Goal: Task Accomplishment & Management: Use online tool/utility

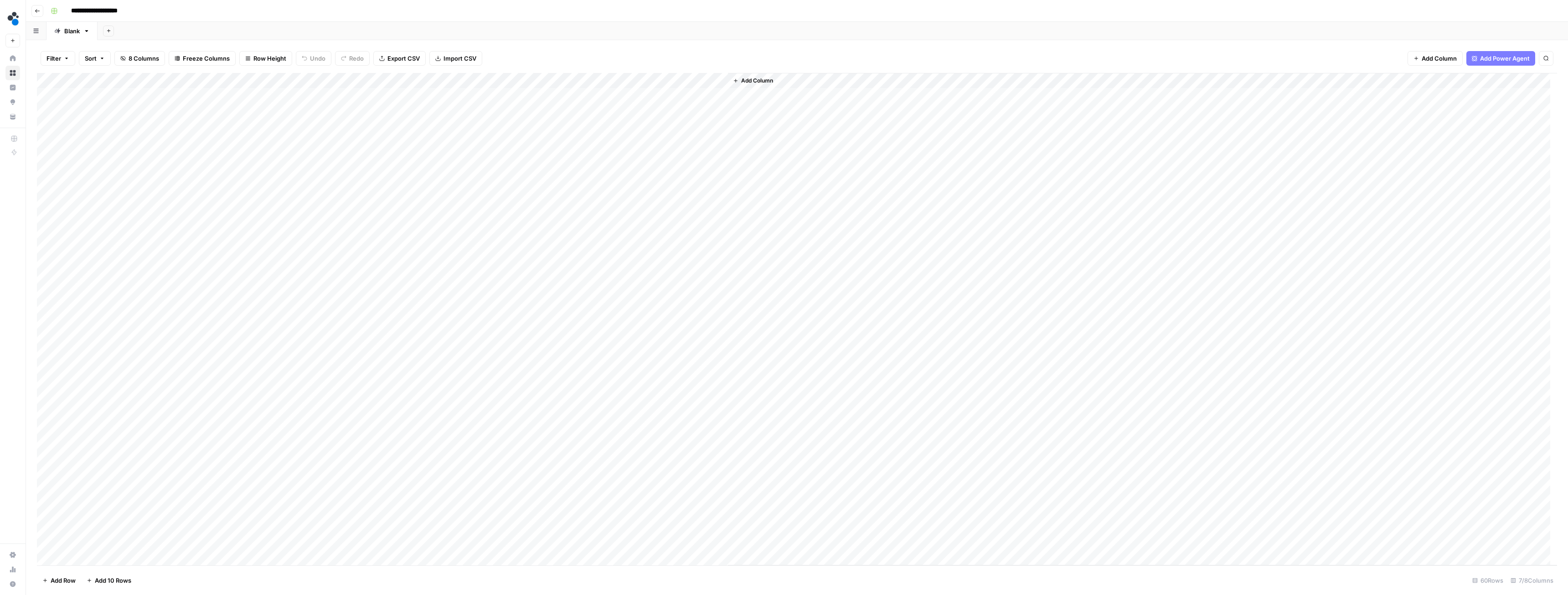
click at [297, 82] on div "Add Column" at bounding box center [797, 319] width 1520 height 493
click at [418, 149] on div "Add Column" at bounding box center [797, 319] width 1520 height 493
click at [296, 205] on div "Add Column" at bounding box center [797, 319] width 1520 height 493
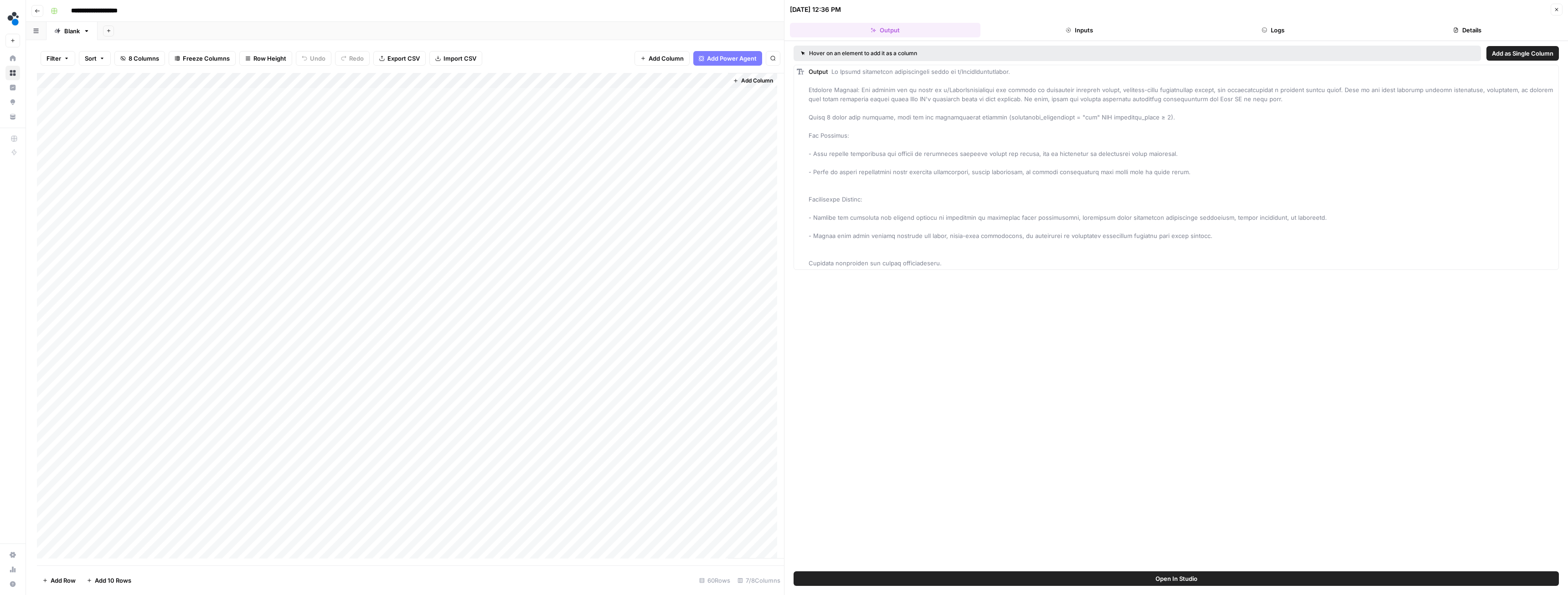
click at [1559, 12] on icon "button" at bounding box center [1556, 9] width 5 height 5
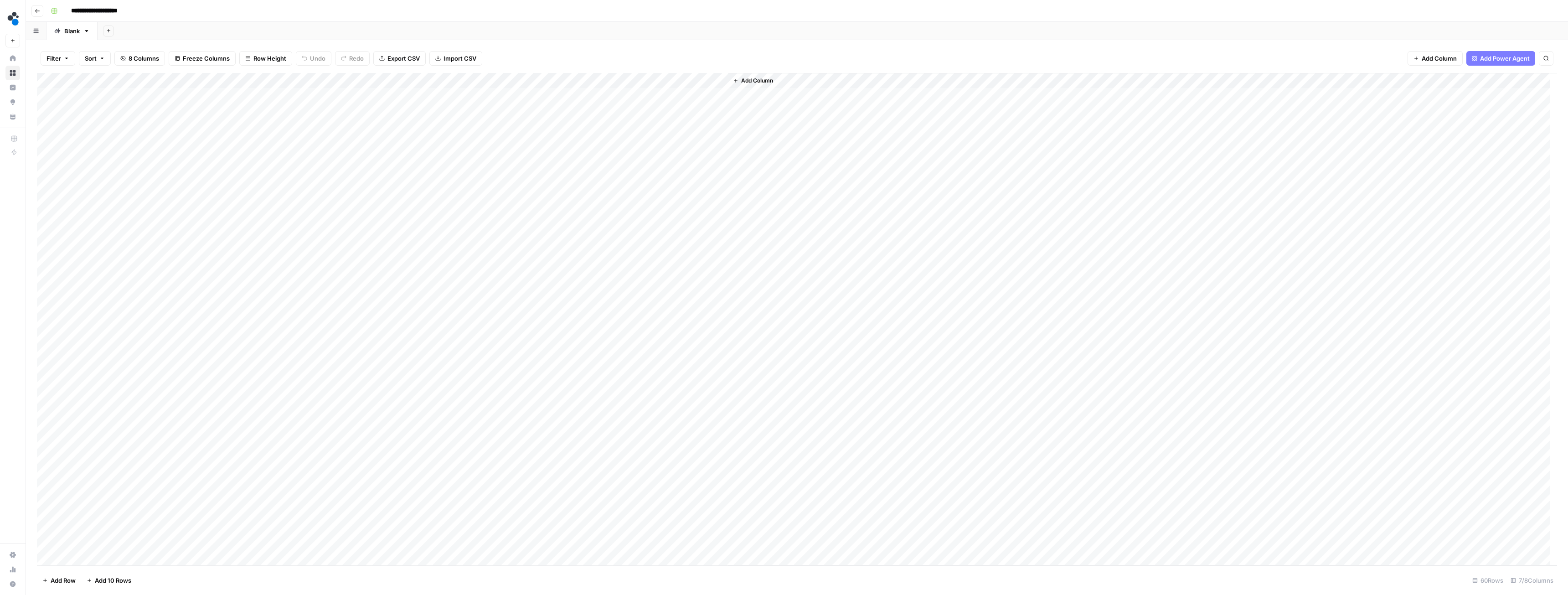
click at [354, 252] on div "Add Column" at bounding box center [797, 319] width 1520 height 493
click at [357, 252] on div "Add Column" at bounding box center [797, 319] width 1520 height 493
click at [354, 196] on div "Add Column" at bounding box center [797, 319] width 1520 height 493
click at [433, 308] on div "Add Column" at bounding box center [797, 319] width 1520 height 493
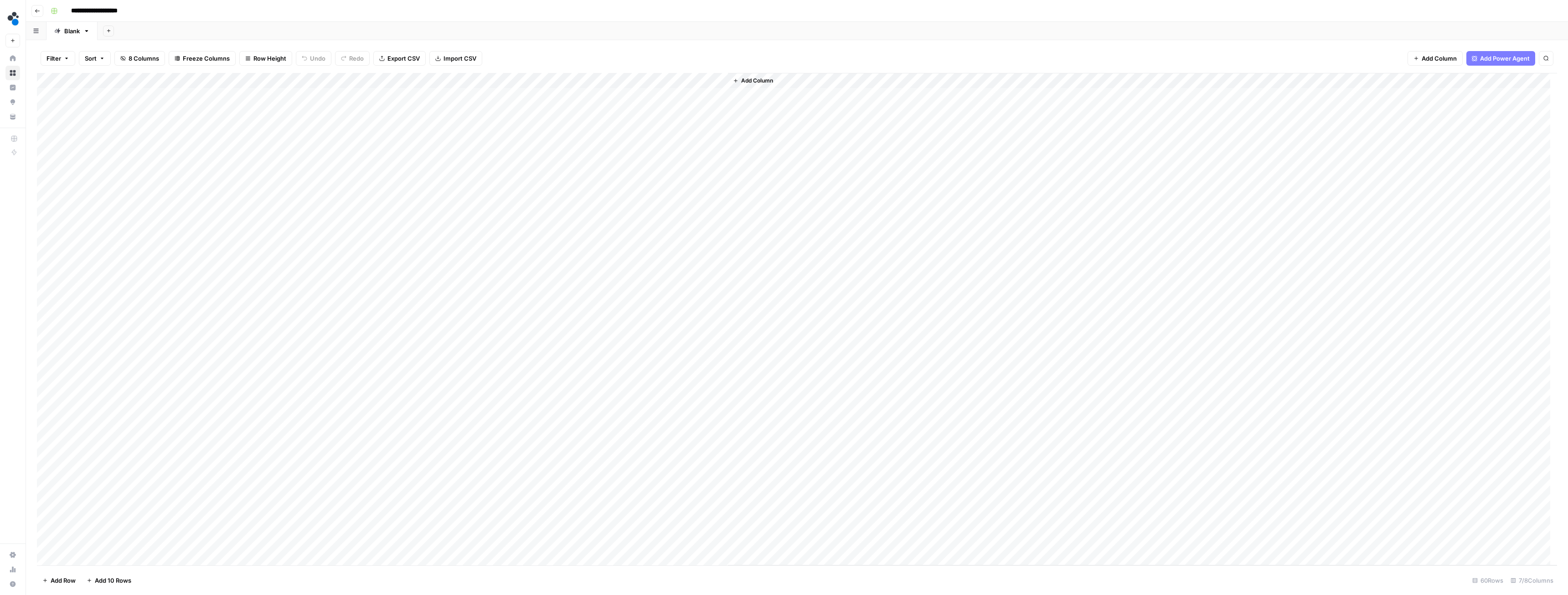
click at [359, 248] on div "Add Column" at bounding box center [797, 319] width 1520 height 493
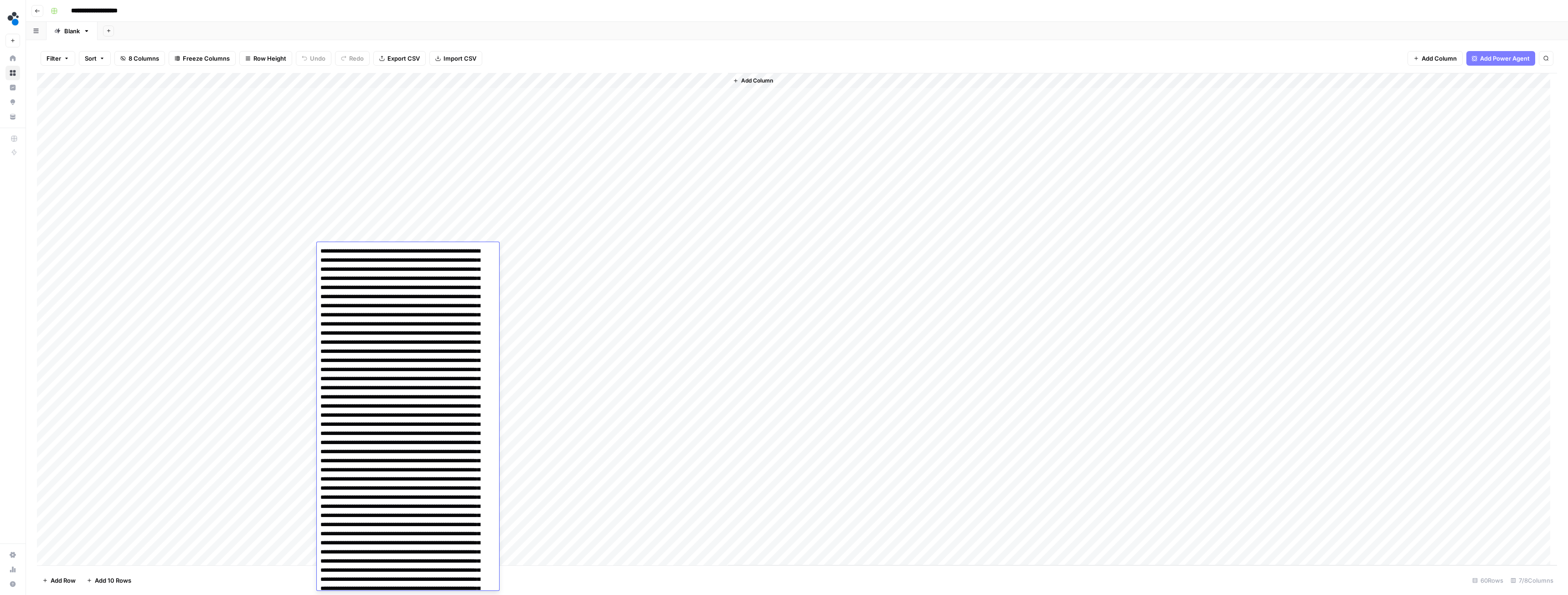
scroll to position [251, 0]
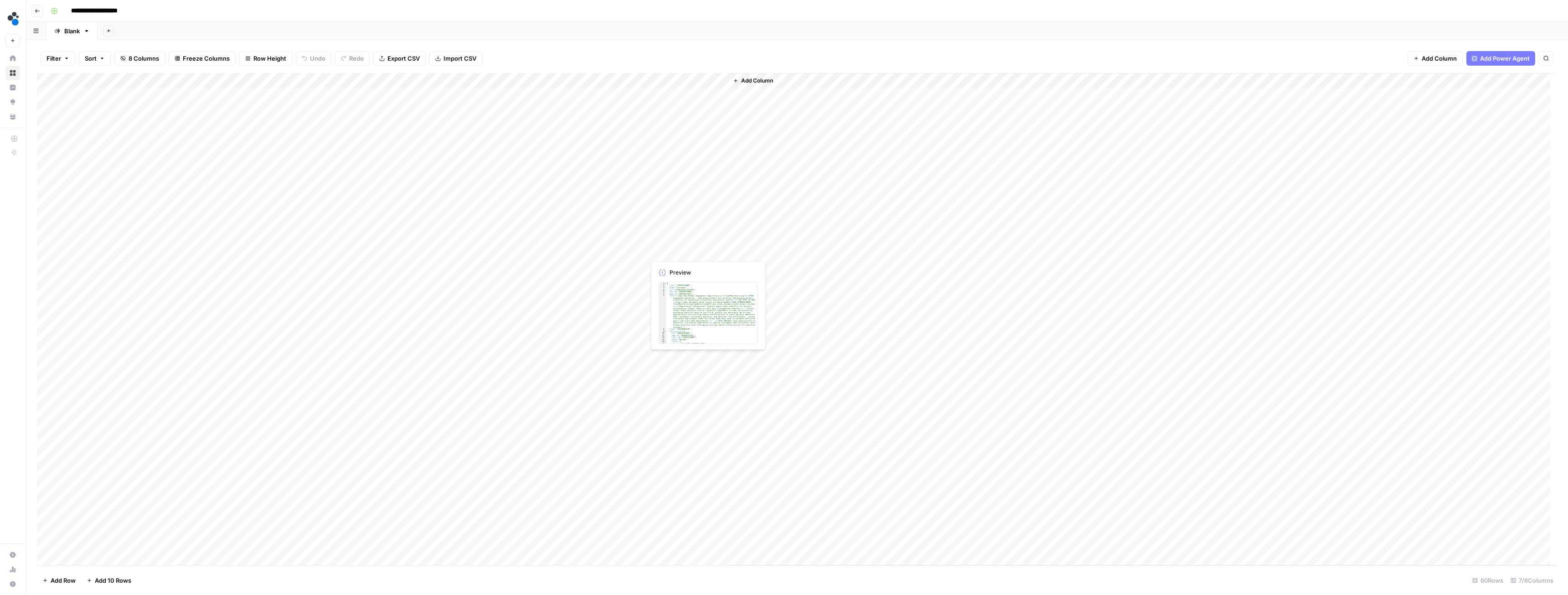
click at [671, 250] on div "Add Column" at bounding box center [797, 319] width 1520 height 493
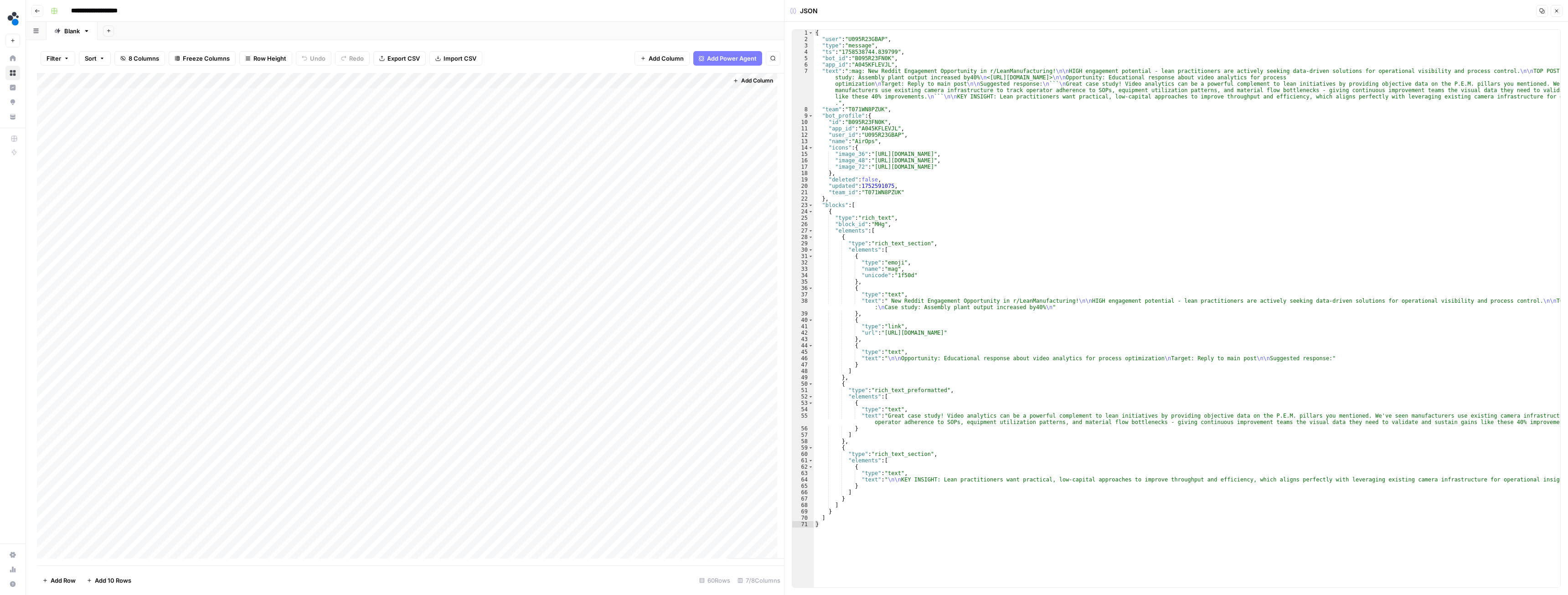
click at [371, 250] on div "Add Column" at bounding box center [410, 319] width 747 height 493
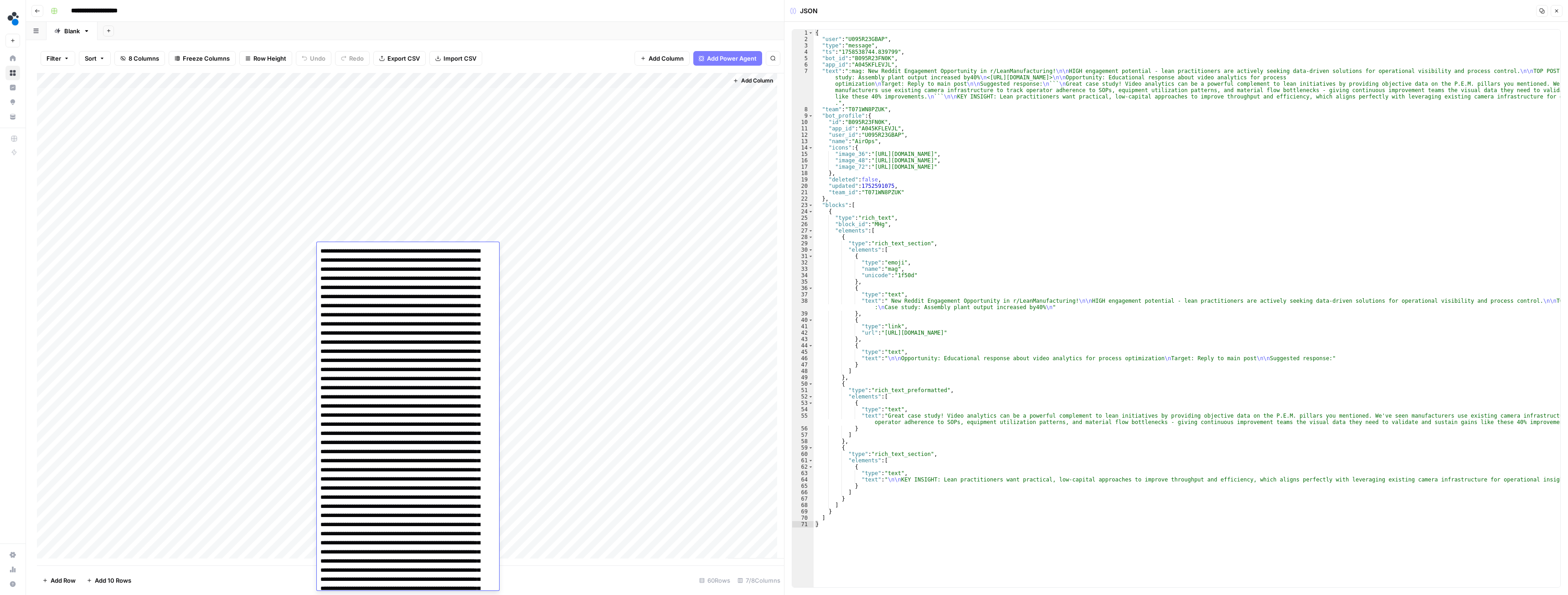
scroll to position [251, 0]
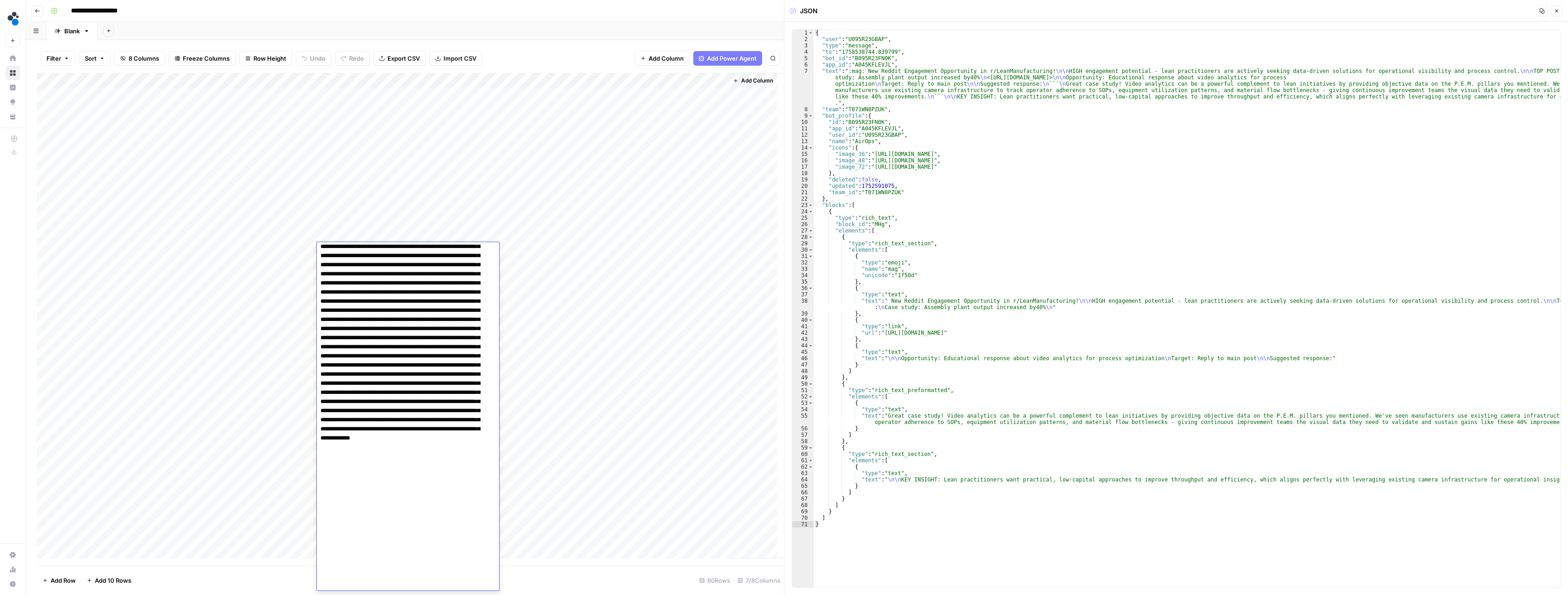
click at [530, 293] on div "Add Column" at bounding box center [410, 319] width 747 height 493
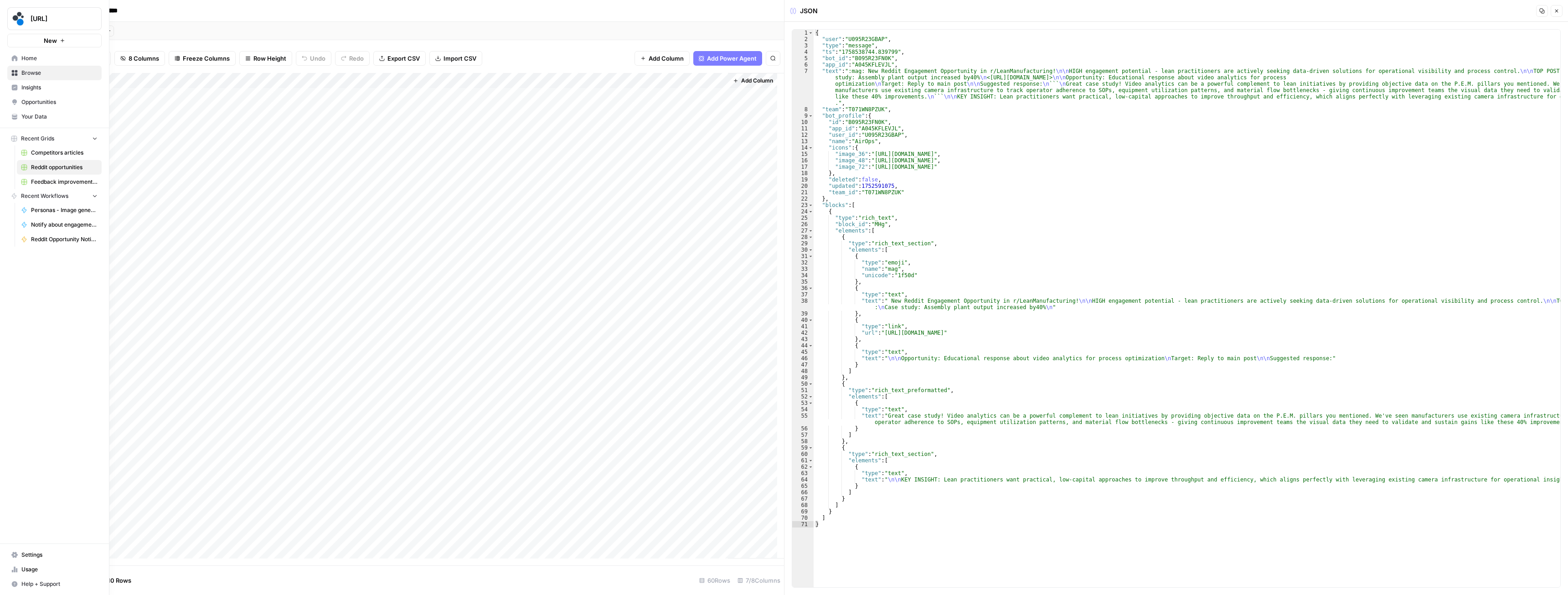
drag, startPoint x: 44, startPoint y: 38, endPoint x: 220, endPoint y: 9, distance: 178.4
click at [220, 9] on div "**********" at bounding box center [803, 11] width 1512 height 15
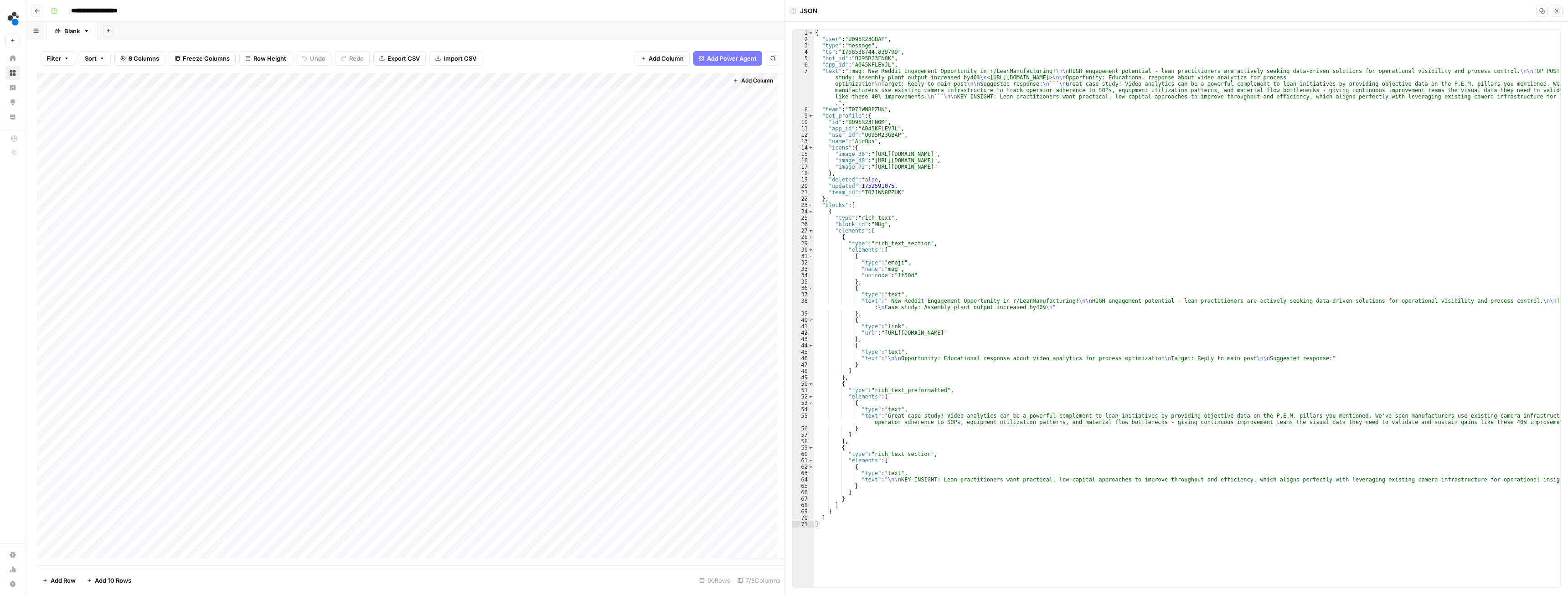
click at [348, 252] on div "Add Column" at bounding box center [410, 319] width 747 height 493
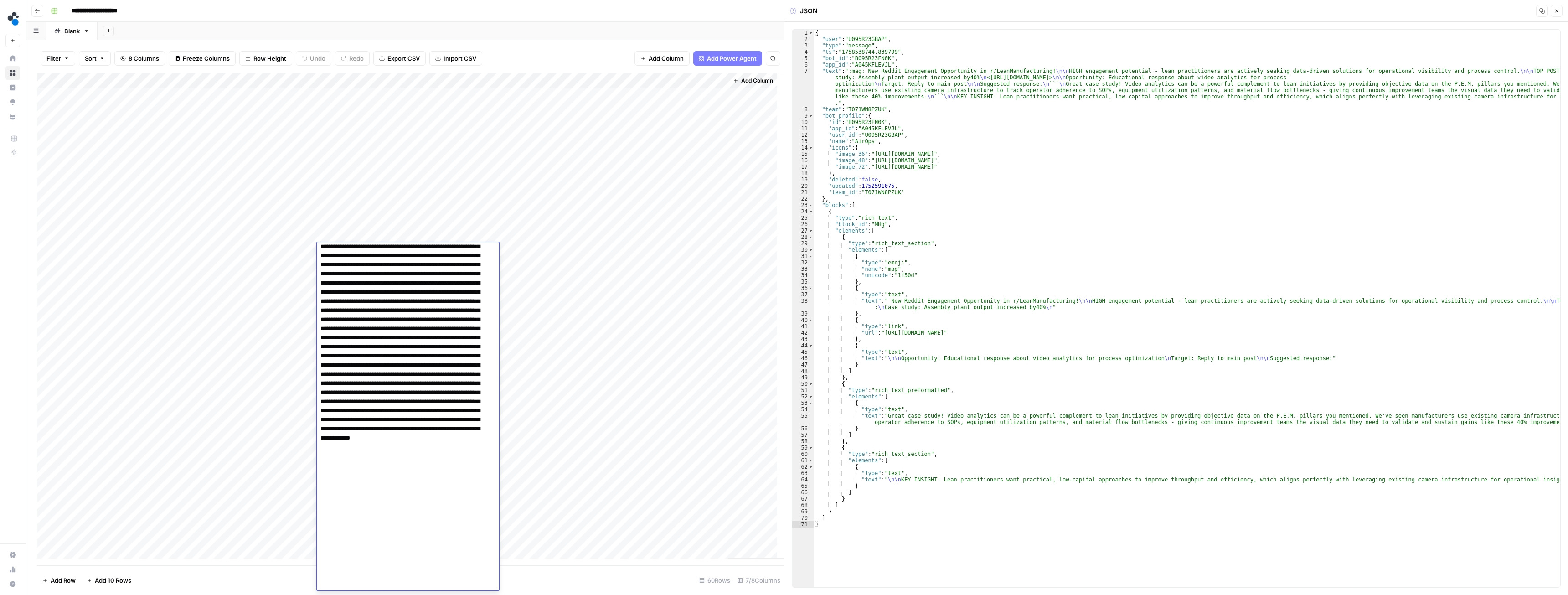
click at [558, 333] on div "Add Column" at bounding box center [410, 319] width 747 height 493
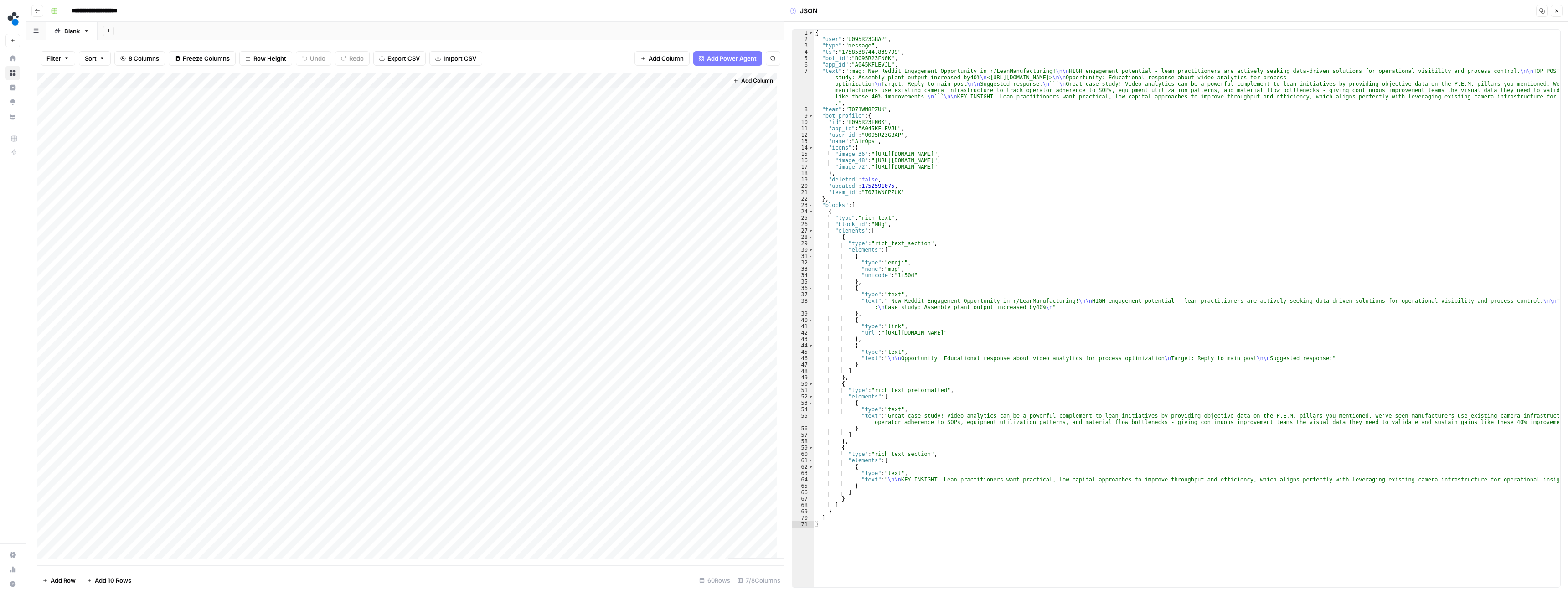
click at [379, 248] on div "Add Column" at bounding box center [410, 319] width 747 height 493
click at [718, 250] on div "Add Column" at bounding box center [410, 319] width 747 height 493
click at [386, 250] on div "Add Column" at bounding box center [410, 319] width 747 height 493
click at [899, 277] on div "{ "user" : "U095R23GBAP" , "type" : "message" , "ts" : "1758538744.839799" , "b…" at bounding box center [1187, 315] width 747 height 571
type textarea "**********"
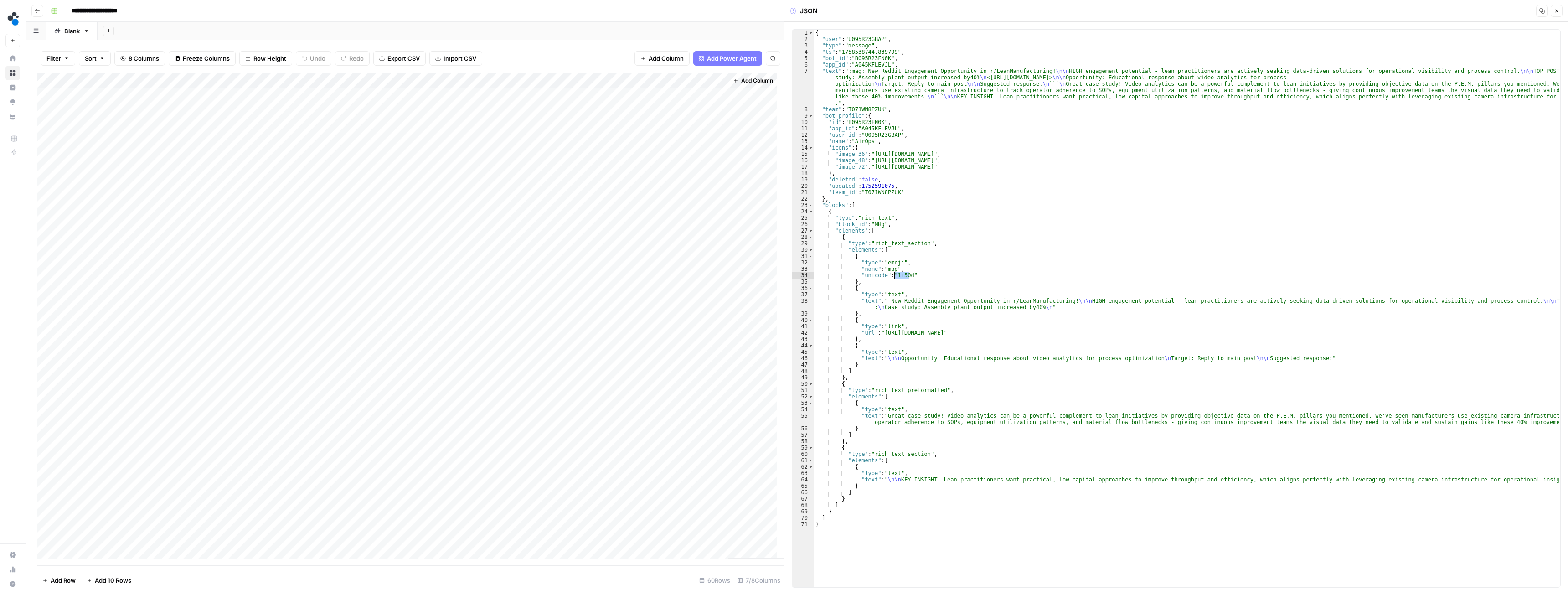
click at [899, 277] on div "{ "user" : "U095R23GBAP" , "type" : "message" , "ts" : "1758538744.839799" , "b…" at bounding box center [1187, 315] width 747 height 571
click at [930, 276] on div "{ "user" : "U095R23GBAP" , "type" : "message" , "ts" : "1758538744.839799" , "b…" at bounding box center [1187, 315] width 747 height 571
click at [718, 248] on div "Add Column" at bounding box center [410, 319] width 747 height 493
click at [952, 240] on div "{ "user" : "U095R23GBAP" , "type" : "message" , "ts" : "1758538744.839799" , "b…" at bounding box center [1187, 315] width 747 height 571
type textarea "* *"
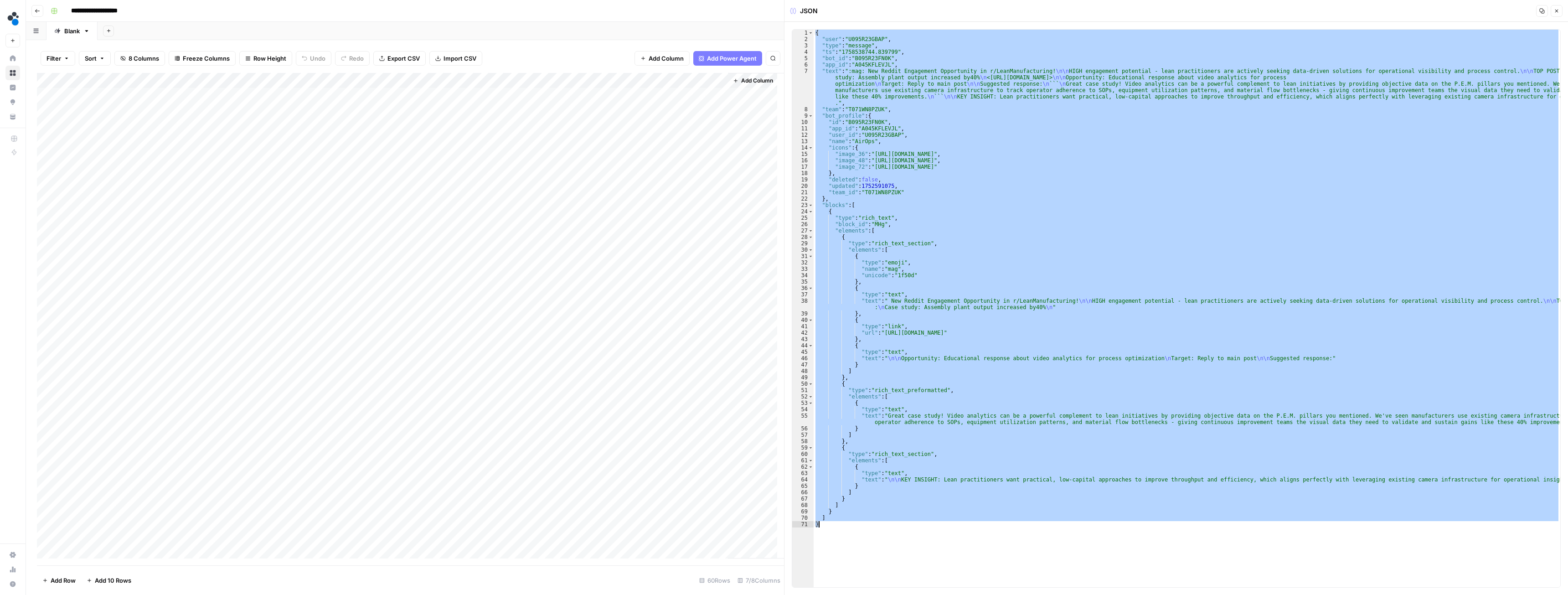
scroll to position [0, 1]
click at [740, 79] on button "Add Column" at bounding box center [753, 80] width 47 height 12
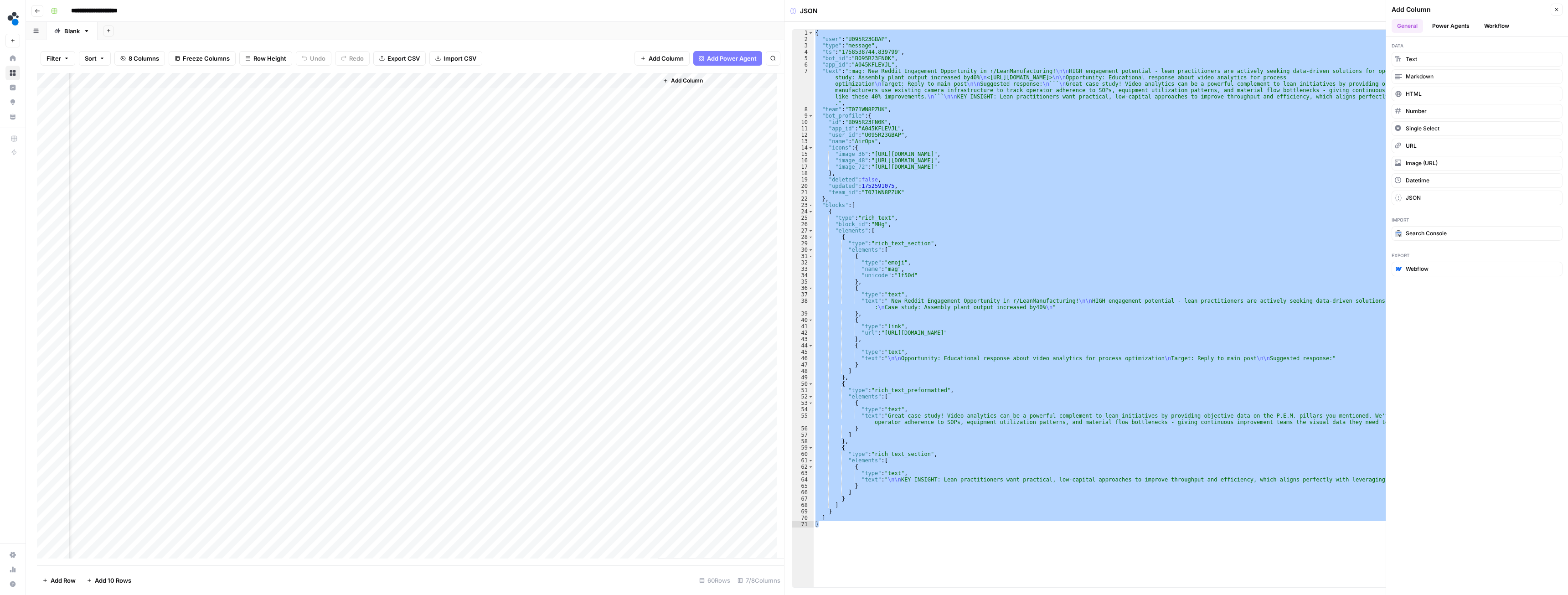
scroll to position [0, 74]
click at [1413, 56] on span "Text" at bounding box center [1411, 59] width 12 height 8
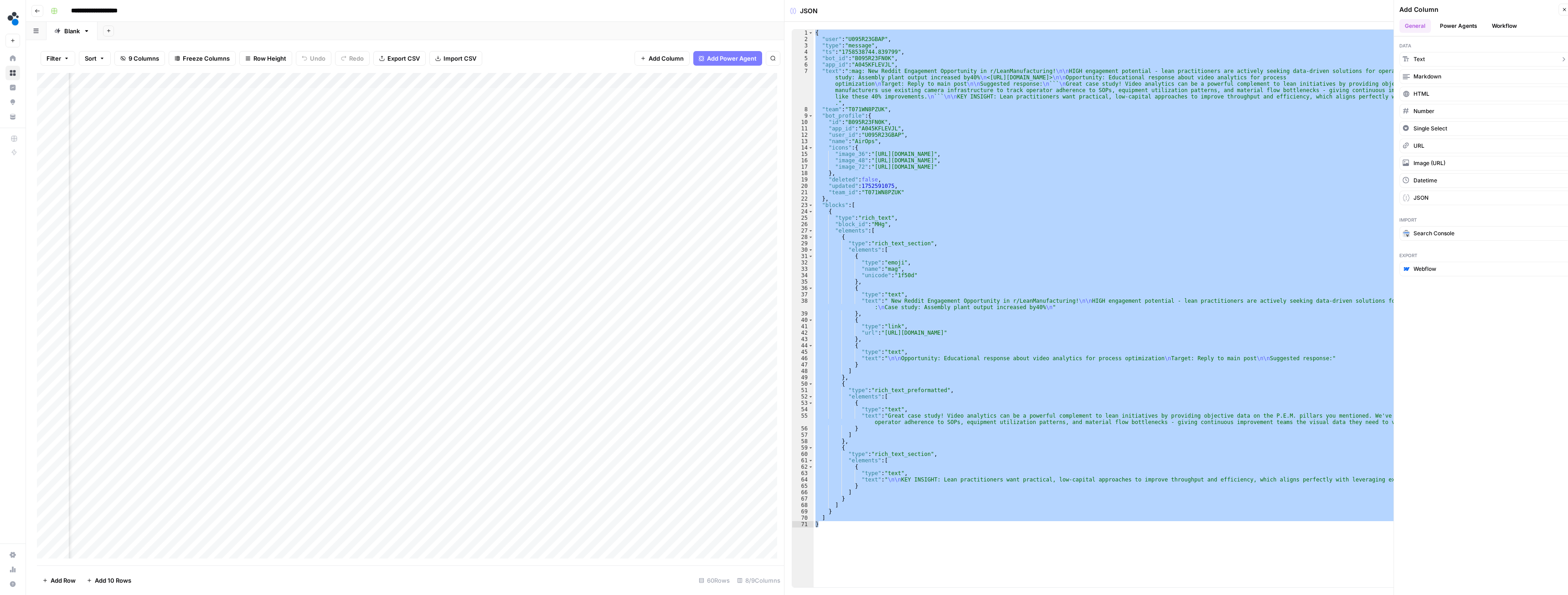
scroll to position [0, 133]
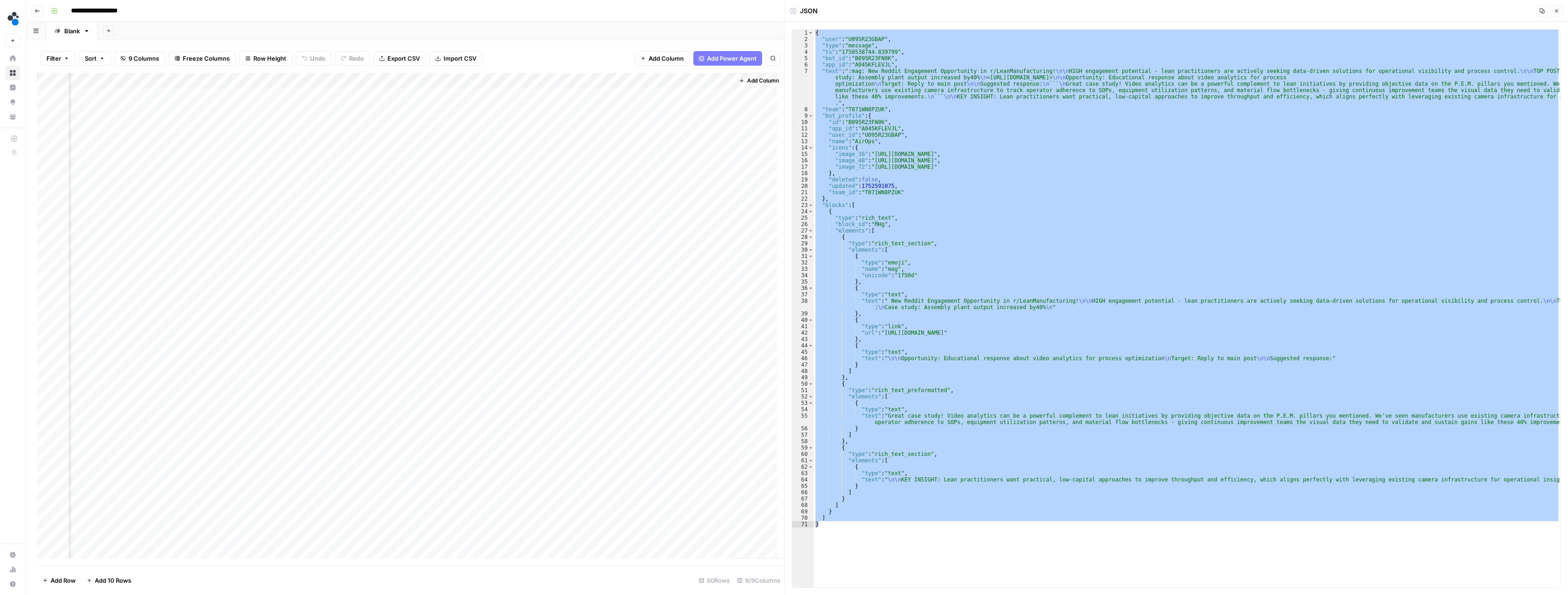
click at [654, 79] on div "Add Column" at bounding box center [410, 319] width 747 height 493
click at [629, 102] on input "New Column" at bounding box center [649, 102] width 93 height 9
type input "Post title"
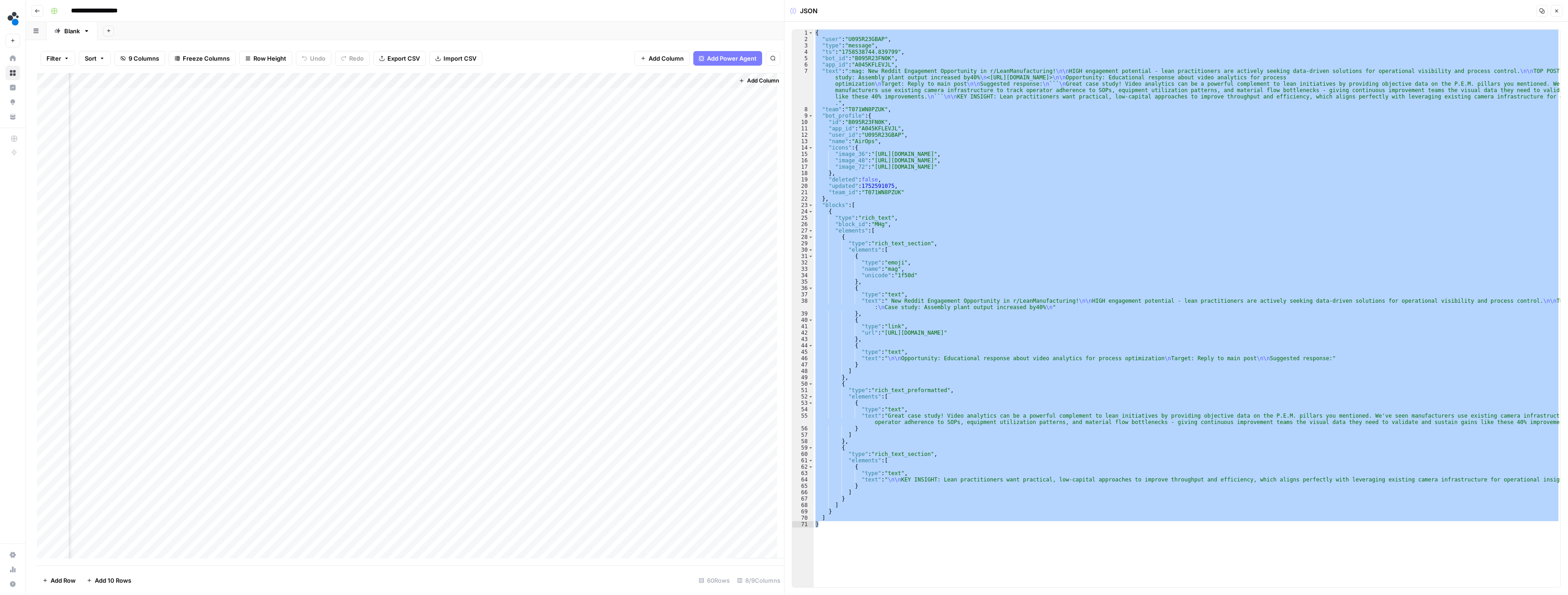
click at [749, 82] on span "Add Column" at bounding box center [763, 80] width 32 height 8
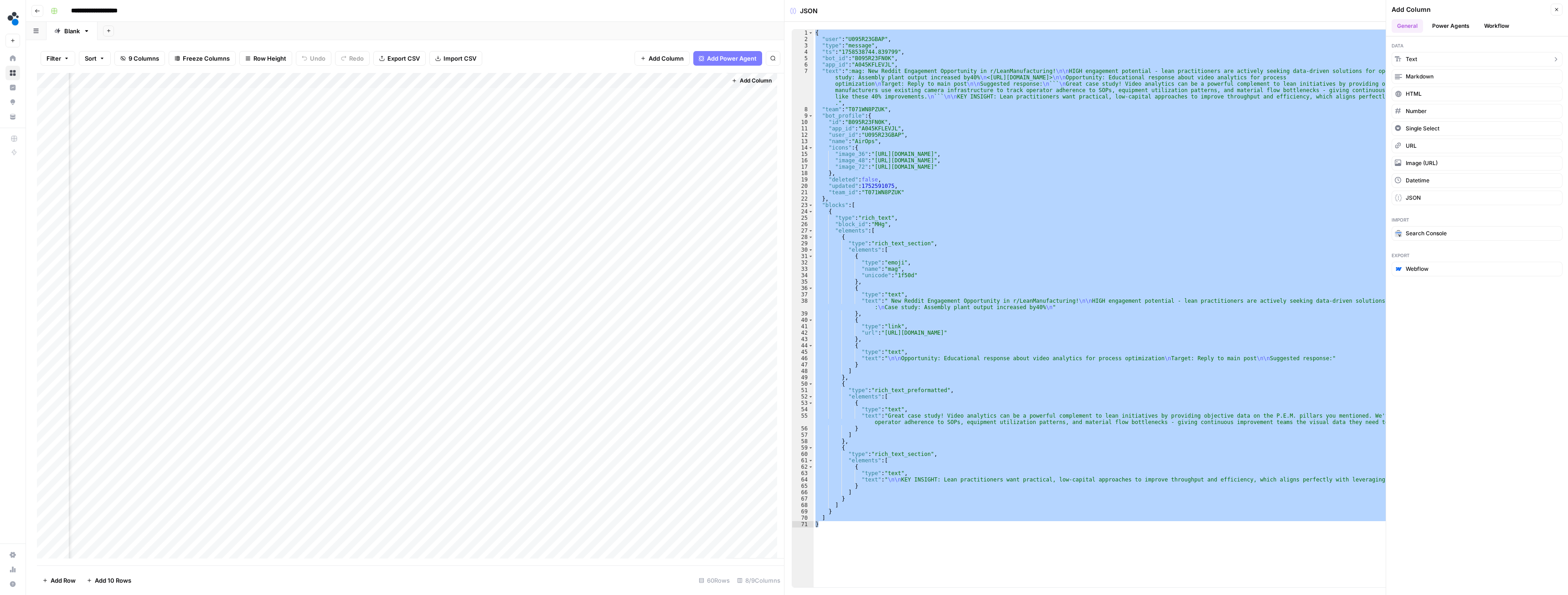
click at [1400, 54] on button "Text" at bounding box center [1477, 59] width 171 height 15
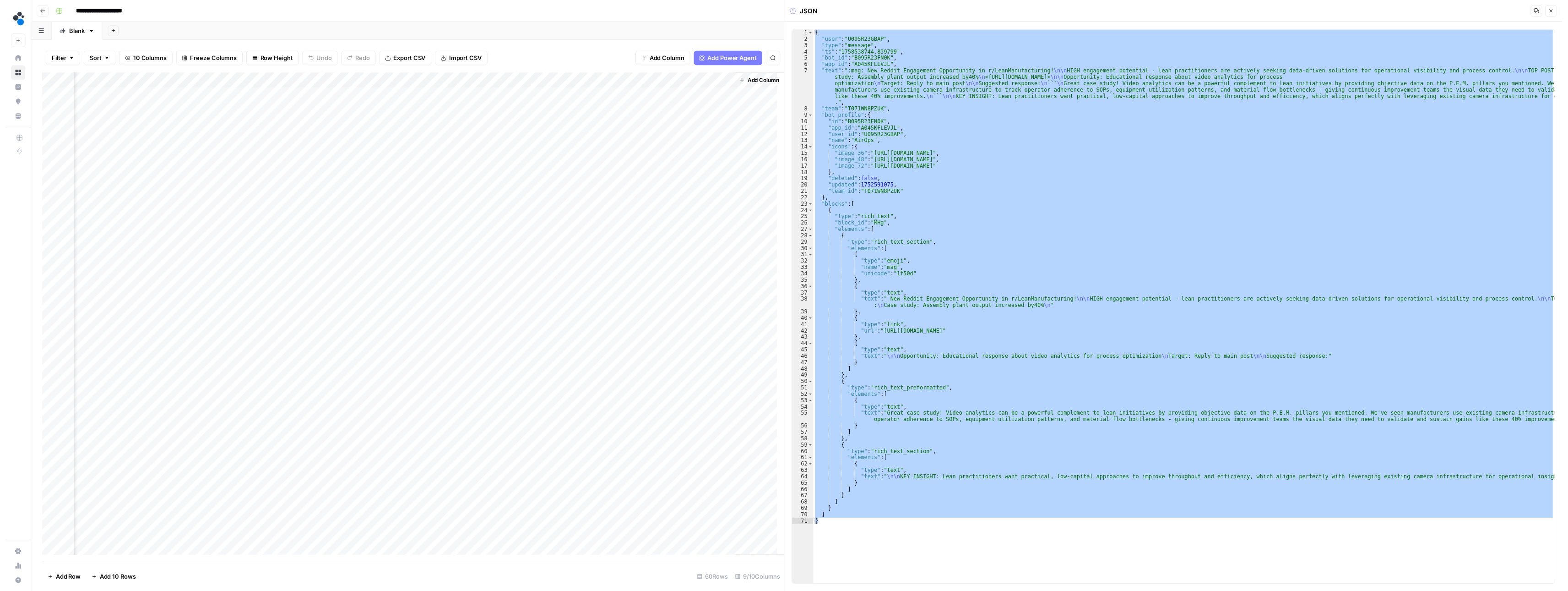
scroll to position [0, 265]
click at [624, 80] on div "Add Column" at bounding box center [412, 321] width 750 height 495
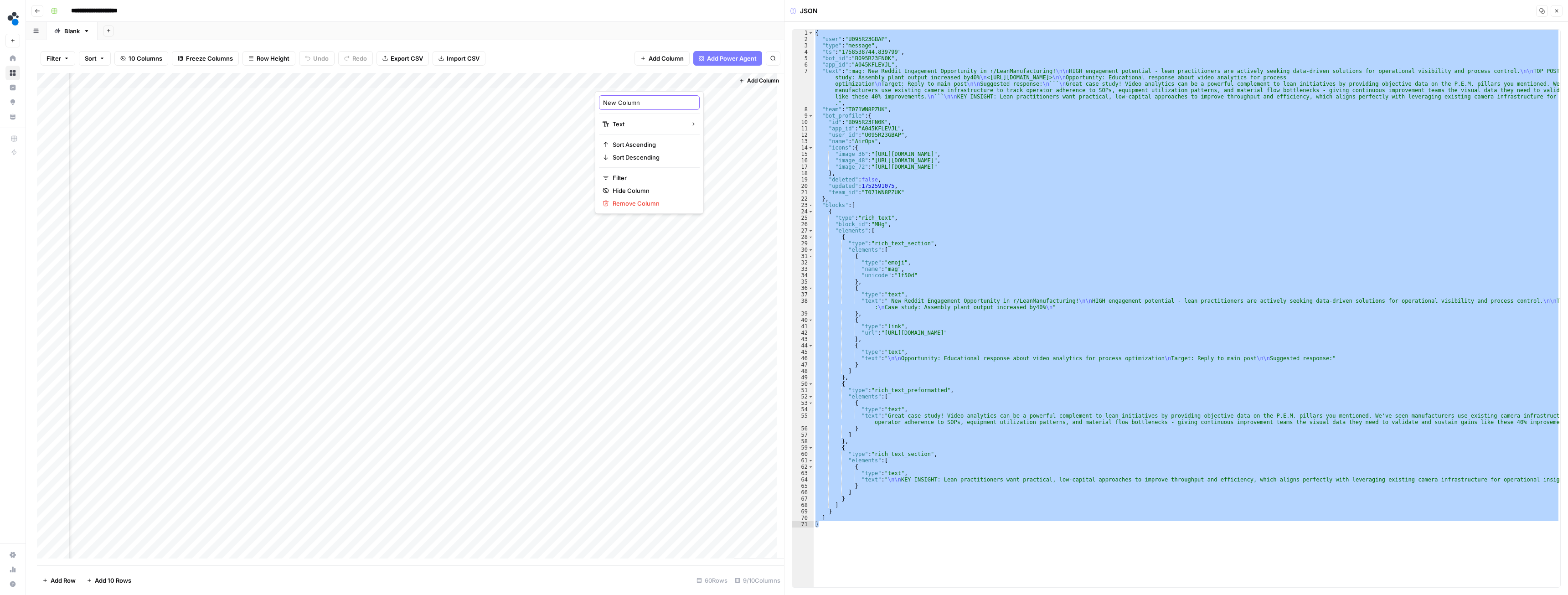
click at [625, 105] on input "New Column" at bounding box center [649, 102] width 93 height 9
type input "post urls"
click at [603, 103] on input "post urls" at bounding box center [649, 102] width 93 height 9
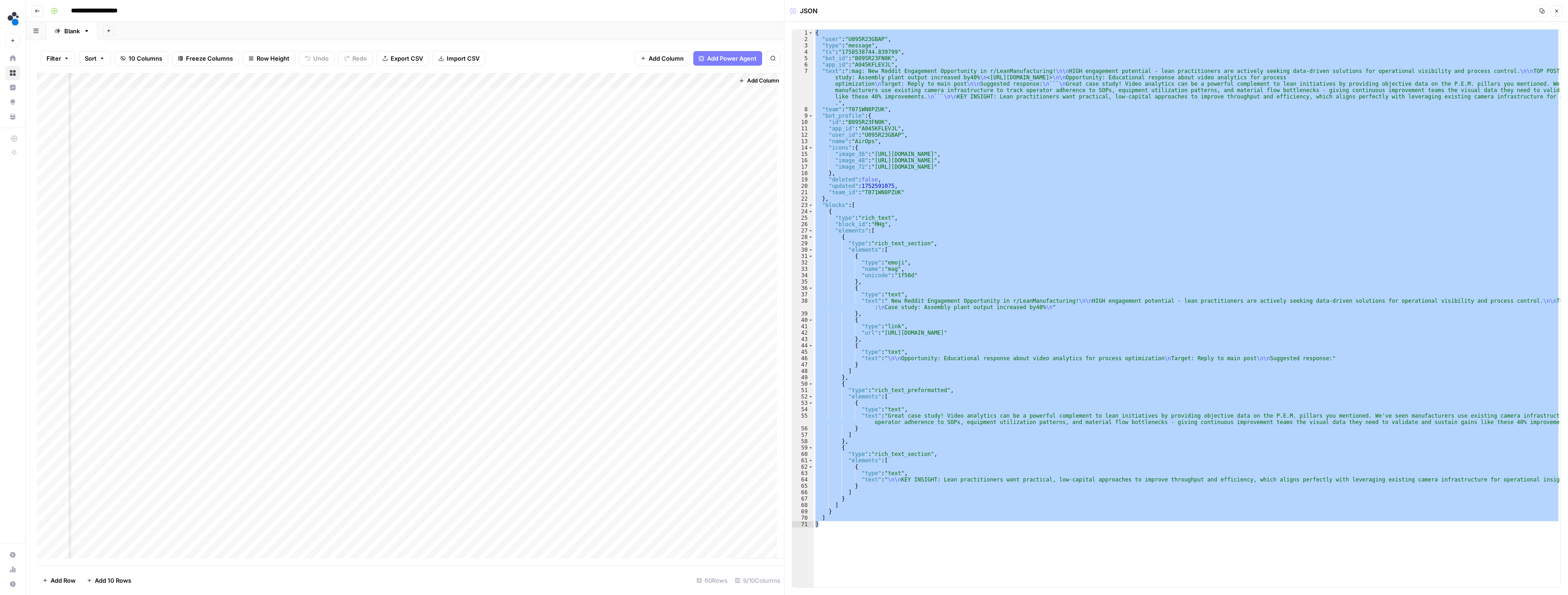
click at [626, 77] on div "Add Column" at bounding box center [410, 319] width 747 height 493
click at [602, 99] on div "post urls" at bounding box center [649, 103] width 100 height 15
click at [618, 81] on div "Add Column" at bounding box center [410, 319] width 747 height 493
click at [618, 81] on div at bounding box center [660, 82] width 131 height 18
click at [603, 104] on input "post urls" at bounding box center [649, 102] width 93 height 9
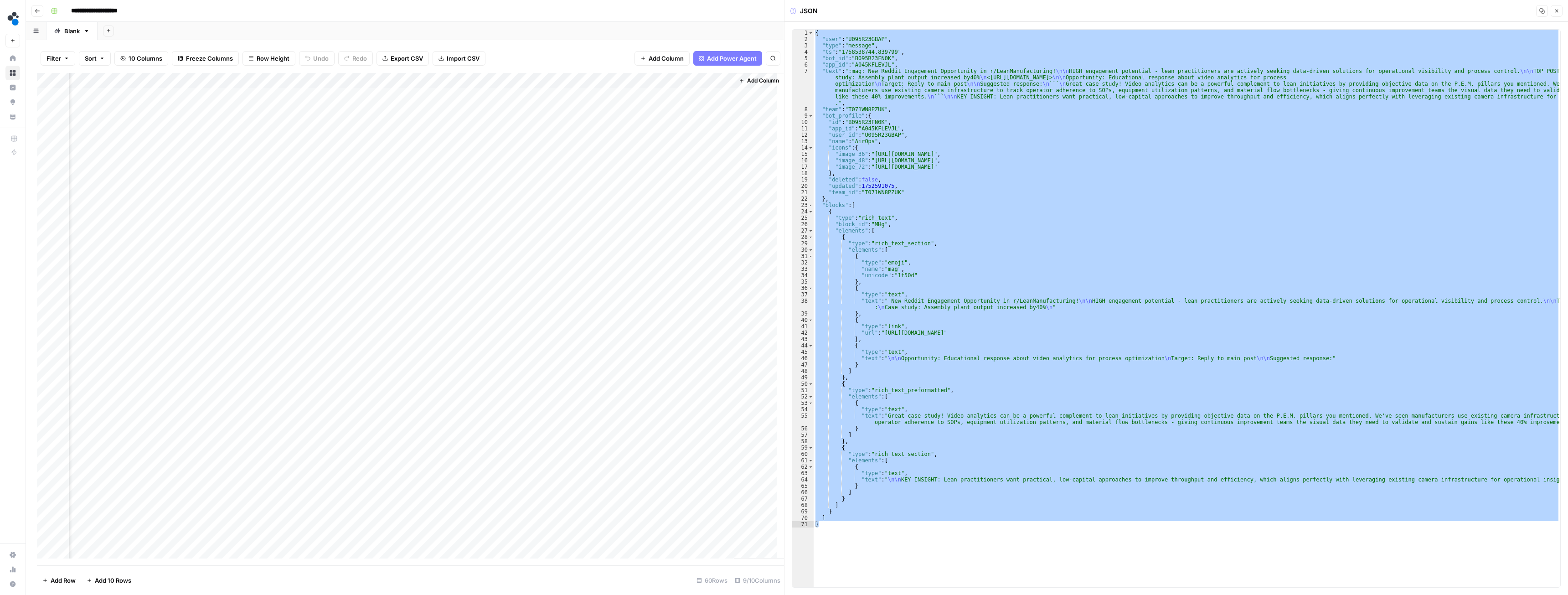
click at [617, 83] on div "Add Column" at bounding box center [410, 319] width 747 height 493
click at [617, 83] on div at bounding box center [660, 82] width 131 height 18
click at [618, 104] on input "post urls" at bounding box center [649, 102] width 93 height 9
click at [628, 104] on input "post urls" at bounding box center [649, 102] width 93 height 9
click at [604, 102] on input "post urls" at bounding box center [649, 102] width 93 height 9
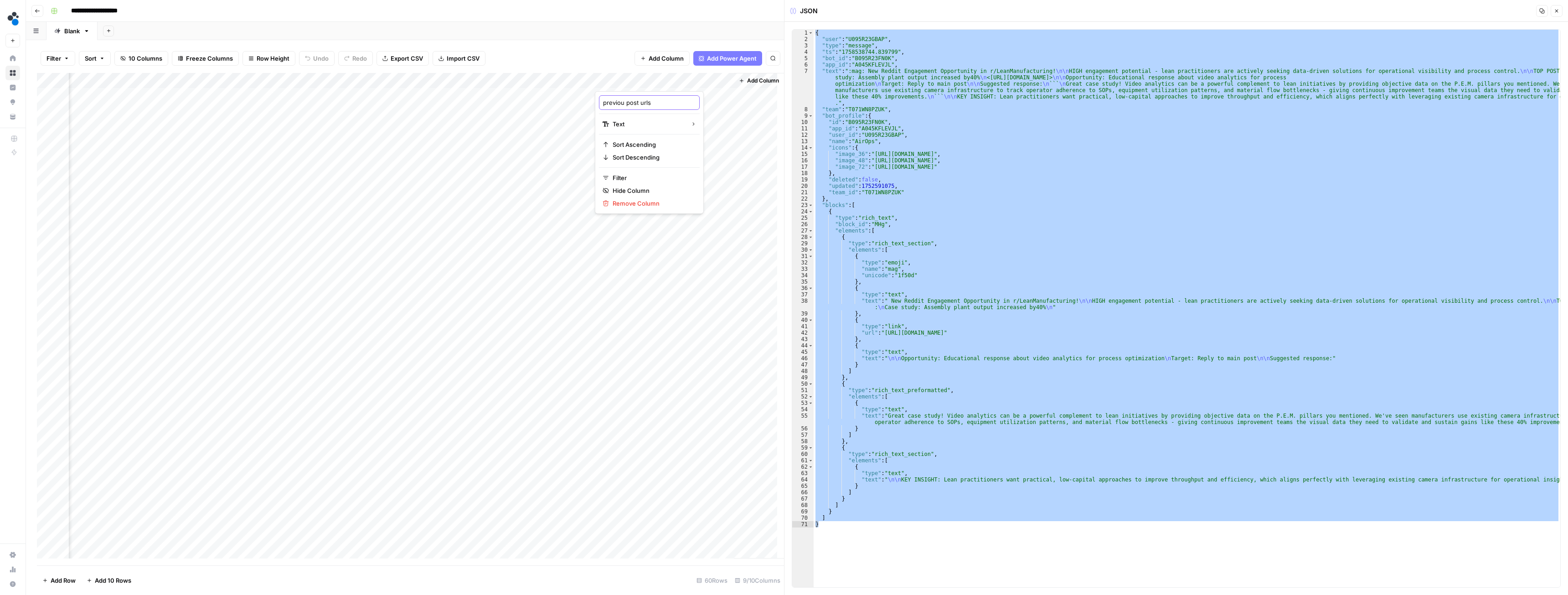
type input "previous post urls"
click at [618, 101] on input "previous post urls" at bounding box center [649, 102] width 93 height 9
click at [508, 79] on div "Add Column" at bounding box center [410, 319] width 747 height 493
click at [471, 100] on div "Post title" at bounding box center [517, 103] width 100 height 15
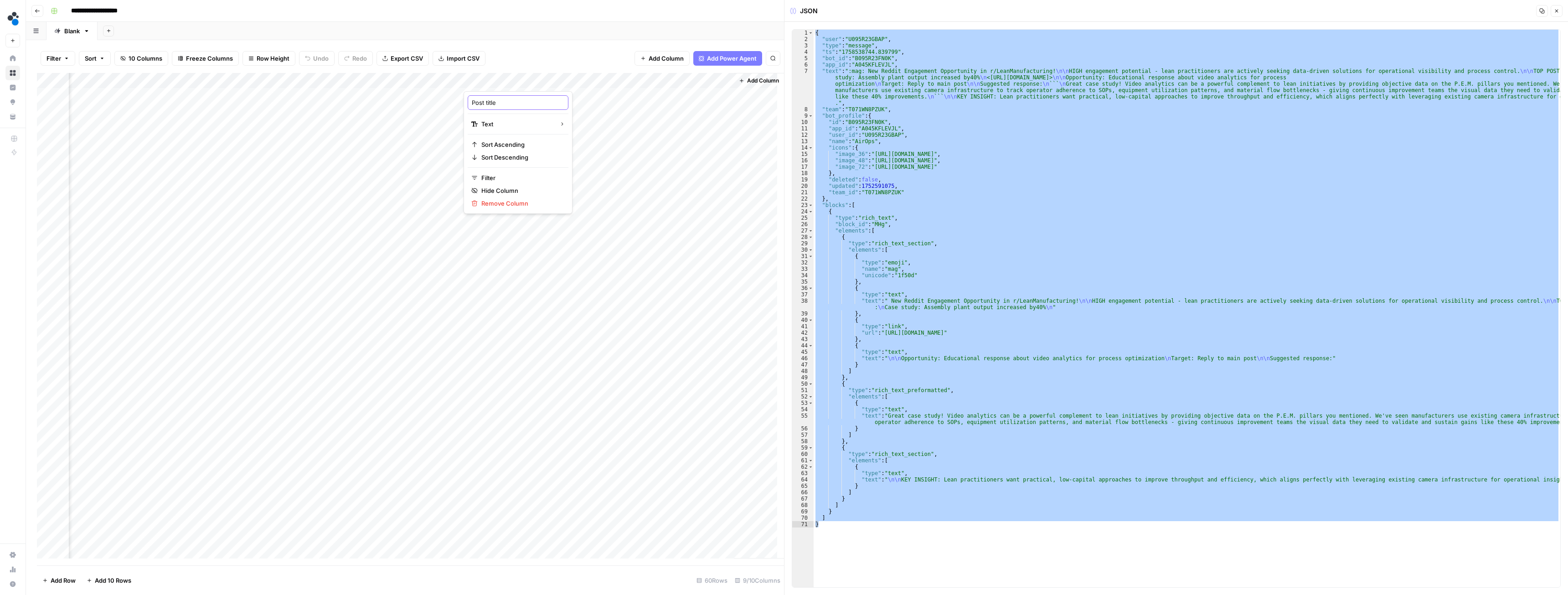
click at [472, 102] on input "Post title" at bounding box center [518, 102] width 93 height 9
paste input "previous"
type input "previous Post title"
click at [646, 186] on div "Add Column" at bounding box center [410, 319] width 747 height 493
click at [628, 83] on div "Add Column" at bounding box center [410, 319] width 747 height 493
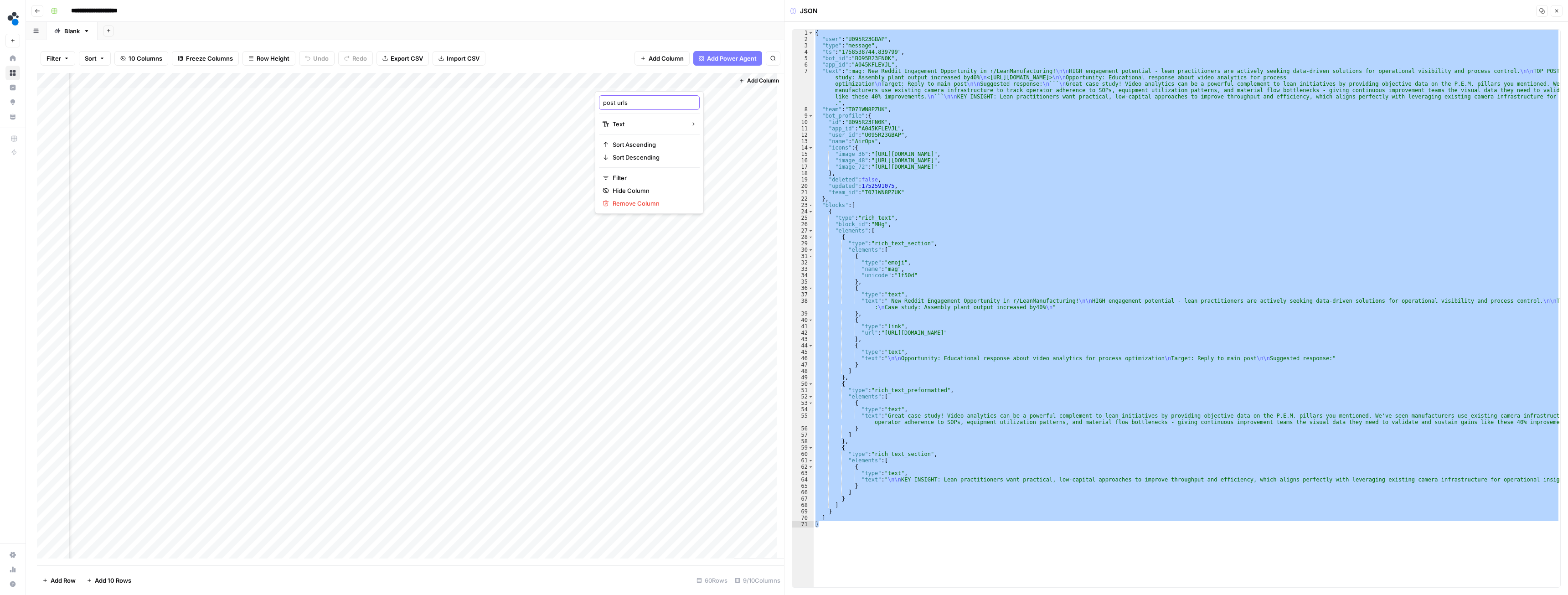
click at [603, 102] on input "post urls" at bounding box center [649, 102] width 93 height 9
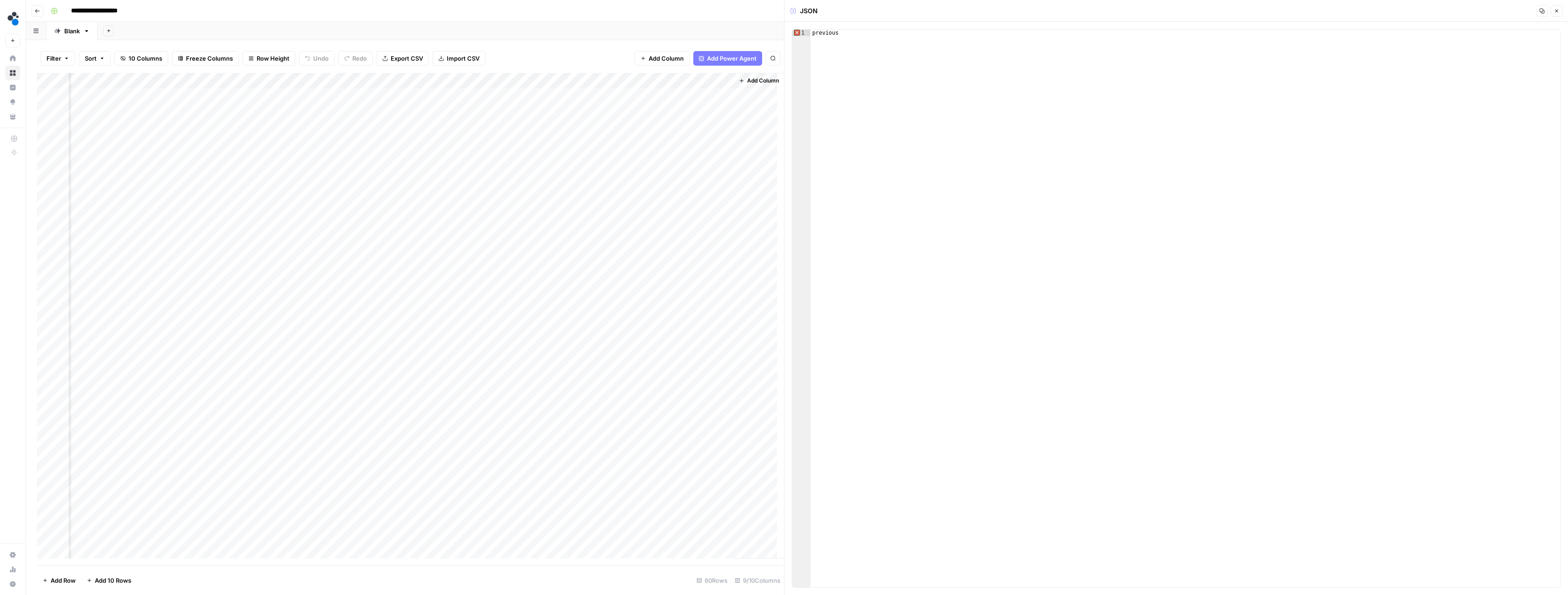
click at [1555, 11] on icon "button" at bounding box center [1556, 10] width 5 height 5
click at [892, 79] on div "Add Column" at bounding box center [797, 319] width 1520 height 493
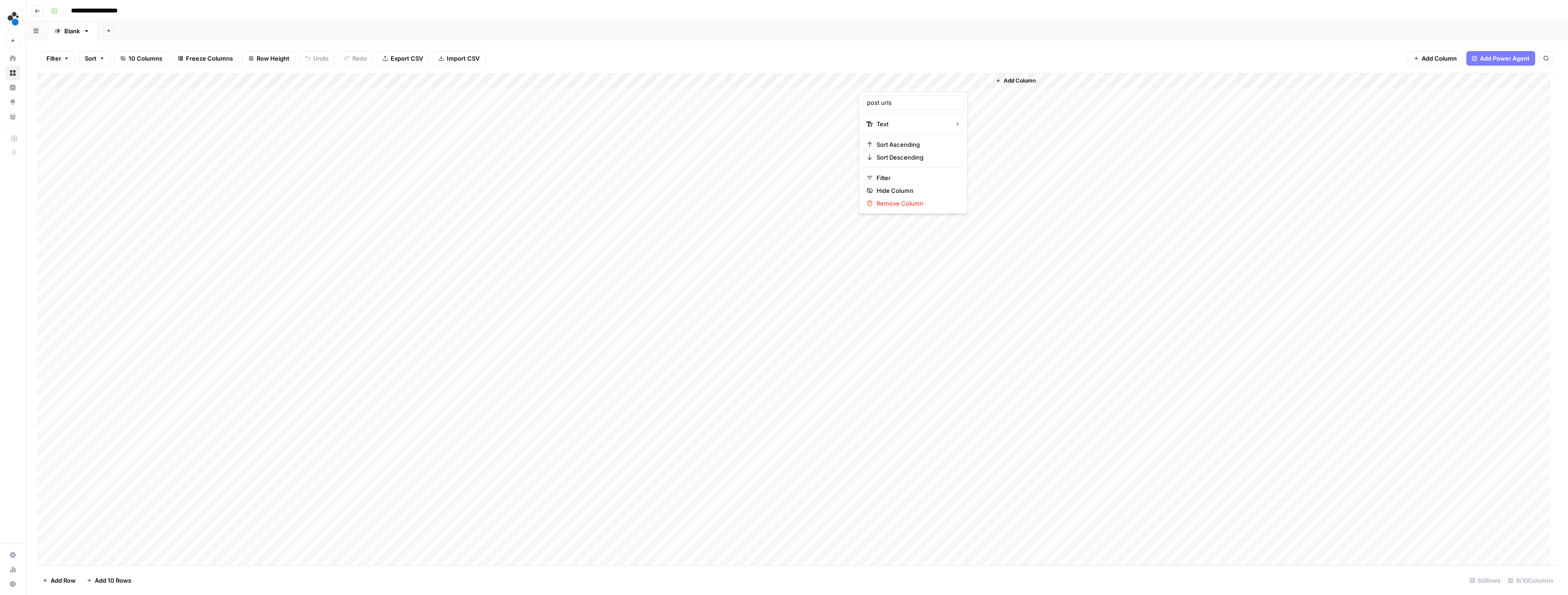
click at [892, 79] on div at bounding box center [925, 82] width 131 height 18
click at [869, 104] on input "post urls" at bounding box center [913, 102] width 93 height 9
click at [867, 103] on input "post urls" at bounding box center [913, 102] width 93 height 9
paste input "previous"
type input "previous post urls"
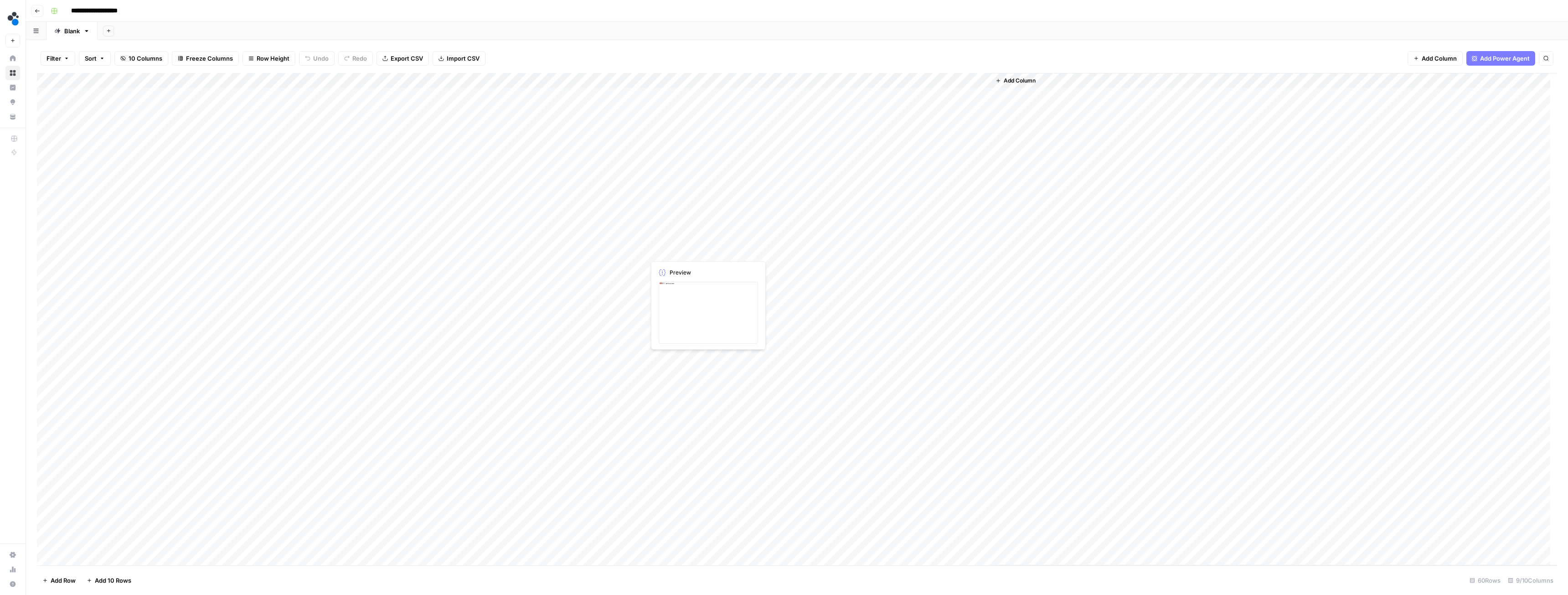
click at [688, 249] on div "Add Column" at bounding box center [797, 319] width 1520 height 493
type textarea "********"
click at [930, 138] on div "previous" at bounding box center [1185, 315] width 750 height 571
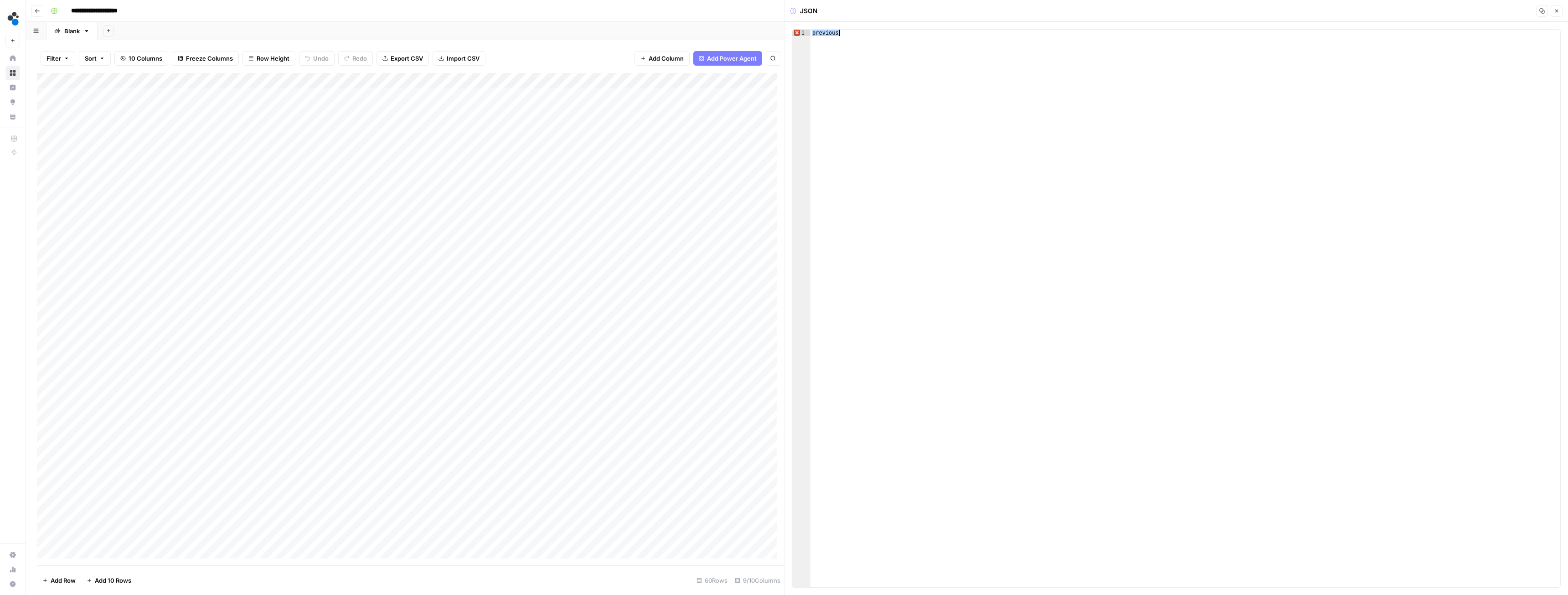
click at [930, 138] on div "previous" at bounding box center [1185, 315] width 750 height 571
click at [678, 288] on div "Add Column" at bounding box center [410, 319] width 747 height 493
click at [723, 245] on div "Add Column" at bounding box center [410, 319] width 747 height 493
click at [718, 252] on div "Add Column" at bounding box center [410, 319] width 747 height 493
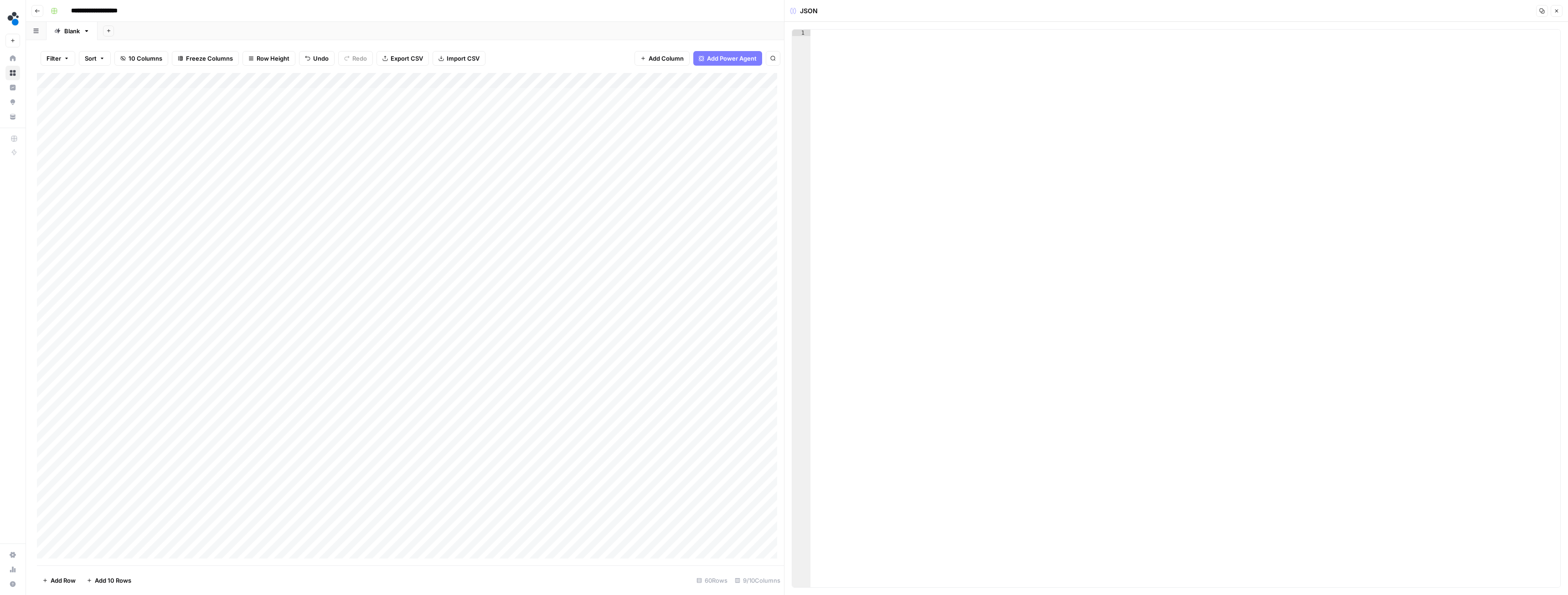
click at [684, 320] on div "Add Column" at bounding box center [410, 319] width 747 height 493
click at [1557, 13] on button "Close" at bounding box center [1556, 10] width 12 height 12
click at [260, 188] on div "Add Column" at bounding box center [797, 319] width 1520 height 493
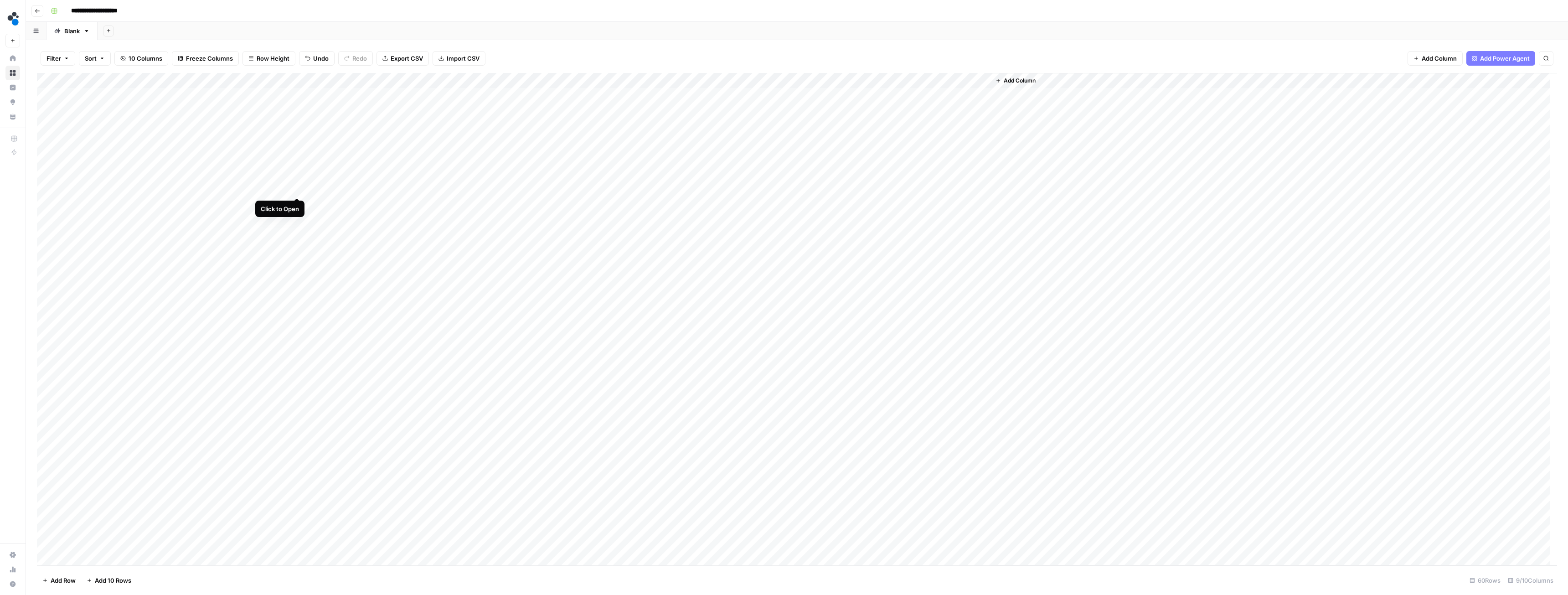
click at [296, 190] on div "Add Column" at bounding box center [797, 319] width 1520 height 493
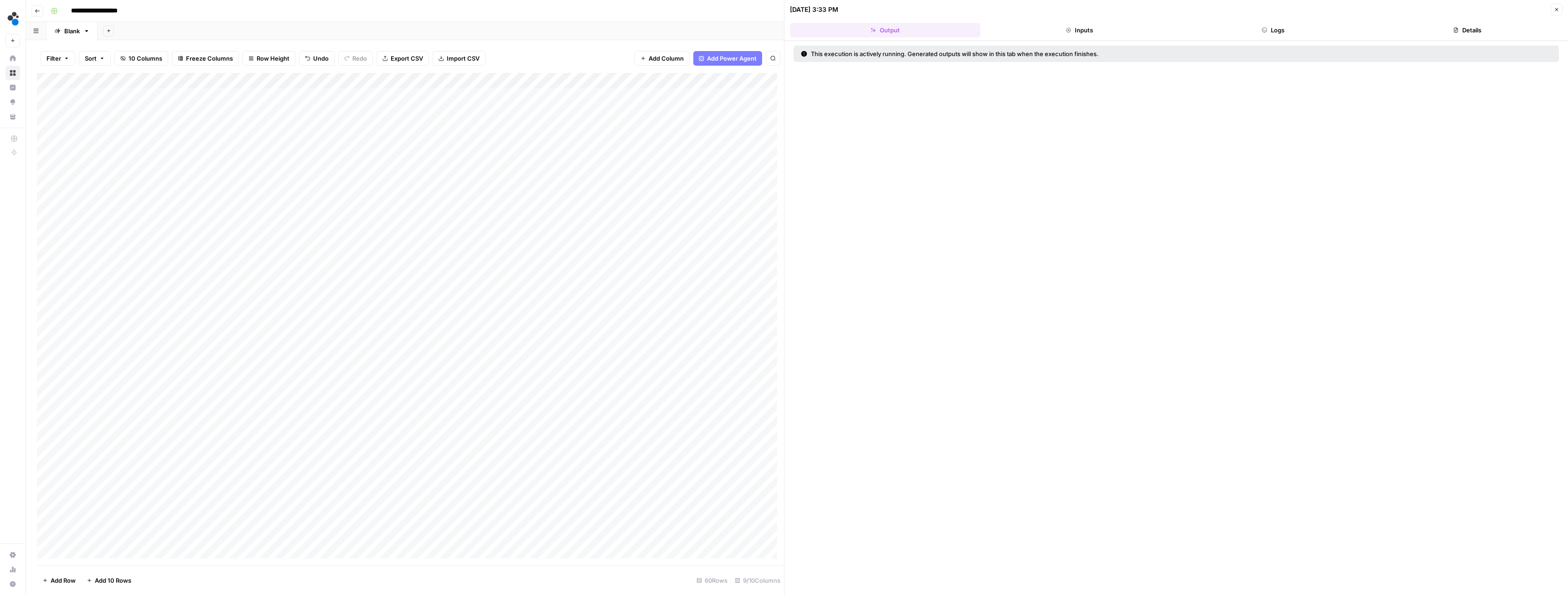
click at [1261, 33] on button "Logs" at bounding box center [1273, 30] width 191 height 15
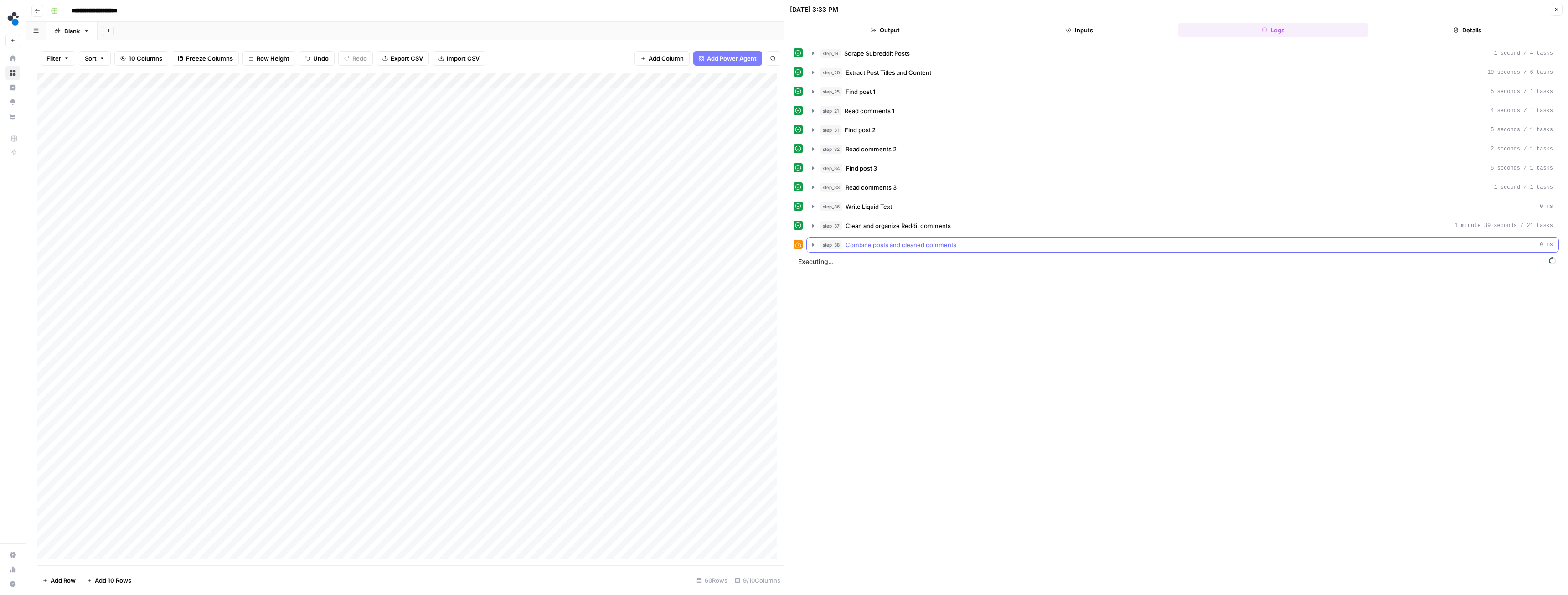
click at [812, 244] on icon "button" at bounding box center [813, 245] width 7 height 7
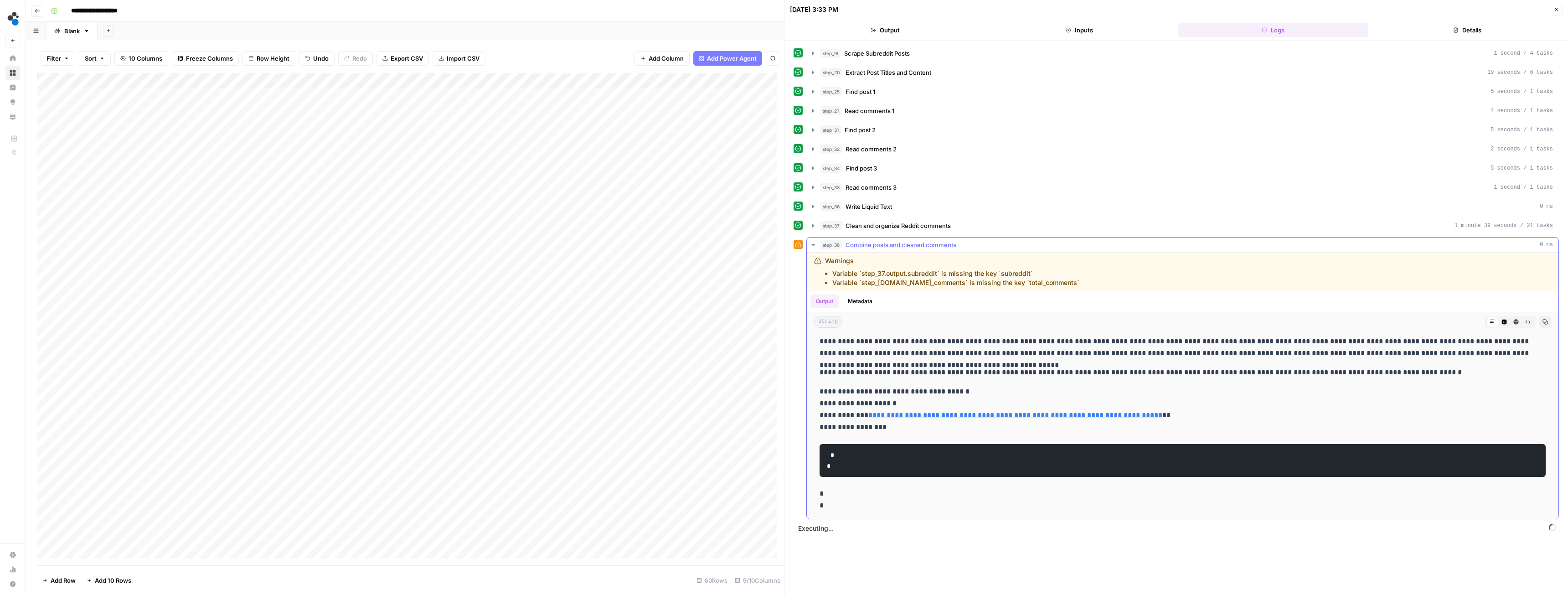
scroll to position [516, 0]
click at [812, 245] on icon "button" at bounding box center [813, 245] width 3 height 2
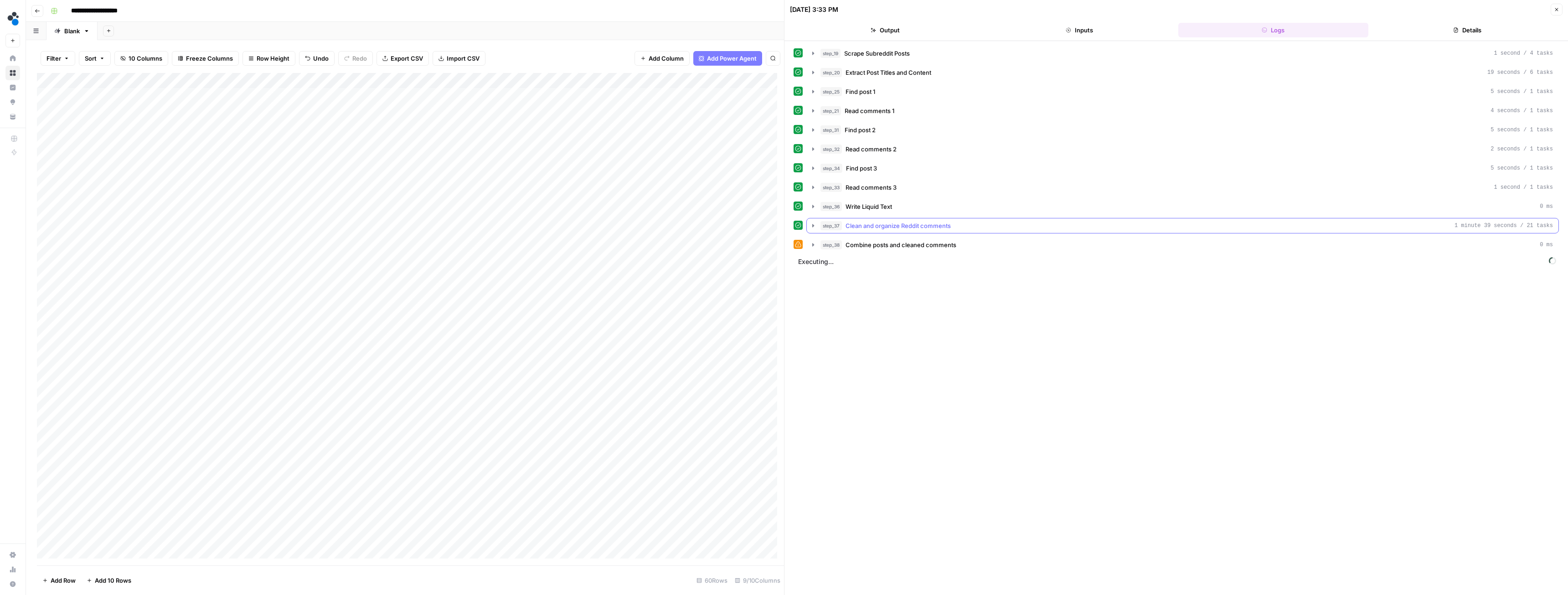
click at [814, 226] on icon "button" at bounding box center [813, 225] width 2 height 3
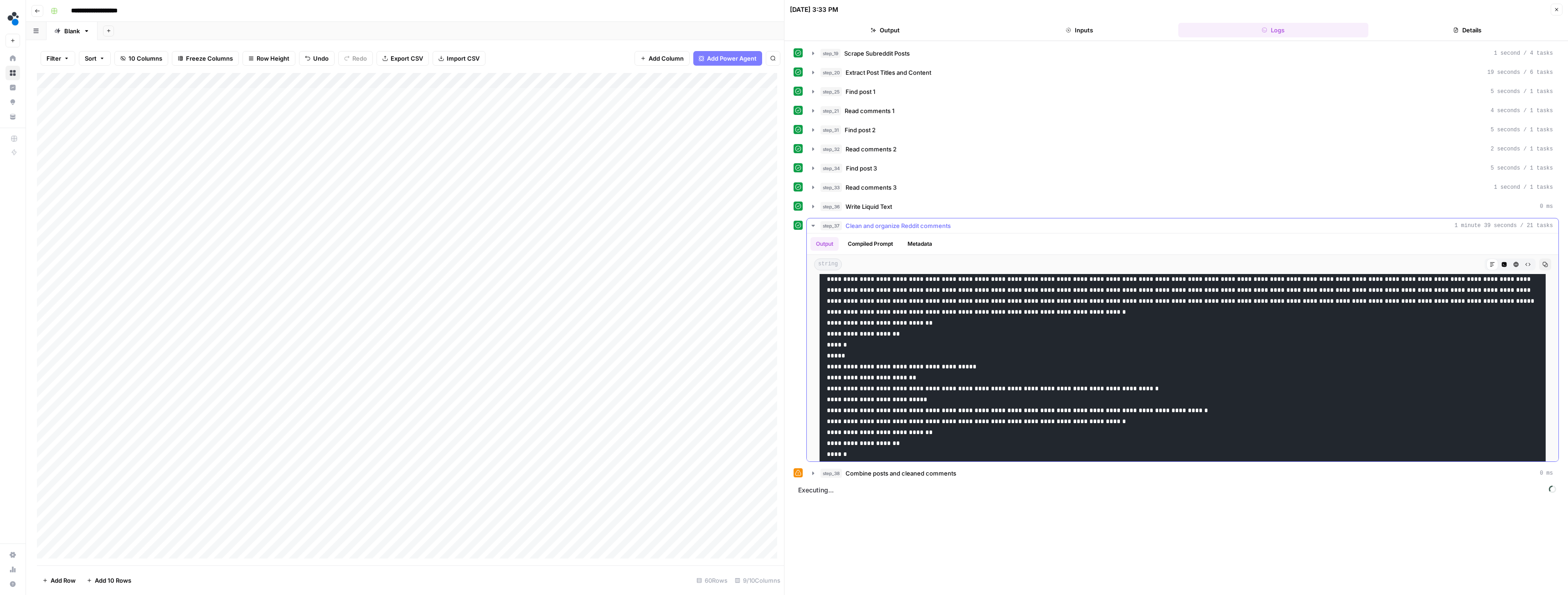
scroll to position [1140, 0]
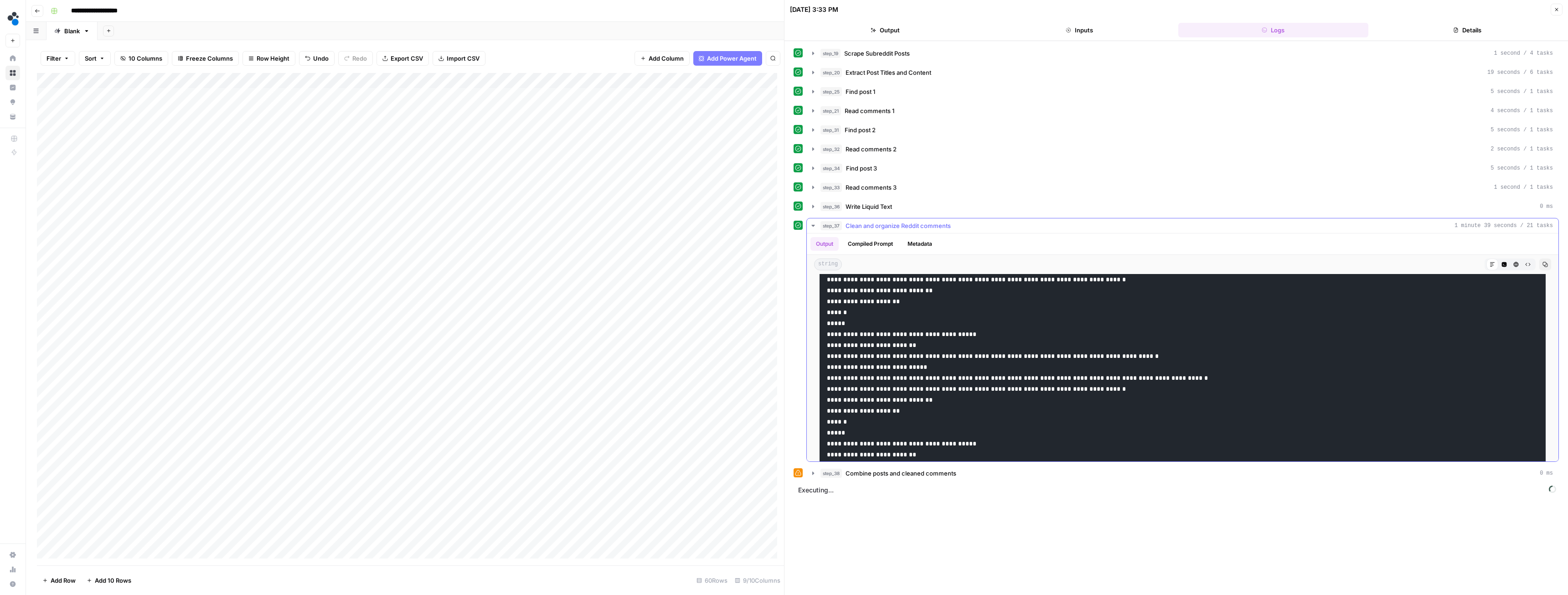
click at [813, 224] on icon "button" at bounding box center [813, 226] width 7 height 7
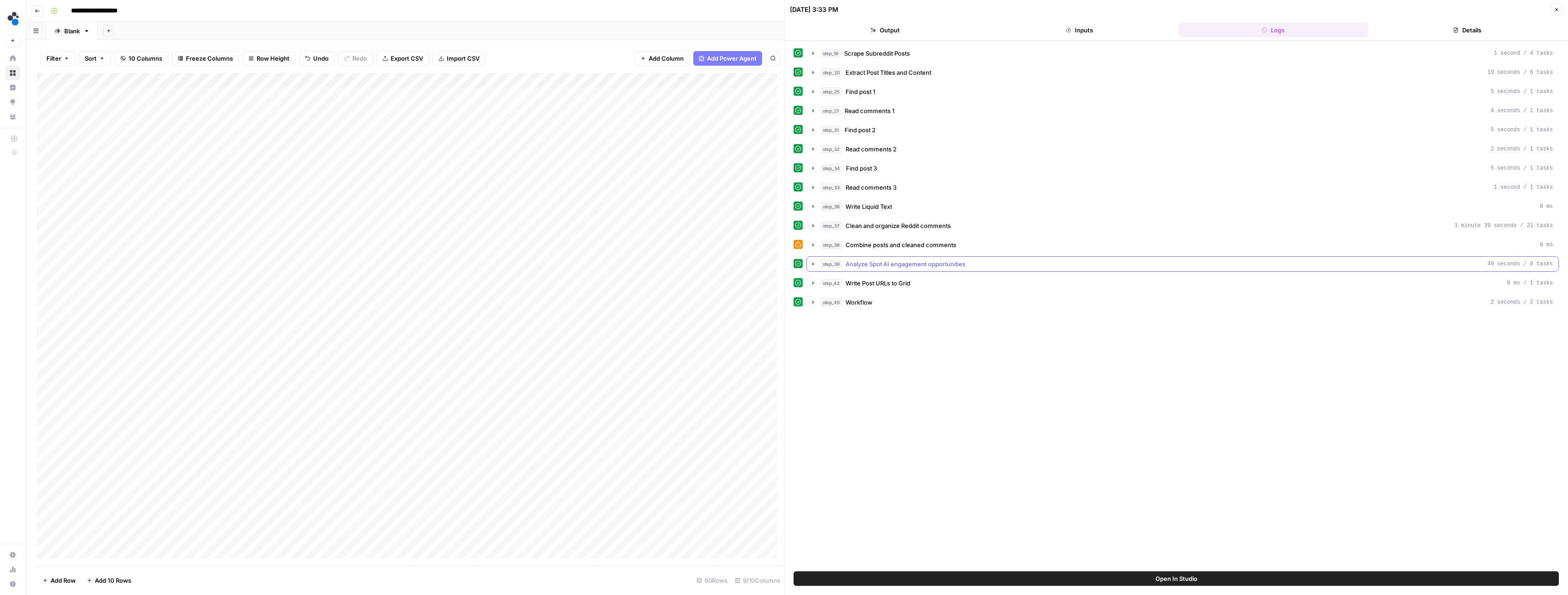
click at [816, 261] on icon "button" at bounding box center [813, 264] width 7 height 7
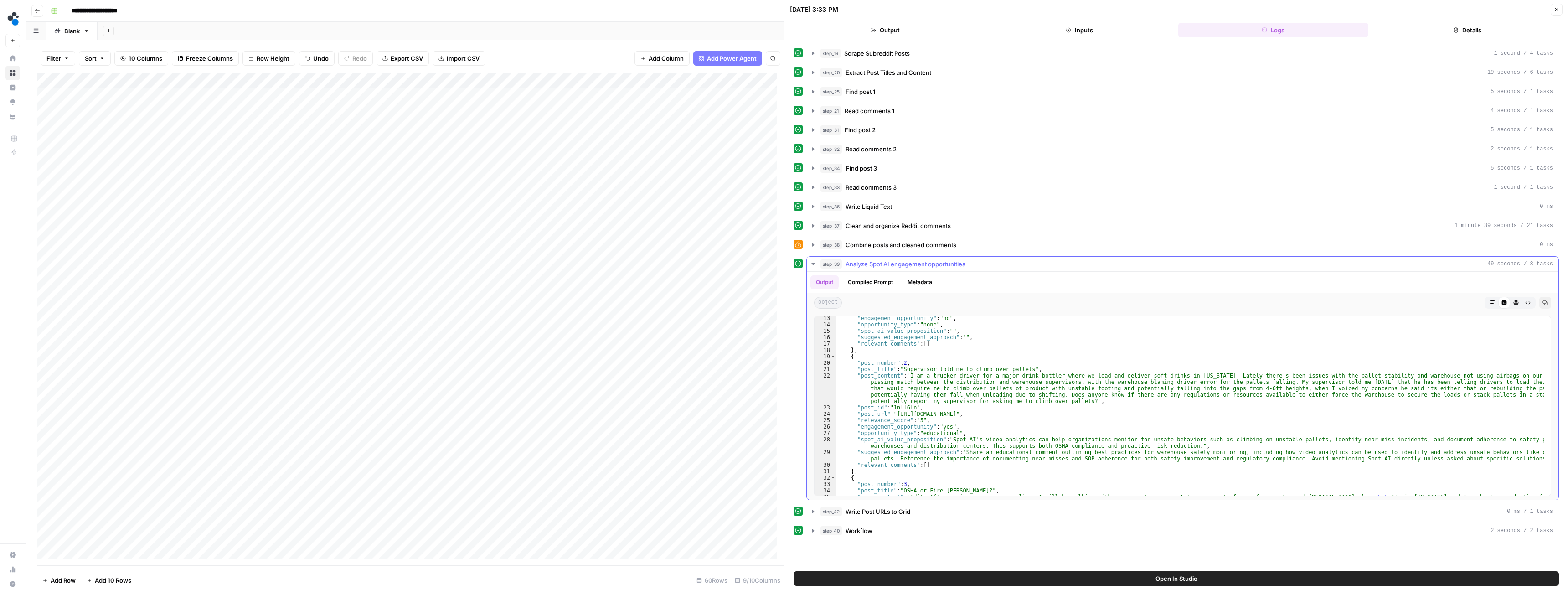
scroll to position [13, 0]
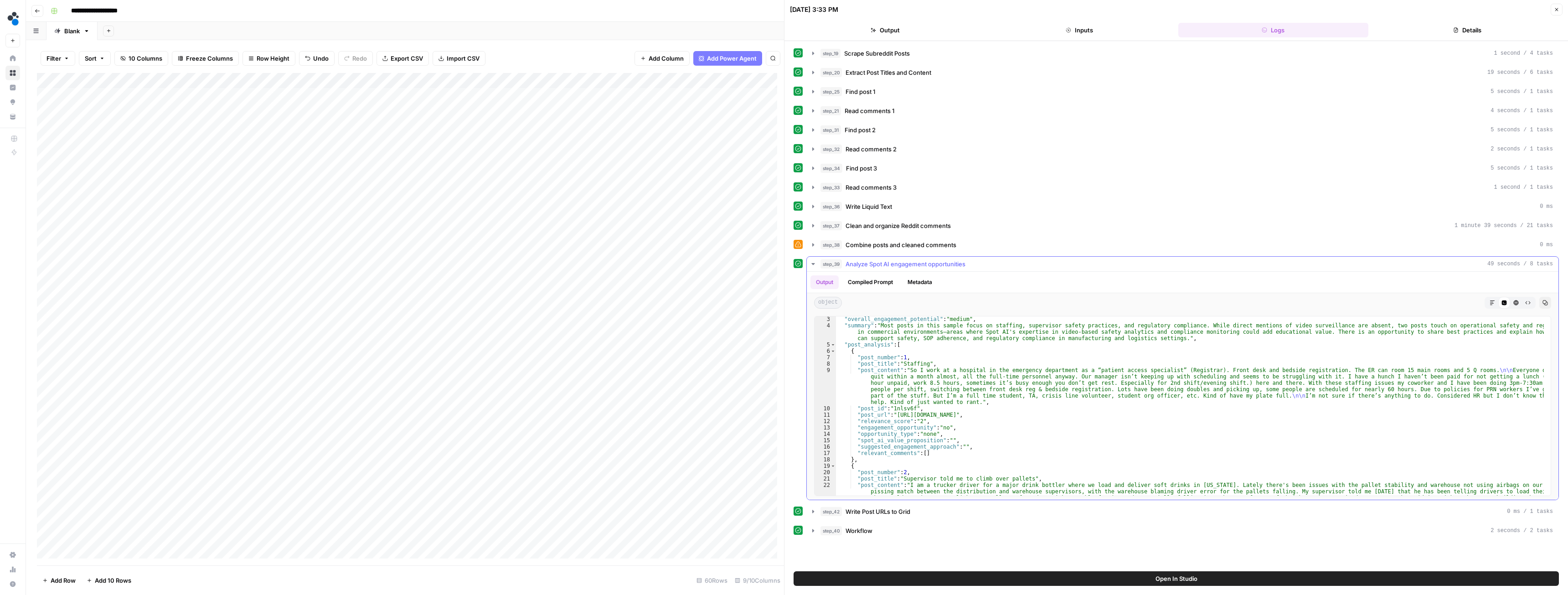
click at [814, 262] on icon "button" at bounding box center [813, 264] width 7 height 7
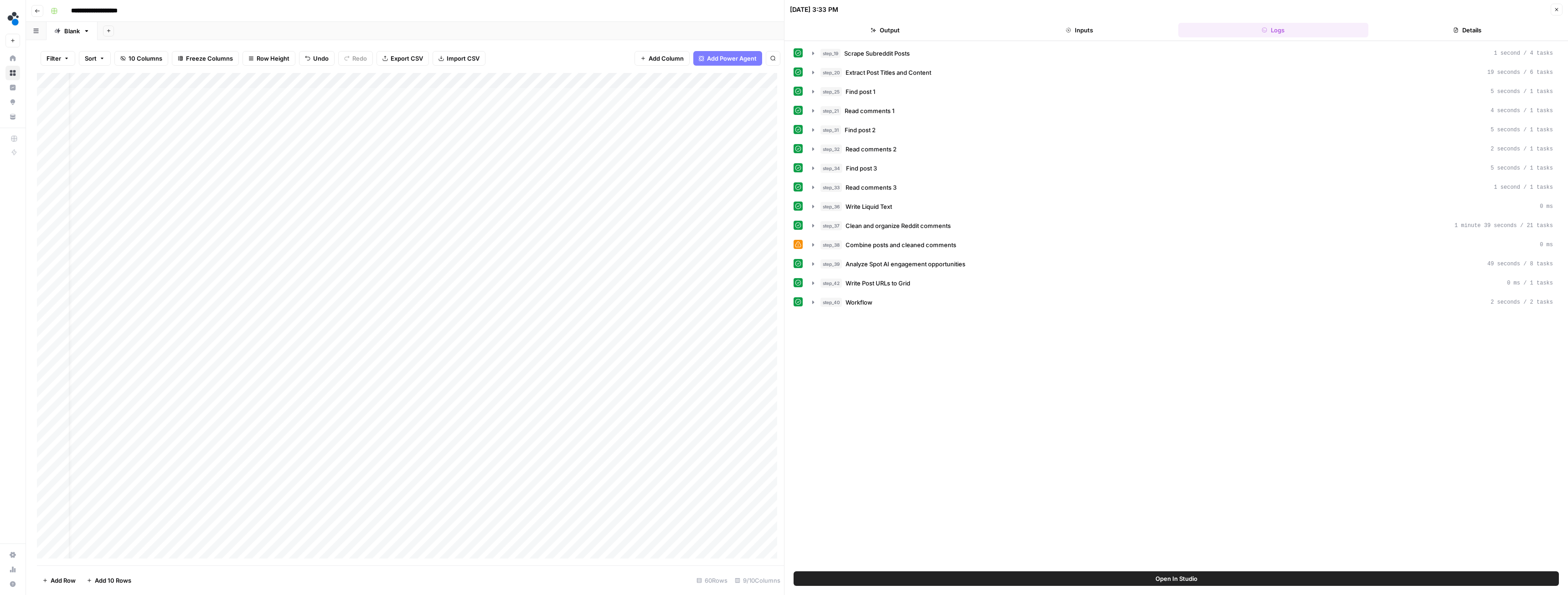
scroll to position [0, 0]
click at [811, 281] on icon "button" at bounding box center [813, 283] width 7 height 7
click at [738, 190] on div "Add Column" at bounding box center [410, 319] width 747 height 493
type textarea "****"
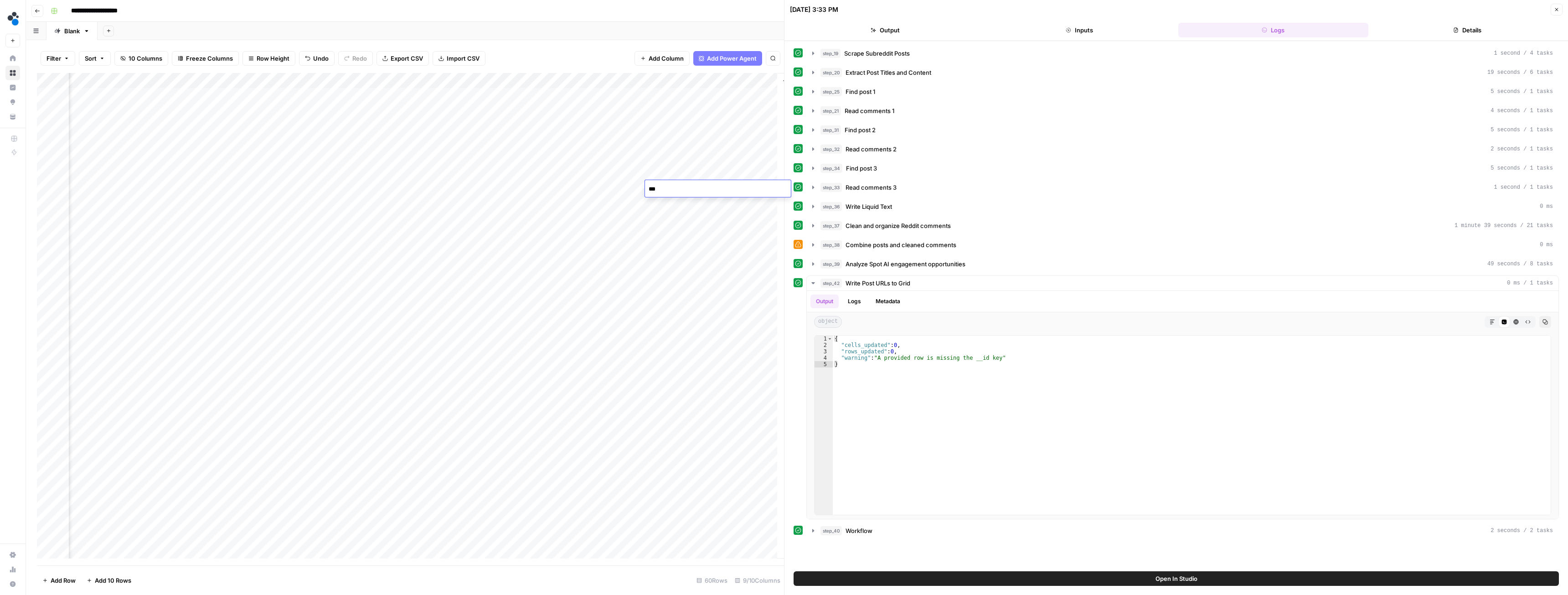
type textarea "****"
click at [542, 187] on div "Add Column" at bounding box center [410, 319] width 747 height 493
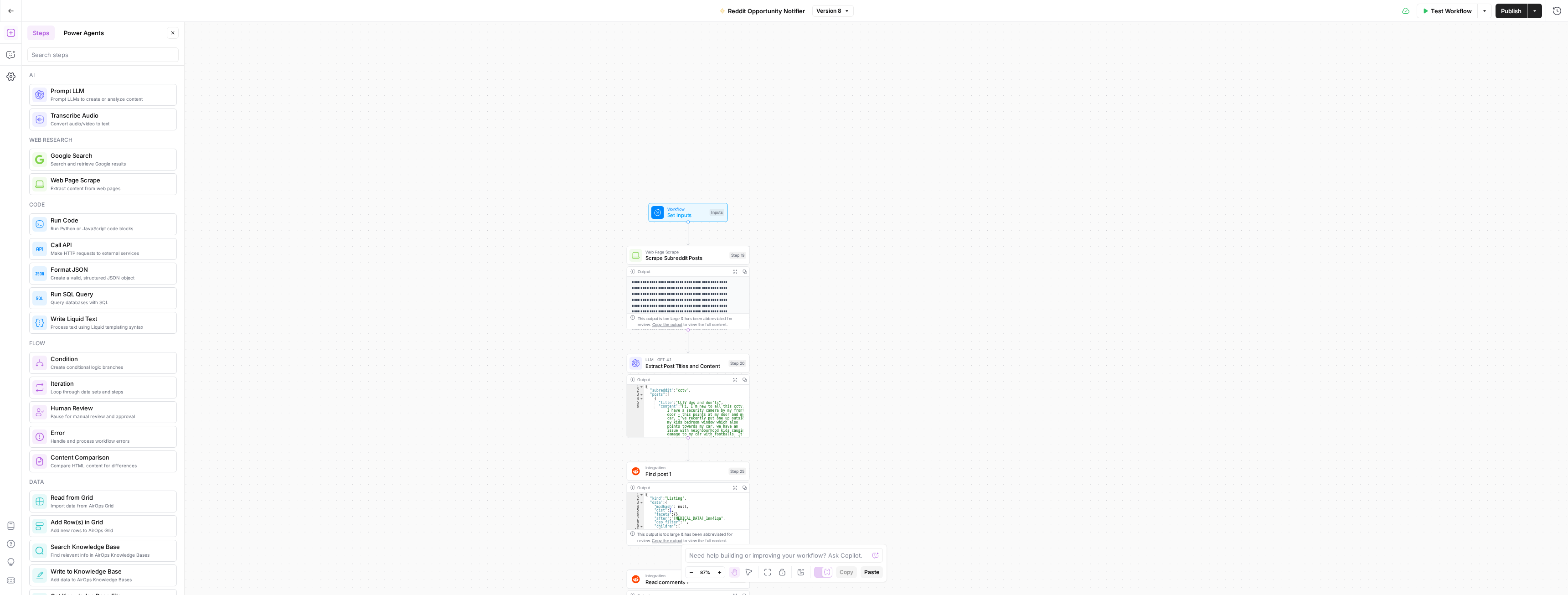
click at [73, 61] on div at bounding box center [103, 55] width 152 height 15
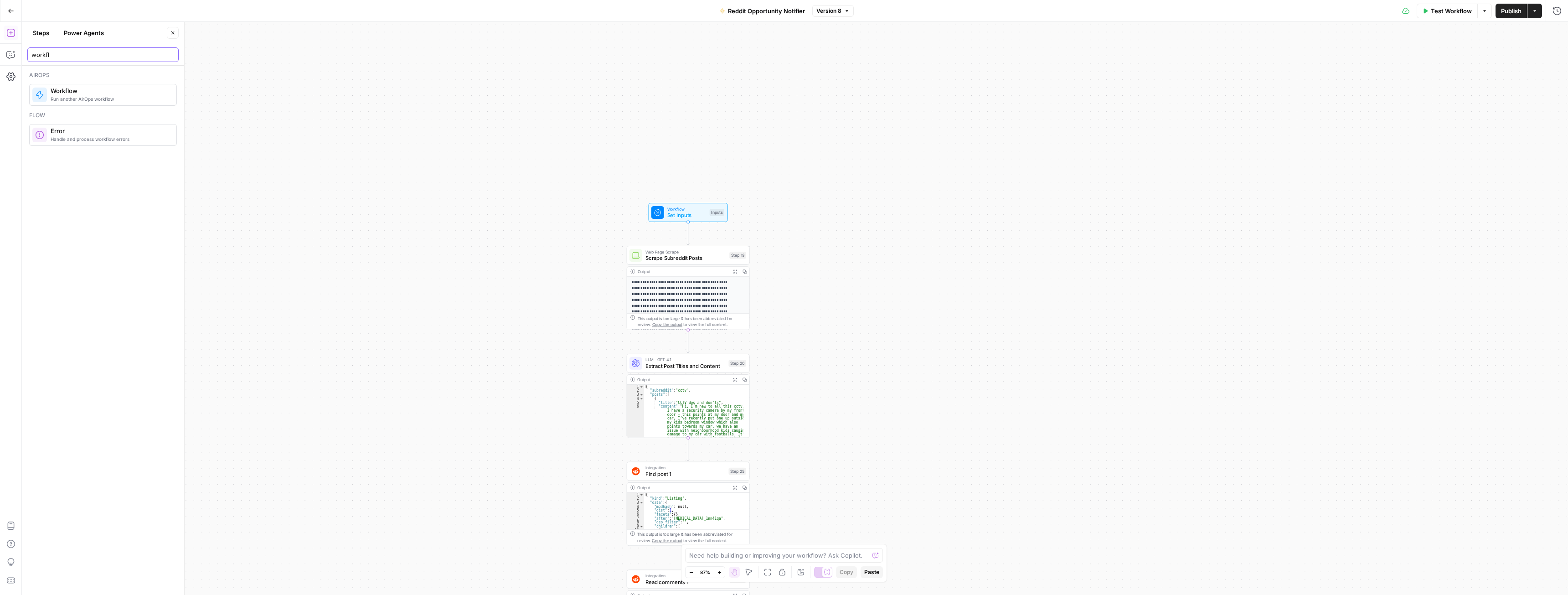
type input "workfl"
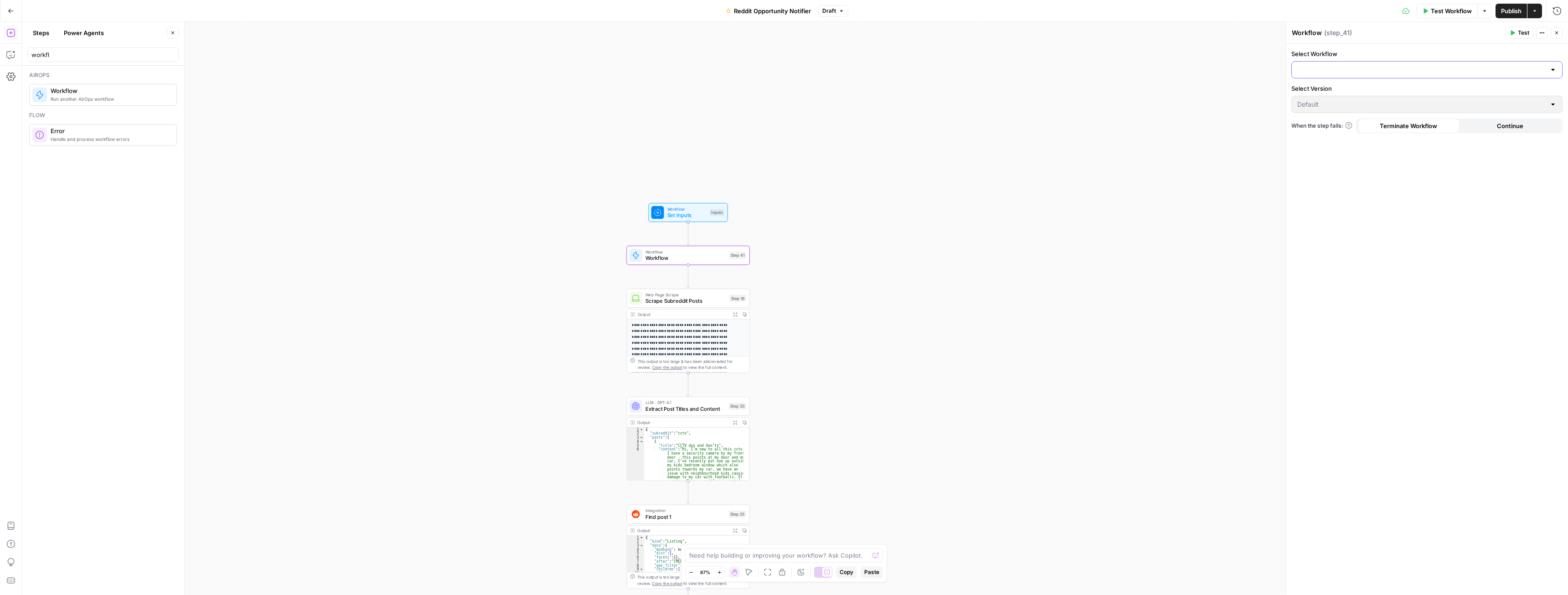
click at [1349, 66] on input "Select Workflow" at bounding box center [1421, 69] width 248 height 9
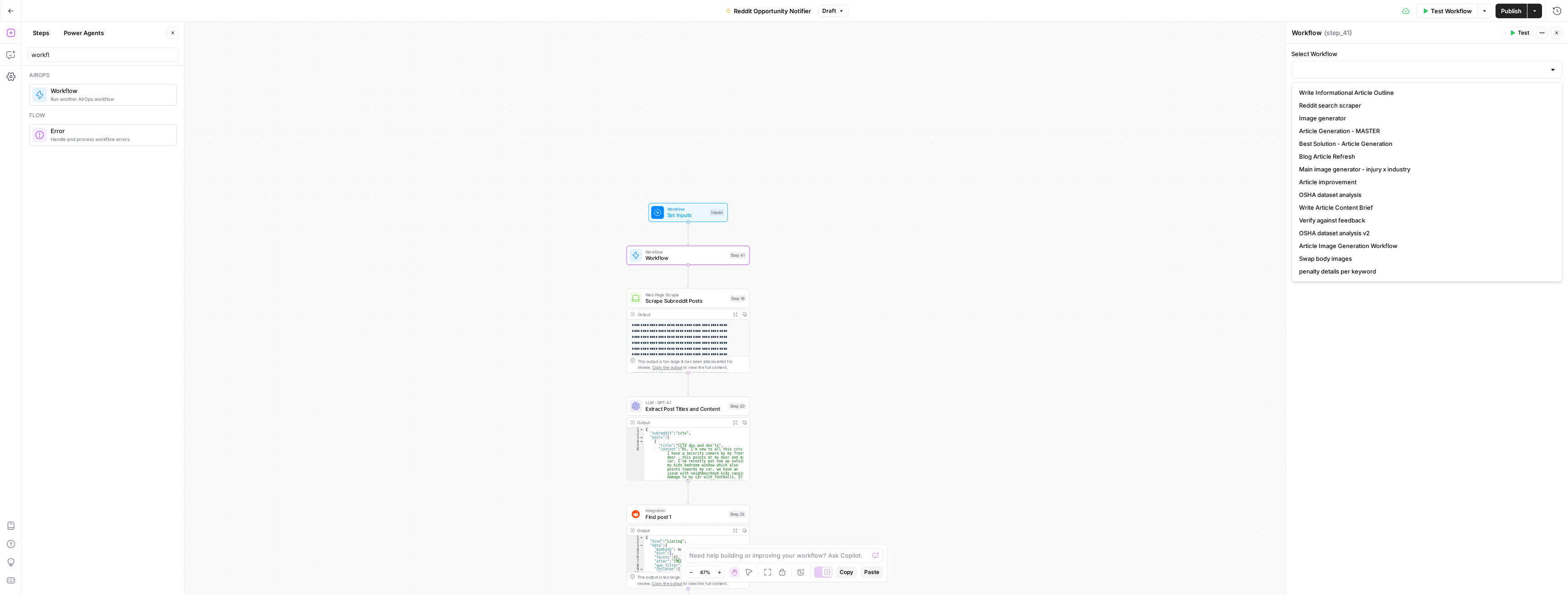
click at [1225, 68] on div "Workflow Set Inputs Inputs Workflow Workflow Step 41 Web Page Scrape Scrape Sub…" at bounding box center [795, 308] width 1546 height 573
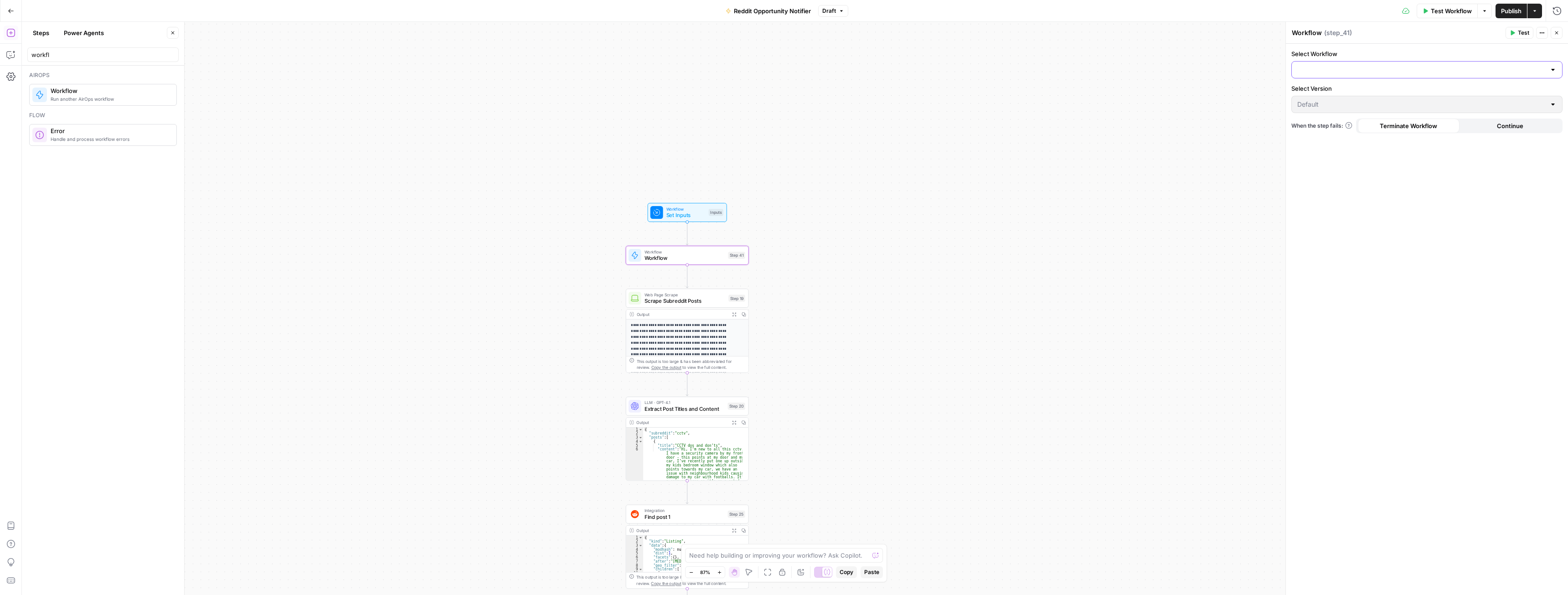
click at [1377, 70] on input "Select Workflow" at bounding box center [1421, 69] width 248 height 9
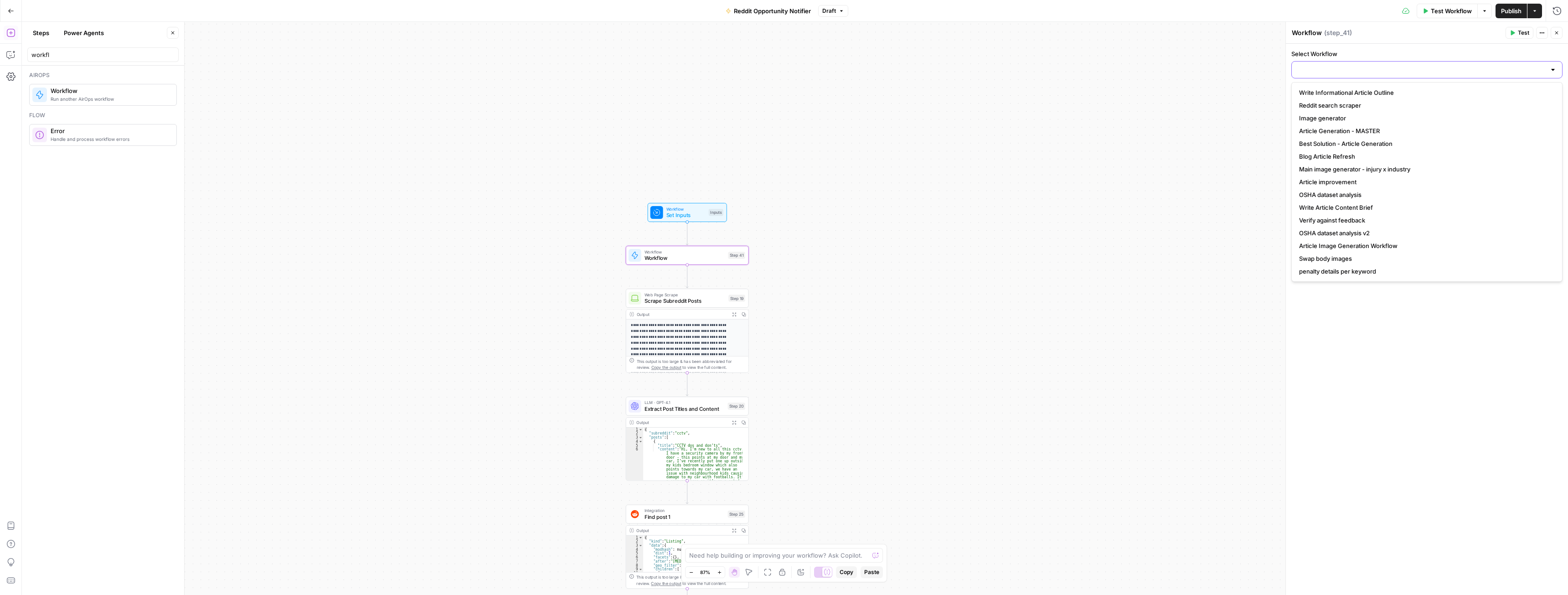
click at [1353, 67] on input "Select Workflow" at bounding box center [1421, 69] width 248 height 9
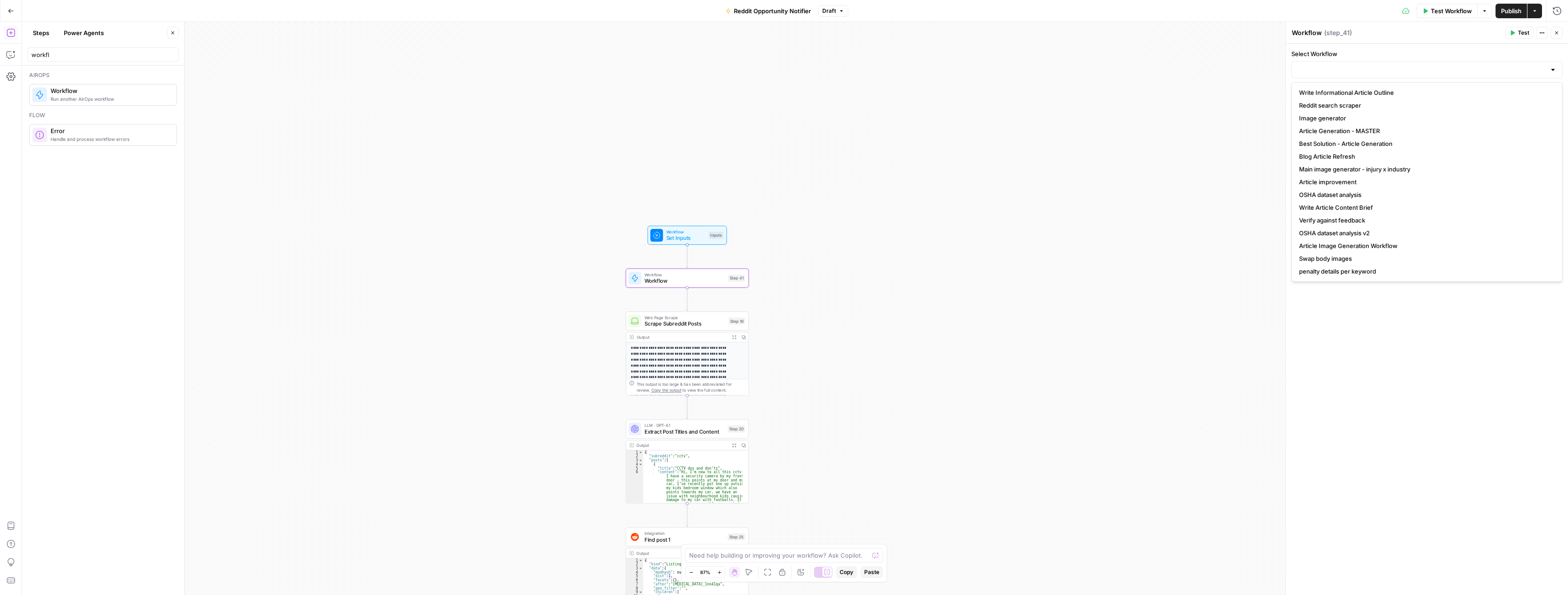
click at [168, 35] on button "Close" at bounding box center [172, 32] width 12 height 12
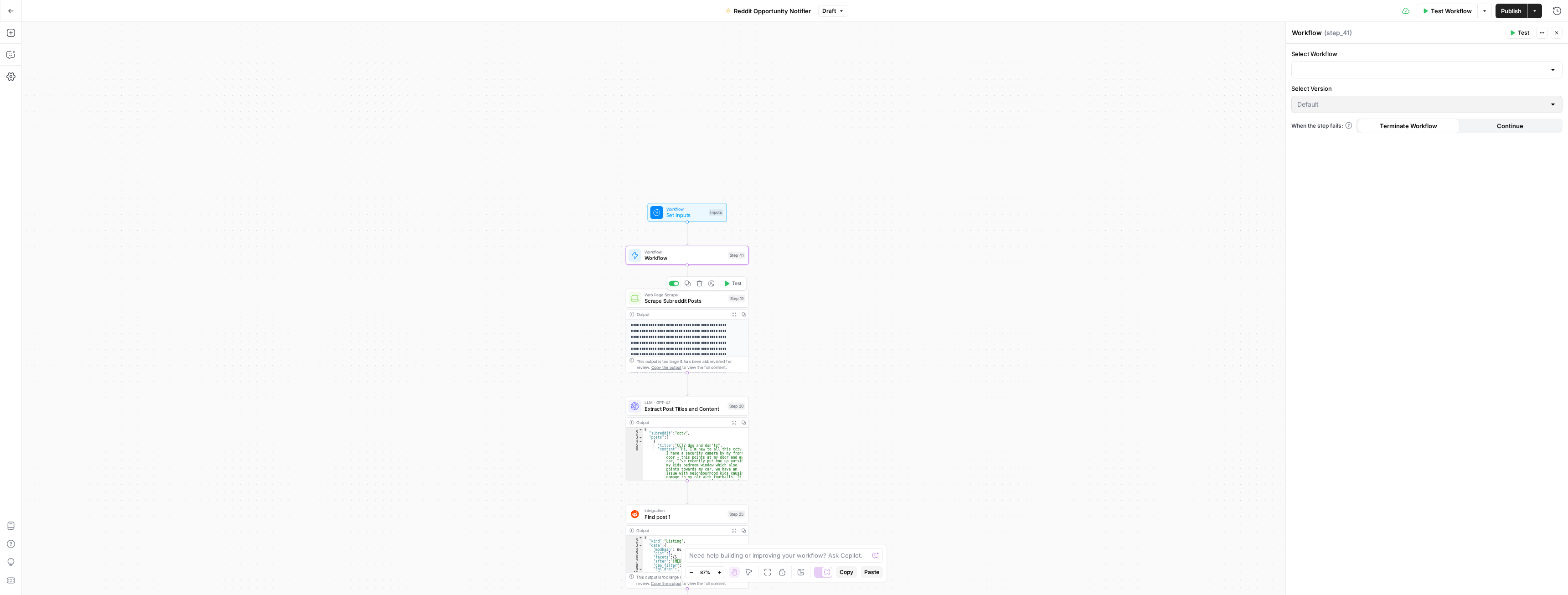
click at [680, 304] on span "Scrape Subreddit Posts" at bounding box center [685, 300] width 81 height 8
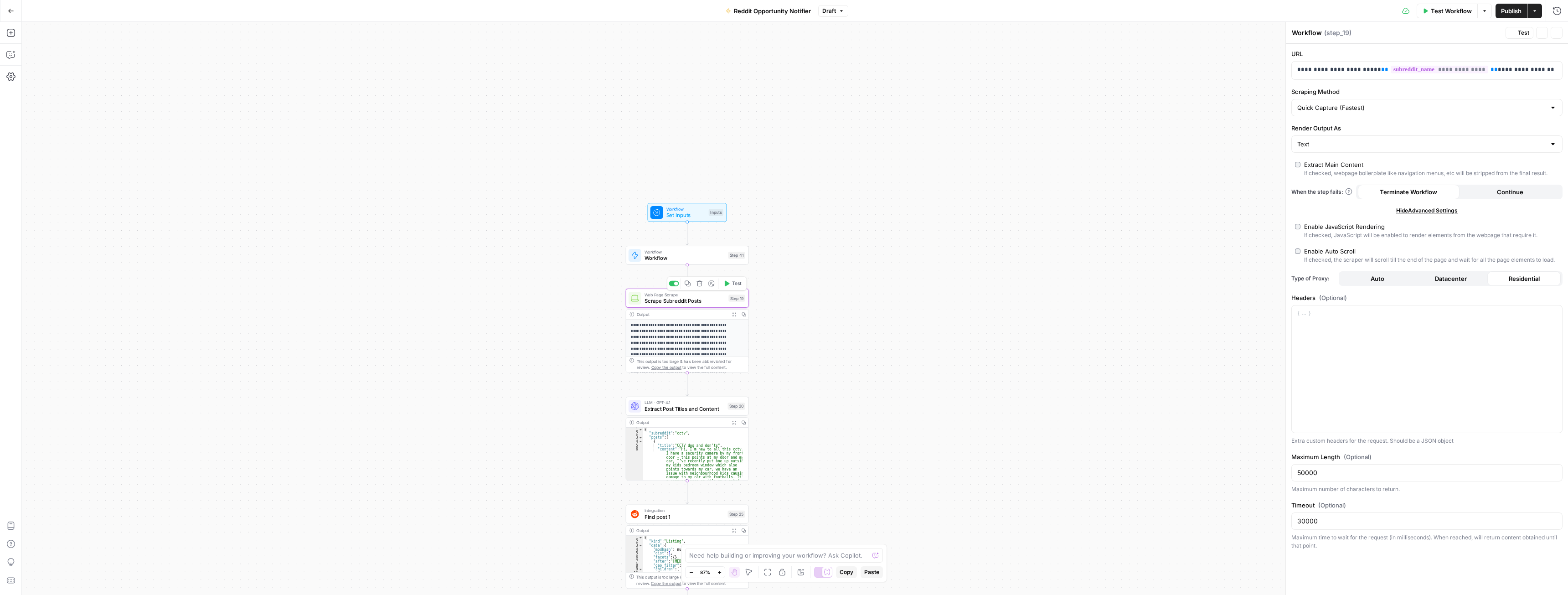
type textarea "Scrape Subreddit Posts"
click at [732, 315] on icon "button" at bounding box center [734, 314] width 4 height 4
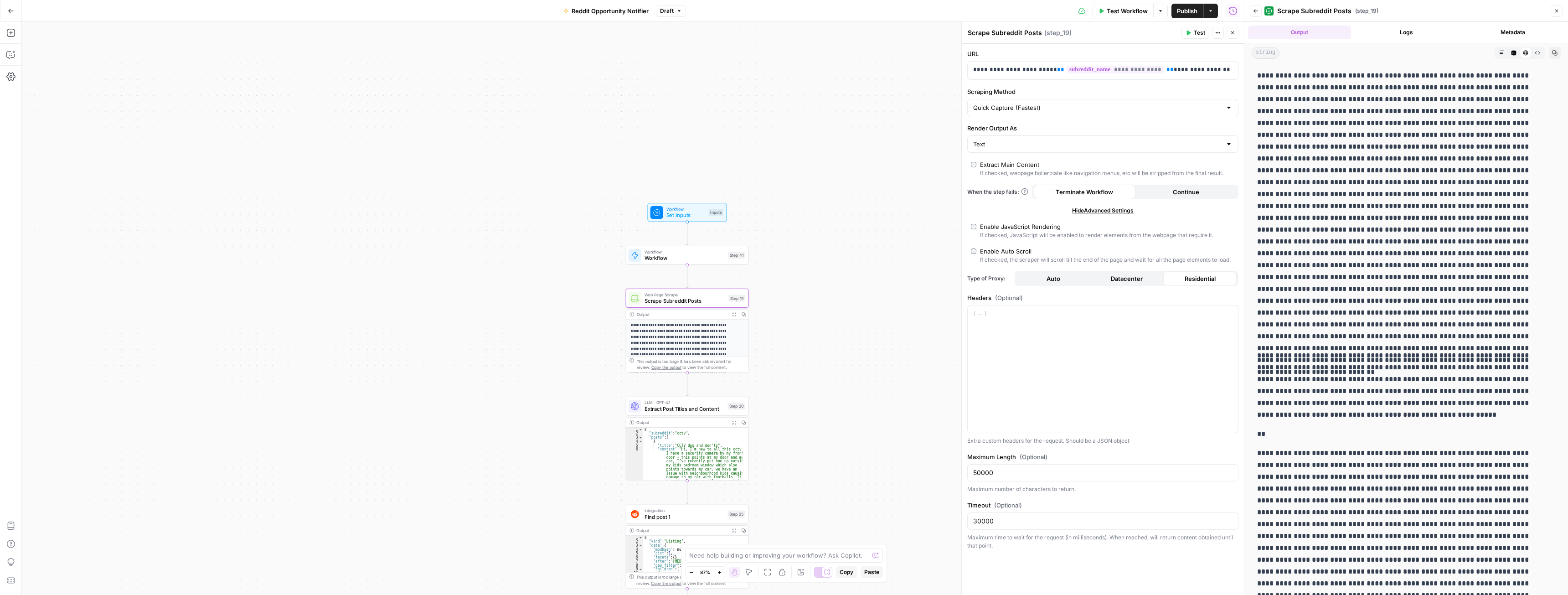
drag, startPoint x: 1345, startPoint y: 368, endPoint x: 1360, endPoint y: 364, distance: 15.5
click at [1360, 364] on p "**********" at bounding box center [1402, 385] width 292 height 71
click at [688, 286] on icon "button" at bounding box center [688, 284] width 6 height 6
click at [688, 284] on icon "button" at bounding box center [688, 284] width 6 height 6
click at [687, 284] on icon "button" at bounding box center [688, 284] width 6 height 6
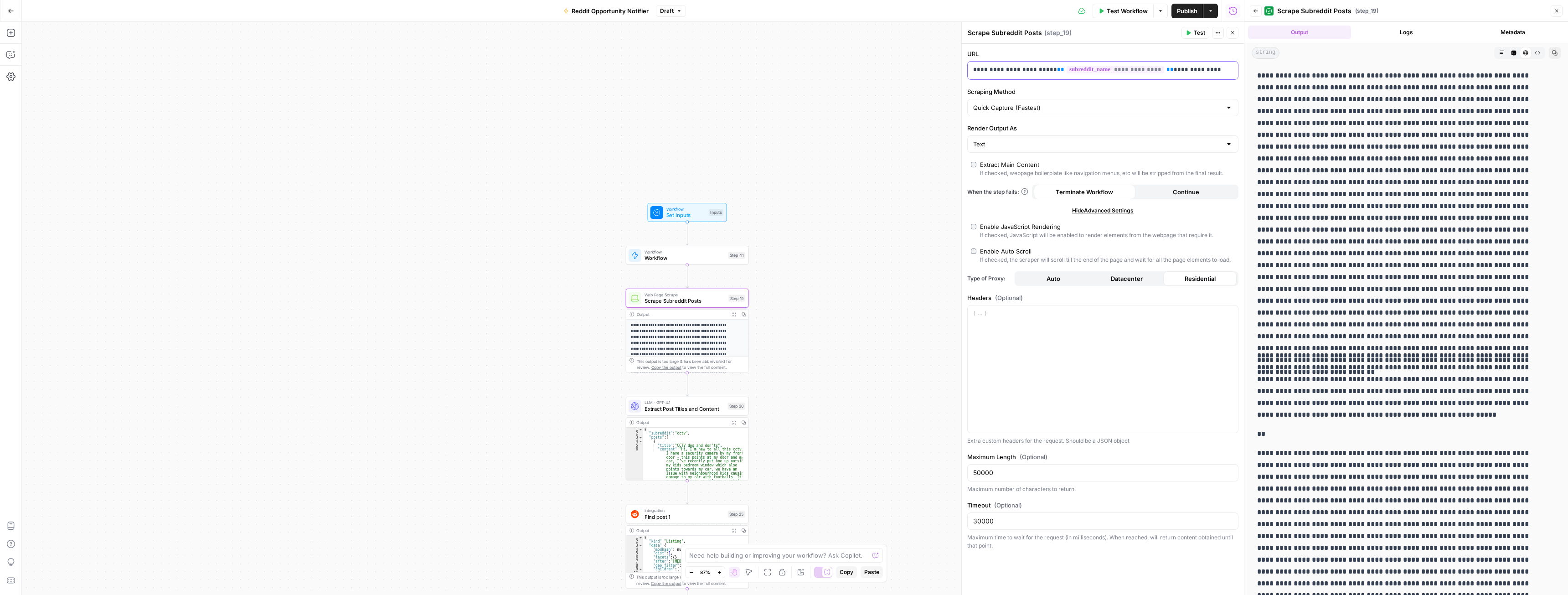
click at [1214, 68] on p "**********" at bounding box center [1103, 69] width 259 height 9
click at [1214, 68] on p "**********" at bounding box center [1096, 69] width 245 height 9
copy p "**********"
click at [1001, 468] on input "50000" at bounding box center [1103, 473] width 259 height 9
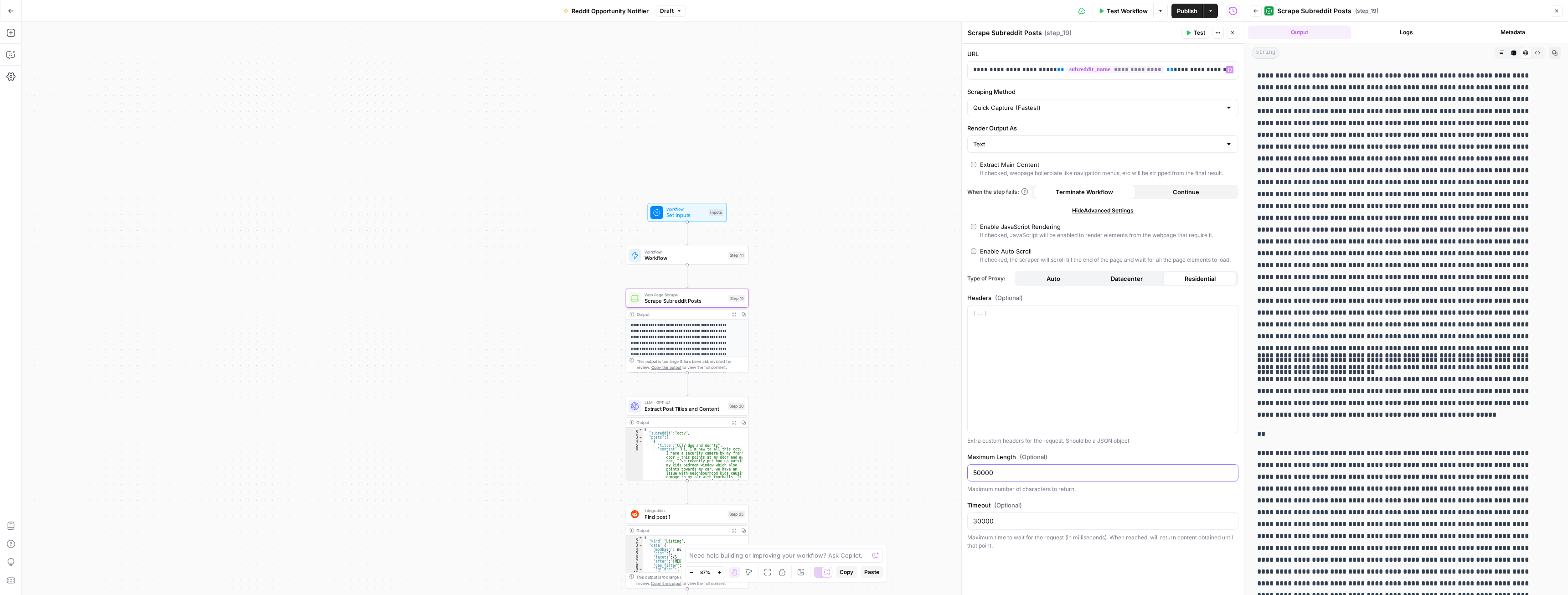
click at [1001, 468] on input "50000" at bounding box center [1103, 473] width 259 height 9
click at [1032, 515] on div "30000" at bounding box center [1103, 521] width 271 height 17
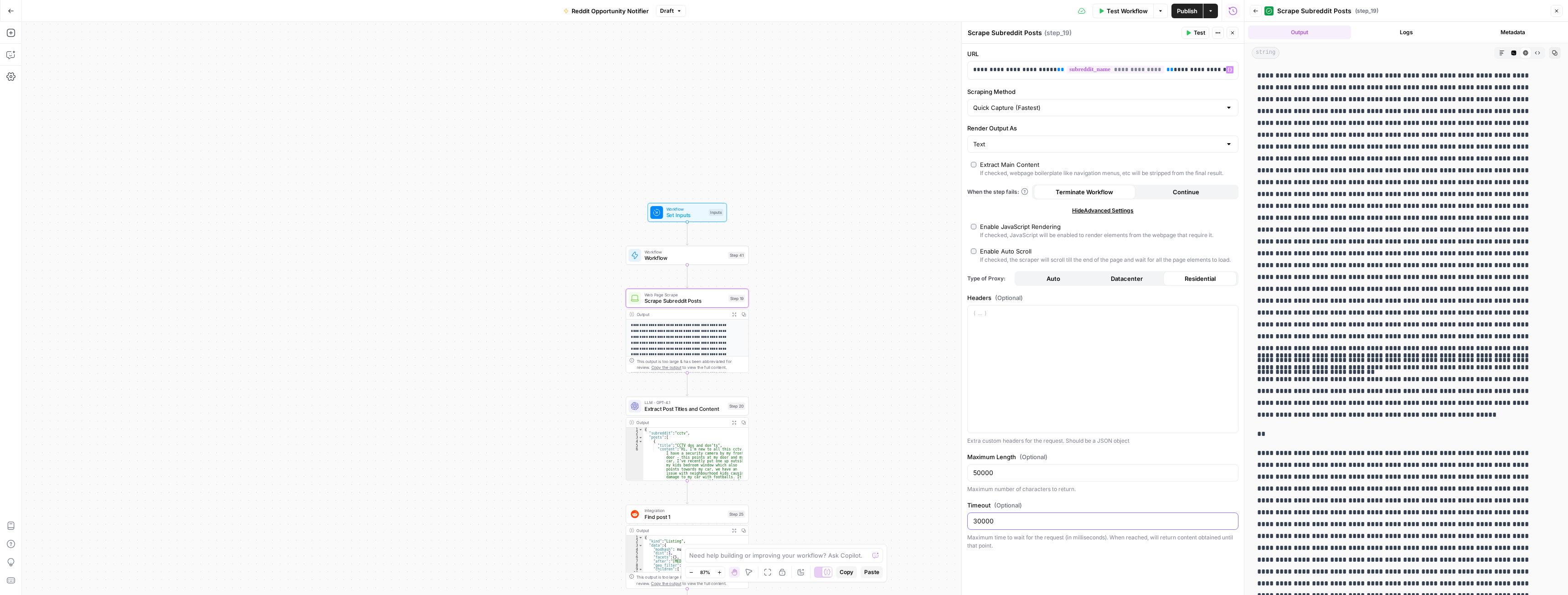
click at [1032, 524] on input "30000" at bounding box center [1103, 521] width 259 height 9
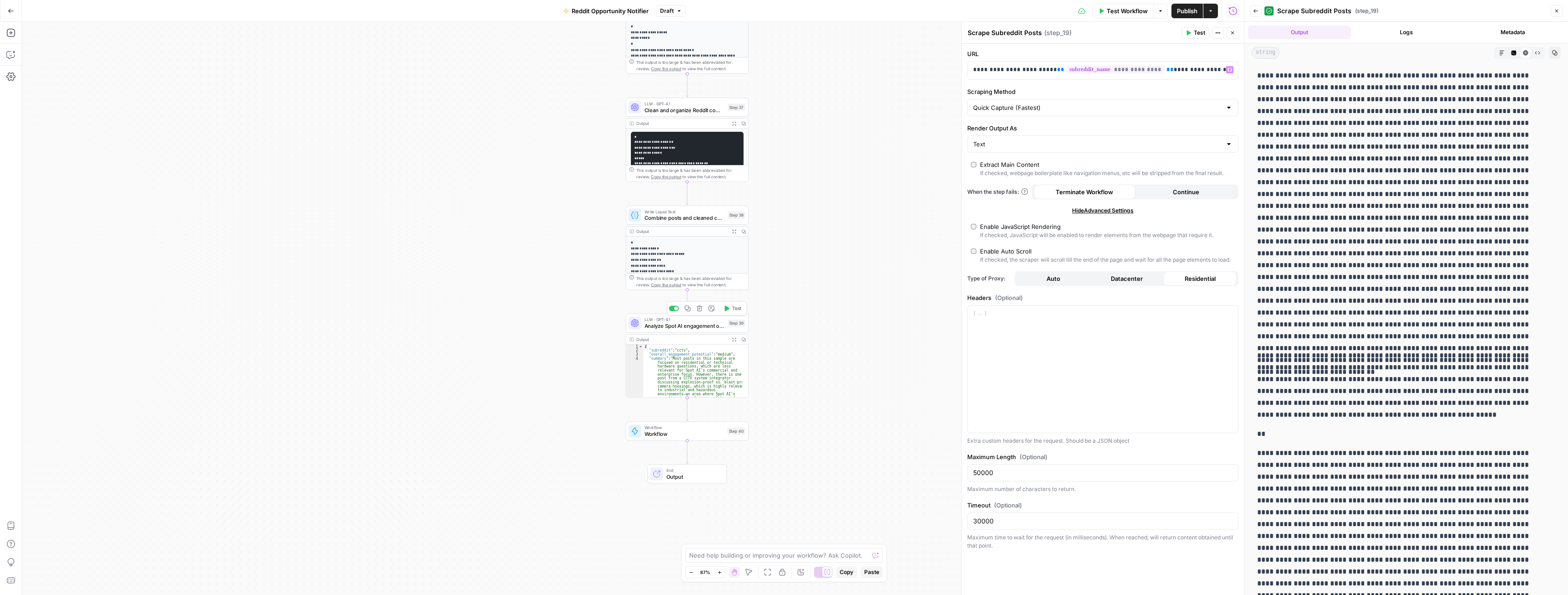
click at [699, 325] on span "Analyze Spot AI engagement opportunities" at bounding box center [685, 326] width 80 height 8
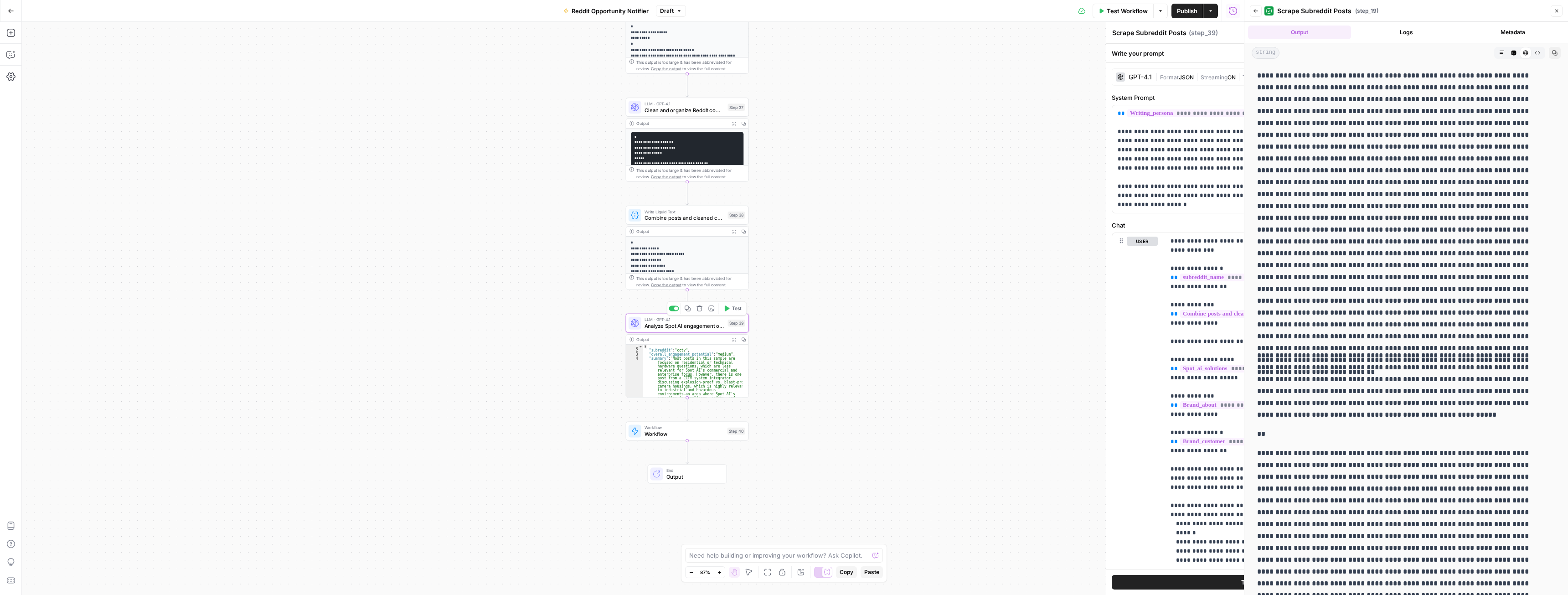
type textarea "Analyze Spot AI engagement opportunities"
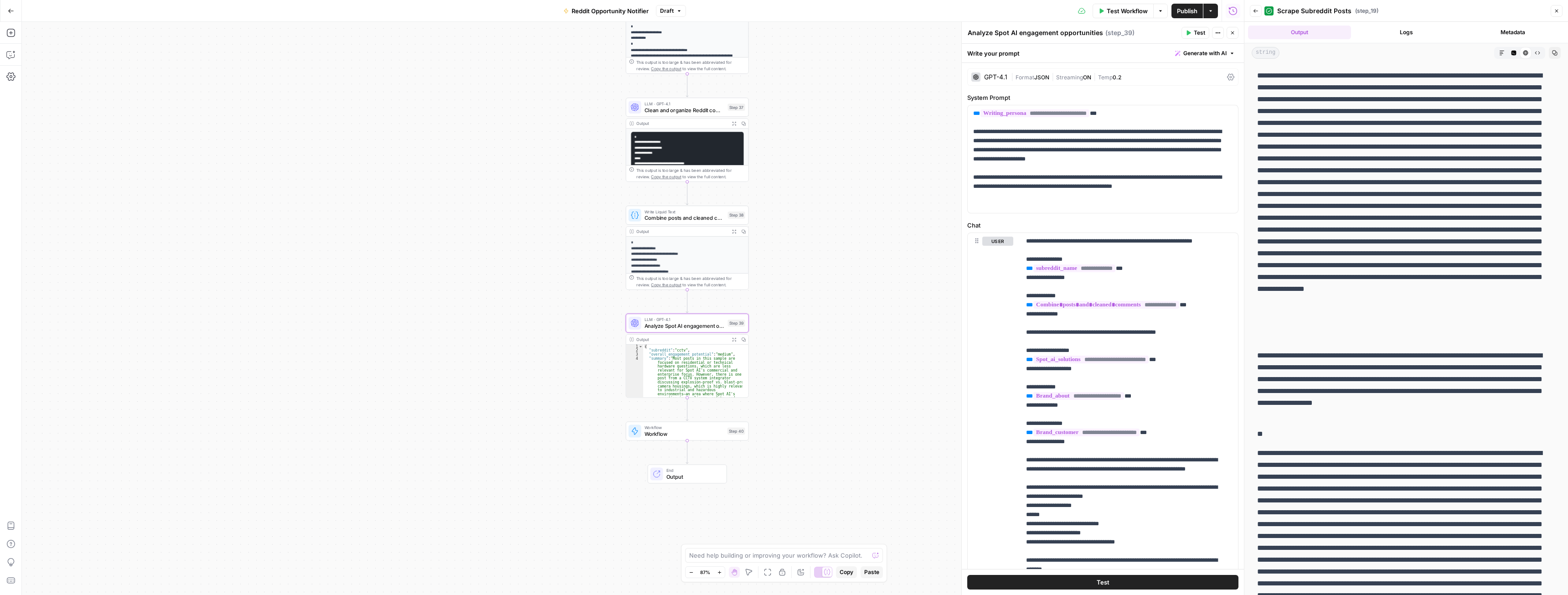
click at [732, 339] on icon "button" at bounding box center [734, 339] width 4 height 4
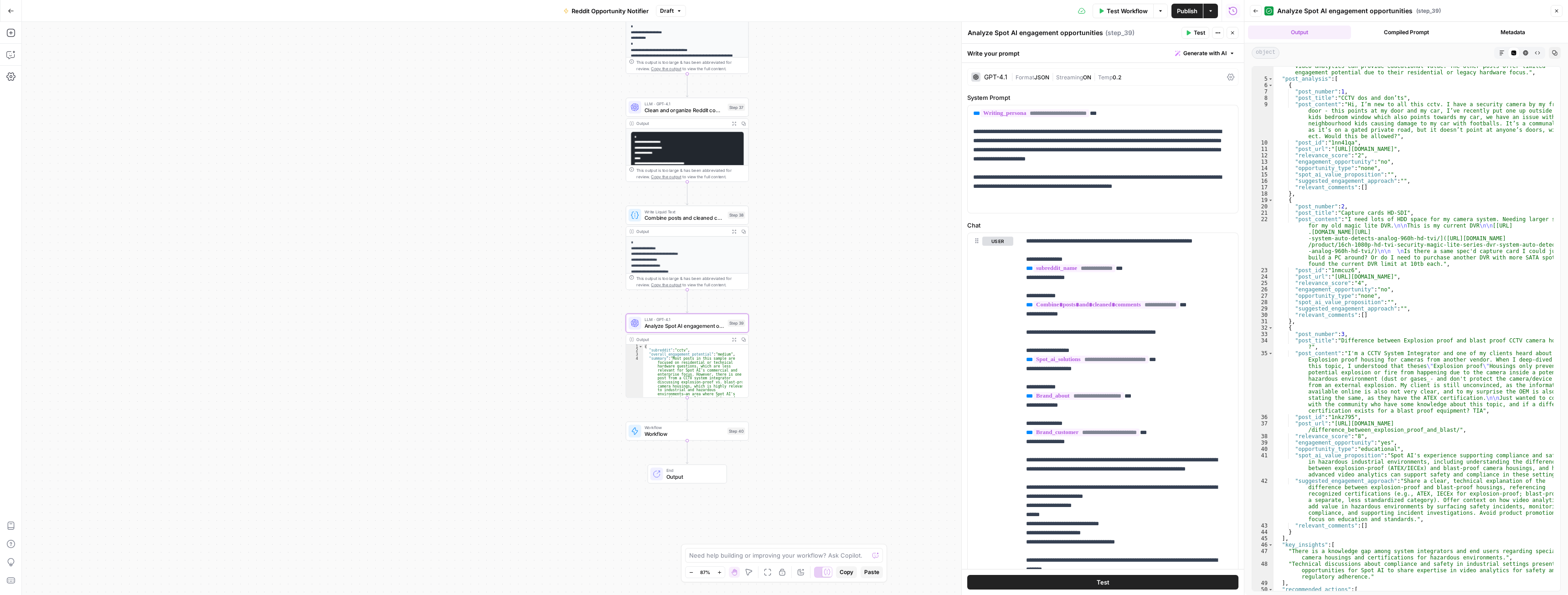
scroll to position [101, 0]
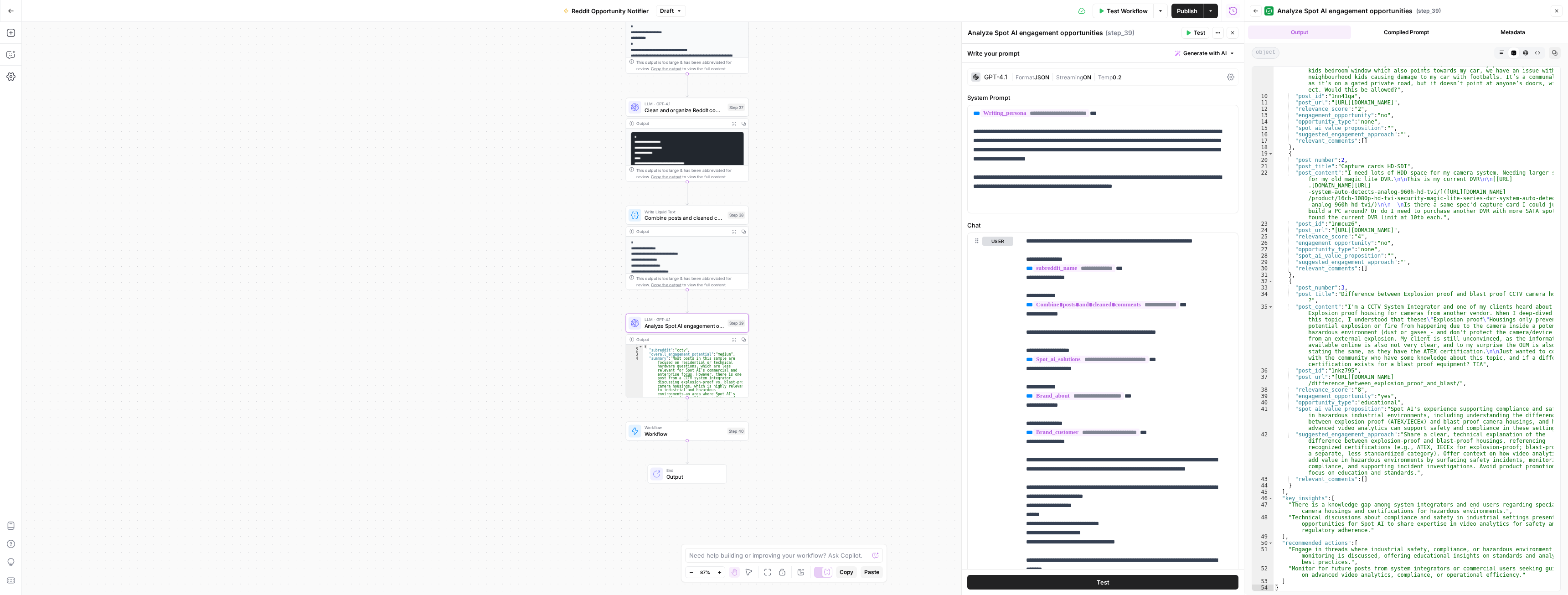
click at [688, 475] on span "Output" at bounding box center [693, 477] width 54 height 8
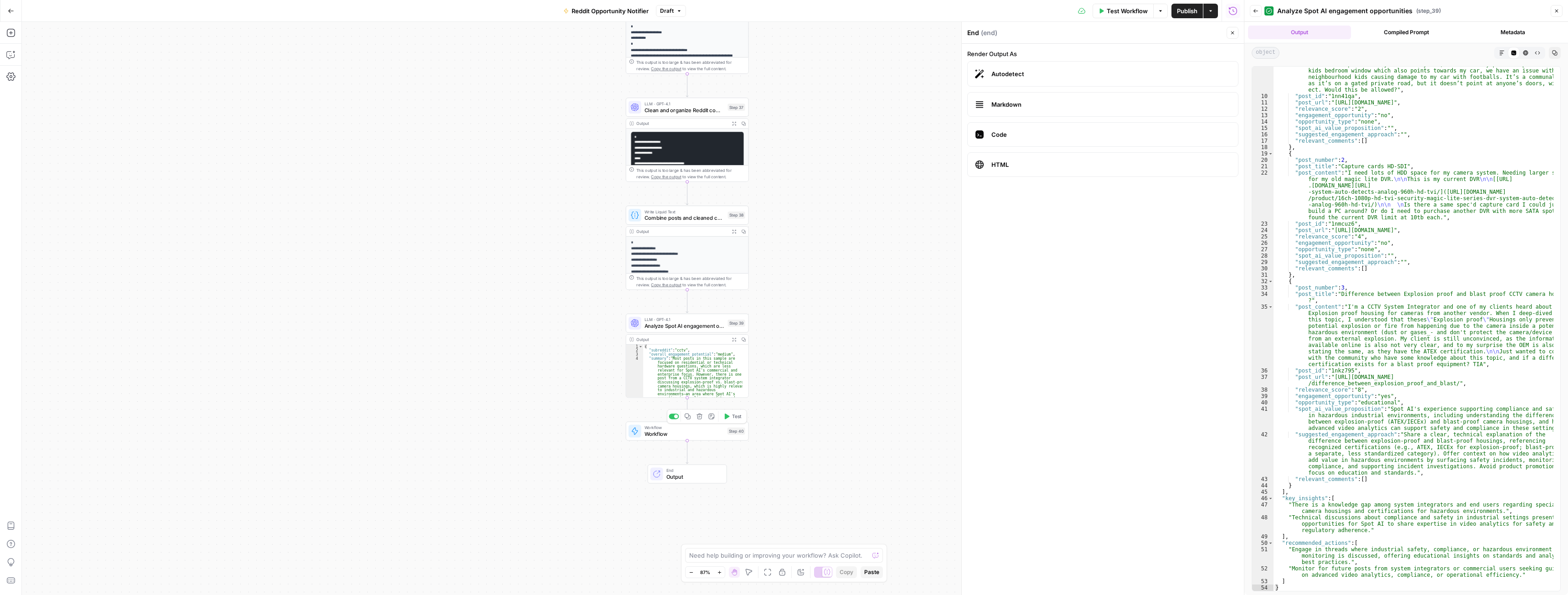
click at [683, 434] on span "Workflow" at bounding box center [684, 434] width 80 height 8
type input "Notify about engagement - reddit"
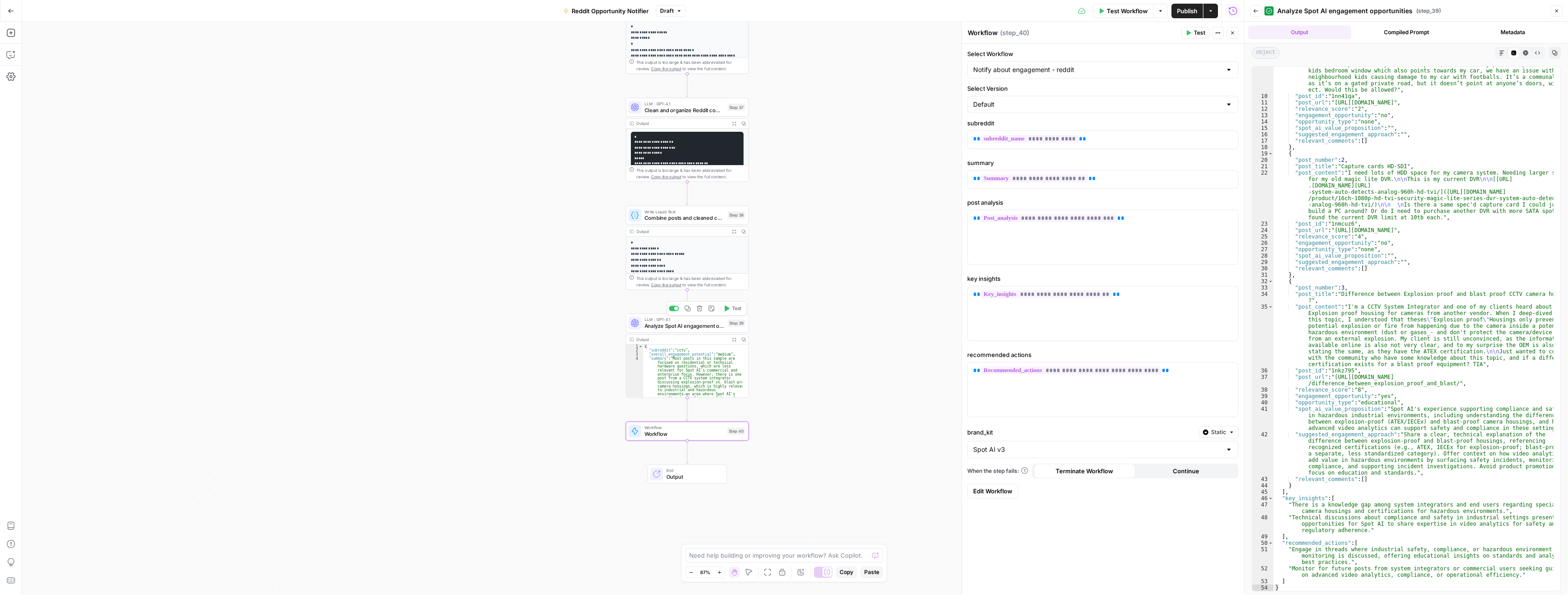
click at [693, 325] on span "Analyze Spot AI engagement opportunities" at bounding box center [685, 326] width 80 height 8
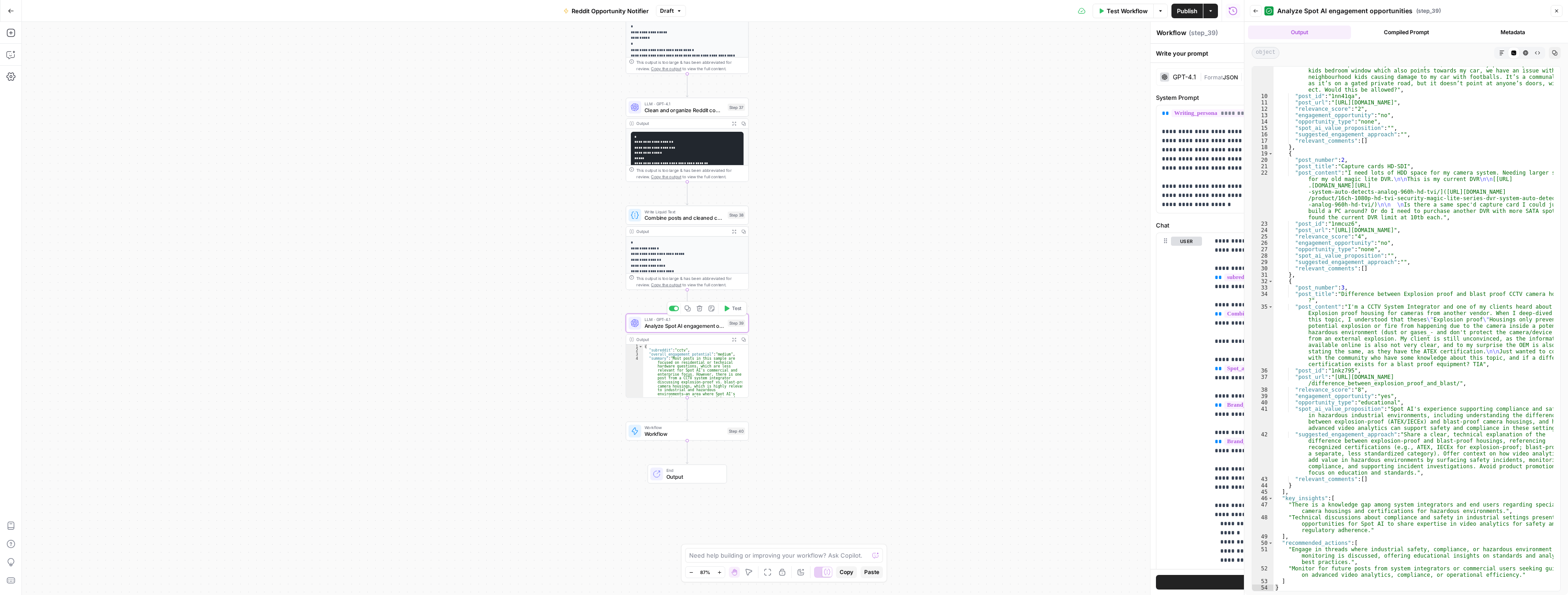
type textarea "Analyze Spot AI engagement opportunities"
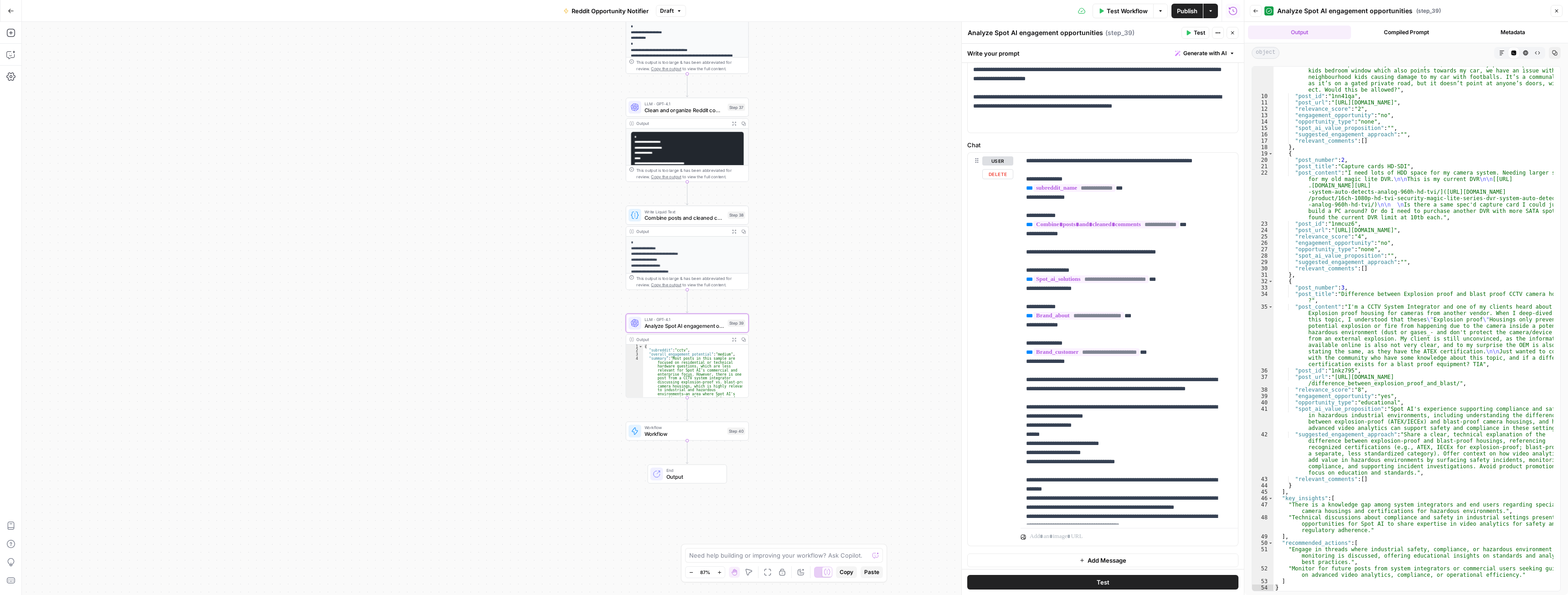
scroll to position [84, 0]
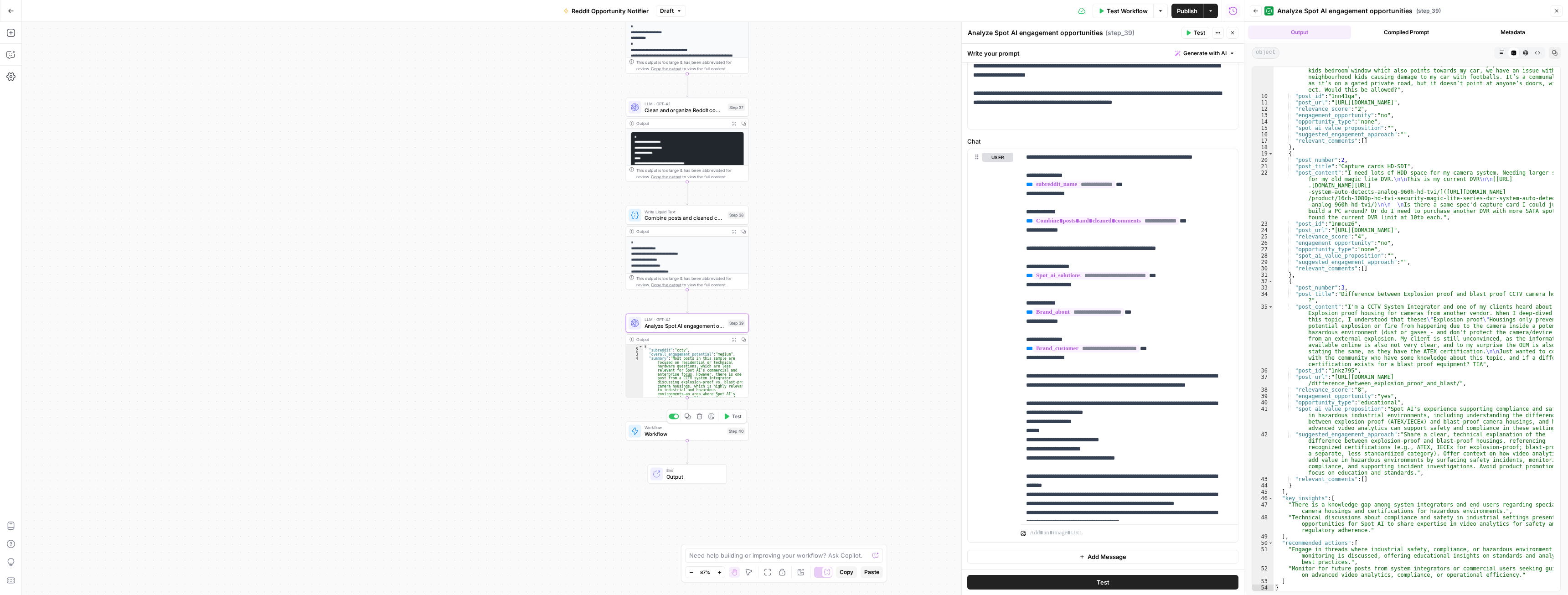
click at [701, 434] on span "Workflow" at bounding box center [684, 434] width 80 height 8
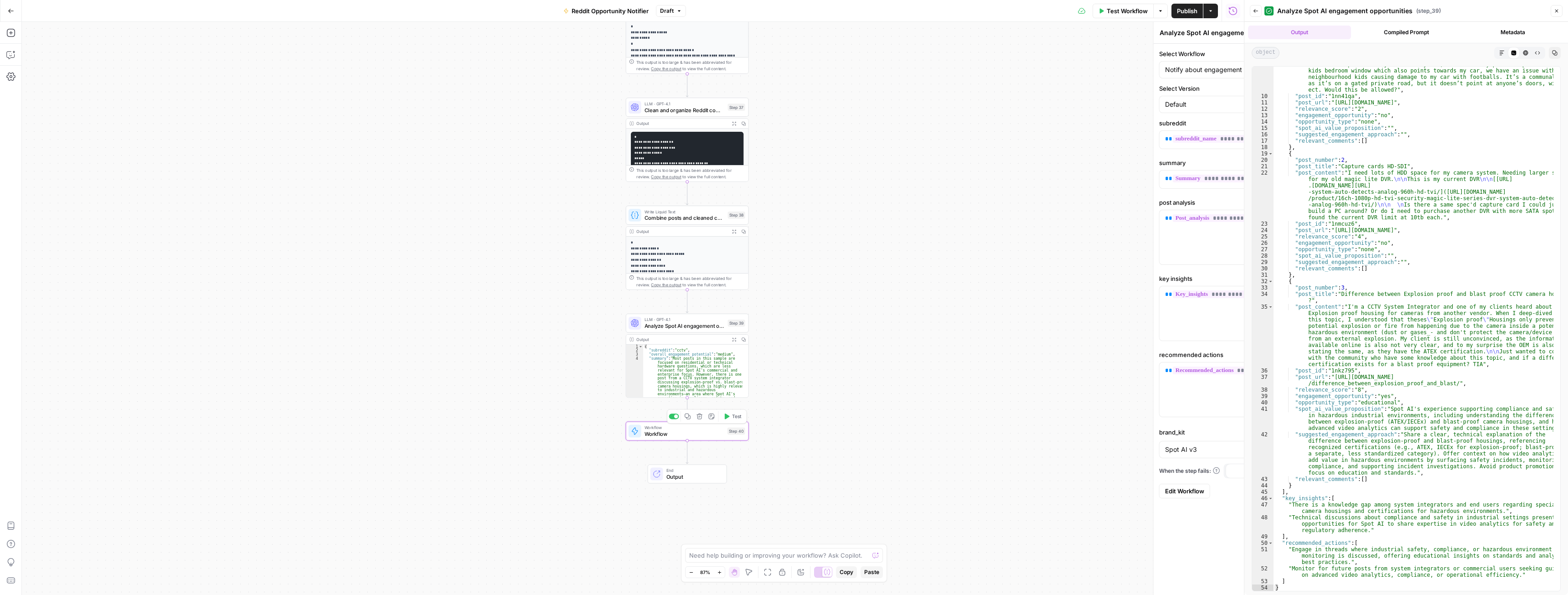
type textarea "Workflow"
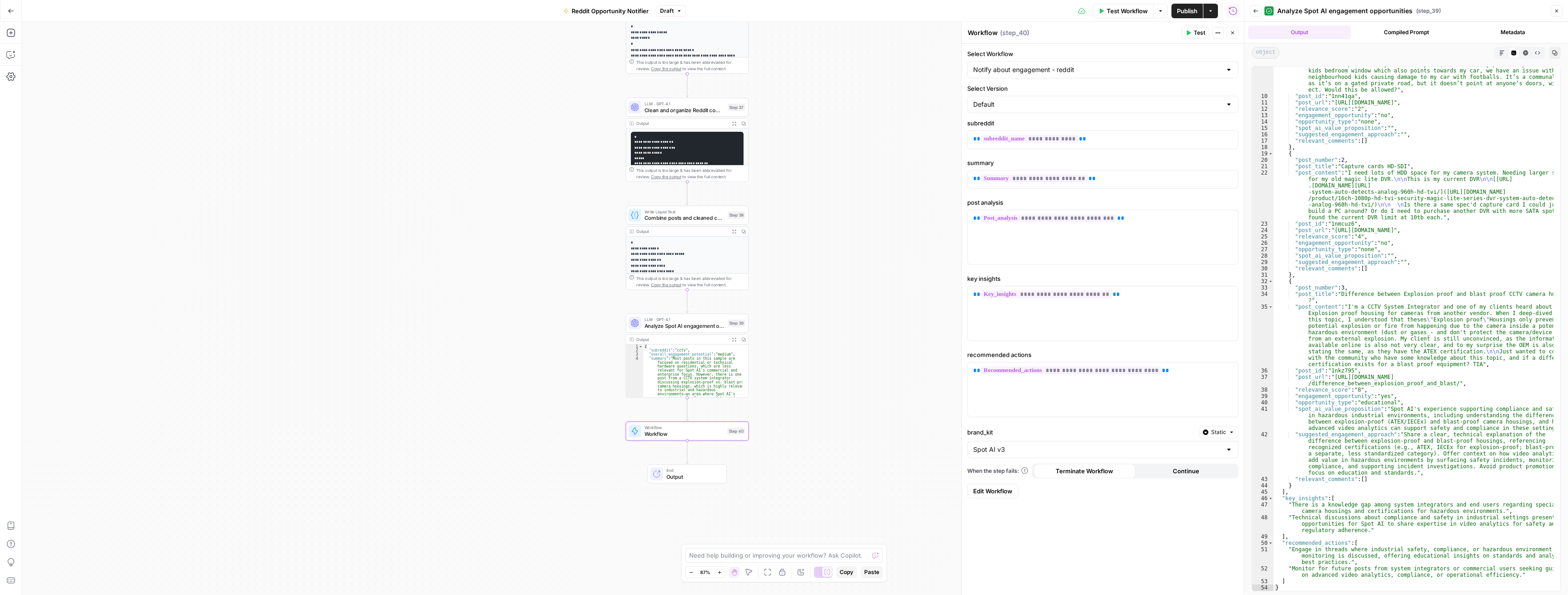
click at [684, 324] on span "Analyze Spot AI engagement opportunities" at bounding box center [685, 326] width 80 height 8
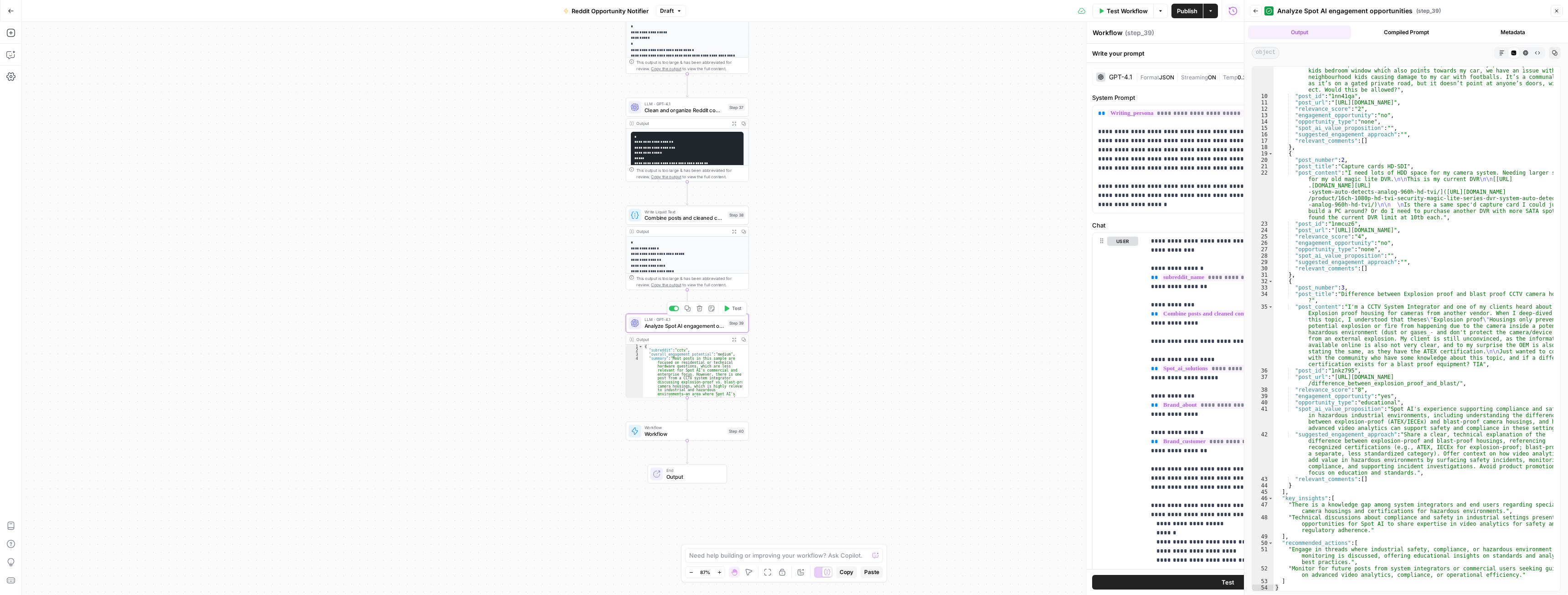
type textarea "Analyze Spot AI engagement opportunities"
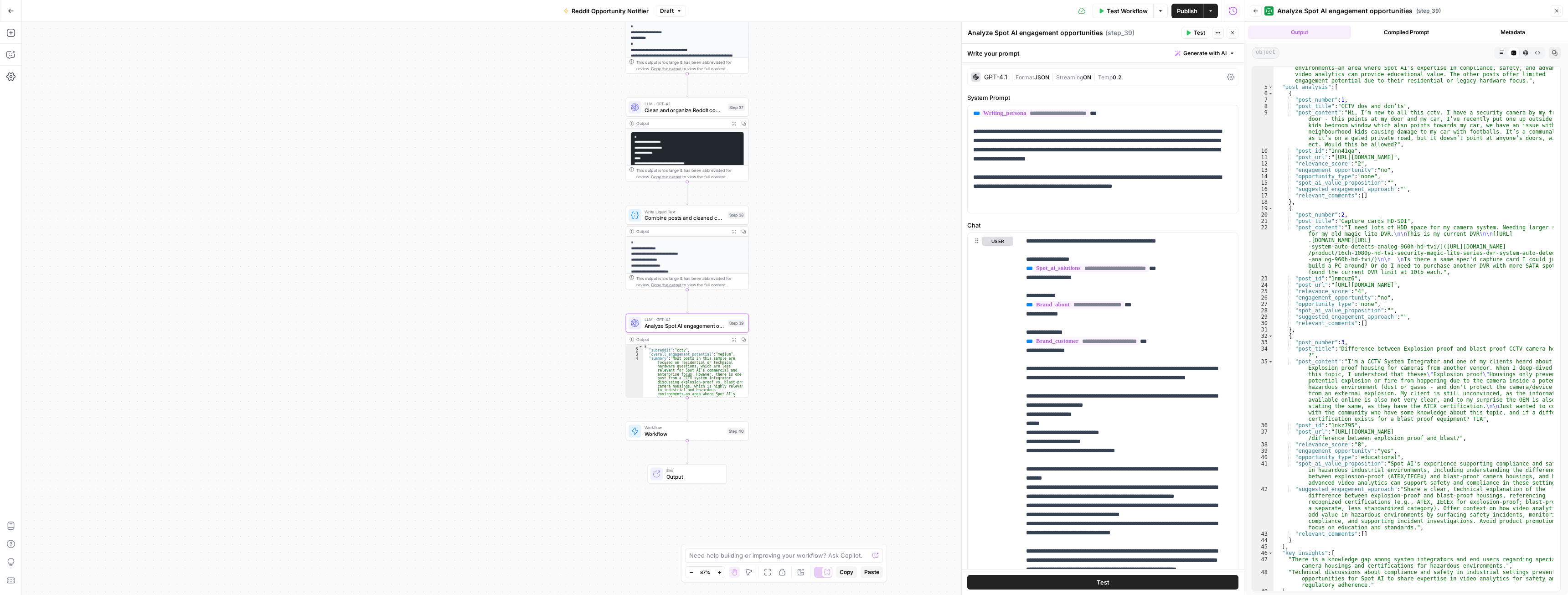
scroll to position [0, 0]
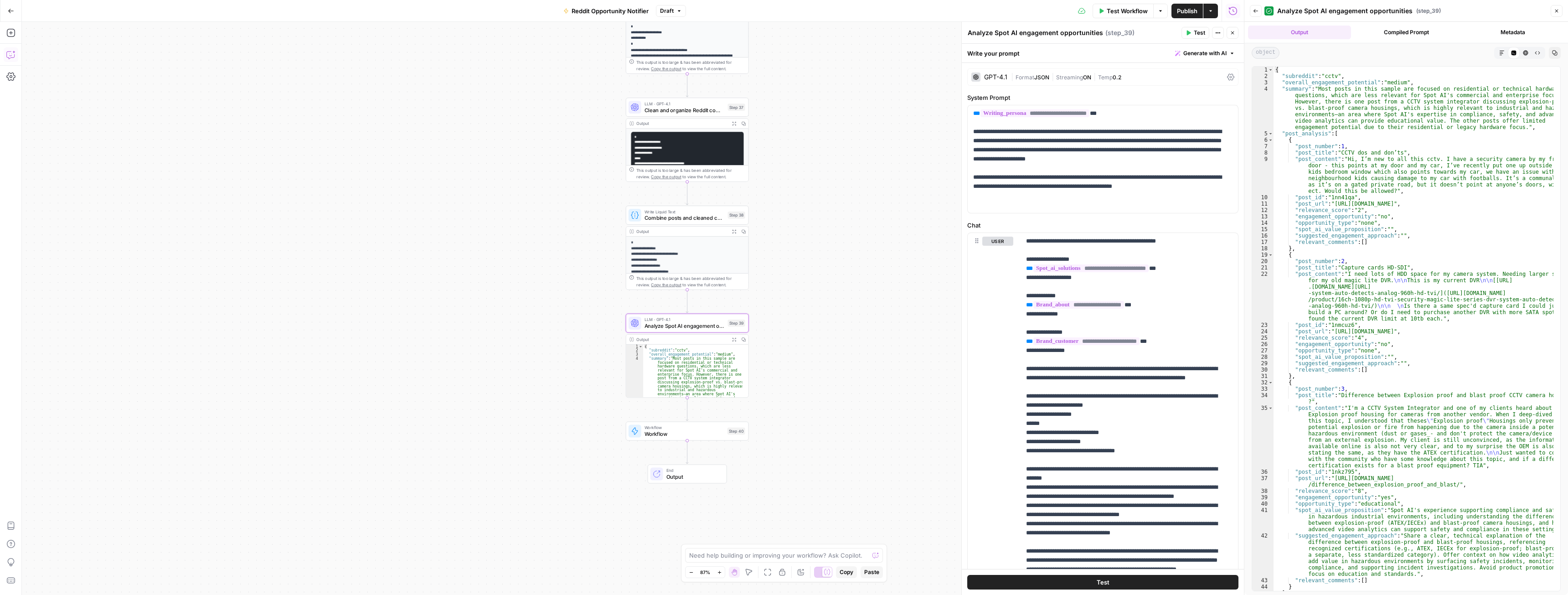
click at [10, 55] on icon "button" at bounding box center [10, 54] width 9 height 9
click at [83, 560] on textarea at bounding box center [103, 563] width 136 height 9
type textarea "how can I make all post_urls from step 39 an output of the workflow?"
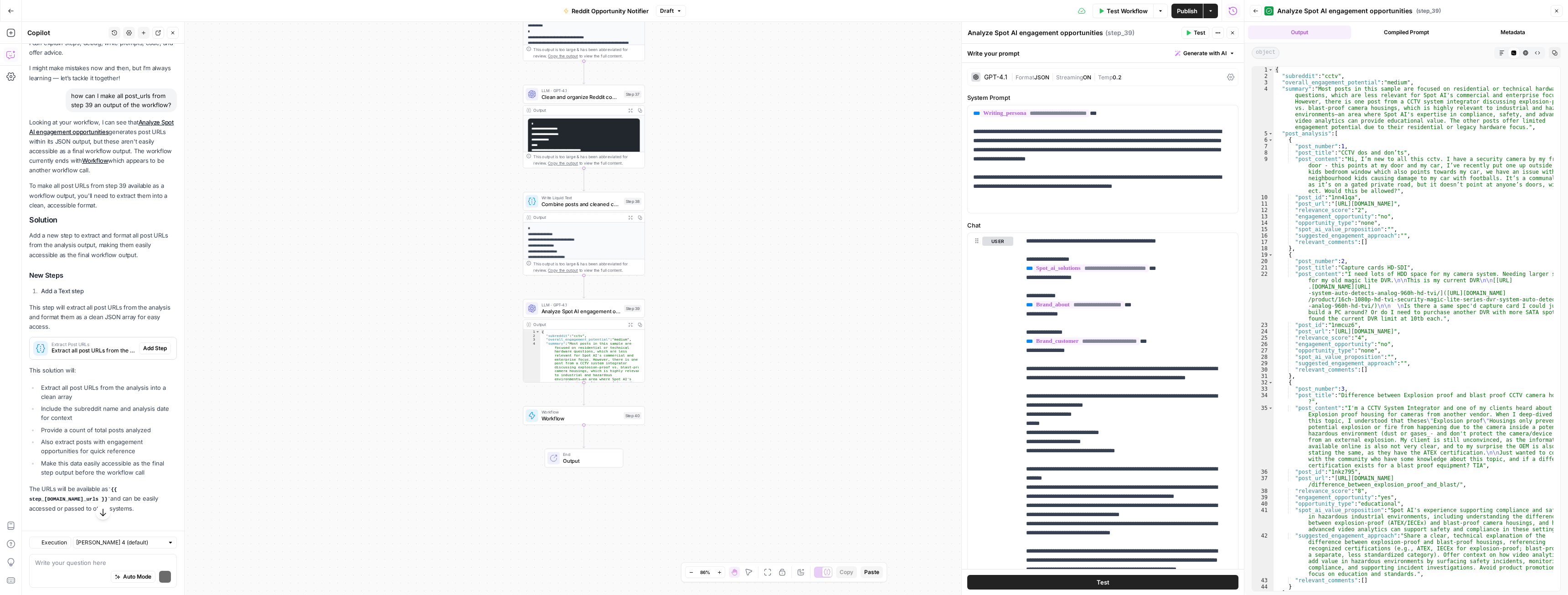
scroll to position [42, 0]
drag, startPoint x: 122, startPoint y: 486, endPoint x: 111, endPoint y: 486, distance: 11.0
click at [111, 486] on p "The URLs will be available as {{ step_42.output.post_urls }} and can be easily …" at bounding box center [103, 495] width 148 height 29
click at [119, 478] on div "Looking at your workflow, I can see that Analyze Spot AI engagement opportuniti…" at bounding box center [103, 311] width 148 height 396
click at [71, 562] on textarea at bounding box center [103, 563] width 136 height 9
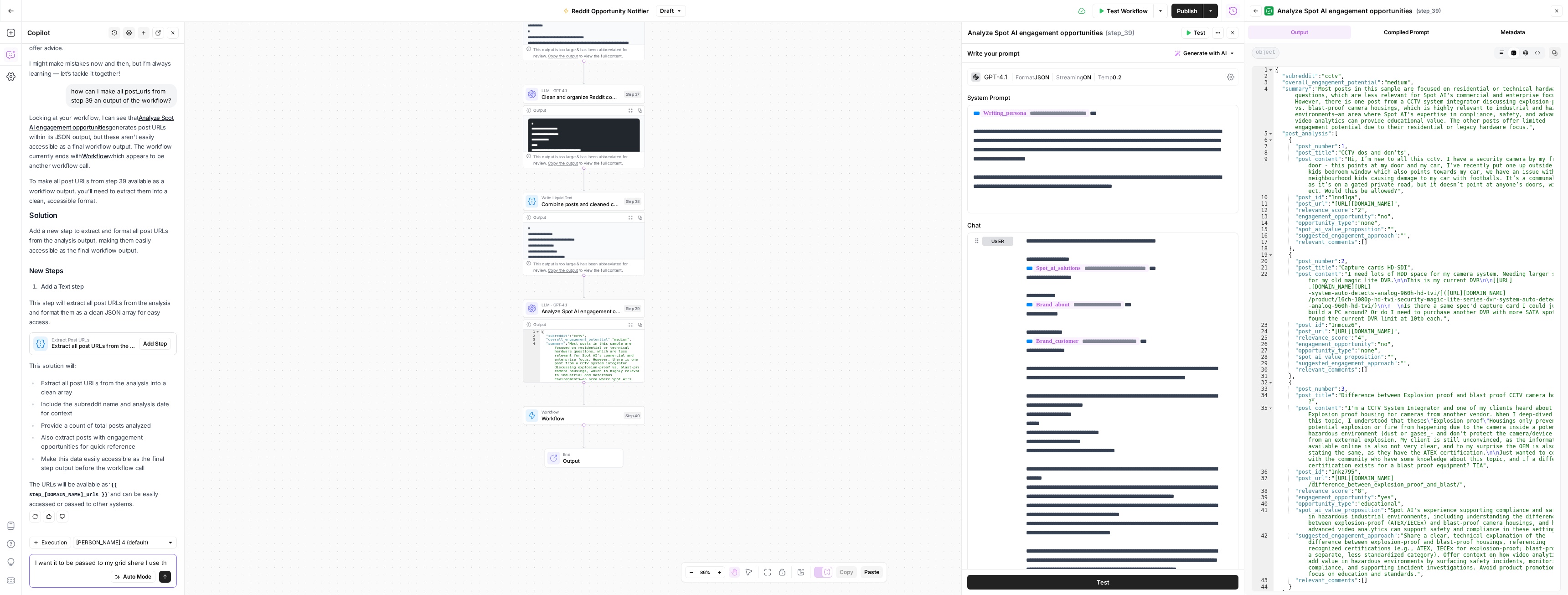
scroll to position [51, 0]
type textarea "I want it to be passed to my grid shere I use this workflow"
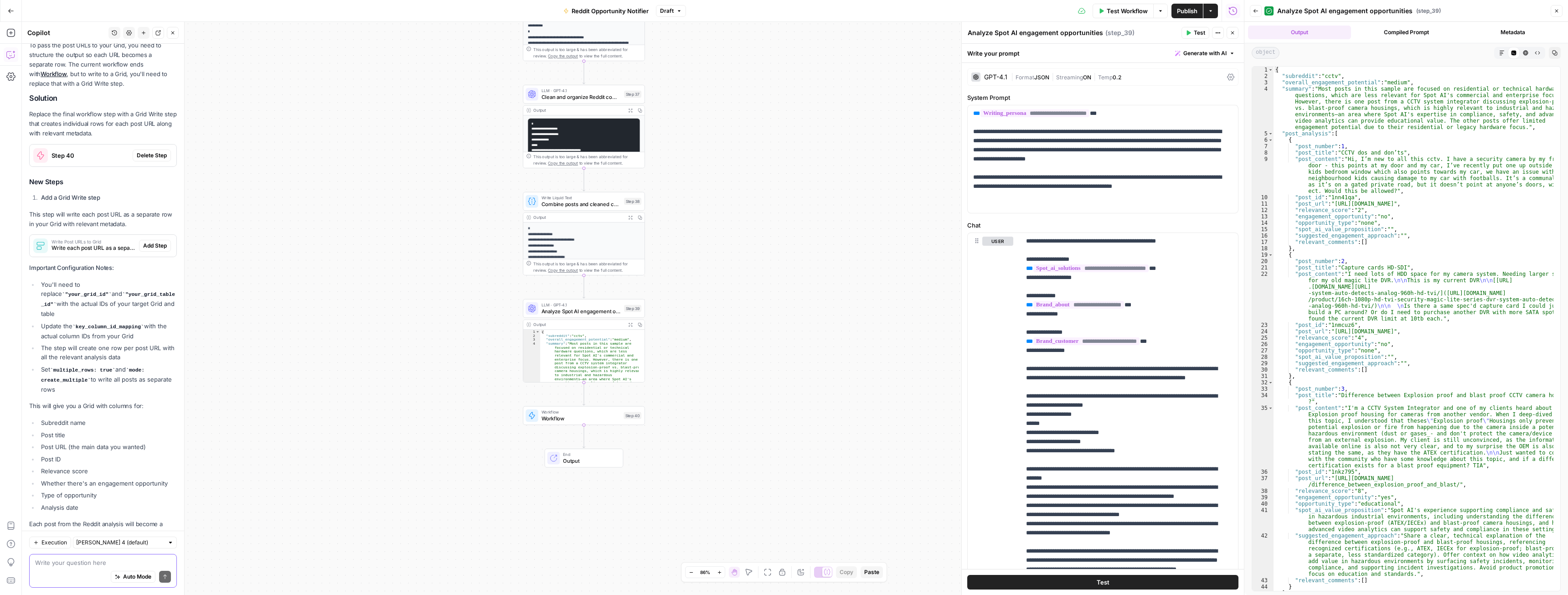
scroll to position [529, 0]
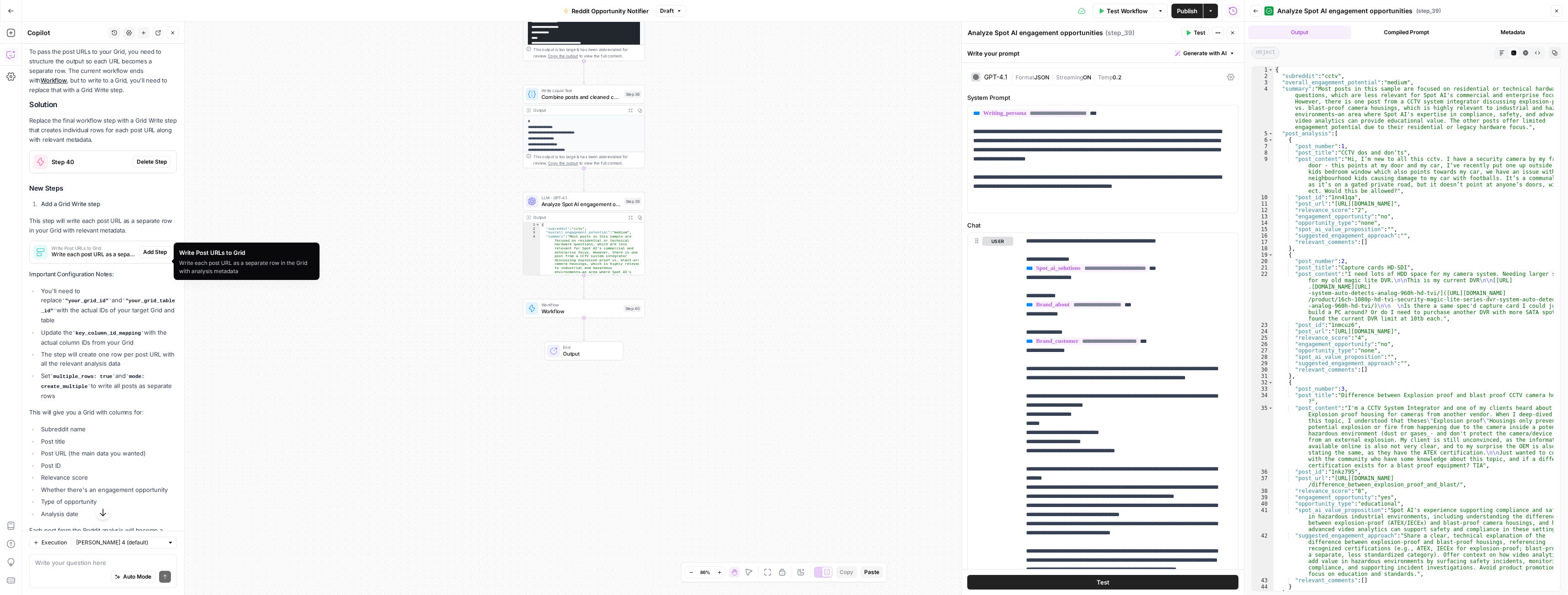
click at [79, 259] on span "Write each post URL as a separate row in the Grid with analysis metadata" at bounding box center [94, 254] width 84 height 8
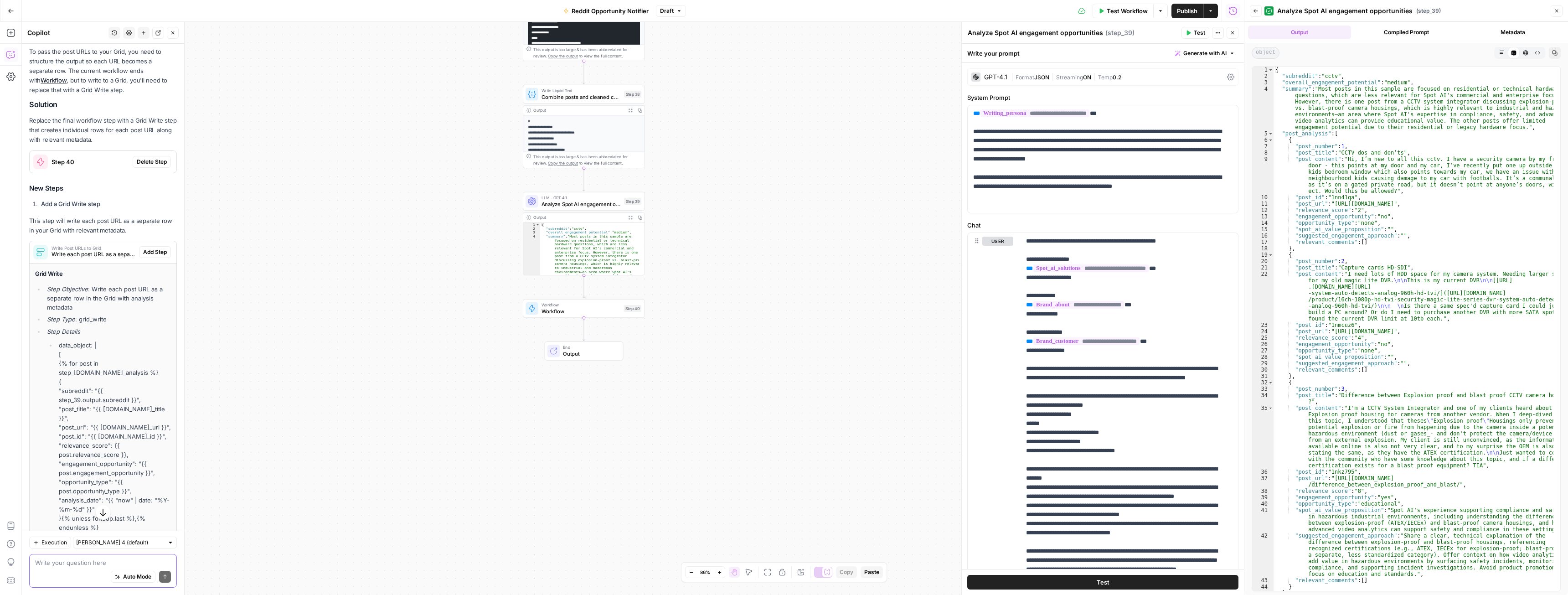
click at [71, 558] on textarea at bounding box center [103, 563] width 136 height 9
type textarea "can you add this step without deleting step 40?"
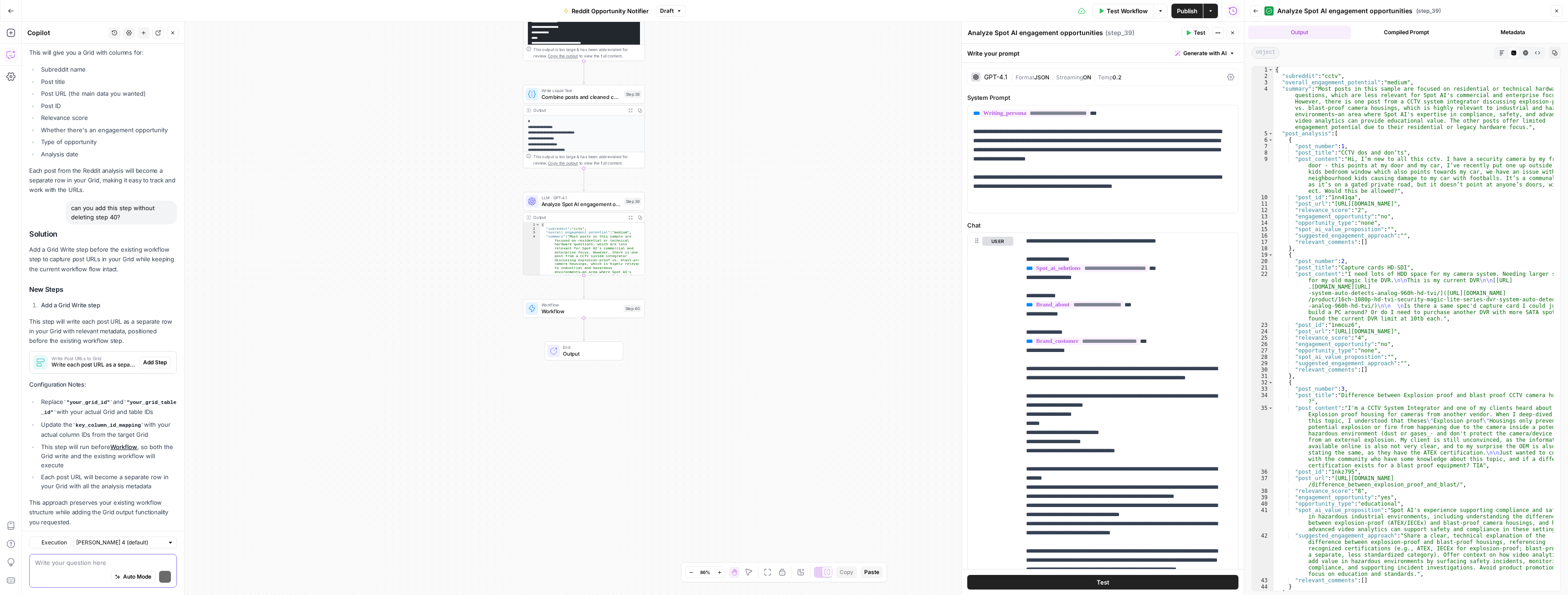
scroll to position [1411, 0]
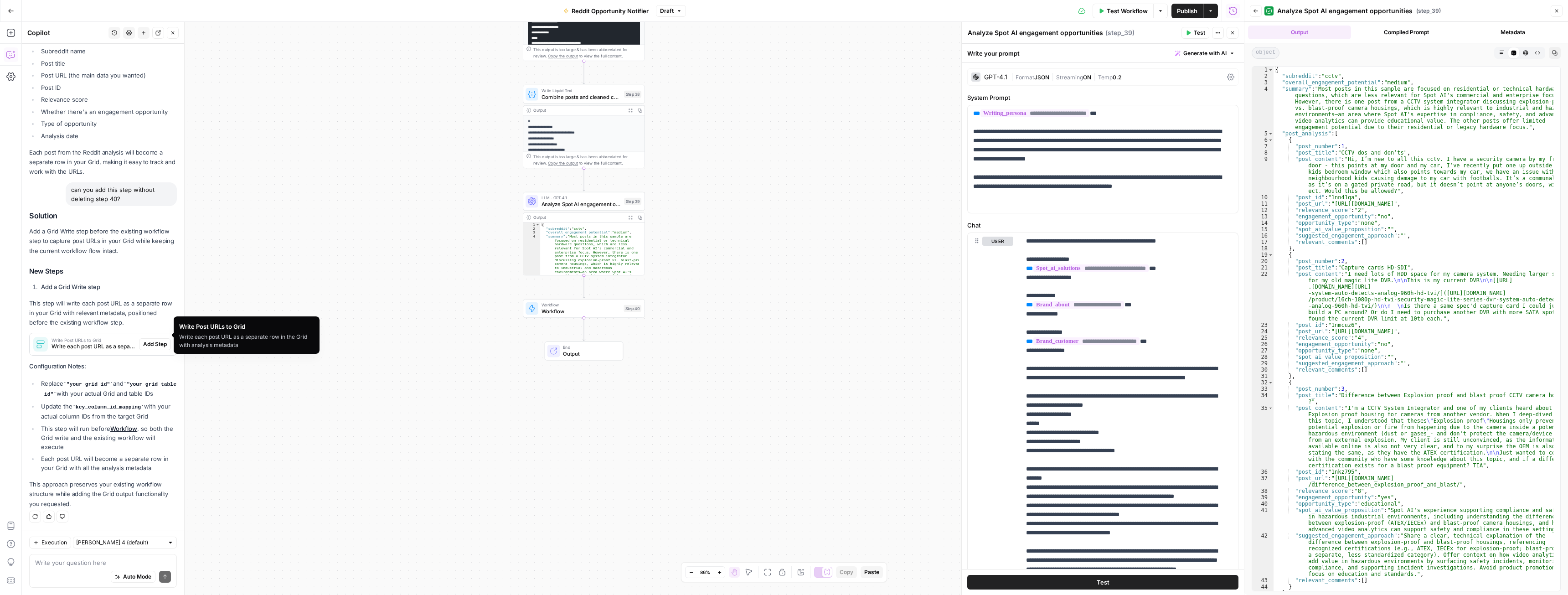
click at [143, 340] on span "Add Step" at bounding box center [155, 344] width 24 height 8
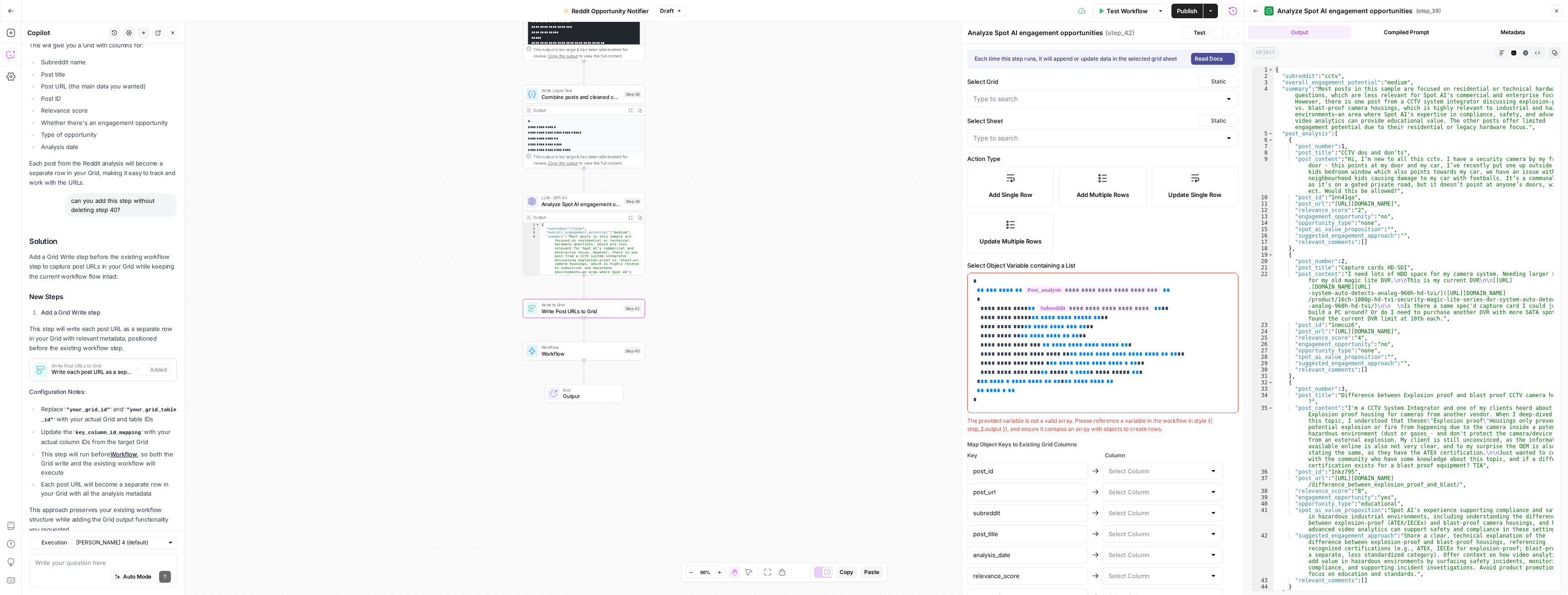
type textarea "Write Post URLs to Grid"
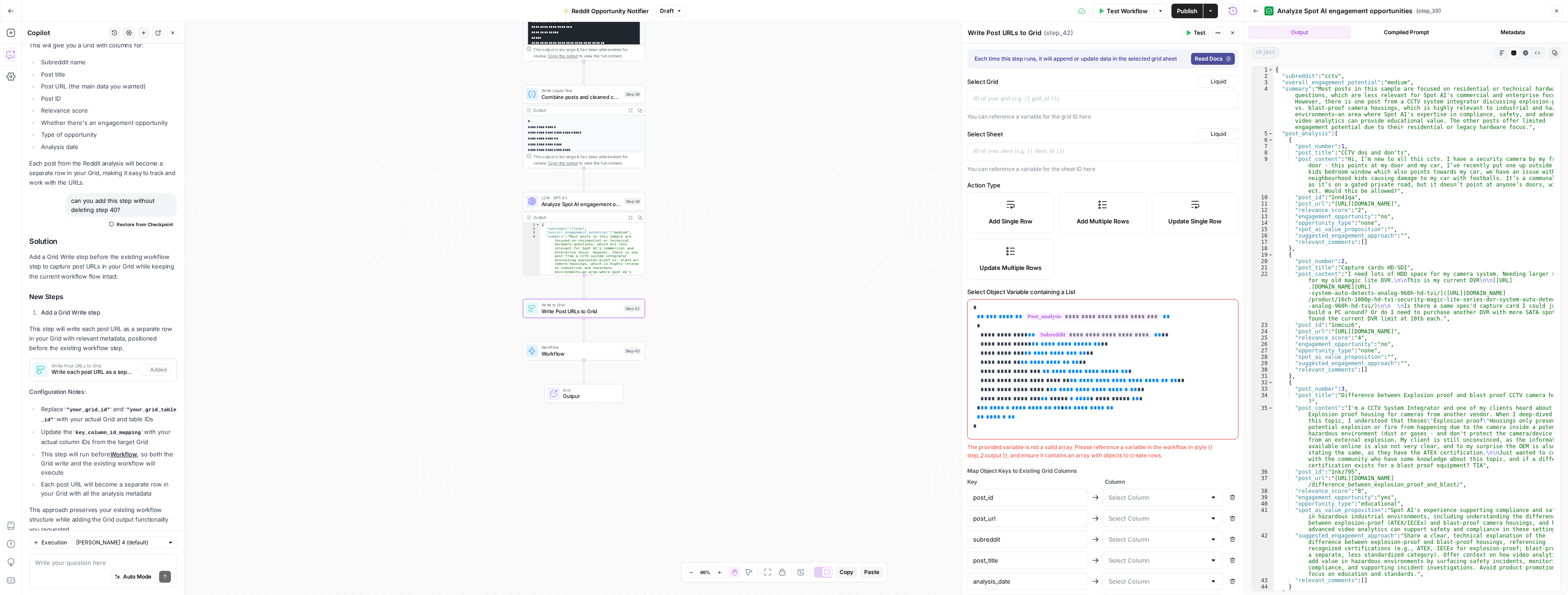
scroll to position [1455, 0]
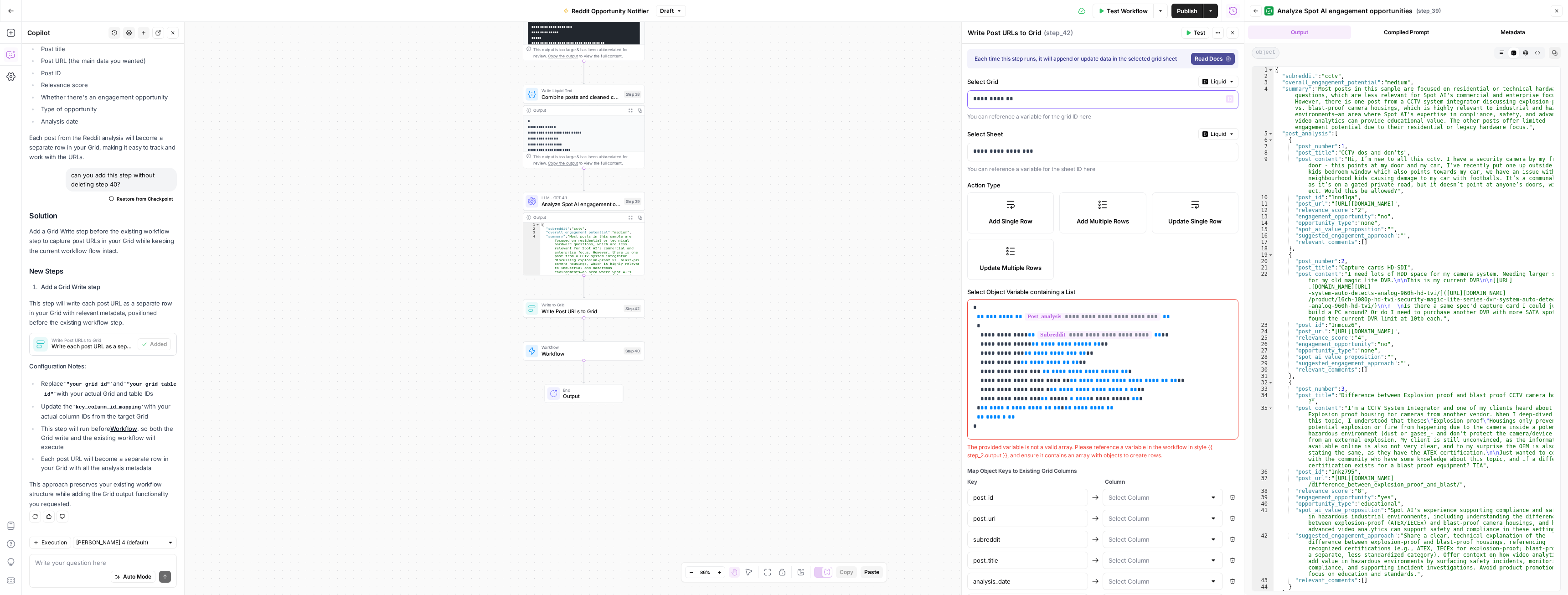
click at [1026, 96] on div "**********" at bounding box center [1096, 99] width 256 height 18
click at [1228, 101] on icon "button" at bounding box center [1230, 99] width 4 height 4
click at [1038, 86] on label "Select Grid" at bounding box center [1081, 82] width 228 height 9
click at [1168, 226] on span "Update Single Row" at bounding box center [1195, 221] width 54 height 9
click at [54, 561] on textarea at bounding box center [103, 563] width 136 height 9
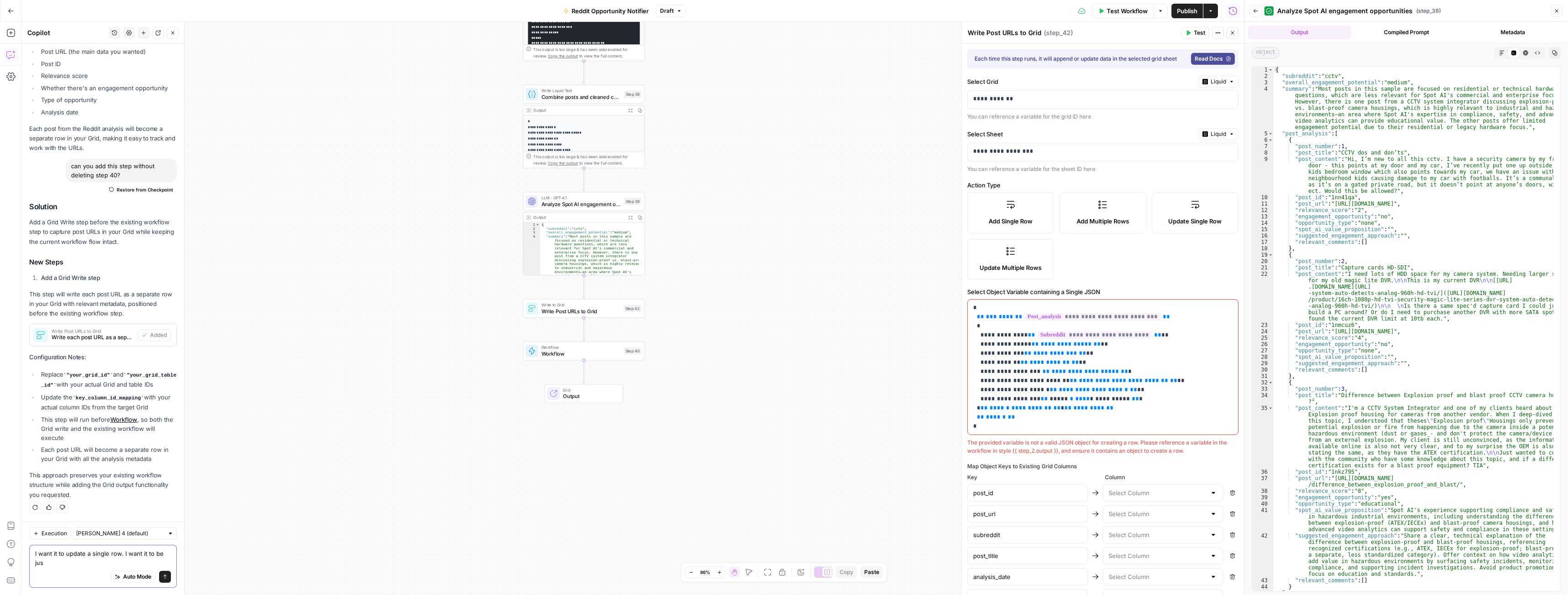
scroll to position [1464, 0]
type textarea "I want it to update a single row. I want it to be just like the output after st…"
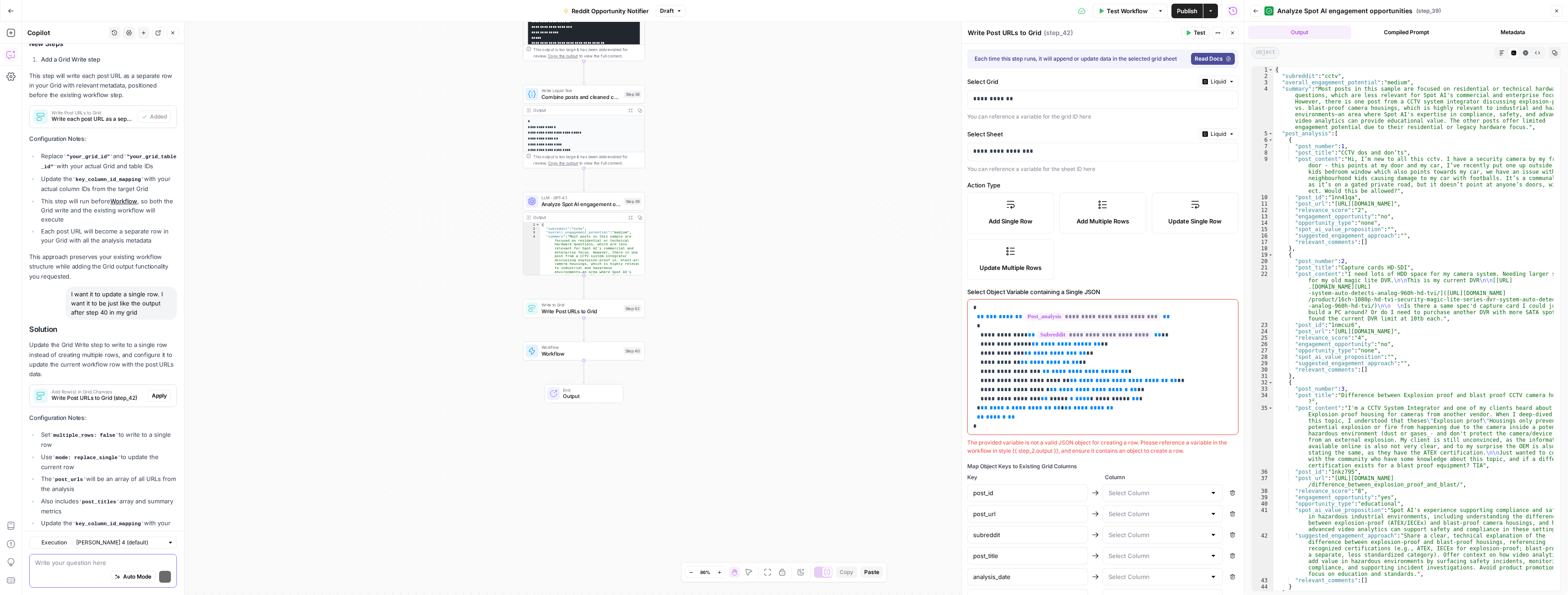
scroll to position [1744, 0]
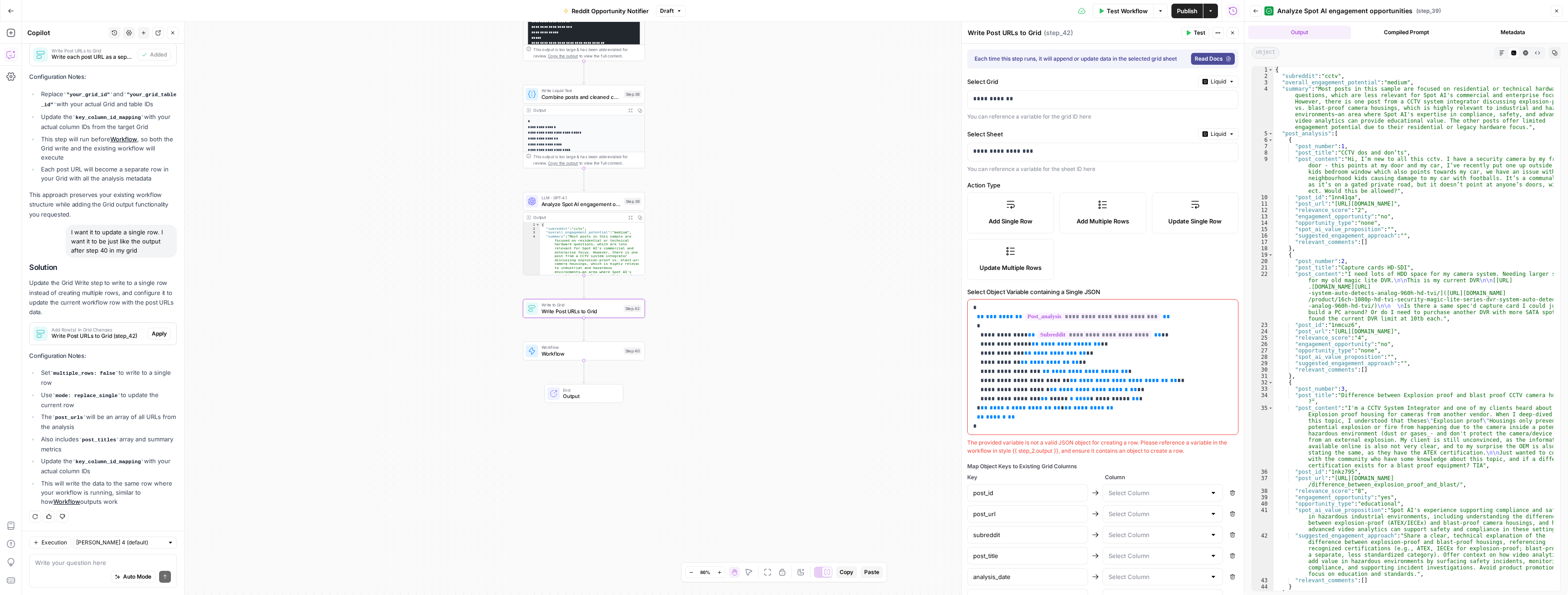
click at [152, 331] on span "Apply" at bounding box center [159, 333] width 15 height 8
click at [779, 111] on button "Apply anyway" at bounding box center [763, 116] width 55 height 16
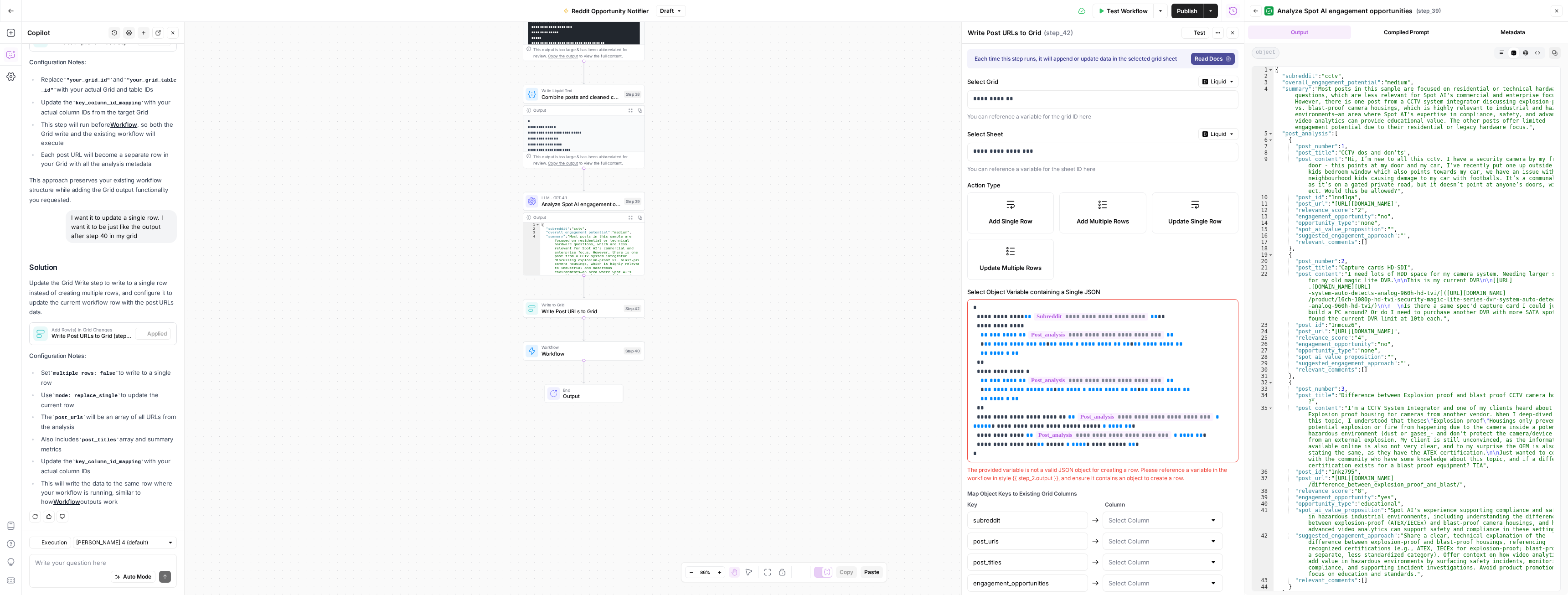
type input "subreddit"
type input "post_urls"
type input "post_titles"
type input "engagement_opportunities"
type input "total_posts"
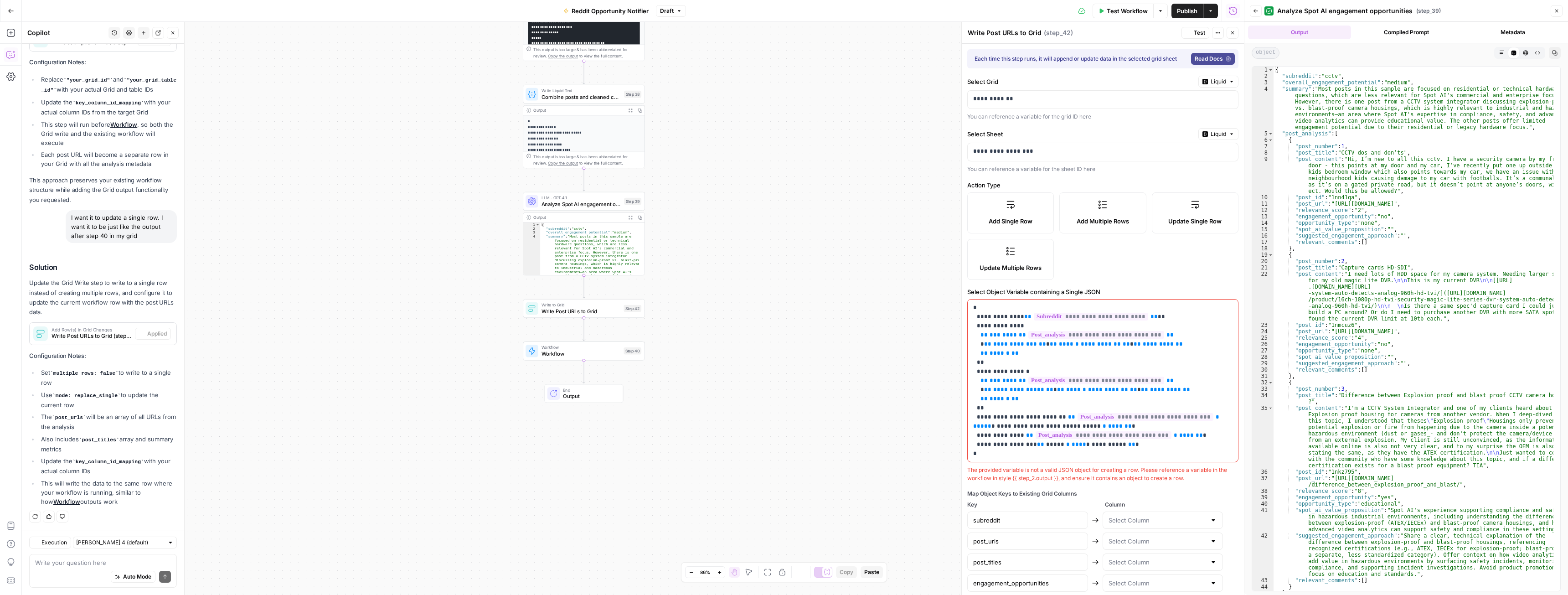
type input "analysis_date"
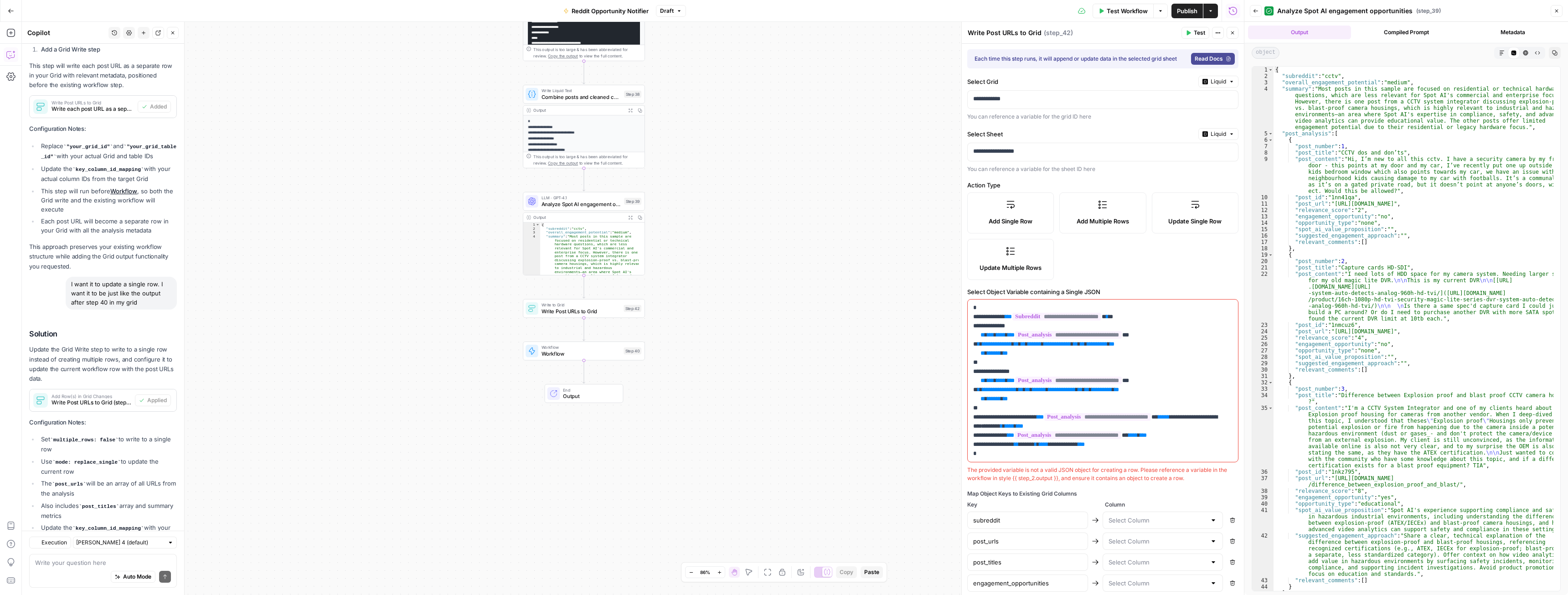
scroll to position [1759, 0]
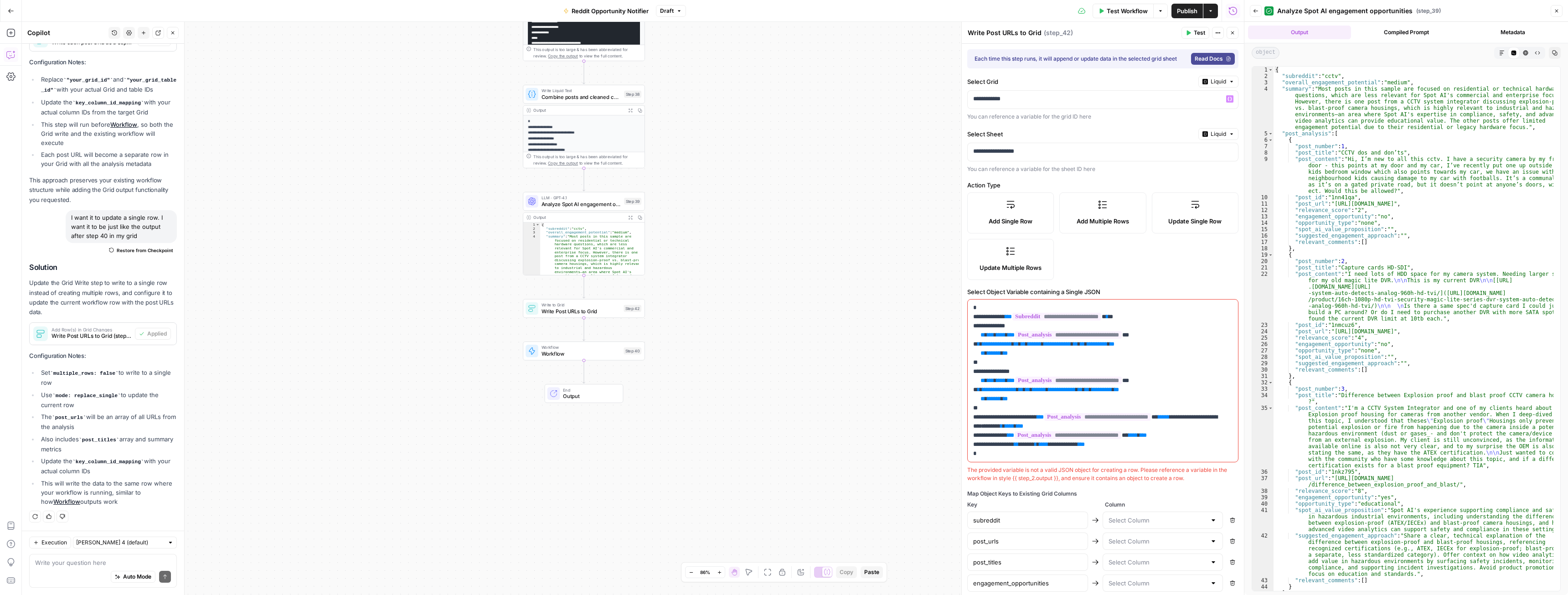
click at [1214, 86] on span "Liquid" at bounding box center [1218, 81] width 15 height 8
click at [1196, 110] on span "Static" at bounding box center [1190, 105] width 58 height 9
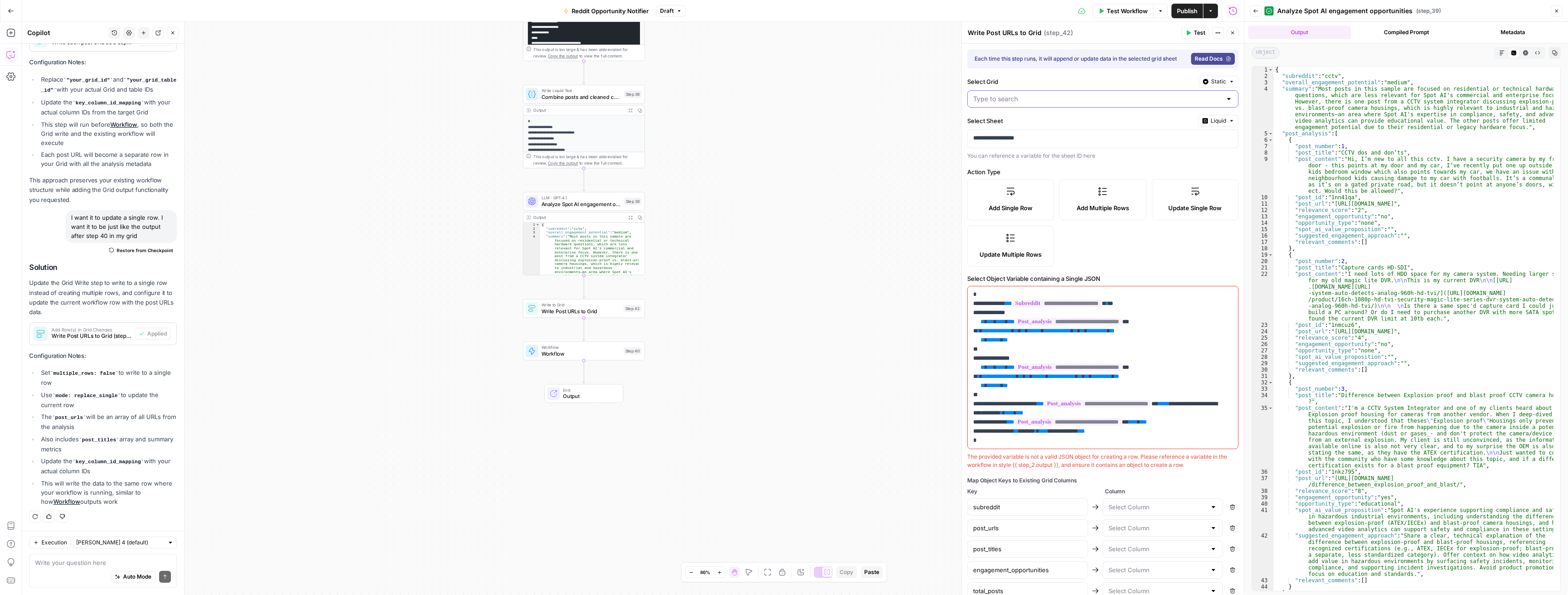
click at [1182, 104] on input "Select Grid" at bounding box center [1097, 99] width 248 height 9
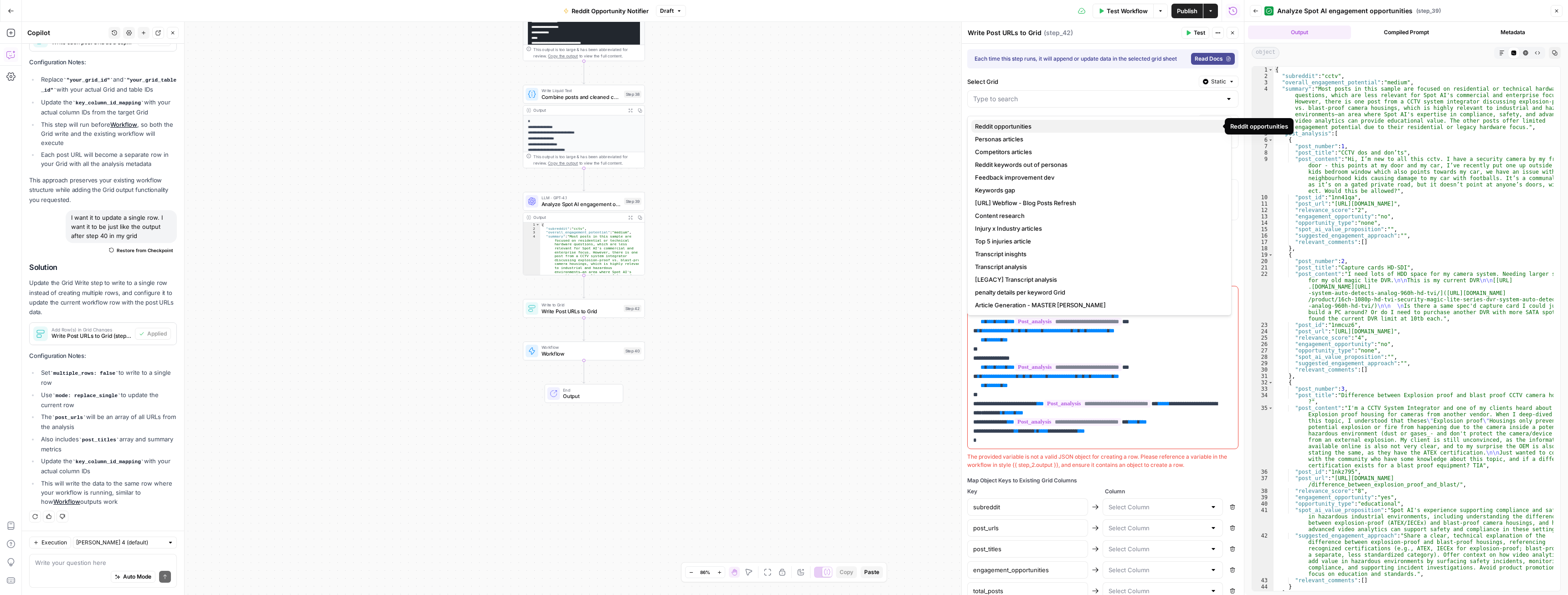
click at [1031, 127] on span "Reddit opportunities" at bounding box center [1097, 126] width 245 height 9
type input "Reddit opportunities"
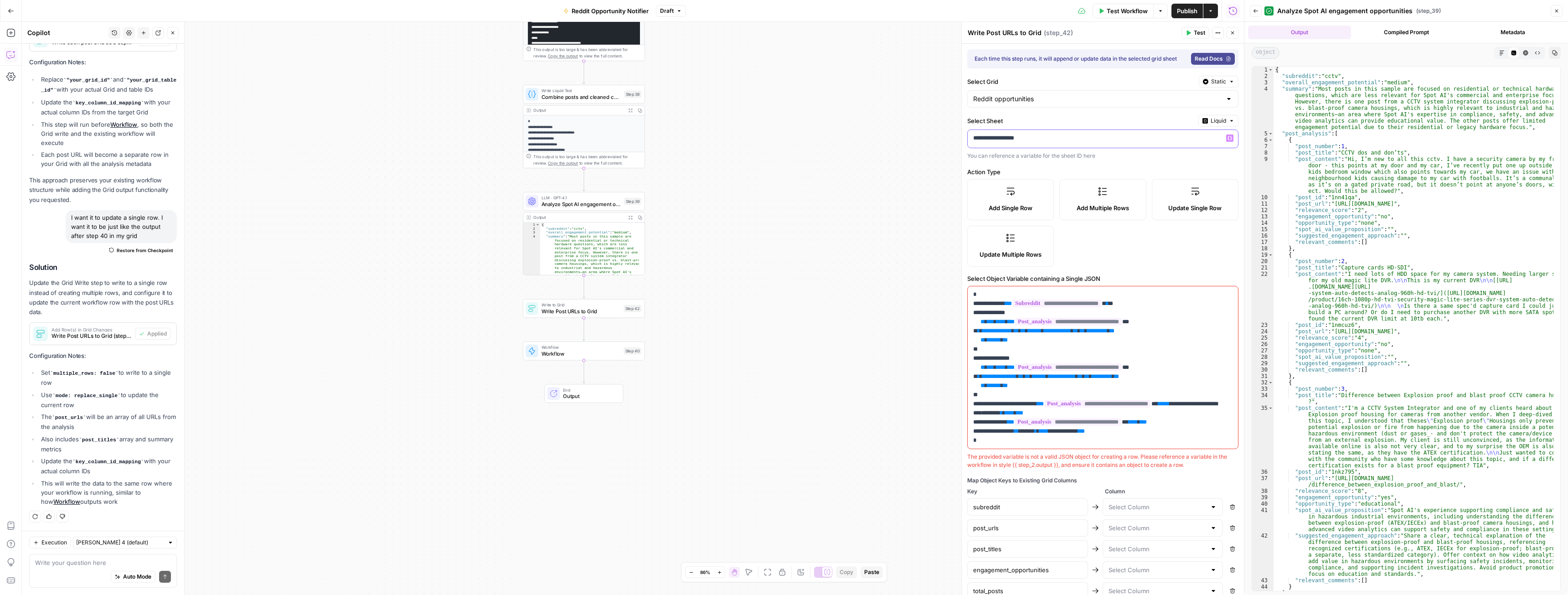
click at [1037, 143] on p "**********" at bounding box center [1099, 138] width 253 height 9
click at [1200, 121] on button "Liquid" at bounding box center [1219, 121] width 40 height 12
click at [1189, 145] on span "Static" at bounding box center [1190, 144] width 58 height 9
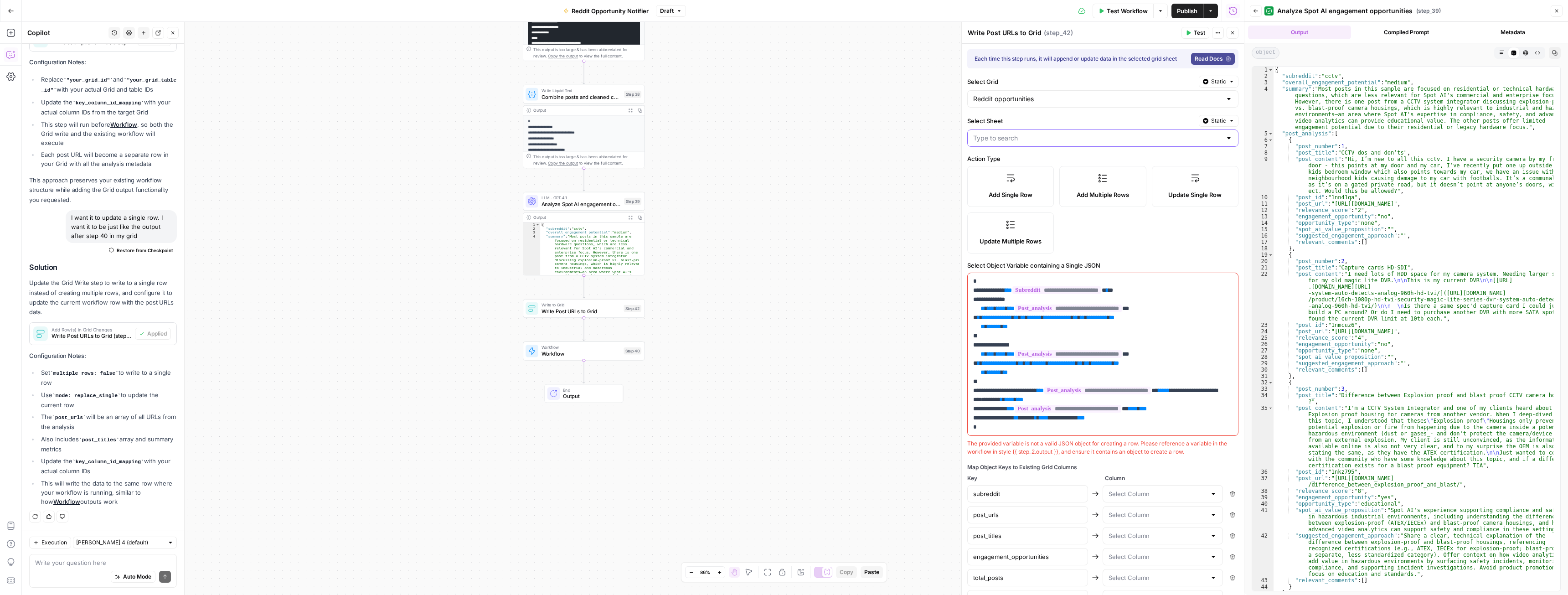
click at [1080, 143] on input "Select Sheet" at bounding box center [1097, 138] width 248 height 9
click at [1037, 163] on span "Blank" at bounding box center [1097, 165] width 245 height 9
type input "Blank"
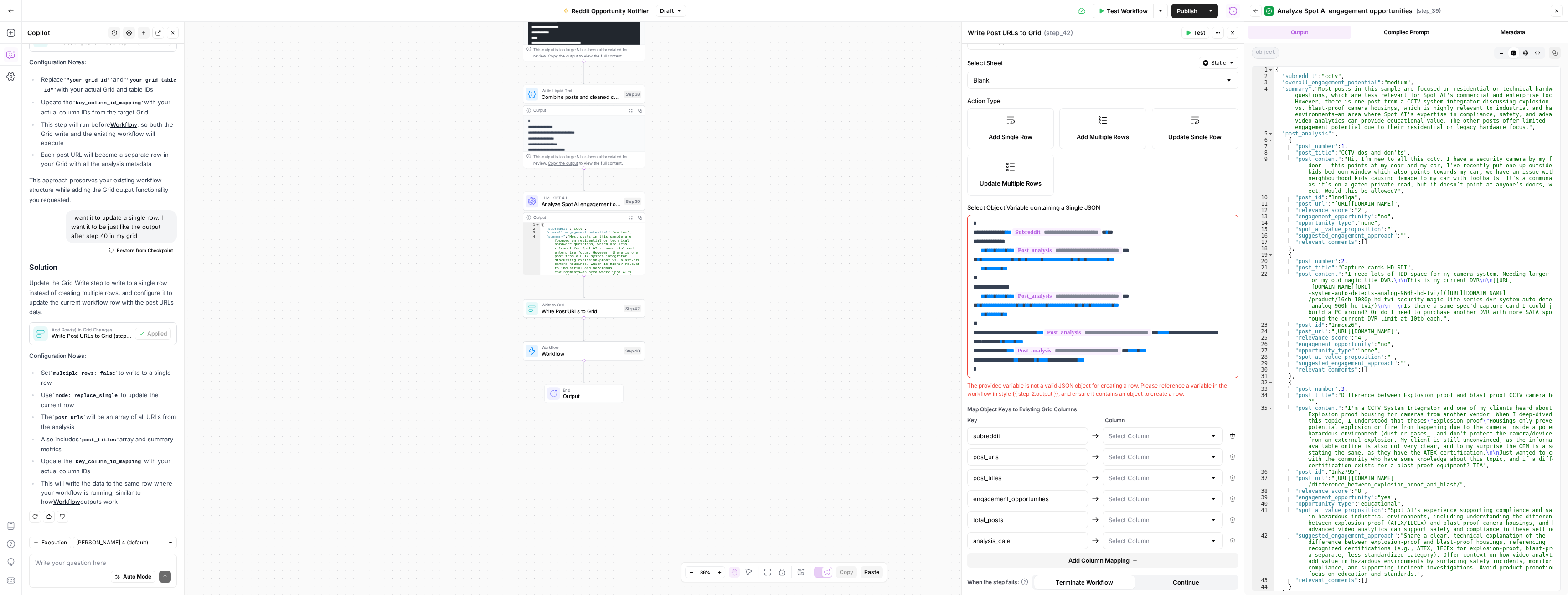
scroll to position [63, 0]
click at [1230, 434] on icon "button" at bounding box center [1232, 435] width 5 height 5
type input "post_urls"
type input "post_titles"
type input "engagement_opportunities"
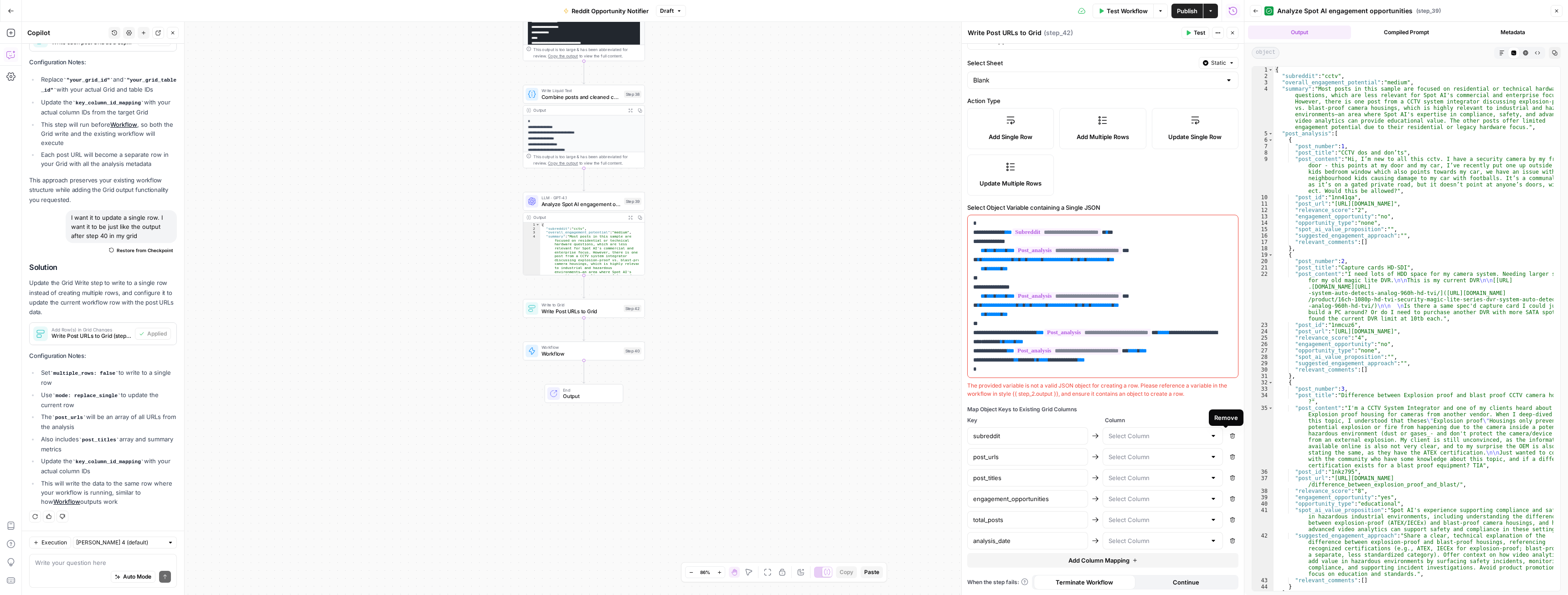
type input "total_posts"
type input "analysis_date"
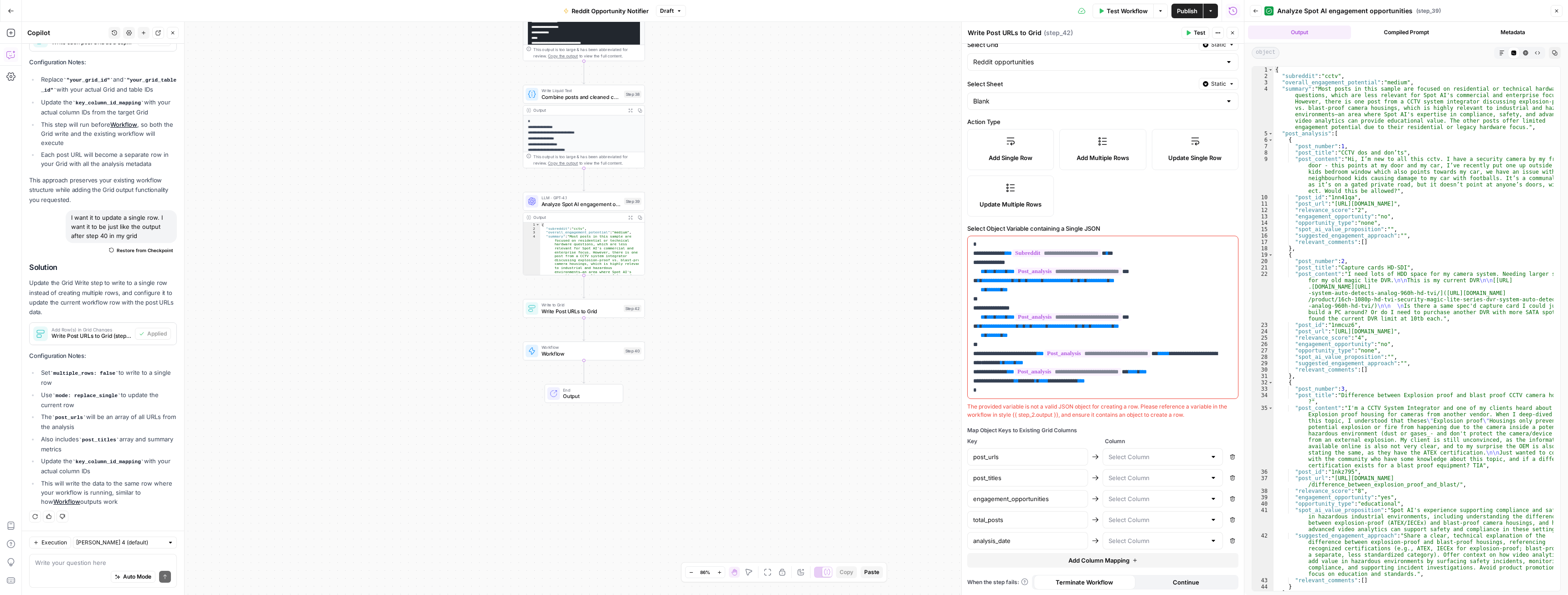
click at [1228, 504] on button "Remove" at bounding box center [1232, 498] width 12 height 12
type input "total_posts"
type input "analysis_date"
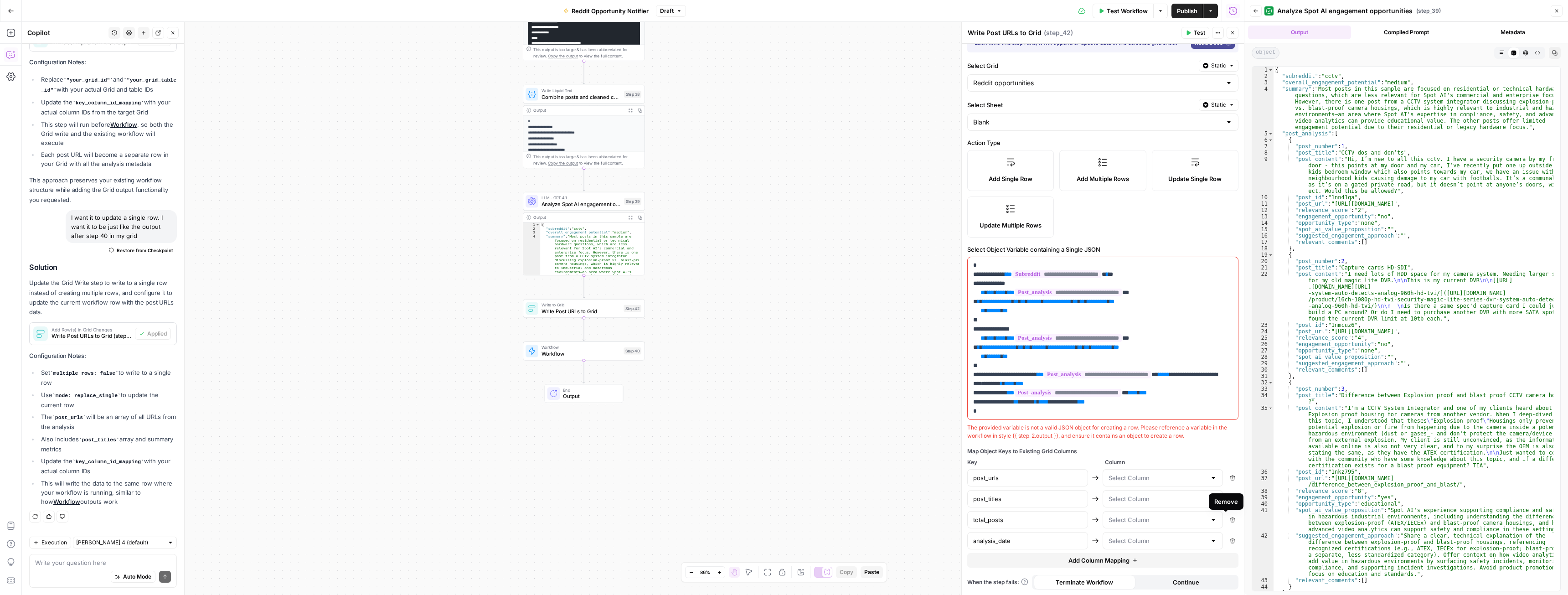
click at [1227, 524] on button "Remove" at bounding box center [1232, 519] width 12 height 12
type input "analysis_date"
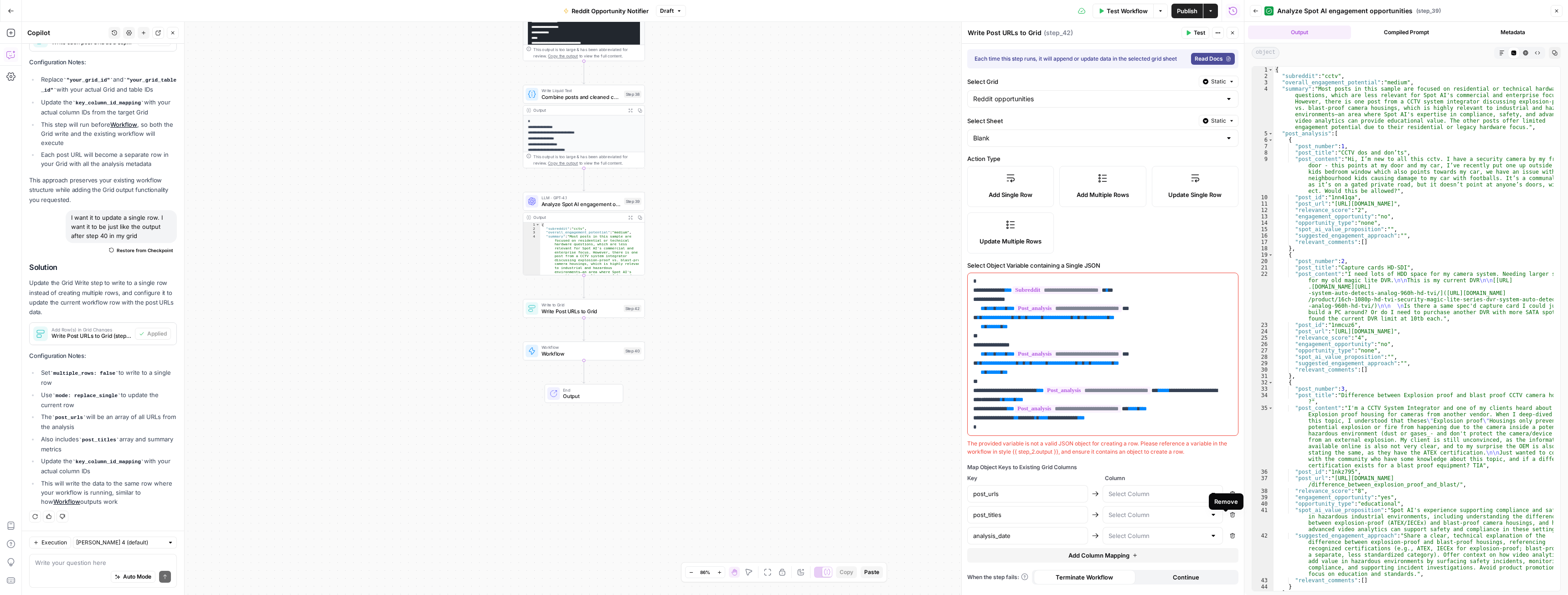
scroll to position [0, 0]
click at [1143, 493] on input "text" at bounding box center [1157, 494] width 98 height 9
click at [1139, 471] on div "Map Object Keys to Existing Grid Columns Key Column post_urls Remove post_title…" at bounding box center [1103, 513] width 271 height 99
click at [1150, 493] on input "text" at bounding box center [1157, 494] width 98 height 9
click at [1181, 479] on span "Column" at bounding box center [1172, 478] width 134 height 8
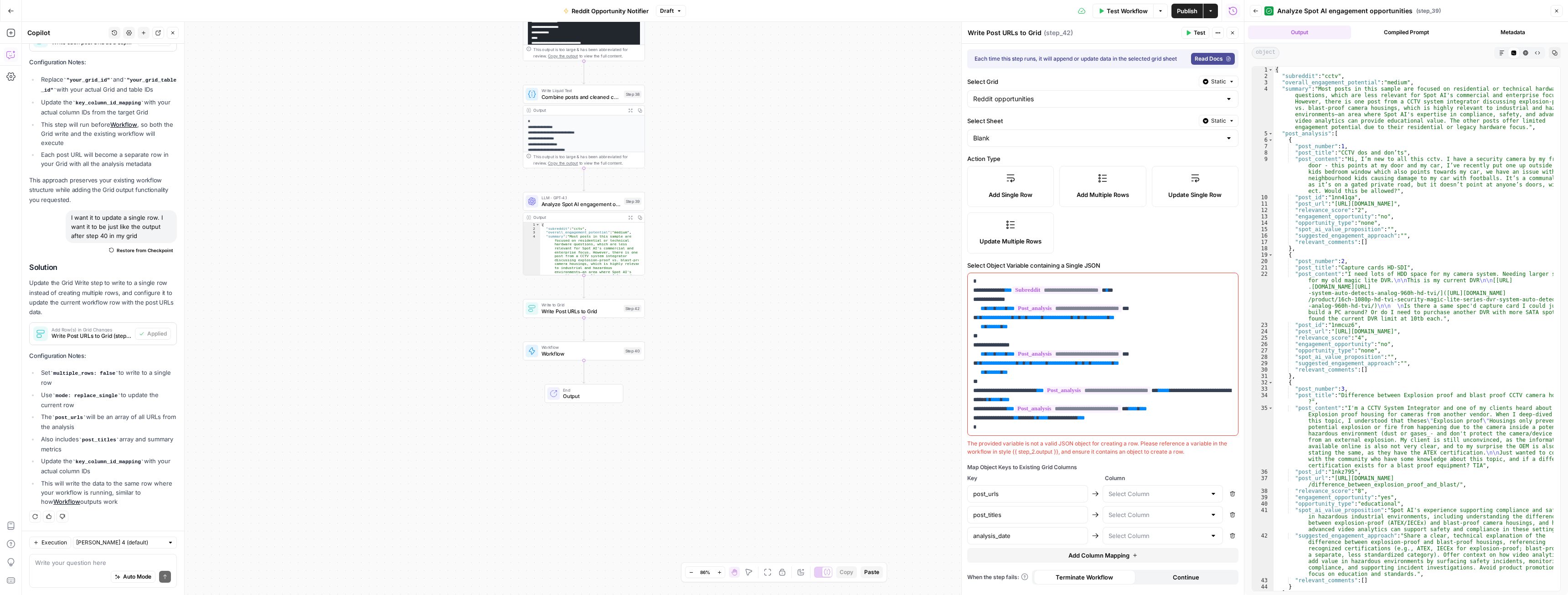
click at [1233, 31] on icon "button" at bounding box center [1232, 32] width 5 height 5
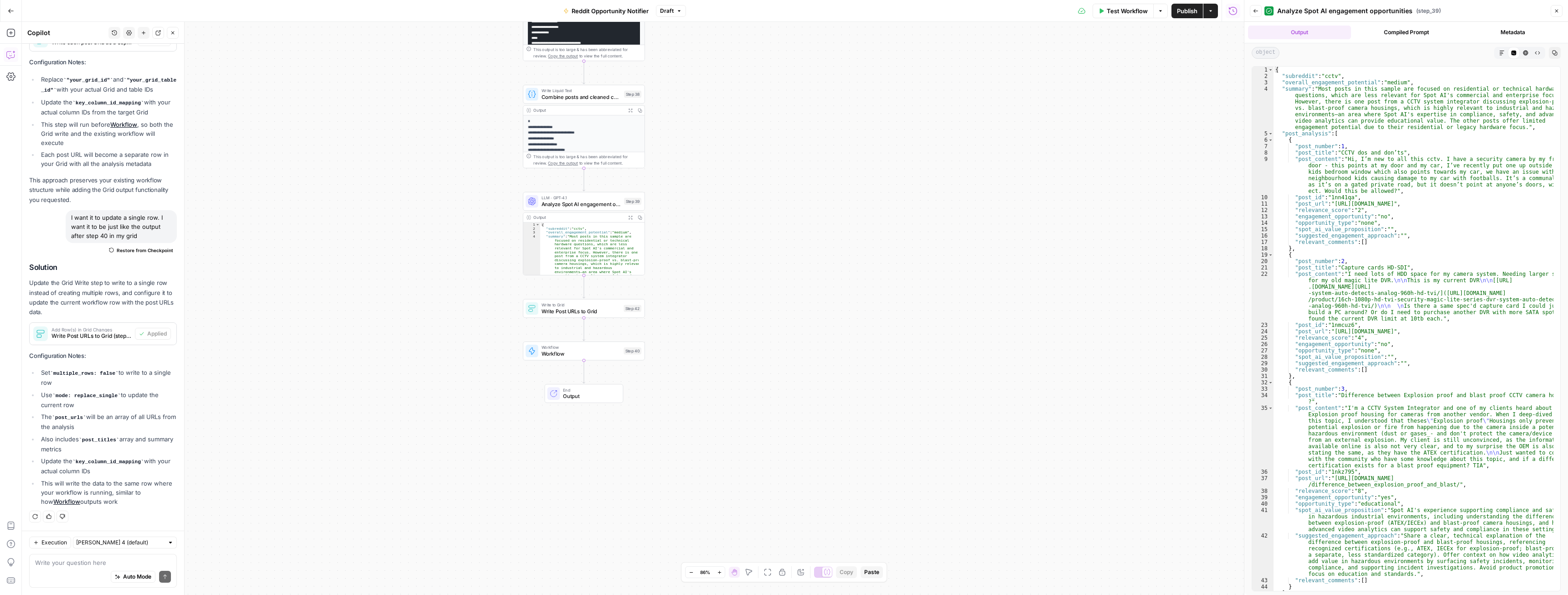
click at [1553, 11] on button "Close" at bounding box center [1556, 10] width 12 height 12
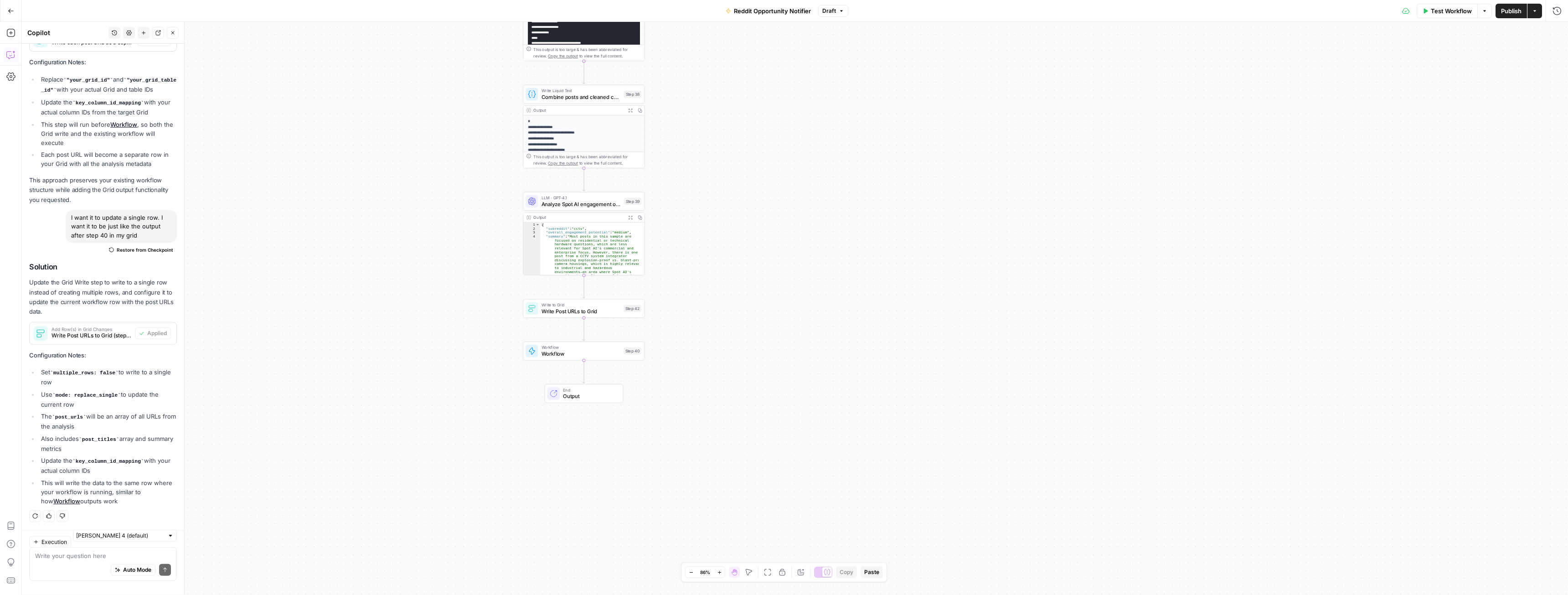
scroll to position [1759, 0]
click at [615, 309] on span "Write Post URLs to Grid" at bounding box center [581, 311] width 79 height 8
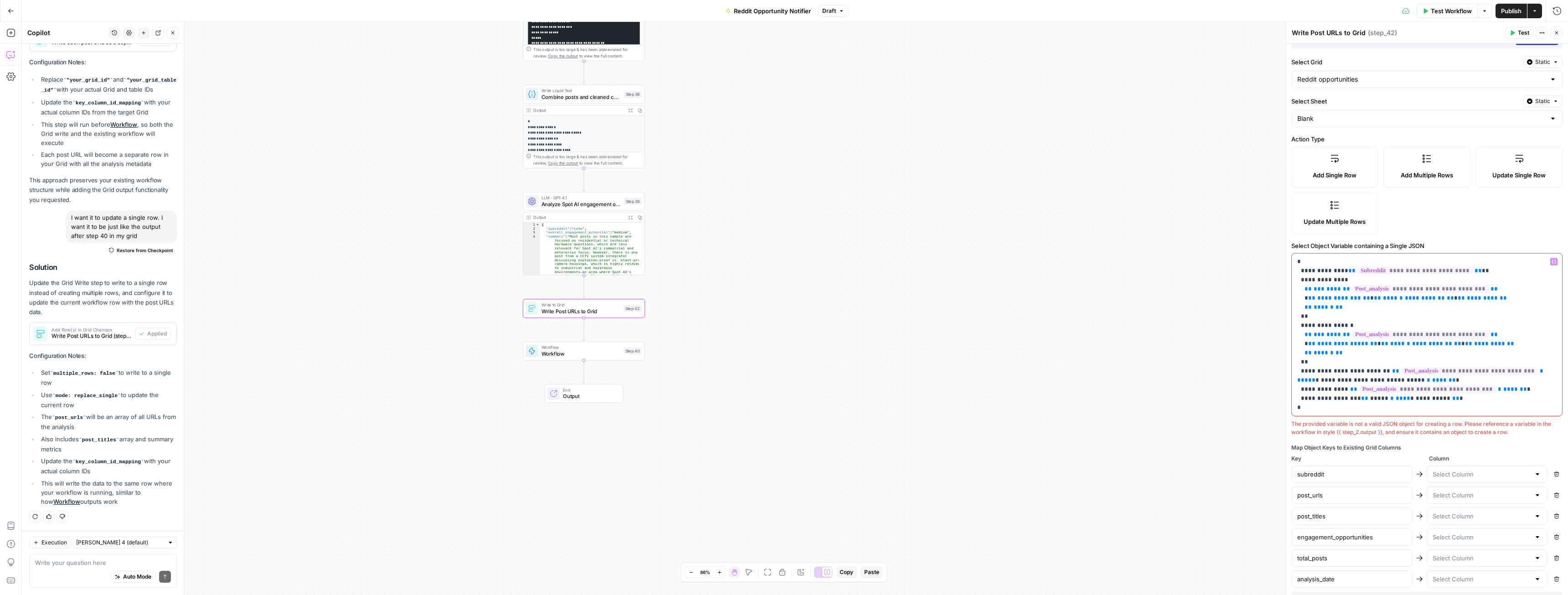
scroll to position [63, 0]
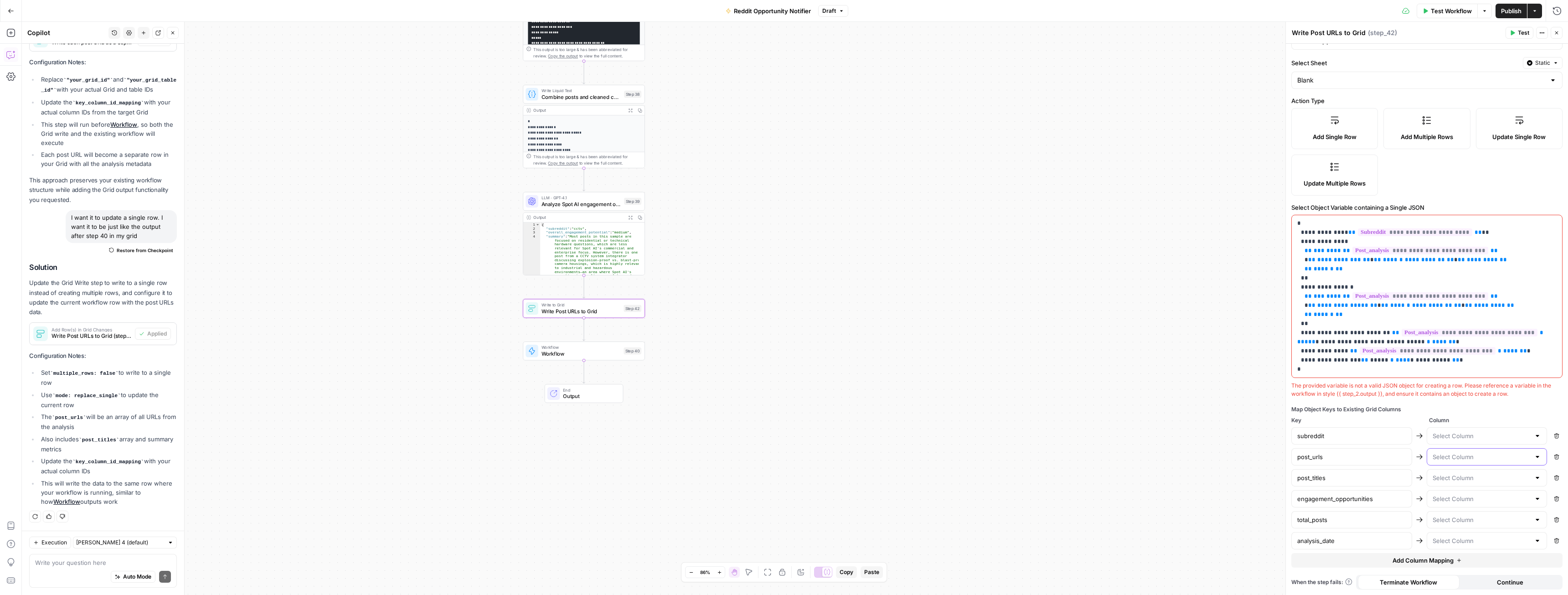
click at [1472, 460] on input "text" at bounding box center [1482, 457] width 98 height 9
click at [1466, 457] on input "text" at bounding box center [1482, 457] width 98 height 9
click at [1555, 438] on icon "button" at bounding box center [1557, 436] width 5 height 5
type input "post_urls"
type input "post_titles"
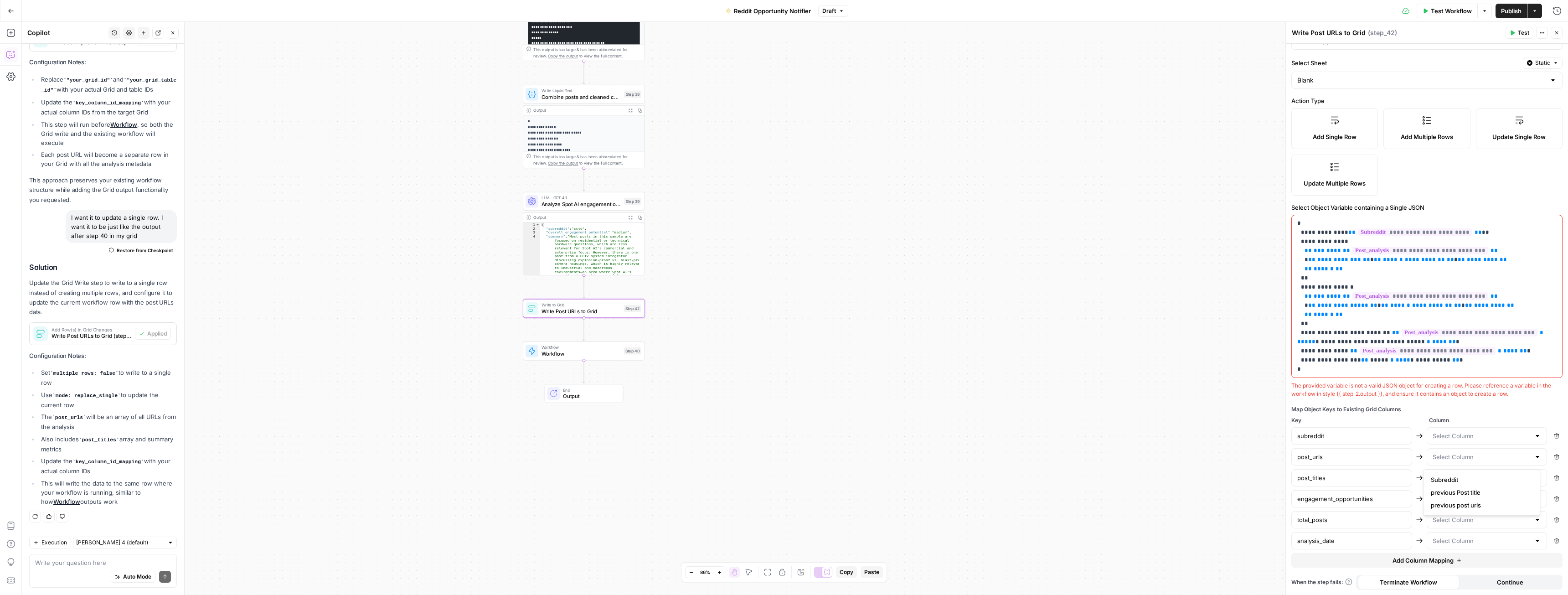
type input "engagement_opportunities"
type input "total_posts"
type input "analysis_date"
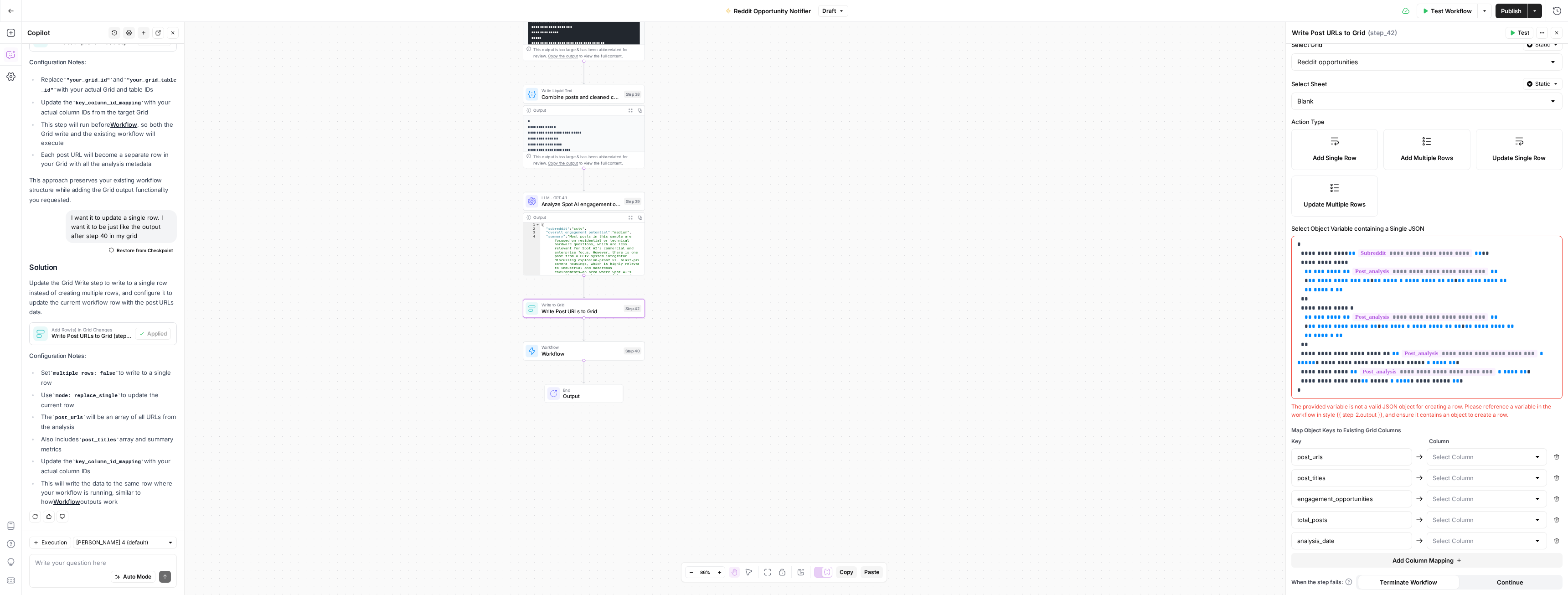
scroll to position [41, 0]
click at [1554, 499] on icon "button" at bounding box center [1556, 499] width 5 height 5
type input "total_posts"
type input "analysis_date"
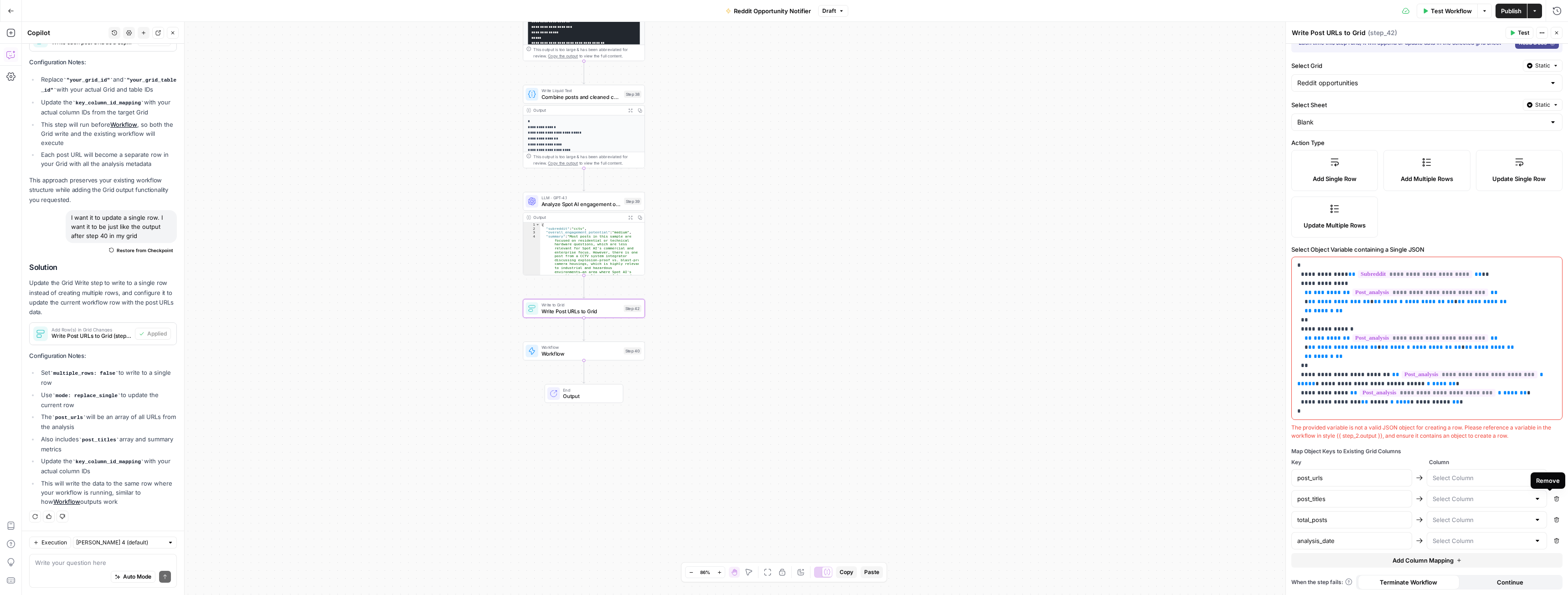
scroll to position [21, 0]
click at [1555, 522] on icon "button" at bounding box center [1557, 520] width 5 height 5
type input "analysis_date"
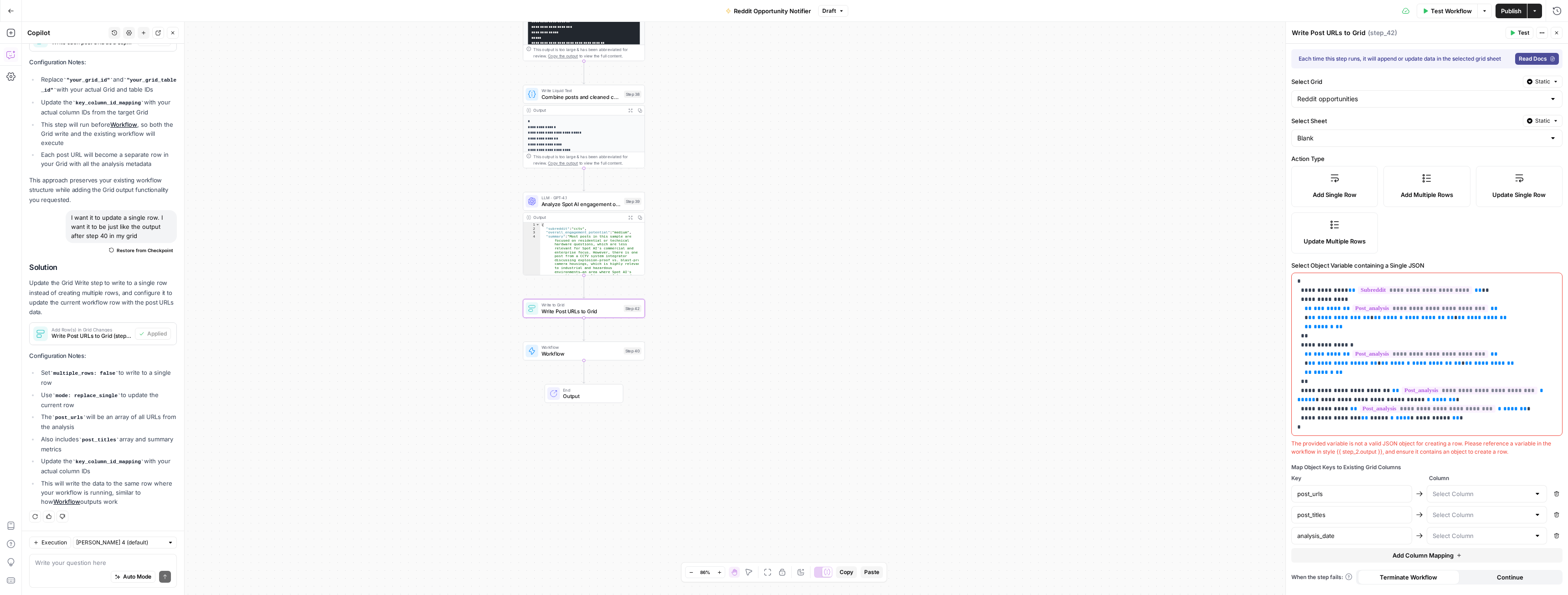
click at [1555, 538] on icon "button" at bounding box center [1557, 536] width 5 height 5
click at [1470, 495] on input "text" at bounding box center [1482, 494] width 98 height 9
click at [1457, 546] on span "previous post urls" at bounding box center [1485, 542] width 102 height 9
type input "previous post urls"
click at [1457, 516] on input "text" at bounding box center [1482, 515] width 98 height 9
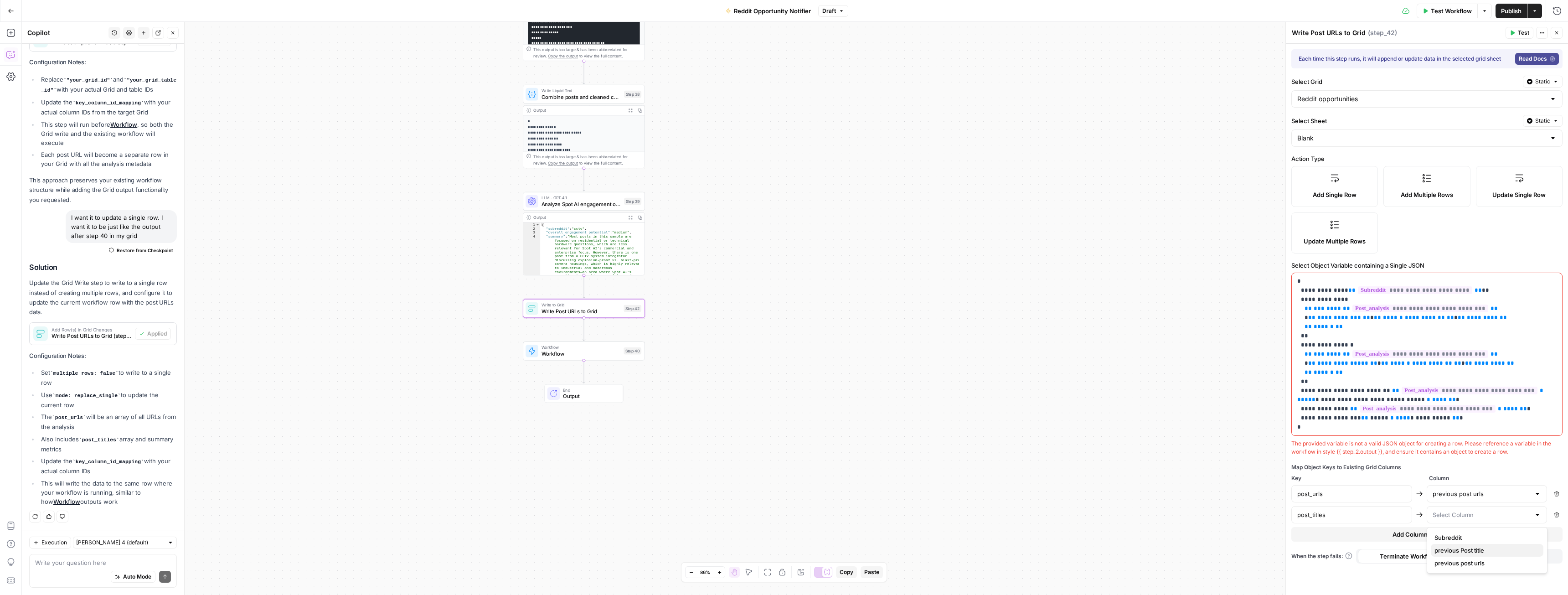
click at [1455, 550] on span "previous Post title" at bounding box center [1485, 550] width 102 height 9
type input "previous Post title"
click at [1363, 468] on div "Map Object Keys to Existing Grid Columns" at bounding box center [1427, 467] width 271 height 8
click at [93, 561] on textarea at bounding box center [103, 563] width 136 height 9
type textarea "repair step 42 for me"
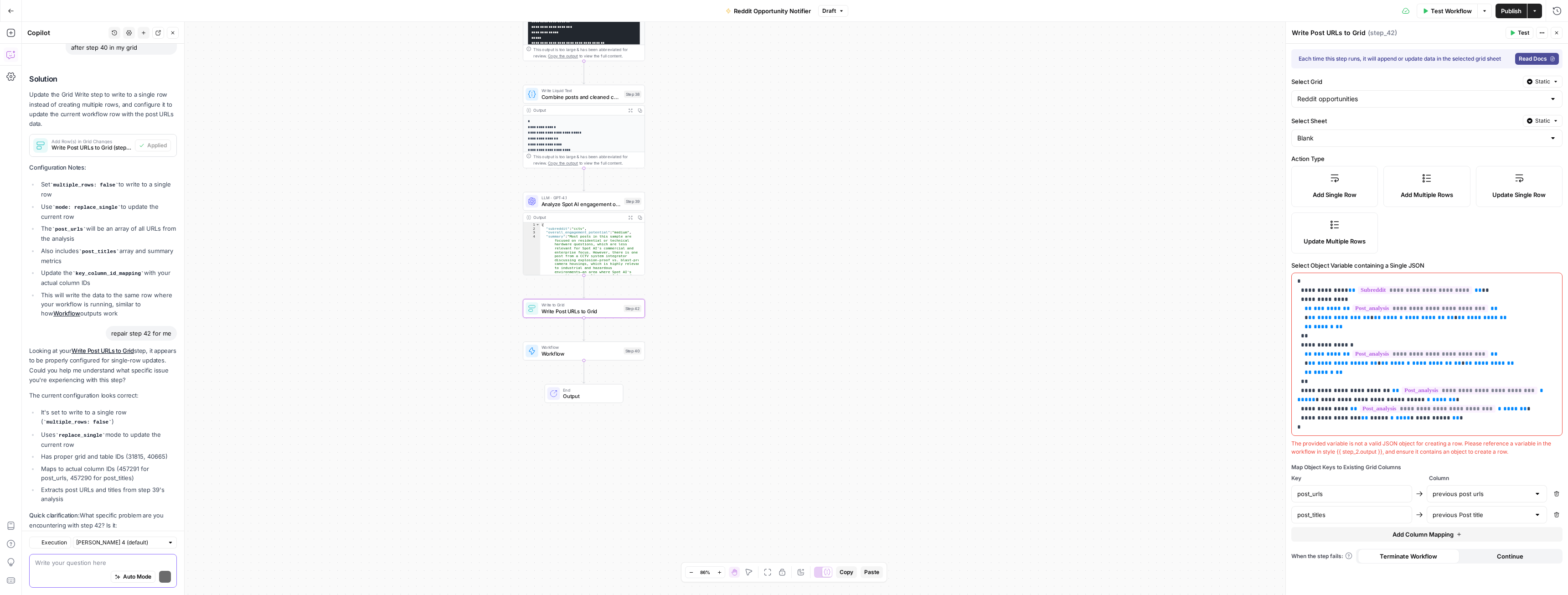
scroll to position [2024, 0]
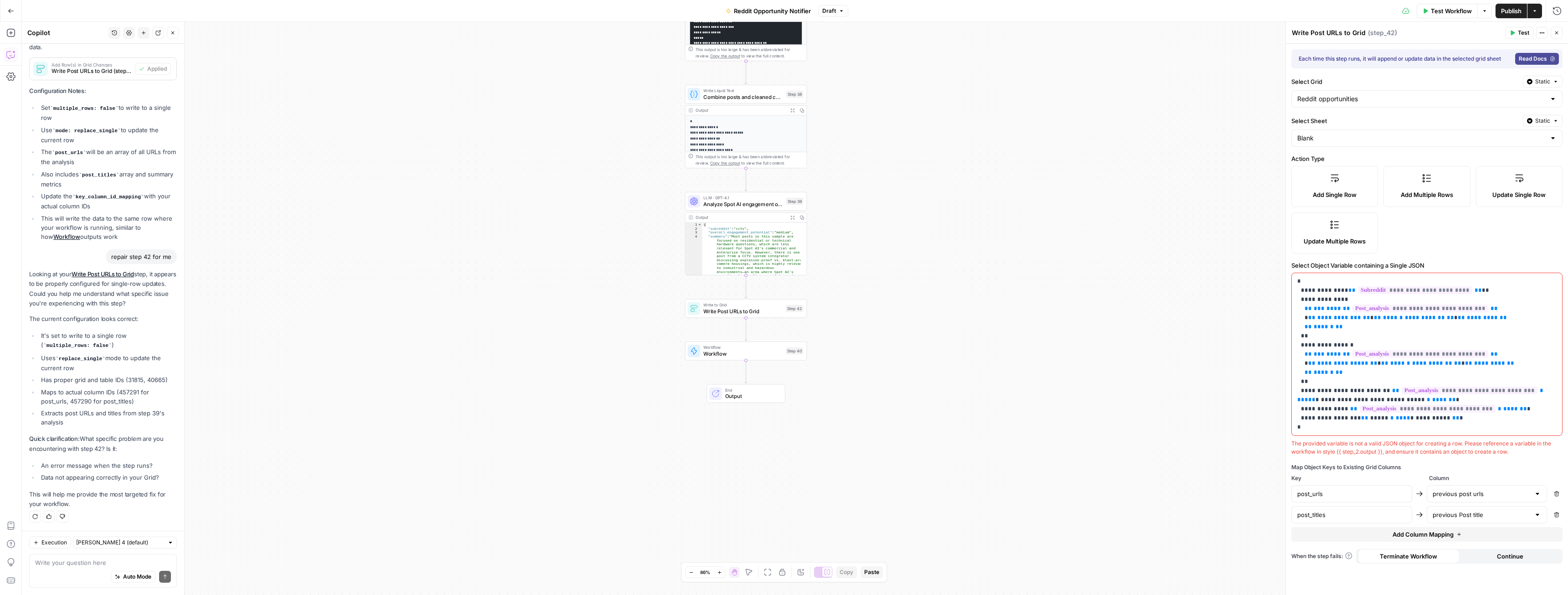
click at [82, 285] on p "Looking at your Write Post URLs to Grid step, it appears to be properly configu…" at bounding box center [103, 289] width 148 height 39
click at [102, 297] on p "Looking at your Write Post URLs to Grid step, it appears to be properly configu…" at bounding box center [103, 289] width 148 height 39
click at [1331, 448] on div "The provided variable is not a valid JSON object for creating a row. Please ref…" at bounding box center [1427, 448] width 271 height 16
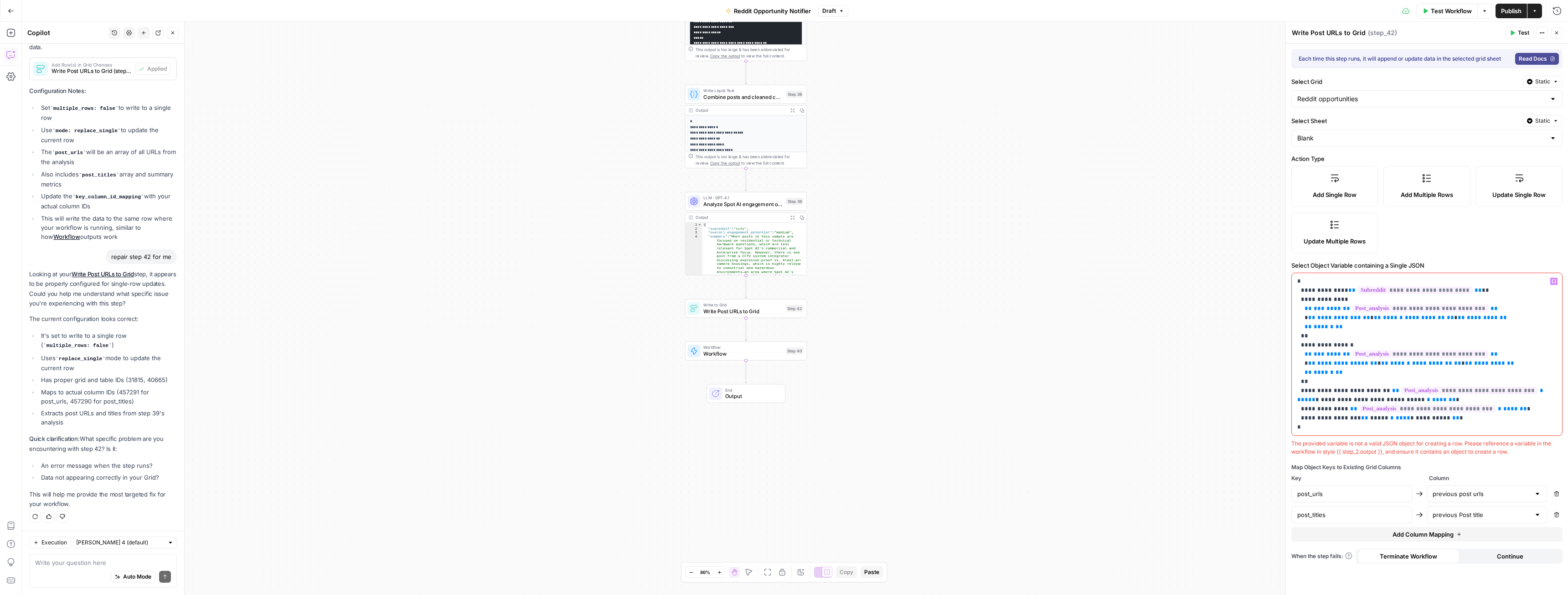
drag, startPoint x: 1458, startPoint y: 418, endPoint x: 1288, endPoint y: 390, distance: 172.3
click at [1288, 390] on div "**********" at bounding box center [1427, 308] width 282 height 573
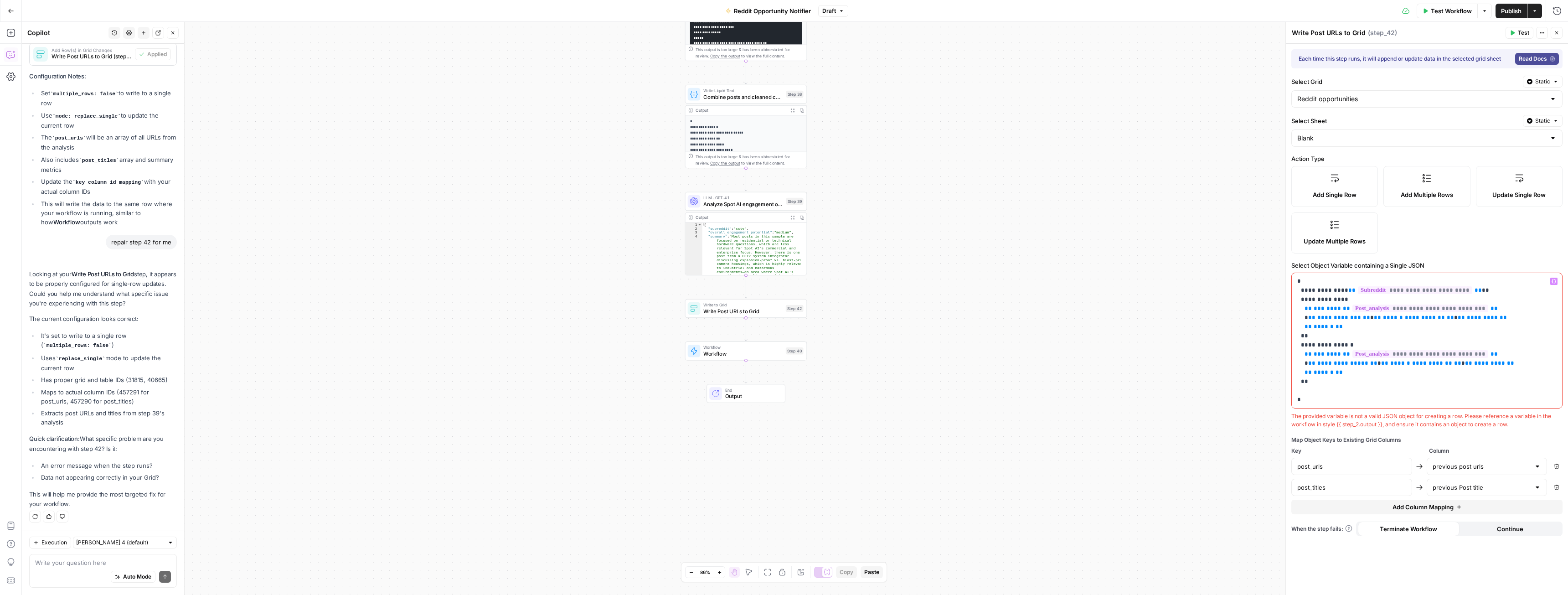
scroll to position [2038, 0]
click at [1326, 375] on span "******" at bounding box center [1323, 373] width 20 height 6
drag, startPoint x: 1463, startPoint y: 289, endPoint x: 1290, endPoint y: 290, distance: 173.0
click at [1290, 290] on div "**********" at bounding box center [1427, 308] width 282 height 573
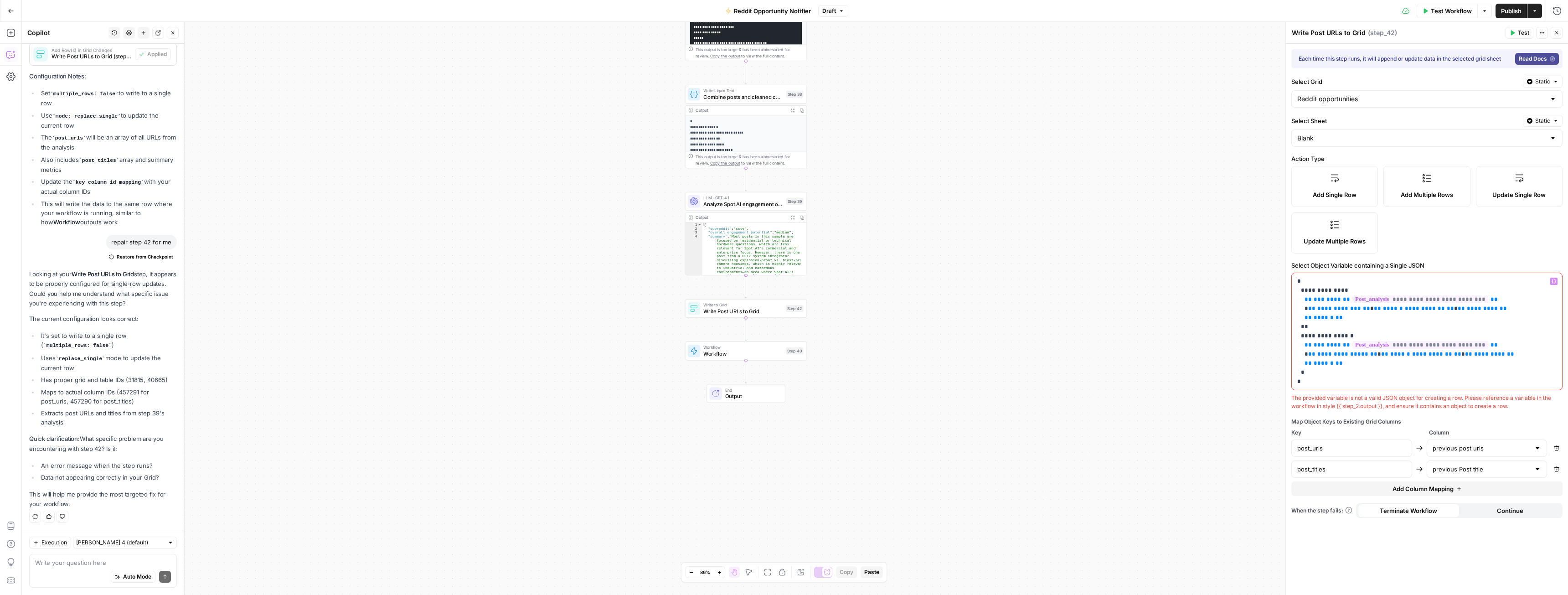
click at [1313, 292] on p "**********" at bounding box center [1427, 332] width 259 height 110
click at [1373, 319] on p "**********" at bounding box center [1427, 332] width 259 height 110
click at [49, 565] on textarea at bounding box center [103, 563] width 136 height 9
drag, startPoint x: 1305, startPoint y: 375, endPoint x: 1287, endPoint y: 271, distance: 105.5
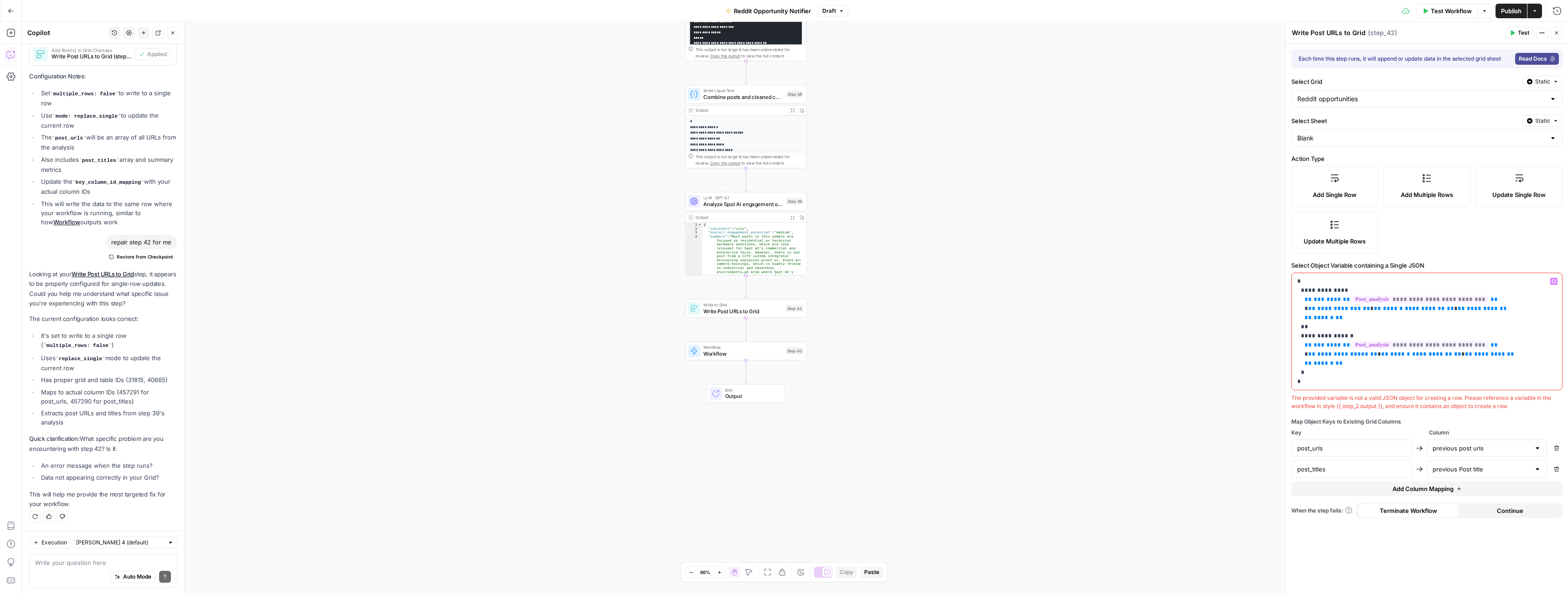
click at [1287, 271] on div "**********" at bounding box center [1427, 308] width 282 height 573
copy p "**********"
click at [98, 563] on textarea at bounding box center [103, 563] width 136 height 9
paste textarea "{ "post_urls": [ {% for post in step_39.output.post_analysis %} "{{ post.post_u…"
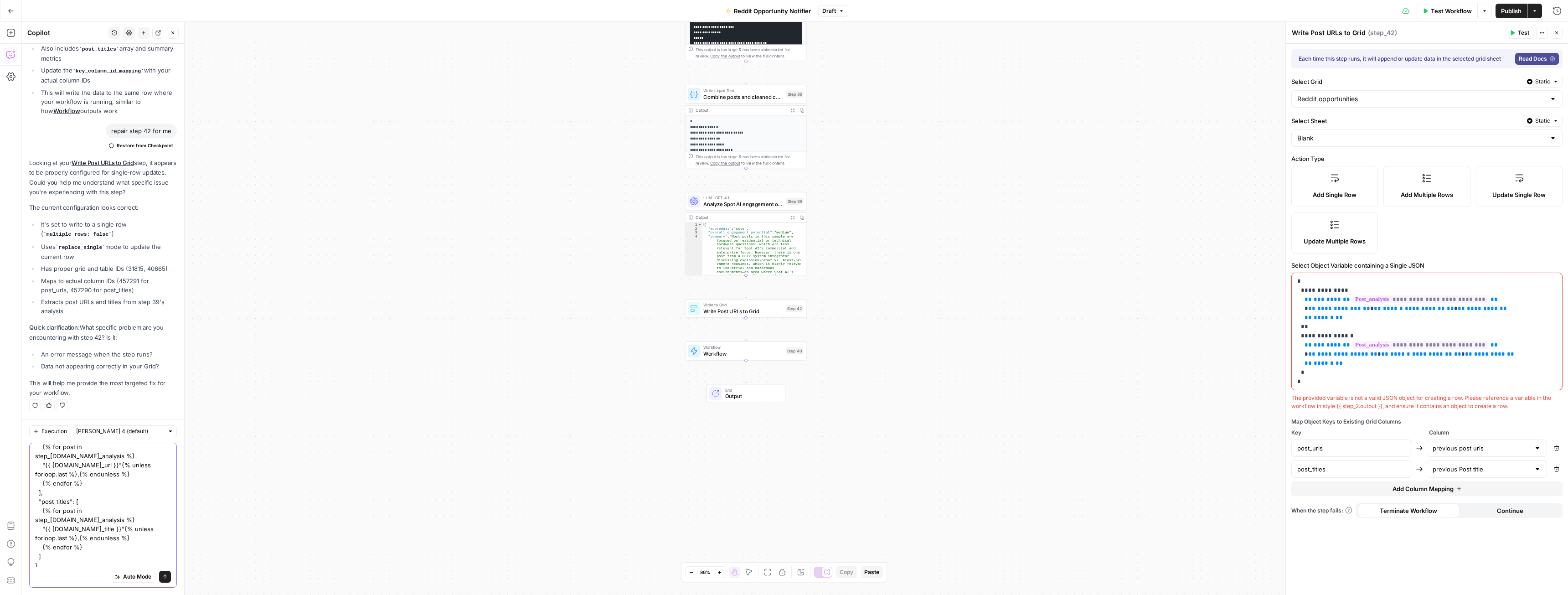
scroll to position [32, 0]
type textarea "{ "post_urls": [ {% for post in step_39.output.post_analysis %} "{{ post.post_u…"
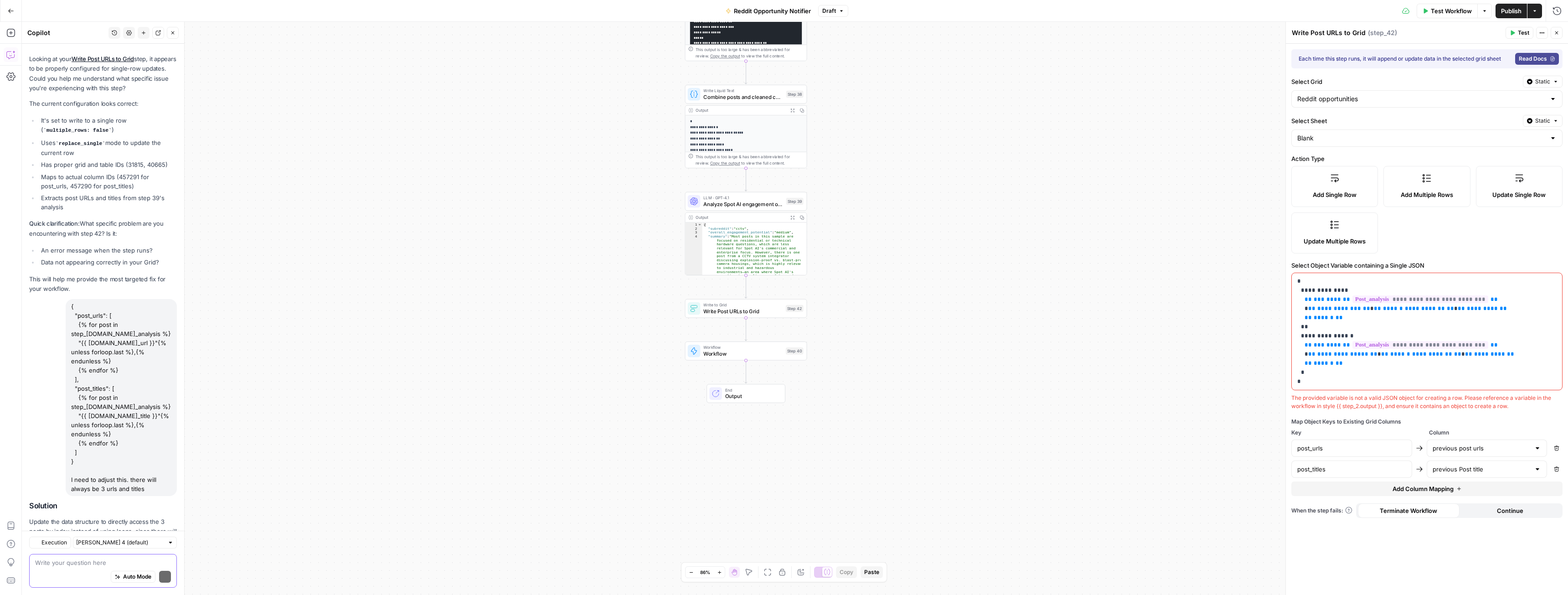
scroll to position [2345, 0]
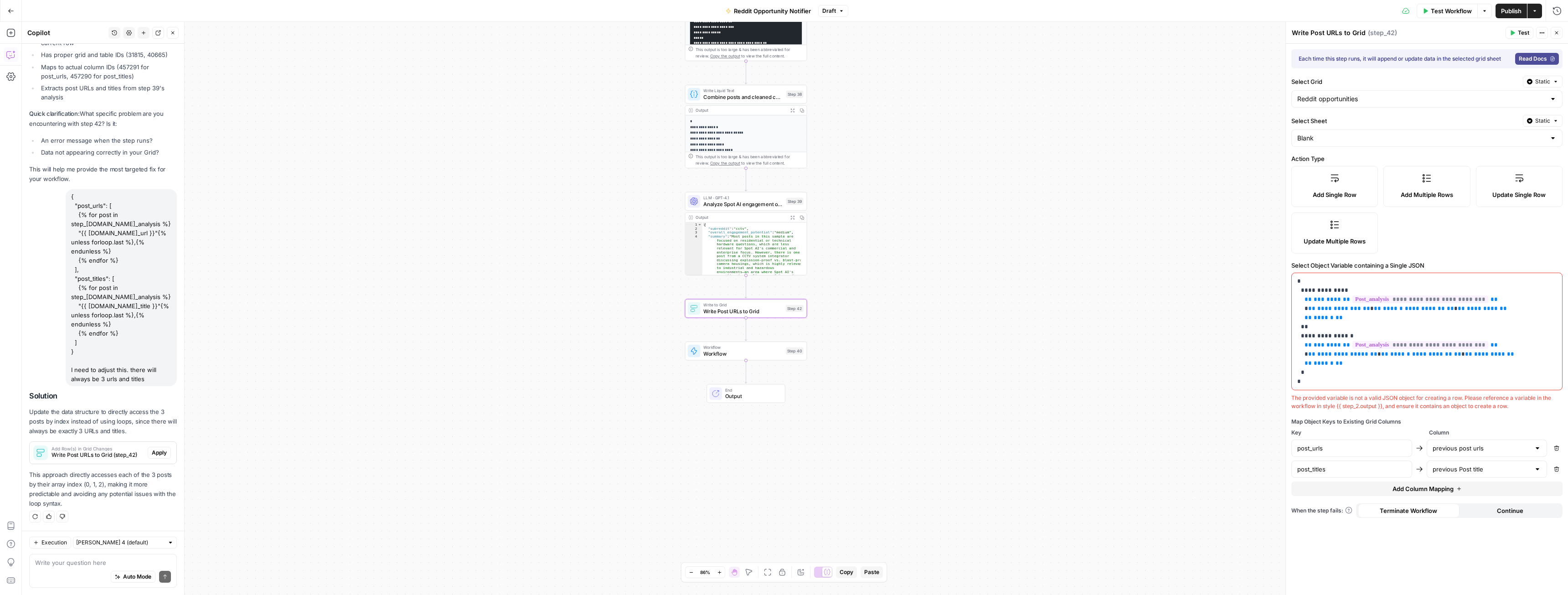
click at [152, 451] on span "Apply" at bounding box center [159, 452] width 15 height 8
click at [761, 113] on span "Apply anyway" at bounding box center [763, 116] width 44 height 9
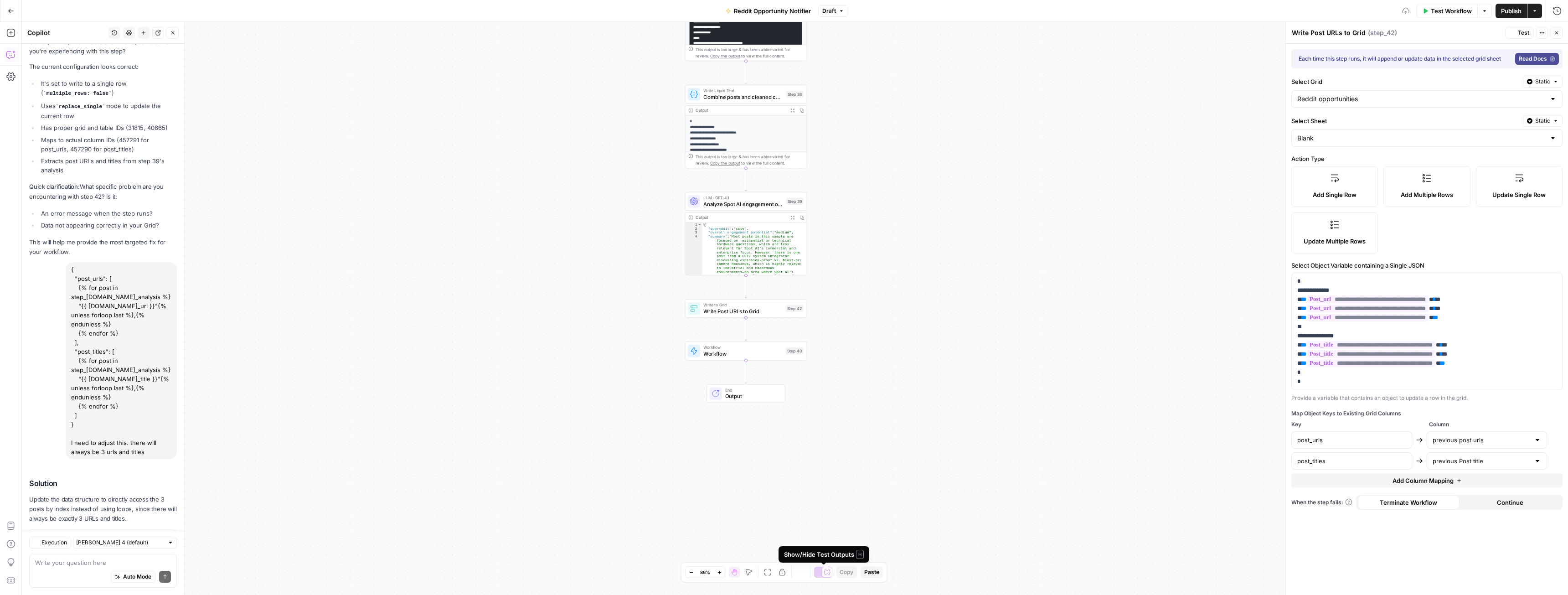
scroll to position [2360, 0]
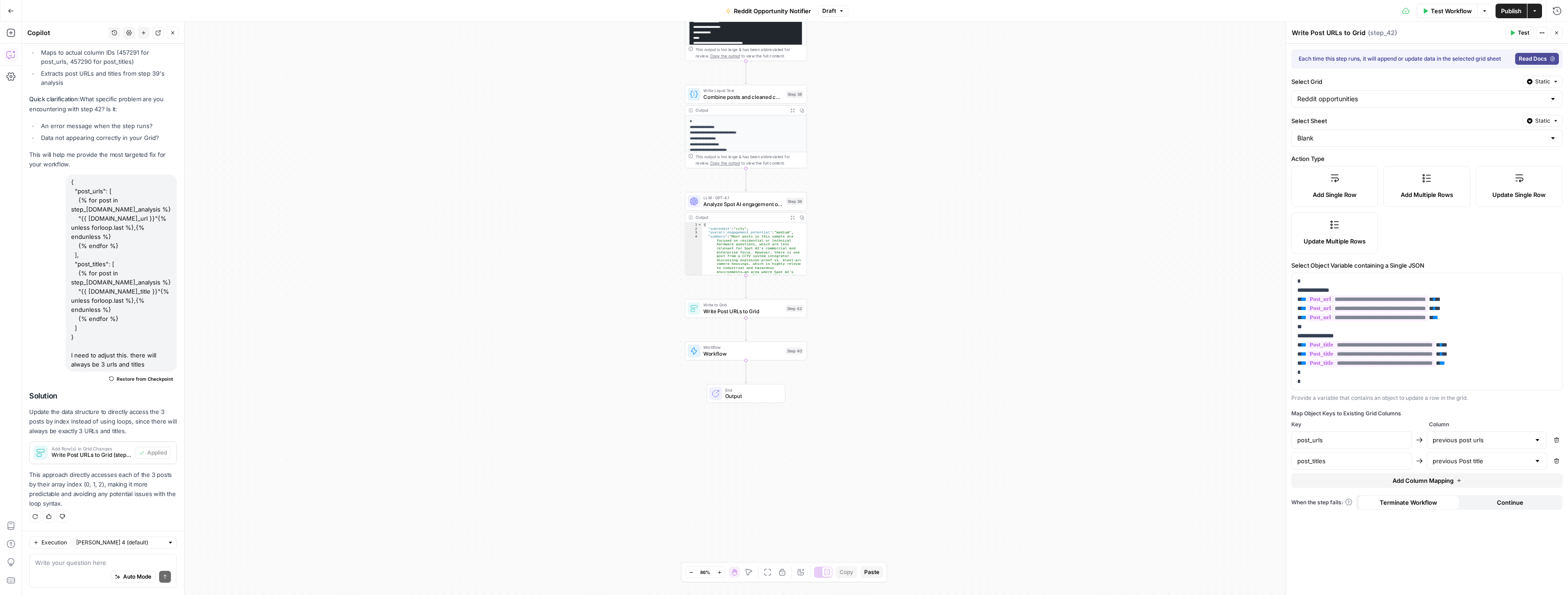
click at [1027, 94] on div "Workflow Set Inputs Inputs Workflow Workflow Step 41 Web Page Scrape Scrape Sub…" at bounding box center [795, 308] width 1546 height 573
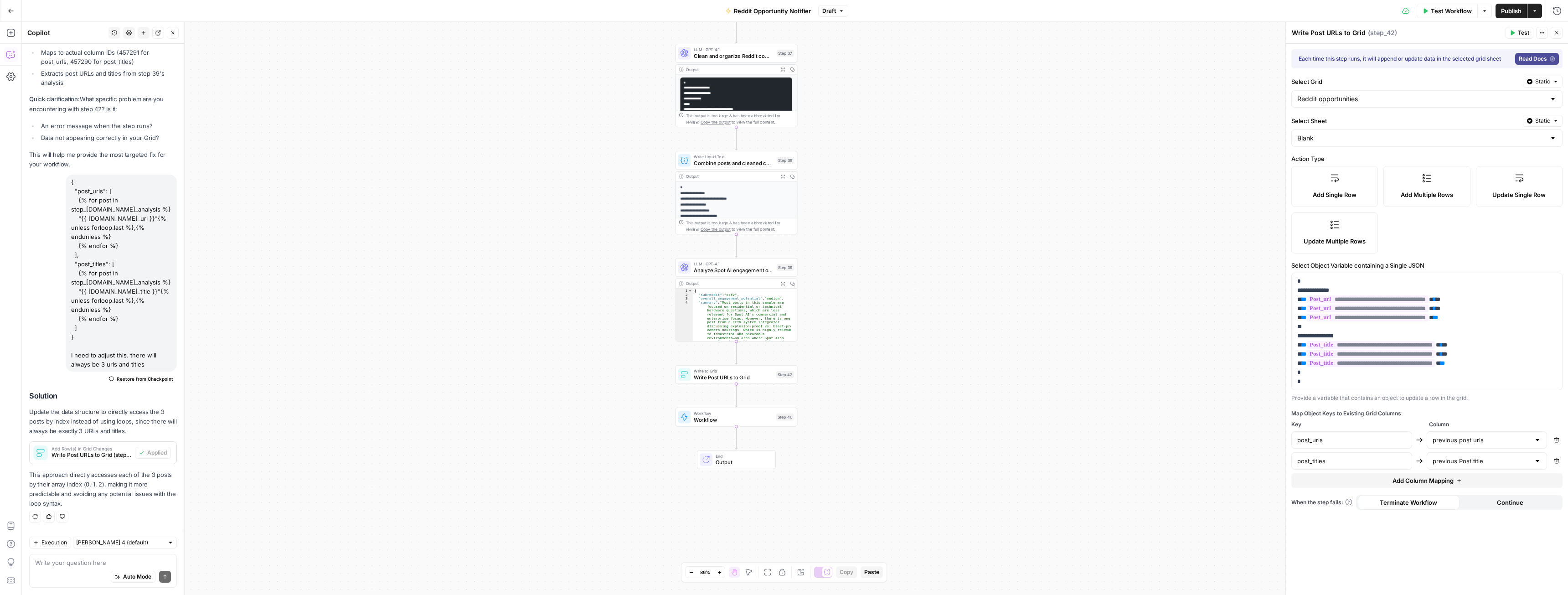
drag, startPoint x: 923, startPoint y: 86, endPoint x: 912, endPoint y: 209, distance: 123.5
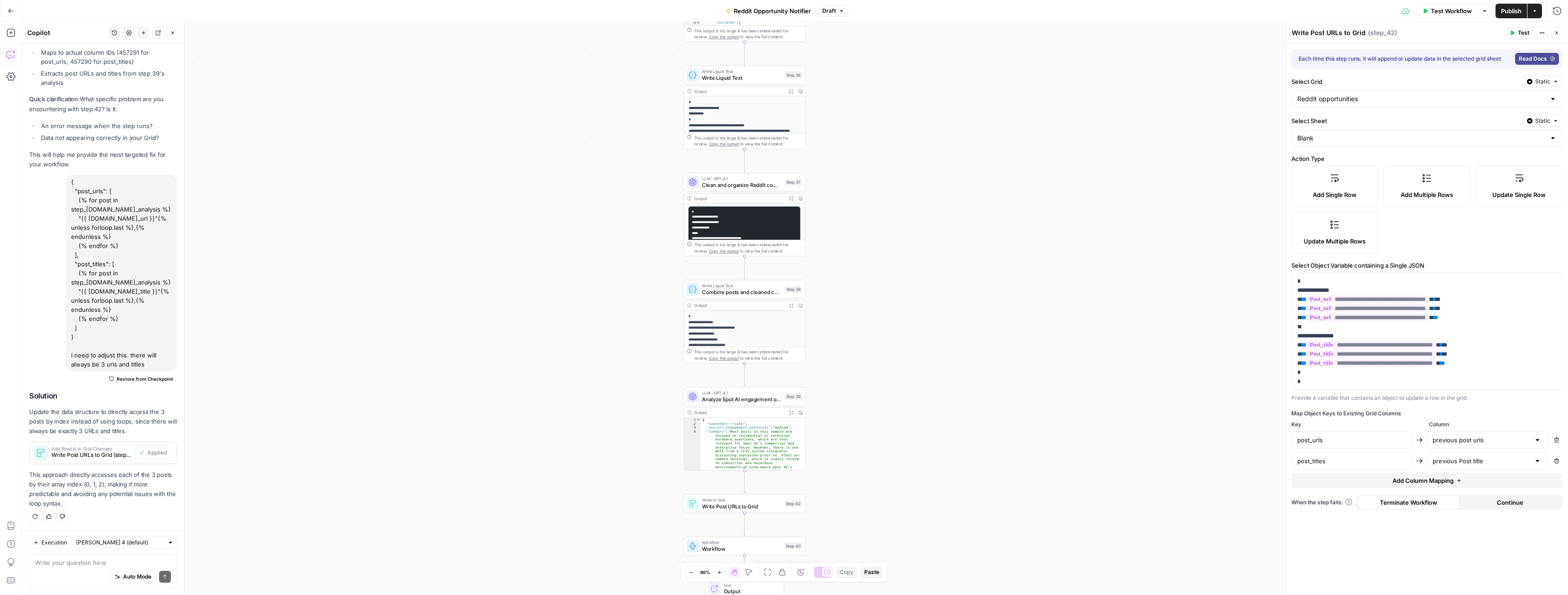
drag, startPoint x: 925, startPoint y: 115, endPoint x: 930, endPoint y: 208, distance: 93.1
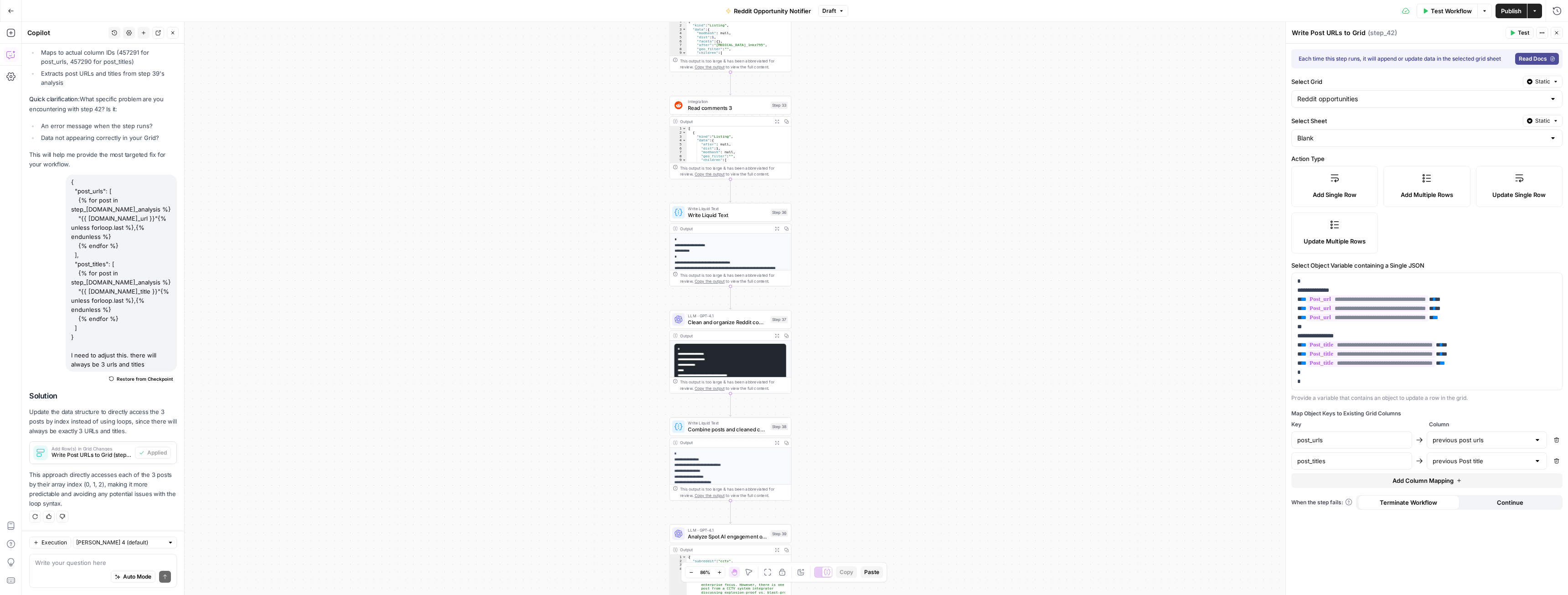
drag, startPoint x: 919, startPoint y: 119, endPoint x: 926, endPoint y: 324, distance: 205.1
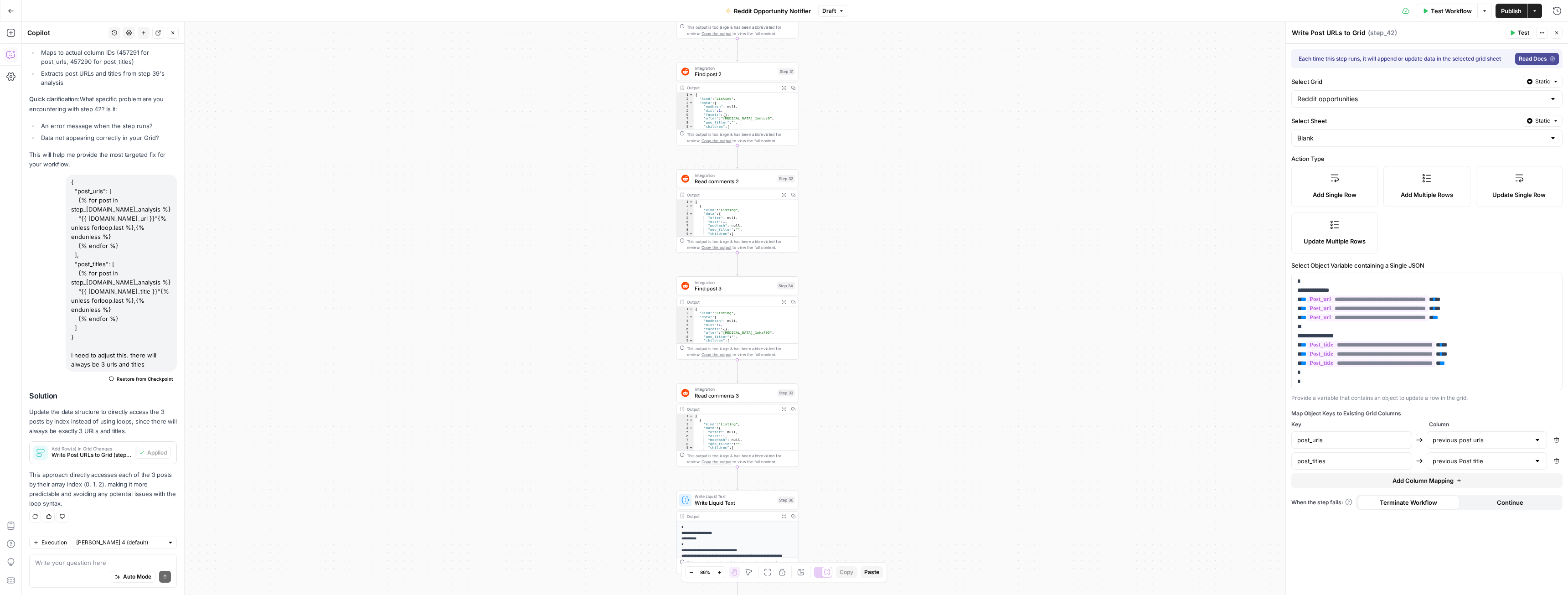
drag, startPoint x: 913, startPoint y: 261, endPoint x: 919, endPoint y: 349, distance: 88.2
drag, startPoint x: 914, startPoint y: 152, endPoint x: 931, endPoint y: 356, distance: 204.7
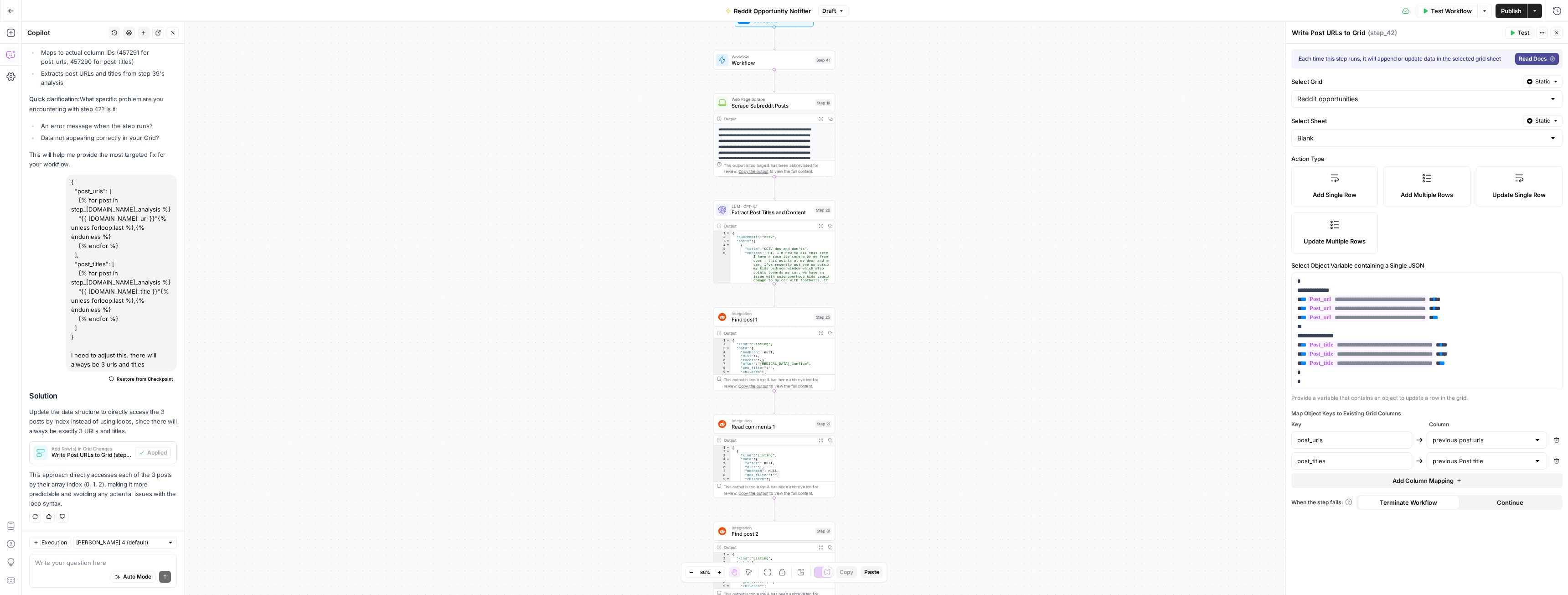
drag, startPoint x: 919, startPoint y: 190, endPoint x: 942, endPoint y: 331, distance: 142.9
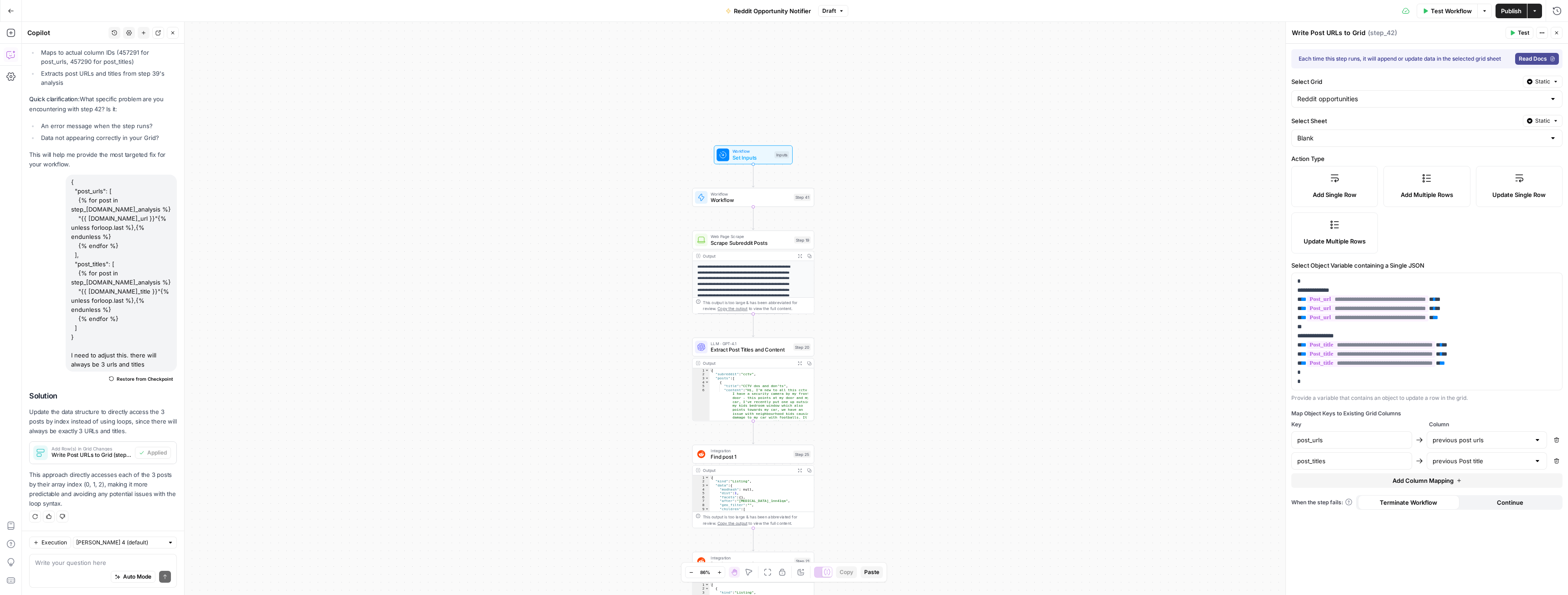
drag, startPoint x: 926, startPoint y: 158, endPoint x: 903, endPoint y: 253, distance: 97.7
click at [752, 161] on span "Set Inputs" at bounding box center [752, 163] width 39 height 8
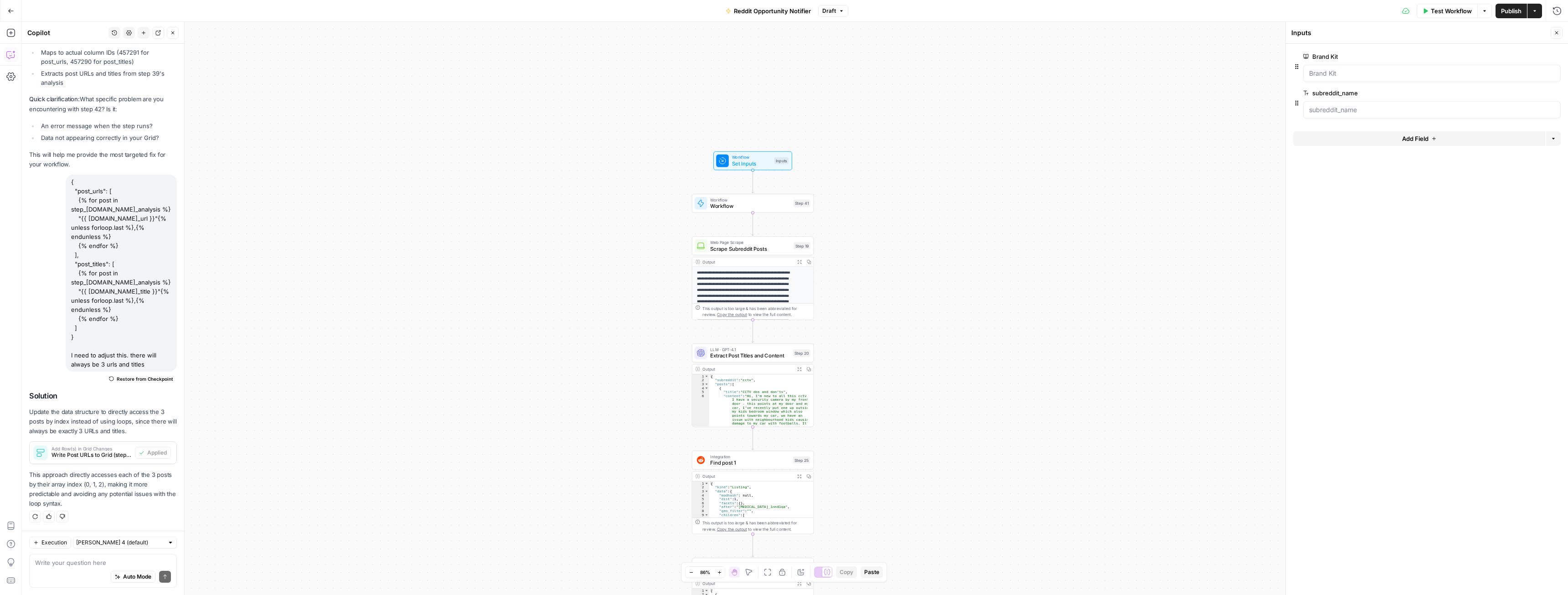
click at [1380, 139] on button "Add Field" at bounding box center [1419, 139] width 252 height 15
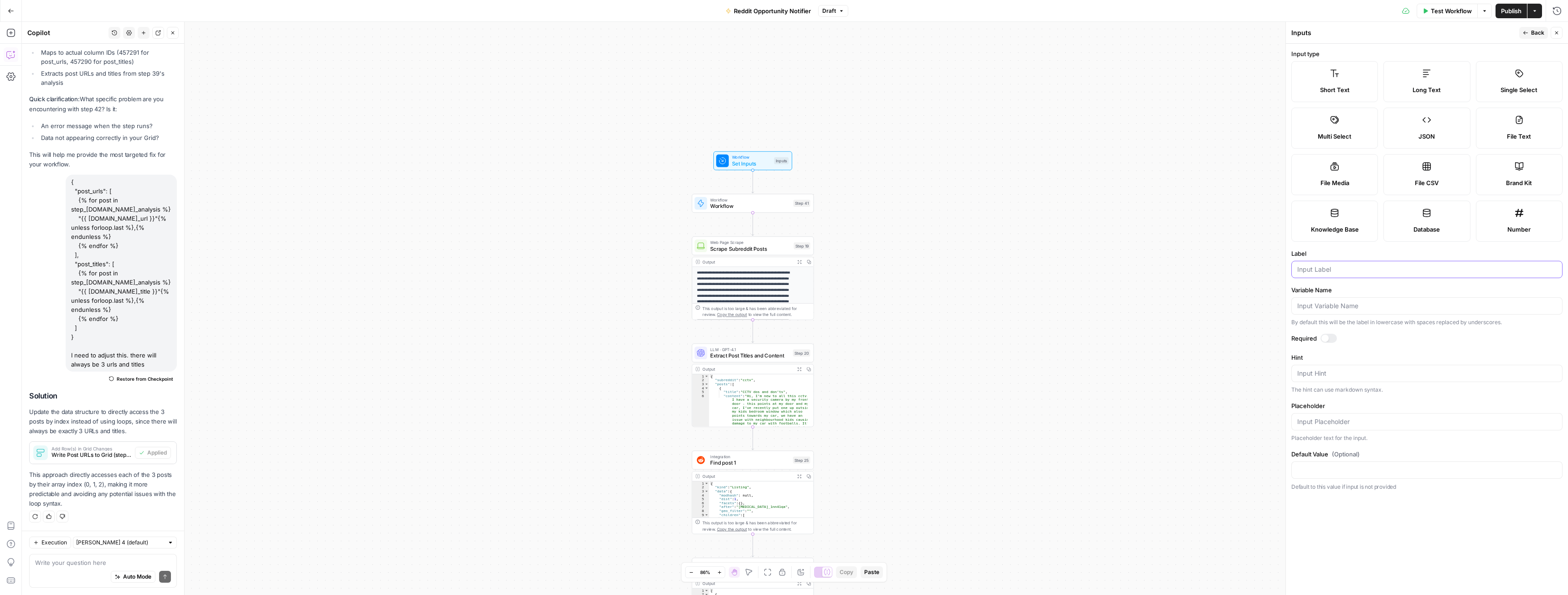
click at [1315, 269] on input "Label" at bounding box center [1427, 269] width 259 height 9
type input "previous_urls"
click at [1521, 35] on button "Back" at bounding box center [1533, 32] width 29 height 12
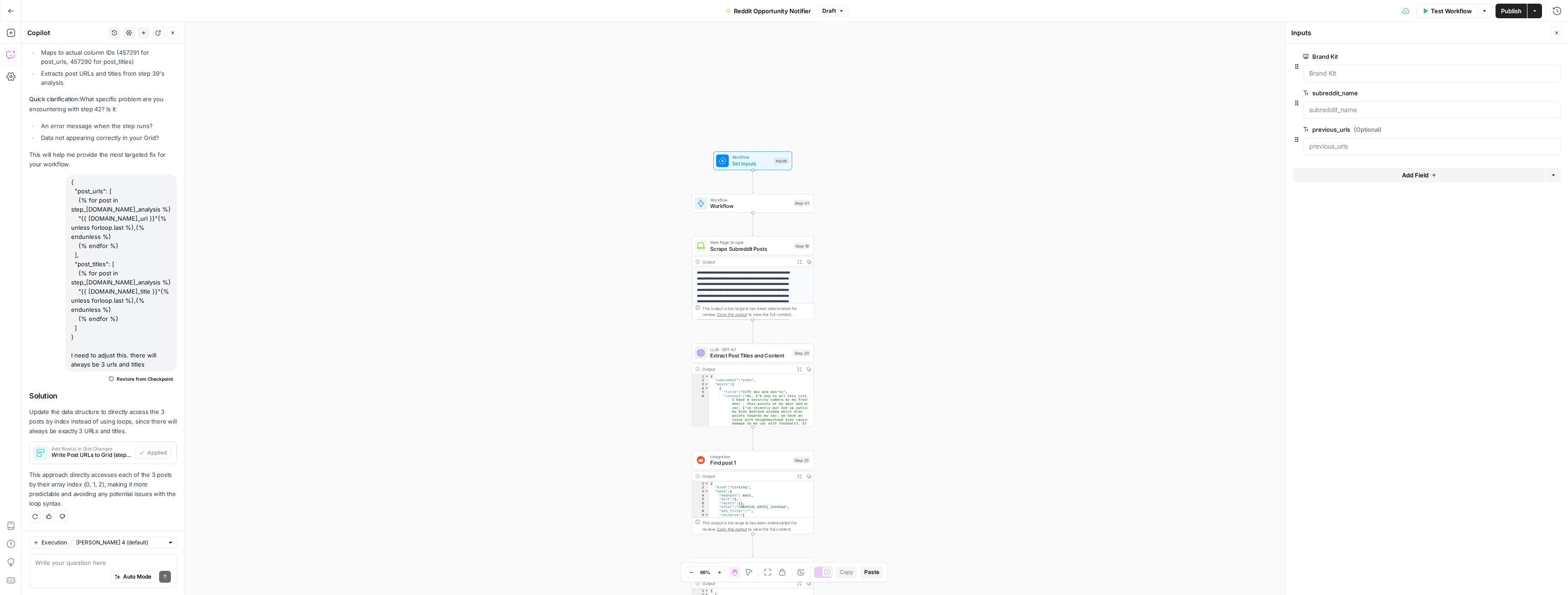
click at [1391, 175] on button "Add Field" at bounding box center [1419, 175] width 252 height 15
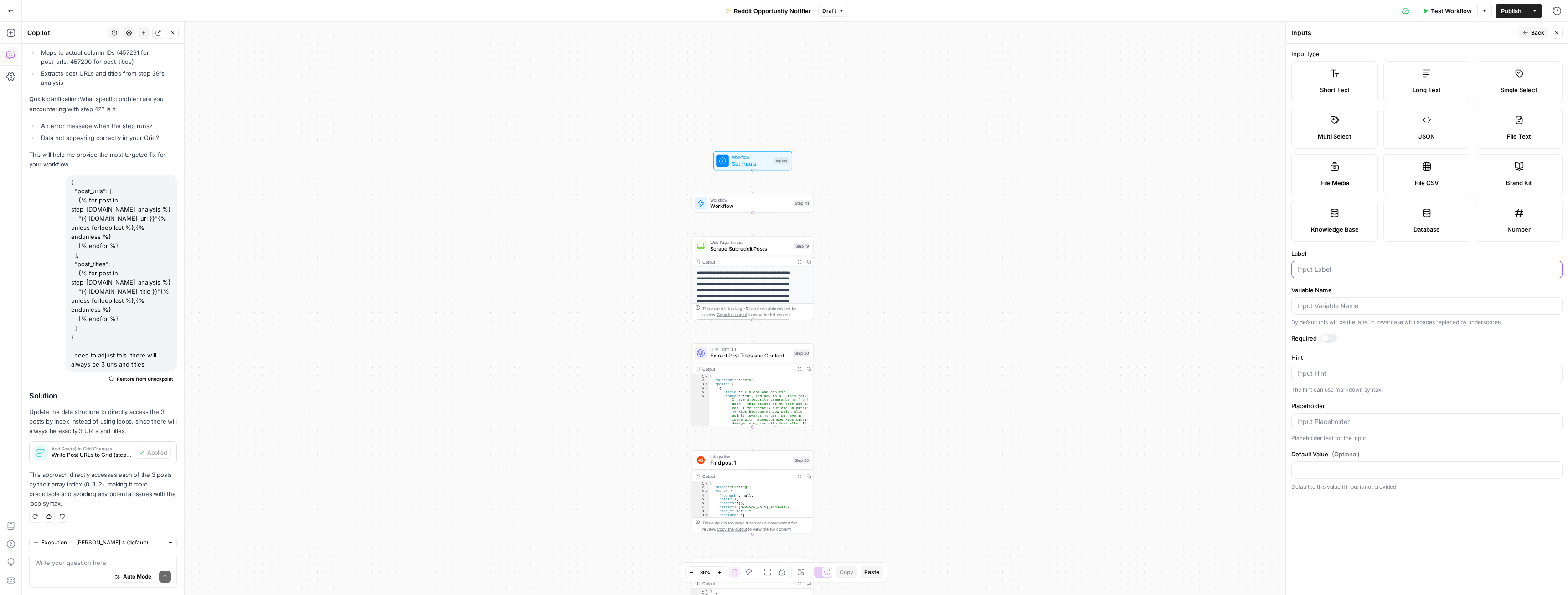
click at [1325, 268] on input "Label" at bounding box center [1427, 269] width 259 height 9
type input "previous titles"
click at [1528, 32] on icon "button" at bounding box center [1525, 32] width 5 height 5
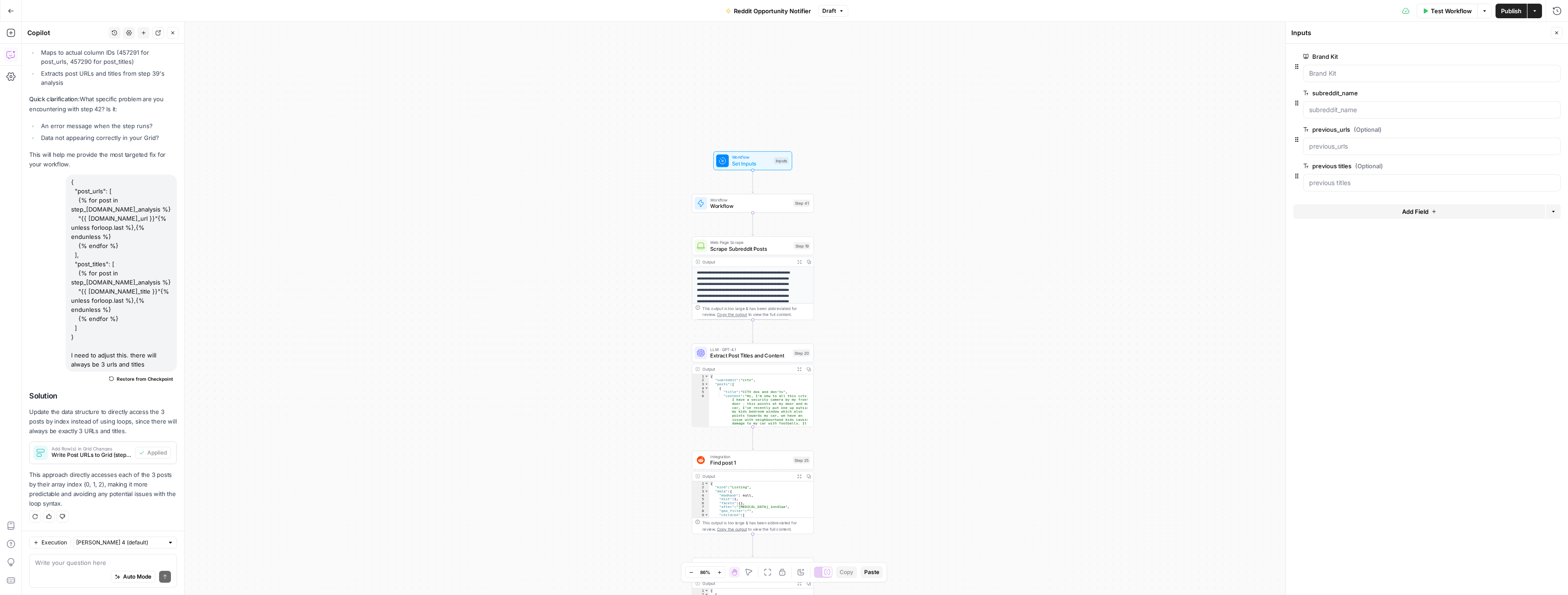
click at [1525, 166] on span "edit field" at bounding box center [1526, 166] width 20 height 7
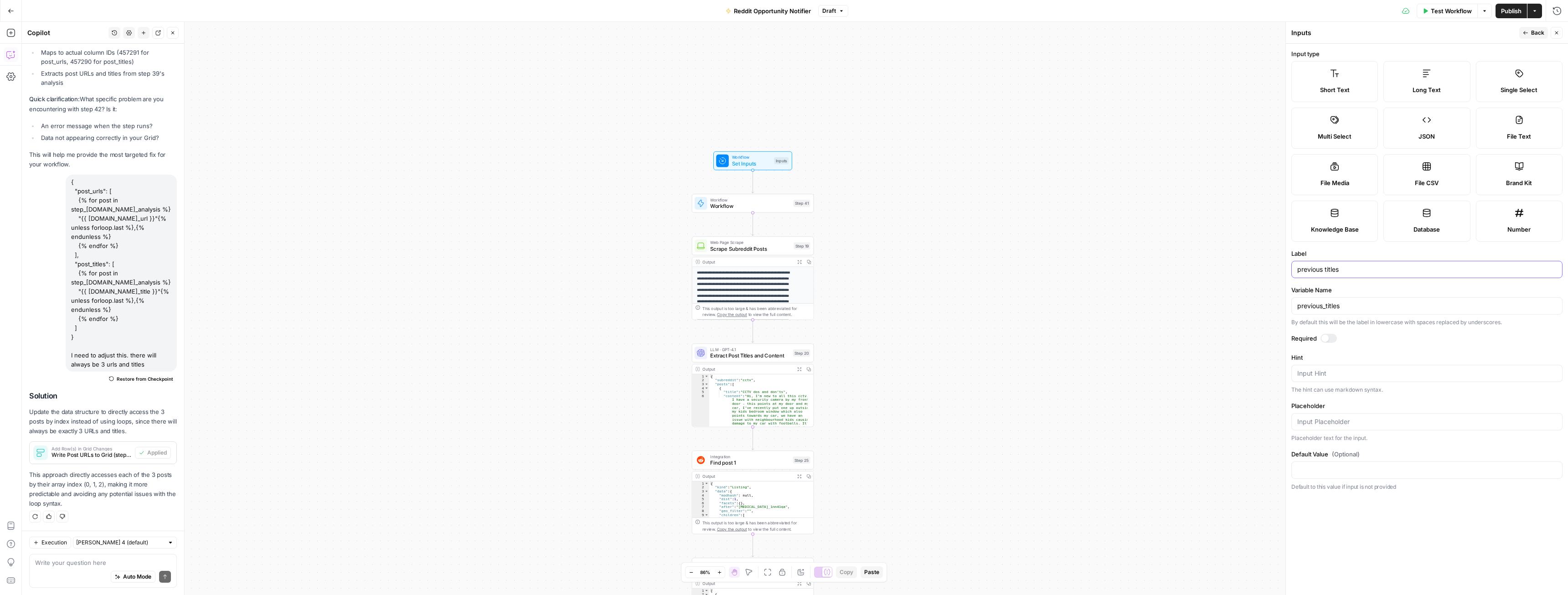
click at [1324, 272] on input "previous titles" at bounding box center [1427, 269] width 259 height 9
type input "previous_titles"
click at [1180, 272] on div "Workflow Set Inputs Inputs Workflow Workflow Step 41 Web Page Scrape Scrape Sub…" at bounding box center [795, 308] width 1546 height 573
click at [1535, 31] on span "Back" at bounding box center [1538, 32] width 13 height 8
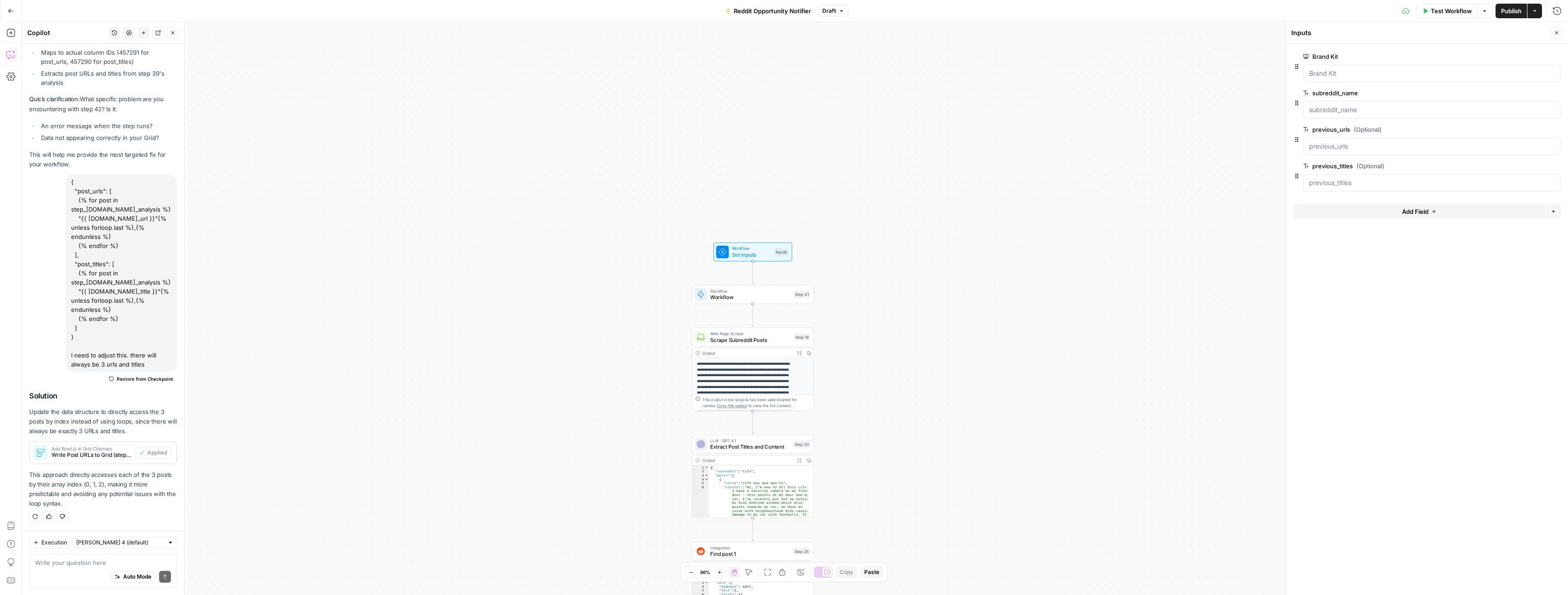
click at [1508, 11] on span "Publish" at bounding box center [1511, 10] width 21 height 9
click at [740, 281] on div at bounding box center [741, 280] width 4 height 4
click at [909, 313] on div "Workflow Set Inputs Inputs Workflow Workflow Step 41 Copy step Delete step Add …" at bounding box center [795, 308] width 1546 height 573
click at [1505, 13] on span "Publish" at bounding box center [1511, 10] width 21 height 9
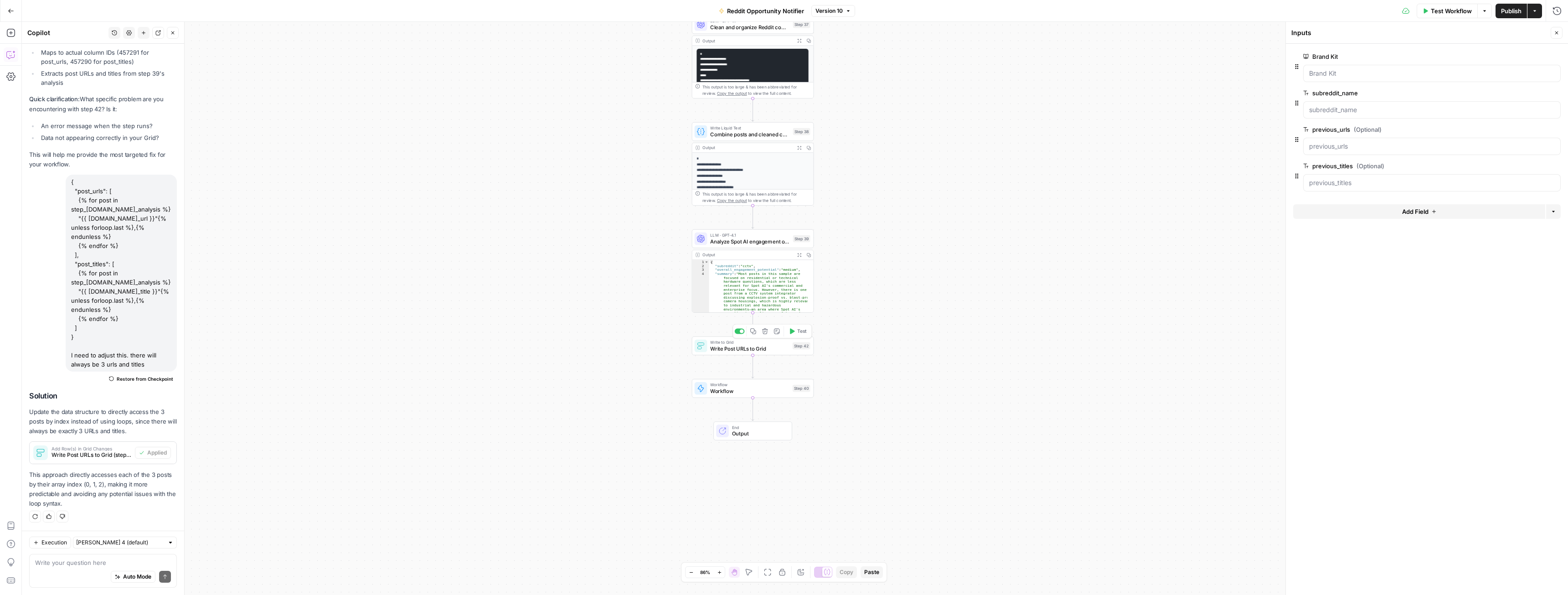
click at [768, 346] on span "Write Post URLs to Grid" at bounding box center [750, 348] width 79 height 8
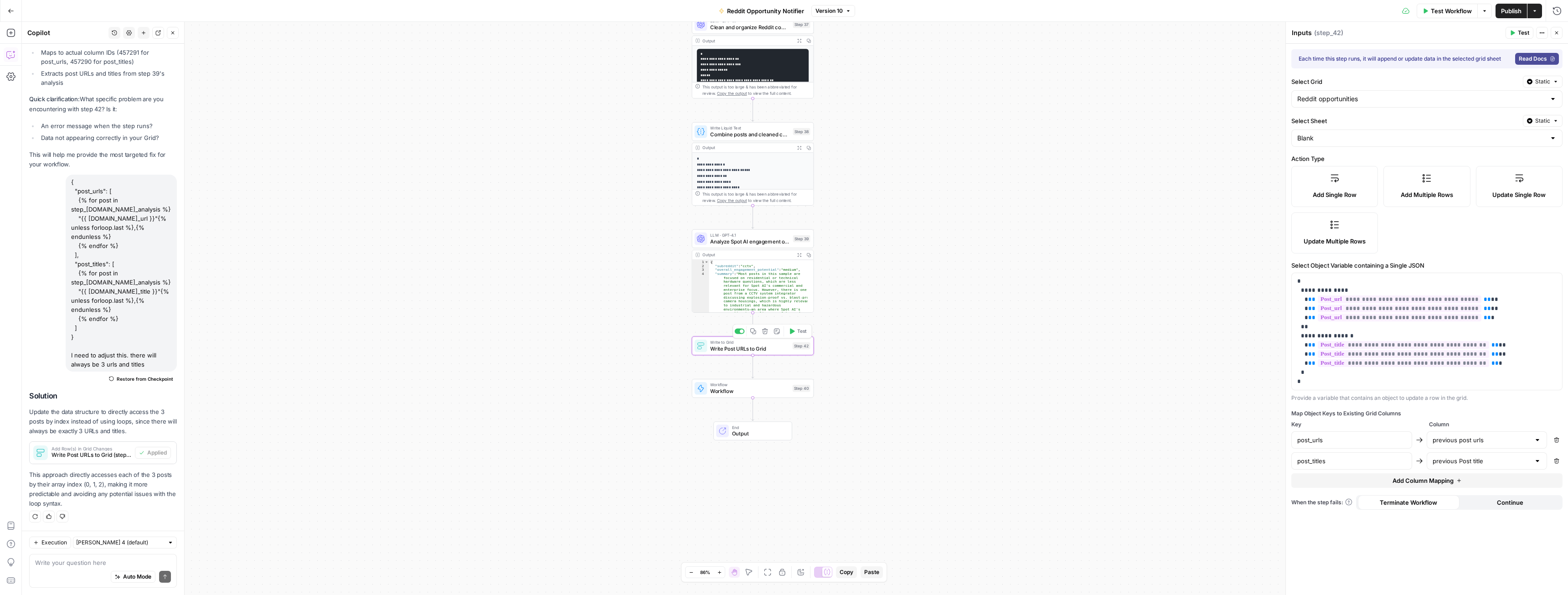
type textarea "Write Post URLs to Grid"
click at [754, 241] on span "Analyze Spot AI engagement opportunities" at bounding box center [750, 241] width 79 height 8
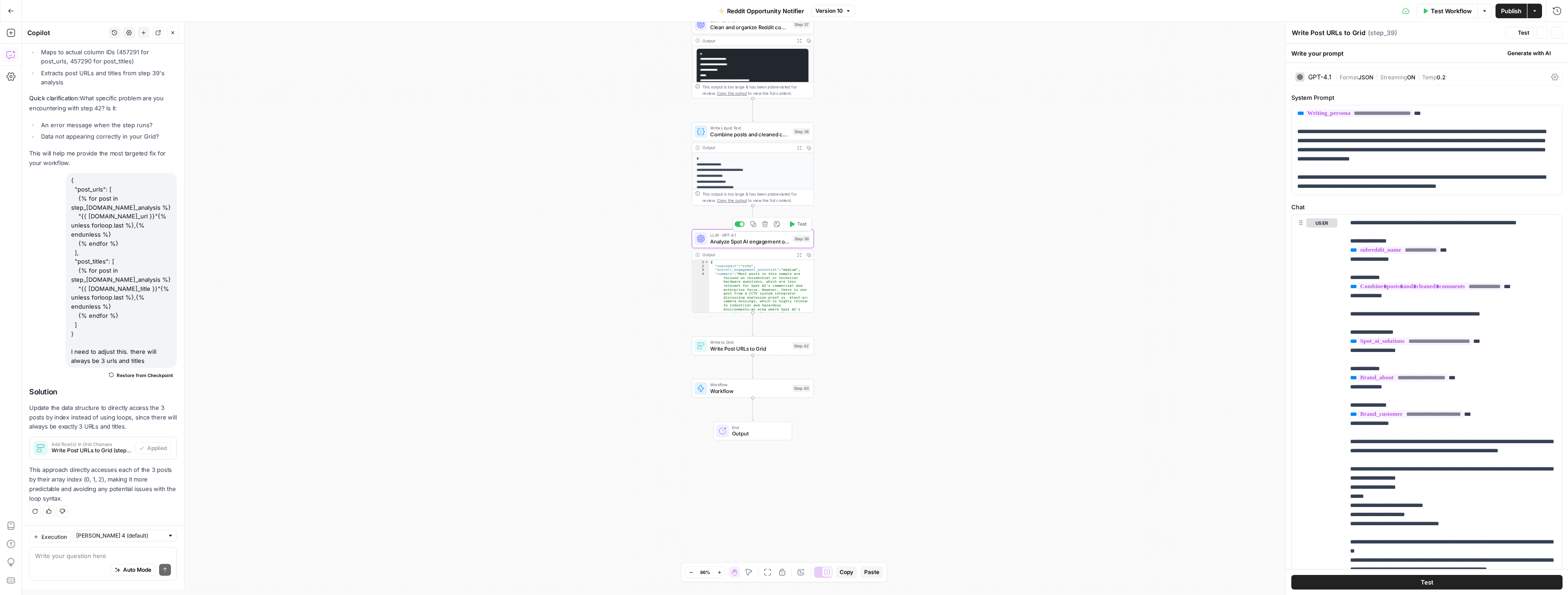
type textarea "Analyze Spot AI engagement opportunities"
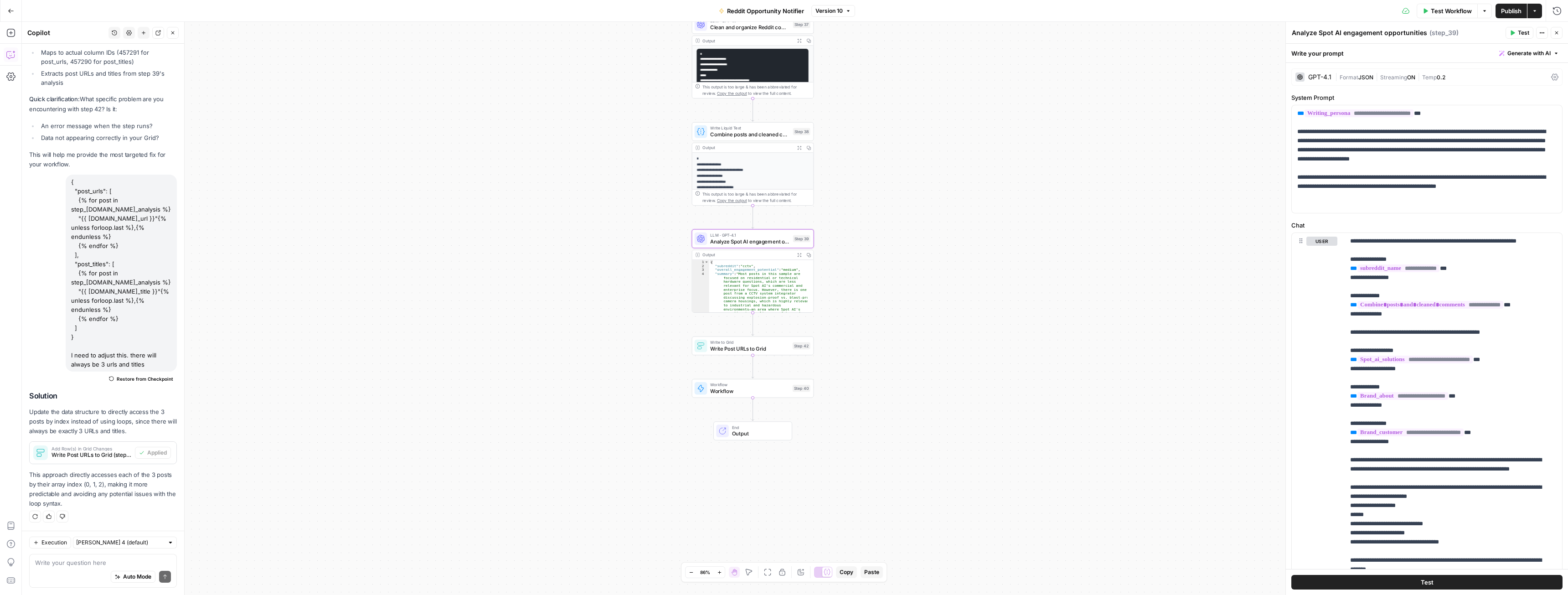
click at [799, 255] on icon "button" at bounding box center [799, 255] width 4 height 4
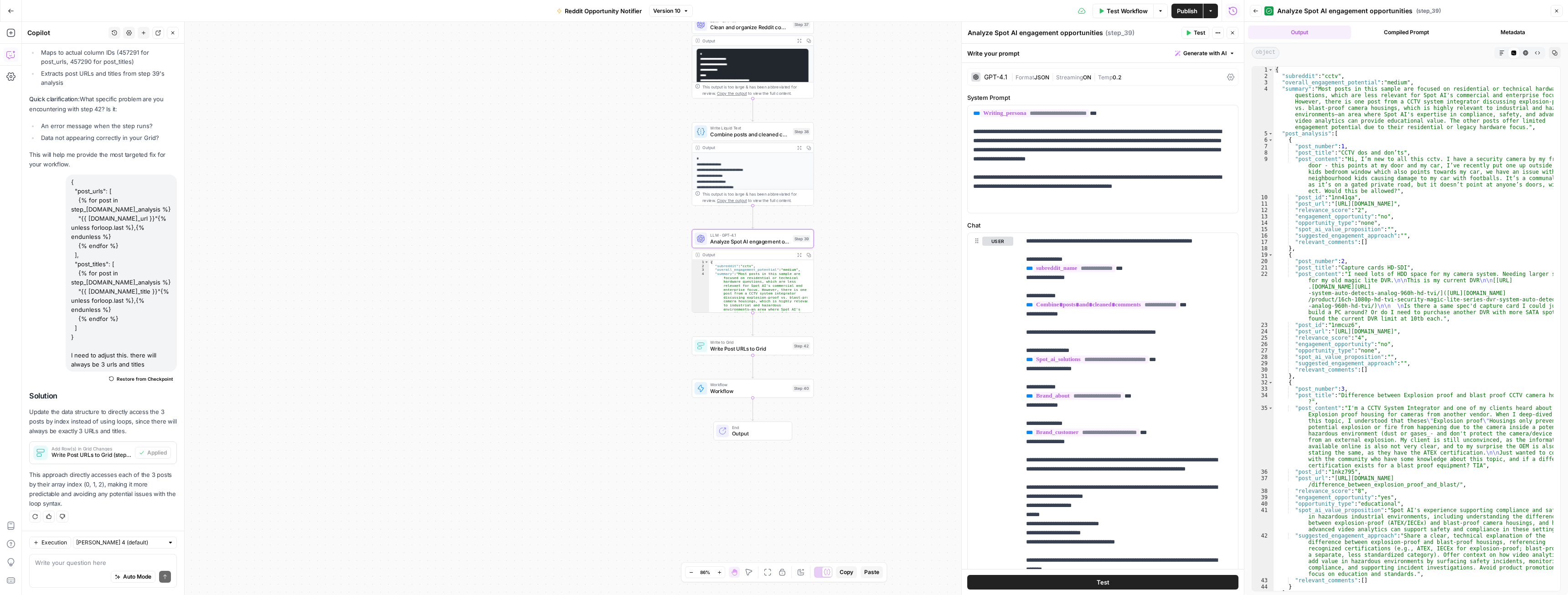
click at [766, 344] on span "Write to Grid" at bounding box center [750, 342] width 79 height 6
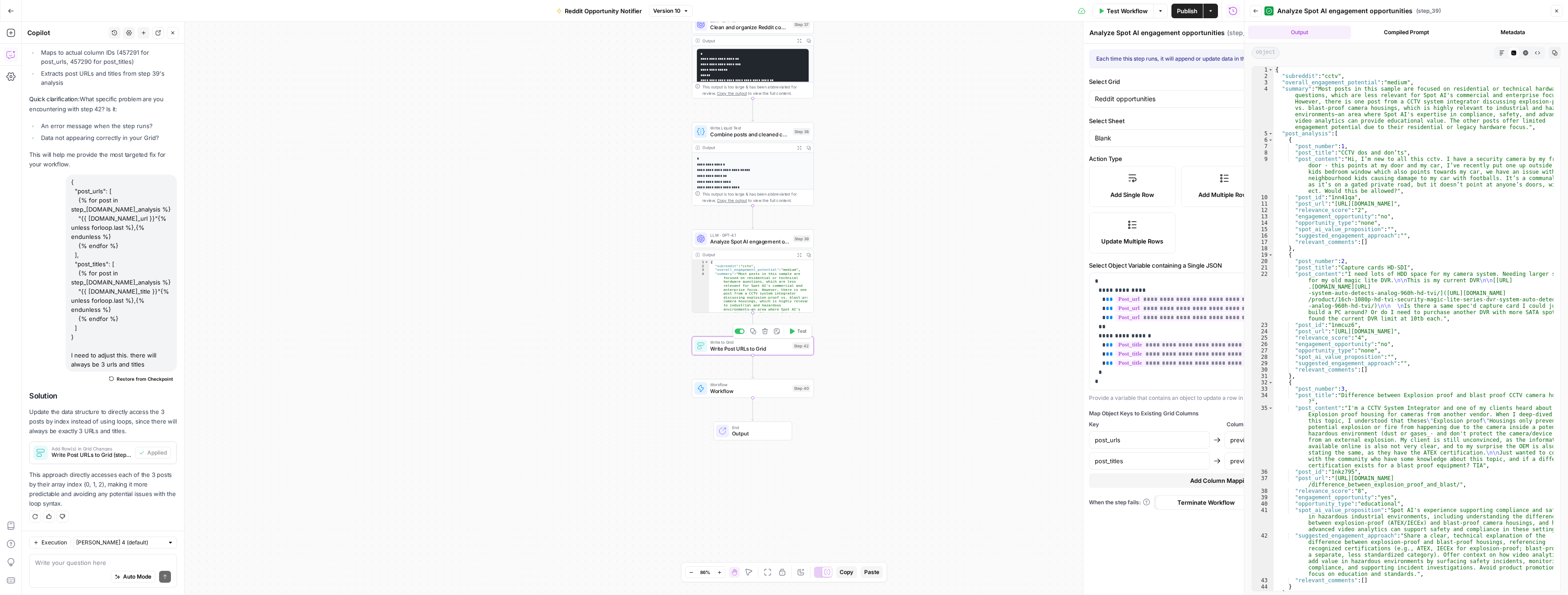
type textarea "Write Post URLs to Grid"
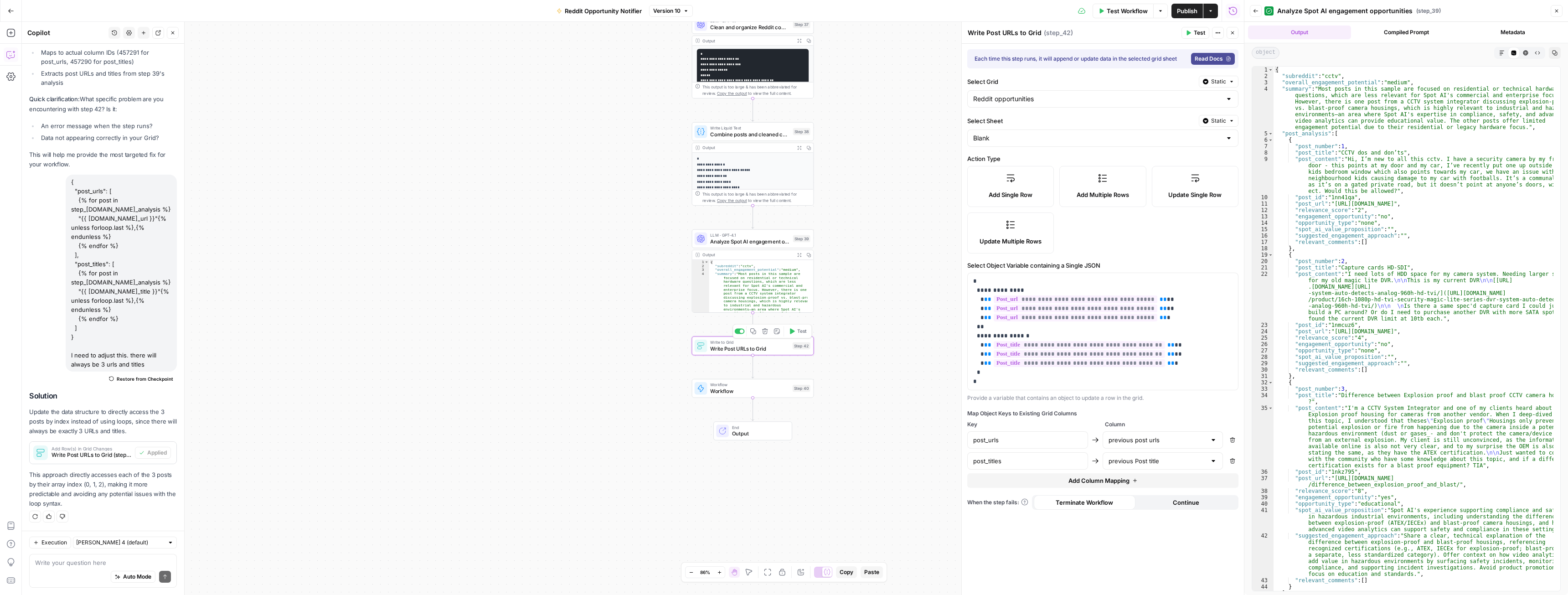
click at [799, 331] on span "Test" at bounding box center [802, 331] width 10 height 7
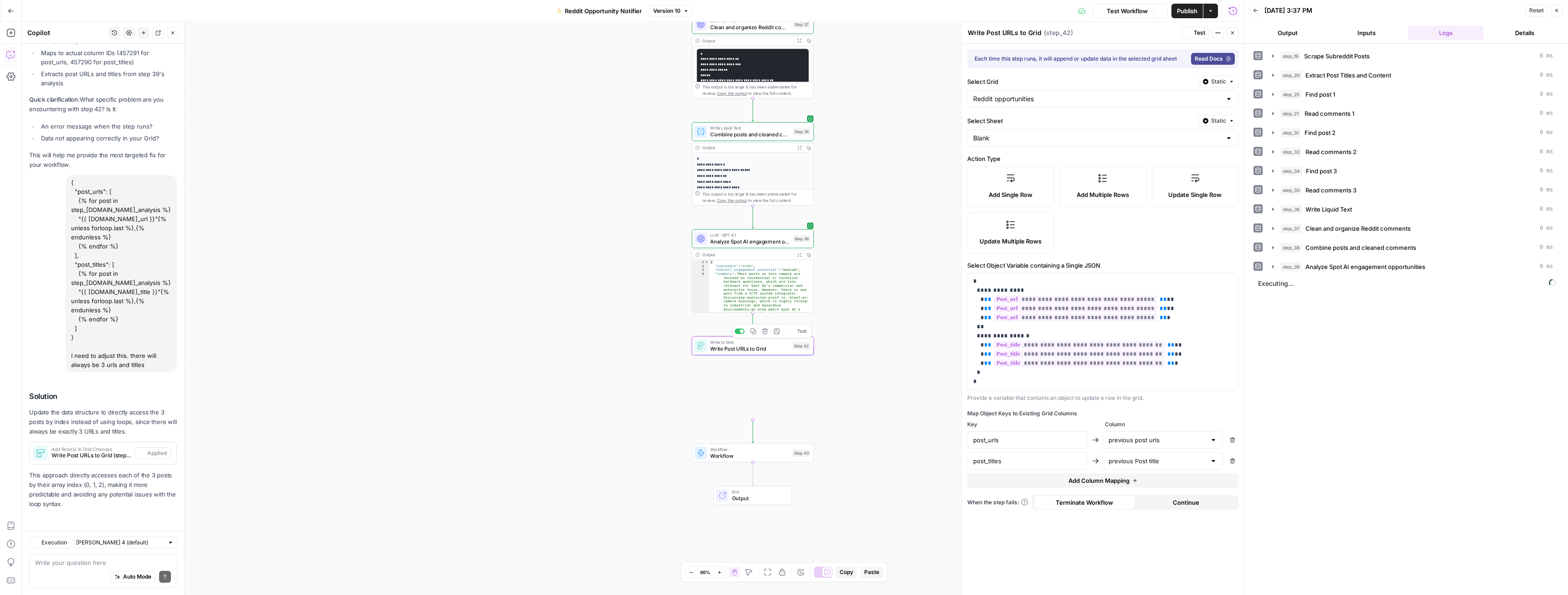
scroll to position [1865, 0]
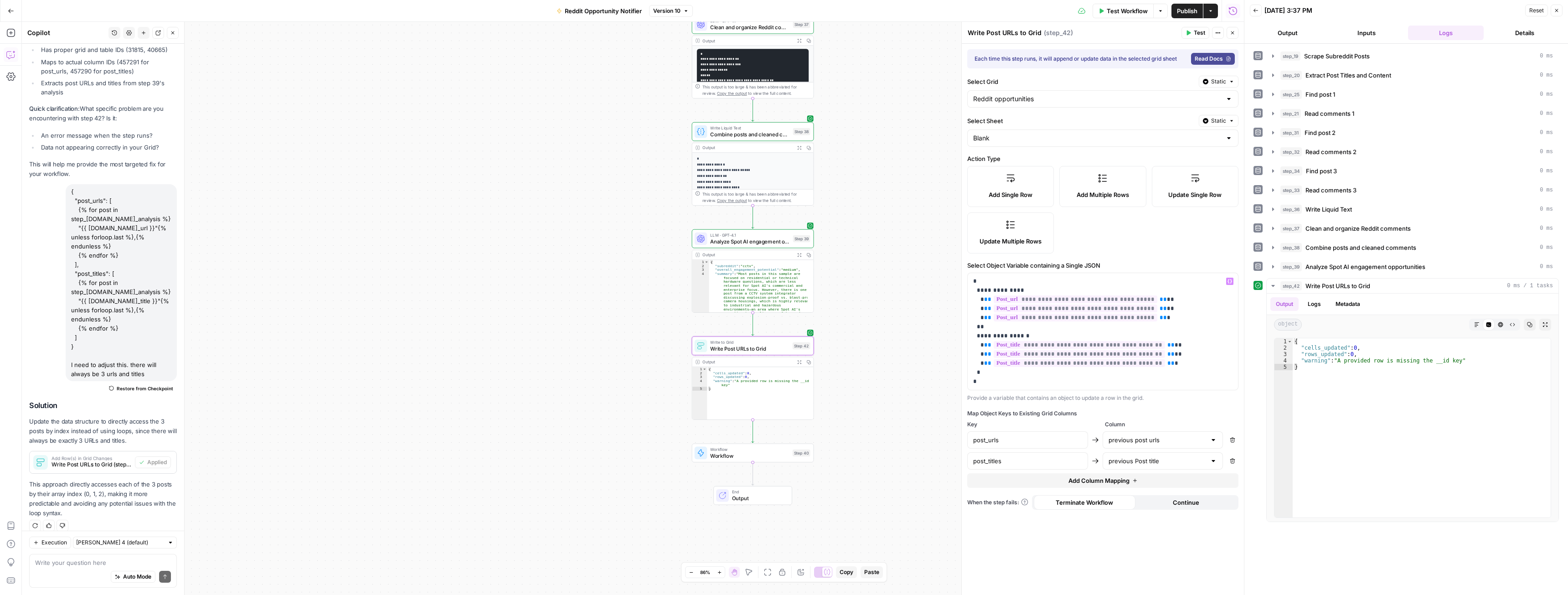
click at [1052, 297] on span "**********" at bounding box center [1075, 299] width 164 height 8
click at [1160, 333] on p "**********" at bounding box center [1103, 332] width 259 height 110
click at [1047, 386] on p "**********" at bounding box center [1103, 332] width 259 height 110
click at [1231, 282] on icon "button" at bounding box center [1230, 281] width 4 height 4
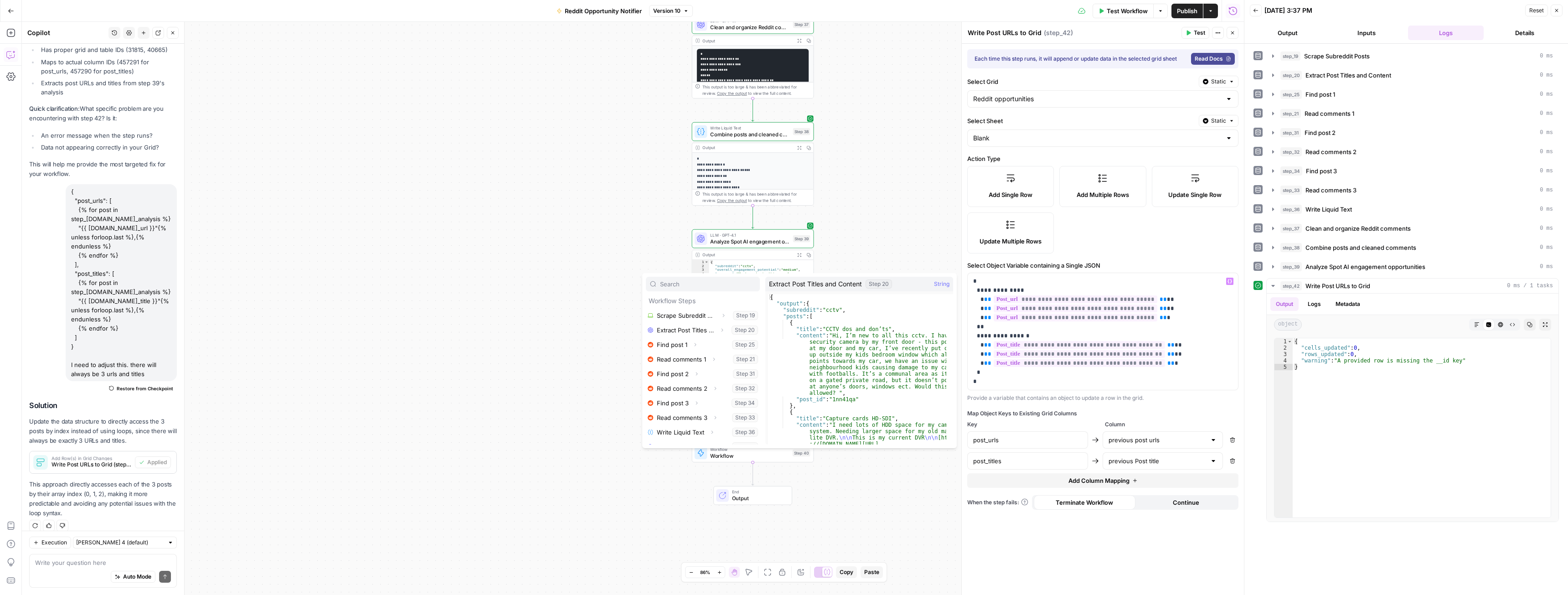
scroll to position [137, 0]
click at [719, 414] on icon "button" at bounding box center [722, 412] width 5 height 5
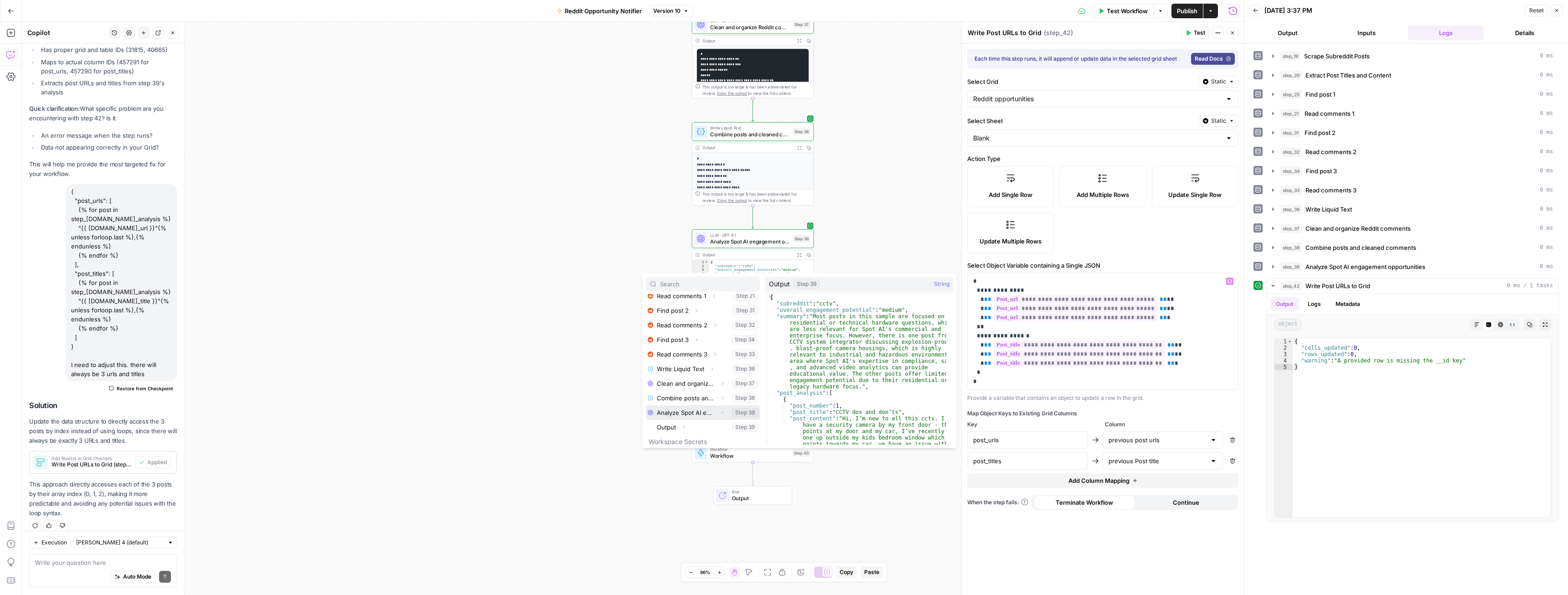
scroll to position [171, 0]
click at [684, 393] on icon "button" at bounding box center [684, 393] width 5 height 5
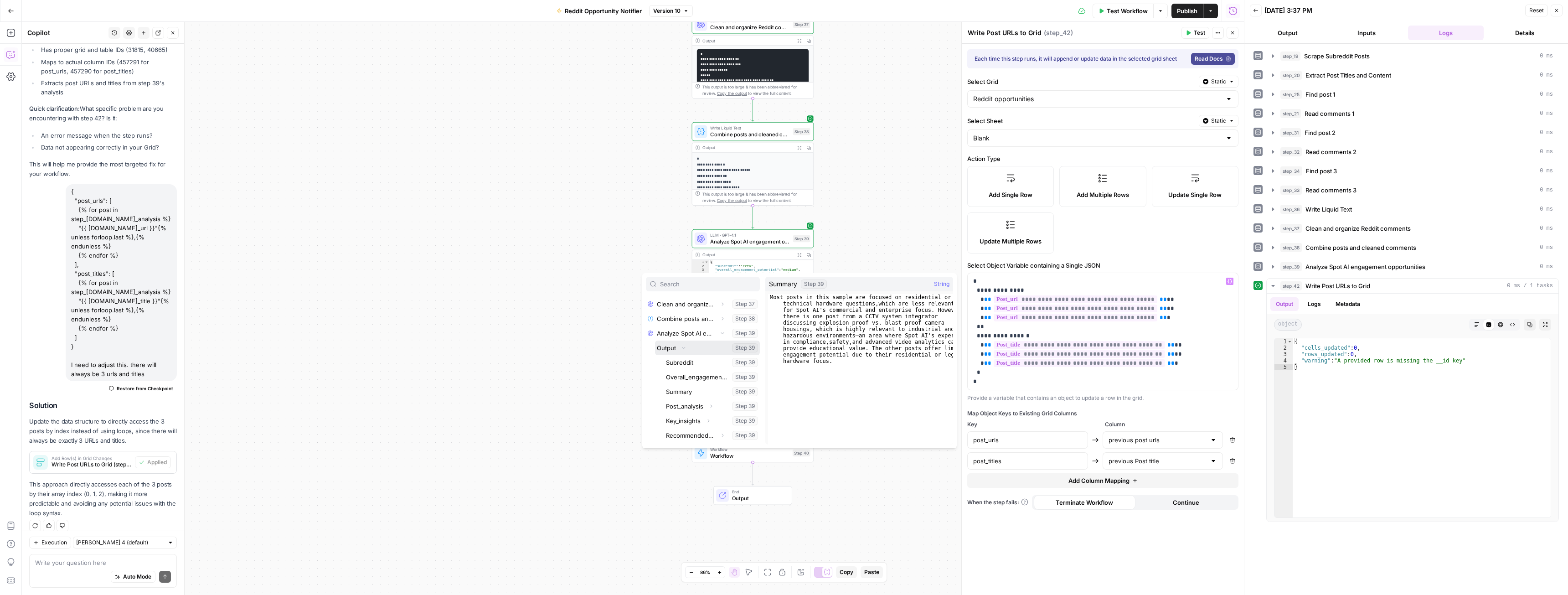
scroll to position [258, 0]
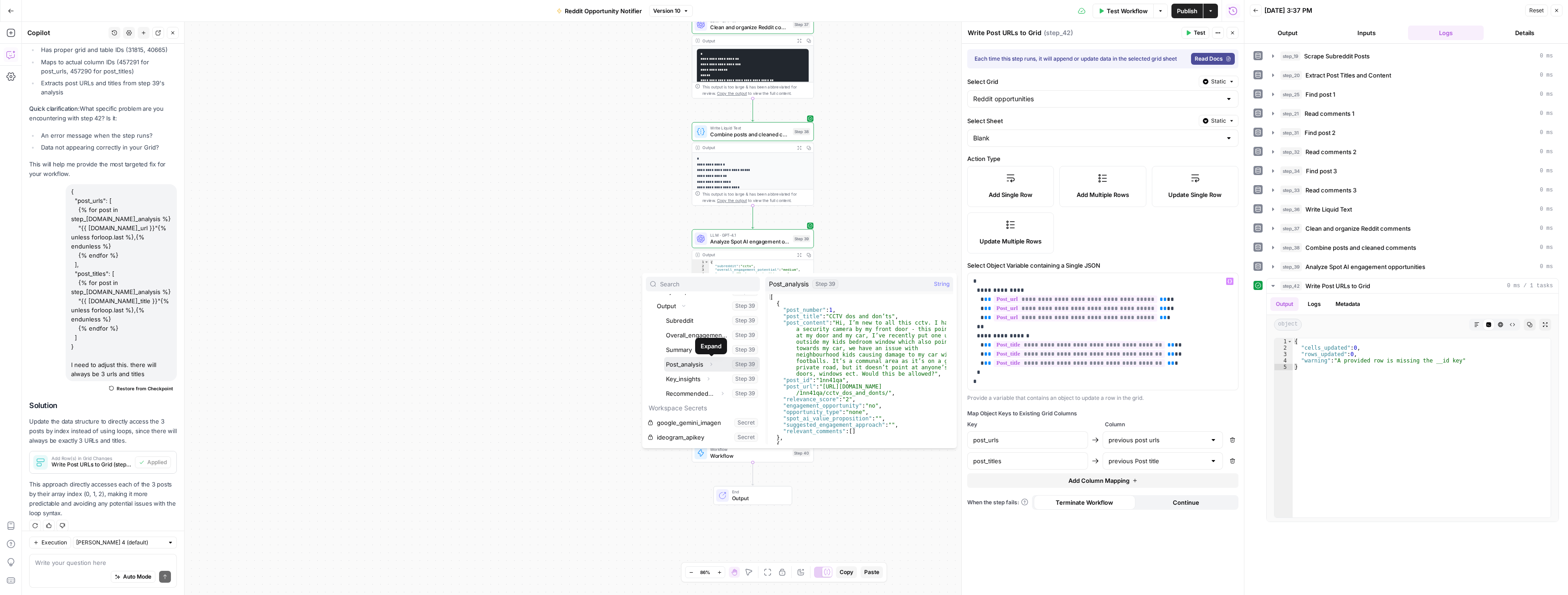
click at [710, 365] on icon "button" at bounding box center [711, 364] width 5 height 5
click at [691, 379] on icon "button" at bounding box center [691, 379] width 5 height 5
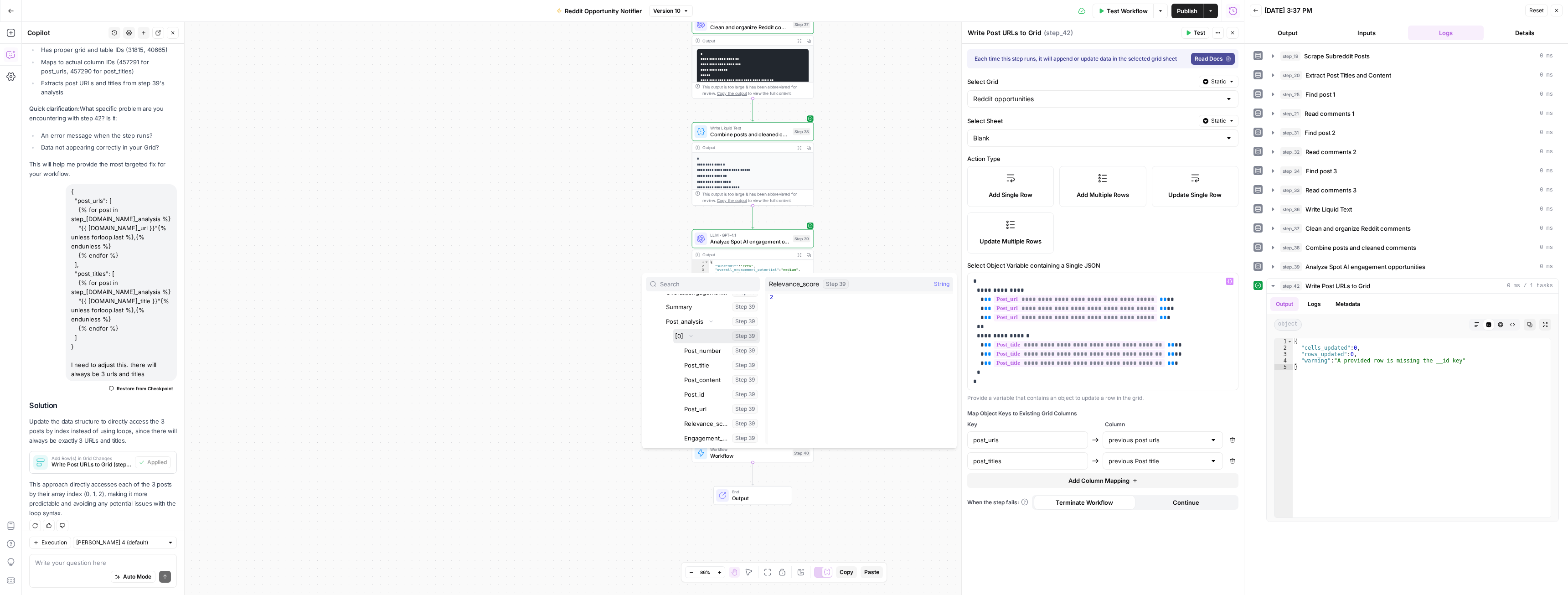
scroll to position [304, 0]
click at [702, 407] on button "Select variable Post_url" at bounding box center [721, 406] width 77 height 15
click at [998, 384] on p "**********" at bounding box center [1103, 332] width 259 height 110
click at [1006, 264] on label "Select Object Variable containing a Single JSON" at bounding box center [1103, 265] width 271 height 9
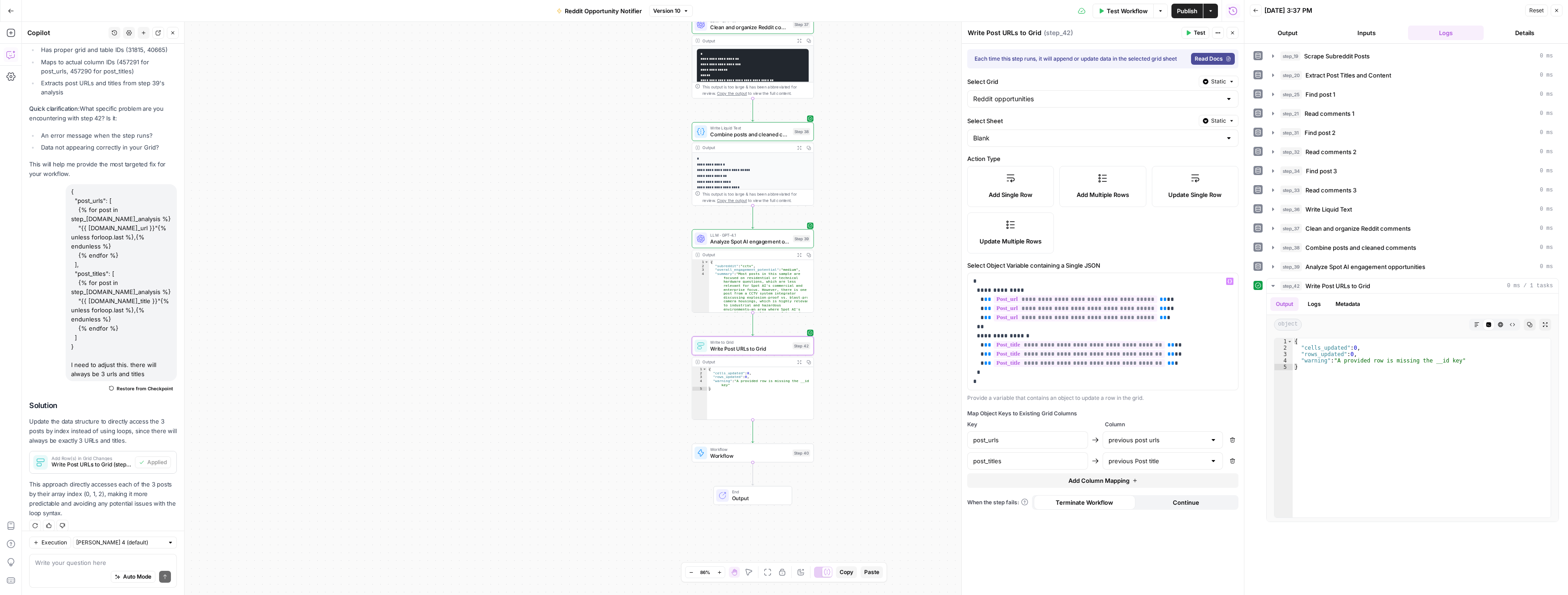
click at [1006, 264] on label "Select Object Variable containing a Single JSON" at bounding box center [1103, 265] width 271 height 9
click at [1080, 253] on div "**********" at bounding box center [1103, 319] width 282 height 551
click at [1184, 441] on input "text" at bounding box center [1157, 440] width 98 height 9
type input "previous post urls"
click at [1184, 414] on div "Map Object Keys to Existing Grid Columns" at bounding box center [1103, 413] width 271 height 8
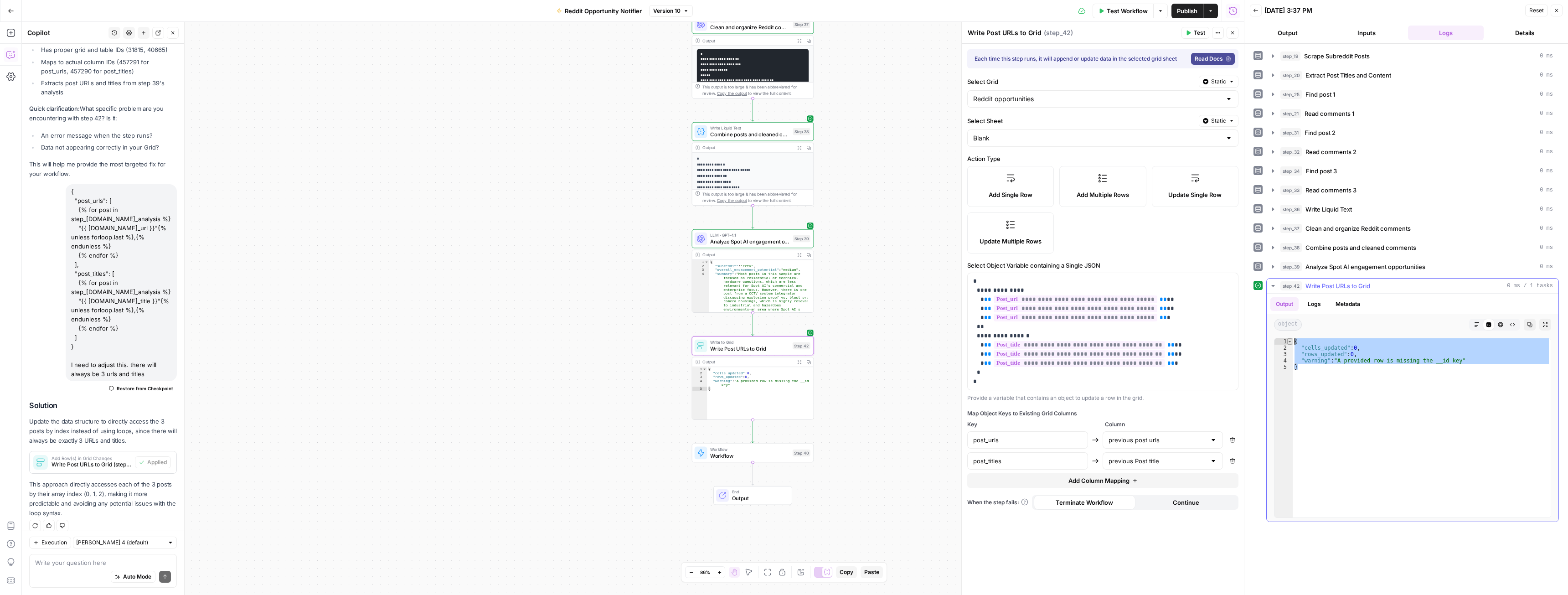
drag, startPoint x: 1315, startPoint y: 372, endPoint x: 1290, endPoint y: 340, distance: 40.6
click at [1290, 340] on div "* 1 2 3 4 5 { "cells_updated" : 0 , "rows_updated" : 0 , "warning" : "A provide…" at bounding box center [1412, 428] width 277 height 180
type textarea "**********"
click at [72, 566] on textarea at bounding box center [103, 563] width 136 height 9
paste textarea "{ "cells_updated": 0, "rows_updated": 0, "warning": "A provided row is missing …"
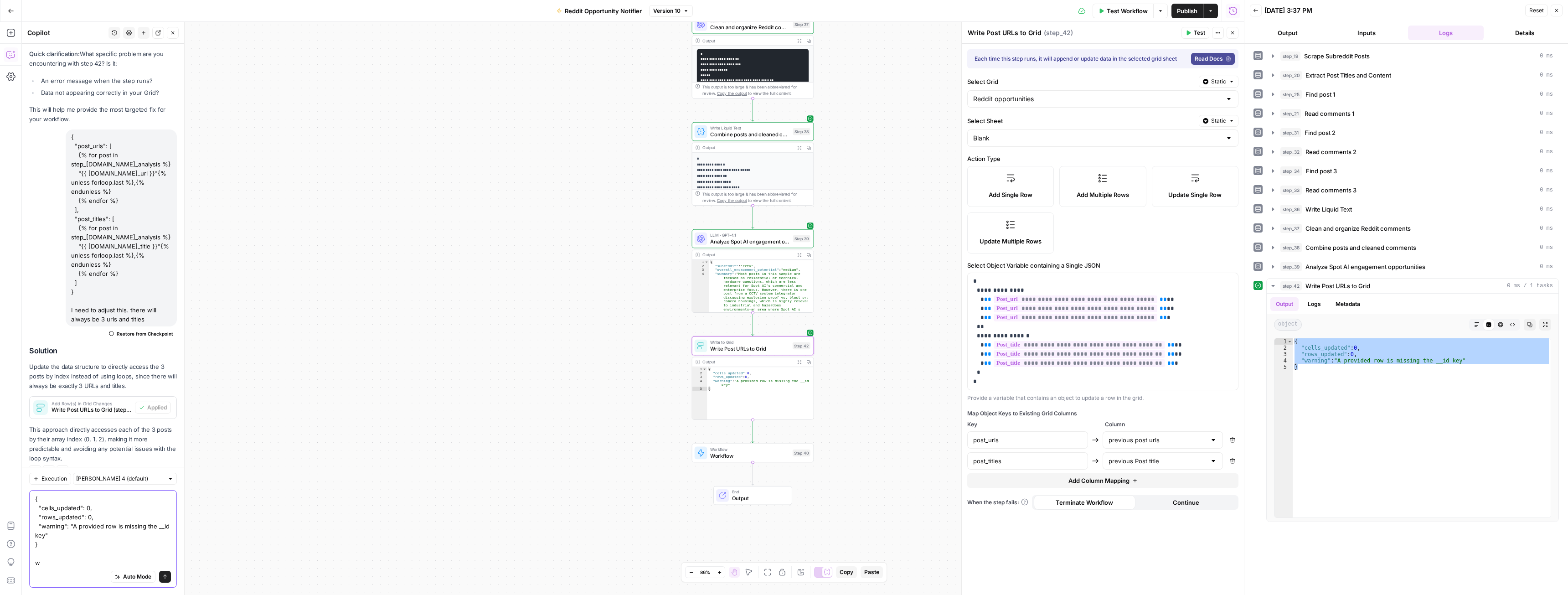
scroll to position [1929, 0]
type textarea "{ "cells_updated": 0, "rows_updated": 0, "warning": "A provided row is missing …"
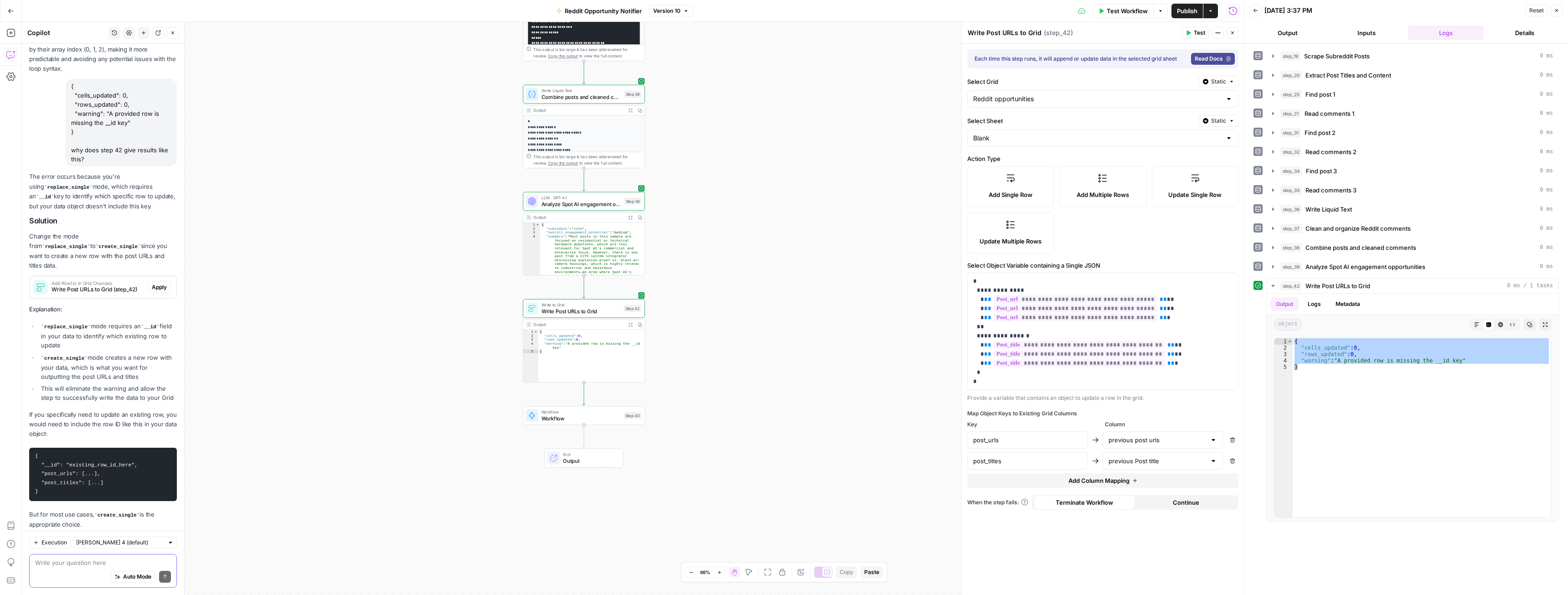
scroll to position [2321, 0]
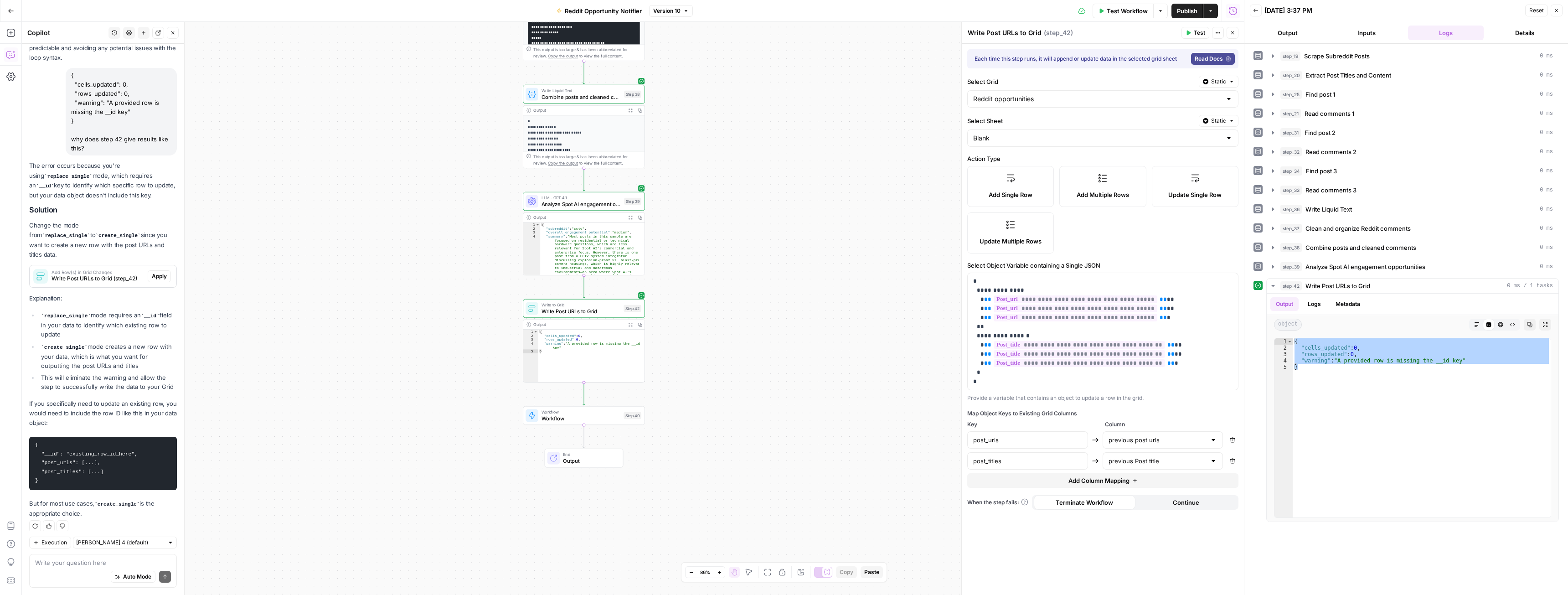
click at [66, 345] on code "create_single" at bounding box center [64, 347] width 46 height 5
click at [94, 342] on li "create_single mode creates a new row with your data, which is what you want for…" at bounding box center [108, 356] width 138 height 28
click at [630, 295] on span "Test" at bounding box center [634, 294] width 10 height 7
click at [1029, 136] on input "Select Sheet" at bounding box center [1097, 138] width 248 height 9
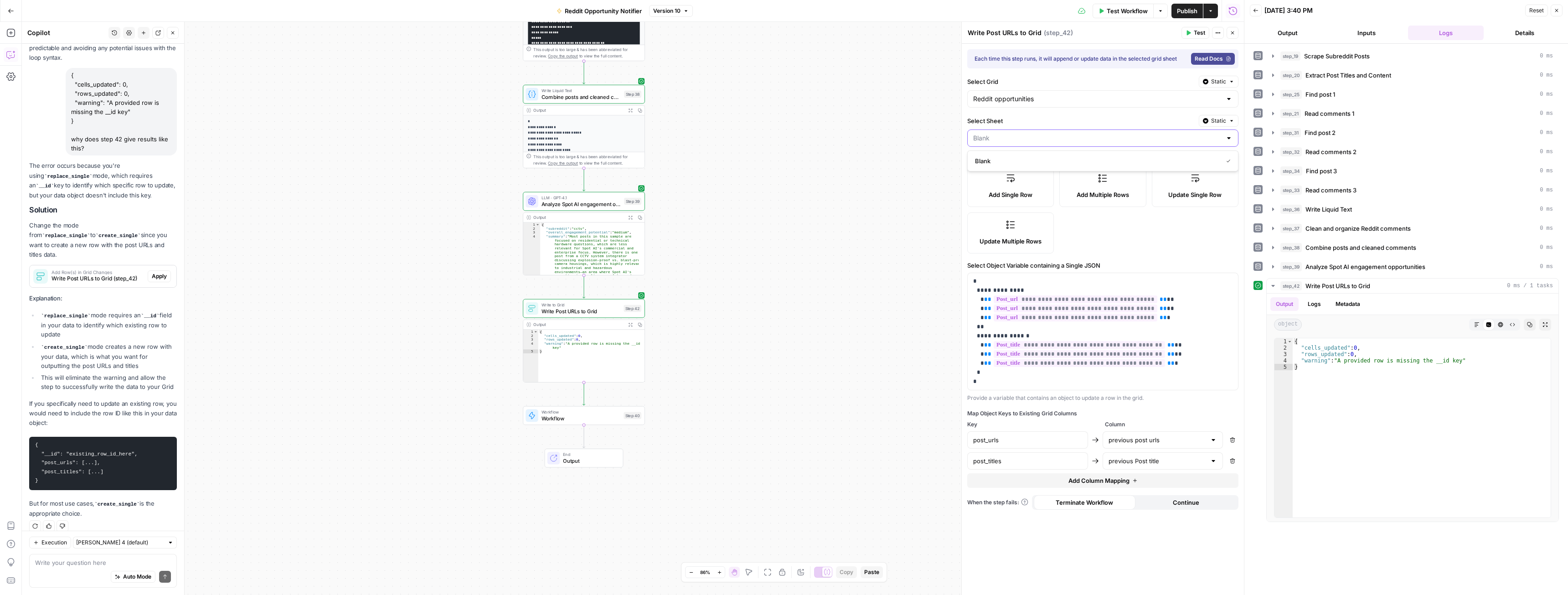
click at [1023, 138] on input "Select Sheet" at bounding box center [1097, 138] width 248 height 9
type input "Blank"
click at [1096, 121] on label "Select Sheet" at bounding box center [1081, 121] width 228 height 9
click at [1096, 133] on input "Blank" at bounding box center [1097, 138] width 248 height 9
type input "Blank"
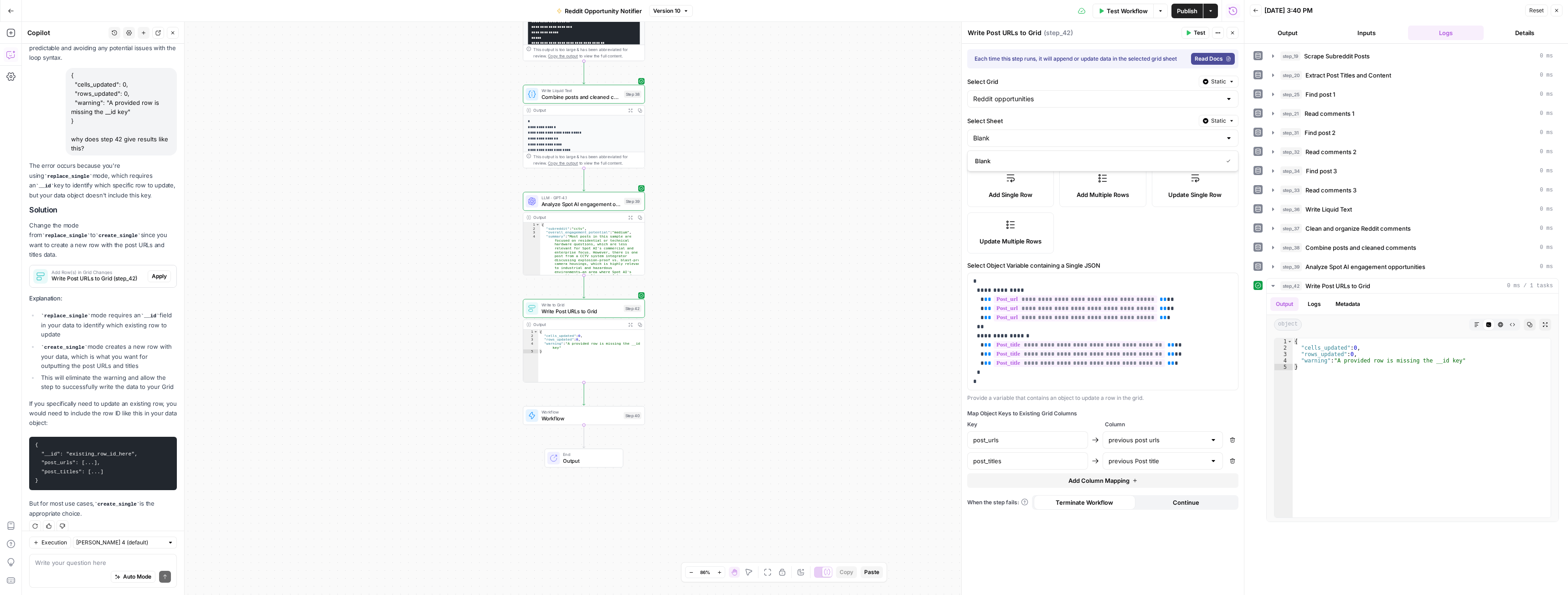
click at [1122, 119] on label "Select Sheet" at bounding box center [1081, 121] width 228 height 9
click at [1122, 133] on input "Blank" at bounding box center [1097, 138] width 248 height 9
type input "Blank"
click at [1077, 93] on div "Reddit opportunities" at bounding box center [1103, 99] width 271 height 17
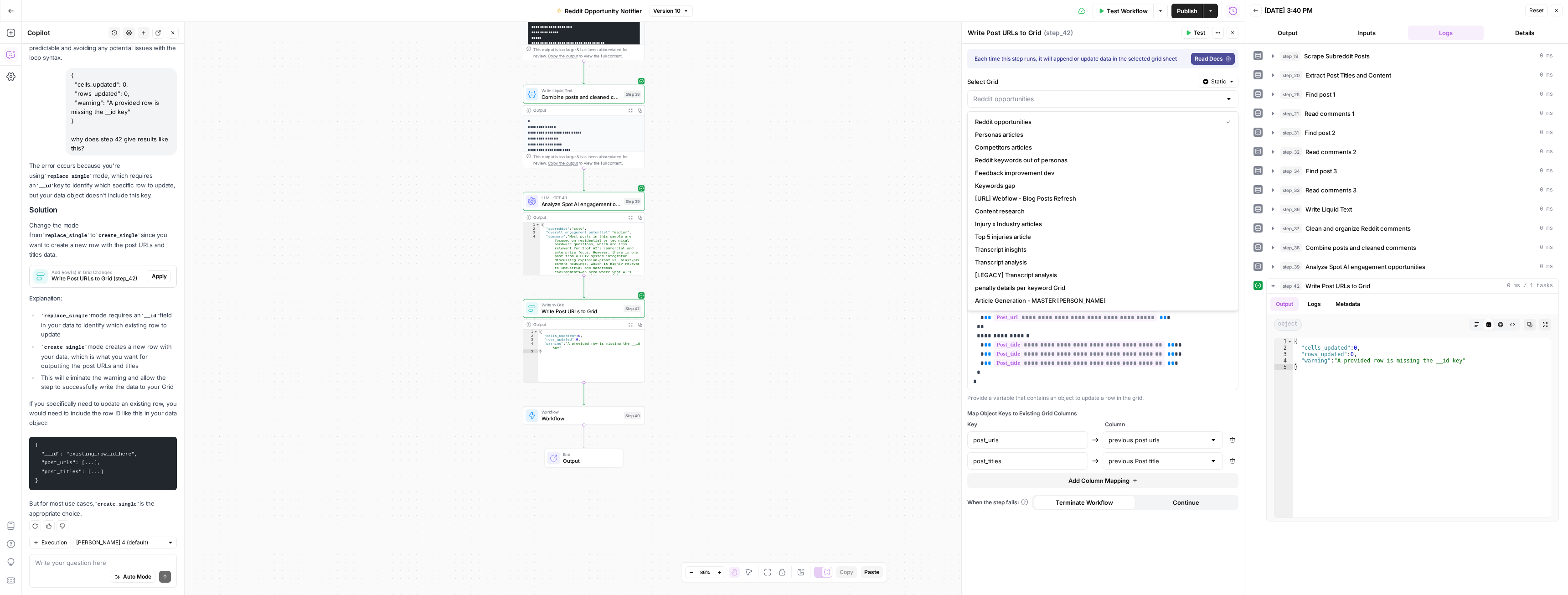
click at [1048, 81] on label "Select Grid" at bounding box center [1081, 82] width 228 height 9
click at [1048, 94] on input "Select Grid" at bounding box center [1097, 99] width 248 height 9
type input "Reddit opportunities"
click at [1055, 77] on div "Select Grid Static" at bounding box center [1103, 81] width 271 height 12
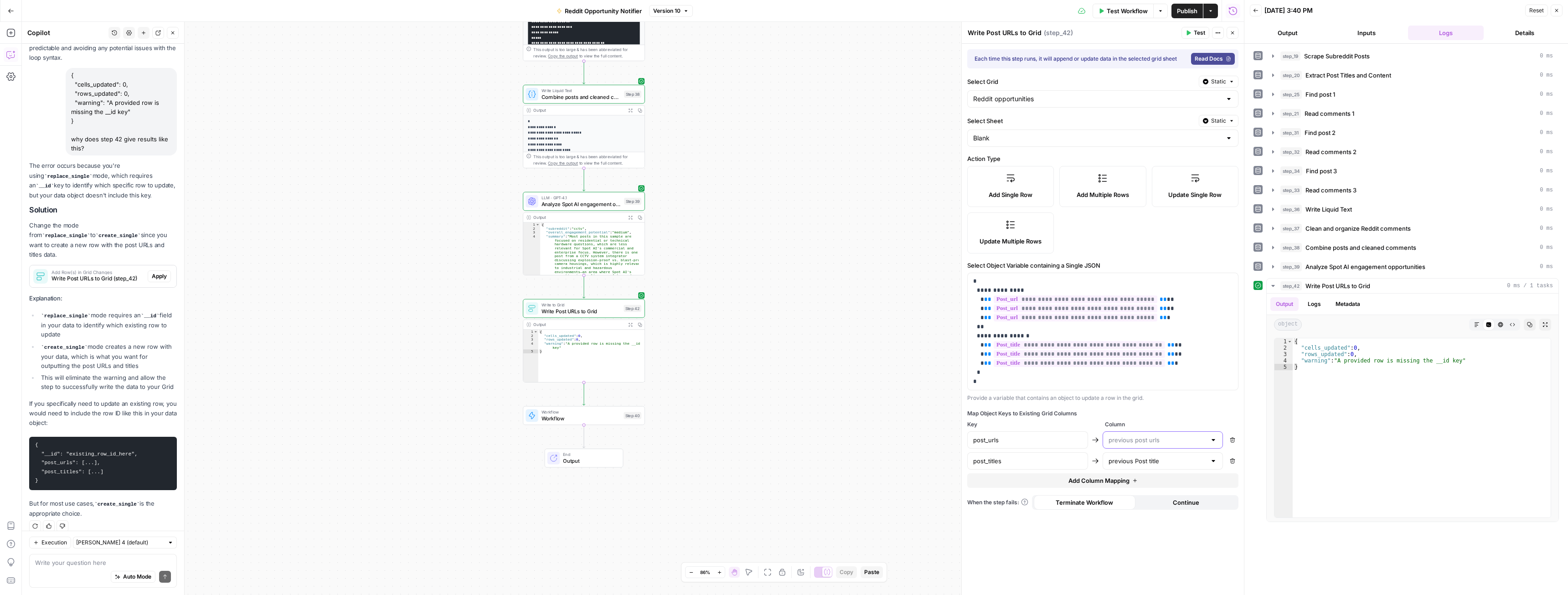
click at [1137, 440] on input "text" at bounding box center [1157, 440] width 98 height 9
type input "previous post urls"
click at [1159, 417] on div "Map Object Keys to Existing Grid Columns" at bounding box center [1103, 413] width 271 height 8
click at [1312, 303] on button "Logs" at bounding box center [1314, 304] width 24 height 13
click at [1351, 300] on button "Metadata" at bounding box center [1348, 304] width 35 height 13
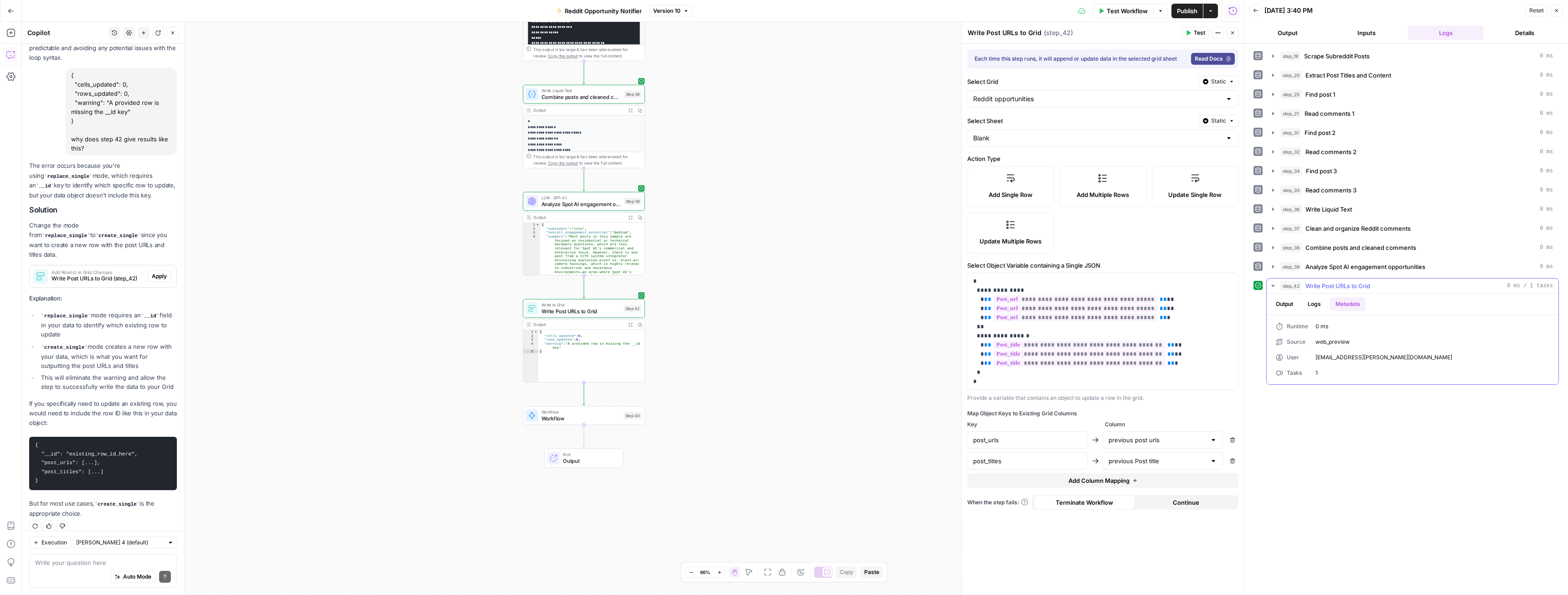
click at [1287, 303] on button "Output" at bounding box center [1284, 304] width 28 height 13
click at [99, 275] on span "Write Post URLs to Grid (step_42)" at bounding box center [98, 278] width 93 height 8
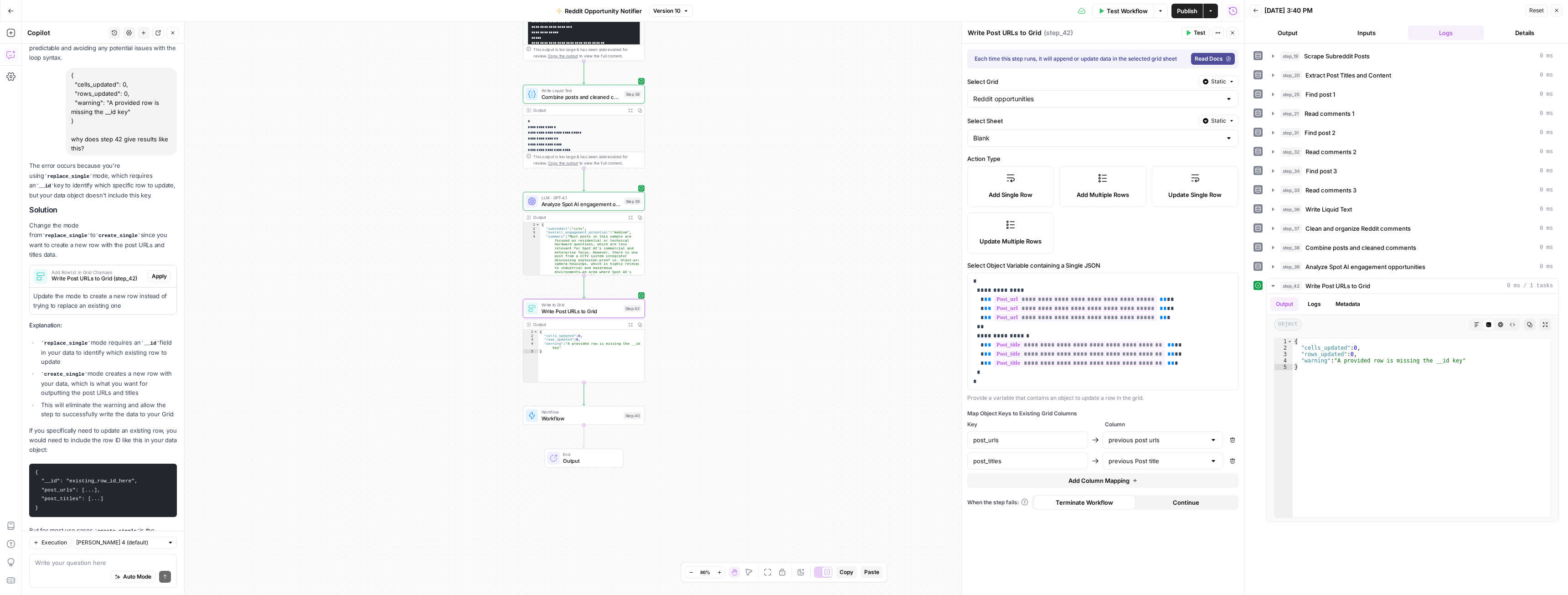
click at [153, 272] on span "Apply" at bounding box center [159, 276] width 15 height 8
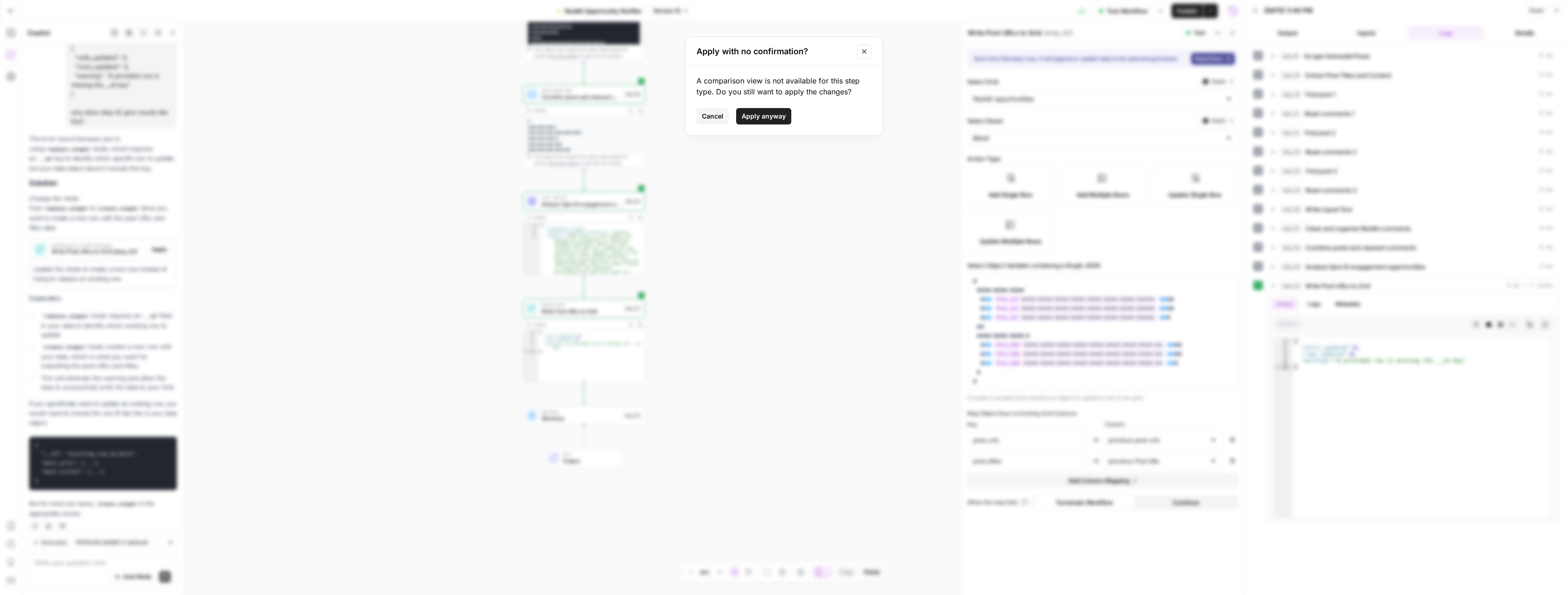
click at [768, 117] on span "Apply anyway" at bounding box center [763, 116] width 44 height 9
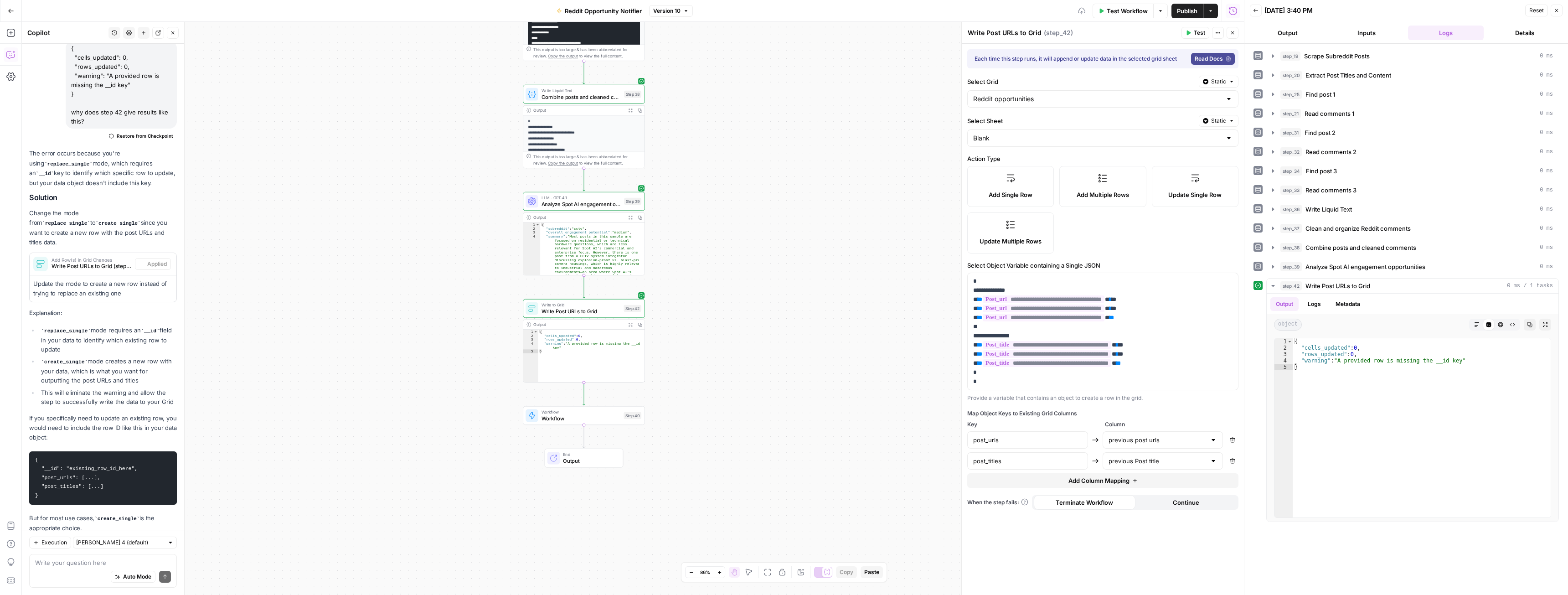
scroll to position [2362, 0]
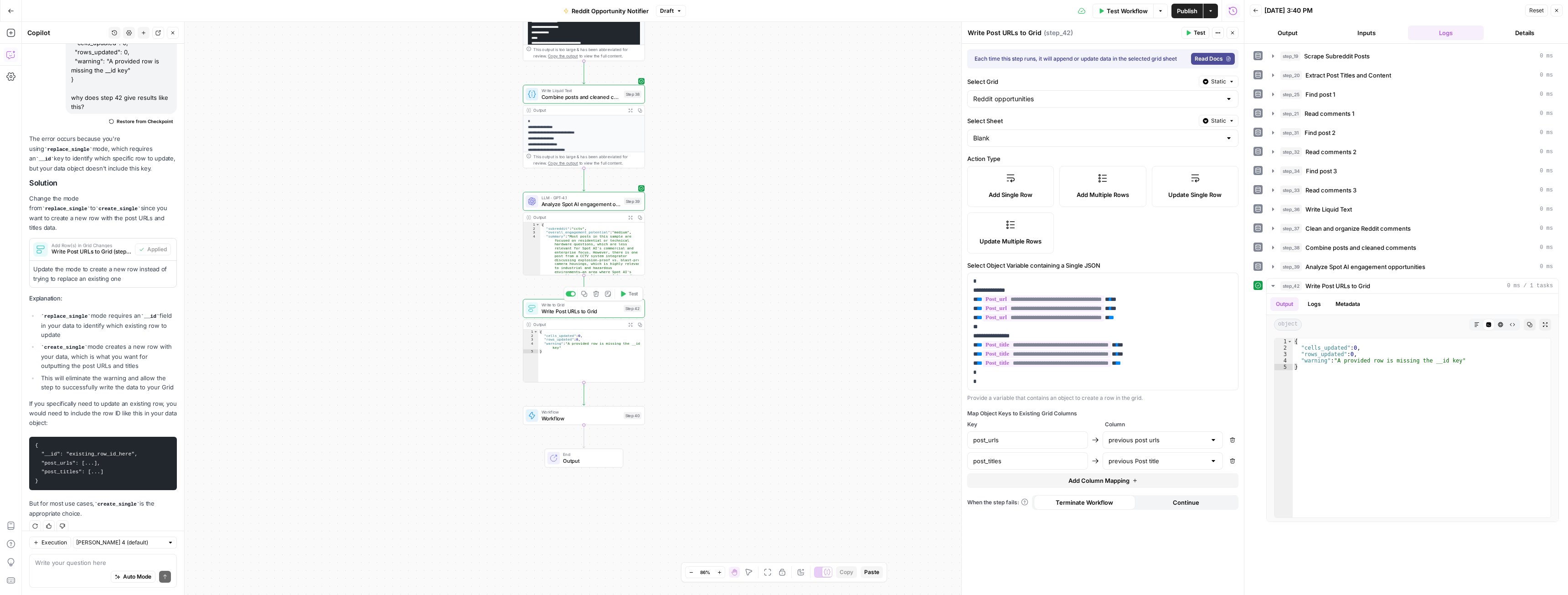
click at [632, 296] on span "Test" at bounding box center [634, 294] width 10 height 7
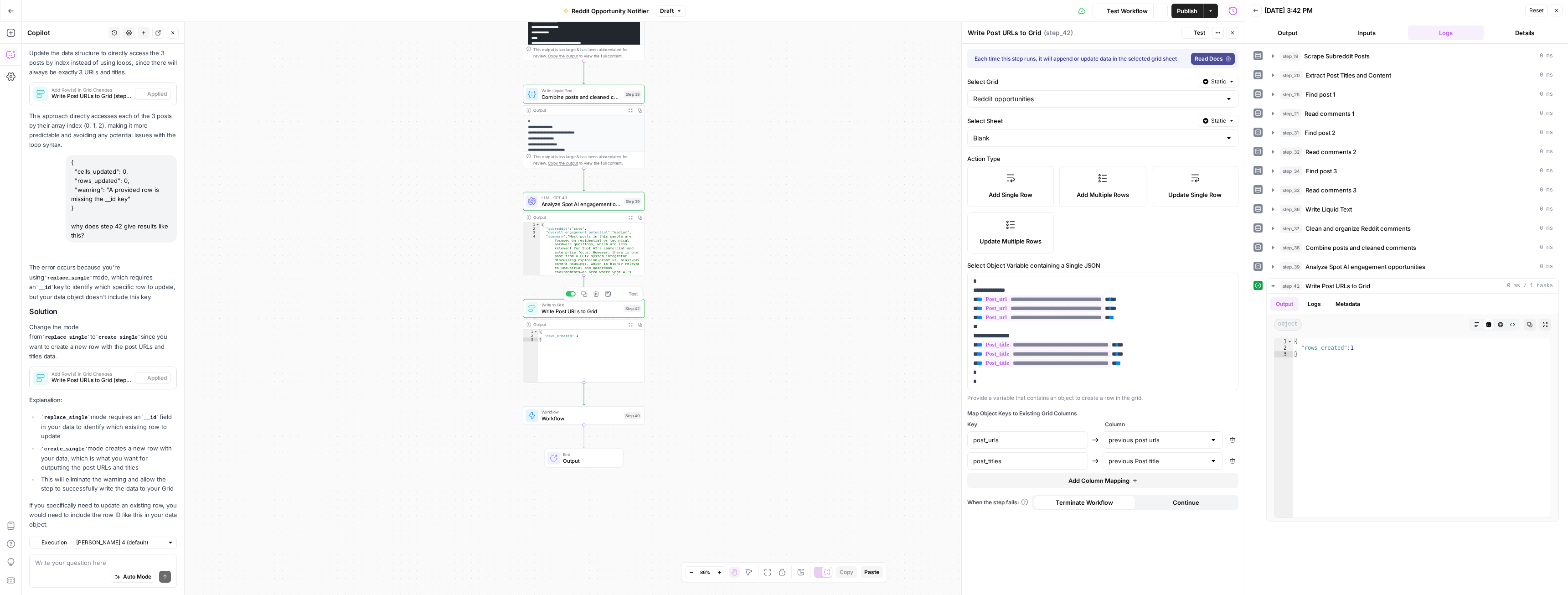
scroll to position [2336, 0]
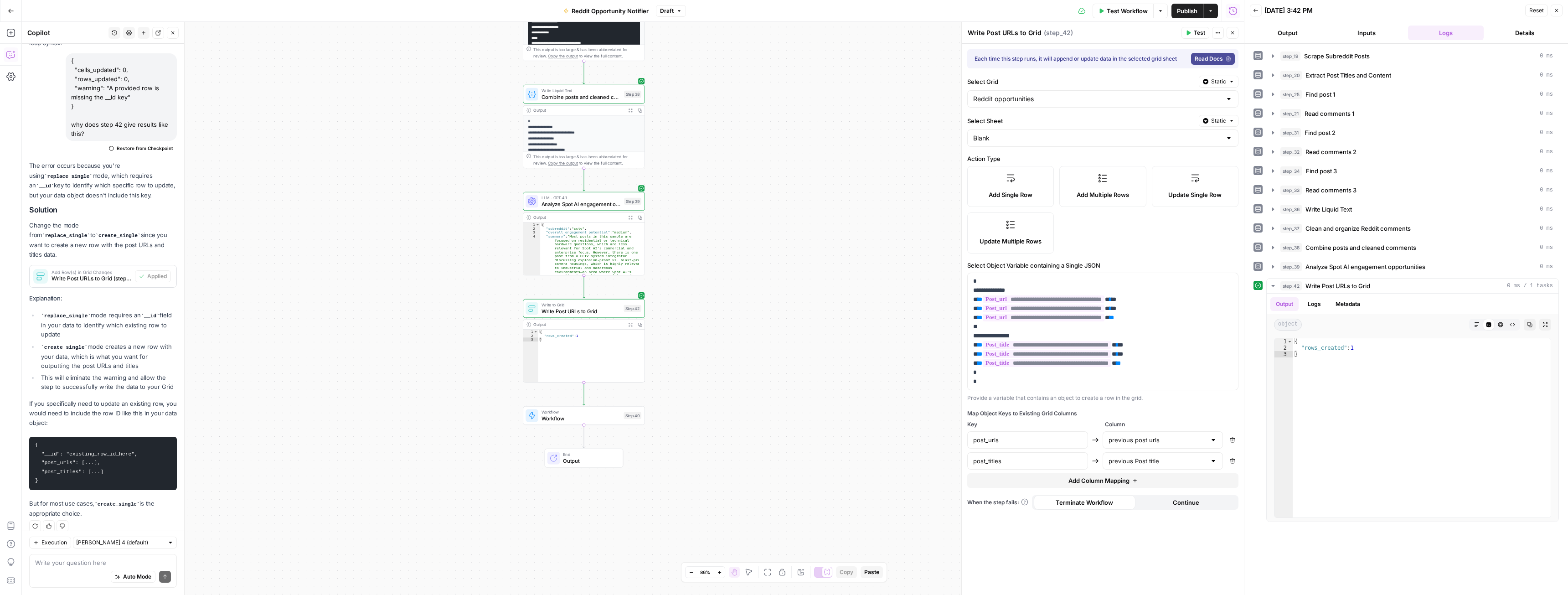
click at [1192, 183] on label "Update Single Row" at bounding box center [1195, 186] width 86 height 41
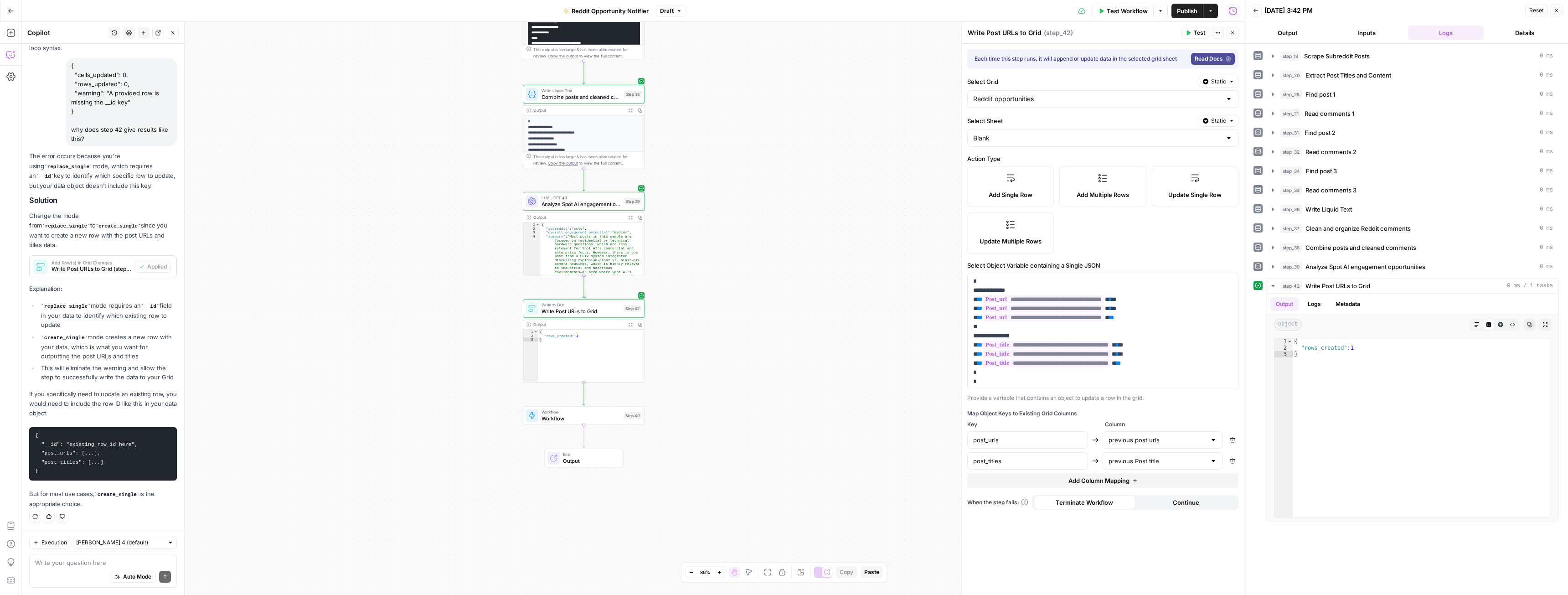
scroll to position [2321, 0]
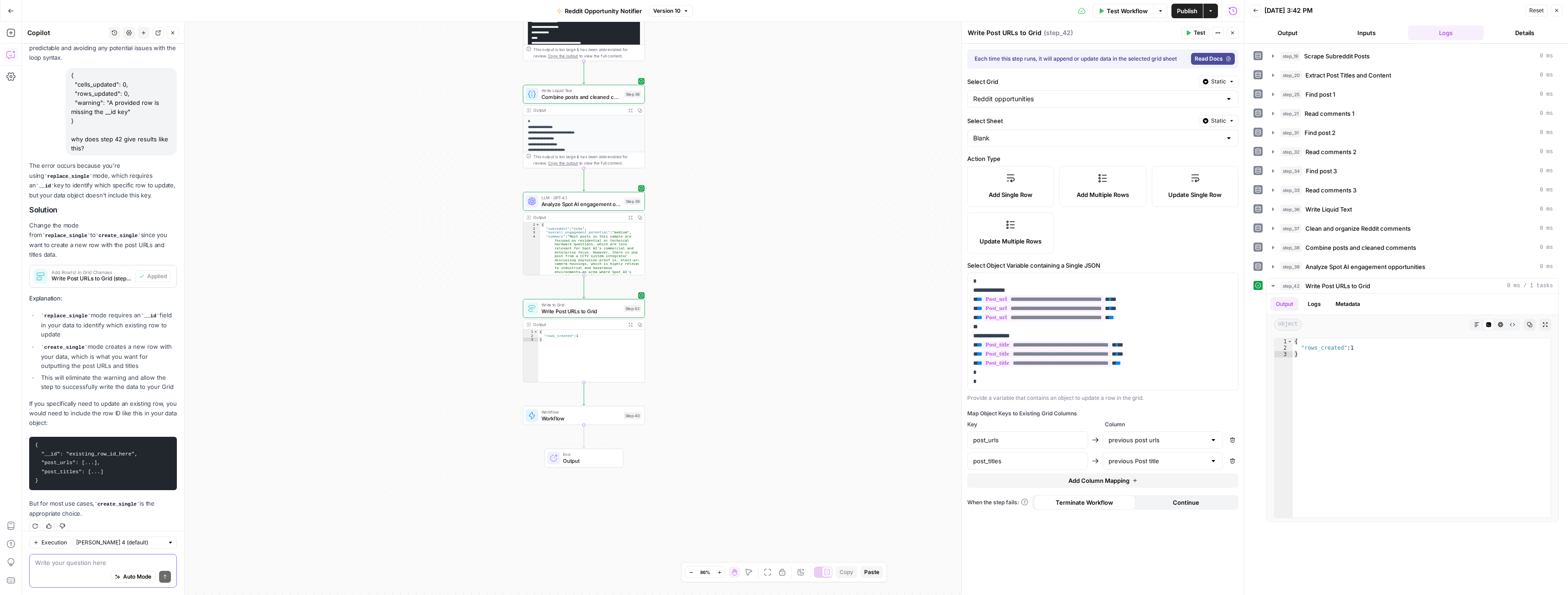
click at [99, 560] on textarea at bounding box center [103, 563] width 136 height 9
type textarea "n"
click at [79, 563] on textarea "ok I dont need to update" at bounding box center [103, 563] width 136 height 9
click at [75, 563] on textarea "ok I dont need addupdate" at bounding box center [103, 563] width 136 height 9
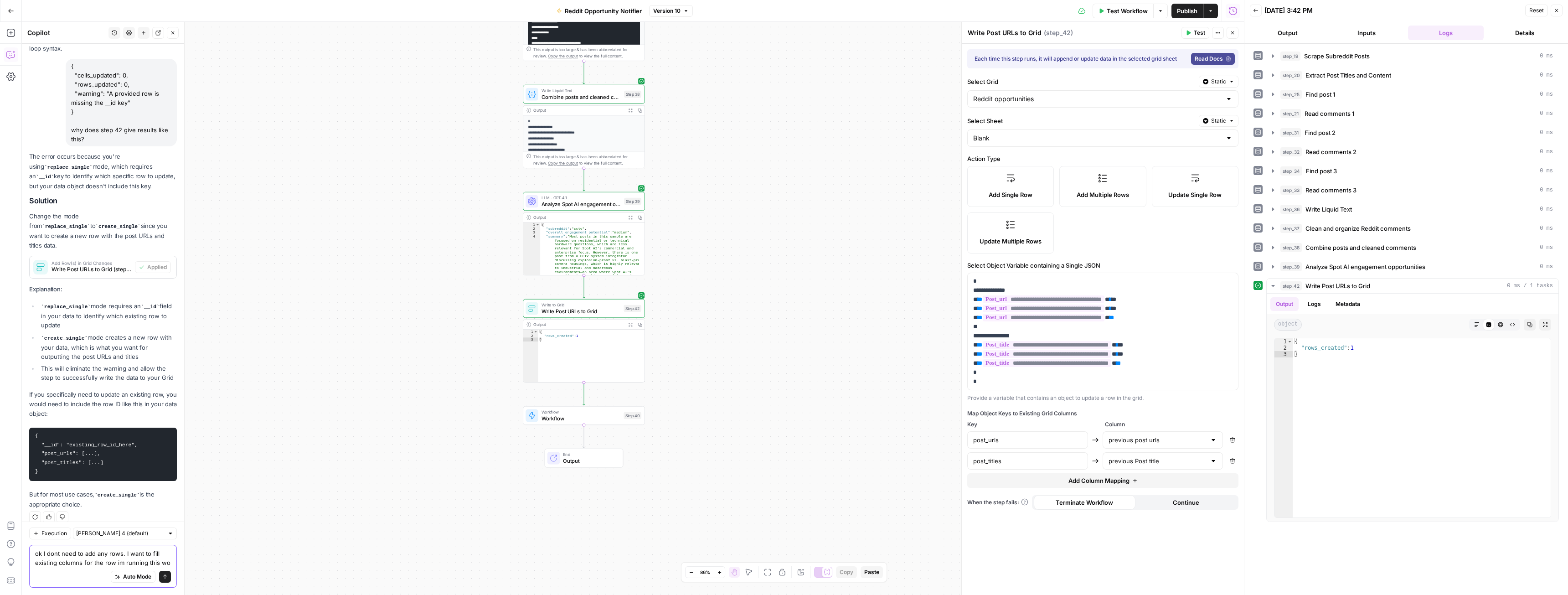
scroll to position [2339, 0]
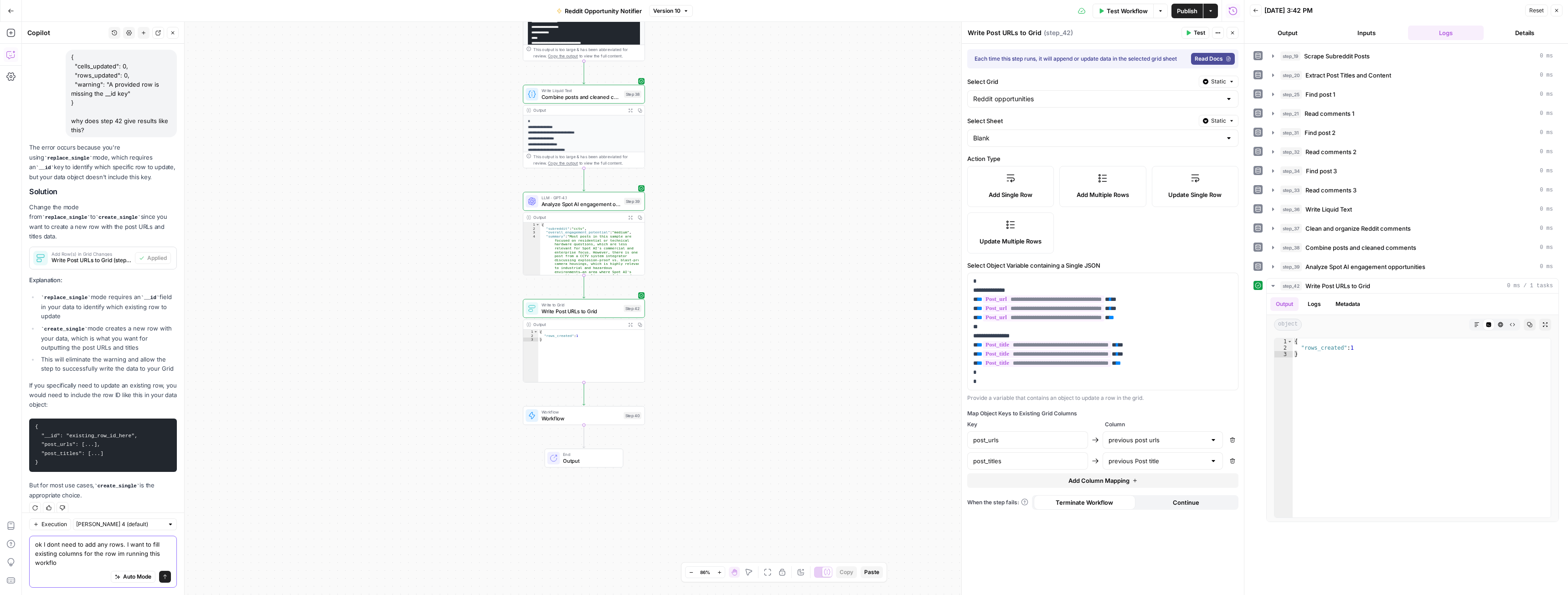
type textarea "ok I dont need to add any rows. I want to fill existing columns for the row im …"
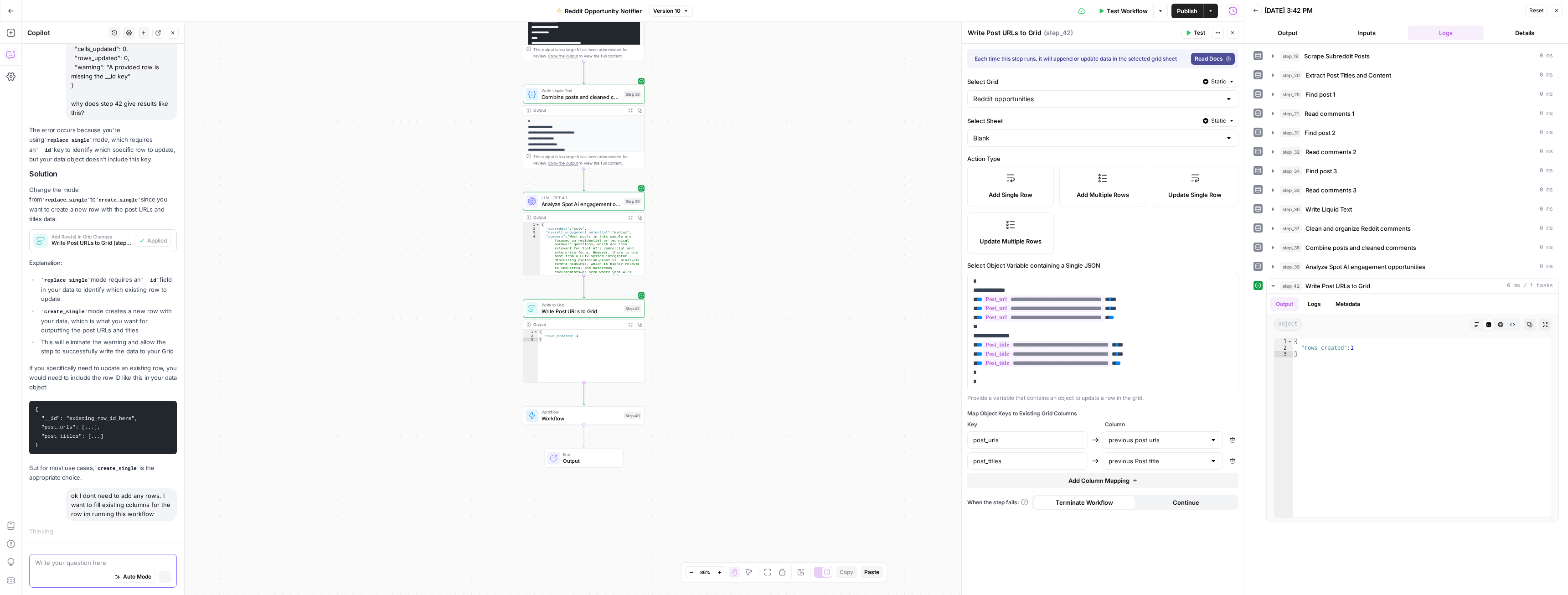
scroll to position [2249, 0]
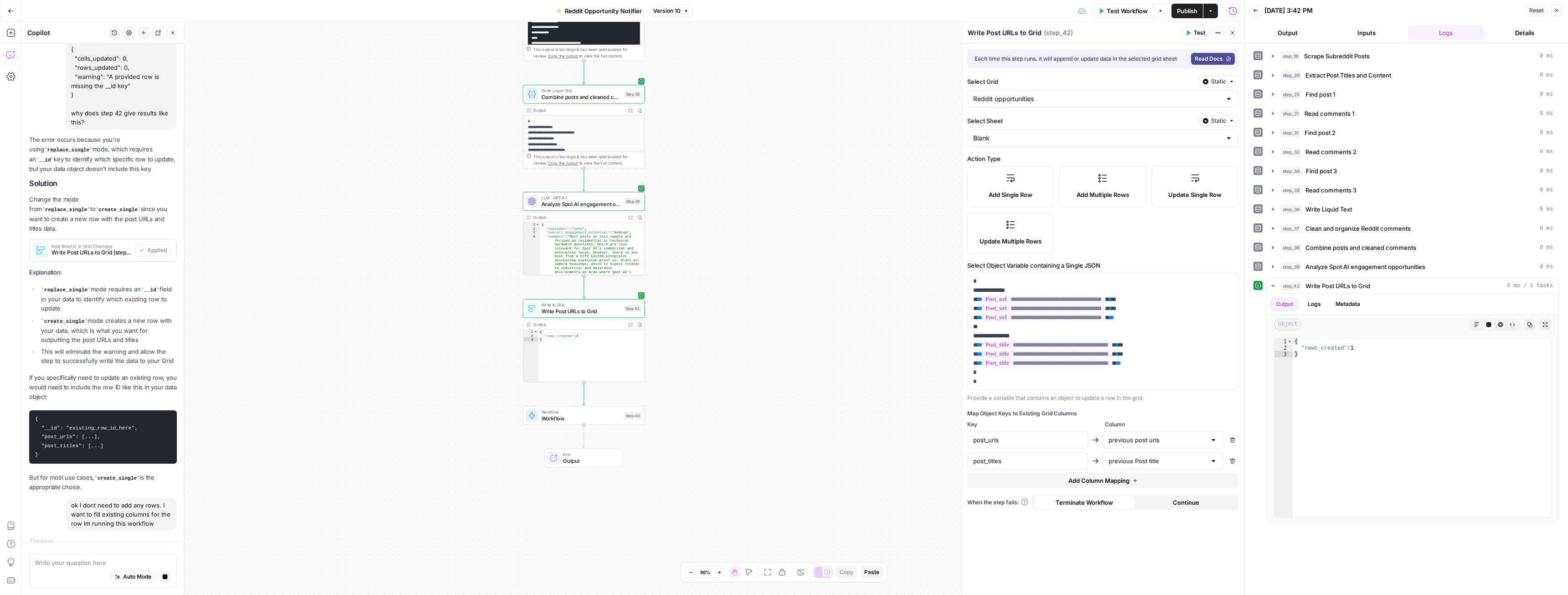
click at [1209, 54] on link "Read Docs" at bounding box center [1213, 58] width 44 height 12
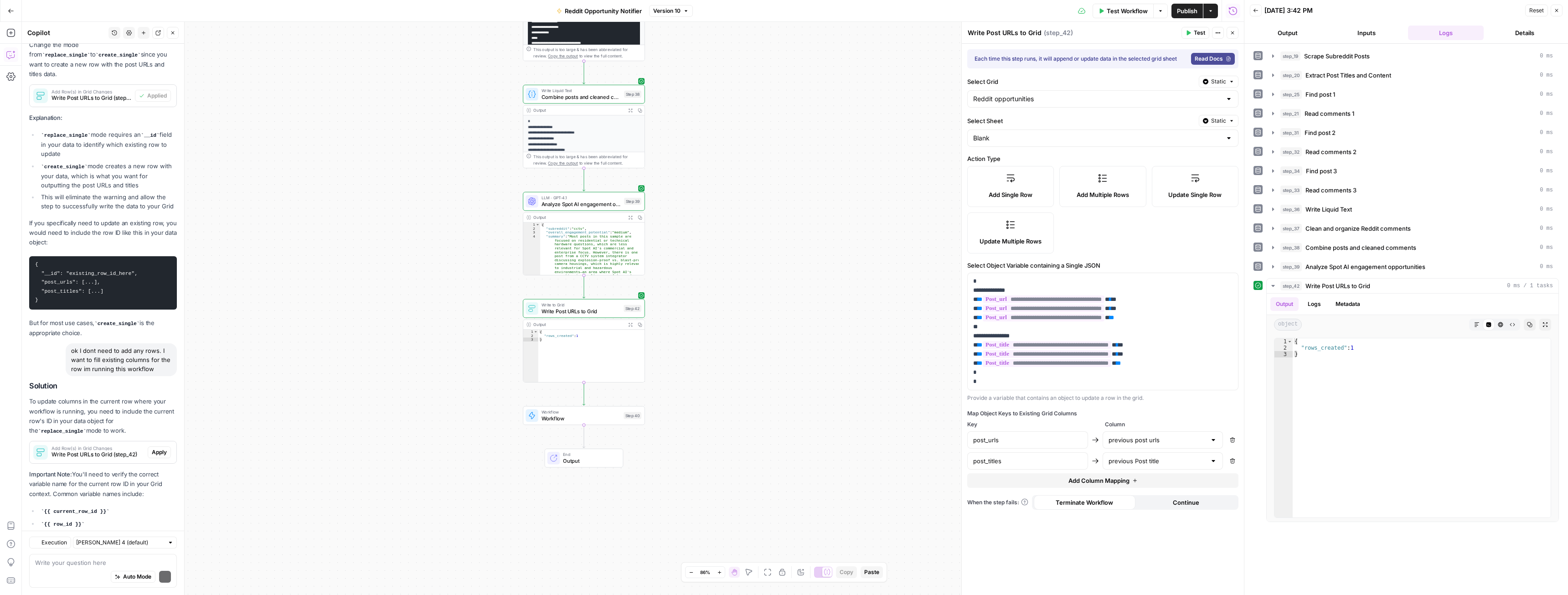
scroll to position [2625, 0]
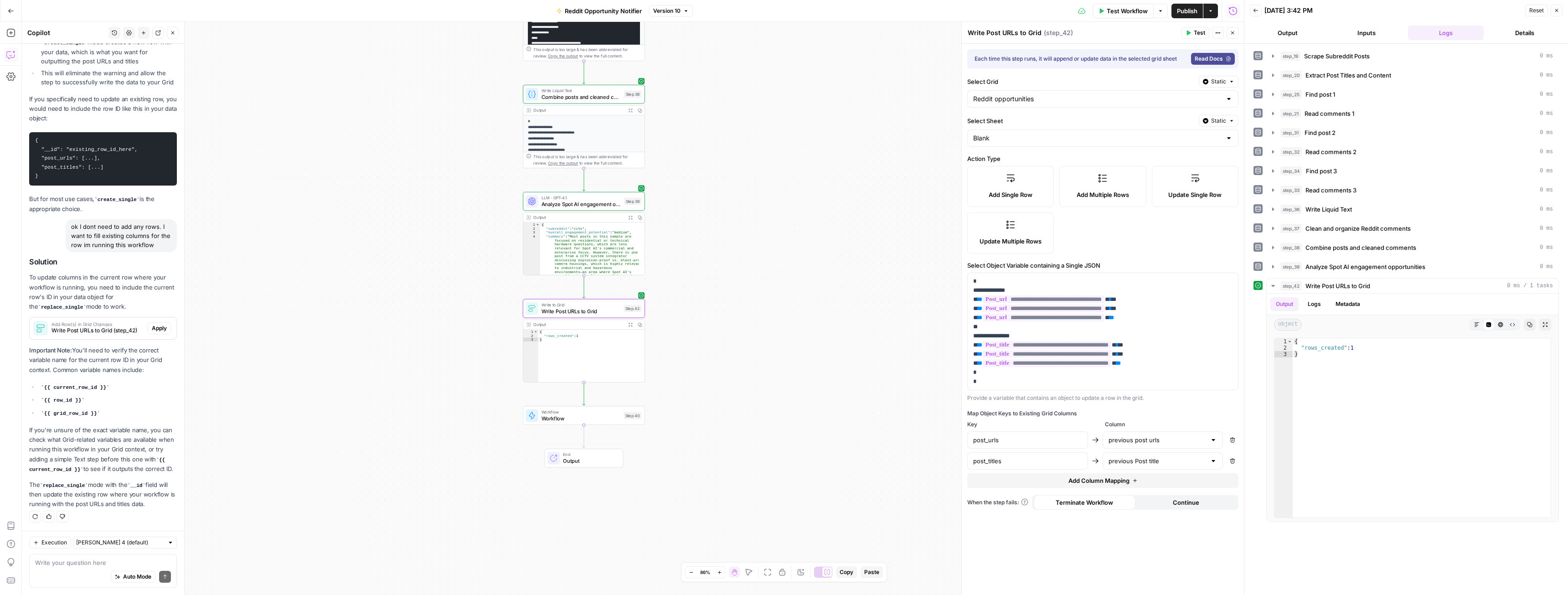
click at [108, 322] on span "Add Row(s) in Grid Changes" at bounding box center [98, 324] width 93 height 4
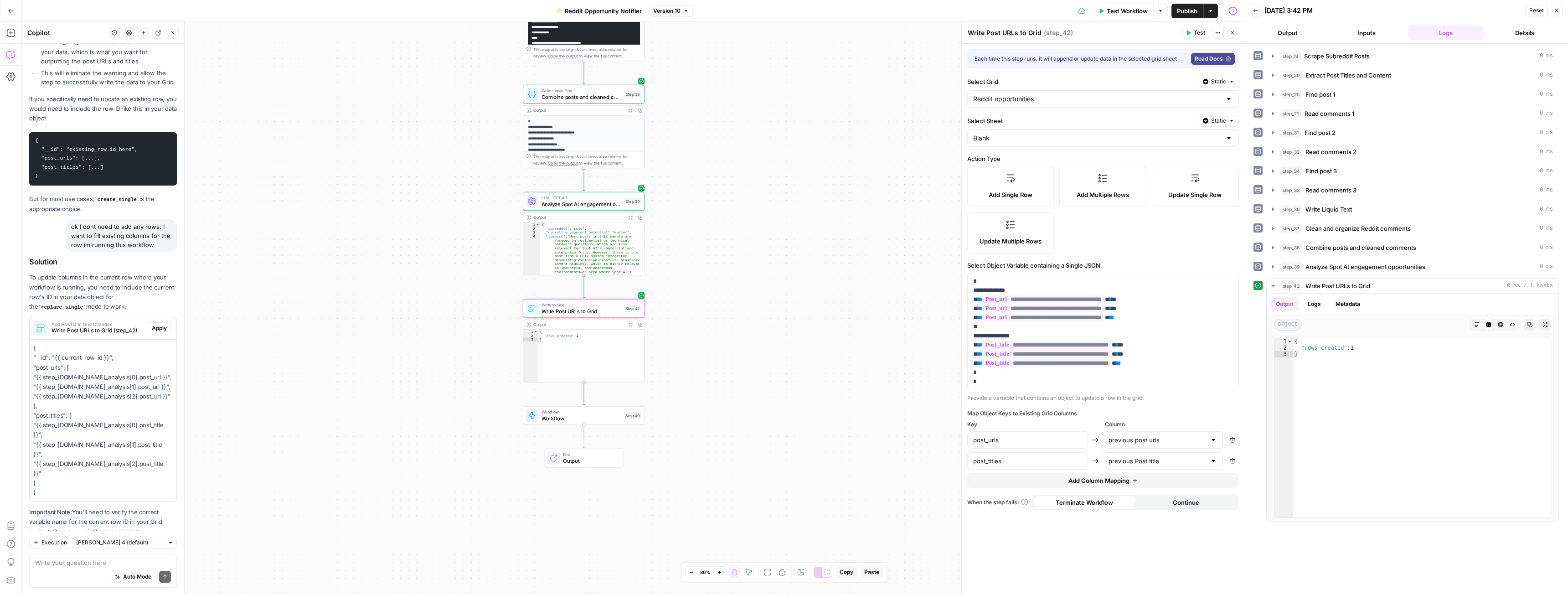
scroll to position [2759, 0]
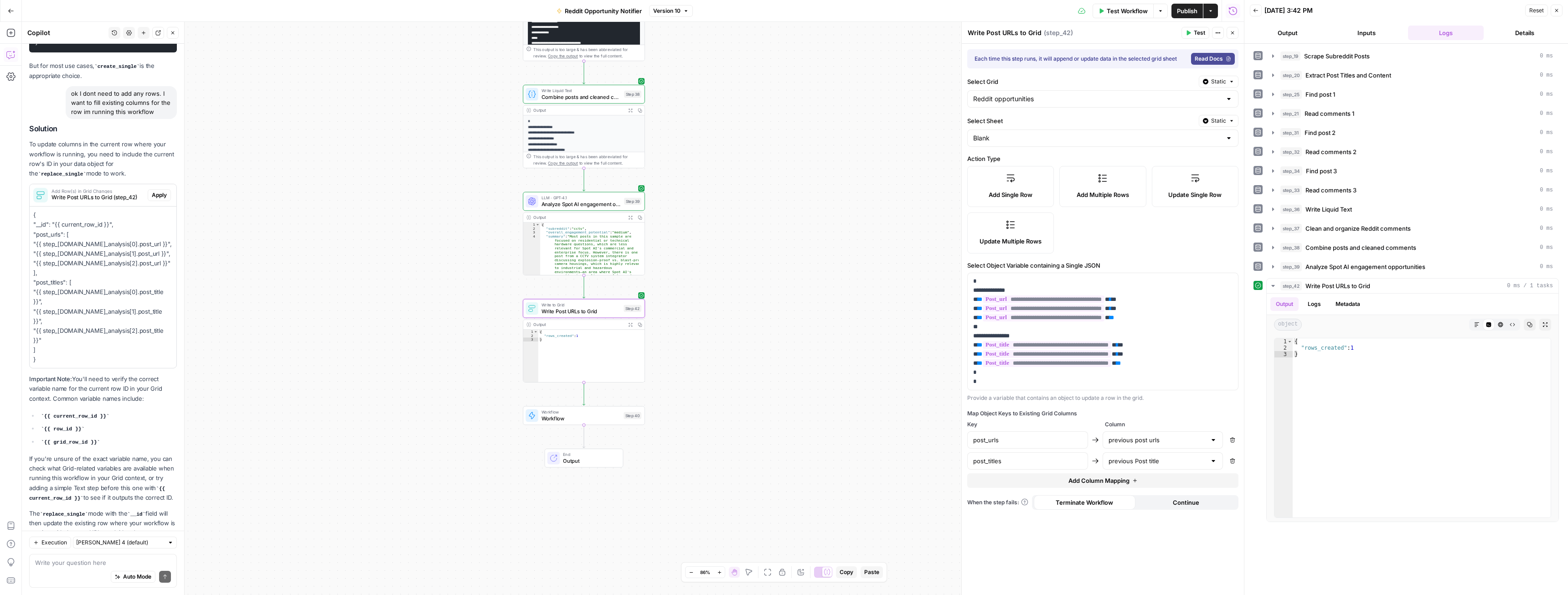
click at [152, 191] on span "Apply" at bounding box center [159, 195] width 15 height 8
click at [758, 113] on span "Apply anyway" at bounding box center [763, 116] width 44 height 9
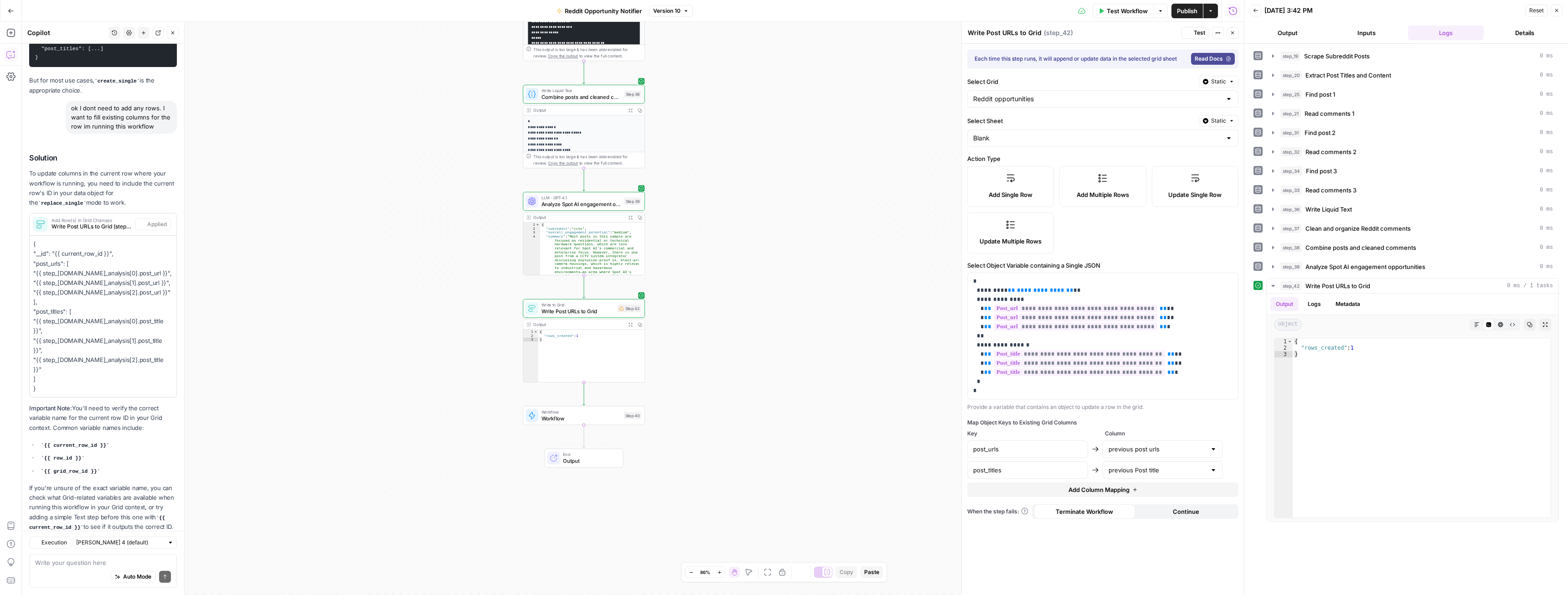
scroll to position [2788, 0]
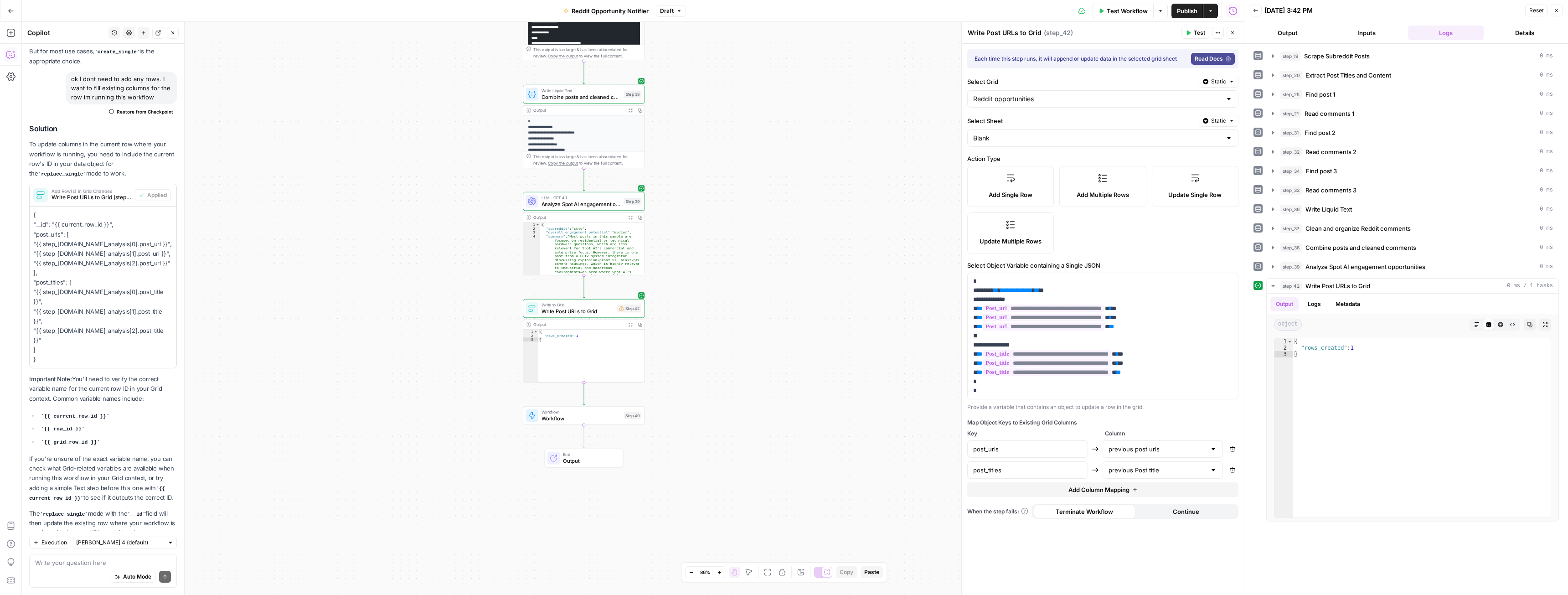
drag, startPoint x: 150, startPoint y: 361, endPoint x: 26, endPoint y: 351, distance: 124.4
click at [144, 366] on div "Solution To update columns in the current row where your workflow is running, y…" at bounding box center [103, 331] width 148 height 414
click at [61, 566] on textarea at bounding box center [103, 563] width 136 height 9
type textarea "so where should I get row id from?"
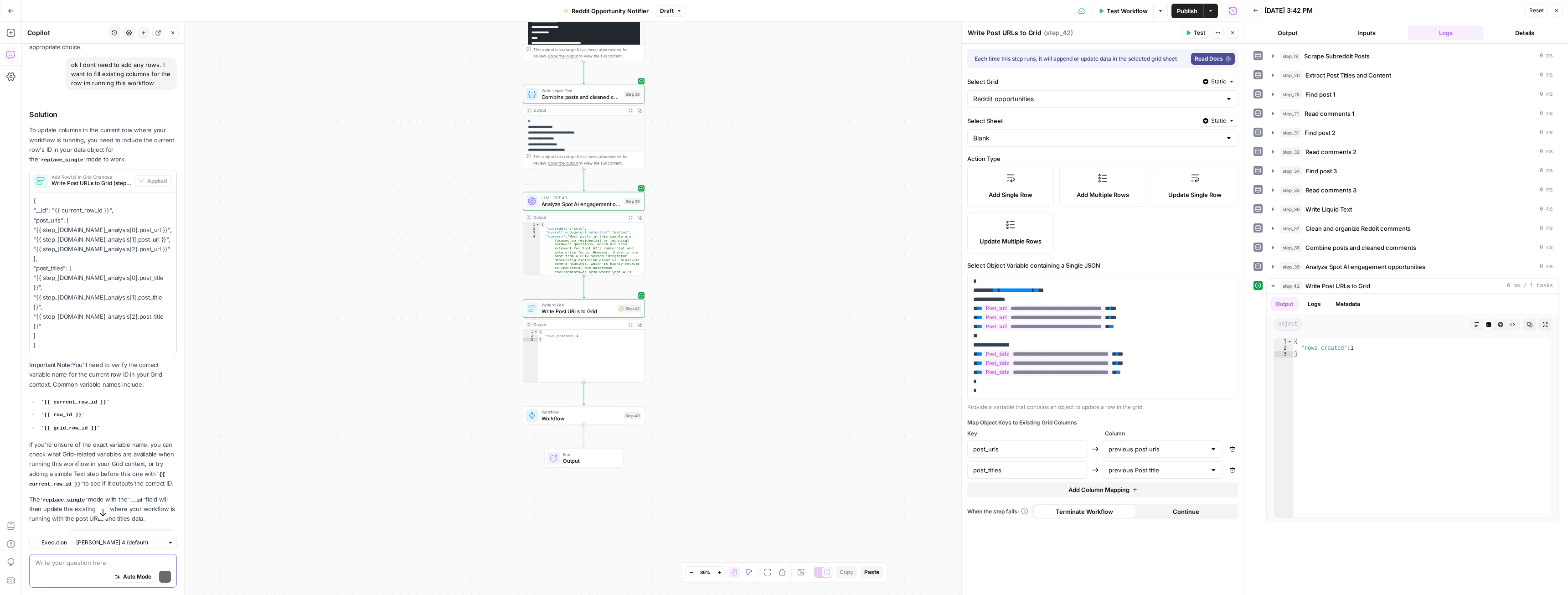
scroll to position [2974, 0]
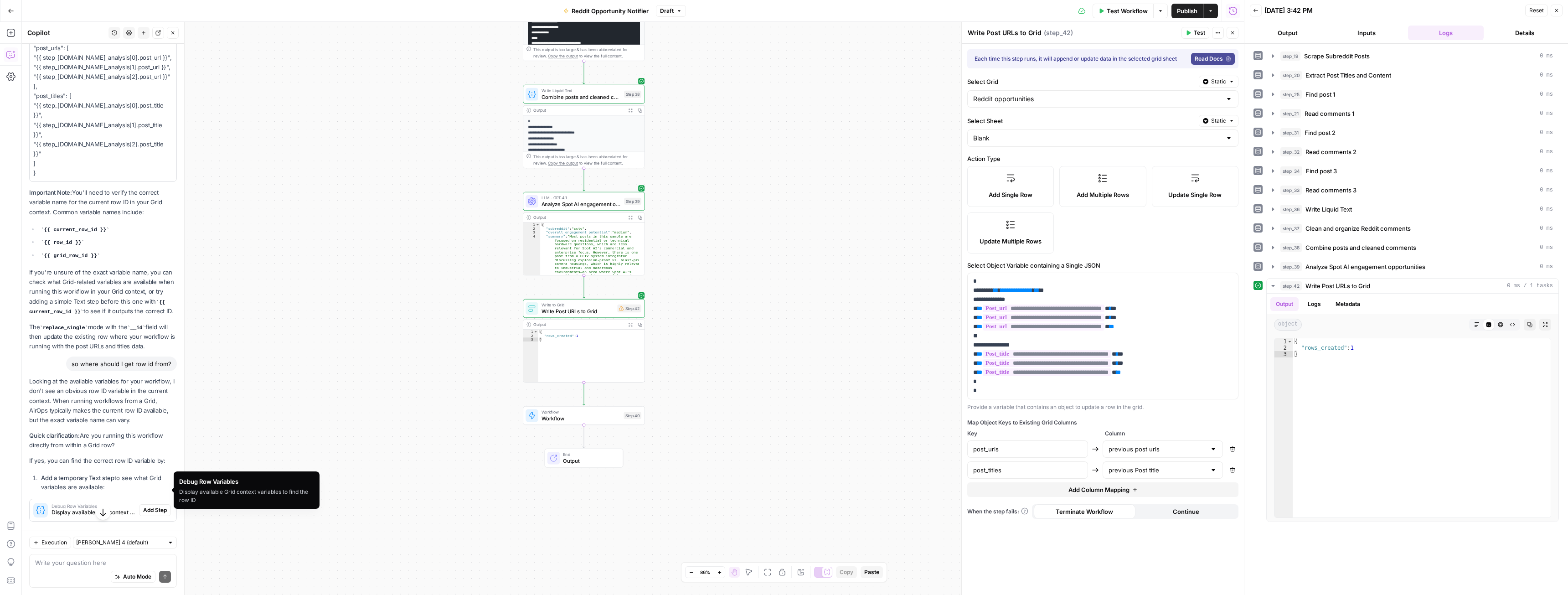
click at [86, 509] on span "Display available Grid context variables to find the row ID" at bounding box center [94, 512] width 84 height 8
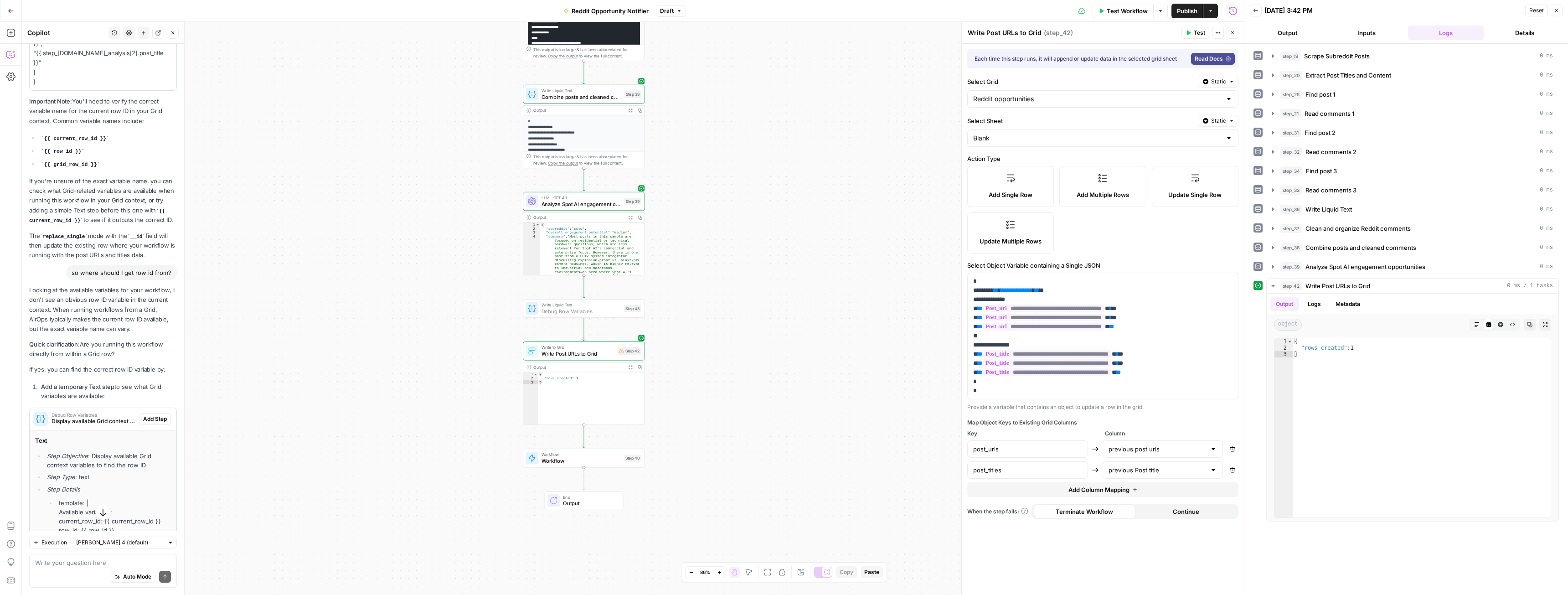
click at [148, 415] on span "Add Step" at bounding box center [155, 418] width 24 height 8
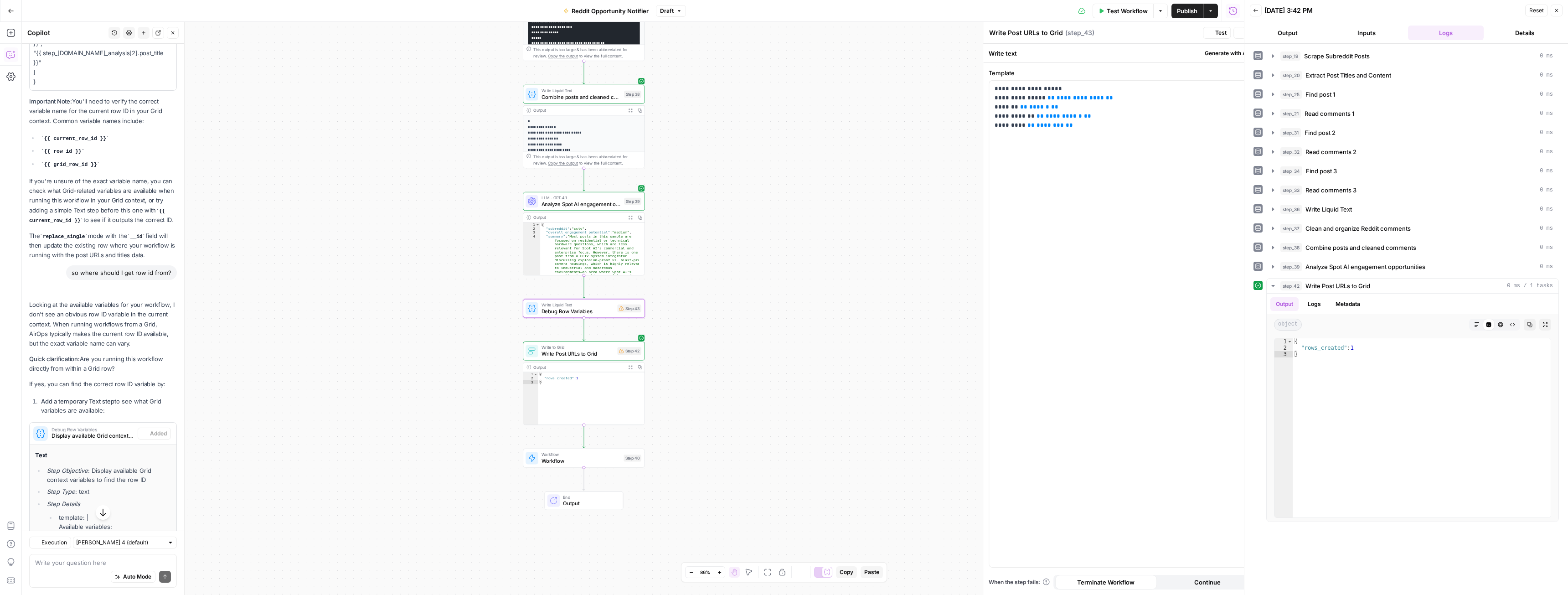
type textarea "Debug Row Variables"
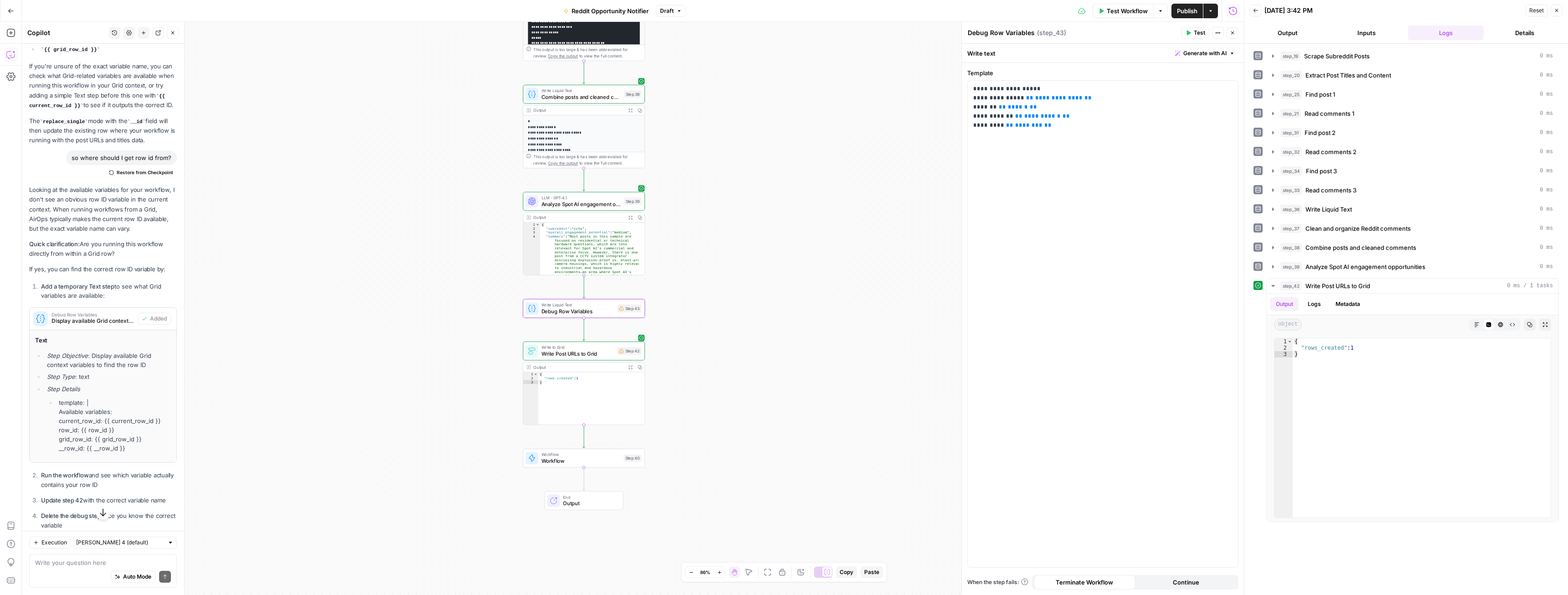
scroll to position [3202, 0]
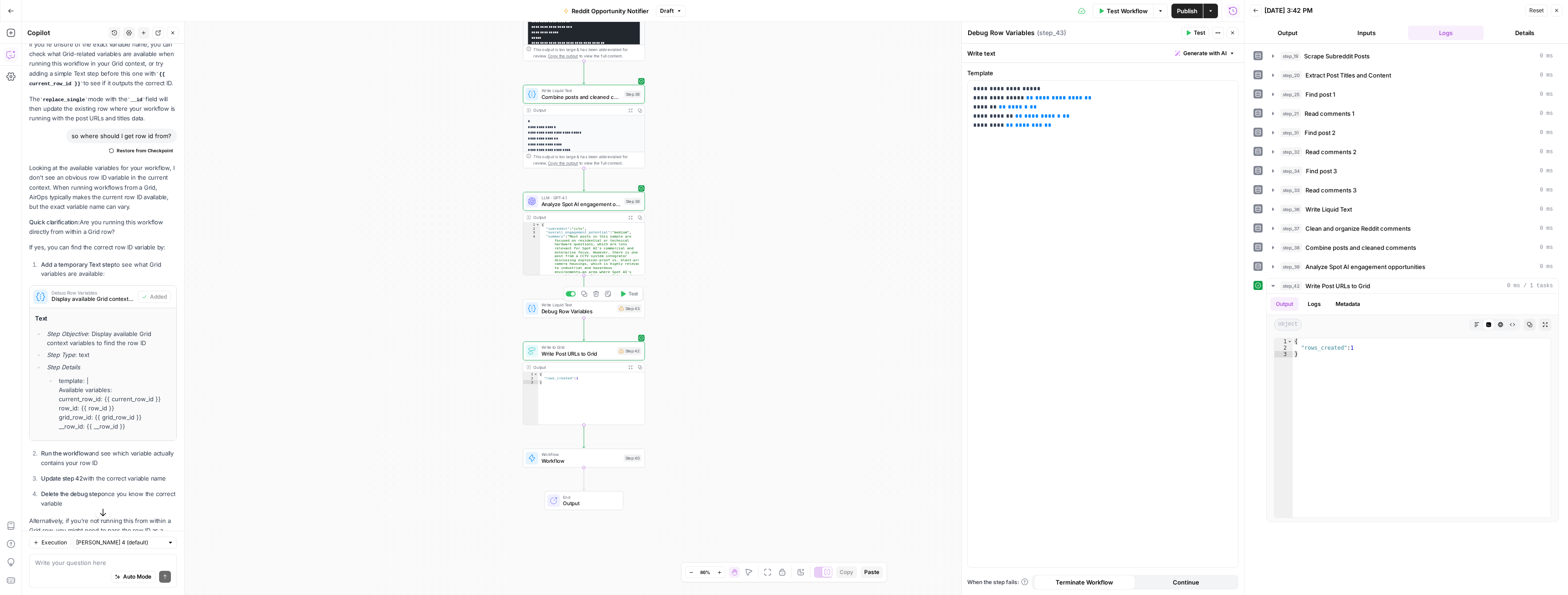
click at [600, 312] on span "Debug Row Variables" at bounding box center [578, 311] width 73 height 8
click at [598, 295] on icon "button" at bounding box center [596, 294] width 6 height 6
click at [758, 110] on button "Delete Step" at bounding box center [759, 116] width 46 height 16
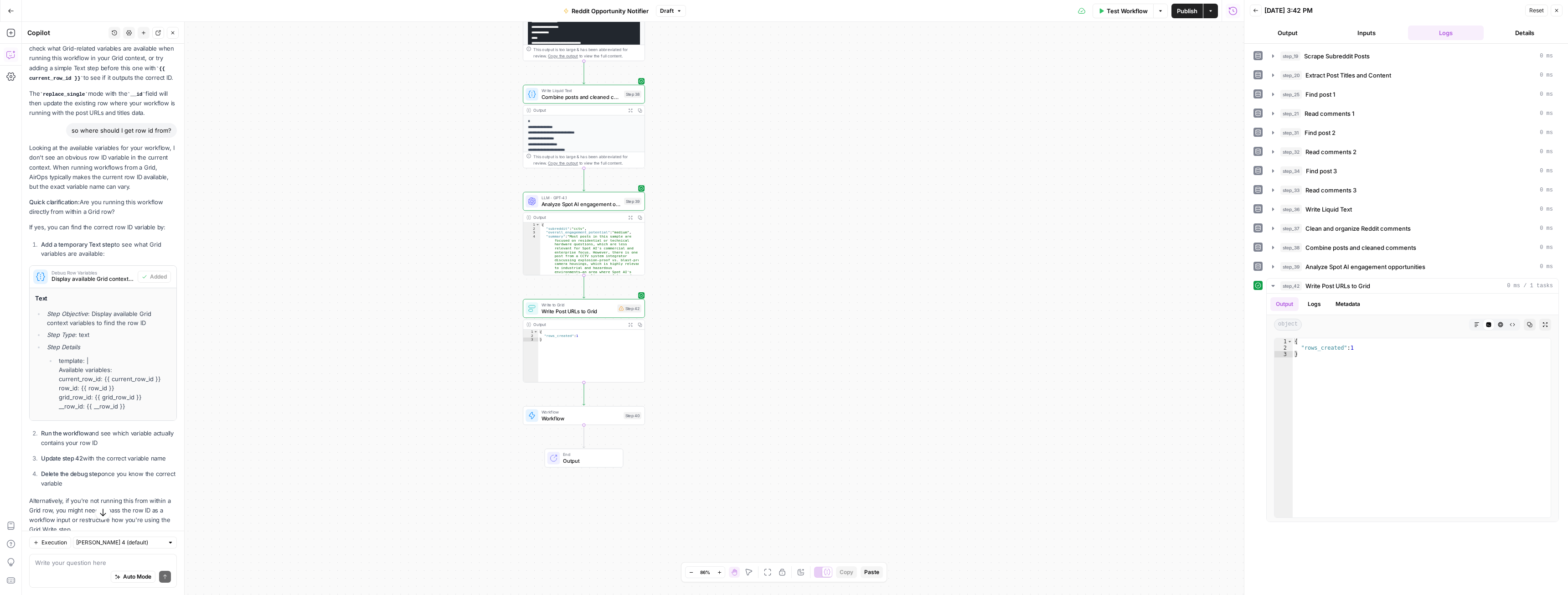
scroll to position [3213, 0]
click at [55, 568] on div "Auto Mode Send" at bounding box center [103, 577] width 136 height 20
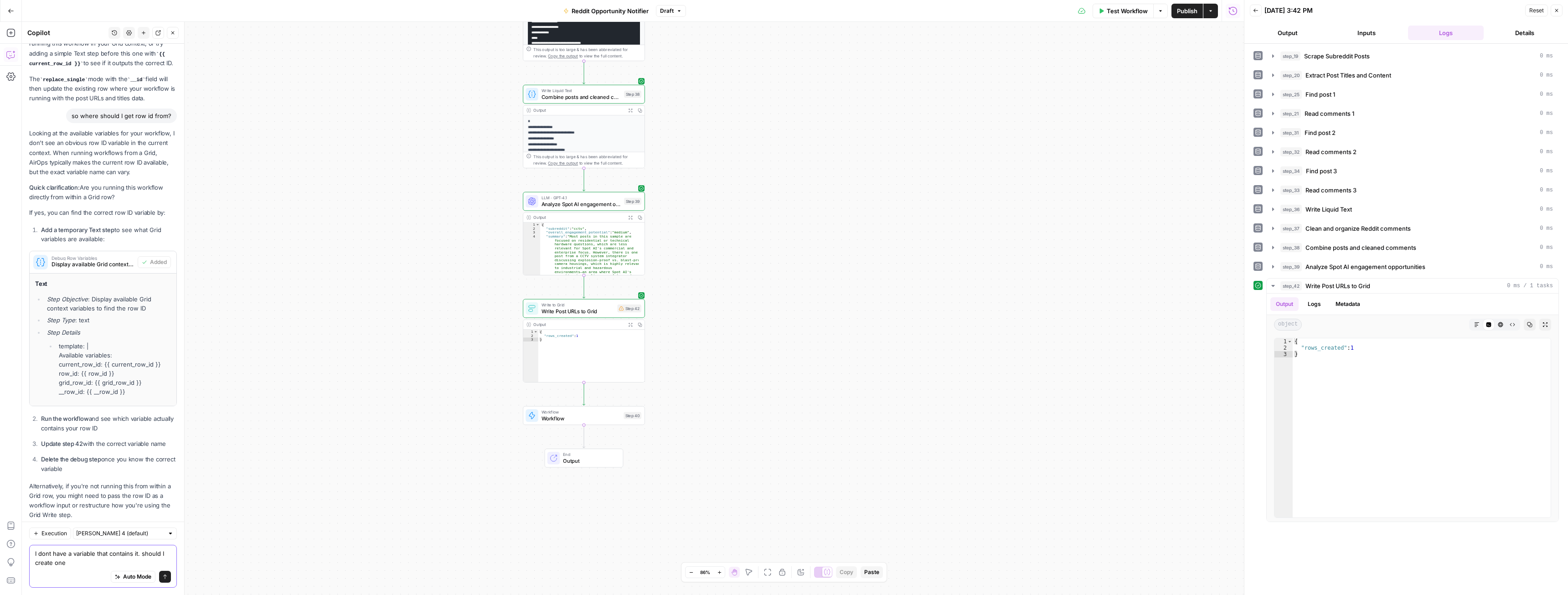
type textarea "I dont have a variable that contains it. should I create one?"
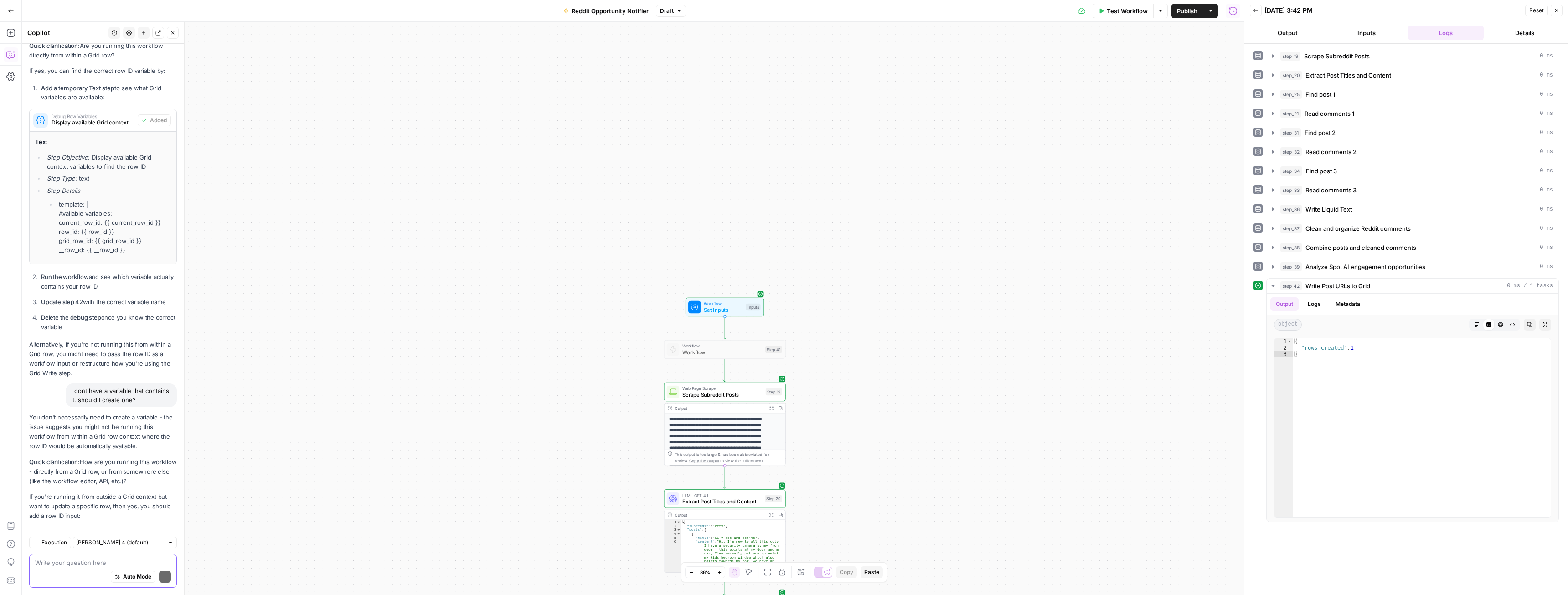
scroll to position [3521, 0]
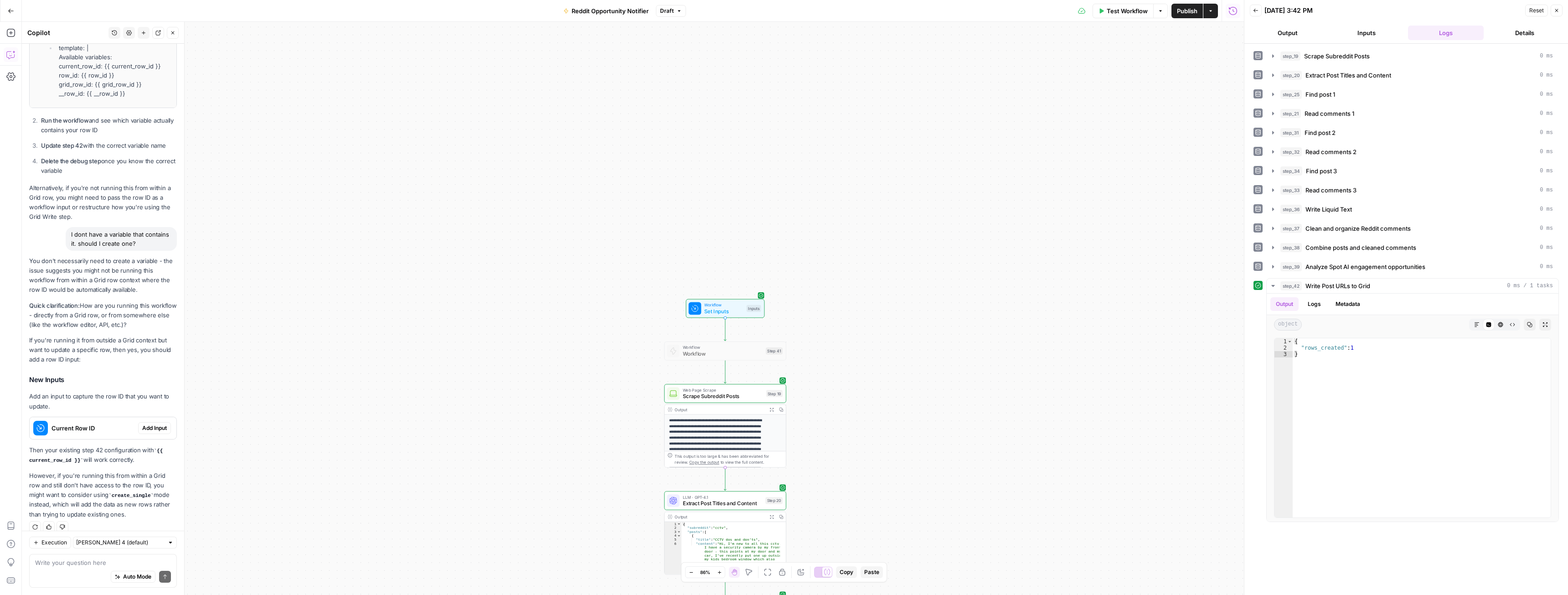
click at [145, 424] on span "Add Input" at bounding box center [155, 428] width 24 height 8
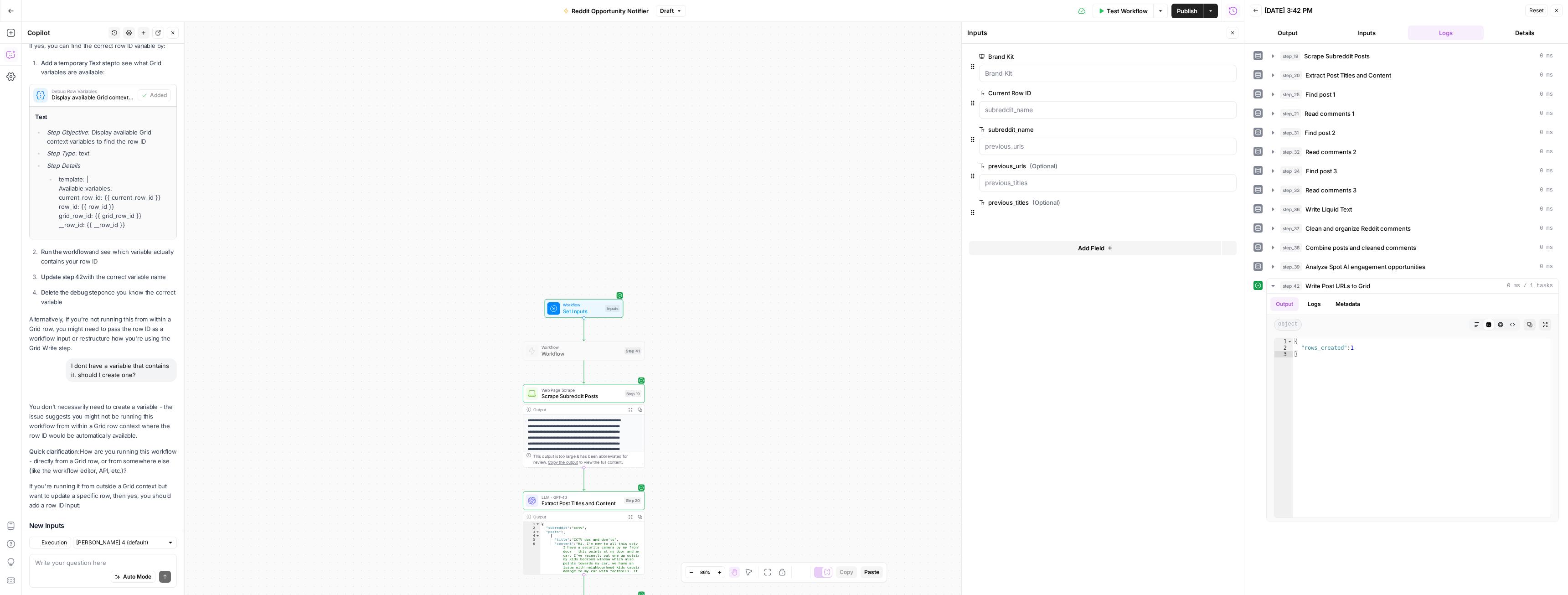
scroll to position [3550, 0]
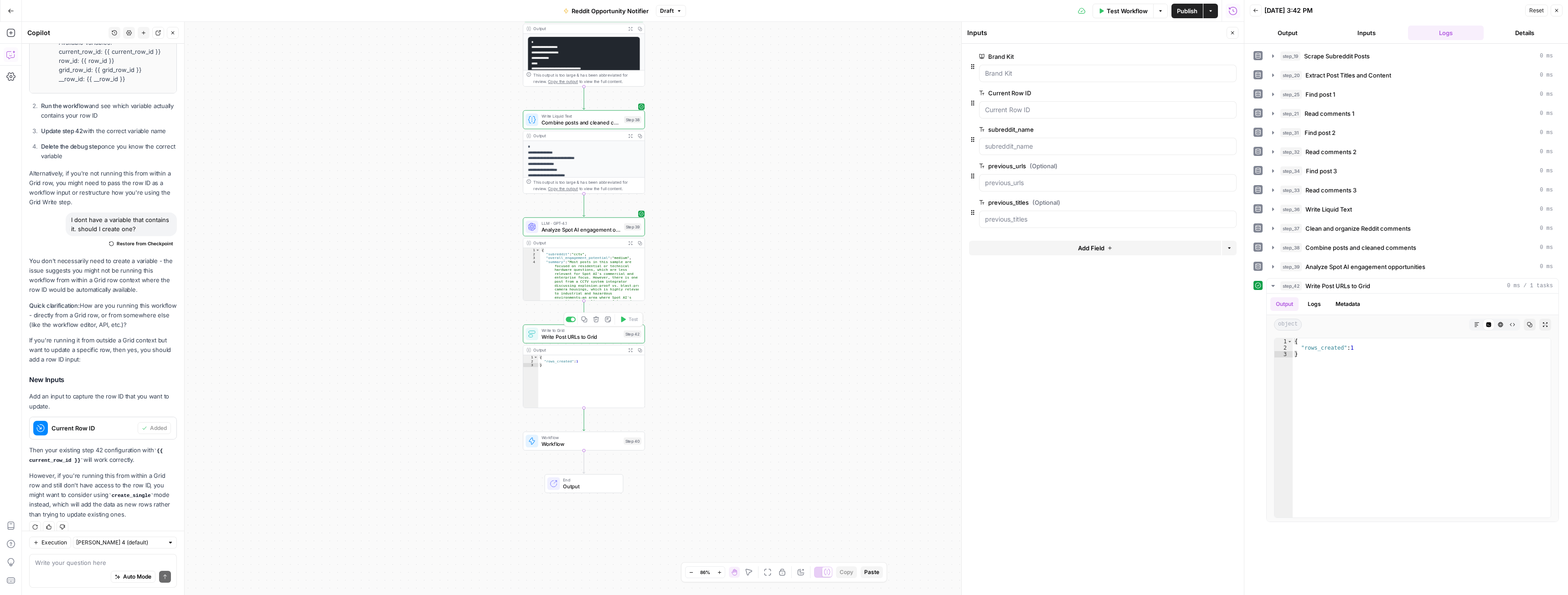
click at [578, 335] on span "Write Post URLs to Grid" at bounding box center [581, 337] width 79 height 8
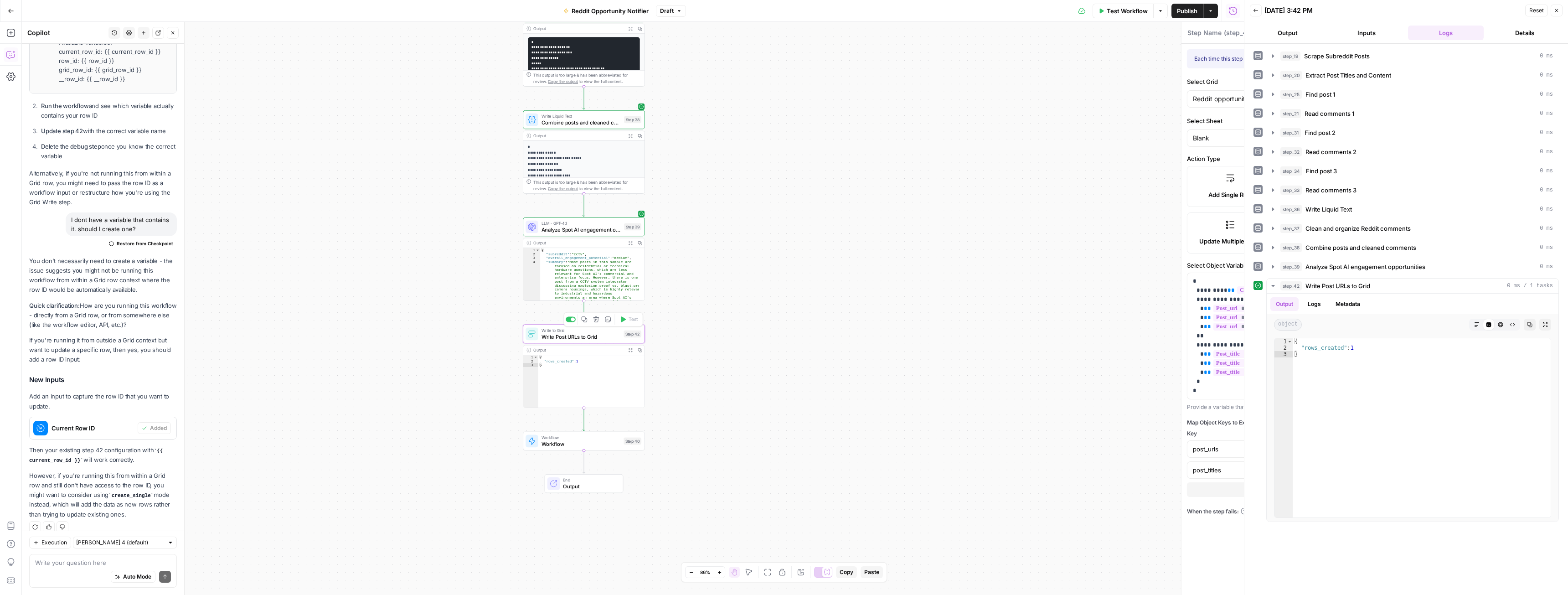
type textarea "Write Post URLs to Grid"
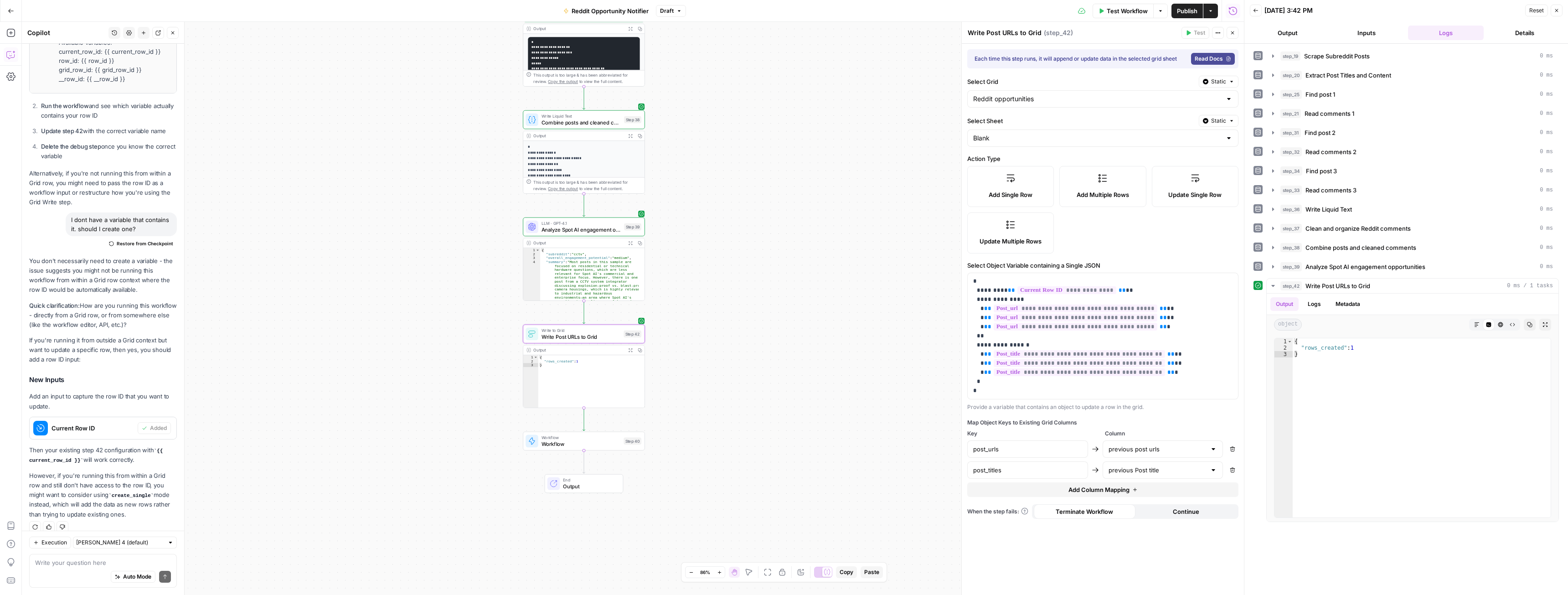
click at [1177, 12] on span "Publish" at bounding box center [1187, 10] width 21 height 9
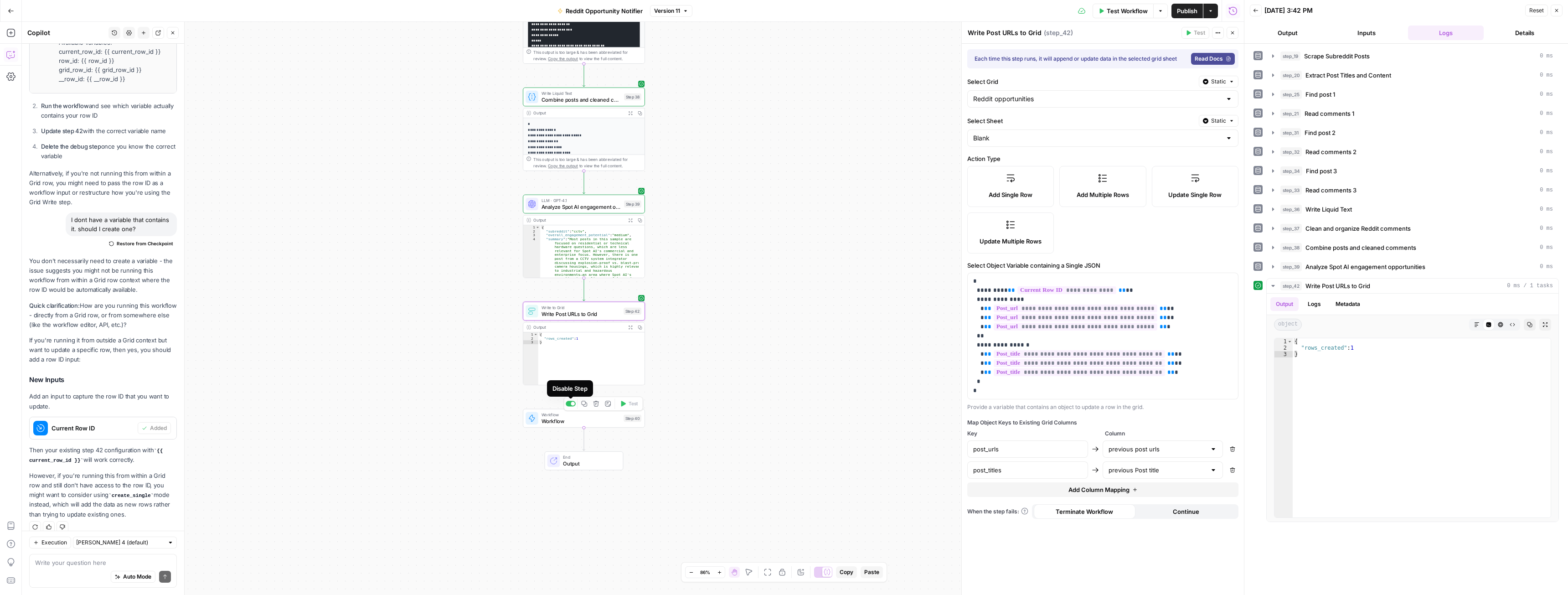
click at [568, 404] on div at bounding box center [570, 403] width 10 height 5
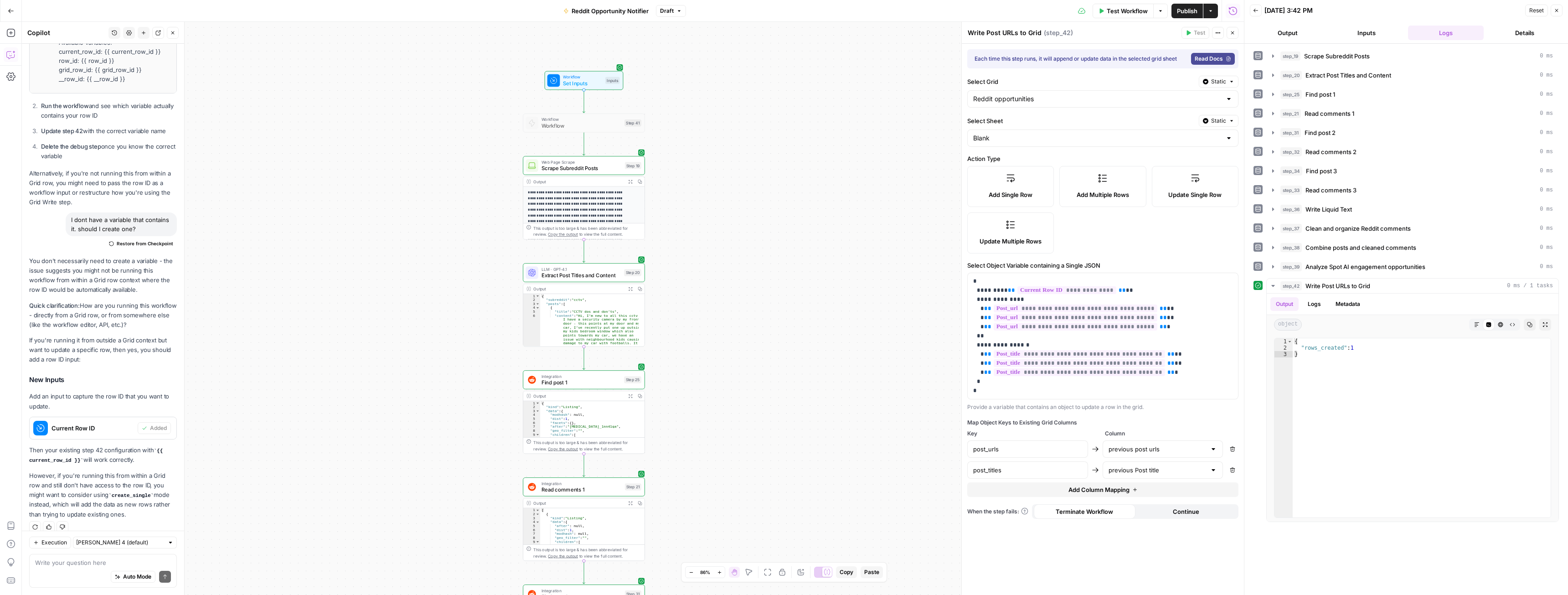
click at [1127, 6] on span "Test Workflow" at bounding box center [1127, 10] width 41 height 9
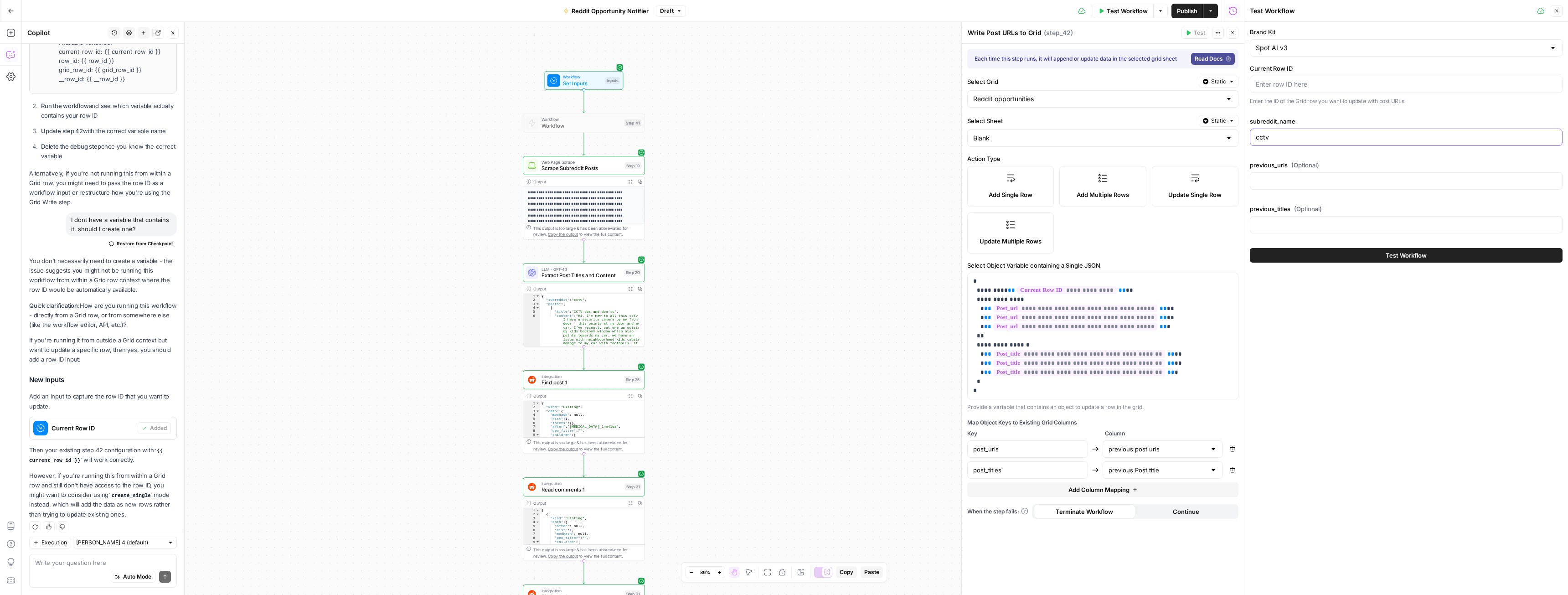
click at [1275, 138] on input "cctv" at bounding box center [1406, 137] width 301 height 9
paste input "LeanManufacturing"
type input "LeanManufacturing"
click at [1276, 90] on div at bounding box center [1406, 84] width 313 height 17
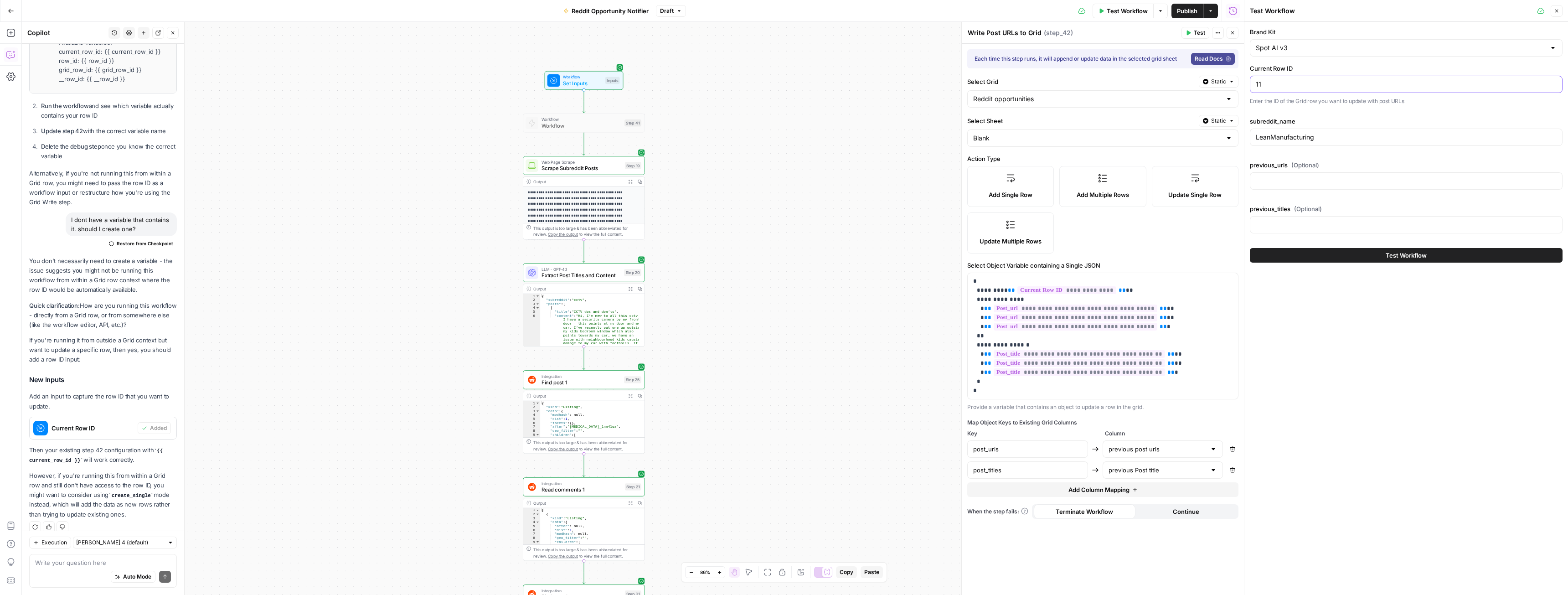
type input "11"
click at [1309, 261] on button "Test Workflow" at bounding box center [1406, 255] width 313 height 15
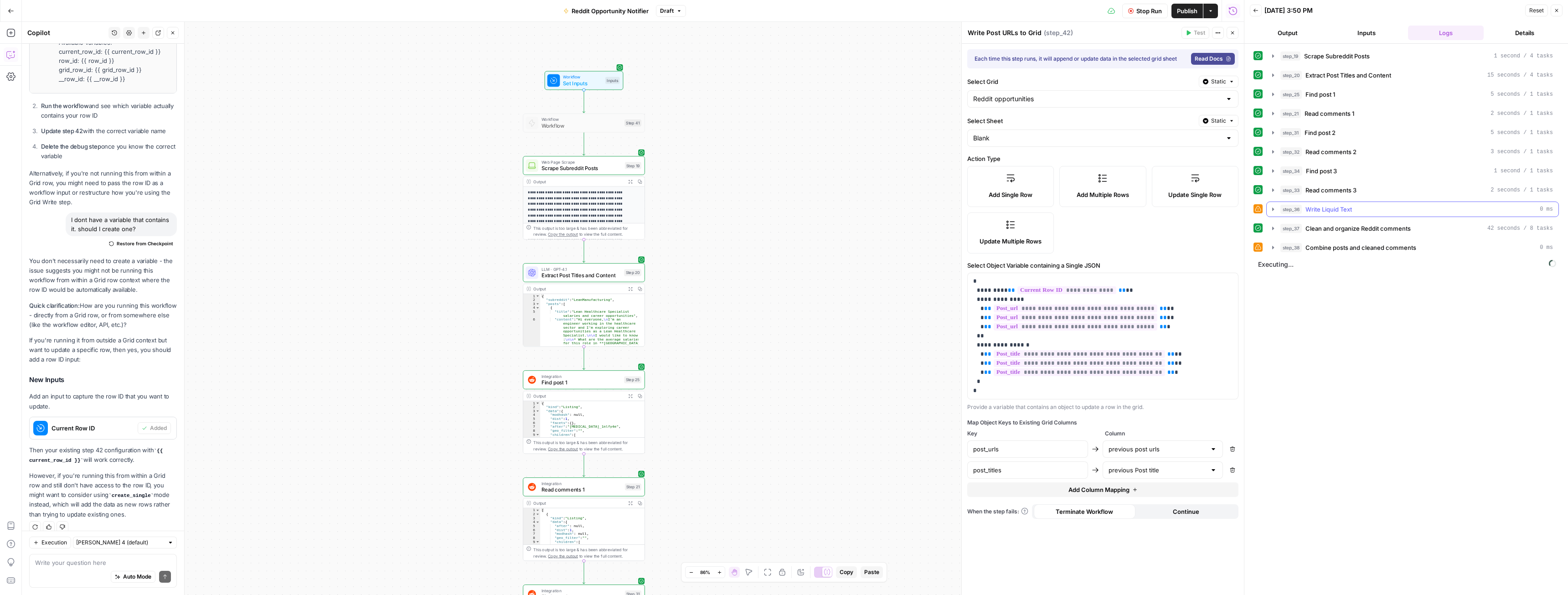
click at [1275, 206] on icon "button" at bounding box center [1273, 209] width 7 height 7
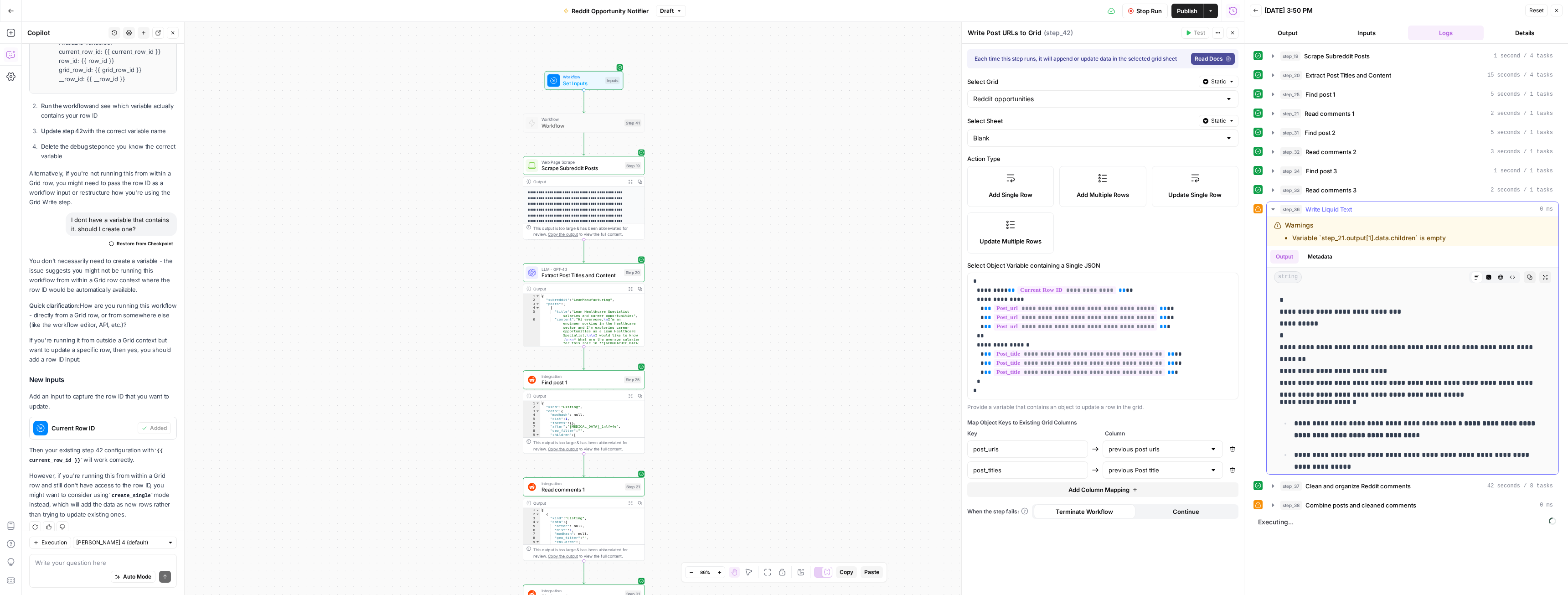
click at [1275, 206] on icon "button" at bounding box center [1273, 209] width 7 height 7
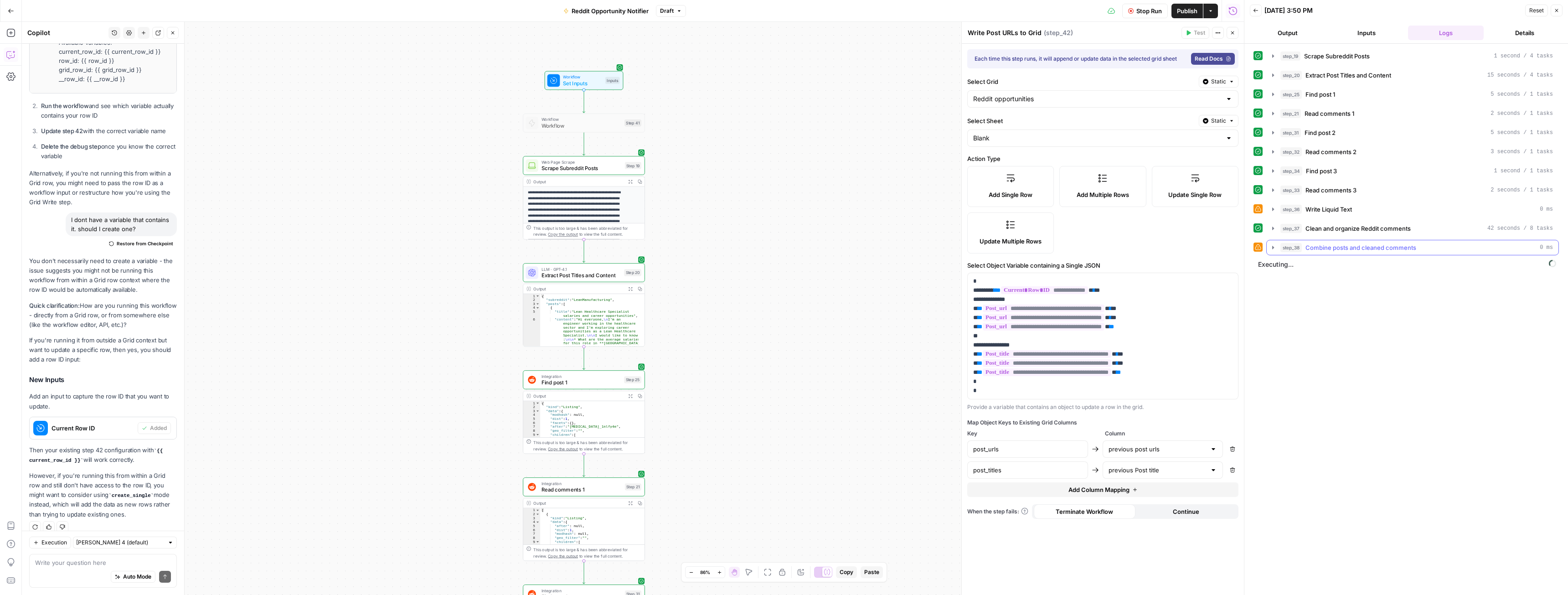
click at [1274, 248] on icon "button" at bounding box center [1273, 248] width 7 height 7
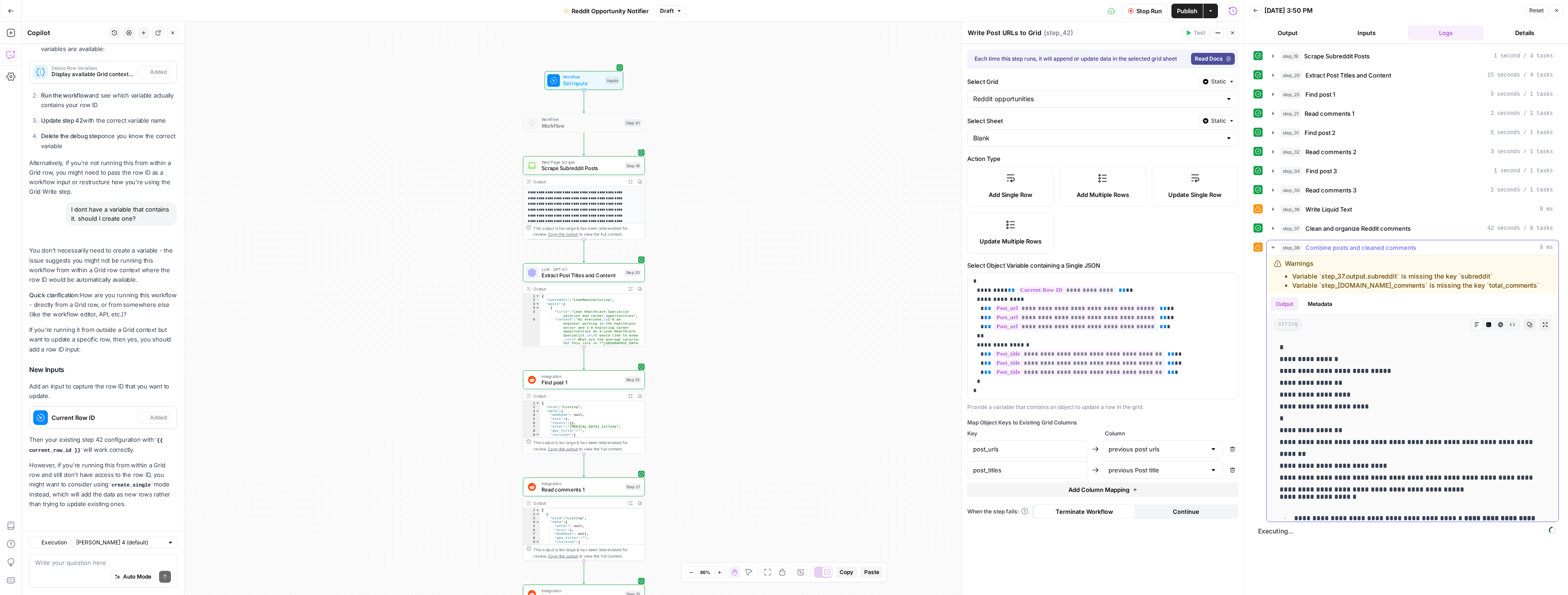
scroll to position [3284, 0]
click at [1274, 248] on icon "button" at bounding box center [1273, 248] width 7 height 7
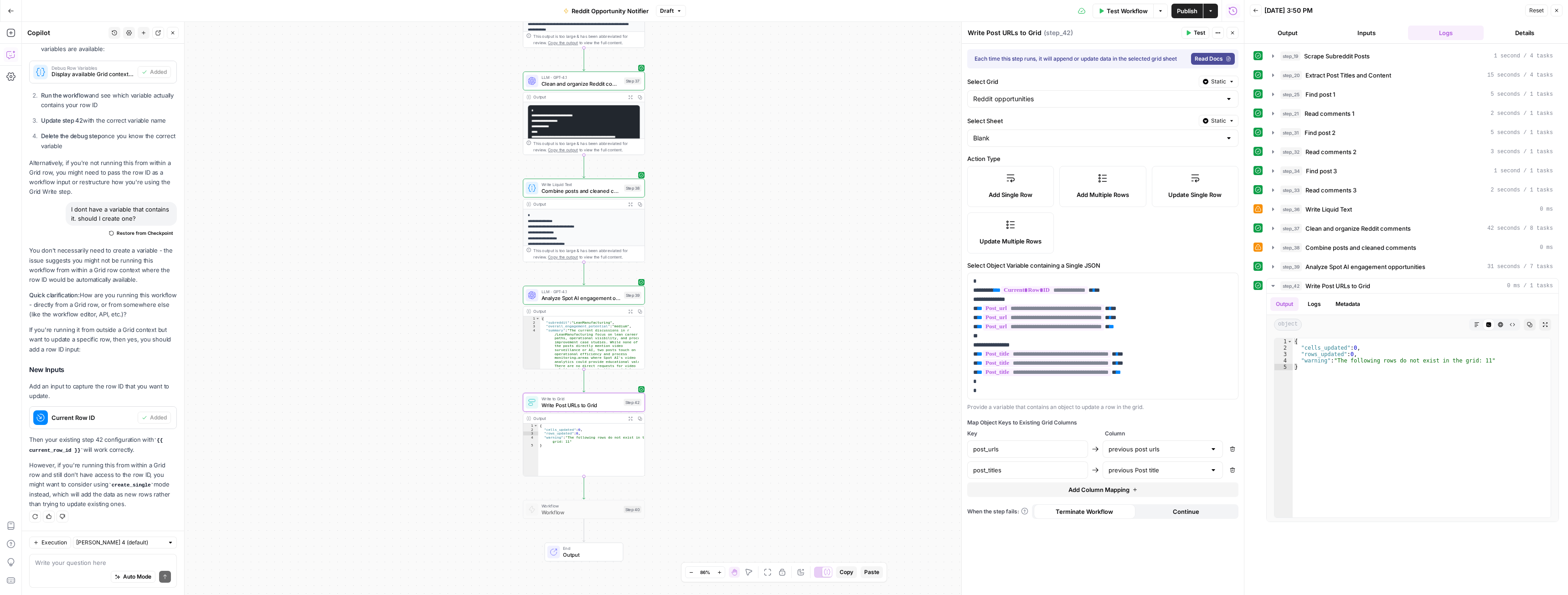
click at [606, 406] on span "Write Post URLs to Grid" at bounding box center [581, 405] width 79 height 8
click at [632, 388] on span "Test" at bounding box center [634, 388] width 10 height 7
click at [80, 568] on div "Auto Mode Send" at bounding box center [103, 577] width 136 height 20
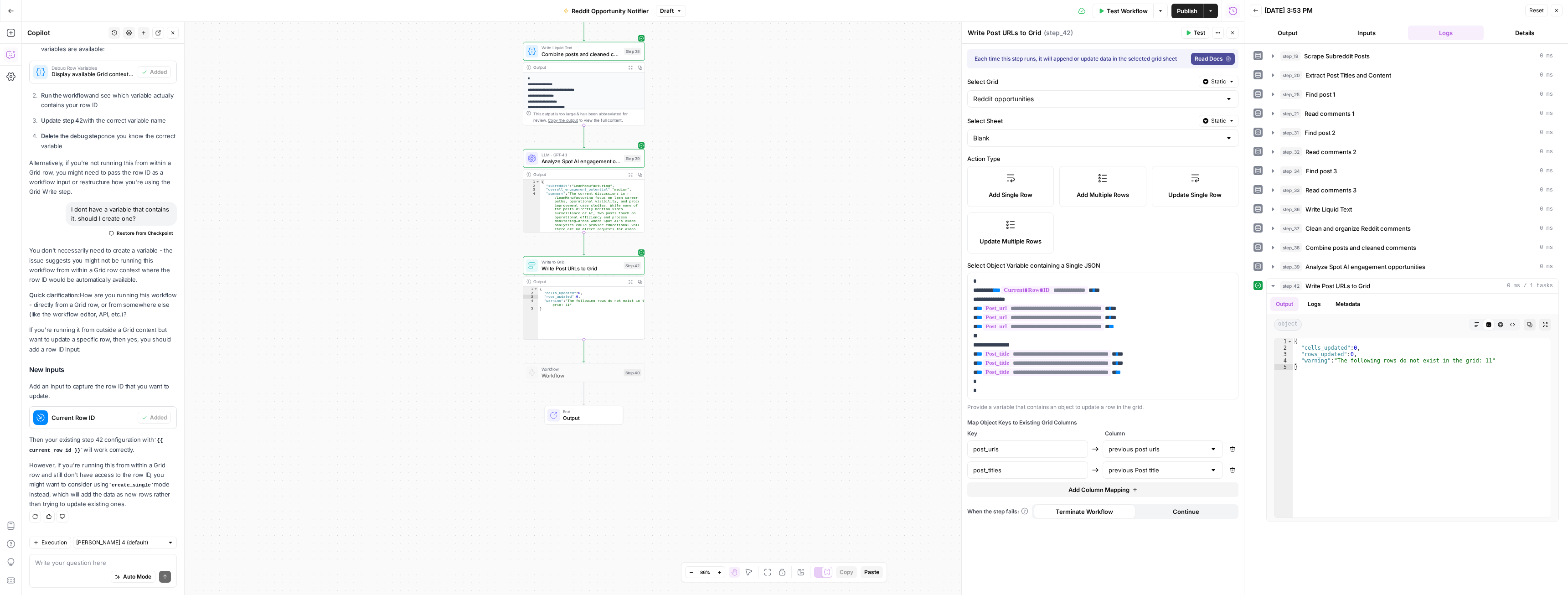
click at [1213, 122] on span "Static" at bounding box center [1219, 121] width 15 height 8
click at [1200, 167] on div "Set value with Liquid" at bounding box center [1197, 169] width 65 height 8
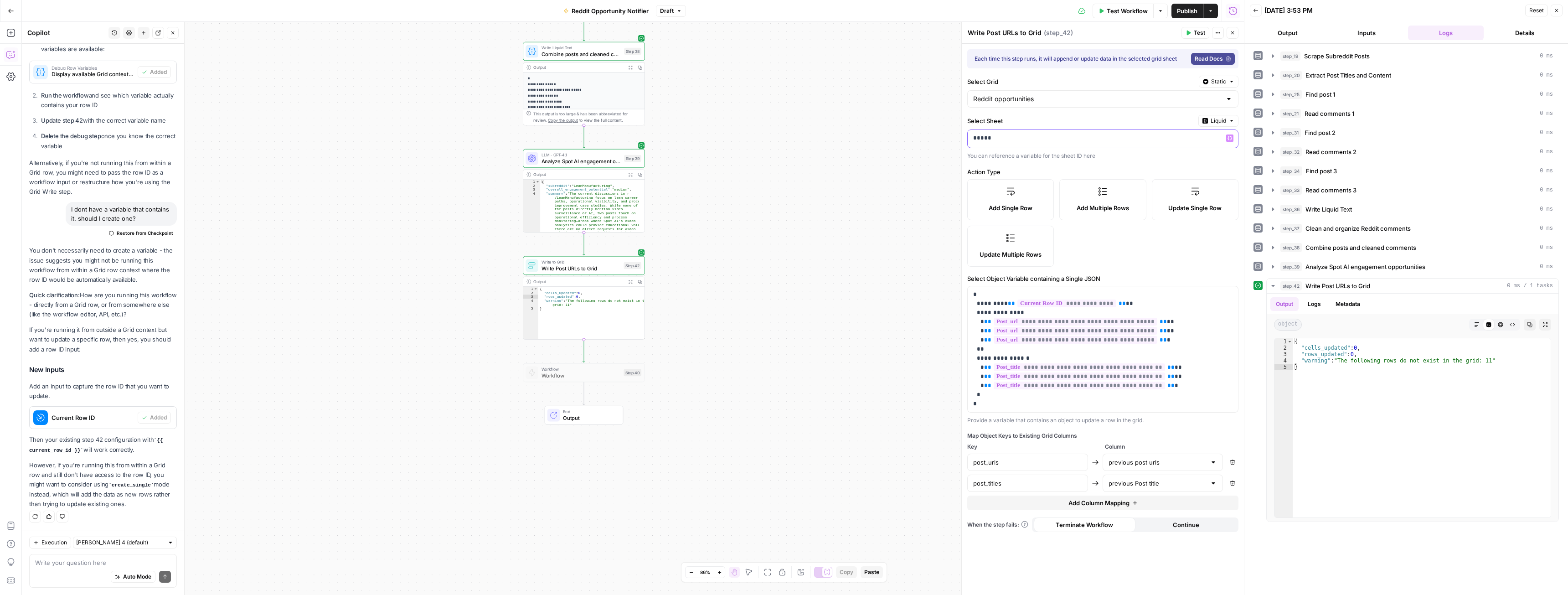
click at [1169, 136] on p "*****" at bounding box center [1103, 138] width 259 height 9
click at [1228, 135] on button "Variables Menu" at bounding box center [1230, 138] width 7 height 7
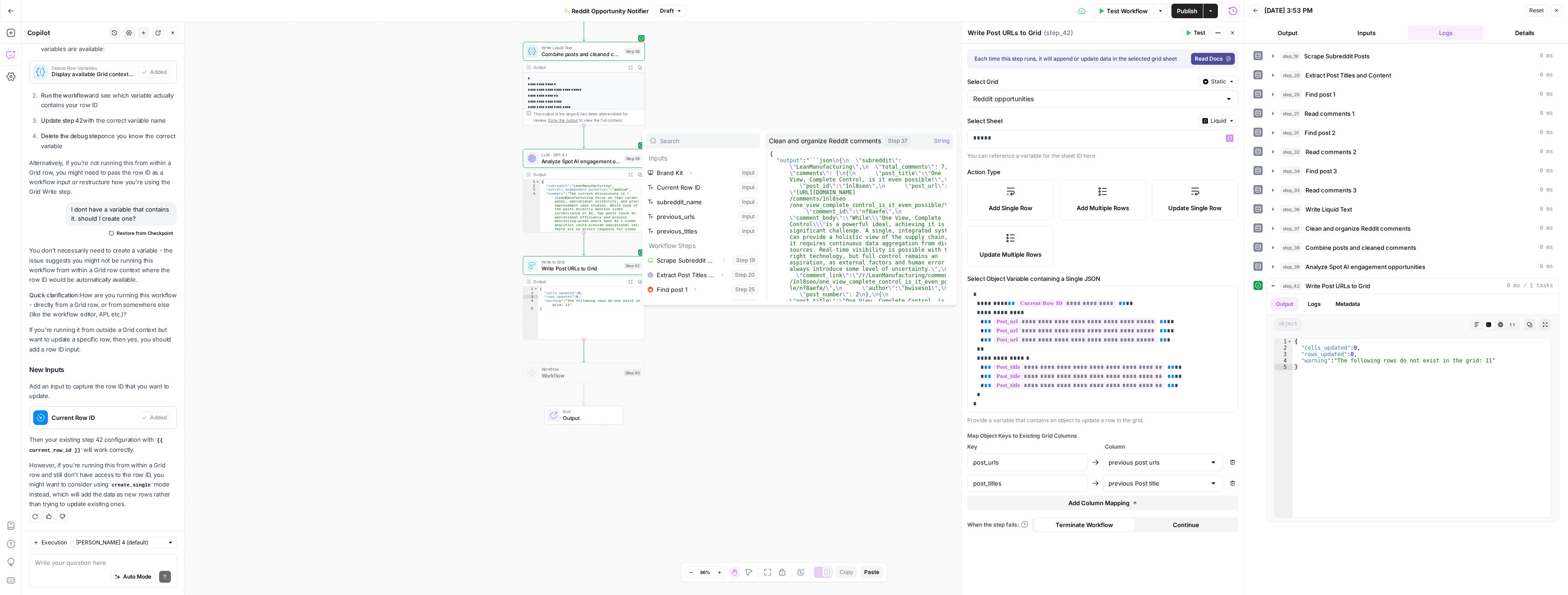
scroll to position [171, 0]
click at [1220, 119] on div "Variables Menu" at bounding box center [1229, 122] width 39 height 8
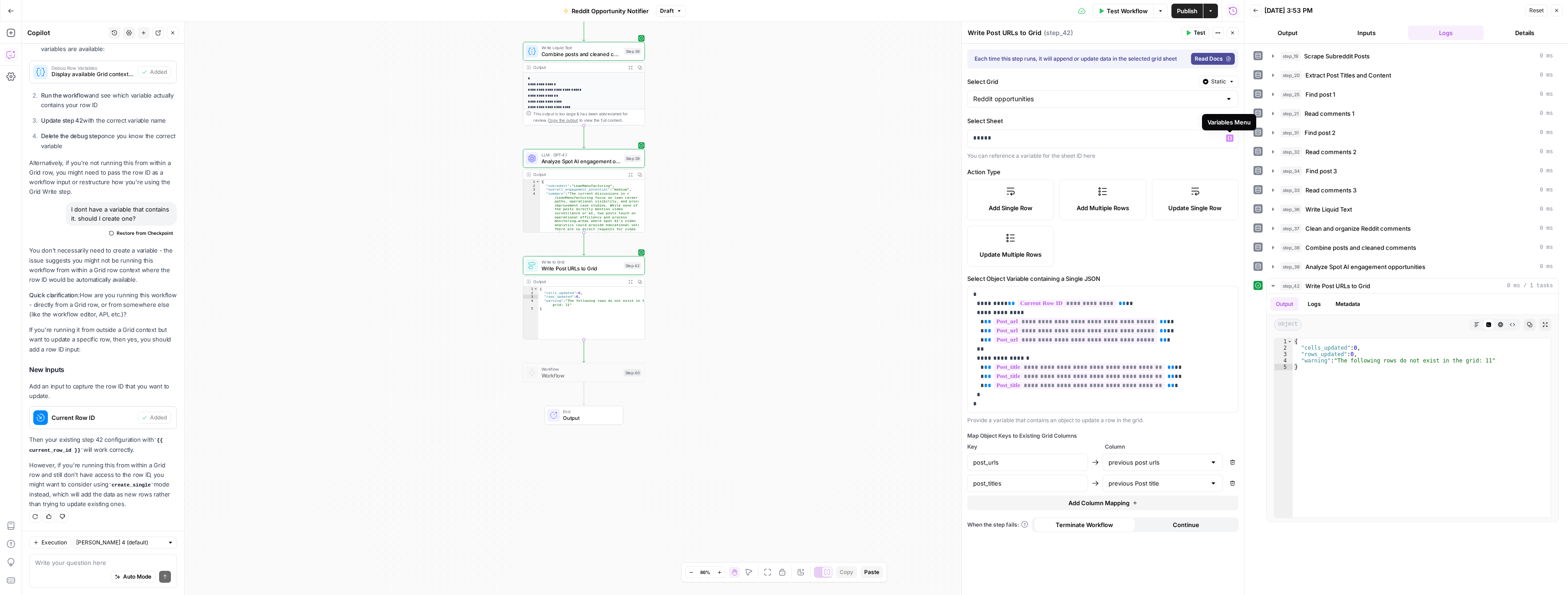
click at [1185, 121] on label "Select Sheet" at bounding box center [1081, 121] width 228 height 9
click at [1161, 135] on p "*****" at bounding box center [1096, 138] width 245 height 9
click at [1208, 120] on icon "button" at bounding box center [1205, 121] width 5 height 5
click at [1166, 141] on div "Static" at bounding box center [1194, 139] width 72 height 9
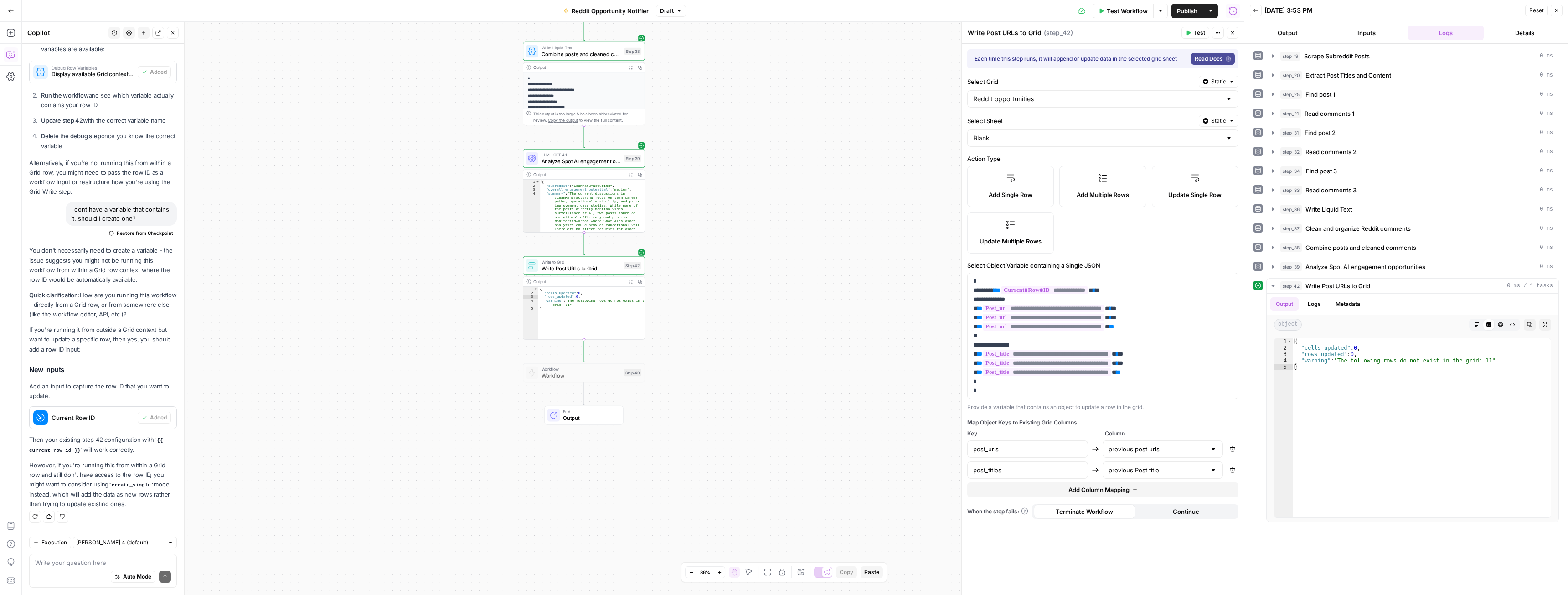
drag, startPoint x: 75, startPoint y: 350, endPoint x: 23, endPoint y: 333, distance: 54.7
click at [89, 351] on p "If you're running it from outside a Grid context but want to update a specific …" at bounding box center [103, 339] width 148 height 29
drag, startPoint x: 85, startPoint y: 351, endPoint x: 23, endPoint y: 330, distance: 65.5
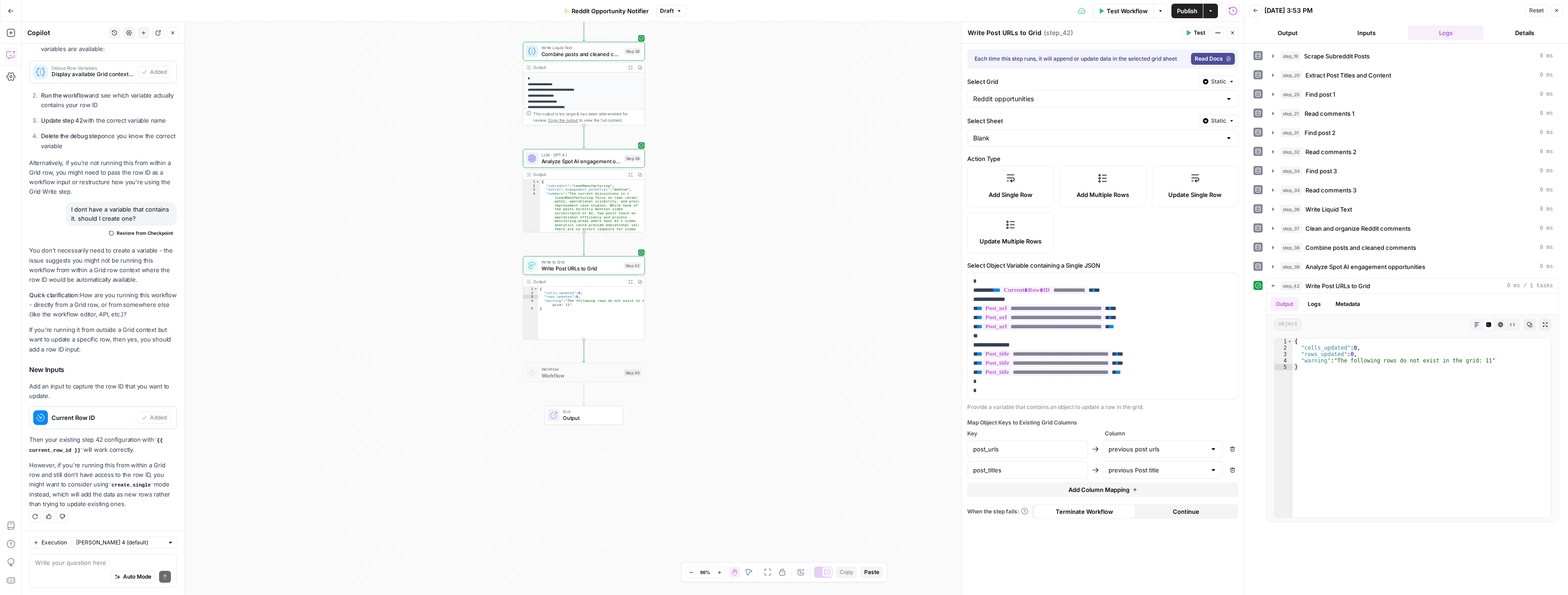
click at [99, 351] on p "If you're running it from outside a Grid context but want to update a specific …" at bounding box center [103, 339] width 148 height 29
click at [79, 565] on textarea at bounding box center [103, 563] width 136 height 9
click at [1227, 60] on icon at bounding box center [1228, 58] width 4 height 4
click at [79, 565] on div "Auto Mode will automatically modify and execute the workflow" at bounding box center [125, 554] width 143 height 25
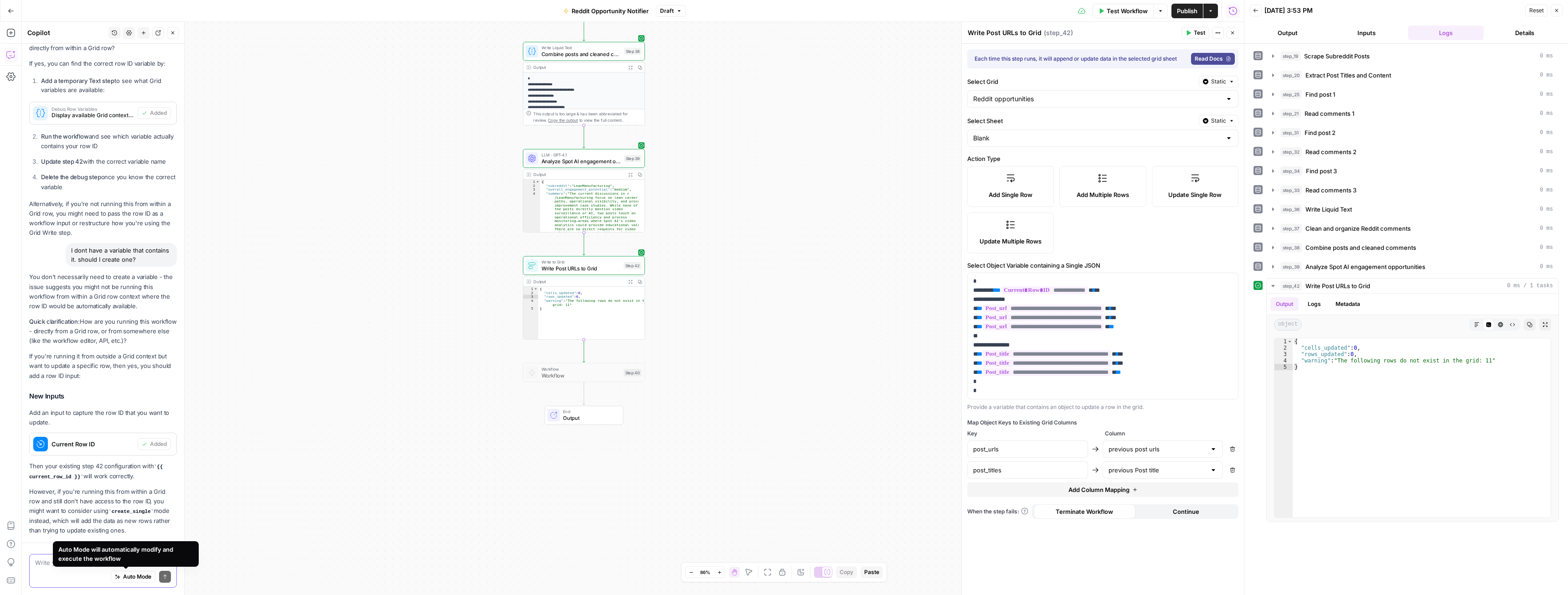
click at [43, 565] on textarea at bounding box center [103, 563] width 136 height 9
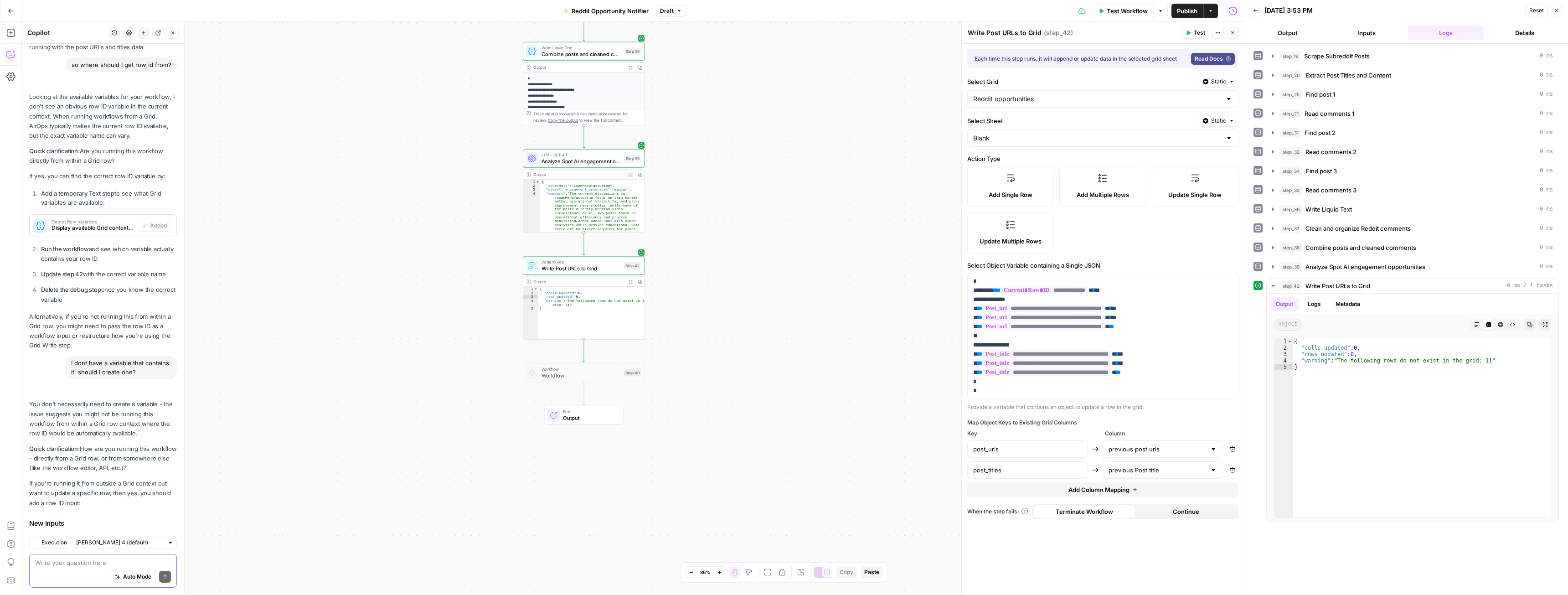
scroll to position [3284, 0]
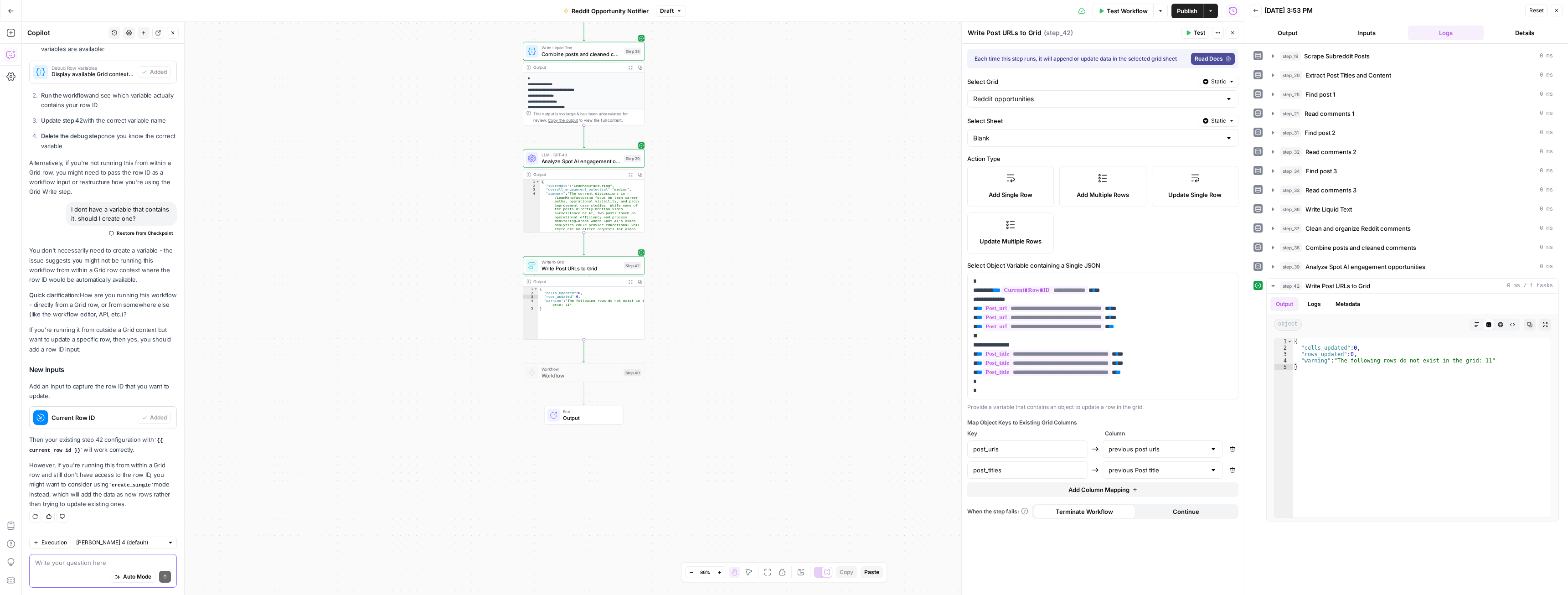
click at [71, 564] on textarea at bounding box center [103, 563] width 136 height 9
click at [1179, 10] on span "Publish" at bounding box center [1187, 10] width 21 height 9
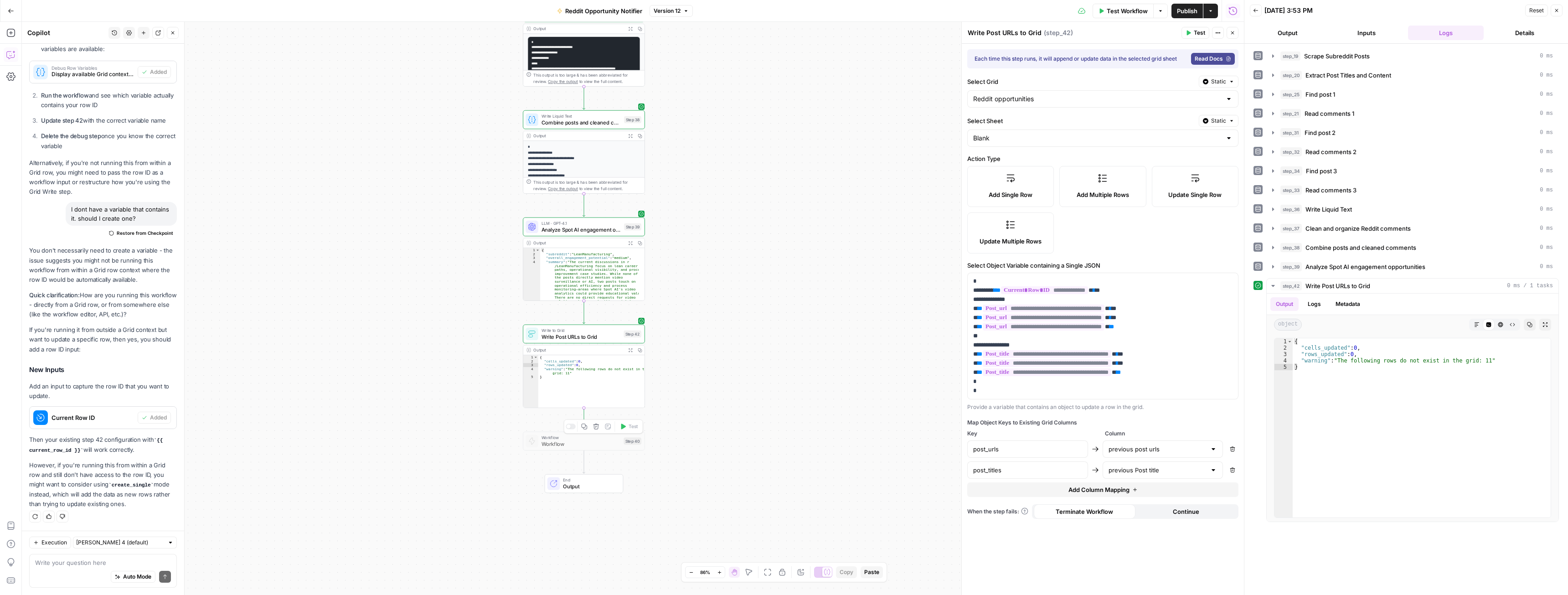
click at [570, 428] on div at bounding box center [570, 426] width 10 height 5
click at [696, 424] on div "Workflow Set Inputs Inputs Workflow Workflow Step 41 Web Page Scrape Scrape Sub…" at bounding box center [633, 308] width 1222 height 573
click at [14, 35] on icon "button" at bounding box center [10, 32] width 9 height 9
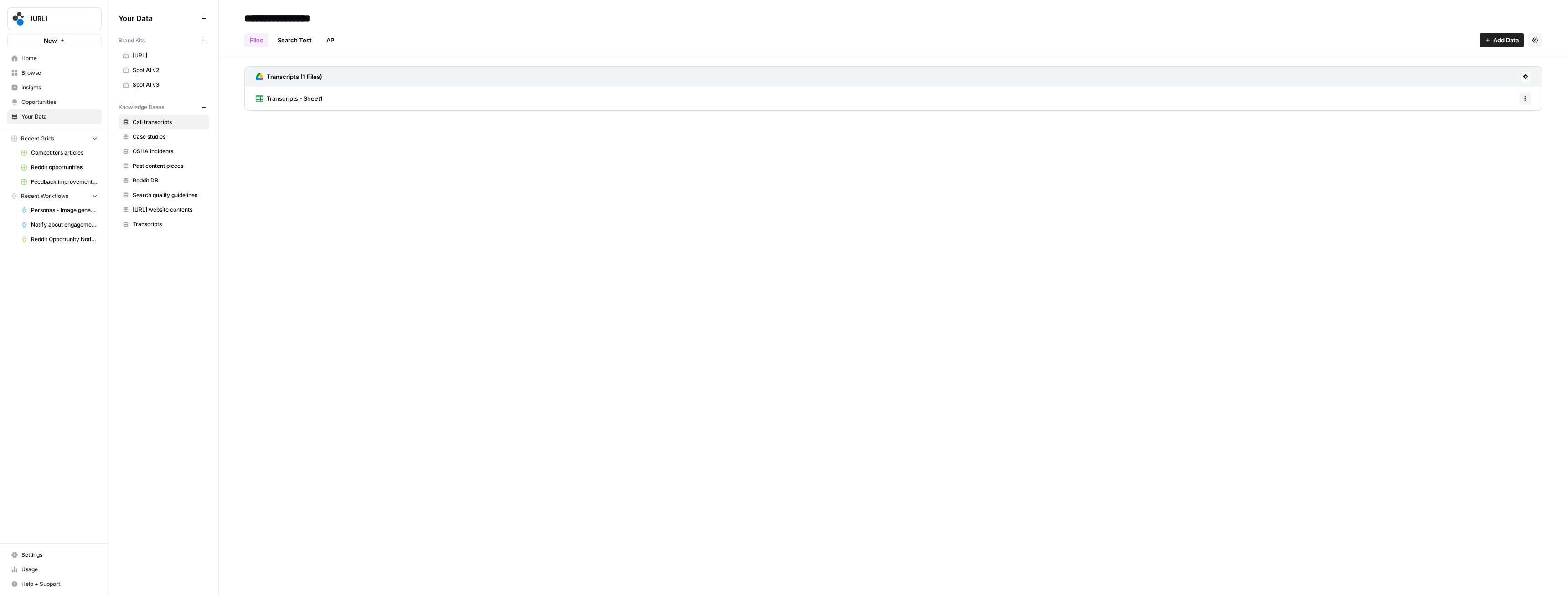
click at [38, 43] on button "New" at bounding box center [54, 40] width 94 height 13
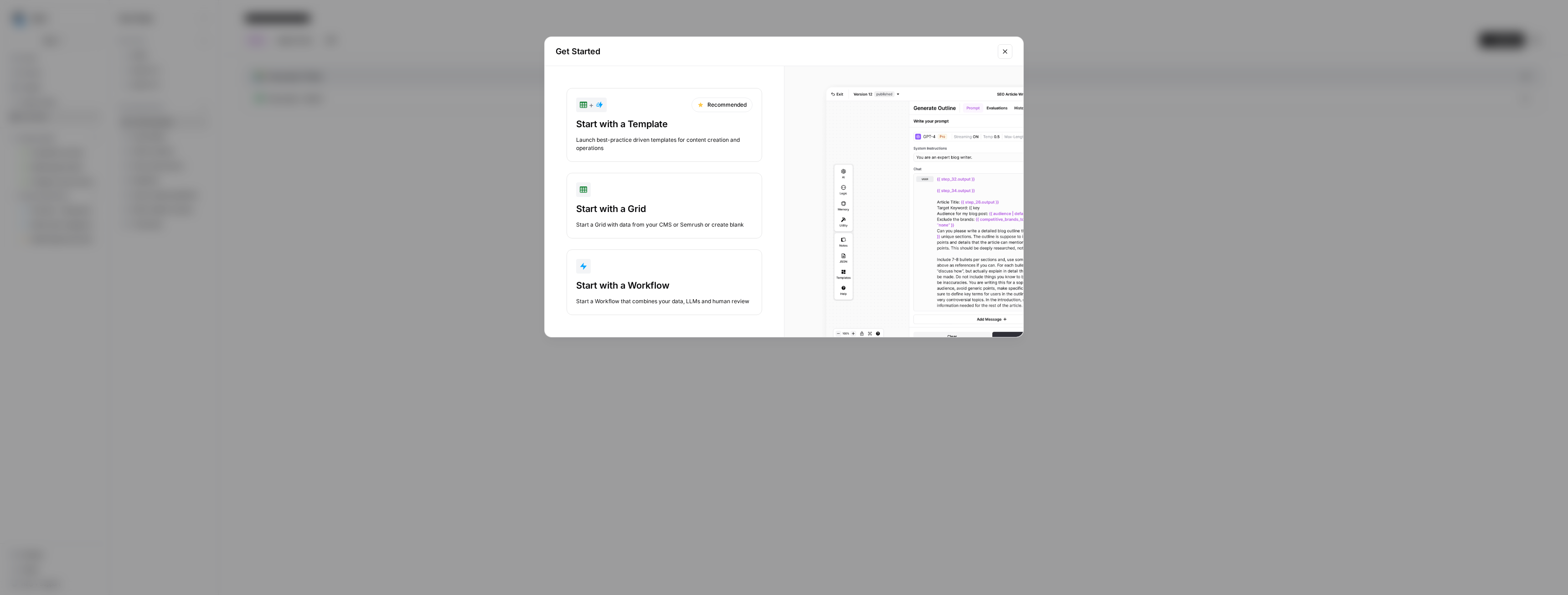
click at [670, 280] on div "Start with a Workflow" at bounding box center [665, 285] width 177 height 13
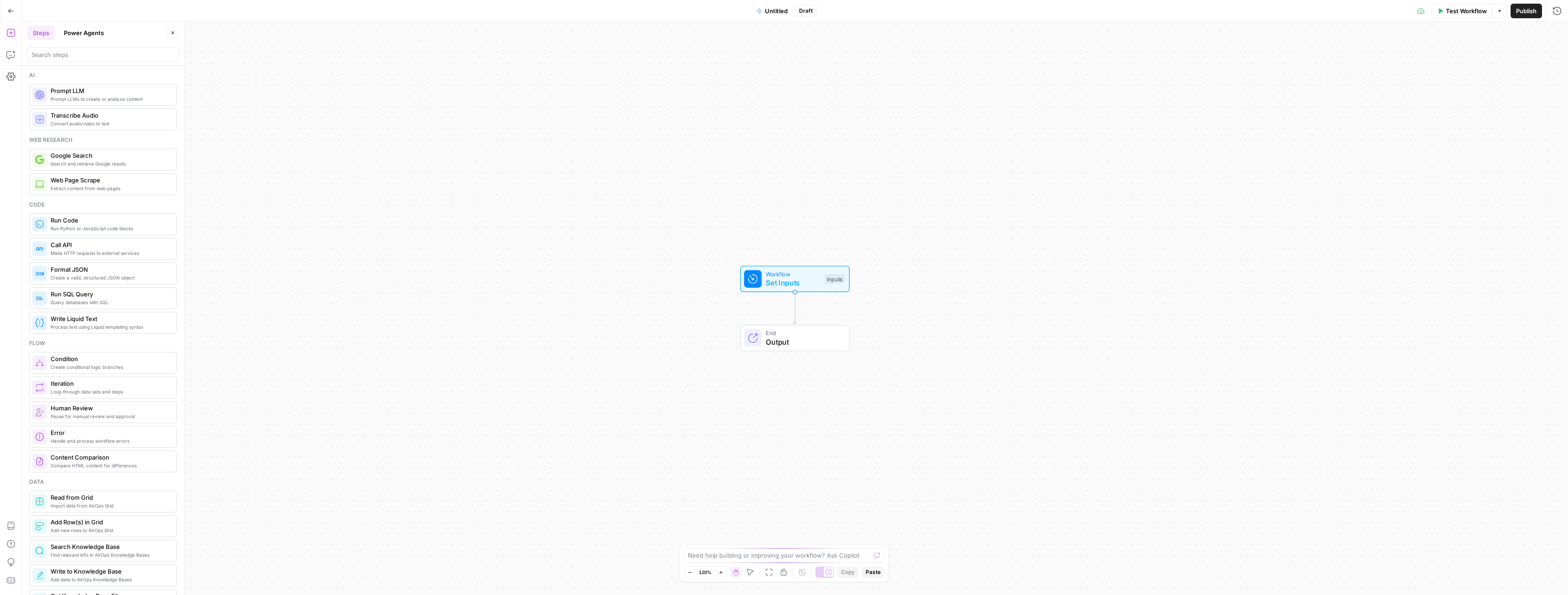
click at [771, 8] on span "Untitled" at bounding box center [776, 10] width 23 height 9
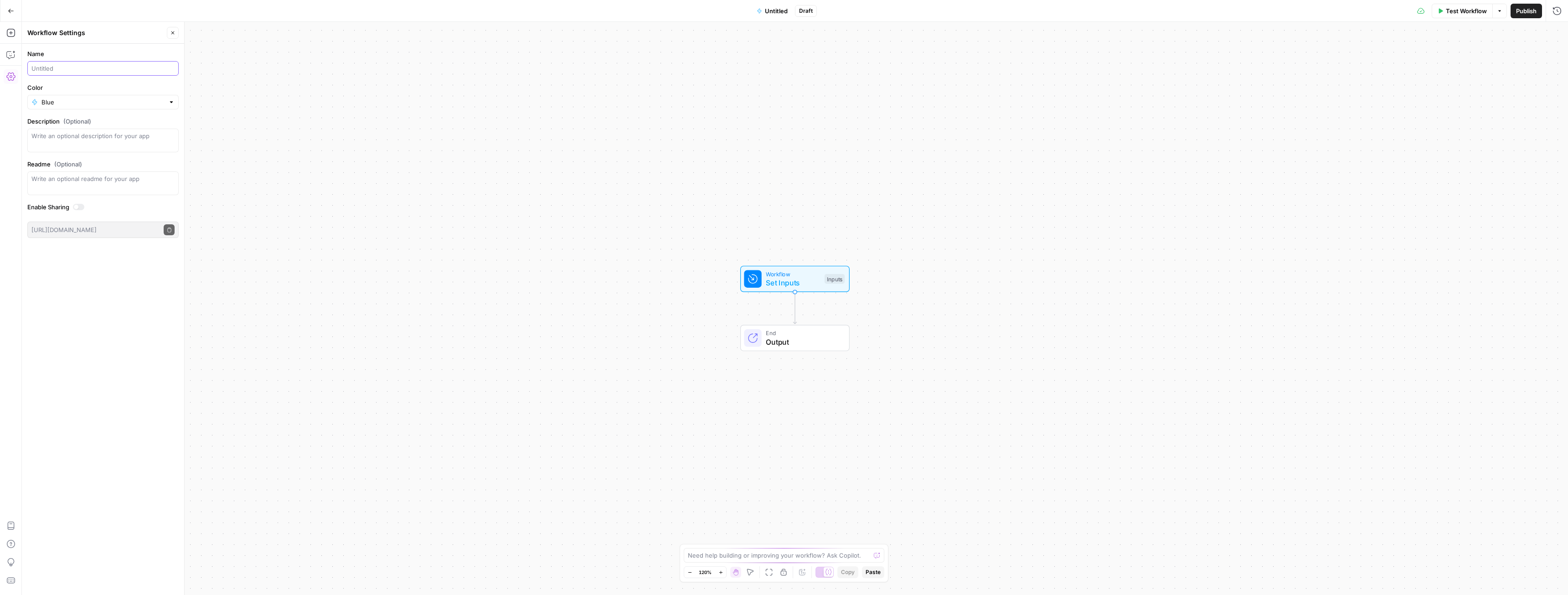
click at [63, 72] on input "Name" at bounding box center [103, 68] width 143 height 9
type input "Any new reddit posts"
click at [91, 96] on div "Blue" at bounding box center [103, 102] width 152 height 15
click at [57, 238] on span "Coral" at bounding box center [106, 238] width 122 height 9
type input "Coral"
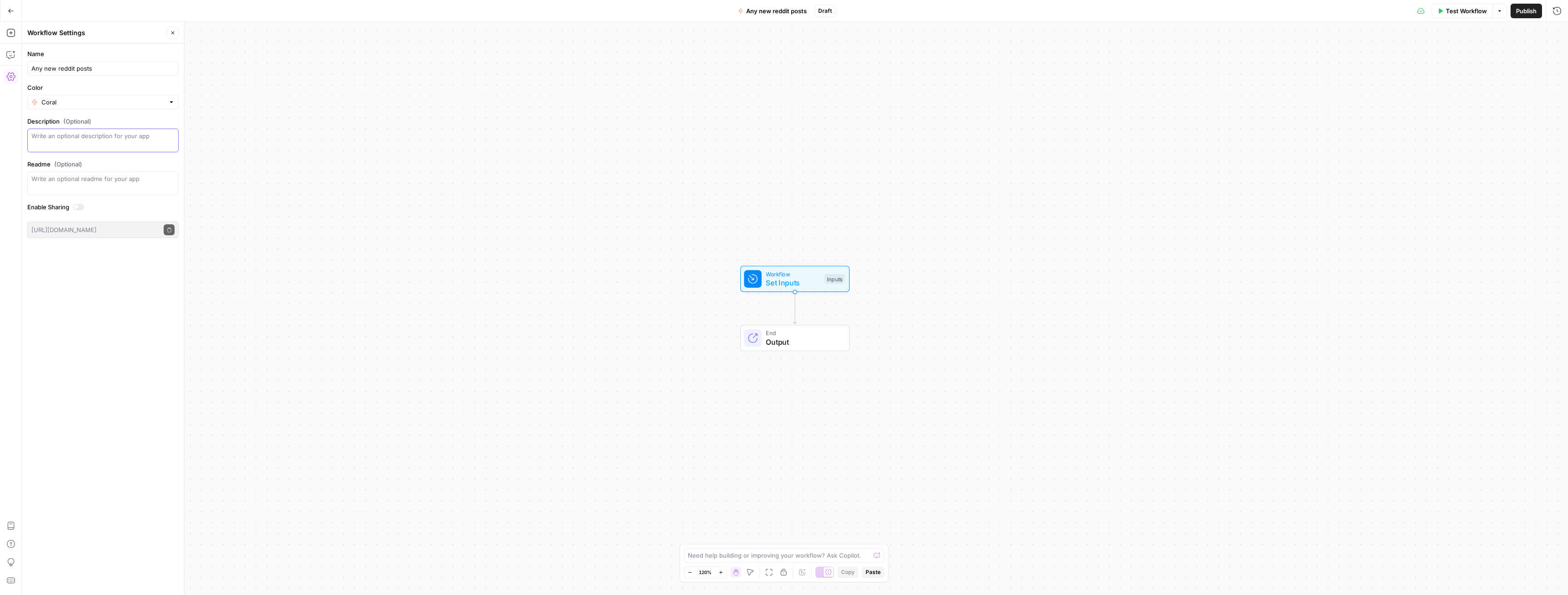
click at [104, 133] on textarea "Description (Optional)" at bounding box center [103, 141] width 143 height 18
click at [100, 72] on input "Any new reddit posts" at bounding box center [103, 68] width 143 height 9
type input "Any new reddit posts?"
click at [89, 85] on label "Color" at bounding box center [103, 87] width 152 height 9
click at [89, 97] on input "Coral" at bounding box center [103, 102] width 123 height 9
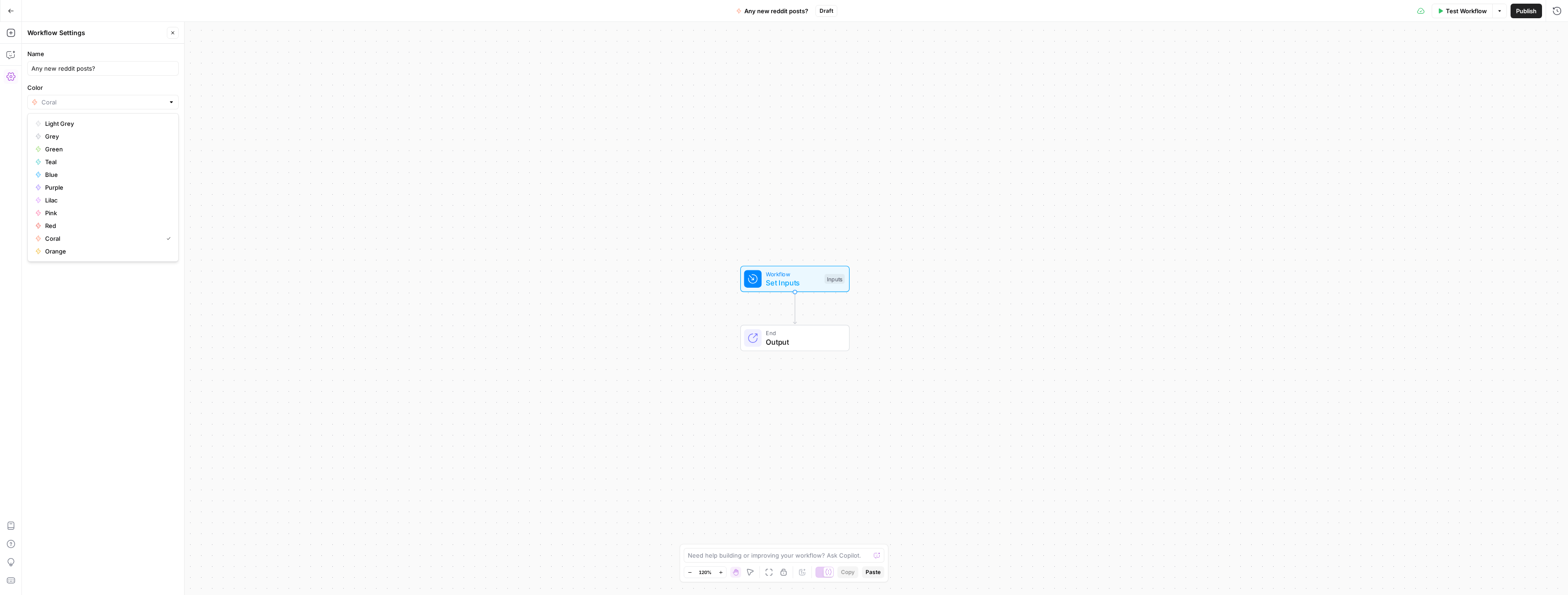
type input "Coral"
click at [164, 342] on div "Name Any new reddit posts? Color Coral Description (Optional) Readme (Optional)…" at bounding box center [103, 319] width 163 height 551
click at [171, 28] on button "Close" at bounding box center [172, 32] width 12 height 12
click at [9, 54] on icon "button" at bounding box center [10, 54] width 9 height 9
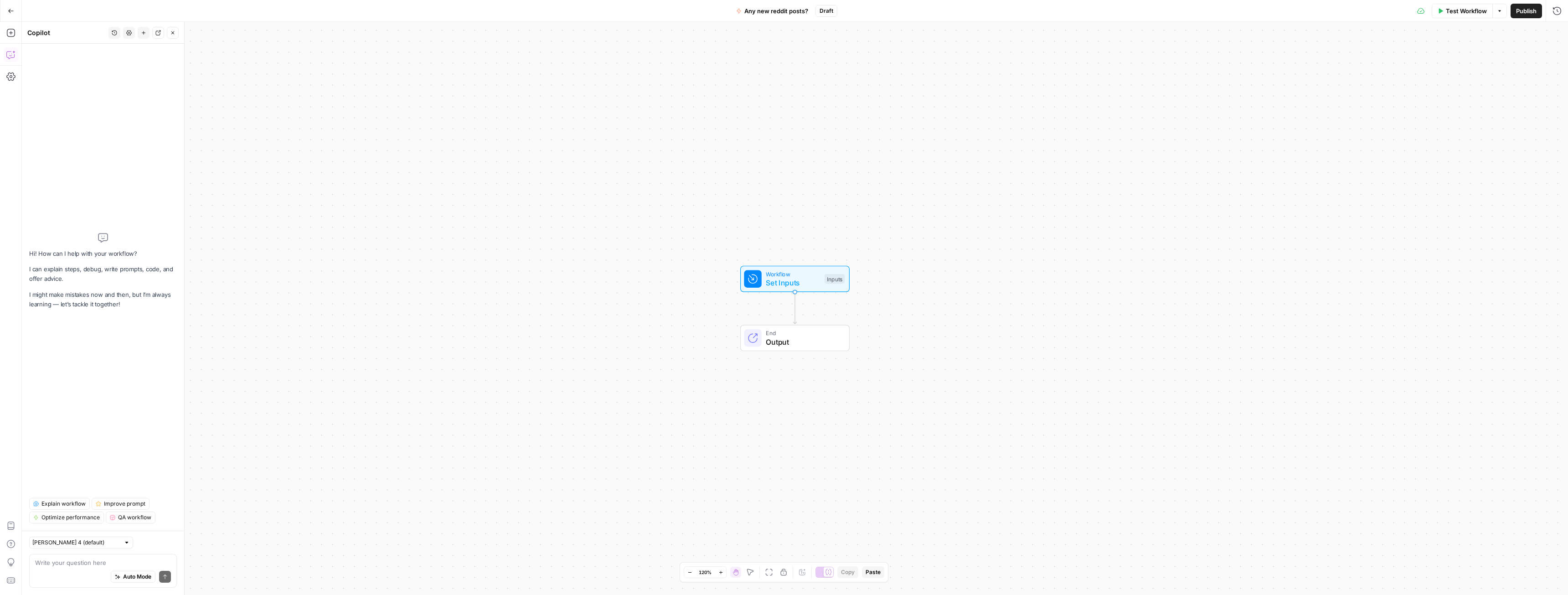
click at [93, 564] on textarea at bounding box center [103, 563] width 136 height 9
type textarea "I want to build a workflow that takes"
click at [794, 304] on icon "Edge from start to end" at bounding box center [794, 308] width 3 height 32
click at [812, 323] on button "Delete step" at bounding box center [811, 317] width 14 height 14
click at [750, 117] on span "Delete Step" at bounding box center [759, 116] width 35 height 9
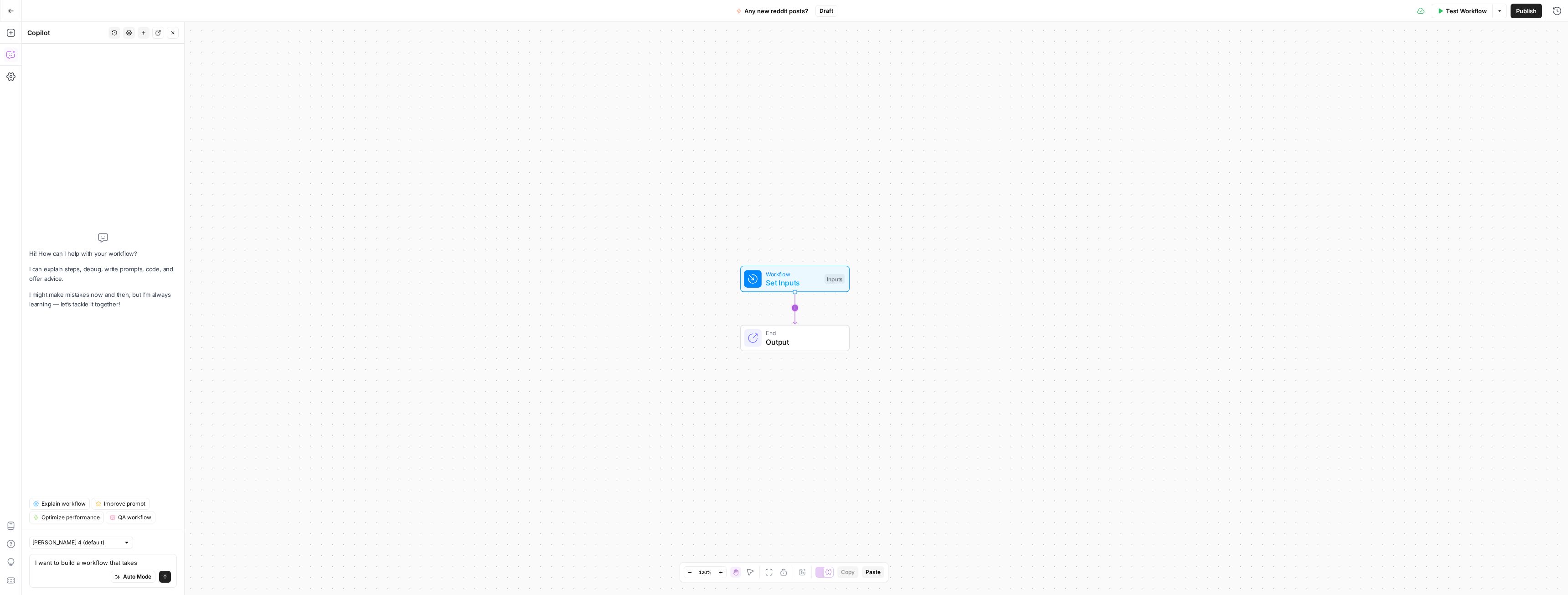
click at [796, 308] on icon "Edge from start to end" at bounding box center [794, 308] width 3 height 32
click at [810, 319] on icon "button" at bounding box center [812, 317] width 9 height 9
click at [750, 113] on span "Delete Step" at bounding box center [759, 116] width 35 height 9
click at [12, 37] on icon "button" at bounding box center [10, 32] width 8 height 8
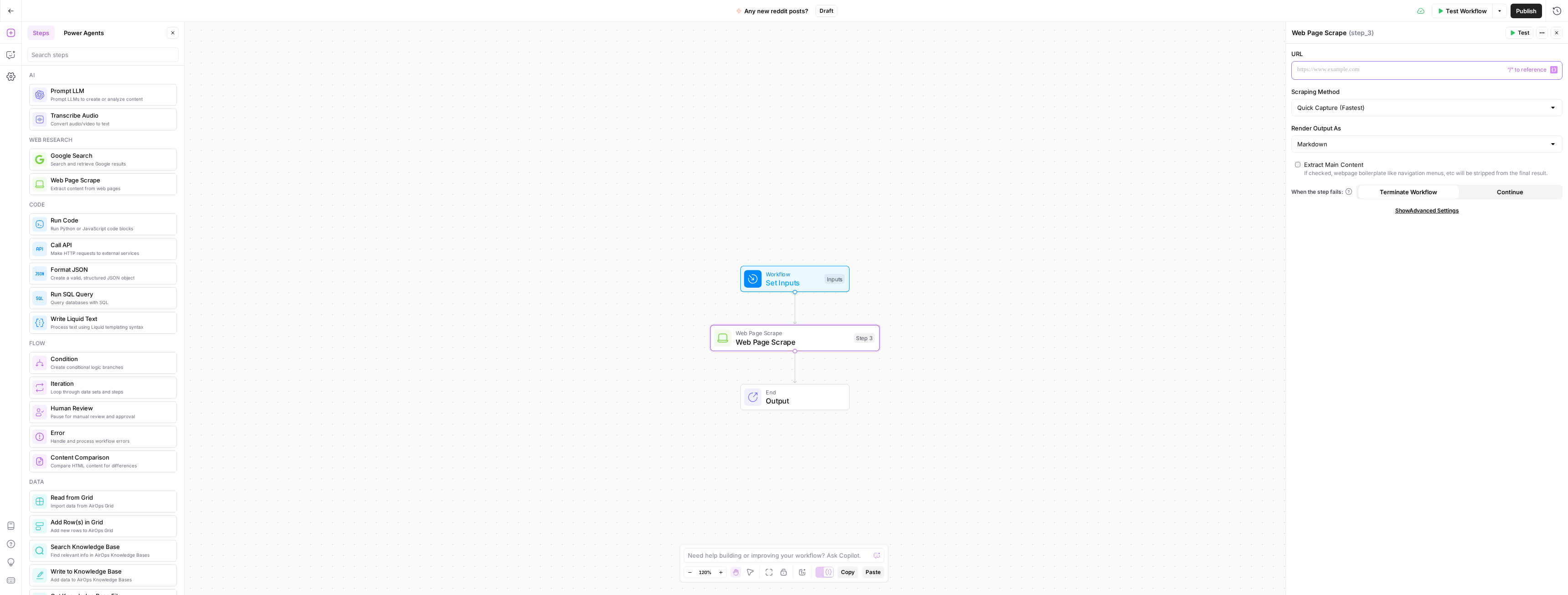
click at [1331, 72] on p at bounding box center [1419, 69] width 245 height 9
click at [1346, 141] on input "Markdown" at bounding box center [1421, 144] width 248 height 9
click at [1333, 167] on span "Text" at bounding box center [1425, 167] width 252 height 9
type input "Text"
click at [1341, 164] on div "Extract Main Content" at bounding box center [1333, 164] width 59 height 9
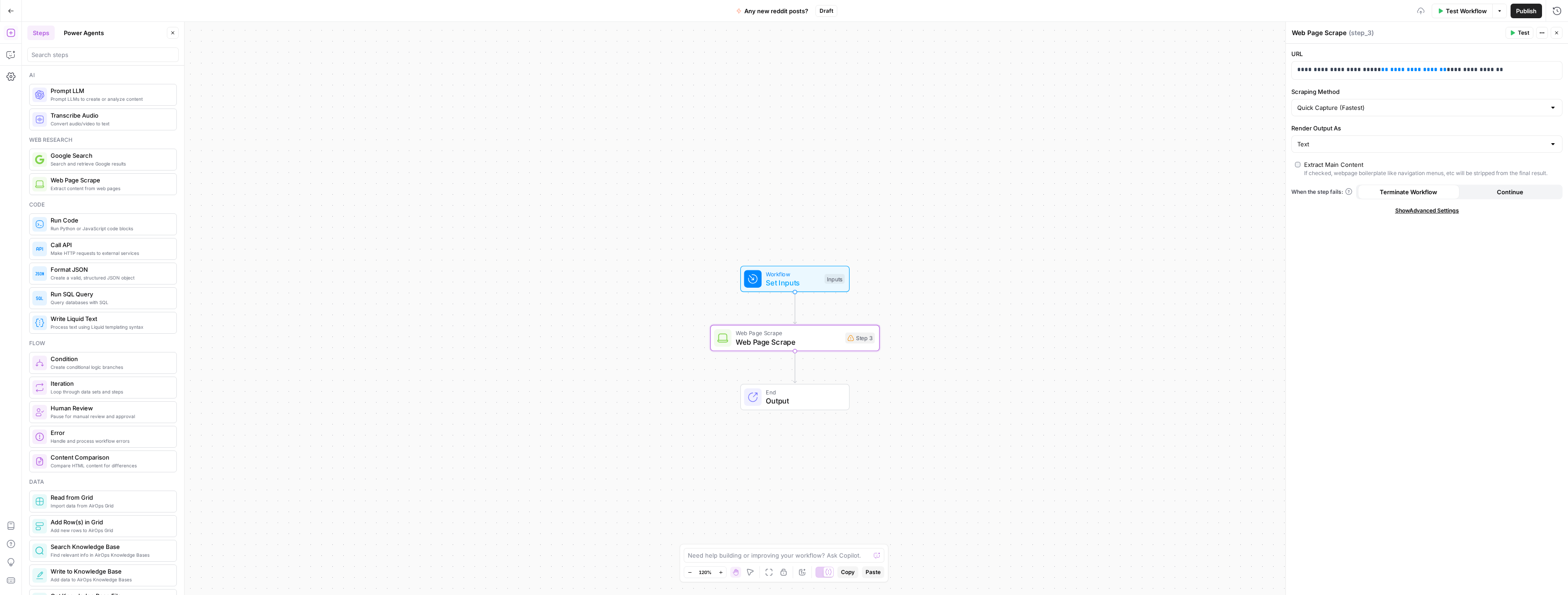
click at [1341, 164] on div "Extract Main Content" at bounding box center [1333, 164] width 59 height 9
click at [1419, 212] on span "Show Advanced Settings" at bounding box center [1427, 210] width 64 height 8
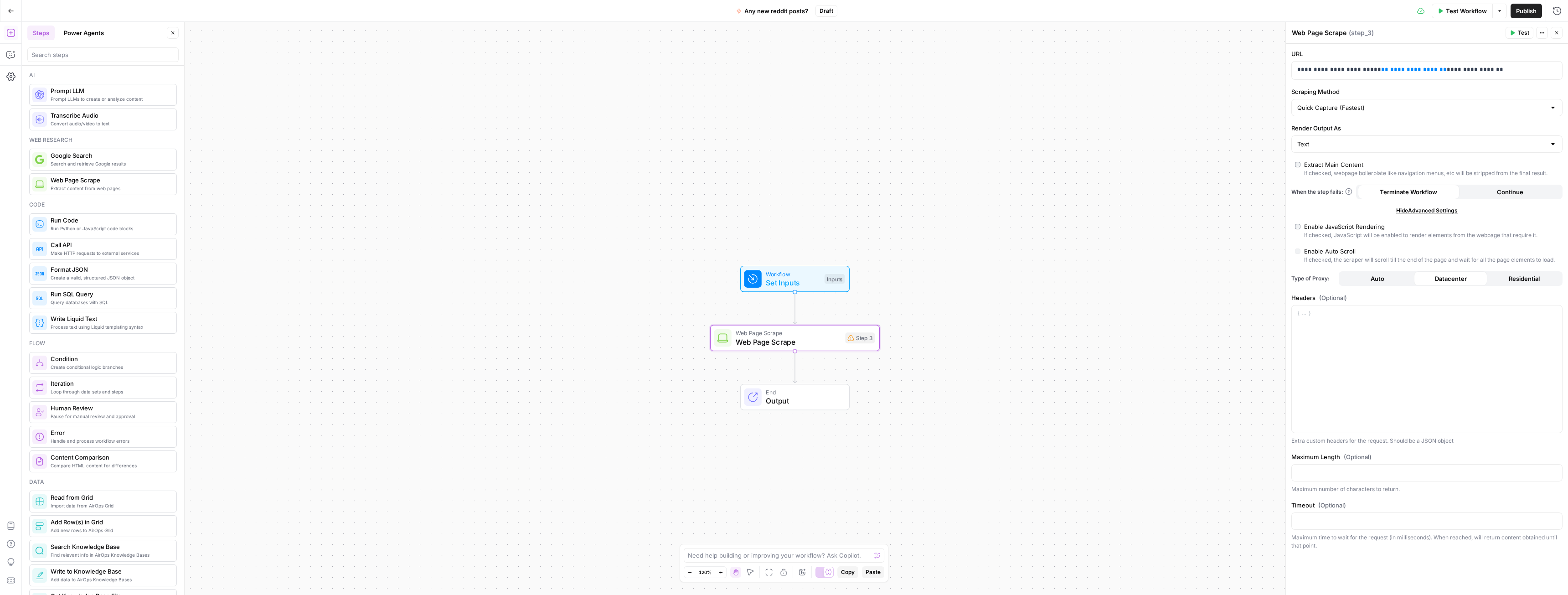
click at [1532, 276] on span "Residential" at bounding box center [1524, 278] width 31 height 9
type input "Custom"
click at [1309, 103] on input "Scraping Method" at bounding box center [1421, 107] width 248 height 9
click at [1330, 131] on span "Quick Capture (Fastest)" at bounding box center [1425, 130] width 252 height 9
click at [1505, 278] on button "Residential" at bounding box center [1524, 279] width 74 height 15
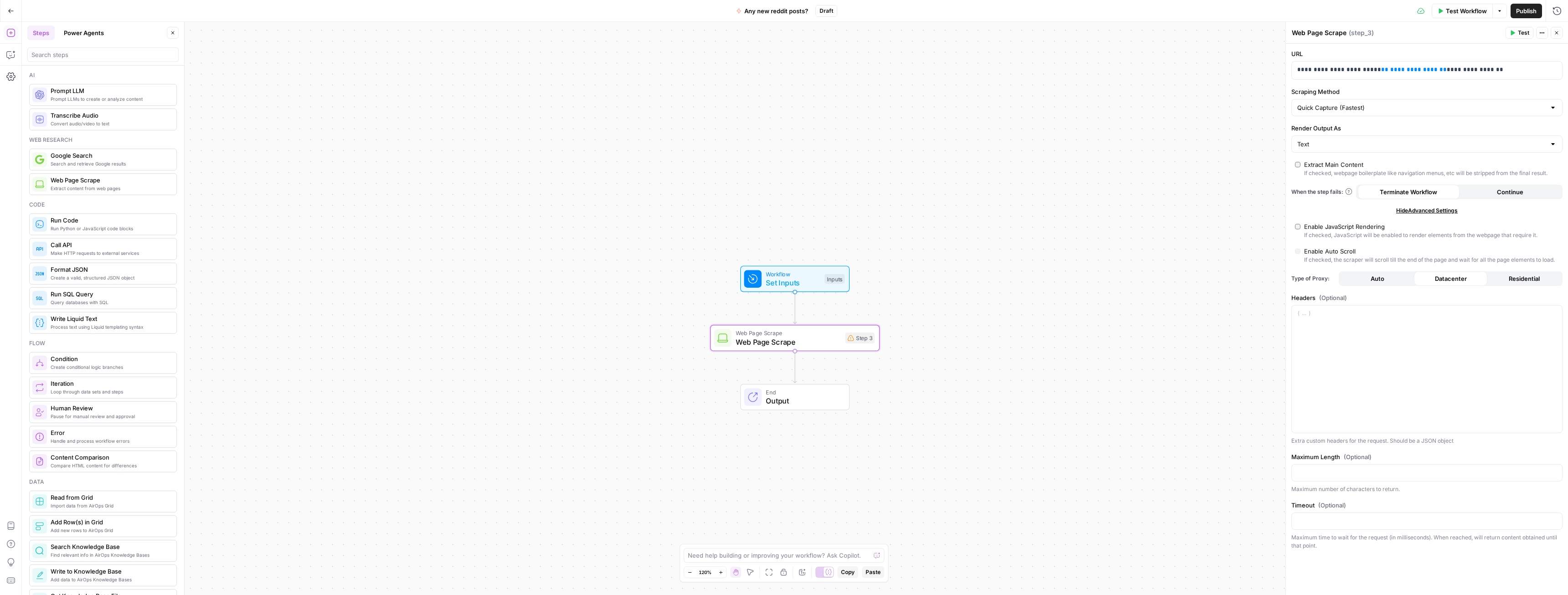
type input "Custom"
click at [1353, 108] on input "Scraping Method" at bounding box center [1421, 107] width 248 height 9
click at [1353, 132] on span "Quick Capture (Fastest)" at bounding box center [1425, 130] width 252 height 9
click at [1522, 279] on span "Residential" at bounding box center [1524, 278] width 31 height 9
type input "Custom"
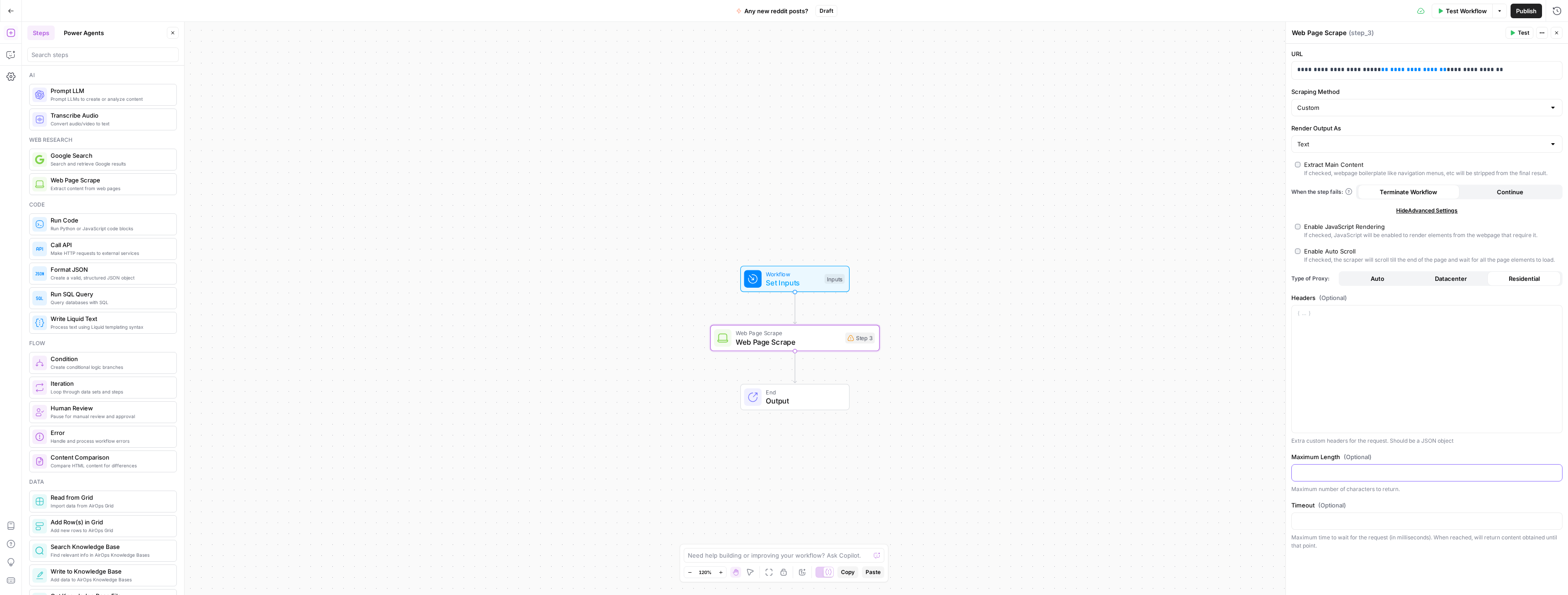
click at [1342, 477] on input "Maximum Length (Optional)" at bounding box center [1427, 473] width 259 height 9
paste input "50000"
type input "50000"
click at [1337, 524] on input "Timeout (Optional)" at bounding box center [1427, 521] width 259 height 9
paste input "30000"
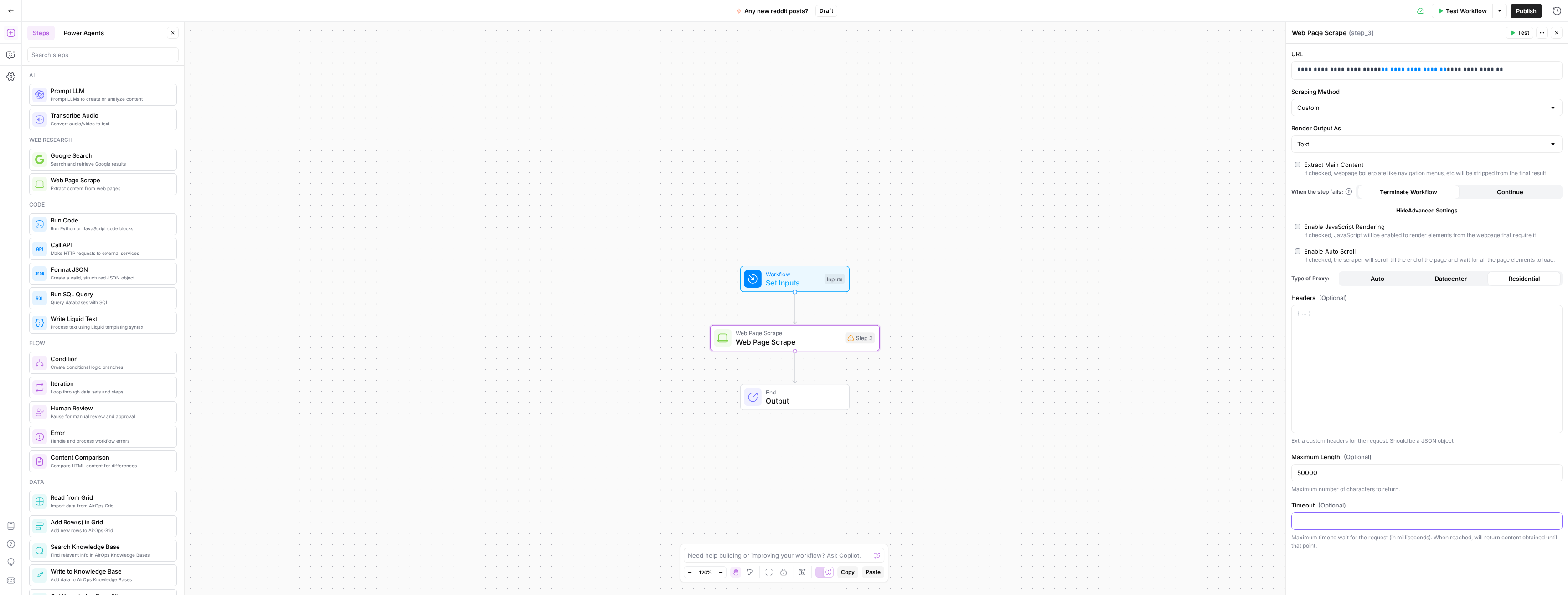
type input "30000"
click at [823, 280] on div "Workflow Set Inputs Inputs Test Step" at bounding box center [794, 279] width 100 height 19
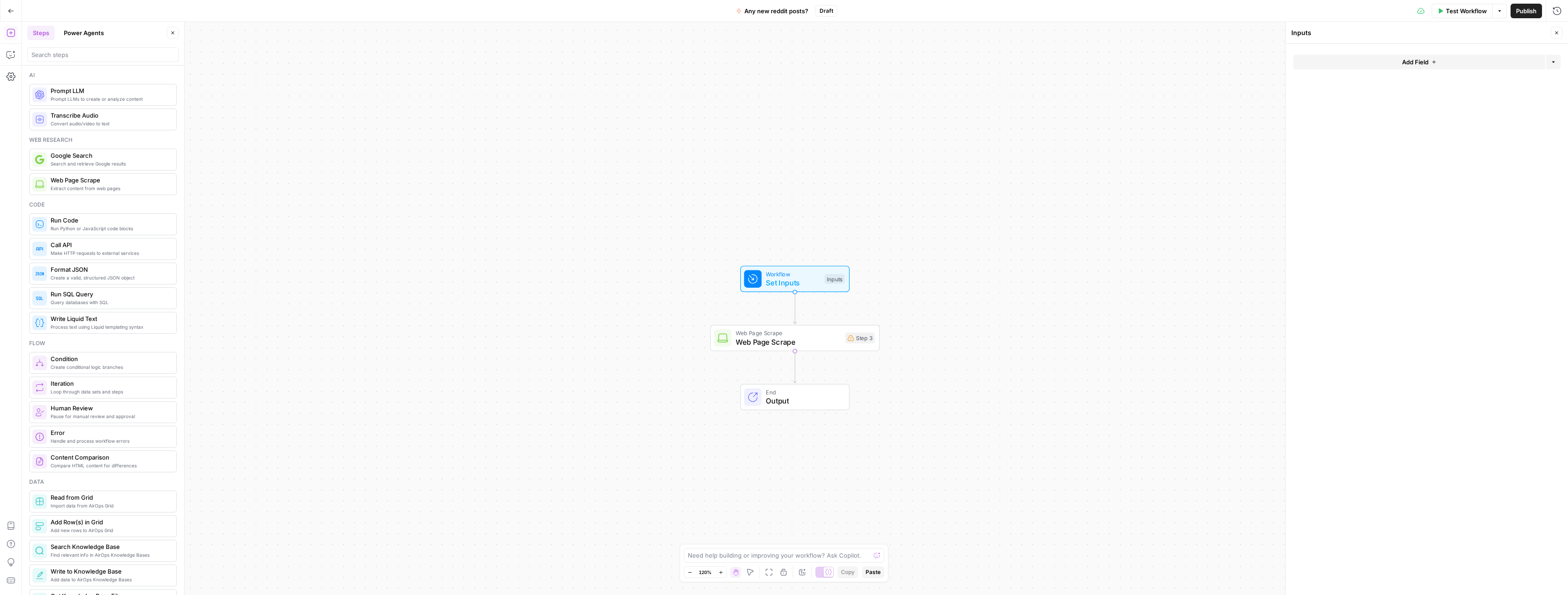
click at [1398, 59] on button "Add Field" at bounding box center [1419, 62] width 252 height 15
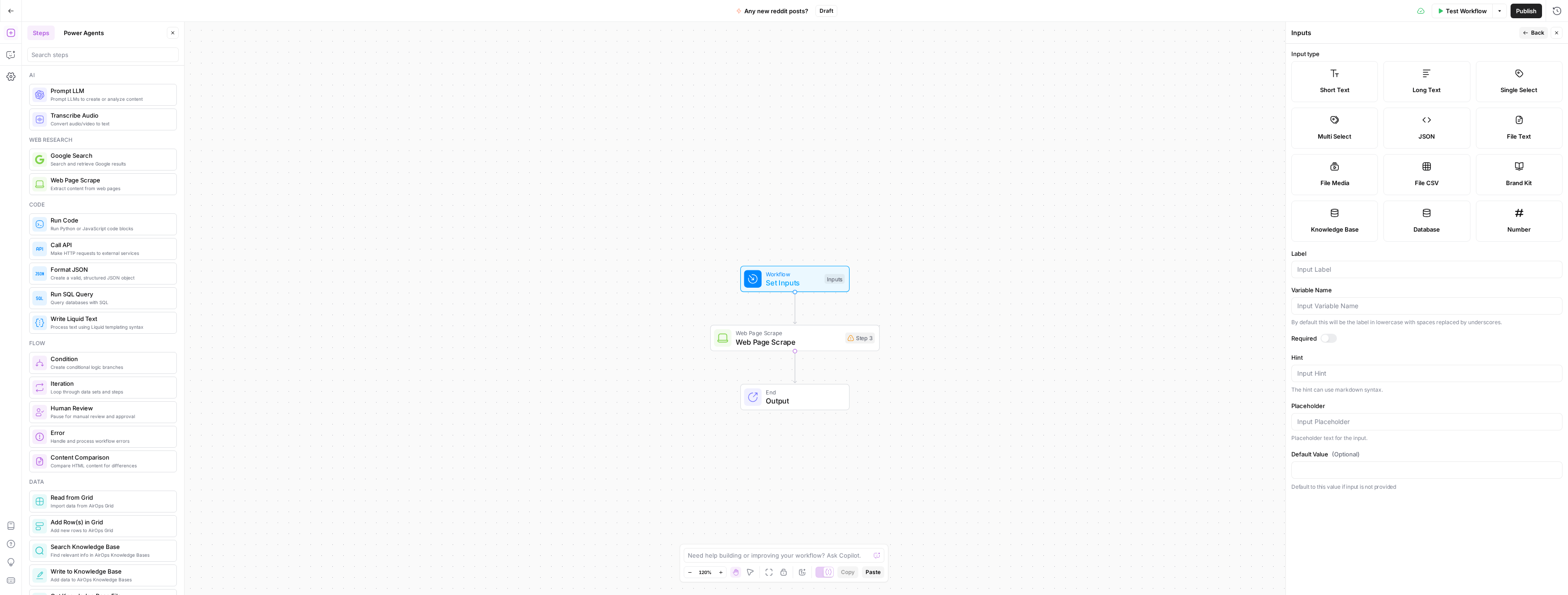
click at [1335, 73] on icon at bounding box center [1334, 73] width 9 height 9
click at [1326, 273] on input "Label" at bounding box center [1427, 269] width 259 height 9
type input "subreddit_name"
click at [1337, 339] on div at bounding box center [1328, 338] width 16 height 9
click at [1523, 33] on icon "button" at bounding box center [1525, 32] width 5 height 5
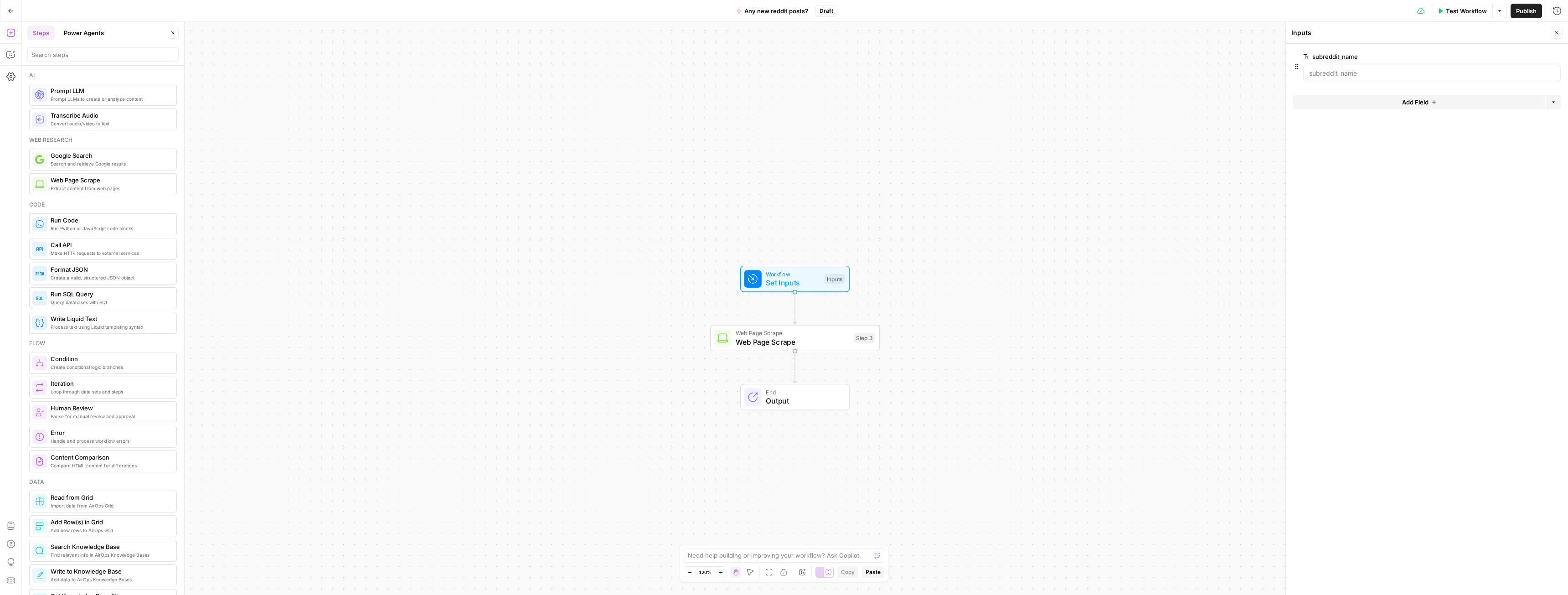
click at [1359, 102] on button "Add Field" at bounding box center [1419, 102] width 252 height 15
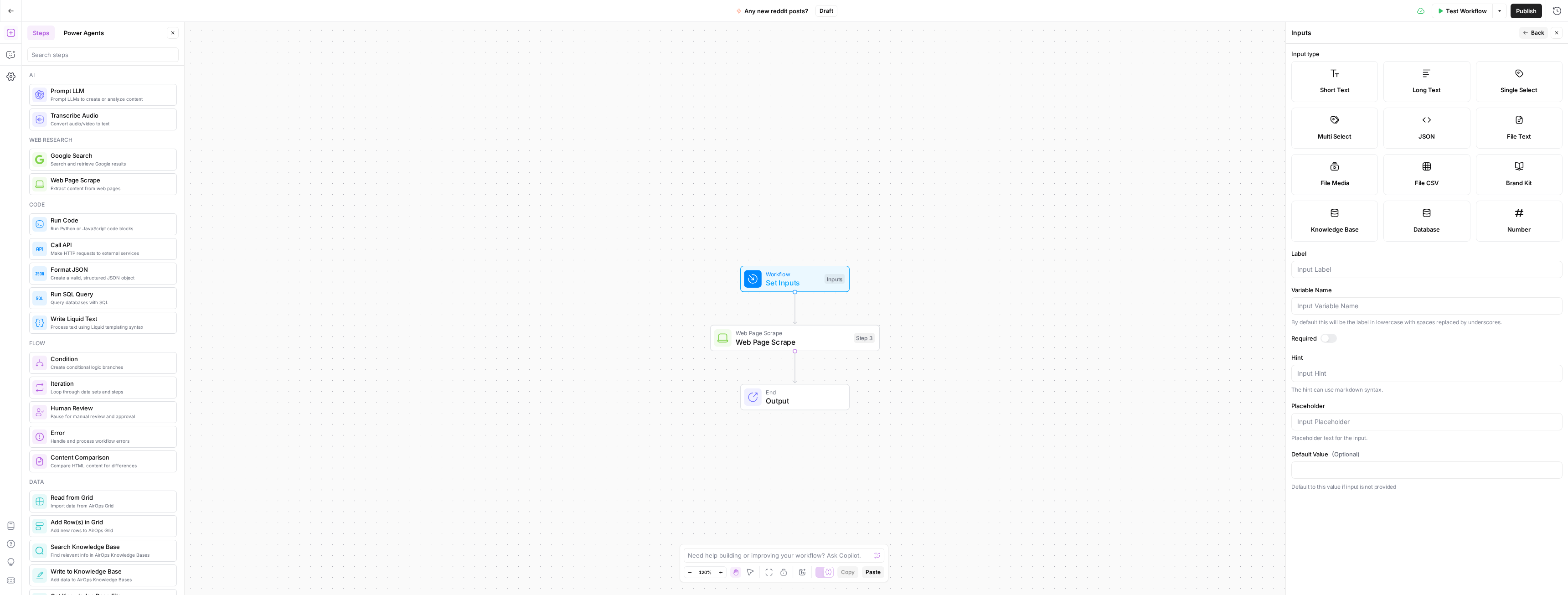
click at [1424, 139] on span "JSON" at bounding box center [1426, 136] width 16 height 9
click at [1323, 273] on input "Label" at bounding box center [1427, 269] width 259 height 9
type input "previous_message"
click at [1536, 31] on span "Back" at bounding box center [1538, 32] width 13 height 8
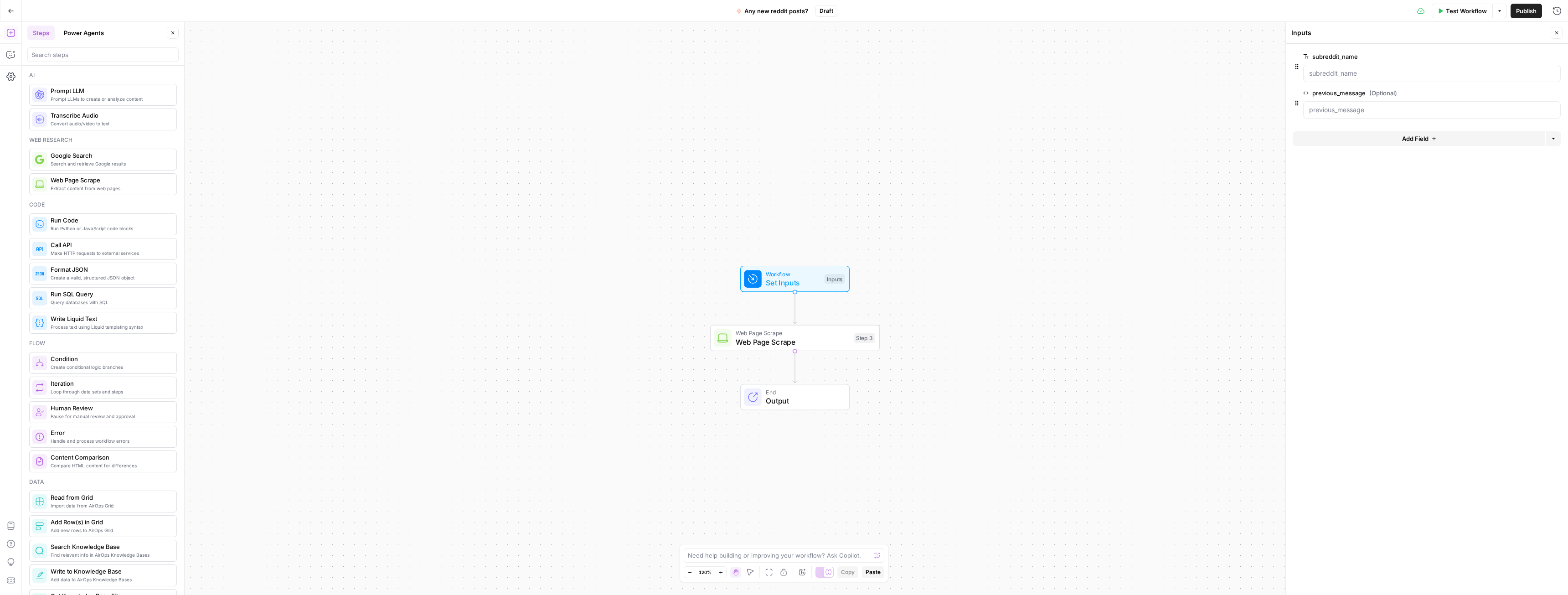
click at [794, 341] on span "Web Page Scrape" at bounding box center [793, 342] width 114 height 11
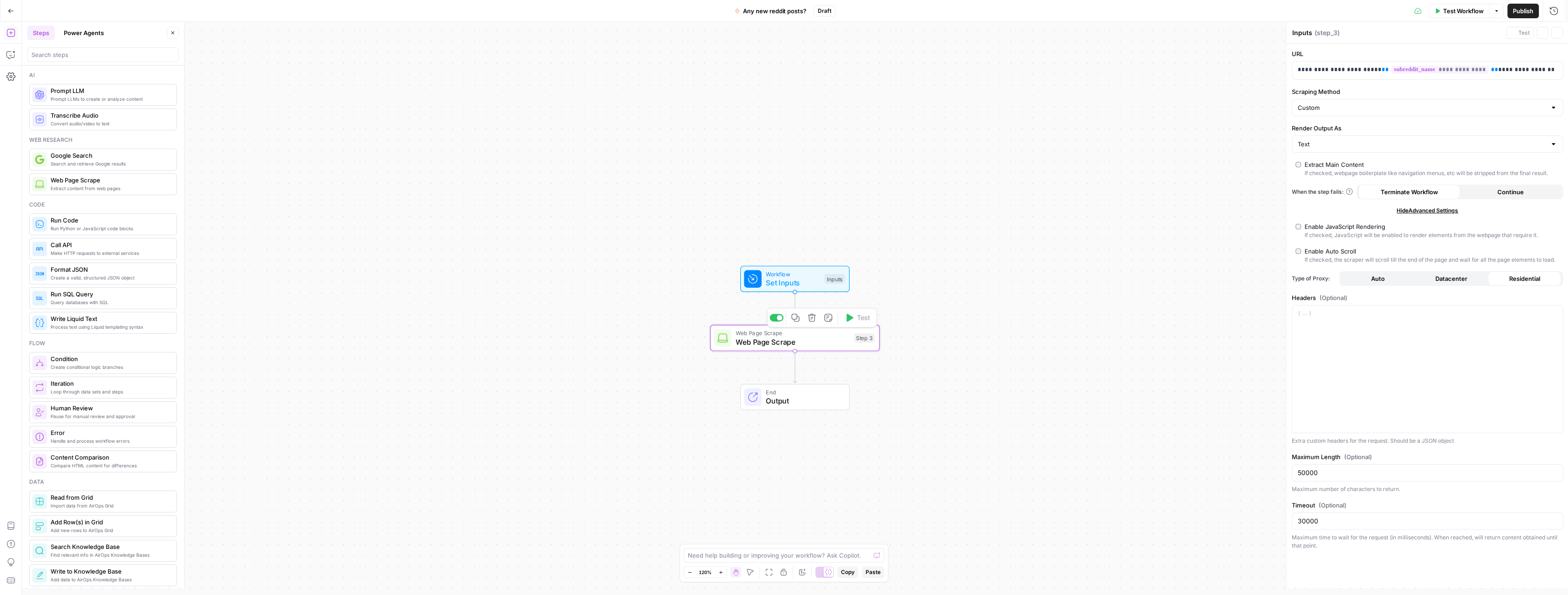
type textarea "Web Page Scrape"
click at [1343, 106] on input "Scraping Method" at bounding box center [1421, 107] width 248 height 9
click at [1356, 130] on span "Quick Capture (Fastest)" at bounding box center [1425, 130] width 252 height 9
click at [1519, 278] on span "Residential" at bounding box center [1524, 278] width 31 height 9
type input "Custom"
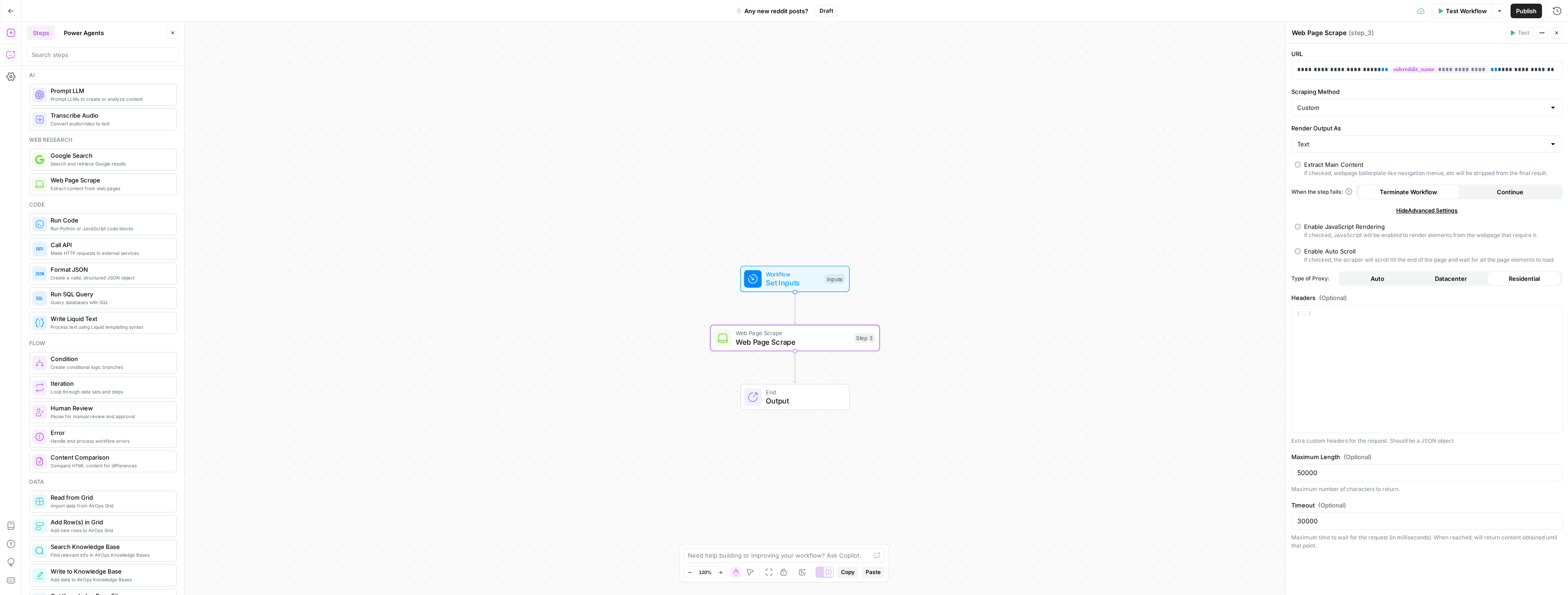
click at [7, 54] on icon "button" at bounding box center [10, 55] width 8 height 7
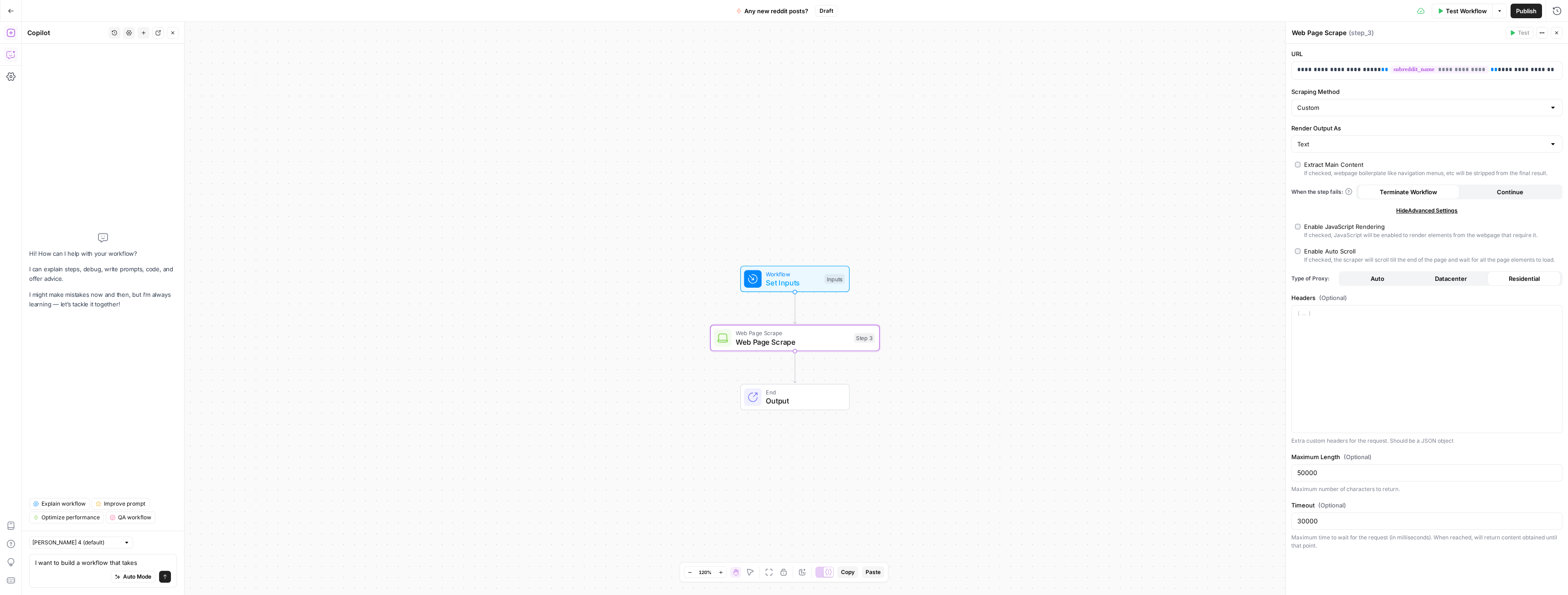
click at [95, 566] on textarea "I want to build a workflow that takes" at bounding box center [103, 563] width 136 height 9
click at [146, 562] on textarea "I want to build a workflow that takes" at bounding box center [103, 563] width 136 height 9
click at [120, 562] on textarea "I want to build a workflow that takes" at bounding box center [103, 563] width 136 height 9
click at [136, 565] on textarea "I want to build a workflow that scrapes reddit (existing step 3), takes a JSON …" at bounding box center [103, 554] width 136 height 27
type textarea "I want to build a workflow that scrapes reddit (existing step 3), takes a JSON …"
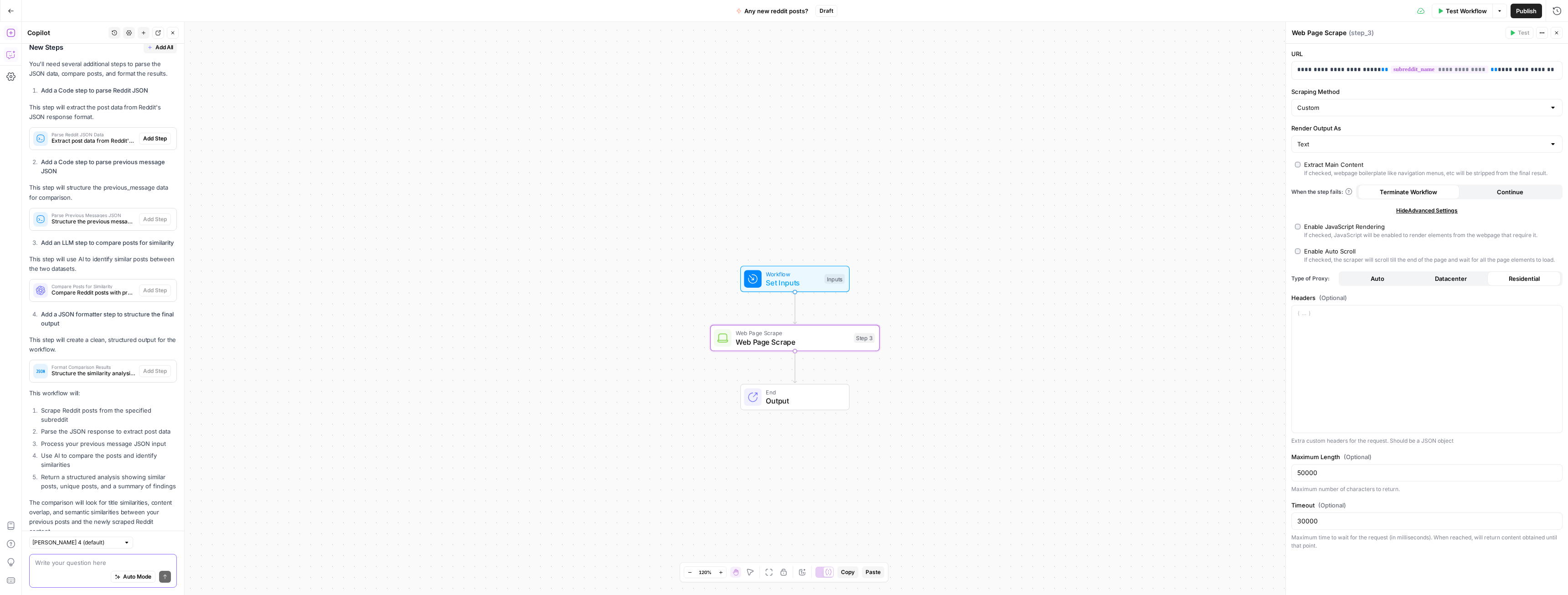
scroll to position [241, 0]
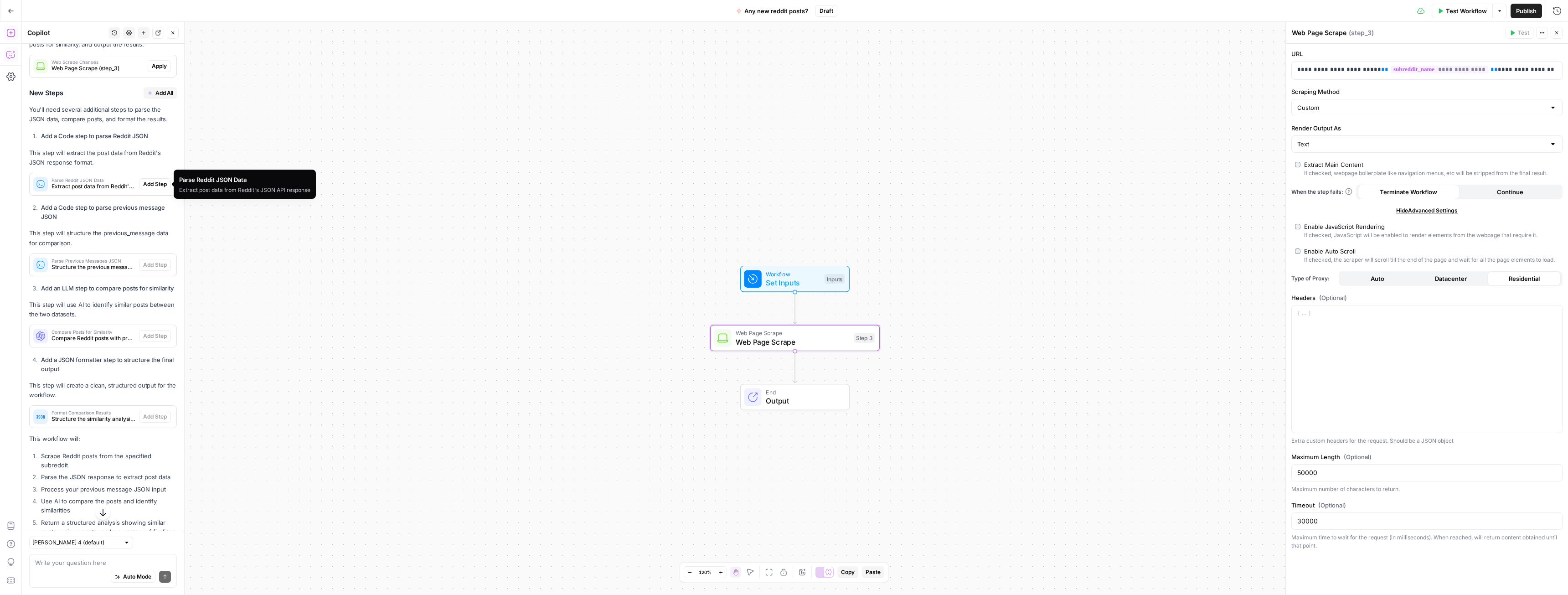
click at [83, 183] on span "Extract post data from Reddit's JSON API response" at bounding box center [94, 186] width 84 height 8
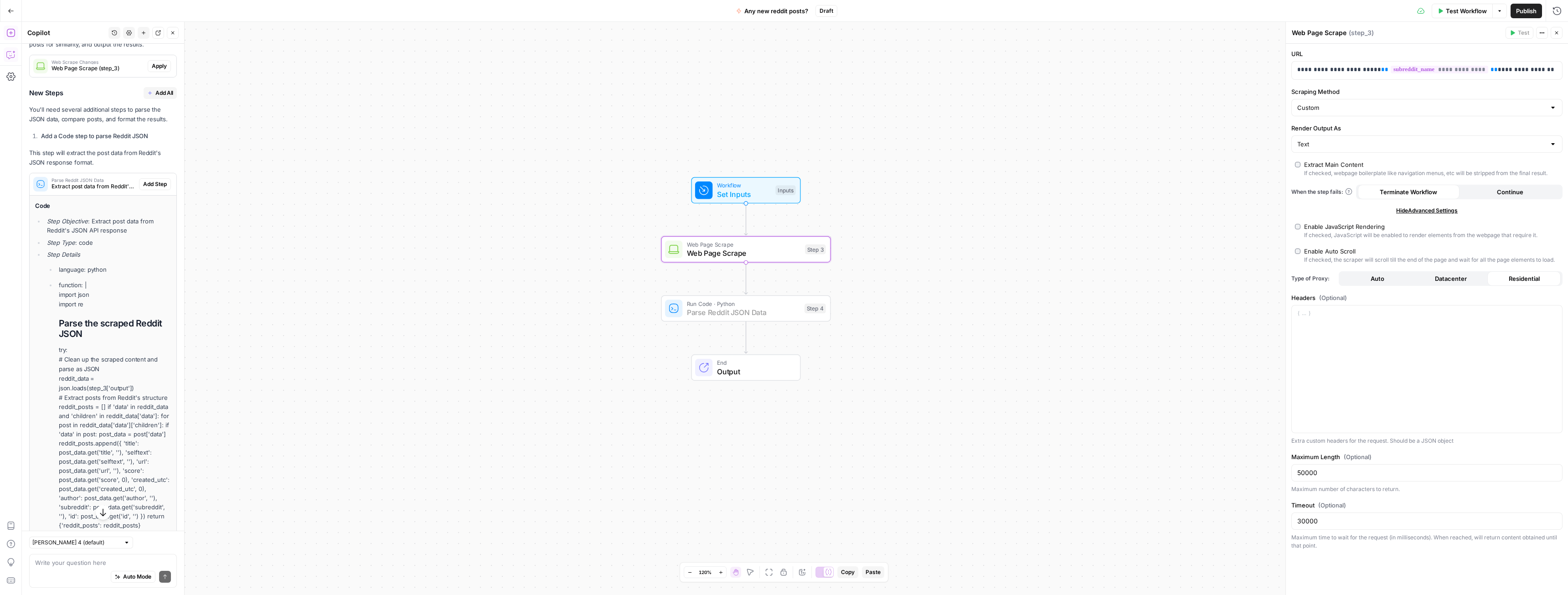
click at [144, 183] on span "Add Step" at bounding box center [155, 184] width 24 height 8
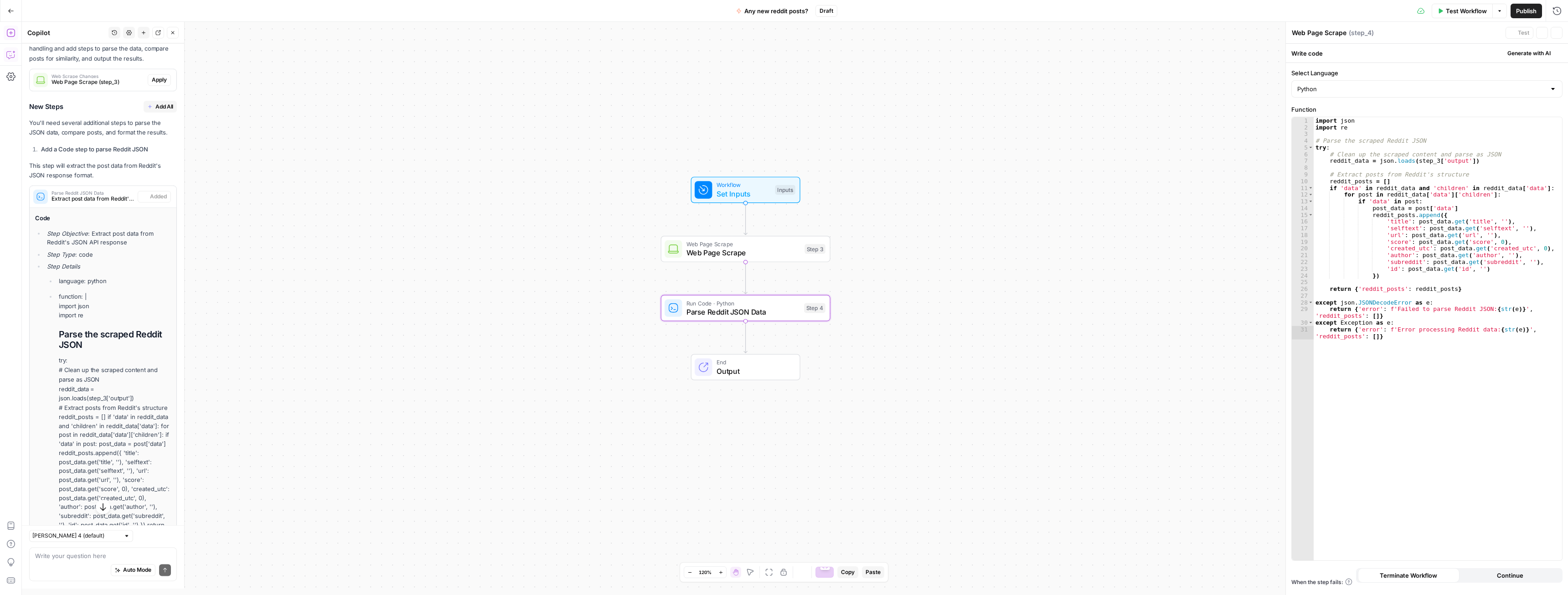
type textarea "Parse Reddit JSON Data"
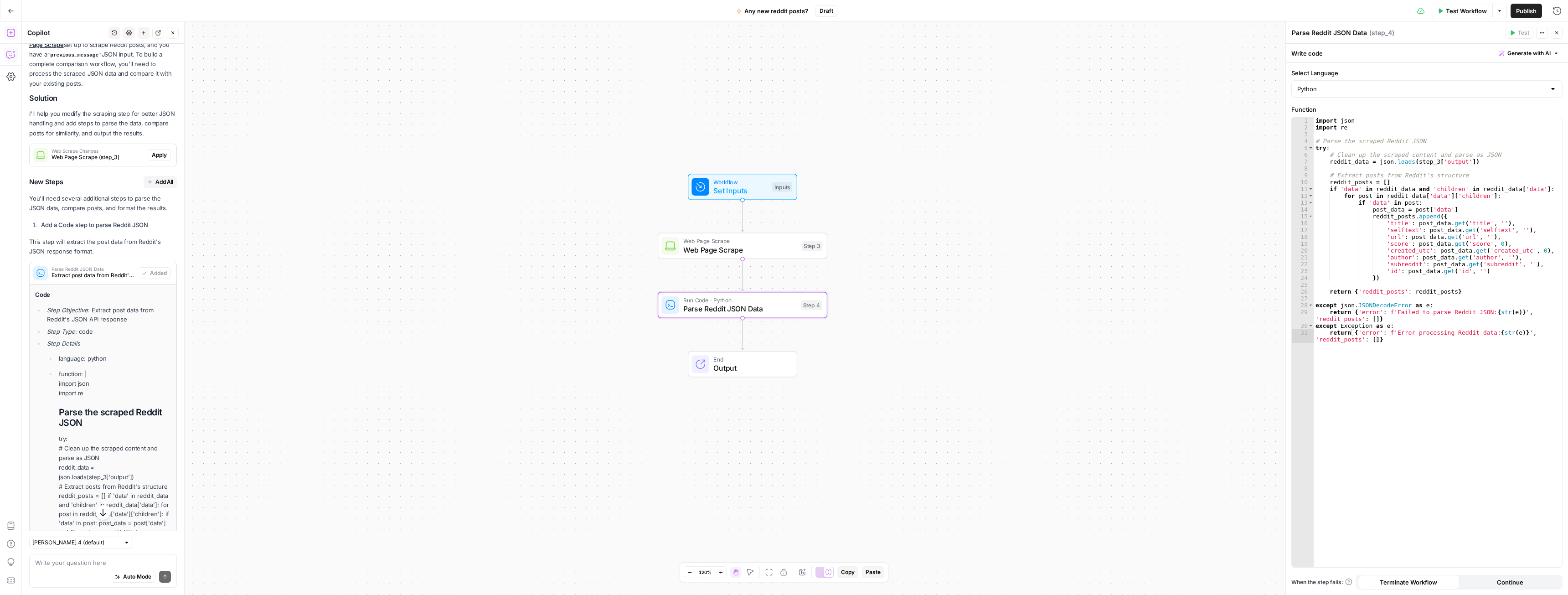
scroll to position [164, 0]
click at [111, 157] on span "Web Page Scrape (step_3)" at bounding box center [98, 159] width 93 height 8
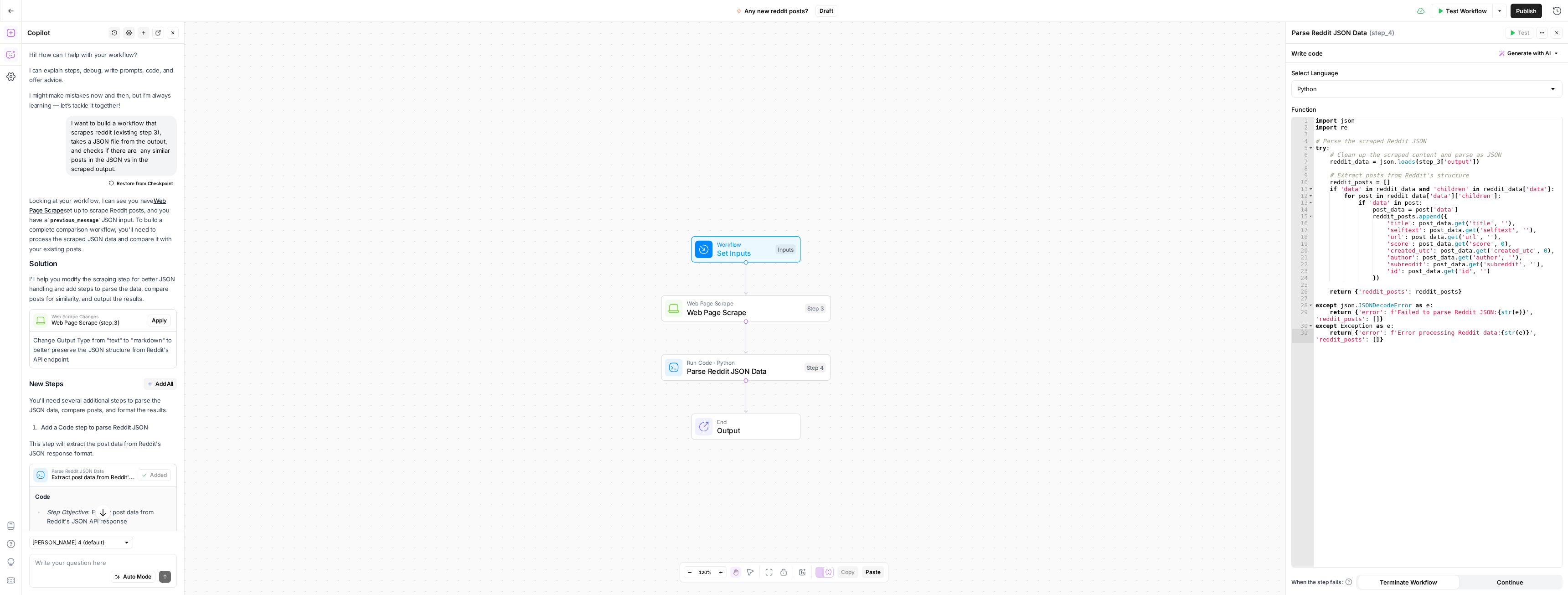
scroll to position [0, 0]
click at [144, 184] on span "Restore from Checkpoint" at bounding box center [145, 185] width 57 height 7
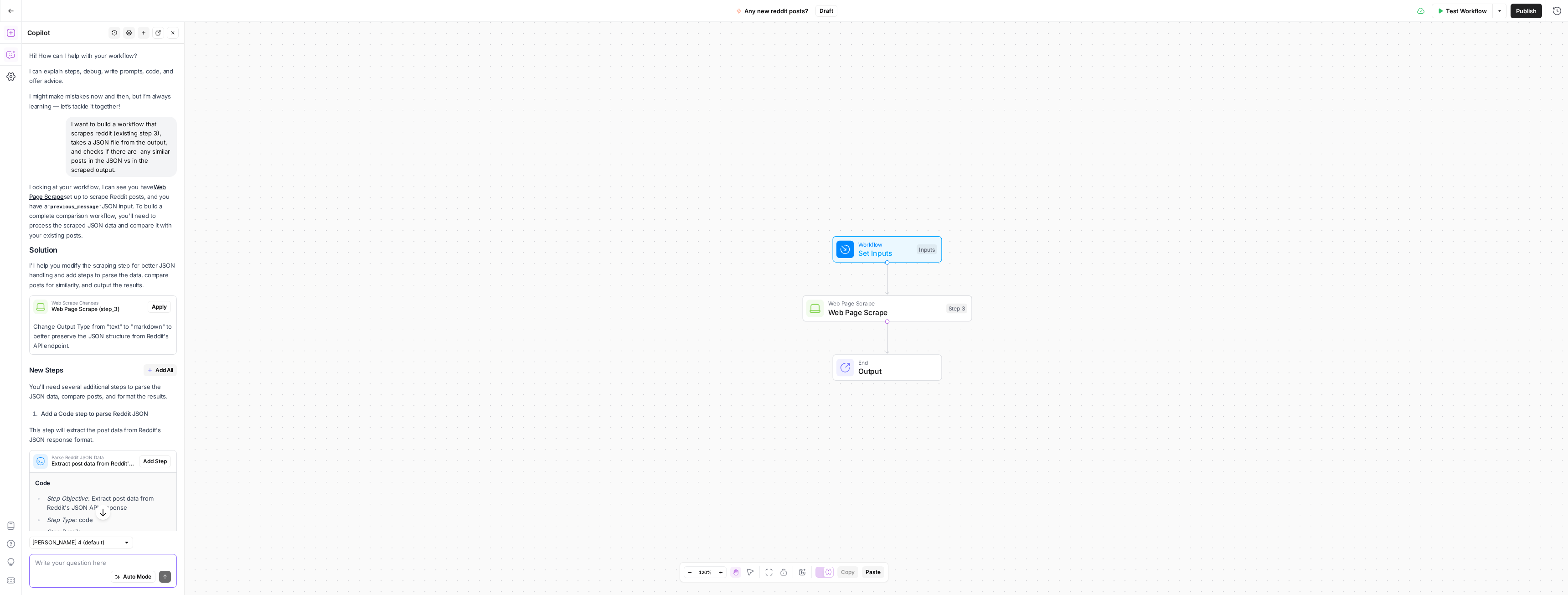
click at [70, 563] on textarea at bounding box center [103, 563] width 136 height 9
paste textarea "{ "user": "U095R23GBAP", "type": "message", "ts": "1758538744.839799", "bot_id"…"
type textarea "{ "user": "U095R23GBAP", "type": "message", "ts": "1758538744.839799", "bot_id"…"
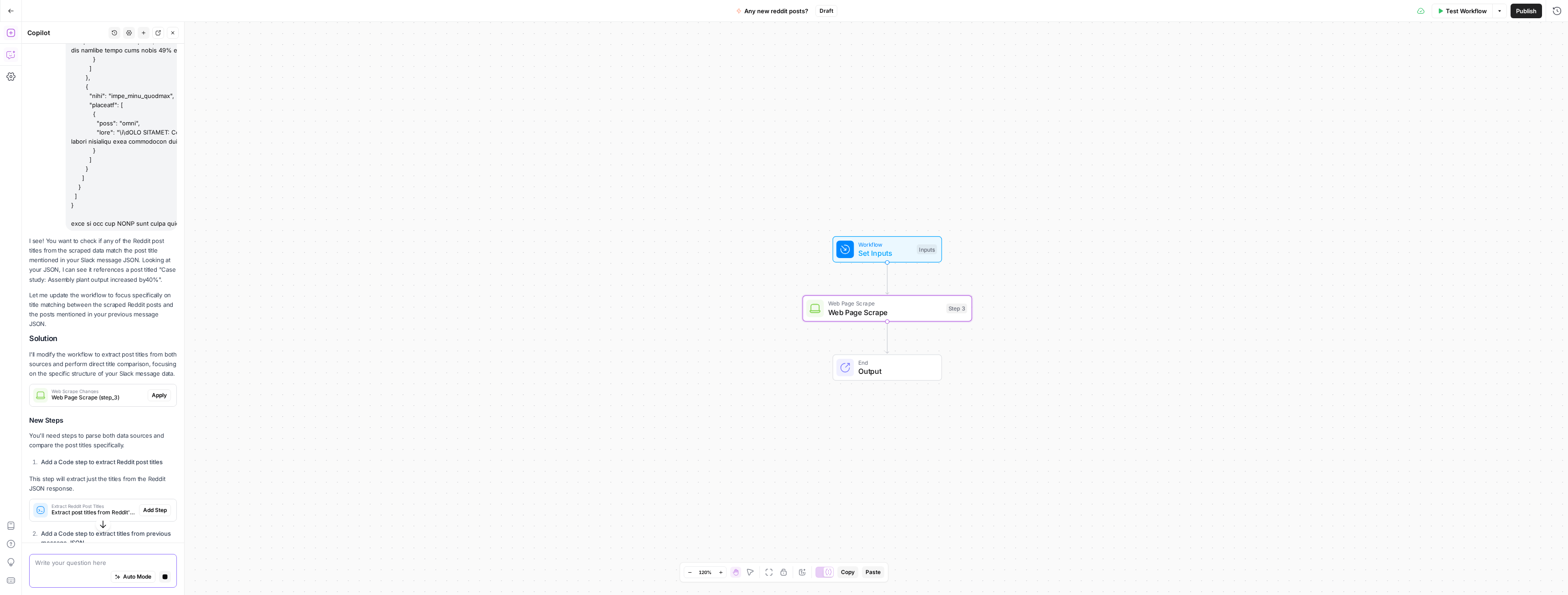
scroll to position [1902, 0]
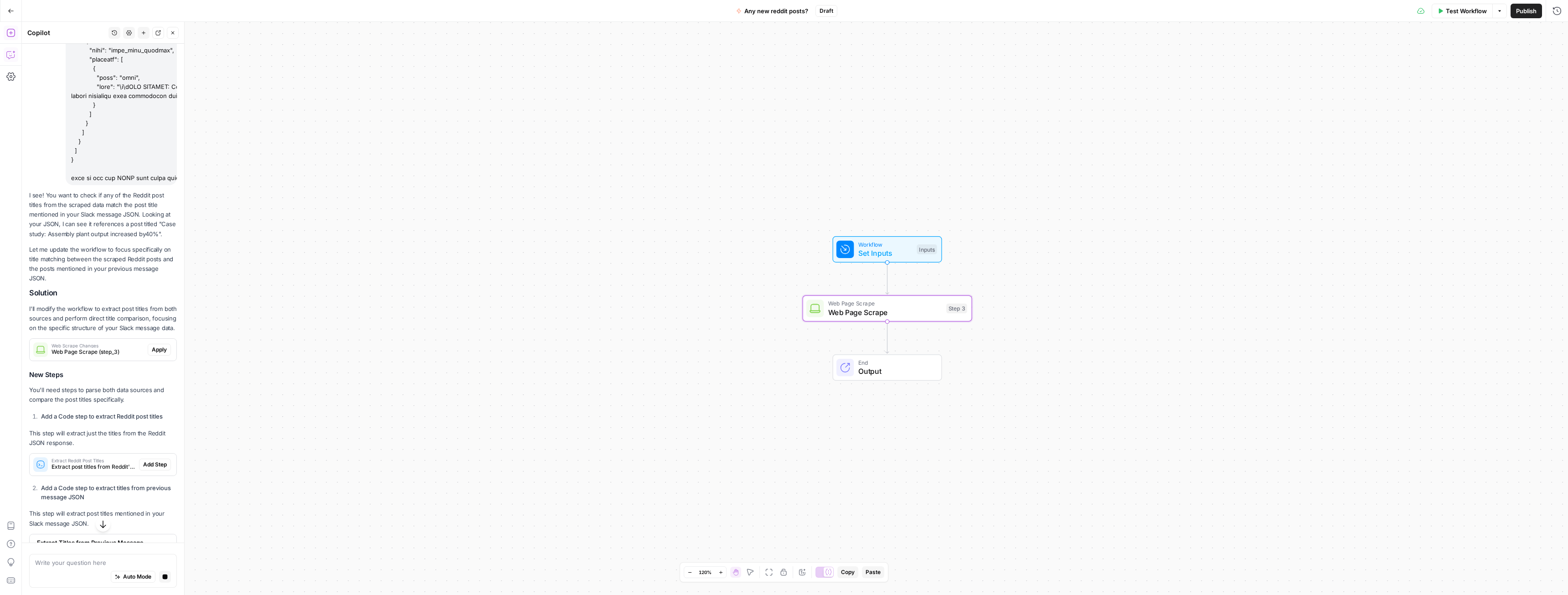
click at [83, 348] on span "Web Scrape Changes" at bounding box center [98, 345] width 93 height 4
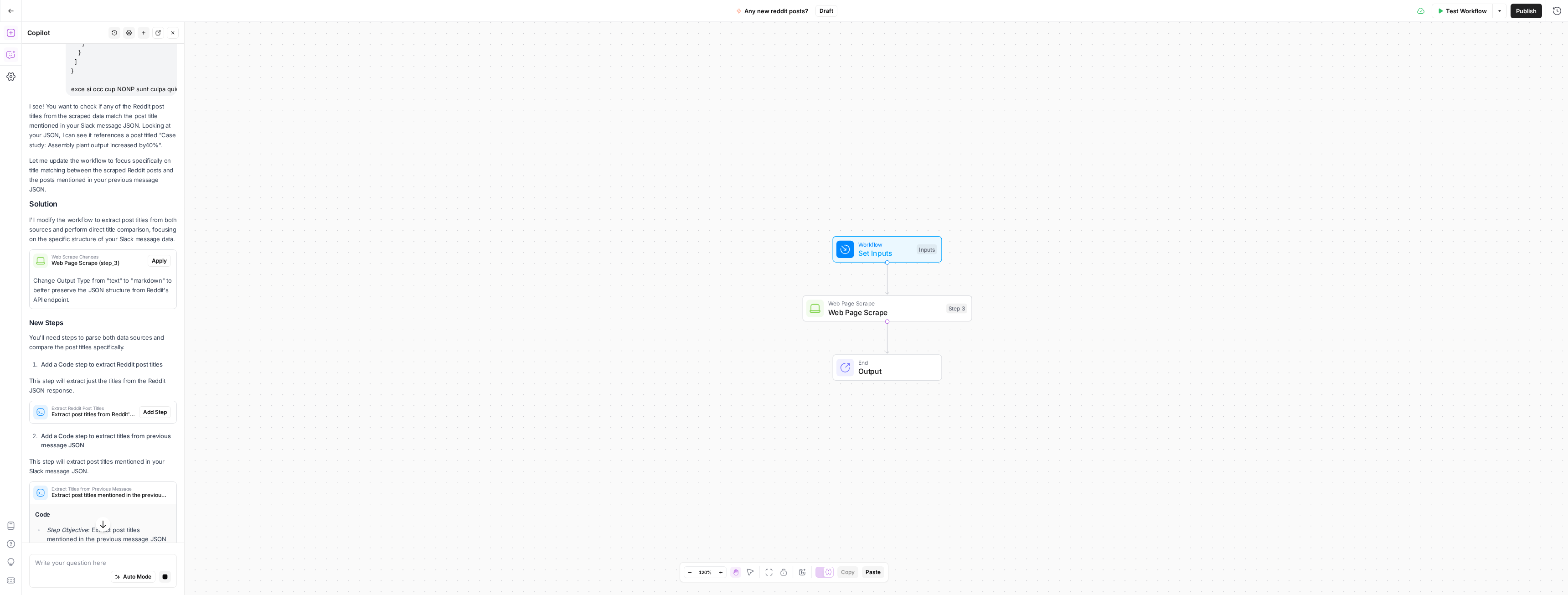
scroll to position [1993, 0]
click at [155, 264] on button "Apply" at bounding box center [159, 258] width 23 height 12
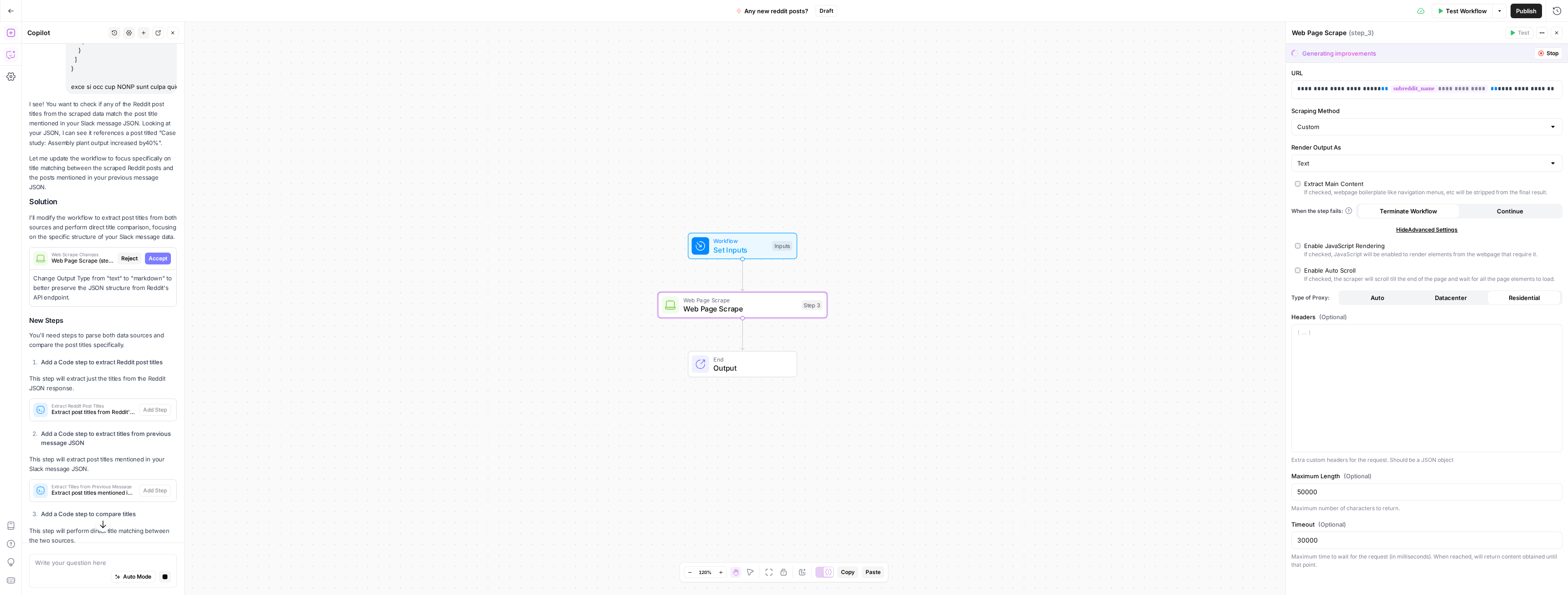
click at [152, 262] on span "Accept" at bounding box center [158, 258] width 19 height 8
type input "Markdown"
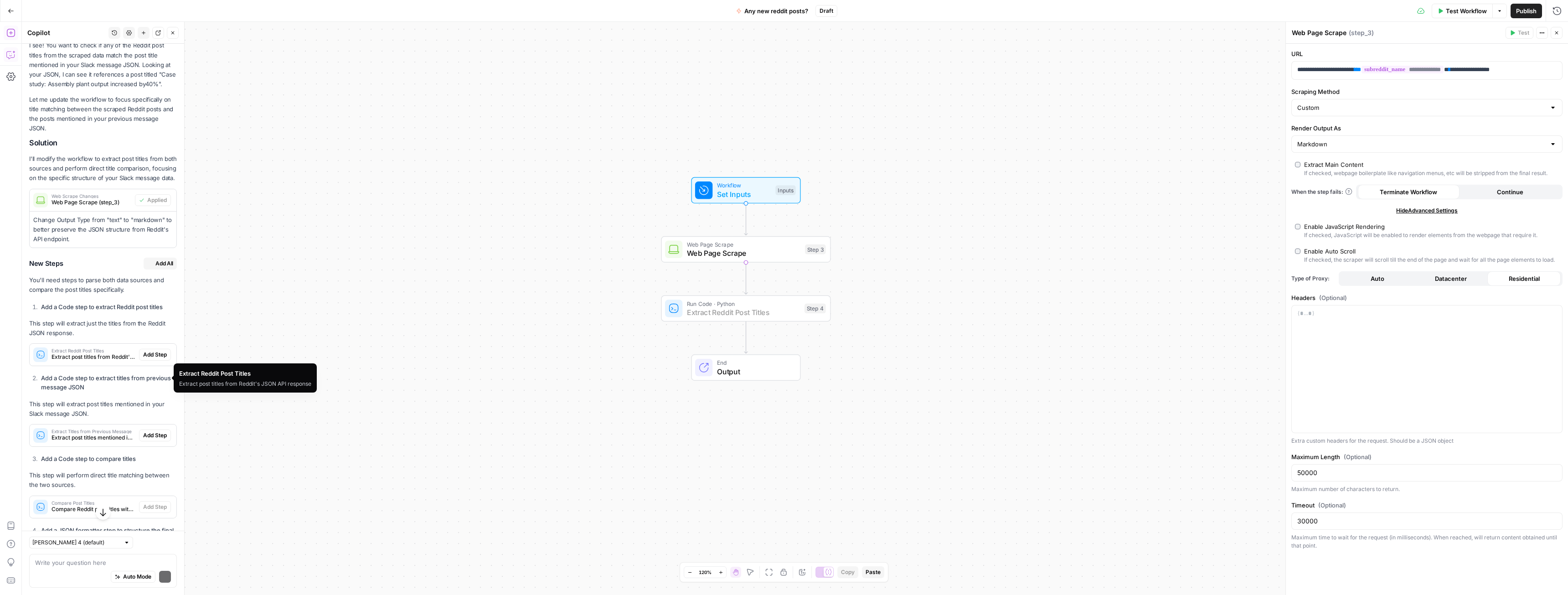
scroll to position [2117, 0]
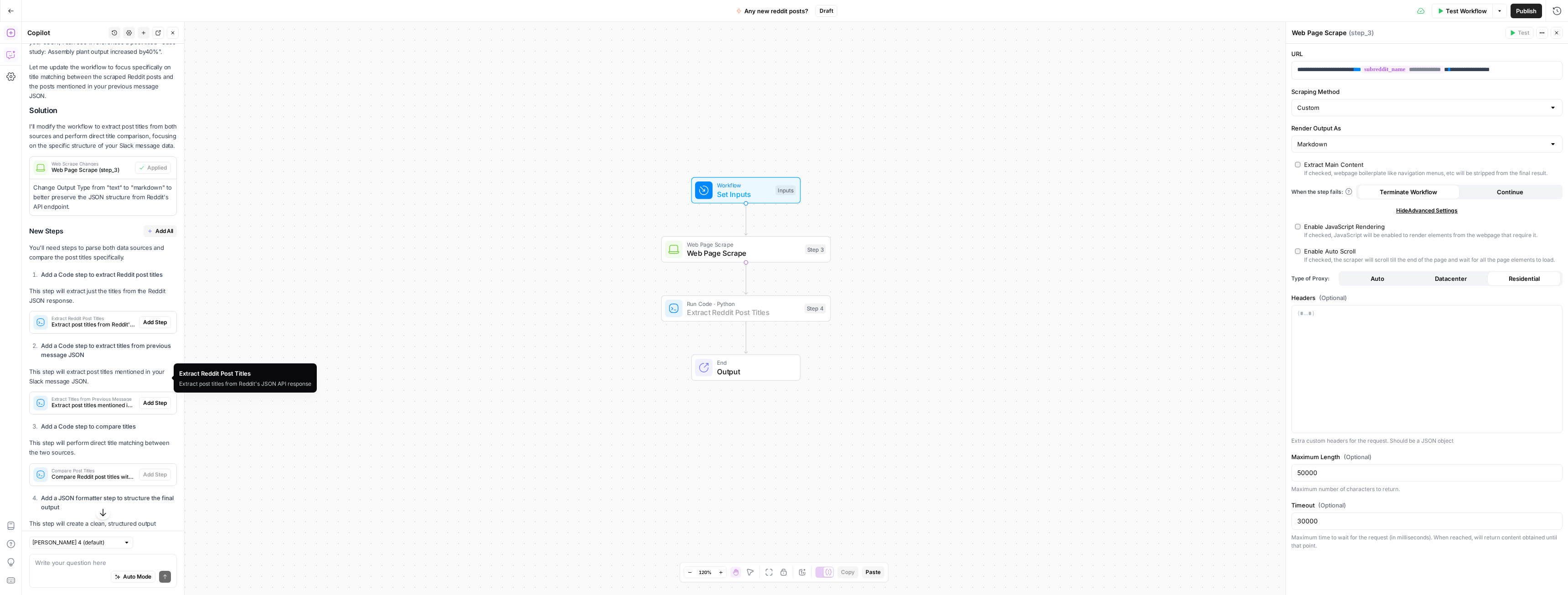
click at [152, 326] on span "Add Step" at bounding box center [155, 322] width 24 height 8
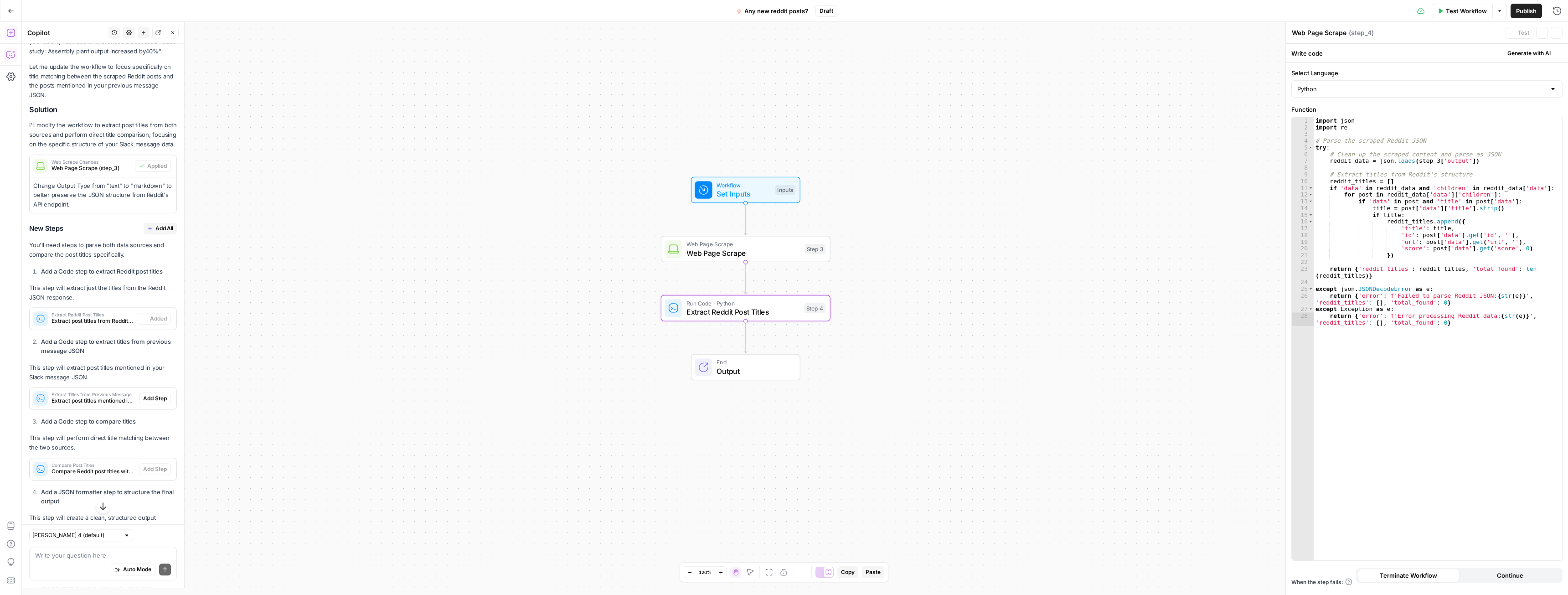
type textarea "Extract Reddit Post Titles"
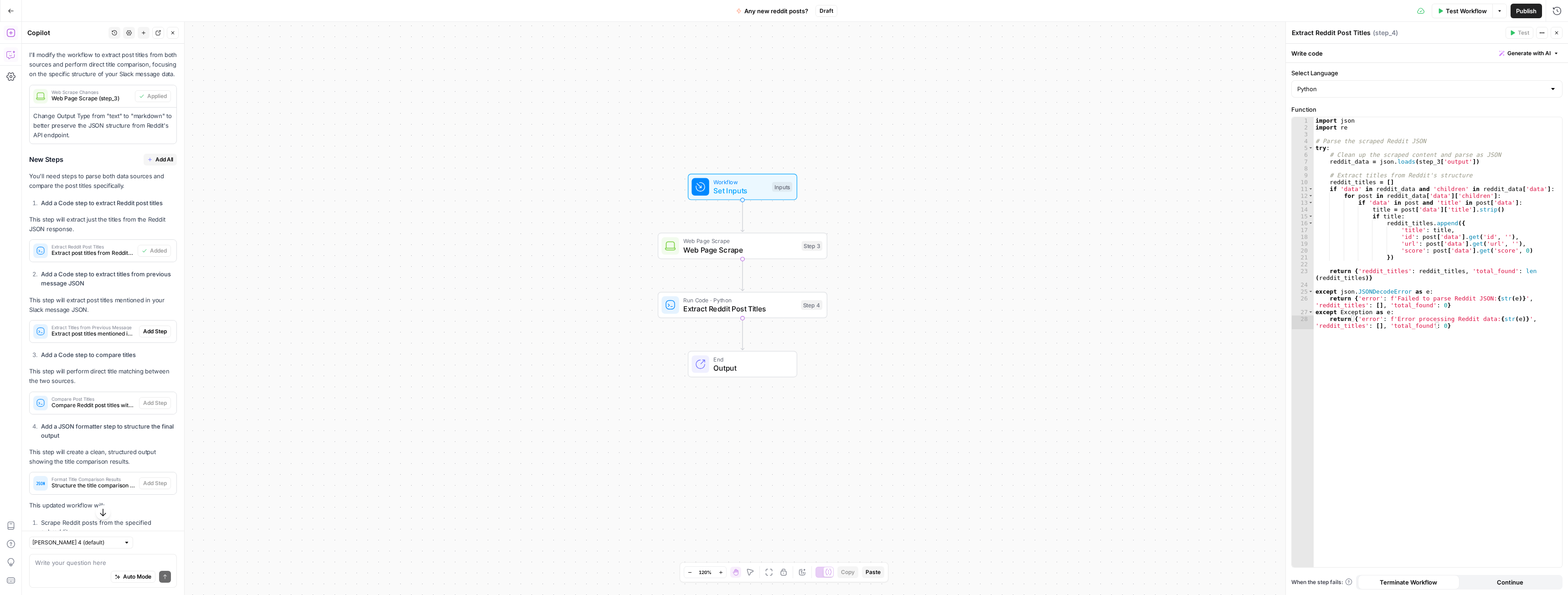
scroll to position [2208, 0]
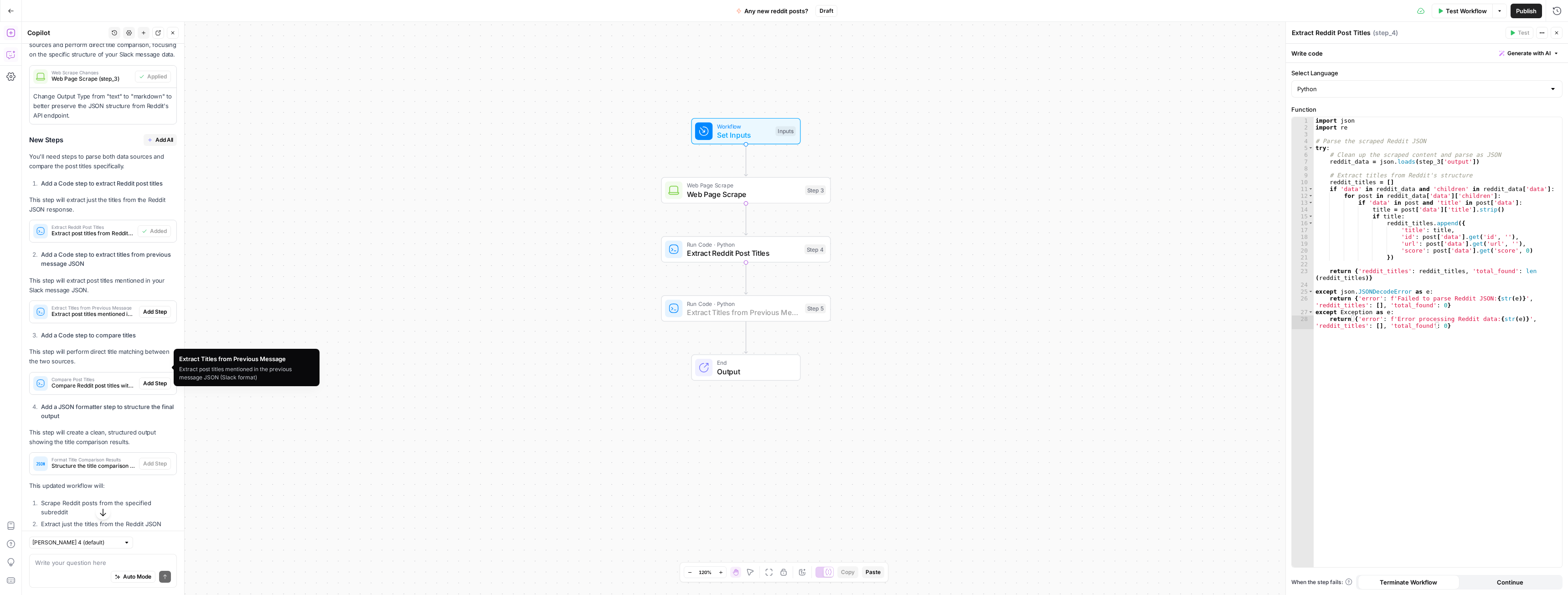
click at [147, 316] on span "Add Step" at bounding box center [155, 311] width 24 height 8
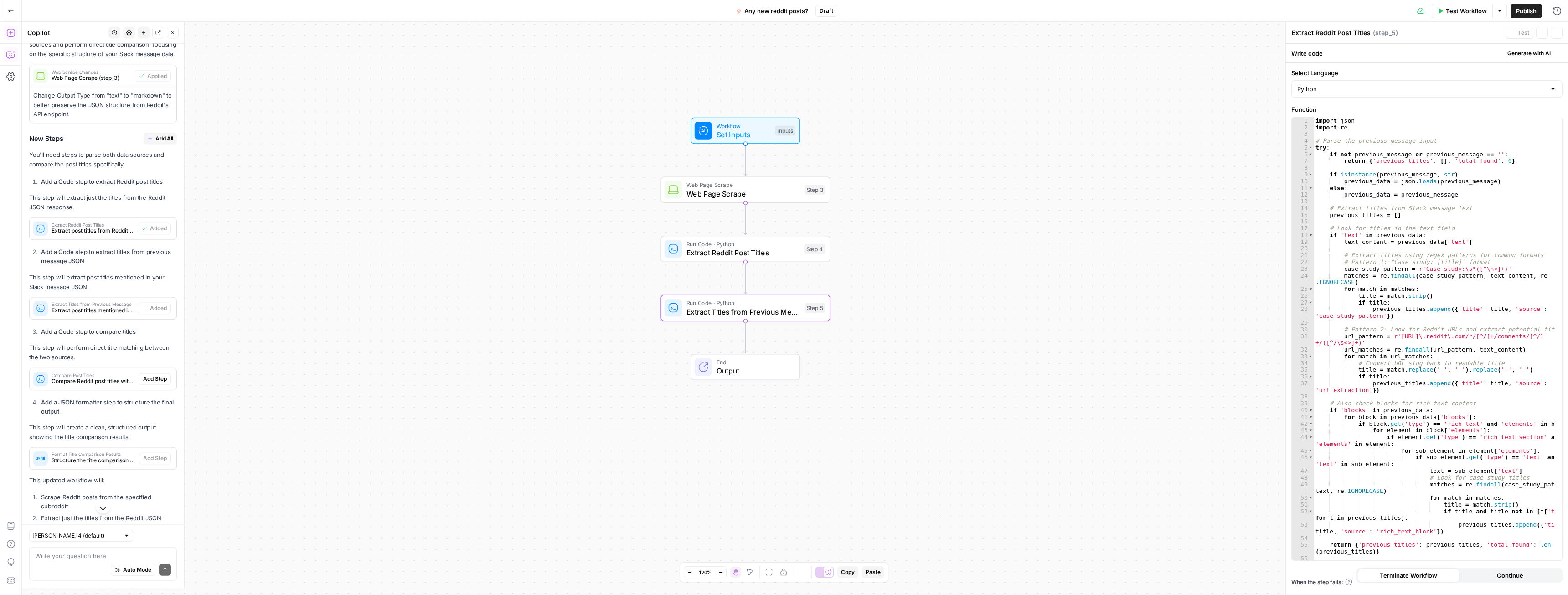
type textarea "Extract Titles from Previous Message"
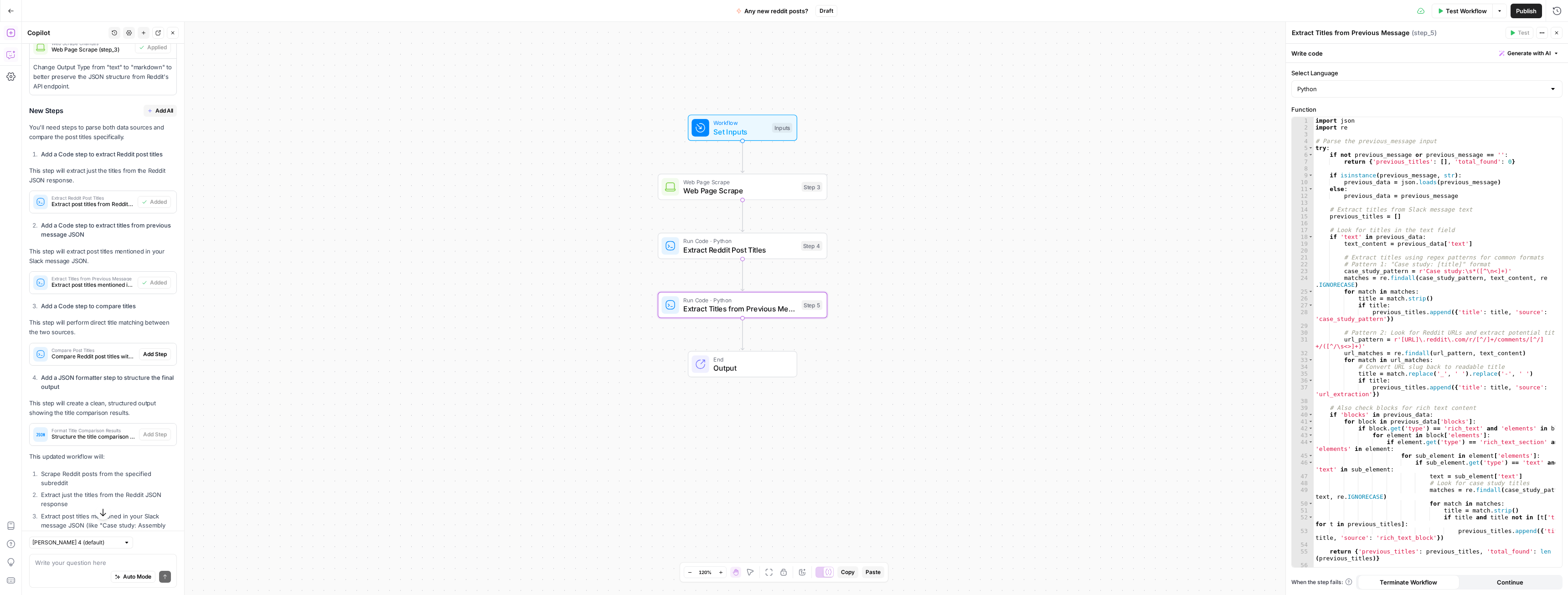
scroll to position [2254, 0]
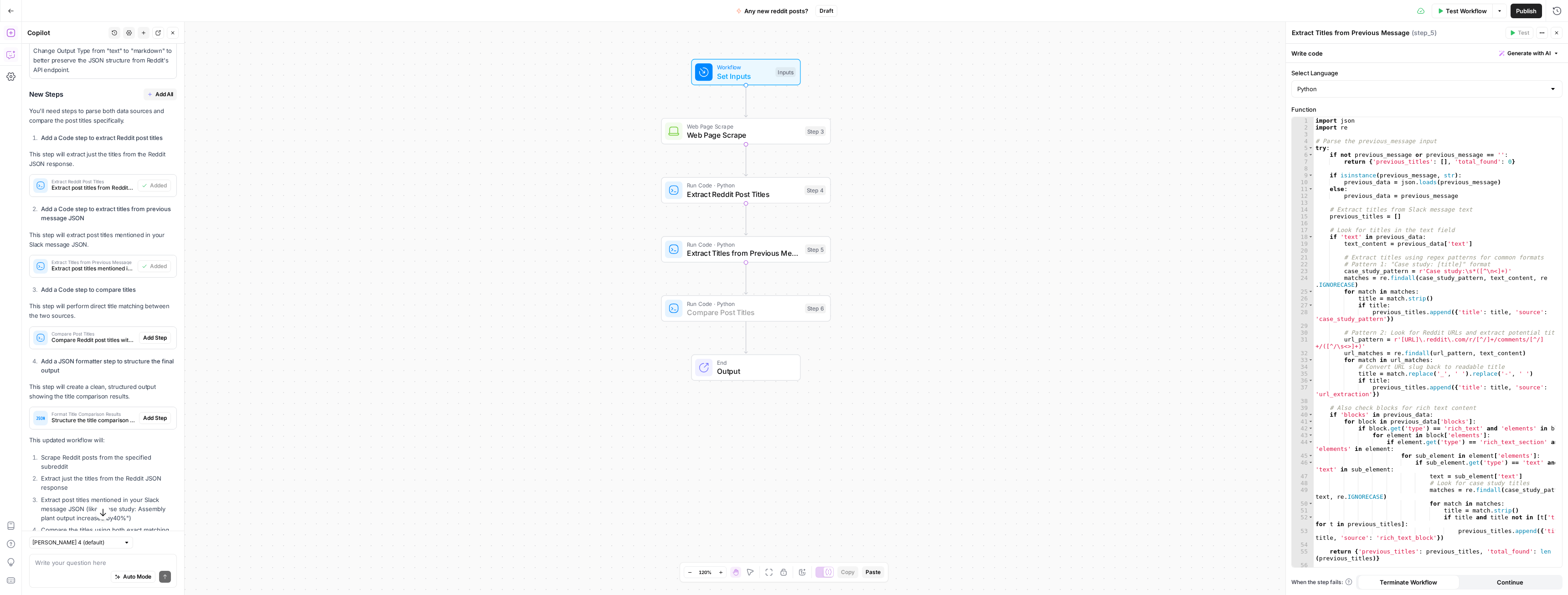
click at [150, 342] on span "Add Step" at bounding box center [155, 337] width 24 height 8
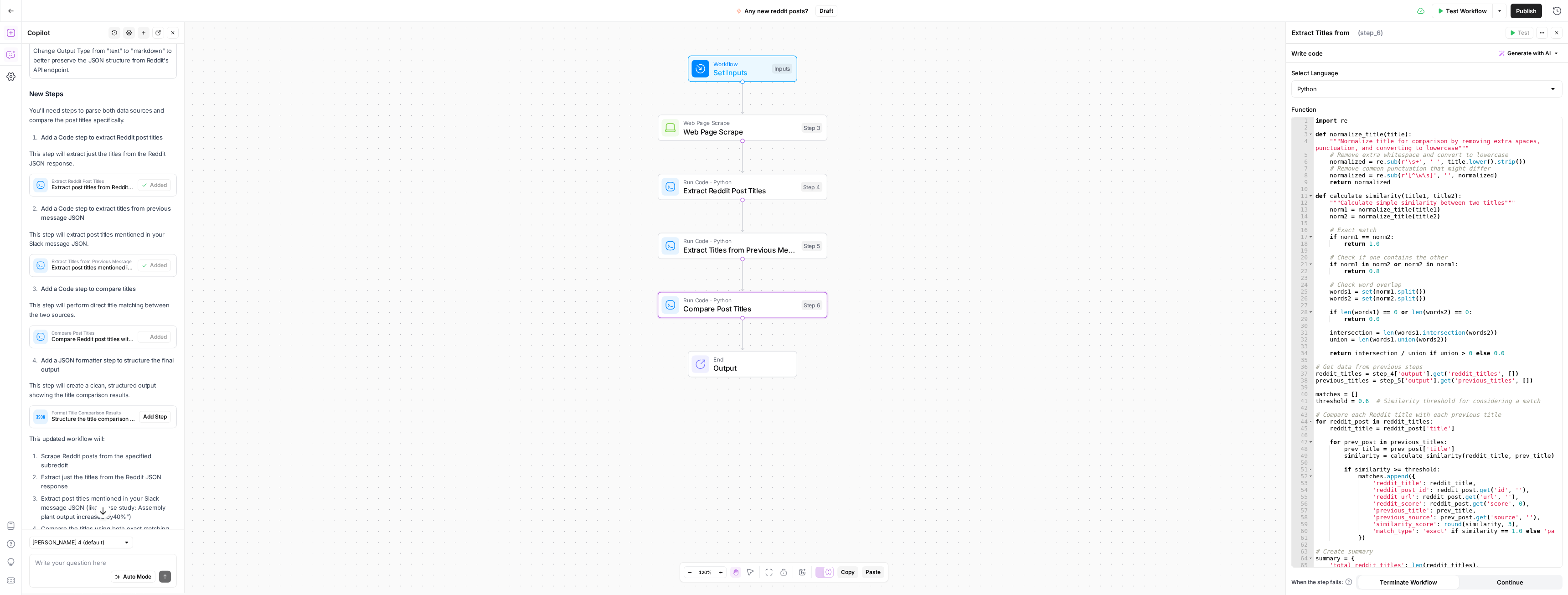
type textarea "Compare Post Titles"
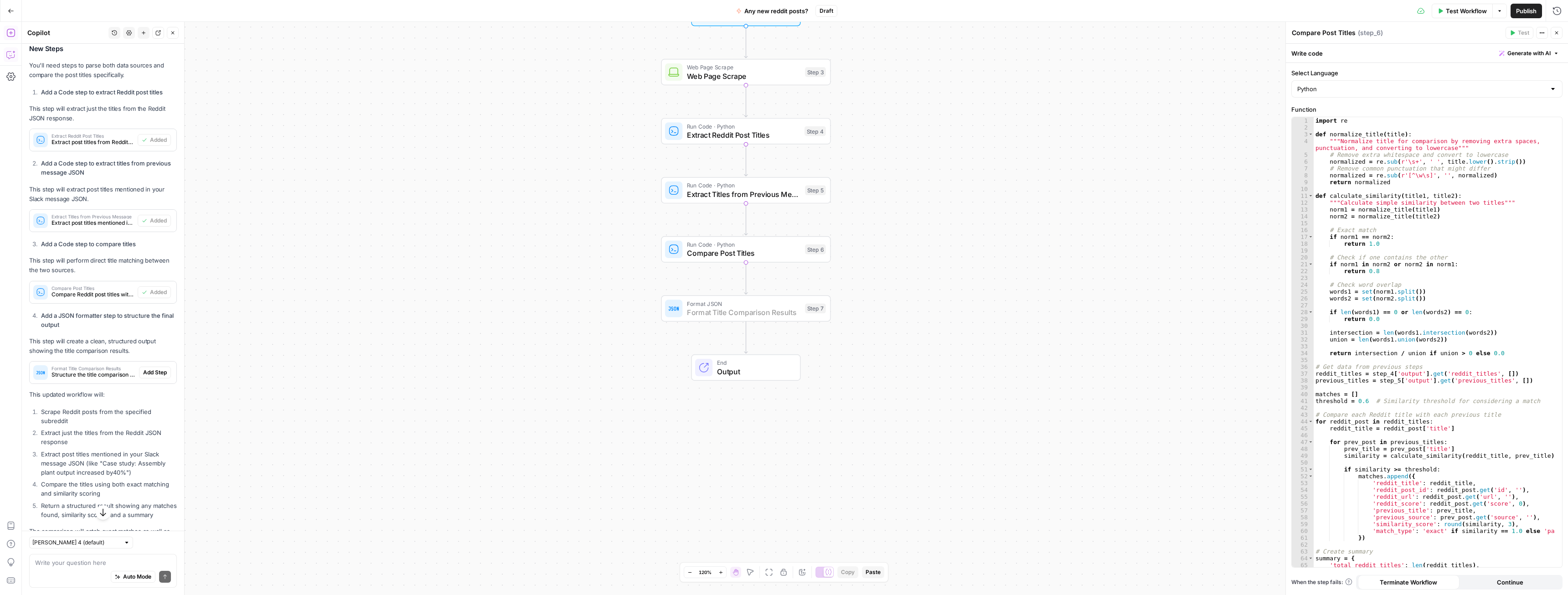
click at [144, 377] on span "Add Step" at bounding box center [155, 372] width 24 height 8
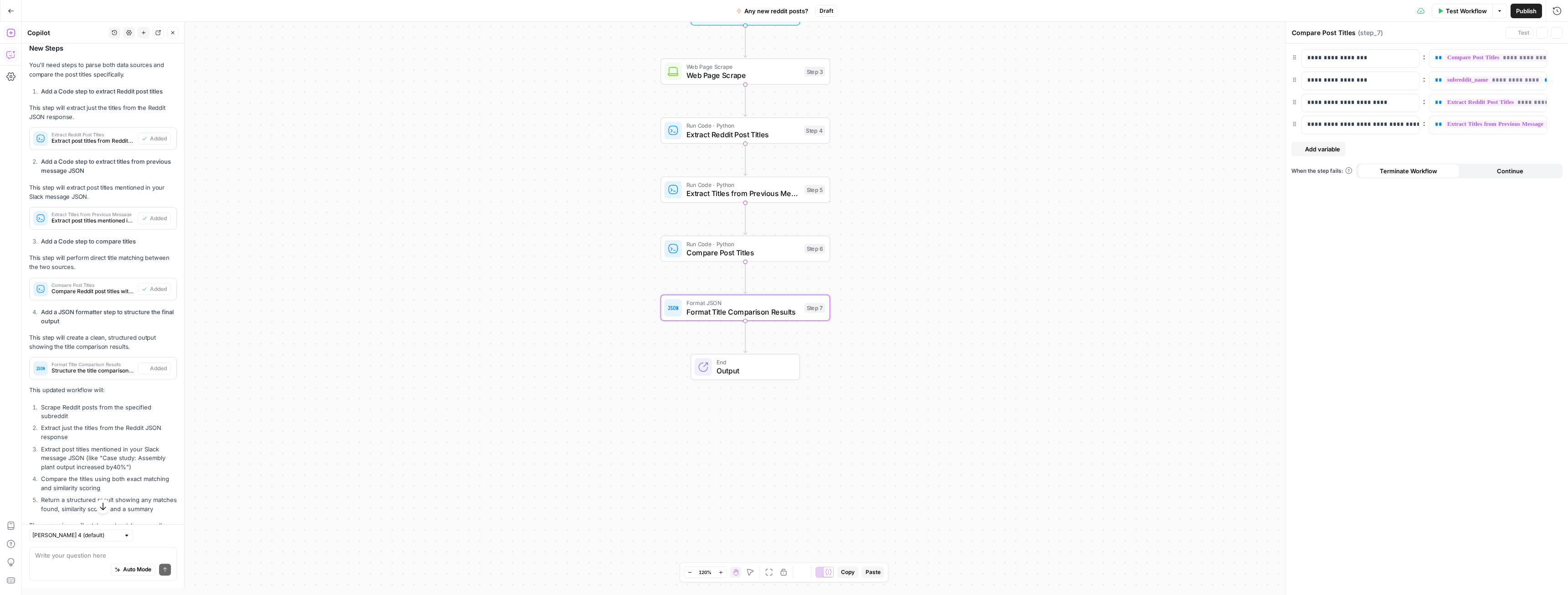
type textarea "Format Title Comparison Results"
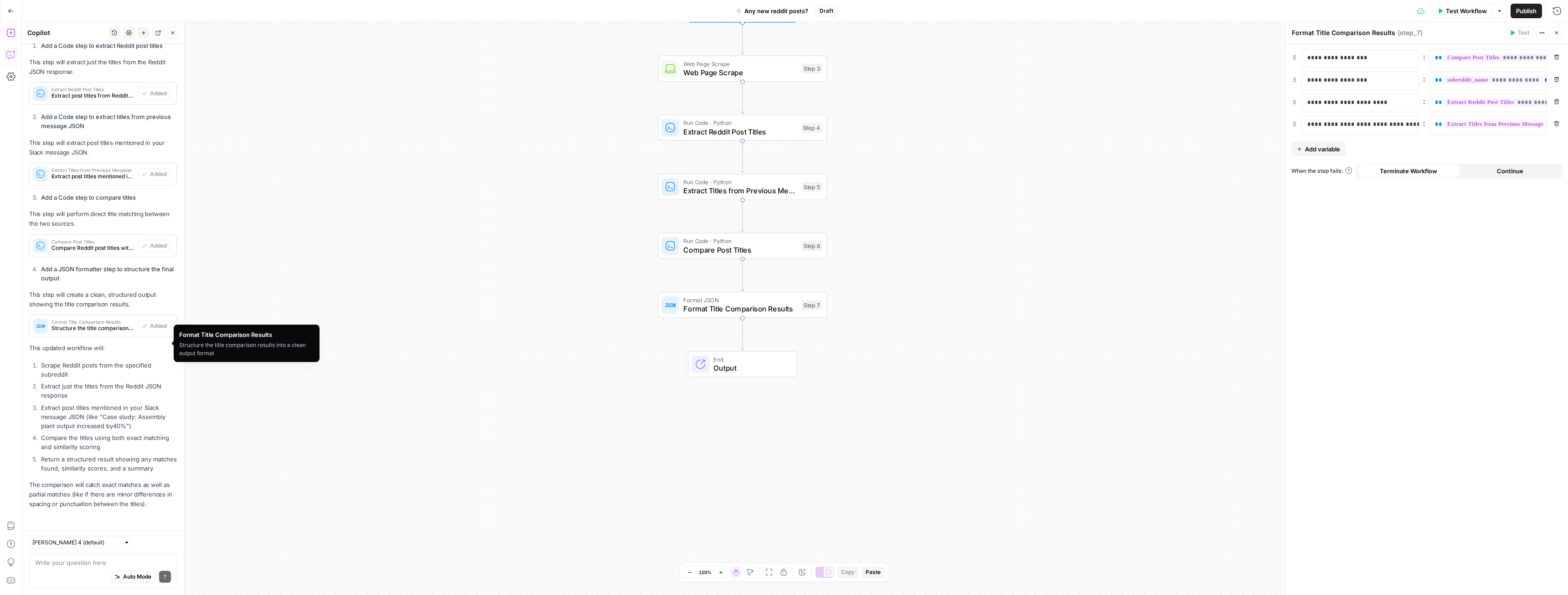
scroll to position [2411, 0]
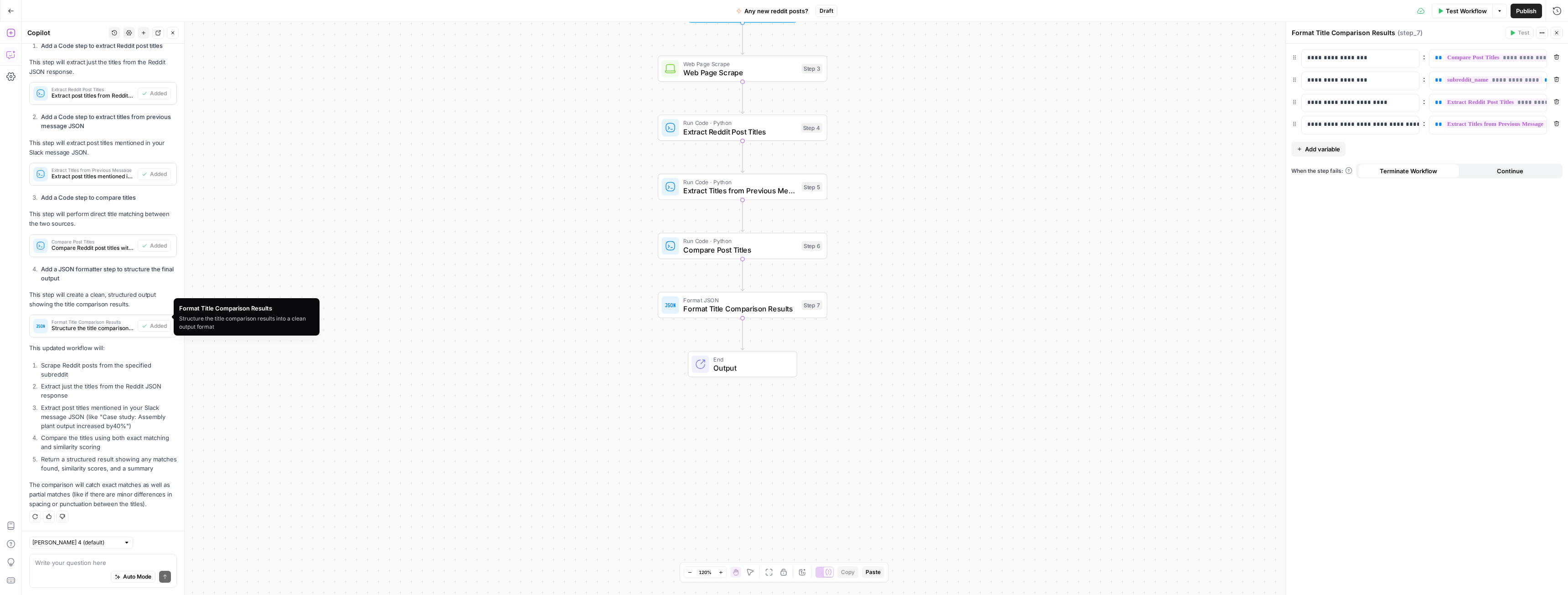
click at [80, 569] on div "Auto Mode Send" at bounding box center [103, 577] width 136 height 20
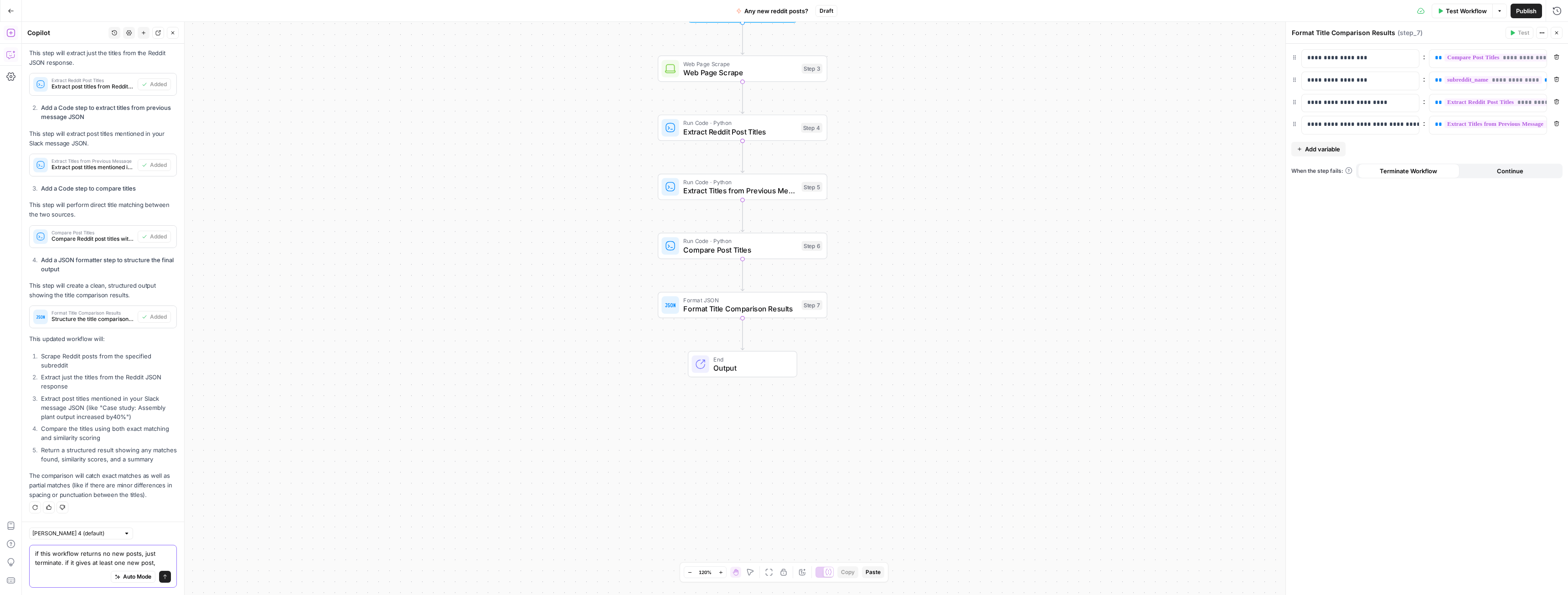
scroll to position [2429, 0]
type textarea "if this workflow returns no new posts, just terminate. if it gives at least one…"
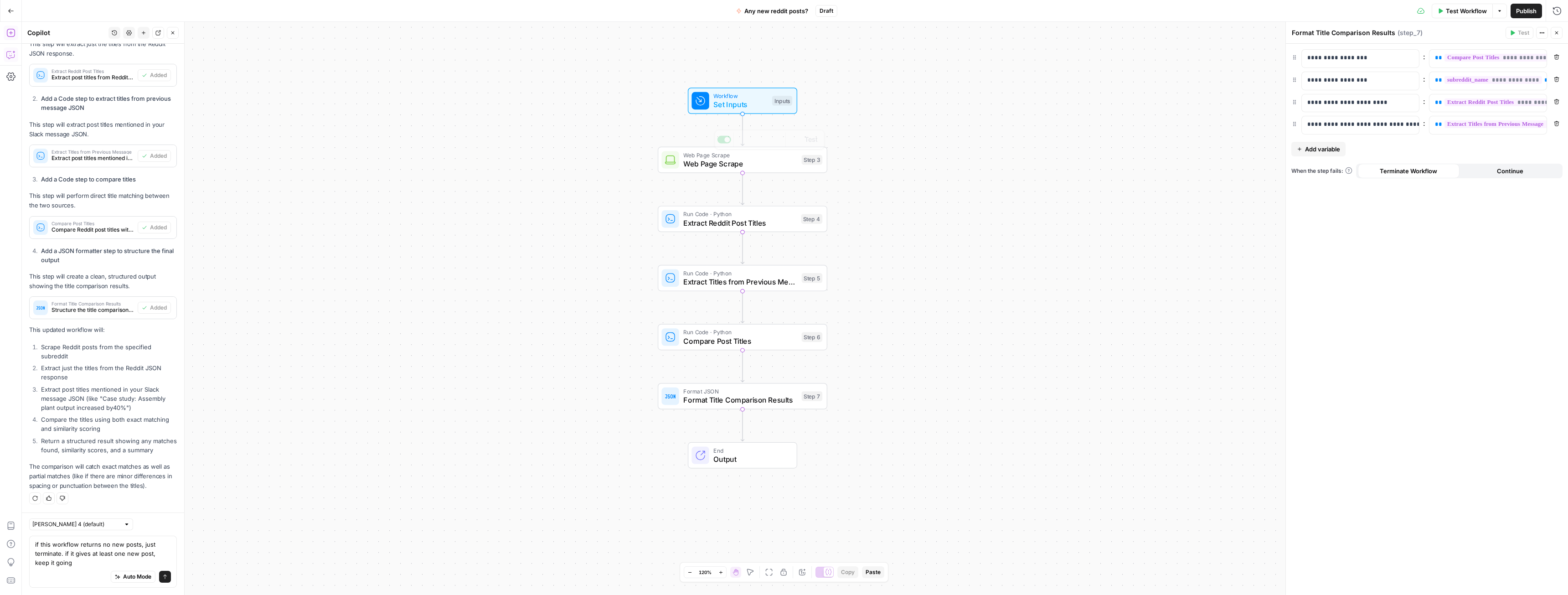
click at [703, 222] on span "Extract Reddit Post Titles" at bounding box center [740, 223] width 113 height 11
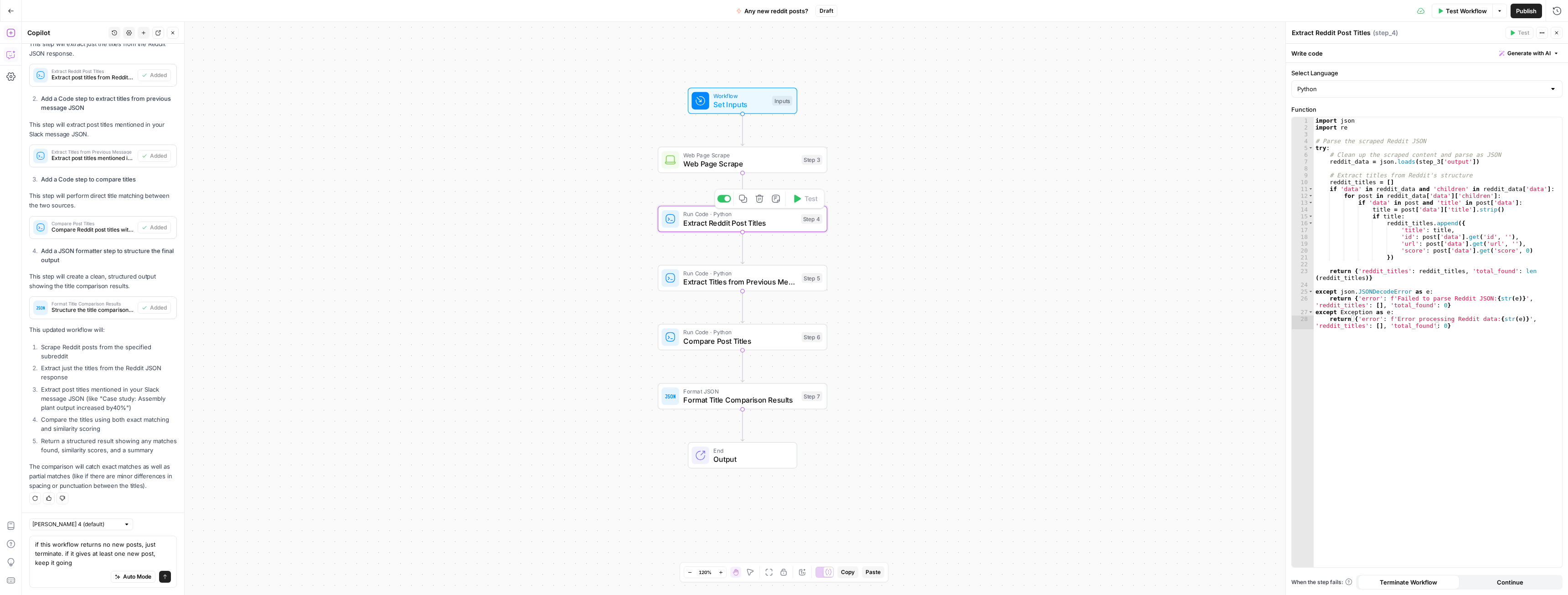
click at [705, 171] on div "Web Page Scrape Web Page Scrape Step 3 Copy step Delete step Add Note Test" at bounding box center [743, 160] width 170 height 26
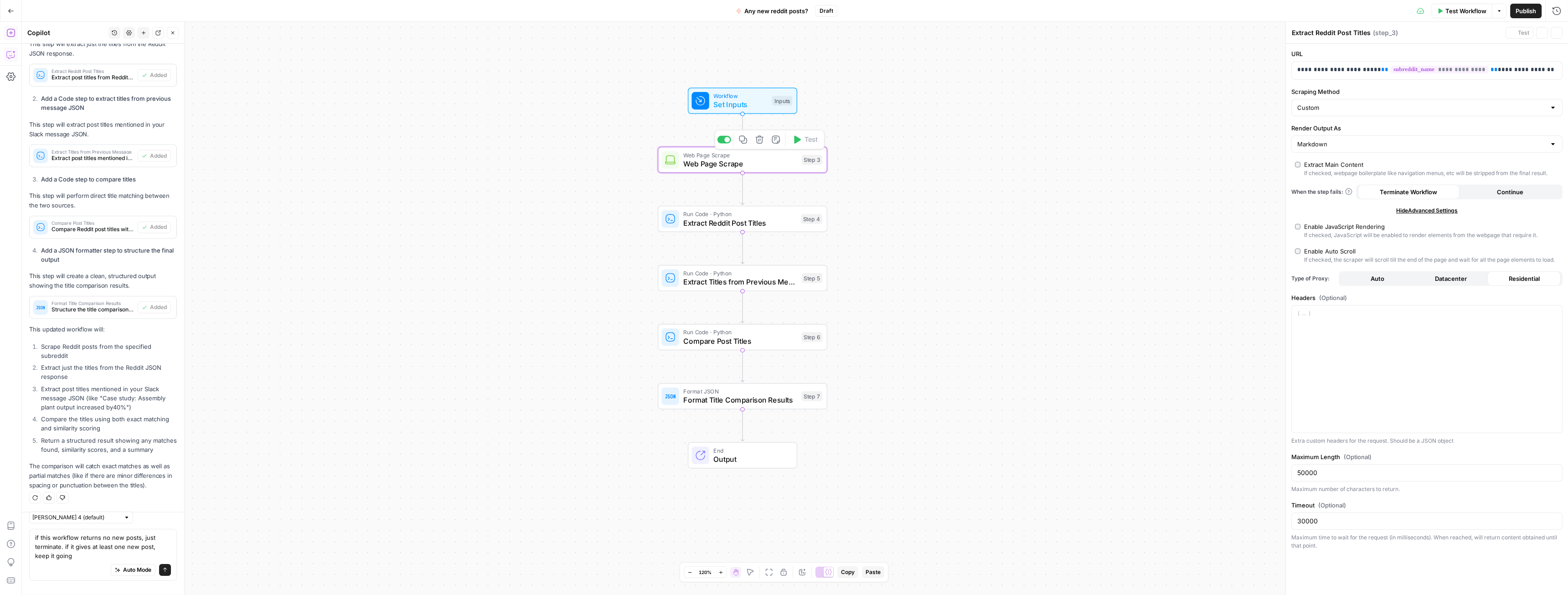
type textarea "Web Page Scrape"
click at [758, 104] on span "Set Inputs" at bounding box center [740, 104] width 54 height 11
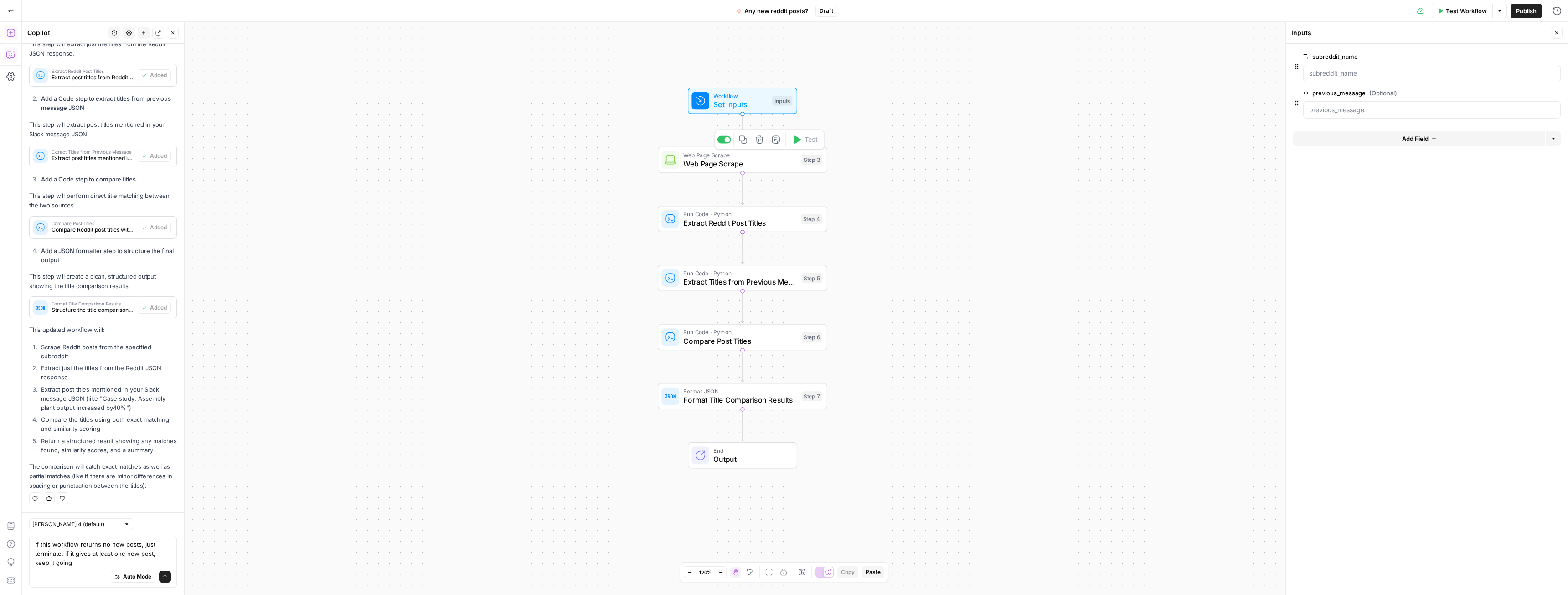
click at [758, 139] on icon "button" at bounding box center [759, 139] width 8 height 8
click at [758, 121] on button "Delete Step" at bounding box center [759, 116] width 46 height 16
click at [767, 165] on span "Extract Reddit Post Titles" at bounding box center [740, 164] width 113 height 11
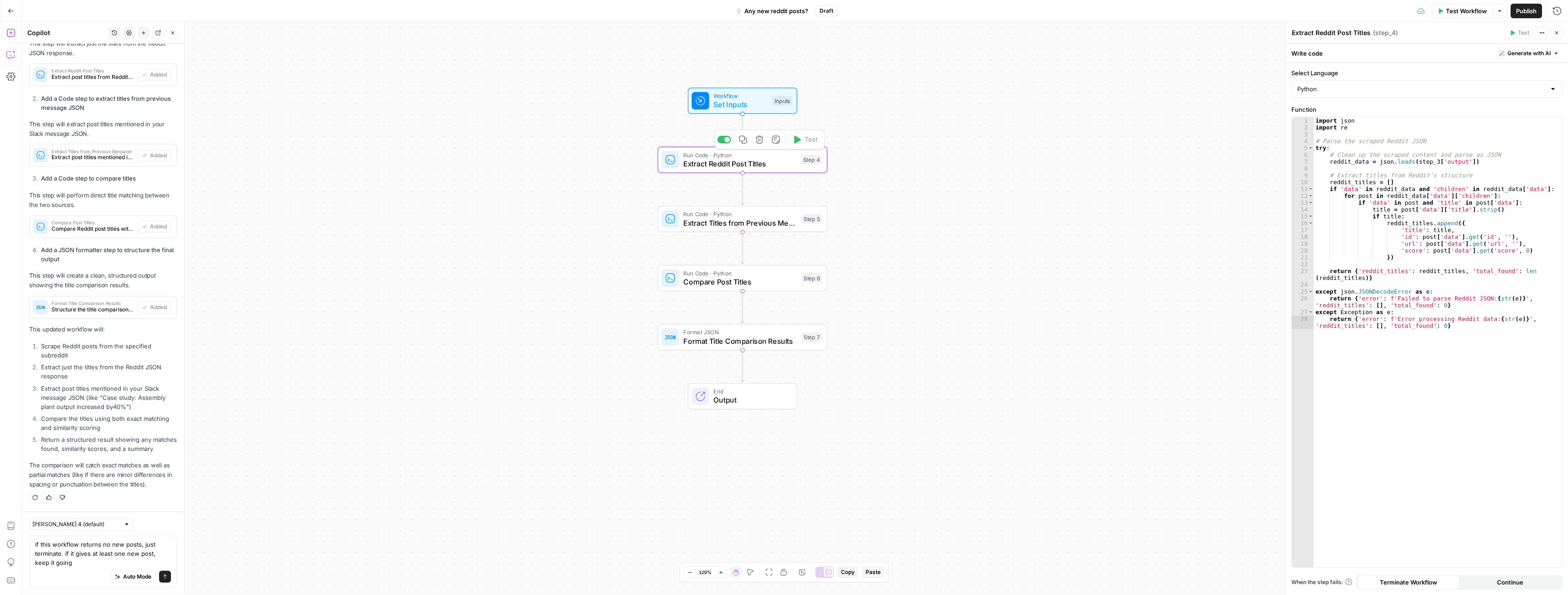
scroll to position [2346, 0]
click at [761, 141] on icon "button" at bounding box center [759, 139] width 8 height 8
click at [769, 110] on button "Delete Step" at bounding box center [759, 116] width 46 height 16
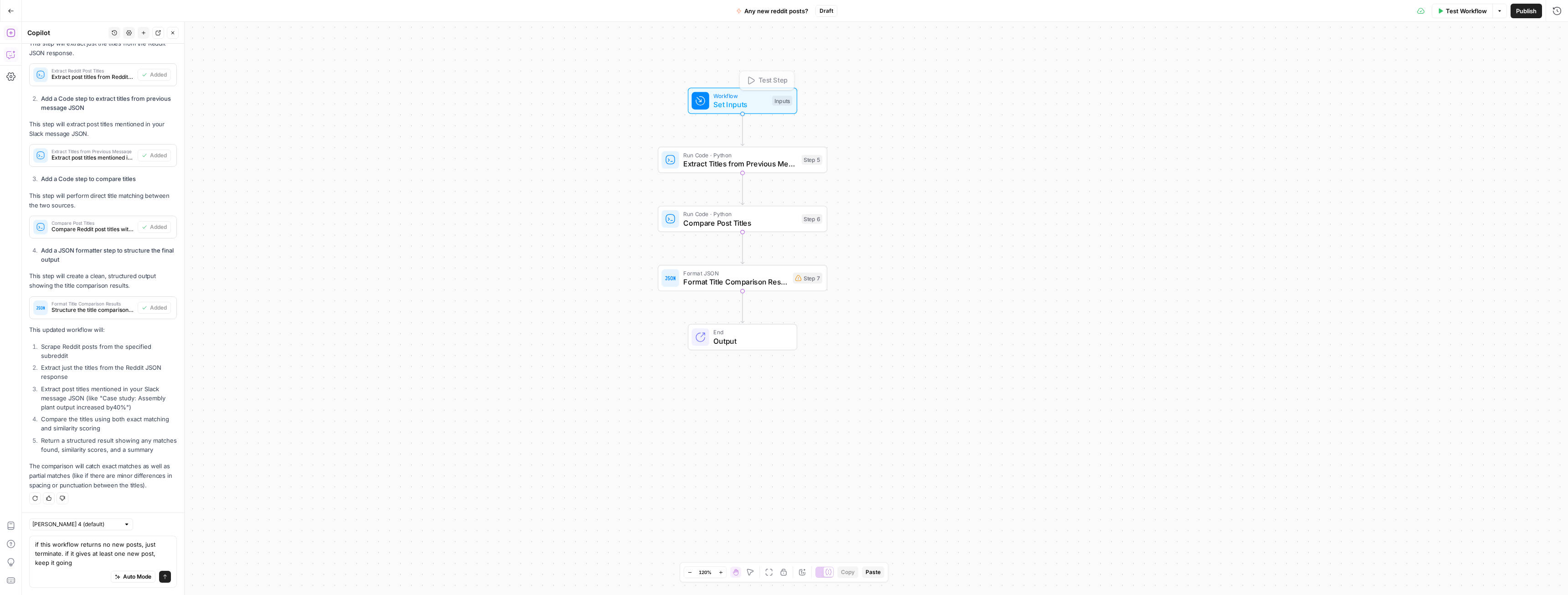
click at [771, 170] on div "Run Code · Python Extract Titles from Previous Message Step 5 Copy step Delete …" at bounding box center [743, 160] width 170 height 26
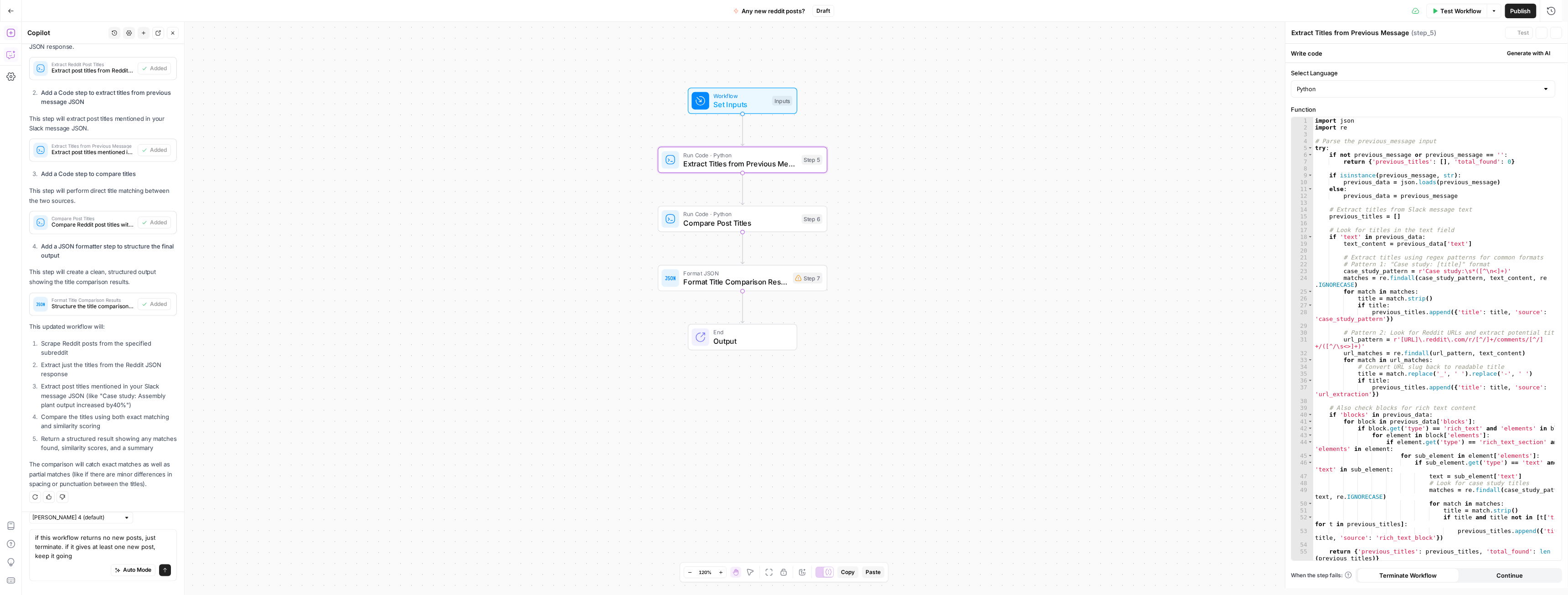
click at [758, 139] on icon "button" at bounding box center [760, 139] width 9 height 9
click at [766, 114] on span "Delete Step" at bounding box center [759, 116] width 35 height 9
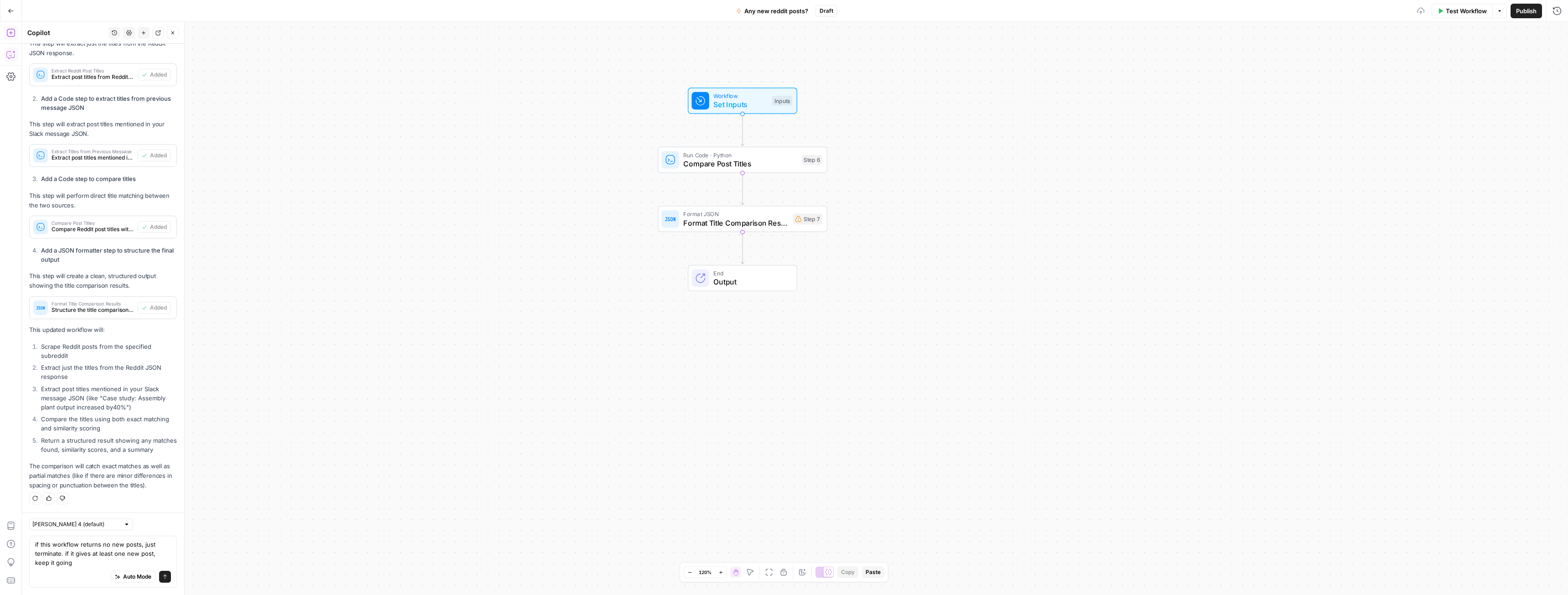
click at [768, 165] on span "Compare Post Titles" at bounding box center [740, 164] width 114 height 11
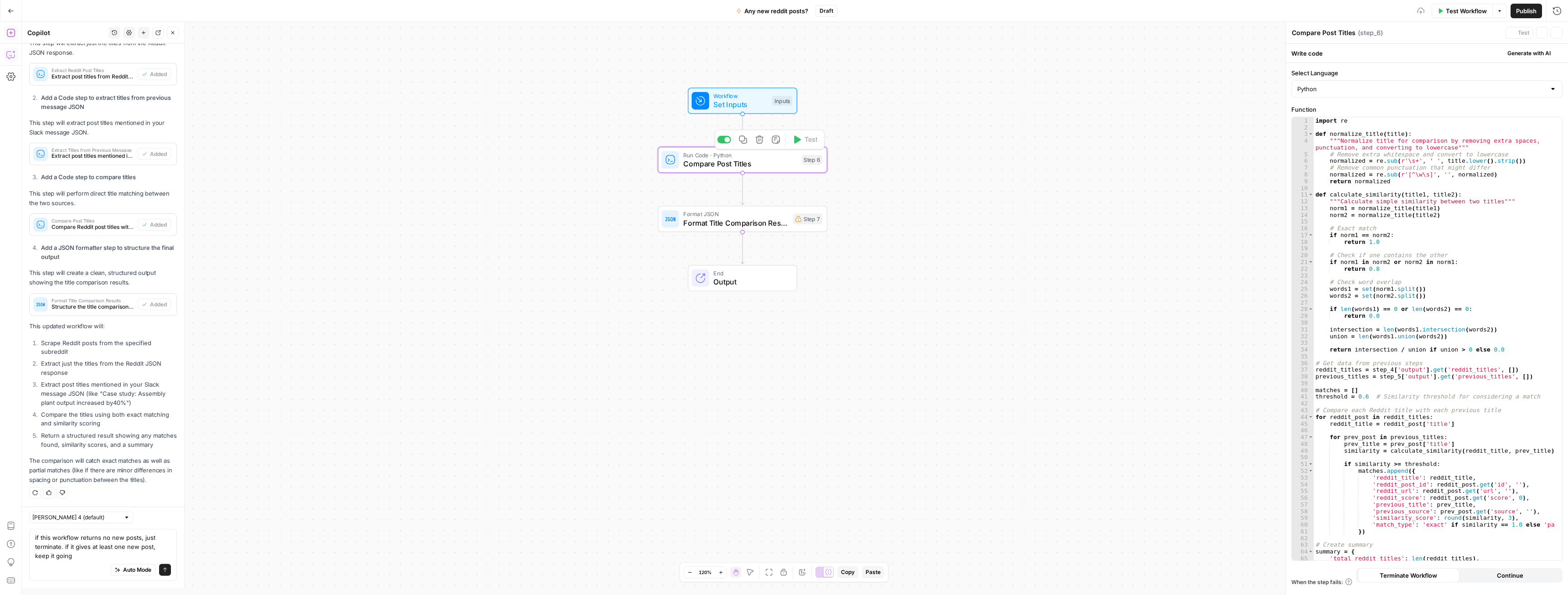
click at [761, 141] on icon "button" at bounding box center [760, 139] width 9 height 9
click at [769, 120] on span "Delete Step" at bounding box center [759, 116] width 35 height 9
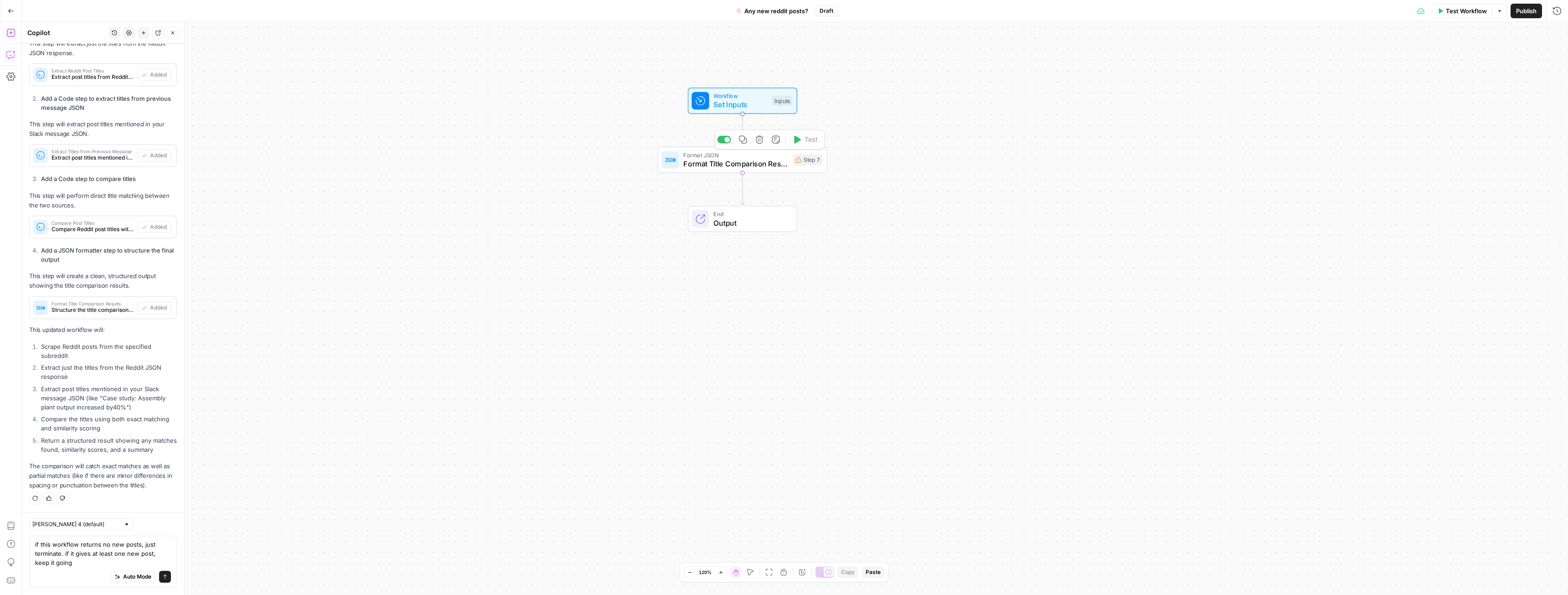
click at [761, 166] on span "Format Title Comparison Results" at bounding box center [736, 164] width 105 height 11
click at [760, 141] on icon "button" at bounding box center [760, 139] width 9 height 9
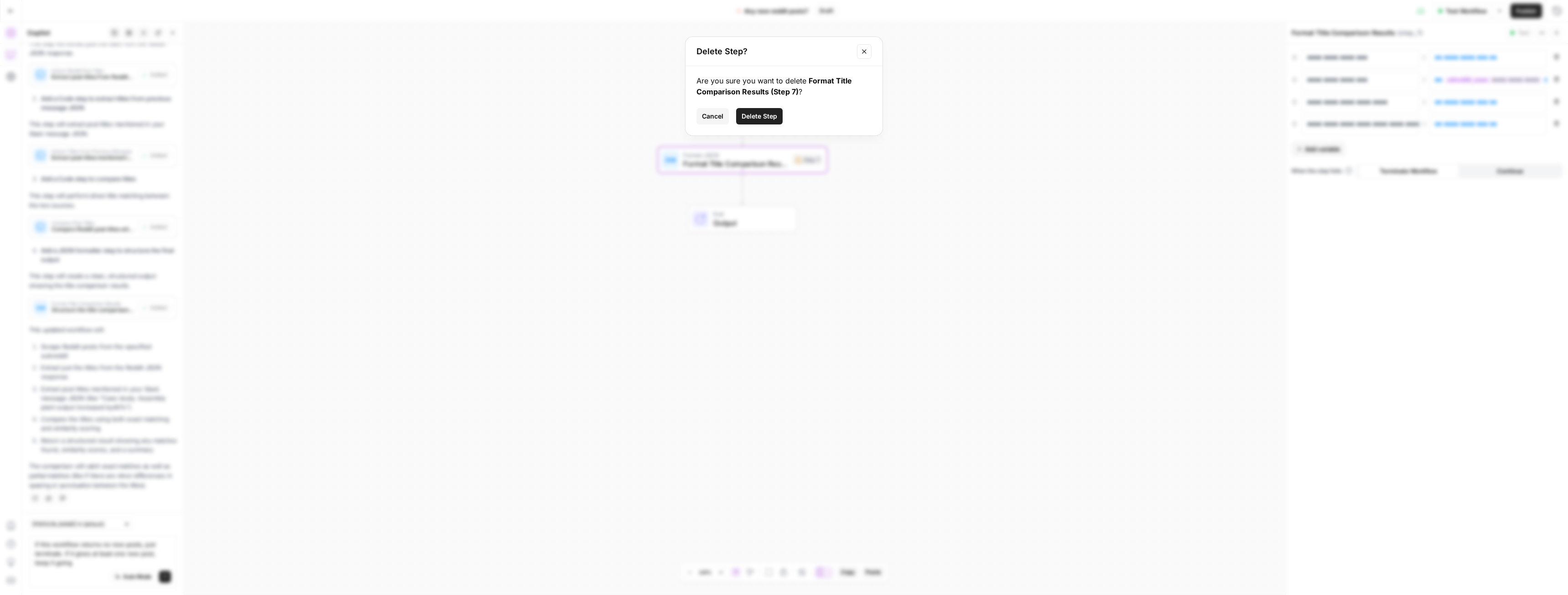
click at [766, 115] on span "Delete Step" at bounding box center [759, 116] width 35 height 9
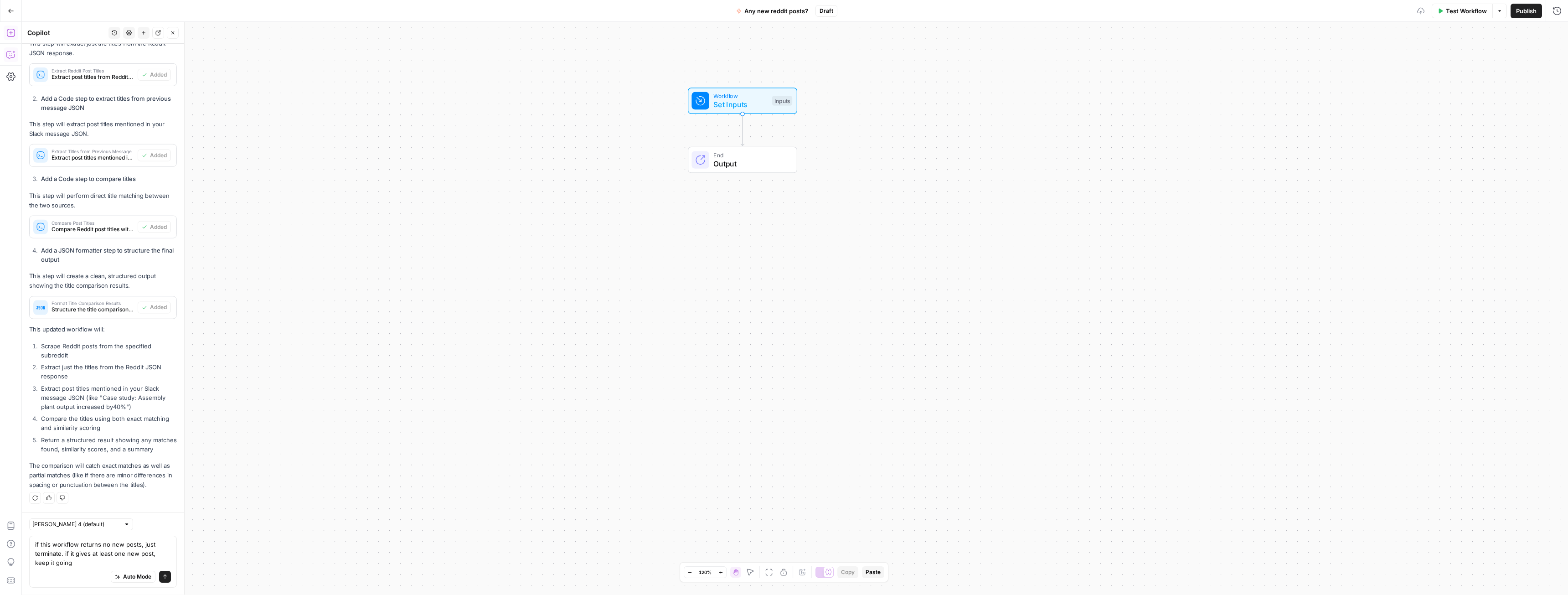
click at [734, 104] on span "Set Inputs" at bounding box center [740, 104] width 54 height 11
click at [141, 30] on button "New chat" at bounding box center [143, 32] width 12 height 12
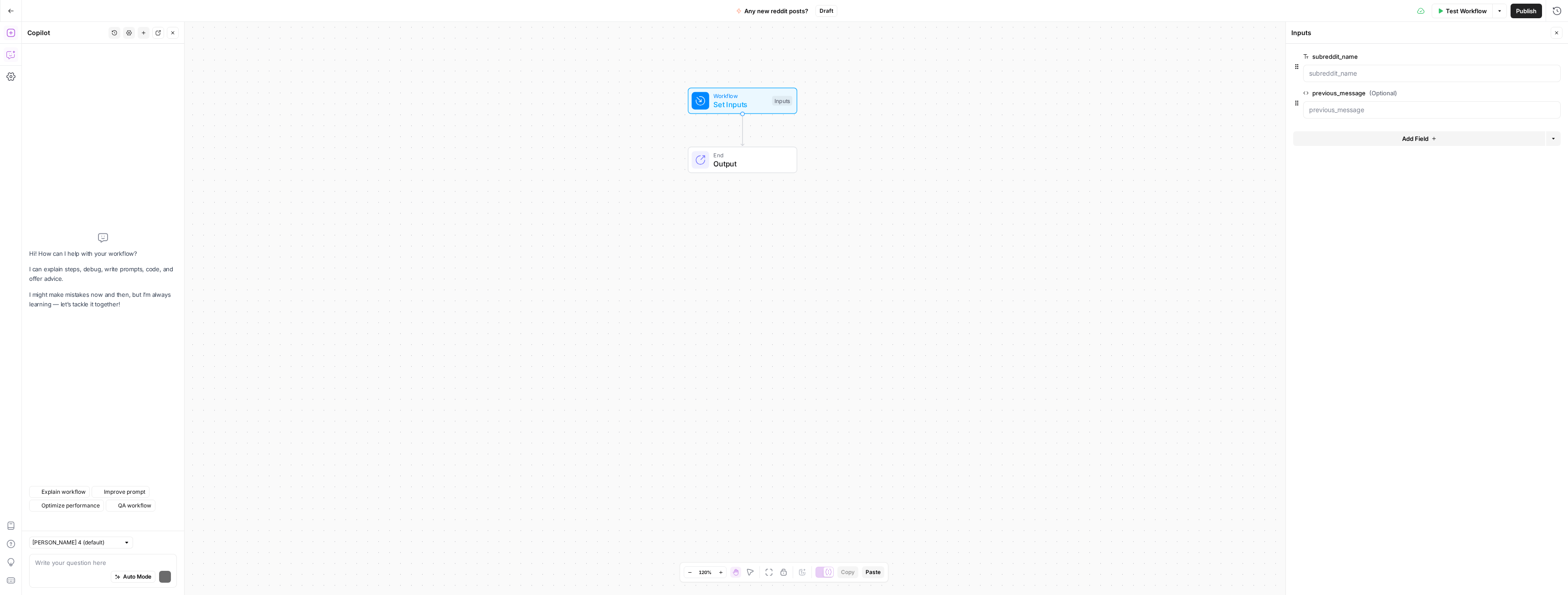
scroll to position [0, 0]
click at [1555, 55] on icon "button" at bounding box center [1555, 57] width 5 height 5
click at [1351, 74] on input "previous_message (Optional)" at bounding box center [1432, 73] width 246 height 9
click at [1426, 105] on span "Add Field" at bounding box center [1415, 102] width 26 height 9
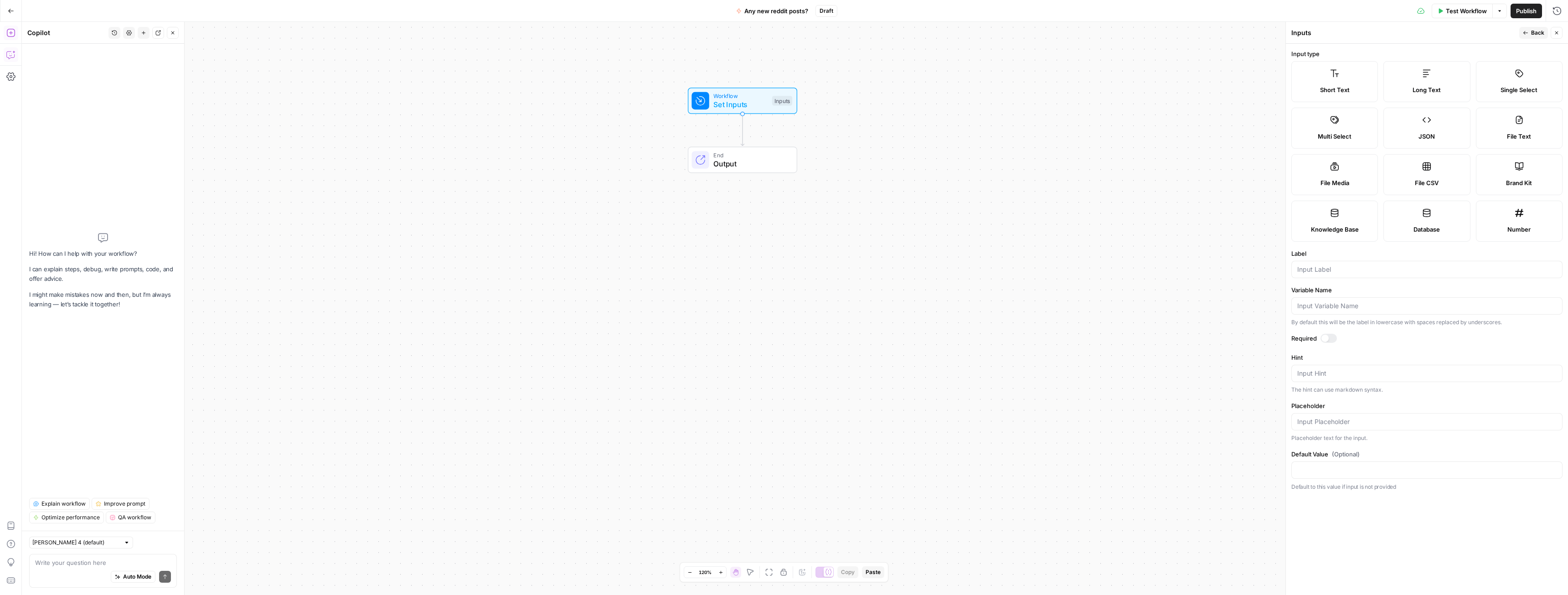
click at [1330, 83] on label "Short Text" at bounding box center [1334, 81] width 86 height 41
click at [1340, 270] on input "Label" at bounding box center [1427, 269] width 259 height 9
type input "post_titles"
click at [1531, 30] on span "Back" at bounding box center [1538, 32] width 13 height 8
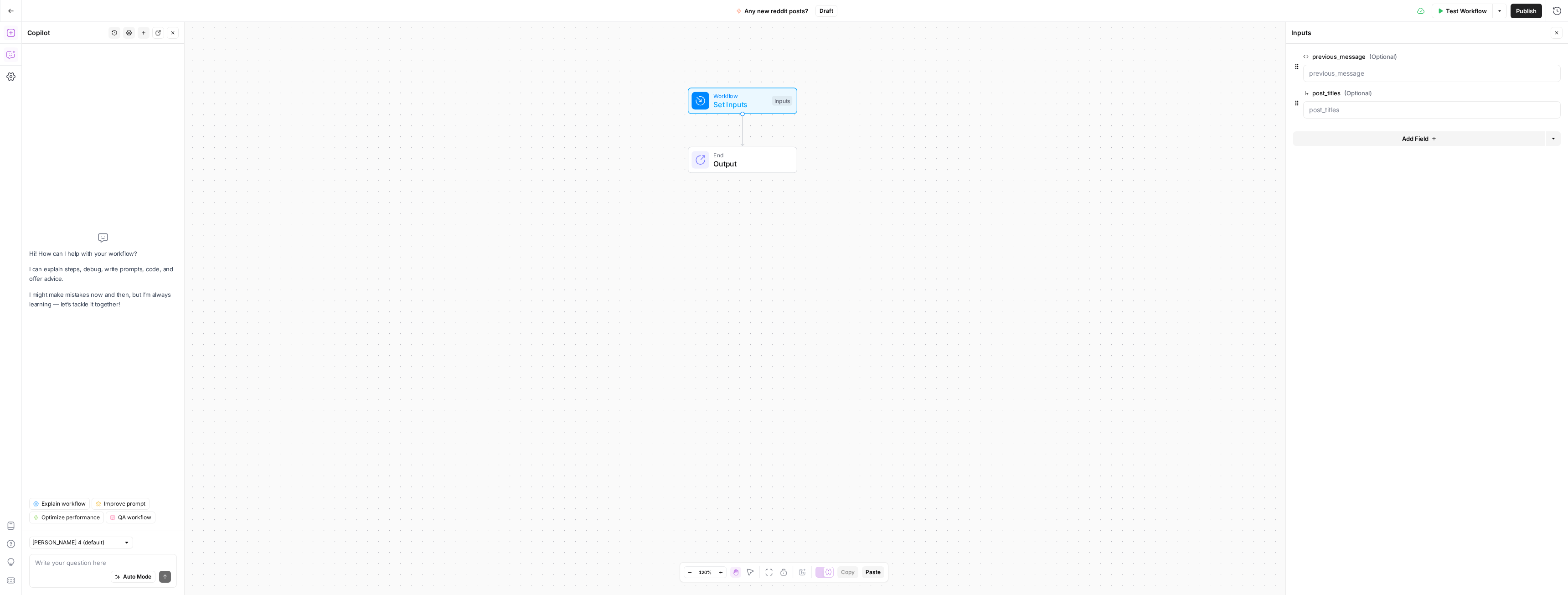
click at [1524, 90] on span "edit field" at bounding box center [1526, 93] width 20 height 7
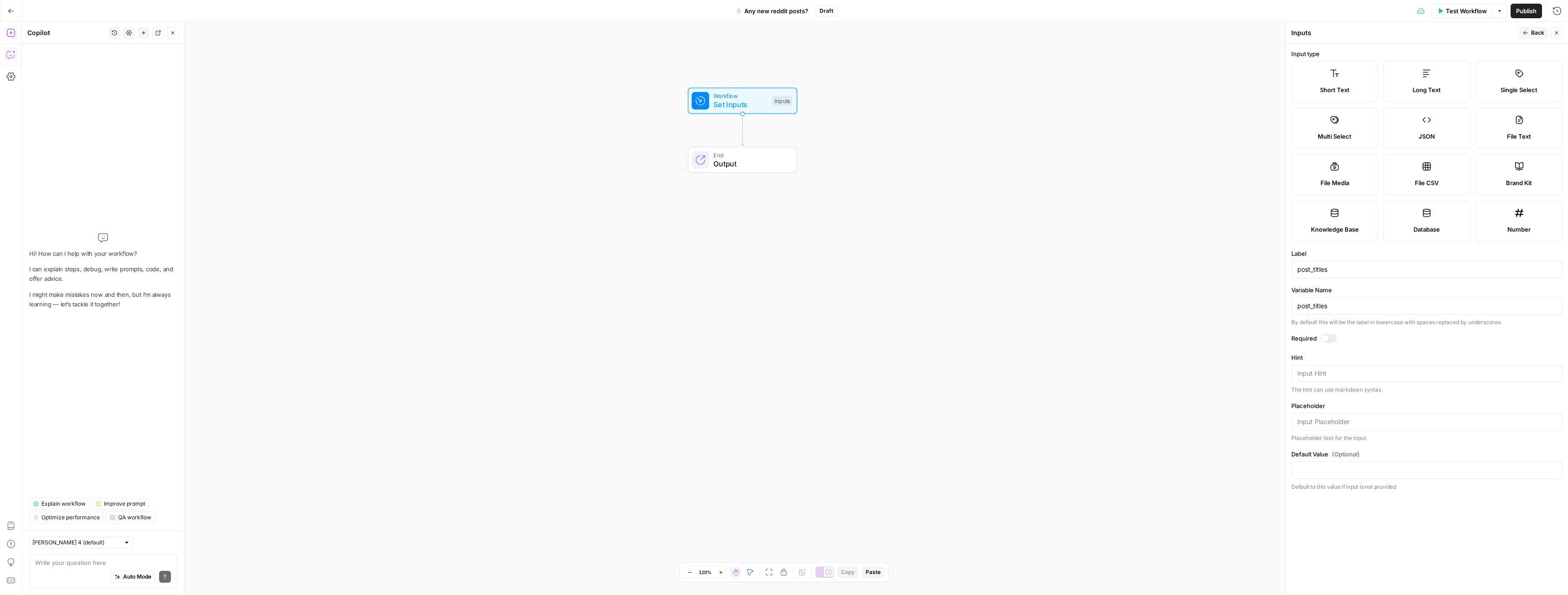
click at [1559, 31] on icon "button" at bounding box center [1556, 32] width 5 height 5
click at [747, 95] on span "Workflow" at bounding box center [740, 96] width 54 height 9
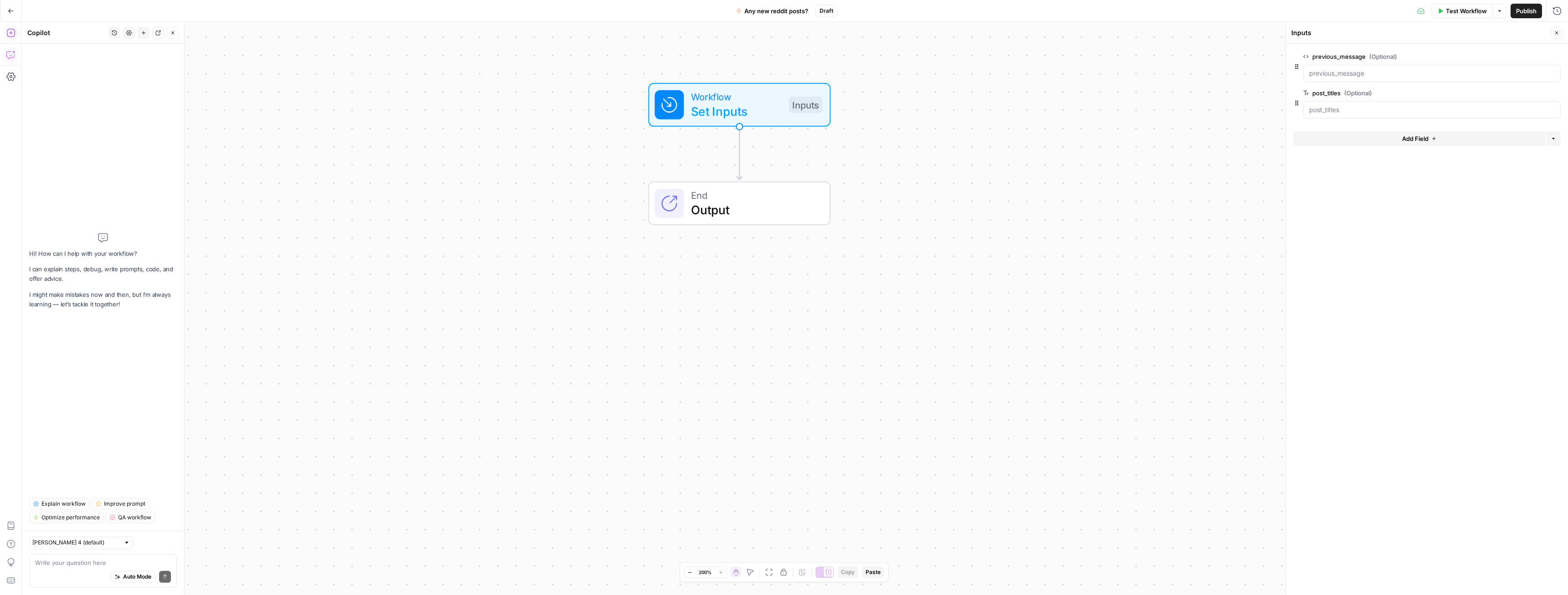
click at [1396, 142] on button "Add Field" at bounding box center [1419, 139] width 252 height 15
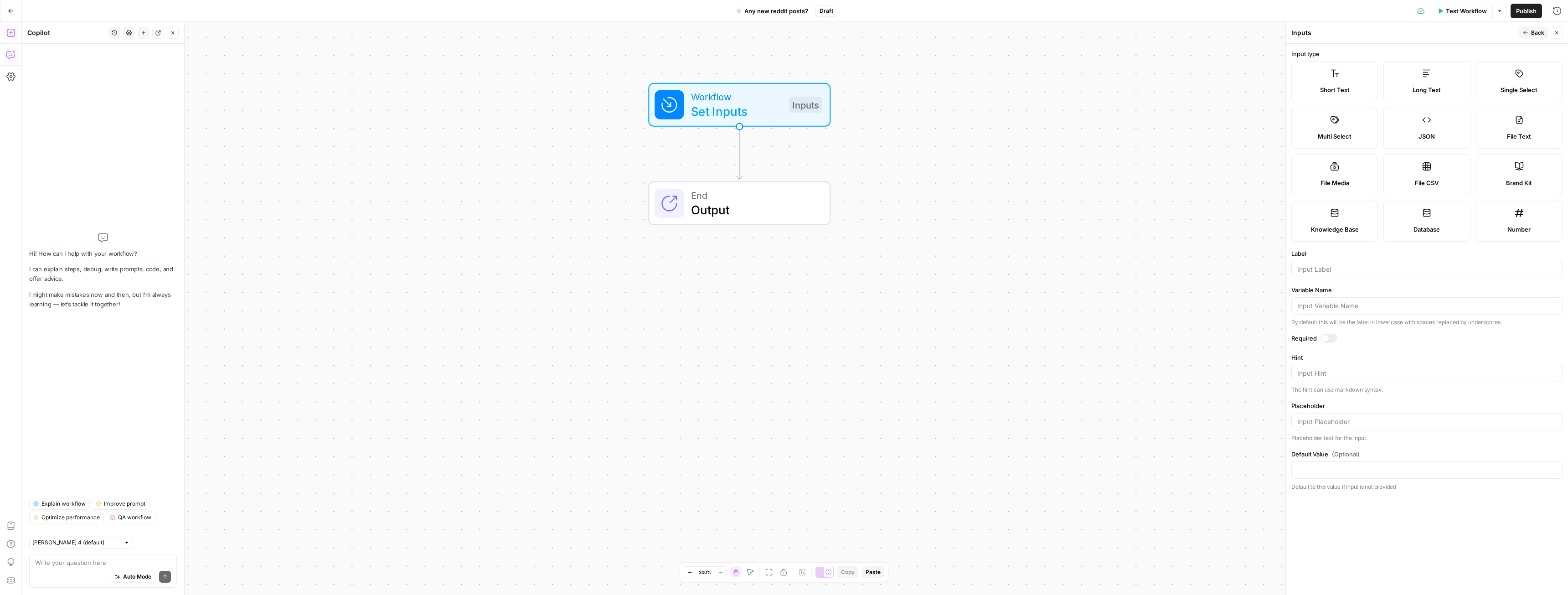
click at [1318, 84] on label "Short Text" at bounding box center [1334, 81] width 86 height 41
click at [1334, 277] on div at bounding box center [1427, 269] width 271 height 17
type input "post_urls"
click at [1536, 32] on span "Back" at bounding box center [1538, 32] width 13 height 8
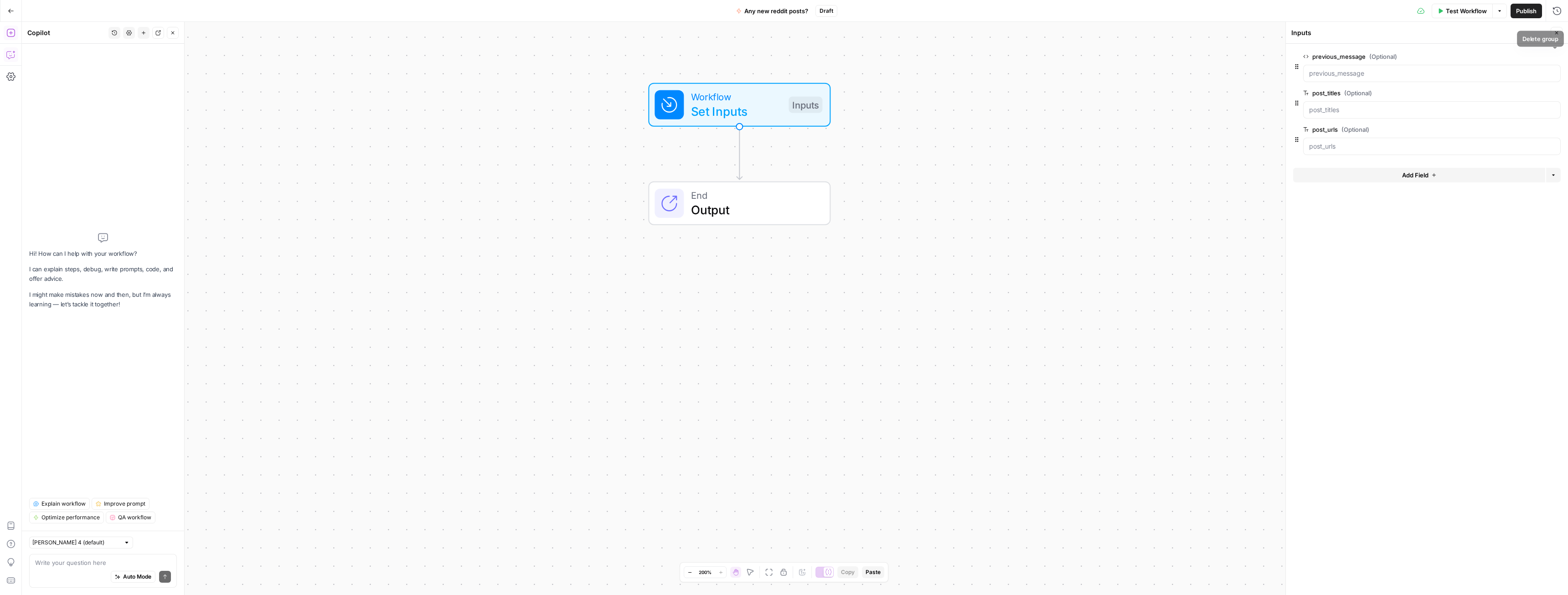
click at [1552, 52] on button "Delete group" at bounding box center [1555, 57] width 11 height 11
click at [765, 98] on span "Workflow" at bounding box center [736, 97] width 90 height 15
click at [1360, 136] on button "Add Field" at bounding box center [1419, 139] width 252 height 15
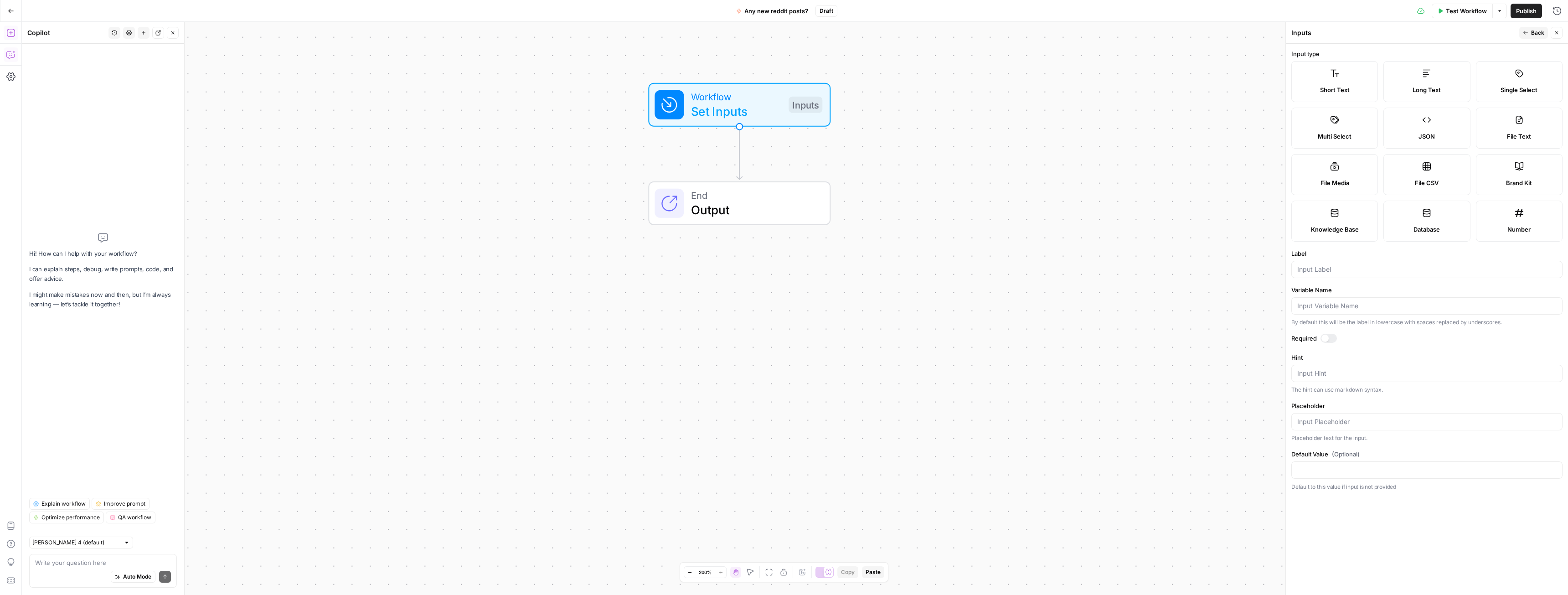
click at [1412, 81] on label "Long Text" at bounding box center [1427, 81] width 86 height 41
click at [1300, 273] on input "Label" at bounding box center [1427, 269] width 259 height 9
type input "new_posts_scraped"
click at [1538, 33] on span "Back" at bounding box center [1538, 32] width 13 height 8
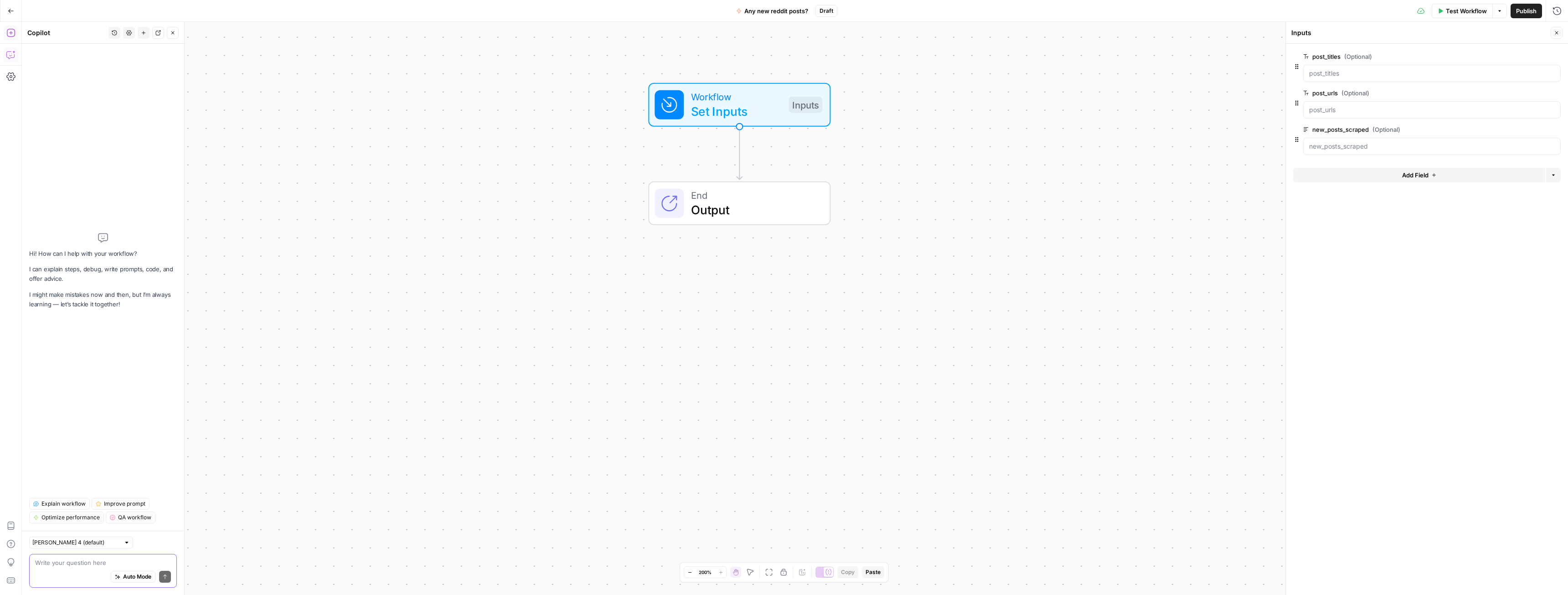
click at [73, 558] on textarea at bounding box center [103, 563] width 136 height 9
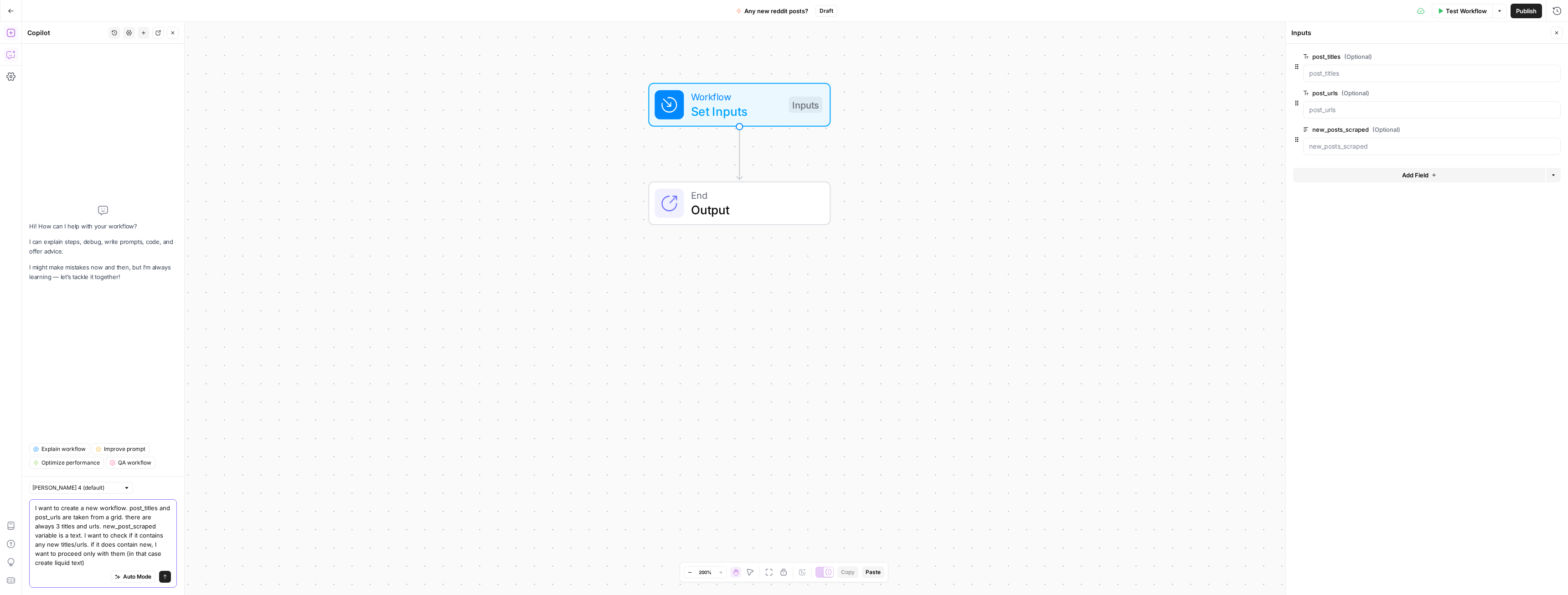
click at [146, 557] on textarea "I want to create a new workflow. post_titles and post_urls are taken from a gri…" at bounding box center [103, 535] width 136 height 64
click at [106, 529] on textarea "I want to create a new workflow. post_titles and post_urls are taken from a gri…" at bounding box center [103, 535] width 136 height 64
click at [116, 564] on div "Auto Mode will automatically modify and execute the workflow" at bounding box center [133, 554] width 135 height 24
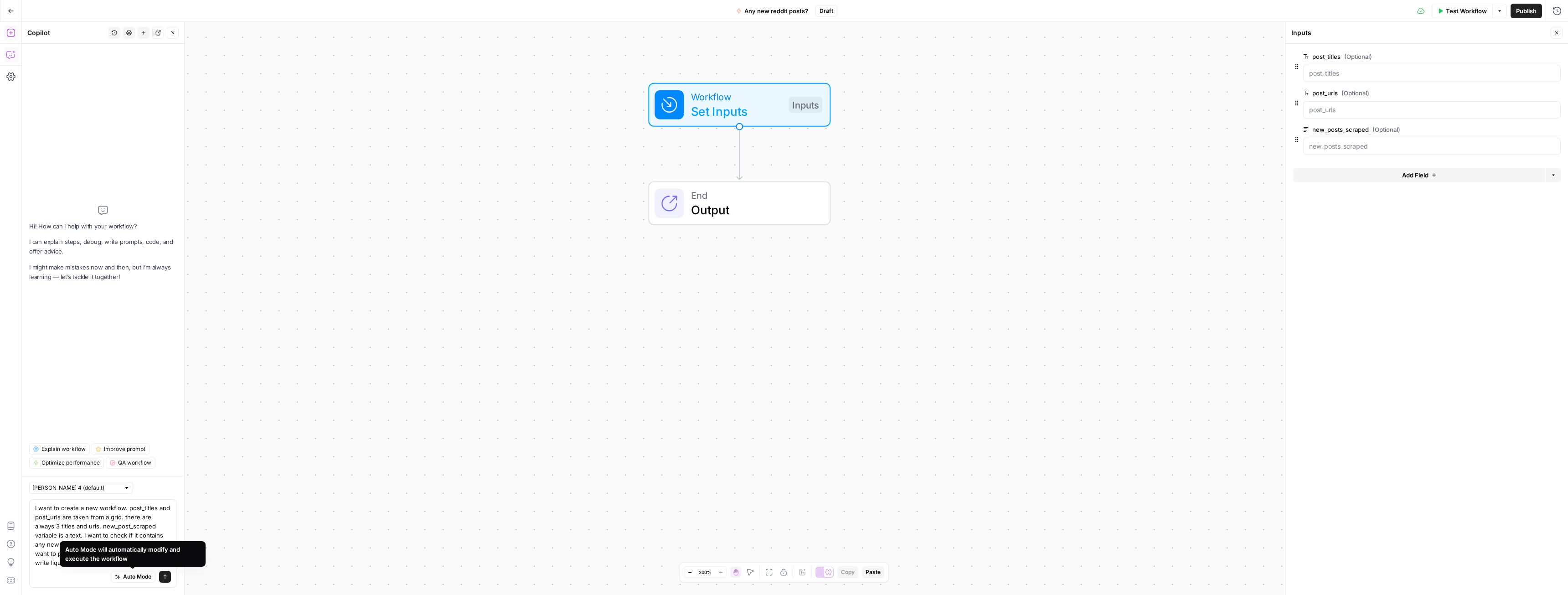
click at [326, 509] on div "Workflow Set Inputs Inputs End Output" at bounding box center [795, 308] width 1546 height 573
click at [116, 563] on textarea "I want to create a new workflow. post_titles and post_urls are taken from a gri…" at bounding box center [103, 535] width 136 height 64
paste textarea "new_post_scraped"
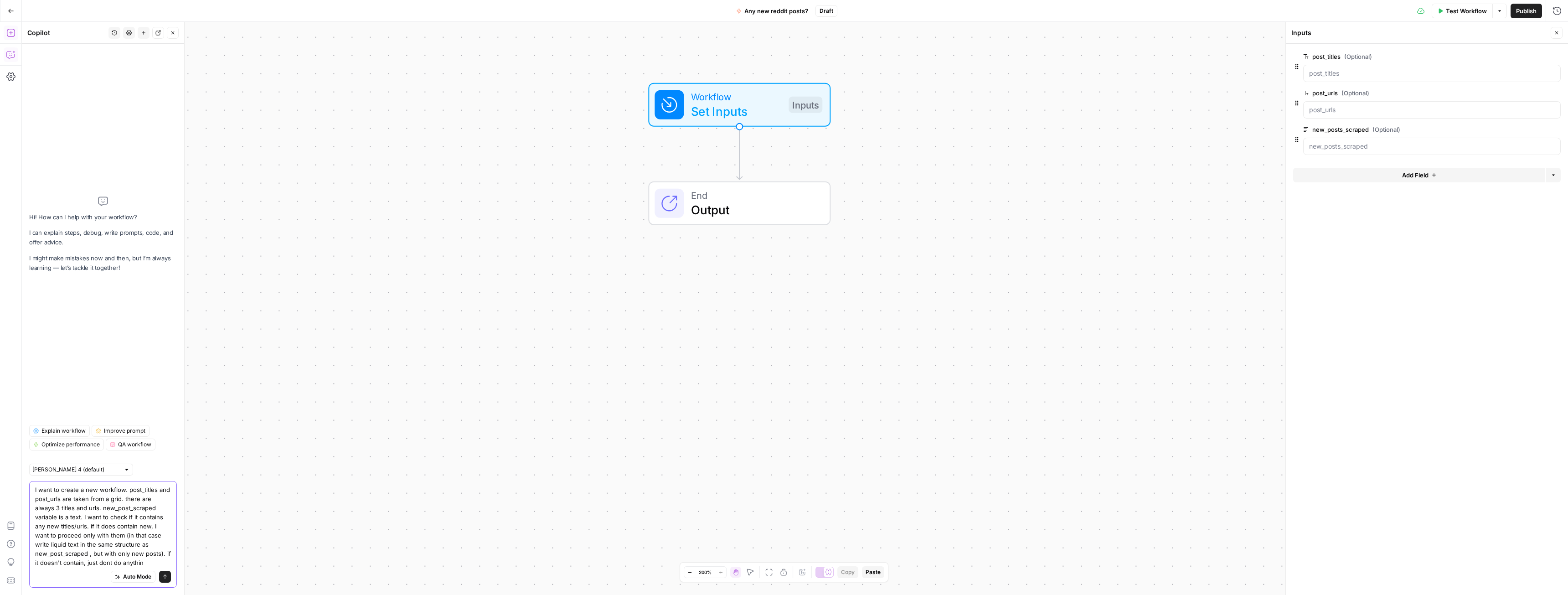
type textarea "I want to create a new workflow. post_titles and post_urls are taken from a gri…"
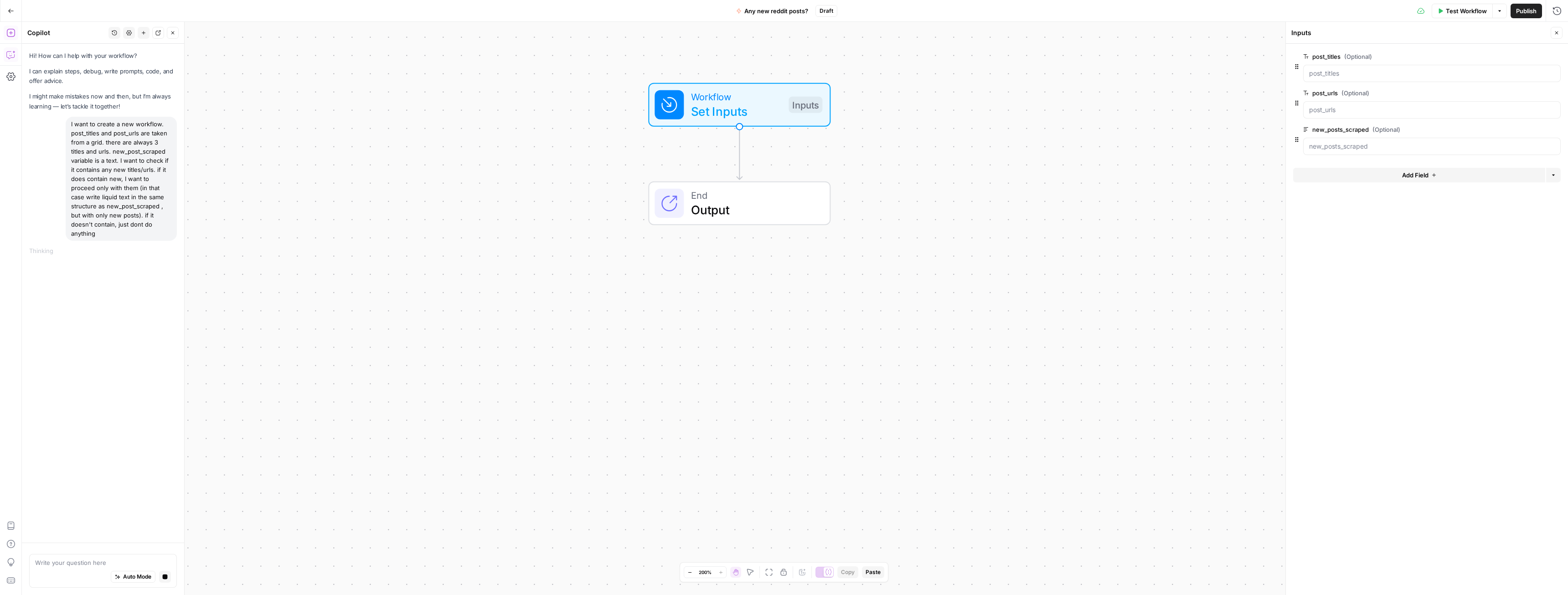
click at [77, 568] on div "Auto Mode Stop generating" at bounding box center [103, 577] width 136 height 20
click at [165, 576] on icon "button" at bounding box center [165, 577] width 5 height 5
drag, startPoint x: 100, startPoint y: 234, endPoint x: 68, endPoint y: 121, distance: 117.4
click at [68, 121] on div "I want to create a new workflow. post_titles and post_urls are taken from a gri…" at bounding box center [121, 179] width 111 height 124
copy div "I want to create a new workflow. post_titles and post_urls are taken from a gri…"
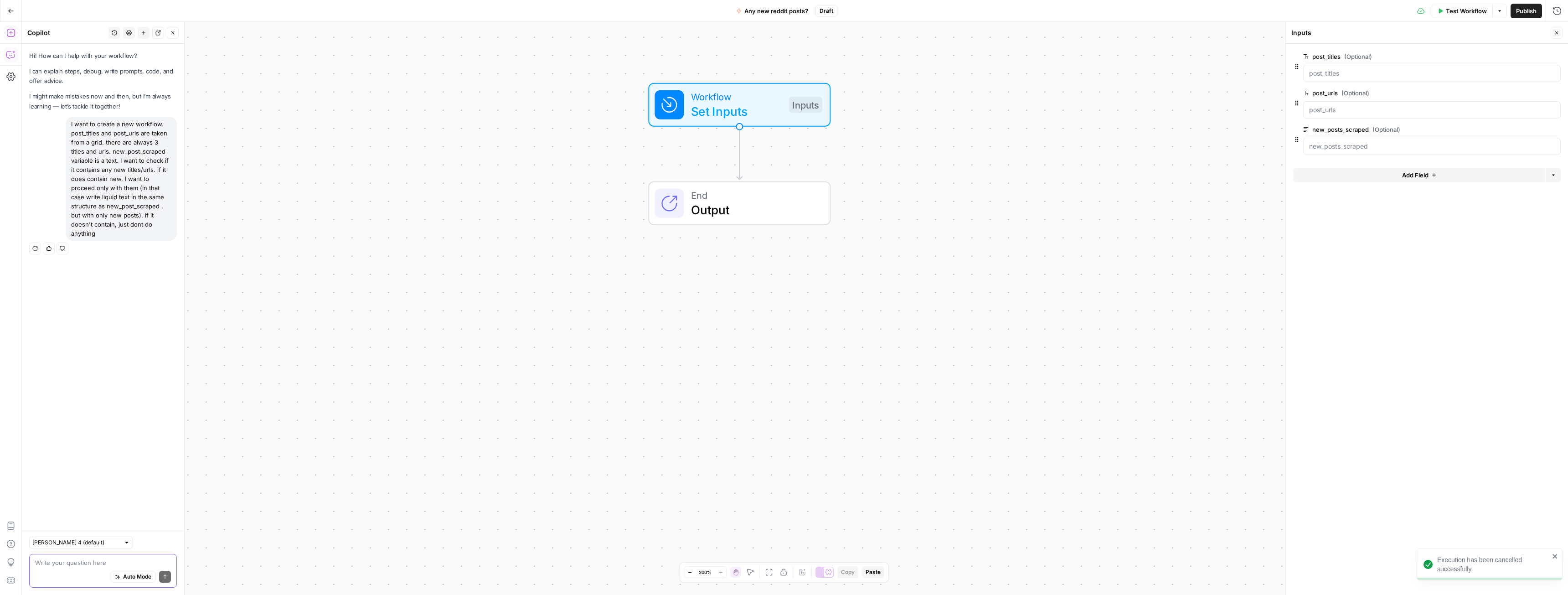
click at [70, 569] on div "Auto Mode Send" at bounding box center [103, 577] width 136 height 20
paste textarea "I want to create a new workflow. post_titles and post_urls are taken from a gri…"
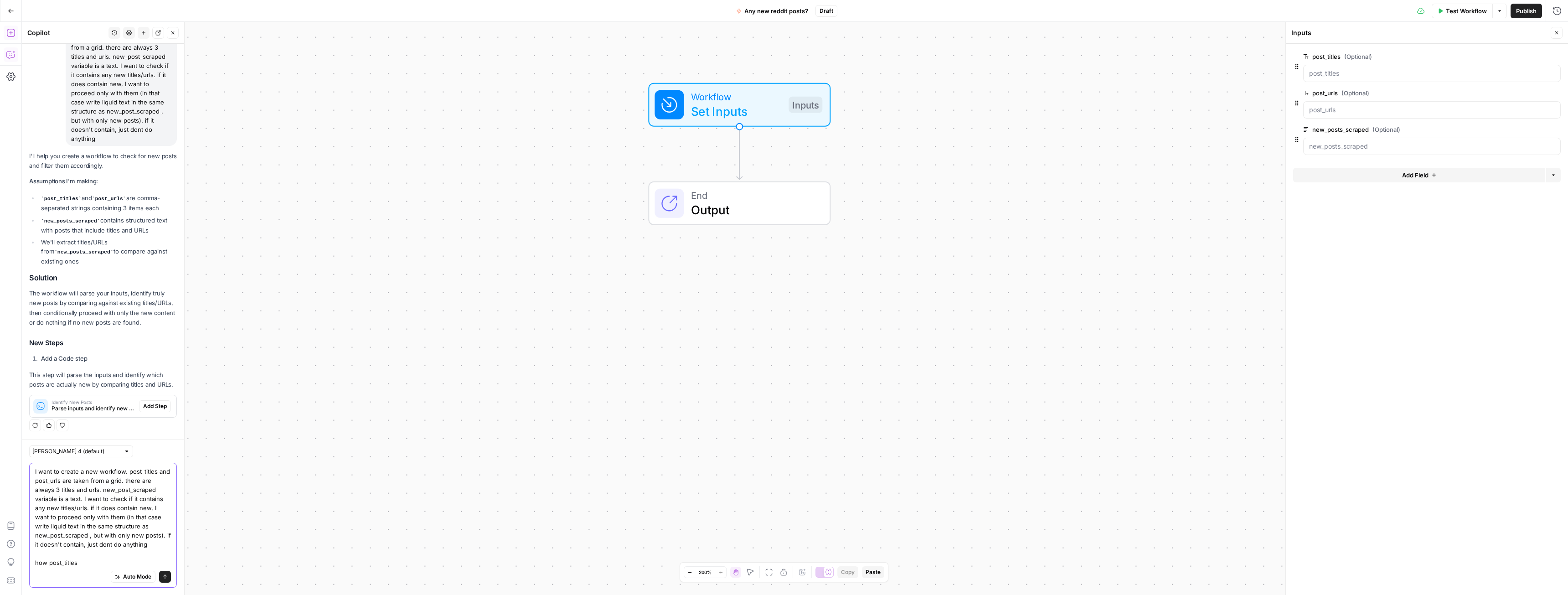
scroll to position [114, 0]
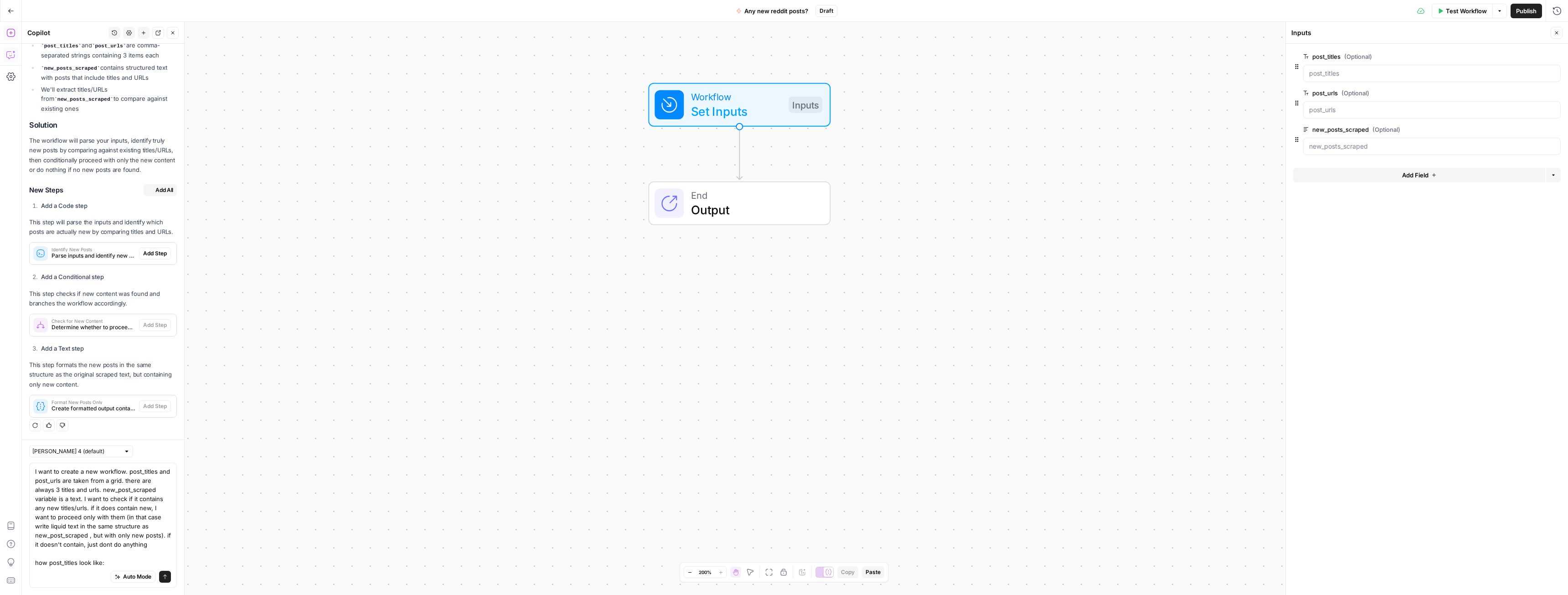
click at [68, 577] on div "Auto Mode Send" at bounding box center [103, 577] width 136 height 20
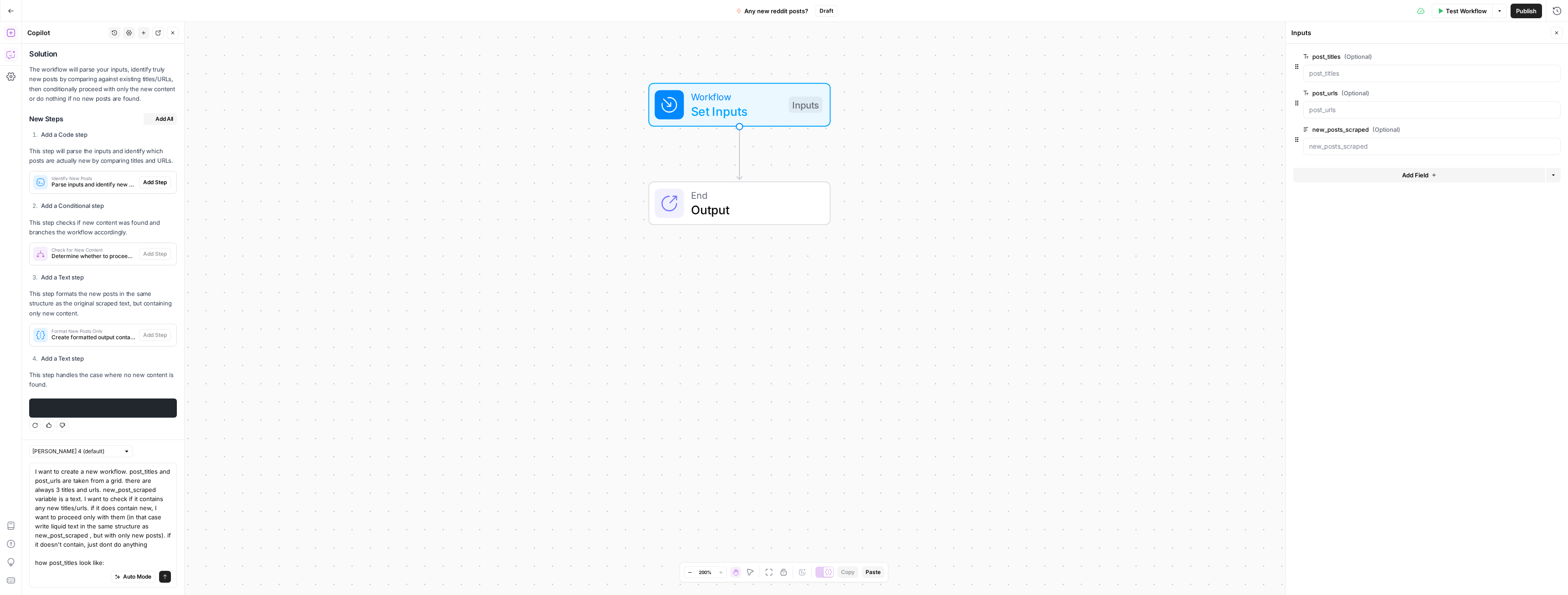
click at [70, 576] on div "Auto Mode Send" at bounding box center [103, 577] width 136 height 20
paste textarea ""[""\""post_title\""=>\""CCTV dos and don’ts\"""",""\""post_title\""=>\""Captur…"
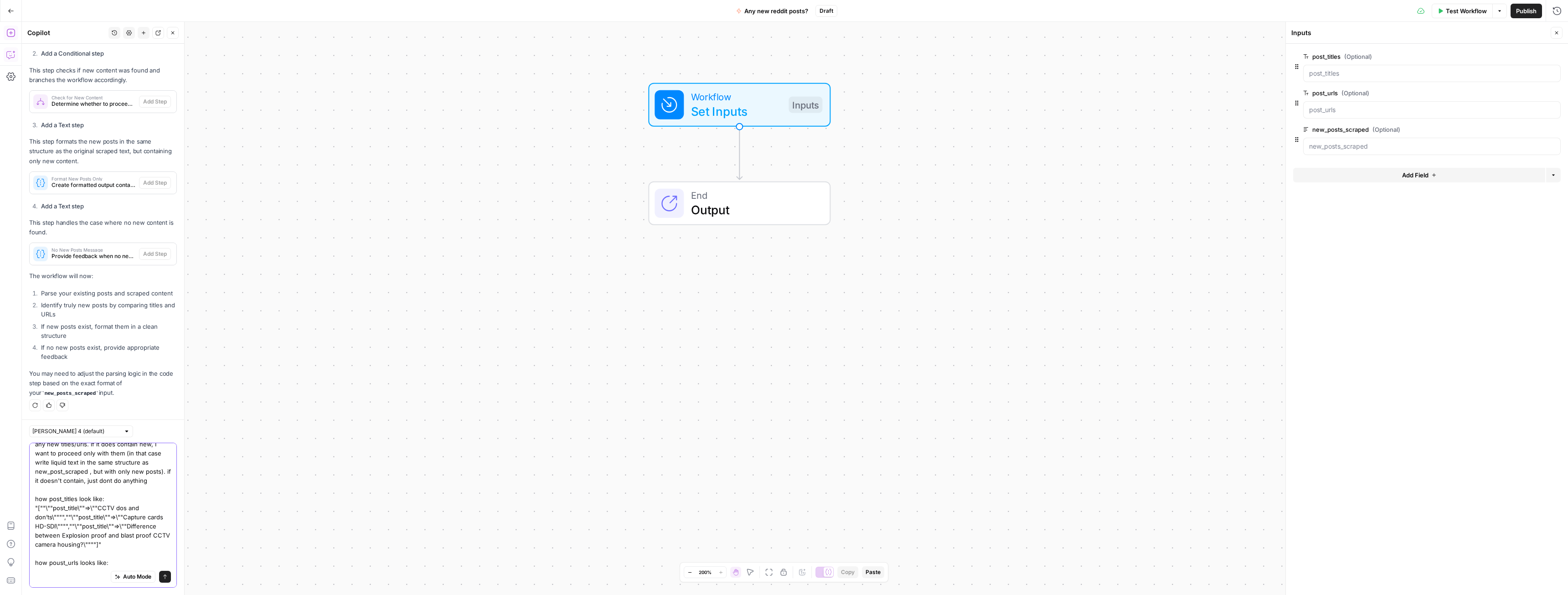
scroll to position [0, 0]
paste textarea ""[""//www.reddit.com/r/cctv/comments/1nn41qa/cctv_dos_and_donts/\"""",""//www.r…"
click at [135, 559] on textarea "I want to create a new workflow. post_titles and post_urls are taken from a gri…" at bounding box center [103, 439] width 136 height 255
paste textarea "{ "subreddit": "LeanManufacturing", "posts": [ { "post_title": "Lean Healthcare…"
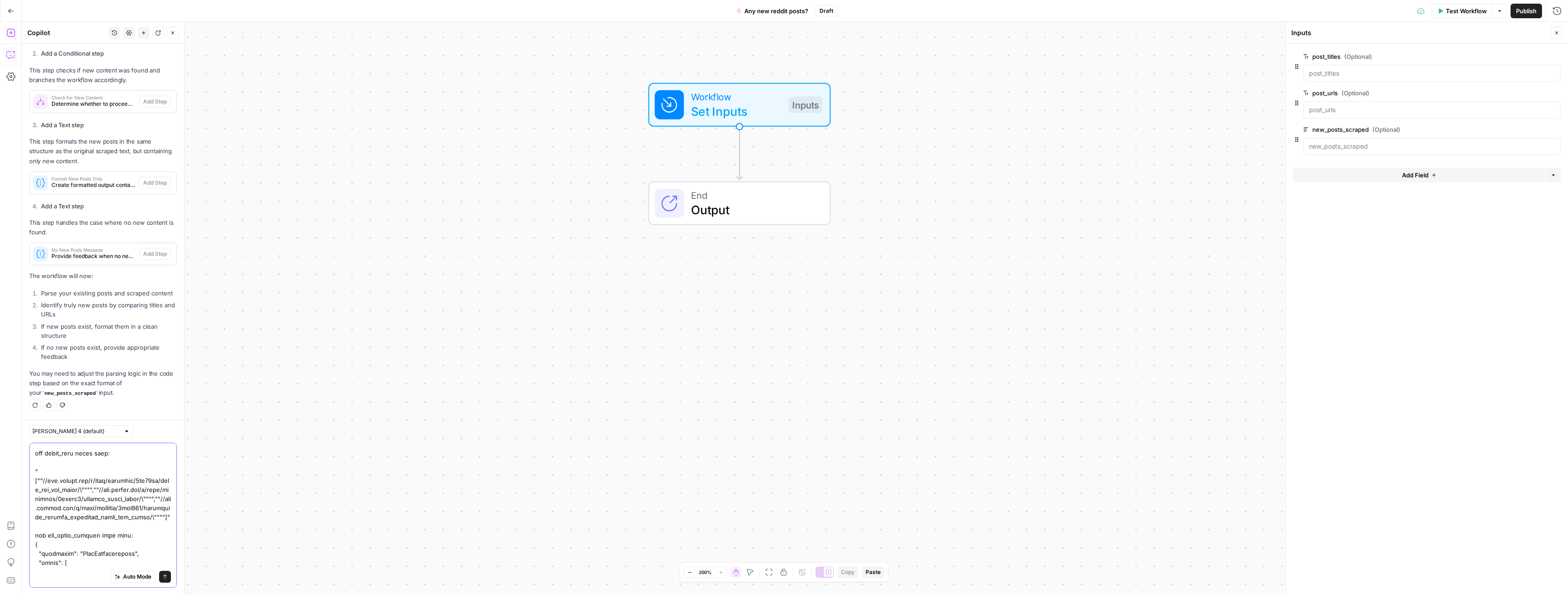
scroll to position [5139, 0]
type textarea "I want to create a new workflow. post_titles and post_urls are taken from a gri…"
click at [159, 580] on button "Send" at bounding box center [164, 577] width 12 height 12
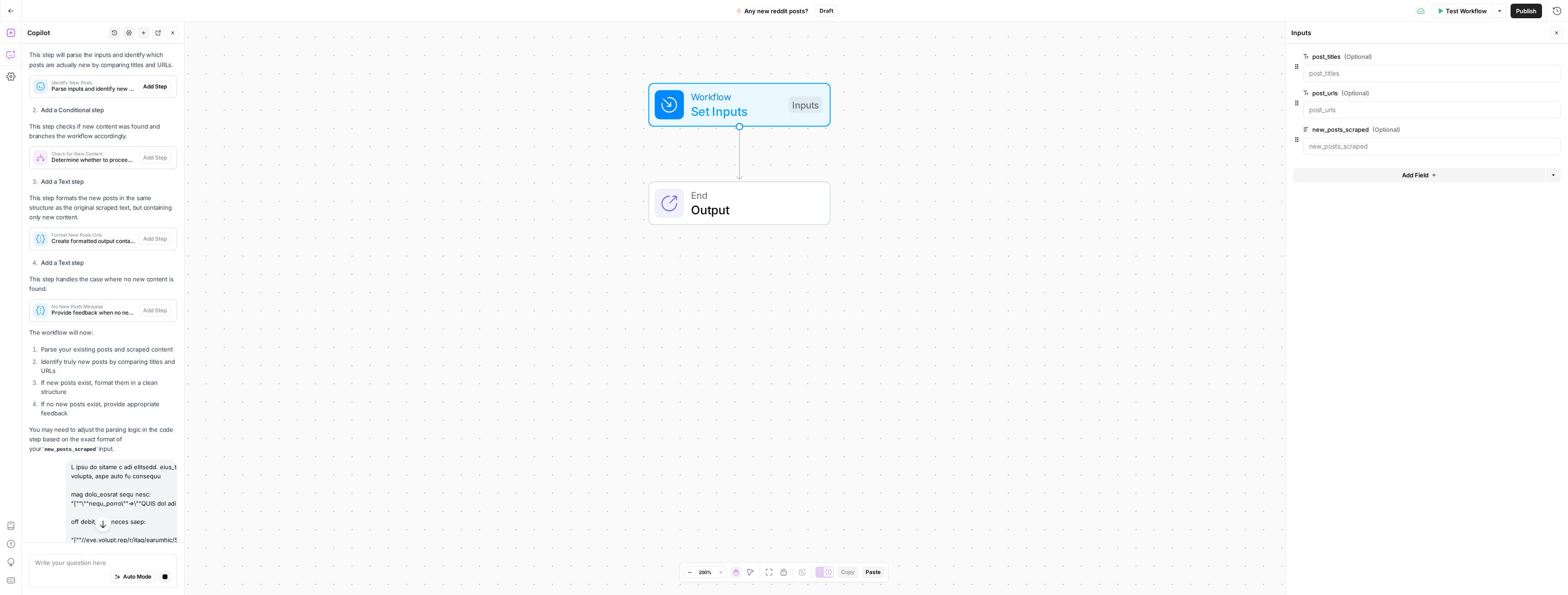
scroll to position [685, 0]
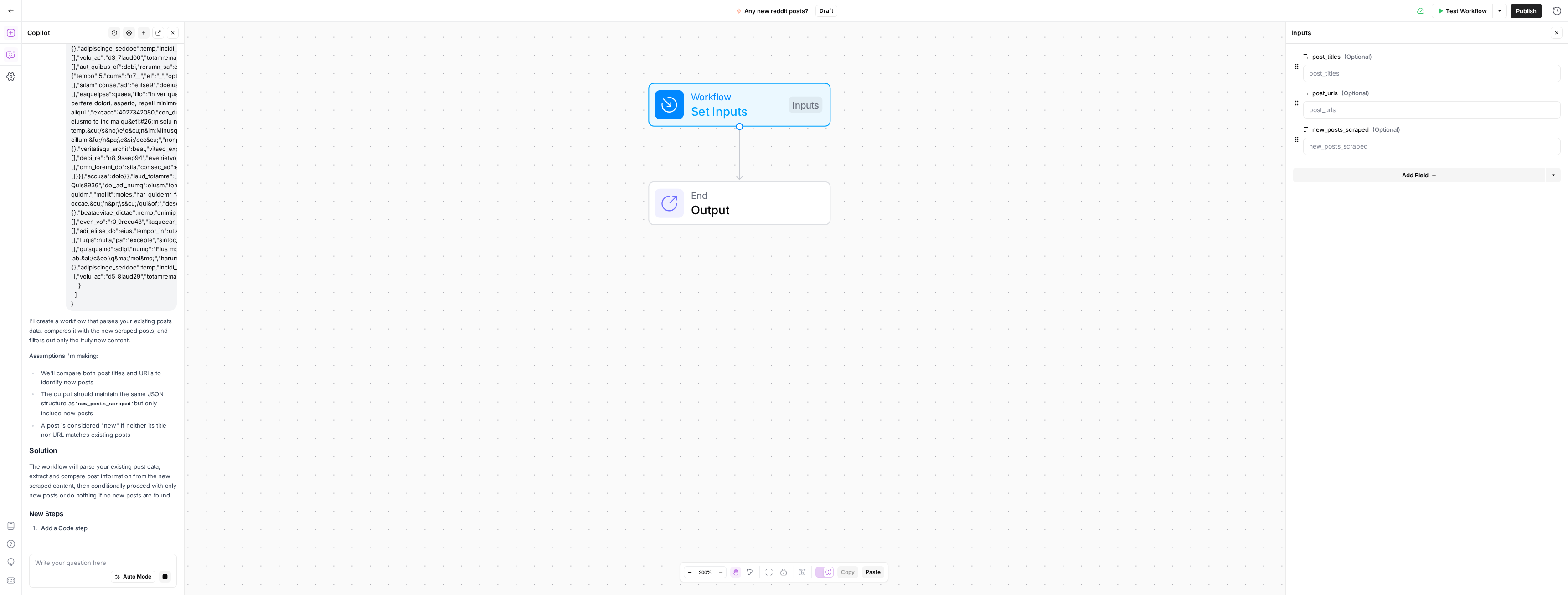
scroll to position [1636, 0]
click at [113, 413] on code "new_posts_scraped" at bounding box center [104, 410] width 59 height 5
click at [144, 424] on li "The output should maintain the same JSON structure as new_posts_scraped but onl…" at bounding box center [108, 409] width 138 height 28
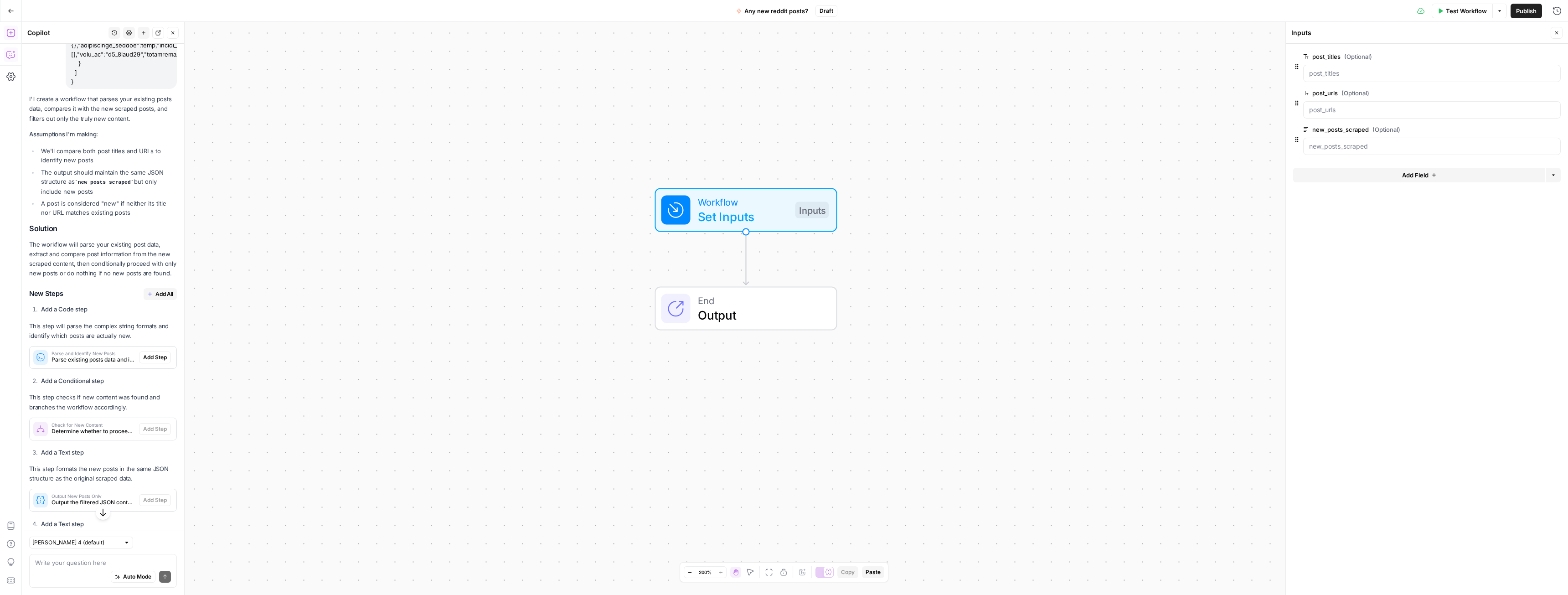
scroll to position [1867, 0]
click at [55, 560] on textarea at bounding box center [103, 563] width 136 height 9
type textarea "hm, maybe lets just use the url, without a title"
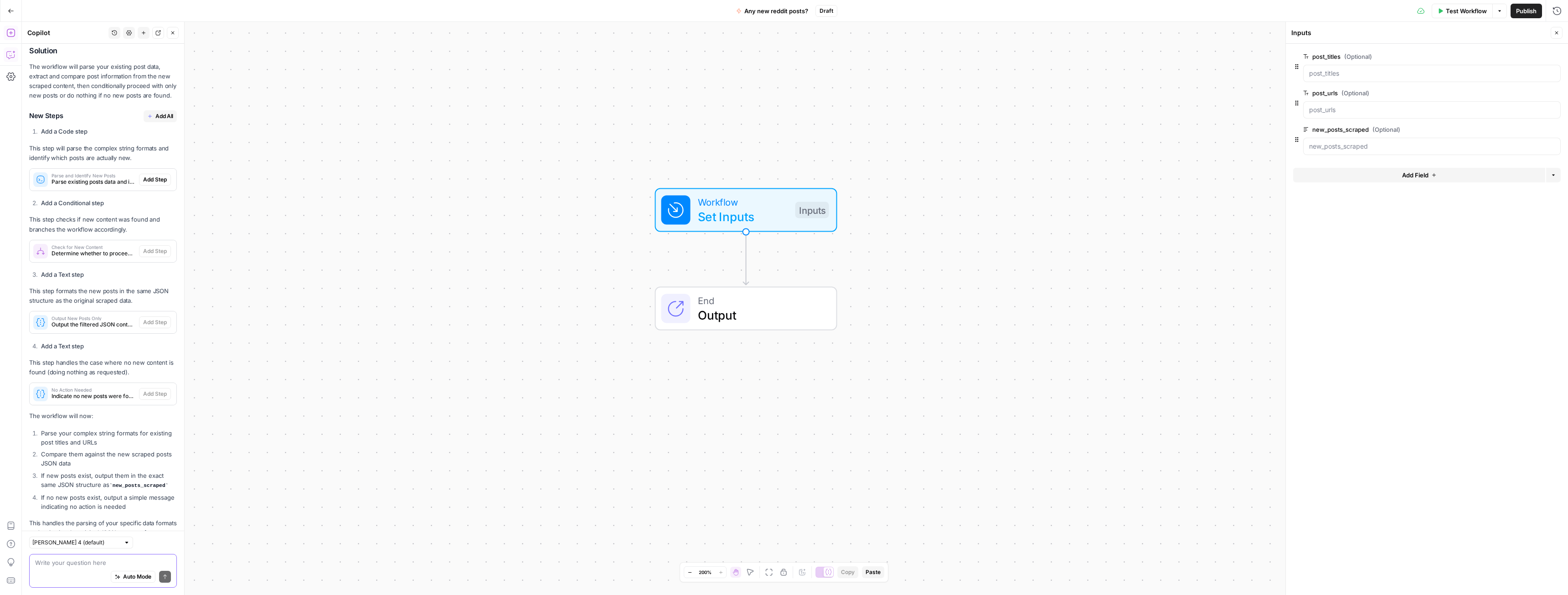
scroll to position [2042, 0]
click at [159, 124] on span "Add All" at bounding box center [164, 119] width 18 height 8
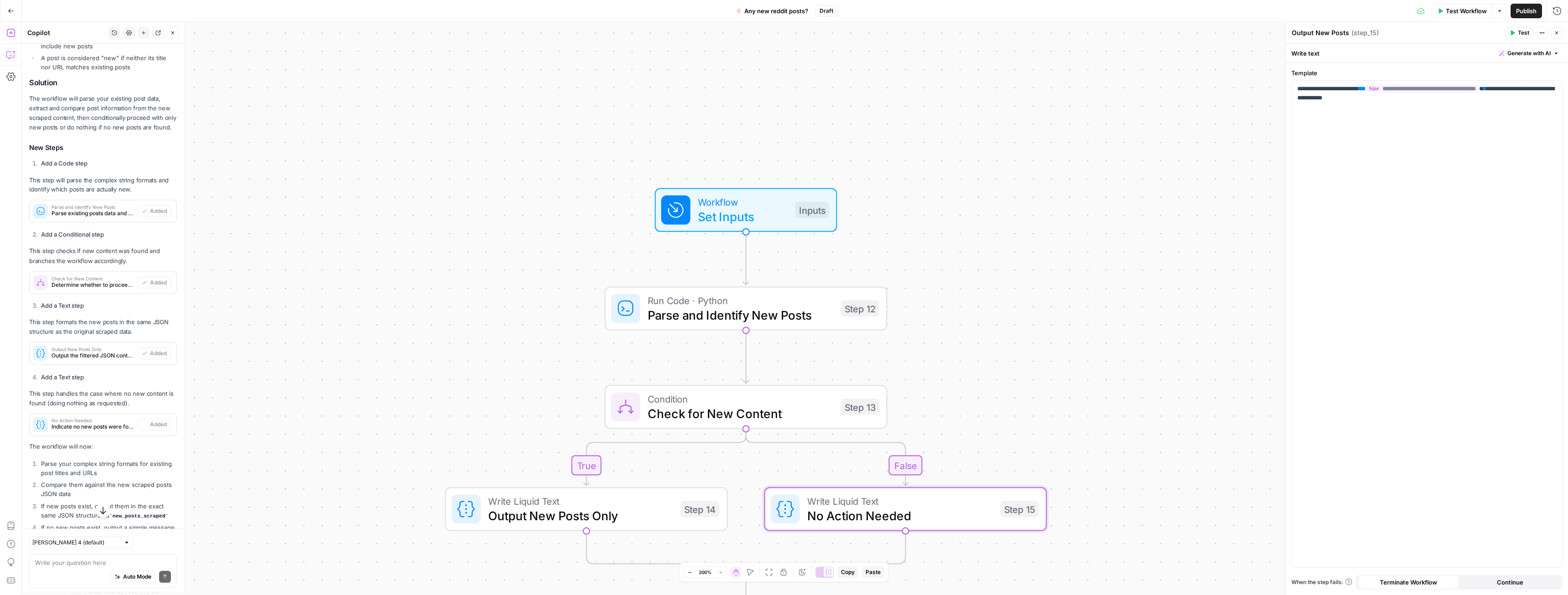
type textarea "No Action Needed"
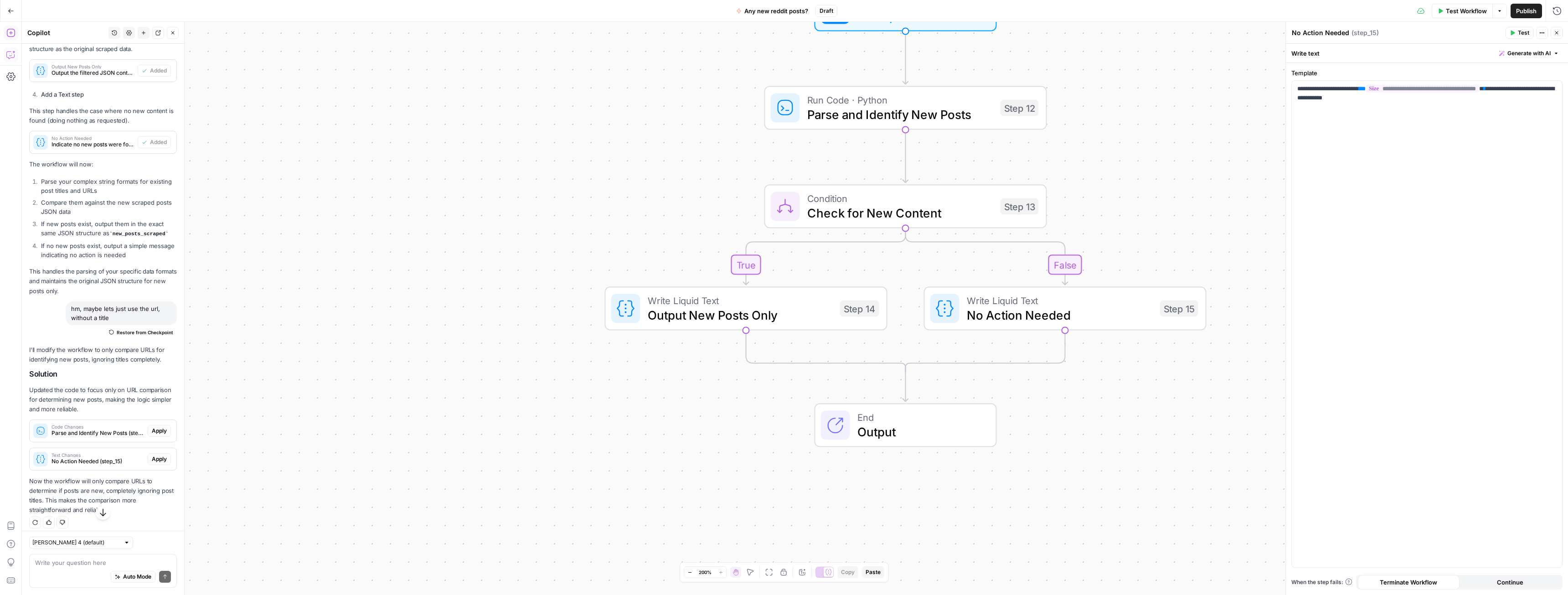
scroll to position [2370, 0]
click at [152, 424] on span "Apply" at bounding box center [159, 424] width 15 height 8
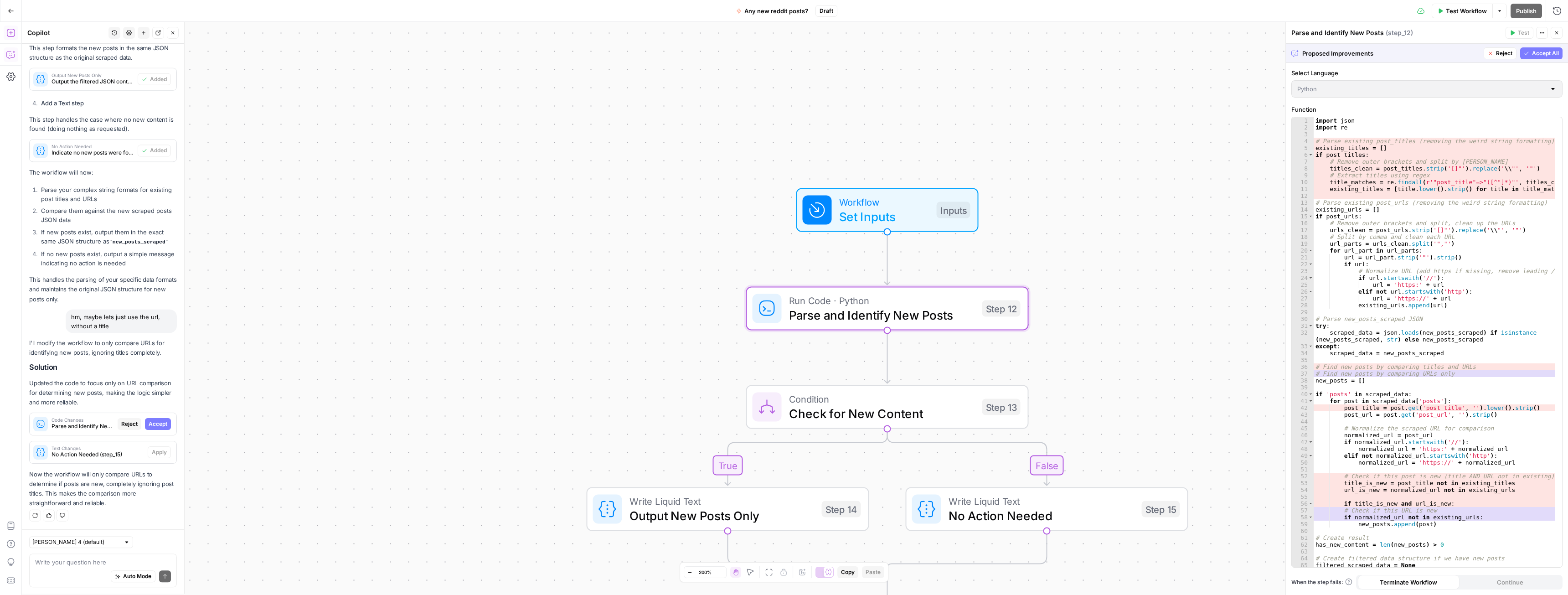
scroll to position [2326, 0]
click at [153, 422] on span "Accept" at bounding box center [158, 424] width 19 height 8
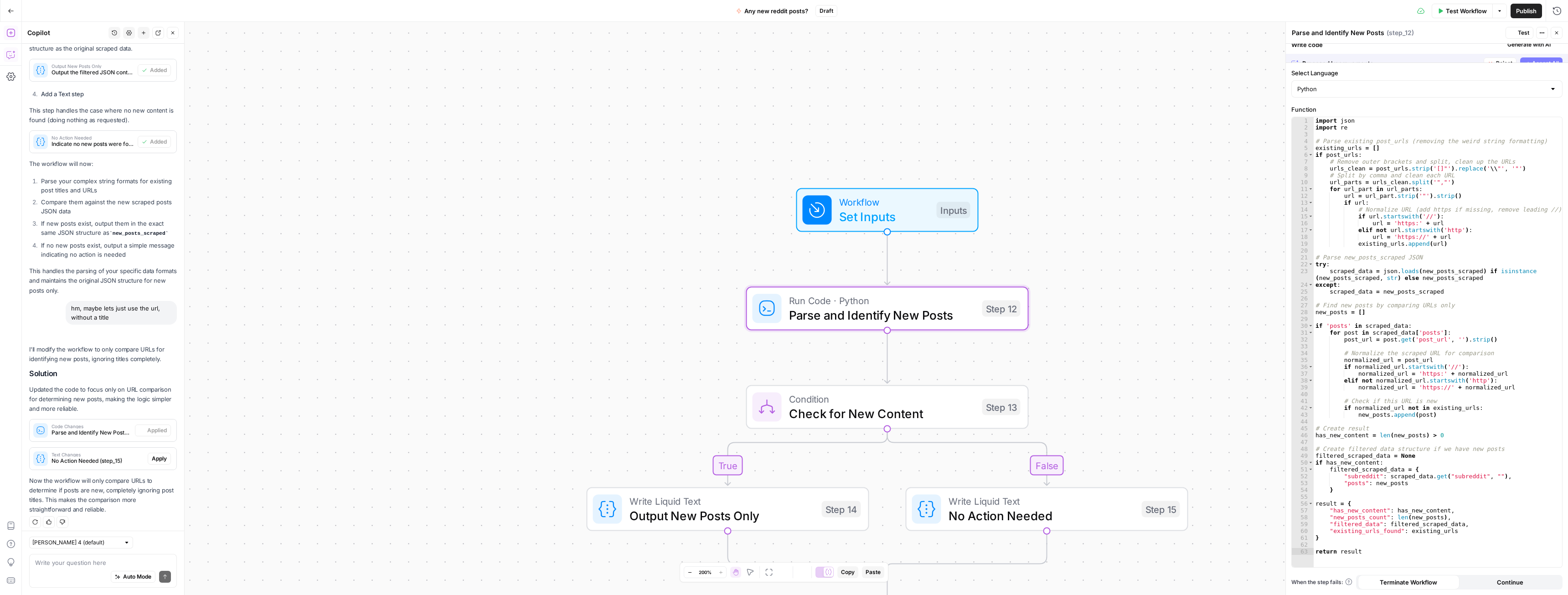
scroll to position [2370, 0]
click at [152, 453] on span "Apply" at bounding box center [159, 453] width 15 height 8
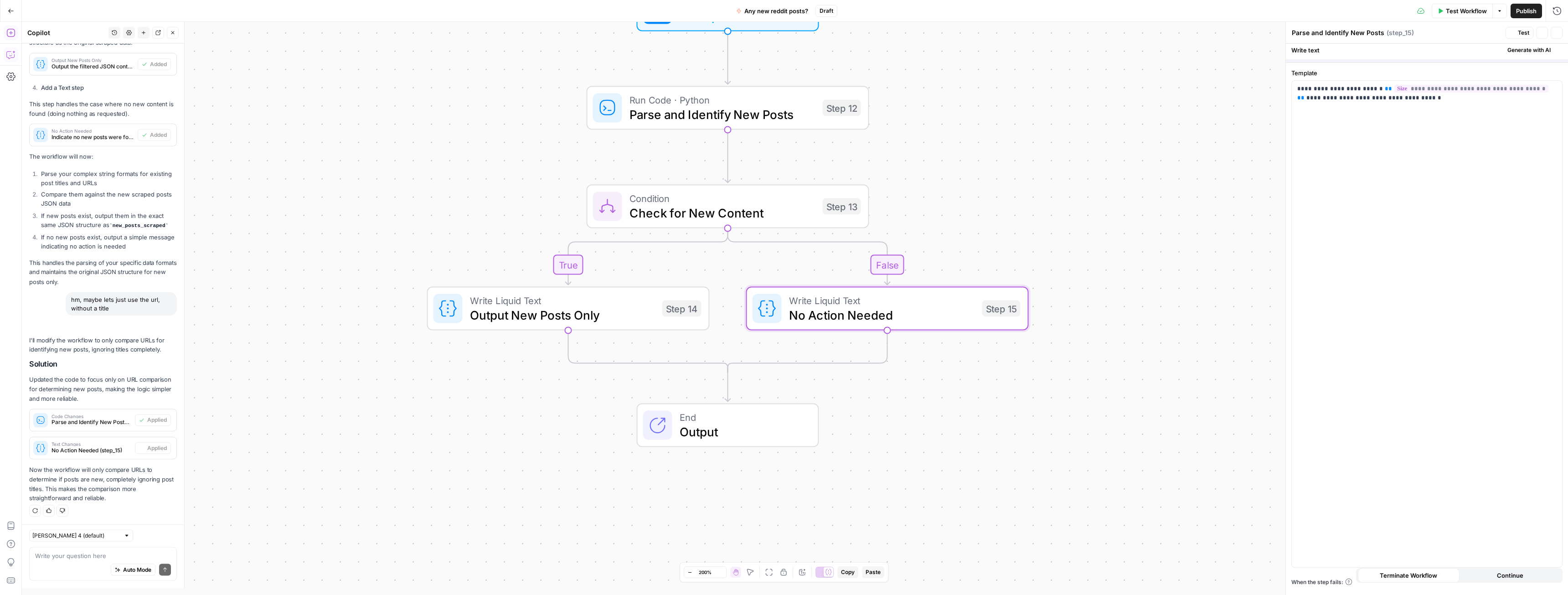
type textarea "No Action Needed"
click at [799, 308] on span "No Action Needed" at bounding box center [882, 315] width 186 height 18
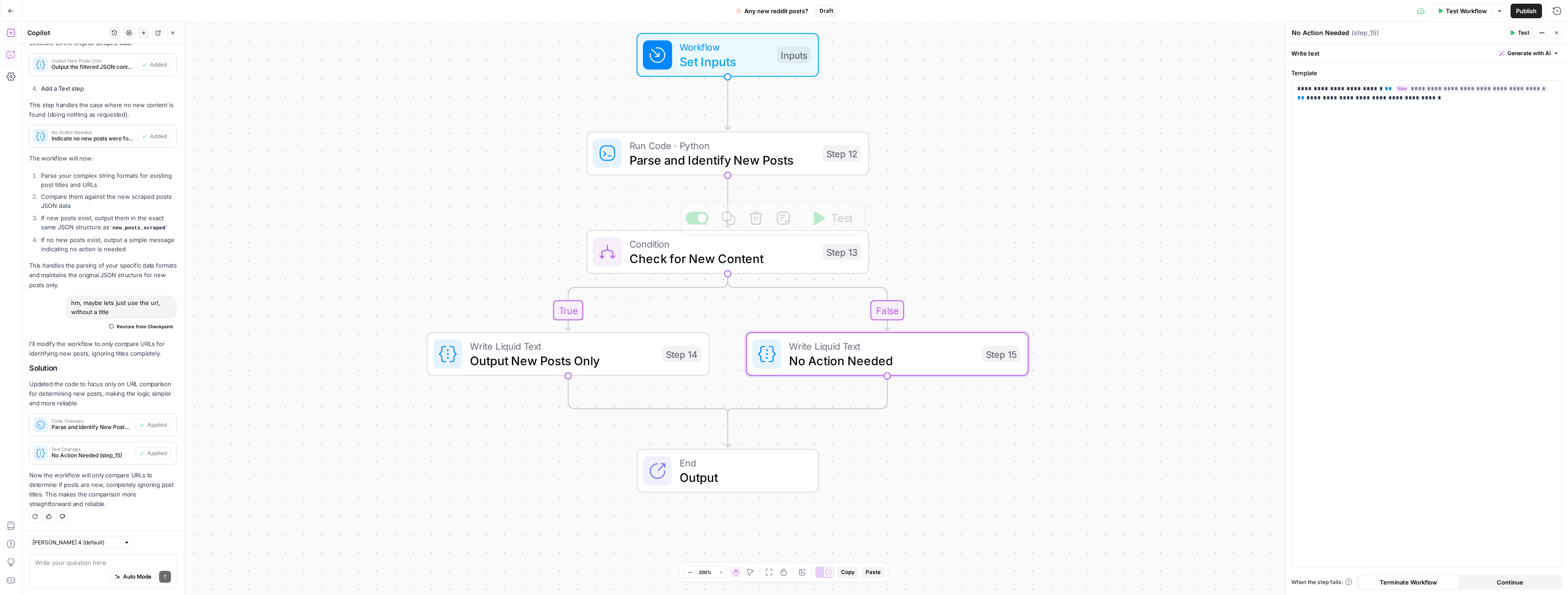
click at [746, 157] on span "Parse and Identify New Posts" at bounding box center [723, 160] width 186 height 18
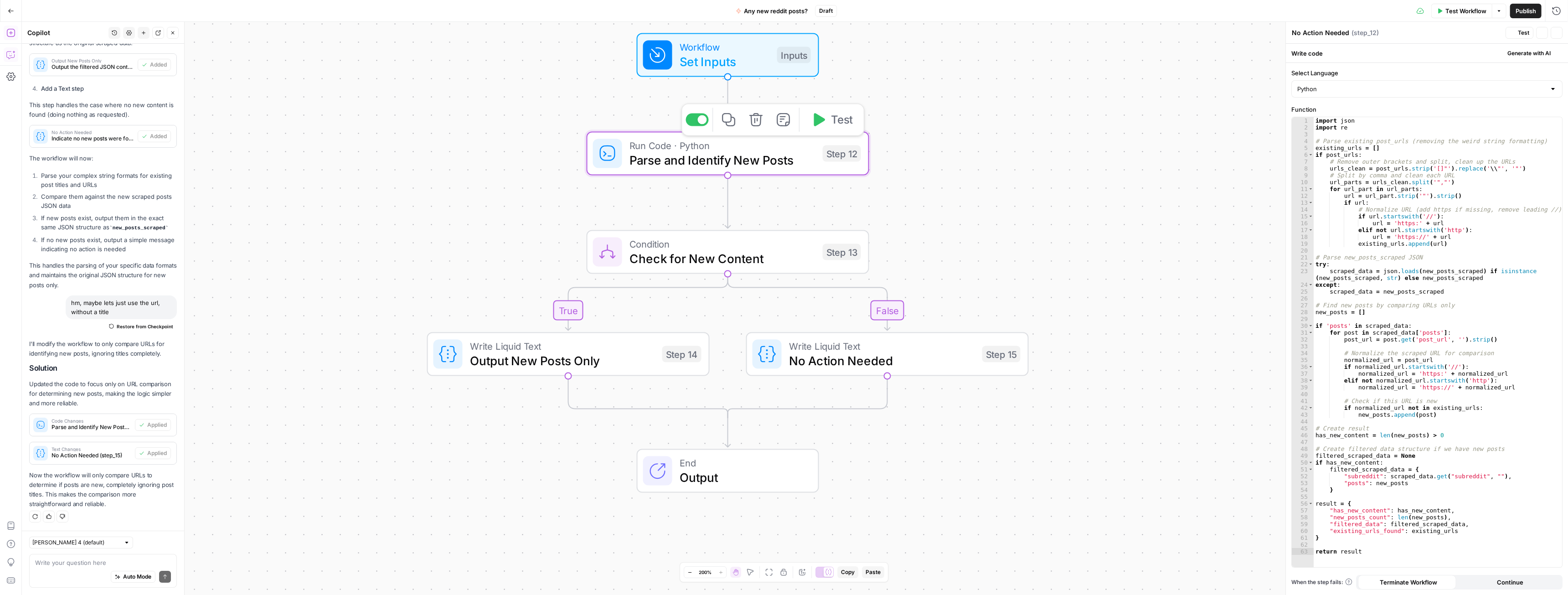
type textarea "Parse and Identify New Posts"
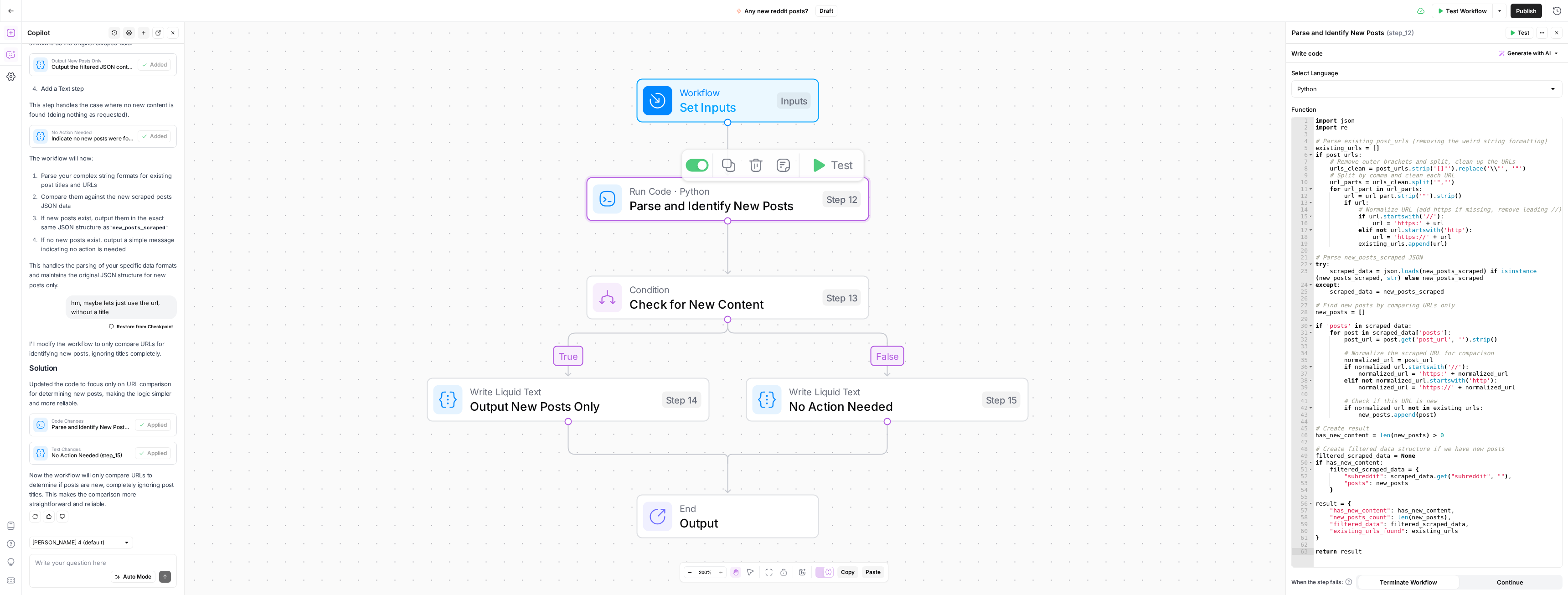
click at [732, 97] on span "Workflow" at bounding box center [725, 93] width 90 height 15
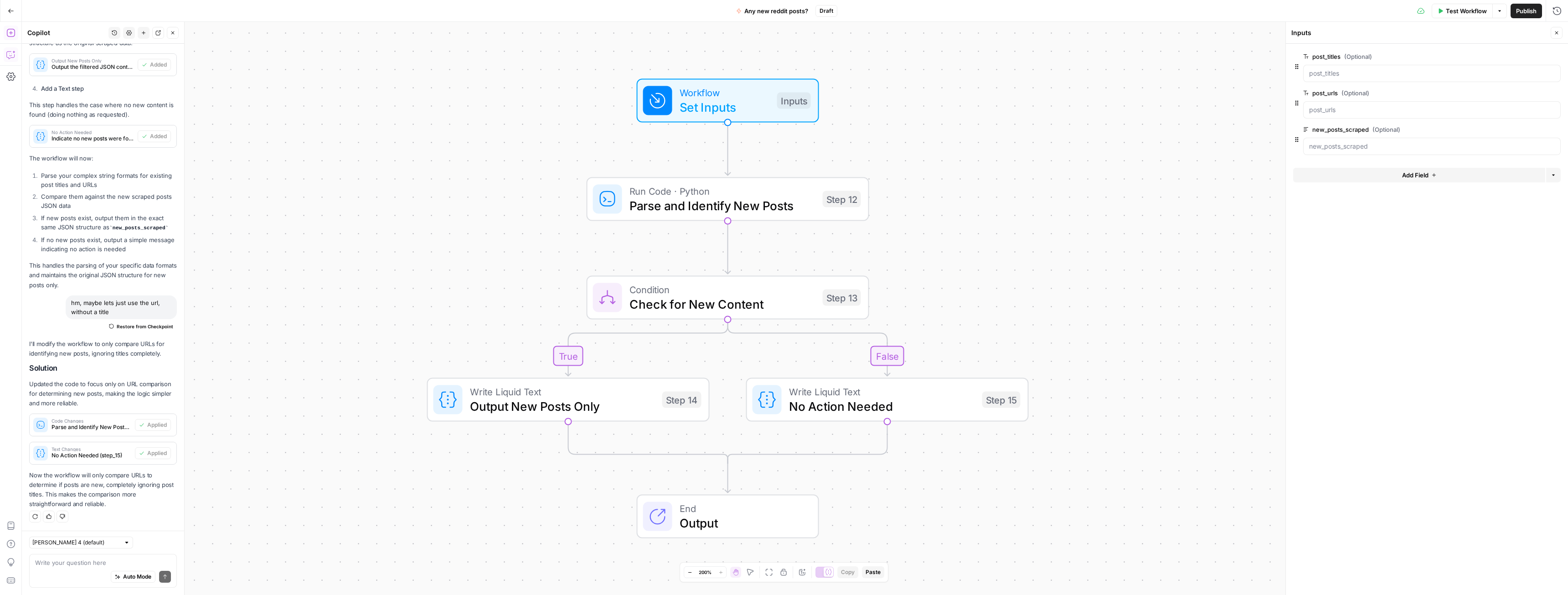
click at [1463, 9] on span "Test Workflow" at bounding box center [1466, 10] width 41 height 9
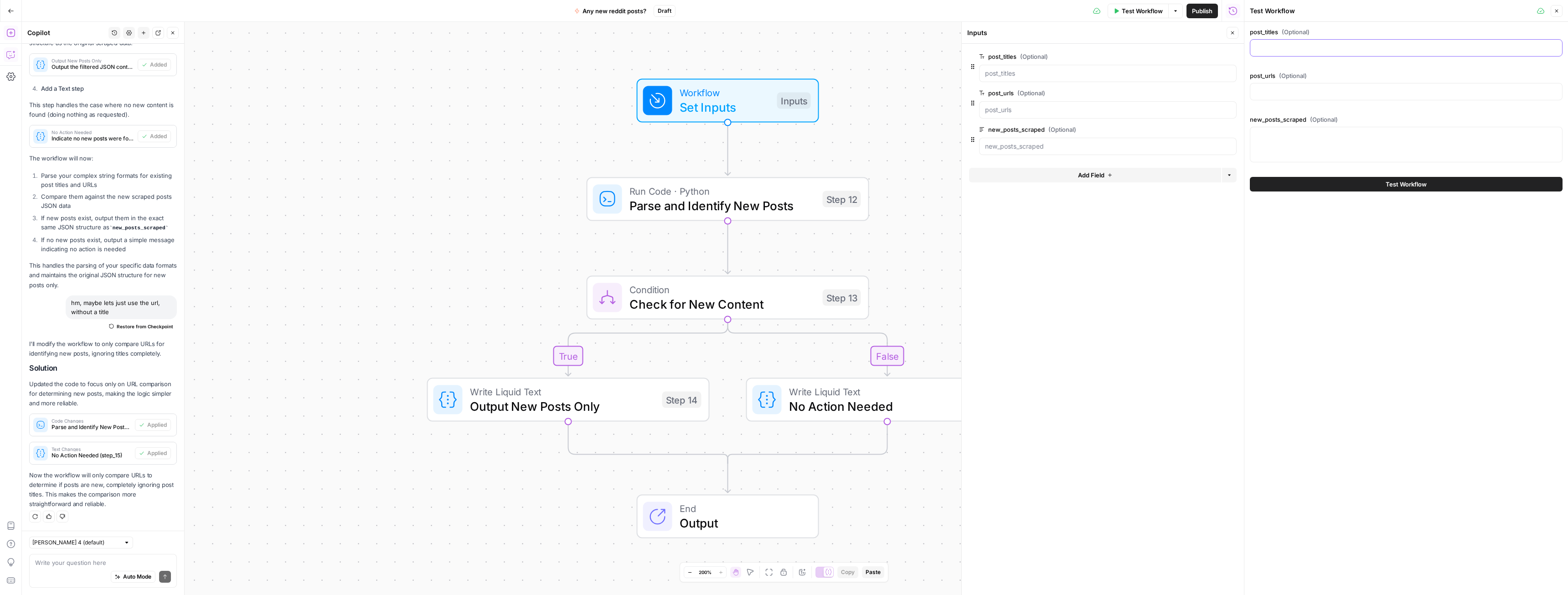
click at [1292, 46] on input "post_titles (Optional)" at bounding box center [1406, 48] width 301 height 9
click at [1285, 86] on div at bounding box center [1406, 91] width 313 height 17
paste input ""[""//www.reddit.com/r/cctv/comments/1nn41qa/cctv_dos_and_donts/\"""",""//www.r…"
click at [1286, 91] on input ""[""//www.reddit.com/r/cctv/comments/1nn41qa/cctv_dos_and_donts/\"""",""//www.r…" at bounding box center [1406, 91] width 301 height 9
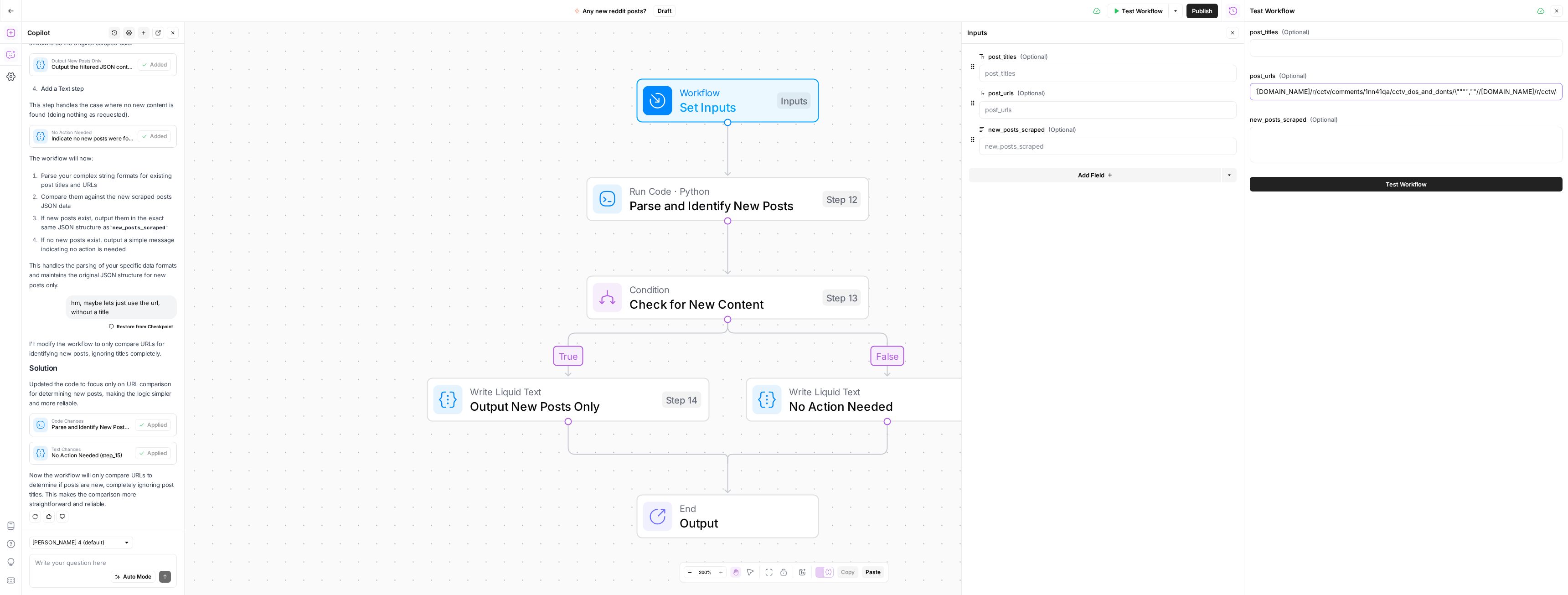
scroll to position [0, 0]
type input "[""//[DOMAIN_NAME]/r/cctv/comments/1nn41qa/cctv_dos_and_donts/\"""",""//[DOMAIN…"
click at [1270, 63] on div "post_titles (Optional) post_urls (Optional) [""//www.reddit.com/r/cctv/comments…" at bounding box center [1406, 97] width 313 height 139
click at [1273, 48] on input "post_titles (Optional)" at bounding box center [1406, 48] width 301 height 9
paste input "[ "\"post_title\"=>\"CCTV dos and don’ts\"", "\"post_title\"=>\"Capture cards H…"
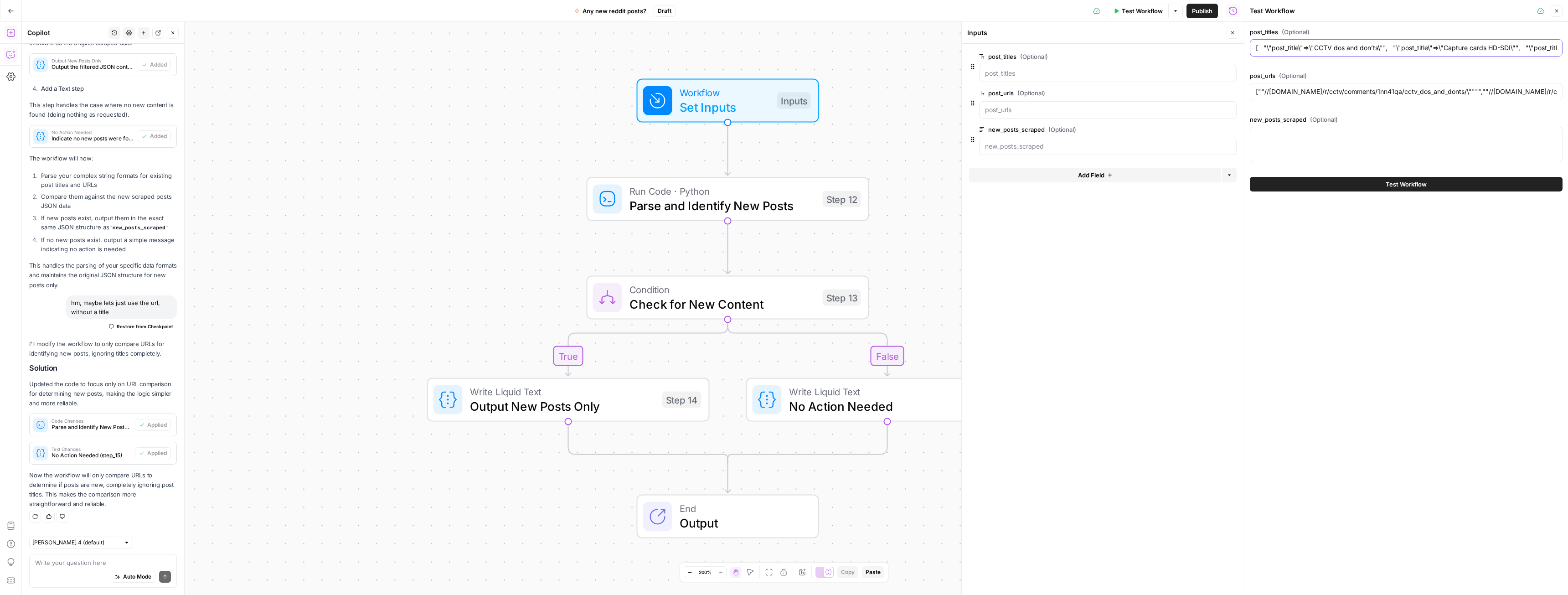
type input "[ "\"post_title\"=>\"CCTV dos and don’ts\"", "\"post_title\"=>\"Capture cards H…"
click at [1311, 144] on div at bounding box center [1406, 144] width 313 height 35
click at [1293, 144] on div at bounding box center [1406, 144] width 313 height 35
paste textarea "{ "loremipsu": "dolo", "sitam": [ { "cons_adipi": "ELIT sed doe tem’in", "utla_…"
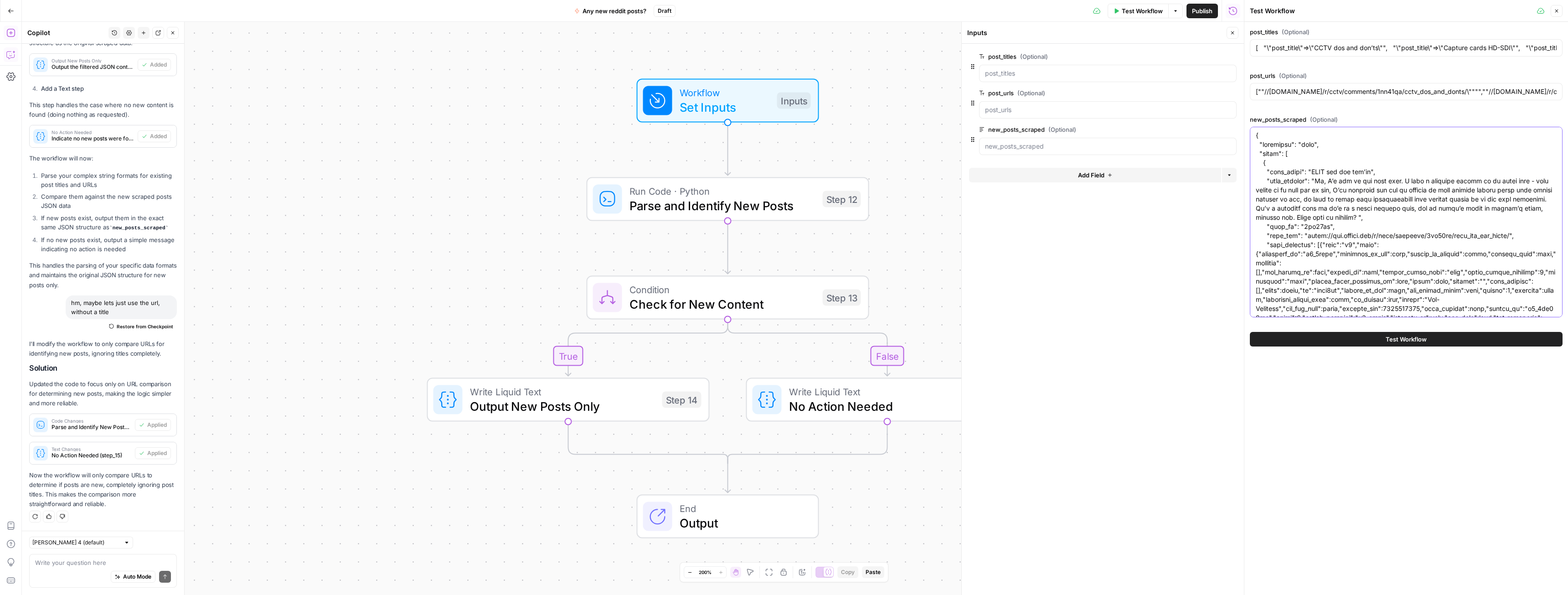
scroll to position [2522, 0]
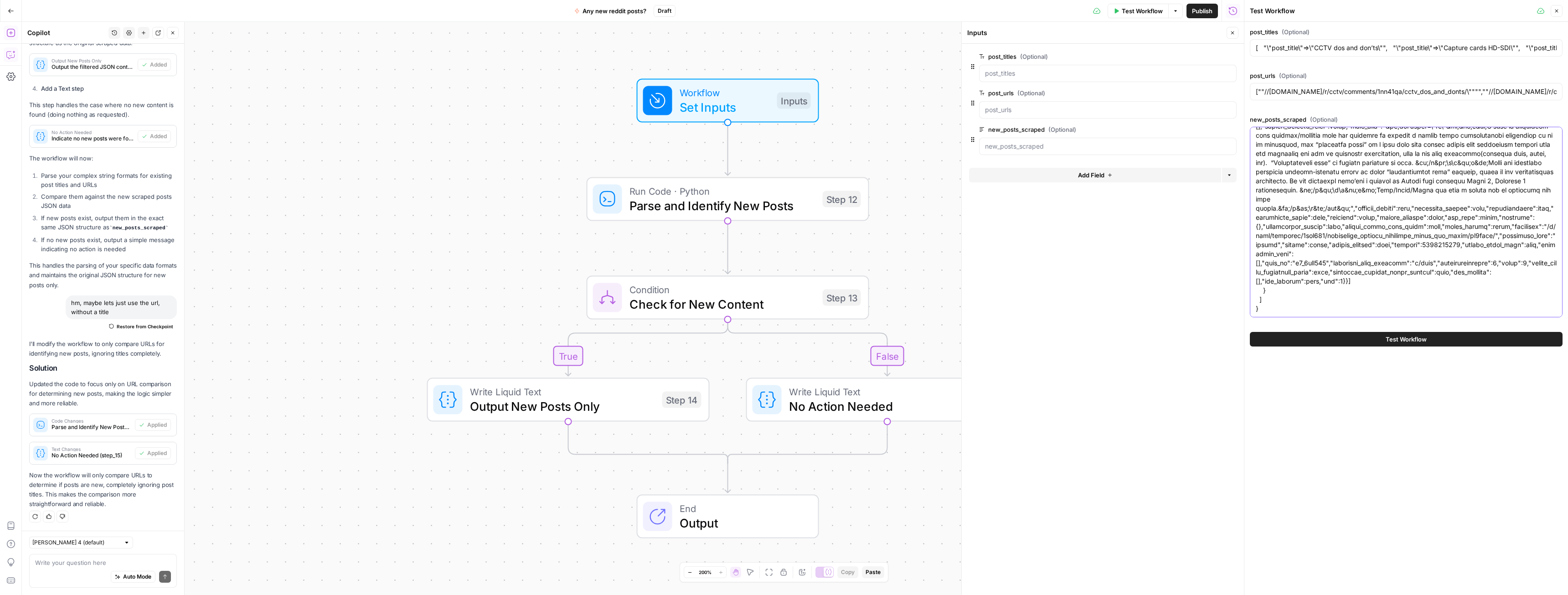
type textarea "{ "loremipsu": "dolo", "sitam": [ { "cons_adipi": "ELIT sed doe tem’in", "utla_…"
click at [1353, 336] on button "Test Workflow" at bounding box center [1406, 339] width 313 height 15
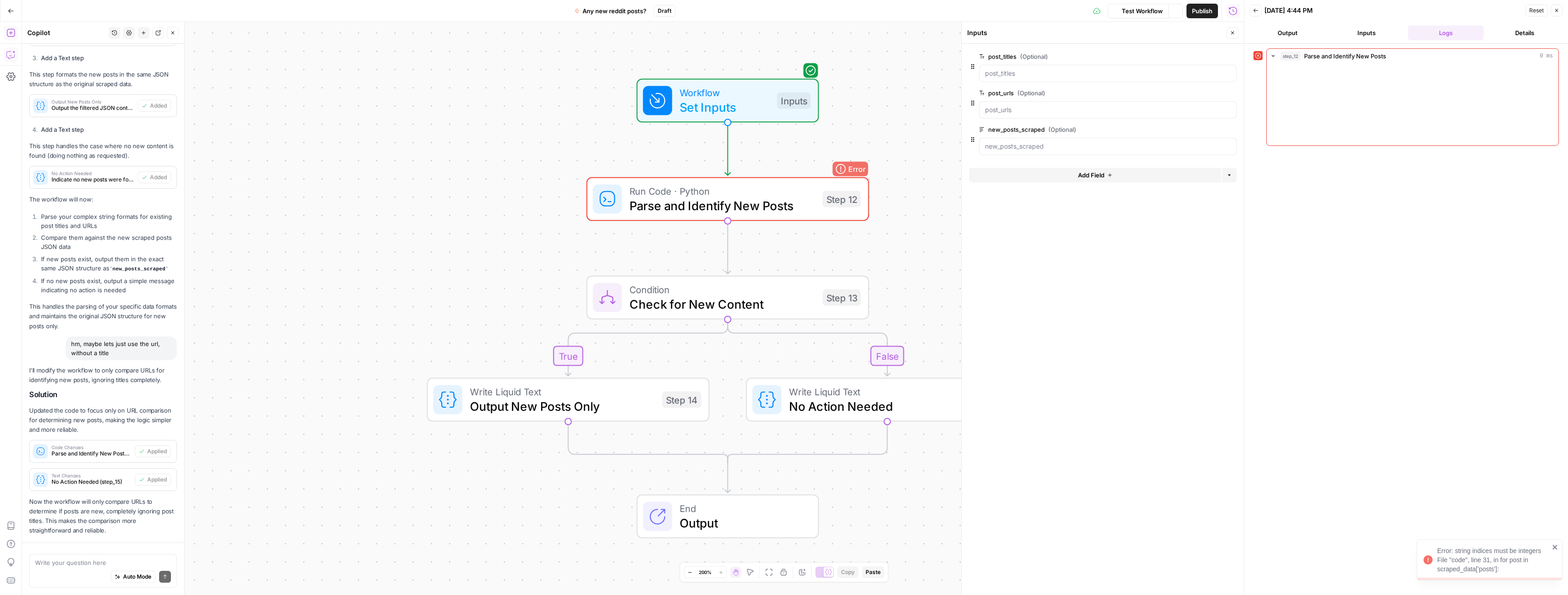
scroll to position [2370, 0]
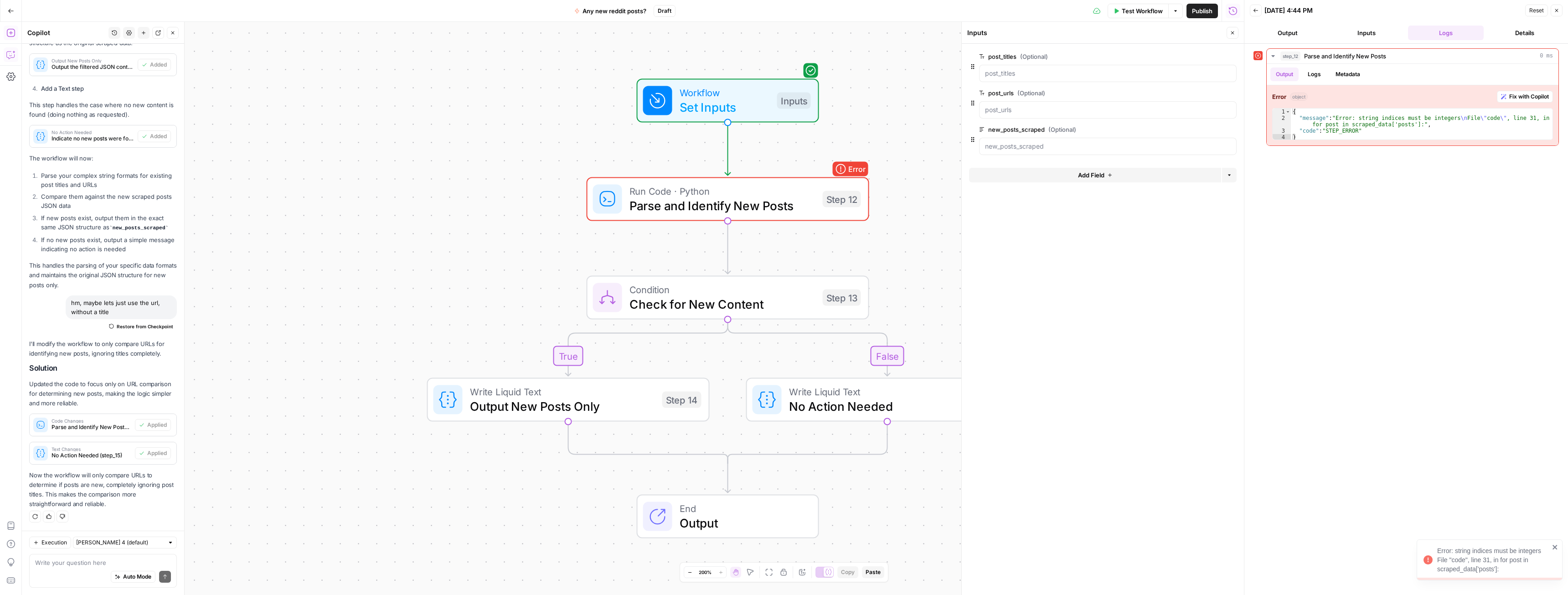
click at [1149, 8] on span "Test Workflow" at bounding box center [1142, 10] width 41 height 9
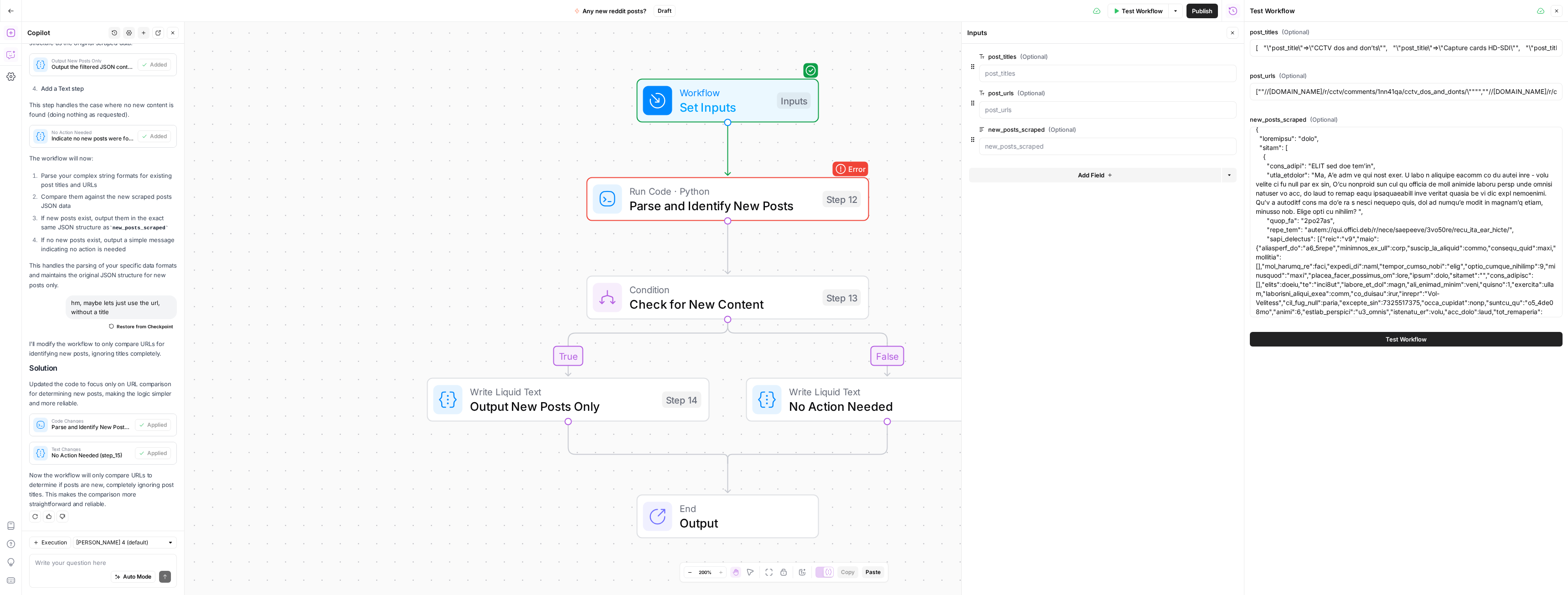
scroll to position [0, 0]
click at [1557, 13] on button "Close" at bounding box center [1556, 10] width 12 height 12
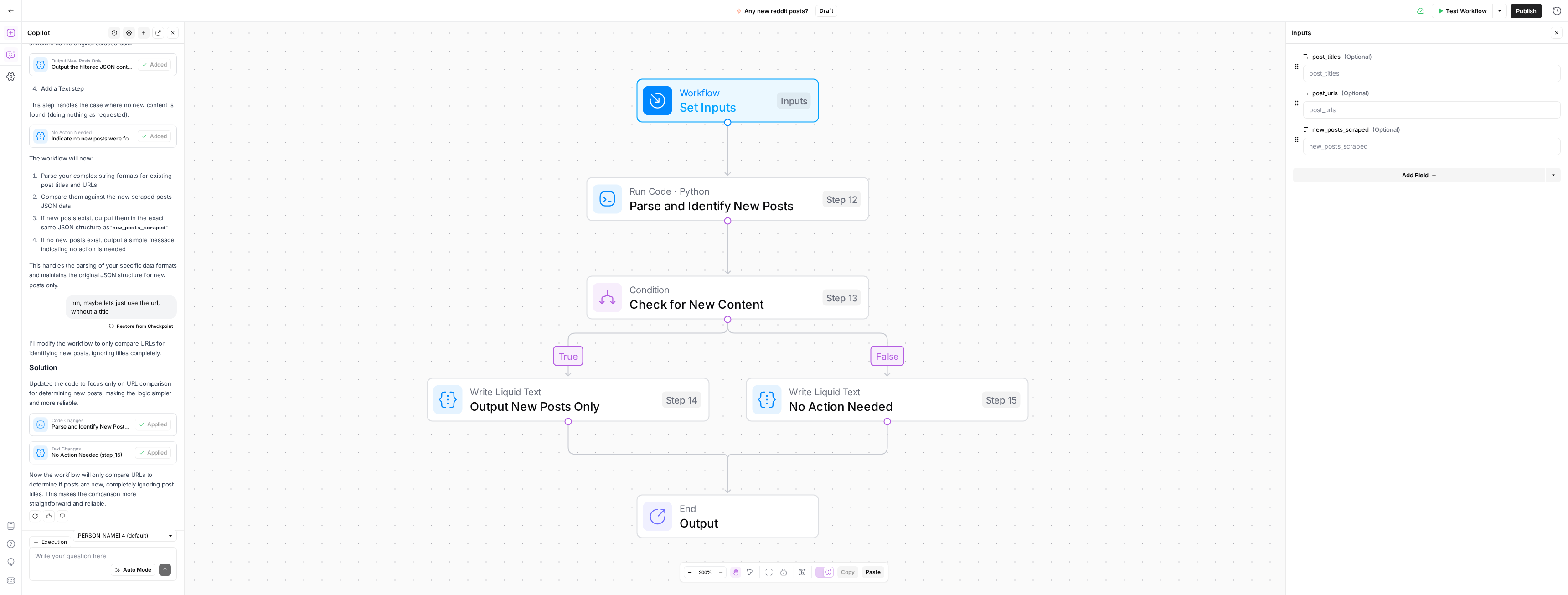
scroll to position [2370, 0]
click at [1461, 12] on span "Test Workflow" at bounding box center [1466, 10] width 41 height 9
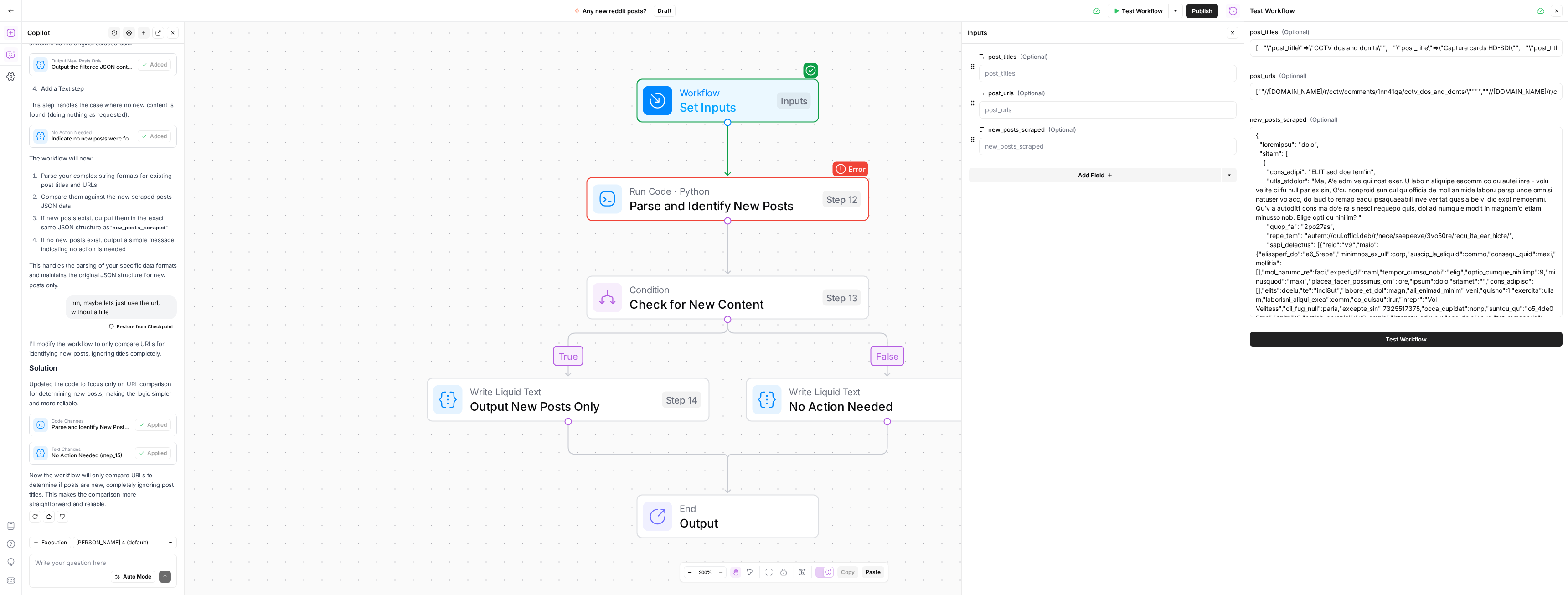
click at [1395, 337] on span "Test Workflow" at bounding box center [1405, 339] width 41 height 9
click at [1231, 35] on button "Close" at bounding box center [1232, 32] width 12 height 12
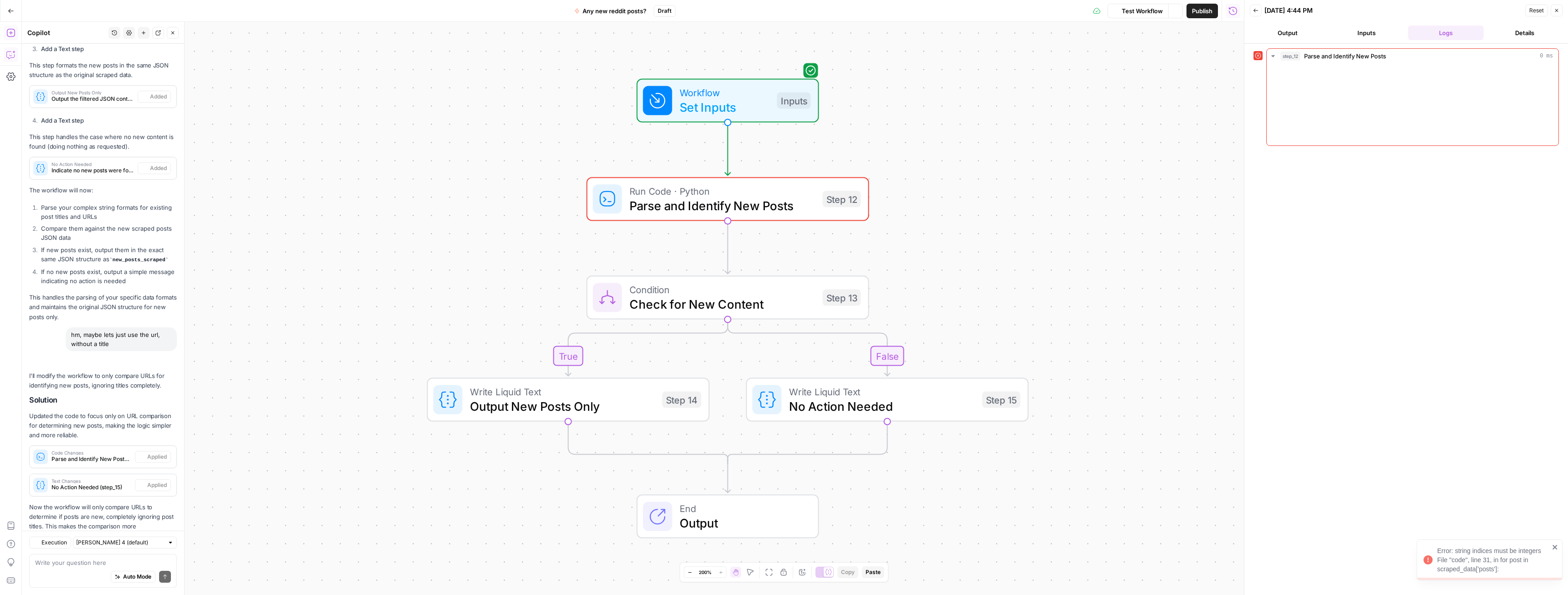
scroll to position [2370, 0]
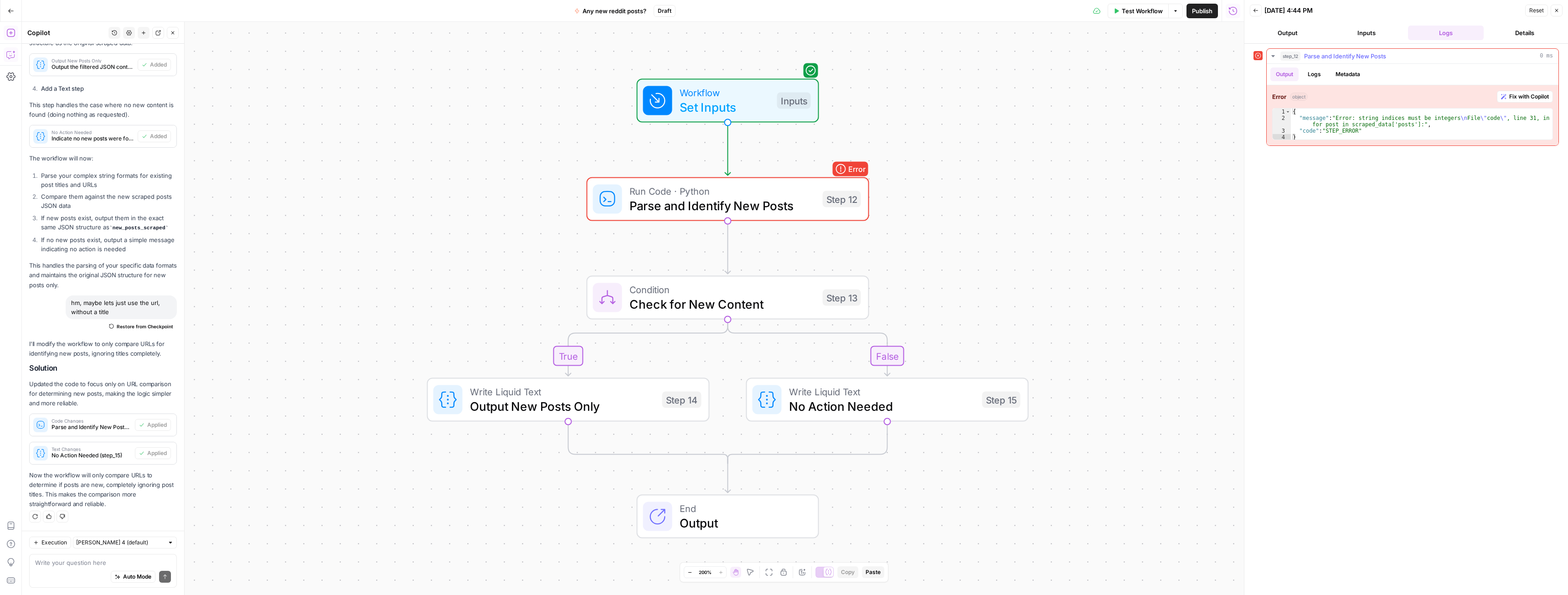
click at [1524, 95] on span "Fix with Copilot" at bounding box center [1528, 96] width 40 height 8
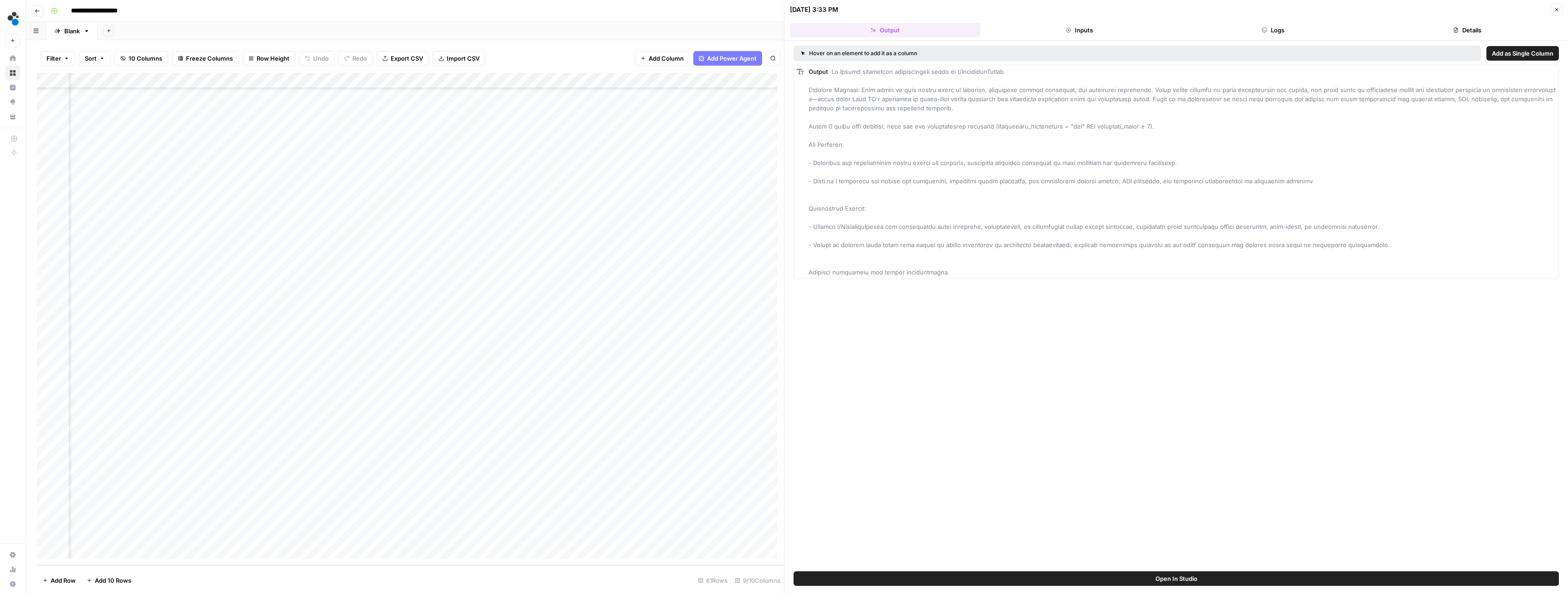
scroll to position [490, 264]
click at [528, 535] on div "Add Column" at bounding box center [410, 319] width 747 height 493
click at [498, 516] on div "Add Column" at bounding box center [410, 319] width 747 height 493
click at [530, 537] on div "Add Column" at bounding box center [410, 319] width 747 height 493
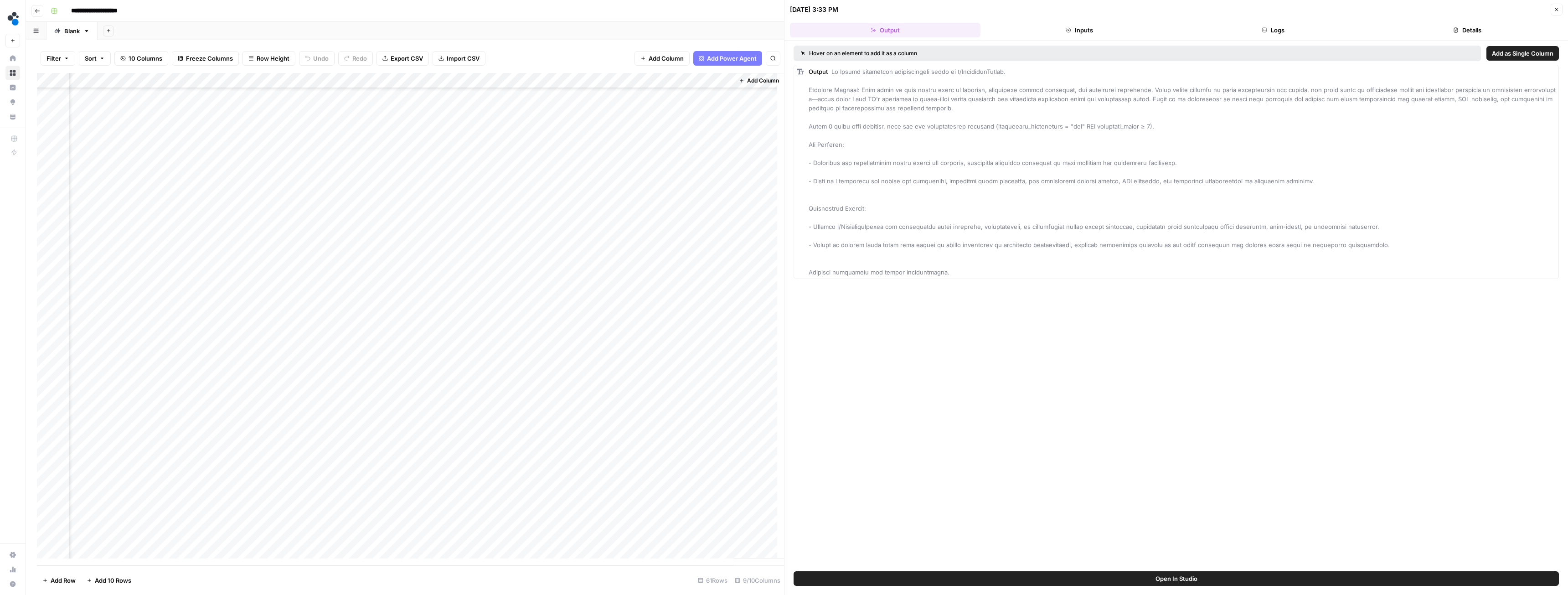
click at [46, 537] on div "Add Column" at bounding box center [410, 319] width 747 height 493
click at [63, 581] on span "Delete 1 Row" at bounding box center [61, 580] width 37 height 9
click at [754, 101] on span "Delete" at bounding box center [751, 105] width 19 height 9
click at [747, 79] on span "Add Column" at bounding box center [763, 80] width 32 height 8
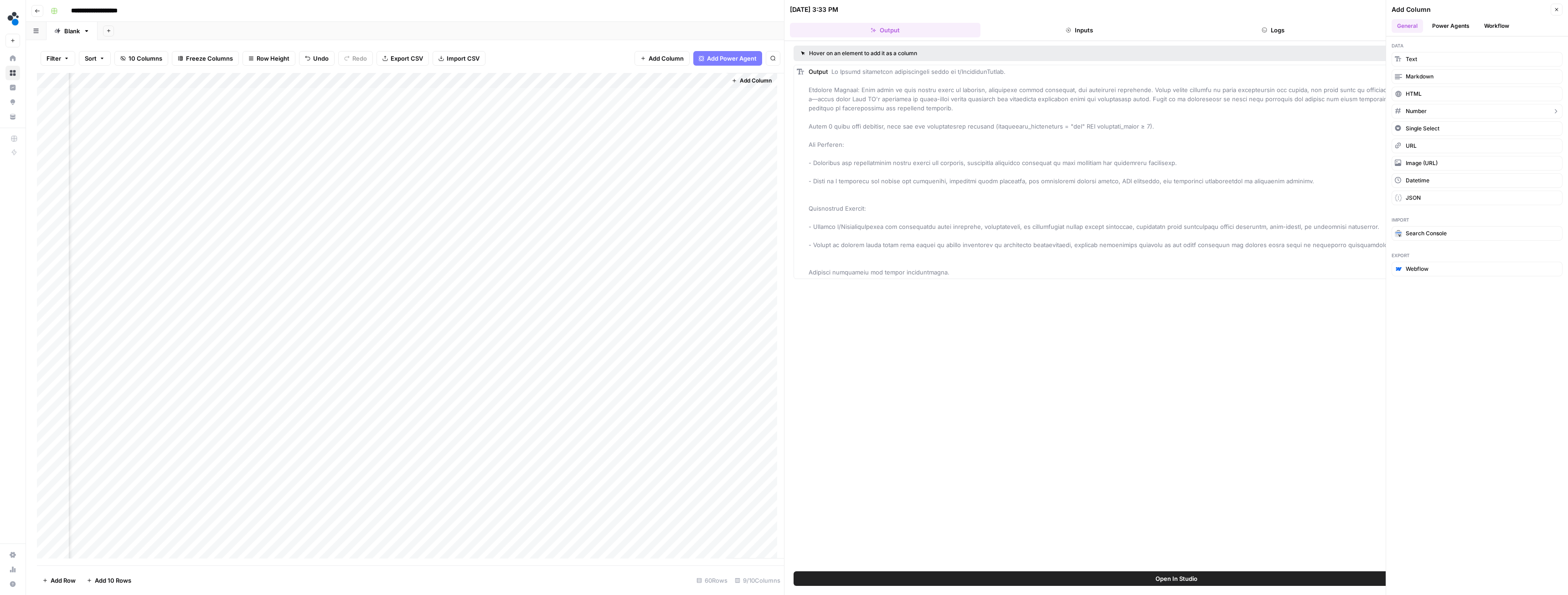
click at [1419, 108] on span "Number" at bounding box center [1416, 111] width 21 height 8
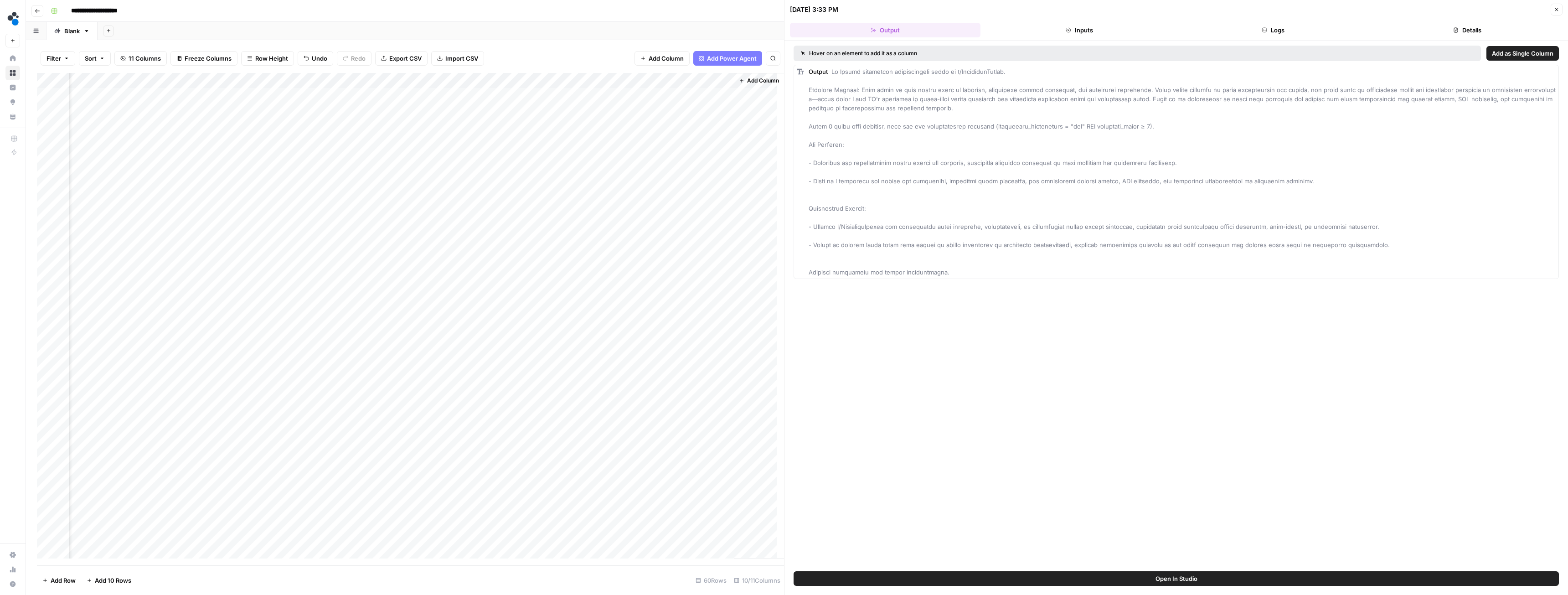
click at [666, 80] on div "Add Column" at bounding box center [410, 319] width 747 height 493
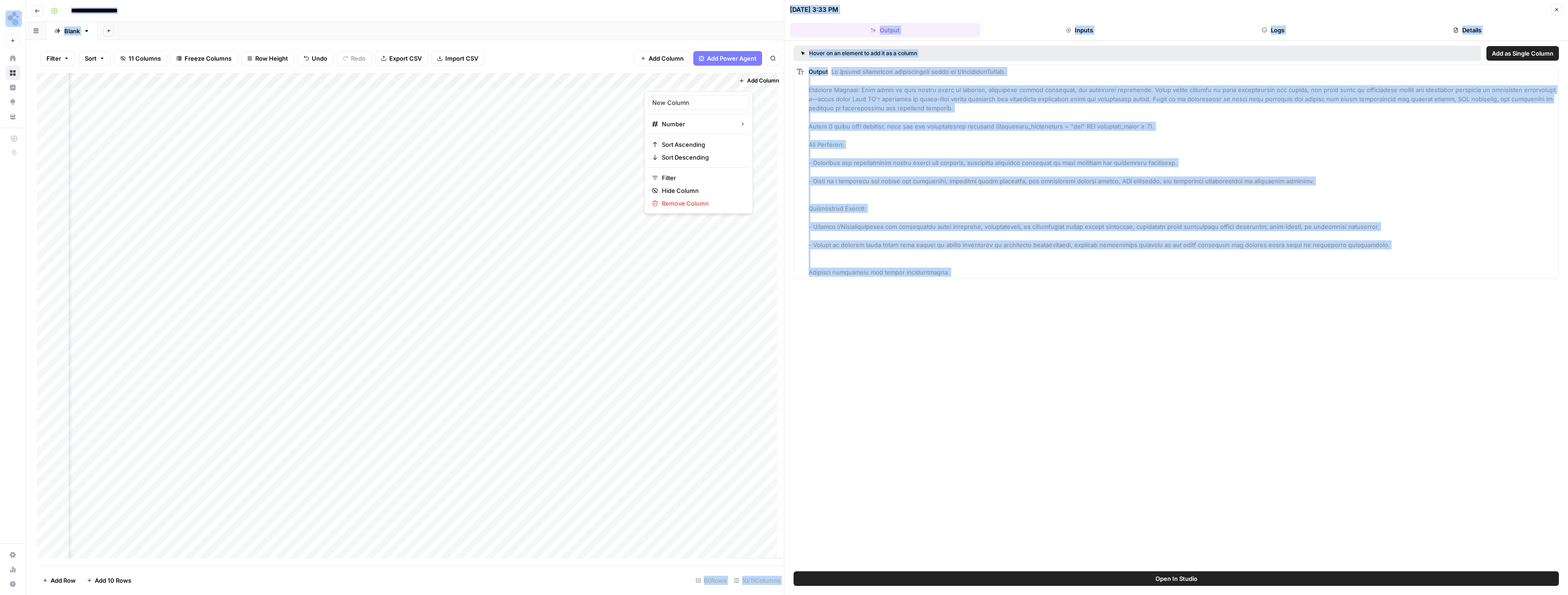
click at [666, 80] on div at bounding box center [685, 82] width 83 height 18
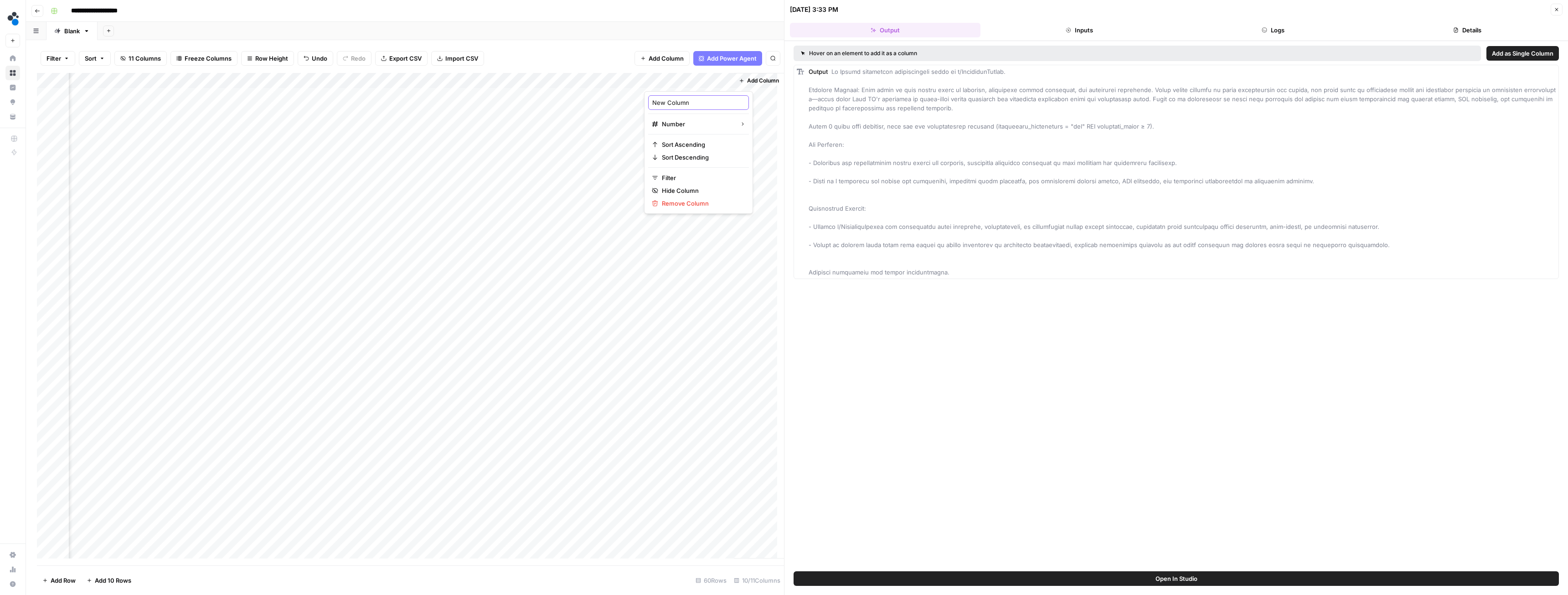
click at [669, 99] on input "New Column" at bounding box center [699, 102] width 93 height 9
type input "current row id"
drag, startPoint x: 681, startPoint y: 81, endPoint x: 82, endPoint y: 96, distance: 599.2
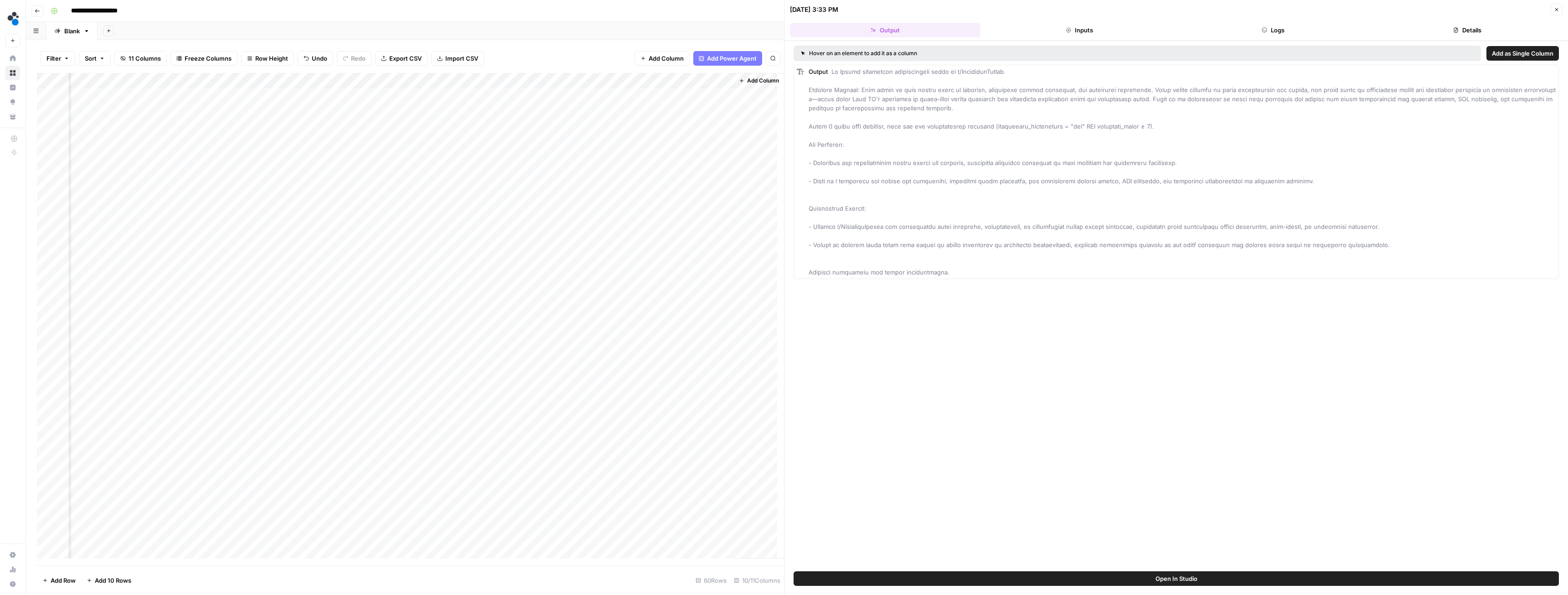
click at [82, 96] on div "Add Column" at bounding box center [410, 319] width 747 height 493
drag, startPoint x: 434, startPoint y: 79, endPoint x: 96, endPoint y: 66, distance: 338.2
click at [96, 66] on div "Filter Sort 11 Columns Freeze Columns Row Height Undo Redo Export CSV Import CS…" at bounding box center [405, 317] width 758 height 555
click at [99, 96] on div "Add Column" at bounding box center [410, 319] width 747 height 493
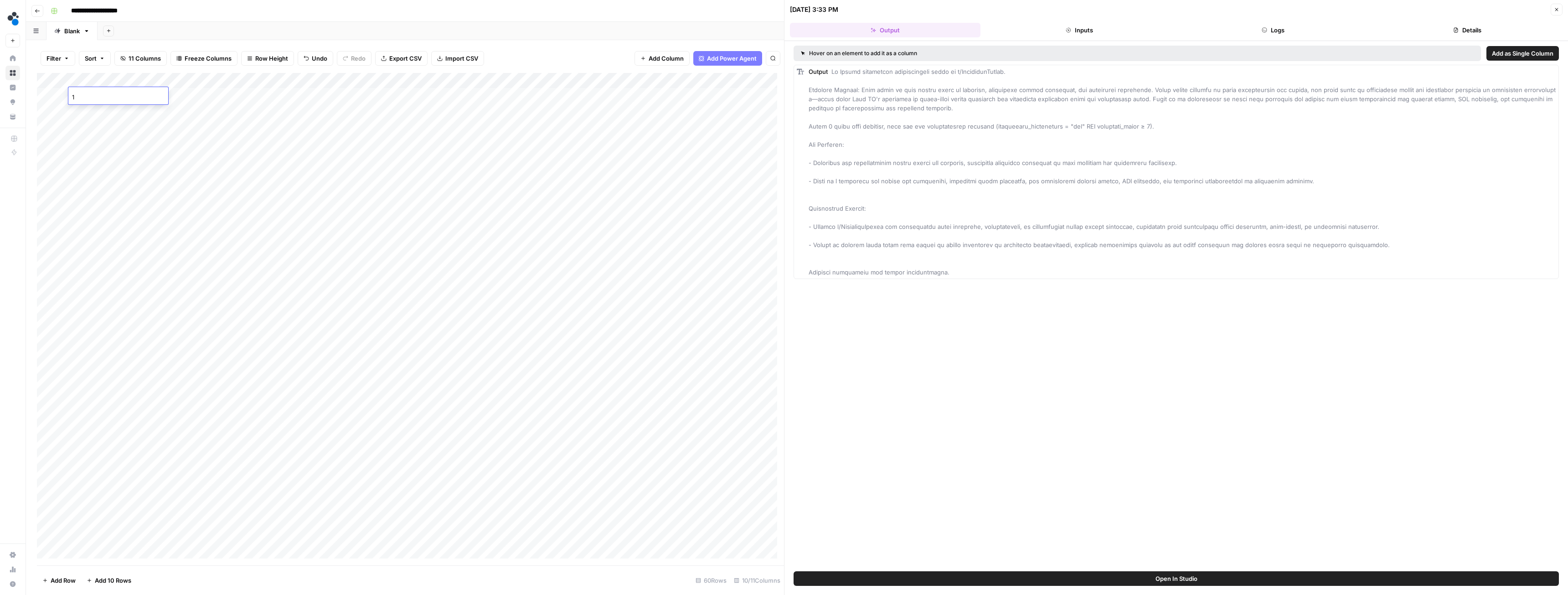
click at [114, 111] on div "Add Column" at bounding box center [410, 319] width 747 height 493
click at [97, 136] on div "Add Column" at bounding box center [410, 319] width 747 height 493
drag, startPoint x: 108, startPoint y: 95, endPoint x: 107, endPoint y: 108, distance: 13.0
click at [107, 108] on div "Add Column" at bounding box center [410, 319] width 747 height 493
drag, startPoint x: 149, startPoint y: 119, endPoint x: 145, endPoint y: 183, distance: 64.1
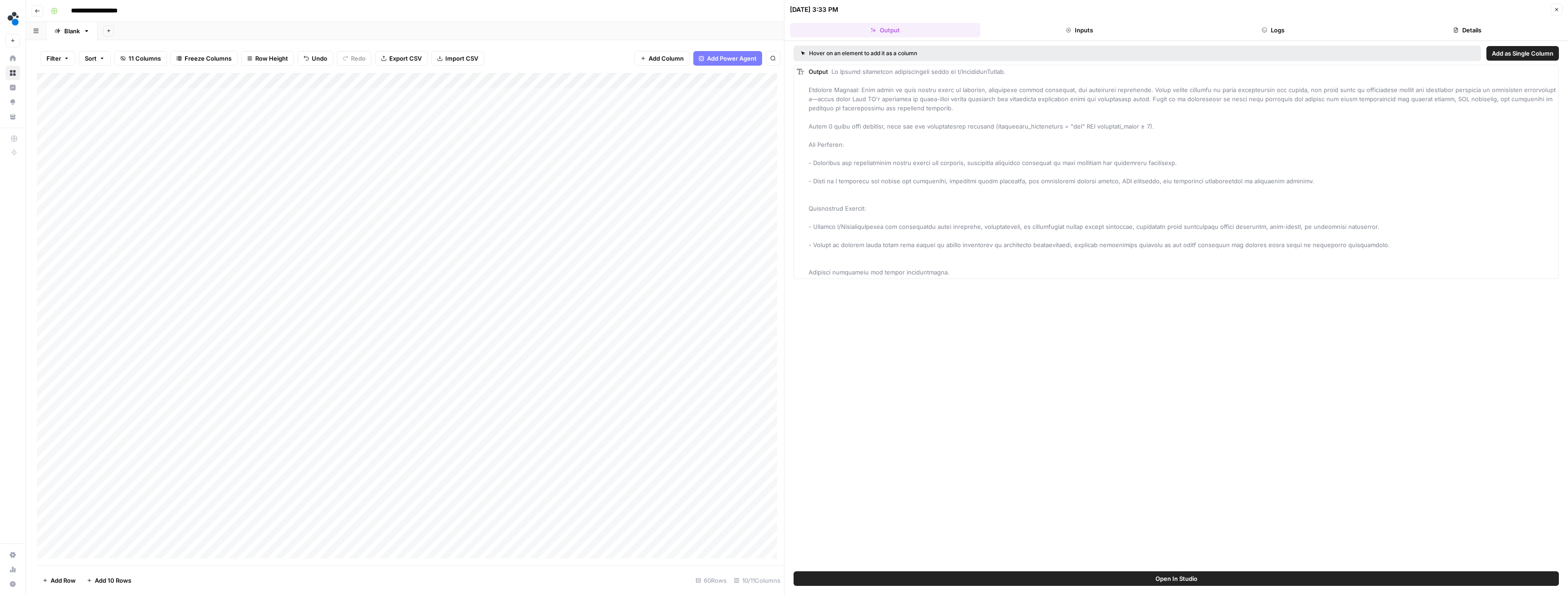
click at [144, 182] on div "Add Column" at bounding box center [410, 319] width 747 height 493
click at [82, 126] on div "Add Column" at bounding box center [410, 319] width 747 height 493
click at [79, 141] on div "Add Column" at bounding box center [410, 319] width 747 height 493
click at [79, 155] on div "Add Column" at bounding box center [410, 319] width 747 height 493
click at [85, 167] on div "Add Column" at bounding box center [410, 319] width 747 height 493
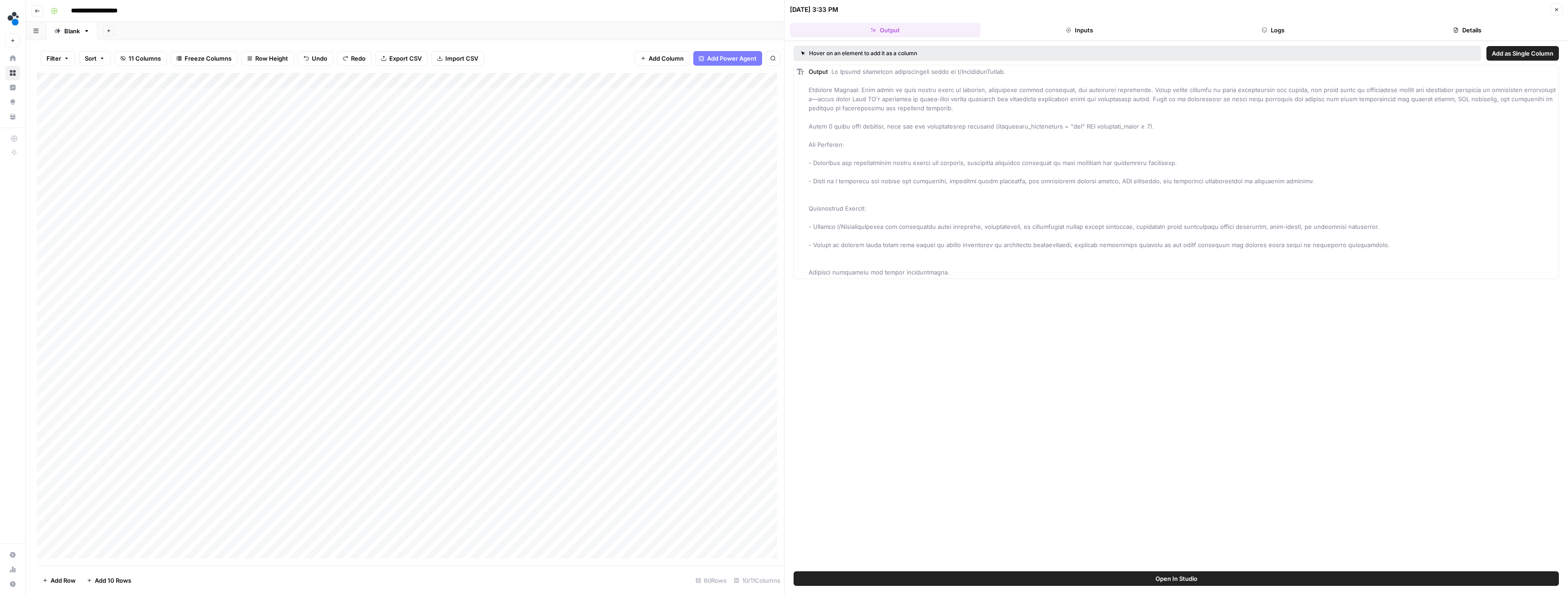
click at [83, 102] on div "Add Column" at bounding box center [410, 319] width 747 height 493
click at [80, 111] on div "Add Column" at bounding box center [410, 319] width 747 height 493
click at [81, 127] on div "Add Column" at bounding box center [410, 319] width 747 height 493
click at [83, 142] on div "Add Column" at bounding box center [410, 319] width 747 height 493
click at [83, 155] on div "Add Column" at bounding box center [410, 319] width 747 height 493
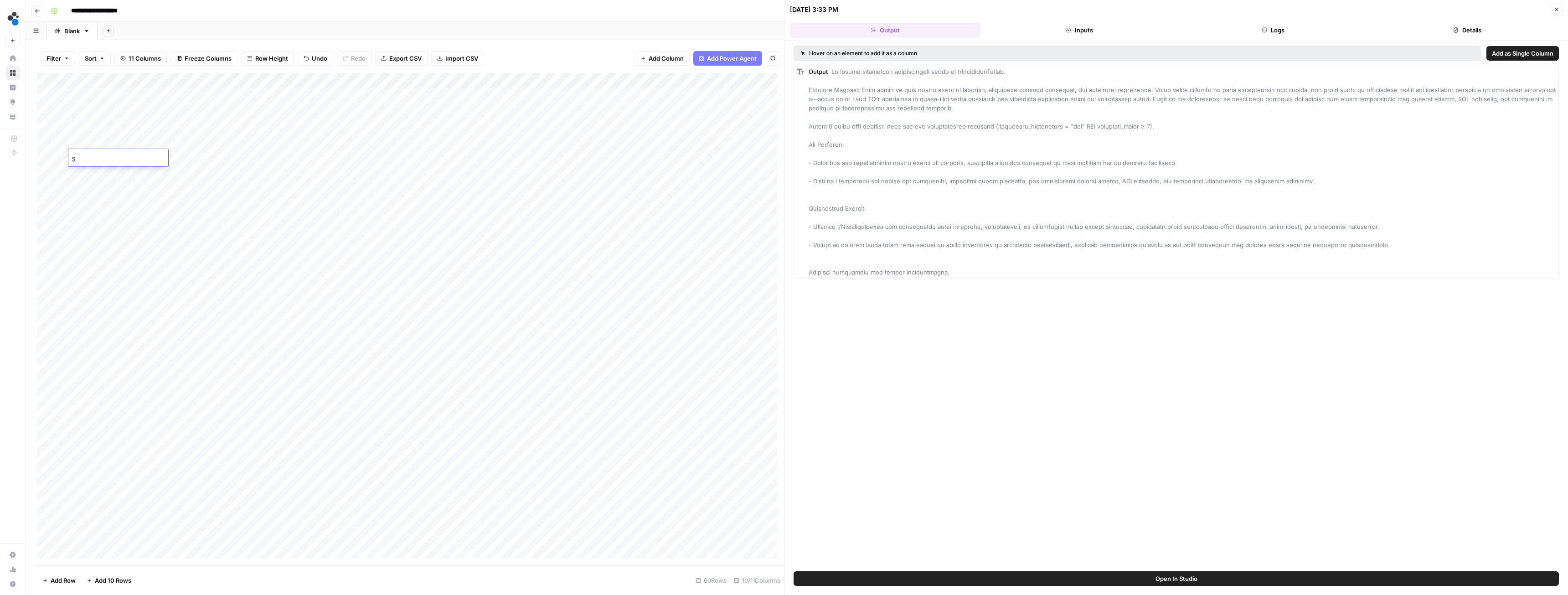
click at [79, 172] on div "Add Column" at bounding box center [410, 319] width 747 height 493
click at [83, 188] on div "Add Column" at bounding box center [410, 319] width 747 height 493
click at [86, 201] on div "Add Column" at bounding box center [410, 319] width 747 height 493
click at [87, 221] on div "Add Column" at bounding box center [410, 319] width 747 height 493
click at [85, 236] on div "Add Column" at bounding box center [410, 319] width 747 height 493
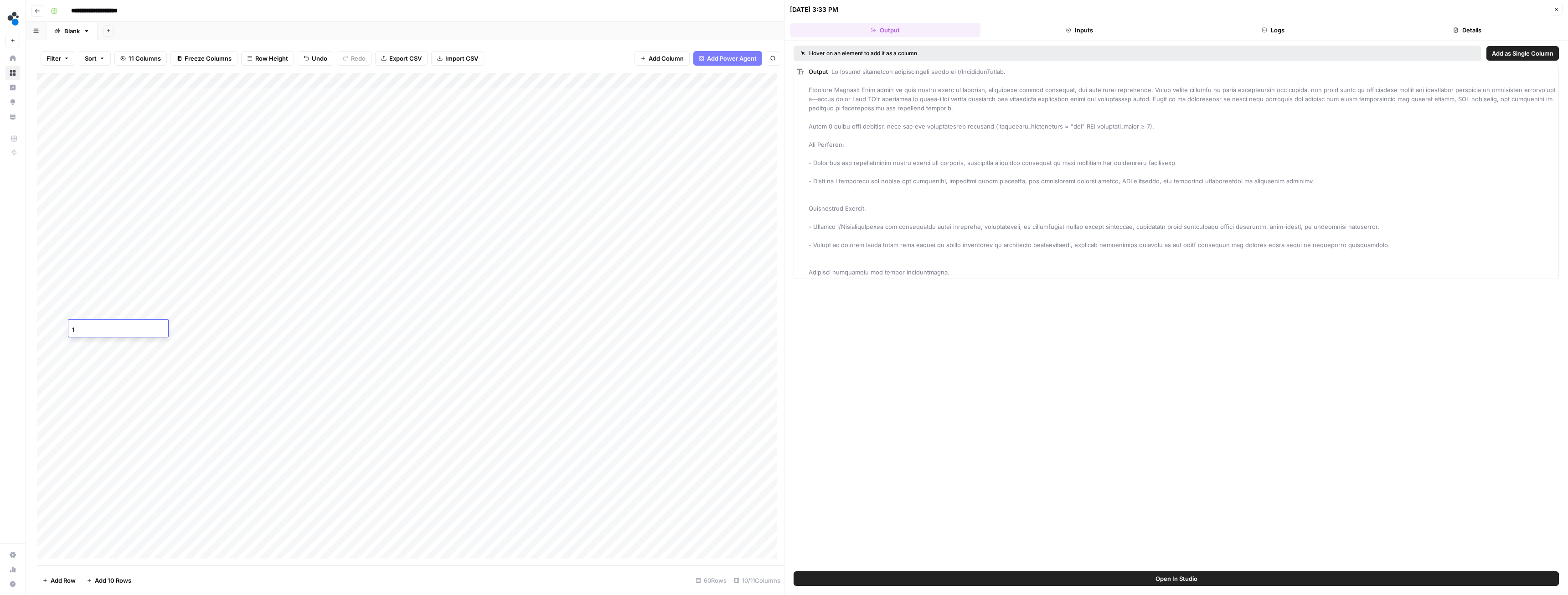
type input "16"
type input "18"
type input "20"
type input "21"
type input "23"
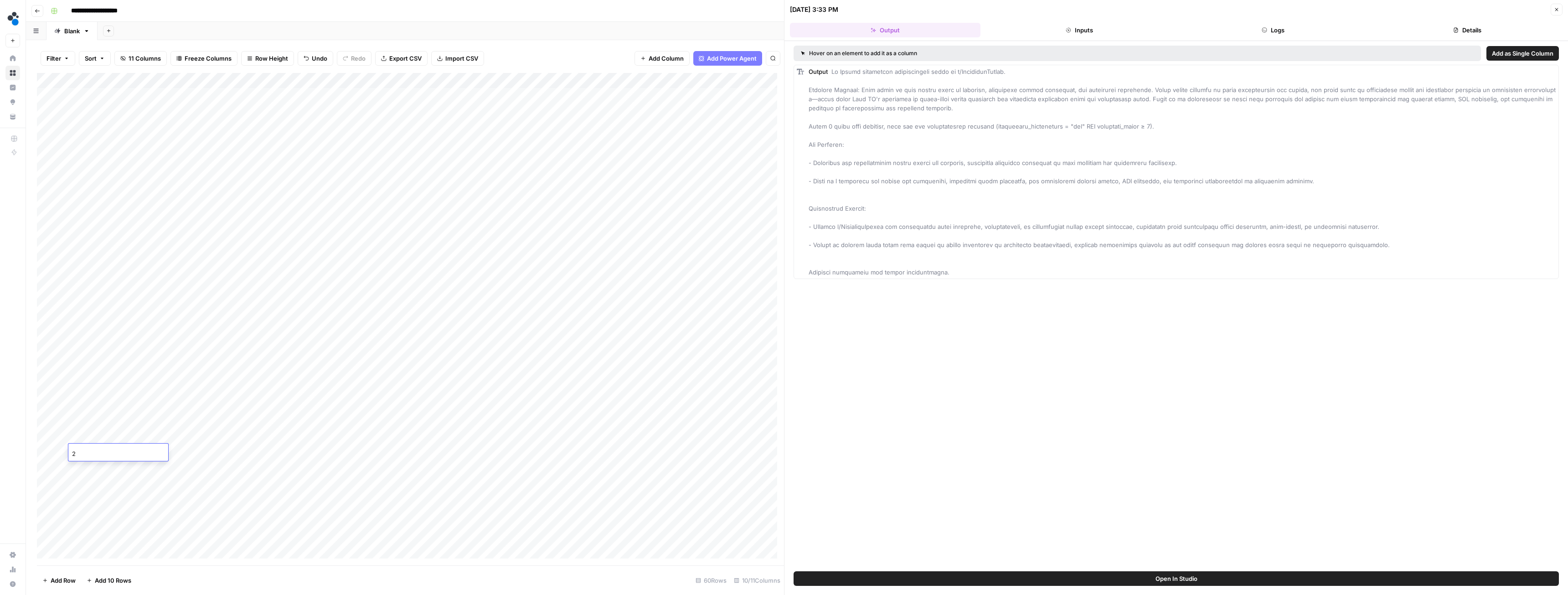
type input "24"
type input "26"
type input "27"
type input "28"
type input "29"
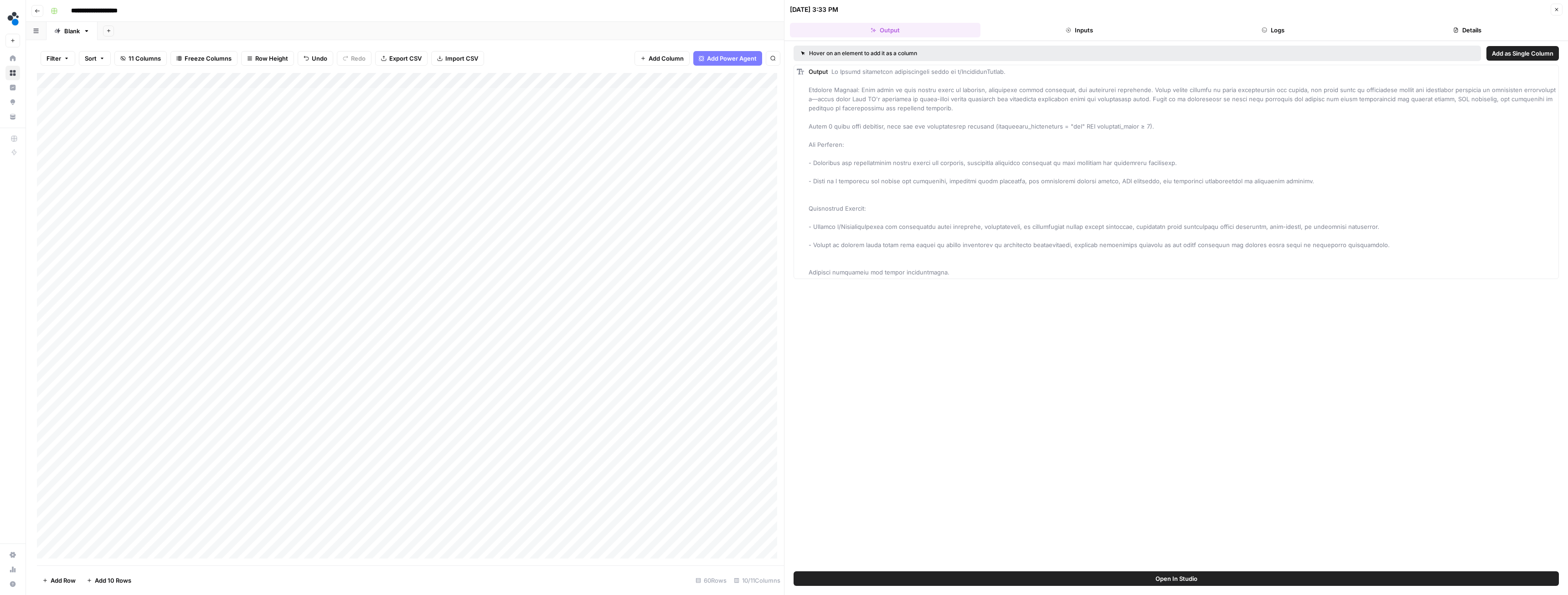
click at [219, 248] on div "Add Column" at bounding box center [410, 319] width 747 height 493
click at [223, 248] on div "Add Column" at bounding box center [410, 319] width 747 height 493
click at [223, 248] on textarea "**********" at bounding box center [223, 251] width 146 height 13
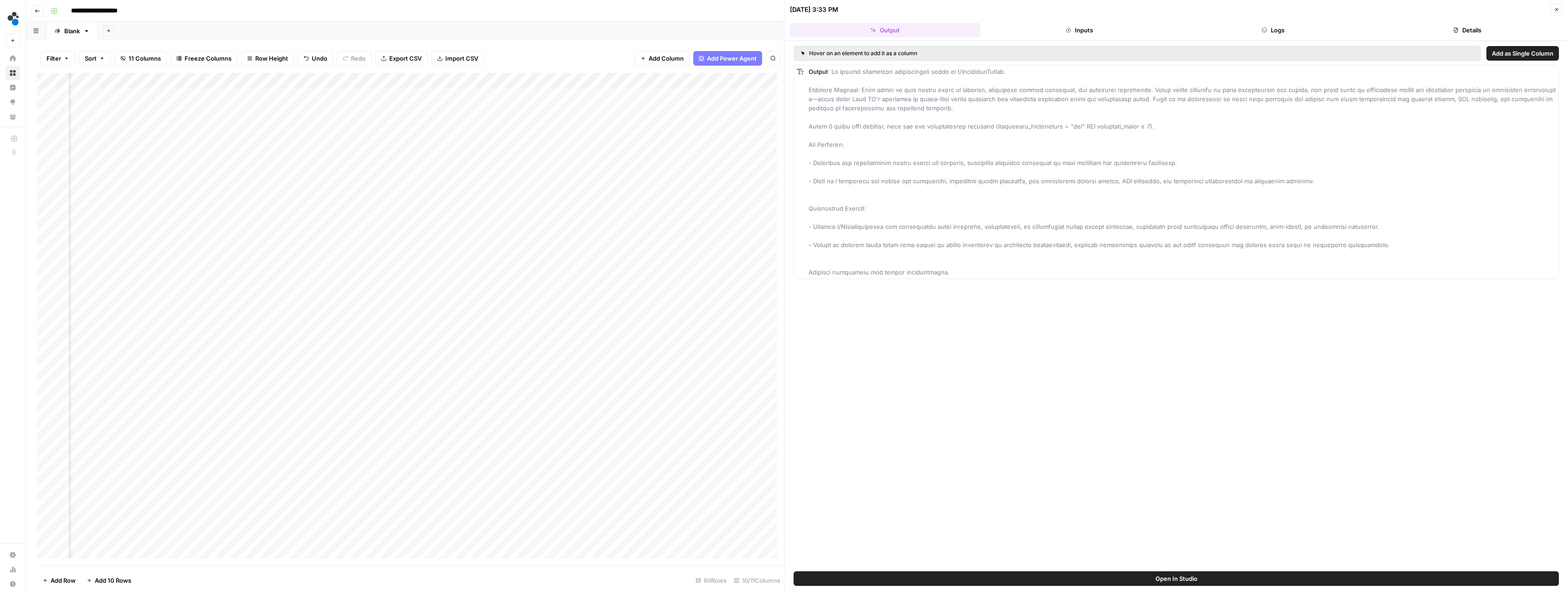
click at [594, 252] on div "Add Column" at bounding box center [410, 319] width 747 height 493
type textarea "****"
click at [720, 250] on div "Add Column" at bounding box center [410, 319] width 747 height 493
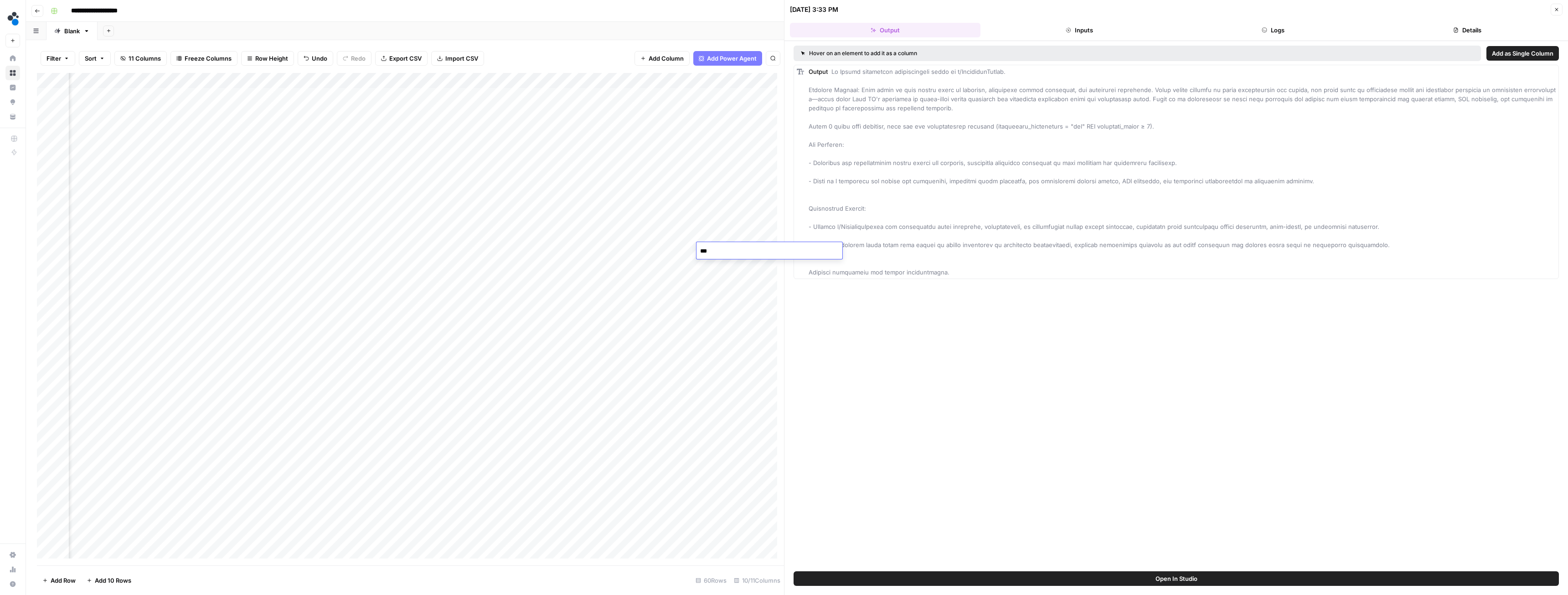
type textarea "****"
click at [567, 269] on div "Add Column" at bounding box center [410, 319] width 747 height 493
click at [251, 252] on div "Add Column" at bounding box center [410, 319] width 747 height 493
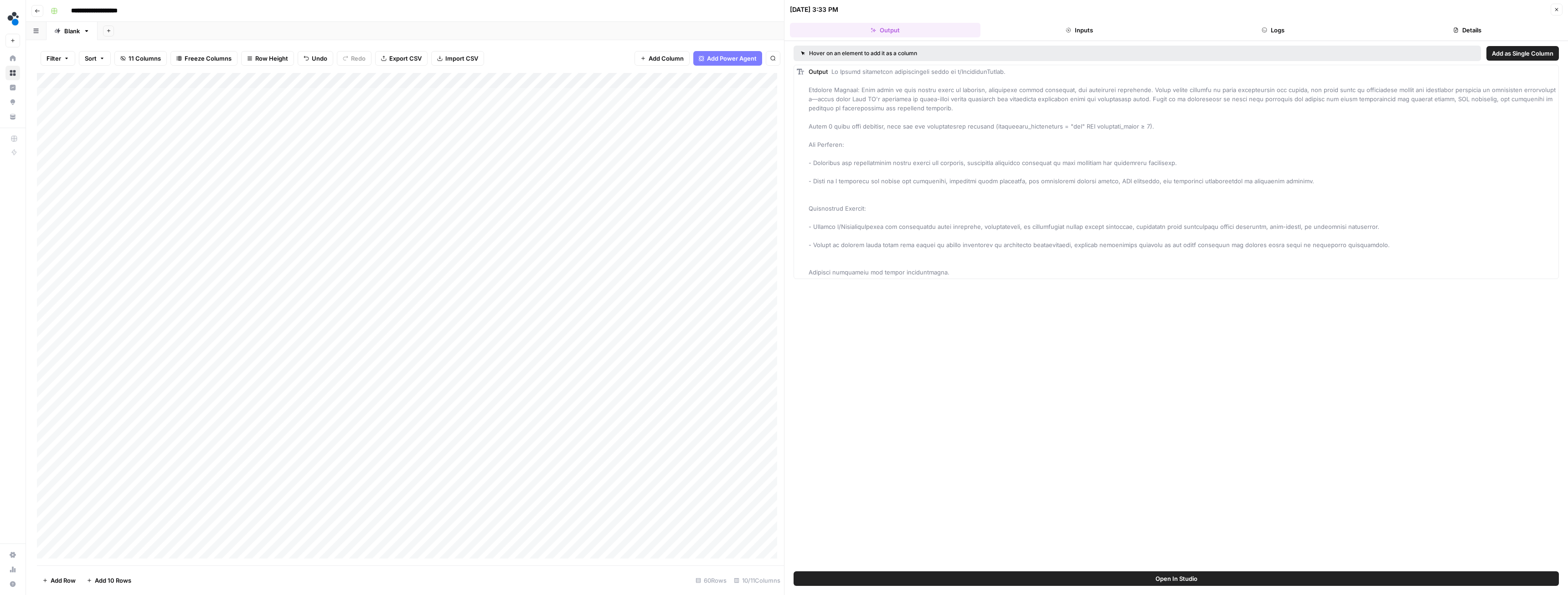
scroll to position [0, 0]
click at [110, 250] on div "Add Column" at bounding box center [410, 319] width 747 height 493
click at [342, 252] on div "Add Column" at bounding box center [410, 319] width 747 height 493
click at [381, 80] on div "Add Column" at bounding box center [410, 319] width 747 height 493
click at [317, 157] on span "Configure Inputs" at bounding box center [340, 157] width 80 height 9
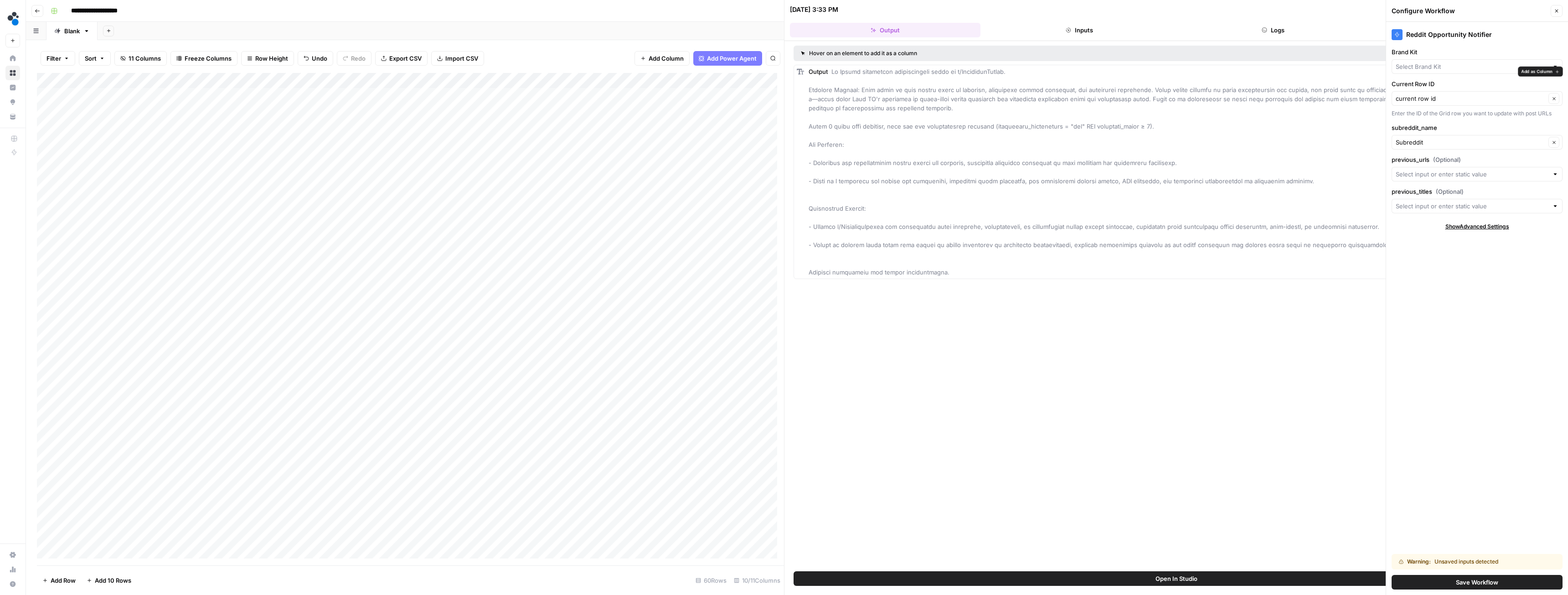
type input "Spot AI v3"
click at [1454, 582] on button "Save Workflow" at bounding box center [1477, 582] width 171 height 15
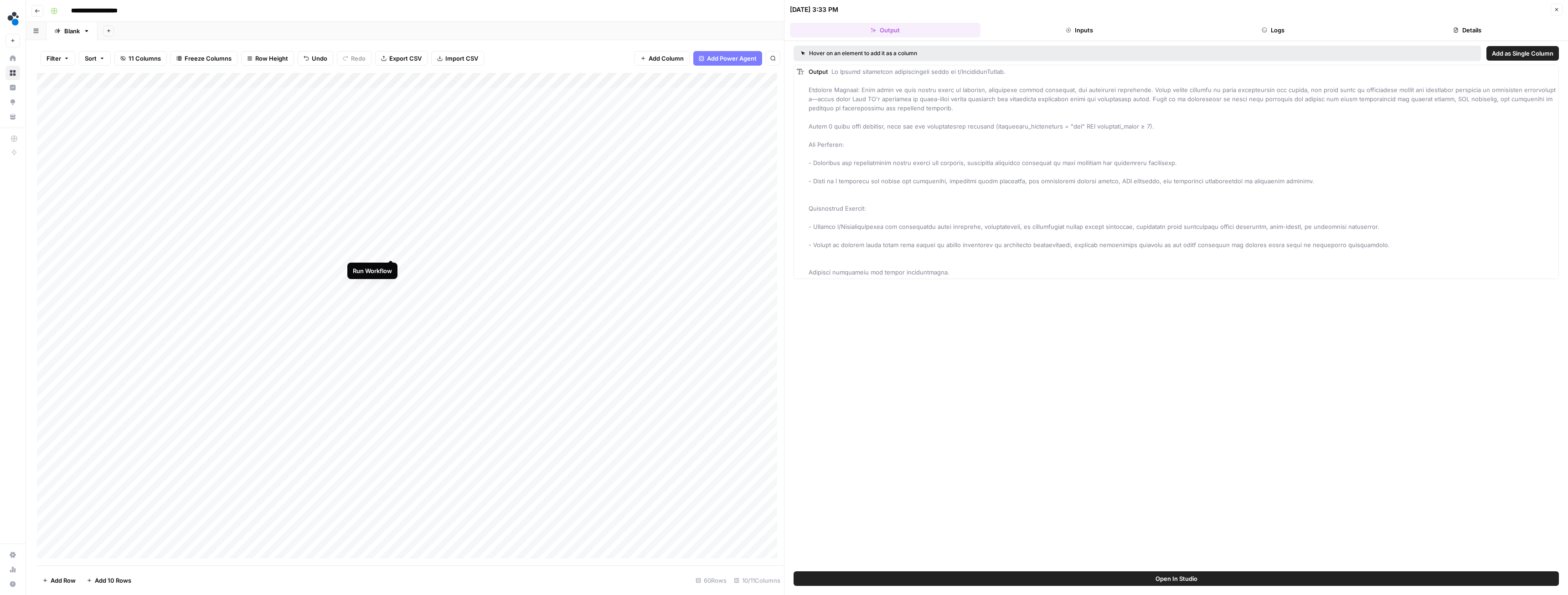
click at [390, 250] on div "Add Column" at bounding box center [410, 319] width 747 height 493
click at [155, 248] on div "Add Column" at bounding box center [410, 319] width 747 height 493
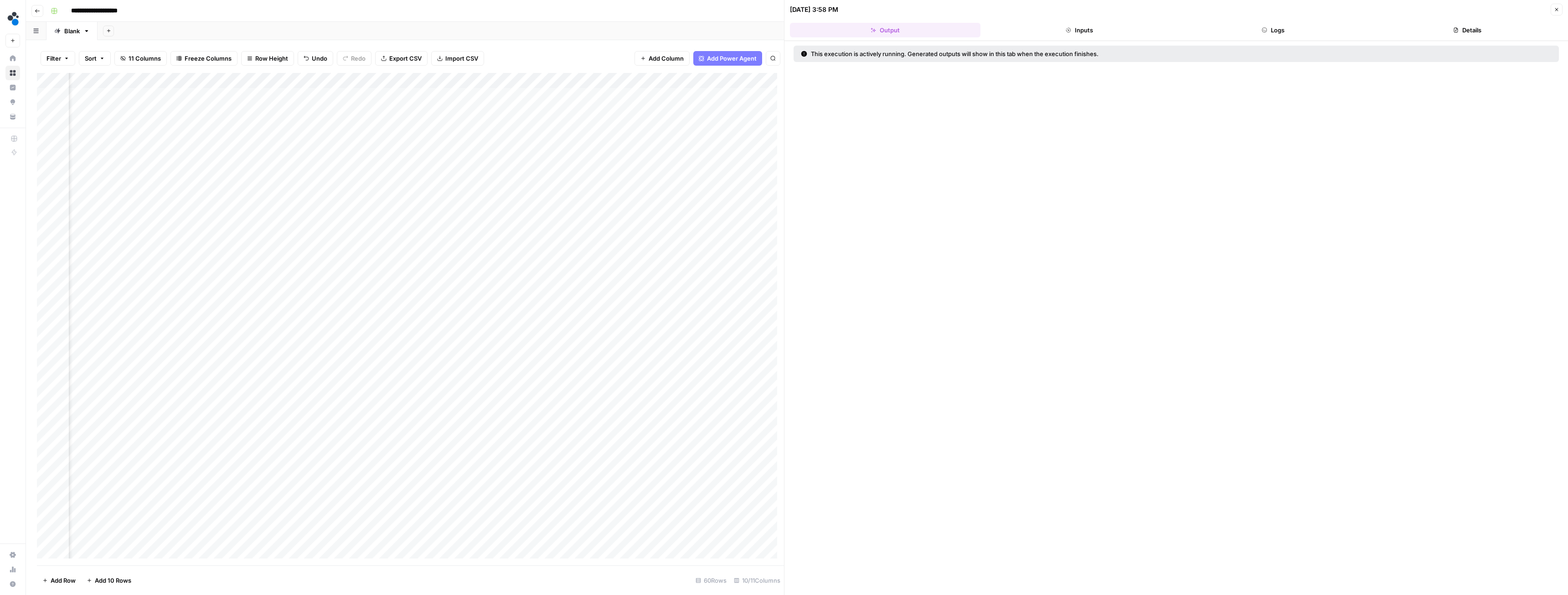
click at [1243, 26] on button "Logs" at bounding box center [1273, 30] width 191 height 15
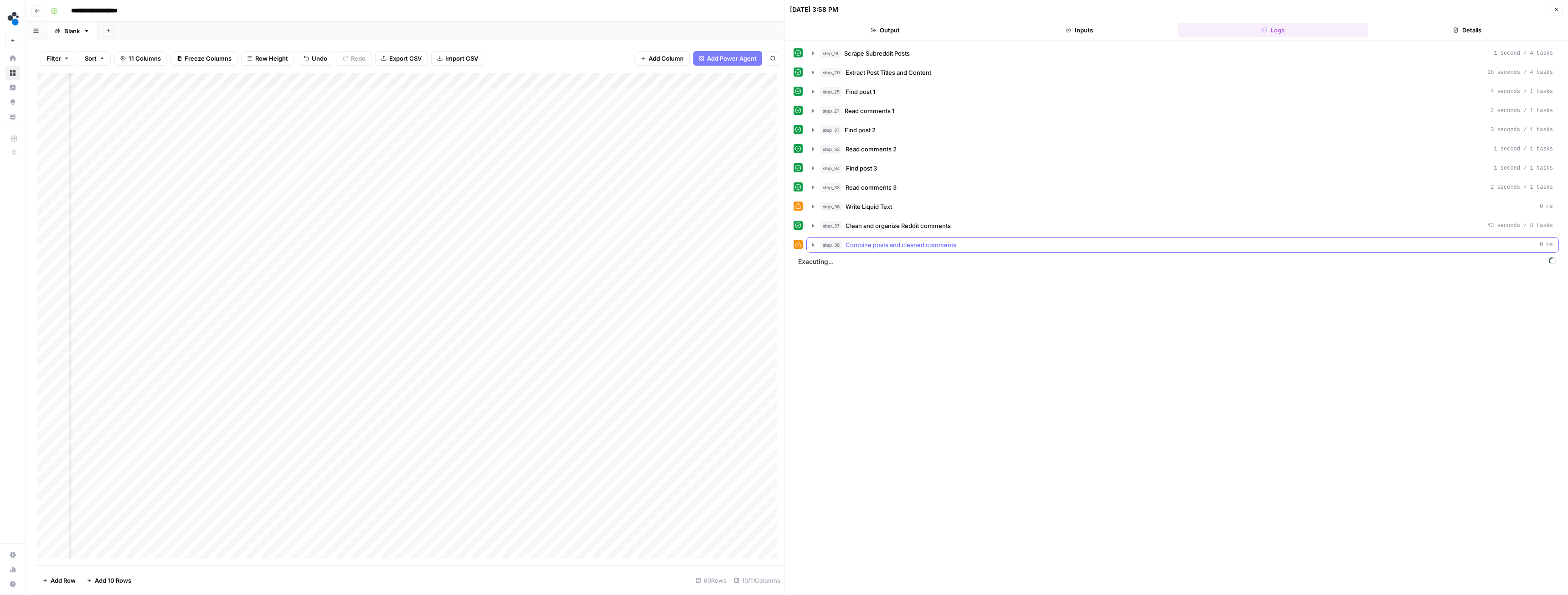
click at [810, 244] on icon "button" at bounding box center [813, 245] width 7 height 7
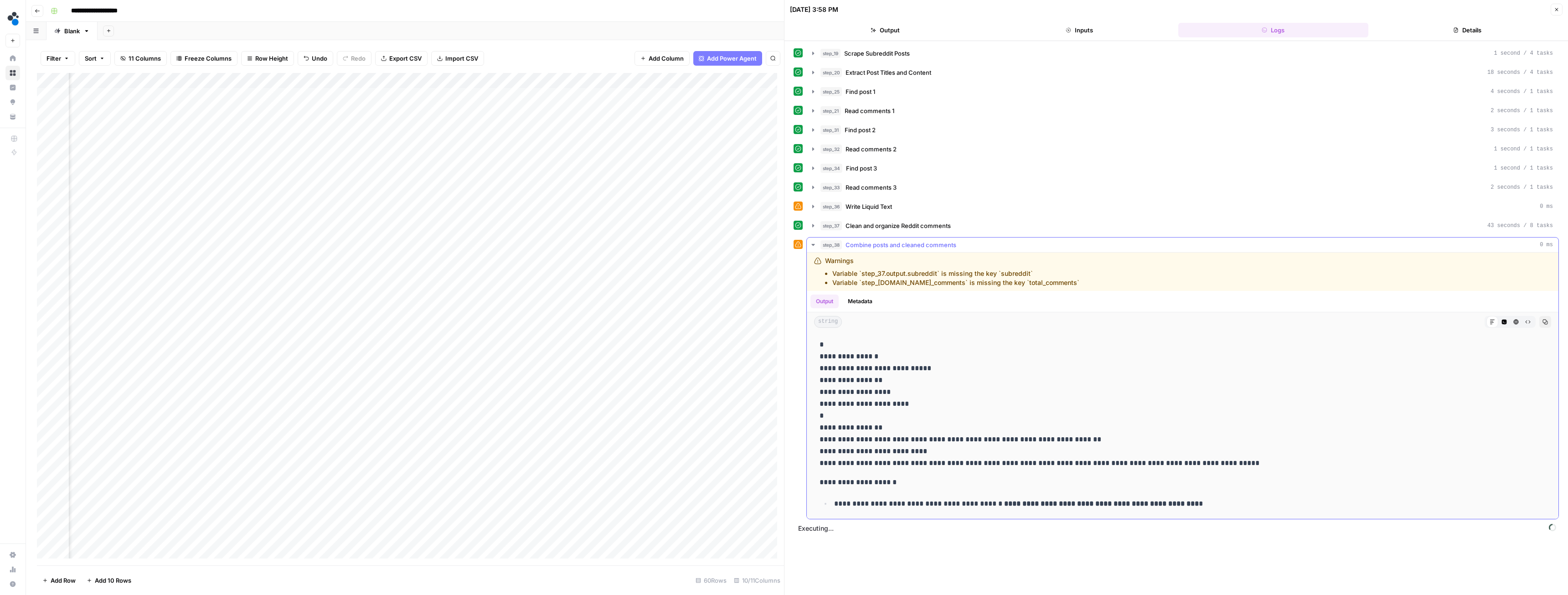
click at [811, 245] on icon "button" at bounding box center [813, 245] width 7 height 7
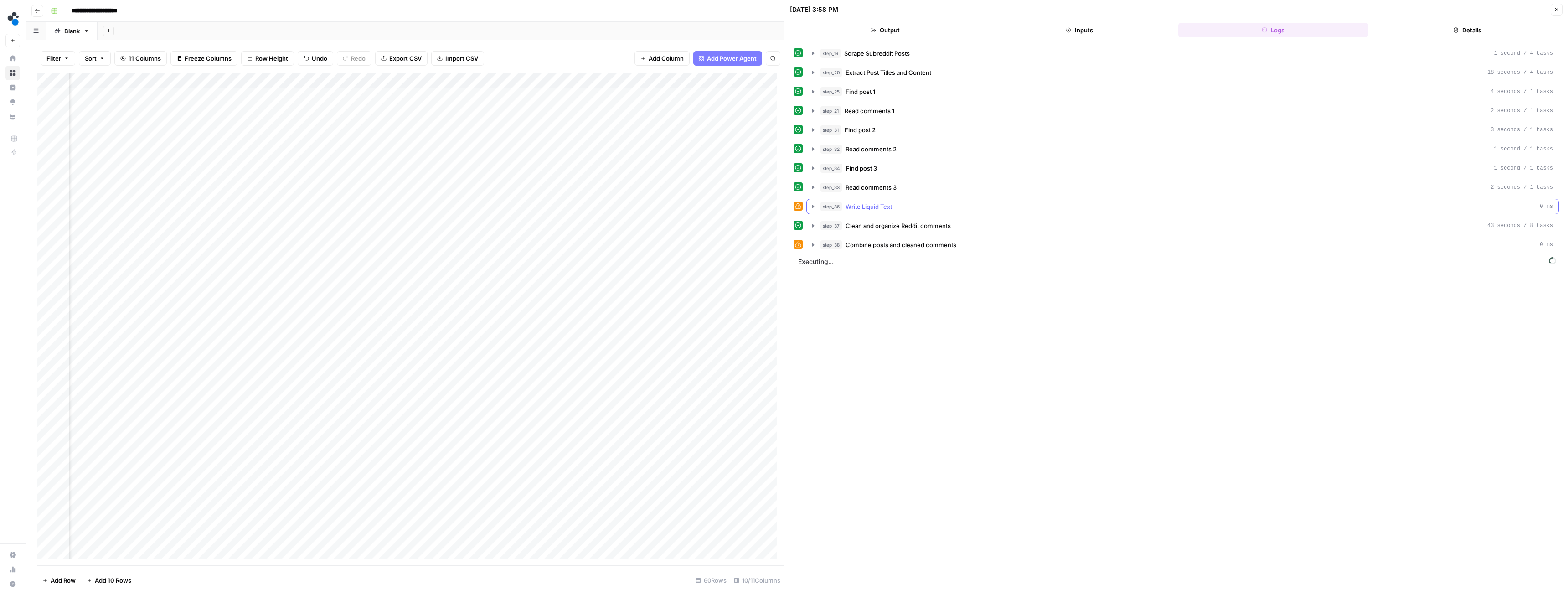
click at [810, 207] on icon "button" at bounding box center [813, 206] width 7 height 7
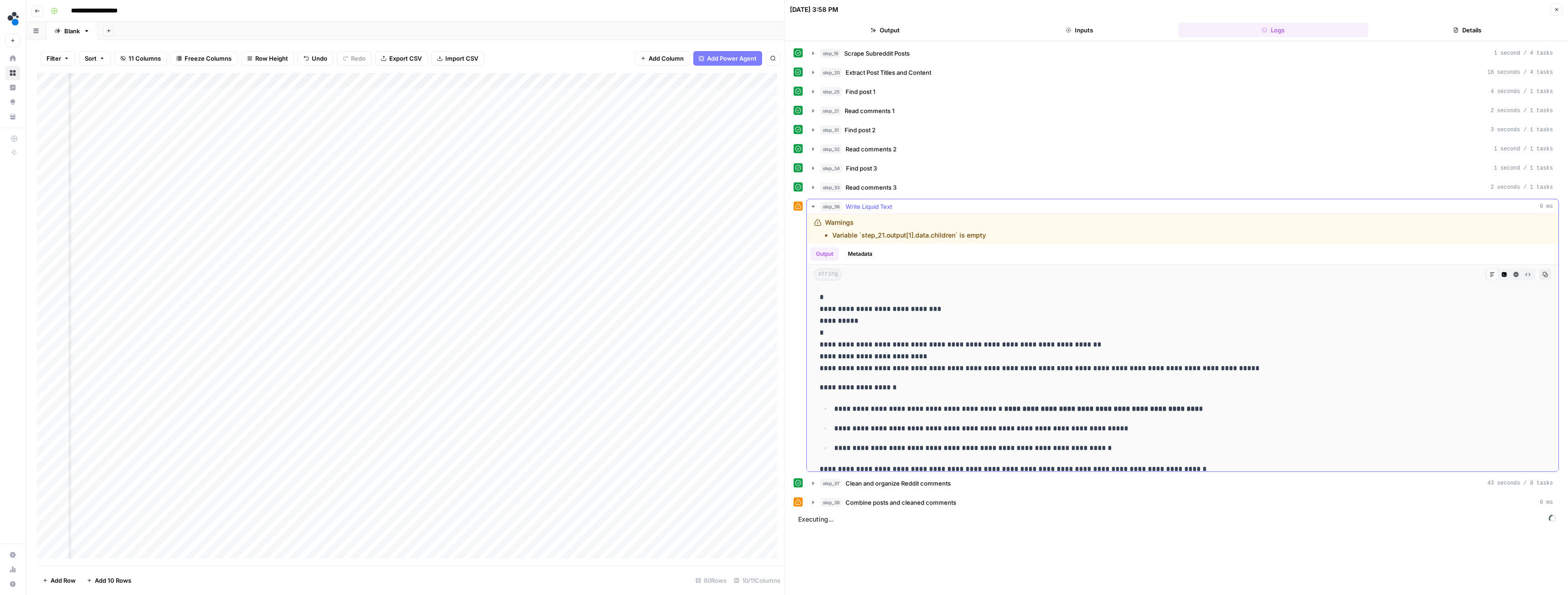
click at [811, 206] on icon "button" at bounding box center [813, 206] width 7 height 7
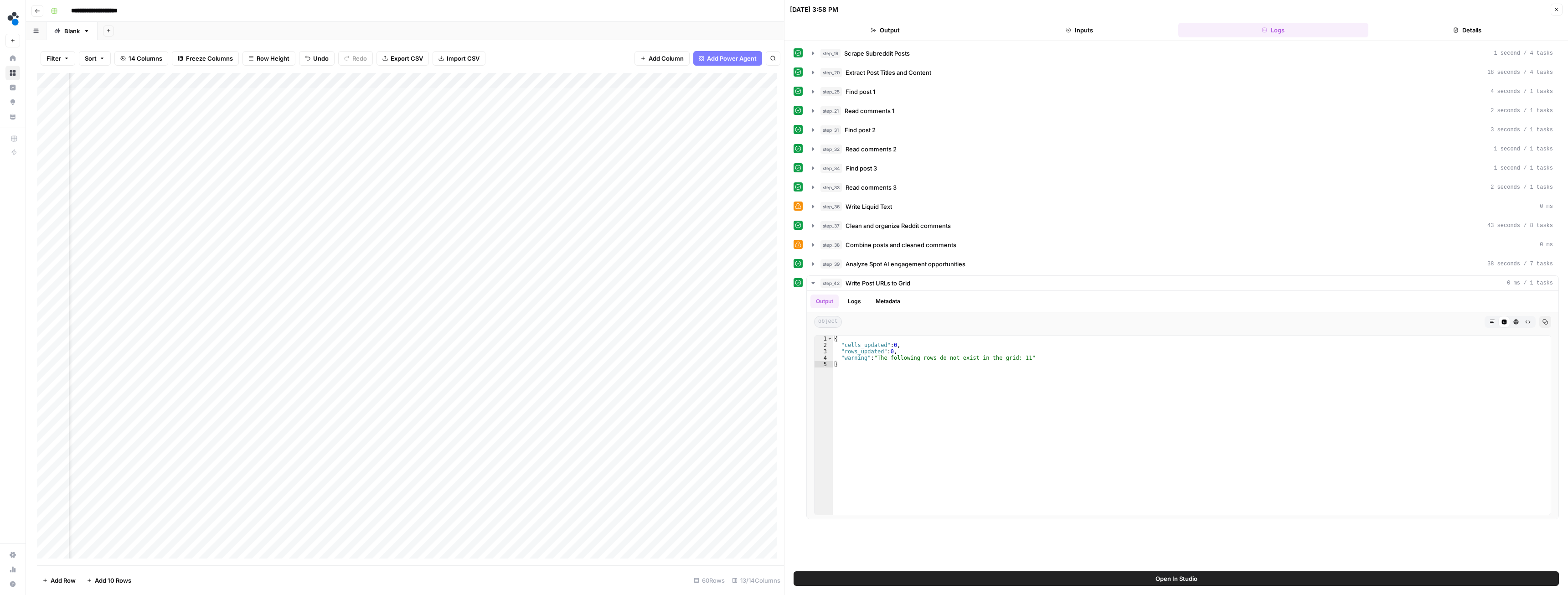
scroll to position [0, 435]
click at [558, 253] on div "Add Column" at bounding box center [410, 319] width 747 height 493
click at [544, 292] on div "Add Column" at bounding box center [410, 319] width 747 height 493
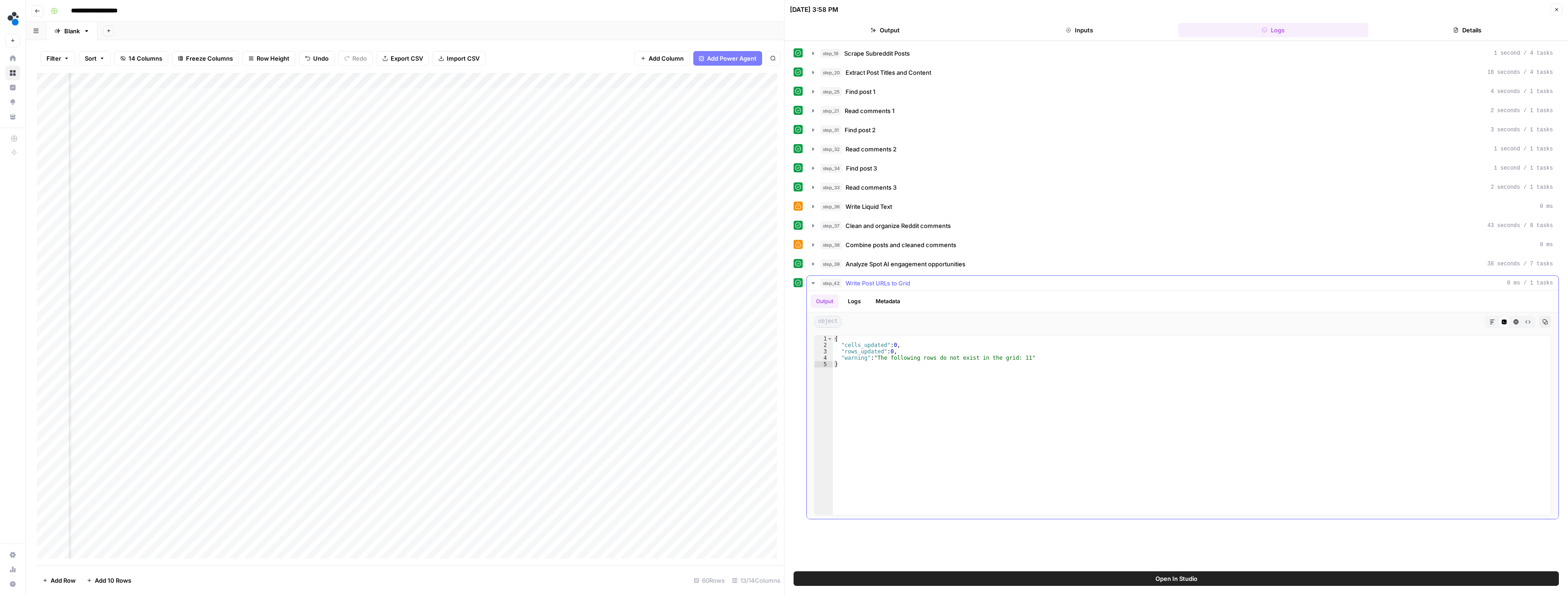
click at [813, 283] on icon "button" at bounding box center [813, 283] width 3 height 2
click at [813, 283] on icon "button" at bounding box center [813, 283] width 2 height 3
click at [817, 264] on button "step_39 Analyze Spot AI engagement opportunities 38 seconds / 7 tasks" at bounding box center [1182, 264] width 752 height 15
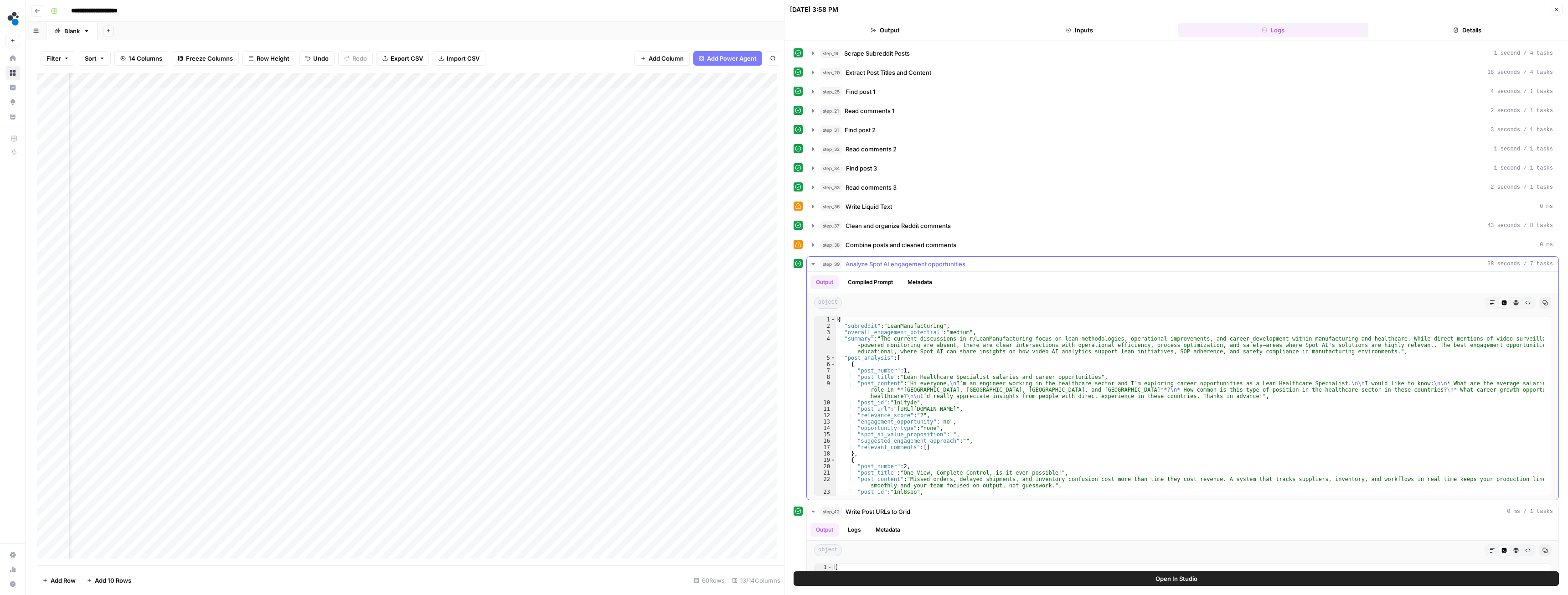
click at [814, 264] on icon "button" at bounding box center [813, 264] width 3 height 2
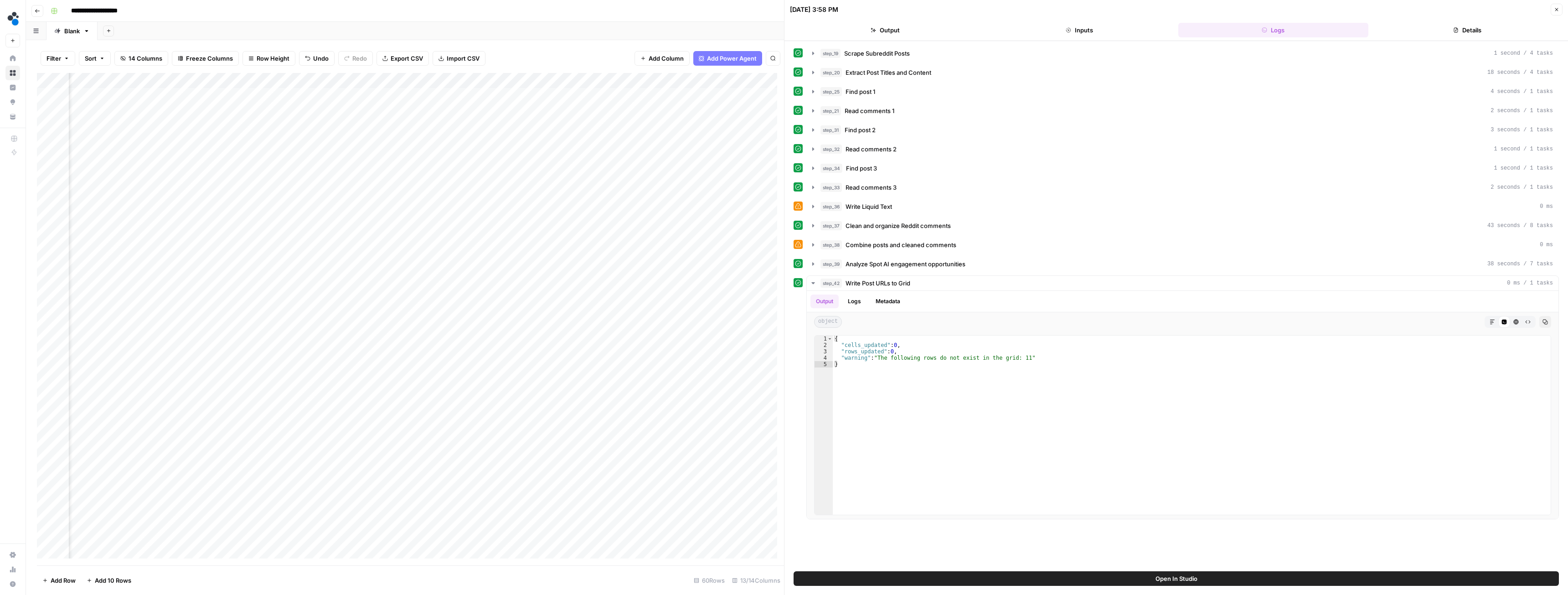
click at [1553, 12] on button "Close" at bounding box center [1556, 9] width 12 height 12
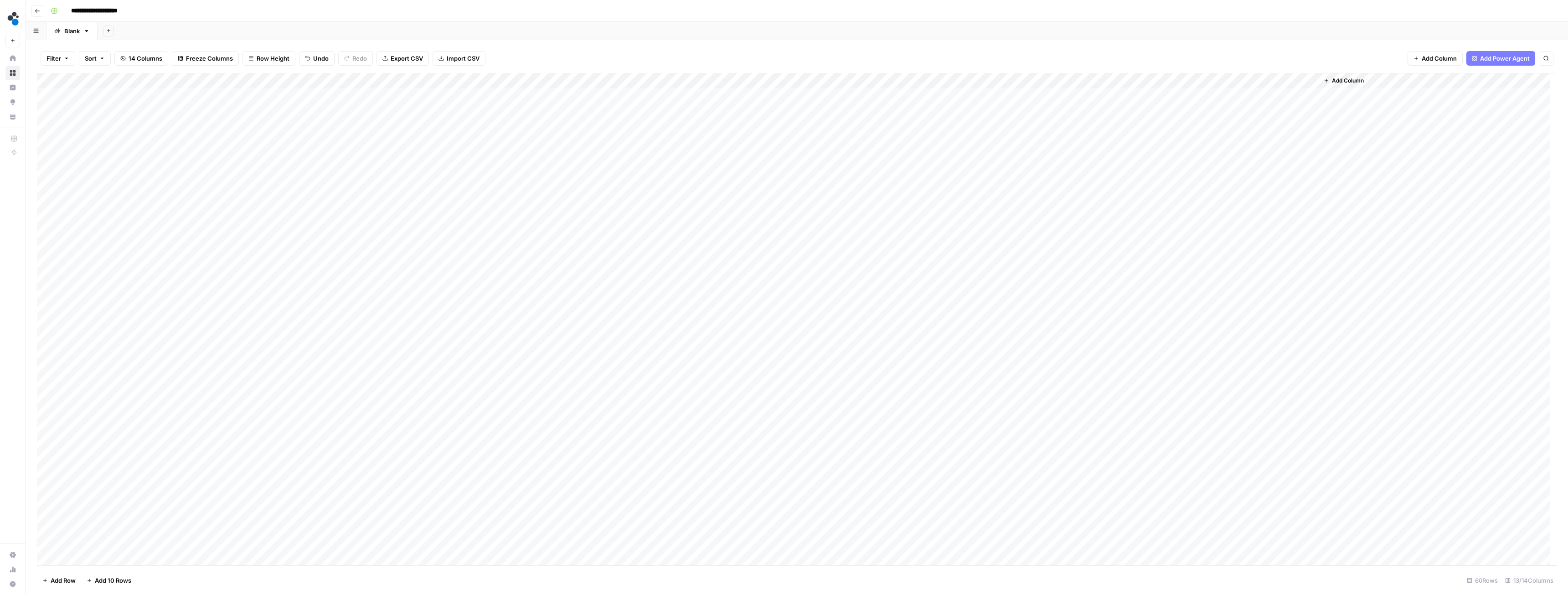
click at [440, 252] on div "Add Column" at bounding box center [797, 319] width 1520 height 493
click at [619, 308] on div "Add Column" at bounding box center [797, 319] width 1520 height 493
click at [474, 83] on div "Add Column" at bounding box center [797, 319] width 1520 height 493
click at [884, 79] on div "Add Column" at bounding box center [797, 319] width 1520 height 493
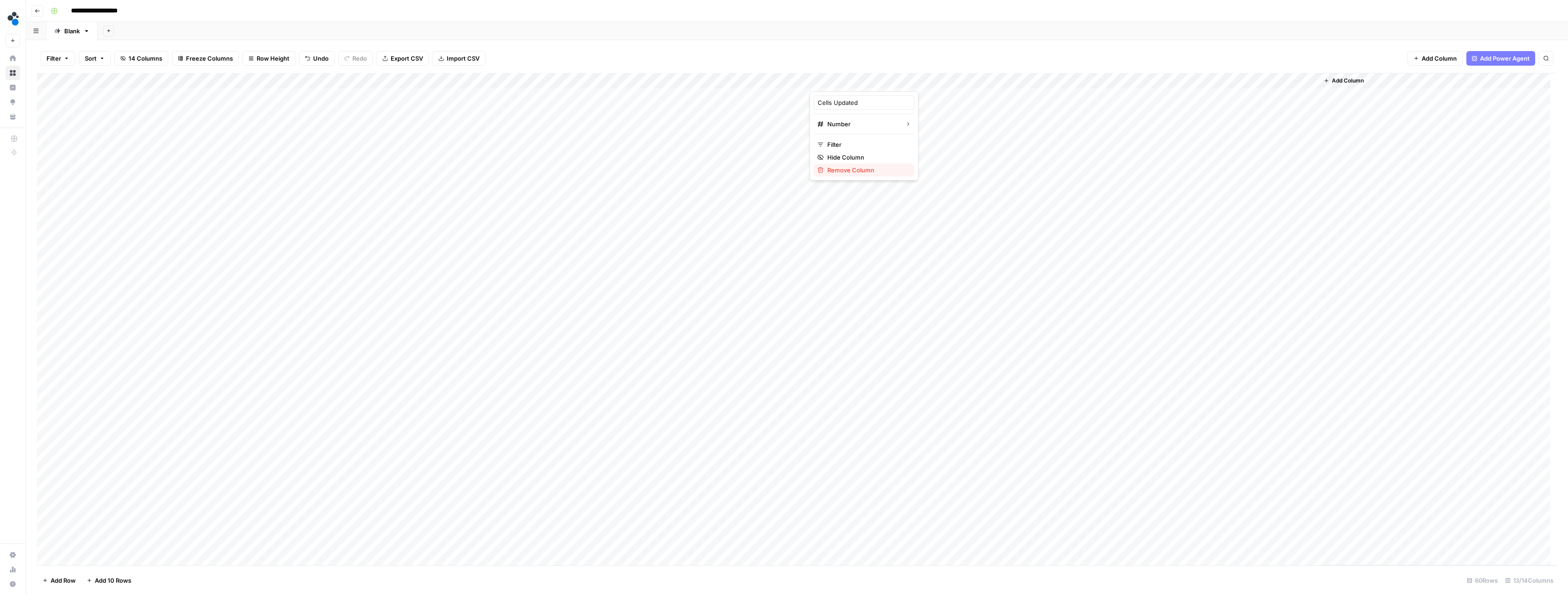
click at [842, 172] on span "Remove Column" at bounding box center [867, 170] width 80 height 9
click at [752, 94] on span "Delete" at bounding box center [751, 94] width 19 height 9
click at [884, 80] on div "Add Column" at bounding box center [797, 319] width 1520 height 493
click at [850, 168] on span "Remove Column" at bounding box center [867, 170] width 80 height 9
click at [755, 91] on span "Delete" at bounding box center [751, 94] width 19 height 9
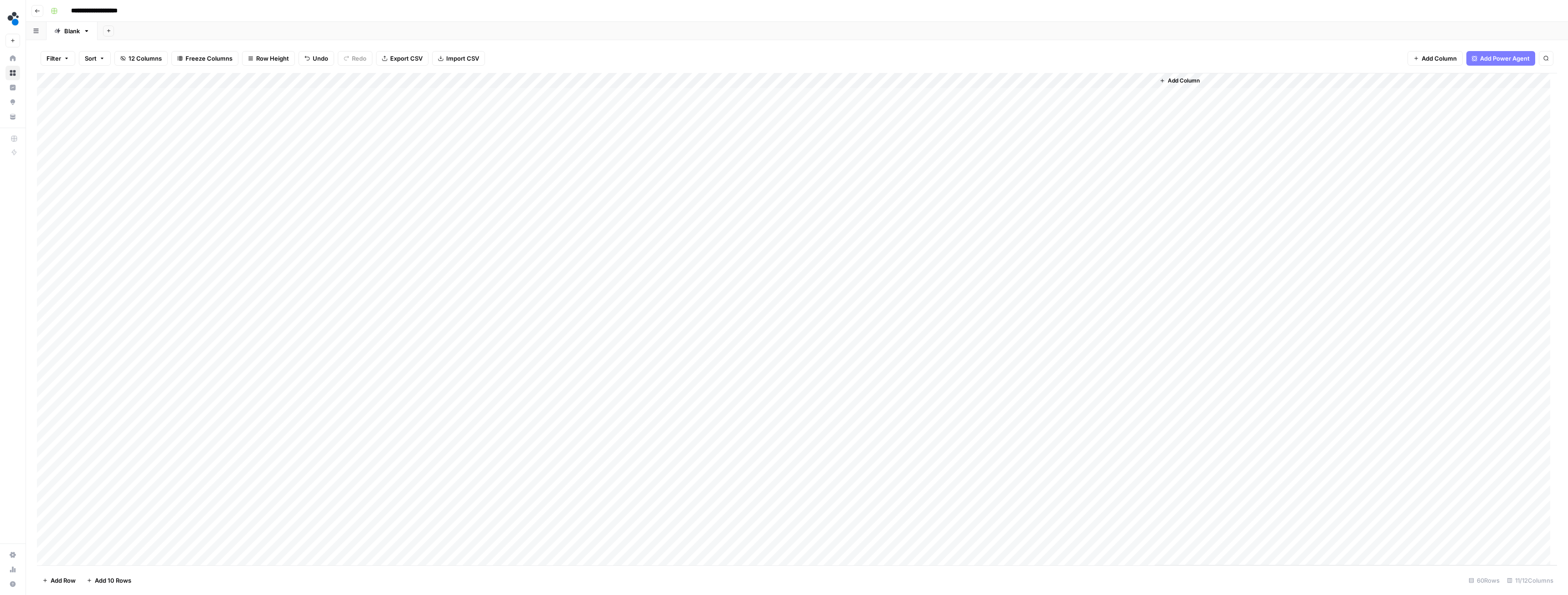
click at [145, 79] on div "Add Column" at bounding box center [797, 319] width 1520 height 493
click at [117, 205] on span "Remove Column" at bounding box center [126, 203] width 80 height 9
click at [750, 104] on button "Delete" at bounding box center [751, 110] width 30 height 16
click at [296, 79] on div "Add Column" at bounding box center [797, 319] width 1520 height 493
click at [246, 156] on span "Configure Inputs" at bounding box center [257, 157] width 80 height 9
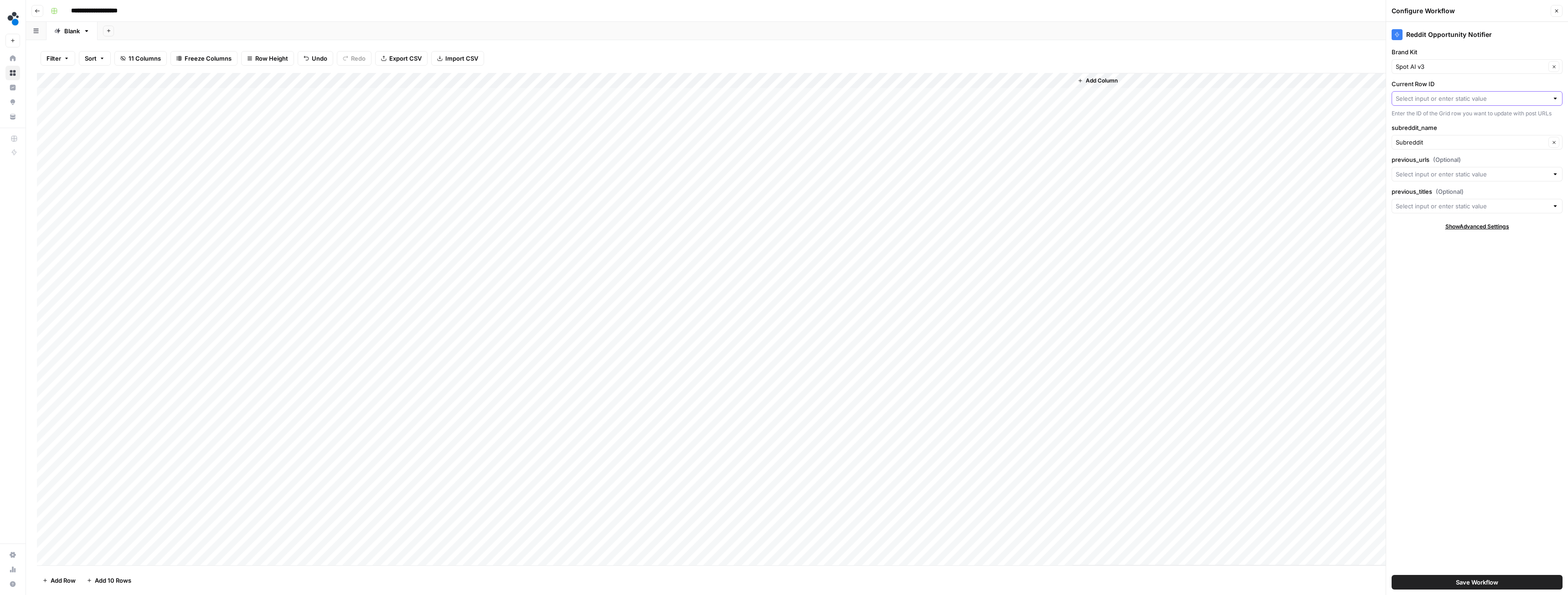
click at [1442, 101] on input "Current Row ID" at bounding box center [1472, 98] width 153 height 9
click at [1457, 85] on label "Current Row ID" at bounding box center [1477, 83] width 171 height 9
click at [1457, 94] on input "Current Row ID" at bounding box center [1472, 98] width 153 height 9
click at [1451, 86] on label "Current Row ID" at bounding box center [1477, 83] width 171 height 9
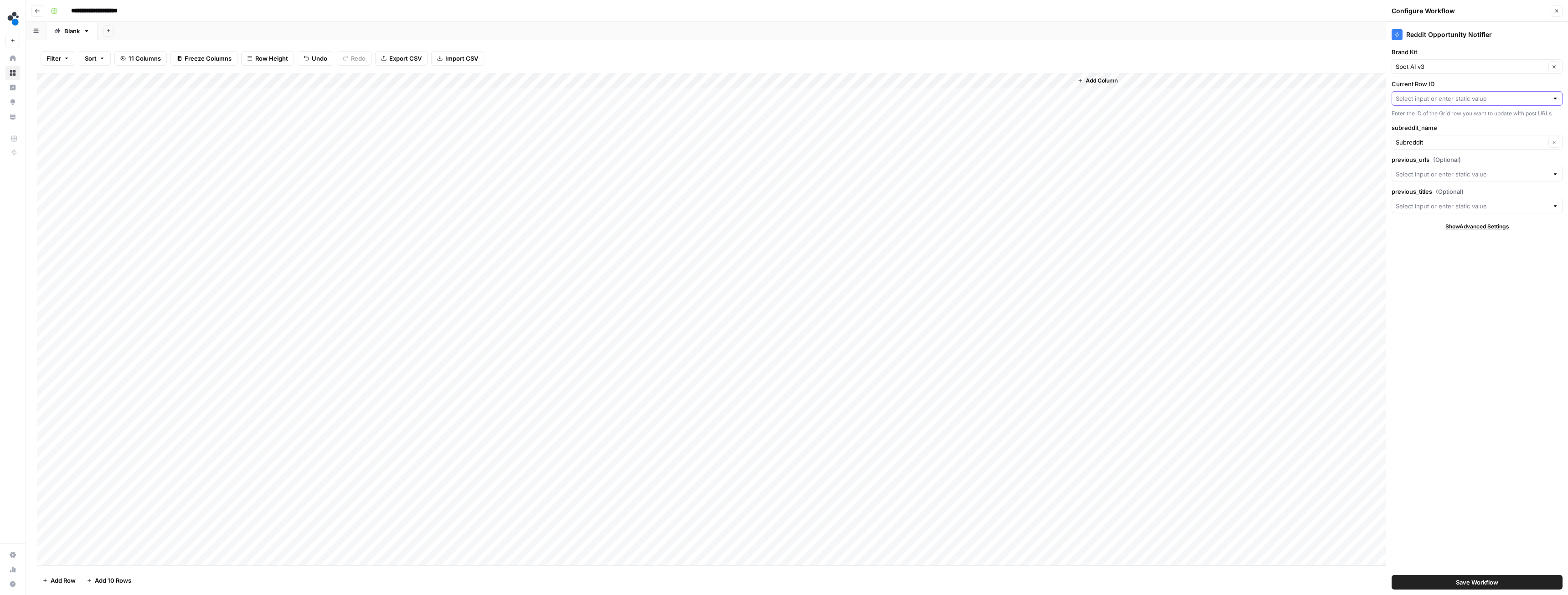
click at [1451, 94] on input "Current Row ID" at bounding box center [1472, 98] width 153 height 9
click at [299, 79] on div "Add Column" at bounding box center [797, 319] width 1520 height 493
click at [251, 158] on span "Configure Inputs" at bounding box center [257, 157] width 80 height 9
click at [297, 77] on div "Add Column" at bounding box center [797, 319] width 1520 height 493
click at [246, 158] on span "Configure Inputs" at bounding box center [257, 157] width 80 height 9
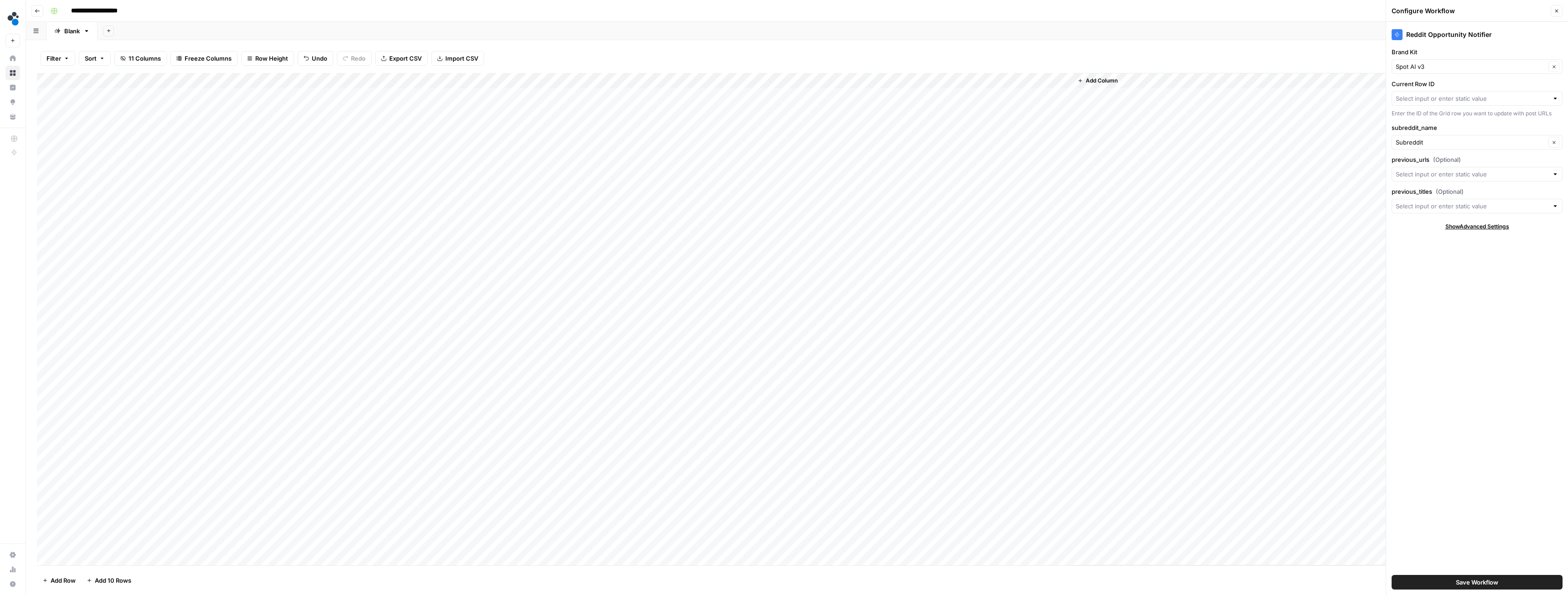
click at [298, 76] on div "Add Column" at bounding box center [797, 319] width 1520 height 493
click at [255, 167] on span "Edit Workflow" at bounding box center [257, 170] width 80 height 9
click at [298, 78] on div "Add Column" at bounding box center [797, 319] width 1520 height 493
click at [362, 155] on div "Add Column" at bounding box center [797, 319] width 1520 height 493
click at [1556, 10] on icon "button" at bounding box center [1556, 11] width 3 height 3
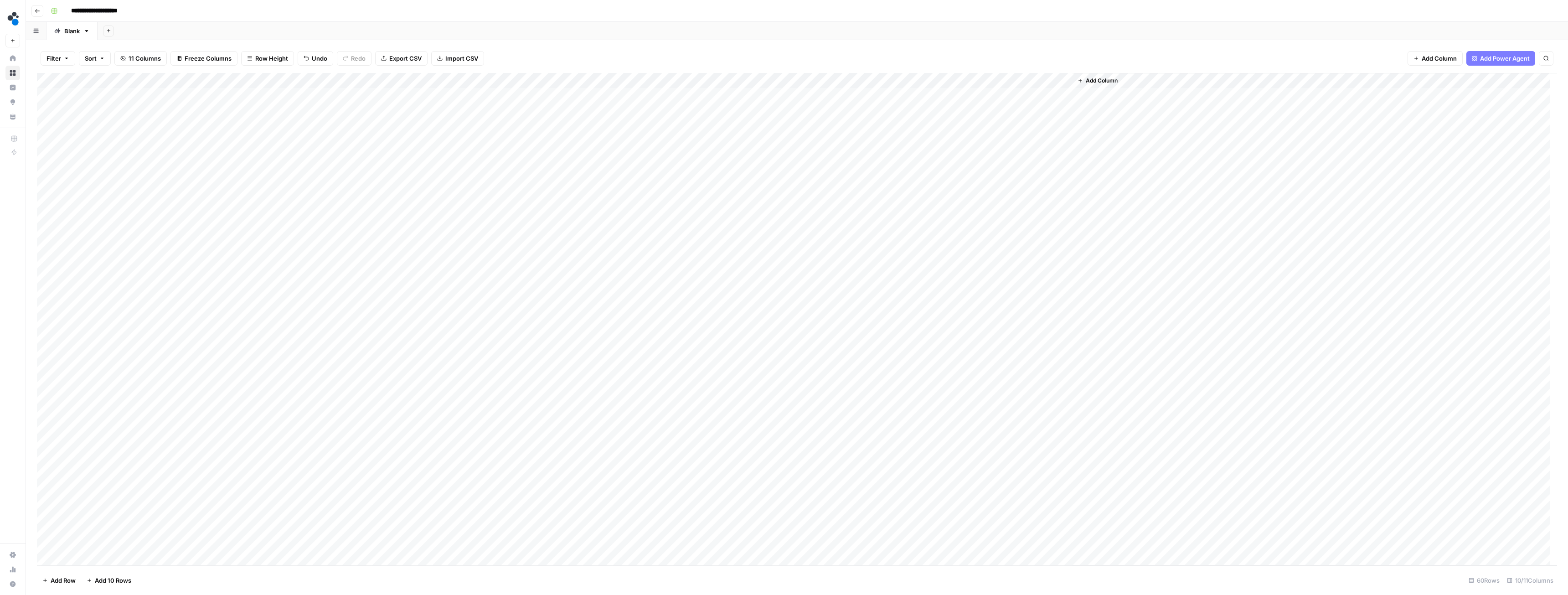
click at [298, 80] on div "Add Column" at bounding box center [797, 319] width 1520 height 493
click at [383, 142] on div "Add Column" at bounding box center [797, 319] width 1520 height 493
click at [934, 80] on div "Add Column" at bounding box center [797, 319] width 1520 height 493
click at [852, 202] on span "Remove Column" at bounding box center [867, 203] width 80 height 9
click at [751, 90] on span "Delete" at bounding box center [751, 94] width 19 height 9
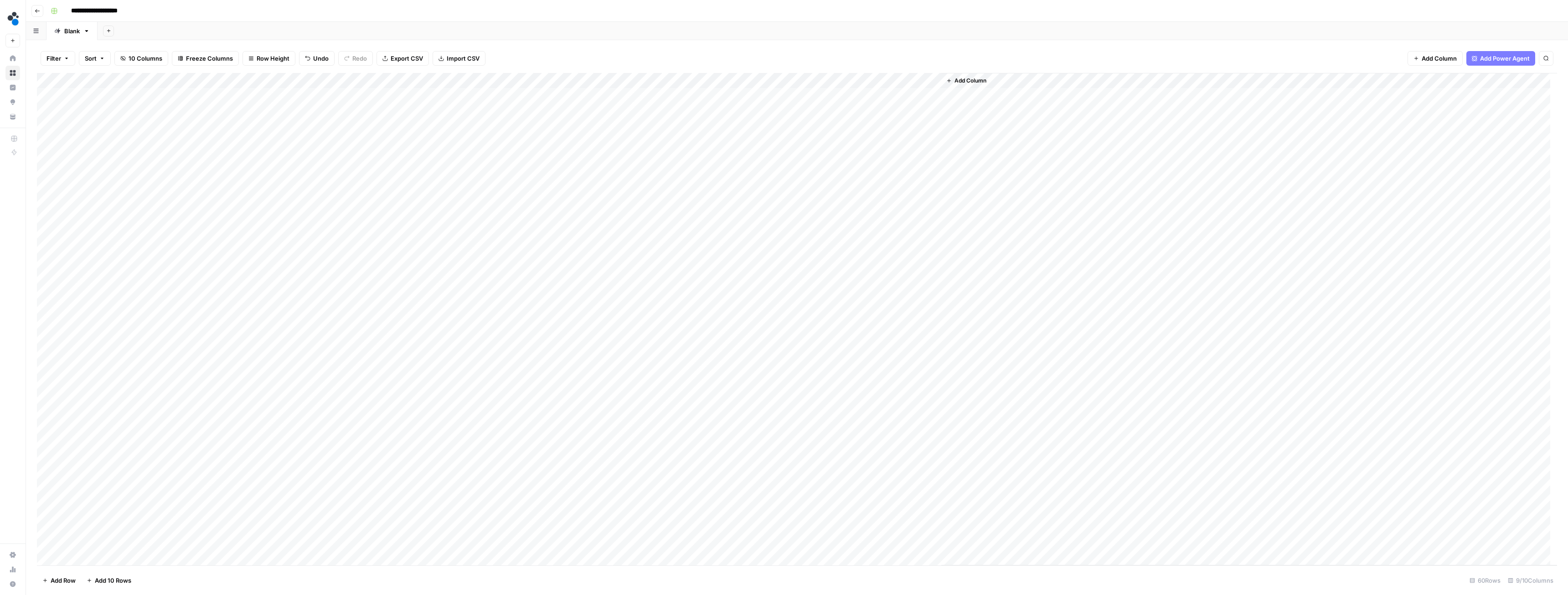
click at [932, 77] on div "Add Column" at bounding box center [797, 319] width 1520 height 493
click at [861, 205] on span "Remove Column" at bounding box center [867, 203] width 80 height 9
click at [760, 95] on span "Delete" at bounding box center [751, 94] width 19 height 9
click at [801, 79] on div "Add Column" at bounding box center [797, 319] width 1520 height 493
click at [772, 172] on html "**********" at bounding box center [784, 297] width 1568 height 595
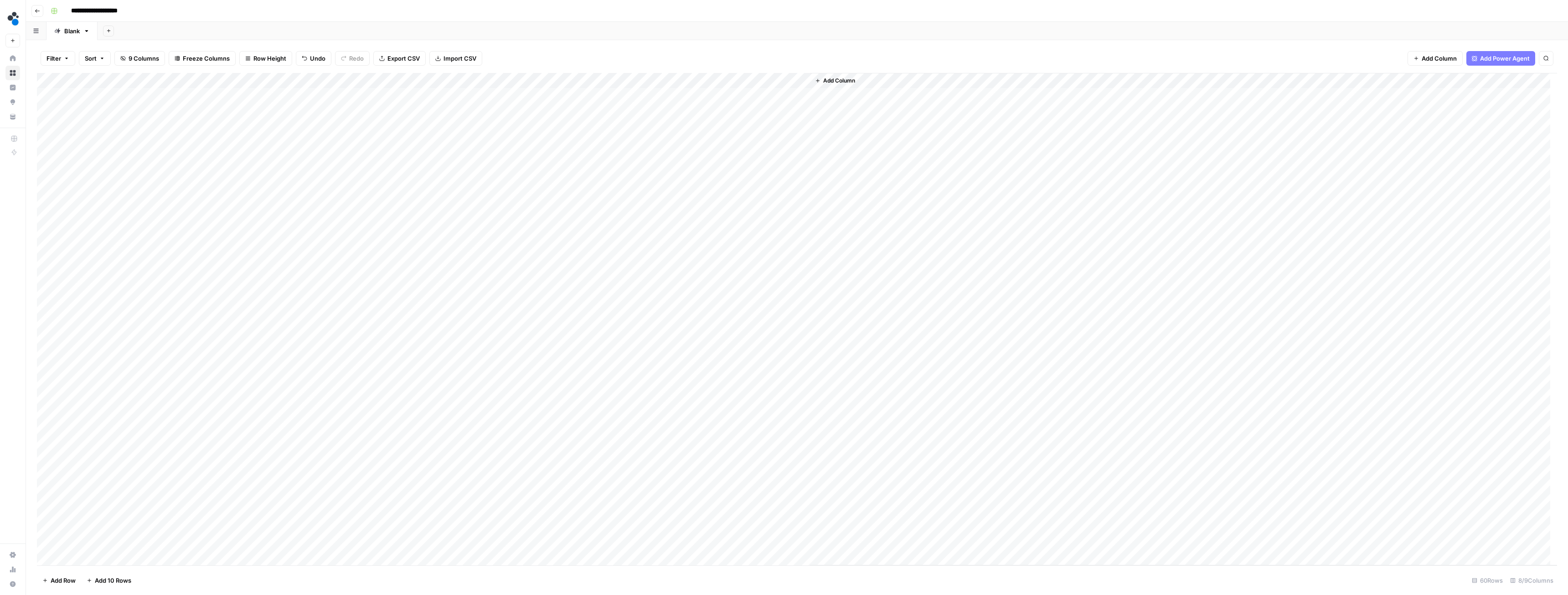
click at [800, 80] on div "Add Column" at bounding box center [797, 319] width 1520 height 493
click at [769, 168] on span "Remove Column" at bounding box center [785, 170] width 80 height 9
click at [760, 97] on span "Delete" at bounding box center [751, 94] width 19 height 9
click at [264, 83] on div "Add Column" at bounding box center [797, 319] width 1520 height 493
click at [297, 79] on div at bounding box center [259, 82] width 117 height 18
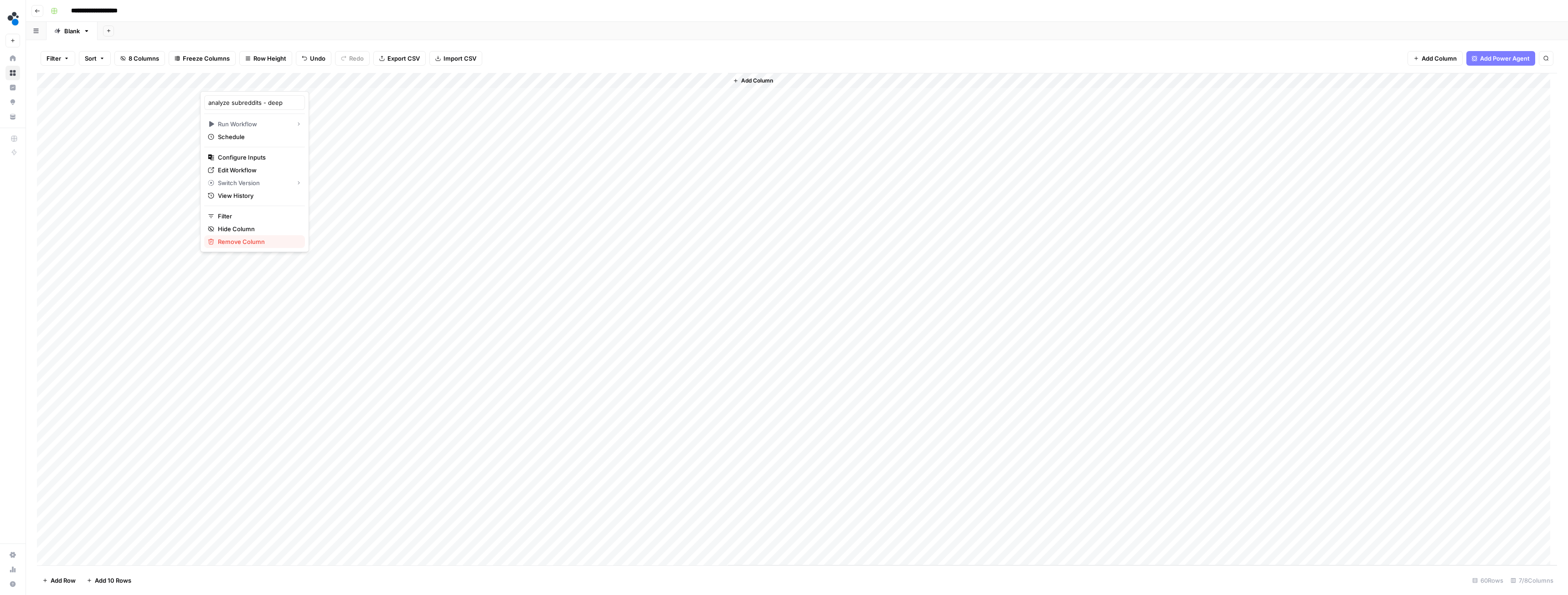
click at [264, 243] on span "Remove Column" at bounding box center [257, 241] width 80 height 9
click at [751, 102] on span "Delete" at bounding box center [751, 102] width 19 height 9
click at [237, 77] on span "Add Column" at bounding box center [229, 80] width 32 height 8
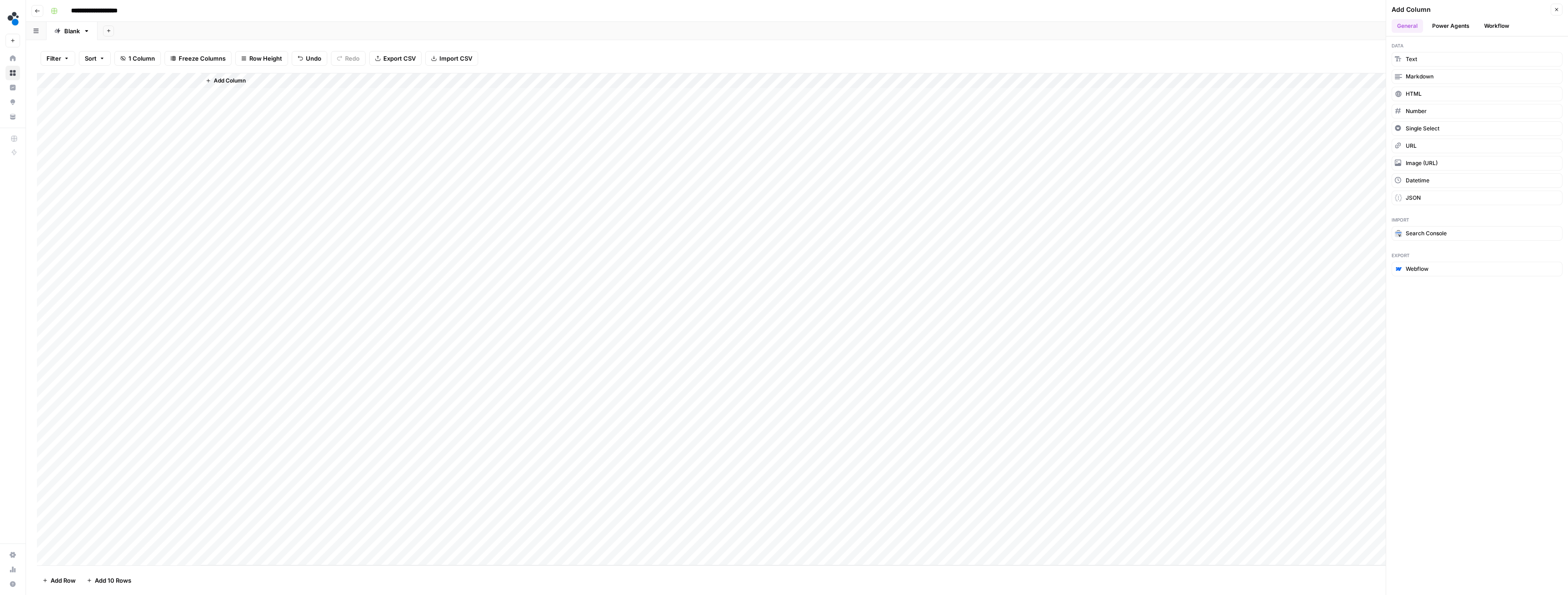
click at [1455, 24] on button "Power Agents" at bounding box center [1451, 26] width 48 height 13
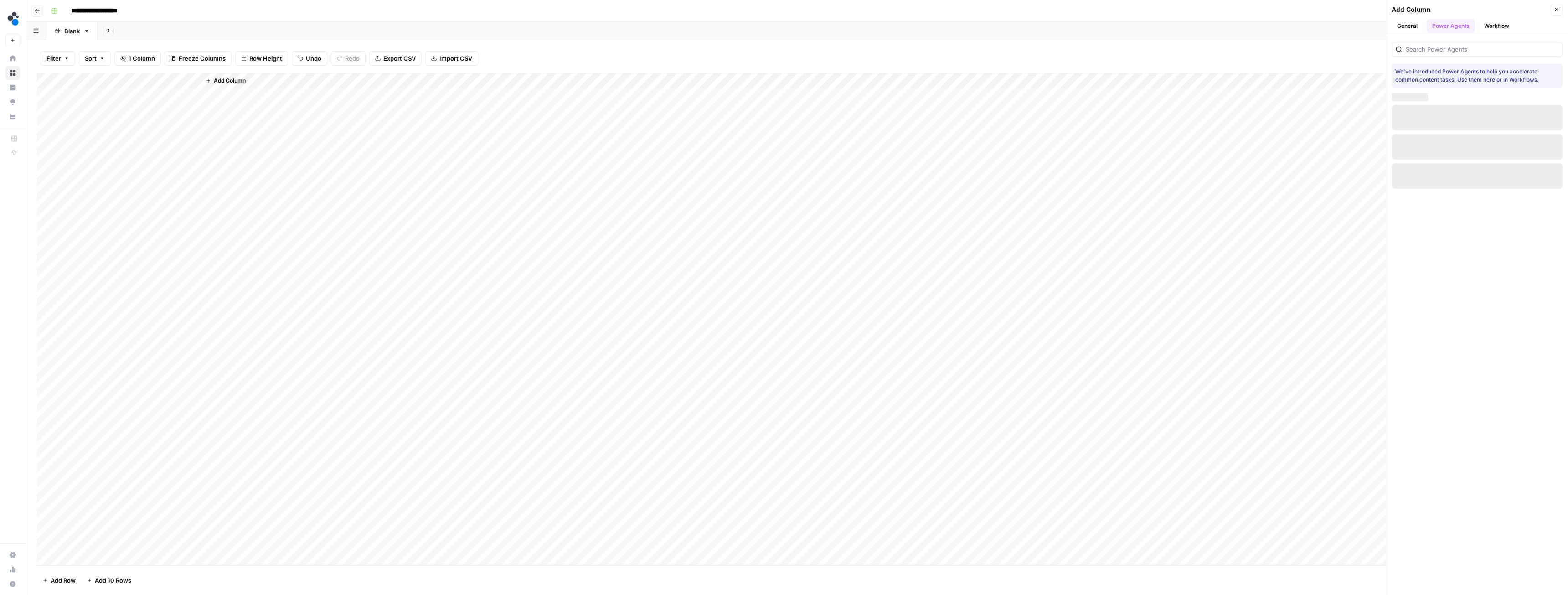
click at [1490, 28] on button "Workflow" at bounding box center [1496, 26] width 36 height 13
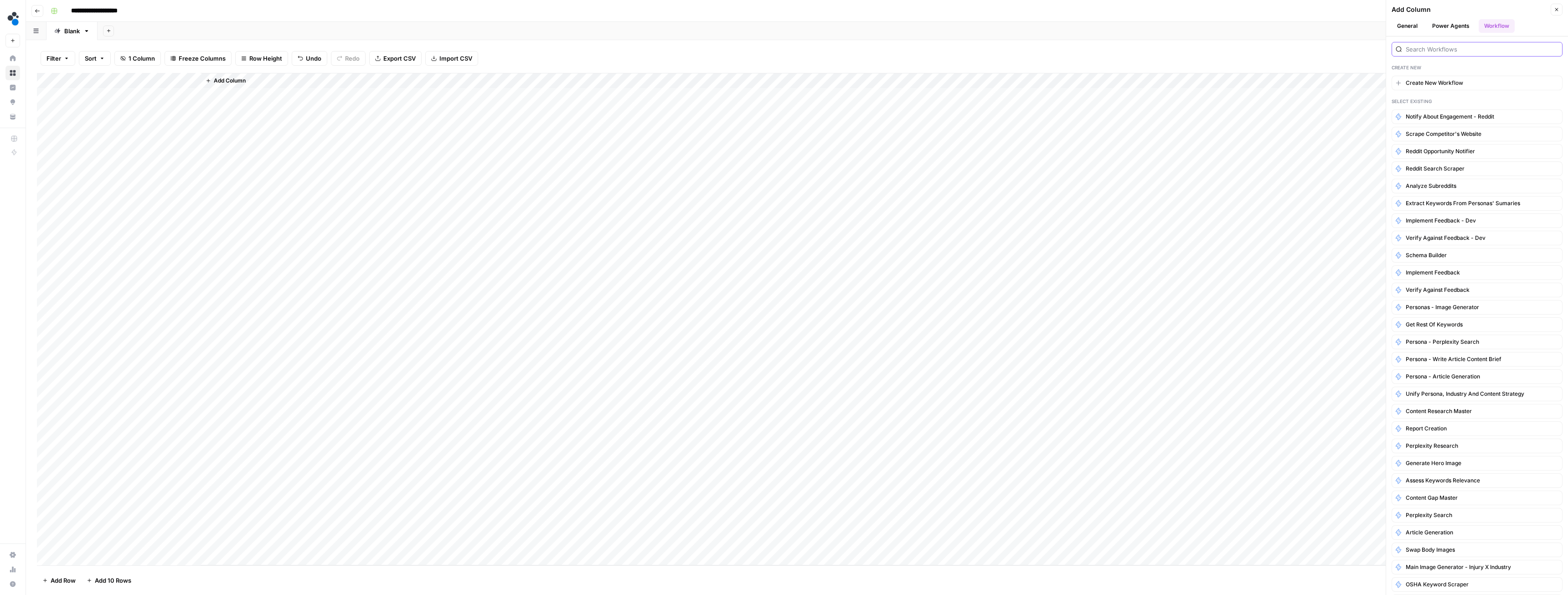
click at [1431, 50] on input "search" at bounding box center [1482, 49] width 153 height 9
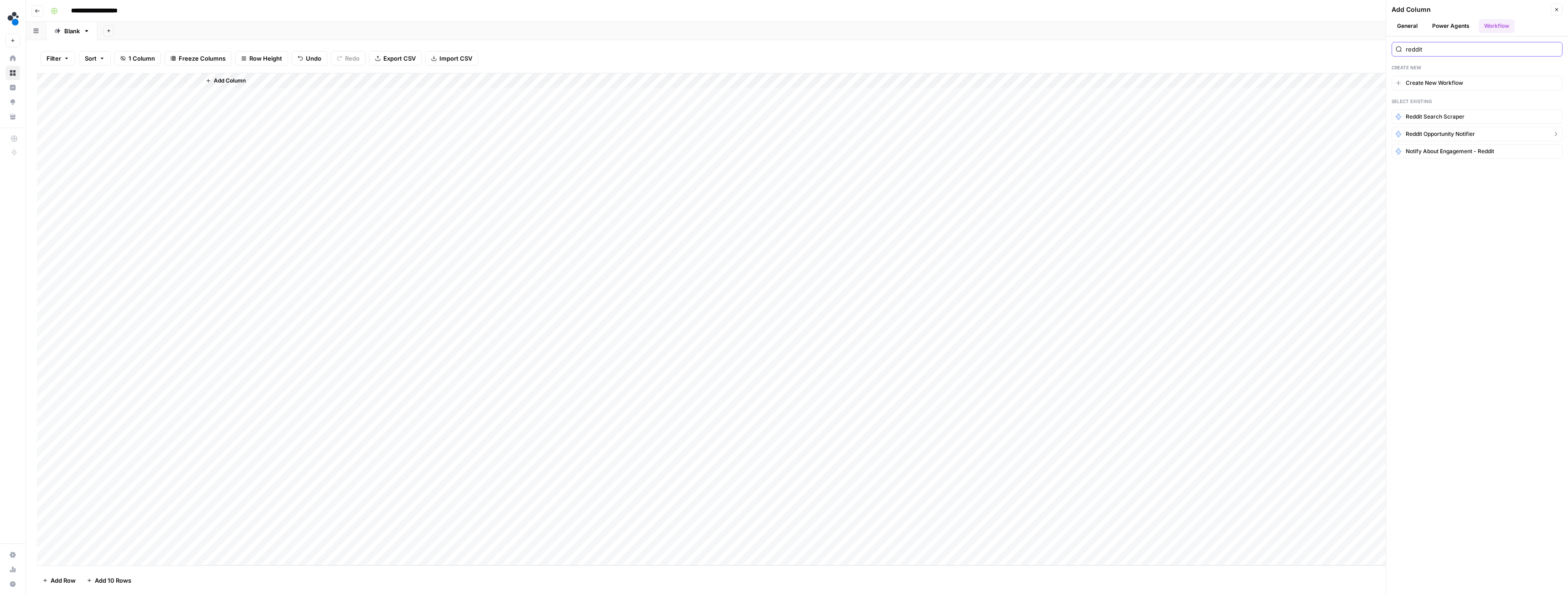
type input "reddit"
click at [1452, 135] on span "Reddit Opportunity Notifier" at bounding box center [1440, 133] width 69 height 8
click at [1462, 97] on input "subreddit_name" at bounding box center [1475, 98] width 140 height 9
click at [1429, 152] on span "Subreddit" at bounding box center [1469, 149] width 141 height 9
type input "Subreddit"
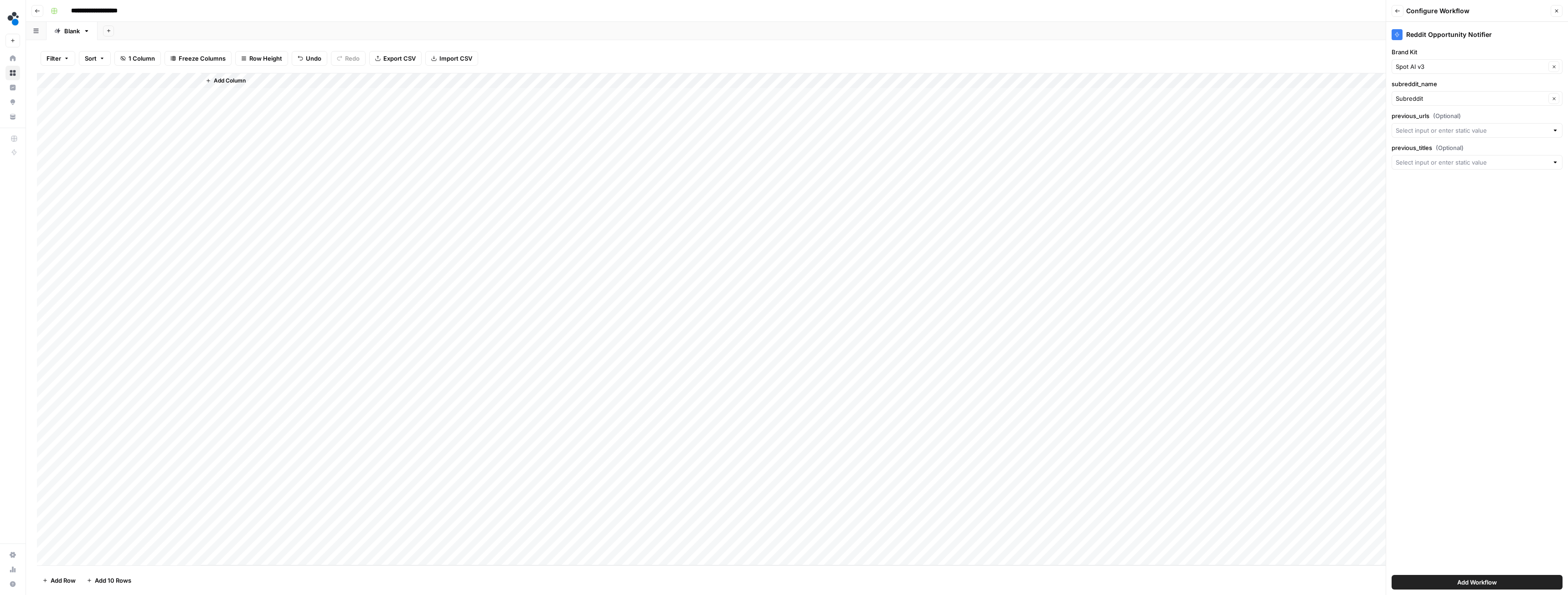
click at [1462, 584] on span "Add Workflow" at bounding box center [1477, 582] width 40 height 9
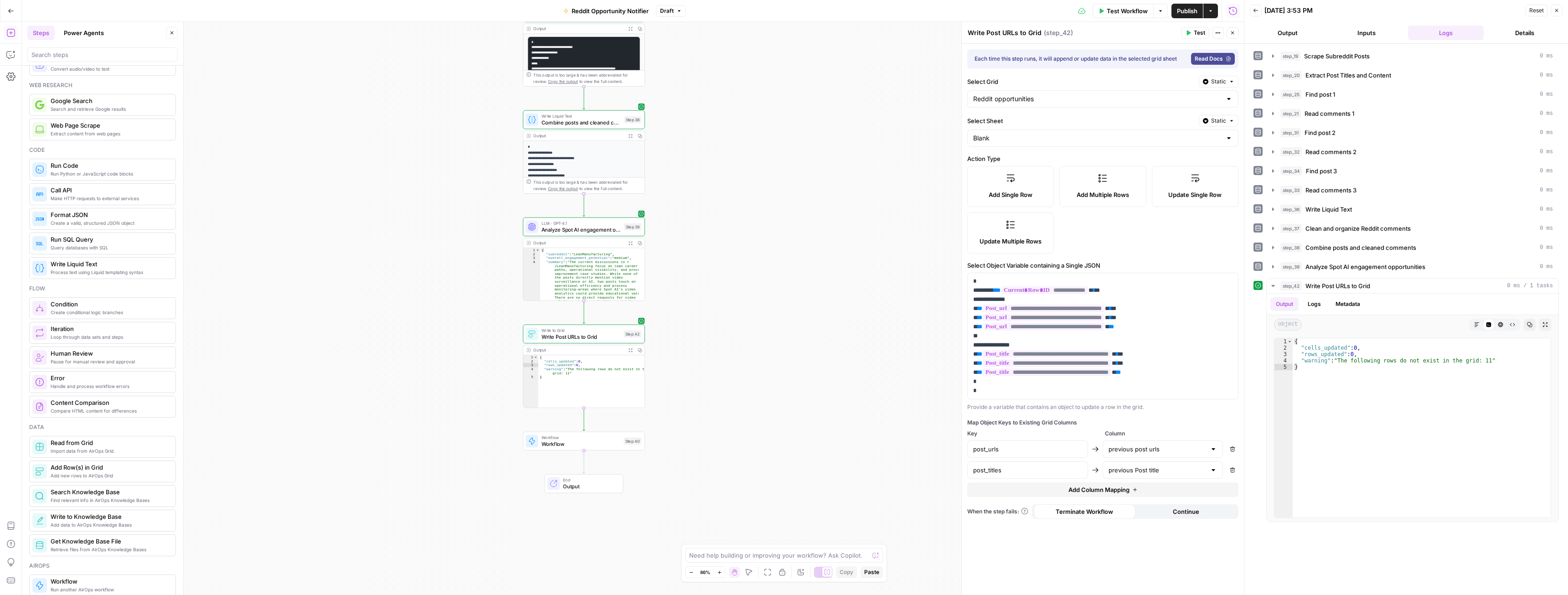
scroll to position [57, 0]
click at [573, 321] on div at bounding box center [573, 319] width 4 height 4
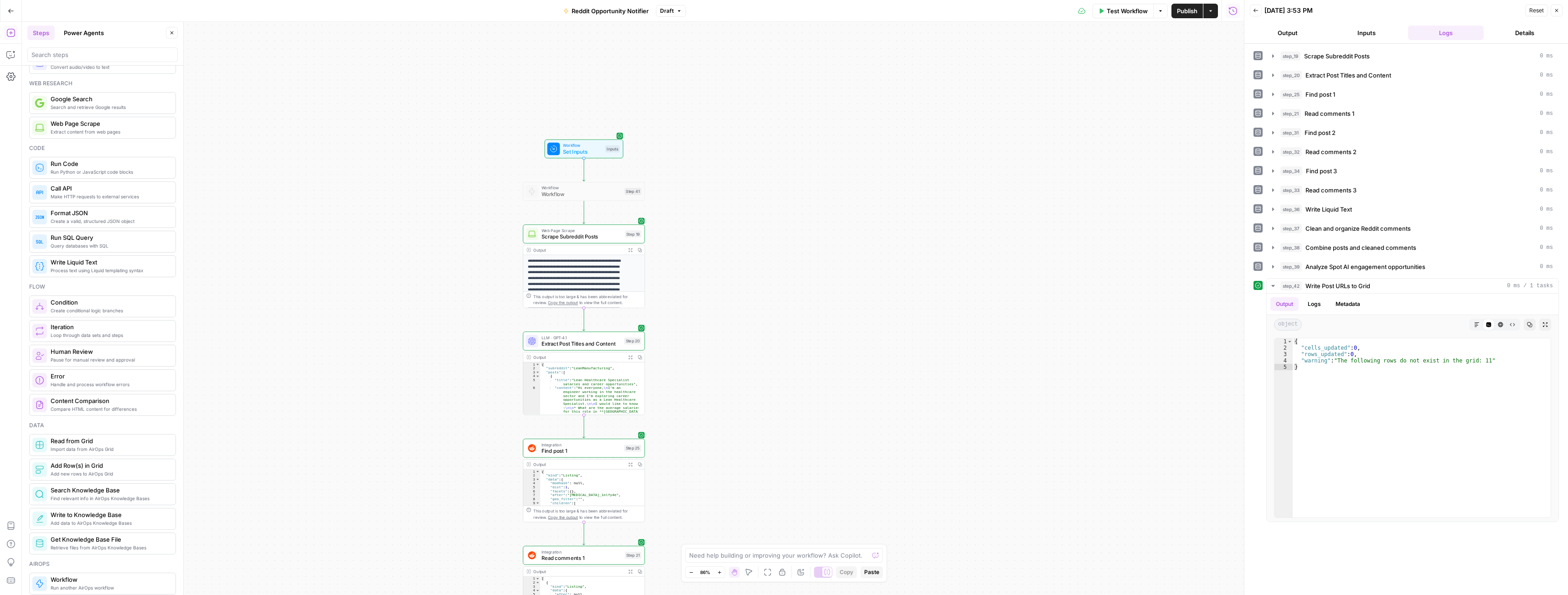
click at [1186, 10] on span "Publish" at bounding box center [1187, 10] width 21 height 9
click at [580, 148] on span "Set Inputs" at bounding box center [583, 152] width 39 height 8
click at [1232, 96] on icon "button" at bounding box center [1231, 93] width 5 height 5
click at [1227, 30] on button "Close" at bounding box center [1232, 32] width 12 height 12
click at [1187, 12] on span "Publish" at bounding box center [1187, 10] width 21 height 9
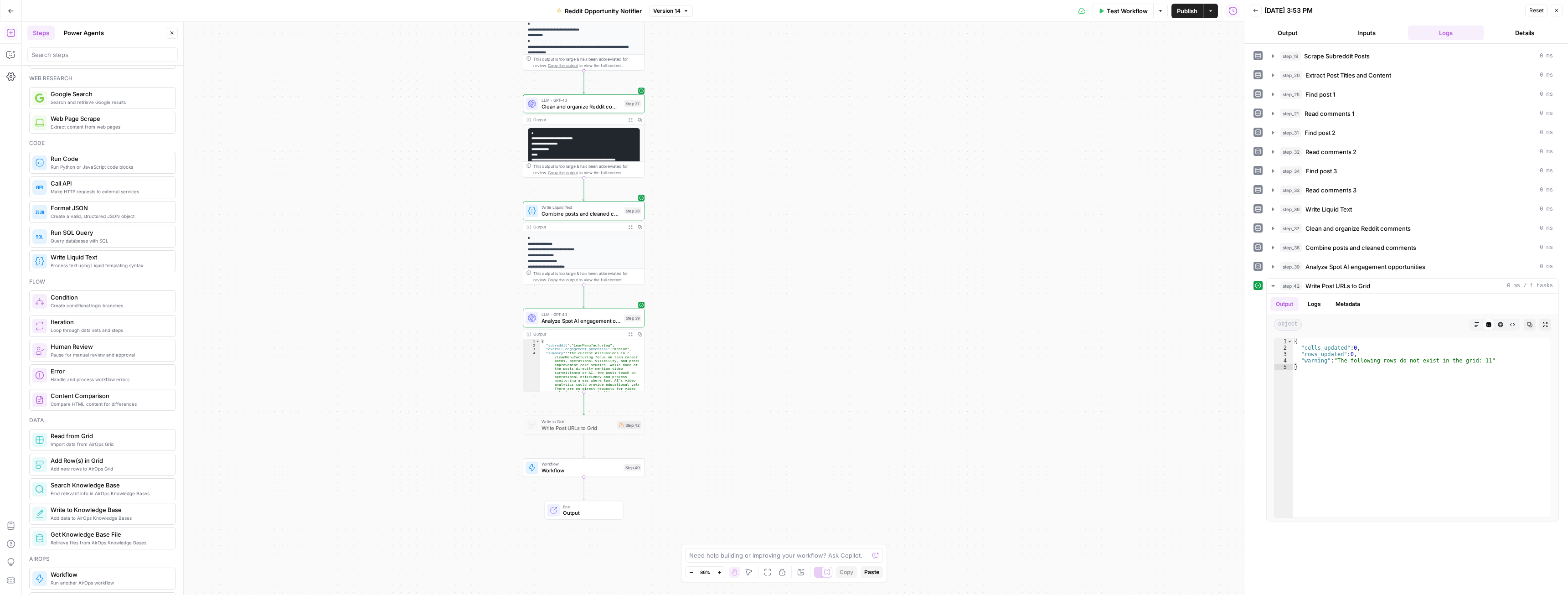
scroll to position [91, 0]
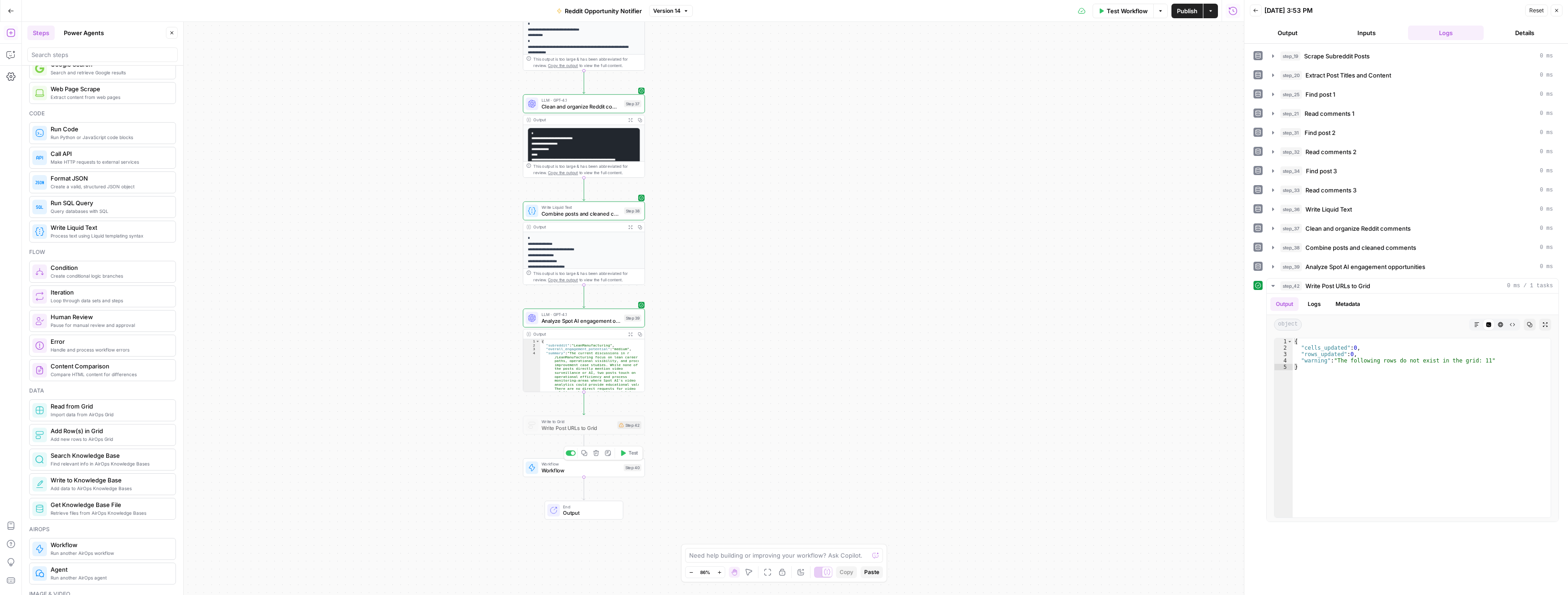
click at [617, 465] on span "Workflow" at bounding box center [581, 464] width 79 height 6
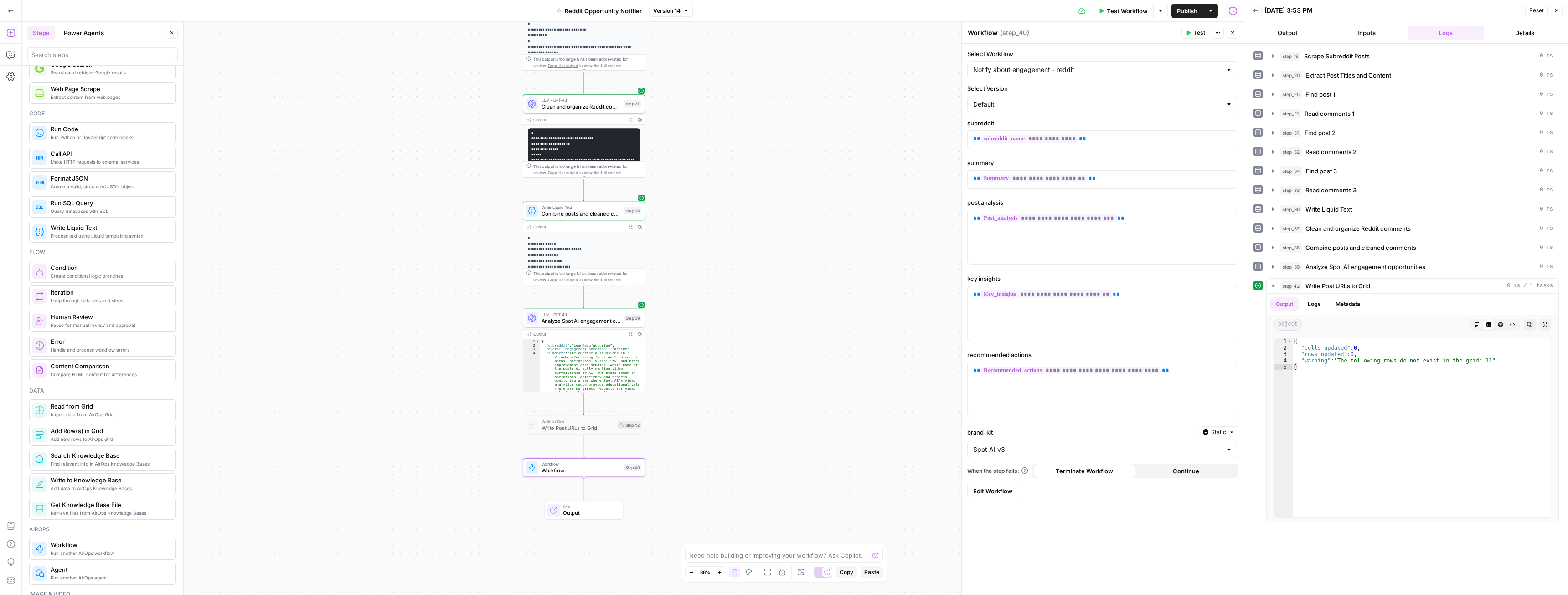
click at [997, 492] on span "Edit Workflow" at bounding box center [993, 491] width 39 height 9
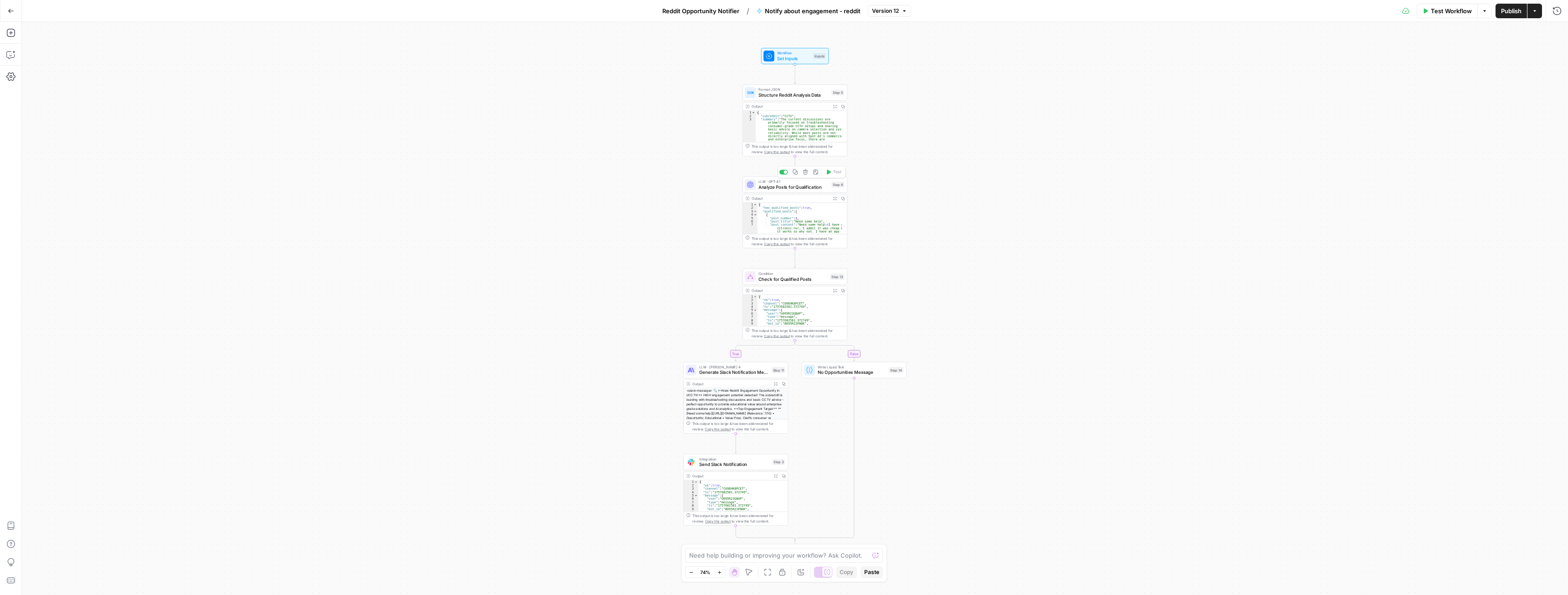
click at [793, 191] on div "LLM · GPT-4.1 Analyze Posts for Qualification Step 6 Copy step Delete step Add …" at bounding box center [795, 185] width 105 height 16
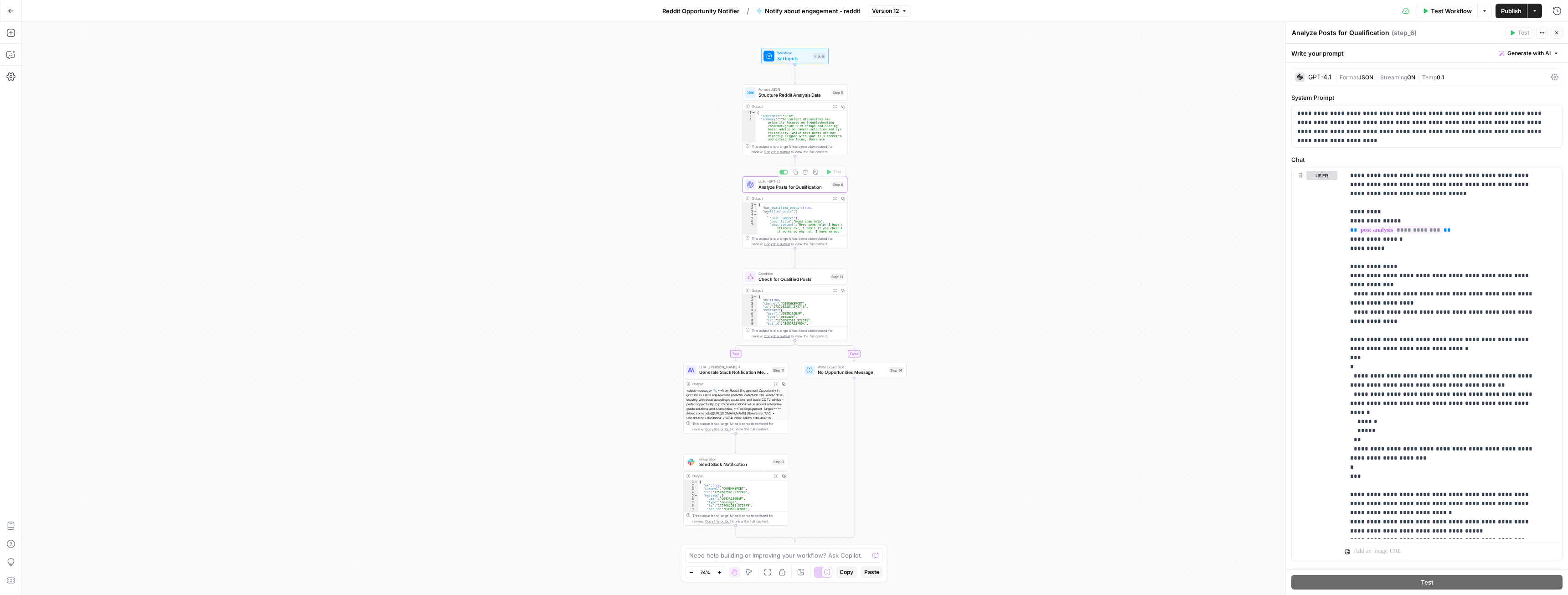
click at [836, 202] on button "Expand Output" at bounding box center [835, 198] width 8 height 8
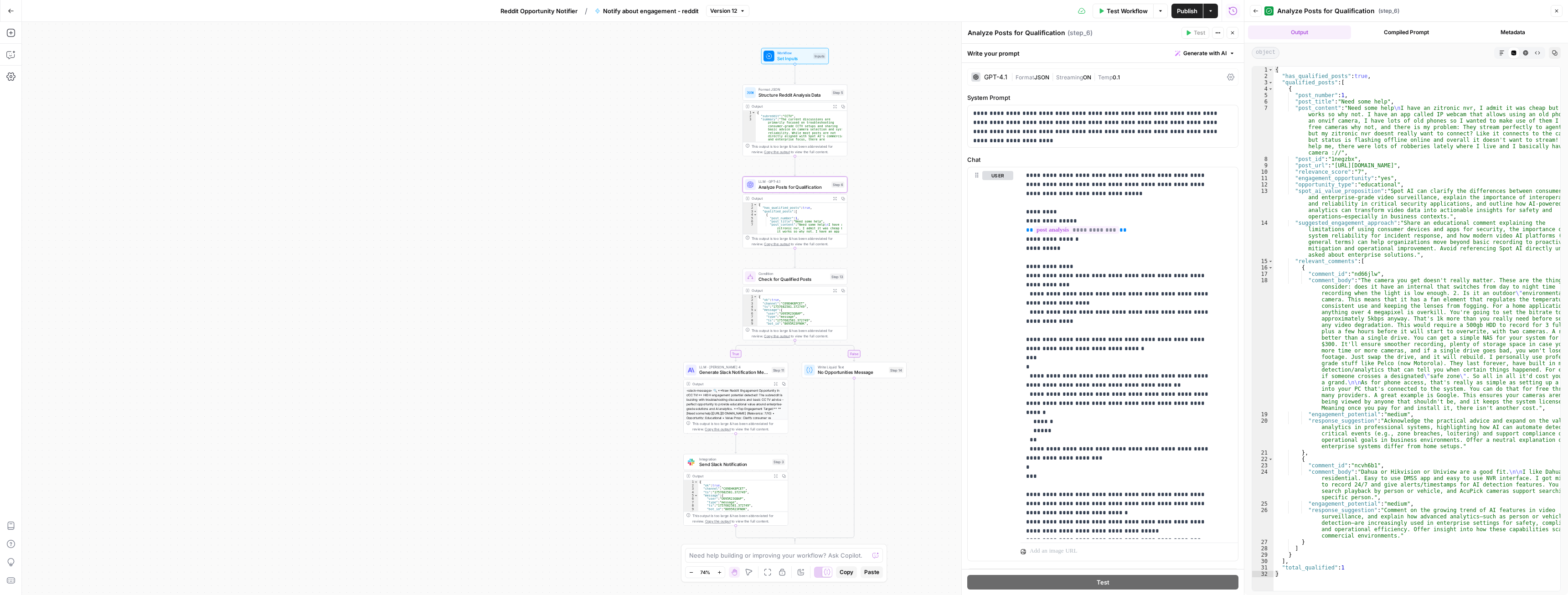
type textarea "**********"
drag, startPoint x: 1333, startPoint y: 166, endPoint x: 1520, endPoint y: 163, distance: 187.0
click at [1520, 163] on div "{ "has_qualified_posts" : true , "qualified_posts" : [ { "post_number" : 1 , "p…" at bounding box center [1416, 335] width 287 height 537
click at [1524, 164] on div "{ "has_qualified_posts" : true , "qualified_posts" : [ { "post_number" : 1 , "p…" at bounding box center [1416, 335] width 287 height 537
drag, startPoint x: 1519, startPoint y: 166, endPoint x: 1332, endPoint y: 166, distance: 187.0
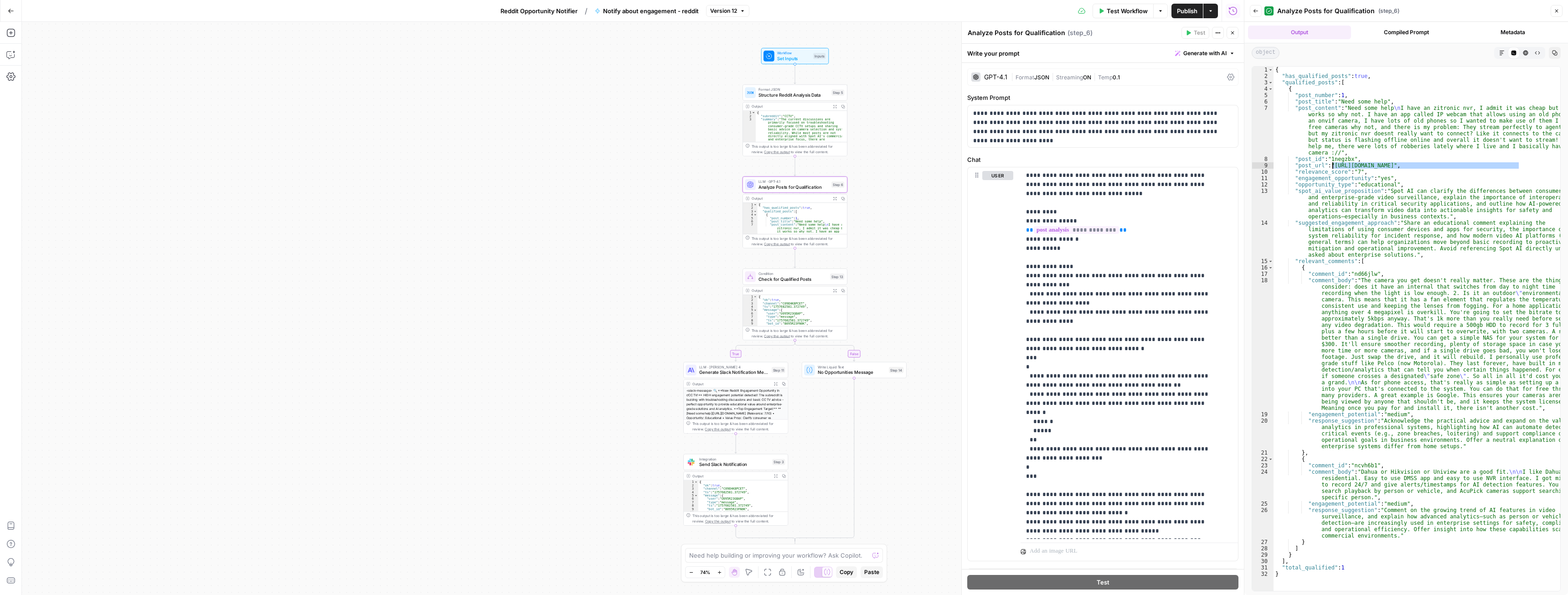
click at [1332, 166] on div "{ "has_qualified_posts" : true , "qualified_posts" : [ { "post_number" : 1 , "p…" at bounding box center [1416, 335] width 287 height 537
click at [787, 97] on span "Structure Reddit Analysis Data" at bounding box center [793, 95] width 70 height 7
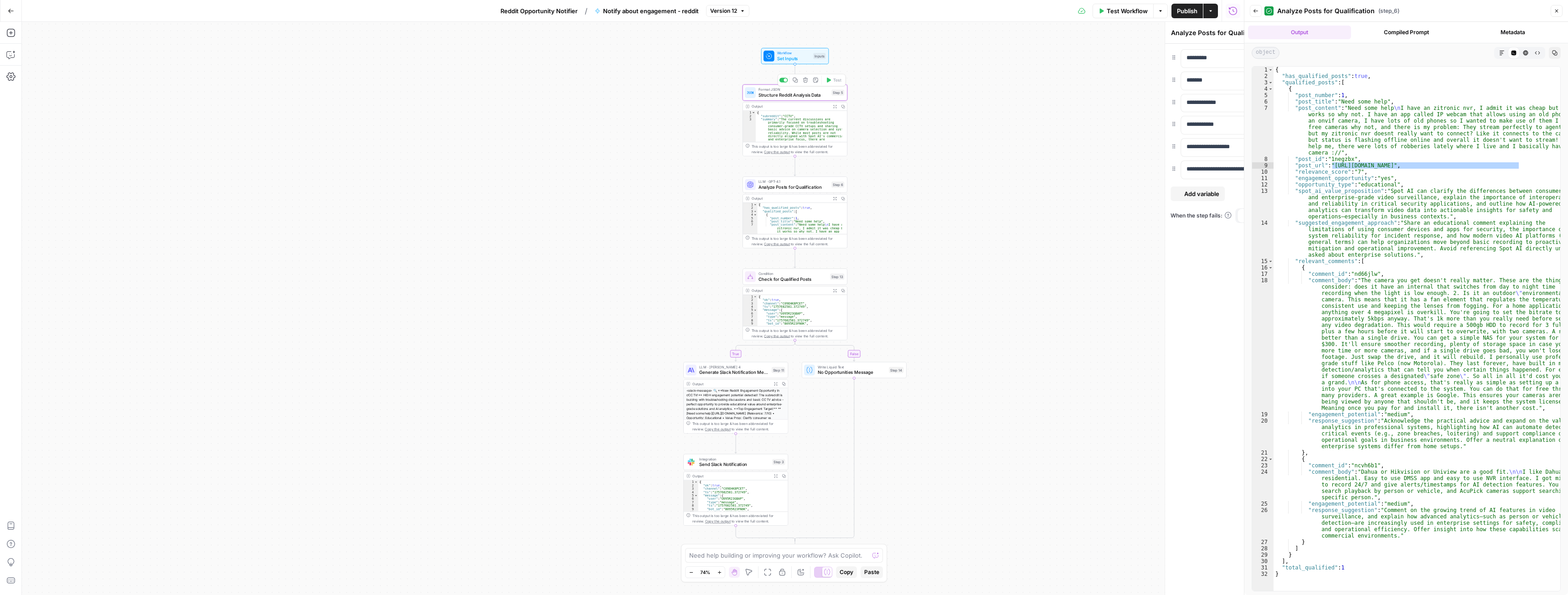
type textarea "Structure Reddit Analysis Data"
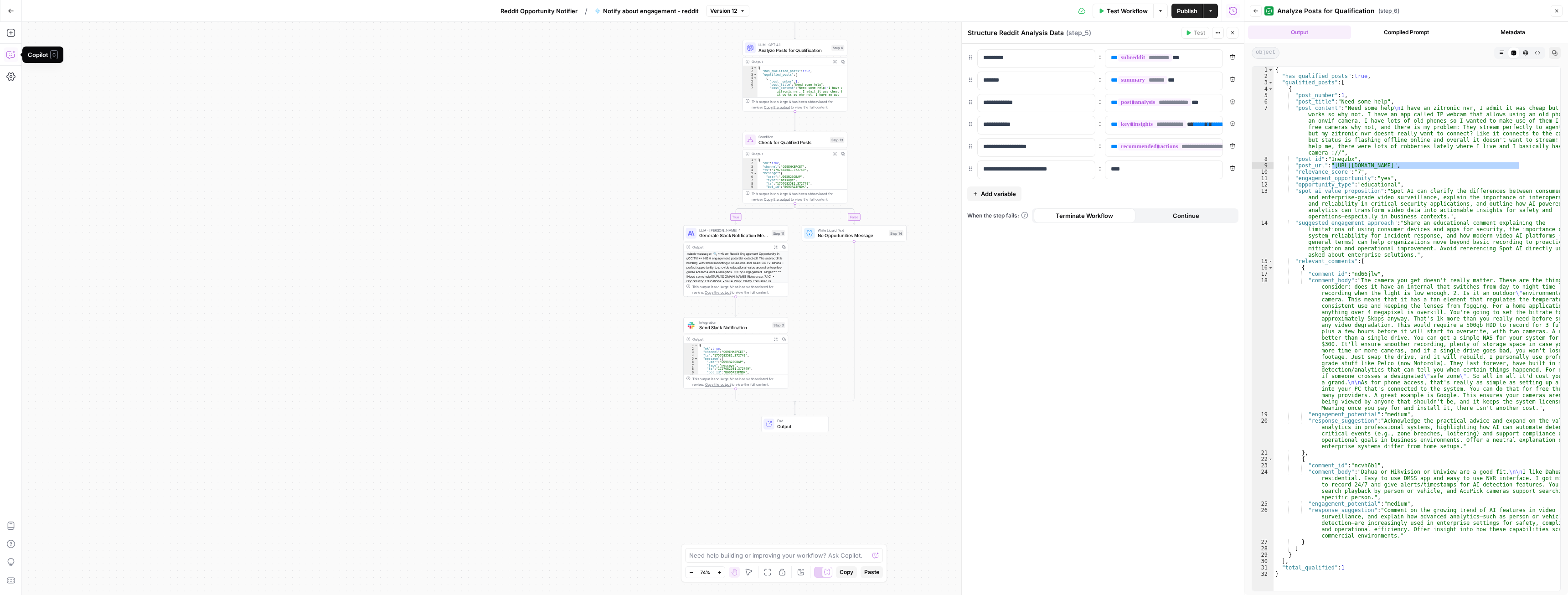
click at [10, 55] on icon "button" at bounding box center [10, 54] width 9 height 9
click at [69, 568] on div "Auto Mode Send" at bounding box center [103, 577] width 136 height 20
type textarea "a"
type textarea "after the condition step, I want to add a step right before output that tell wh…"
click at [844, 236] on span "No Opportunities Message" at bounding box center [852, 235] width 69 height 7
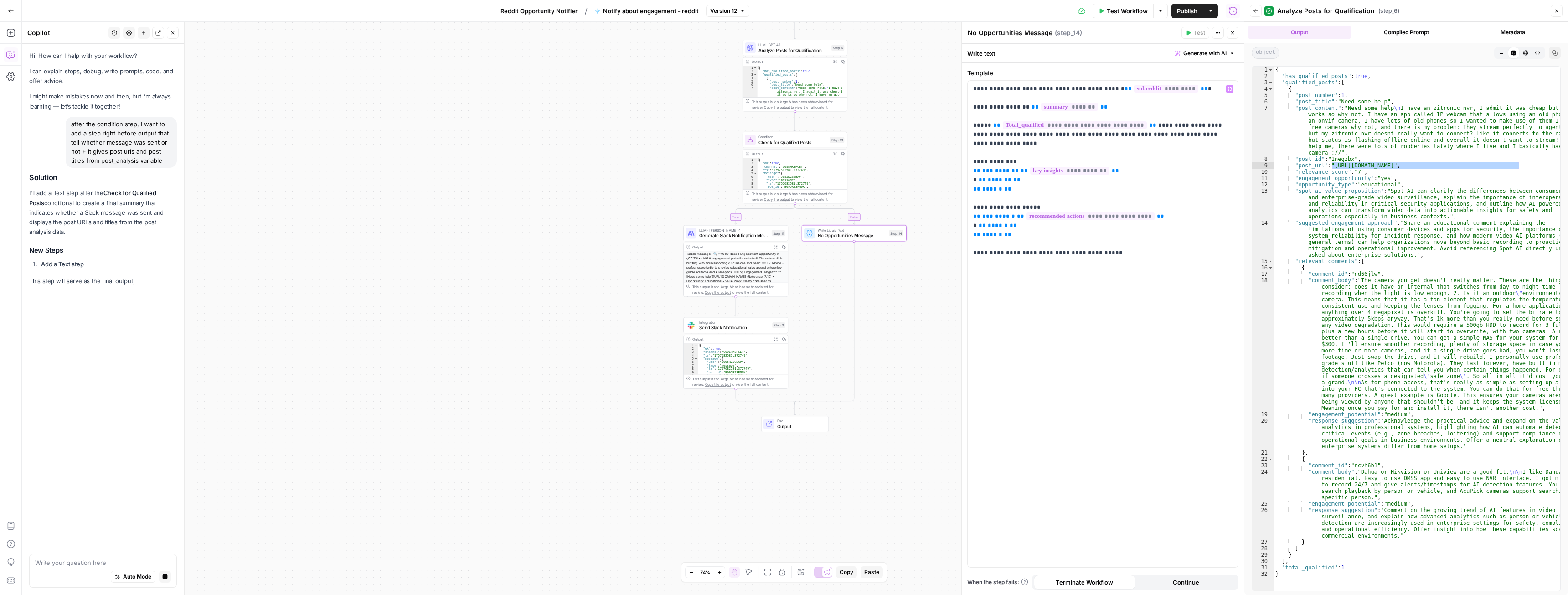
click at [1233, 36] on button "Close" at bounding box center [1232, 32] width 12 height 12
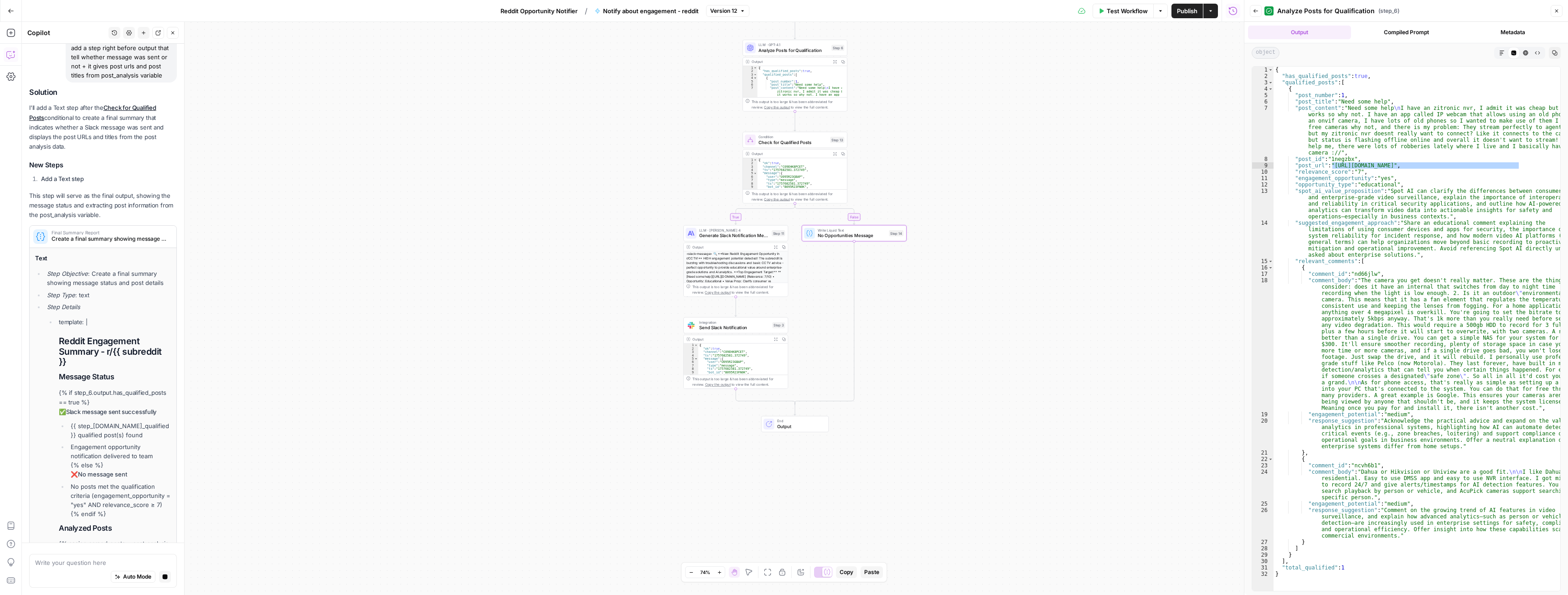
scroll to position [55, 0]
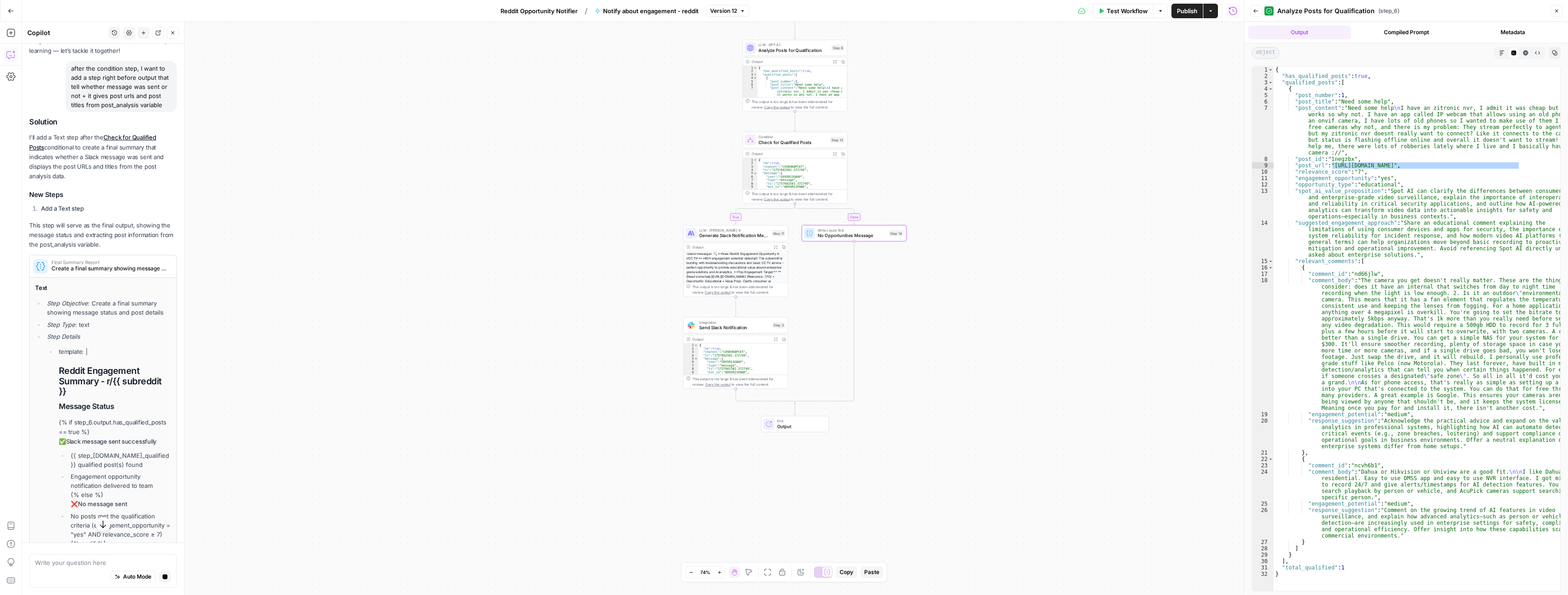
click at [110, 264] on span "Final Summary Report" at bounding box center [110, 262] width 116 height 4
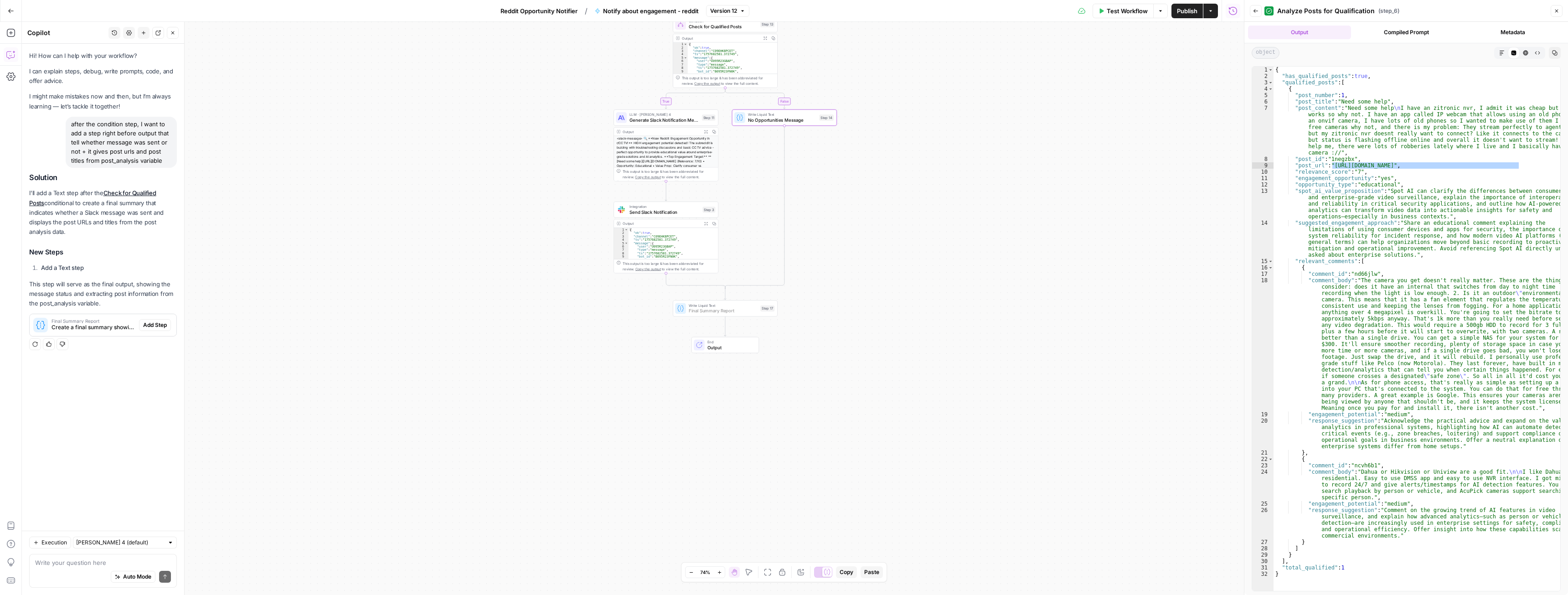
click at [153, 321] on span "Add Step" at bounding box center [155, 325] width 24 height 8
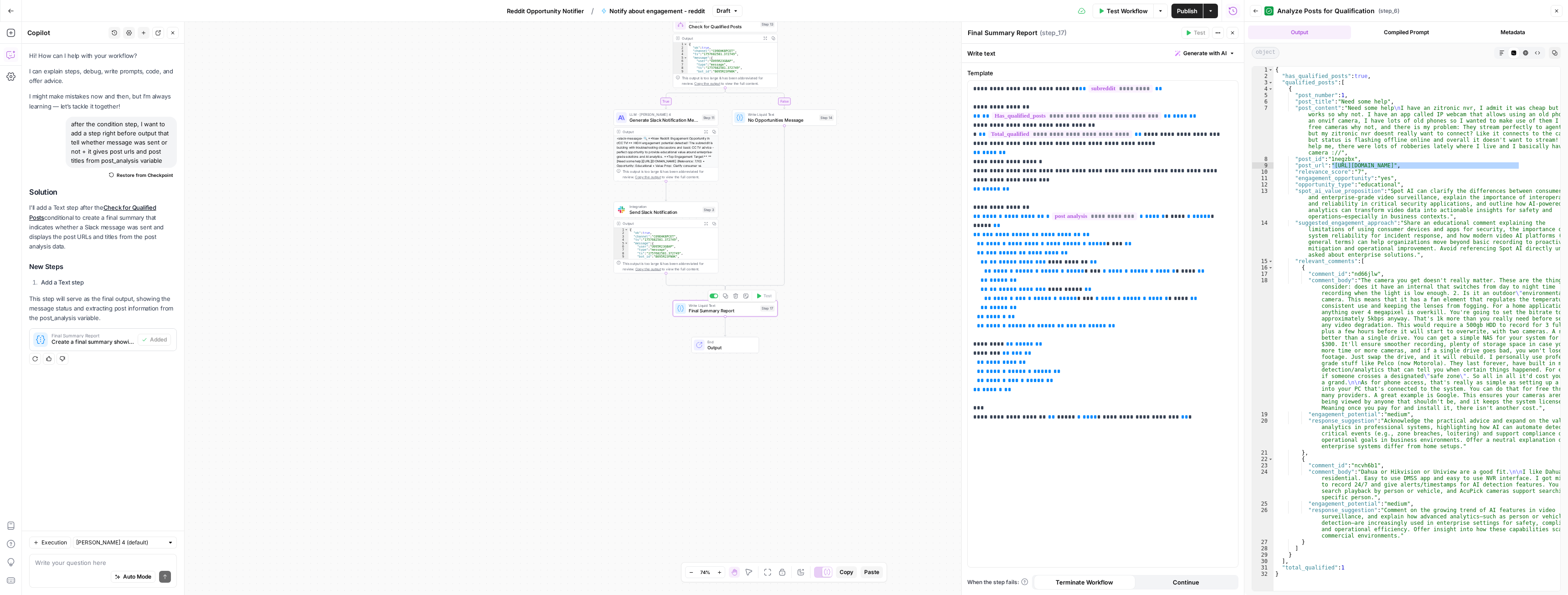
click at [724, 311] on span "Final Summary Report" at bounding box center [723, 311] width 69 height 7
click at [749, 309] on span "Final Summary Report" at bounding box center [723, 311] width 69 height 7
click at [65, 566] on textarea at bounding box center [103, 563] width 136 height 9
type textarea "I want it to return a JSON file with 3 columns: posted (yes/no), post_urls, pos…"
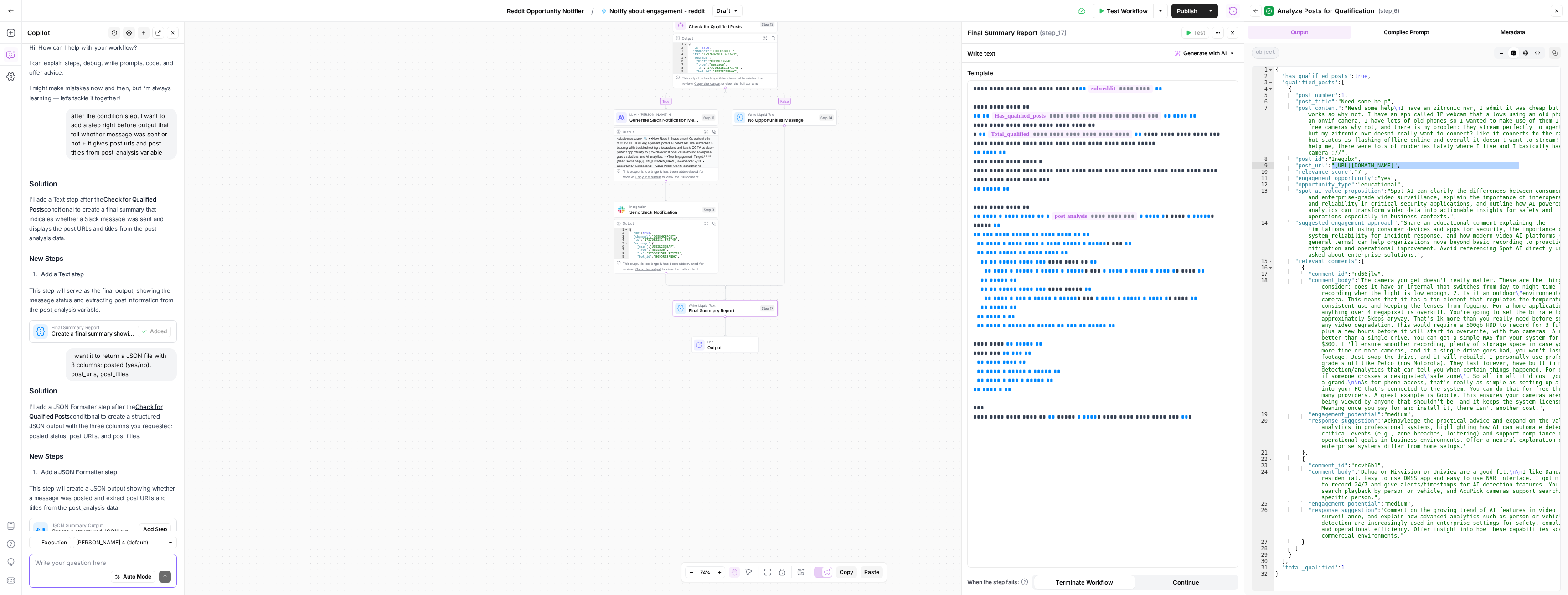
scroll to position [49, 0]
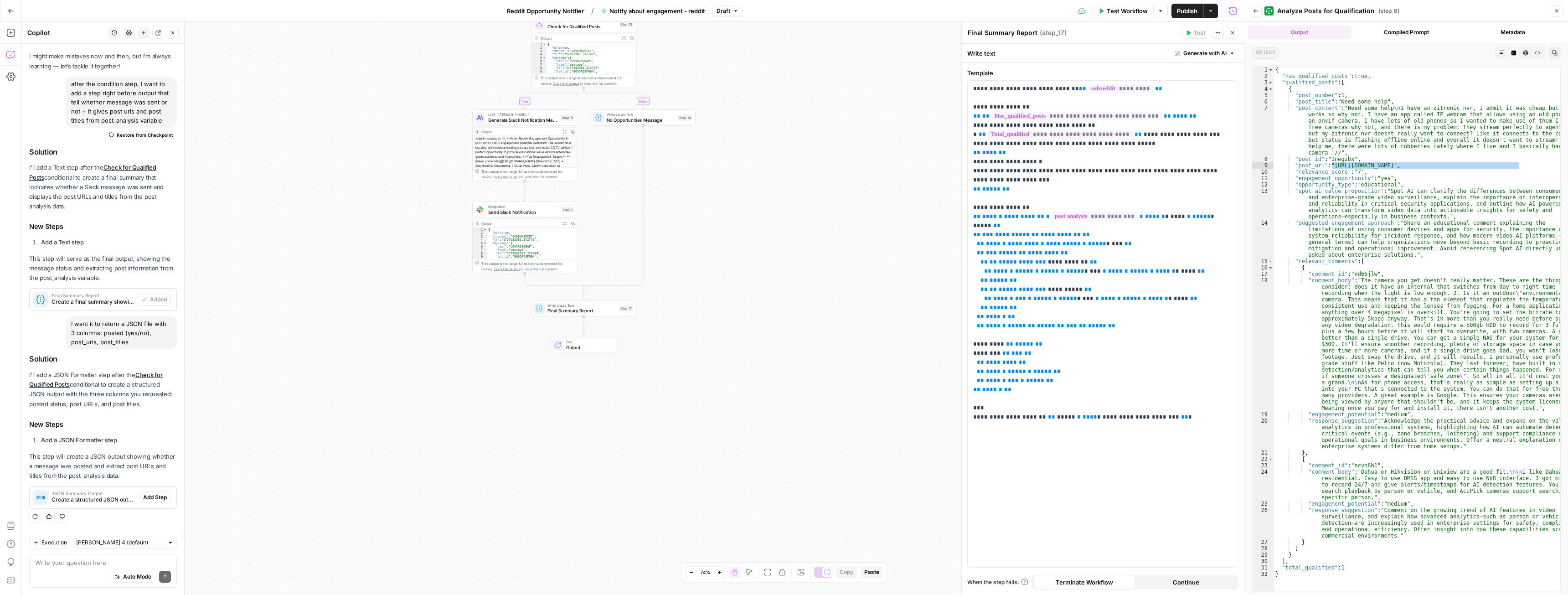
click at [99, 495] on span "JSON Summary Output" at bounding box center [94, 493] width 84 height 4
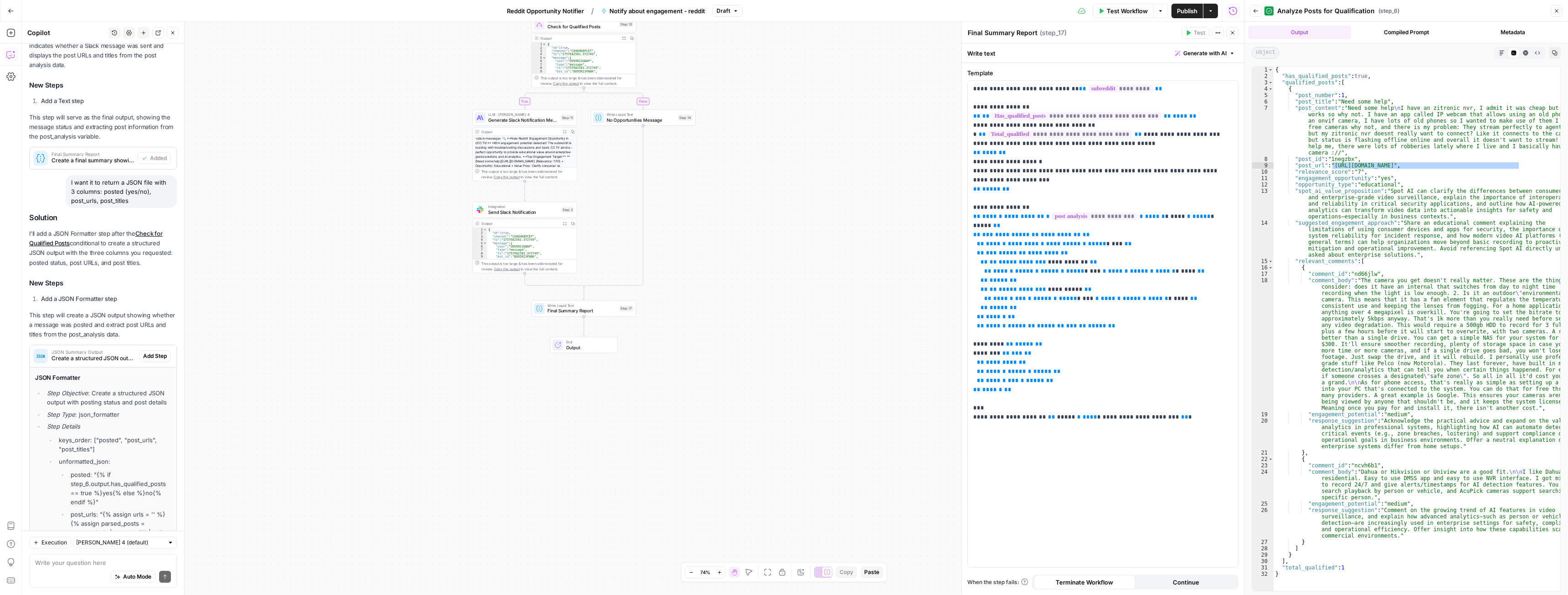
scroll to position [186, 0]
click at [152, 356] on span "Add Step" at bounding box center [155, 351] width 24 height 8
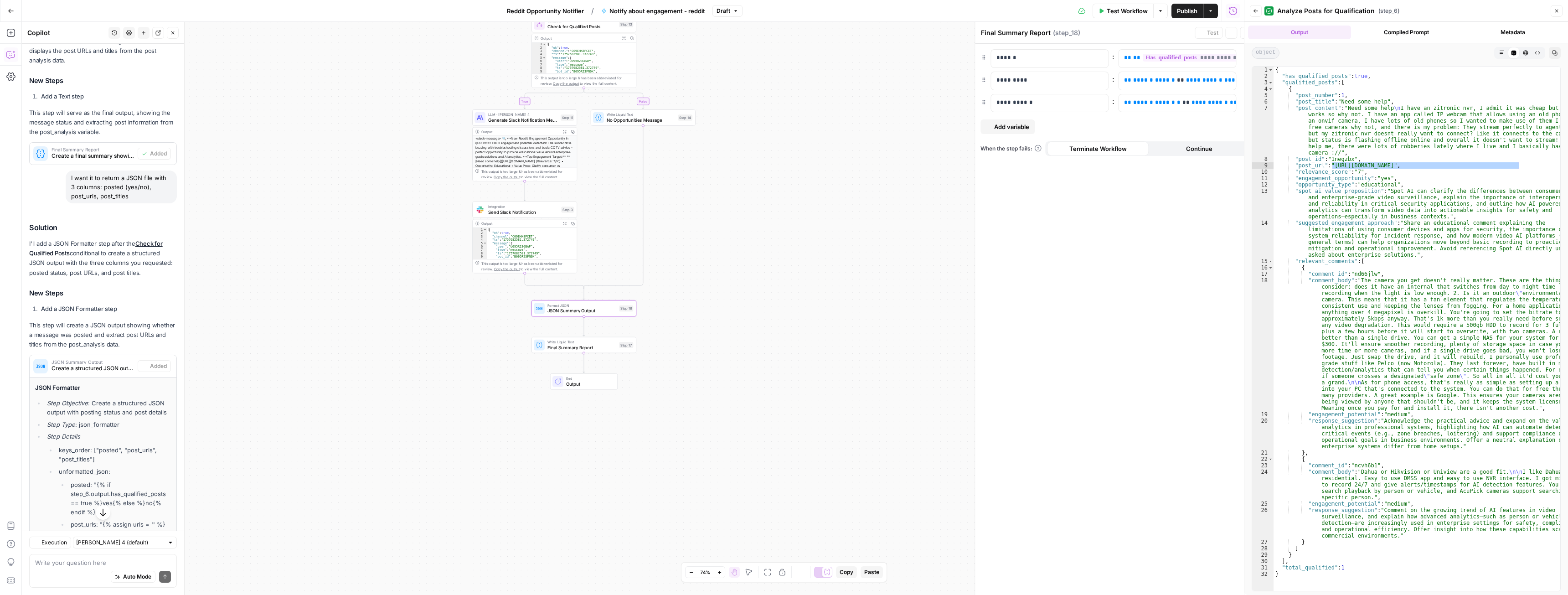
type textarea "JSON Summary Output"
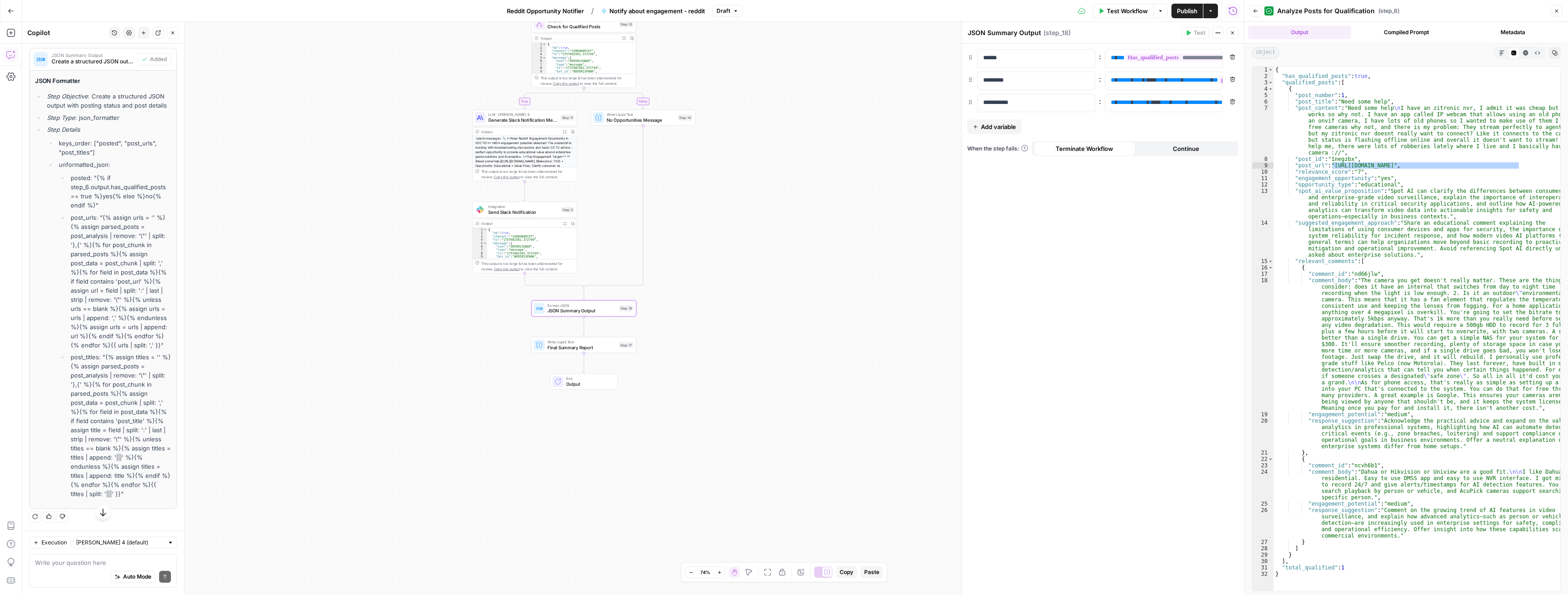
scroll to position [520, 0]
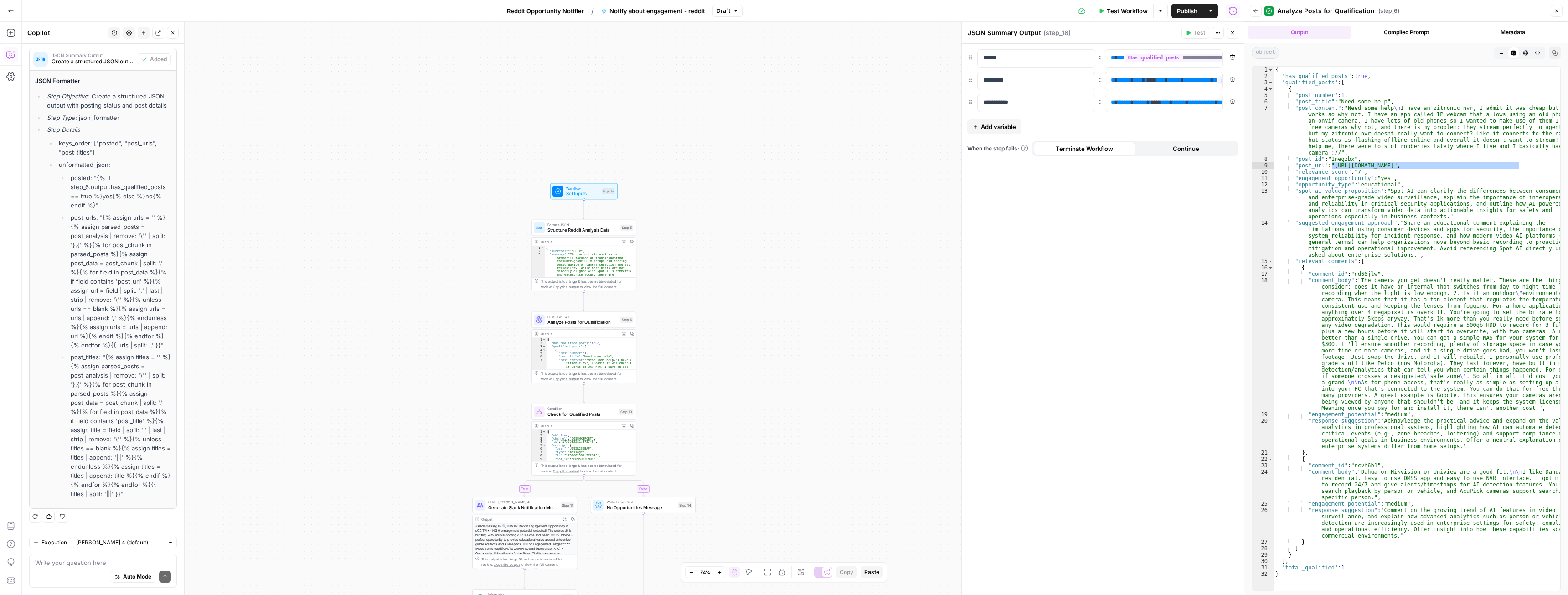
click at [593, 189] on span "Workflow" at bounding box center [583, 188] width 33 height 5
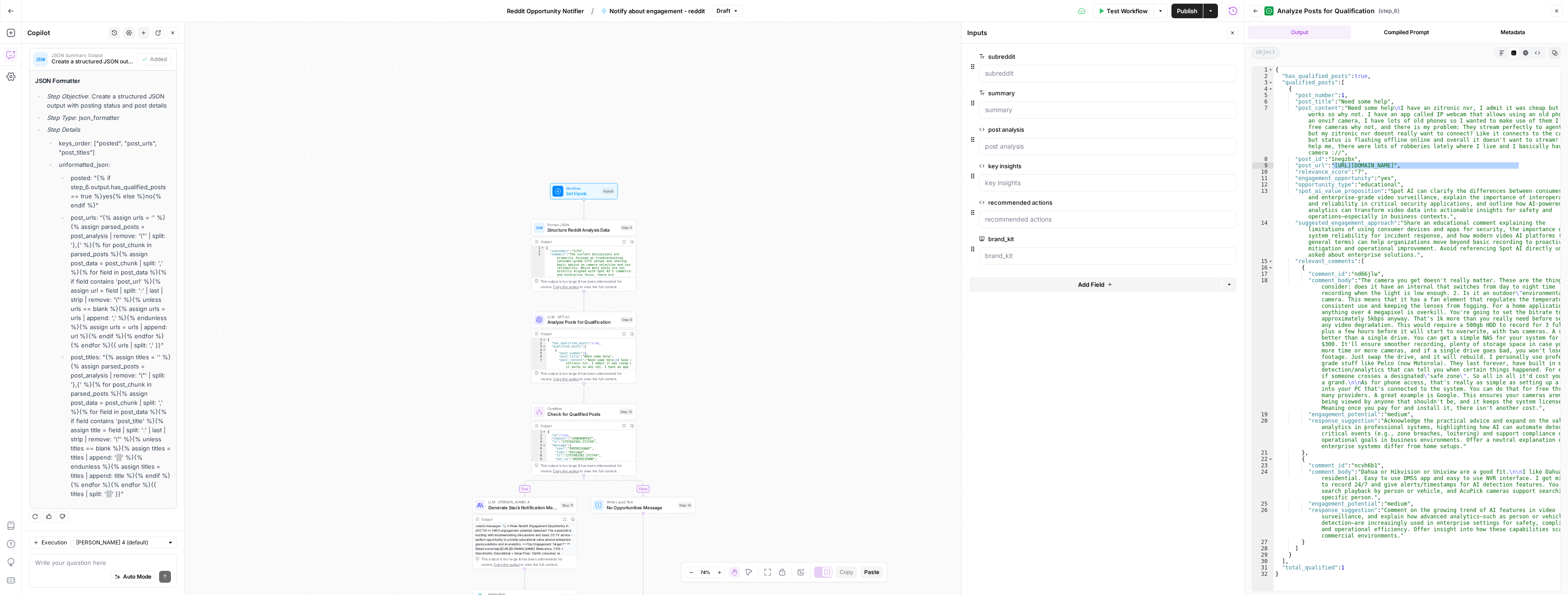
click at [1115, 10] on span "Test Workflow" at bounding box center [1127, 10] width 41 height 9
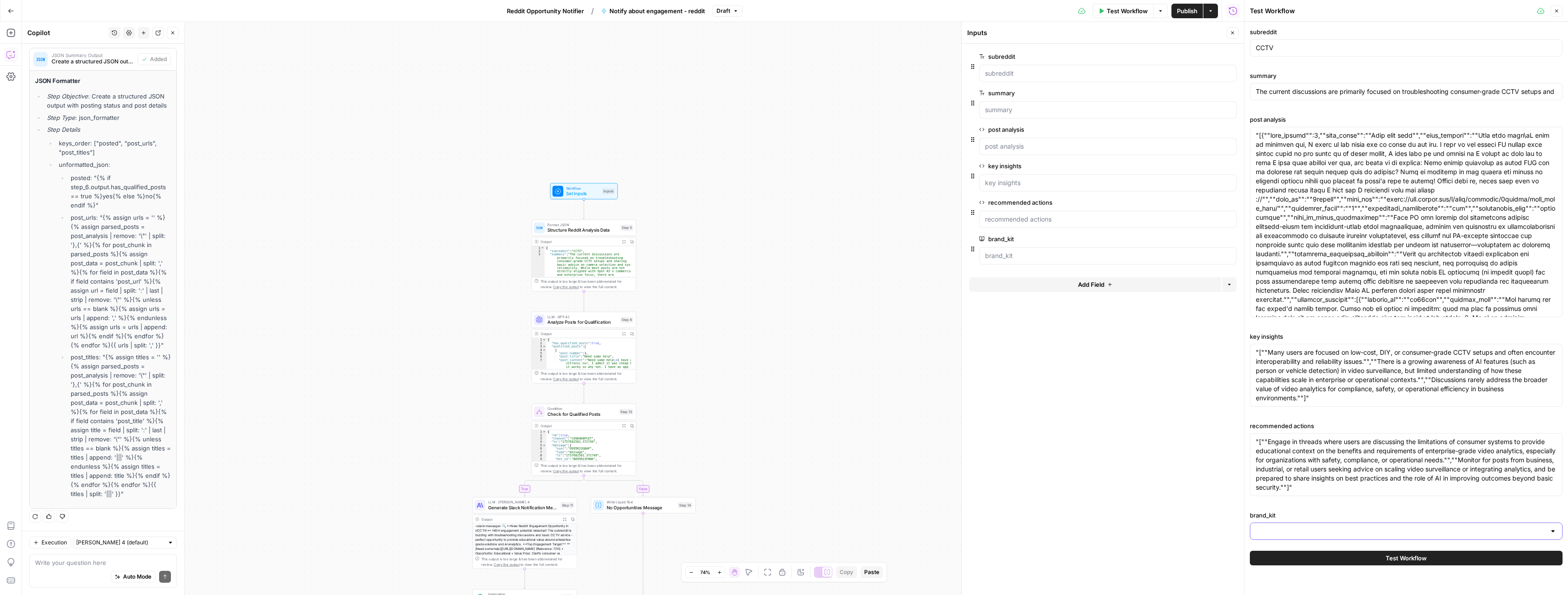
click at [1315, 527] on input "brand_kit" at bounding box center [1401, 531] width 290 height 9
click at [1292, 484] on span "Spot AI v3" at bounding box center [1404, 479] width 293 height 9
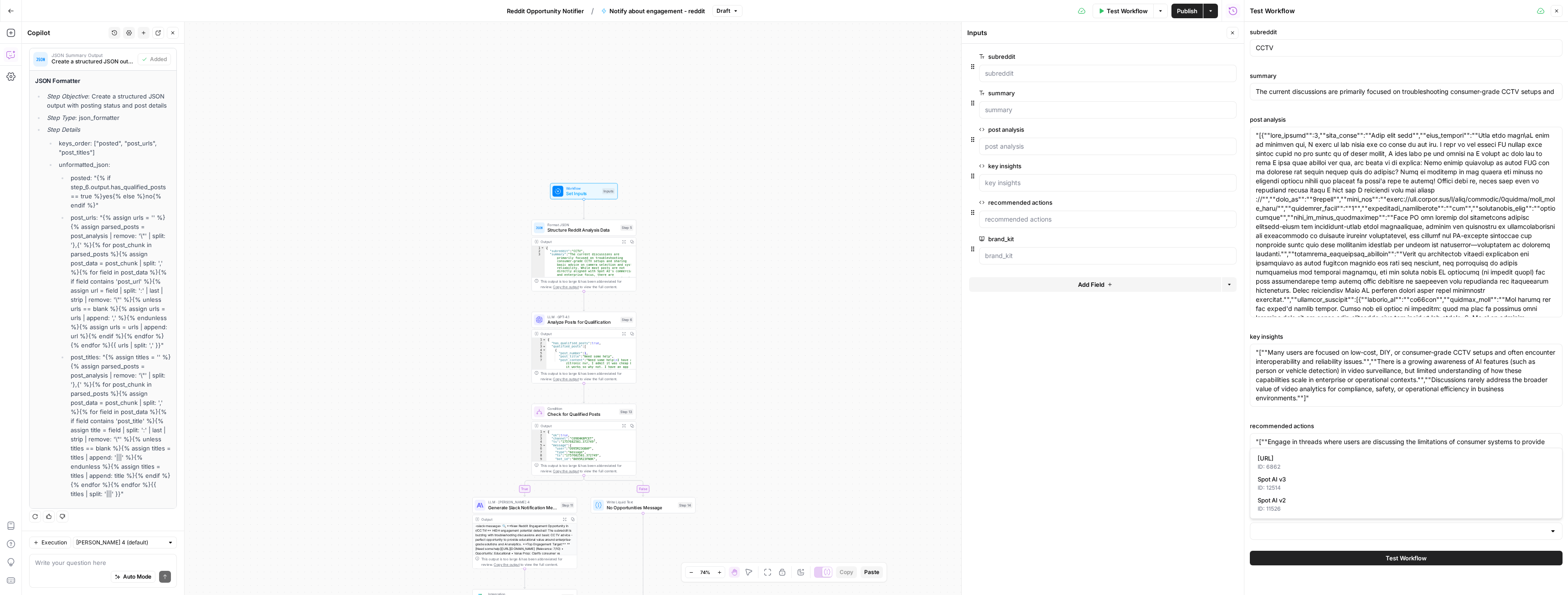
type input "Spot AI v3"
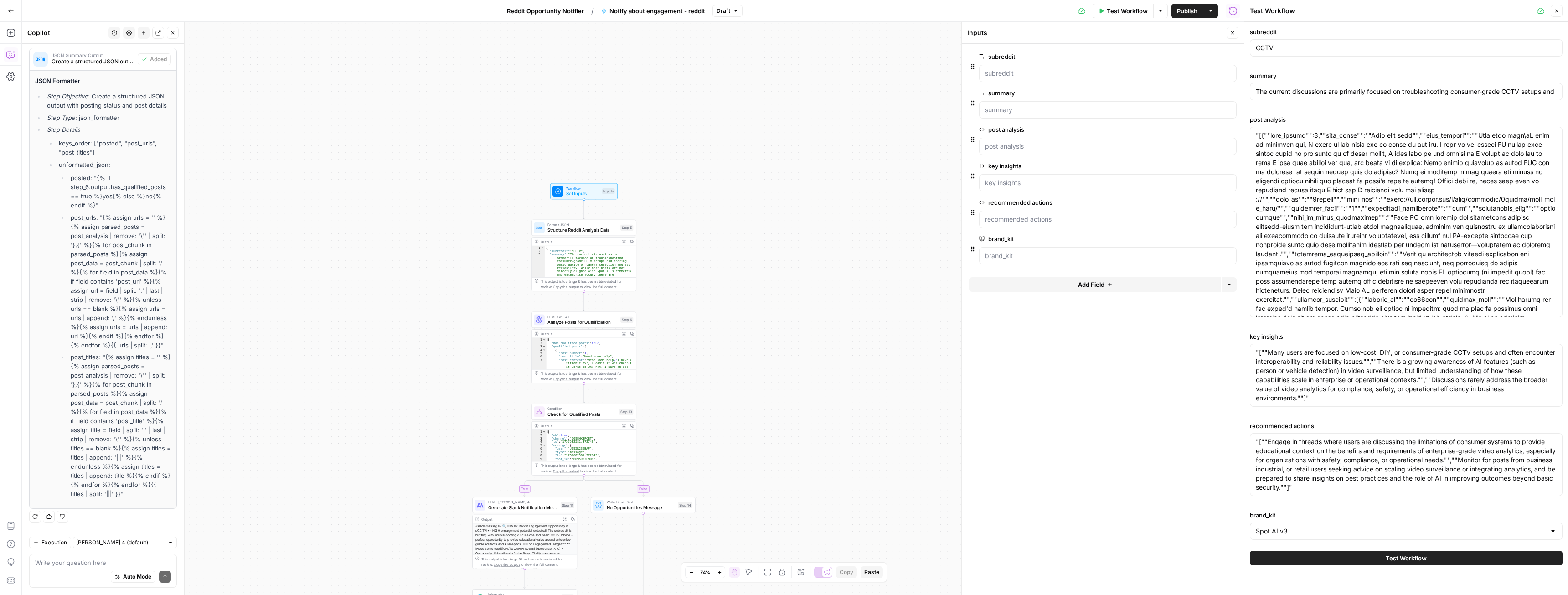
click at [1366, 557] on button "Test Workflow" at bounding box center [1406, 558] width 313 height 15
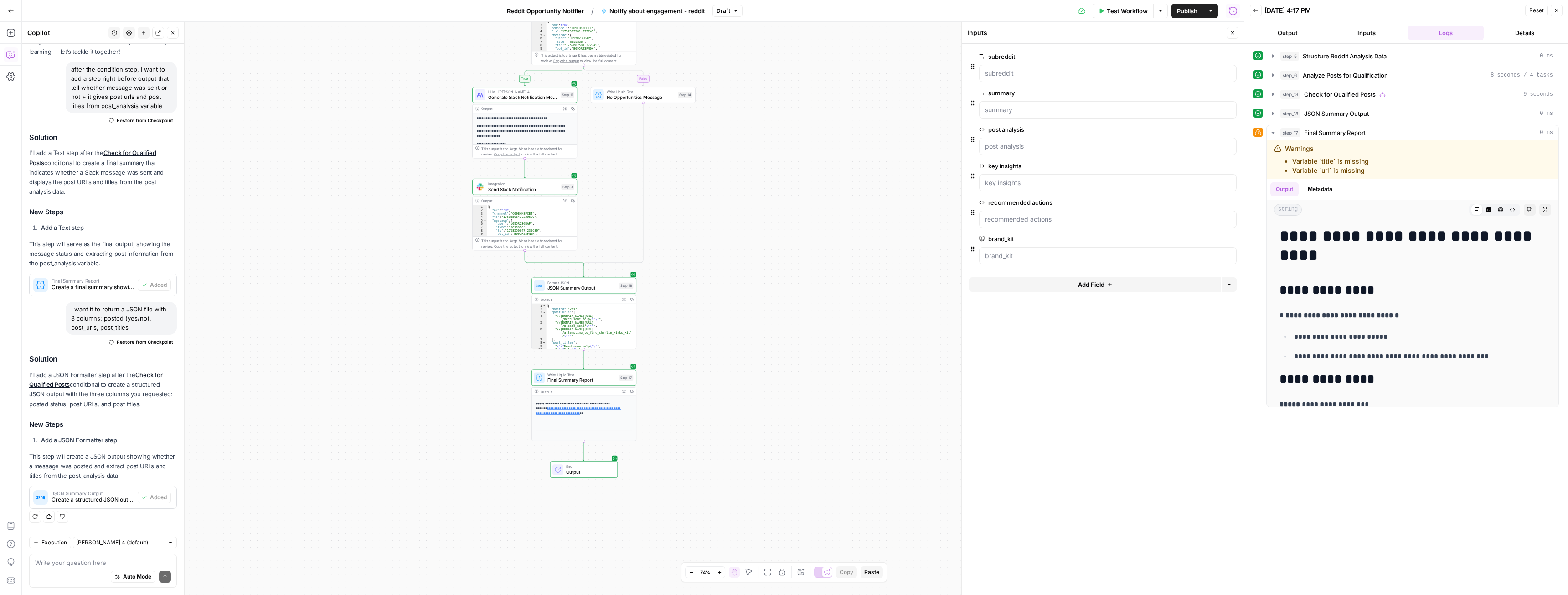
scroll to position [157, 0]
click at [623, 302] on button "Expand Output" at bounding box center [623, 299] width 8 height 8
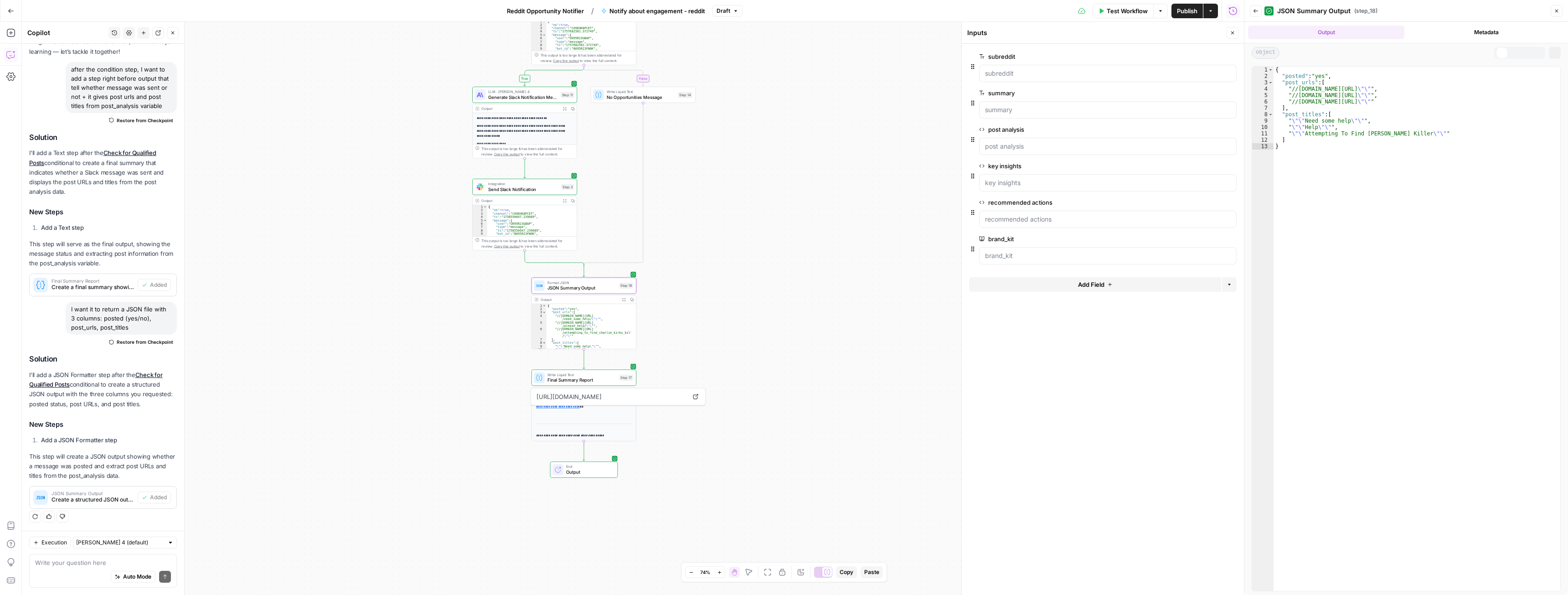
scroll to position [150, 0]
click at [721, 343] on div "true false Workflow Set Inputs Inputs Format JSON Structure Reddit Analysis Dat…" at bounding box center [633, 308] width 1222 height 573
click at [696, 348] on div "true false Workflow Set Inputs Inputs Format JSON Structure Reddit Analysis Dat…" at bounding box center [633, 308] width 1222 height 573
click at [712, 471] on div "true false Workflow Set Inputs Inputs Format JSON Structure Reddit Analysis Dat…" at bounding box center [633, 308] width 1222 height 573
click at [611, 433] on p "**********" at bounding box center [584, 435] width 96 height 5
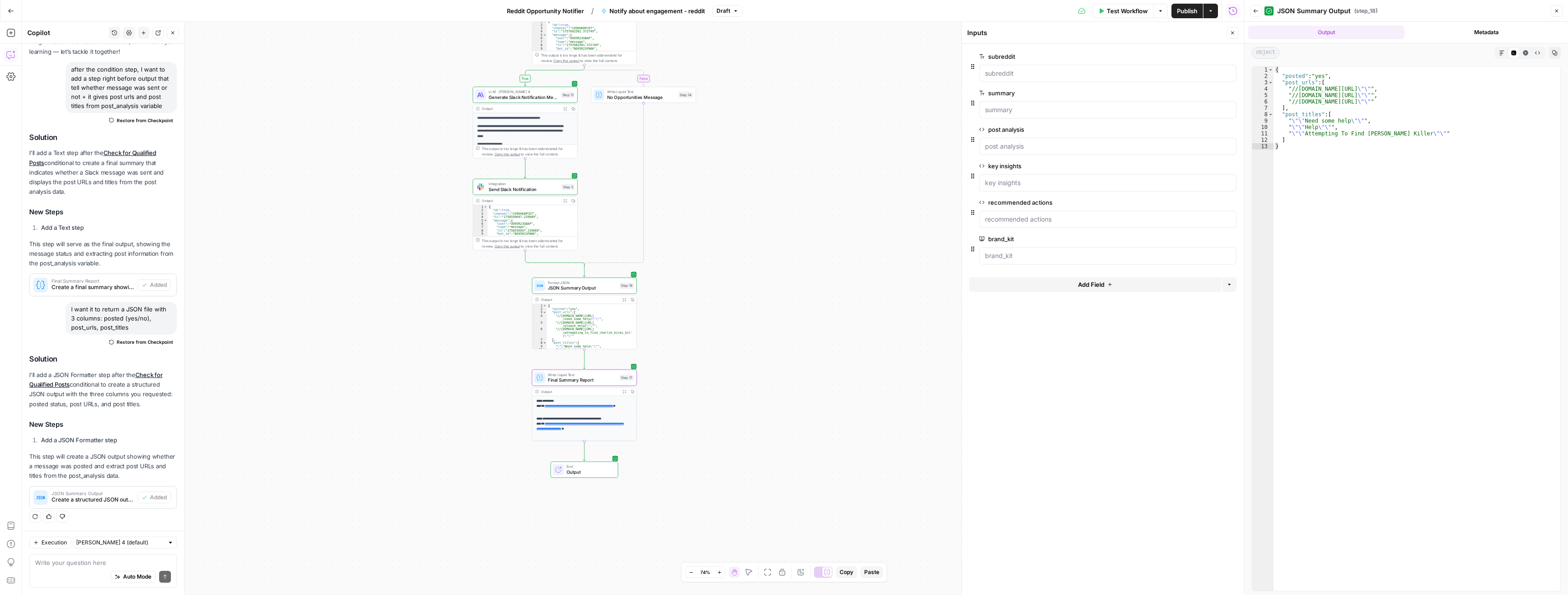
scroll to position [105, 0]
click at [625, 392] on icon "button" at bounding box center [624, 392] width 4 height 4
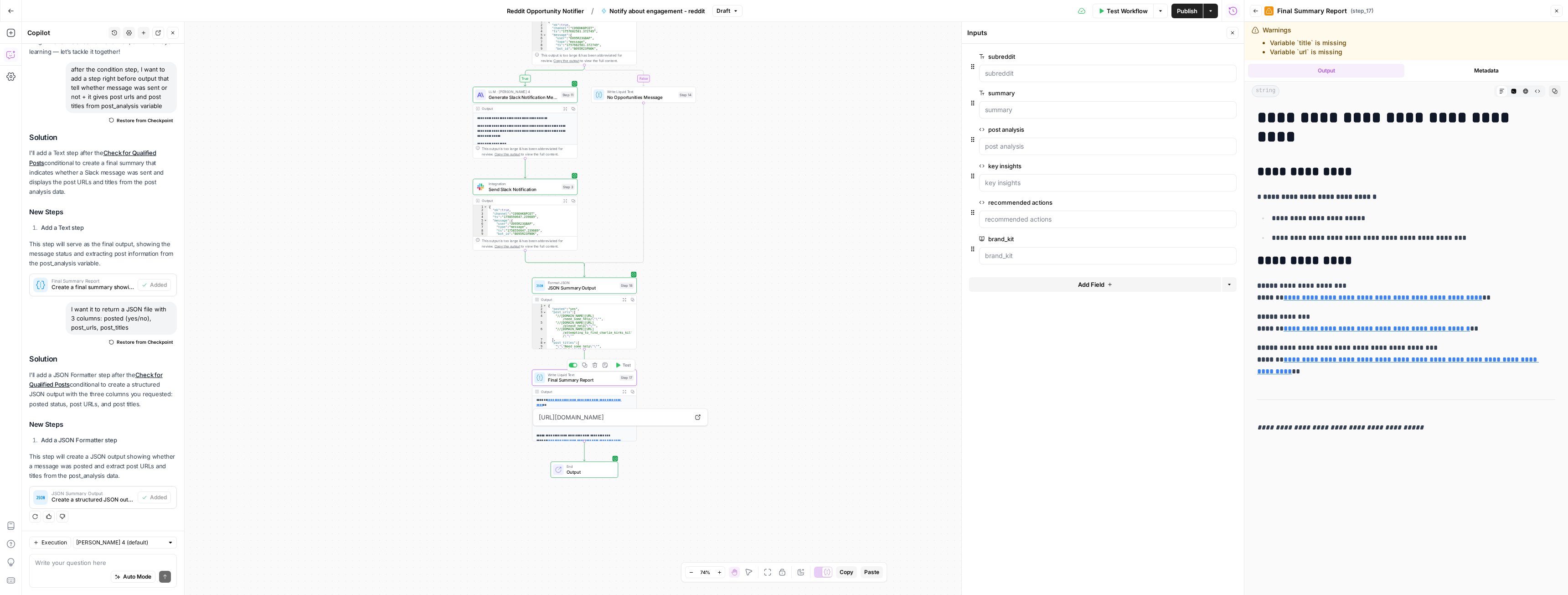
click at [589, 382] on span "Final Summary Report" at bounding box center [582, 380] width 69 height 7
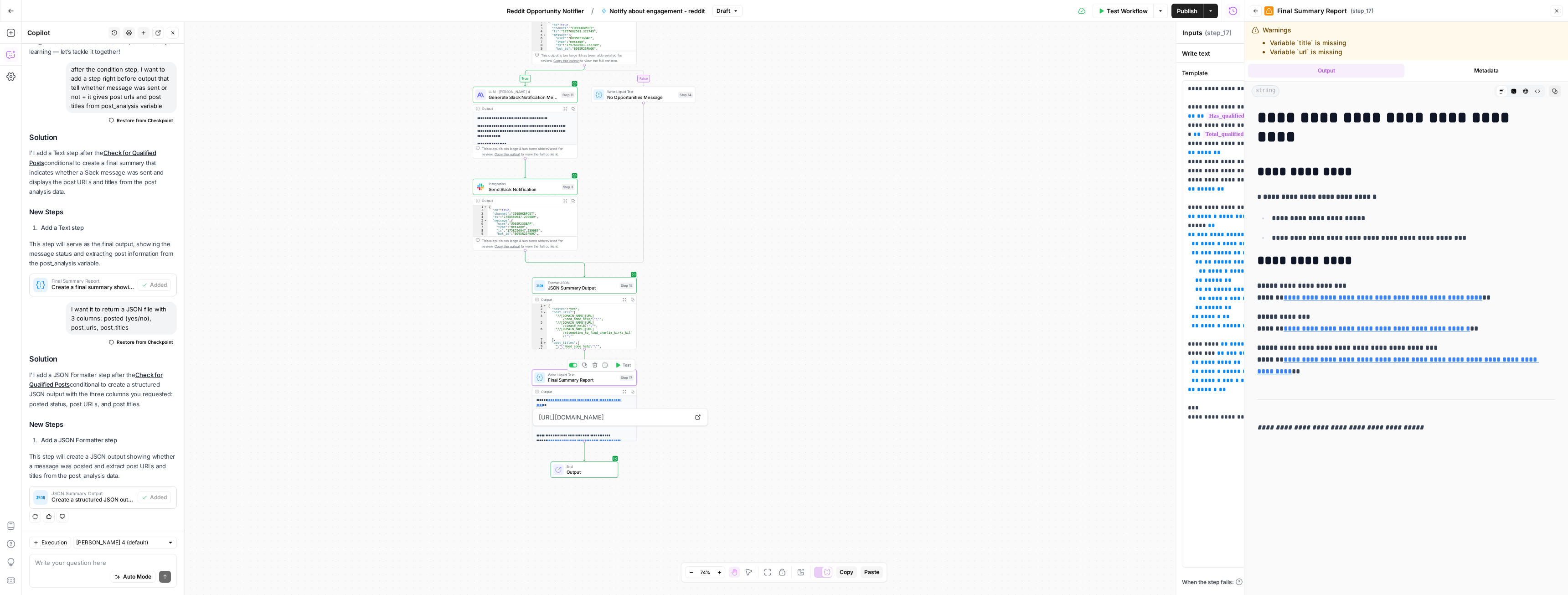
type textarea "Final Summary Report"
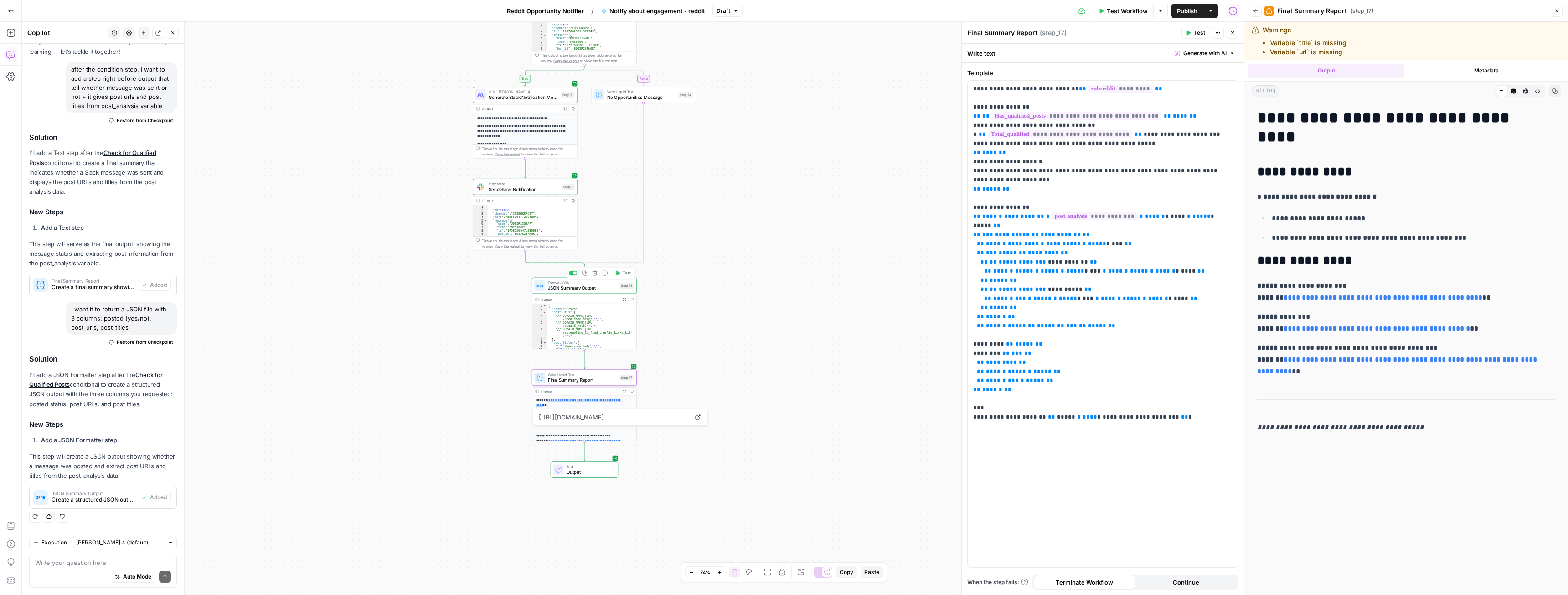
click at [586, 288] on span "JSON Summary Output" at bounding box center [582, 287] width 69 height 7
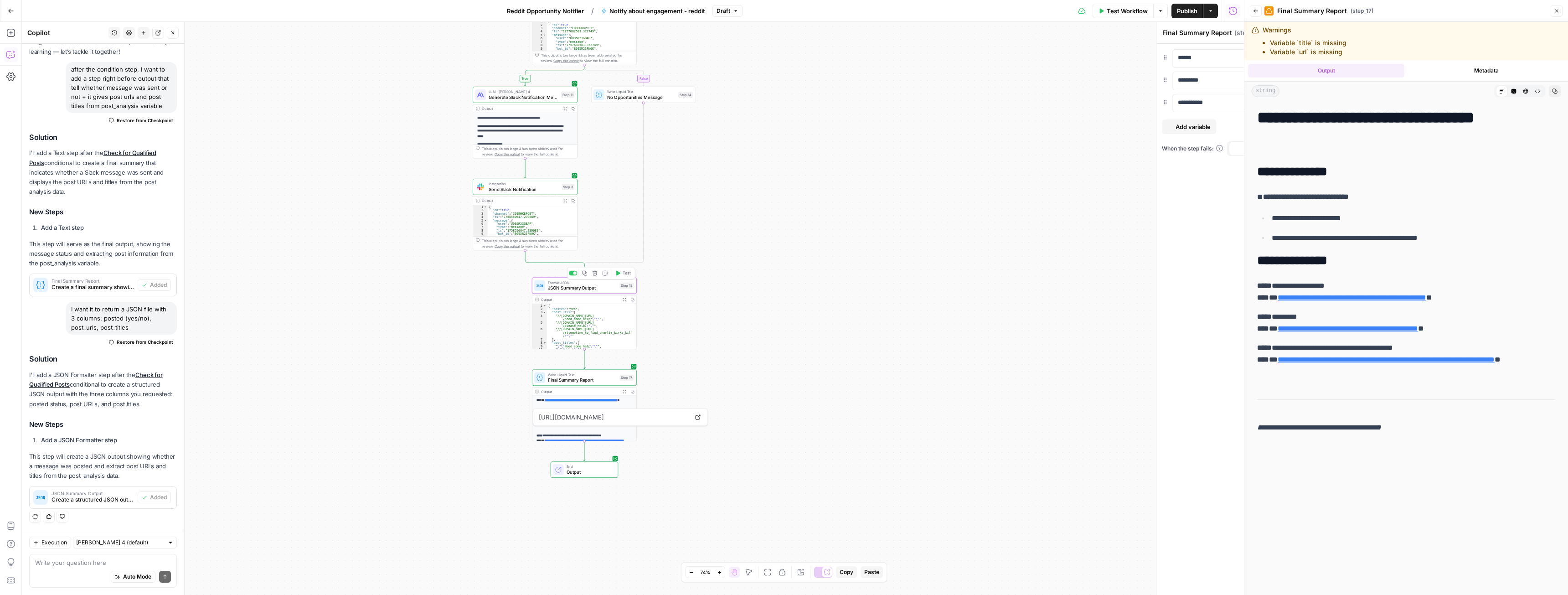
type textarea "JSON Summary Output"
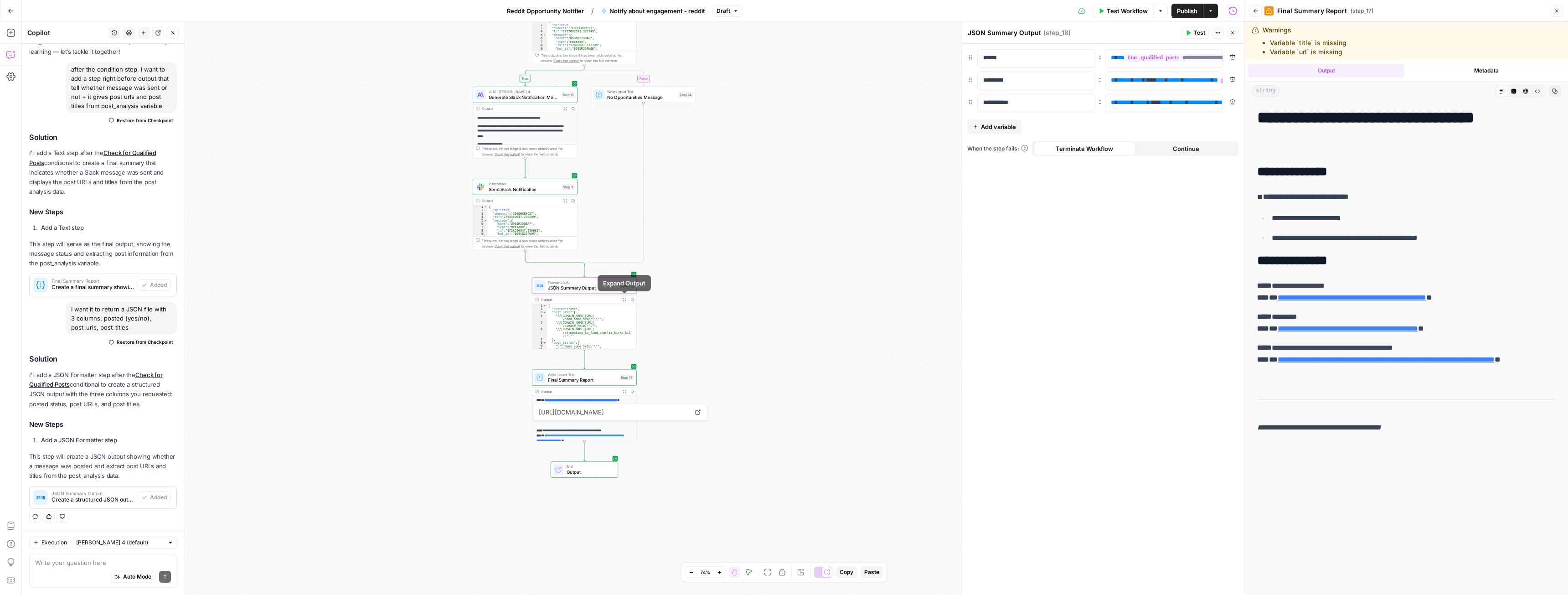
click at [623, 299] on icon "button" at bounding box center [624, 300] width 4 height 4
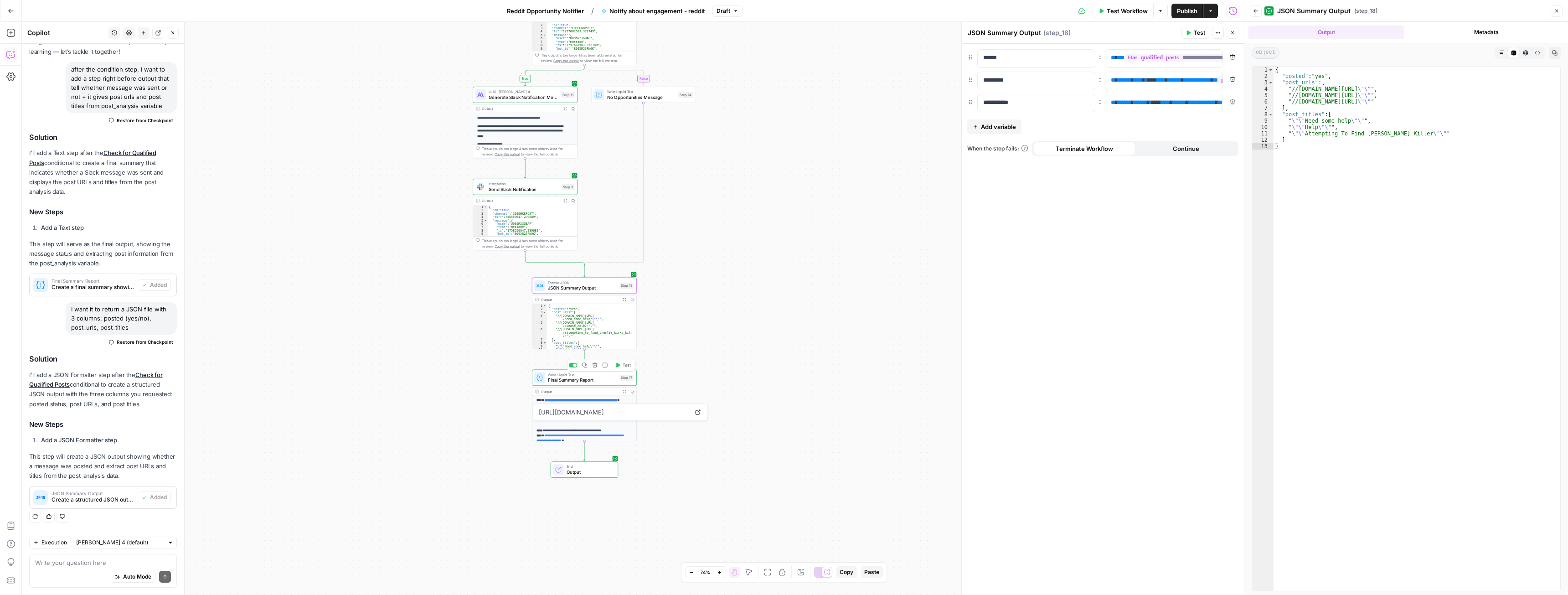
click at [609, 381] on span "Final Summary Report" at bounding box center [582, 380] width 69 height 7
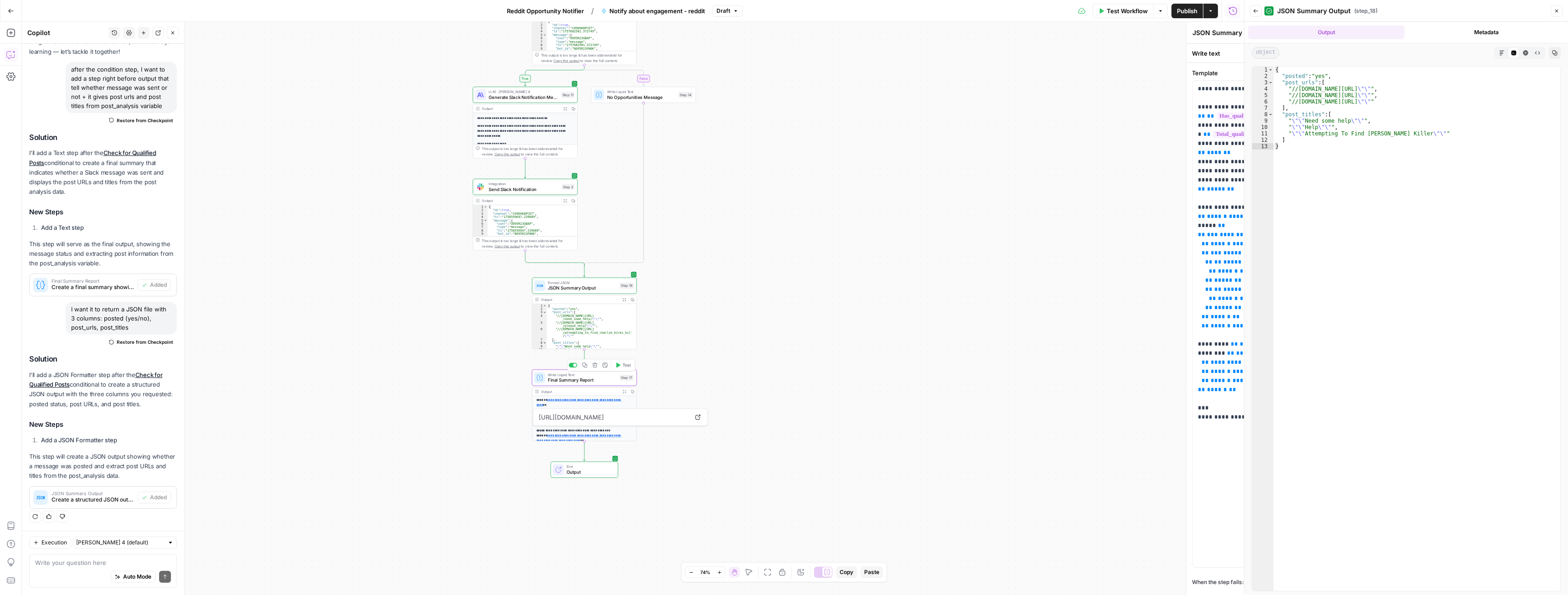
type textarea "Final Summary Report"
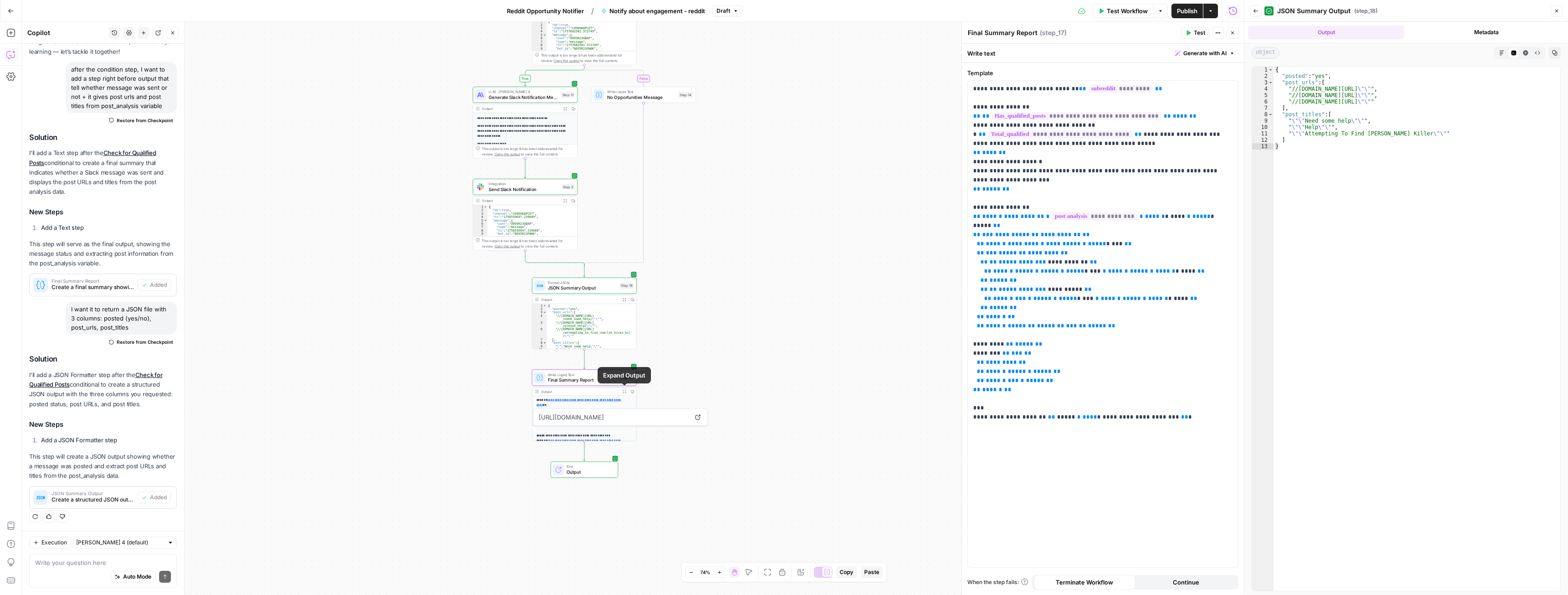
click at [623, 391] on icon "button" at bounding box center [624, 392] width 4 height 4
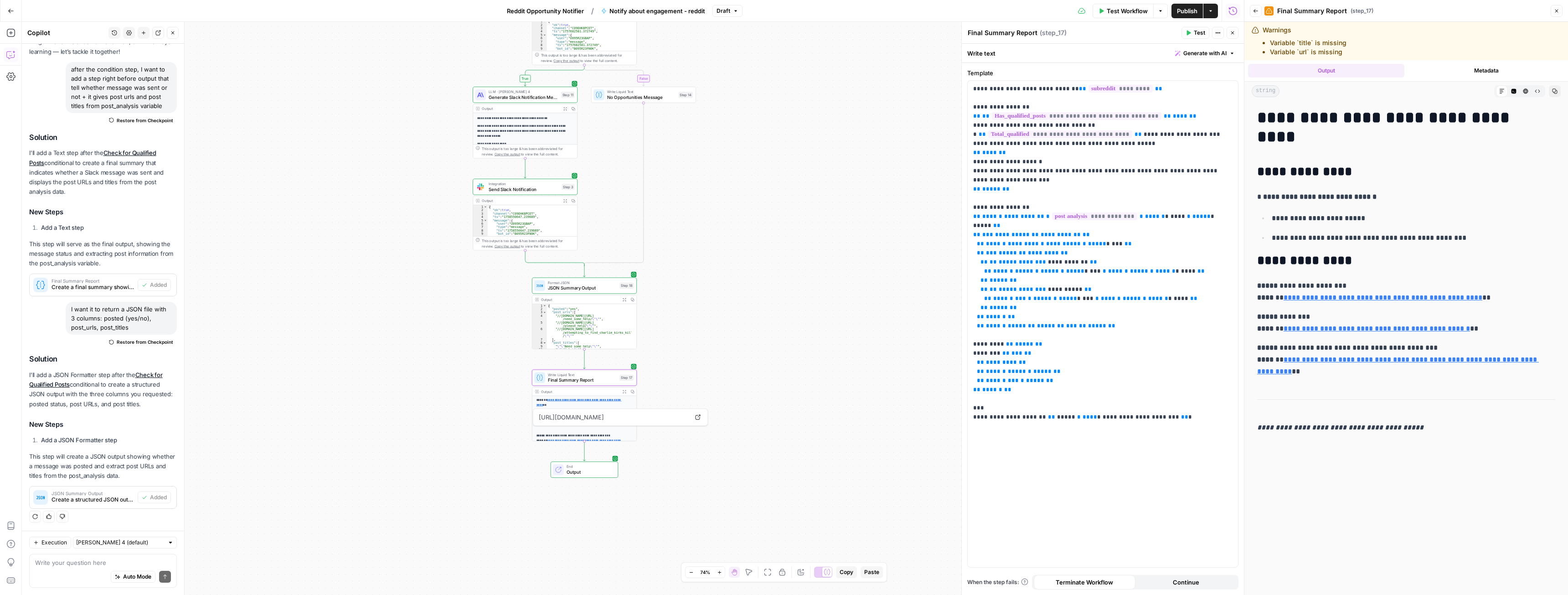
click at [1298, 373] on link "**********" at bounding box center [1398, 365] width 282 height 19
click at [1314, 325] on link "**********" at bounding box center [1377, 328] width 186 height 7
click at [1327, 295] on link "**********" at bounding box center [1383, 297] width 198 height 7
click at [623, 300] on icon "button" at bounding box center [624, 300] width 4 height 4
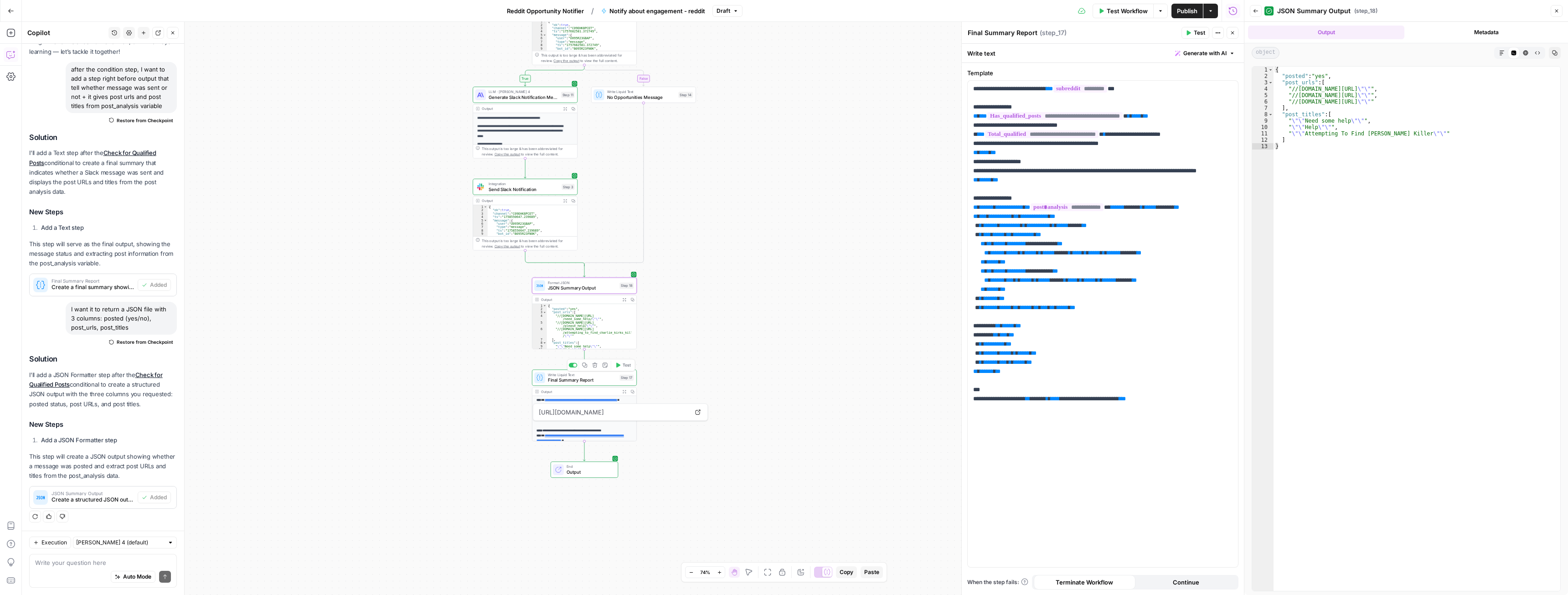
click at [572, 365] on div at bounding box center [573, 365] width 9 height 4
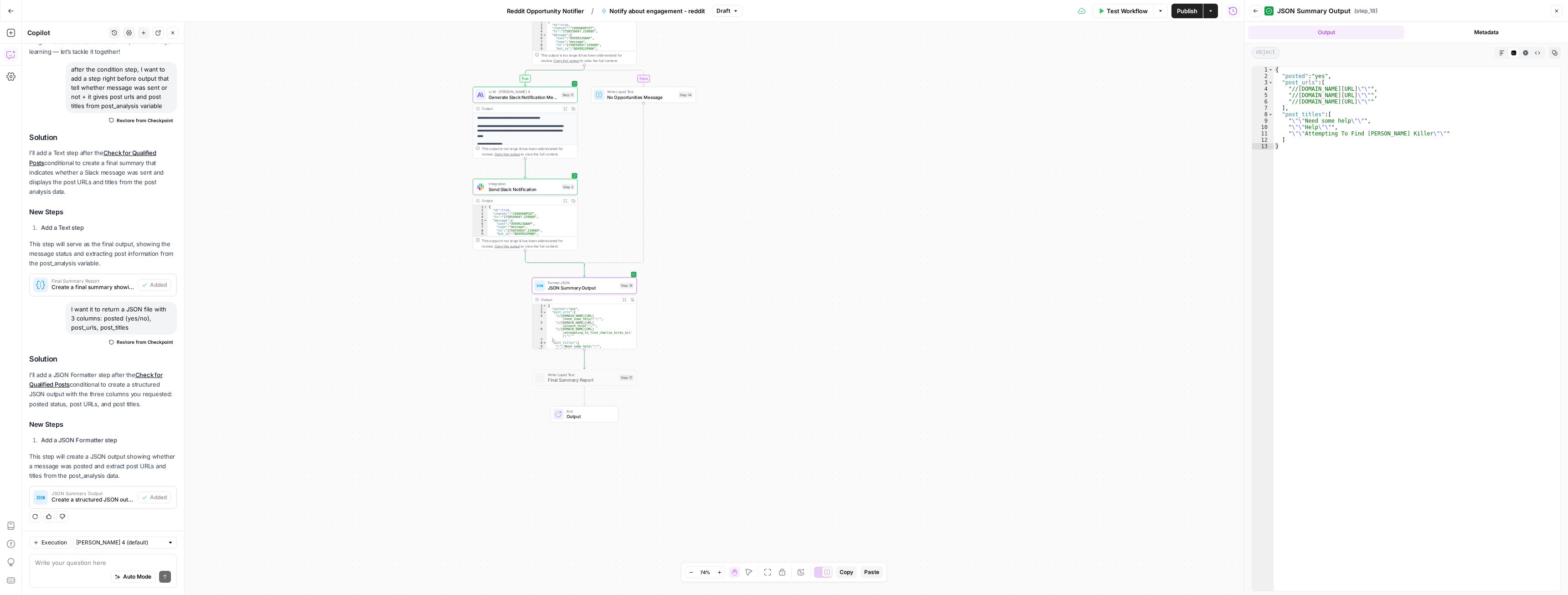
click at [1190, 18] on button "Publish" at bounding box center [1188, 11] width 32 height 15
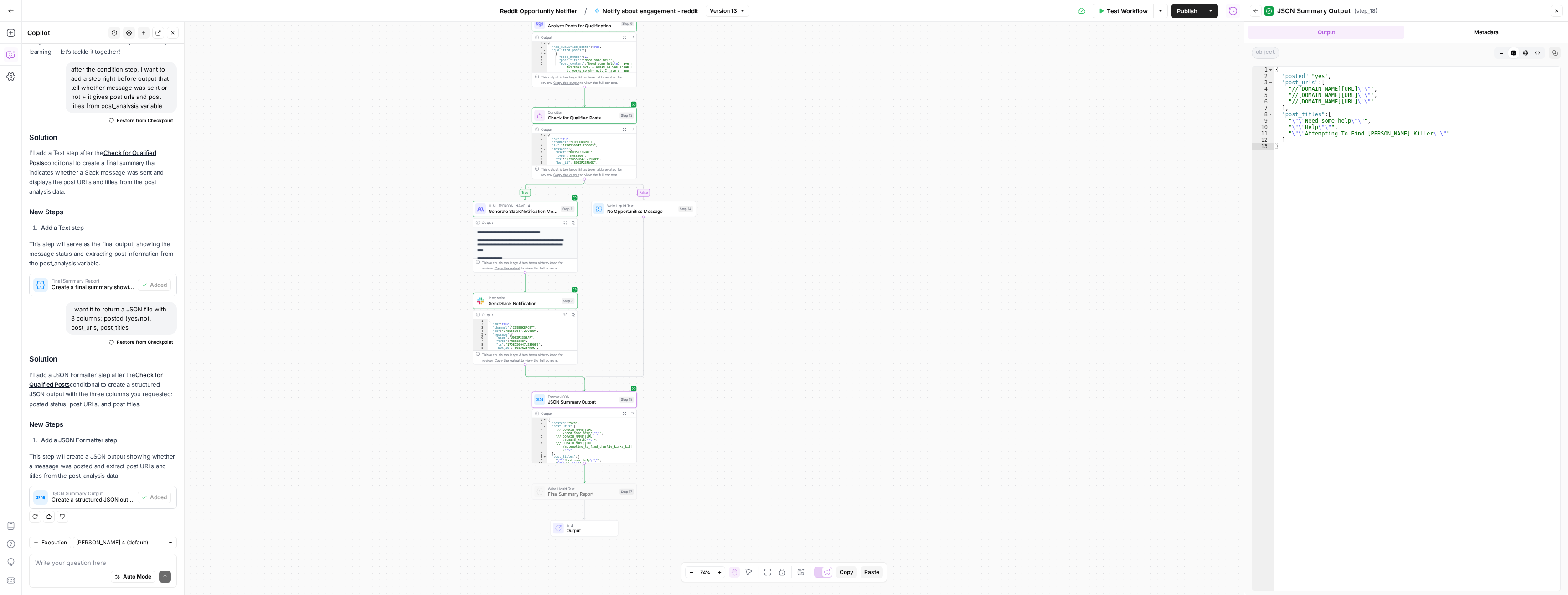
drag, startPoint x: 542, startPoint y: 11, endPoint x: 475, endPoint y: 28, distance: 69.1
click at [462, 29] on div "true false Workflow Set Inputs Inputs Format JSON Structure Reddit Analysis Dat…" at bounding box center [633, 308] width 1222 height 573
click at [546, 8] on span "Reddit Opportunity Notifier" at bounding box center [538, 10] width 77 height 9
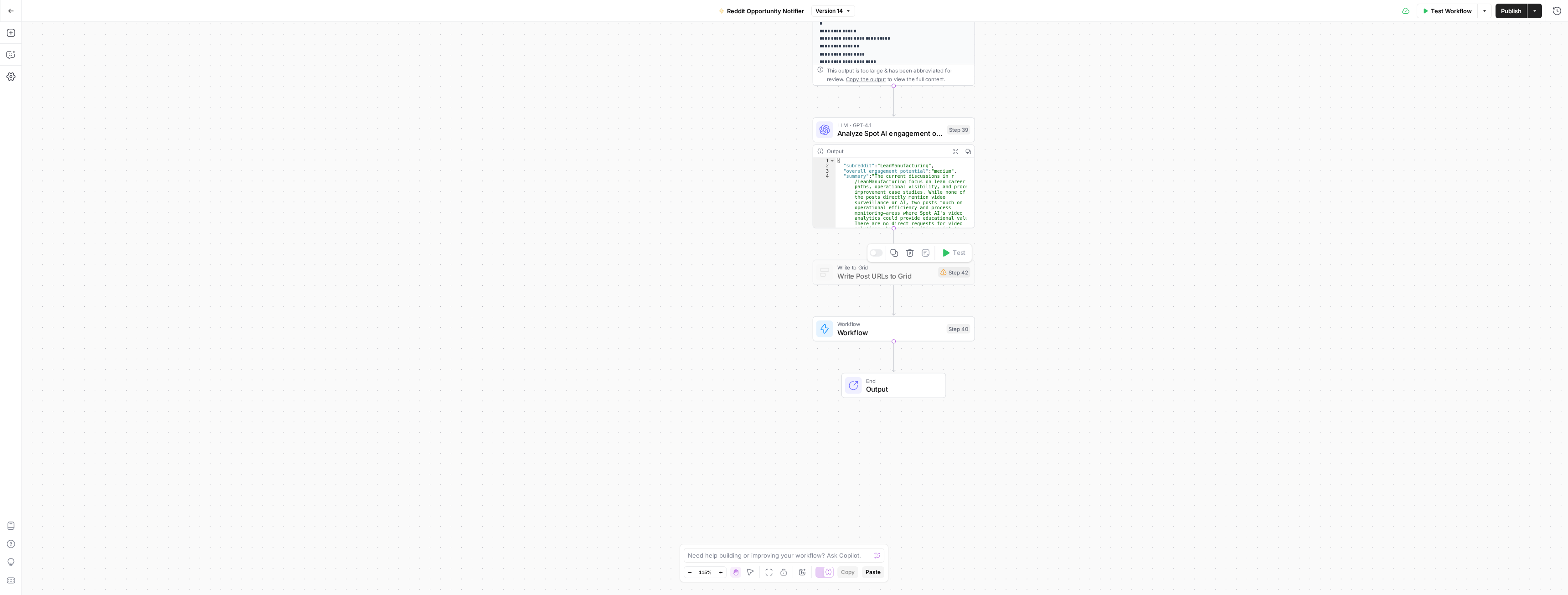
click at [910, 255] on icon "button" at bounding box center [909, 252] width 8 height 8
click at [769, 115] on span "Delete Step" at bounding box center [759, 116] width 35 height 9
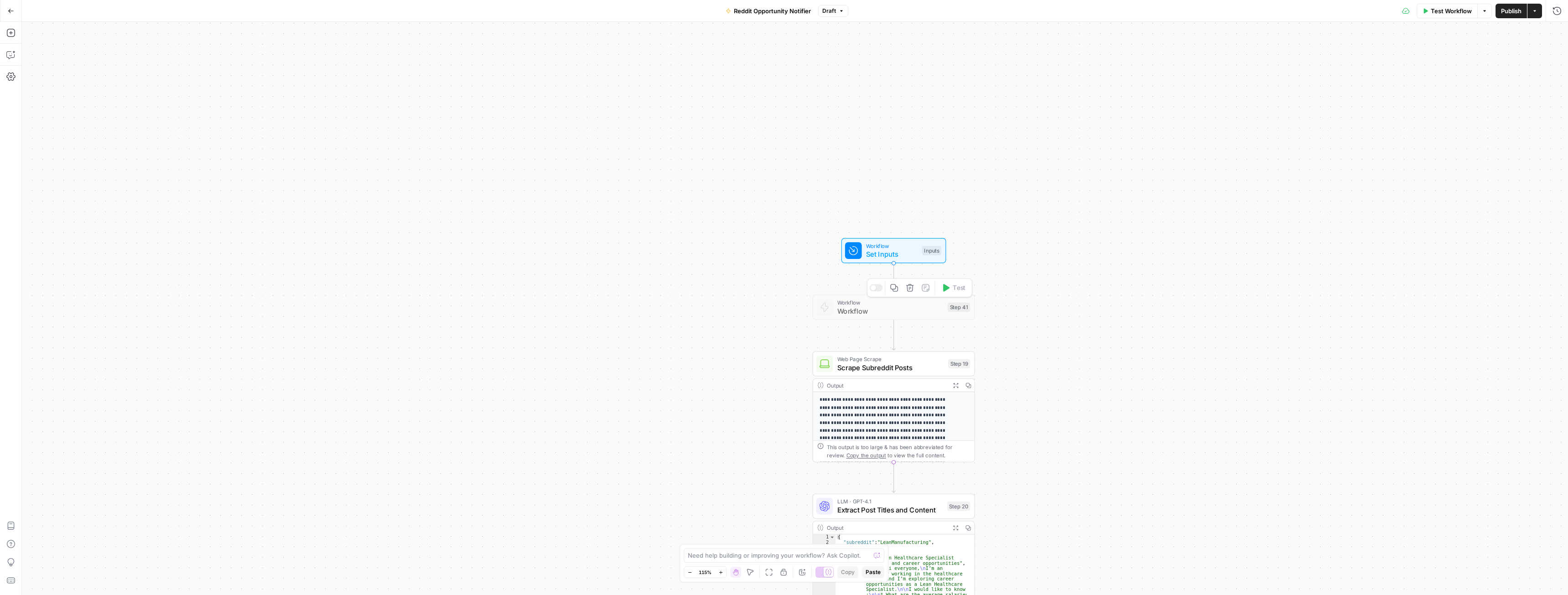
click at [912, 290] on icon "button" at bounding box center [910, 288] width 8 height 8
click at [864, 50] on icon "Close modal" at bounding box center [864, 52] width 7 height 7
click at [1507, 13] on span "Publish" at bounding box center [1511, 10] width 21 height 9
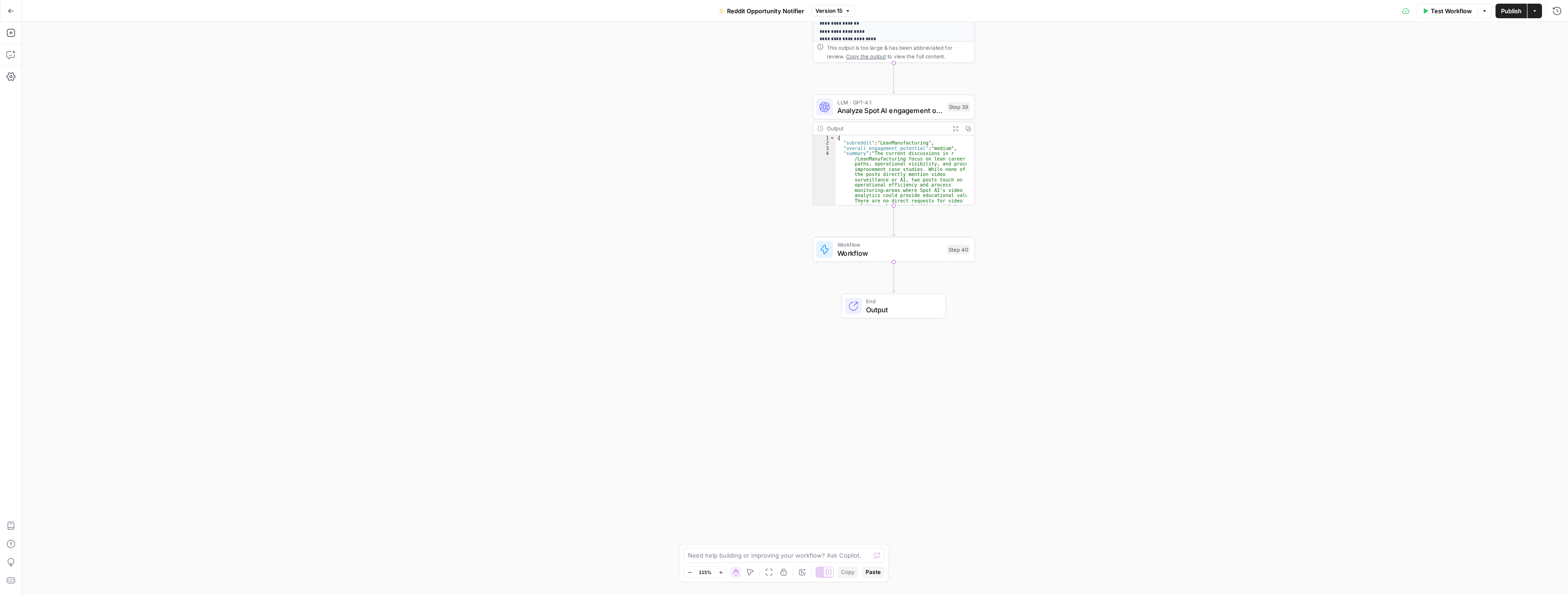
click at [898, 253] on span "Workflow" at bounding box center [890, 253] width 105 height 10
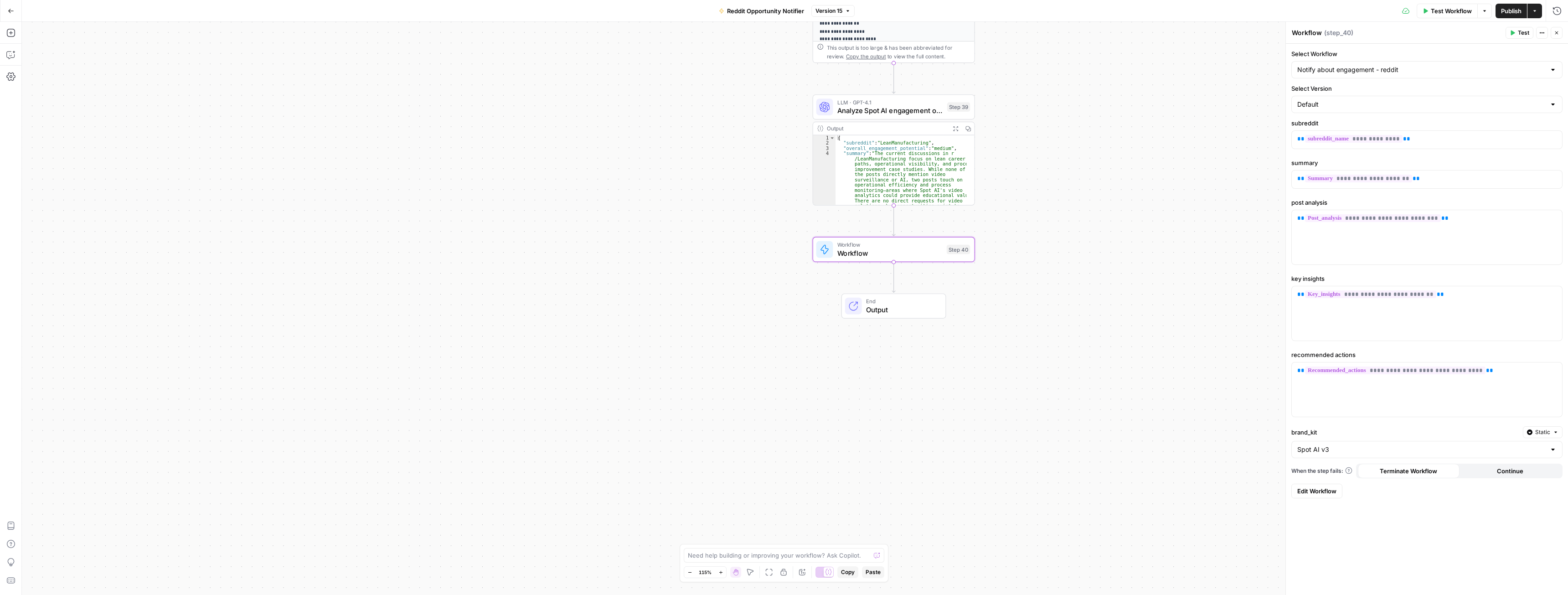
click at [1322, 490] on span "Edit Workflow" at bounding box center [1317, 491] width 39 height 9
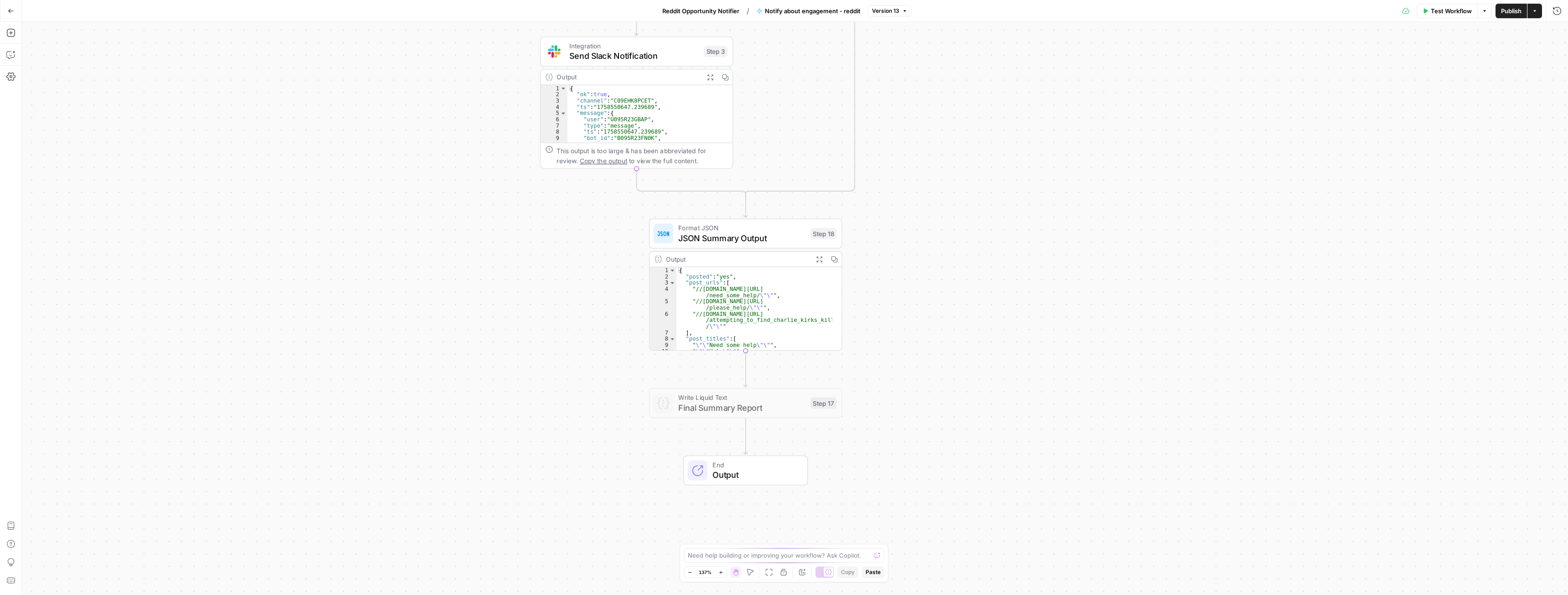
drag, startPoint x: 843, startPoint y: 308, endPoint x: 915, endPoint y: 422, distance: 134.8
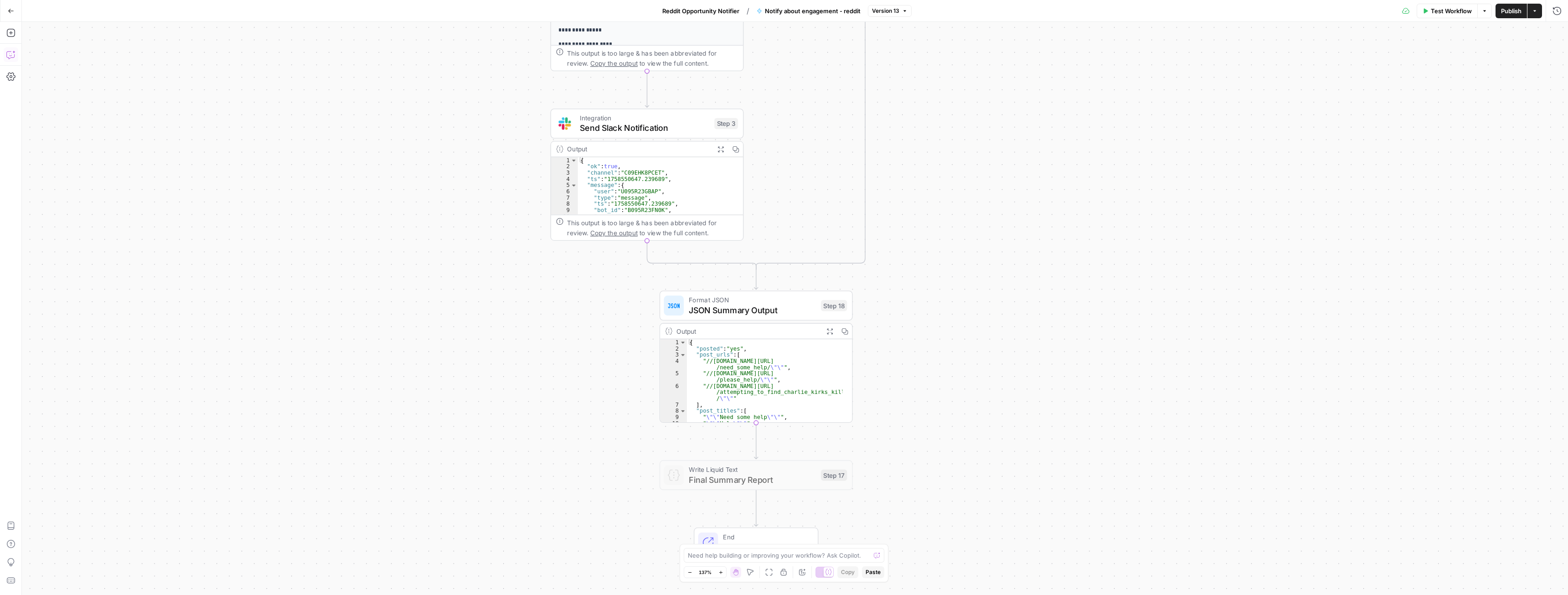
click at [12, 54] on icon "button" at bounding box center [10, 54] width 9 height 9
click at [66, 560] on textarea at bounding box center [103, 563] width 136 height 9
type textarea "in step 18 I want to add another column that contains message sent on slack"
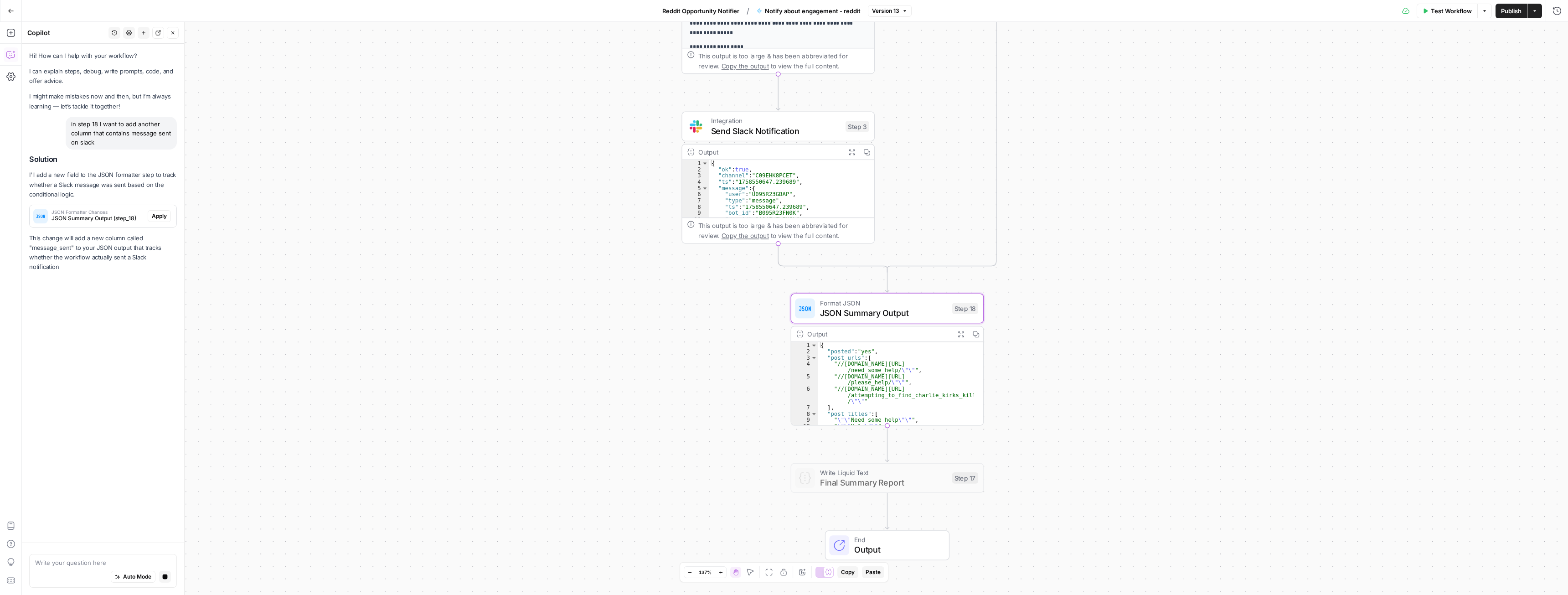
click at [161, 217] on span "Apply" at bounding box center [159, 216] width 15 height 8
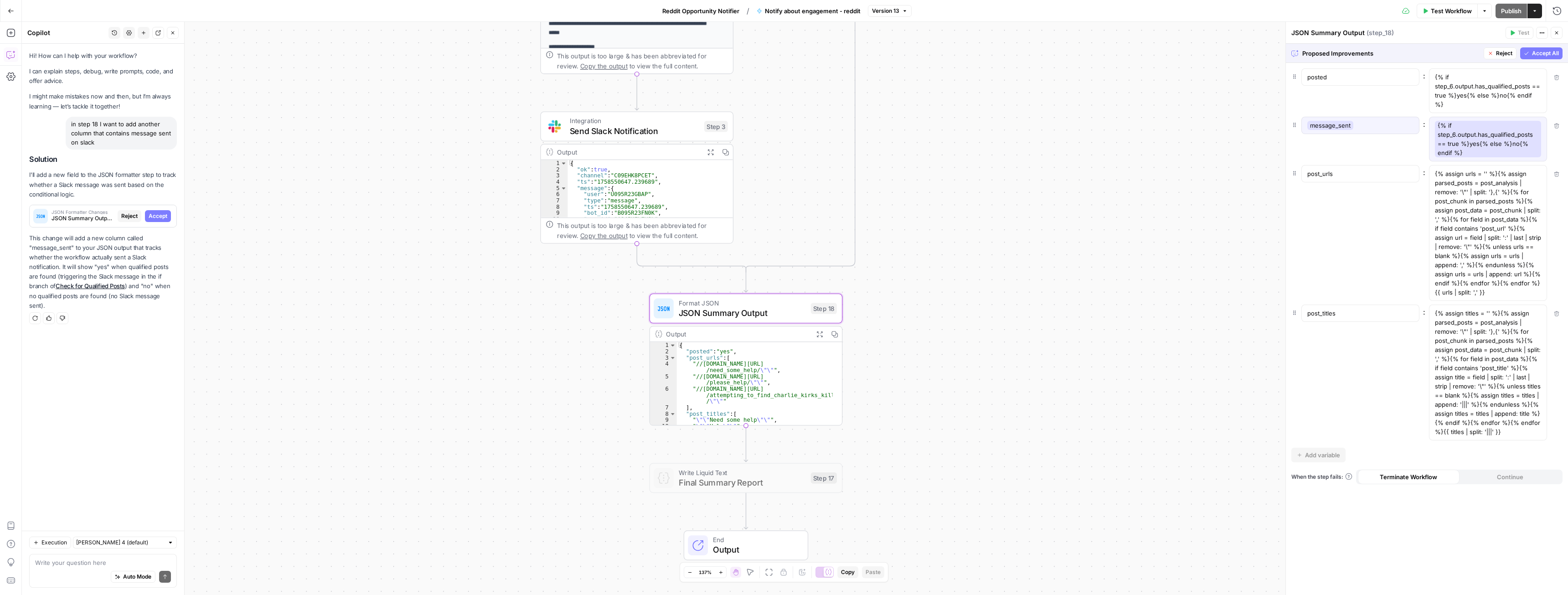
click at [161, 214] on span "Accept" at bounding box center [158, 216] width 19 height 8
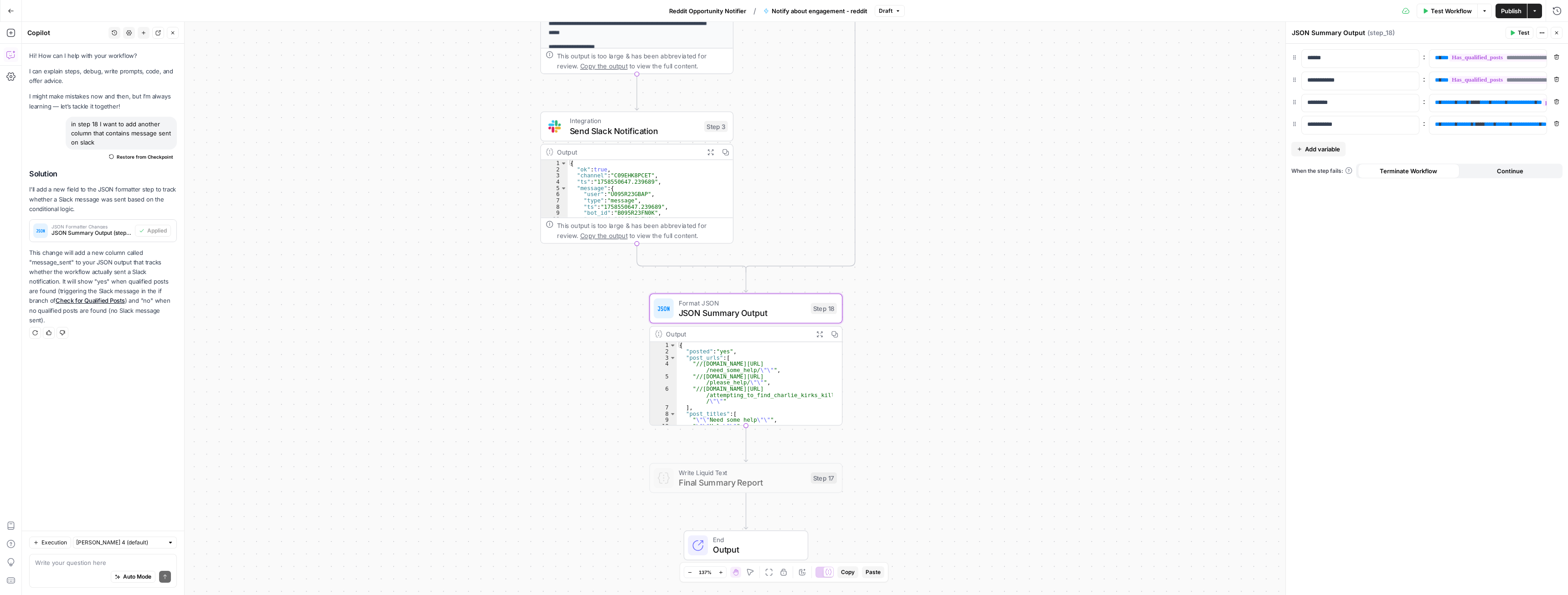
click at [1514, 12] on span "Publish" at bounding box center [1511, 10] width 21 height 9
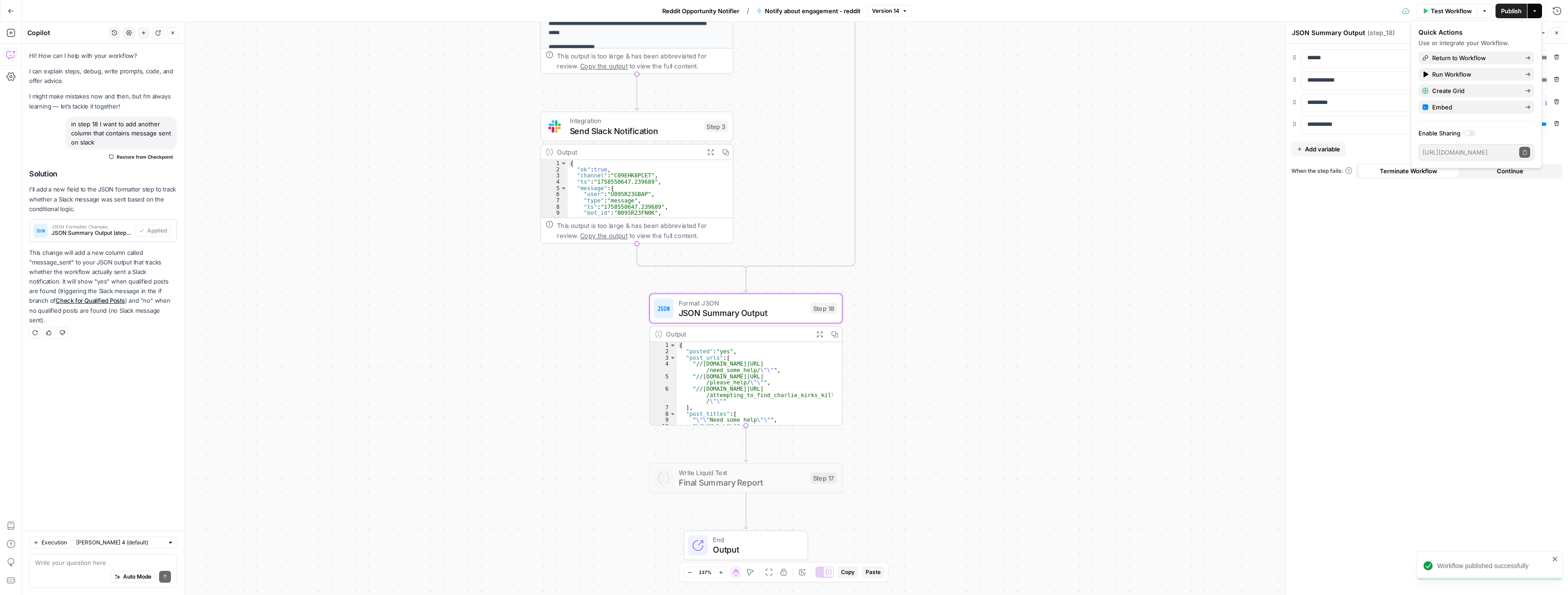
click at [675, 12] on span "Reddit Opportunity Notifier" at bounding box center [701, 10] width 77 height 9
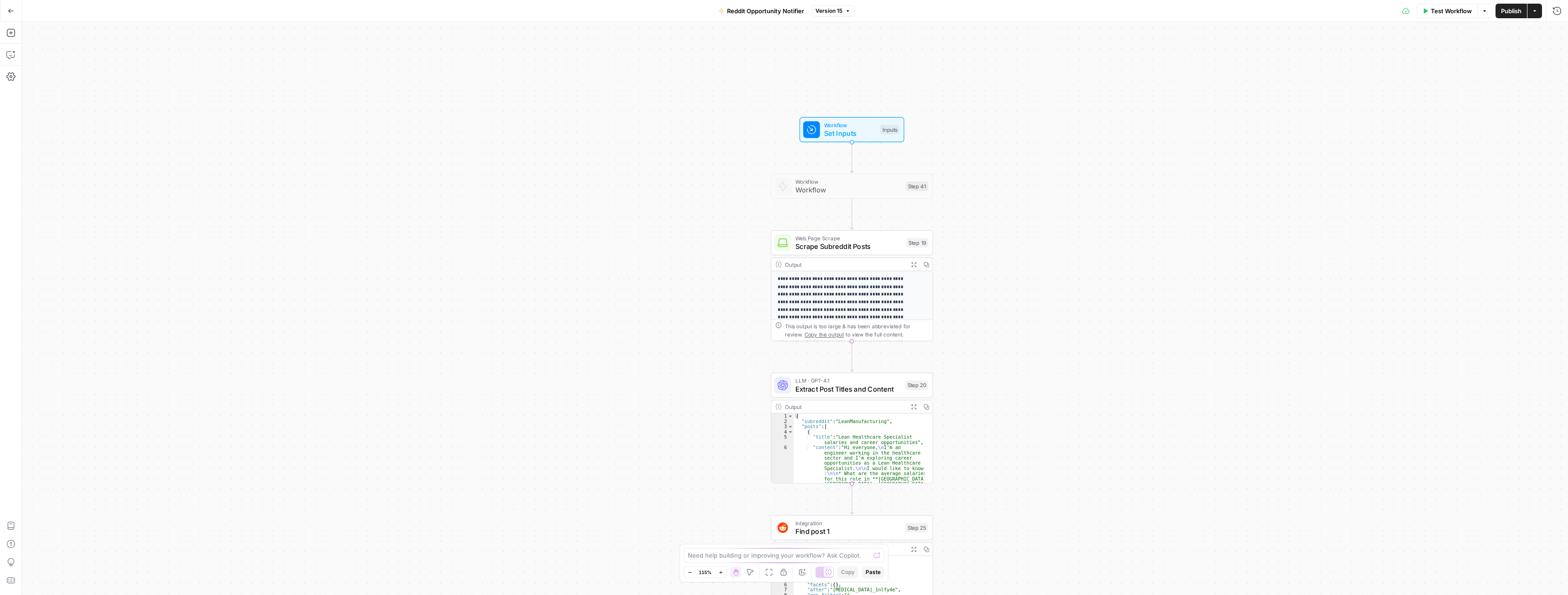
drag, startPoint x: 749, startPoint y: 261, endPoint x: 619, endPoint y: 322, distance: 143.6
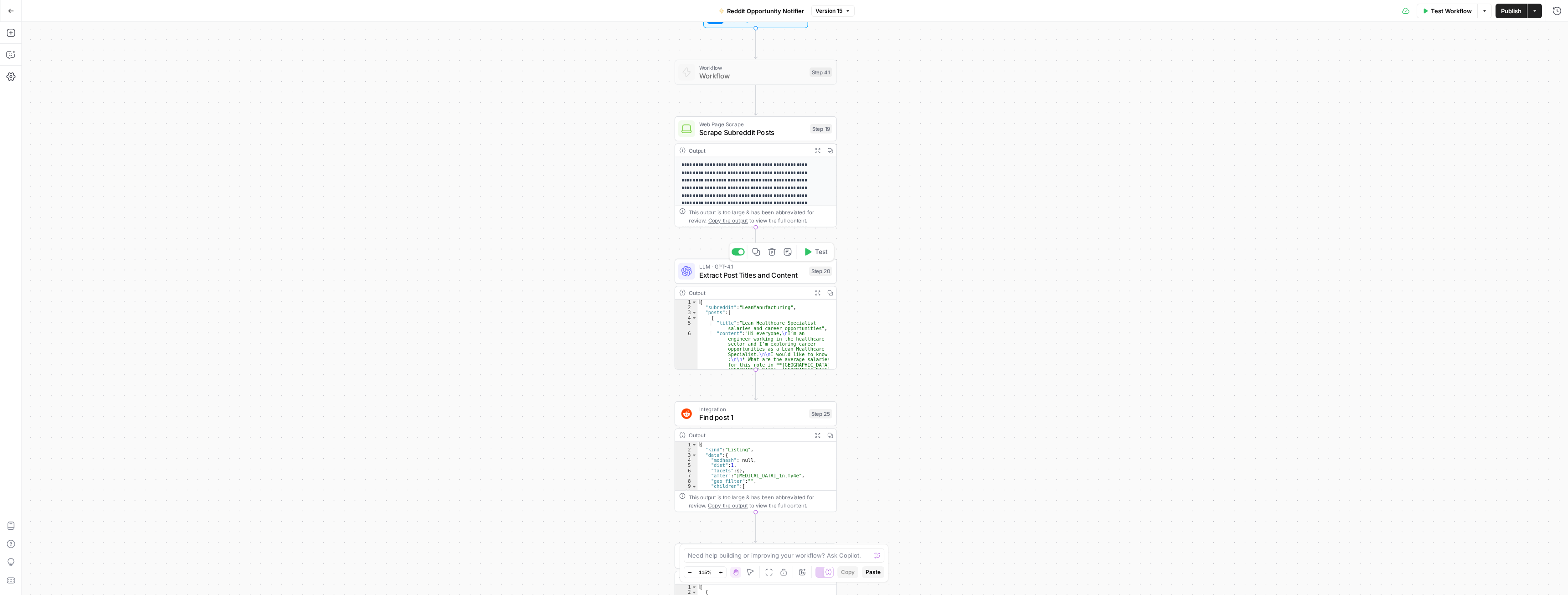
click at [740, 277] on span "Extract Post Titles and Content" at bounding box center [752, 275] width 106 height 10
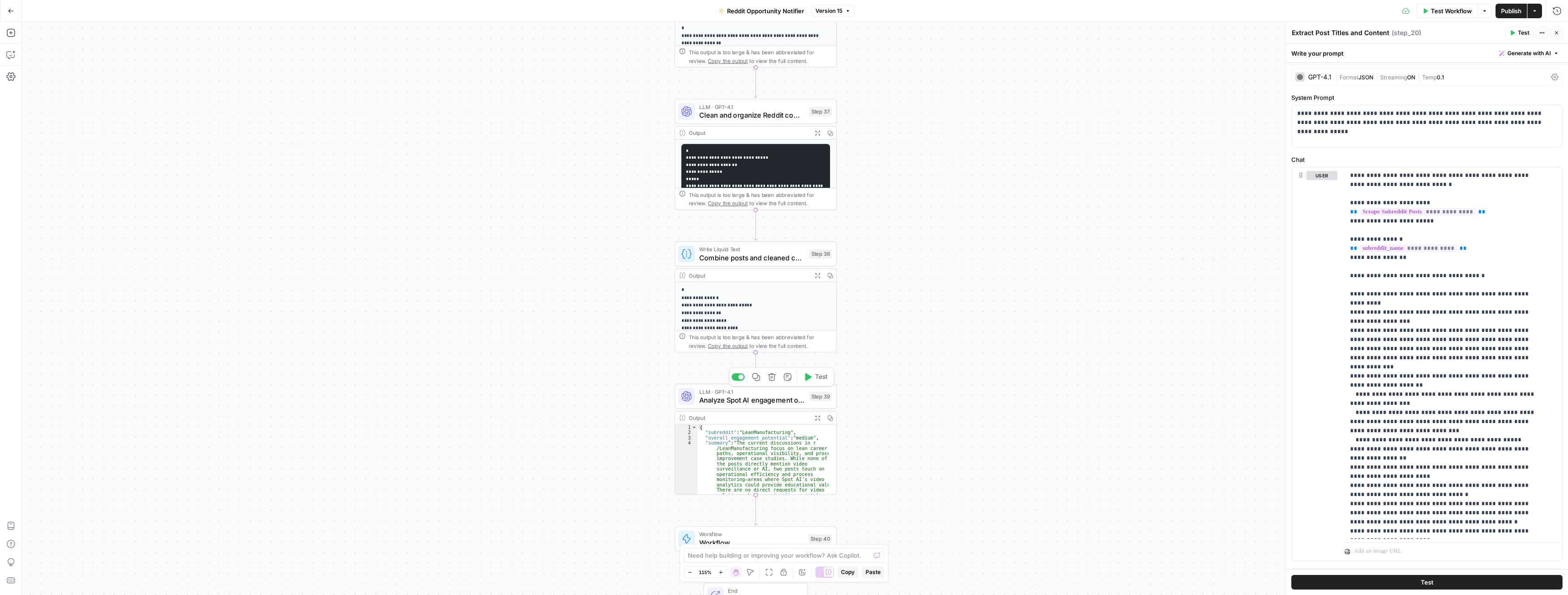
click at [738, 401] on span "Analyze Spot AI engagement opportunities" at bounding box center [752, 400] width 106 height 10
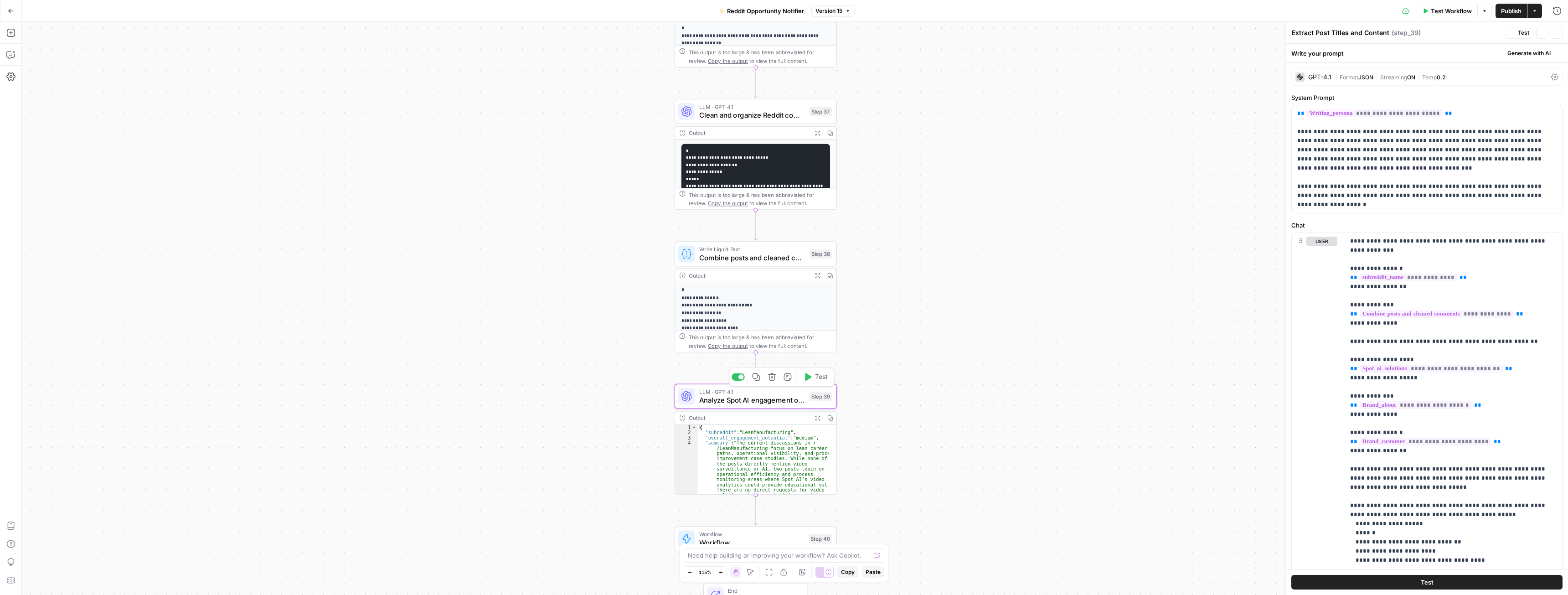
type textarea "Analyze Spot AI engagement opportunities"
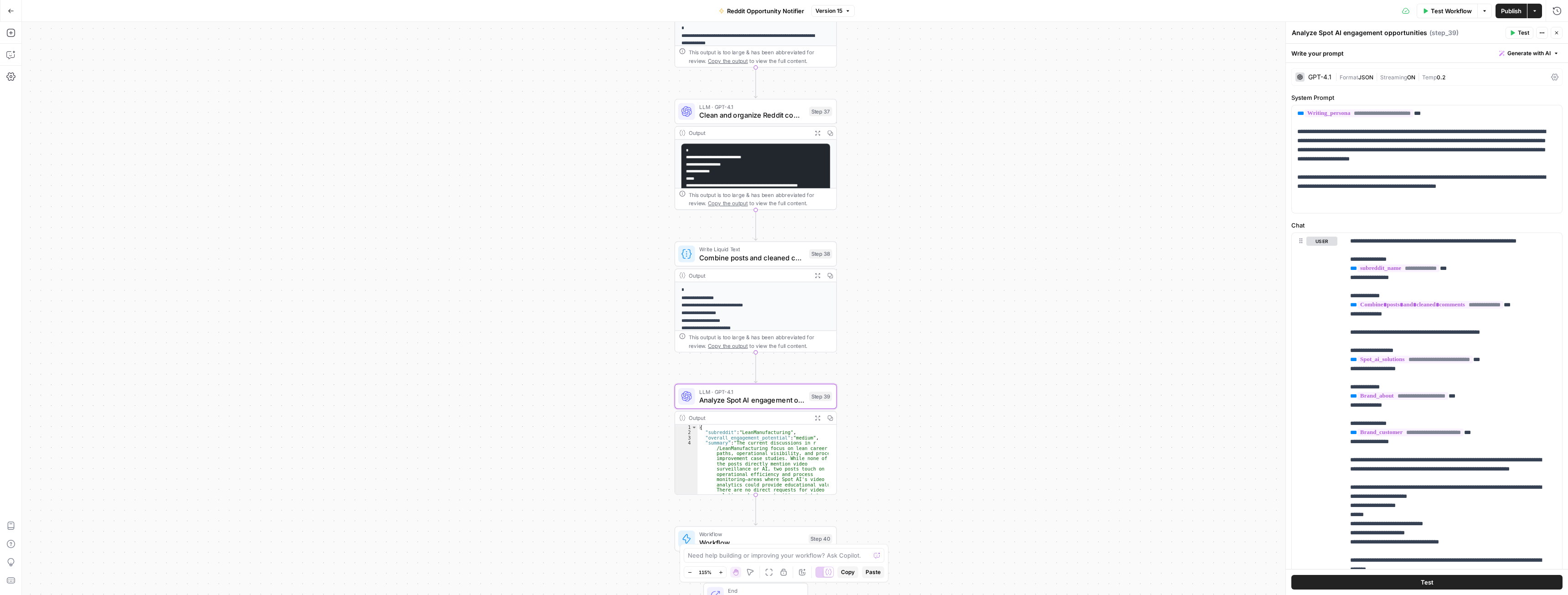
click at [815, 419] on icon "button" at bounding box center [817, 417] width 4 height 4
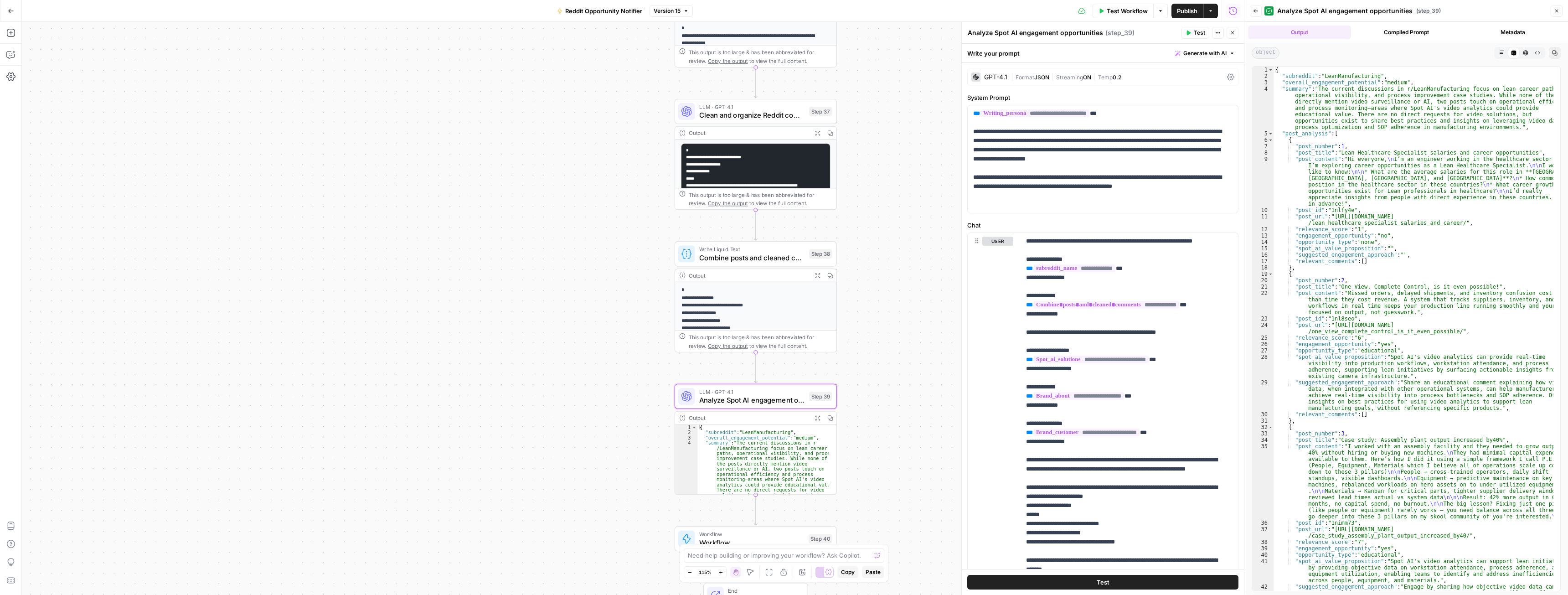
click at [1234, 32] on icon "button" at bounding box center [1232, 32] width 5 height 5
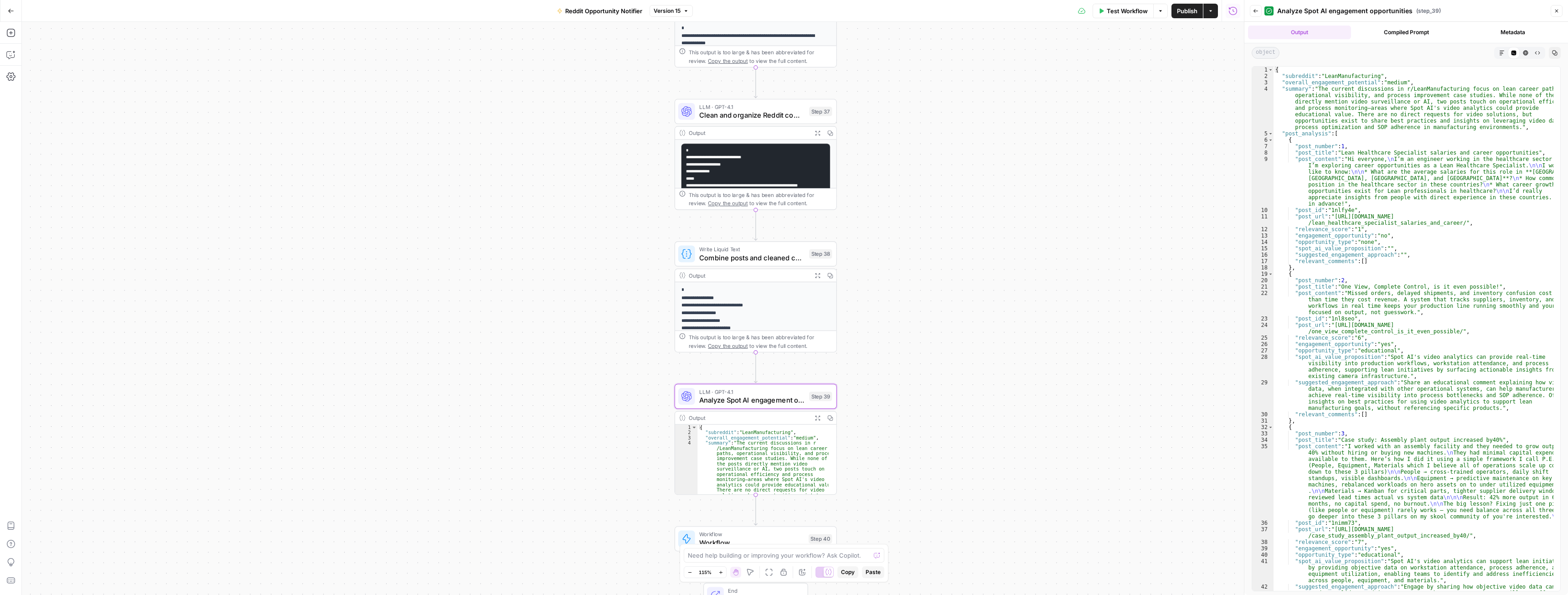
click at [760, 255] on span "Combine posts and cleaned comments" at bounding box center [752, 257] width 106 height 10
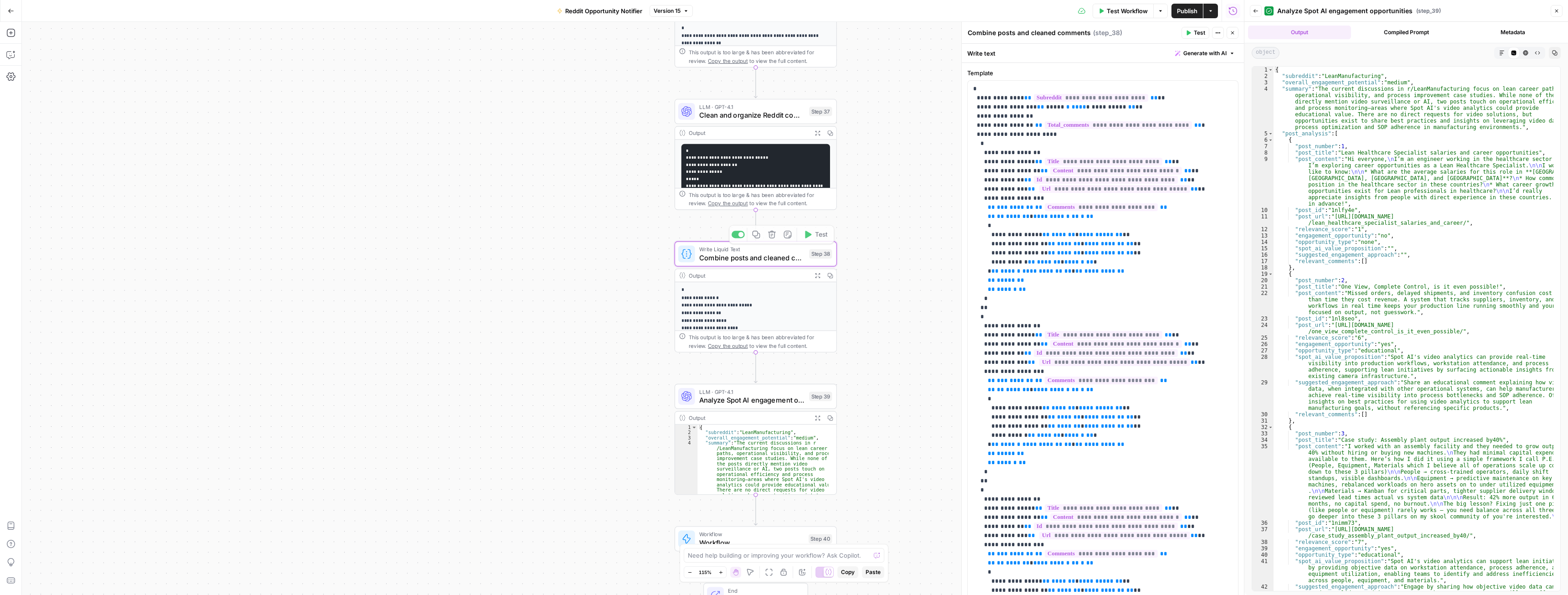
click at [816, 275] on icon "button" at bounding box center [817, 276] width 6 height 6
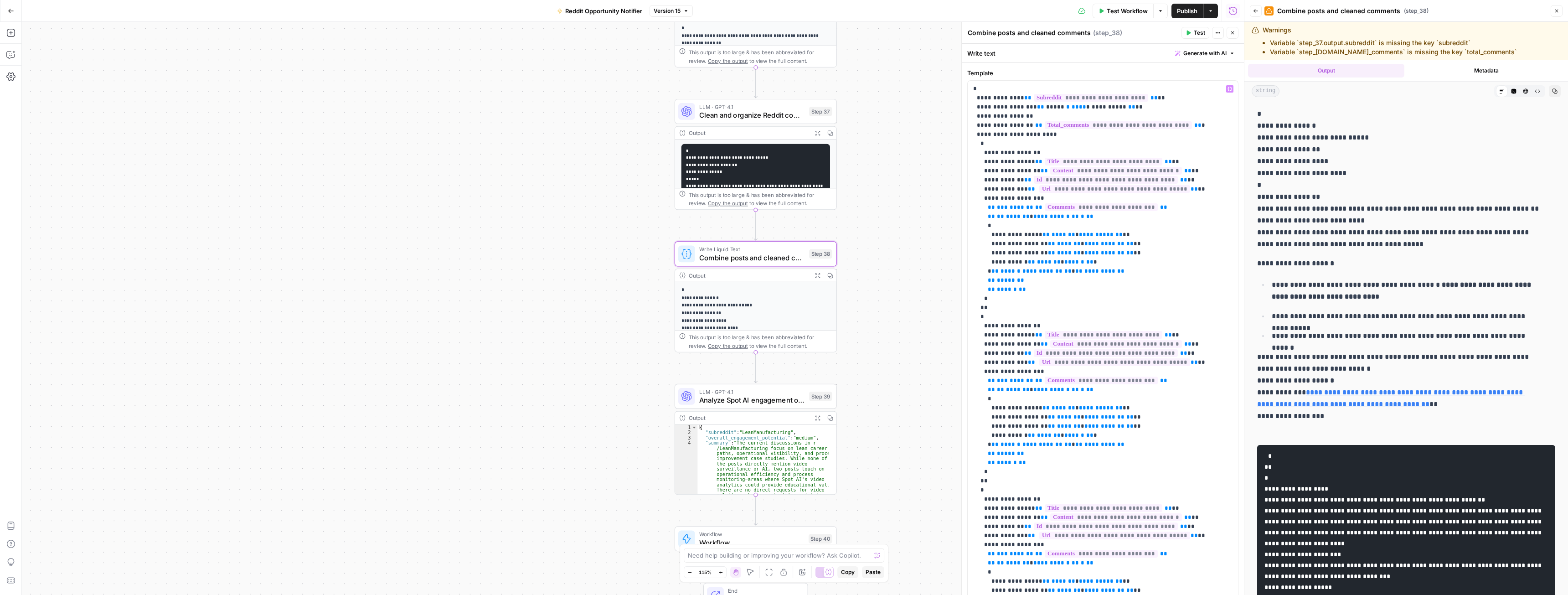
click at [1231, 35] on icon "button" at bounding box center [1232, 32] width 5 height 5
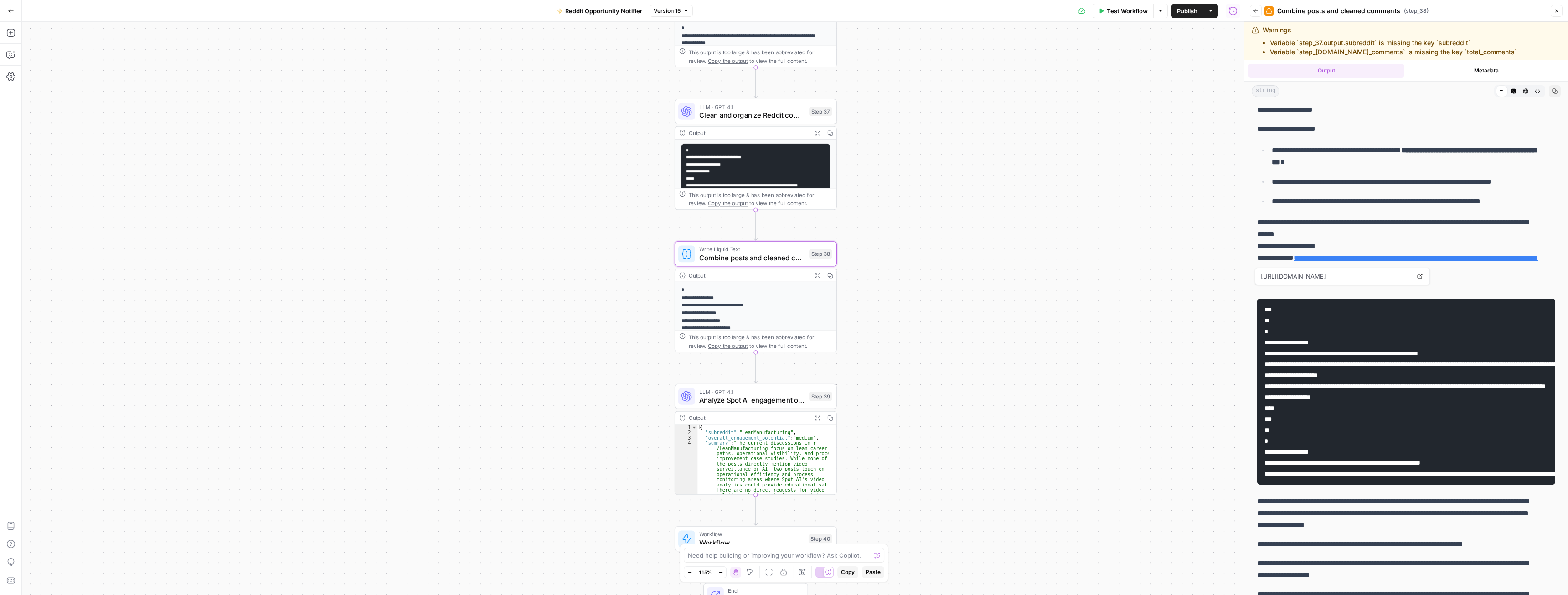
scroll to position [137, 0]
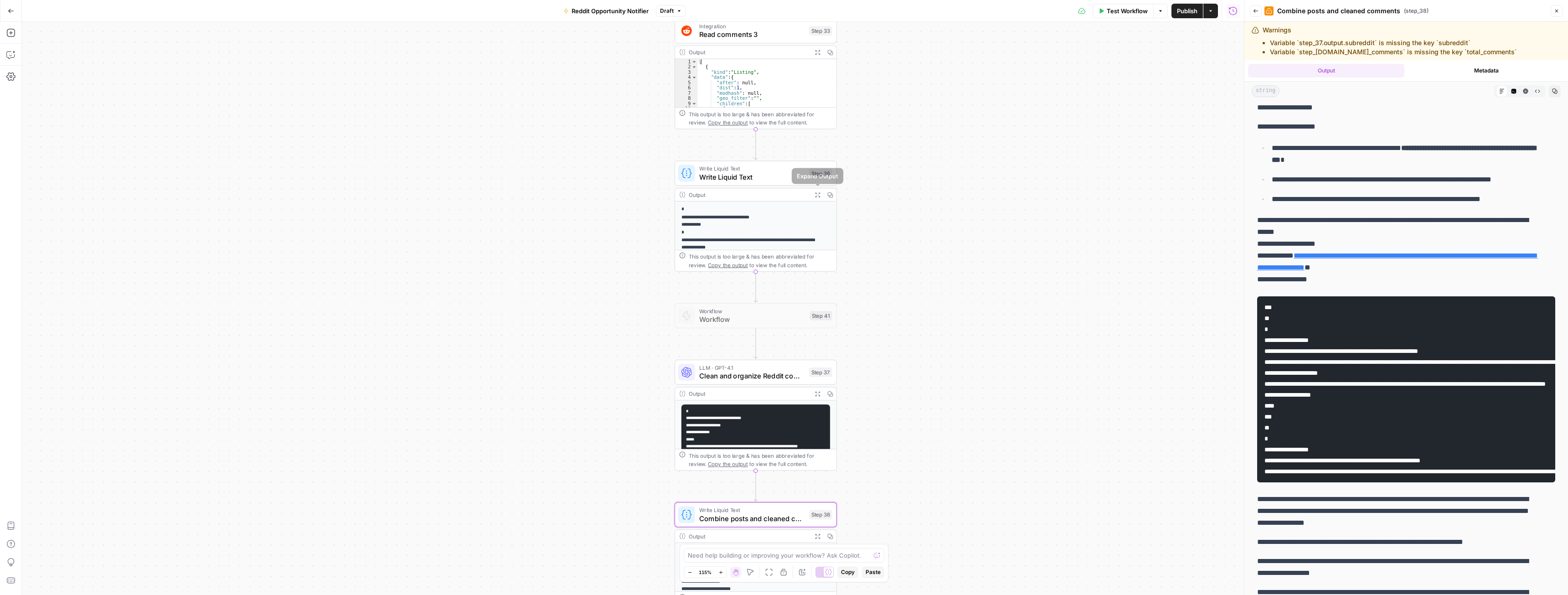
click at [817, 194] on icon "button" at bounding box center [817, 195] width 6 height 6
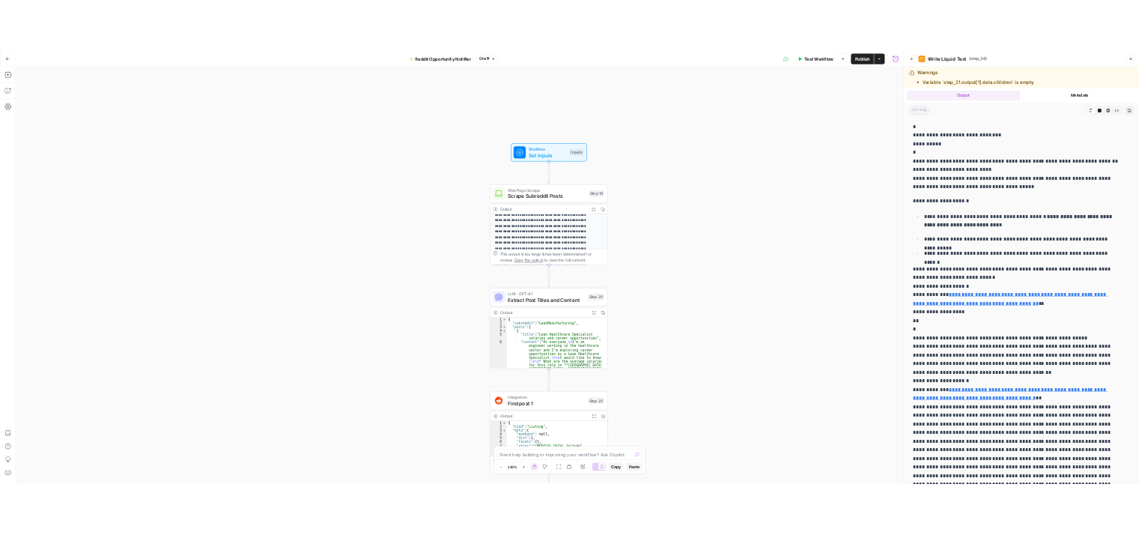
scroll to position [0, 0]
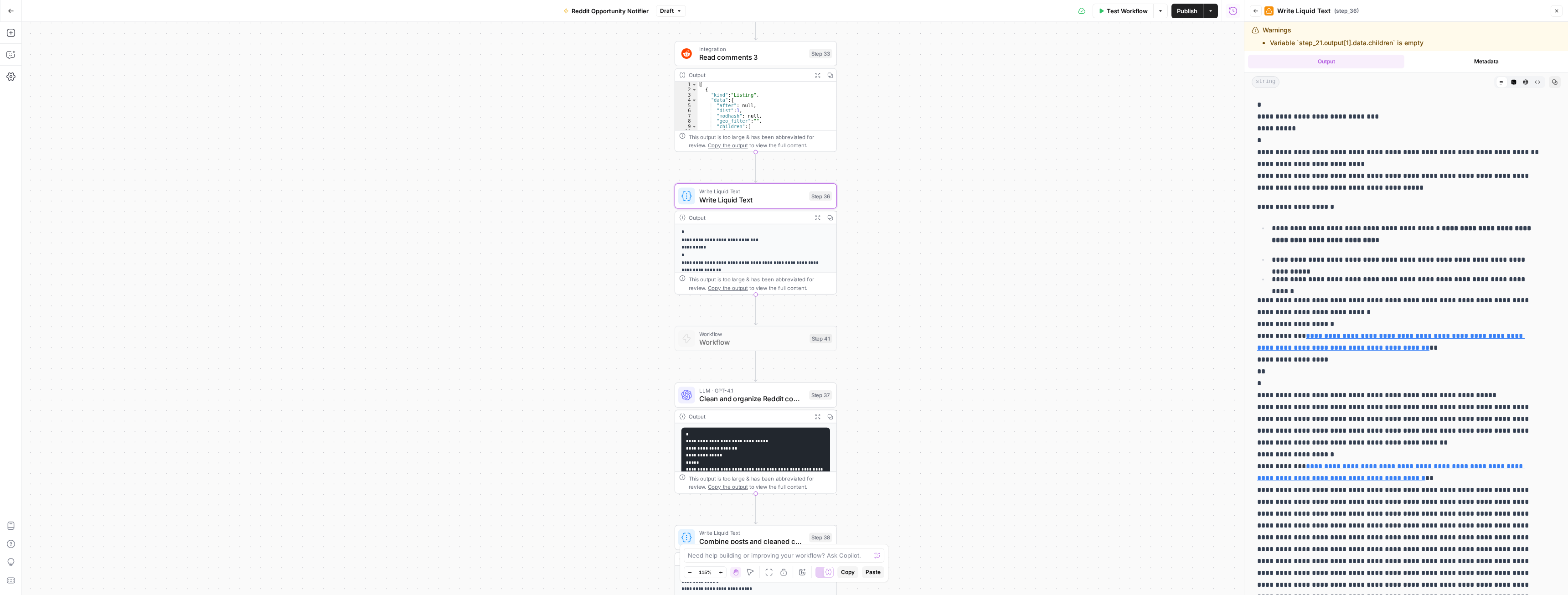
click at [769, 343] on span "Workflow" at bounding box center [752, 342] width 106 height 10
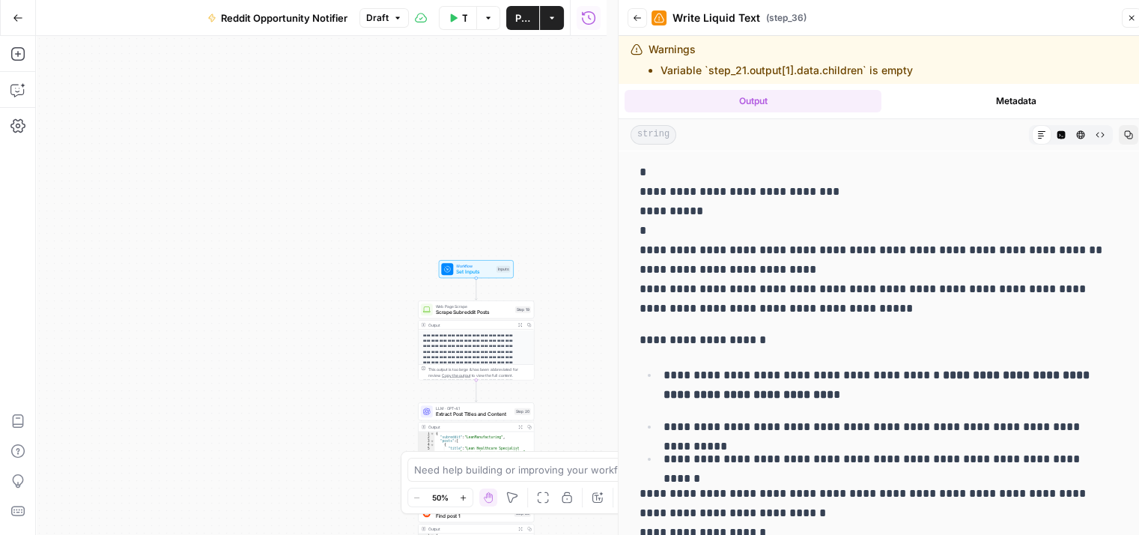
drag, startPoint x: 476, startPoint y: 309, endPoint x: 150, endPoint y: 202, distance: 343.6
type textarea "*"
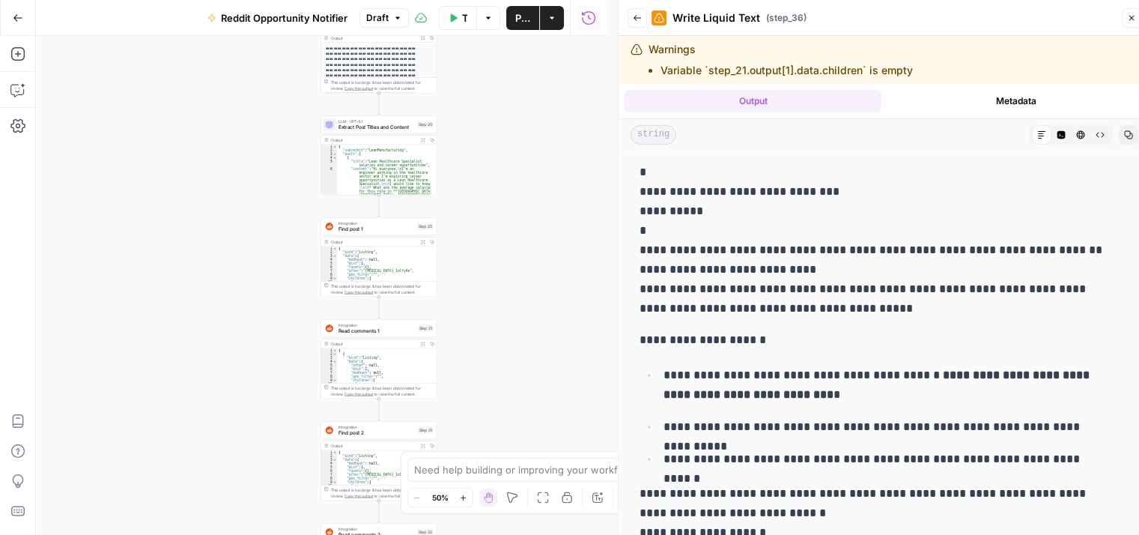
drag, startPoint x: 388, startPoint y: 391, endPoint x: 311, endPoint y: 240, distance: 169.8
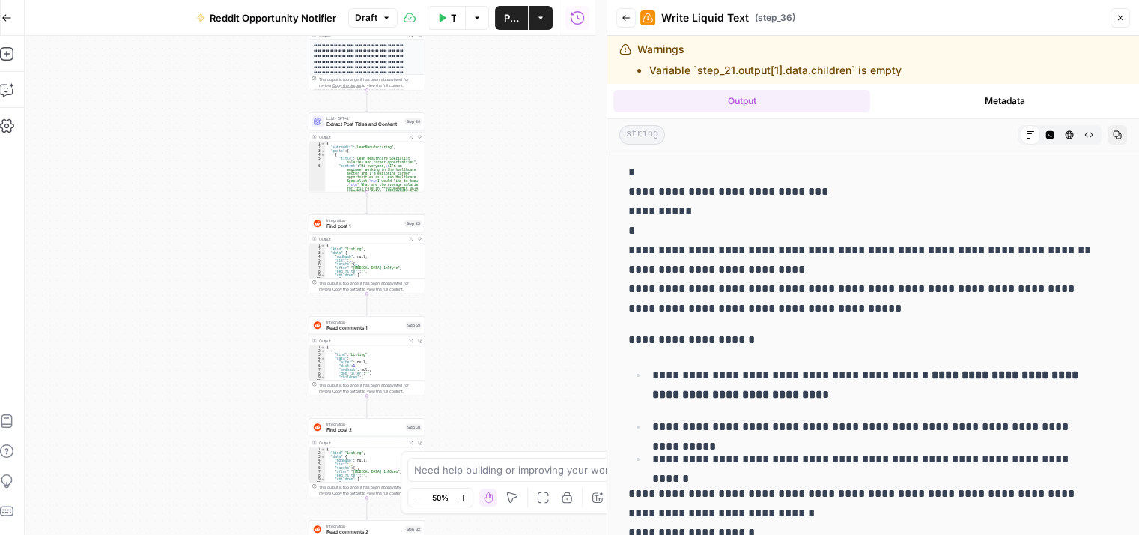
drag, startPoint x: 306, startPoint y: 373, endPoint x: 383, endPoint y: 129, distance: 256.2
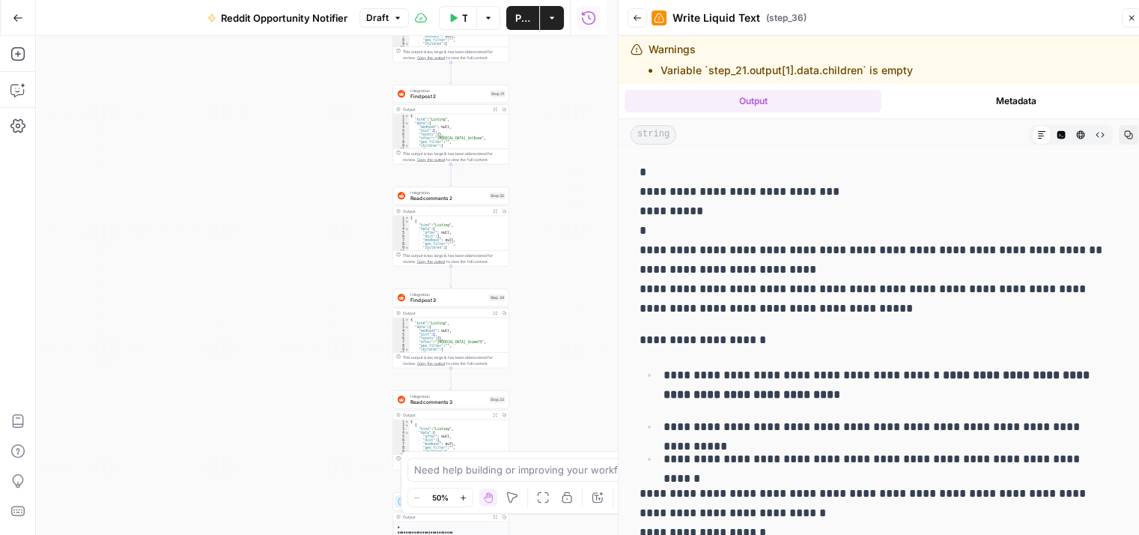
drag, startPoint x: 368, startPoint y: 304, endPoint x: 312, endPoint y: 168, distance: 146.4
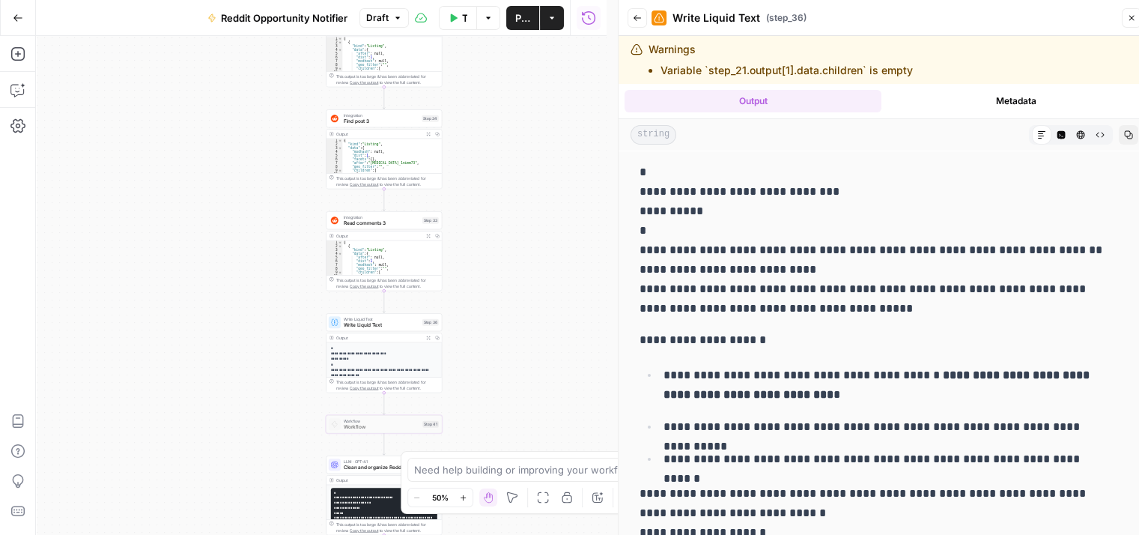
scroll to position [0, 11]
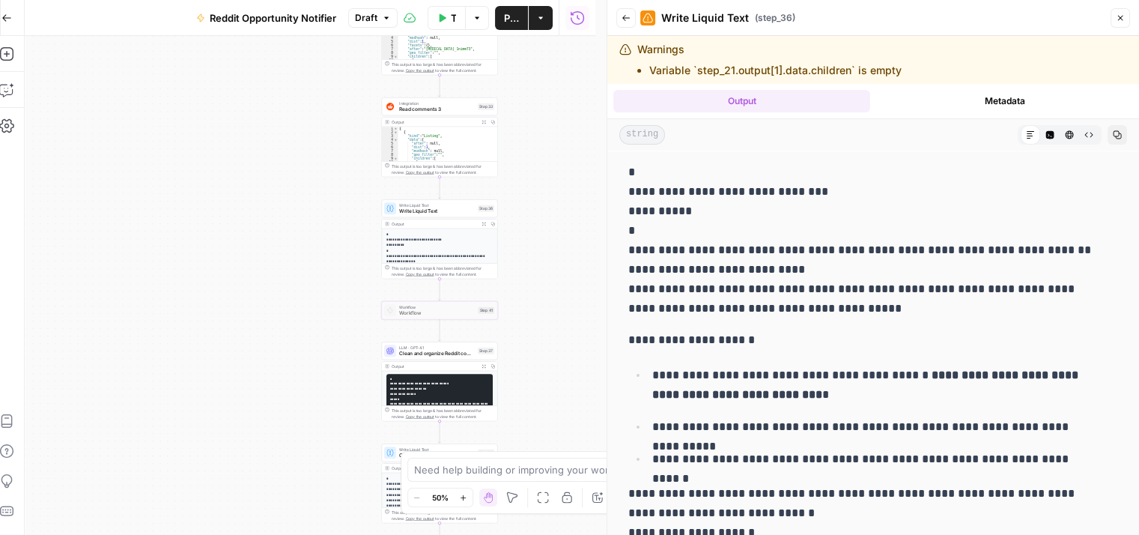
drag, startPoint x: 273, startPoint y: 399, endPoint x: 328, endPoint y: 286, distance: 125.9
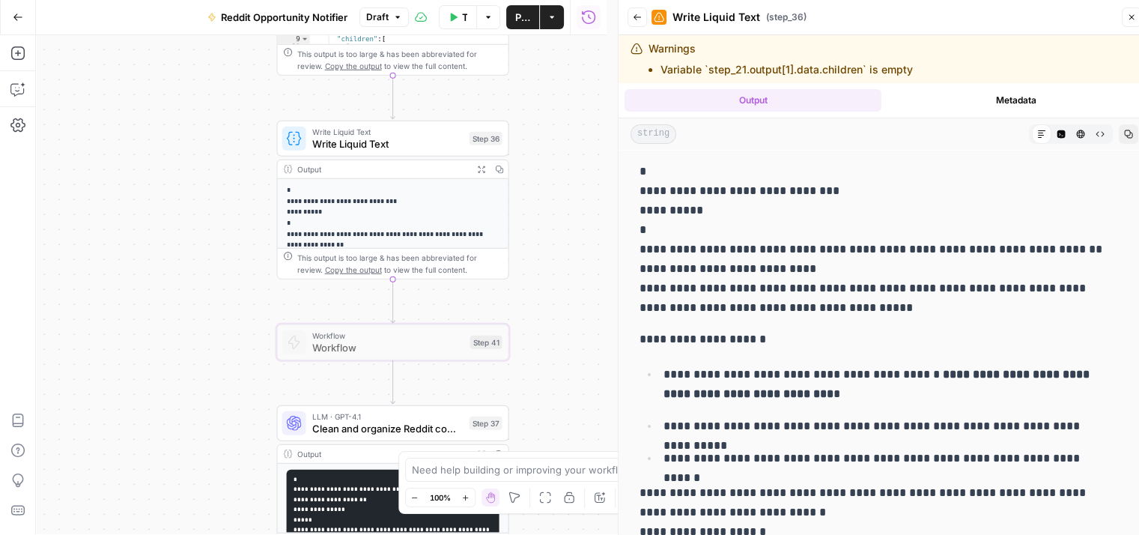
scroll to position [6, 0]
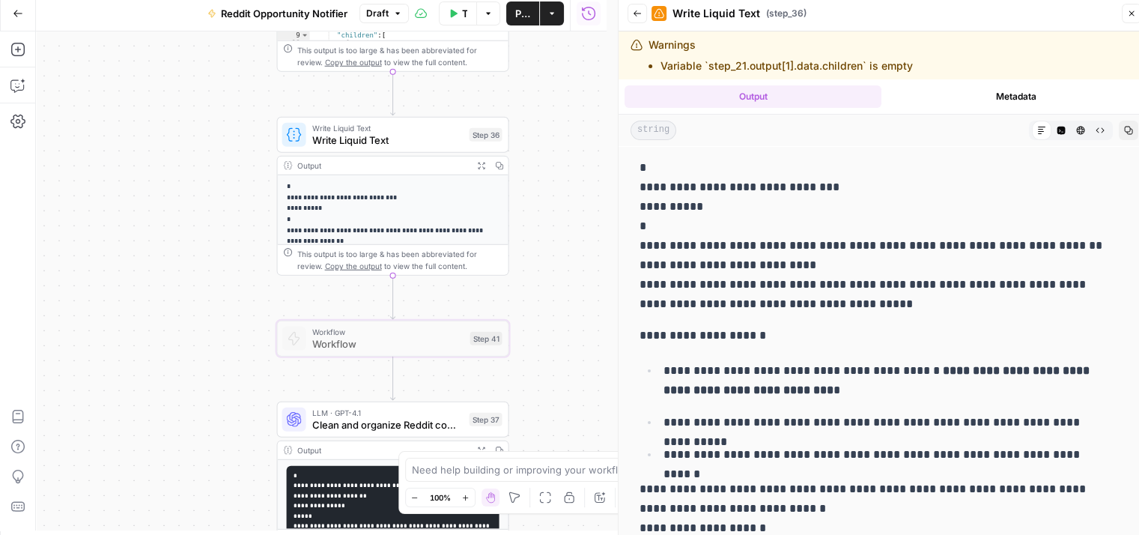
drag, startPoint x: 315, startPoint y: 273, endPoint x: 231, endPoint y: 289, distance: 85.5
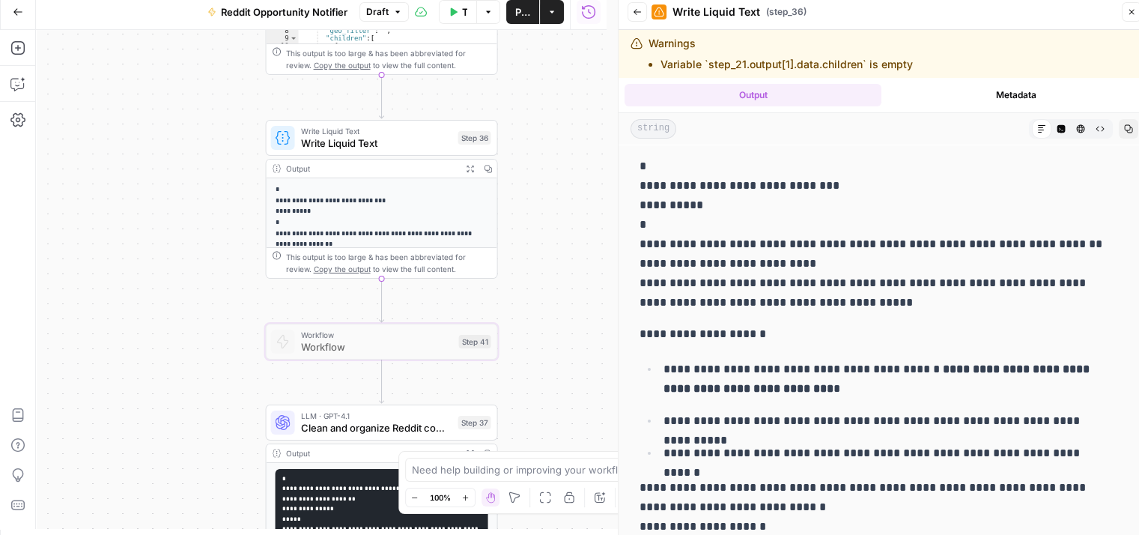
scroll to position [0, 0]
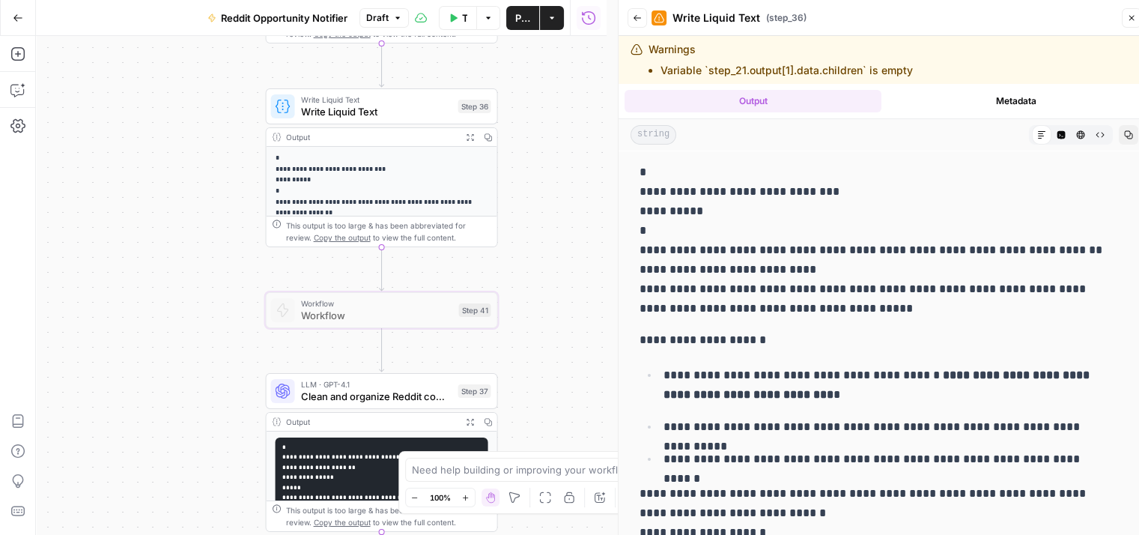
click at [869, 23] on div "Write Liquid Text ( step_36 )" at bounding box center [884, 18] width 466 height 24
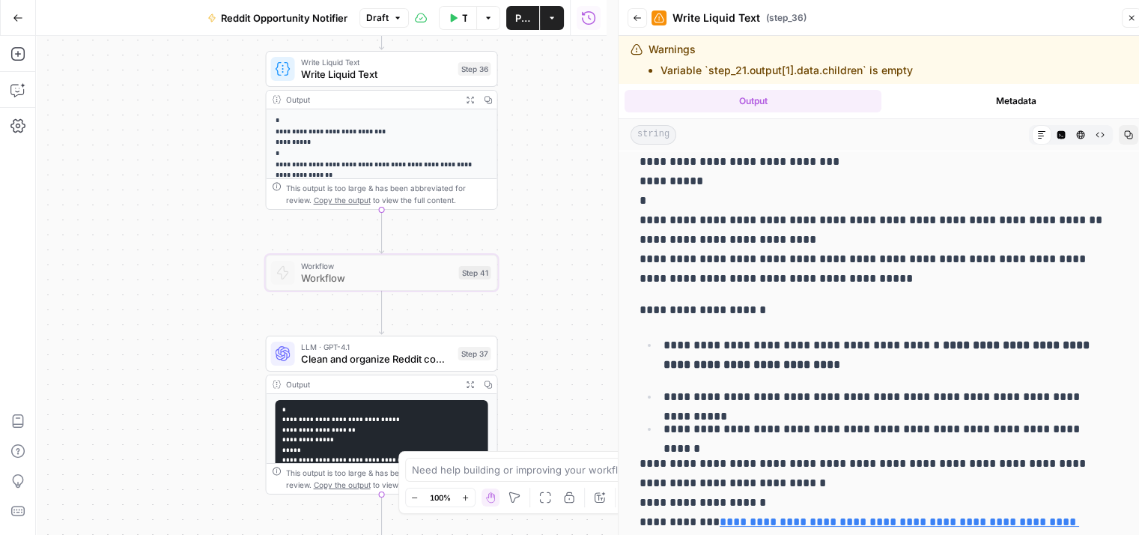
scroll to position [75, 0]
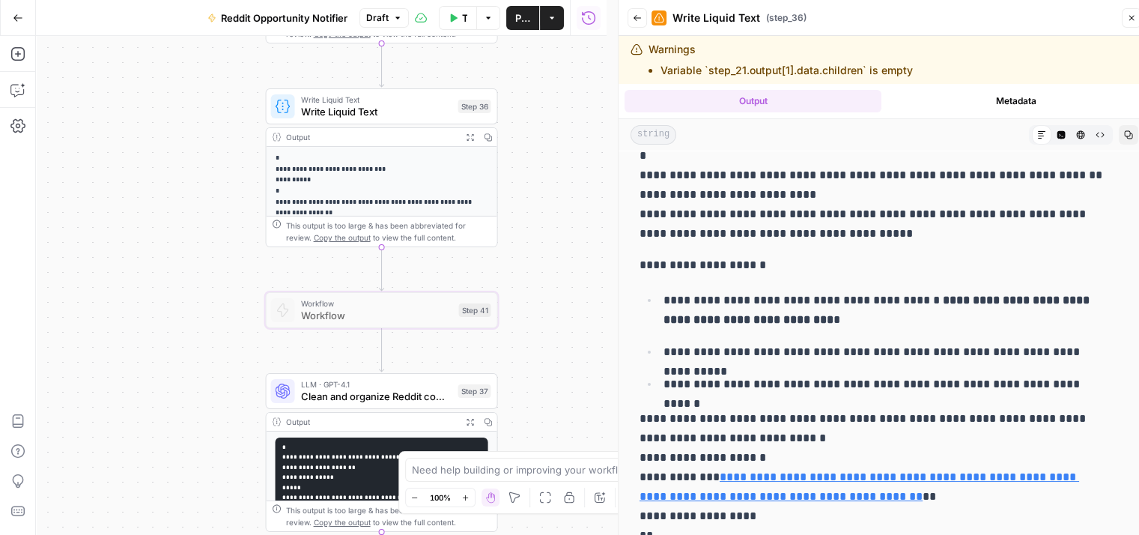
click at [1119, 133] on button "Copy" at bounding box center [1128, 134] width 19 height 19
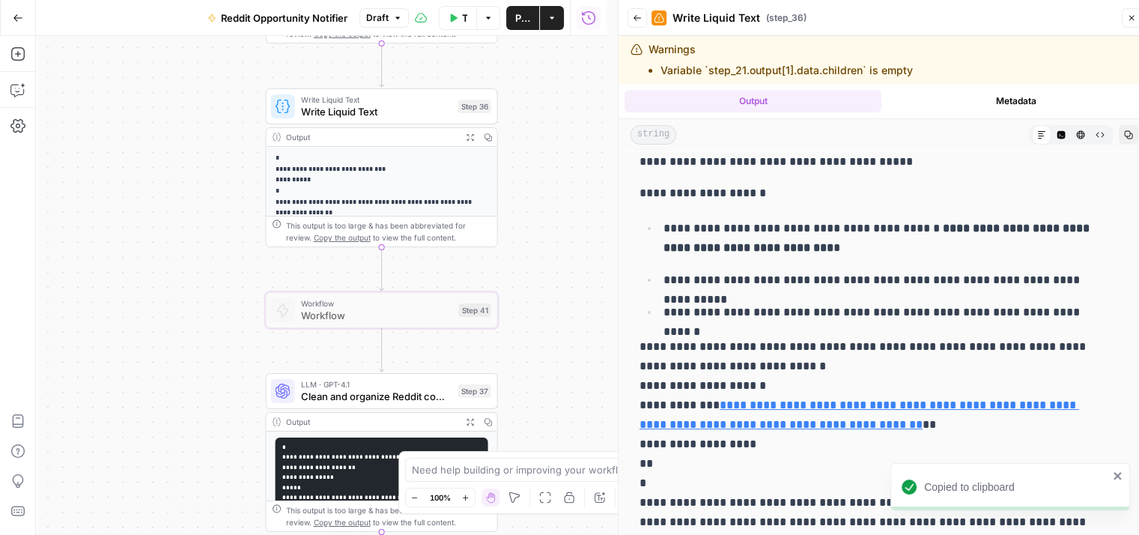
scroll to position [150, 0]
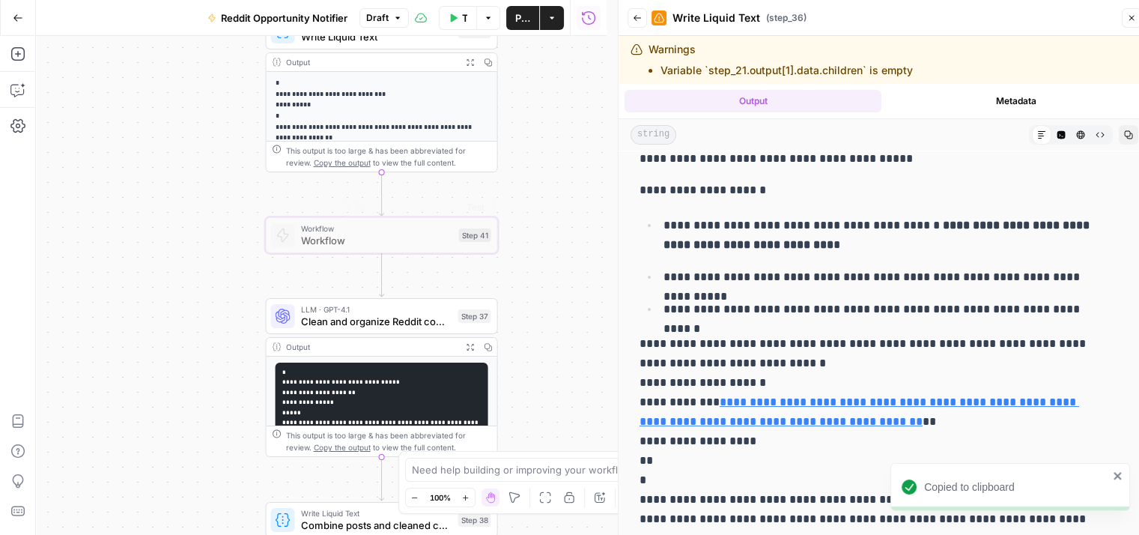
click at [553, 287] on div "Workflow Set Inputs Inputs Web Page Scrape Scrape Subreddit Posts Step 19 Outpu…" at bounding box center [321, 285] width 571 height 499
click at [515, 16] on span "Publish" at bounding box center [522, 17] width 15 height 15
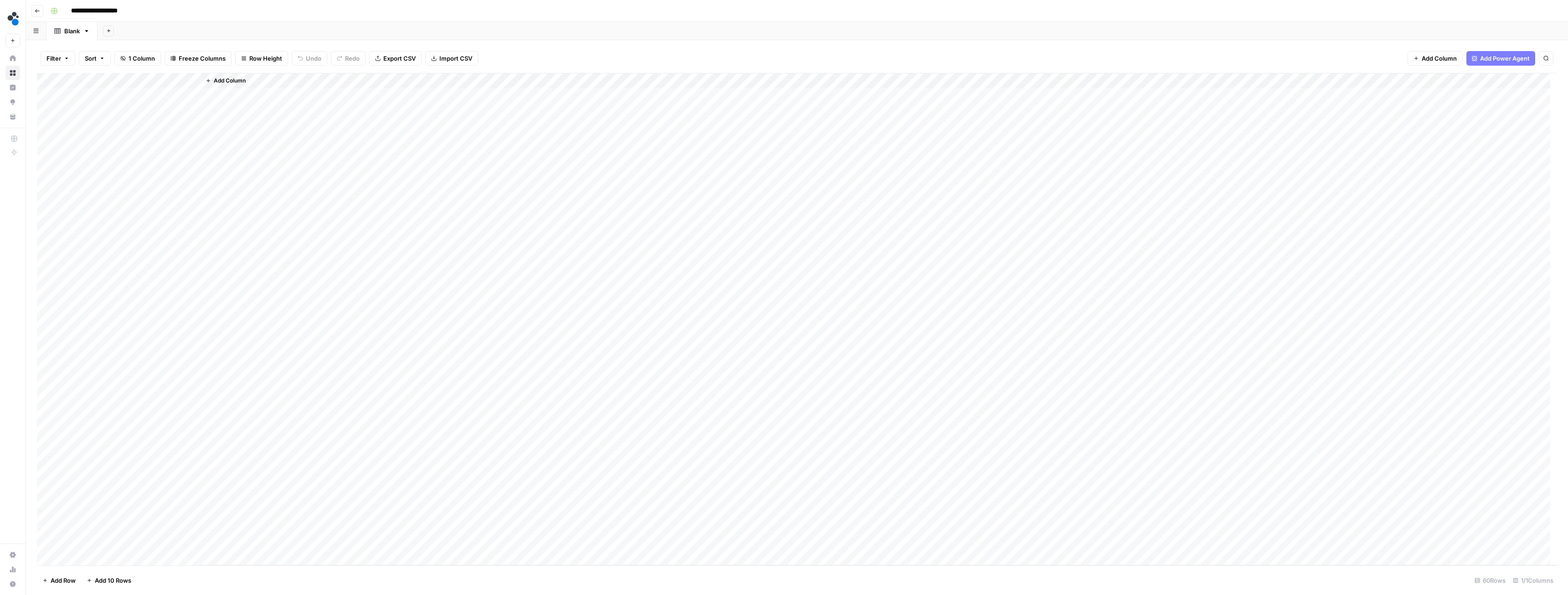
click at [224, 83] on span "Add Column" at bounding box center [229, 80] width 32 height 8
click at [1502, 22] on button "Workflow" at bounding box center [1496, 26] width 36 height 13
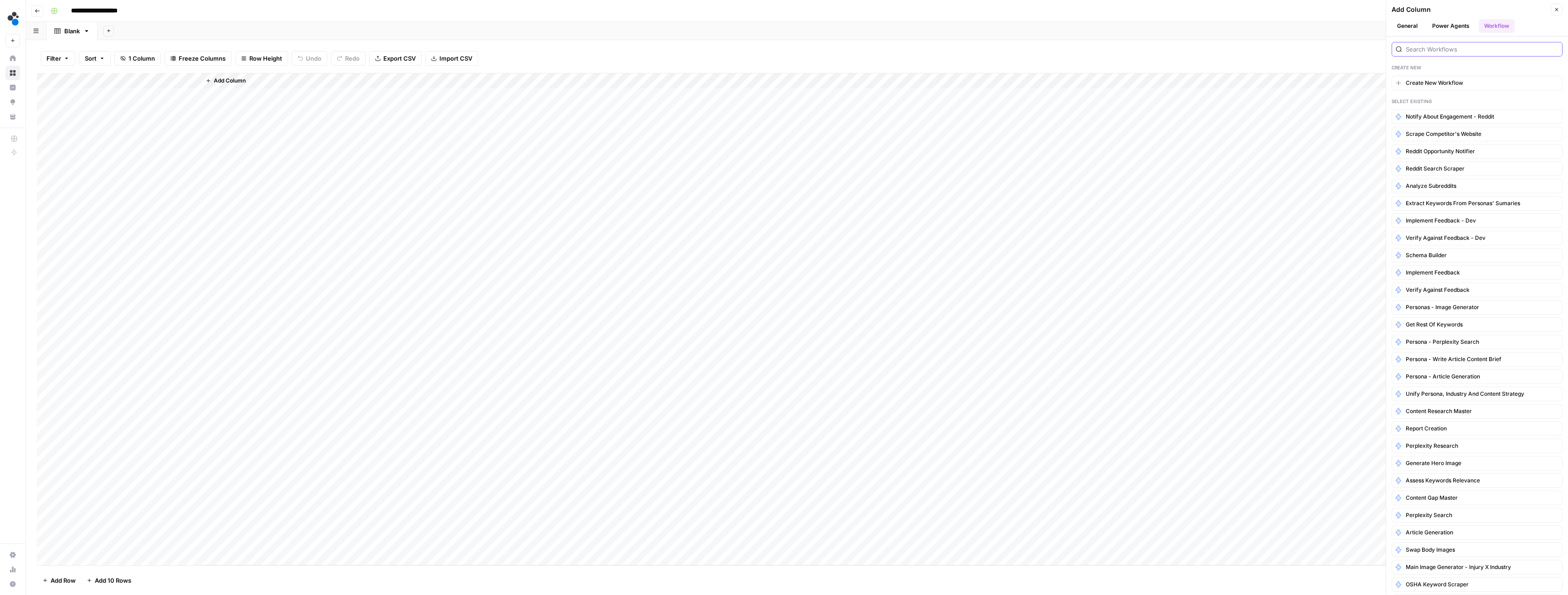
click at [1430, 48] on input "search" at bounding box center [1482, 49] width 153 height 9
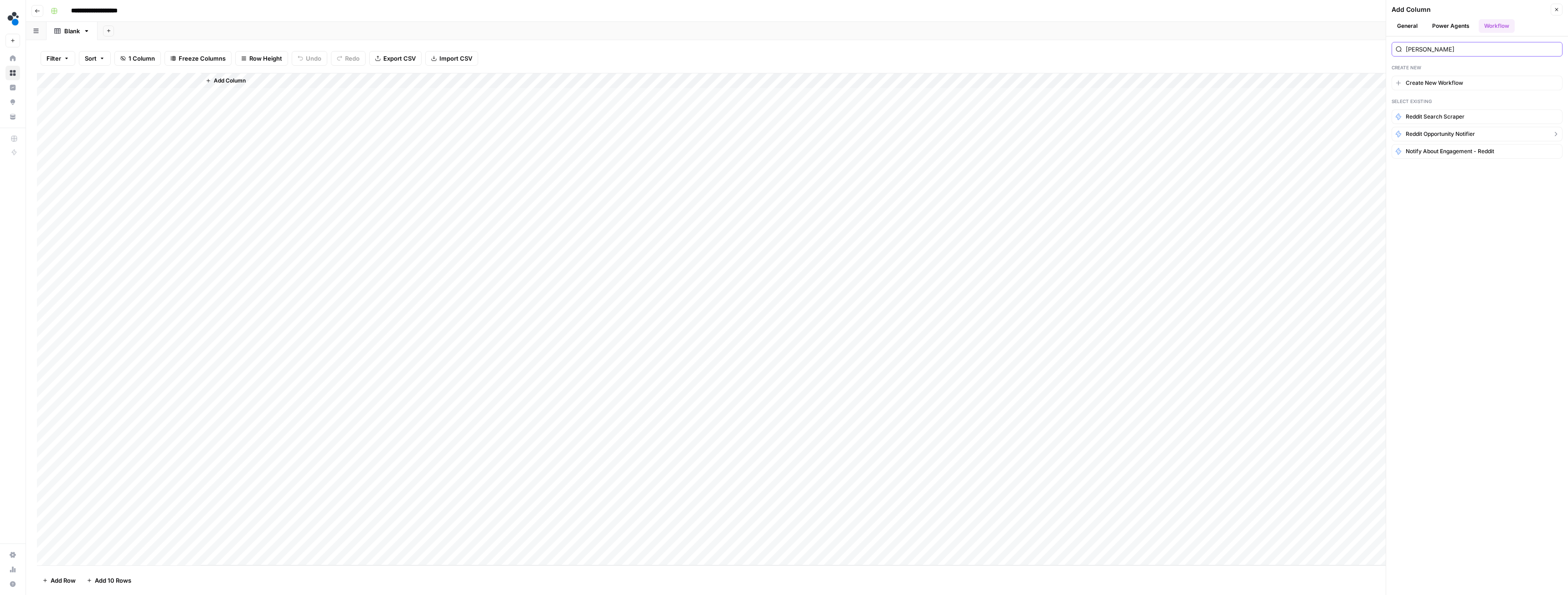
type input "[PERSON_NAME]"
click at [1519, 132] on button "Reddit Opportunity Notifier" at bounding box center [1477, 134] width 171 height 15
type input "Spot AI v3"
click at [1438, 99] on input "subreddit_name" at bounding box center [1475, 98] width 140 height 9
click at [1429, 148] on span "Subreddit" at bounding box center [1469, 149] width 141 height 9
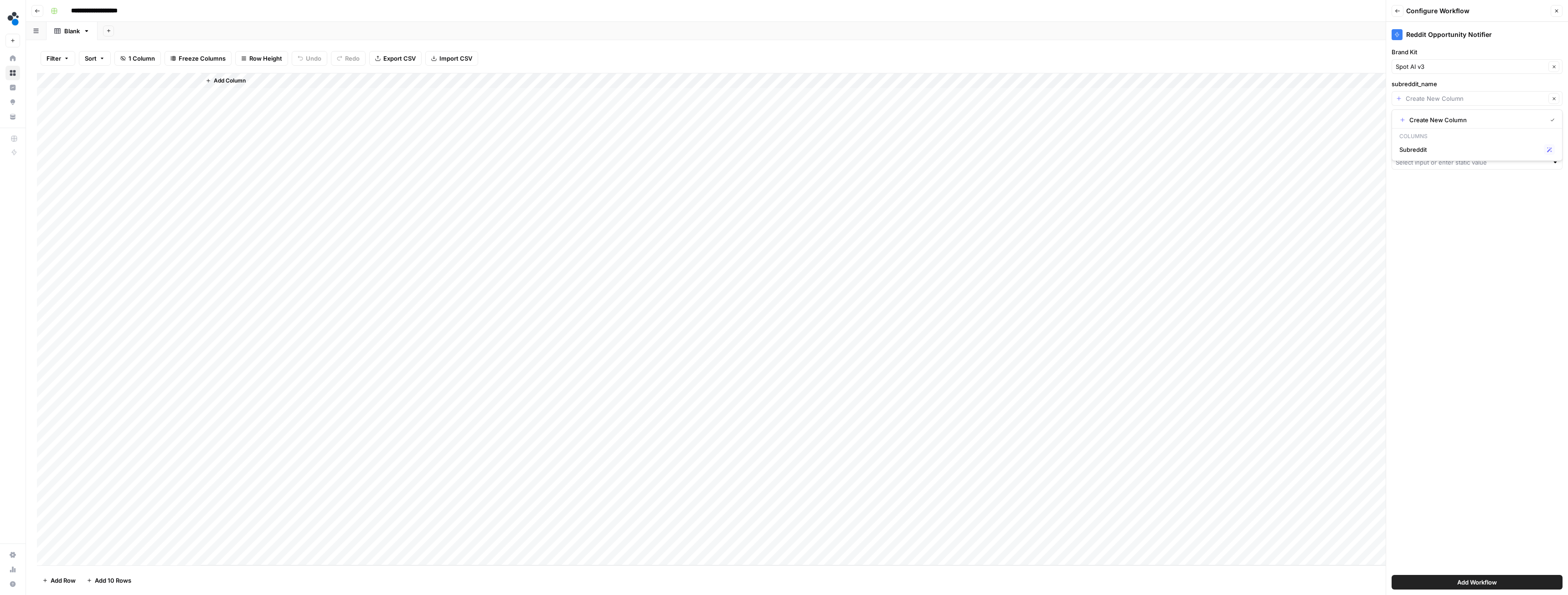
type input "Subreddit"
click at [1483, 579] on span "Add Workflow" at bounding box center [1477, 582] width 40 height 9
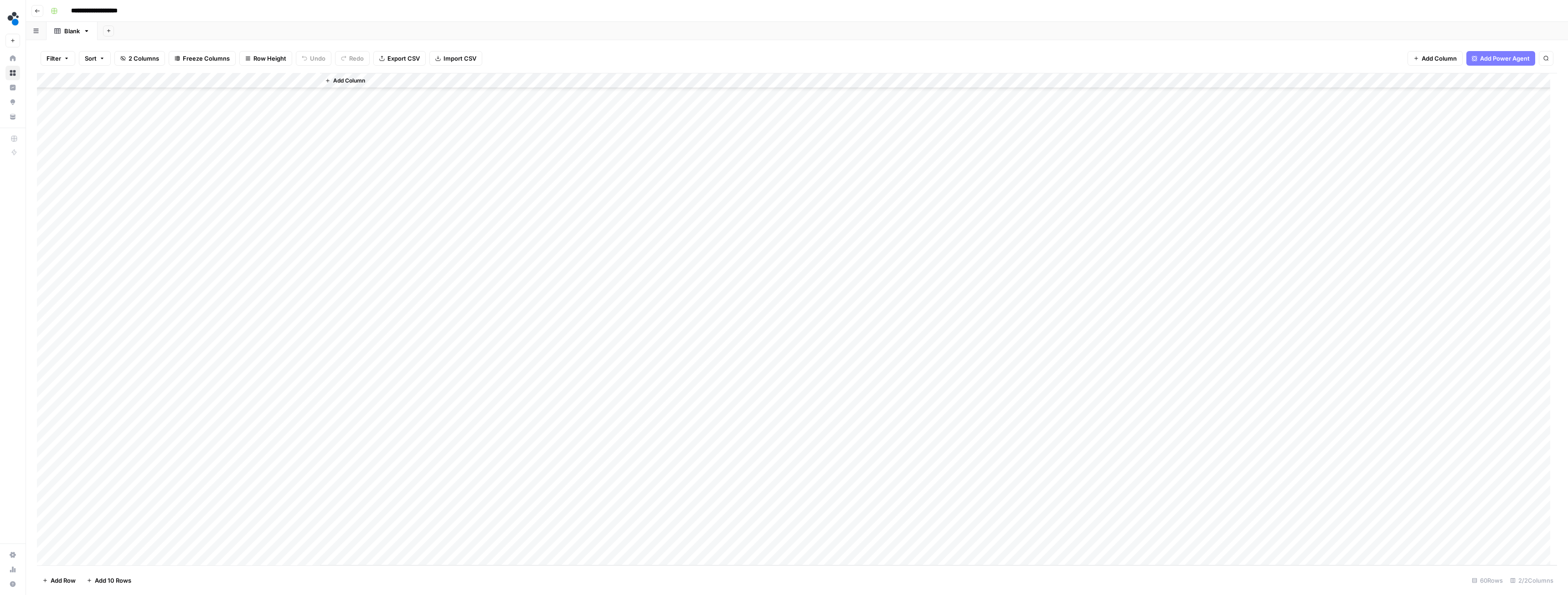
scroll to position [91, 0]
click at [108, 466] on div "Add Column" at bounding box center [797, 319] width 1520 height 493
type textarea "****"
click at [356, 473] on div "Add Column" at bounding box center [939, 319] width 1237 height 493
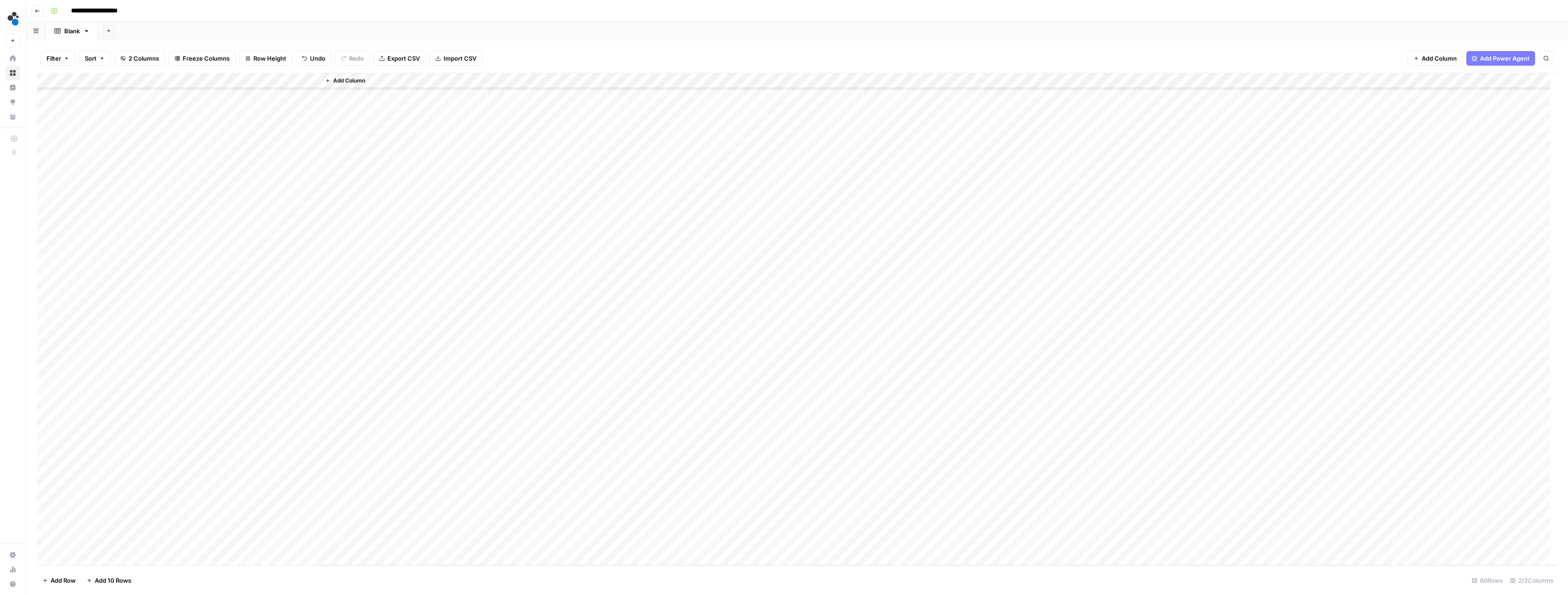
click at [261, 470] on div "Add Column" at bounding box center [797, 319] width 1520 height 493
click at [297, 469] on div "Add Column" at bounding box center [797, 319] width 1520 height 493
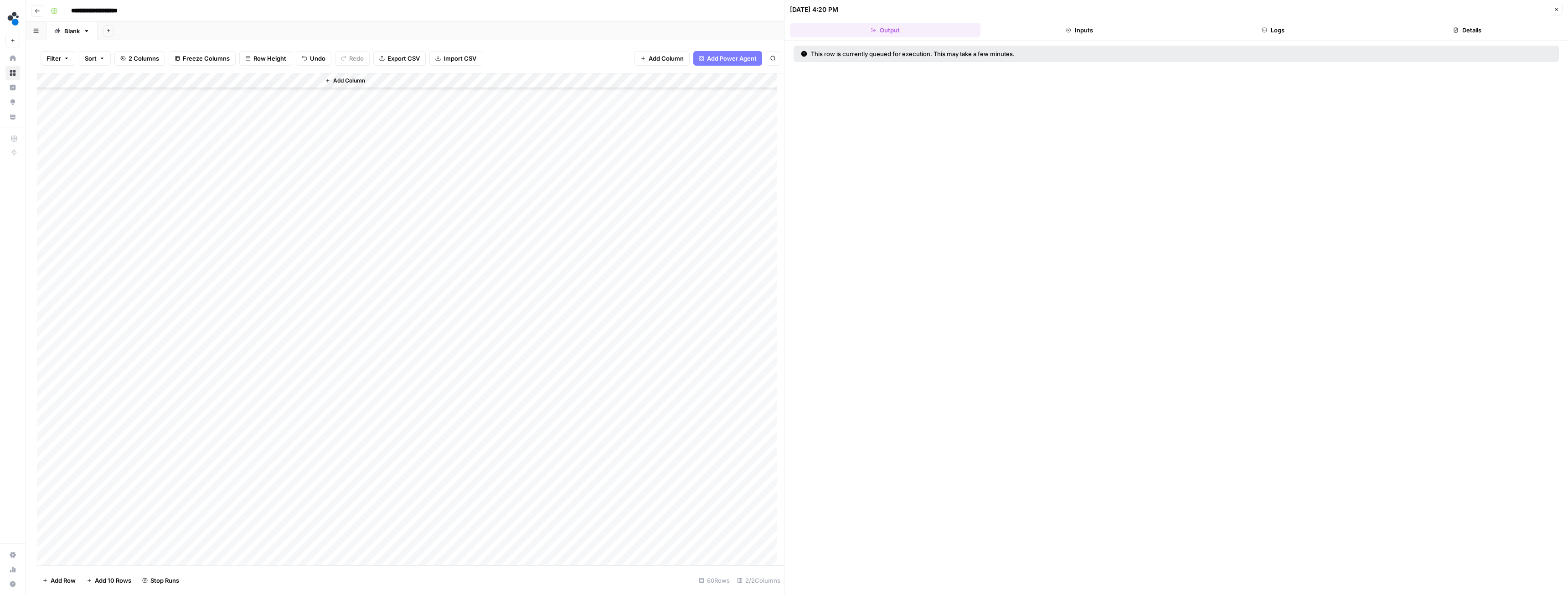
click at [1253, 33] on button "Logs" at bounding box center [1273, 30] width 191 height 15
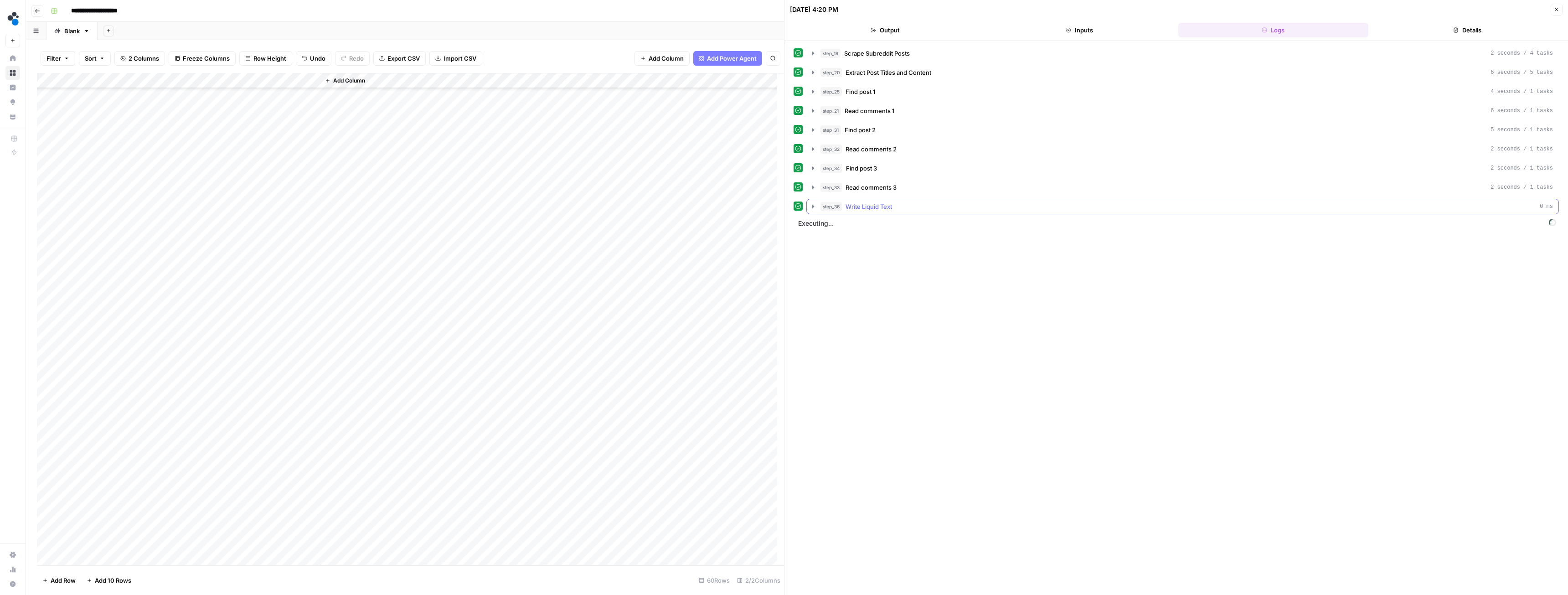
click at [814, 206] on icon "button" at bounding box center [813, 206] width 7 height 7
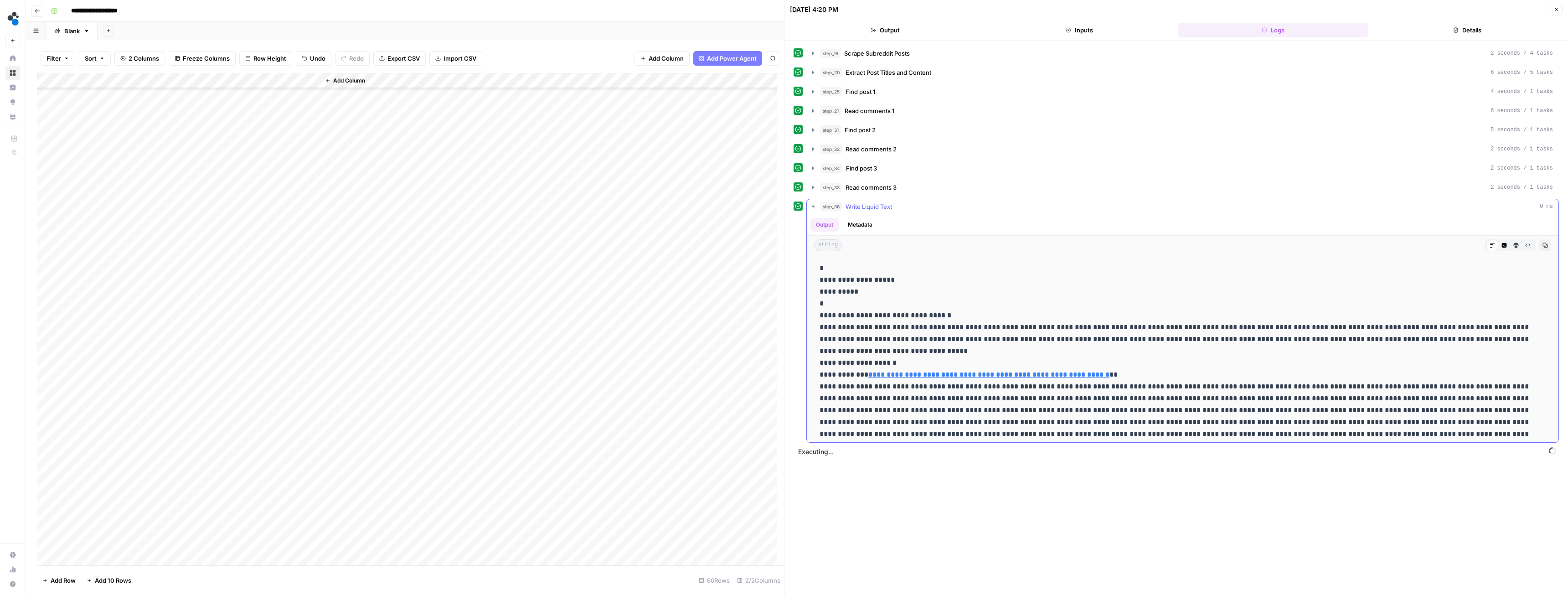
click at [816, 204] on icon "button" at bounding box center [813, 206] width 7 height 7
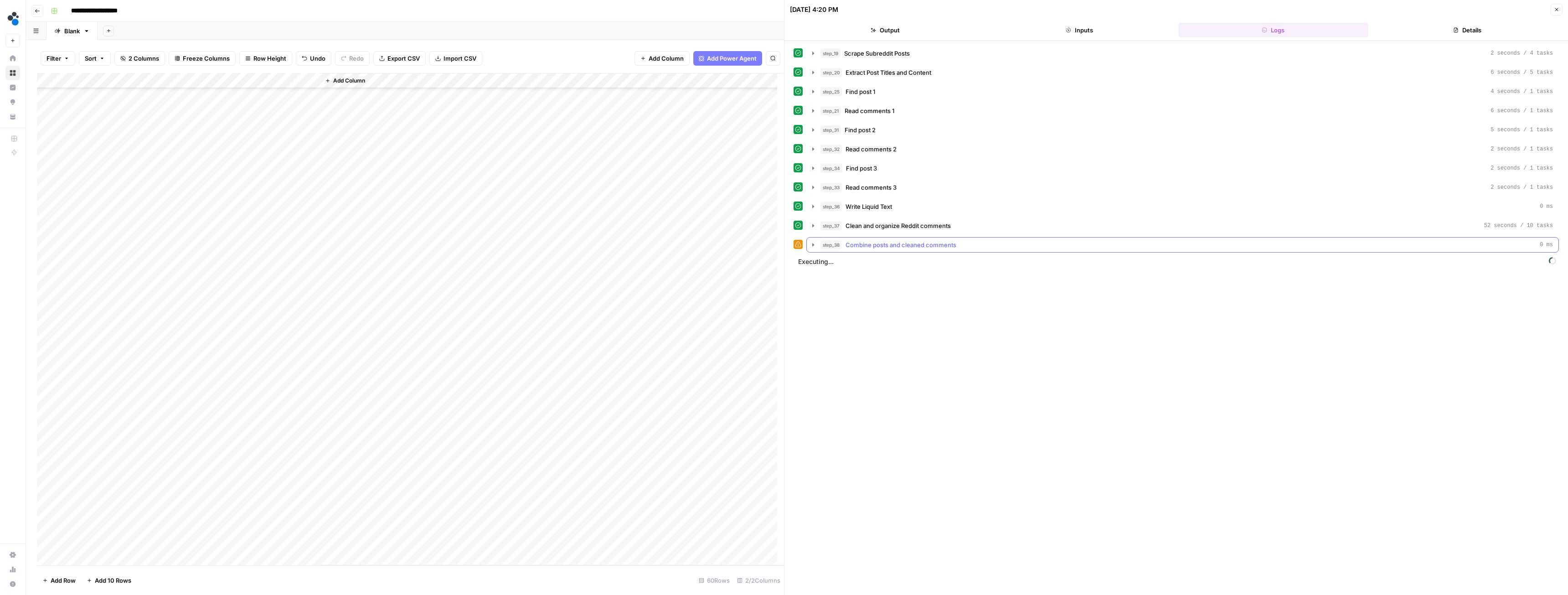
click at [811, 244] on icon "button" at bounding box center [813, 245] width 7 height 7
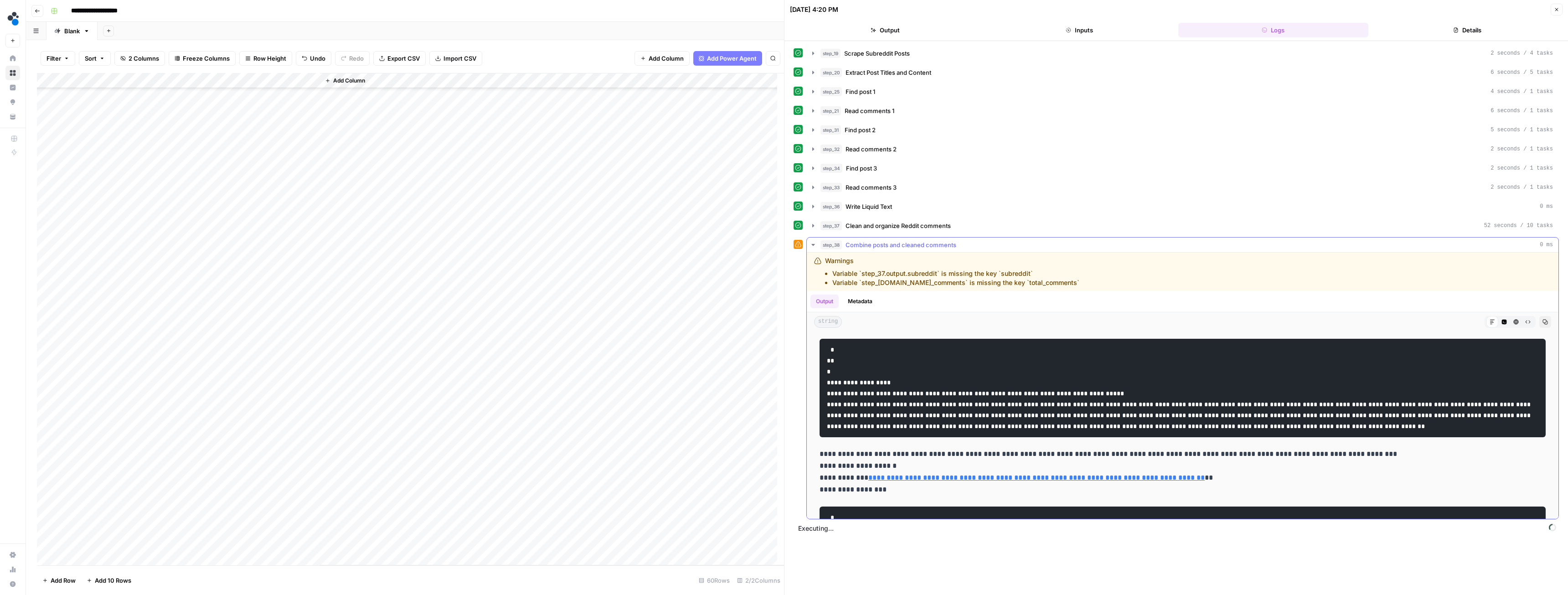
scroll to position [468, 0]
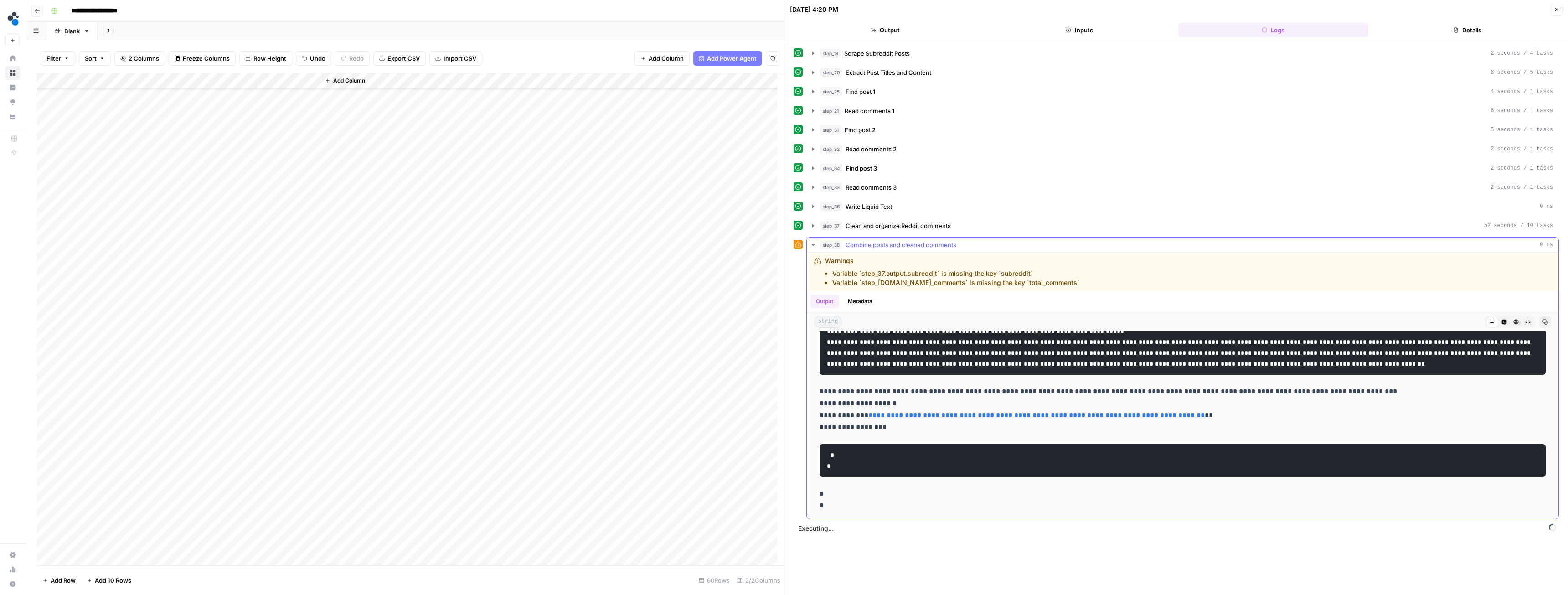
click at [815, 242] on icon "button" at bounding box center [813, 245] width 7 height 7
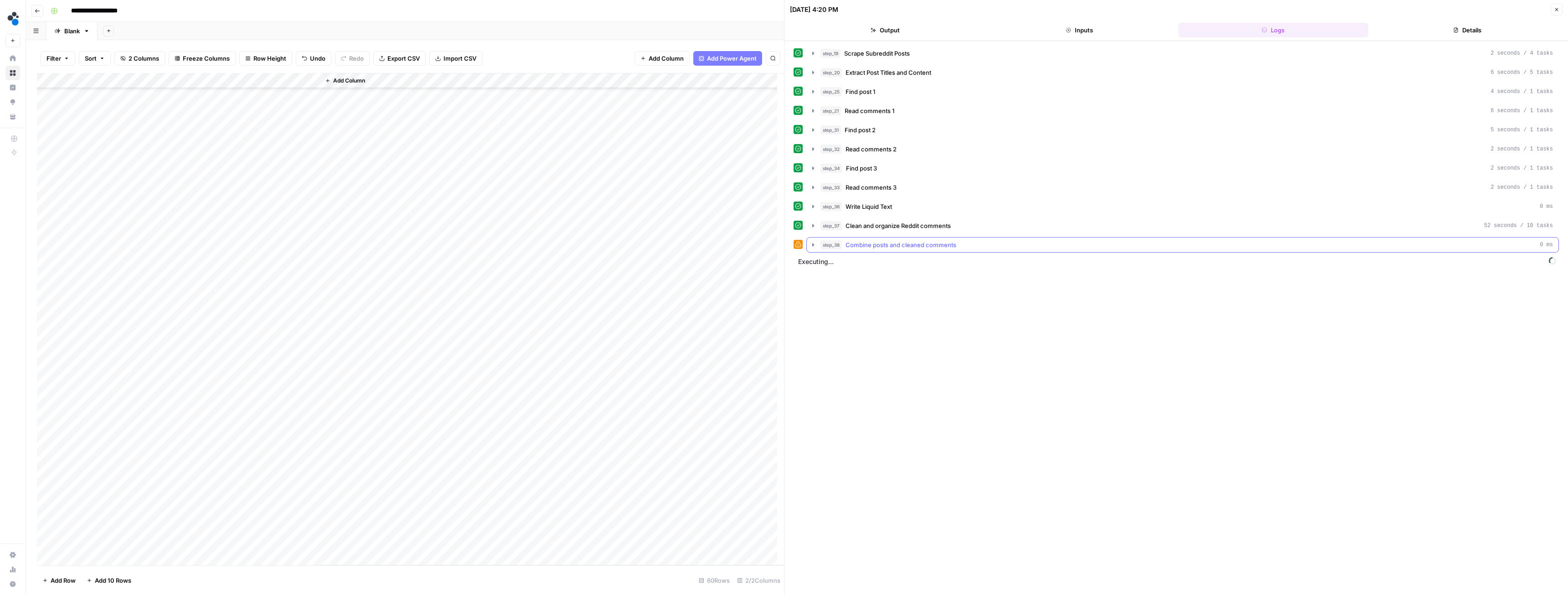
click at [813, 247] on icon "button" at bounding box center [813, 245] width 7 height 7
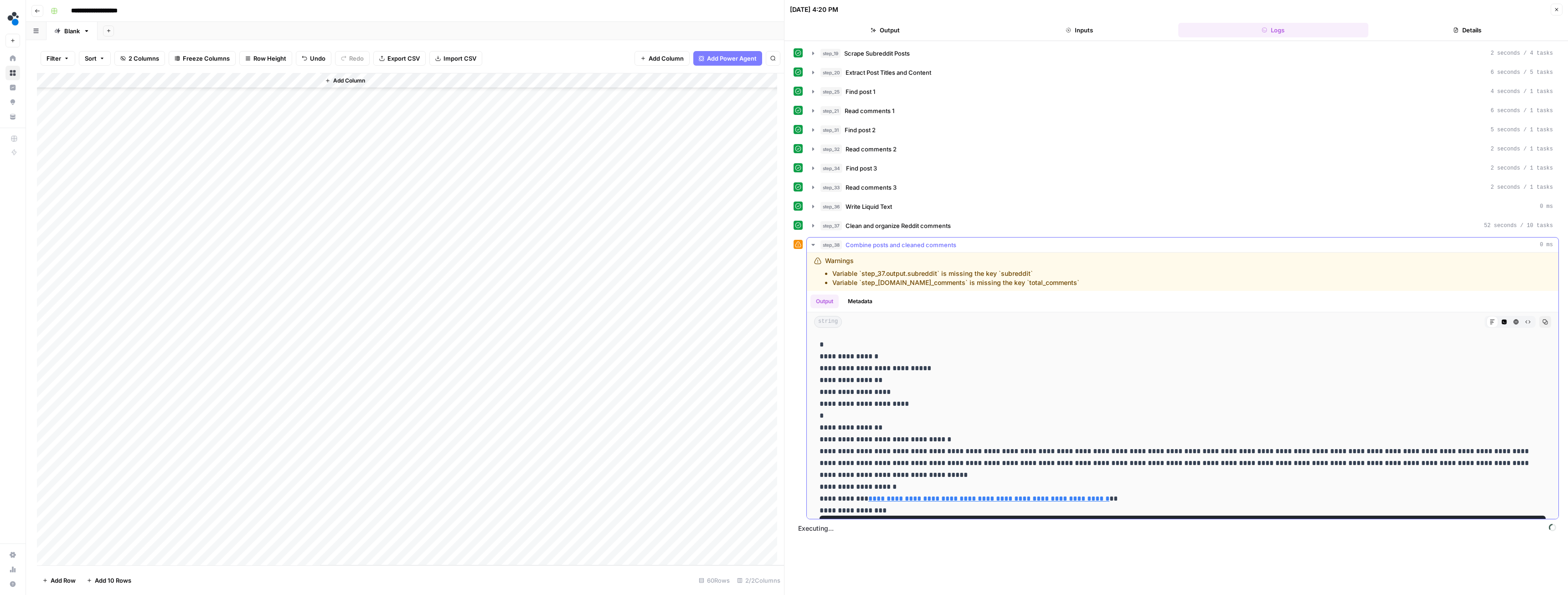
click at [813, 247] on icon "button" at bounding box center [813, 245] width 7 height 7
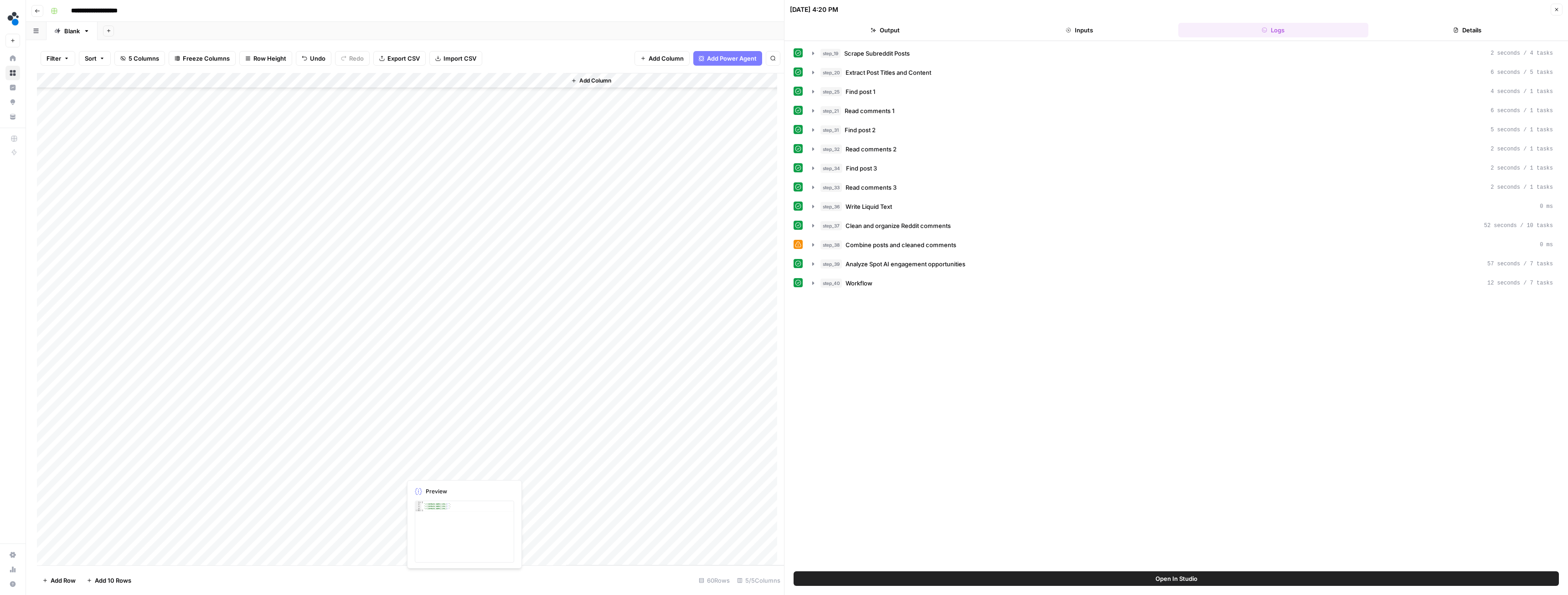
click at [447, 470] on div "Add Column" at bounding box center [410, 319] width 747 height 493
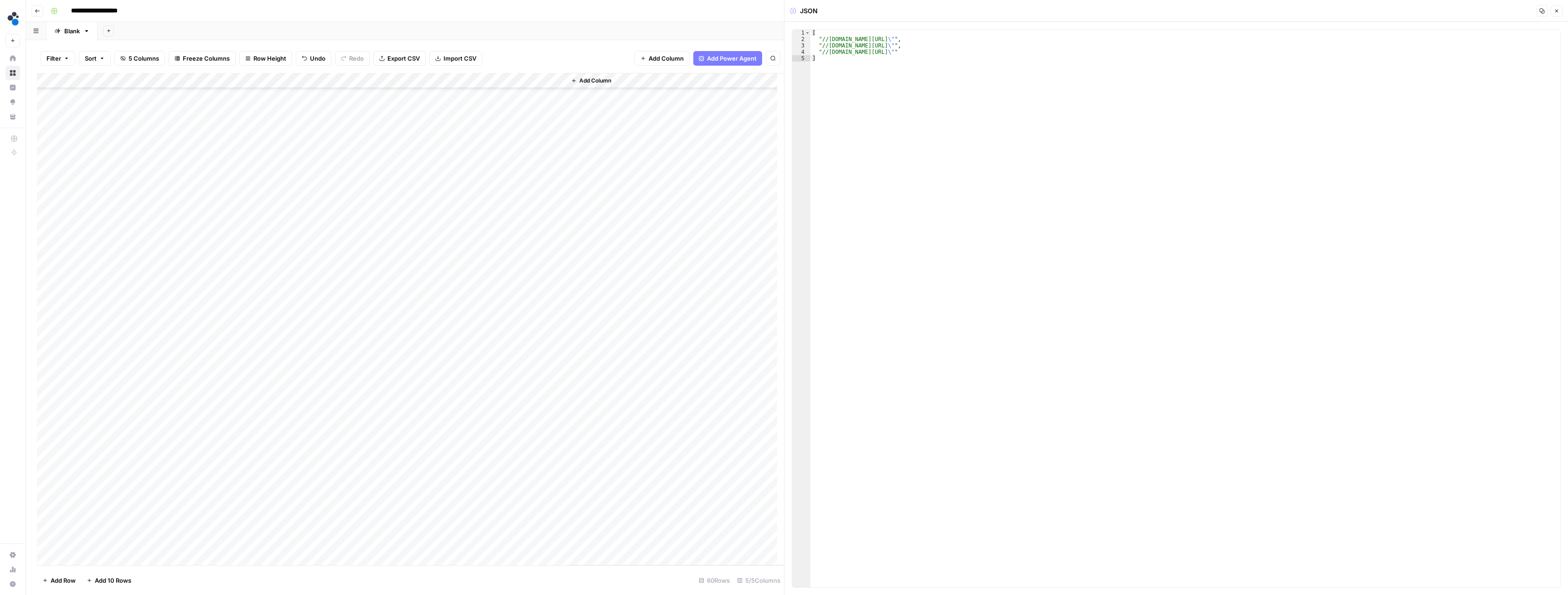
click at [518, 466] on div "Add Column" at bounding box center [410, 319] width 747 height 493
click at [300, 470] on div "Add Column" at bounding box center [410, 319] width 747 height 493
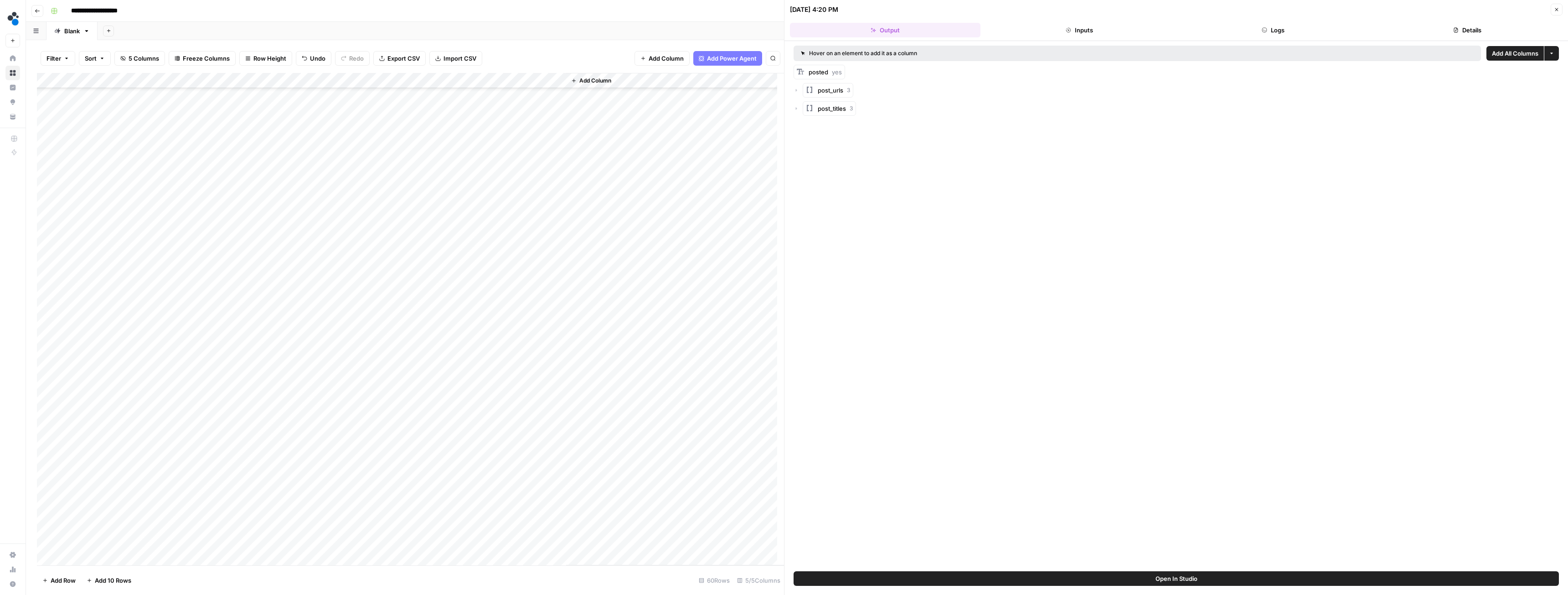
click at [1065, 33] on button "Inputs" at bounding box center [1079, 30] width 191 height 15
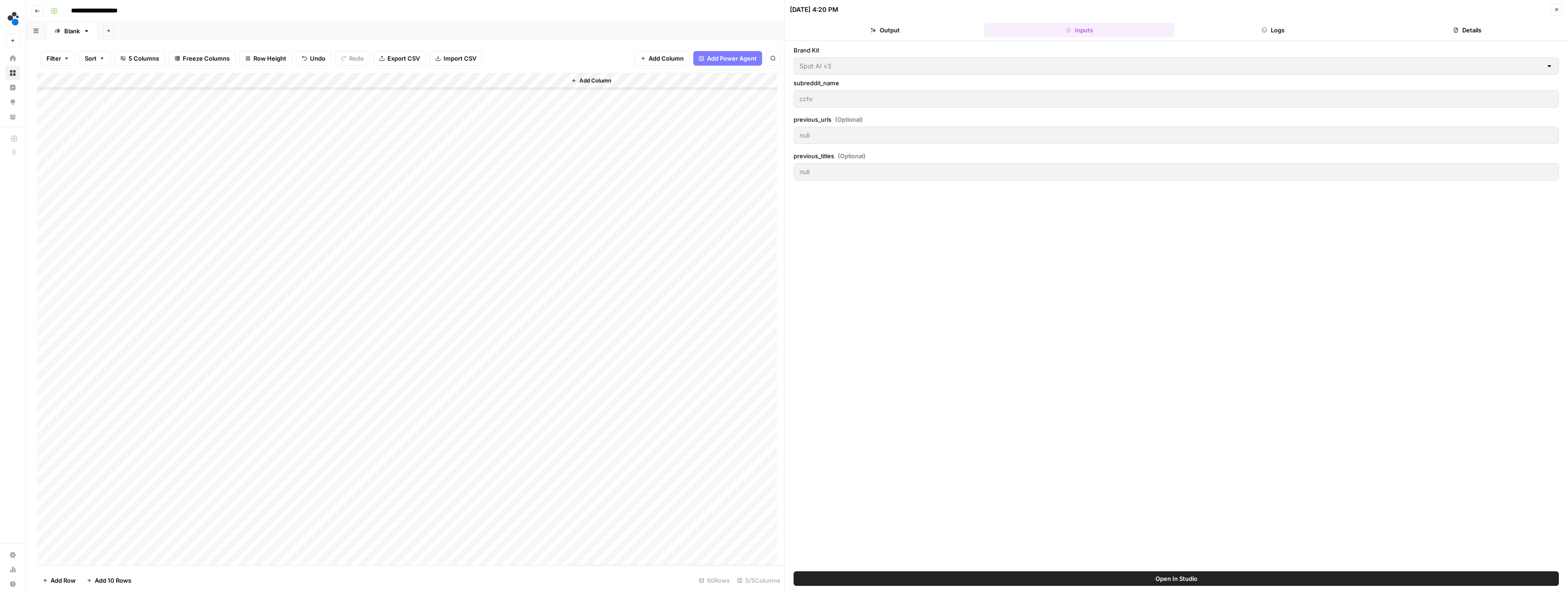
click at [1277, 30] on button "Logs" at bounding box center [1273, 30] width 191 height 15
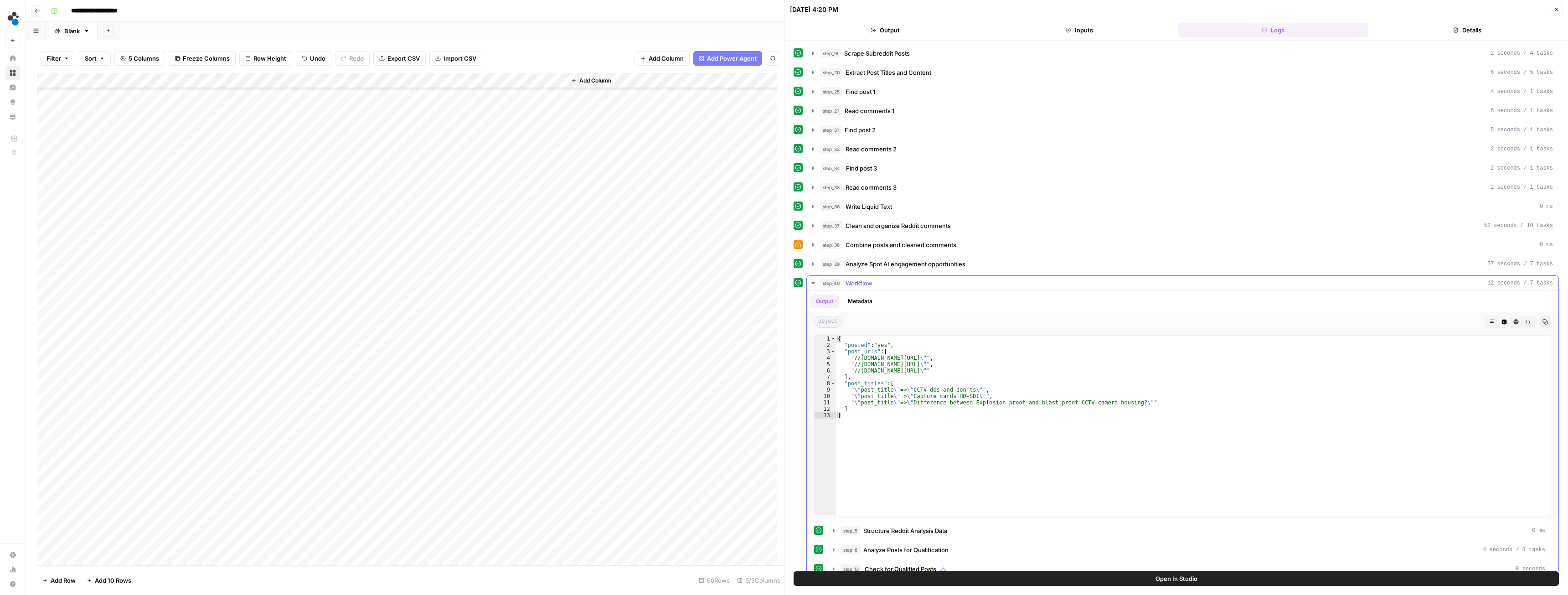
click at [814, 281] on icon "button" at bounding box center [813, 283] width 7 height 7
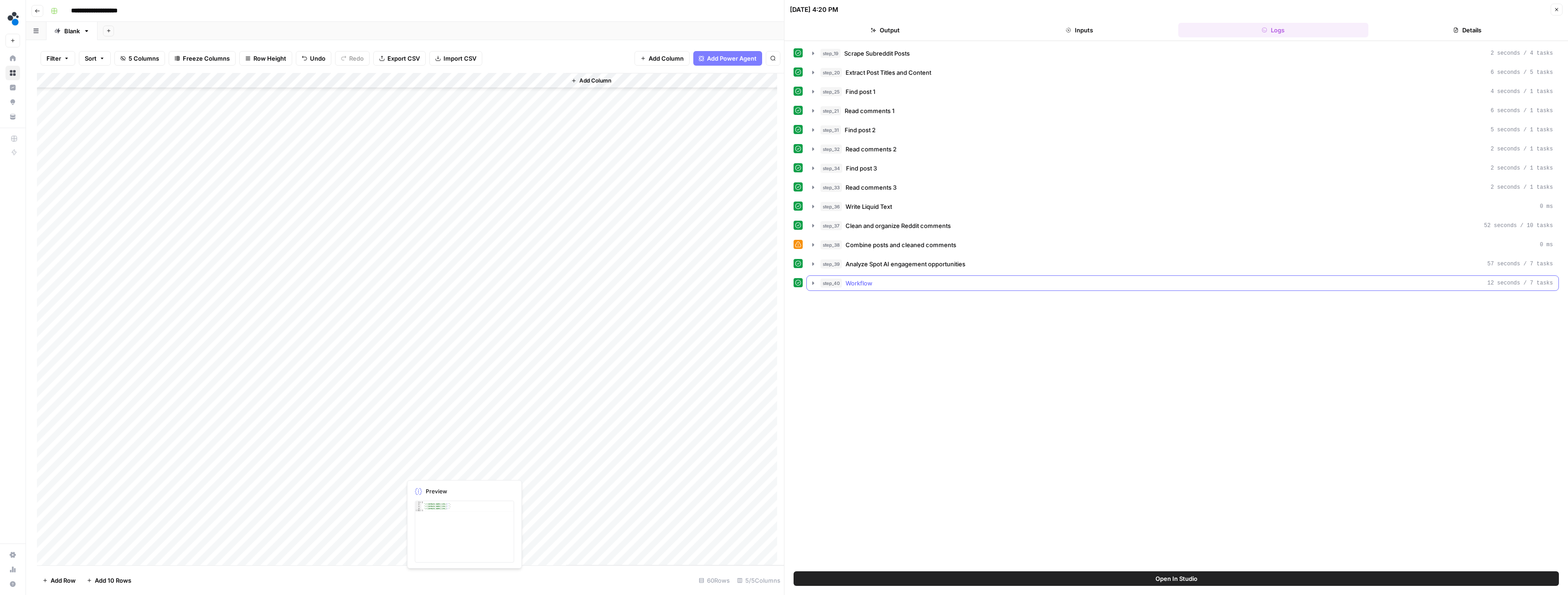
click at [418, 471] on div "Add Column" at bounding box center [410, 319] width 747 height 493
click at [519, 473] on div "Add Column" at bounding box center [410, 319] width 747 height 493
click at [449, 470] on div "Add Column" at bounding box center [410, 319] width 747 height 493
click at [299, 468] on div "Add Column" at bounding box center [410, 319] width 747 height 493
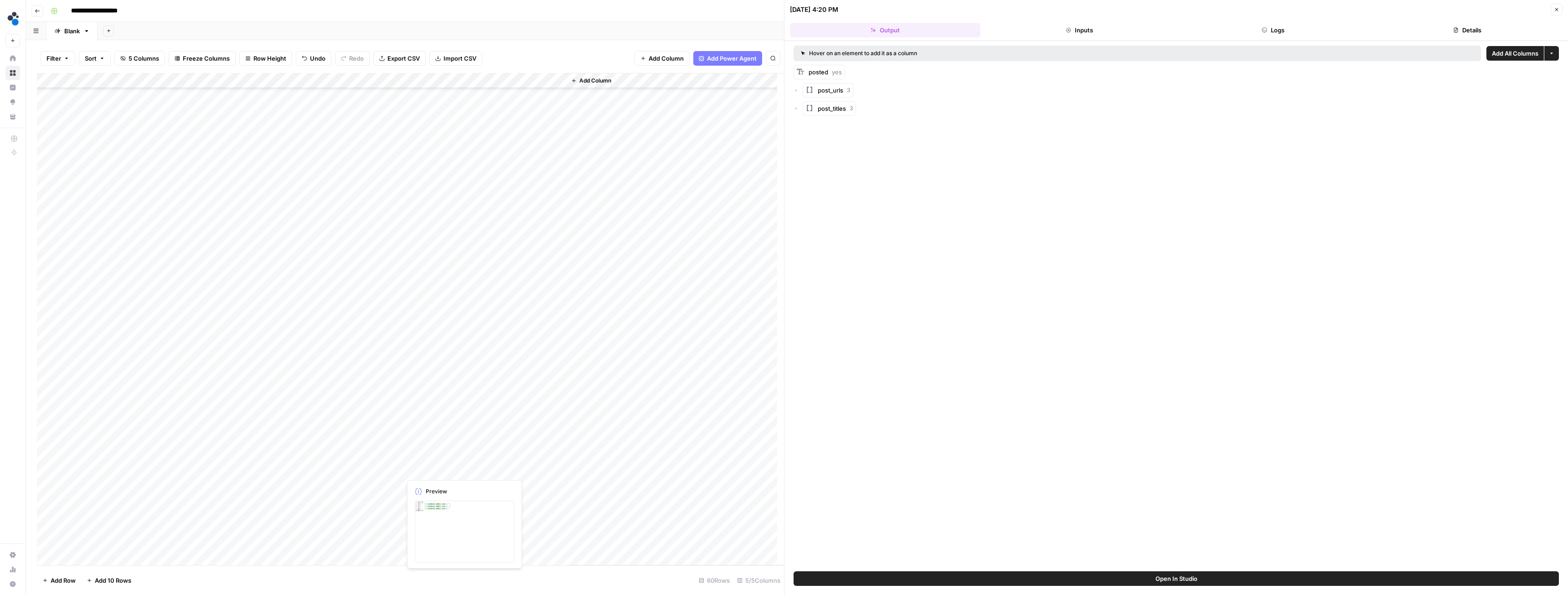
click at [427, 471] on div "Add Column" at bounding box center [410, 319] width 747 height 493
click at [514, 468] on div "Add Column" at bounding box center [410, 319] width 747 height 493
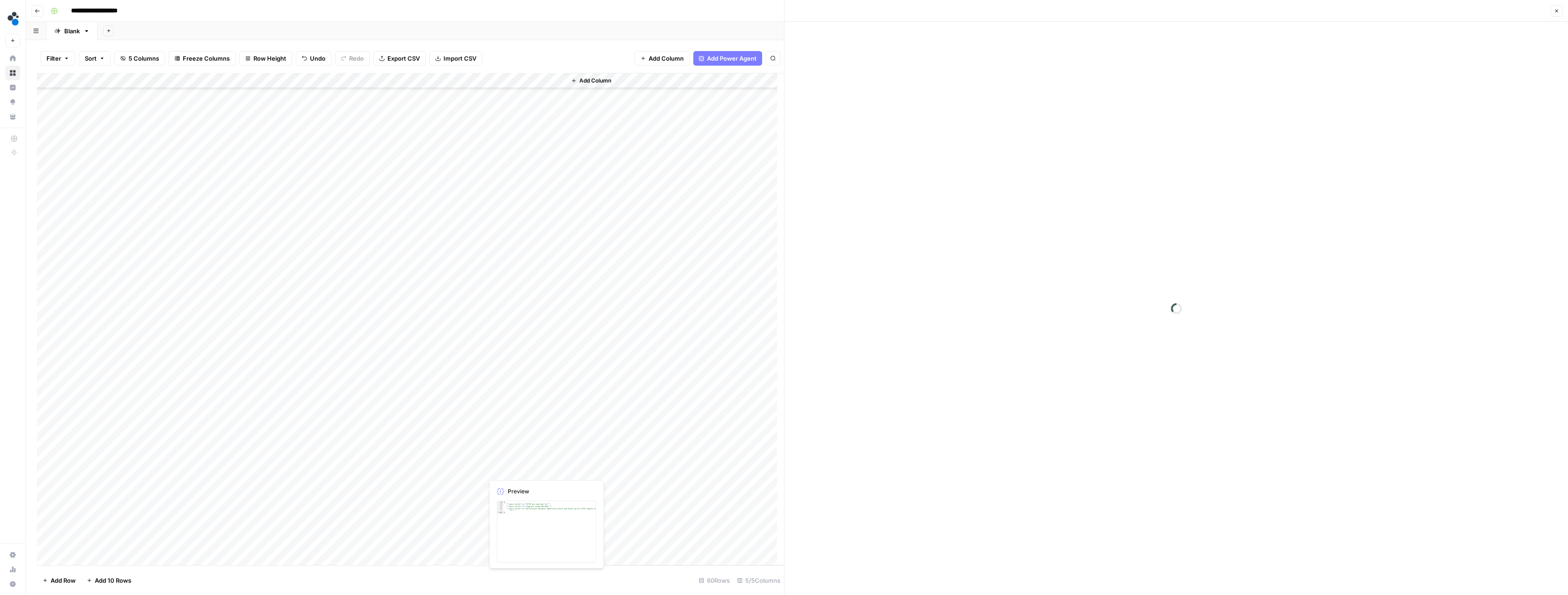
click at [514, 468] on div at bounding box center [525, 470] width 83 height 17
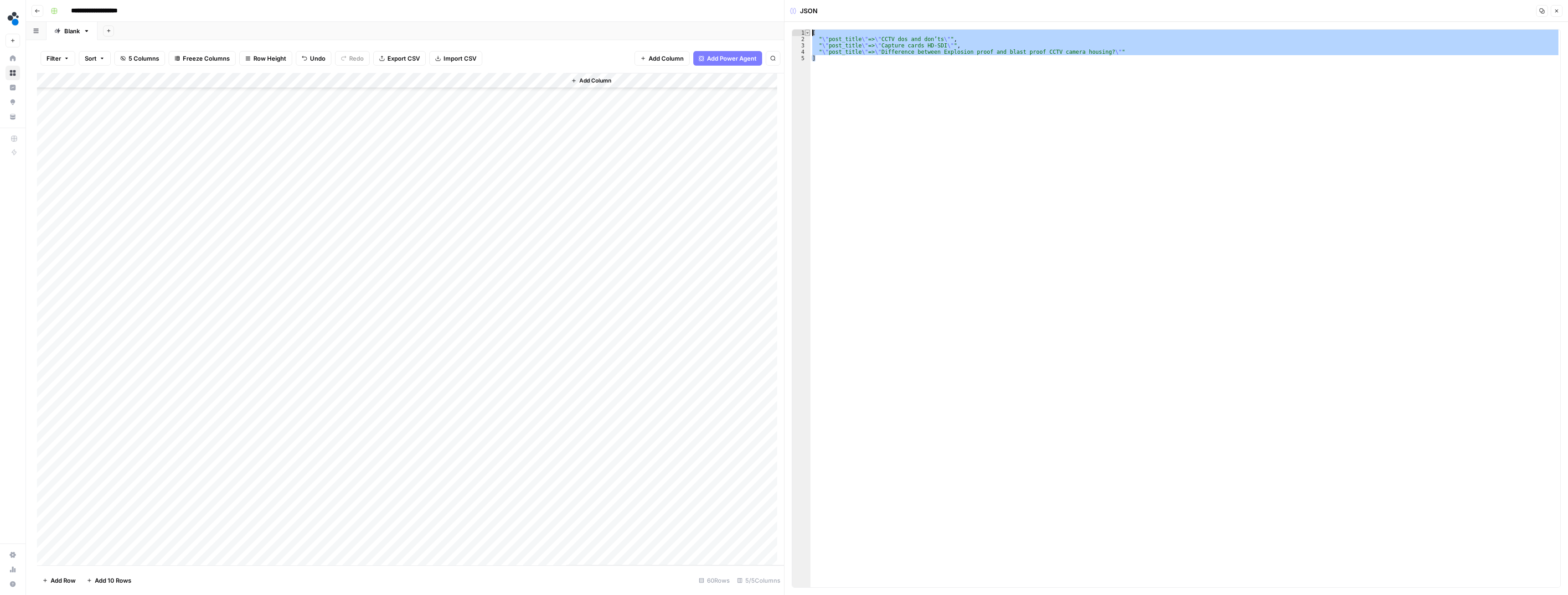
drag, startPoint x: 827, startPoint y: 60, endPoint x: 807, endPoint y: 30, distance: 36.1
click at [807, 30] on div "* 1 2 3 4 5 [ " \" post_title \" => \" CCTV dos and don’ts \" " , " \" post_tit…" at bounding box center [1176, 308] width 769 height 558
type textarea "**********"
click at [299, 468] on div "Add Column" at bounding box center [410, 319] width 747 height 493
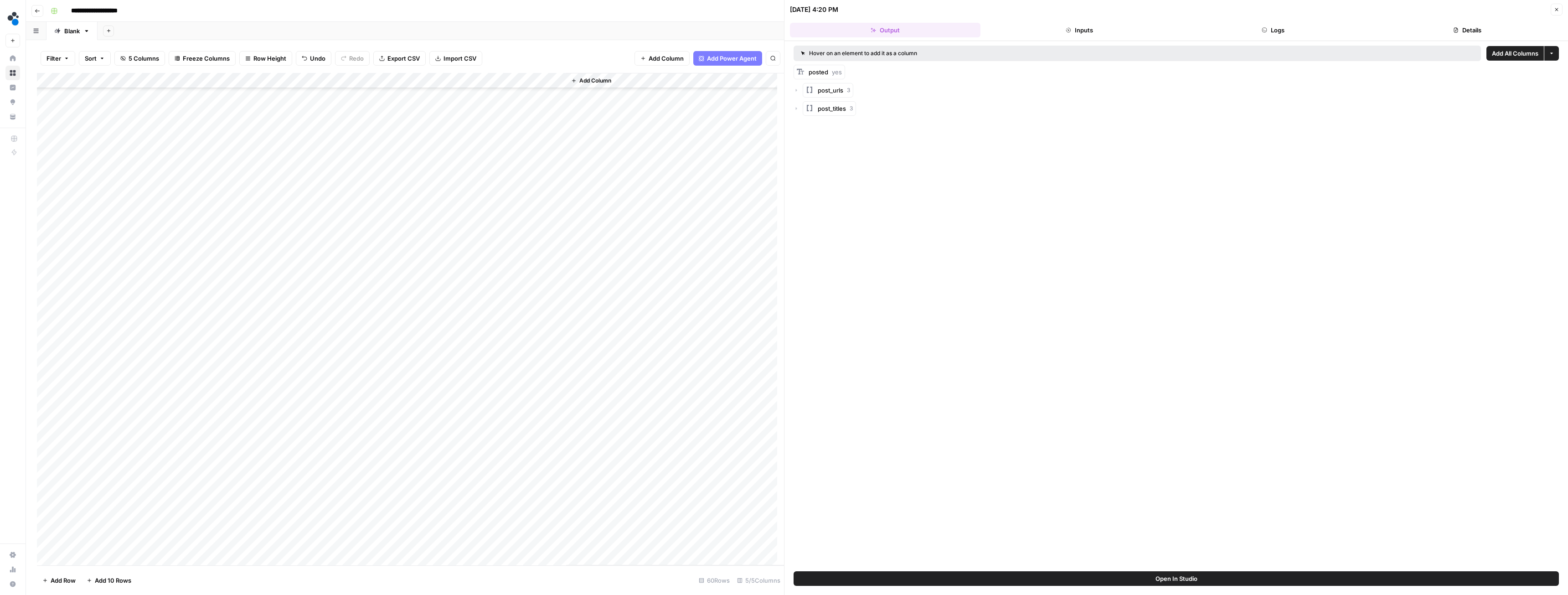
click at [1262, 27] on button "Logs" at bounding box center [1273, 30] width 191 height 15
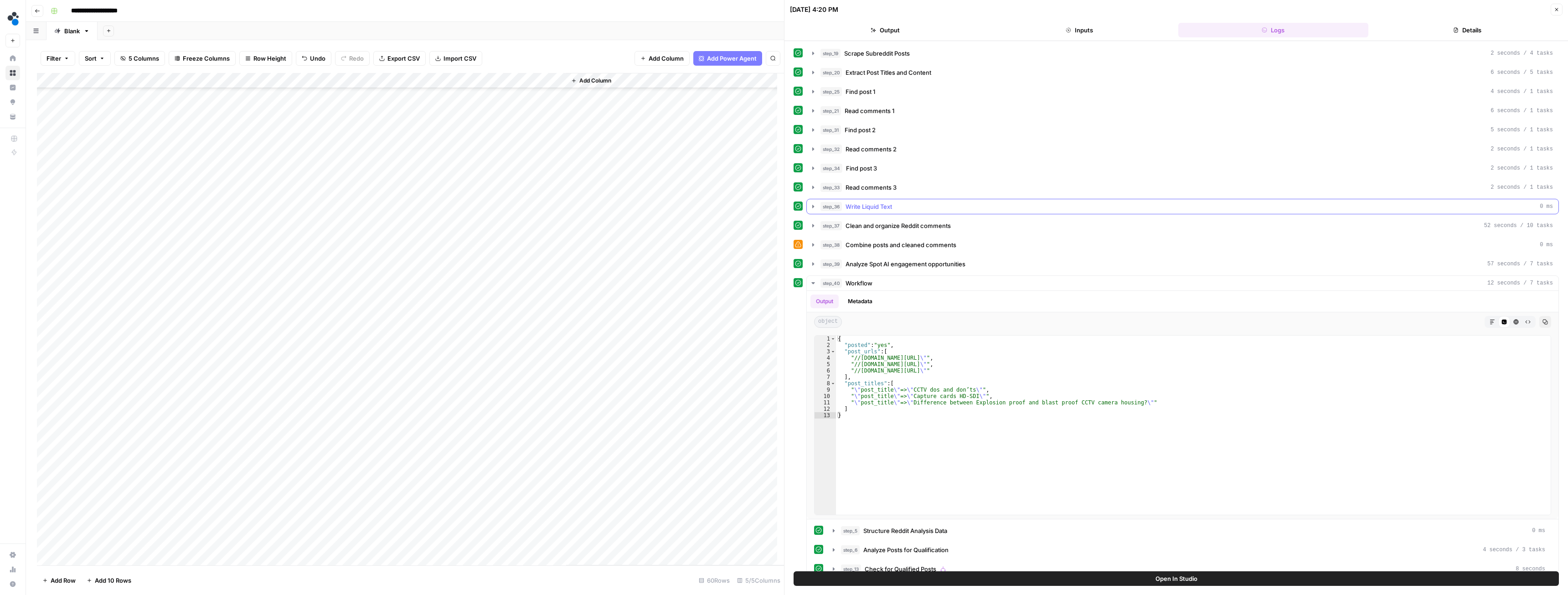
click at [812, 206] on icon "button" at bounding box center [813, 206] width 2 height 3
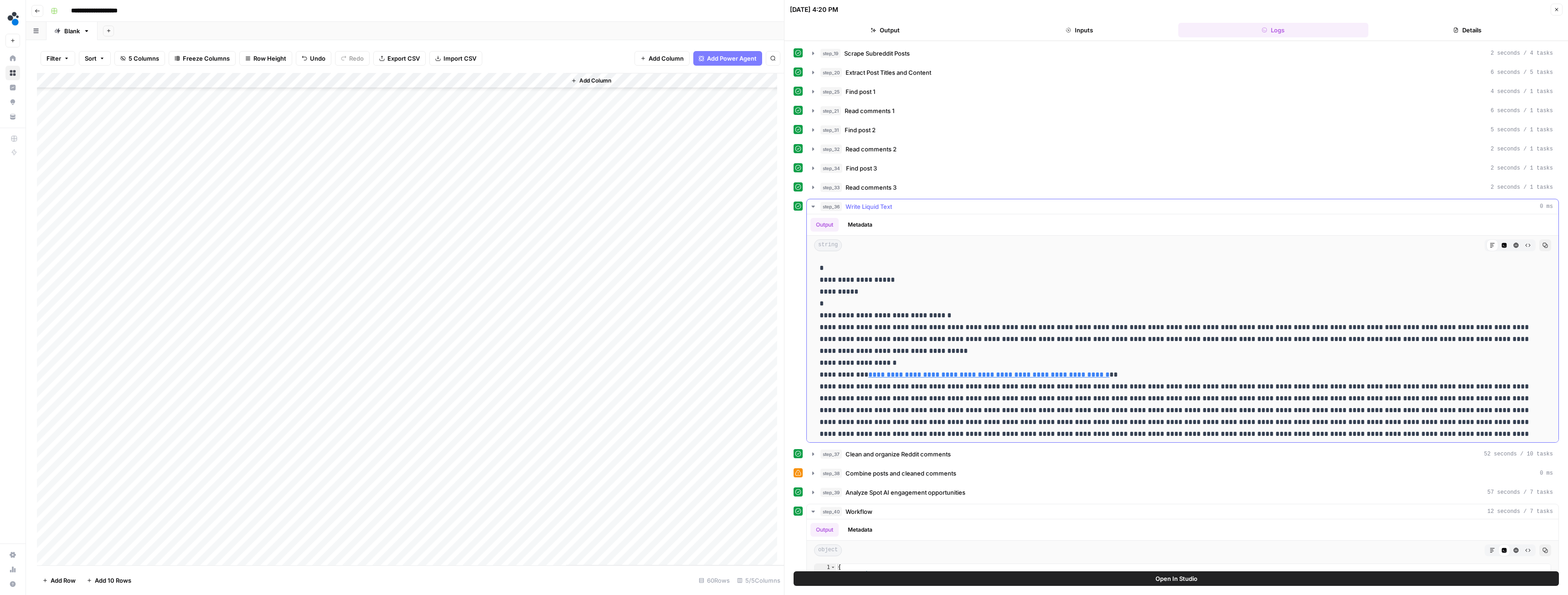
click at [1542, 246] on icon "button" at bounding box center [1545, 245] width 5 height 5
click at [348, 423] on div "Add Column" at bounding box center [410, 319] width 747 height 493
click at [257, 422] on div "Add Column" at bounding box center [410, 319] width 747 height 493
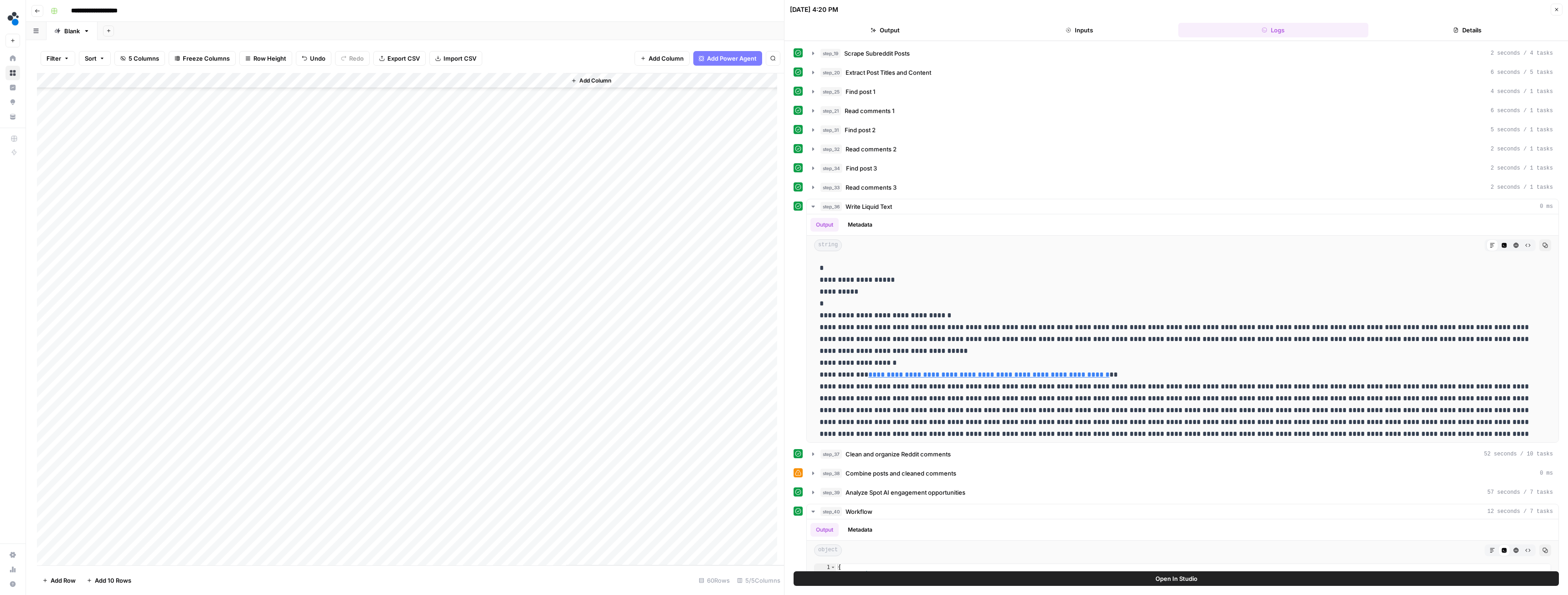
click at [37, 12] on icon "button" at bounding box center [37, 10] width 5 height 5
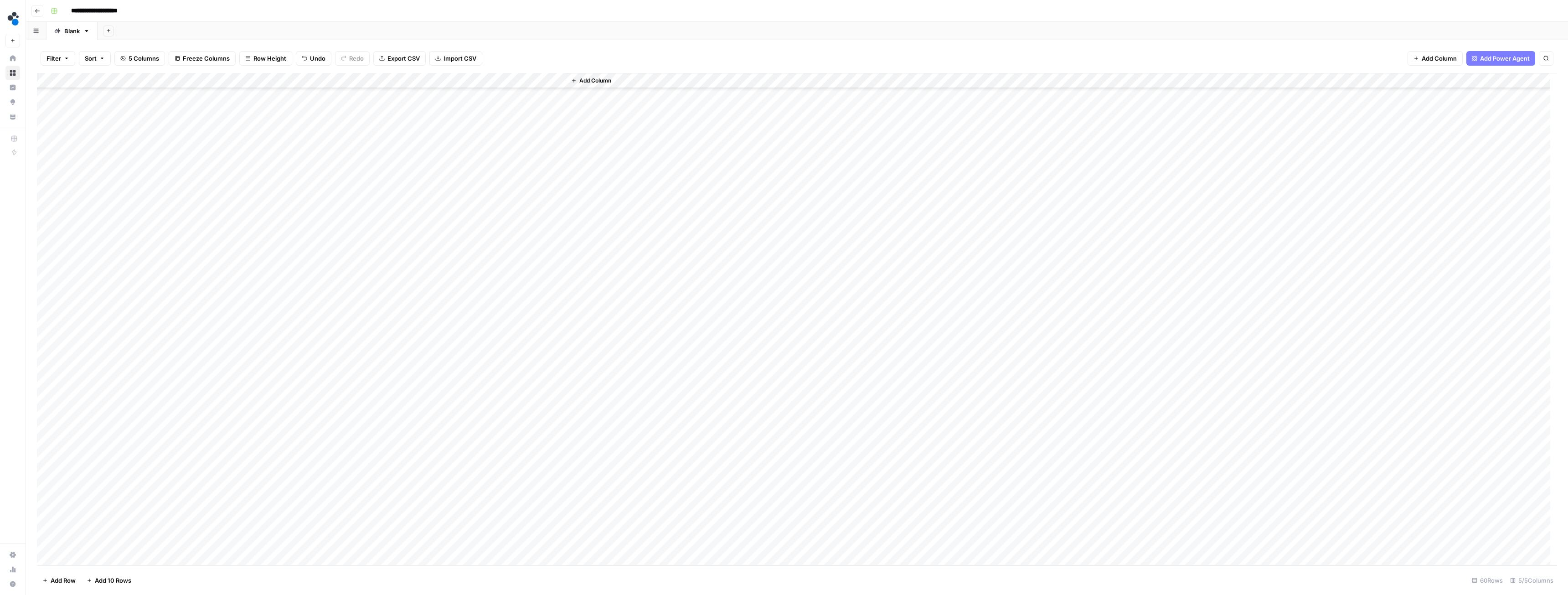
click at [36, 11] on icon "button" at bounding box center [37, 10] width 5 height 5
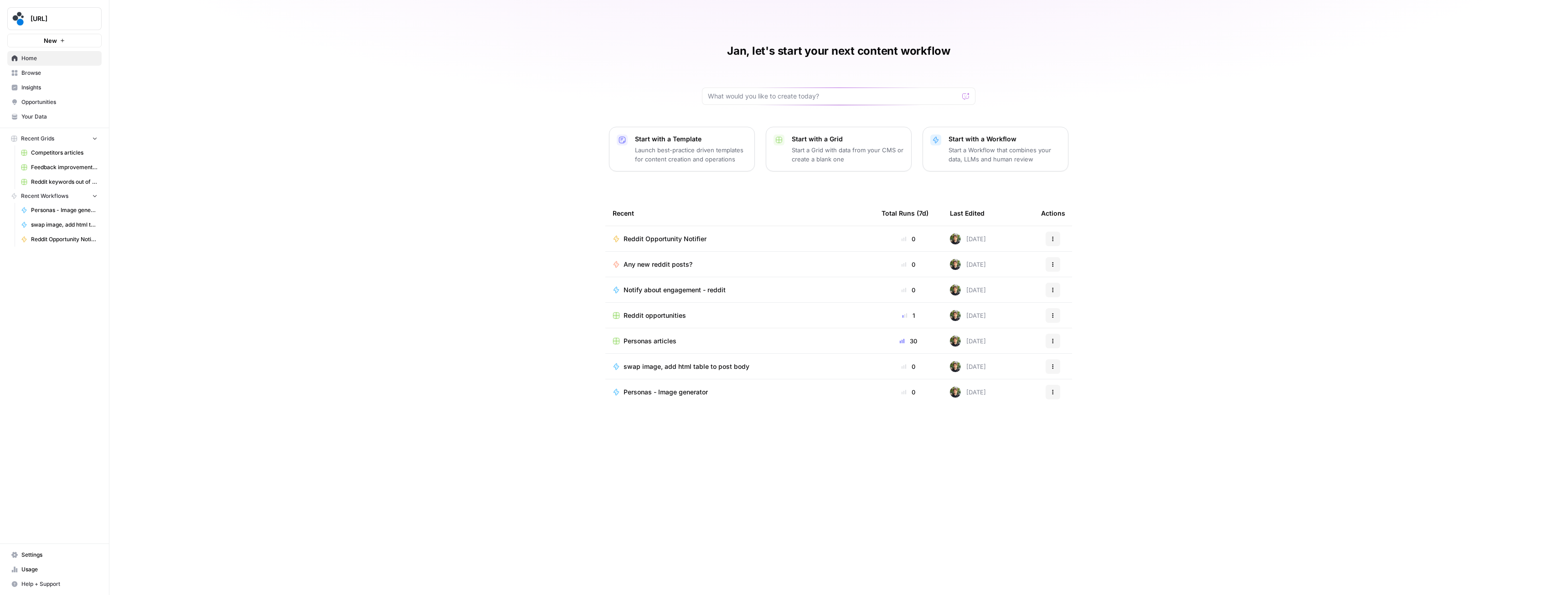
click at [43, 77] on span "Browse" at bounding box center [59, 72] width 76 height 8
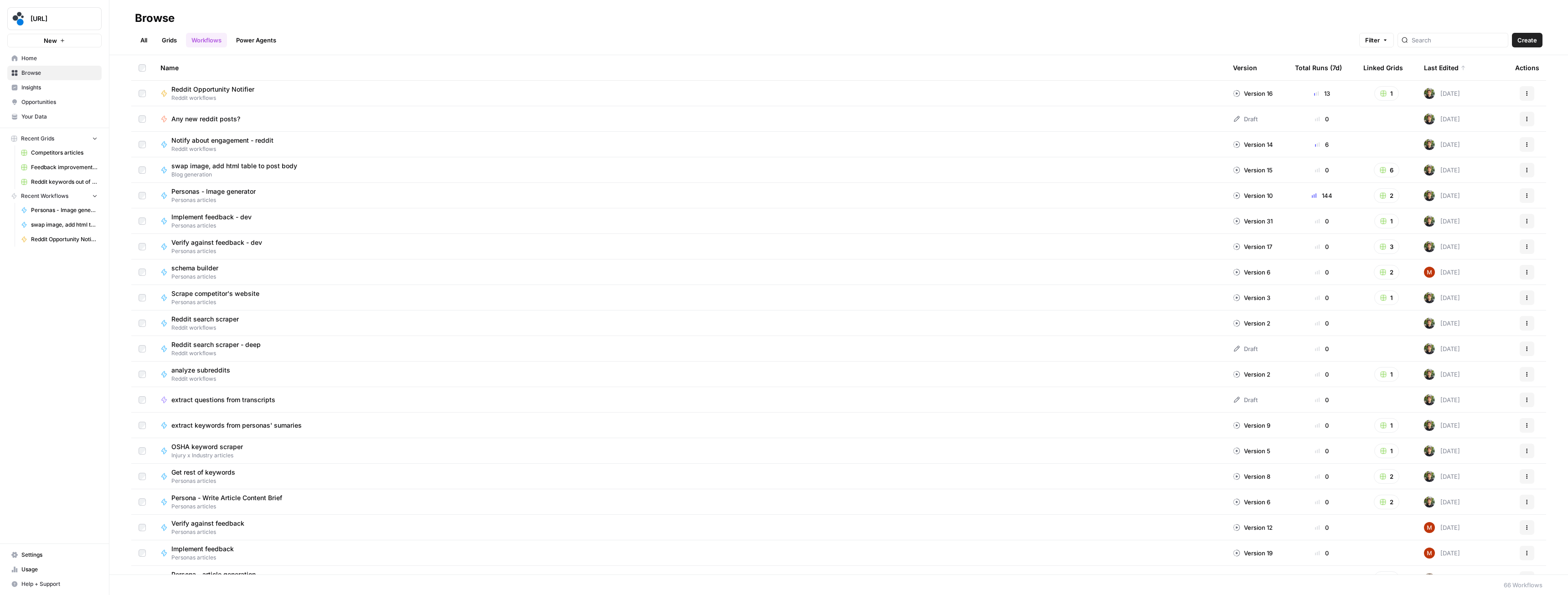
click at [179, 37] on link "Grids" at bounding box center [169, 40] width 26 height 15
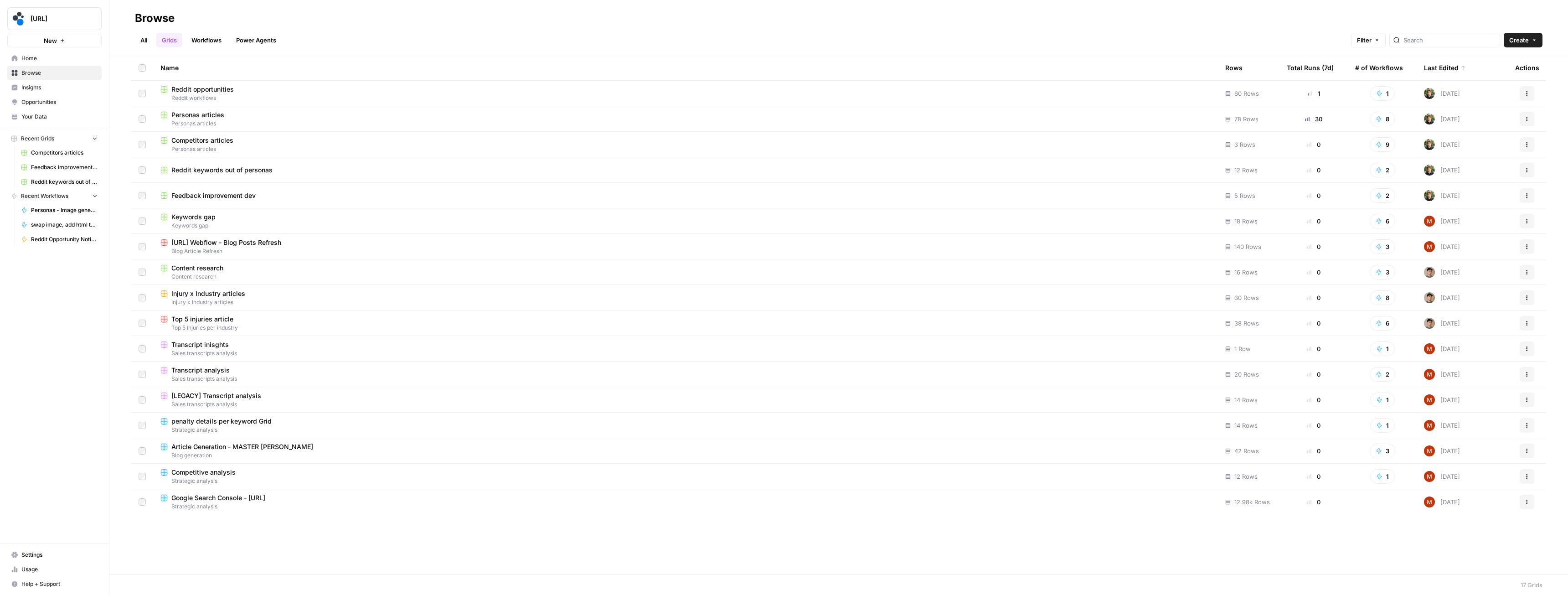
click at [270, 145] on span "Personas articles" at bounding box center [685, 149] width 1050 height 8
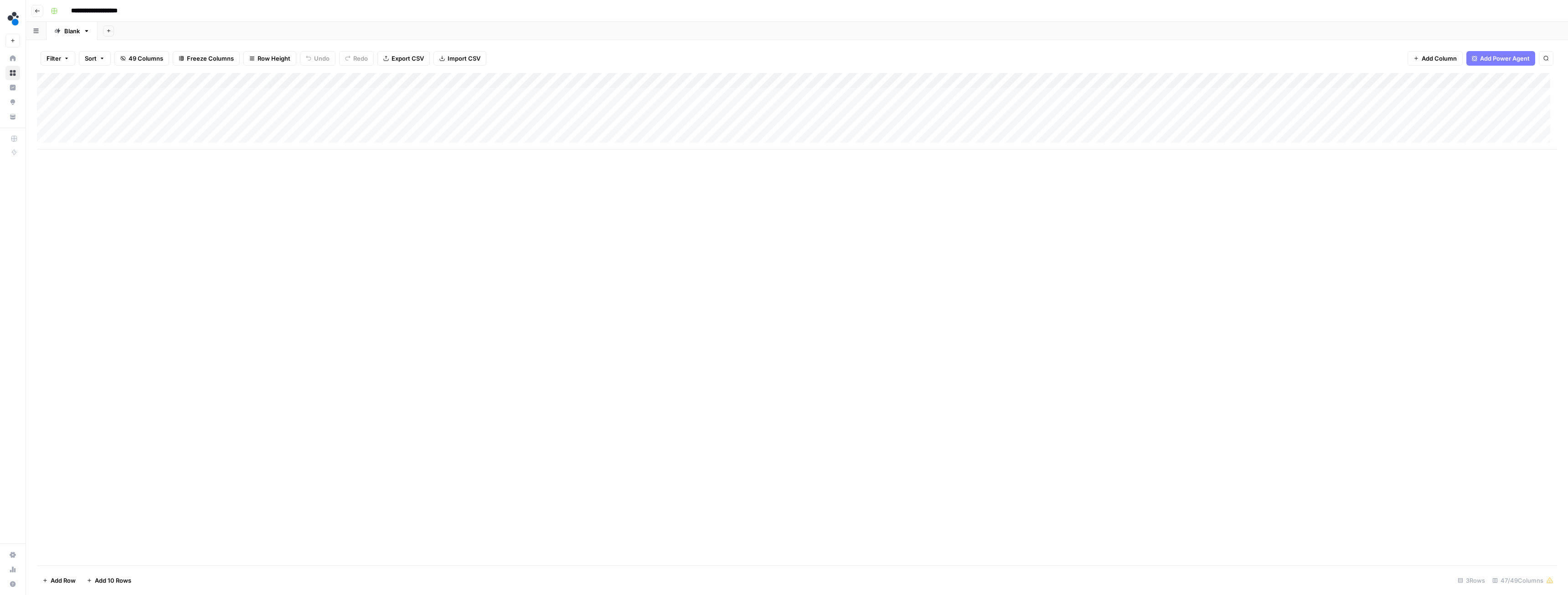
drag, startPoint x: 102, startPoint y: 96, endPoint x: 104, endPoint y: 126, distance: 30.1
click at [104, 126] on div "Add Column" at bounding box center [797, 111] width 1520 height 77
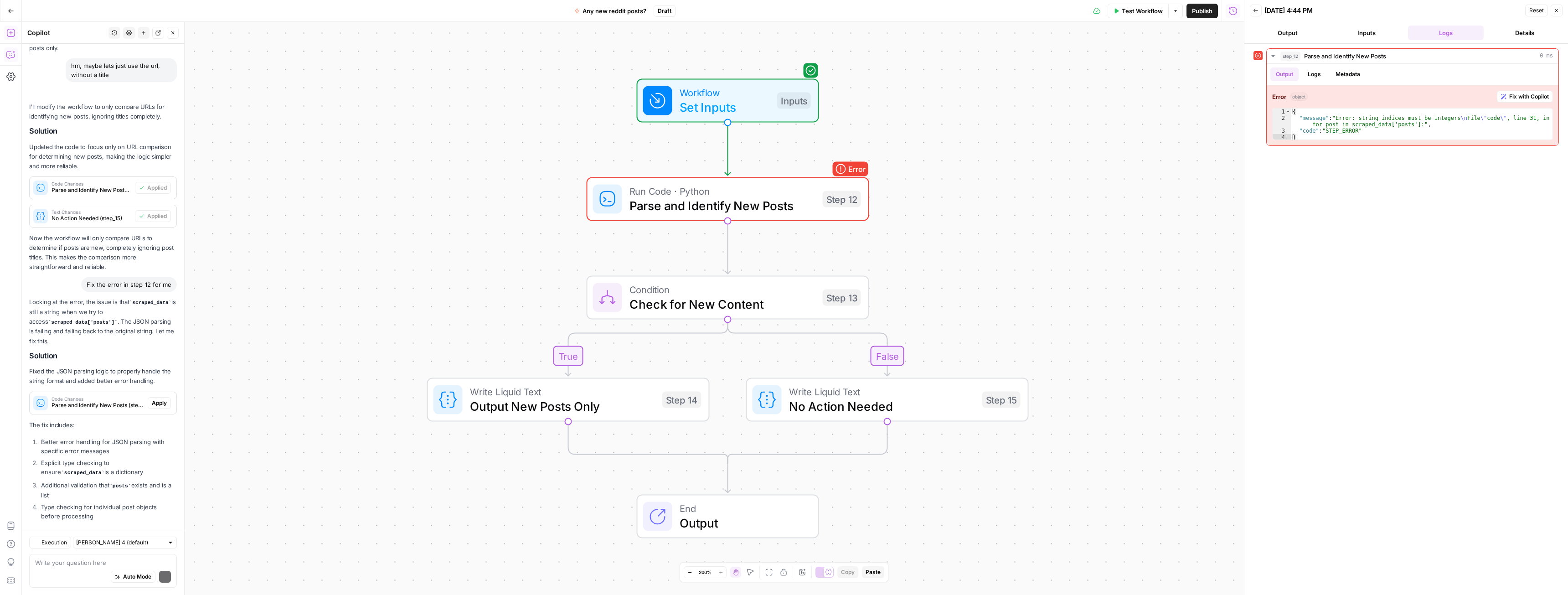
scroll to position [2646, 0]
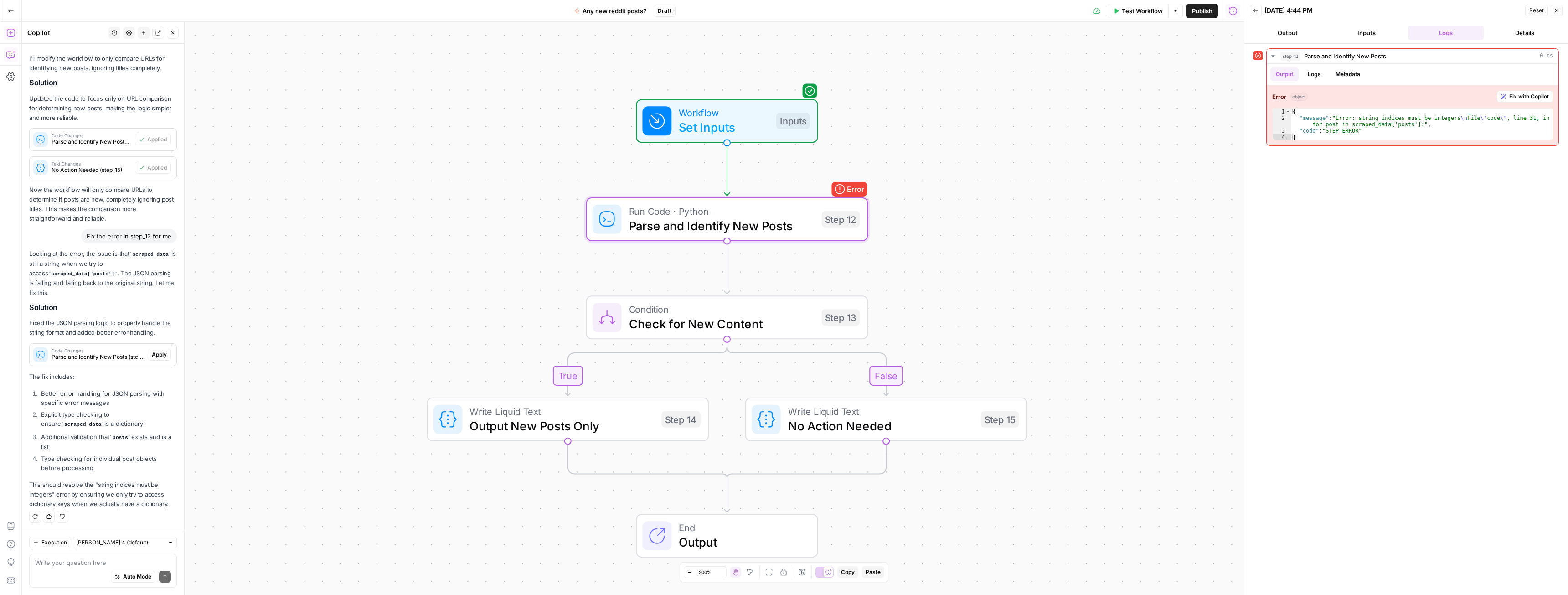
click at [152, 354] on span "Apply" at bounding box center [159, 354] width 15 height 8
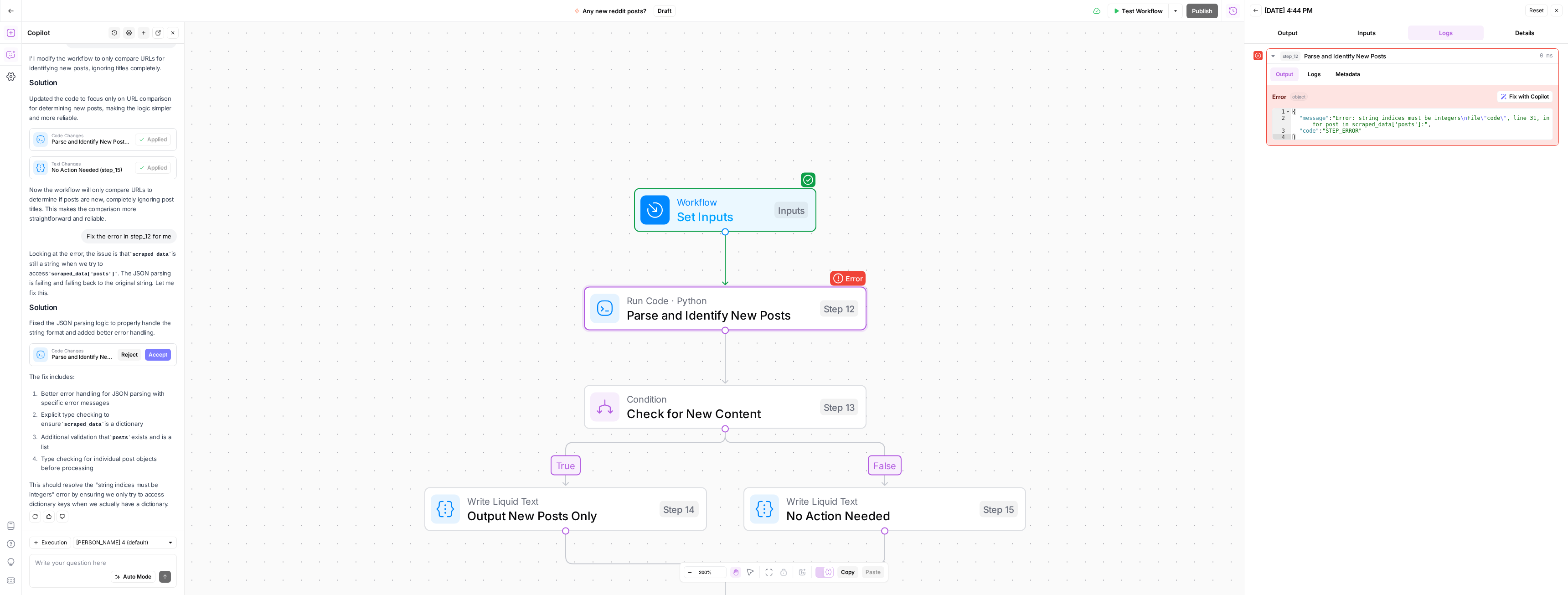
scroll to position [2602, 0]
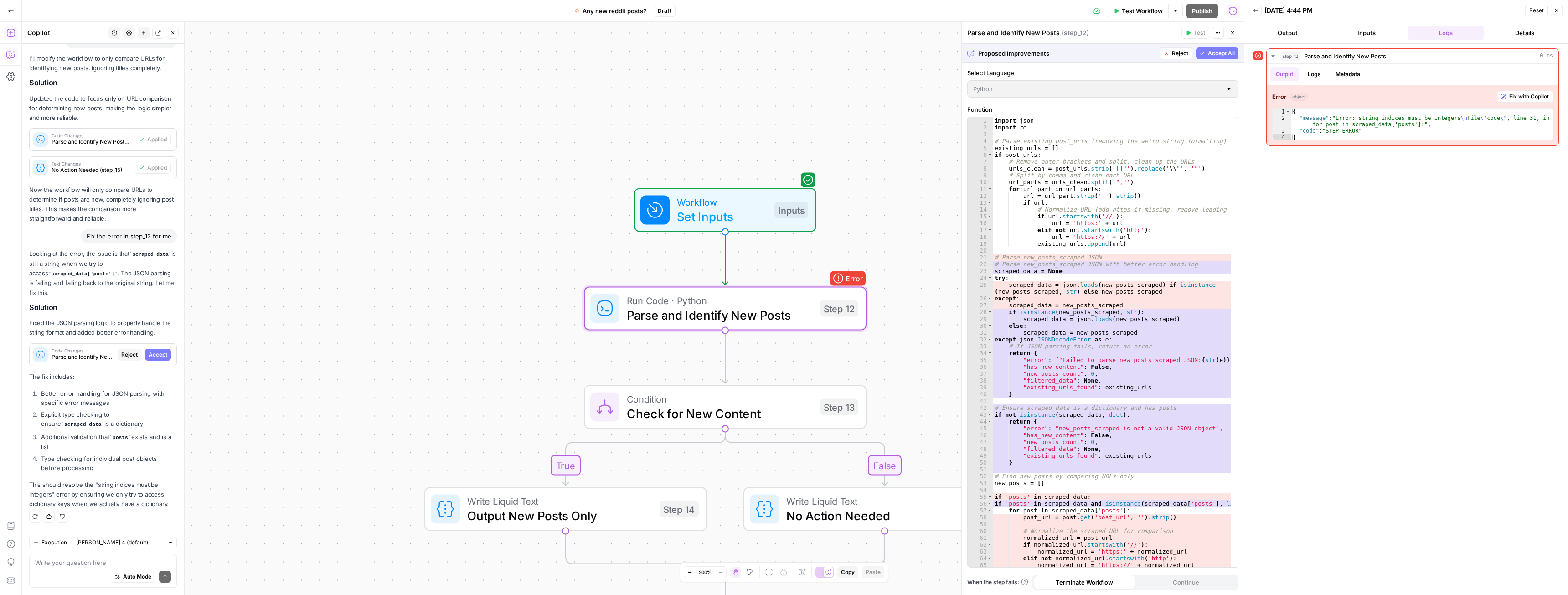
click at [157, 355] on span "Accept" at bounding box center [158, 354] width 19 height 8
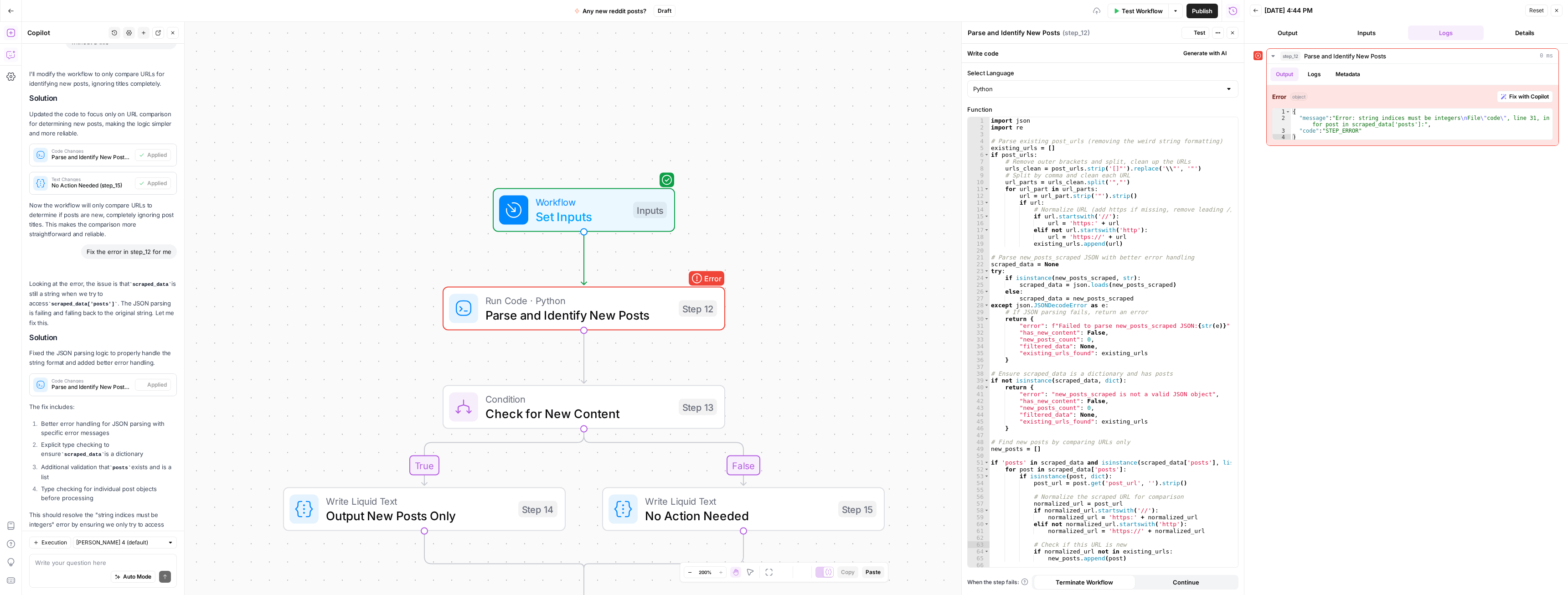
scroll to position [2660, 0]
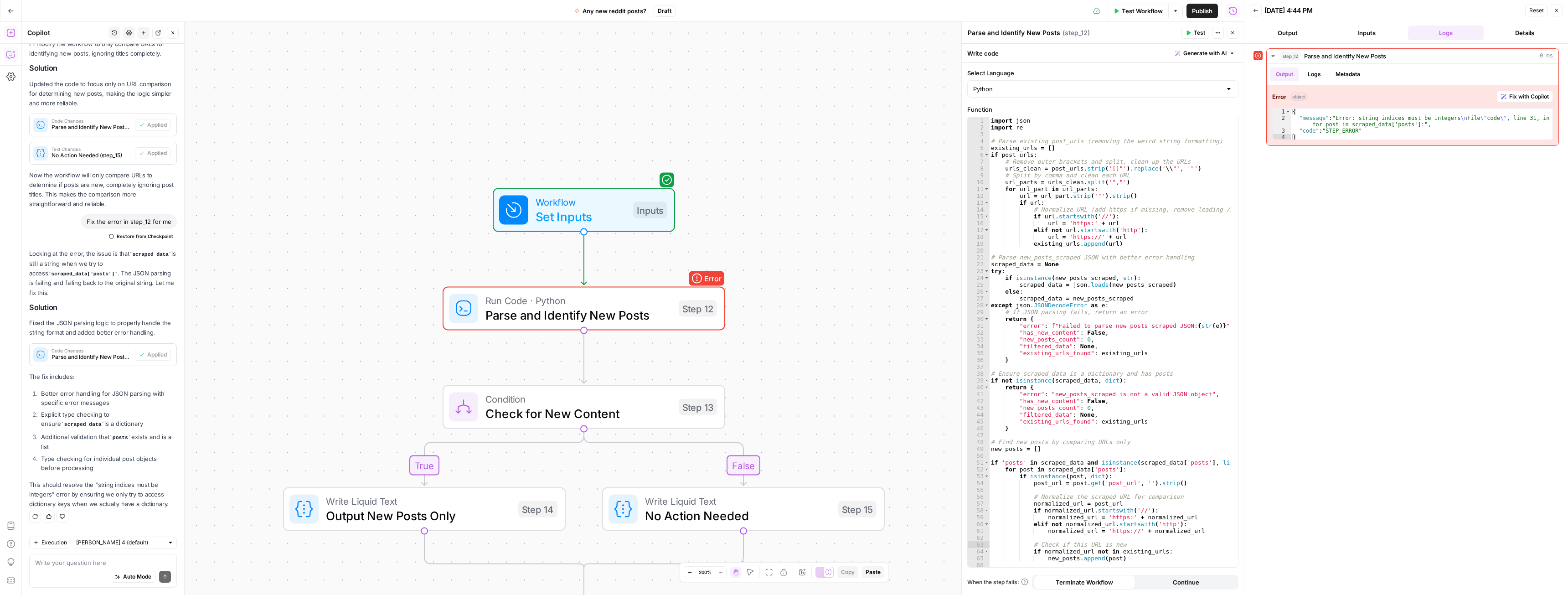
click at [1133, 10] on span "Test Workflow" at bounding box center [1142, 10] width 41 height 9
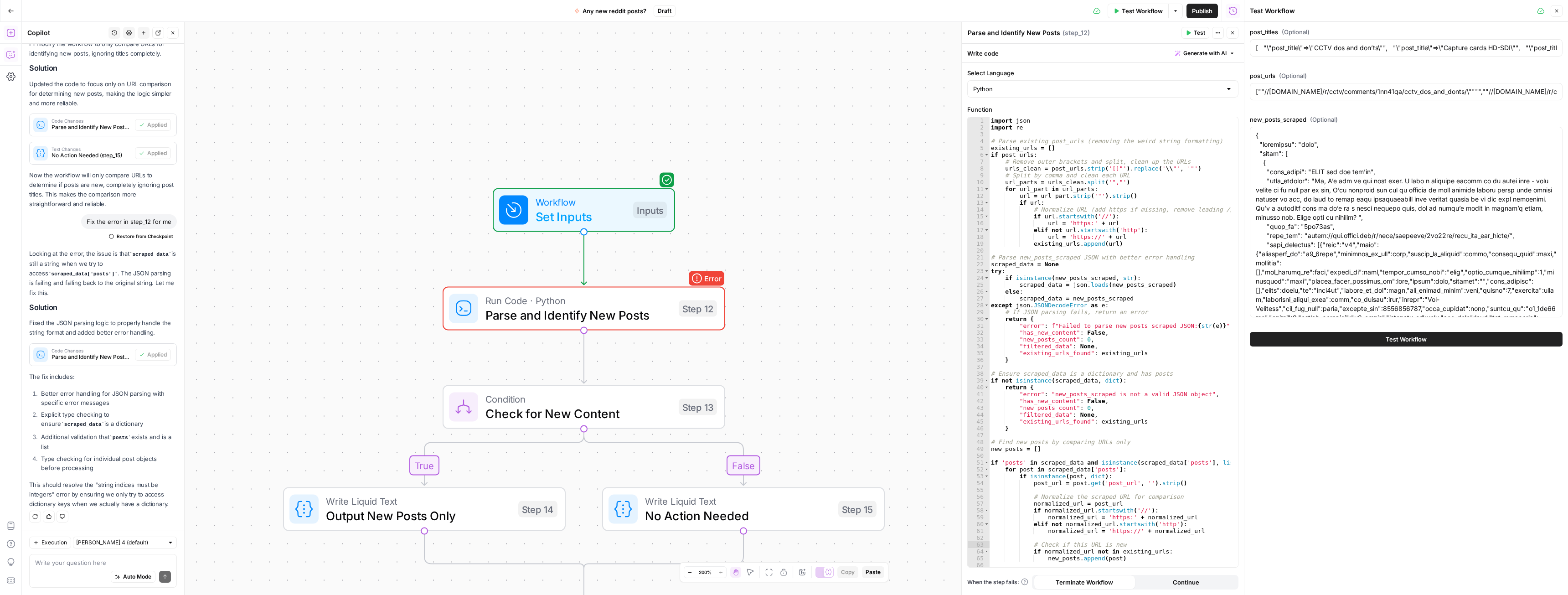
click at [1375, 337] on button "Test Workflow" at bounding box center [1406, 339] width 313 height 15
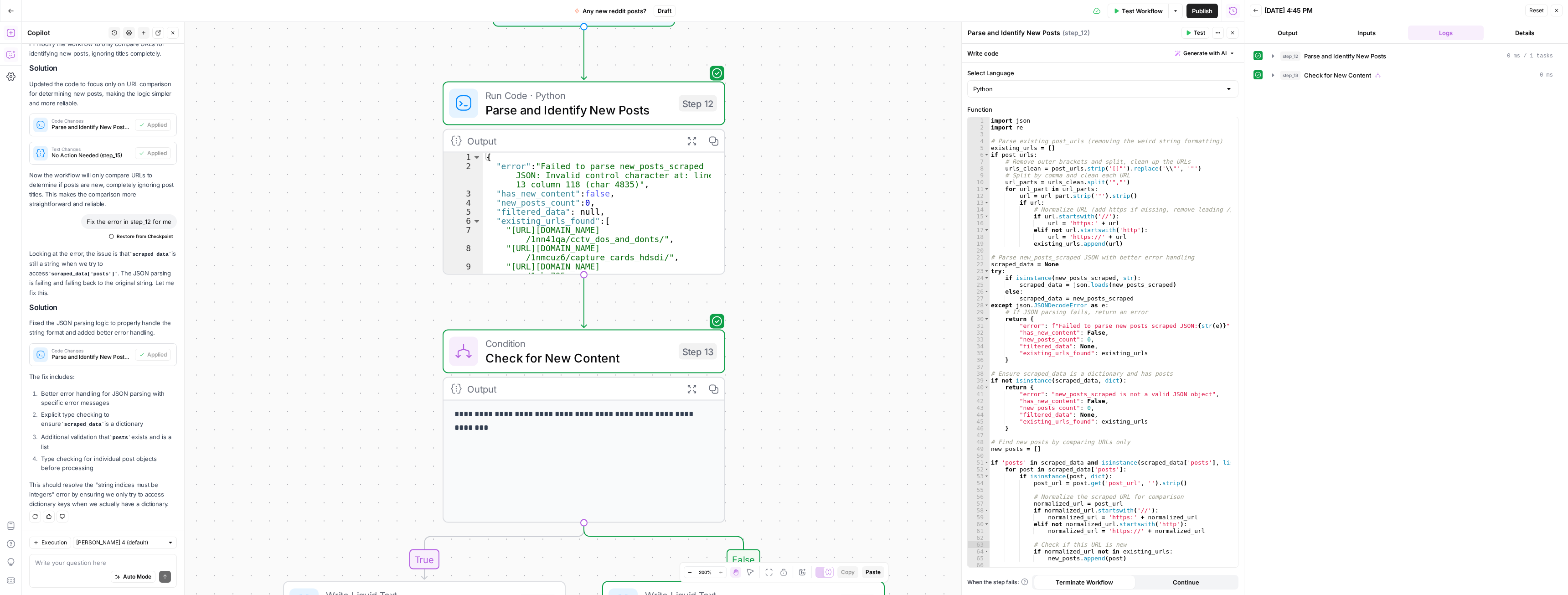
click at [687, 143] on icon "button" at bounding box center [691, 140] width 8 height 8
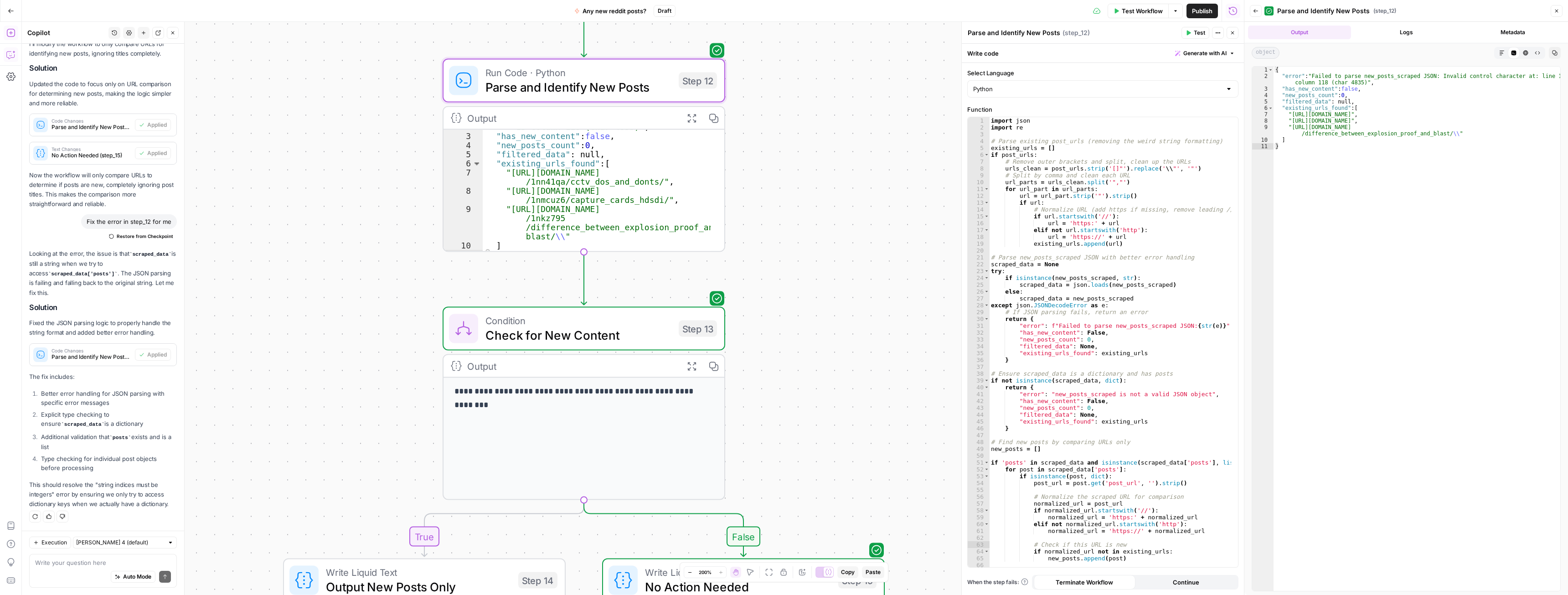
scroll to position [15, 0]
type textarea "*"
drag, startPoint x: 558, startPoint y: 241, endPoint x: 544, endPoint y: 231, distance: 17.2
click at [544, 231] on div ""has_new_content" : false , "new_posts_count" : 0 , "filtered_data" : null , "e…" at bounding box center [597, 193] width 228 height 139
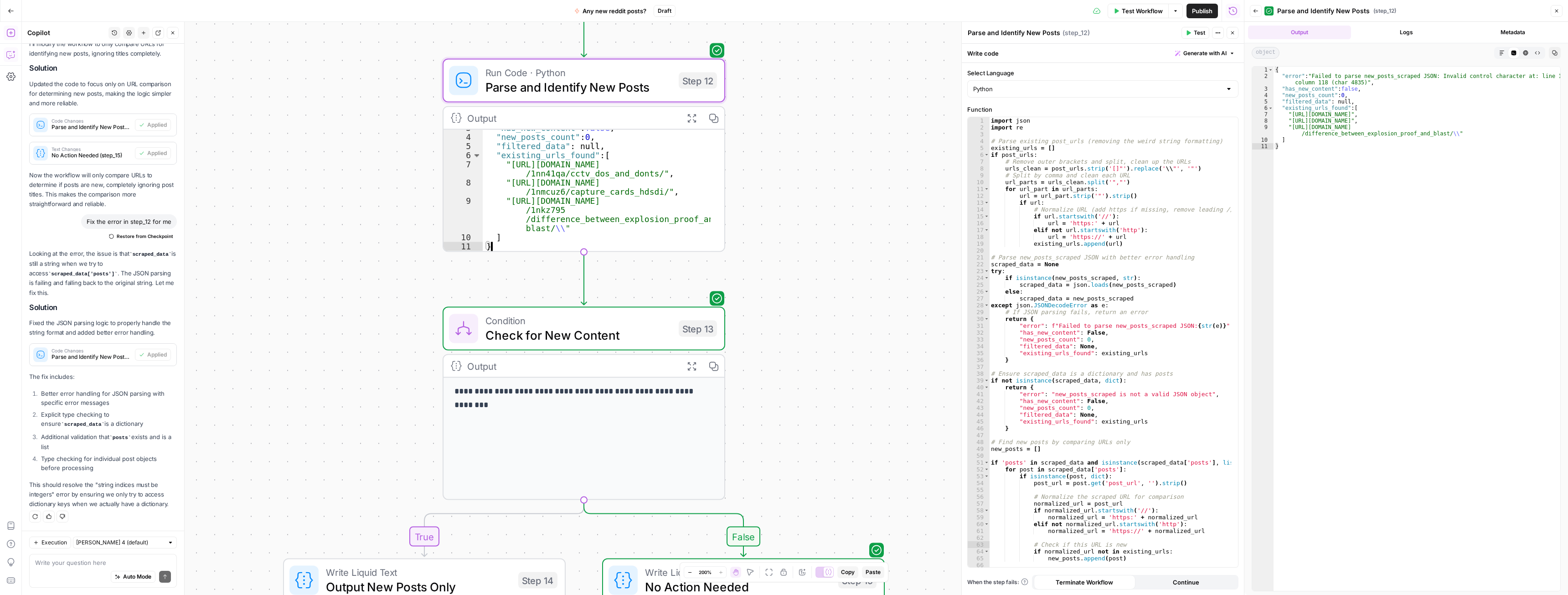
drag, startPoint x: 558, startPoint y: 228, endPoint x: 537, endPoint y: 217, distance: 23.7
click at [537, 217] on div ""has_new_content" : false , "new_posts_count" : 0 , "filtered_data" : null , "e…" at bounding box center [597, 193] width 228 height 139
click at [536, 212] on div ""has_new_content" : false , "new_posts_count" : 0 , "filtered_data" : null , "e…" at bounding box center [597, 193] width 228 height 139
click at [696, 116] on icon "button" at bounding box center [691, 118] width 10 height 10
drag, startPoint x: 1444, startPoint y: 133, endPoint x: 1291, endPoint y: 128, distance: 153.1
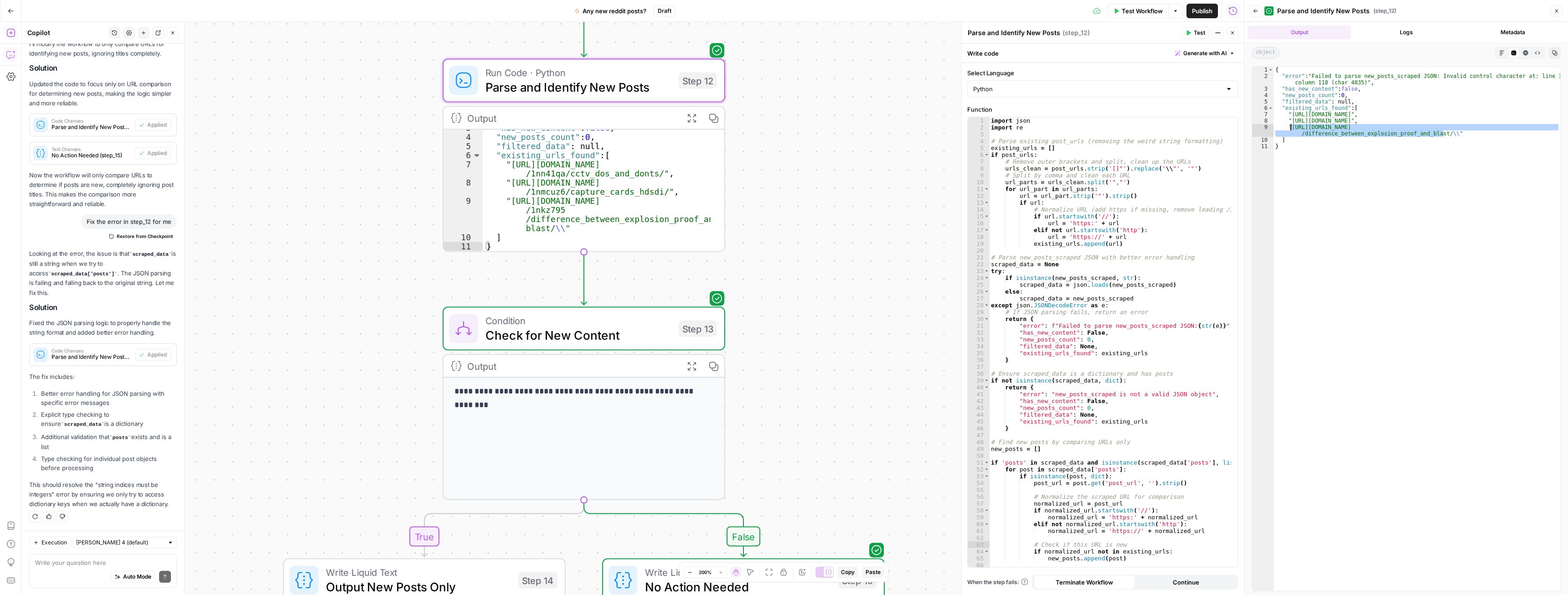
click at [1291, 128] on div "{ "error" : "Failed to parse new_posts_scraped JSON: Invalid control character …" at bounding box center [1416, 335] width 287 height 537
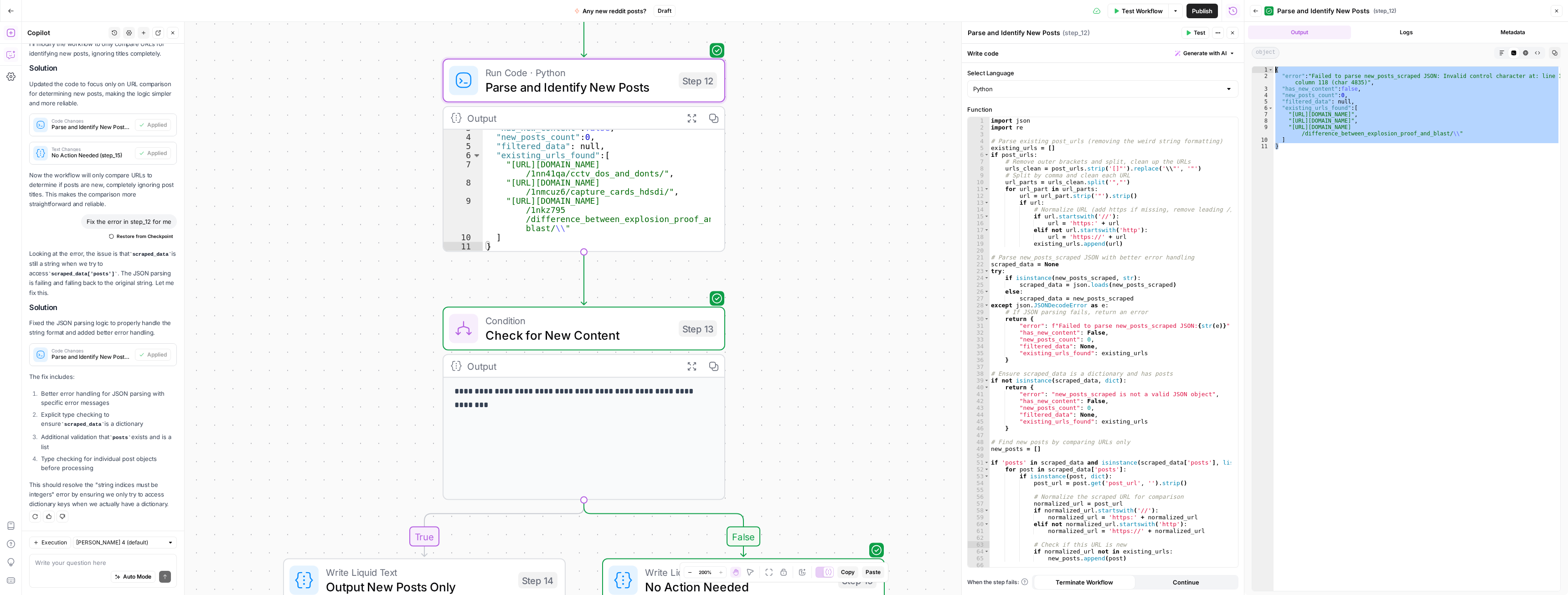
drag, startPoint x: 1287, startPoint y: 149, endPoint x: 1269, endPoint y: 64, distance: 86.9
click at [1269, 64] on div "**********" at bounding box center [1406, 329] width 324 height 533
type textarea "**********"
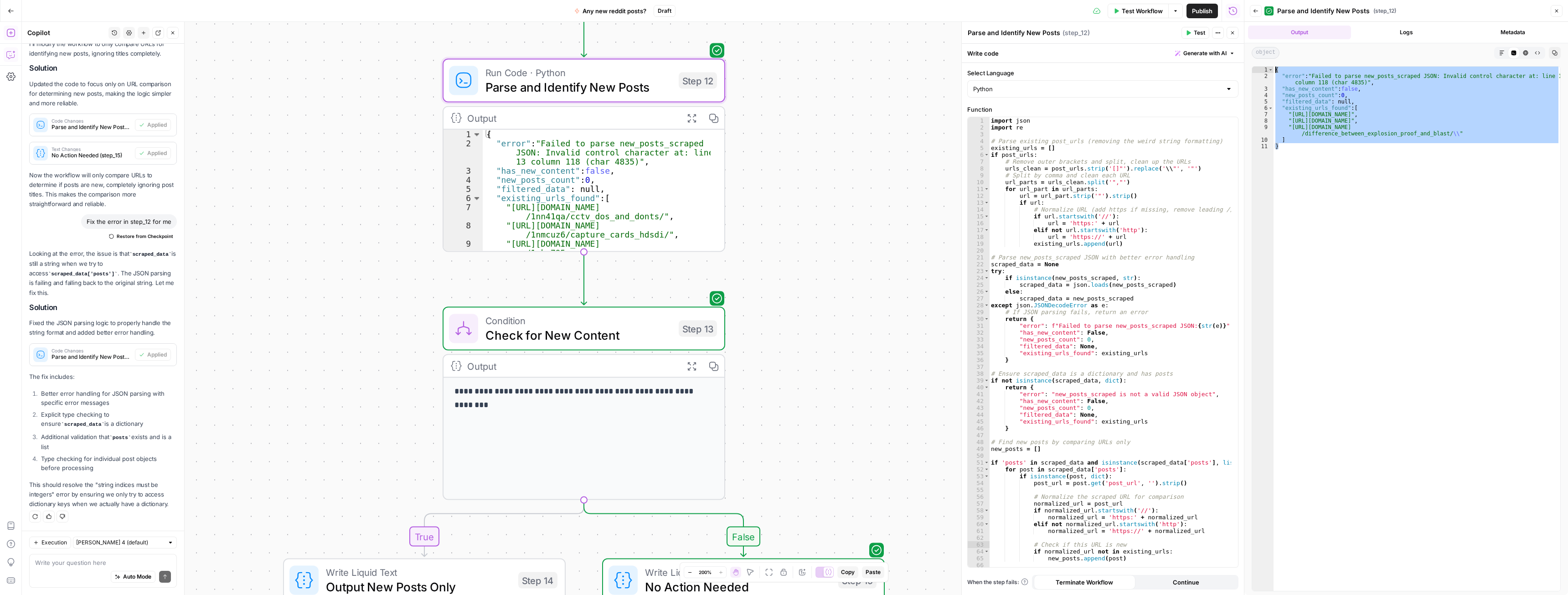
click at [83, 569] on div "Auto Mode Send" at bounding box center [103, 577] width 136 height 20
paste textarea "{ "error": "Failed to parse new_posts_scraped JSON: Invalid control character a…"
type textarea "{ "error": "Failed to parse new_posts_scraped JSON: Invalid control character a…"
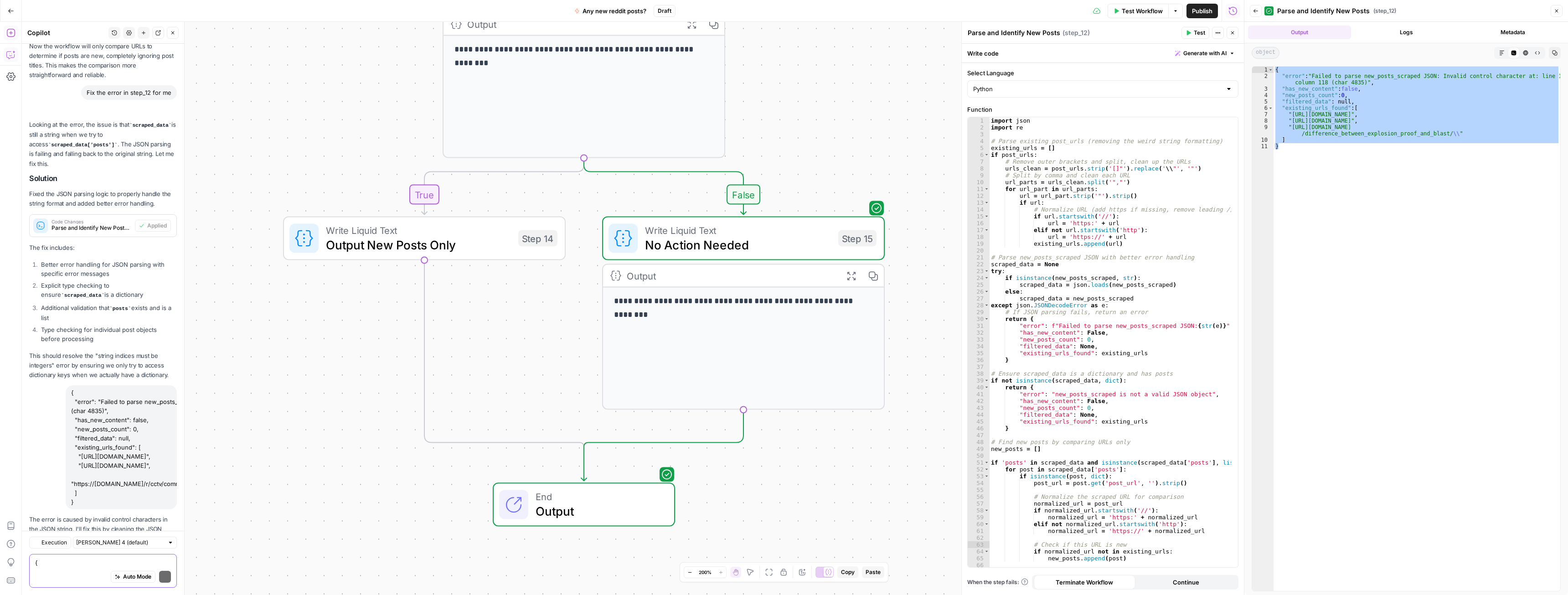
scroll to position [2853, 0]
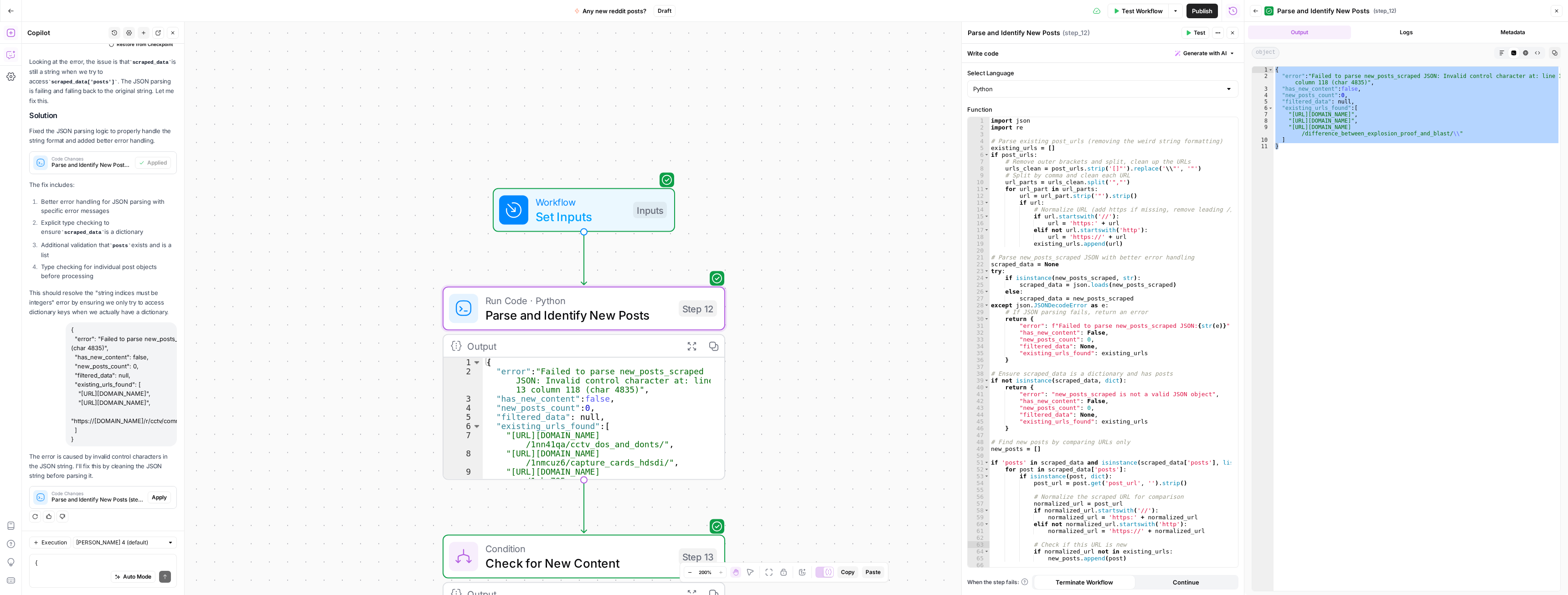
click at [153, 494] on span "Apply" at bounding box center [159, 497] width 15 height 8
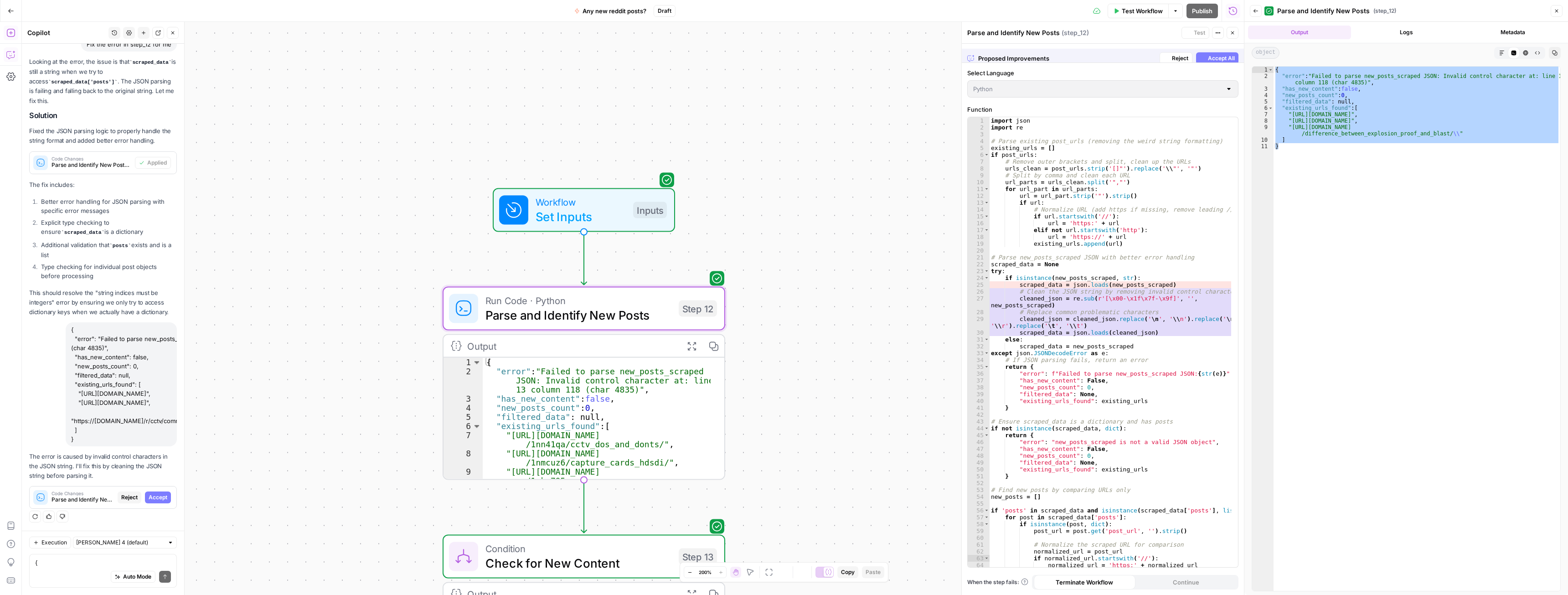
scroll to position [2794, 0]
click at [153, 496] on span "Accept" at bounding box center [158, 497] width 19 height 8
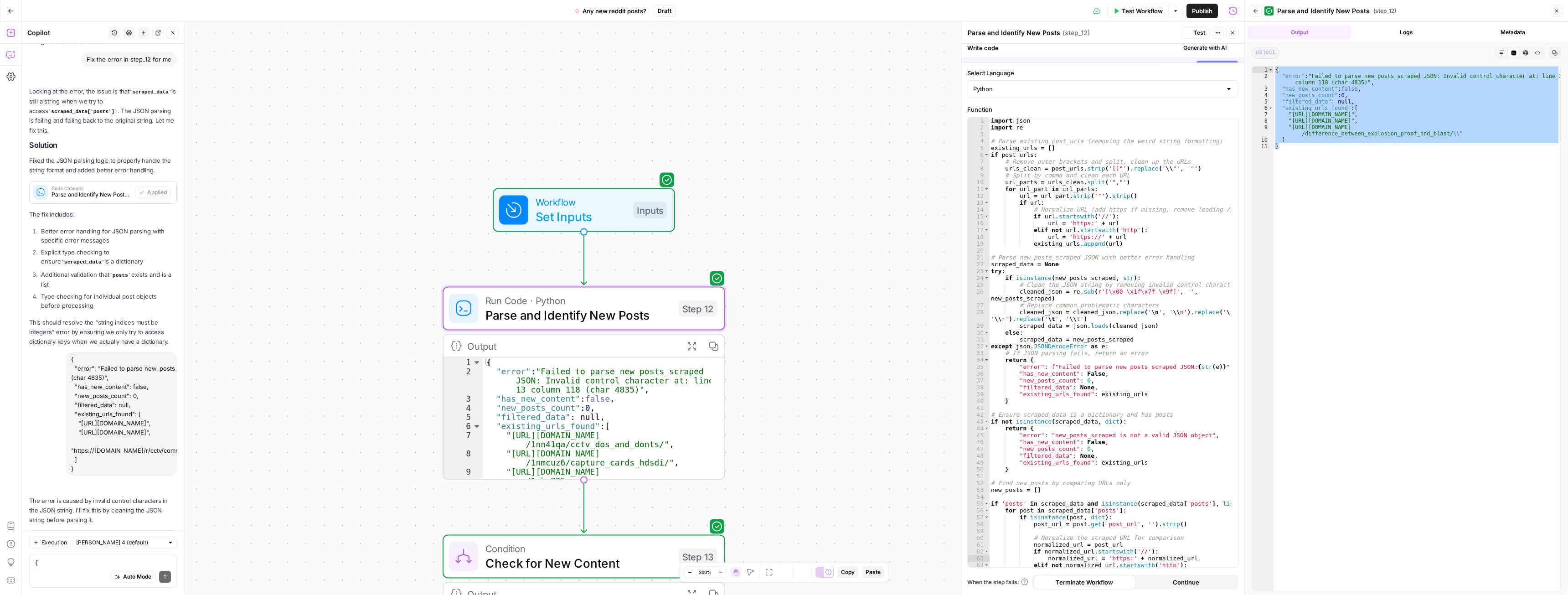
scroll to position [2867, 0]
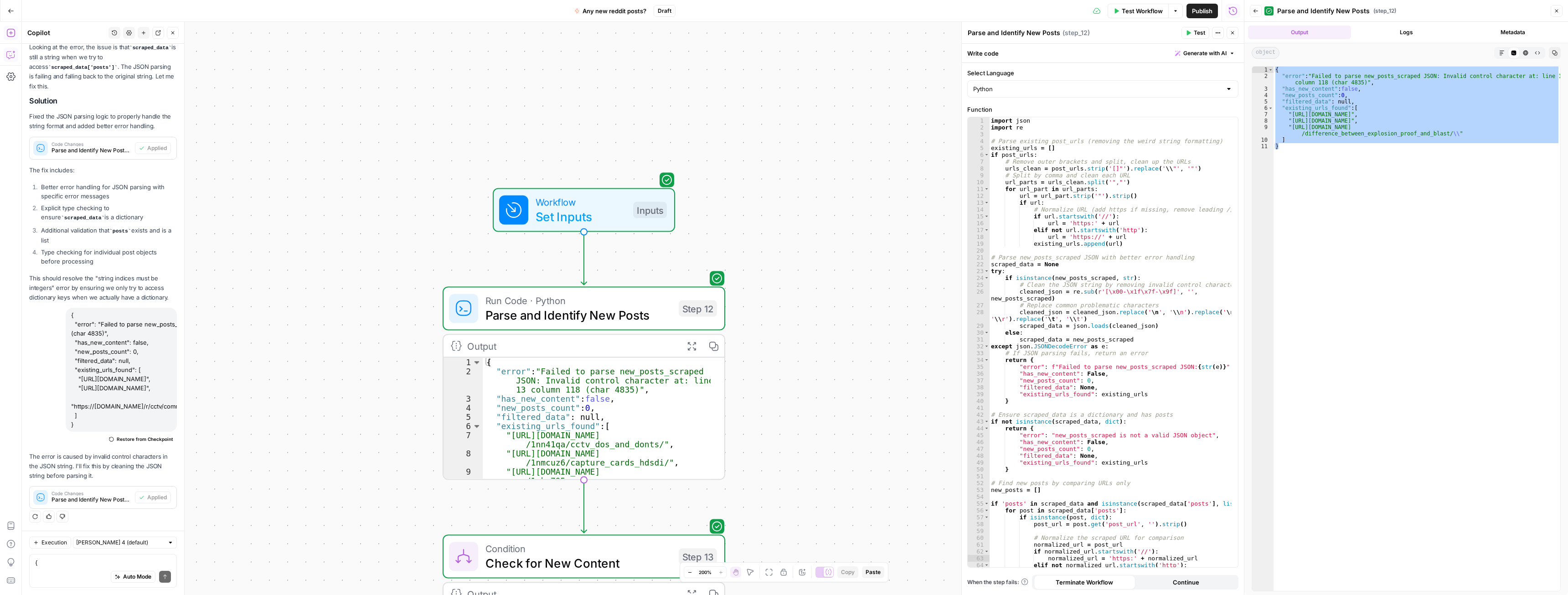
click at [677, 306] on div "Run Code · Python Parse and Identify New Posts Step 12 Copy step Delete step Ad…" at bounding box center [583, 309] width 268 height 31
click at [691, 277] on span "Test" at bounding box center [698, 275] width 22 height 16
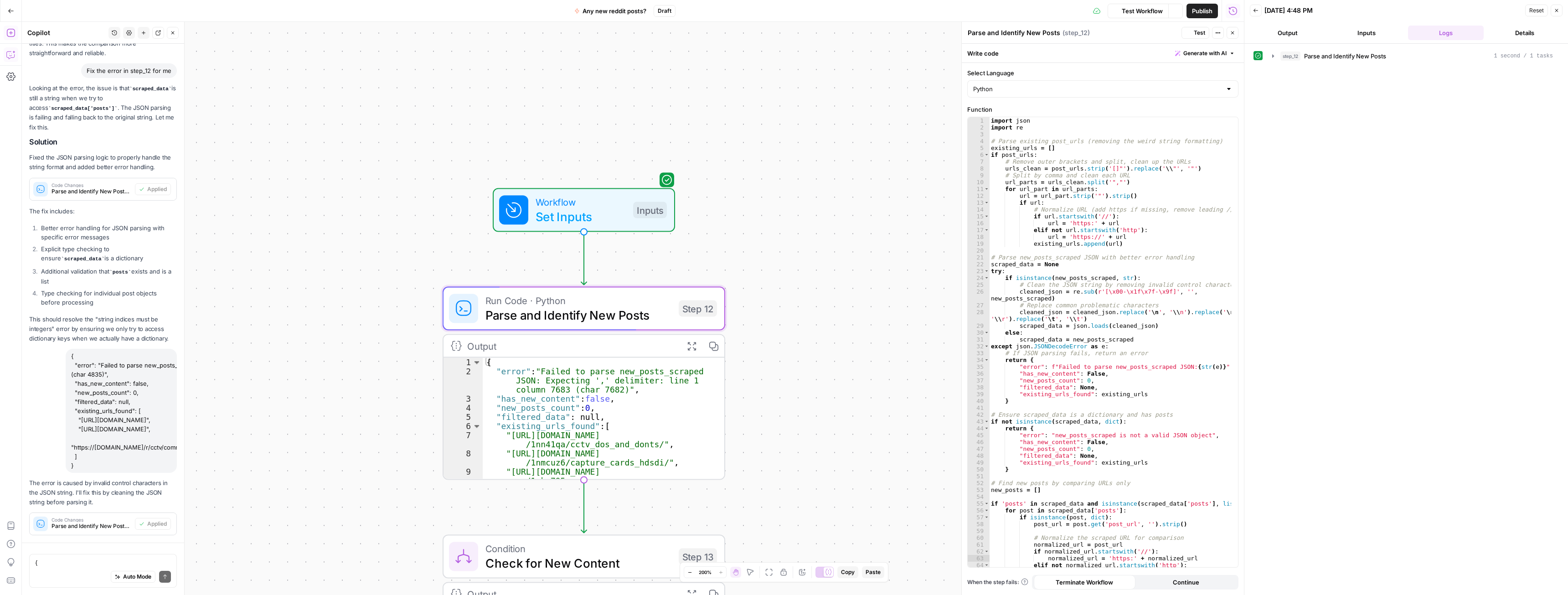
scroll to position [2867, 0]
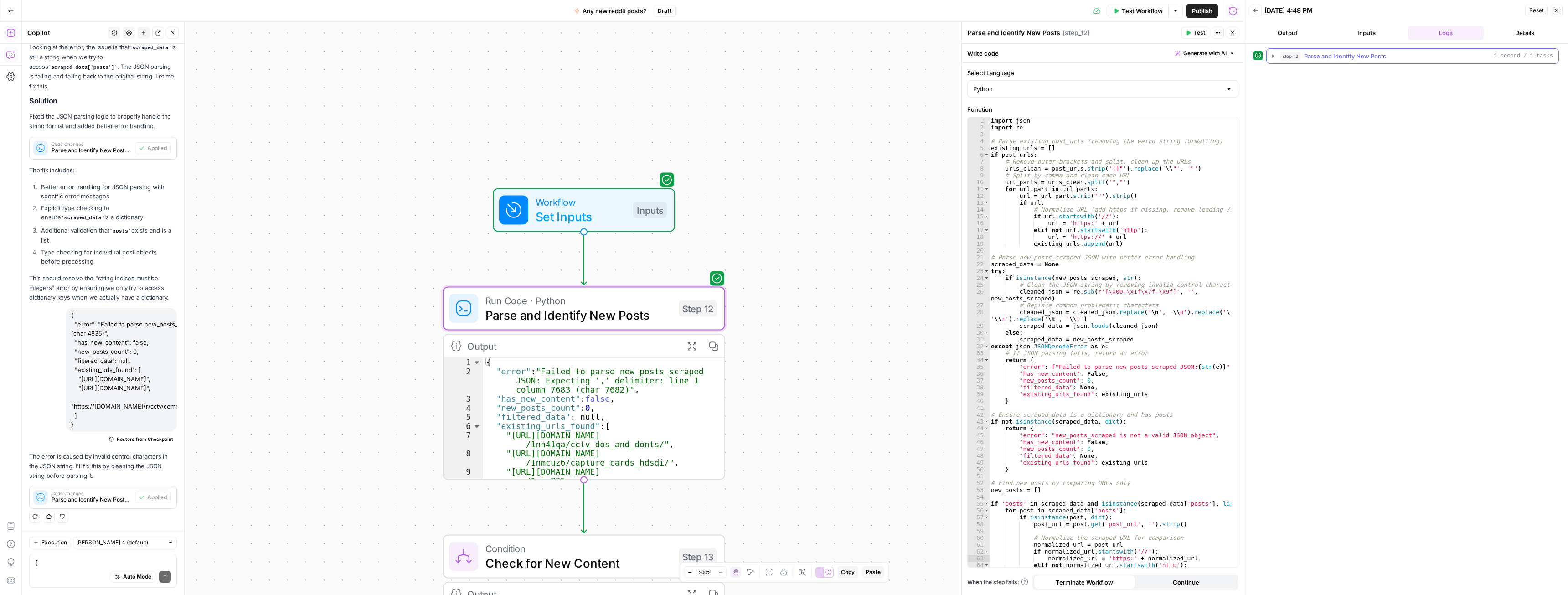
click at [1340, 58] on span "Parse and Identify New Posts" at bounding box center [1345, 56] width 82 height 9
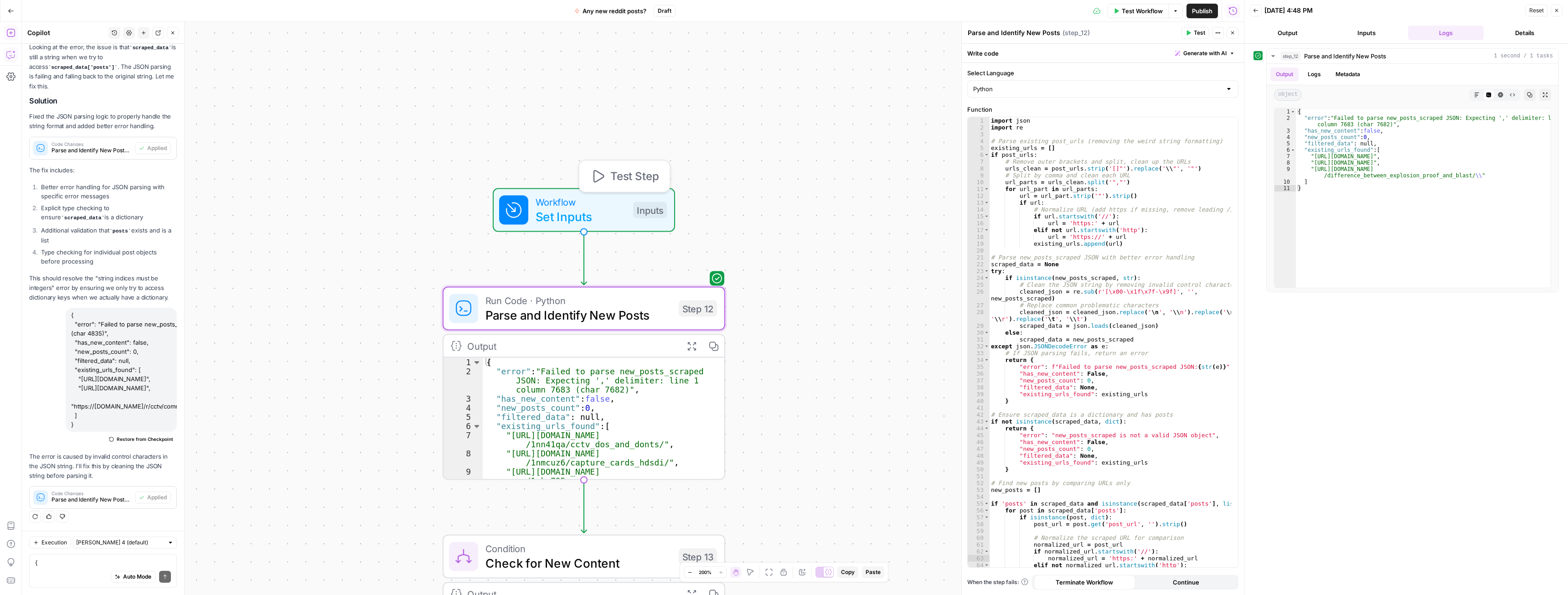
click at [624, 176] on span "Test Step" at bounding box center [634, 176] width 48 height 16
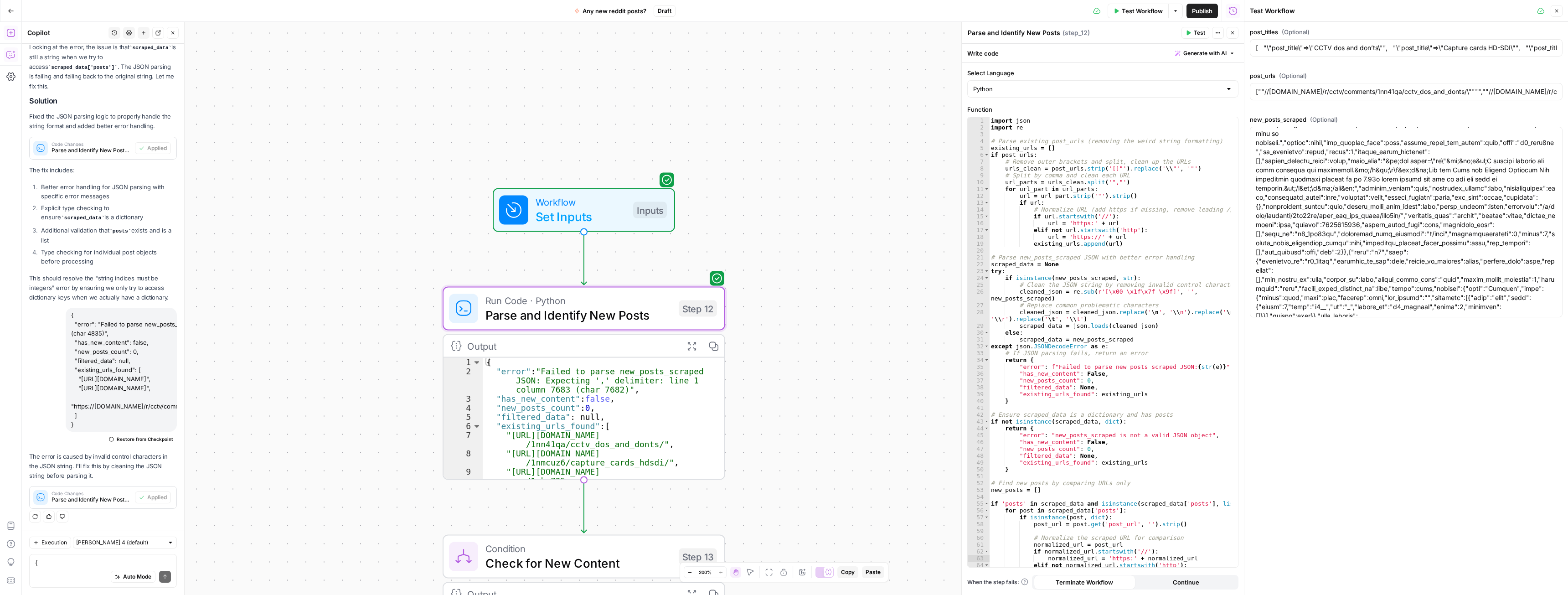
scroll to position [0, 0]
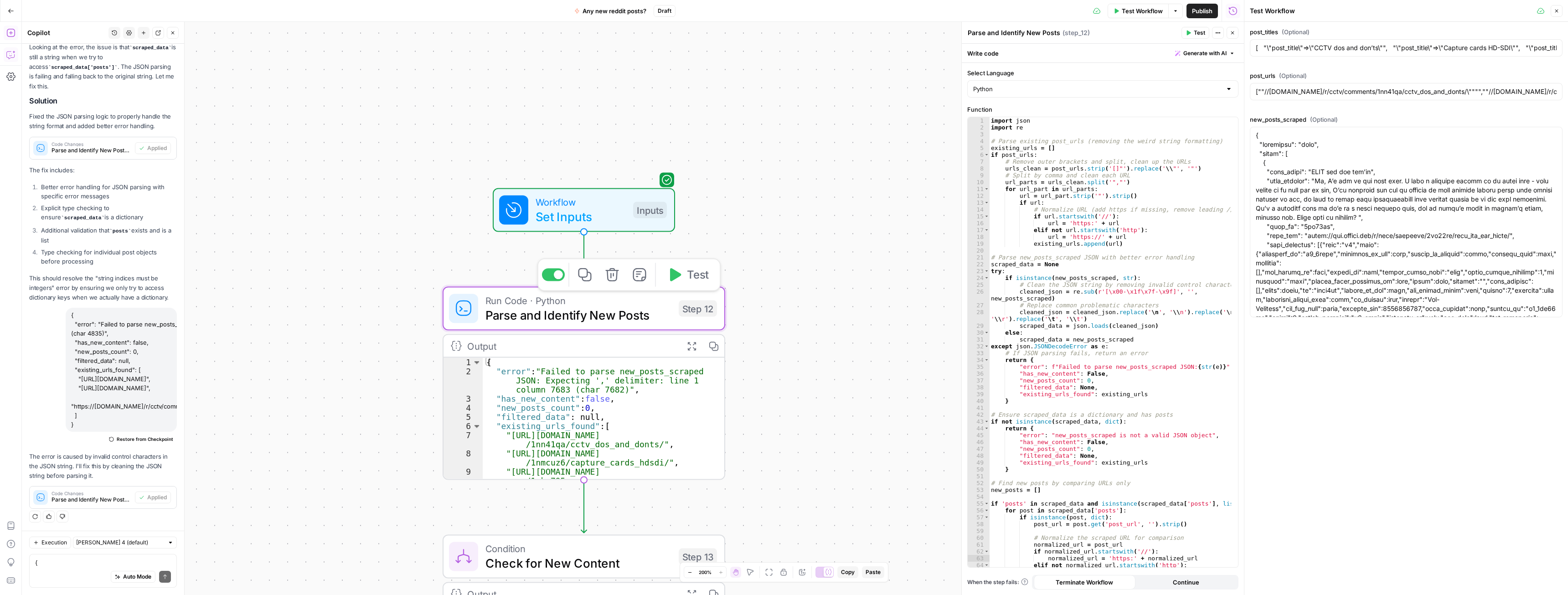
click at [813, 247] on div "**********" at bounding box center [633, 308] width 1222 height 573
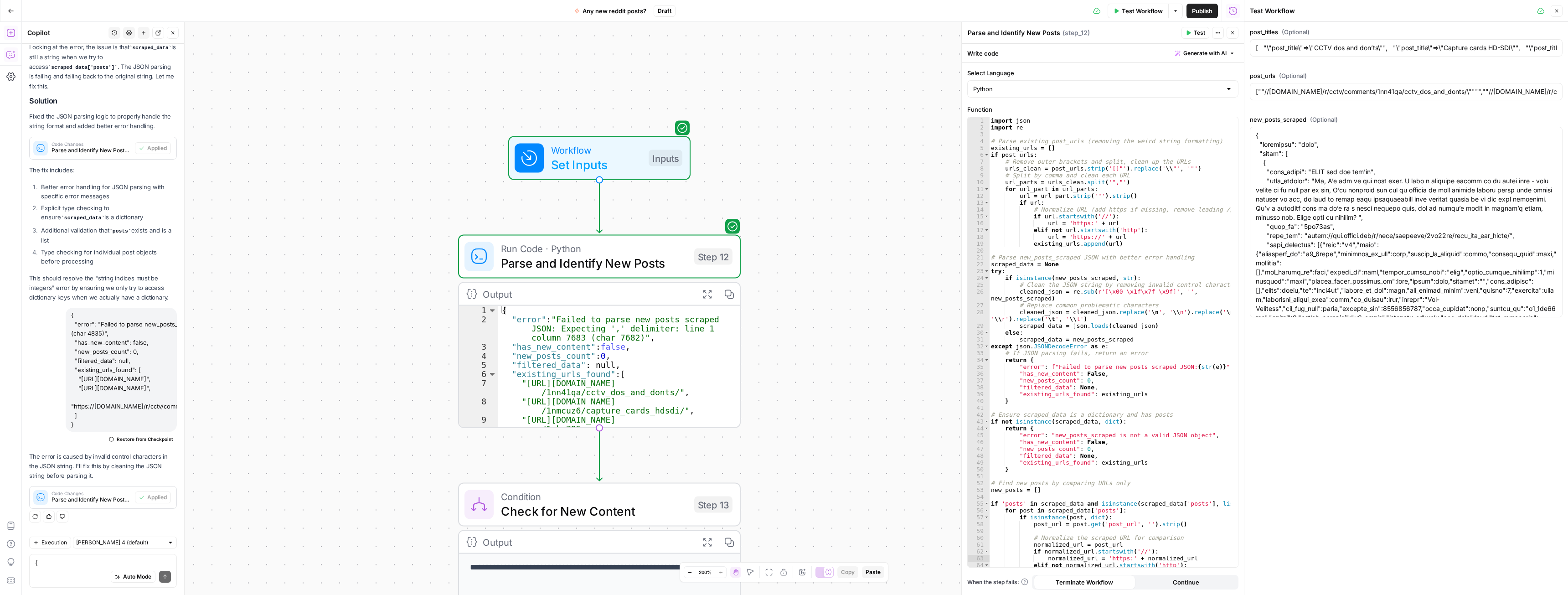
drag, startPoint x: 790, startPoint y: 280, endPoint x: 800, endPoint y: 239, distance: 42.2
click at [800, 239] on div "**********" at bounding box center [633, 308] width 1222 height 573
click at [705, 289] on icon "button" at bounding box center [707, 292] width 8 height 8
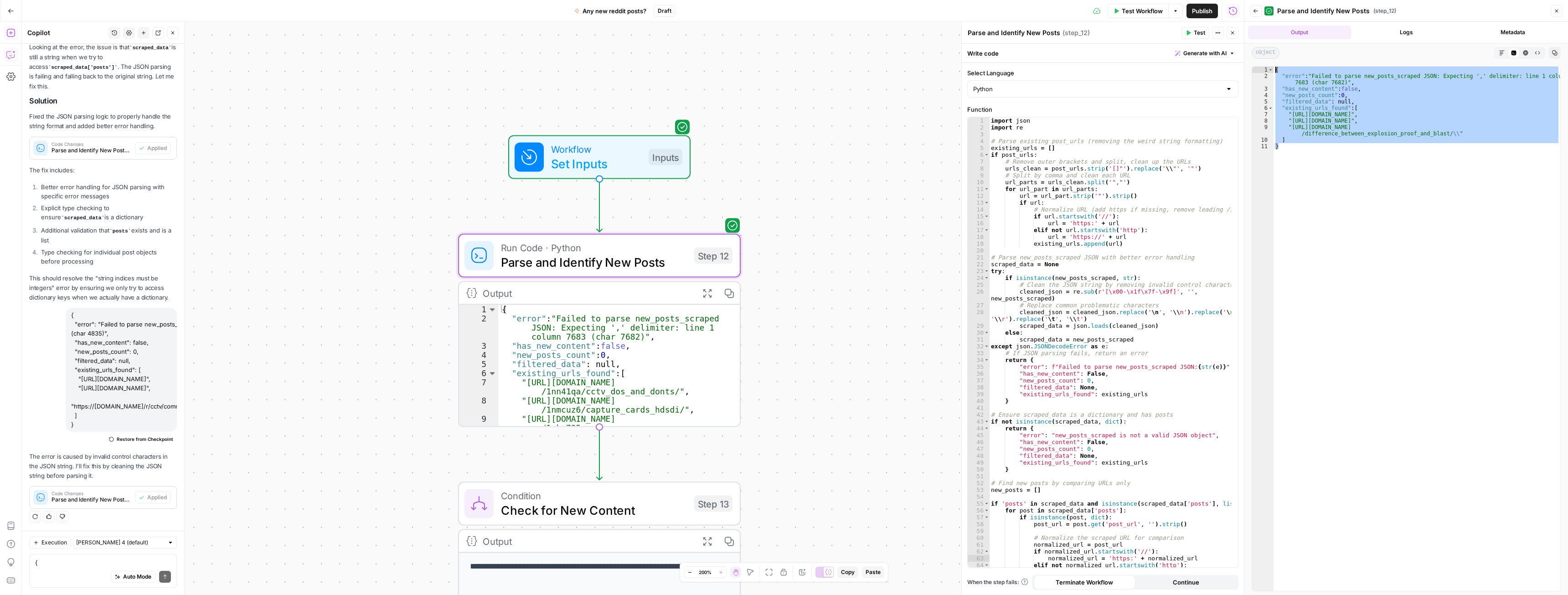
drag, startPoint x: 1281, startPoint y: 149, endPoint x: 1272, endPoint y: 66, distance: 83.5
click at [1272, 66] on div "* 1 2 3 4 5 6 7 8 9 10 11 { "error" : "Failed to parse new_posts_scraped JSON: …" at bounding box center [1406, 329] width 309 height 526
type textarea "**********"
click at [630, 158] on span "Set Inputs" at bounding box center [596, 164] width 90 height 18
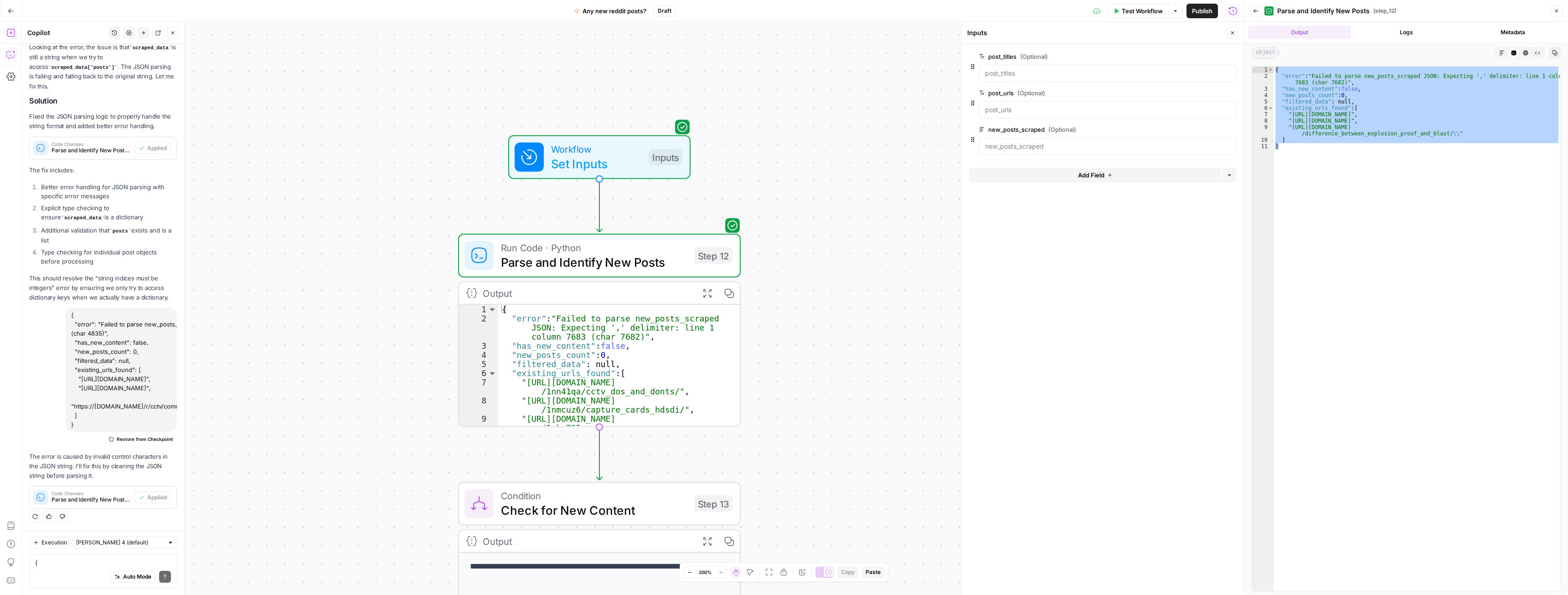
click at [1230, 55] on icon "button" at bounding box center [1231, 56] width 4 height 4
click at [1234, 35] on icon "button" at bounding box center [1232, 32] width 5 height 5
click at [83, 566] on div "{ "error": "Failed to parse new_posts_scraped JSON: Invalid control character a…" at bounding box center [103, 571] width 148 height 33
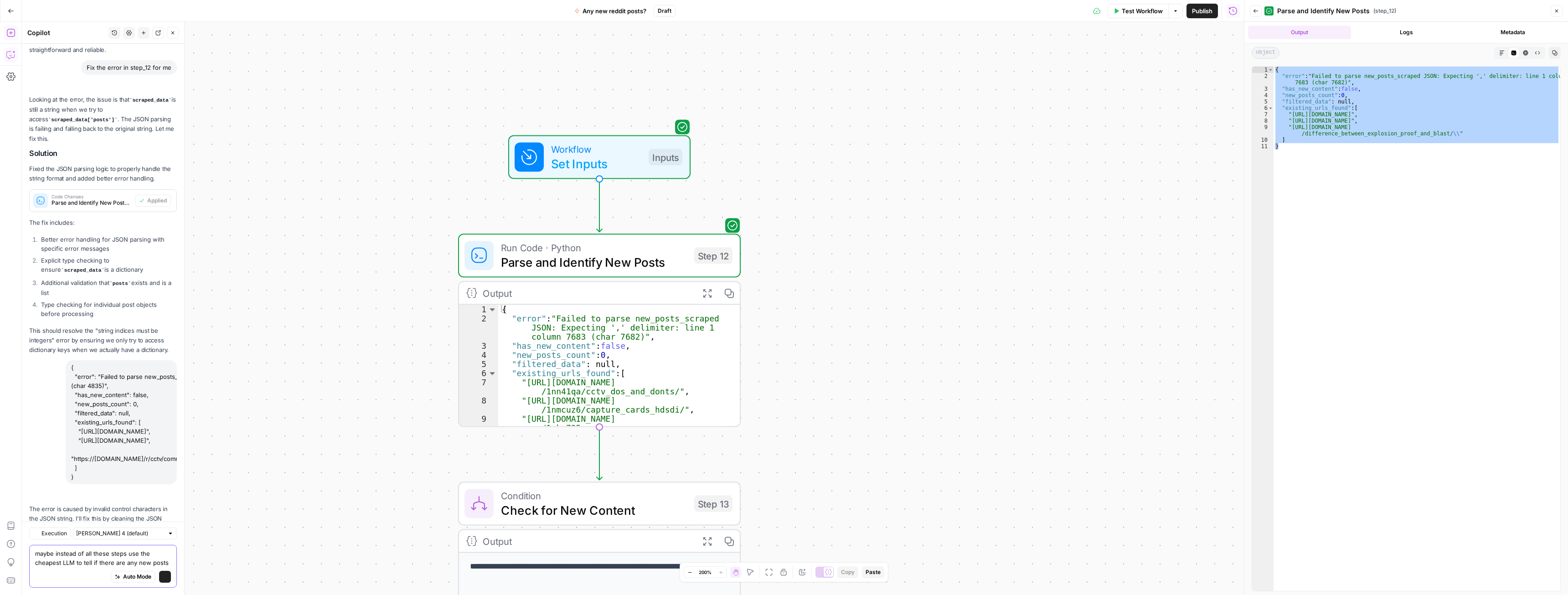
scroll to position [2885, 0]
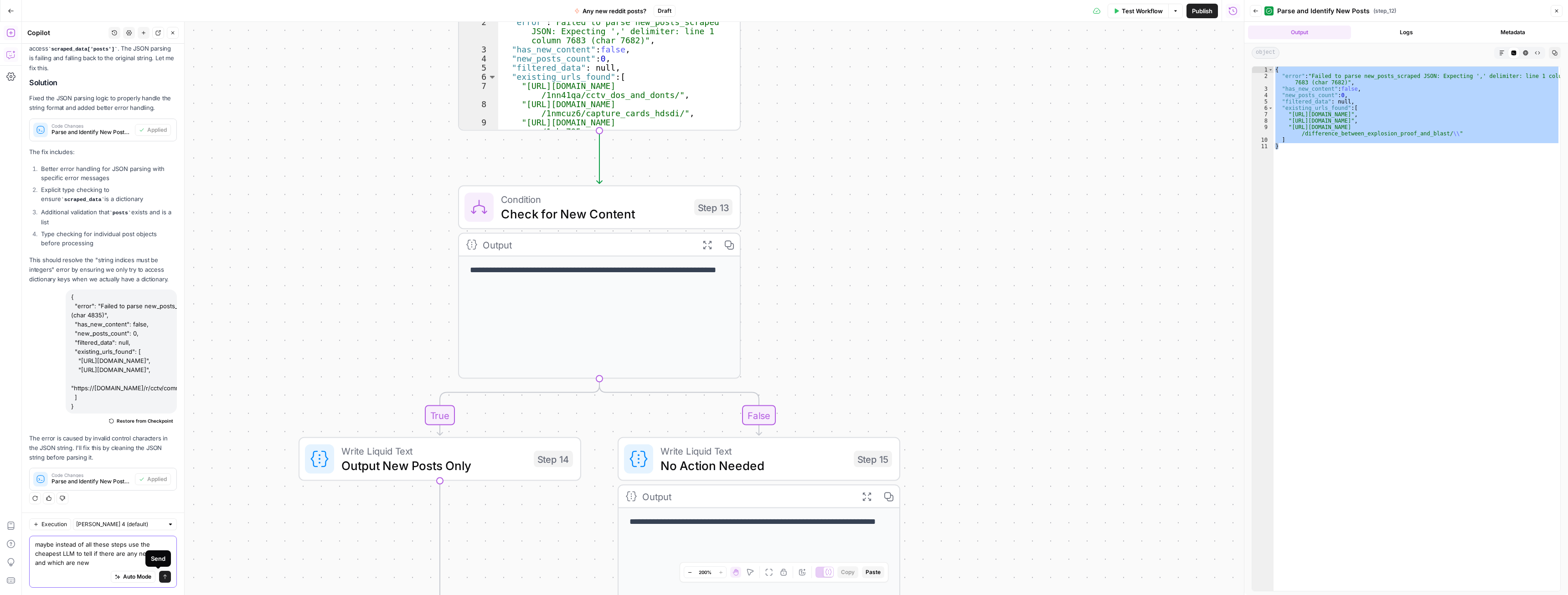
type textarea "maybe instead of all these steps use the cheapest LLM to tell if there are any …"
click at [163, 579] on icon "submit" at bounding box center [165, 577] width 5 height 5
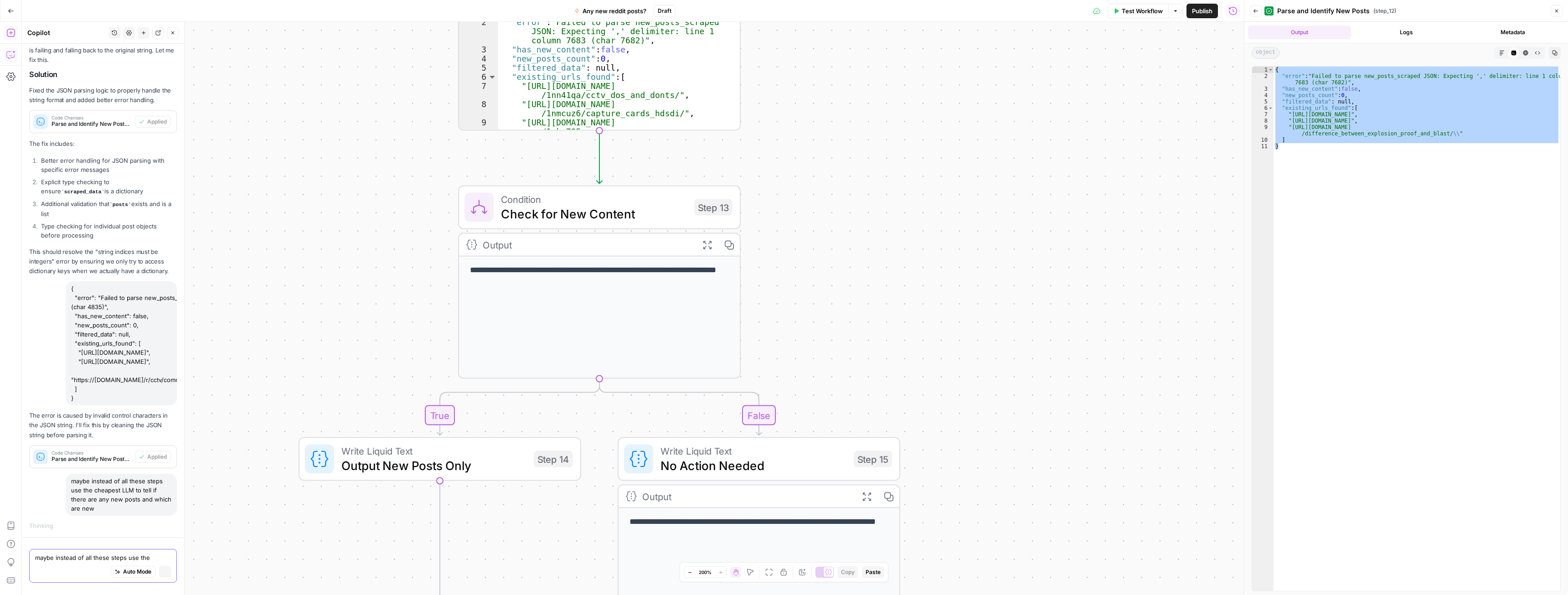
scroll to position [2823, 0]
click at [536, 206] on span "Check for New Content" at bounding box center [594, 214] width 186 height 18
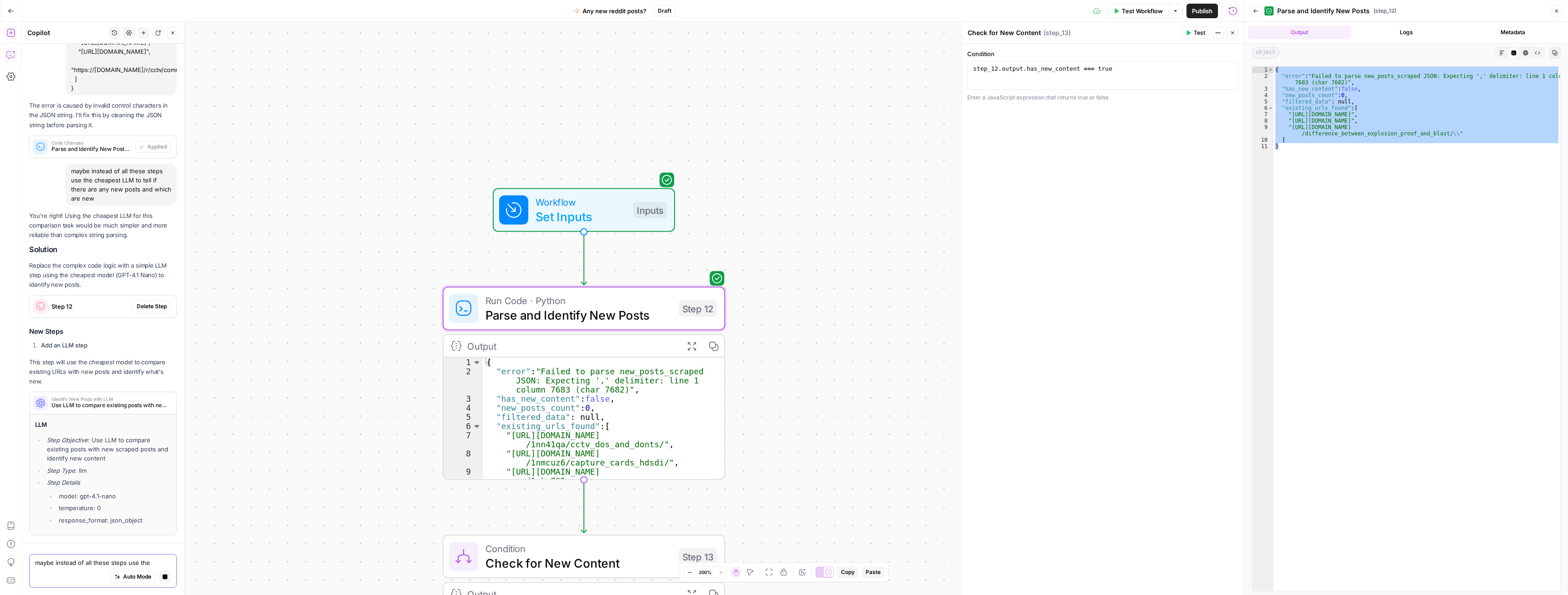
scroll to position [3093, 0]
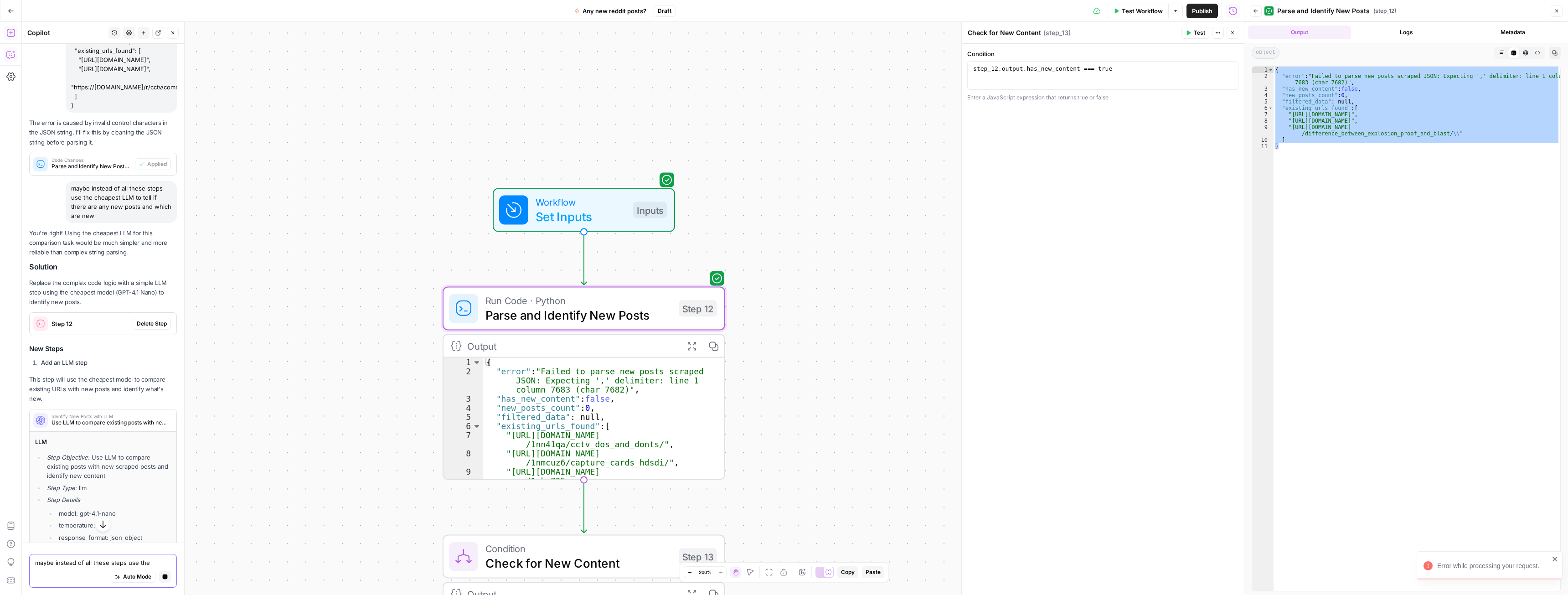
click at [142, 347] on div "You're right! Using the cheapest LLM for this comparison task would be much sim…" at bounding box center [103, 390] width 148 height 324
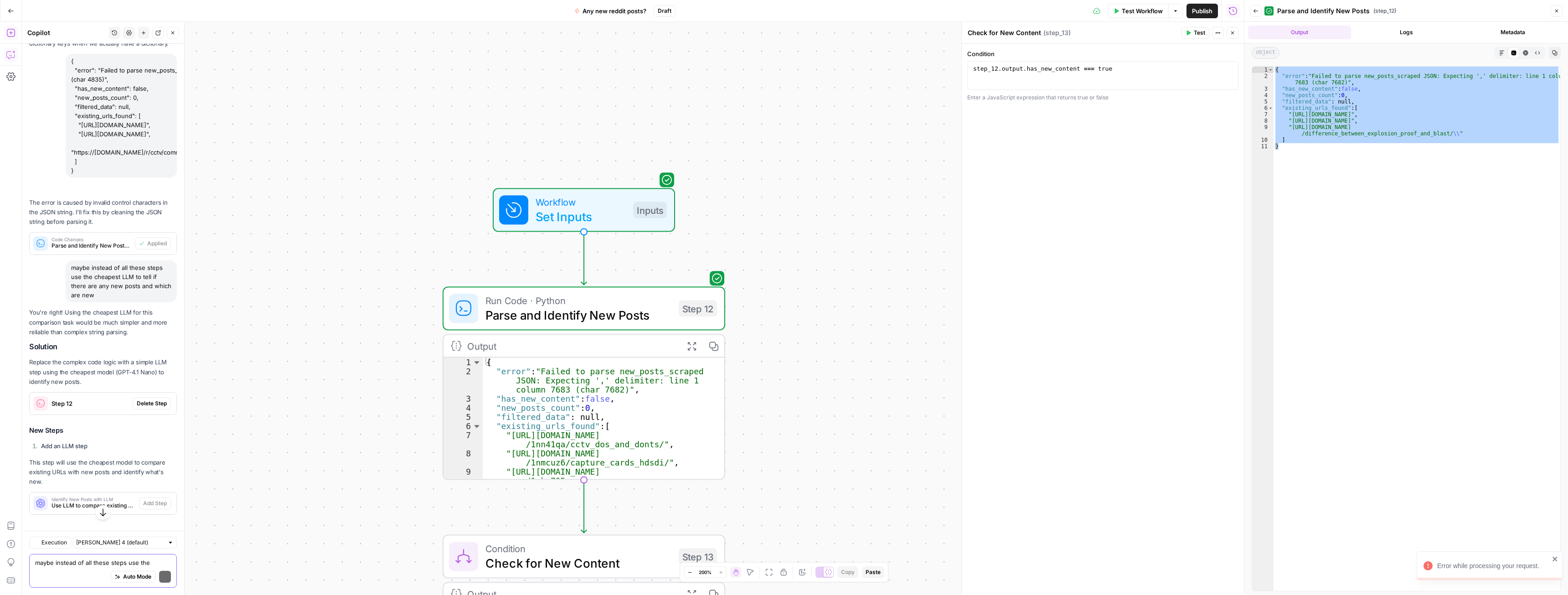
scroll to position [3127, 0]
click at [137, 394] on span "Delete Step" at bounding box center [152, 397] width 30 height 8
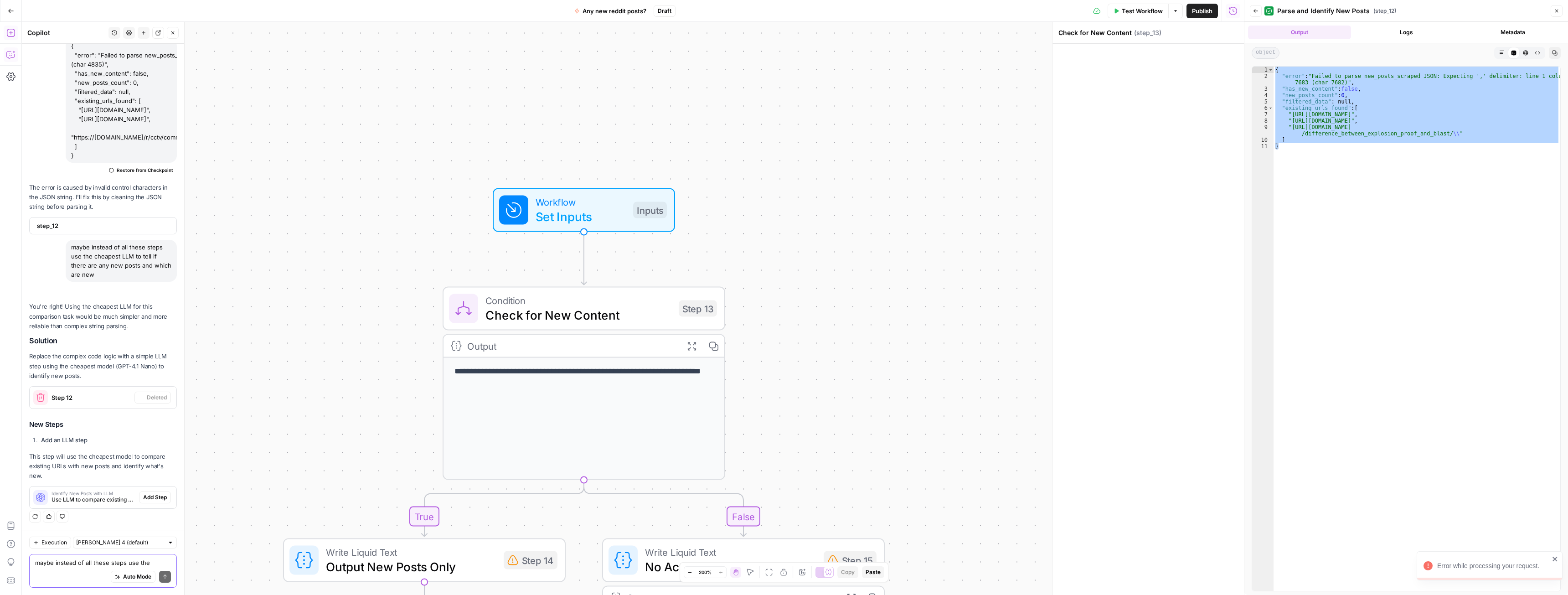
scroll to position [3125, 0]
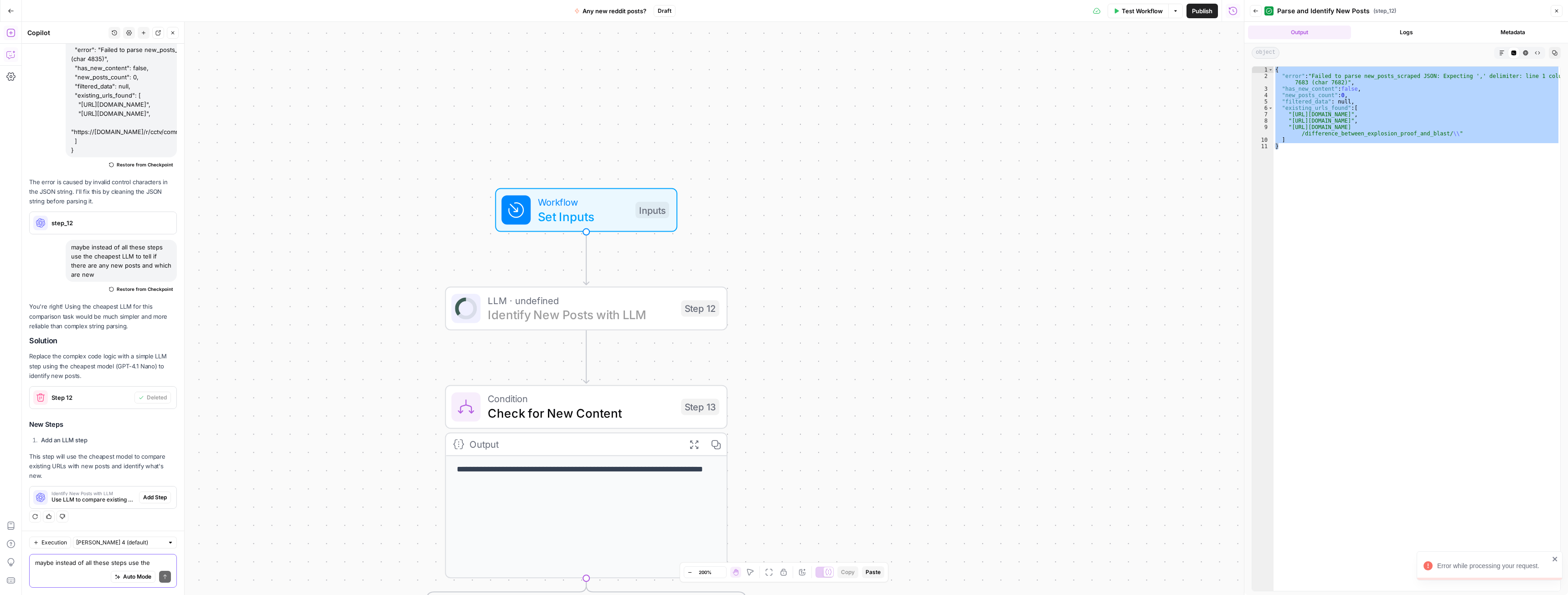
click at [145, 498] on span "Add Step" at bounding box center [155, 497] width 24 height 8
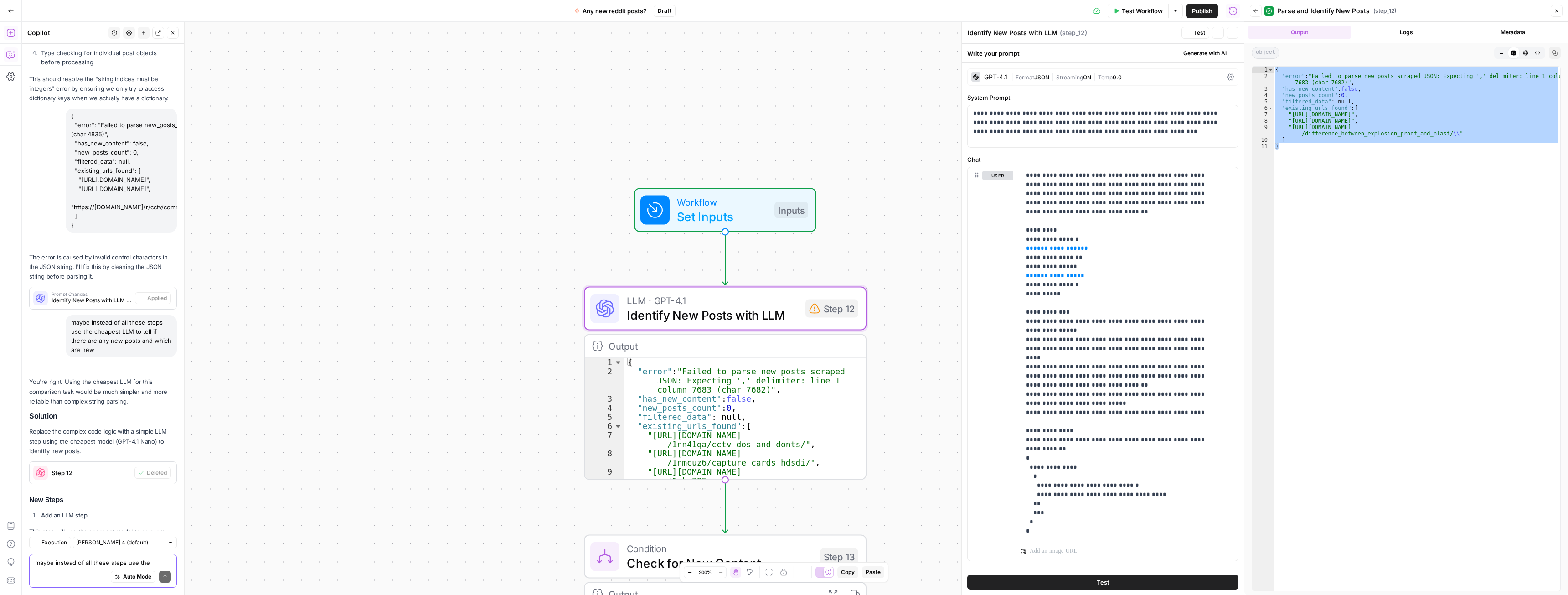
scroll to position [3142, 0]
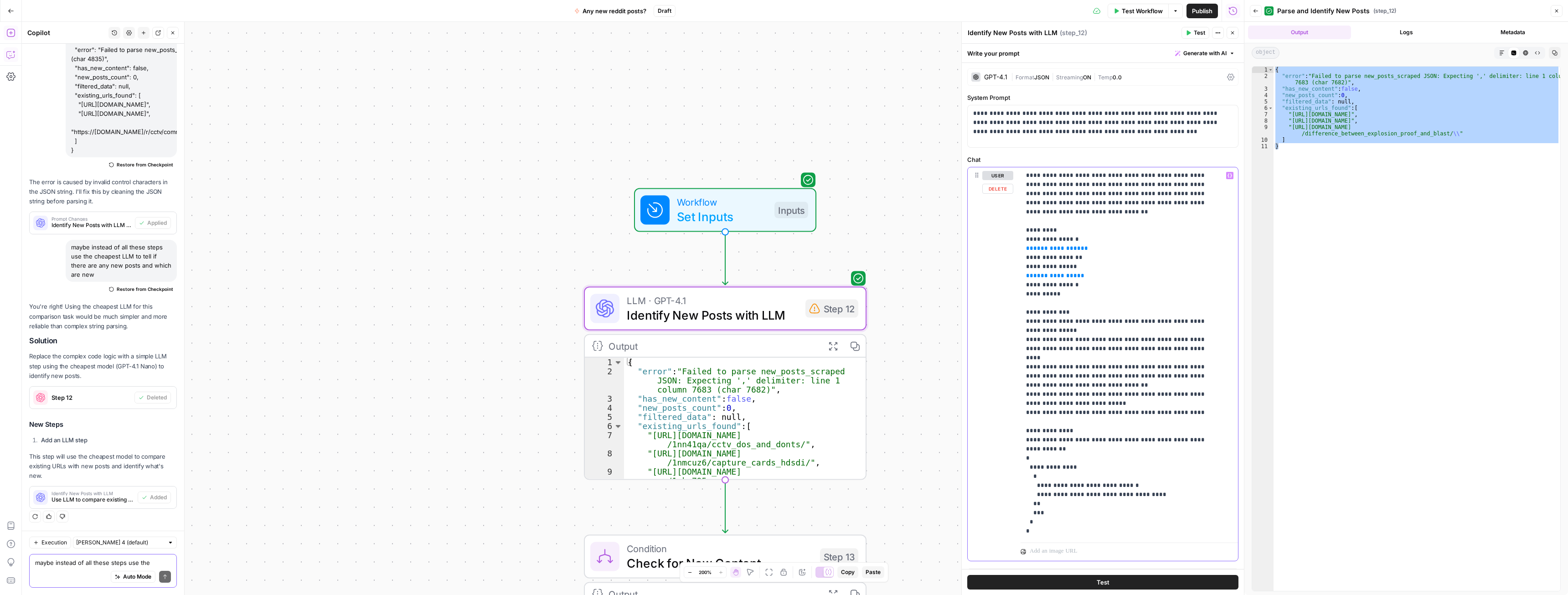
click at [1069, 245] on span "**********" at bounding box center [1057, 248] width 47 height 6
click at [1093, 239] on p "**********" at bounding box center [1122, 362] width 193 height 383
drag, startPoint x: 1077, startPoint y: 241, endPoint x: 1026, endPoint y: 241, distance: 51.0
click at [1026, 241] on p "**********" at bounding box center [1122, 362] width 193 height 383
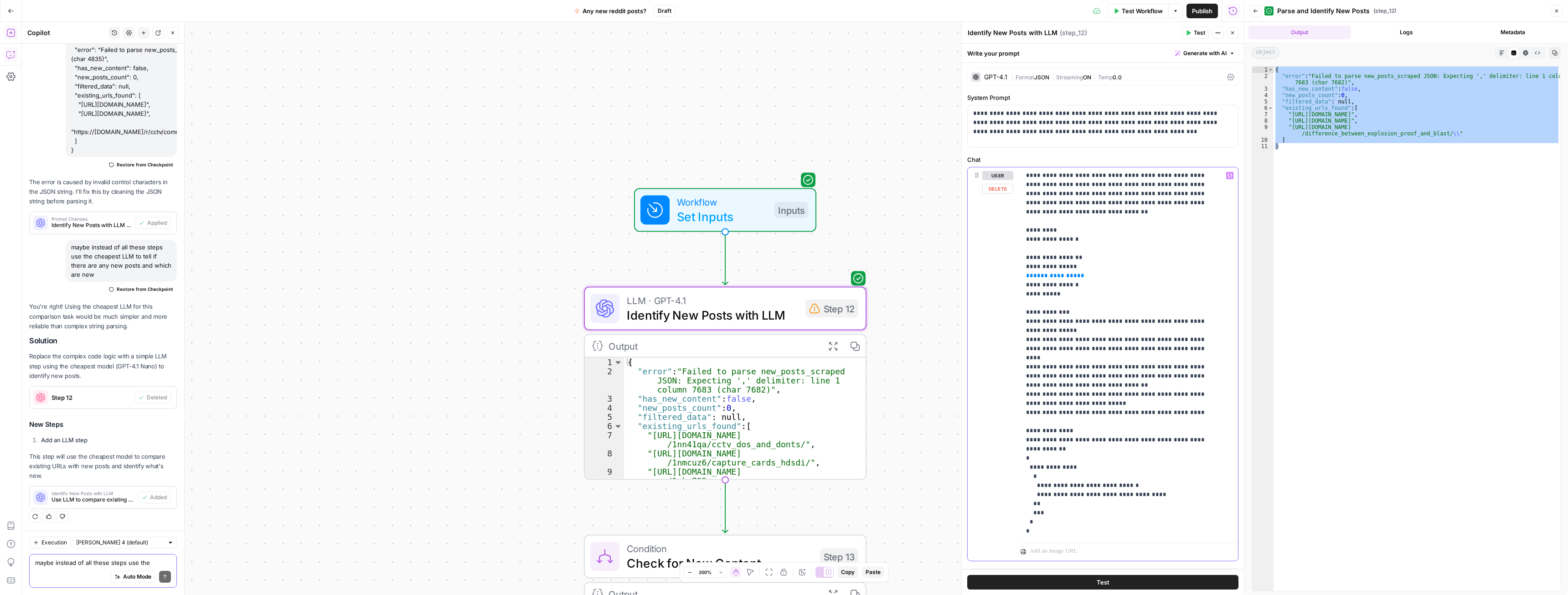
click at [1228, 177] on icon "button" at bounding box center [1230, 175] width 4 height 4
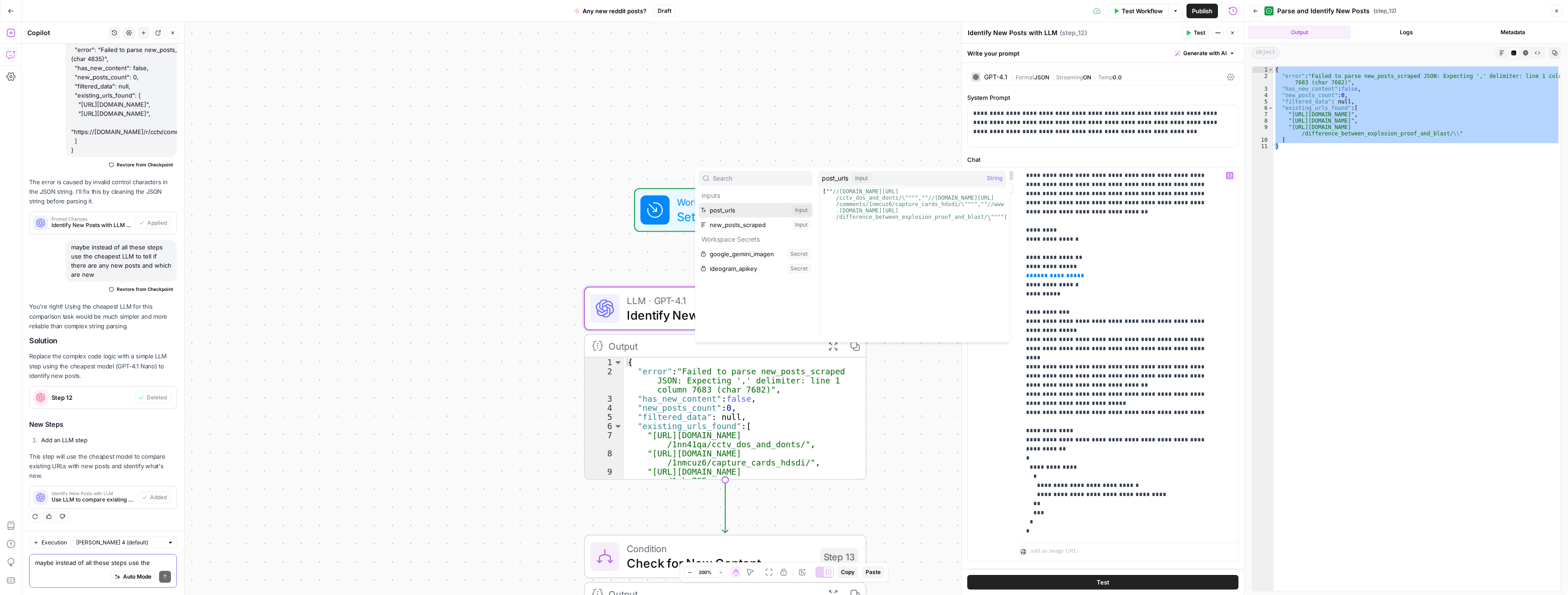
click at [749, 211] on button "Select variable post_urls" at bounding box center [755, 210] width 114 height 15
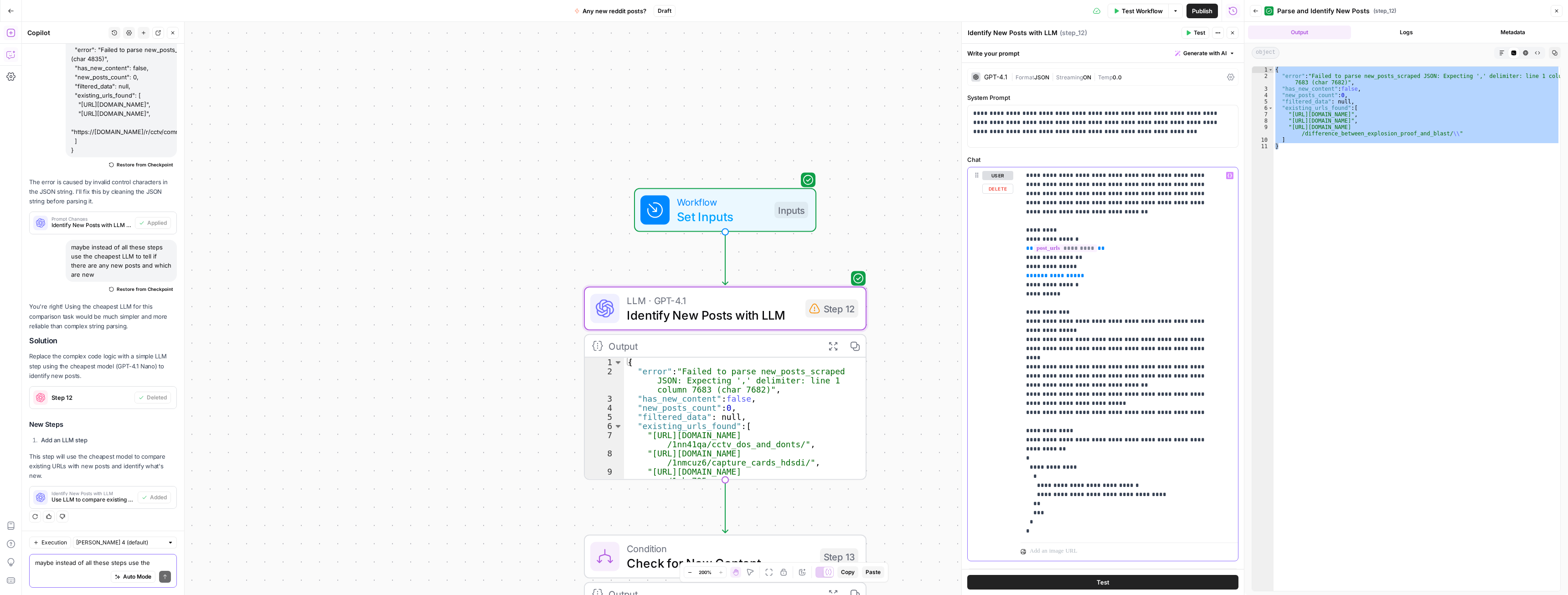
drag, startPoint x: 1079, startPoint y: 266, endPoint x: 1026, endPoint y: 266, distance: 53.0
click at [1026, 266] on p "**********" at bounding box center [1122, 362] width 193 height 383
click at [1226, 175] on button "Variables Menu" at bounding box center [1230, 175] width 7 height 7
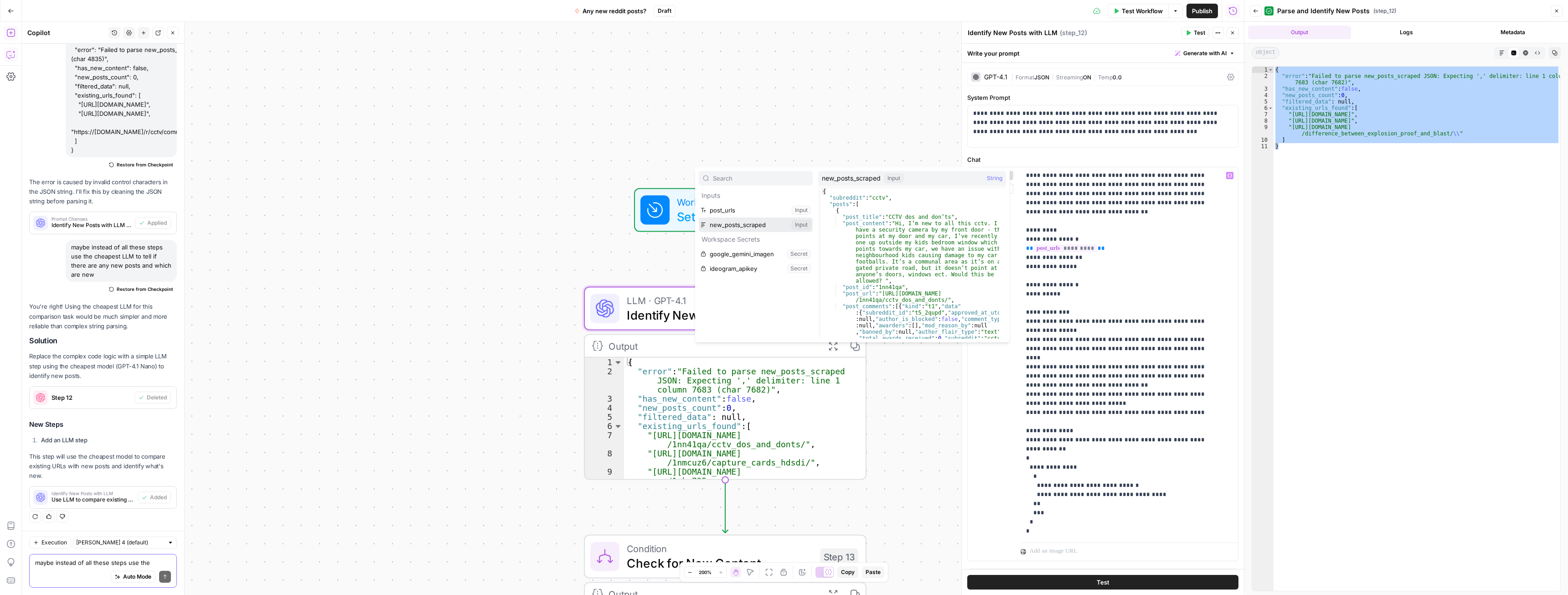
click at [758, 227] on button "Select variable new_posts_scraped" at bounding box center [755, 225] width 114 height 15
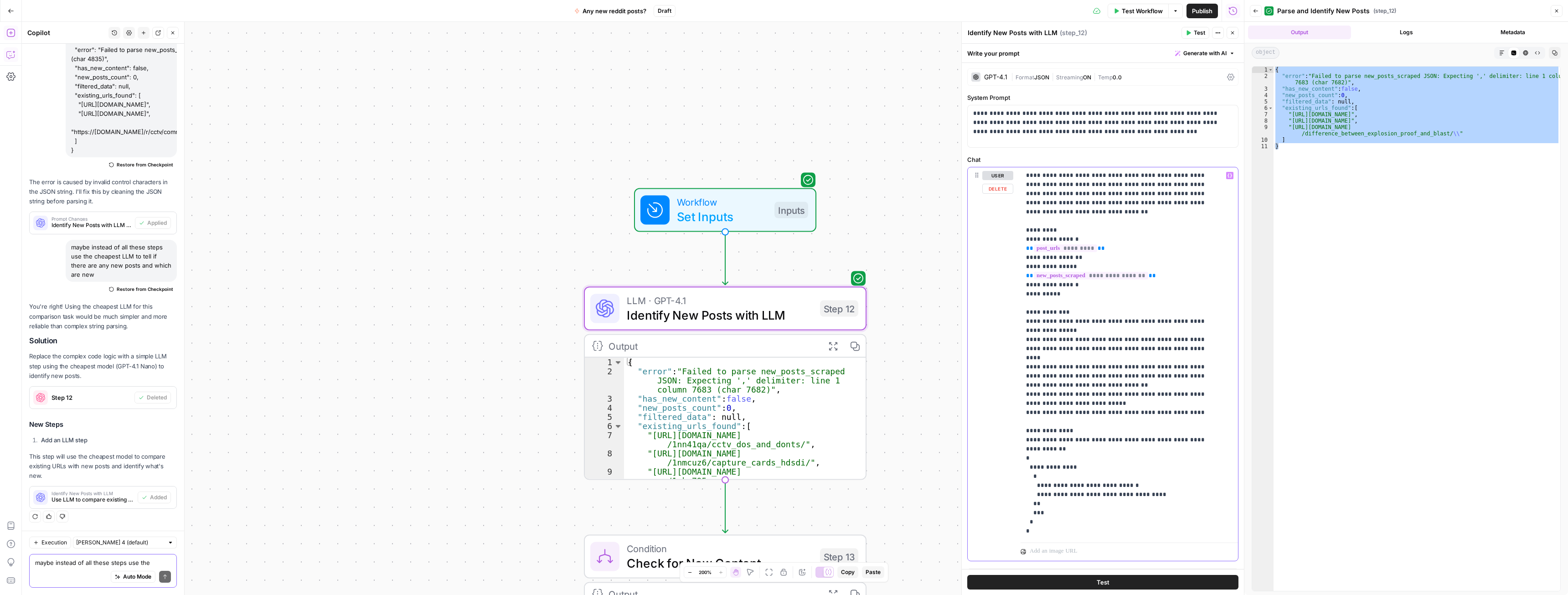
scroll to position [19, 0]
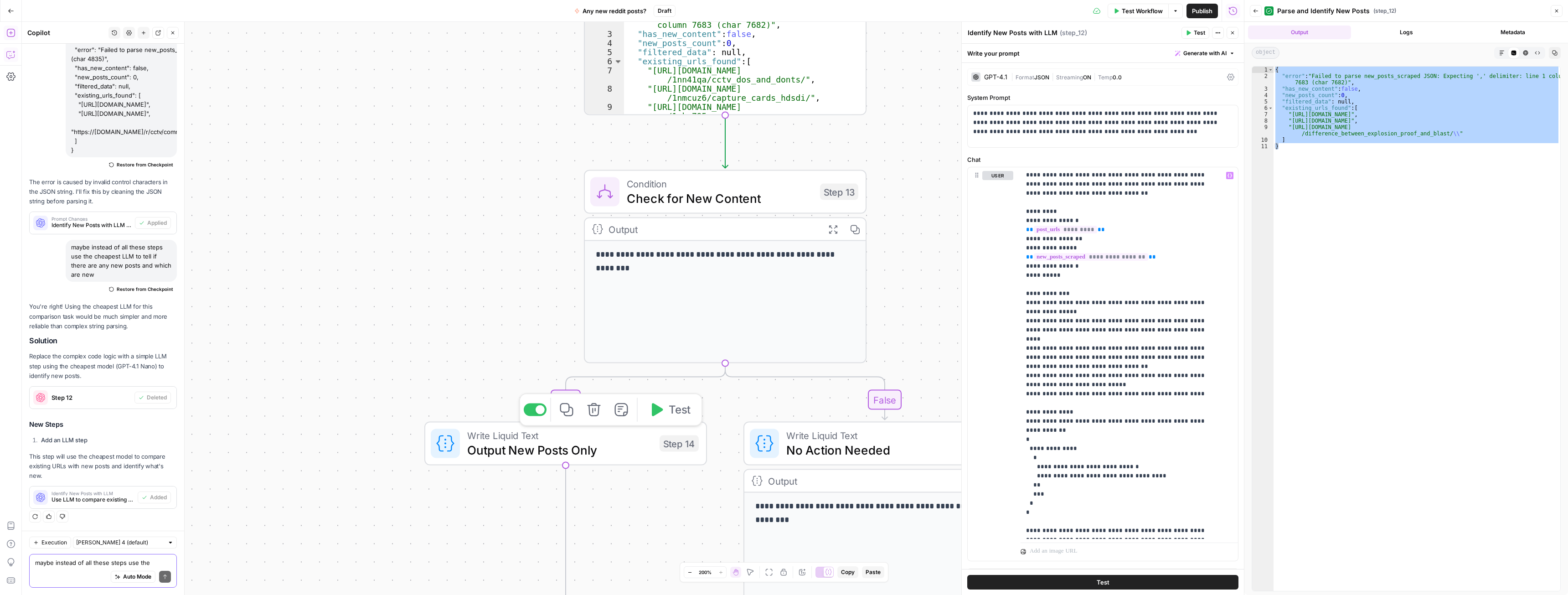
click at [627, 449] on span "Output New Posts Only" at bounding box center [560, 450] width 185 height 18
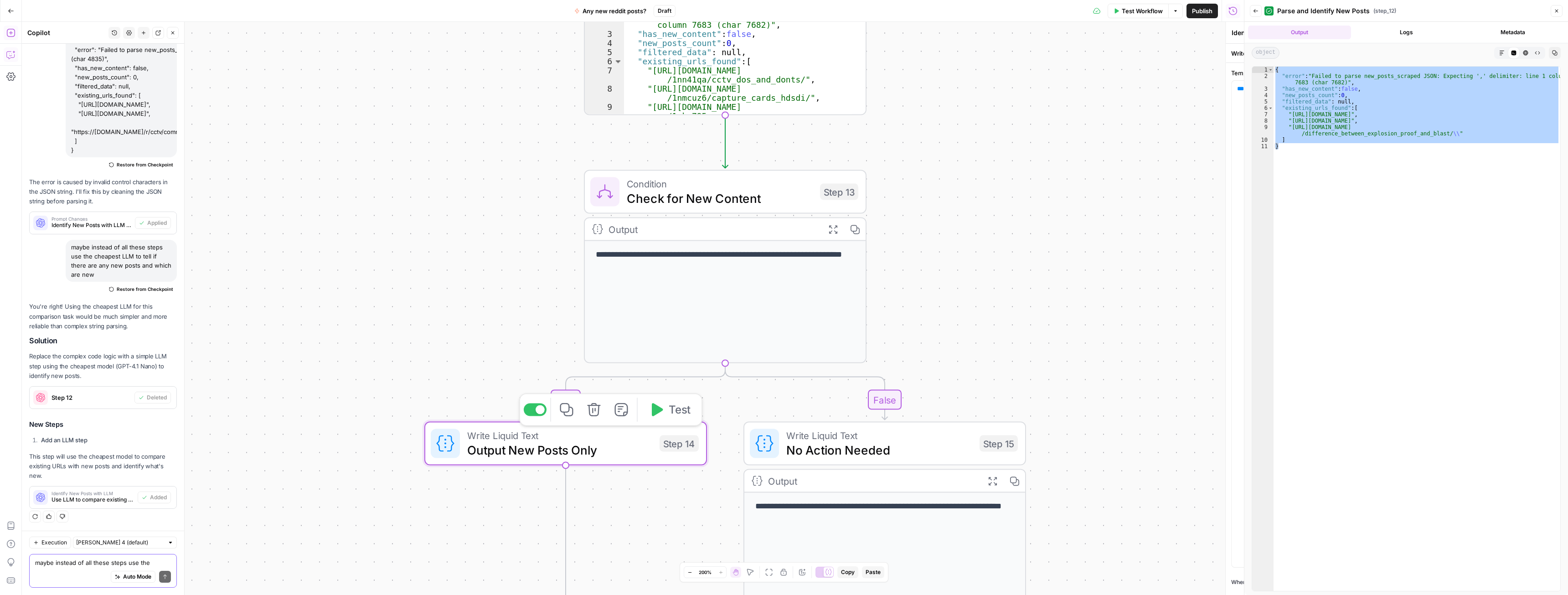
type textarea "Output New Posts Only"
click at [870, 446] on span "No Action Needed" at bounding box center [880, 450] width 186 height 18
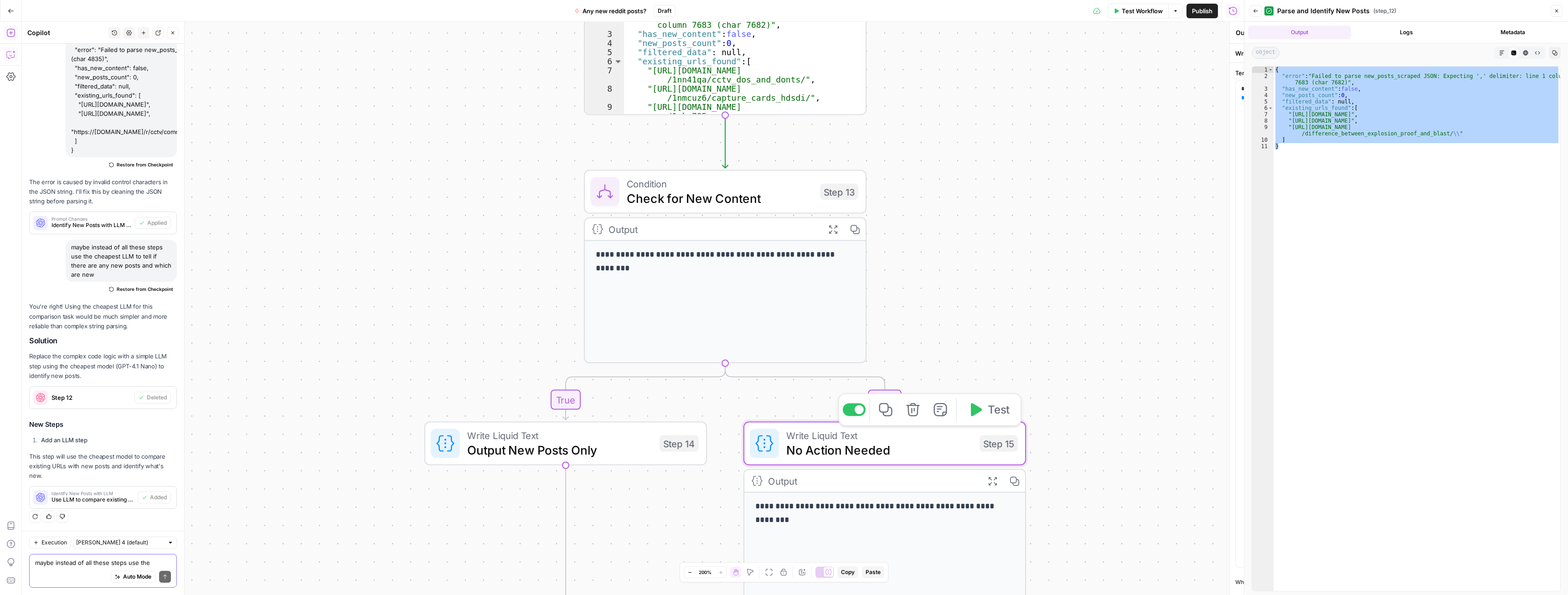
type textarea "No Action Needed"
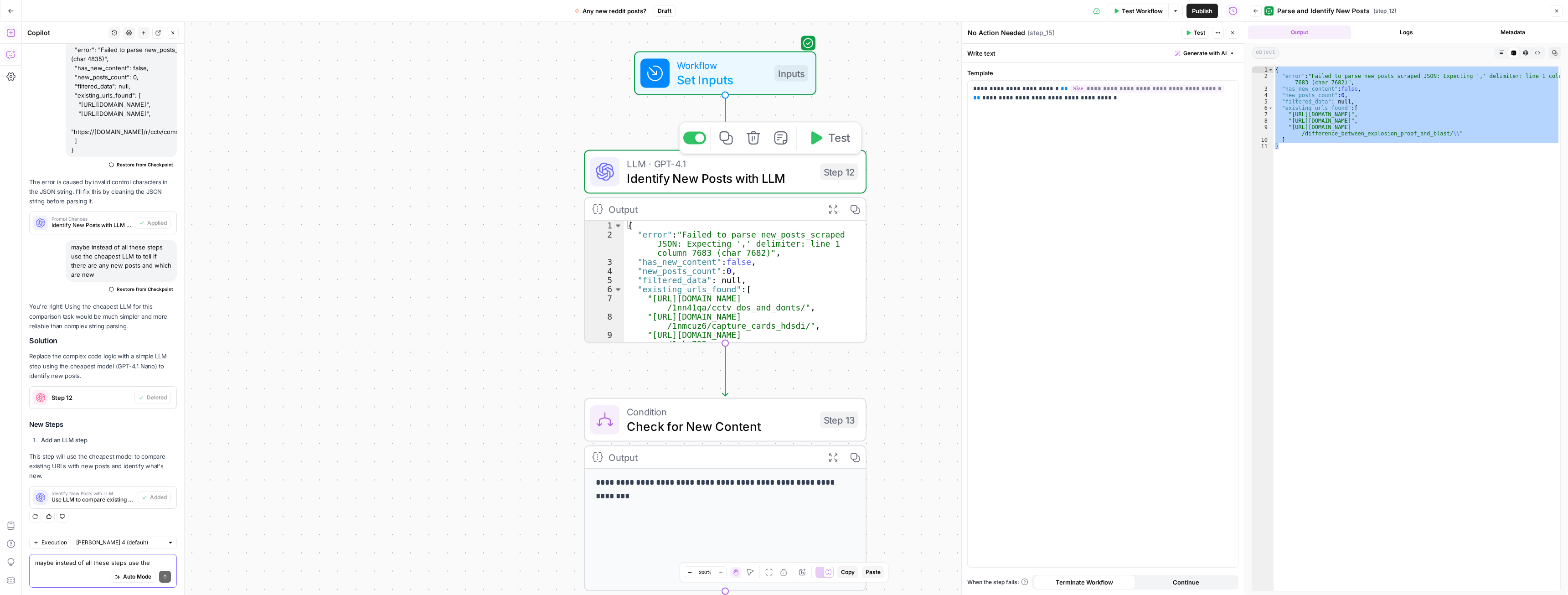
click at [828, 140] on span "Test" at bounding box center [839, 138] width 22 height 16
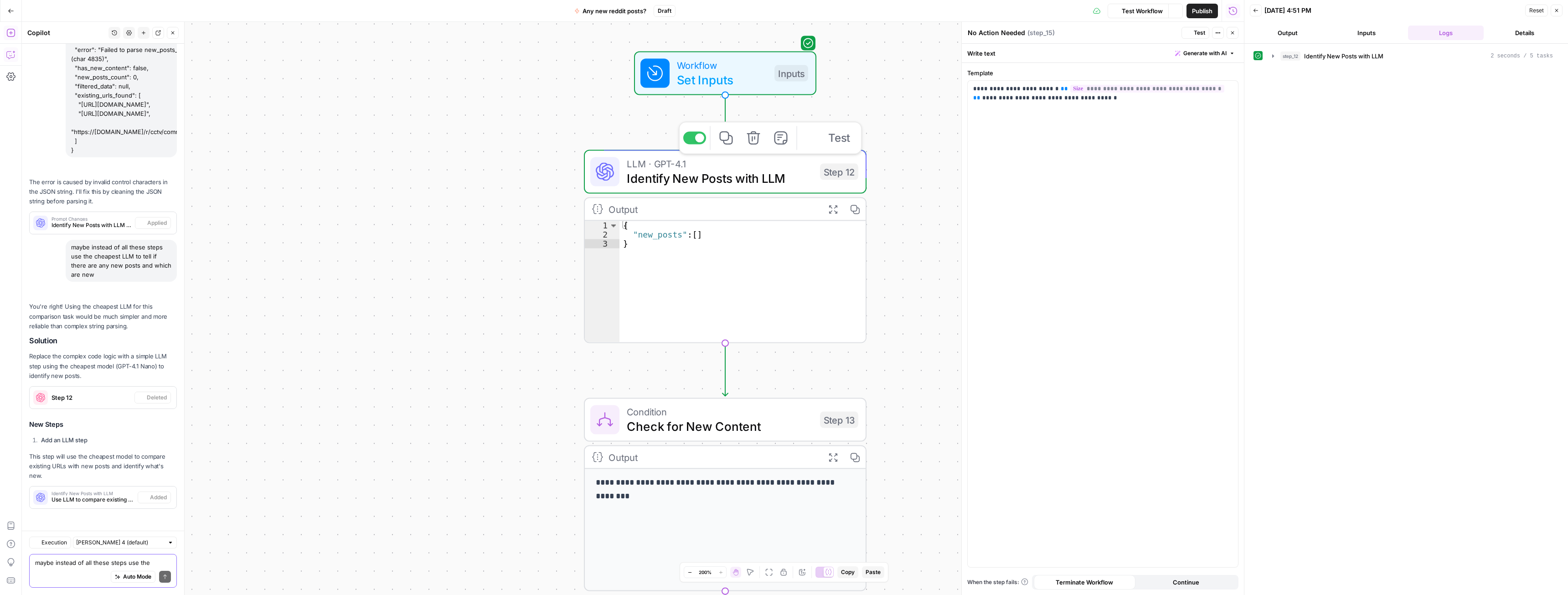
scroll to position [3142, 0]
click at [1371, 26] on button "Inputs" at bounding box center [1367, 33] width 75 height 15
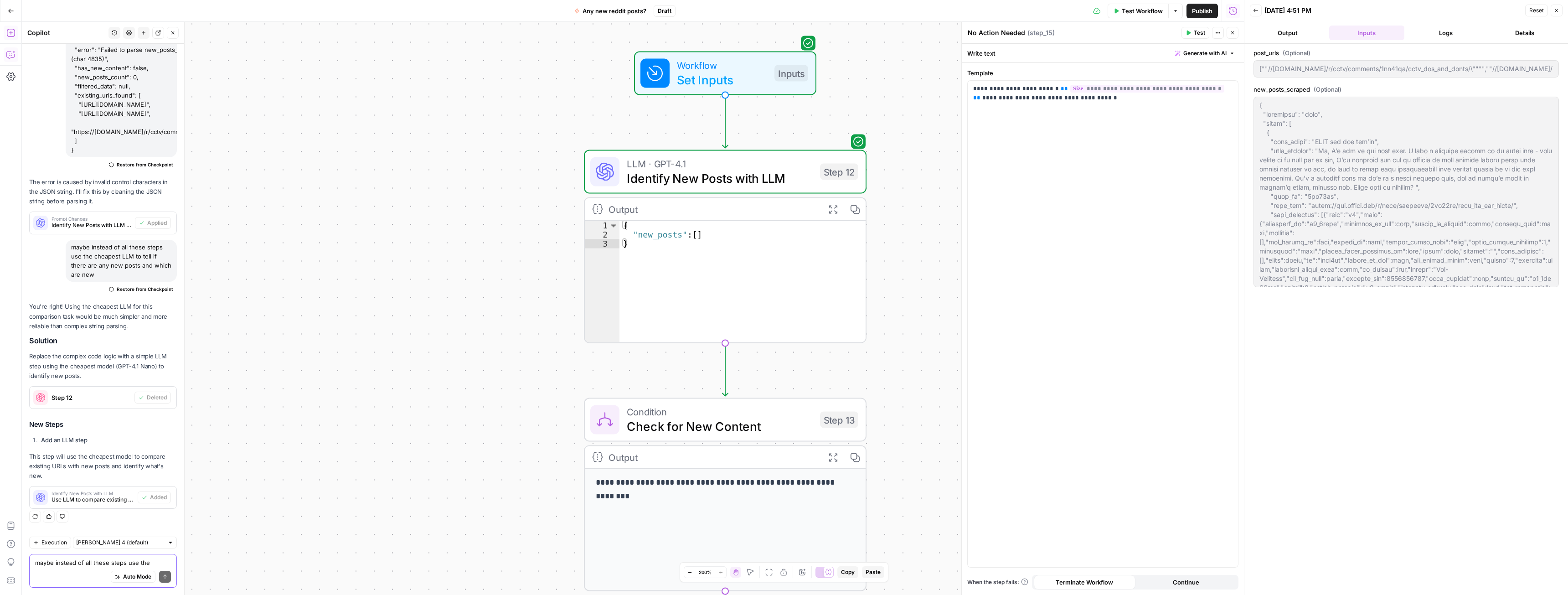
click at [1288, 34] on button "Output" at bounding box center [1287, 33] width 75 height 15
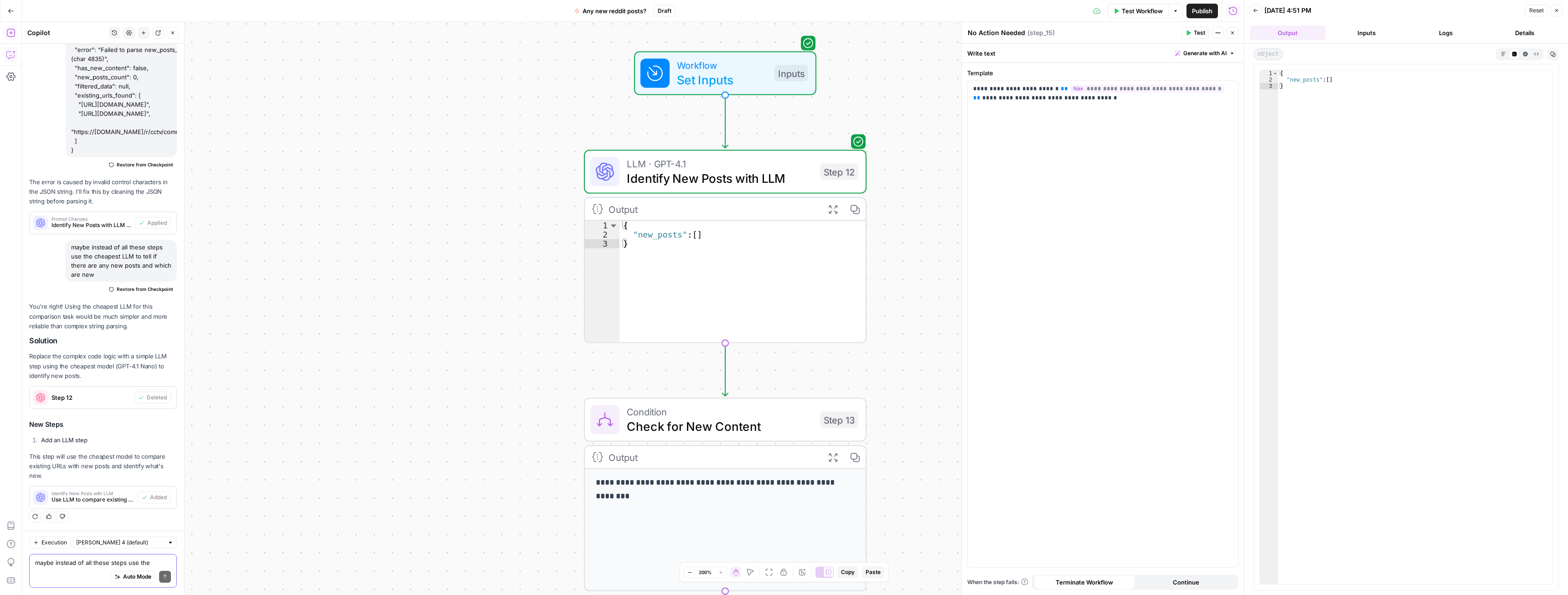
click at [1374, 33] on button "Inputs" at bounding box center [1367, 33] width 75 height 15
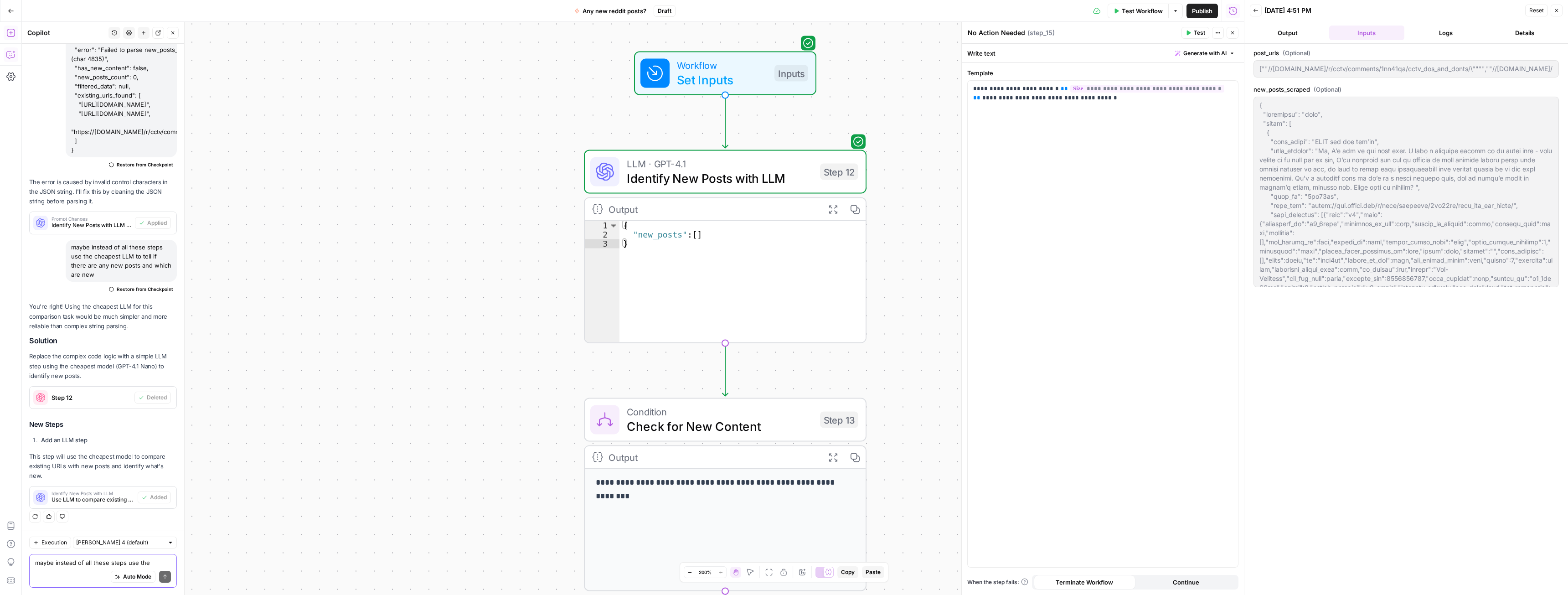
click at [1461, 30] on button "Logs" at bounding box center [1446, 33] width 75 height 15
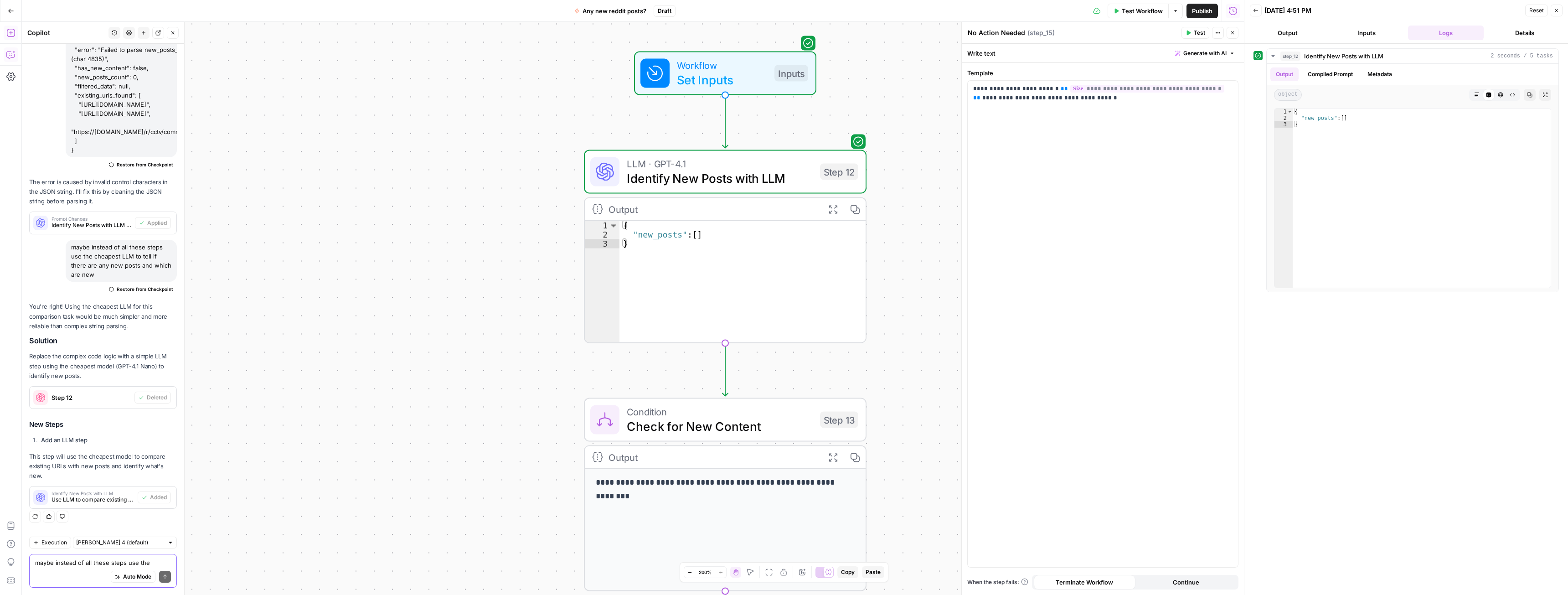
click at [1143, 13] on span "Test Workflow" at bounding box center [1142, 10] width 41 height 9
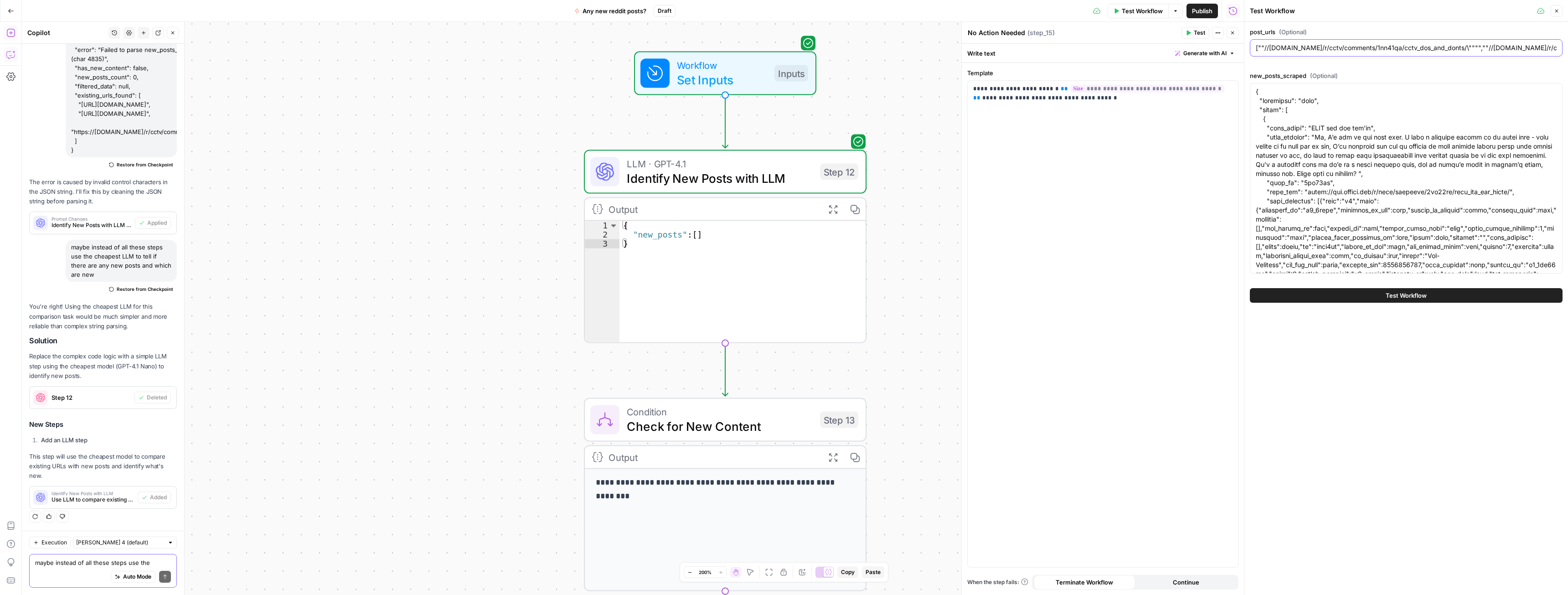
click at [1460, 47] on input "[""//[DOMAIN_NAME]/r/cctv/comments/1nn41qa/cctv_dos_and_donts/\"""",""//[DOMAIN…" at bounding box center [1406, 48] width 301 height 9
type input "[""//[DOMAIN_NAME]/r/cctv/comments/1nn41qa/cctv_dos_and_donts_playbook/\"""",""…"
click at [1382, 295] on button "Test Workflow" at bounding box center [1406, 295] width 313 height 15
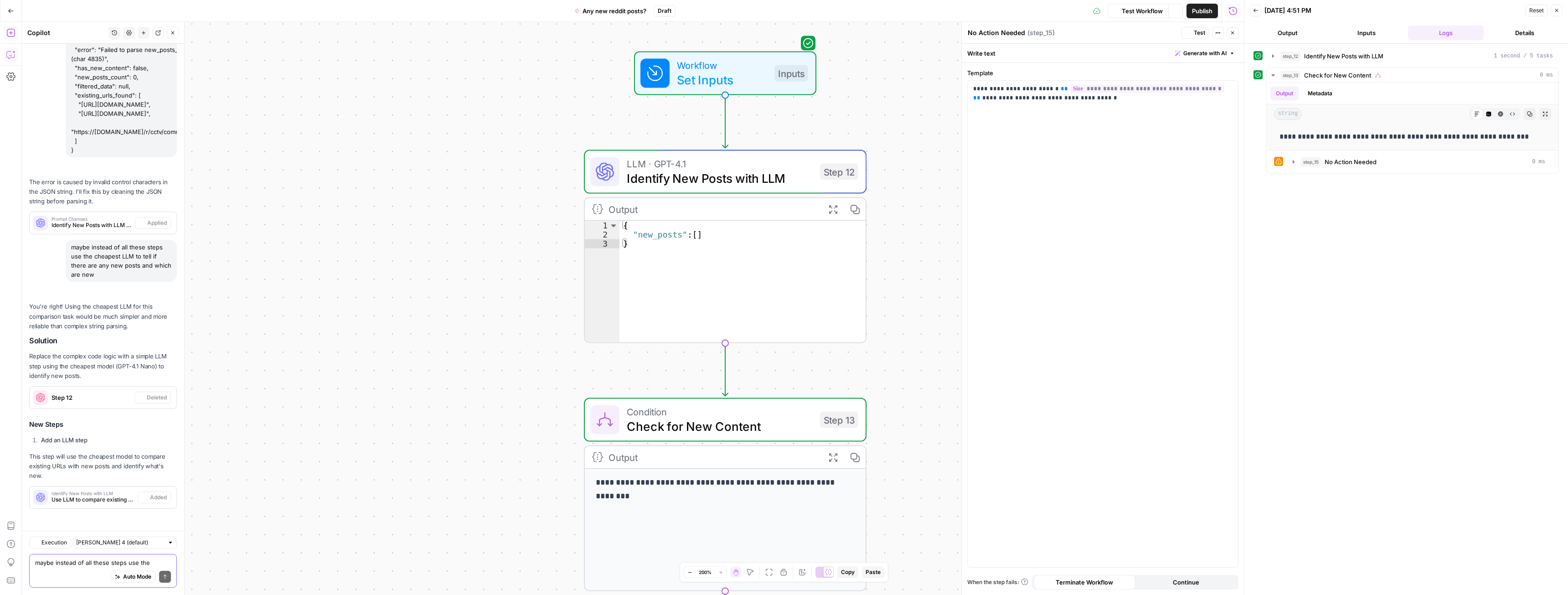
scroll to position [3142, 0]
click at [1278, 54] on button "step_12 Identify New Posts with LLM 1 second / 5 tasks" at bounding box center [1412, 56] width 292 height 15
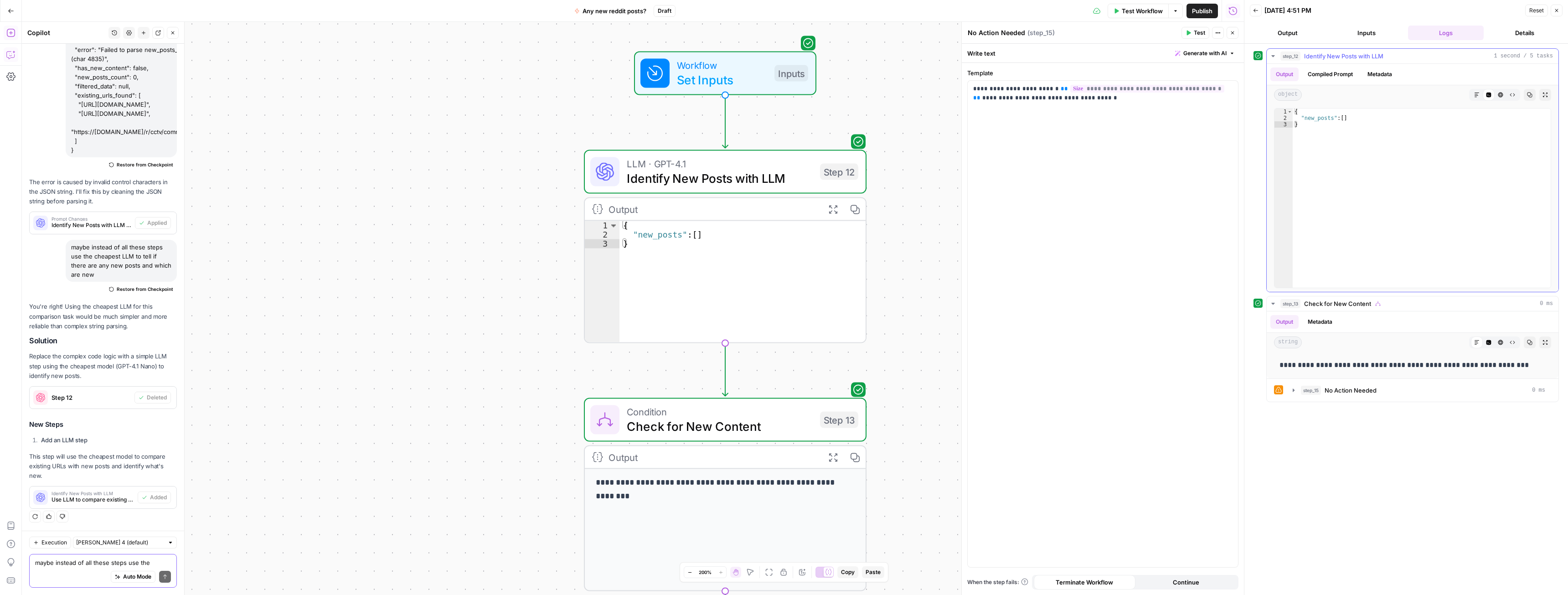
click at [1275, 54] on icon "button" at bounding box center [1273, 56] width 7 height 7
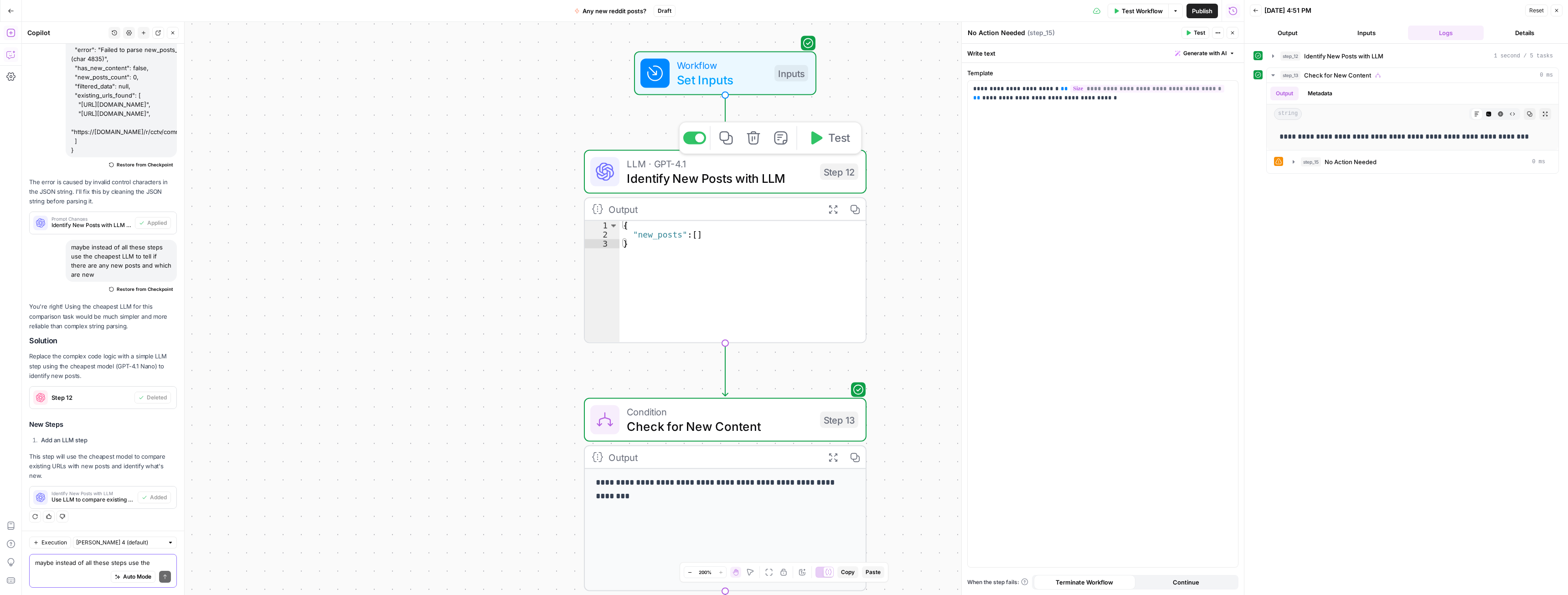
click at [760, 176] on span "Identify New Posts with LLM" at bounding box center [720, 178] width 186 height 18
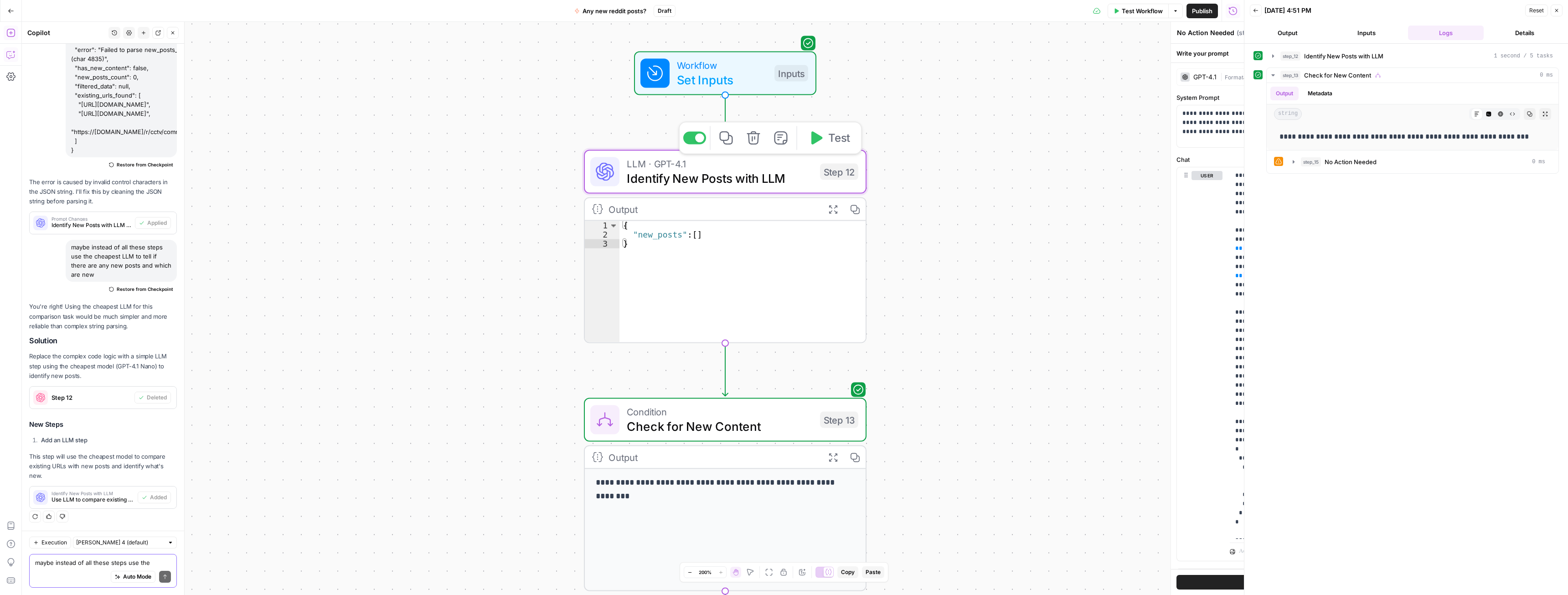
type textarea "Identify New Posts with LLM"
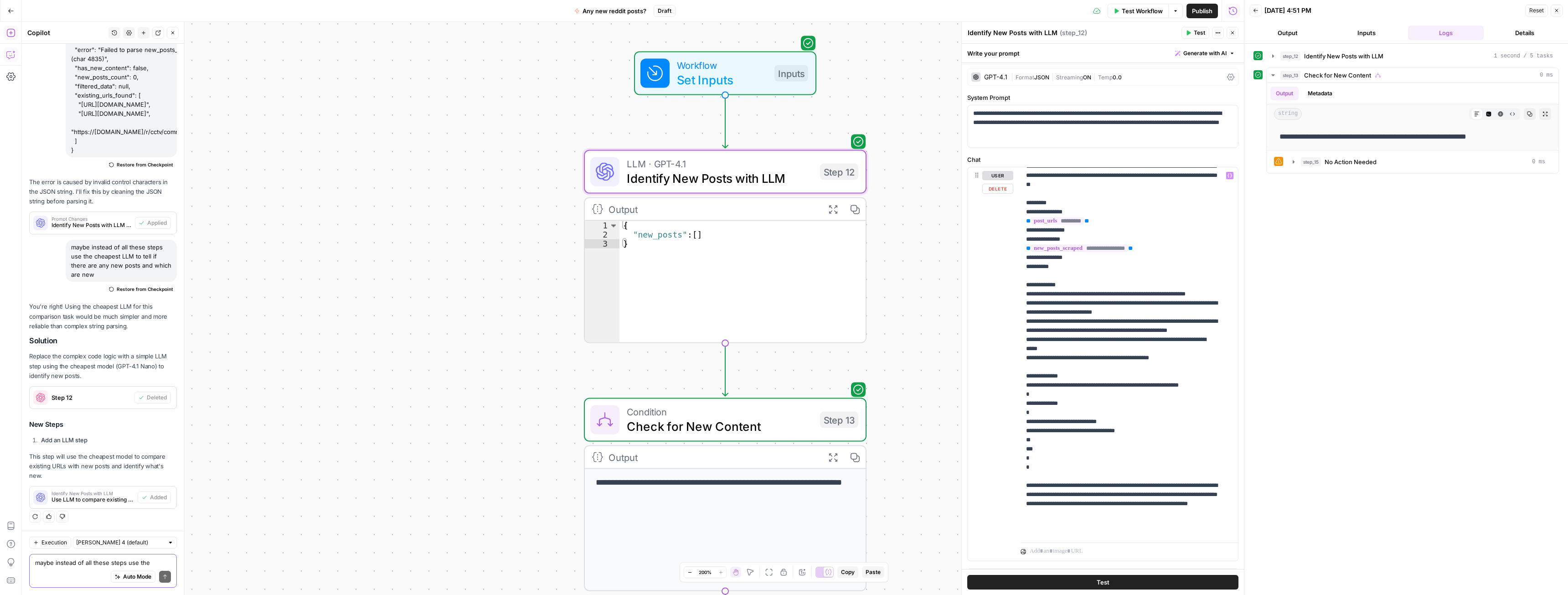
scroll to position [19, 0]
click at [94, 566] on textarea "maybe instead of all these steps use the cheapest LLM to tell if there are any …" at bounding box center [103, 563] width 136 height 9
type textarea "I want the LLM to compare urls only"
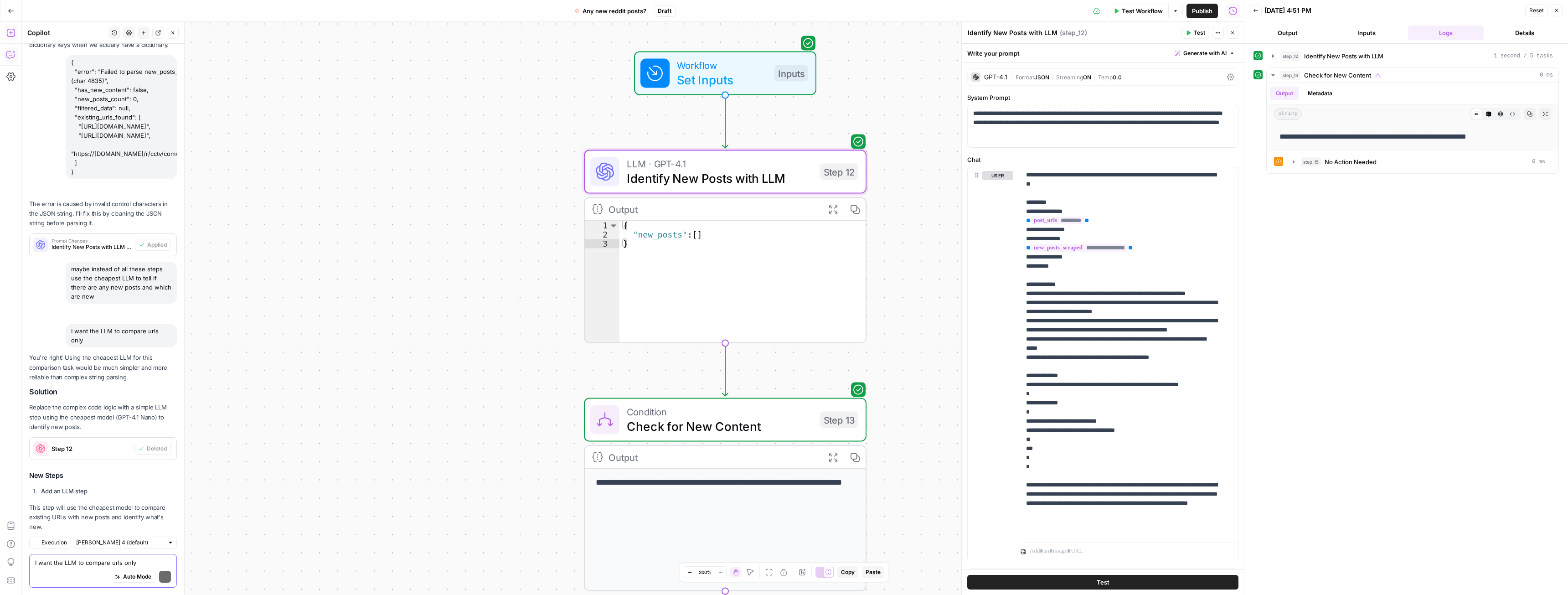
scroll to position [3215, 0]
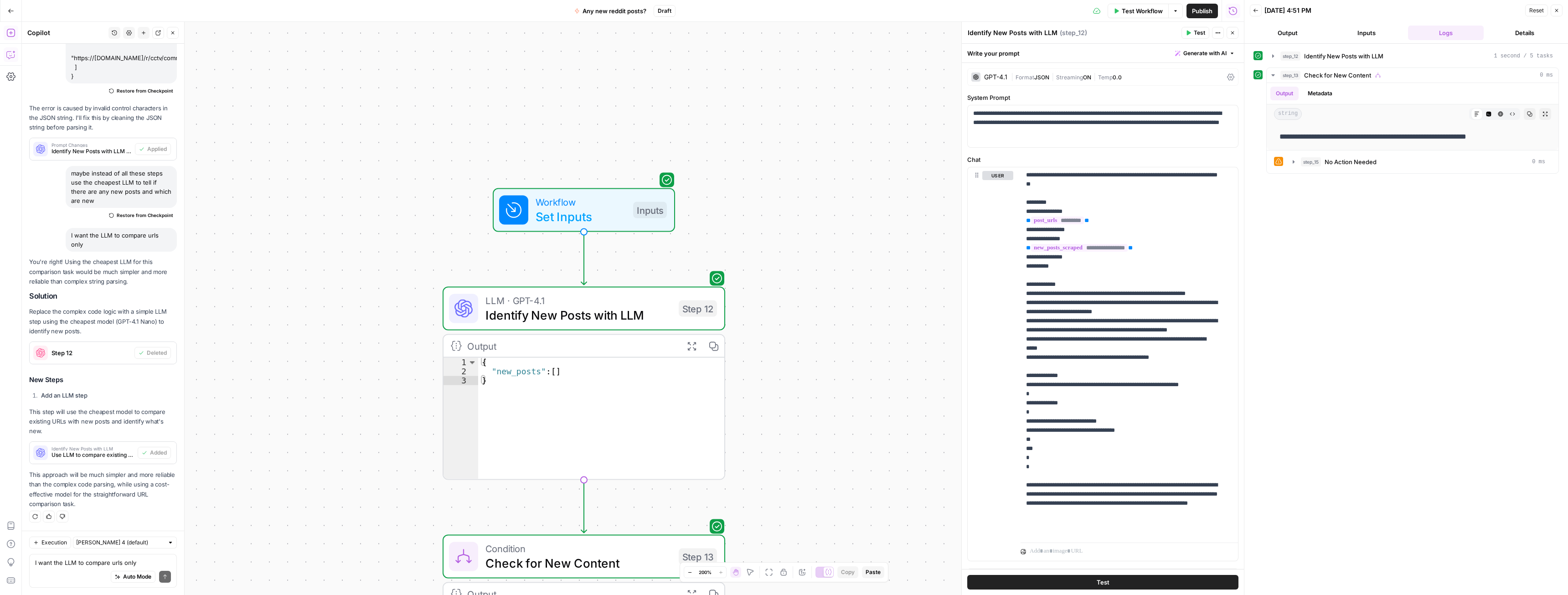
drag, startPoint x: 90, startPoint y: 244, endPoint x: 70, endPoint y: 235, distance: 21.9
click at [70, 235] on div "I want the LLM to compare urls only" at bounding box center [121, 239] width 111 height 24
copy div "I want the LLM to compare urls only"
click at [75, 559] on textarea "I want the LLM to compare urls only" at bounding box center [103, 563] width 136 height 9
paste textarea "I want the LLM to compare urls only"
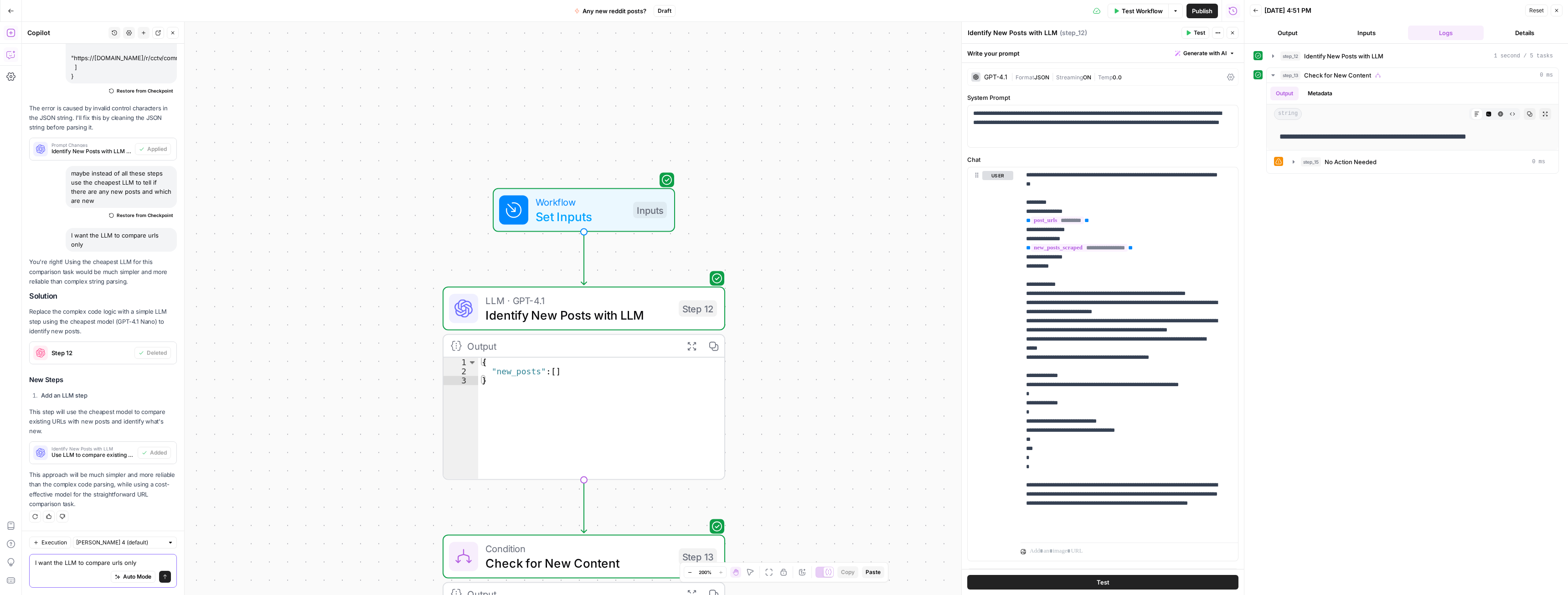
type textarea "I want the LLM to compare urls only"
click at [163, 582] on button "Send" at bounding box center [164, 577] width 12 height 12
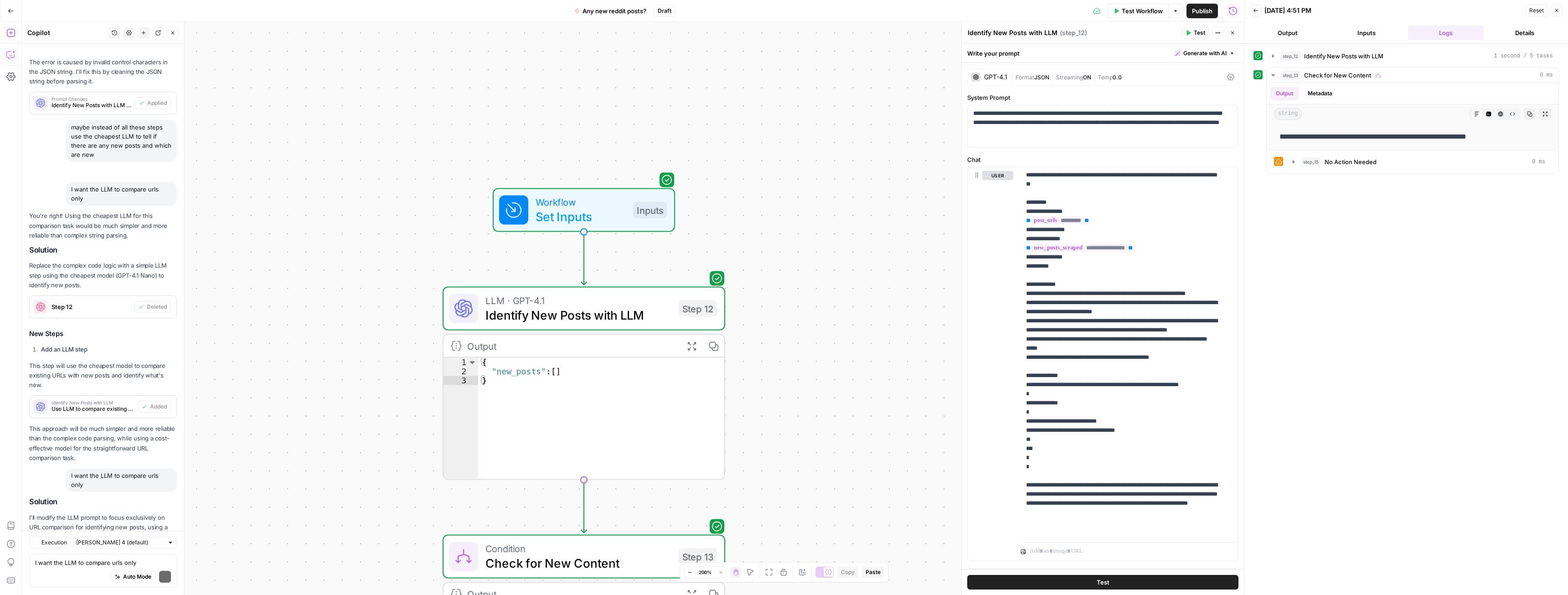
scroll to position [3357, 0]
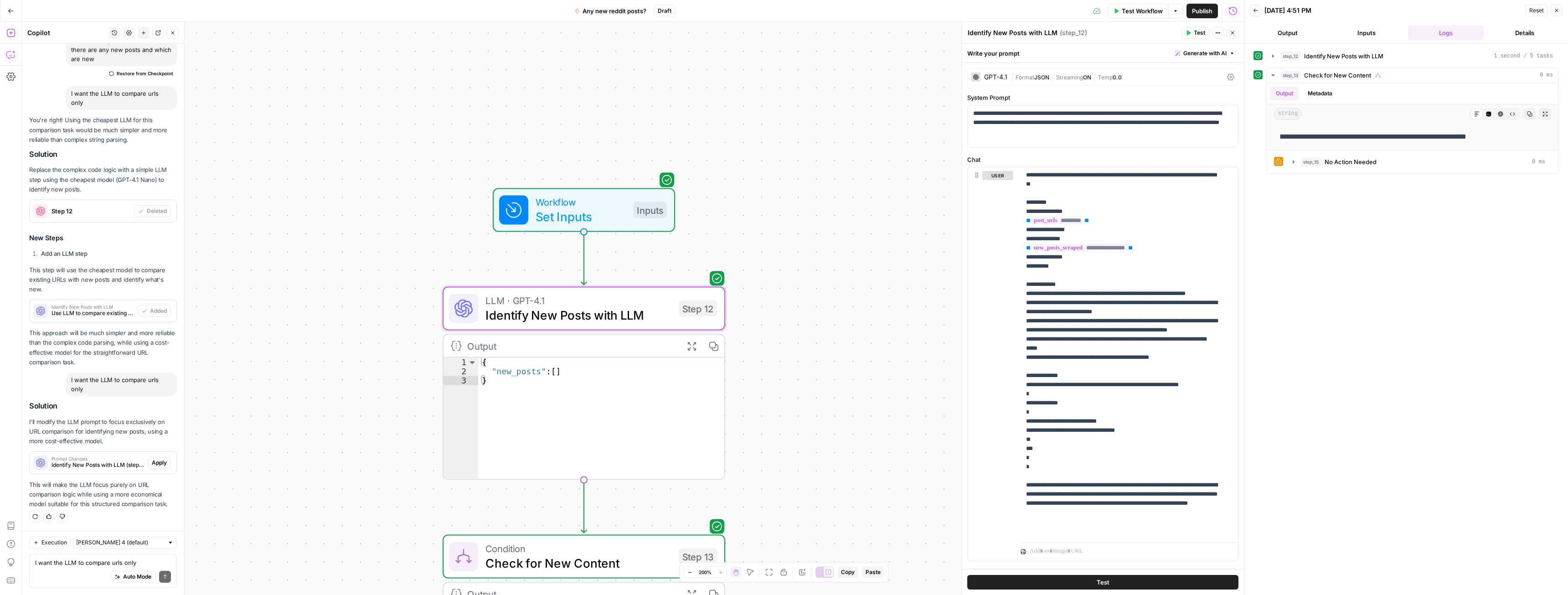
click at [152, 460] on span "Apply" at bounding box center [159, 462] width 15 height 8
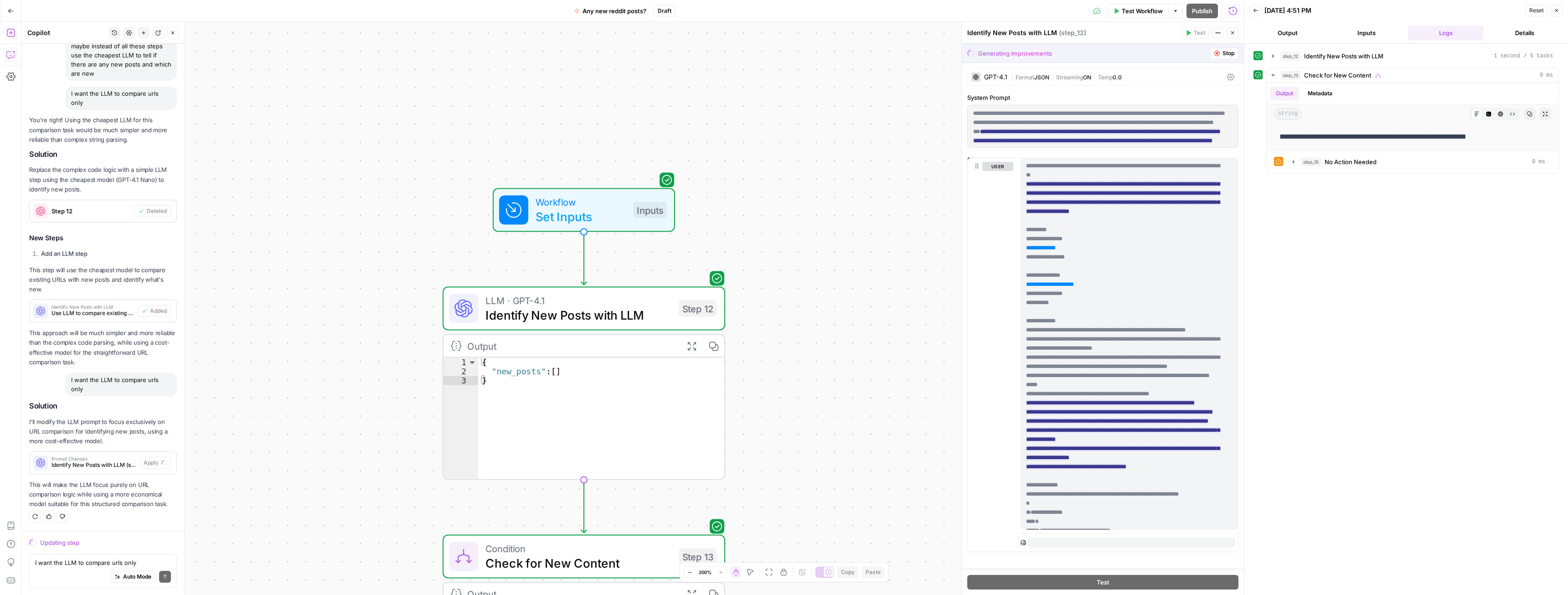
scroll to position [65, 0]
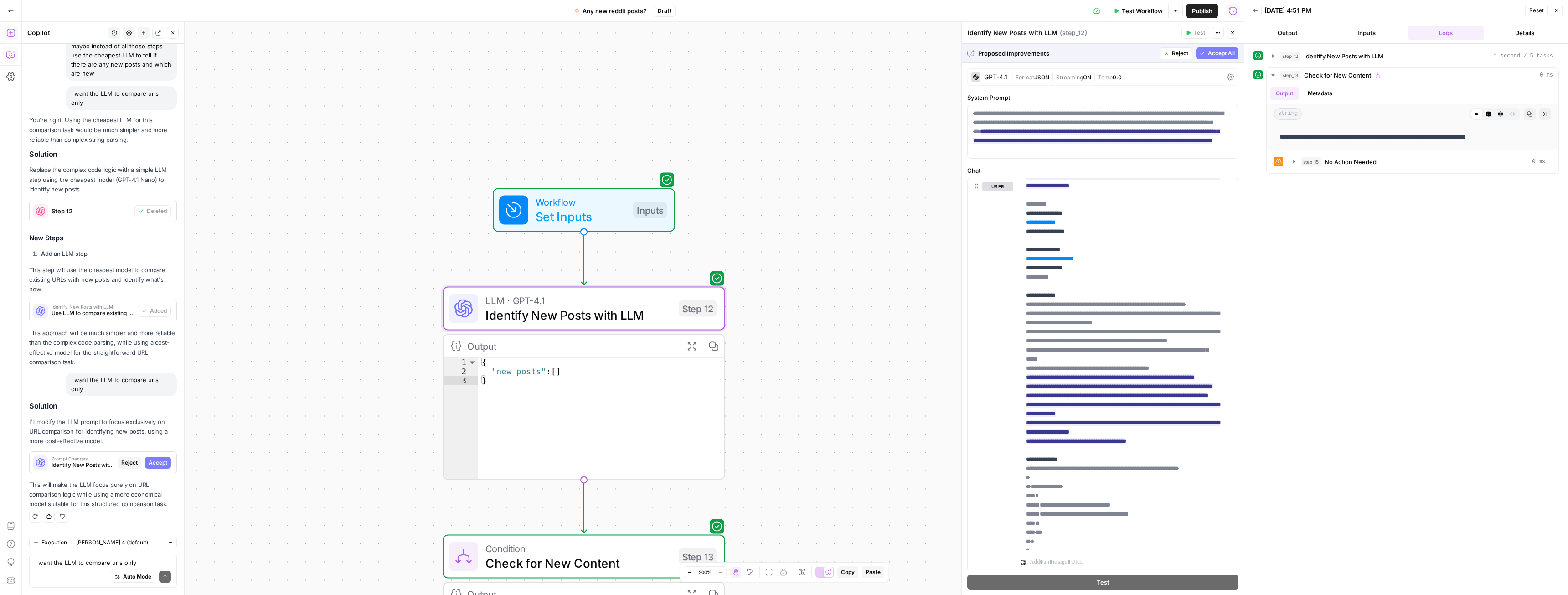
click at [152, 462] on span "Accept" at bounding box center [158, 462] width 19 height 8
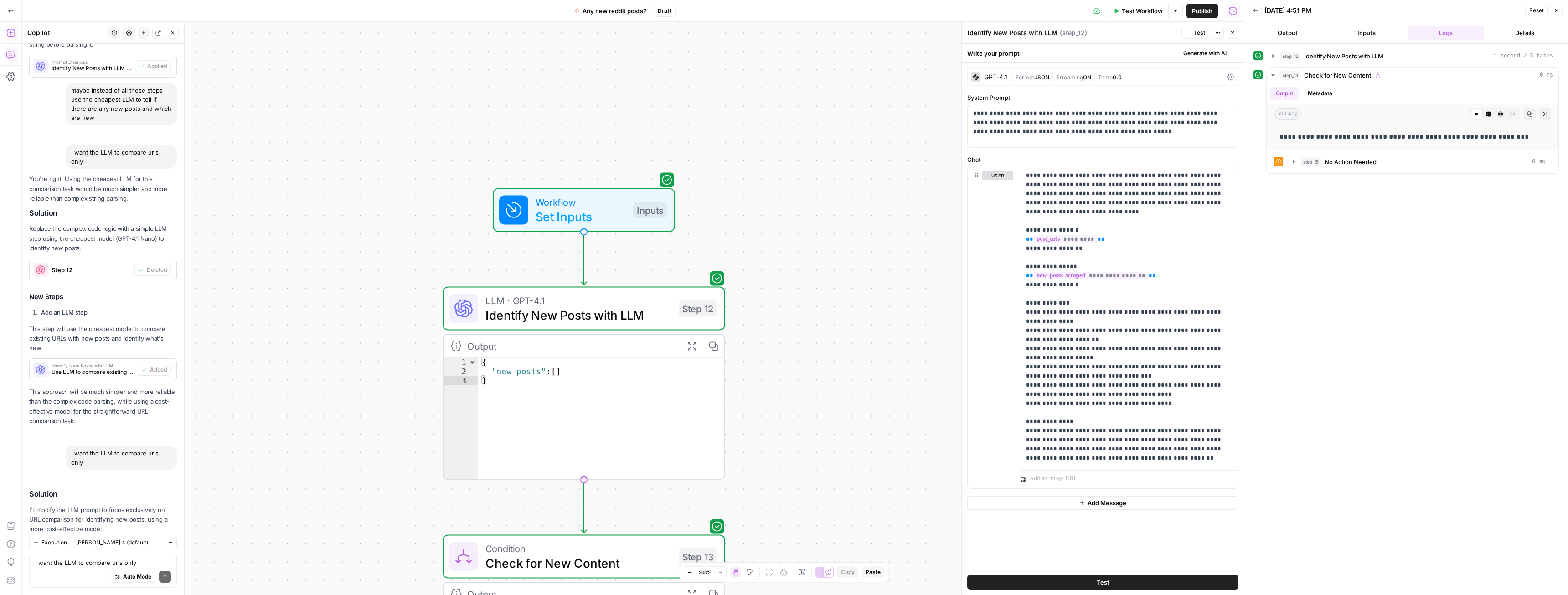
scroll to position [3387, 0]
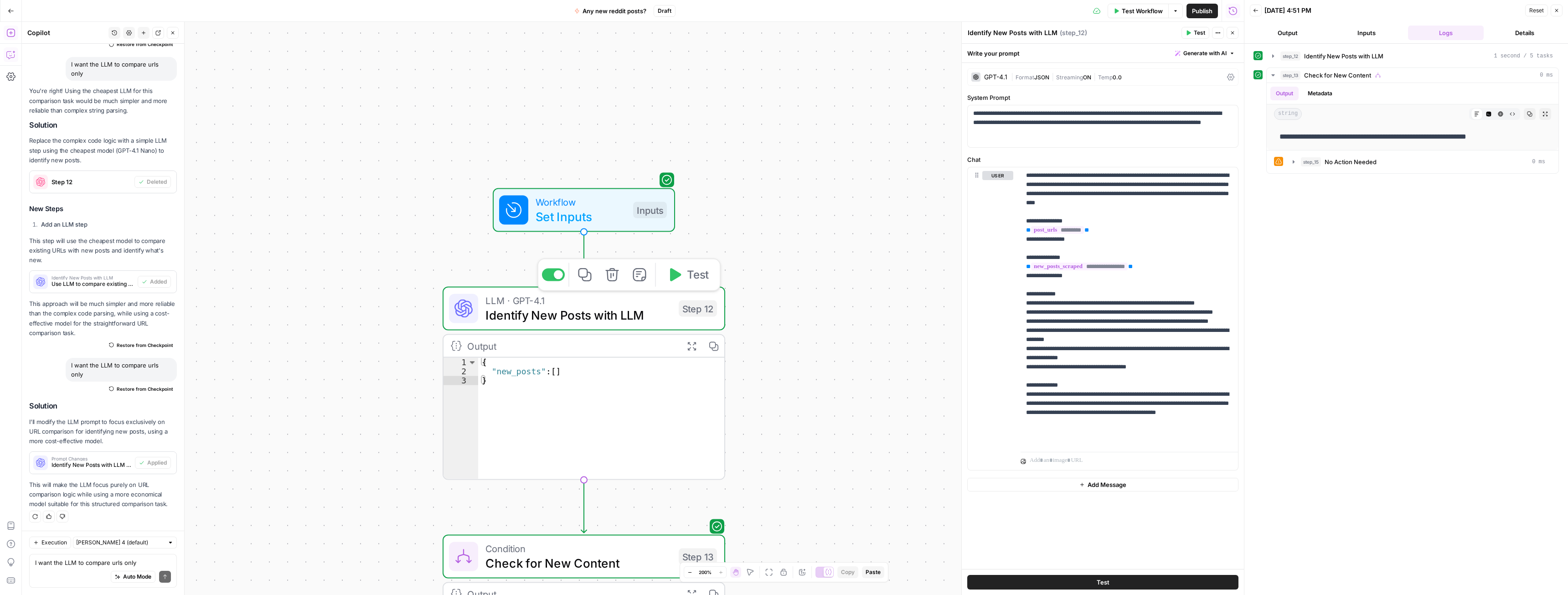
click at [690, 281] on span "Test" at bounding box center [698, 275] width 22 height 16
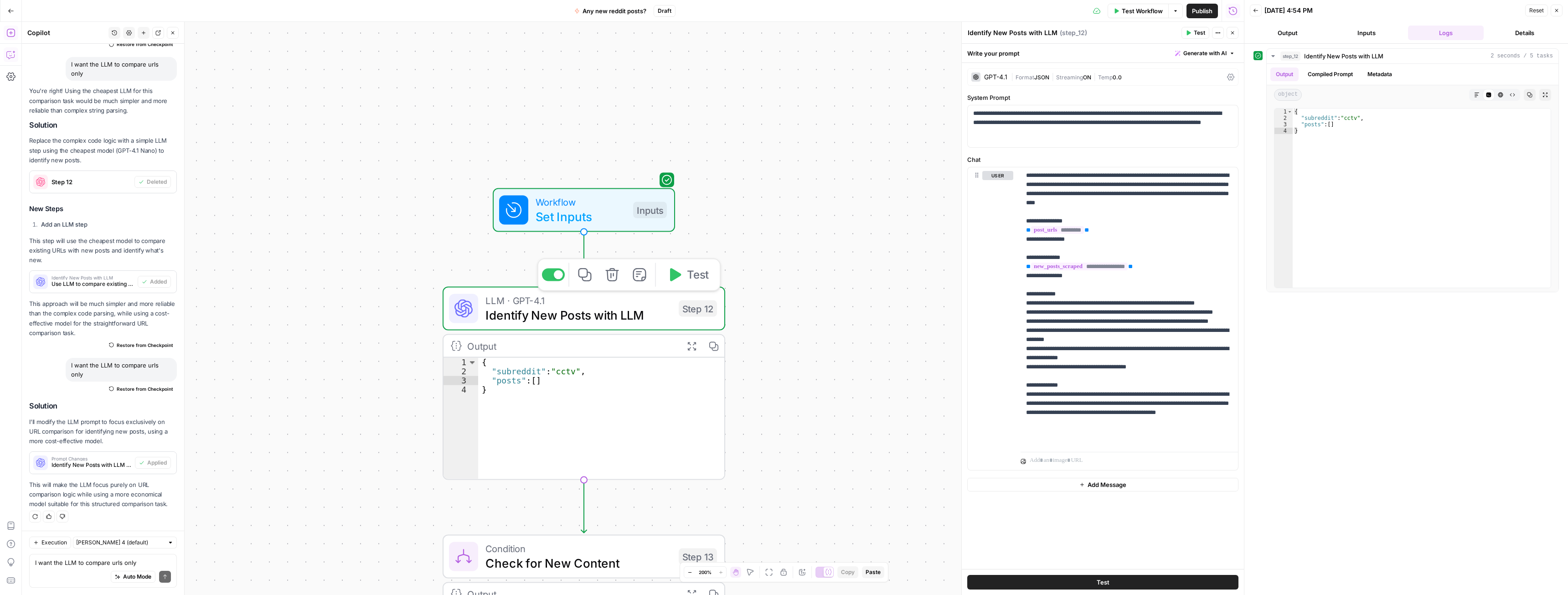
click at [1346, 32] on button "Inputs" at bounding box center [1367, 33] width 75 height 15
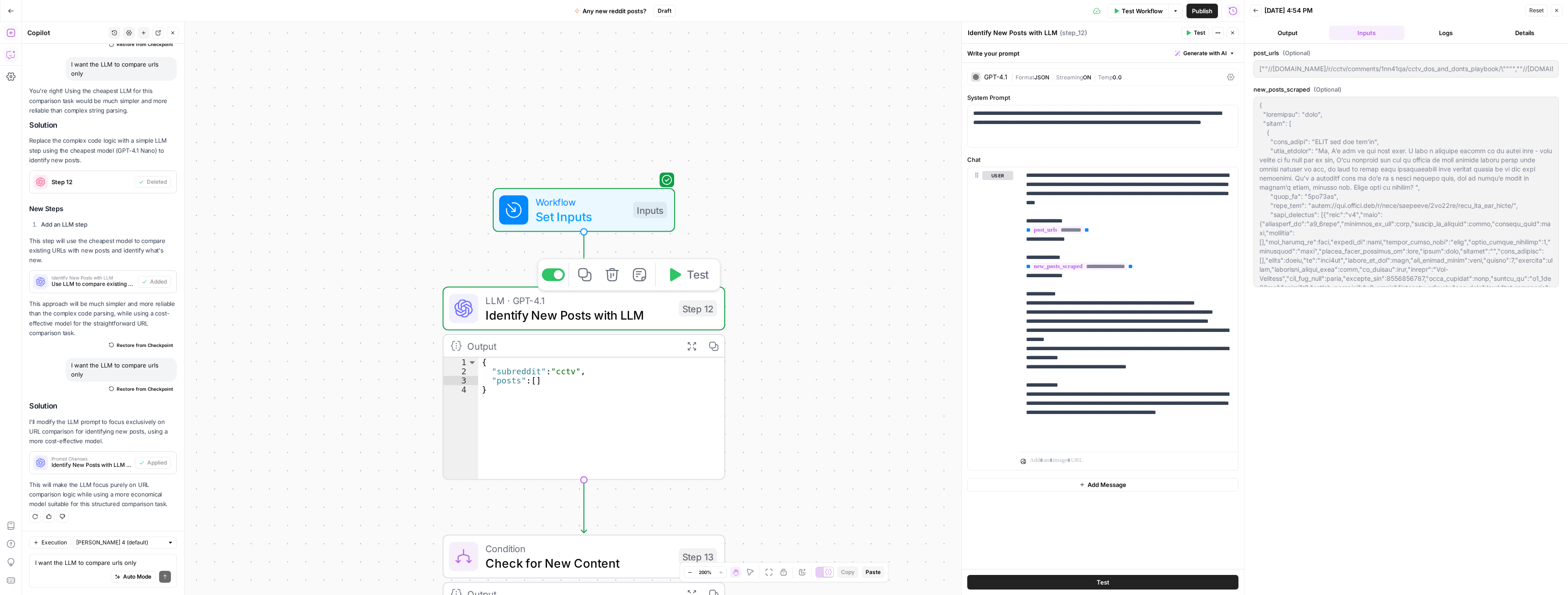
click at [1130, 11] on span "Test Workflow" at bounding box center [1142, 10] width 41 height 9
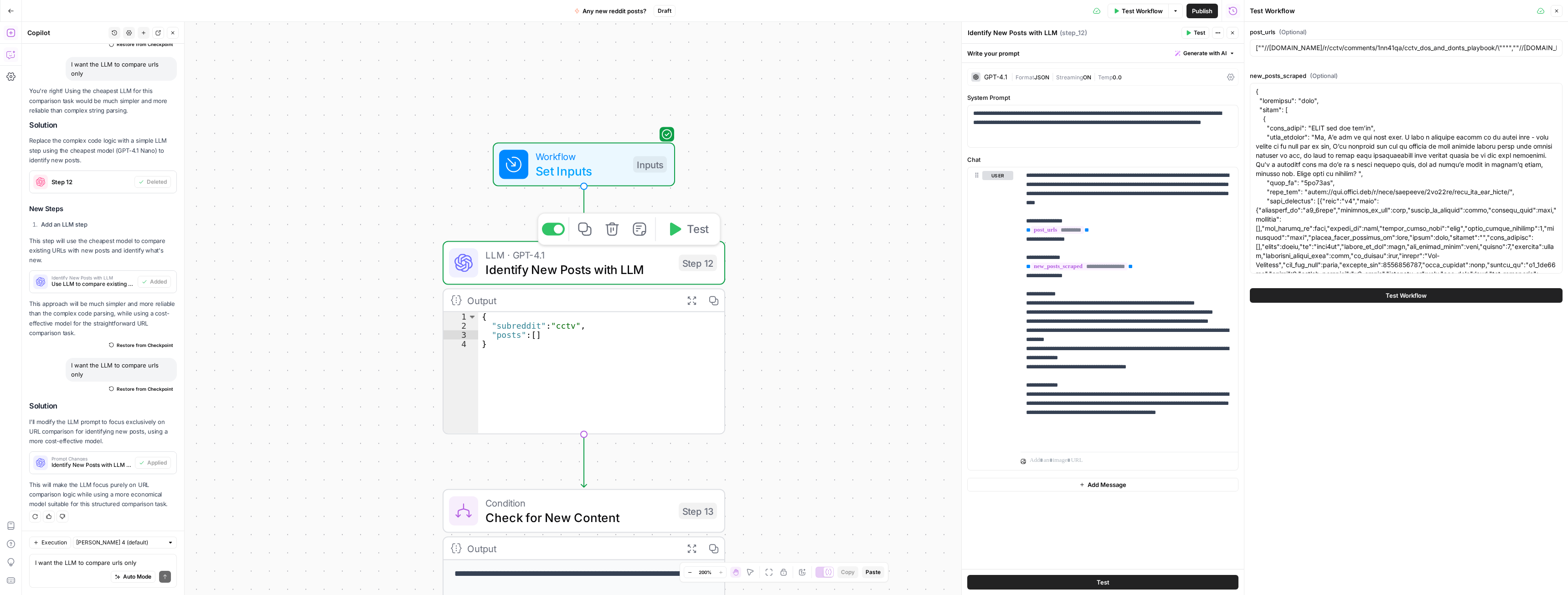
click at [786, 294] on div "**********" at bounding box center [633, 308] width 1222 height 573
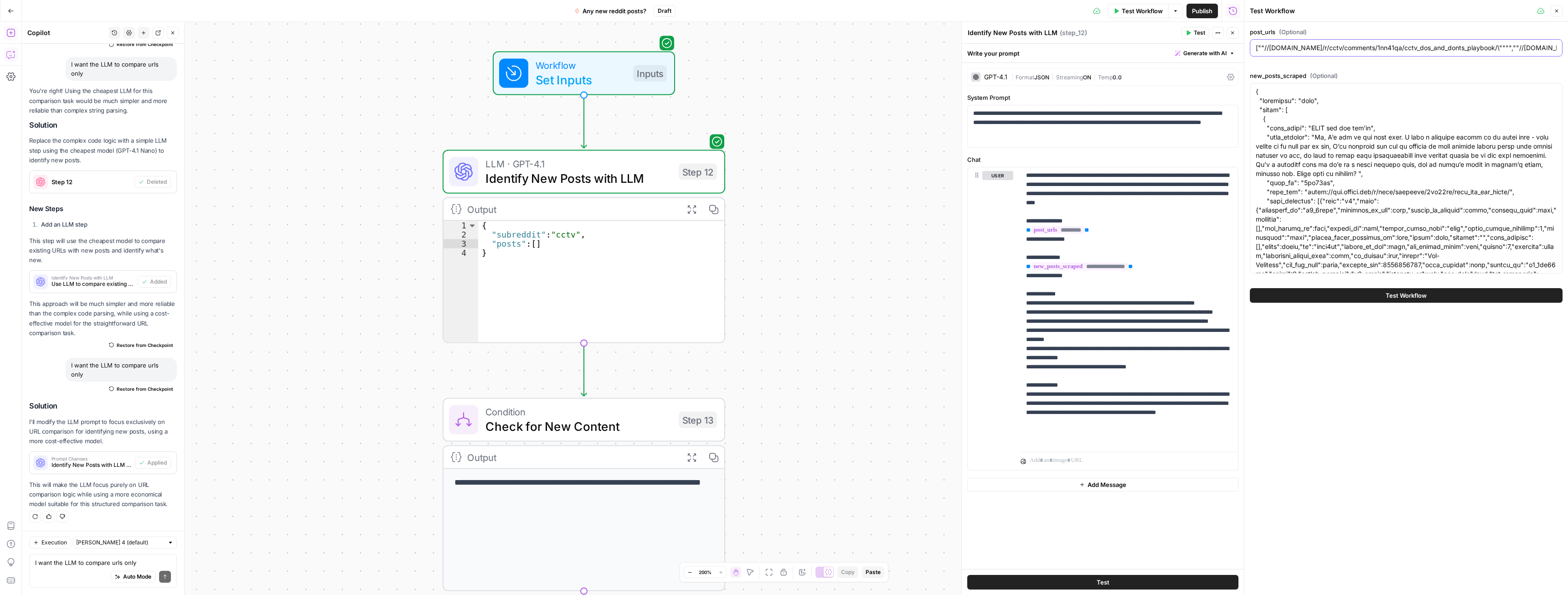
drag, startPoint x: 1269, startPoint y: 49, endPoint x: 1491, endPoint y: 44, distance: 222.1
click at [1491, 44] on input "[""//[DOMAIN_NAME]/r/cctv/comments/1nn41qa/cctv_dos_and_donts_playbook/\"""",""…" at bounding box center [1406, 48] width 301 height 9
click at [93, 563] on textarea "I want the LLM to compare urls only" at bounding box center [103, 563] width 136 height 9
paste textarea "[DOMAIN_NAME][URL]"
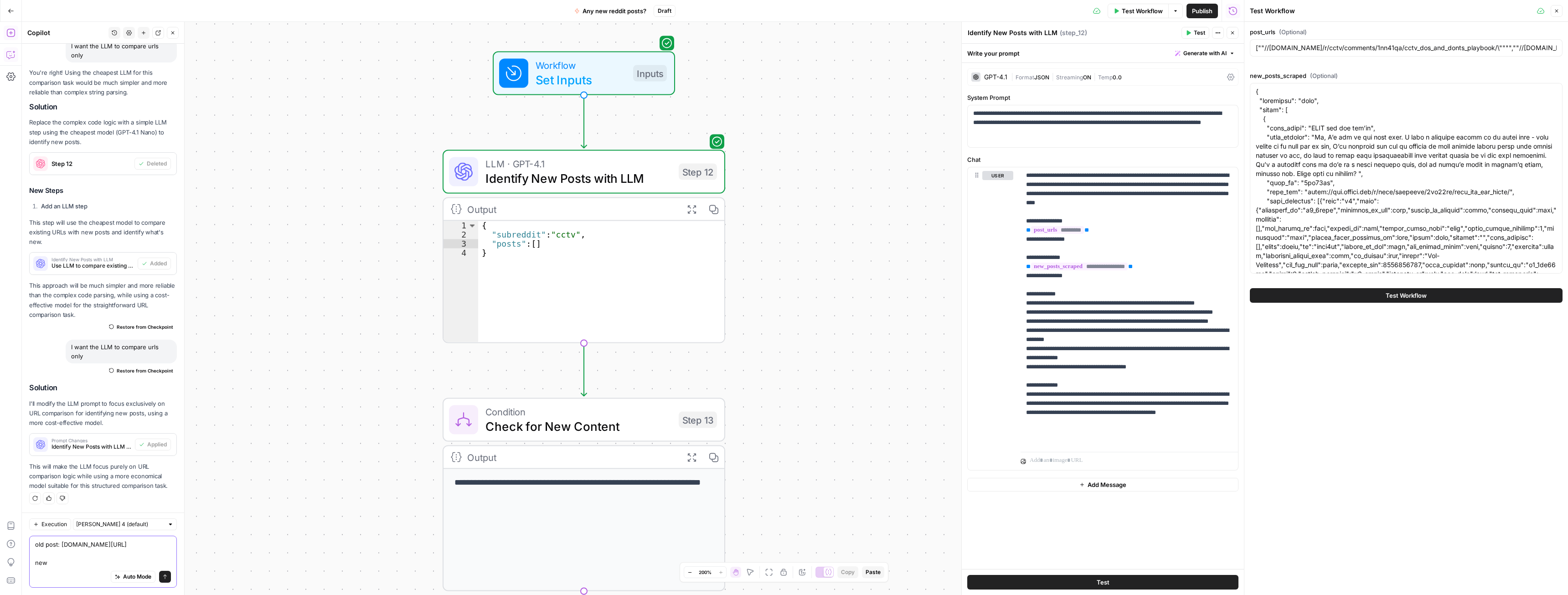
scroll to position [3423, 0]
drag, startPoint x: 1304, startPoint y: 193, endPoint x: 1516, endPoint y: 192, distance: 212.0
click at [76, 566] on textarea "old post: [DOMAIN_NAME][URL] new post:" at bounding box center [103, 554] width 136 height 27
click at [75, 576] on div "Auto Mode Send" at bounding box center [103, 577] width 136 height 20
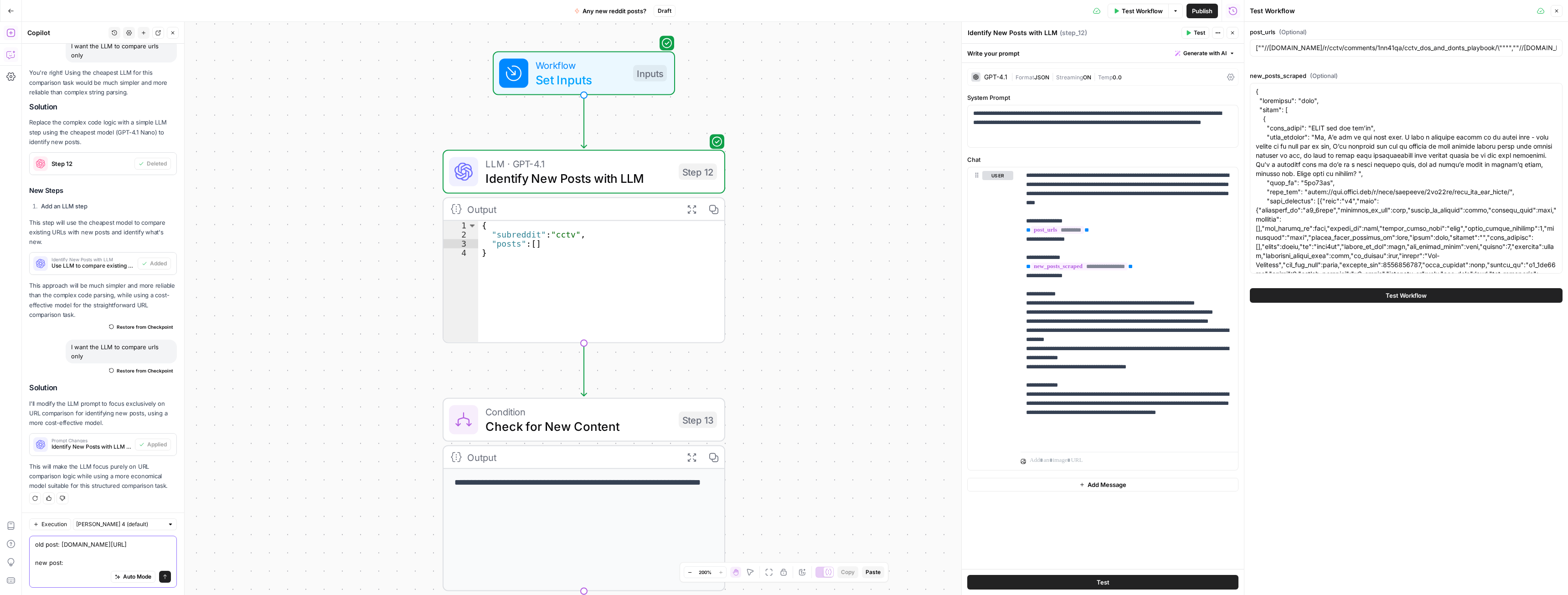
paste textarea "[URL][DOMAIN_NAME]"
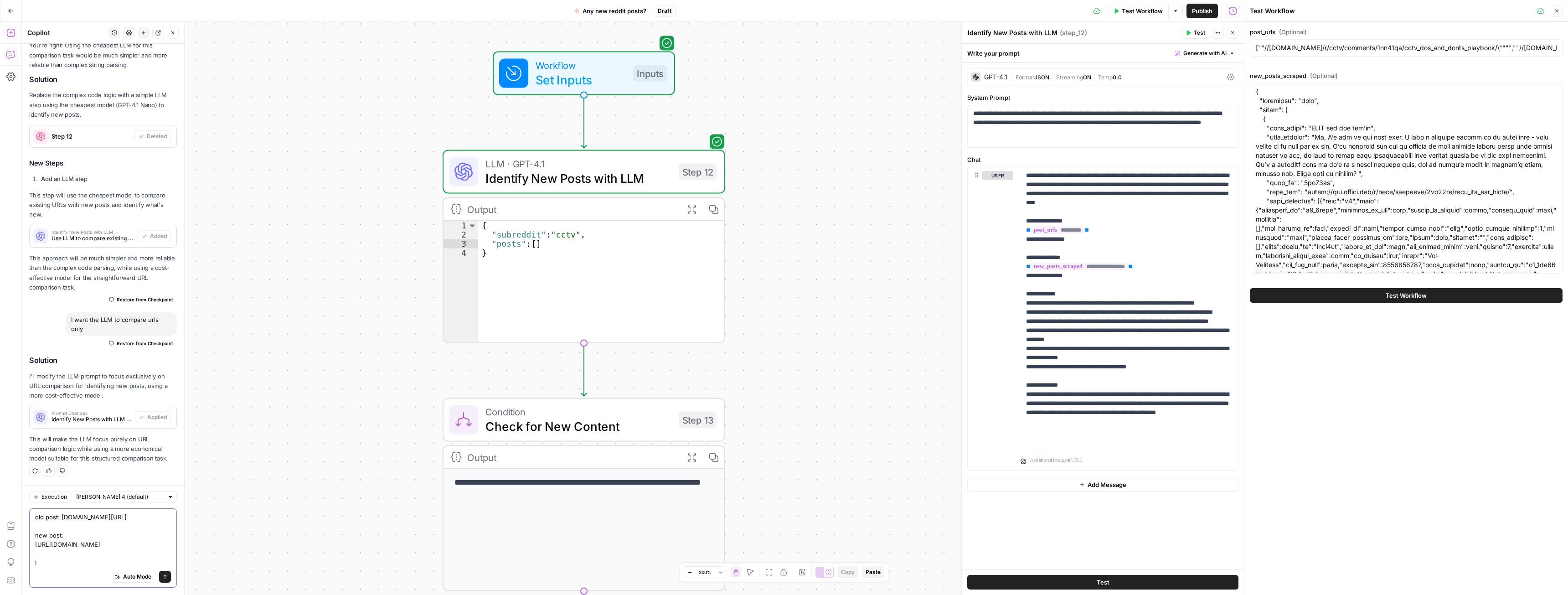
scroll to position [3460, 0]
type textarea "old post: [DOMAIN_NAME][URL] new post: [URL][DOMAIN_NAME] It looks like LLM did…"
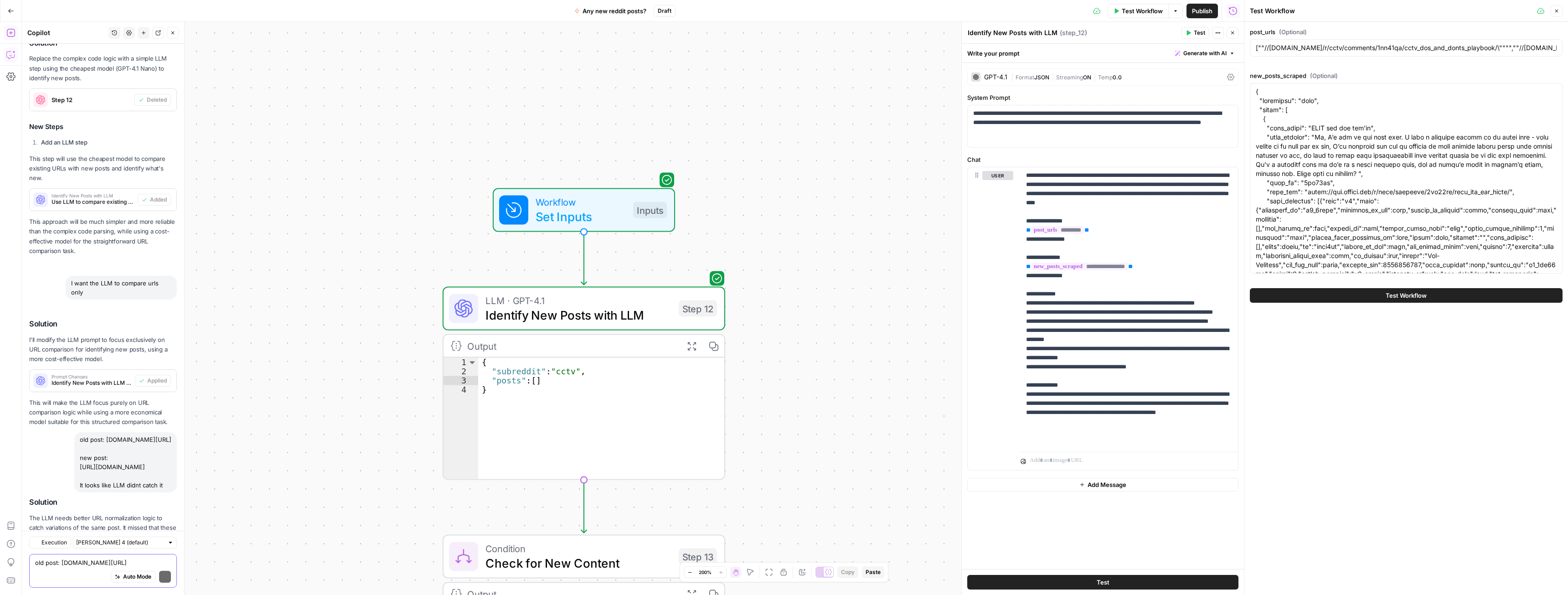
scroll to position [3593, 0]
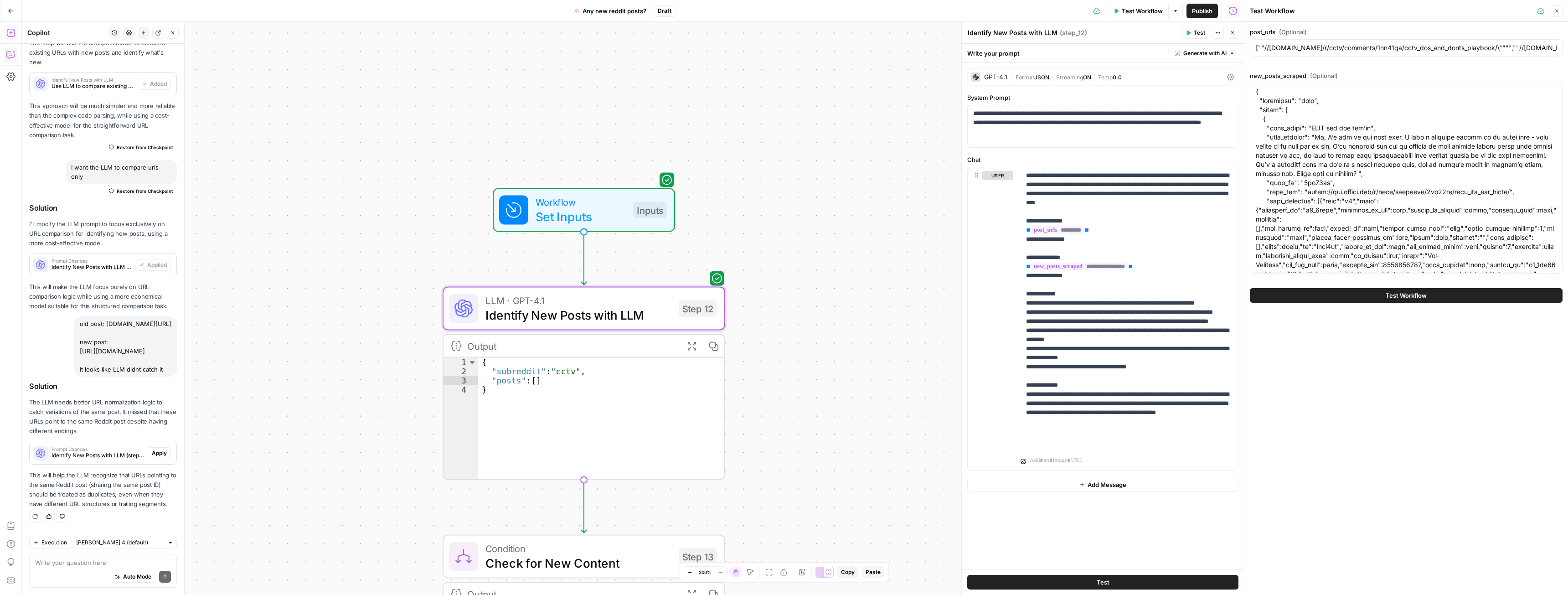
click at [152, 455] on span "Apply" at bounding box center [159, 453] width 15 height 8
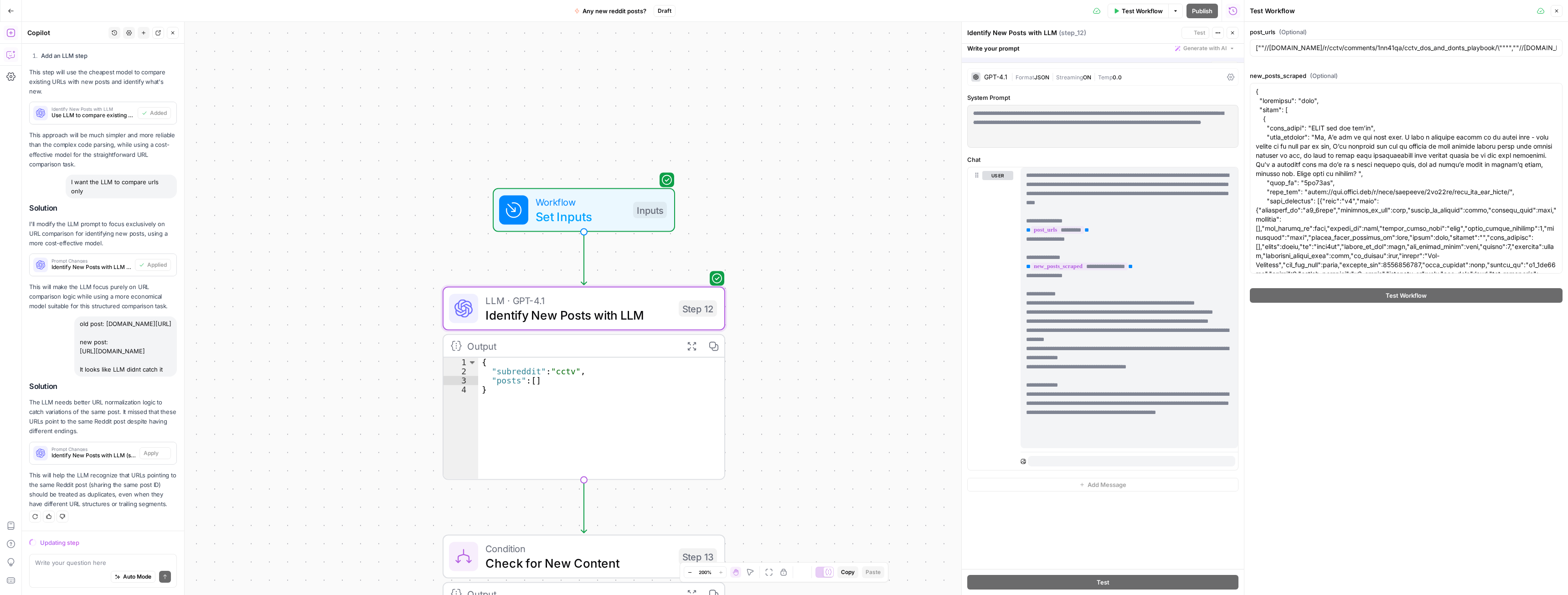
scroll to position [3476, 0]
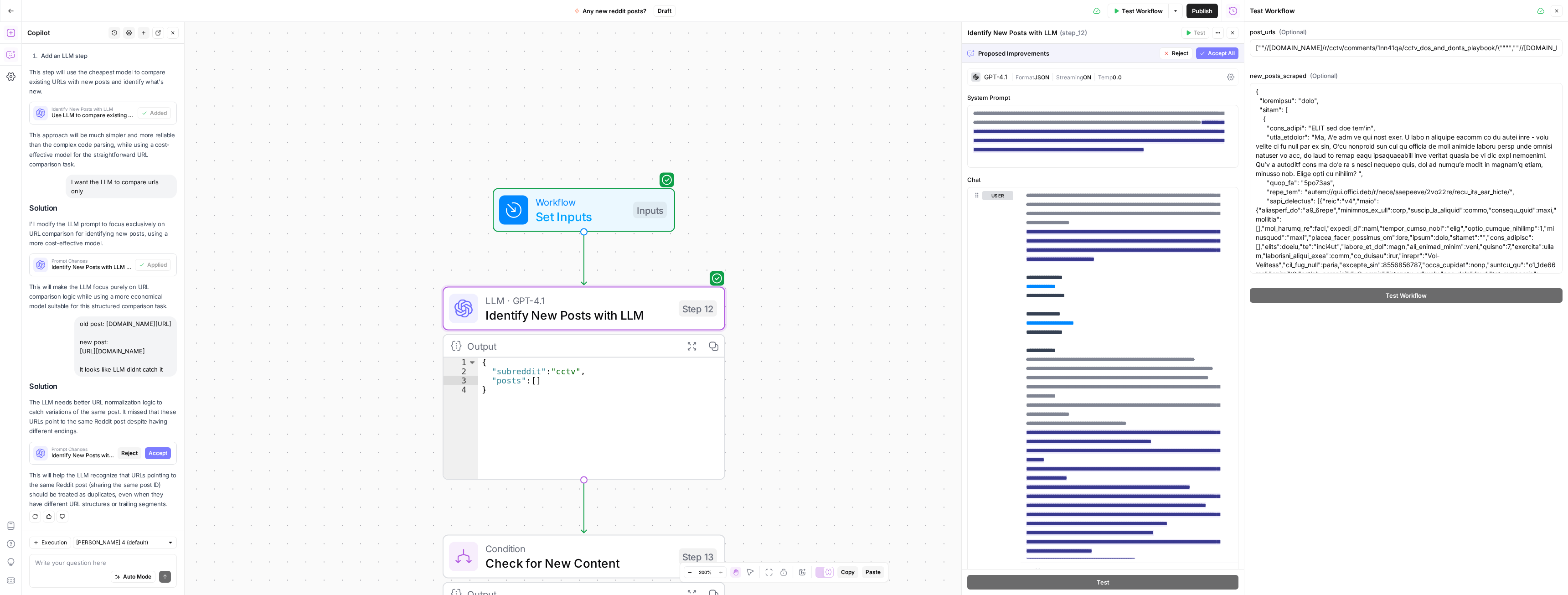
click at [156, 451] on span "Accept" at bounding box center [158, 453] width 19 height 8
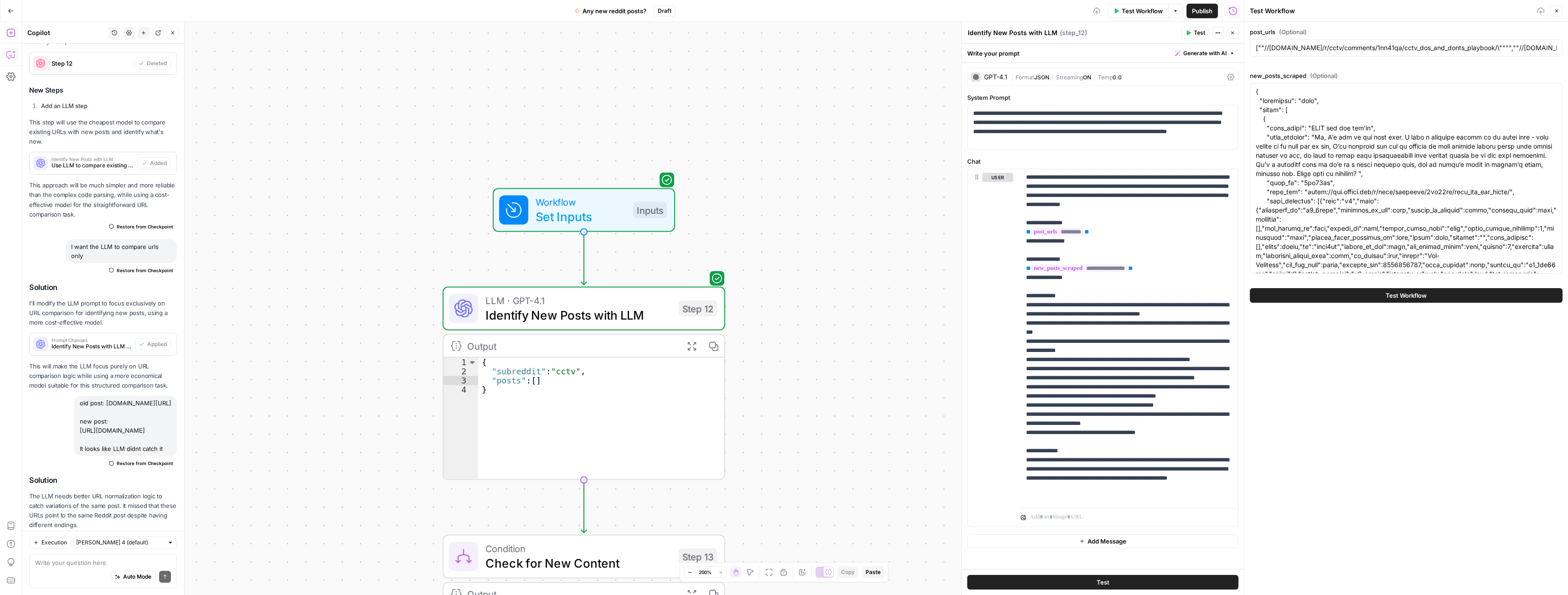
scroll to position [3608, 0]
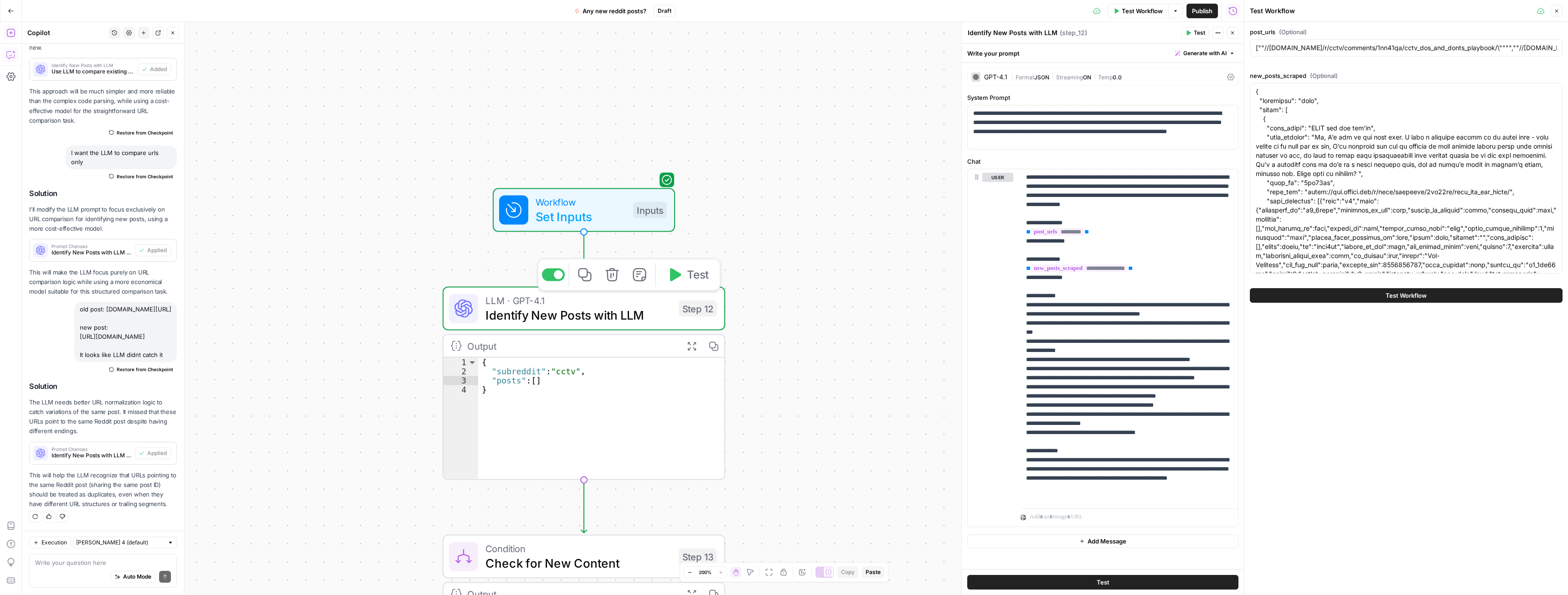
click at [702, 278] on span "Test" at bounding box center [698, 275] width 22 height 16
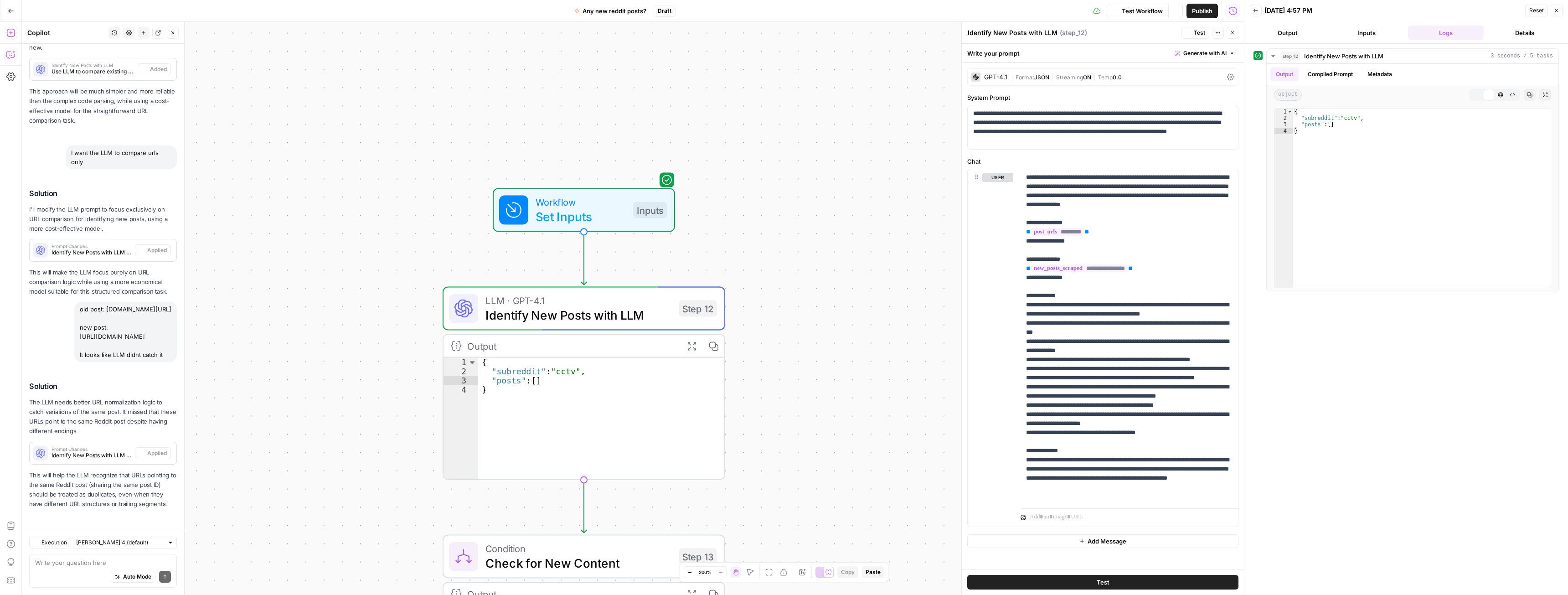
scroll to position [3608, 0]
click at [67, 564] on textarea at bounding box center [103, 563] width 136 height 9
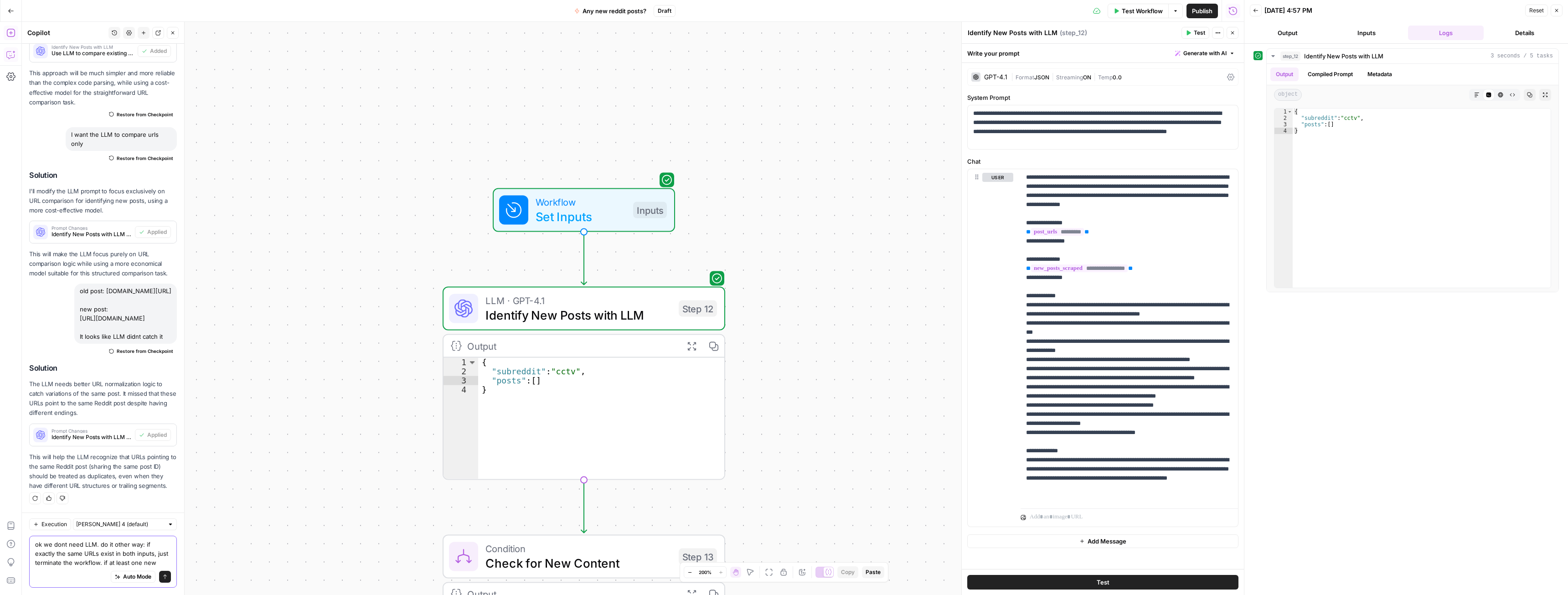
scroll to position [3635, 0]
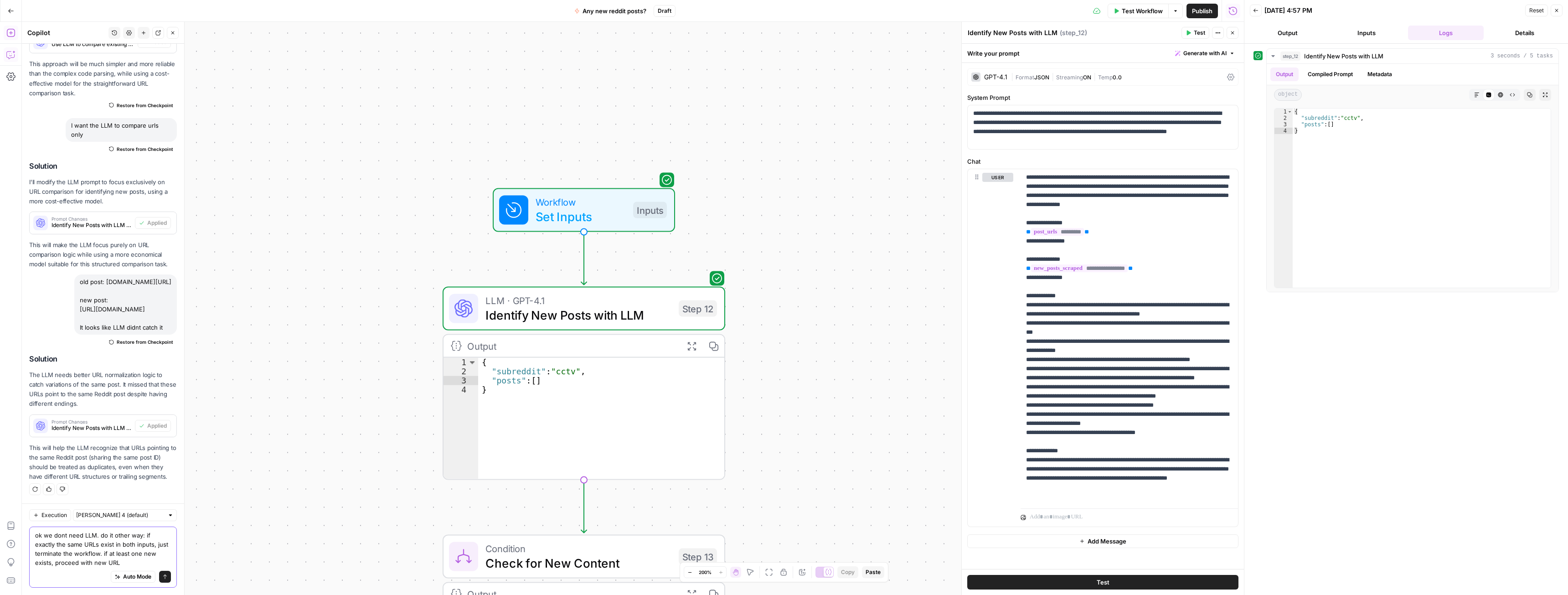
type textarea "ok we dont need LLM. do it other way: if exactly the same URLs exist in both in…"
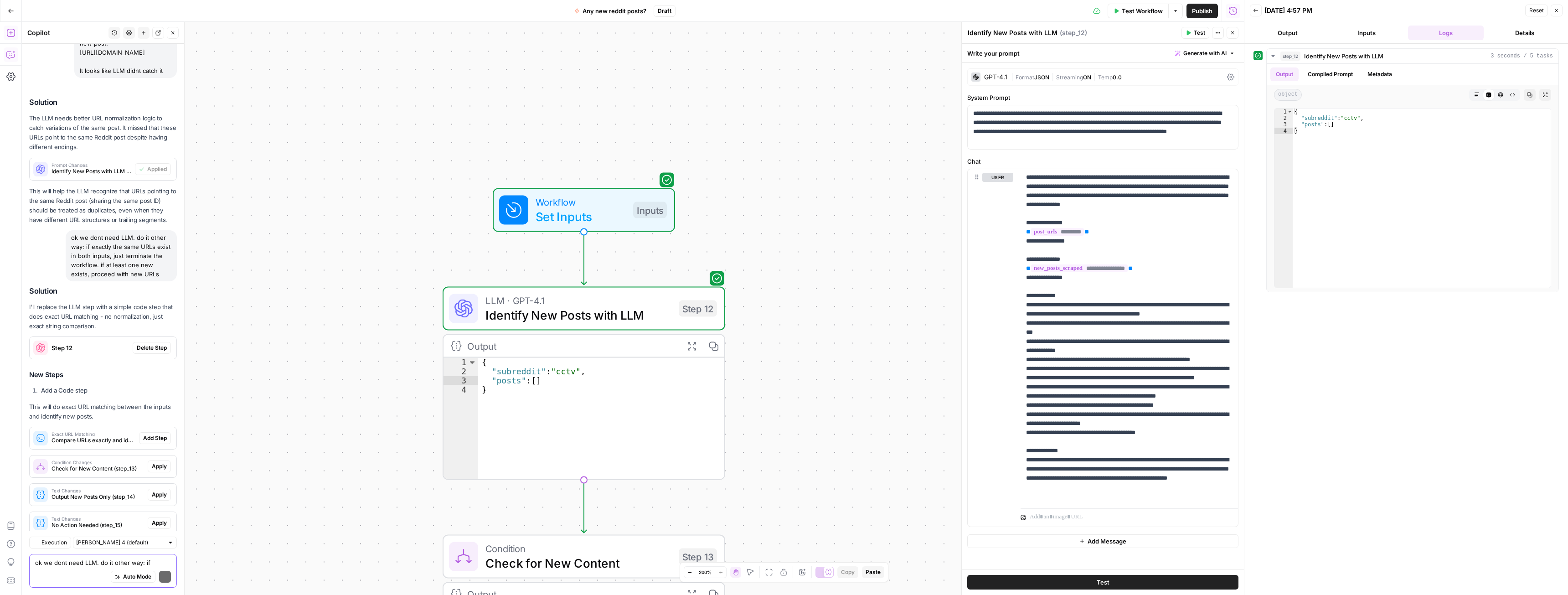
scroll to position [4026, 0]
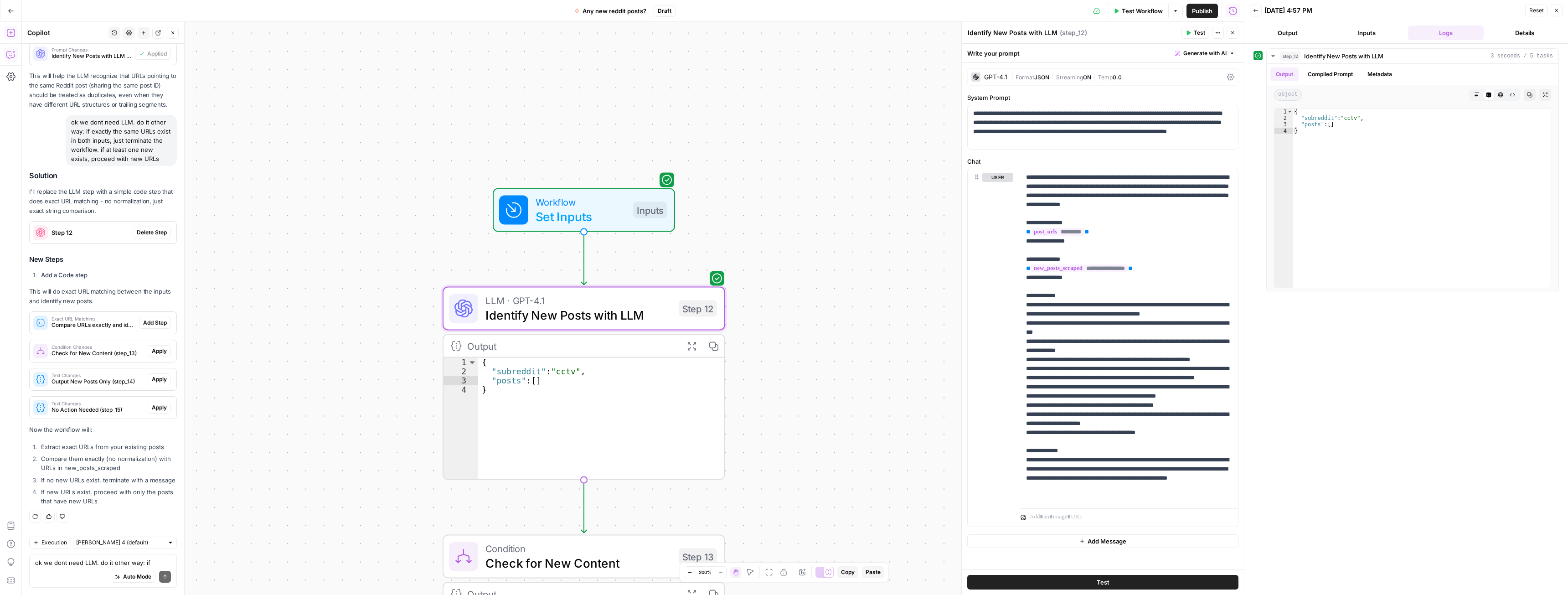
click at [147, 228] on span "Delete Step" at bounding box center [152, 232] width 30 height 8
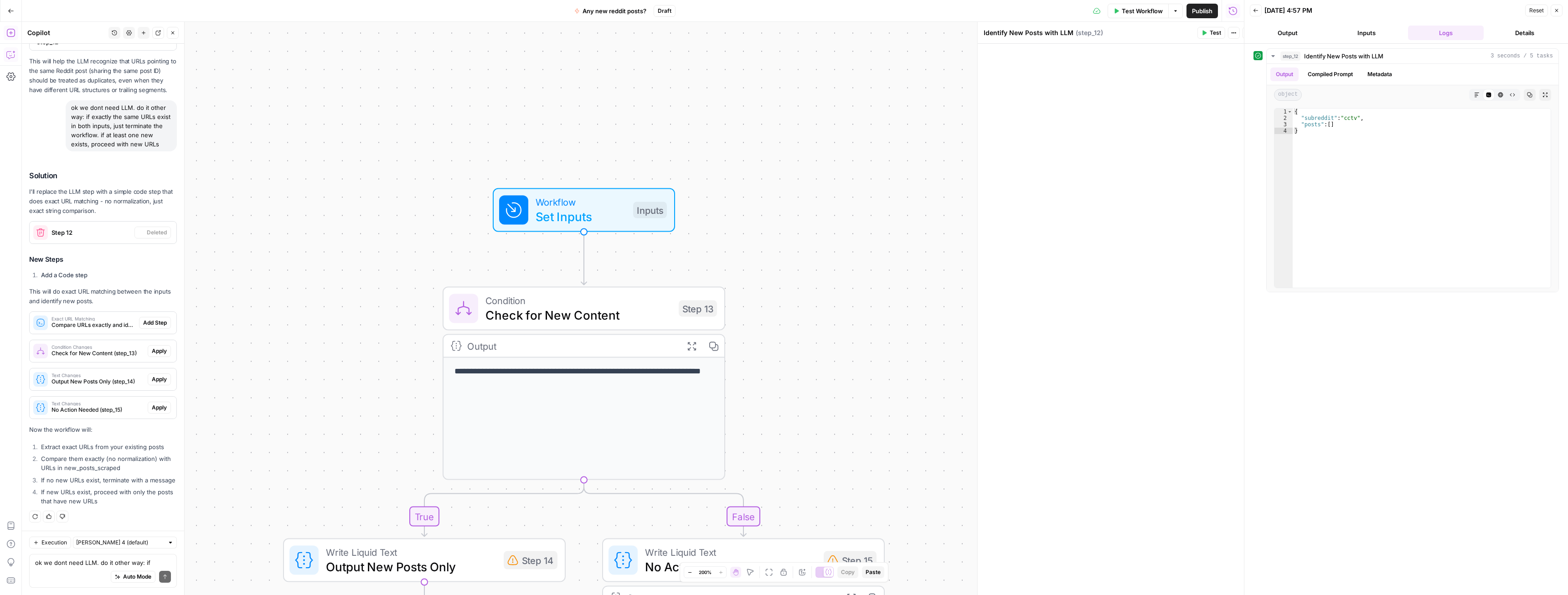
scroll to position [4013, 0]
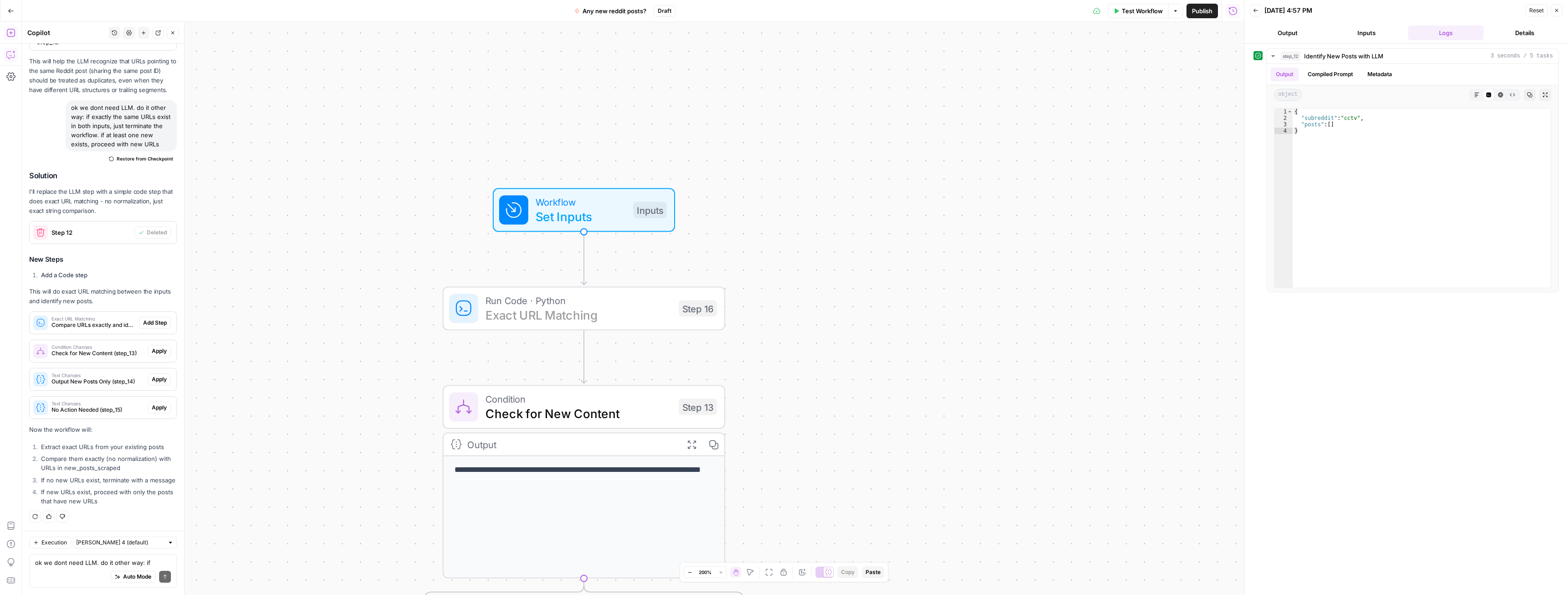
click at [145, 319] on span "Add Step" at bounding box center [155, 322] width 24 height 8
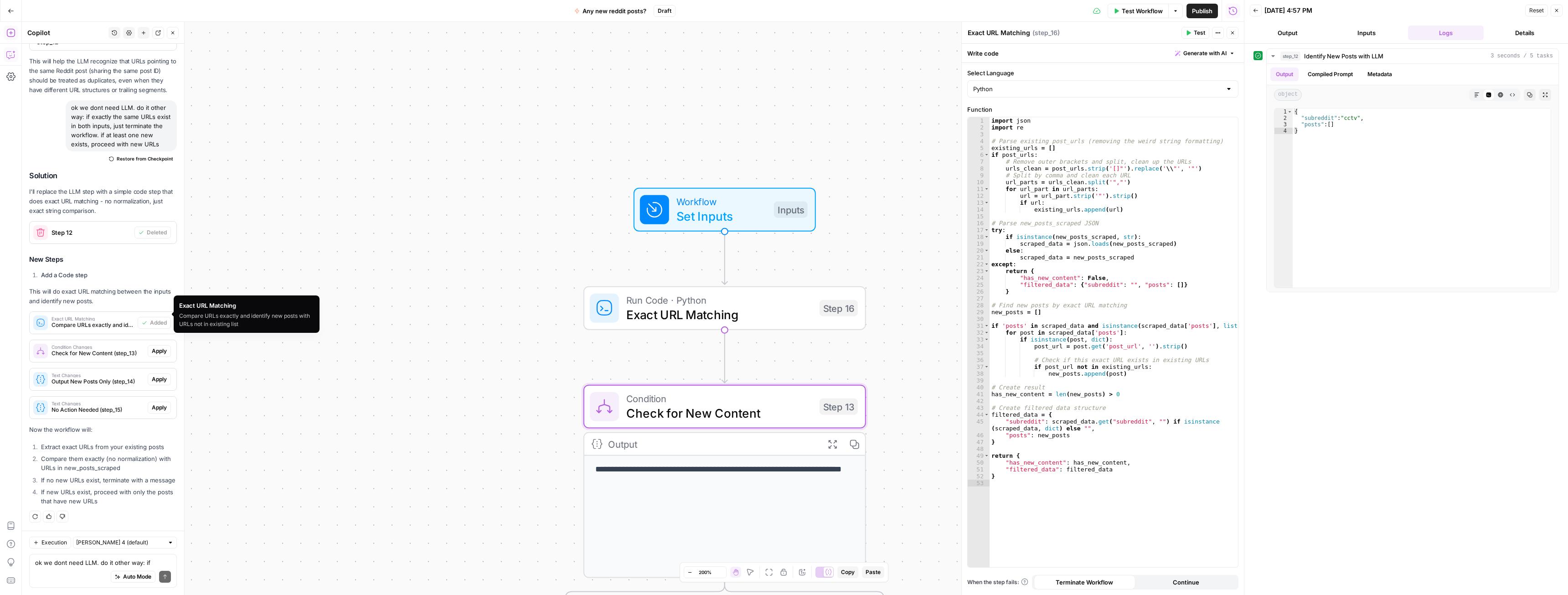
click at [152, 347] on span "Apply" at bounding box center [159, 351] width 15 height 8
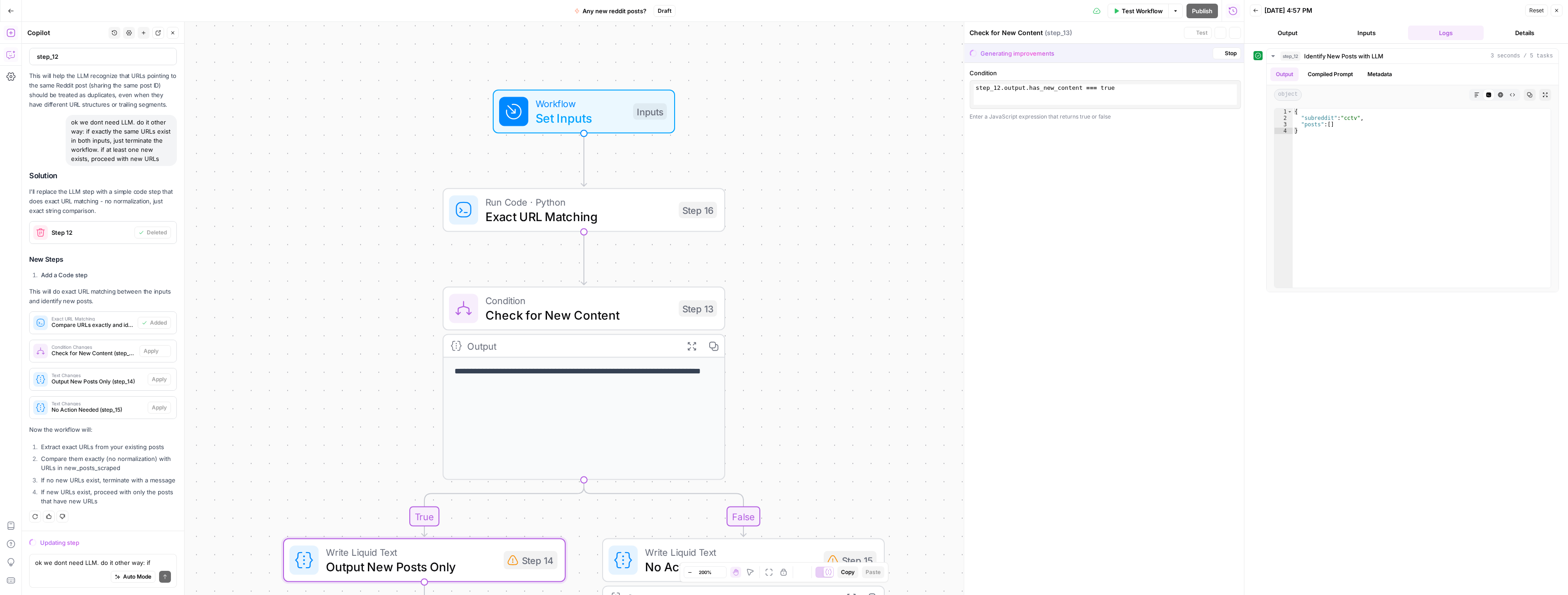
scroll to position [3867, 0]
click at [152, 347] on span "Accept" at bounding box center [158, 351] width 19 height 8
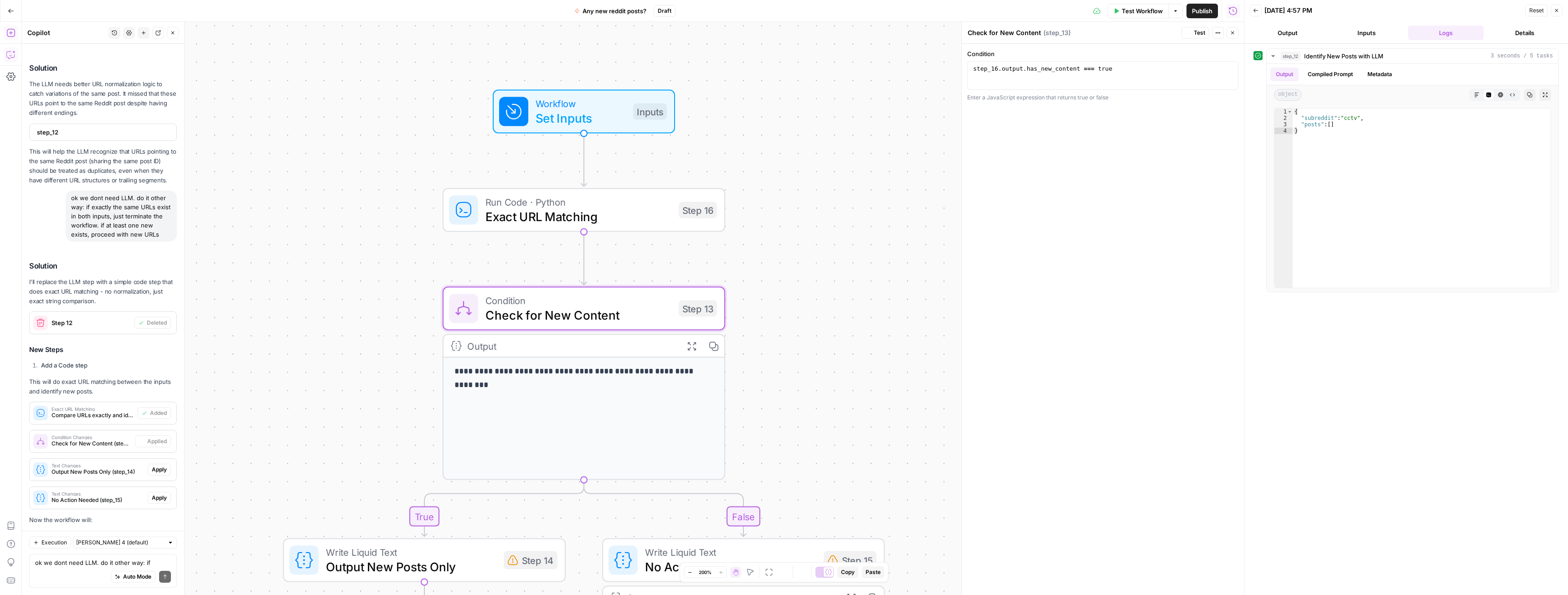
scroll to position [4013, 0]
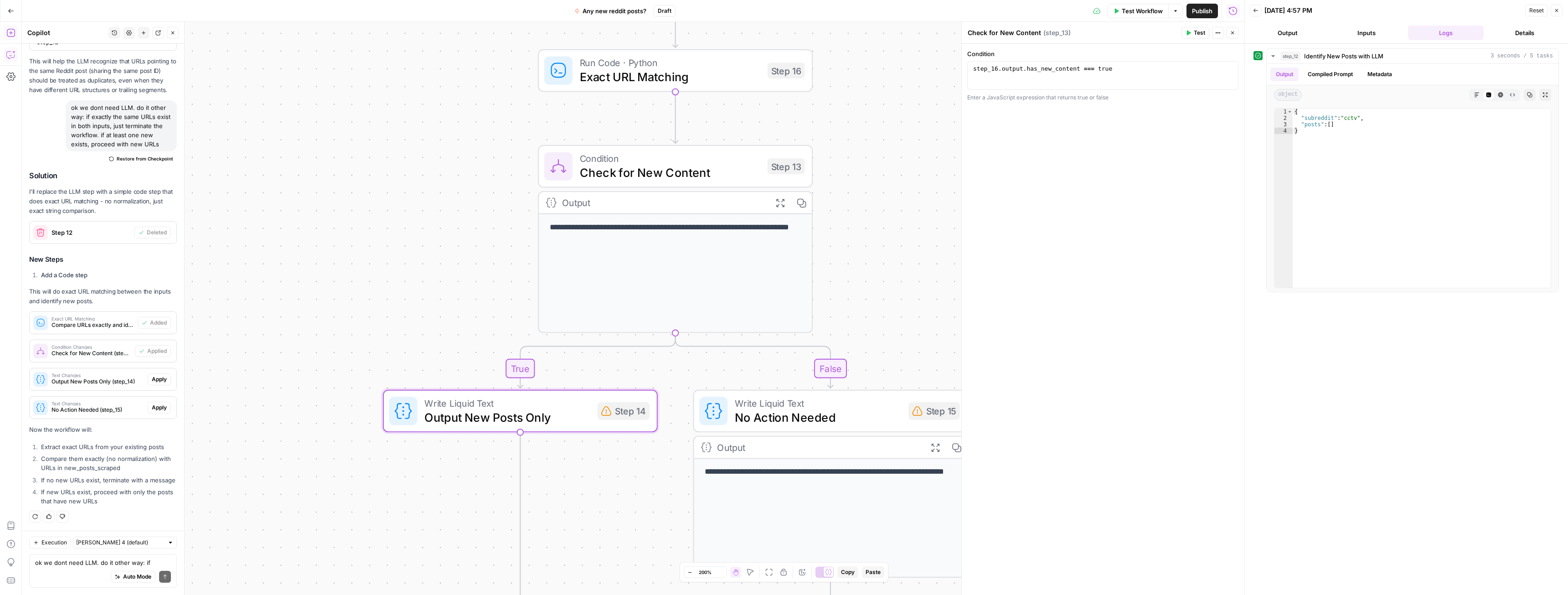
click at [152, 375] on span "Apply" at bounding box center [159, 379] width 15 height 8
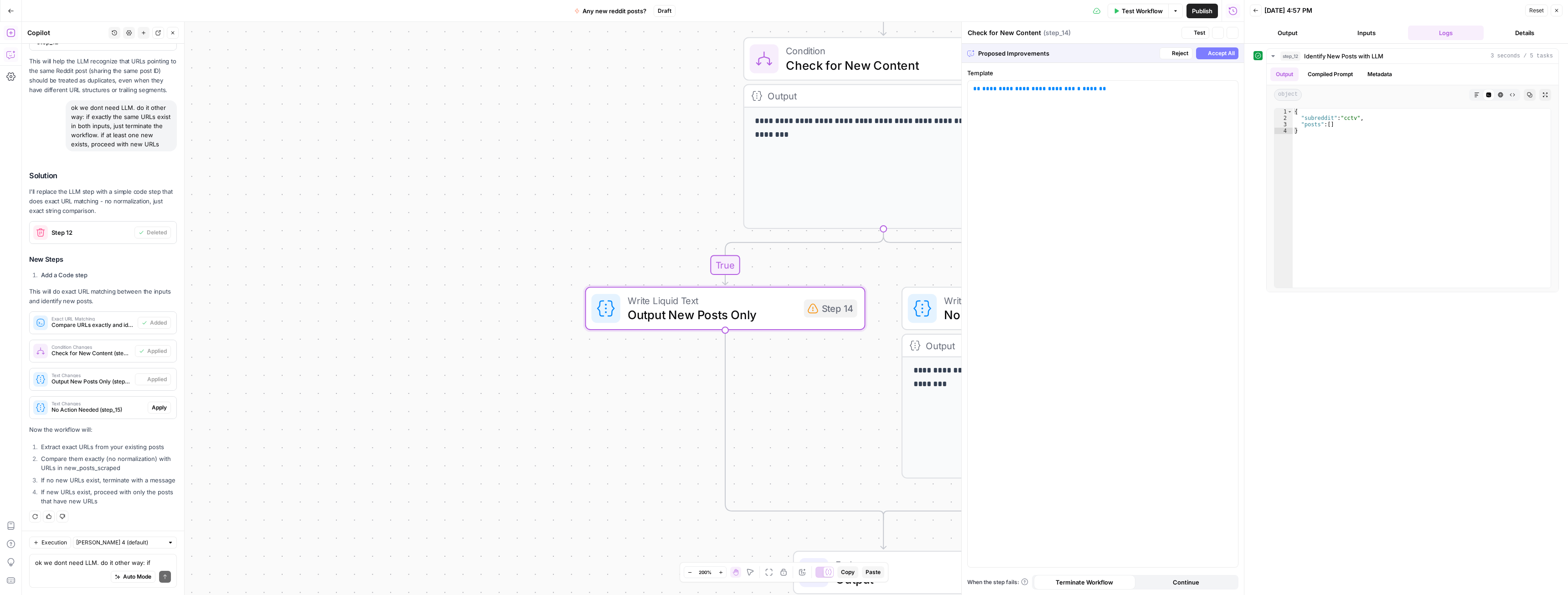
type textarea "Output New Posts Only"
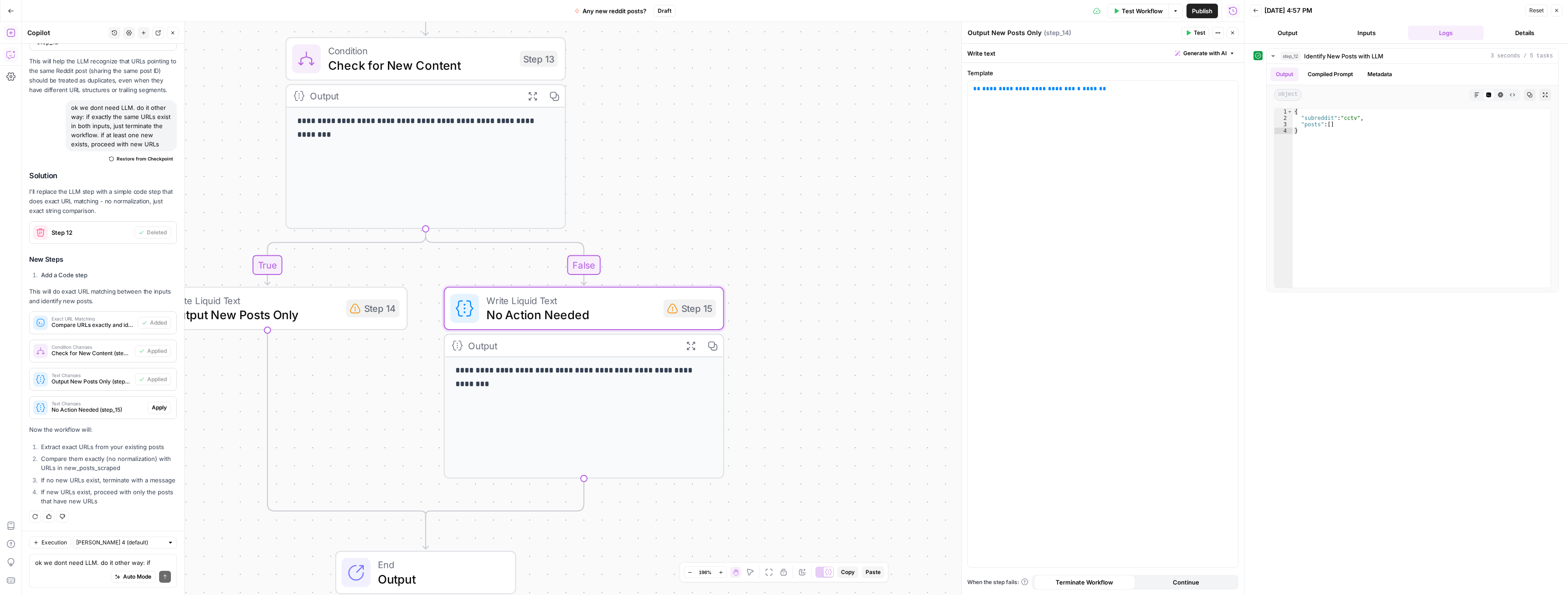
click at [152, 404] on span "Apply" at bounding box center [159, 407] width 15 height 8
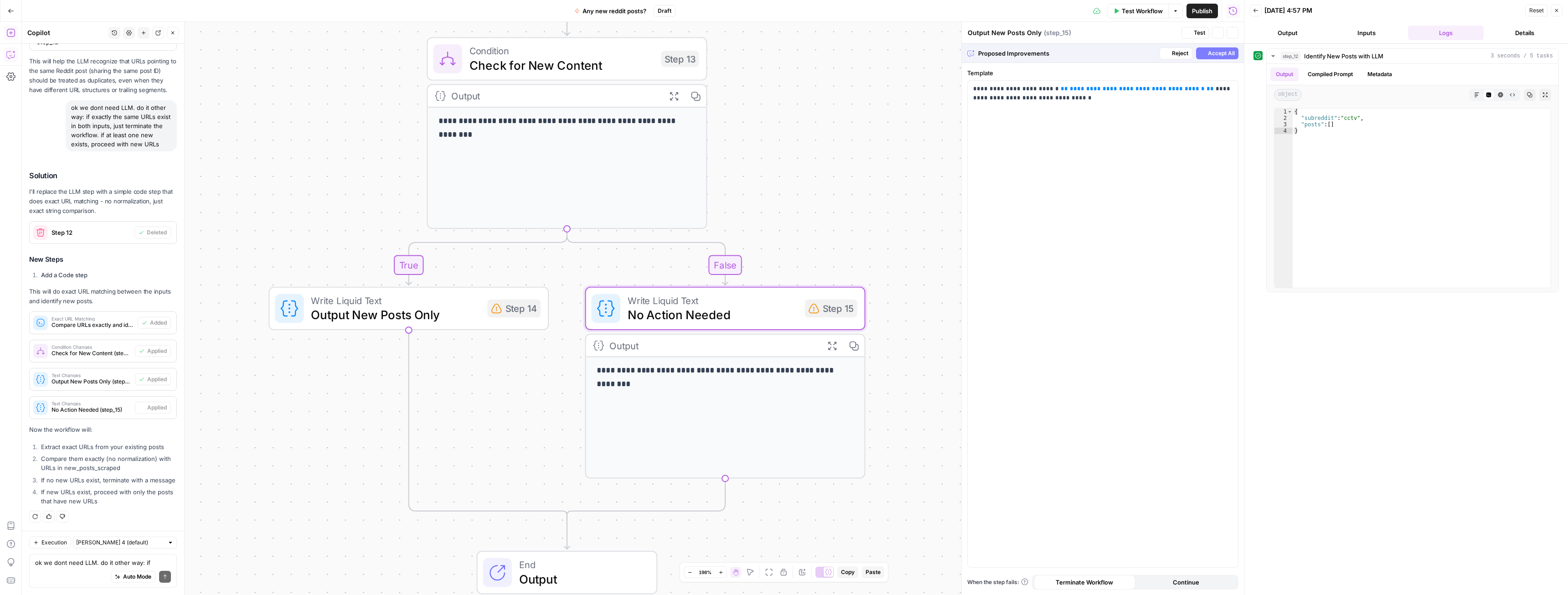
type textarea "No Action Needed"
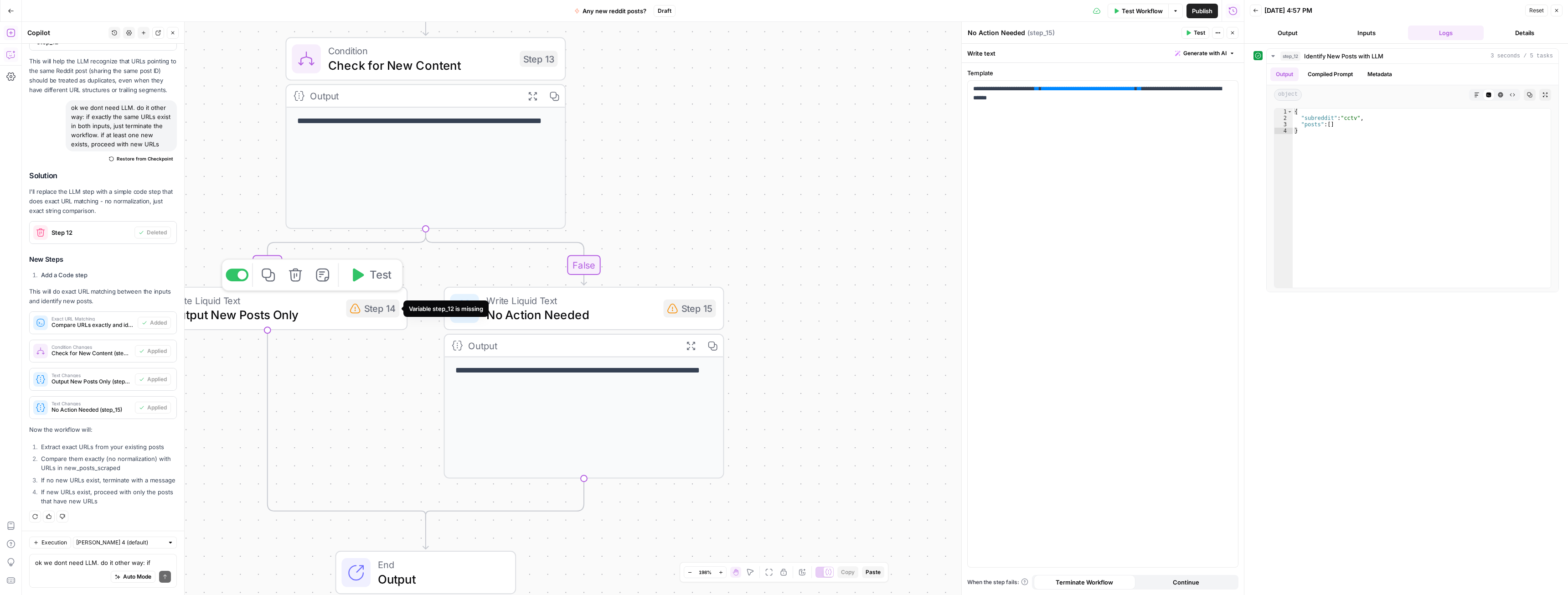
click at [376, 311] on div "Step 14" at bounding box center [373, 309] width 54 height 18
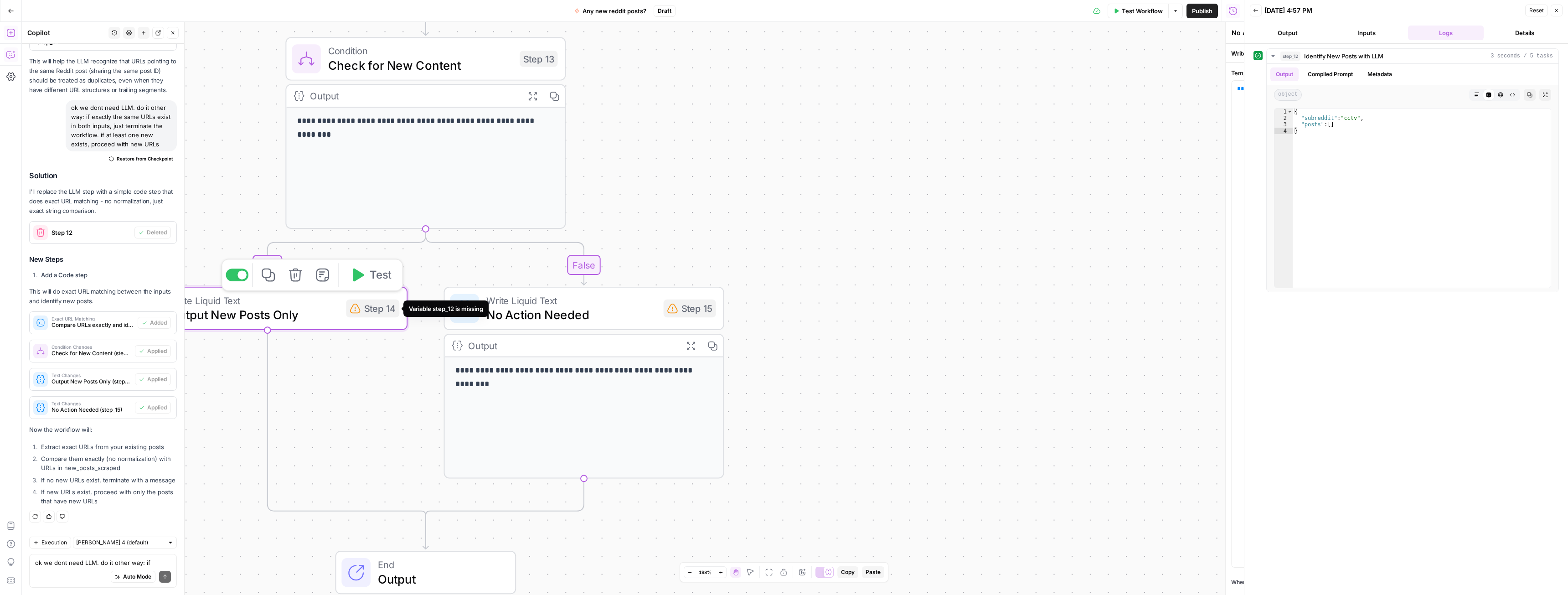
type textarea "Output New Posts Only"
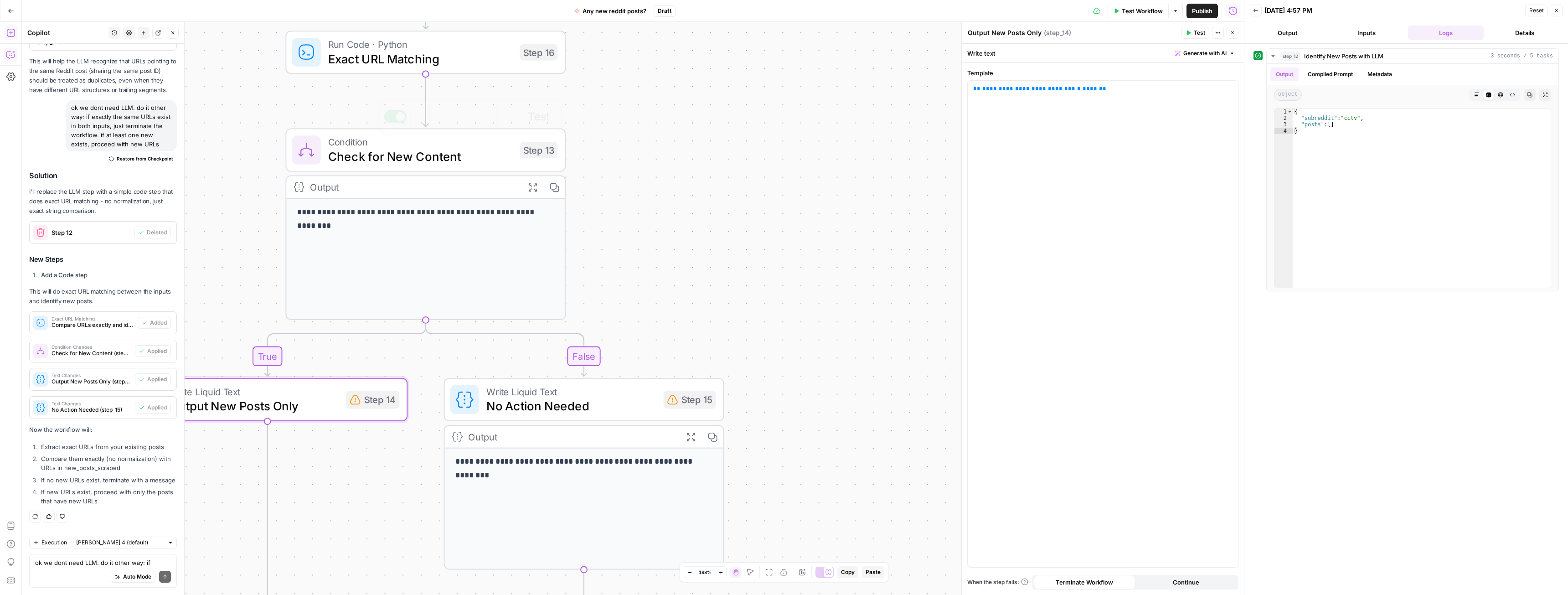
click at [405, 59] on span "Exact URL Matching" at bounding box center [420, 59] width 184 height 18
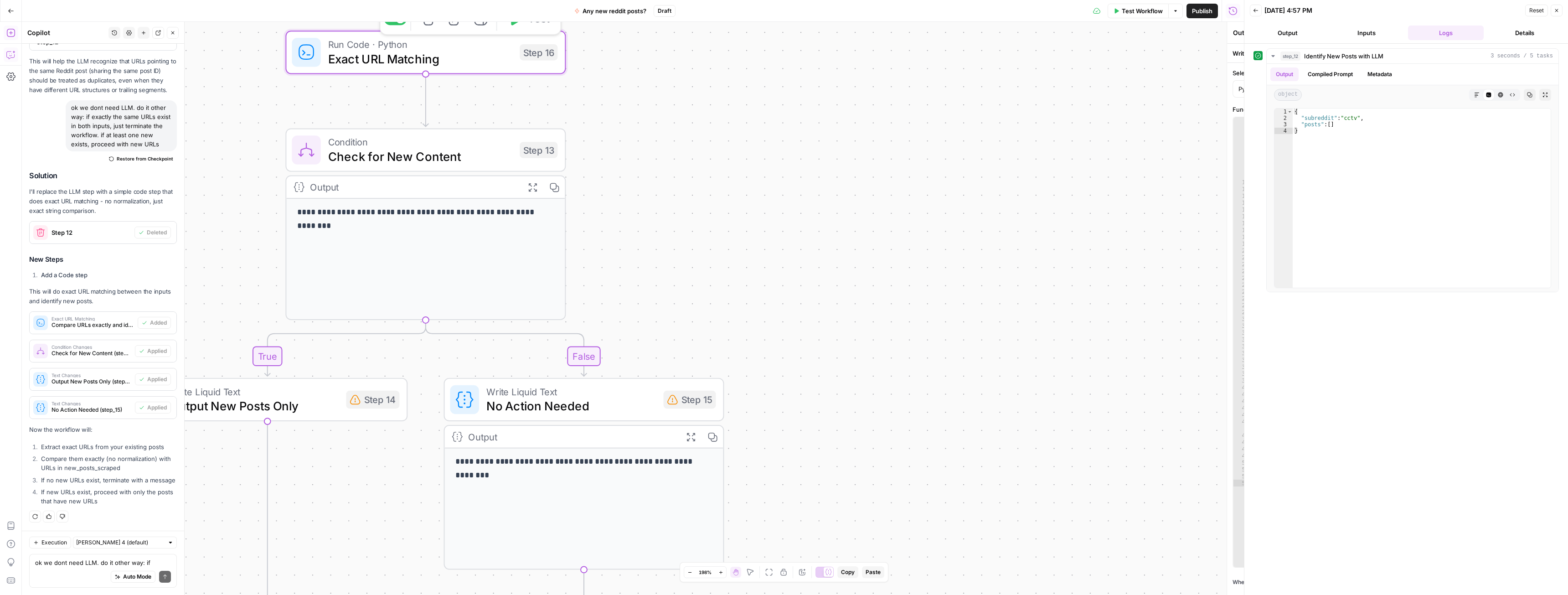
type textarea "Exact URL Matching"
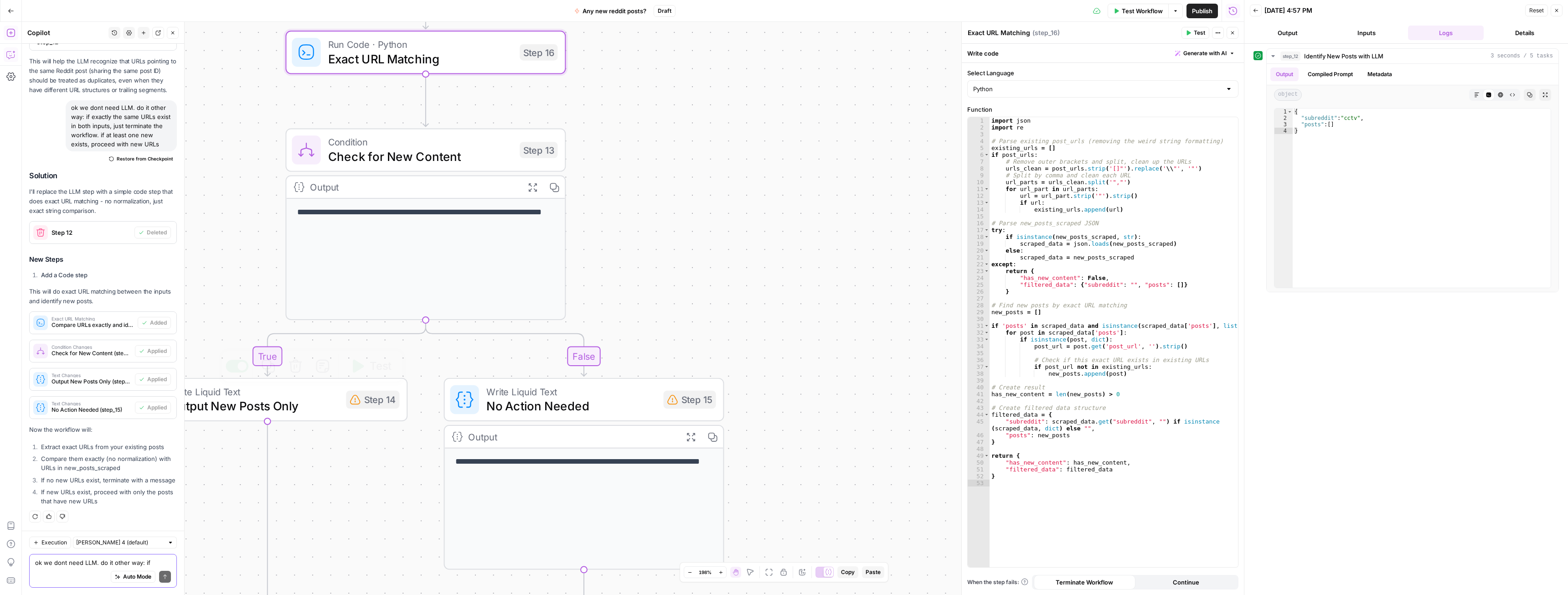
click at [80, 563] on textarea "ok we dont need LLM. do it other way: if exactly the same URLs exist in both in…" at bounding box center [103, 563] width 136 height 9
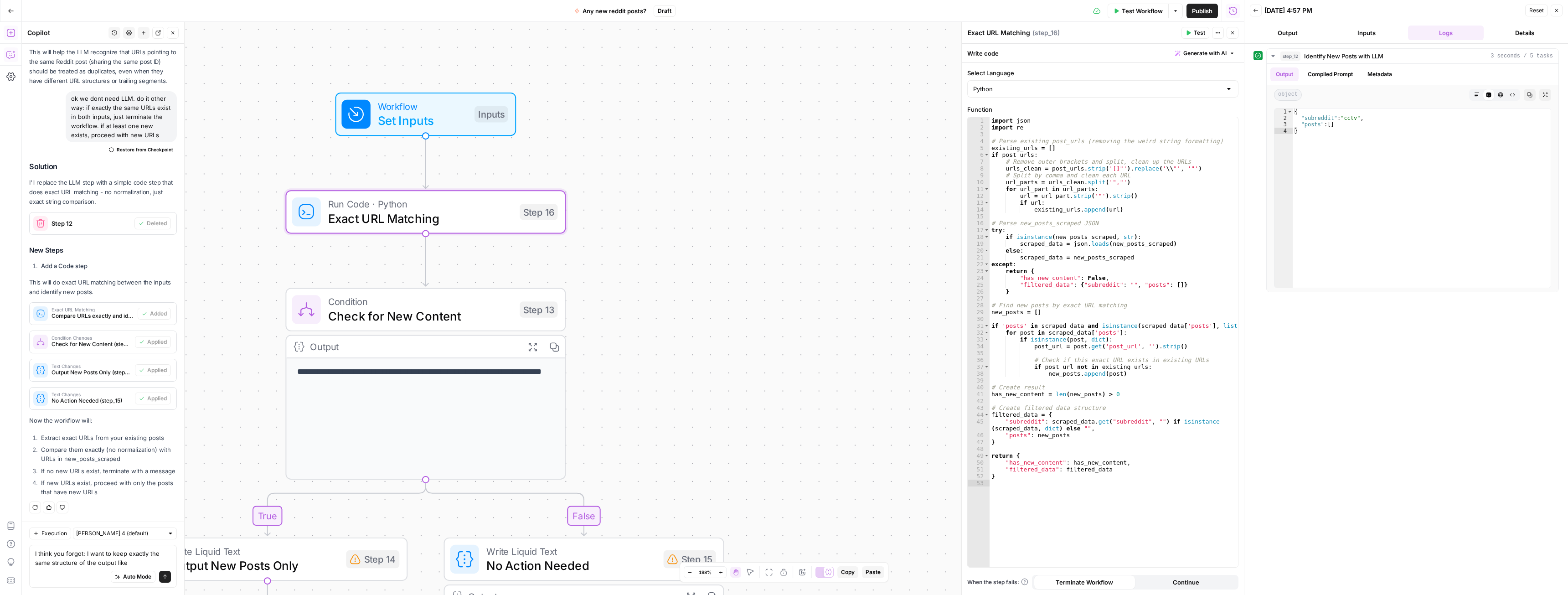
click at [422, 114] on span "Set Inputs" at bounding box center [422, 121] width 89 height 18
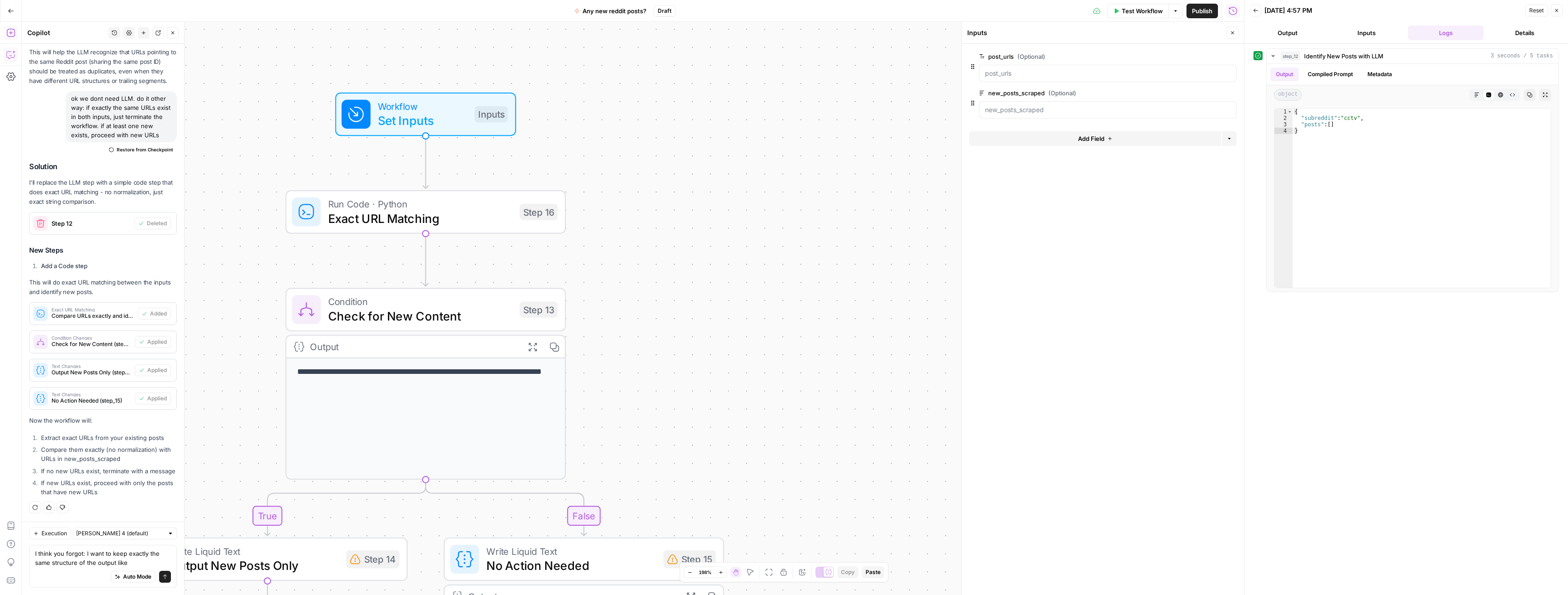
click at [1021, 90] on label "new_posts_scraped (Optional)" at bounding box center [1082, 93] width 206 height 9
click at [1021, 105] on input "new_posts_scraped (Optional)" at bounding box center [1108, 110] width 246 height 9
click at [1021, 90] on label "new_posts_scraped (Optional)" at bounding box center [1082, 93] width 206 height 9
click at [1021, 105] on input "new_posts_scraped (Optional)" at bounding box center [1108, 110] width 246 height 9
copy label "new_posts_scraped"
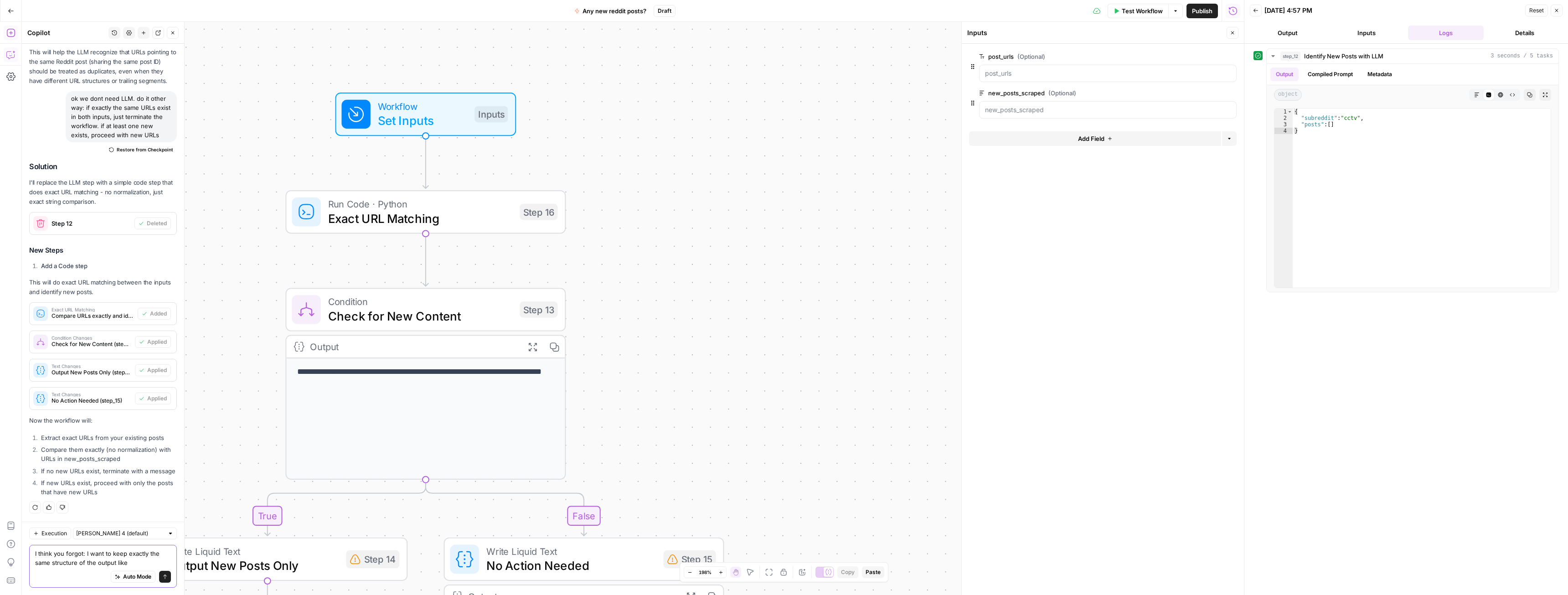
click at [146, 563] on textarea "I think you forgot: I want to keep exactly the same structure of the output like" at bounding box center [103, 558] width 136 height 18
paste textarea "new_posts_scraped"
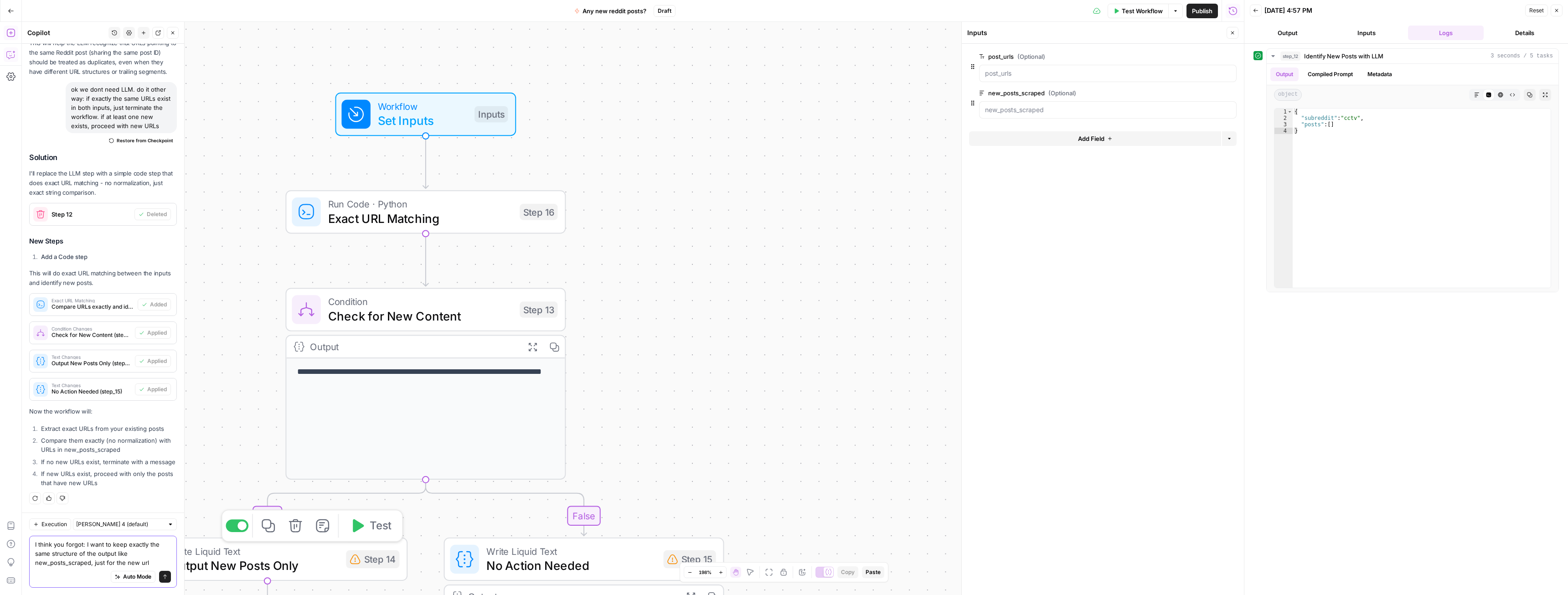
type textarea "I think you forgot: I want to keep exactly the same structure of the output lik…"
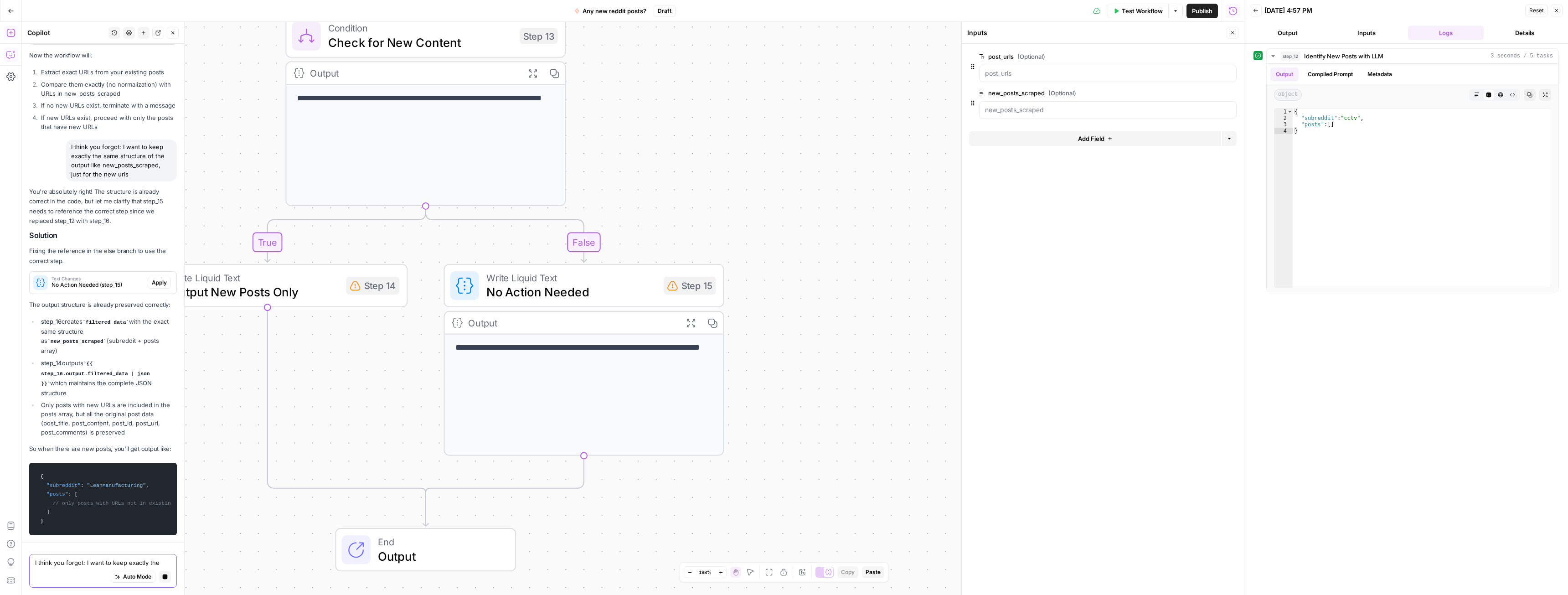
scroll to position [4216, 0]
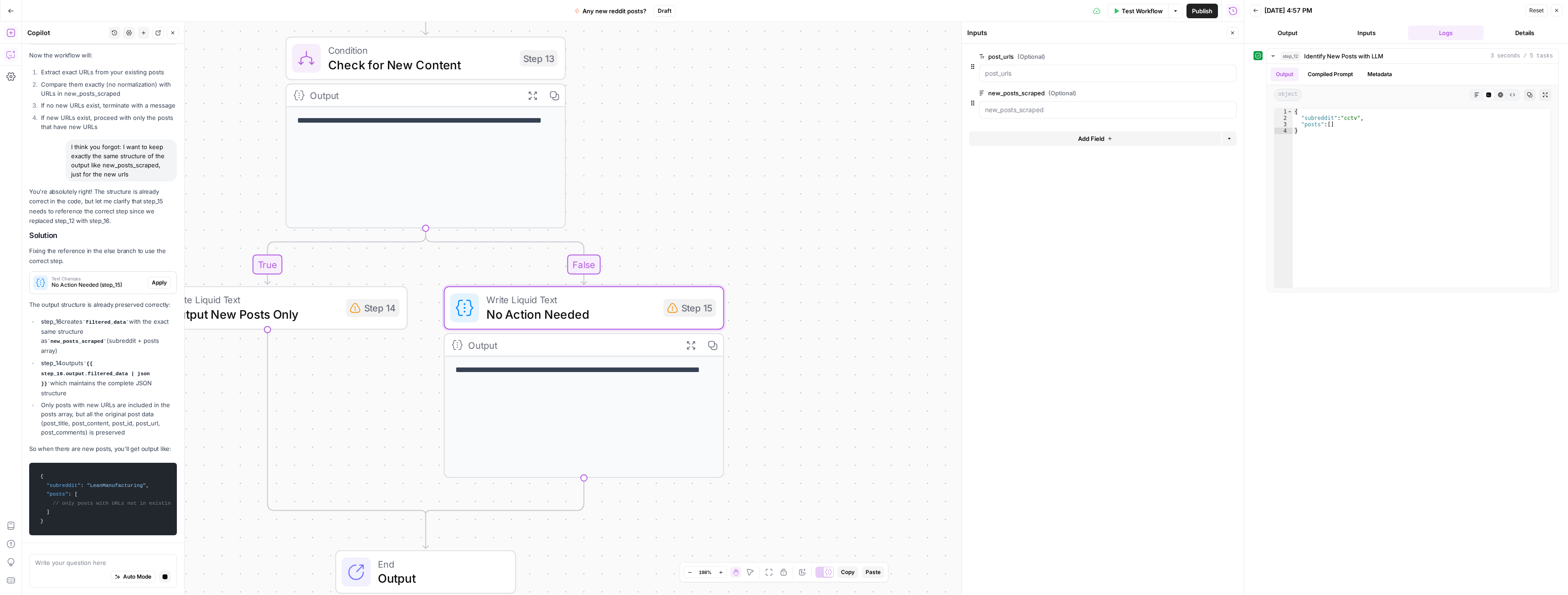
click at [152, 287] on span "Apply" at bounding box center [159, 283] width 15 height 8
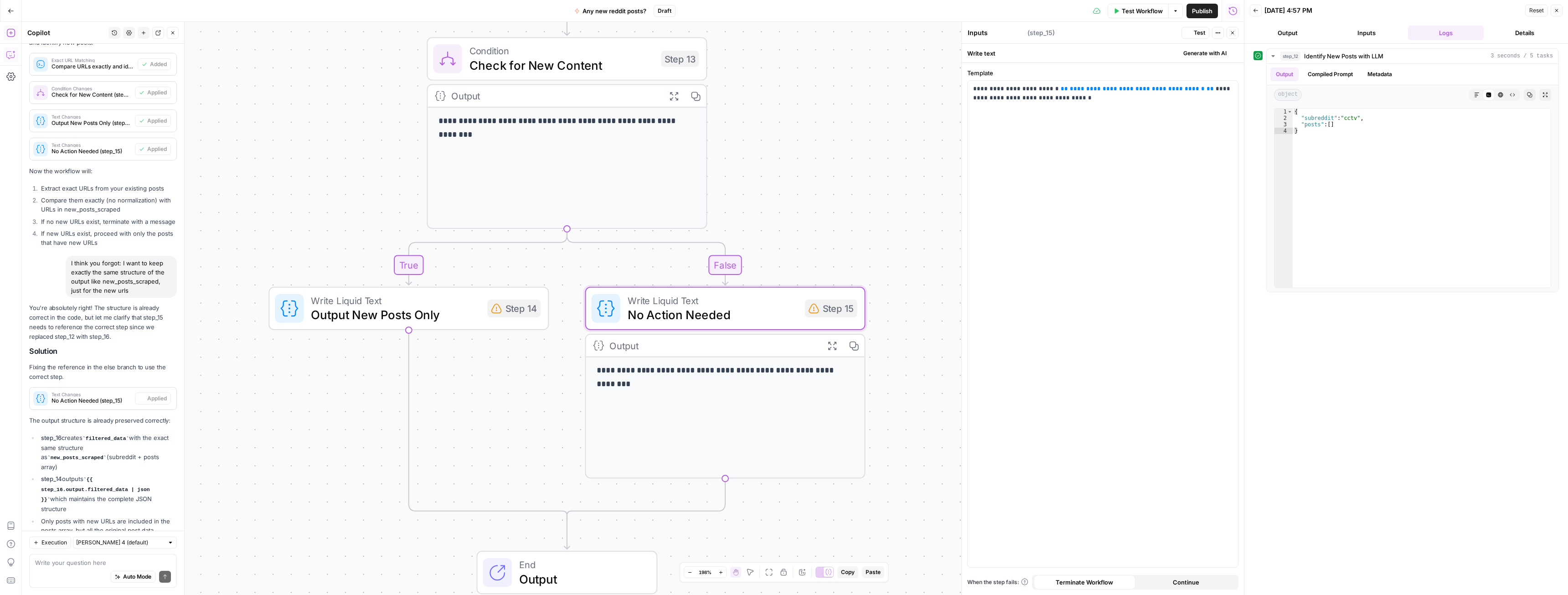
type textarea "No Action Needed"
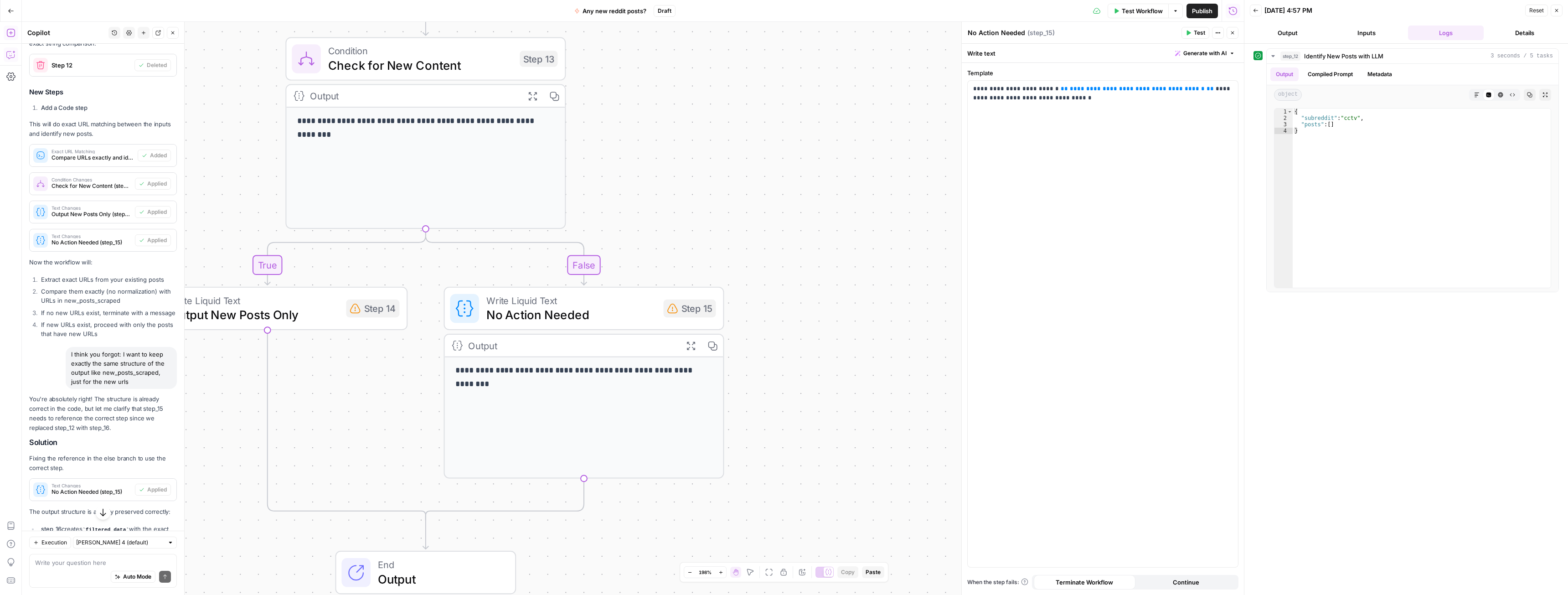
scroll to position [4402, 0]
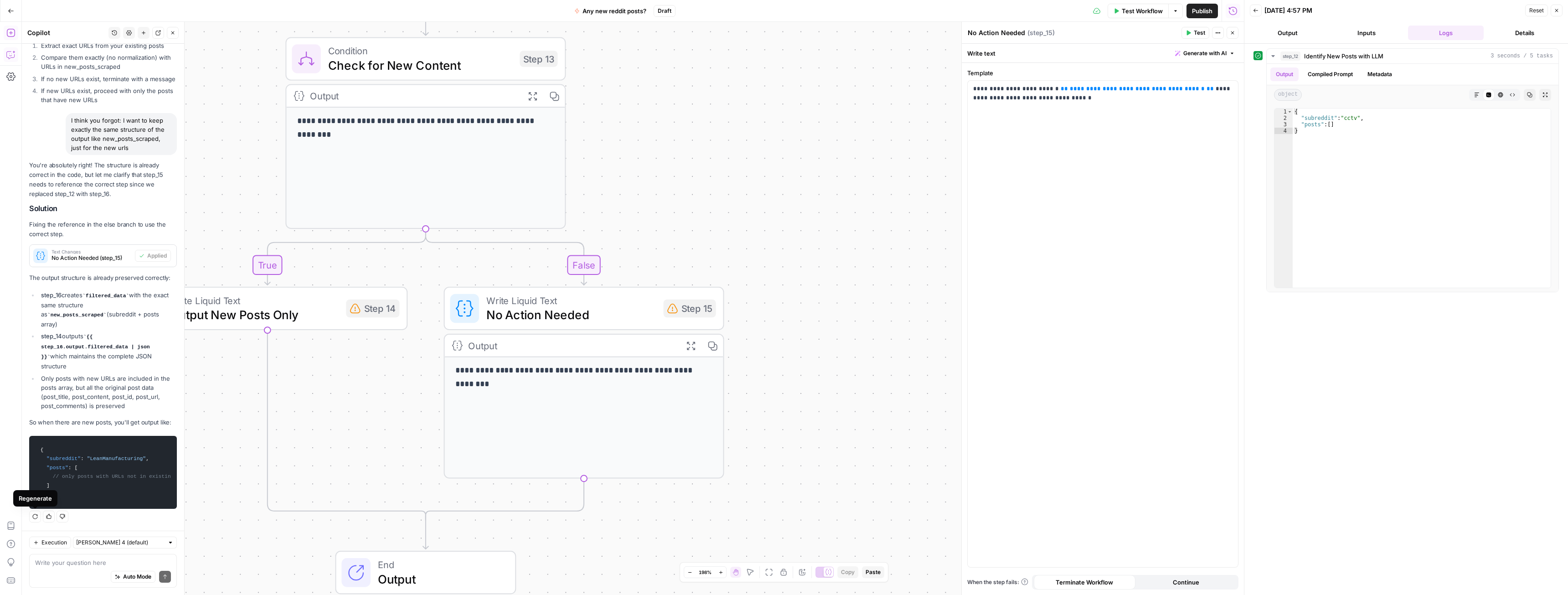
click at [37, 518] on icon "button" at bounding box center [35, 516] width 5 height 5
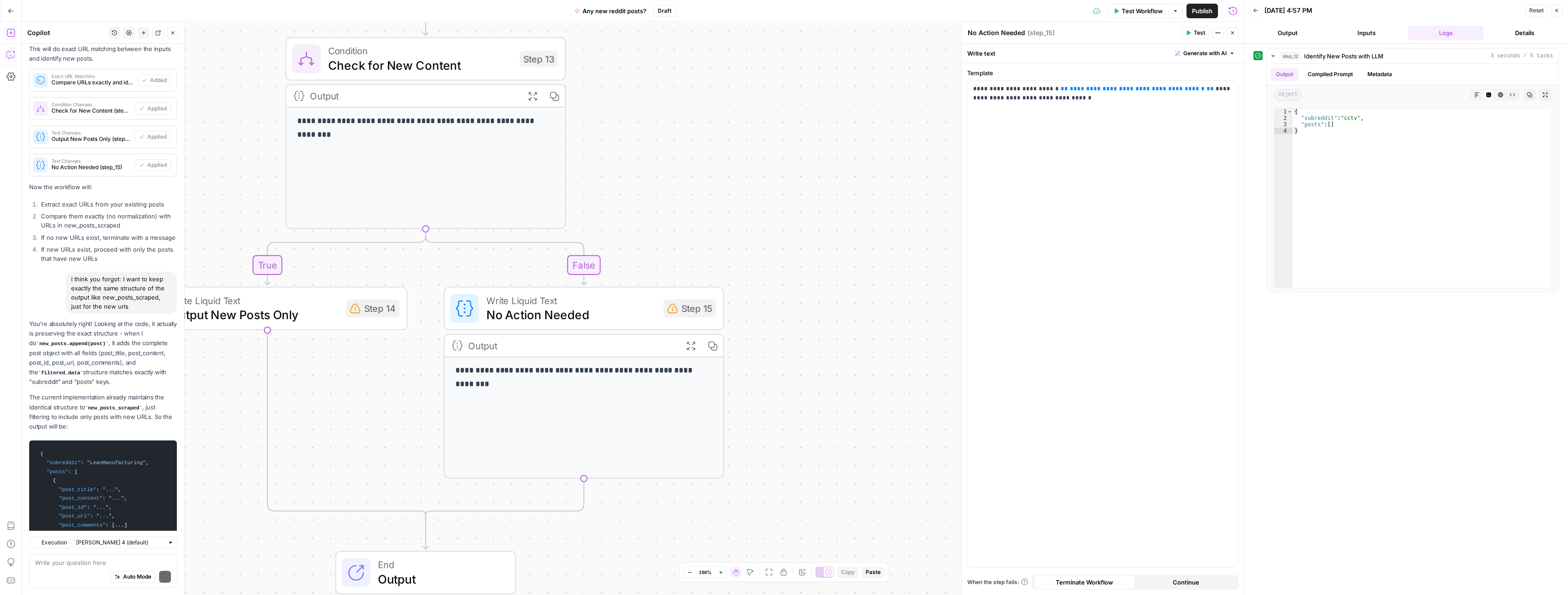
scroll to position [4386, 0]
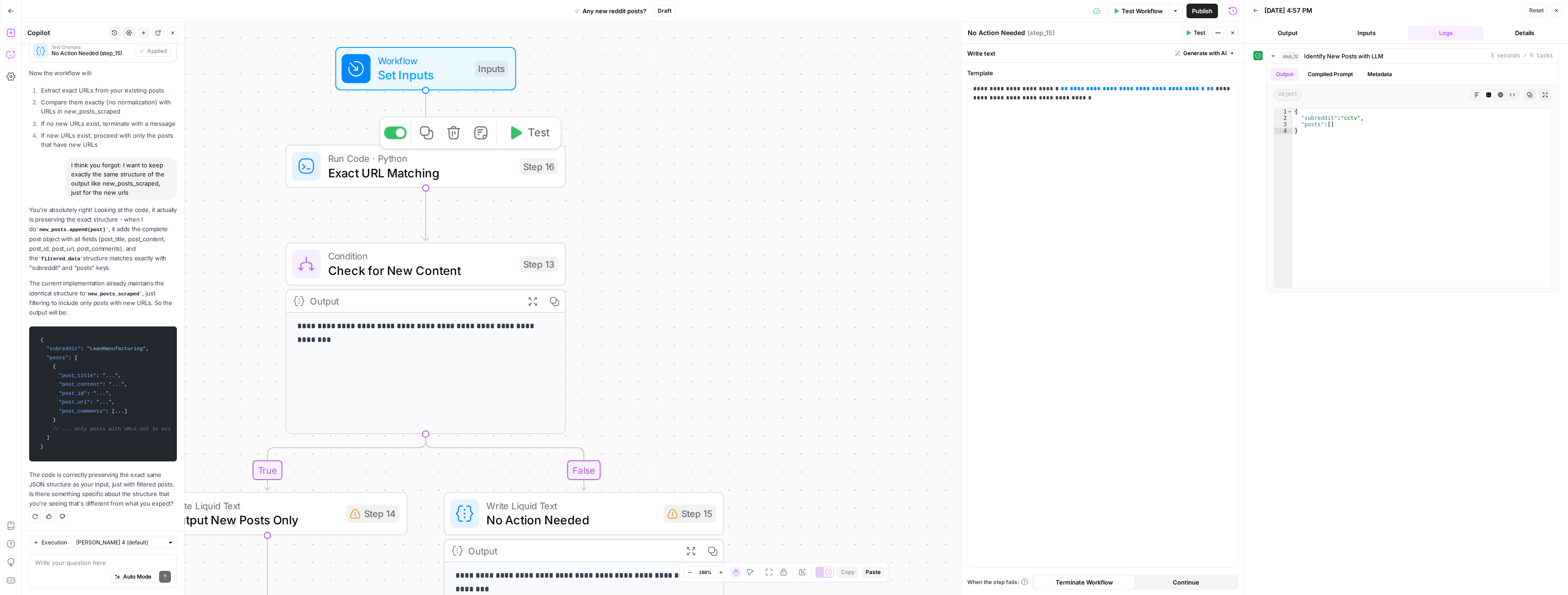
click at [536, 133] on span "Test" at bounding box center [539, 133] width 22 height 16
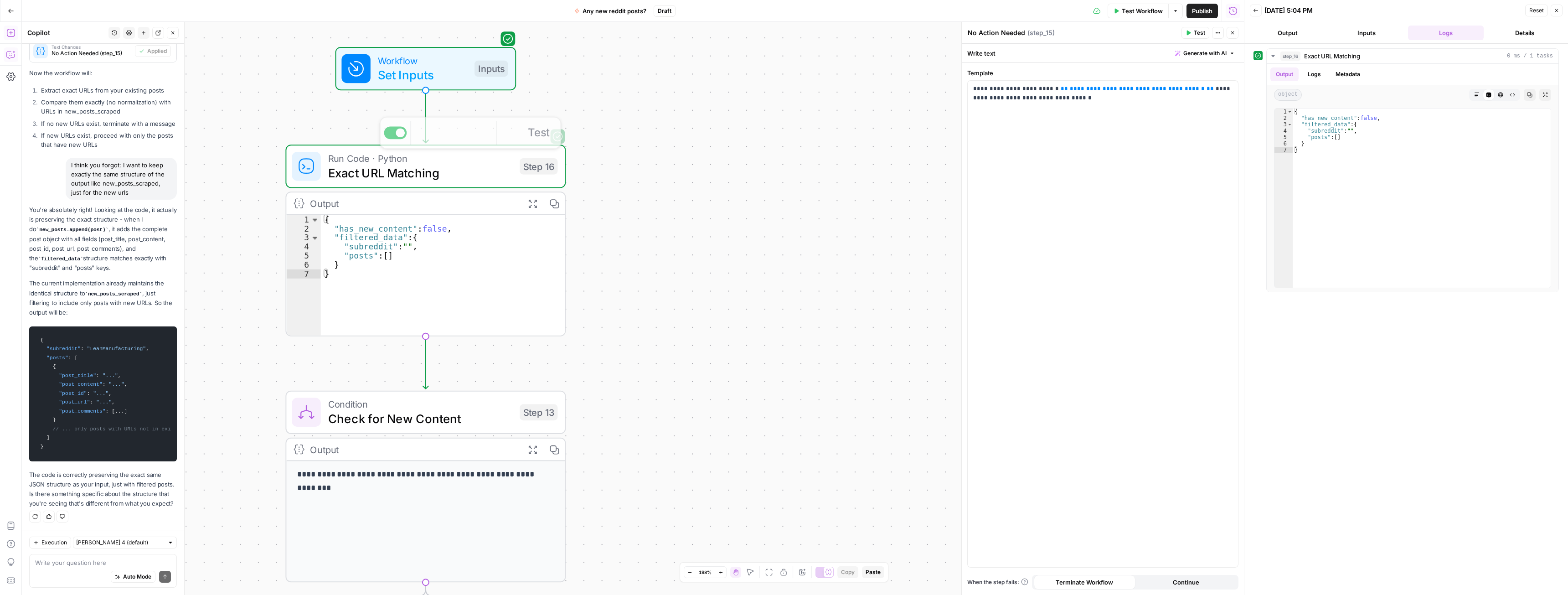
click at [427, 78] on span "Set Inputs" at bounding box center [422, 76] width 89 height 18
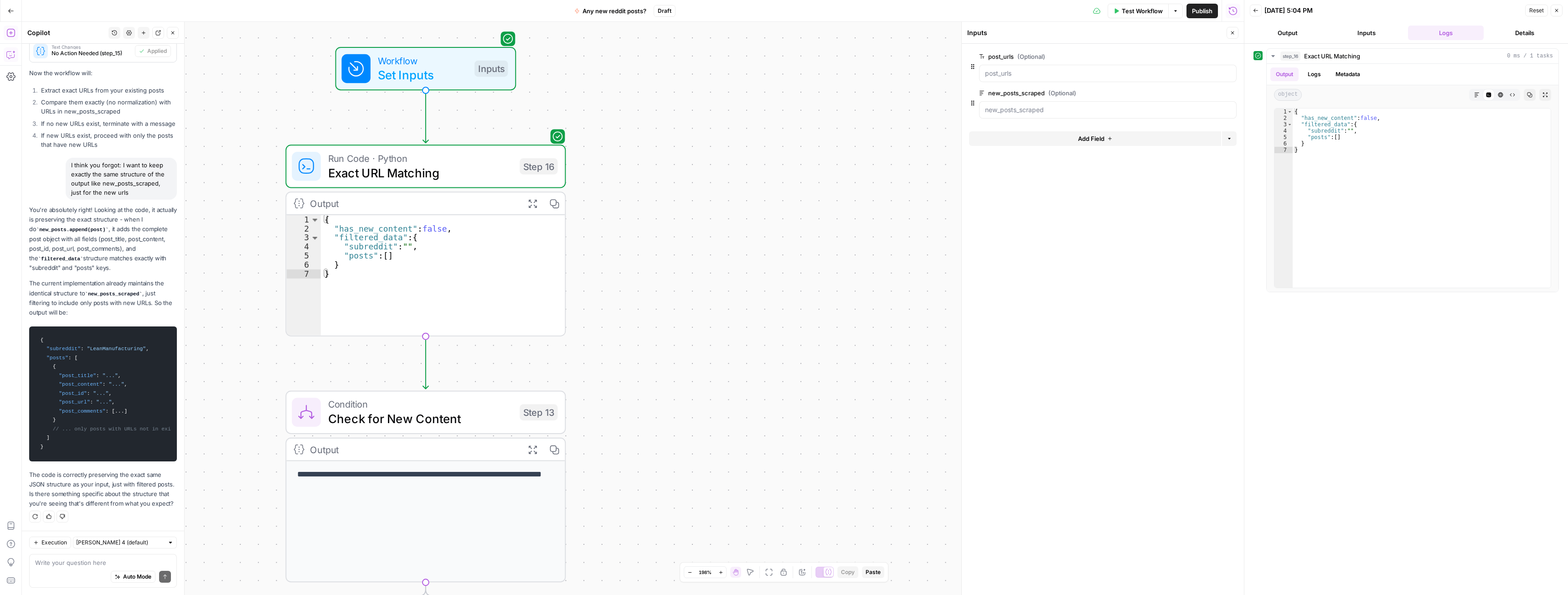
click at [469, 68] on div "Workflow Set Inputs Inputs Test Step" at bounding box center [424, 69] width 166 height 30
click at [419, 65] on span "Workflow" at bounding box center [422, 61] width 89 height 15
click at [1133, 11] on span "Test Workflow" at bounding box center [1142, 10] width 41 height 9
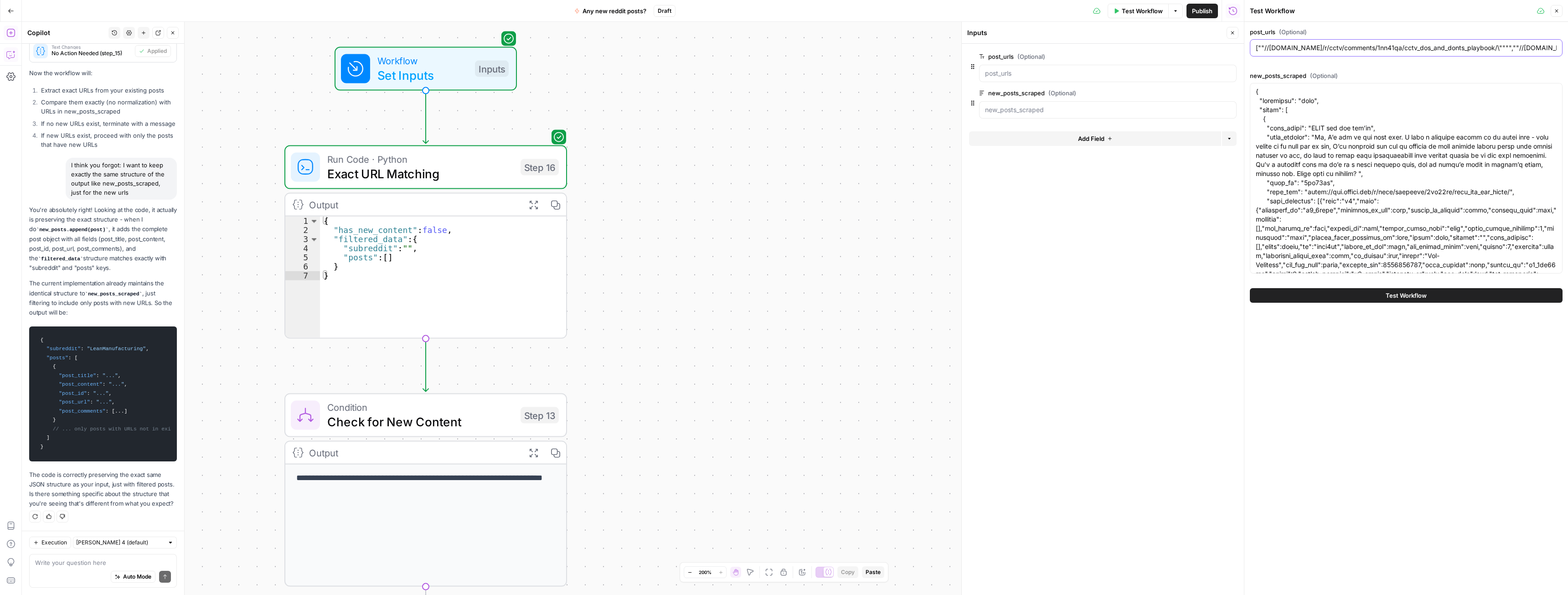
click at [1423, 48] on input "[""//[DOMAIN_NAME]/r/cctv/comments/1nn41qa/cctv_dos_and_donts_playbook/\"""",""…" at bounding box center [1406, 48] width 301 height 9
click at [1383, 48] on input "[""//[DOMAIN_NAME]/r/cctv/comments/1nn41qa/cctv_dos_and_donts_playbook/\"""",""…" at bounding box center [1406, 48] width 301 height 9
click at [1395, 50] on input "[""//[DOMAIN_NAME]/r/cctv/comments/1nn41qa/cctv_dos_and_donts_playbook/\"""",""…" at bounding box center [1406, 48] width 301 height 9
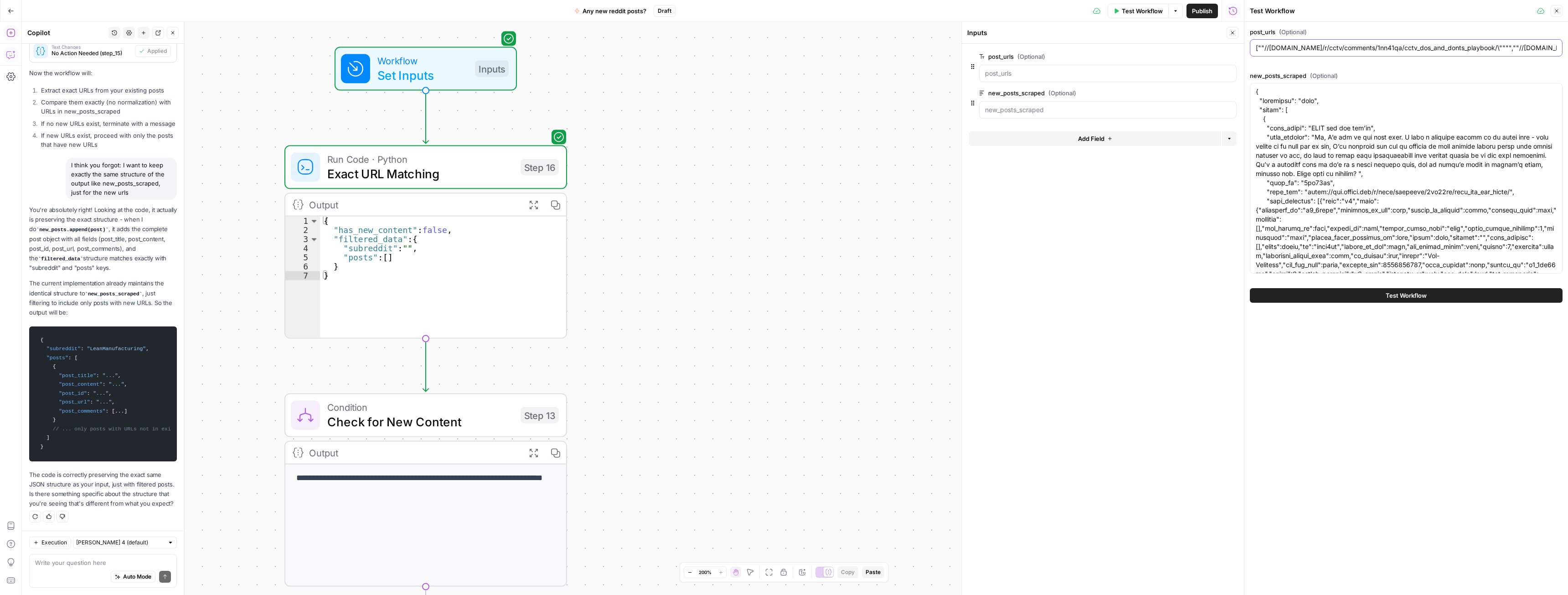
click at [1396, 49] on input "[""//[DOMAIN_NAME]/r/cctv/comments/1nn41qa/cctv_dos_and_donts_playbook/\"""",""…" at bounding box center [1406, 48] width 301 height 9
click at [1384, 46] on input "[""//[DOMAIN_NAME]/r/cctv/comments/1nn41yu/cctv_dos_and_donts_playbook/\"""",""…" at bounding box center [1406, 48] width 301 height 9
type input "[""//[DOMAIN_NAME]/r/cctv/comments/1aa41yu/cctv_dos_and_donts_playbook/\"""",""…"
click at [1385, 292] on span "Test Workflow" at bounding box center [1405, 295] width 41 height 9
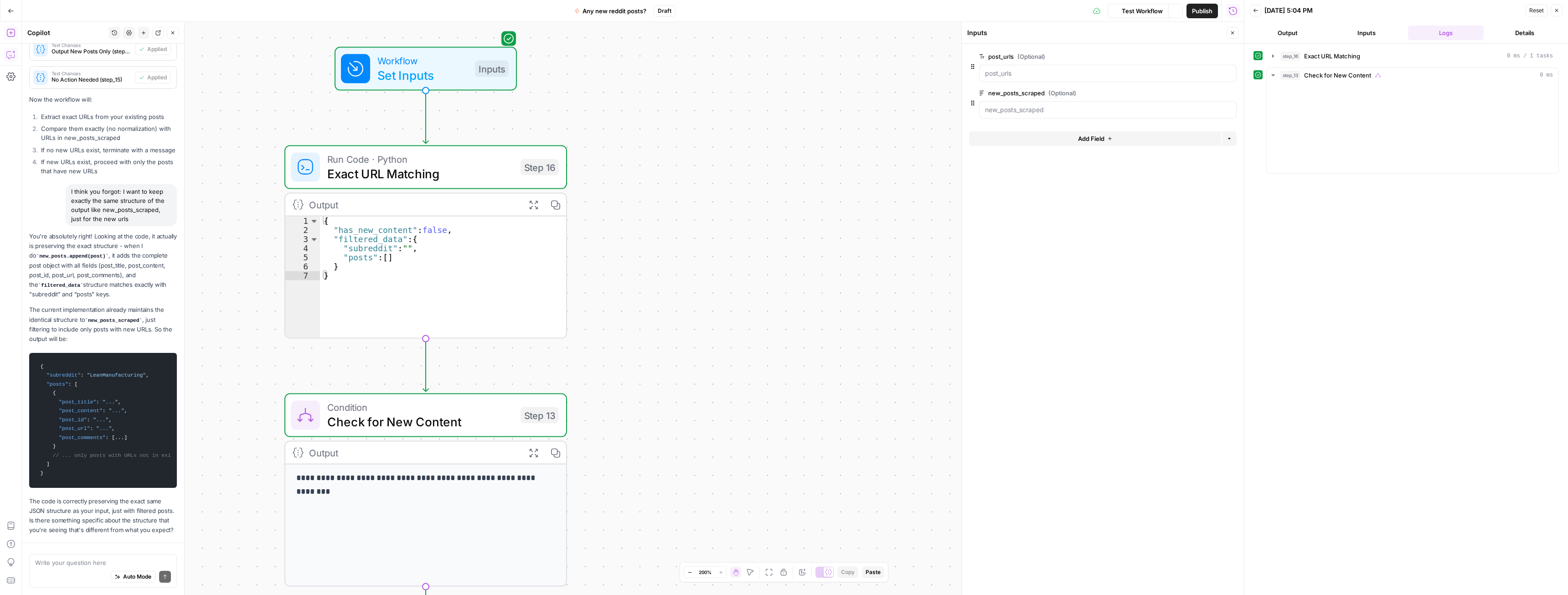
scroll to position [4386, 0]
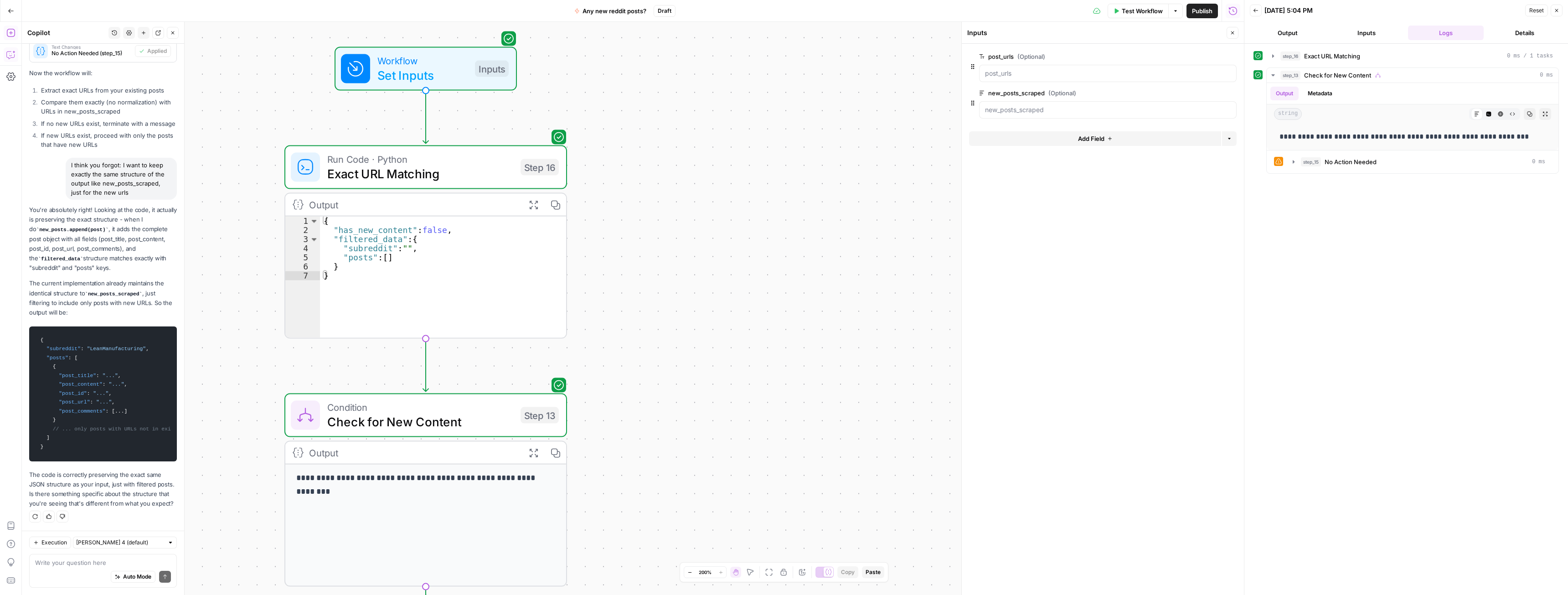
click at [468, 77] on div "Workflow Set Inputs Inputs Test Step" at bounding box center [425, 69] width 168 height 31
click at [1139, 8] on span "Test Workflow" at bounding box center [1142, 10] width 41 height 9
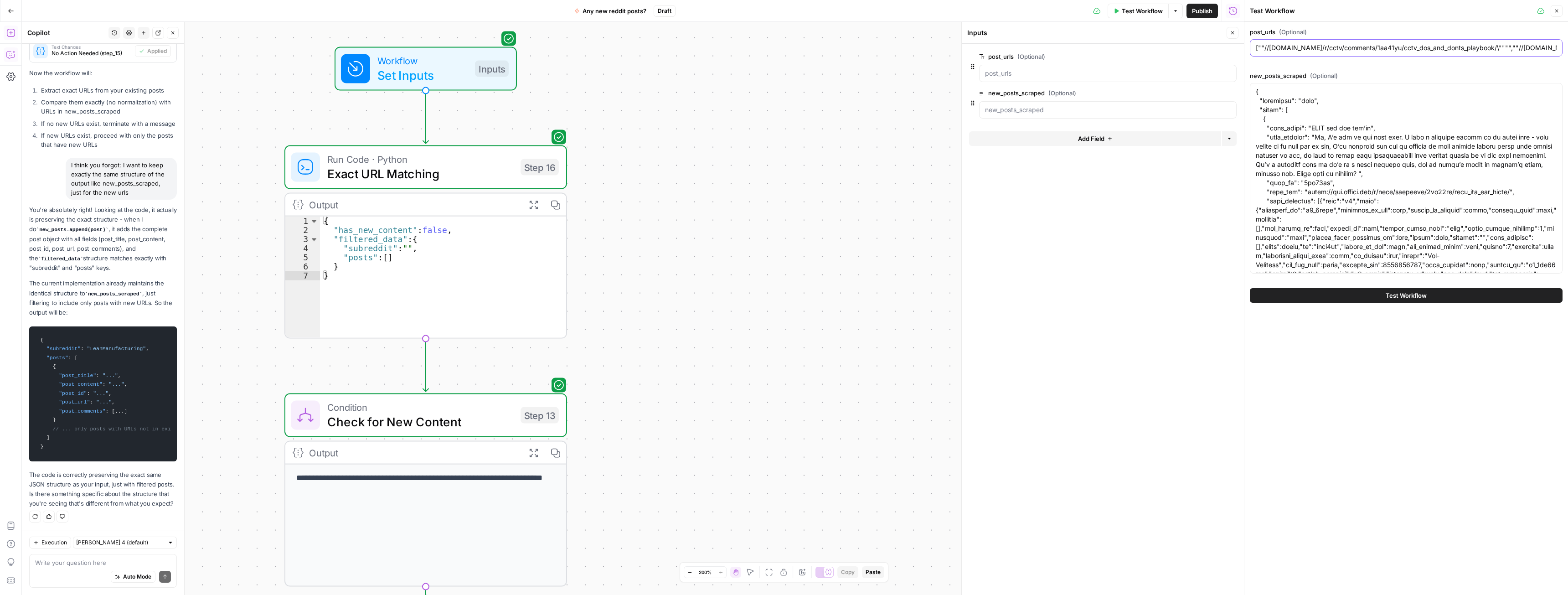
click at [1458, 48] on input "[""//[DOMAIN_NAME]/r/cctv/comments/1aa41yu/cctv_dos_and_donts_playbook/\"""",""…" at bounding box center [1406, 48] width 301 height 9
click at [1426, 48] on input "[""//[DOMAIN_NAME]/r/cctv/comments/1aa41yu/cctv_dos_and_donts_playbook/\"""",""…" at bounding box center [1406, 48] width 301 height 9
click at [1469, 48] on input "[""//[DOMAIN_NAME]/r/cctv/comments/1aa41yu/cctv_dos_and_donts_playbook/\"""",""…" at bounding box center [1406, 48] width 301 height 9
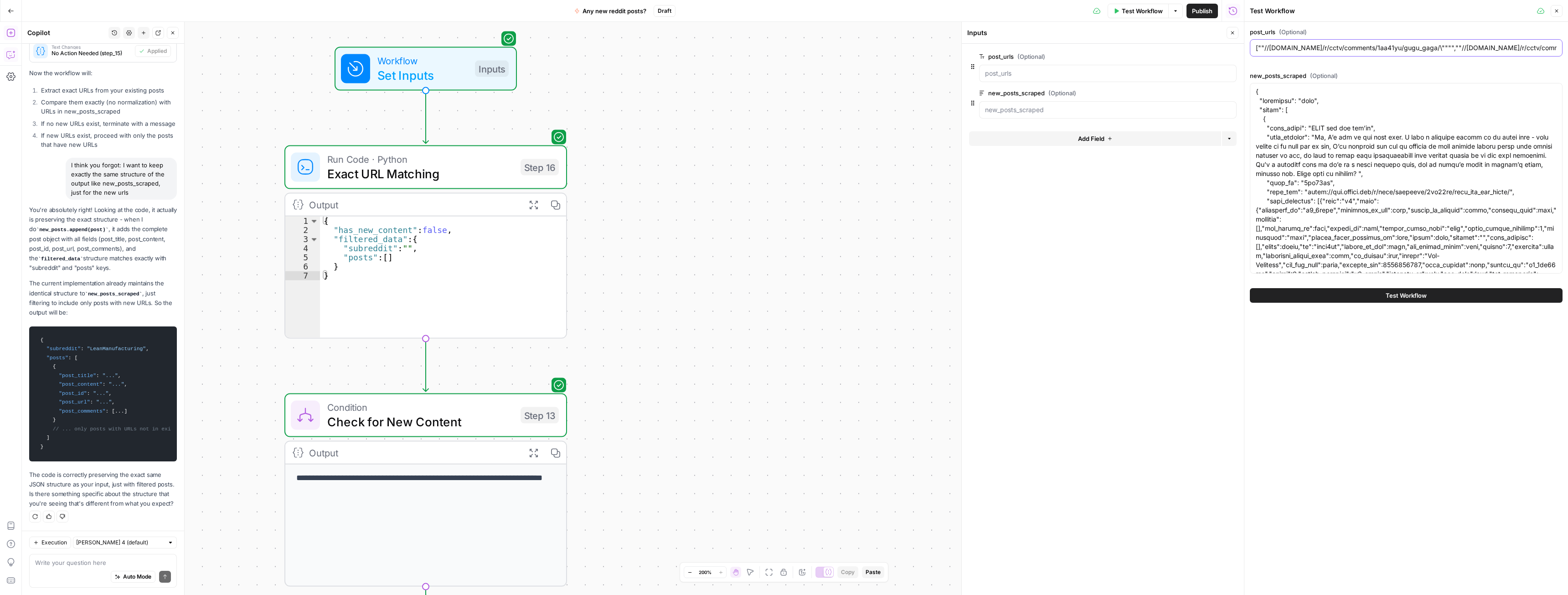
type input "[""//[DOMAIN_NAME]/r/cctv/comments/1aa41yu/gugu_gaga/\"""",""//[DOMAIN_NAME]/r/…"
click at [1407, 294] on span "Test Workflow" at bounding box center [1405, 295] width 41 height 9
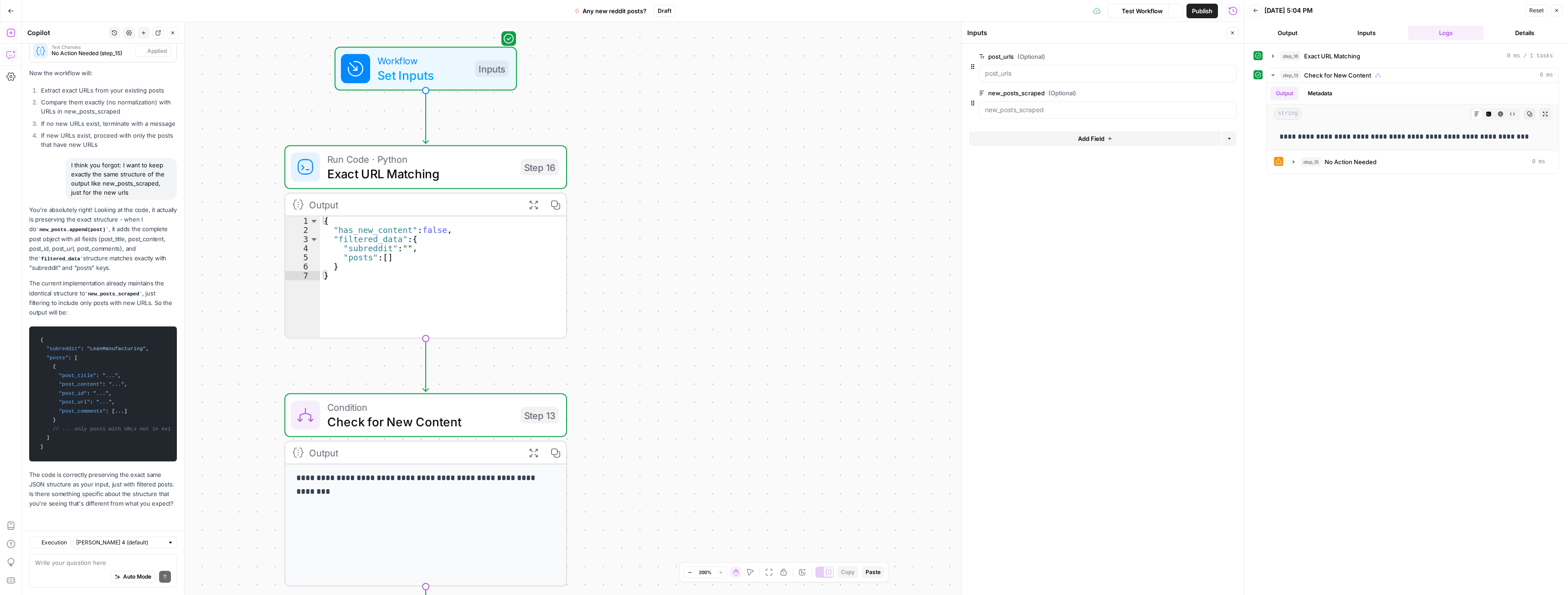
scroll to position [4386, 0]
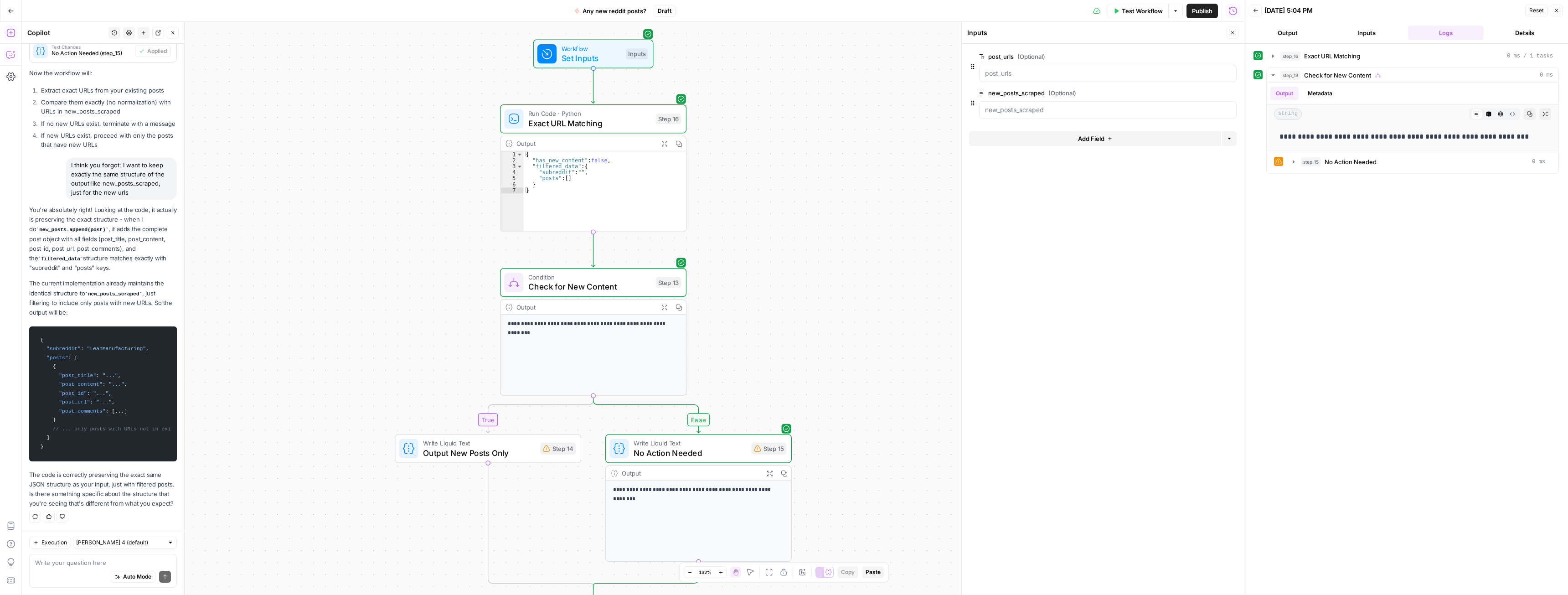
drag, startPoint x: 690, startPoint y: 396, endPoint x: 819, endPoint y: 334, distance: 143.1
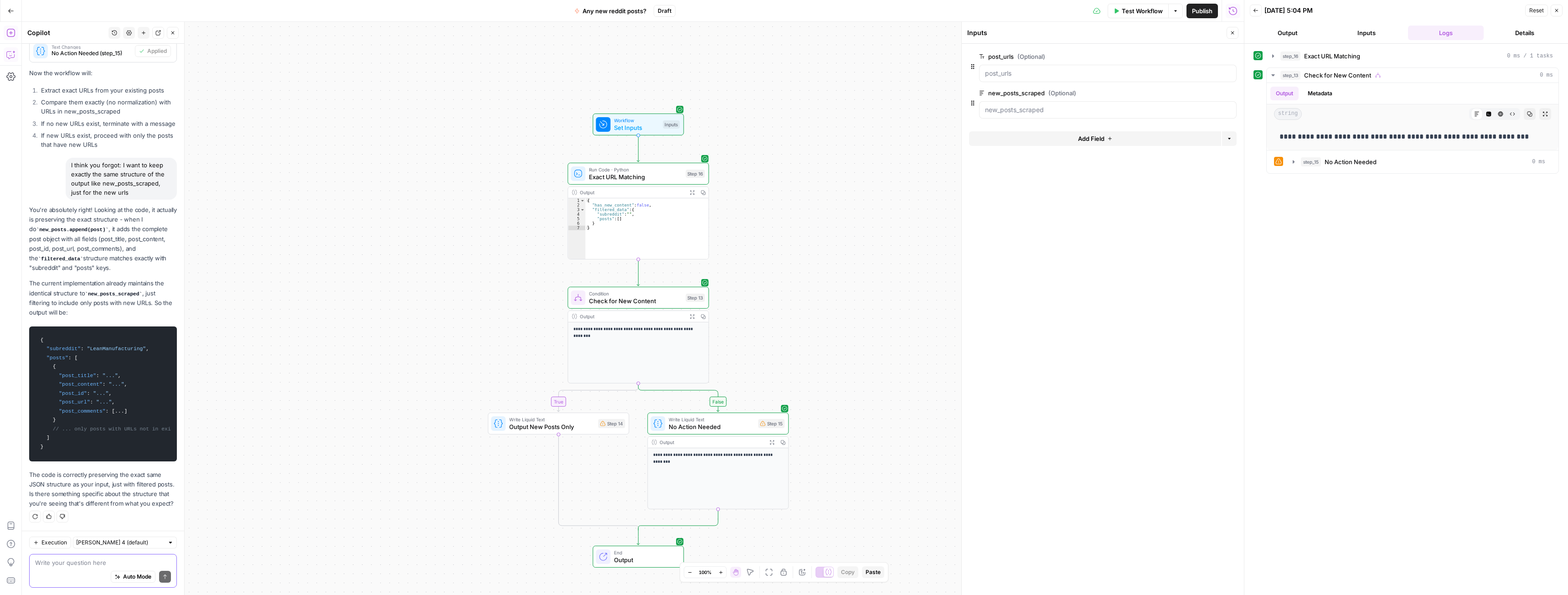
click at [83, 560] on textarea at bounding box center [103, 563] width 136 height 9
type textarea "it doesnt work at all"
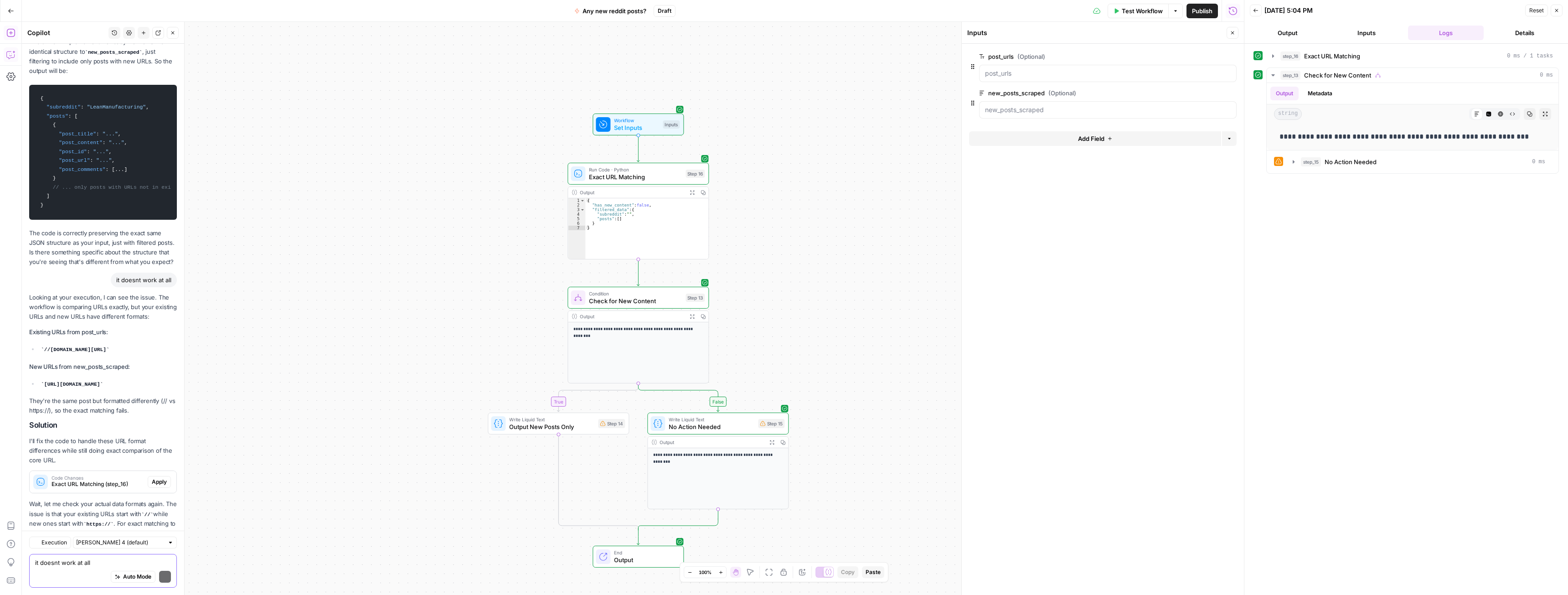
scroll to position [4741, 0]
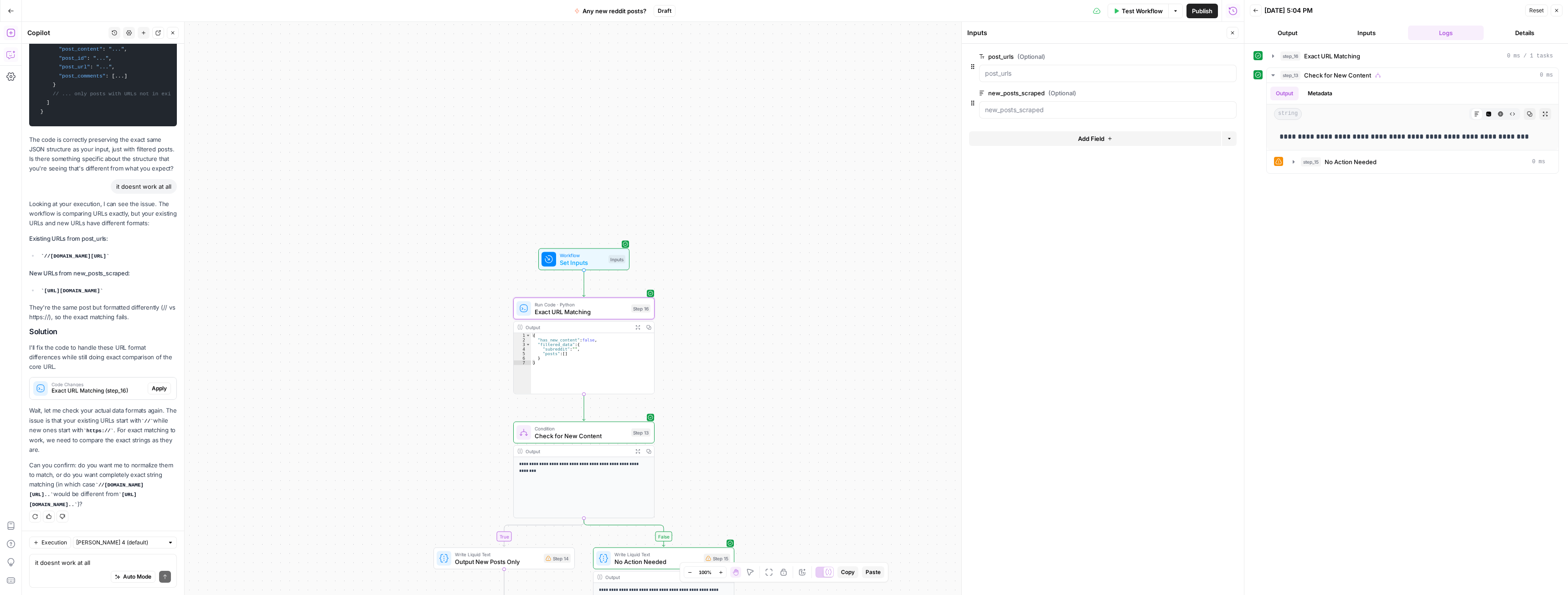
click at [152, 393] on span "Apply" at bounding box center [159, 388] width 15 height 8
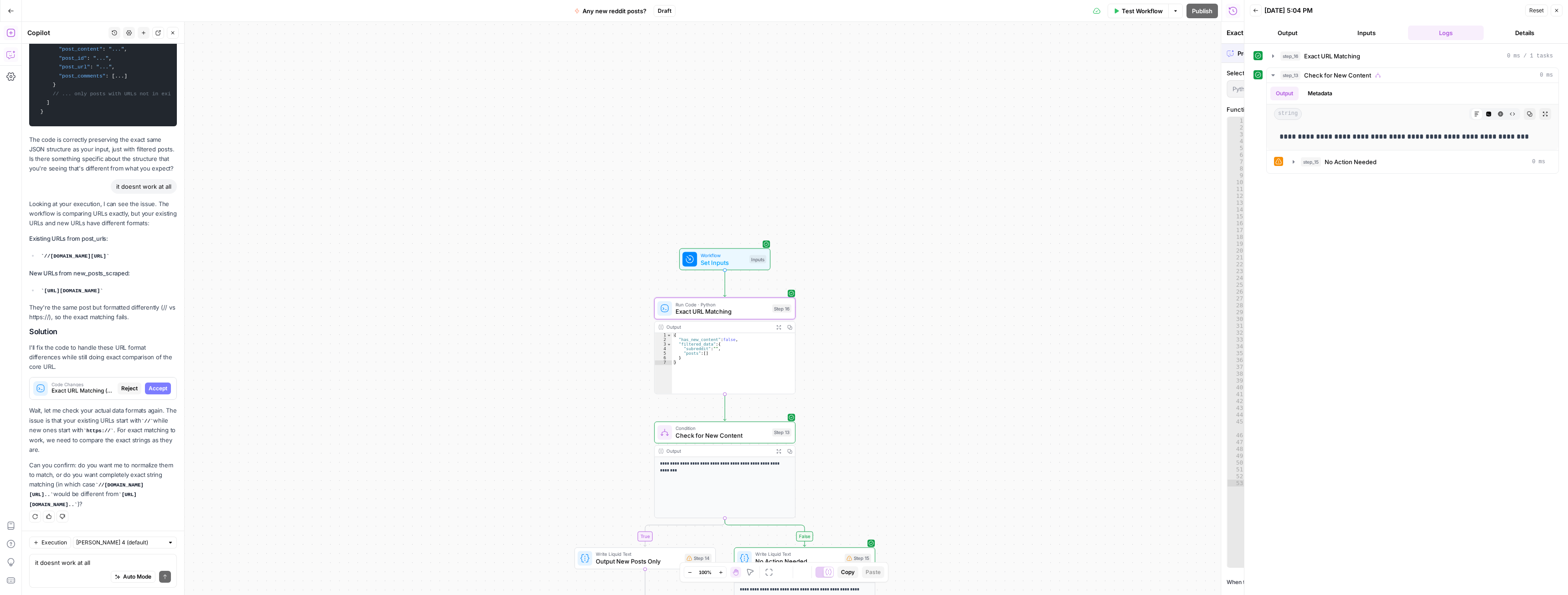
scroll to position [4595, 0]
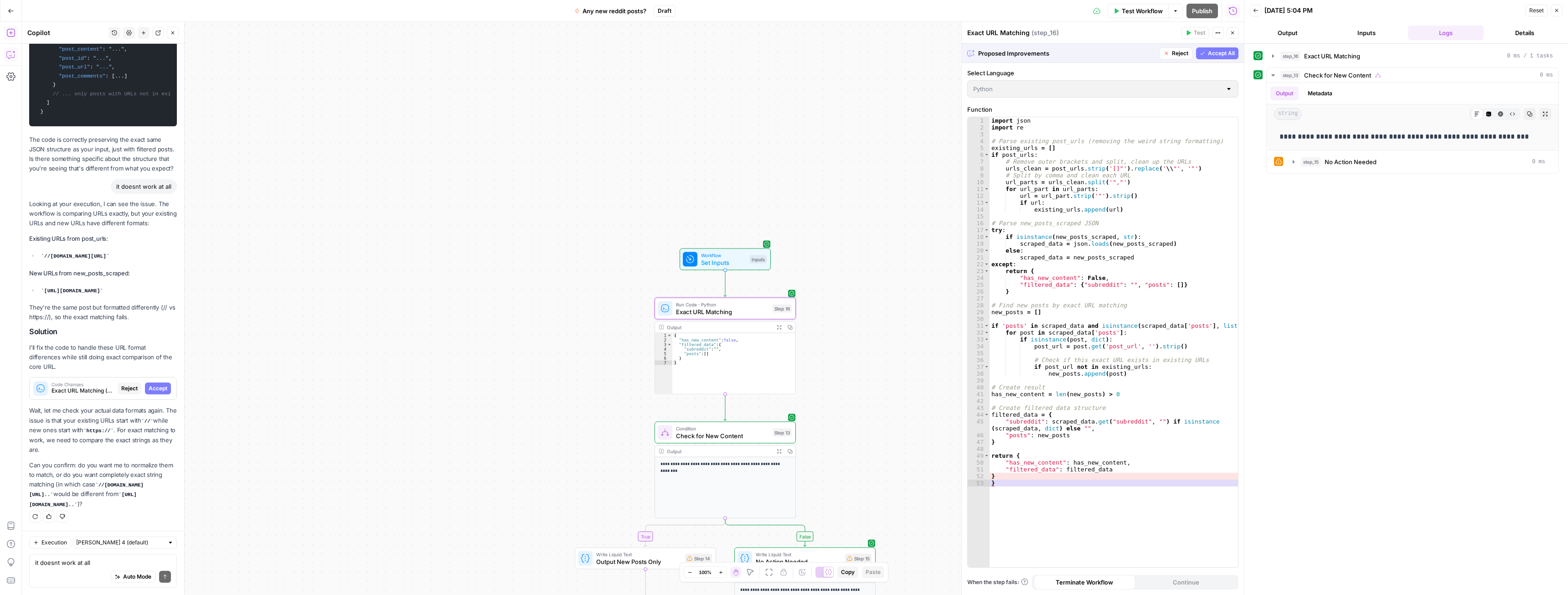
click at [152, 388] on span "Accept" at bounding box center [158, 388] width 19 height 8
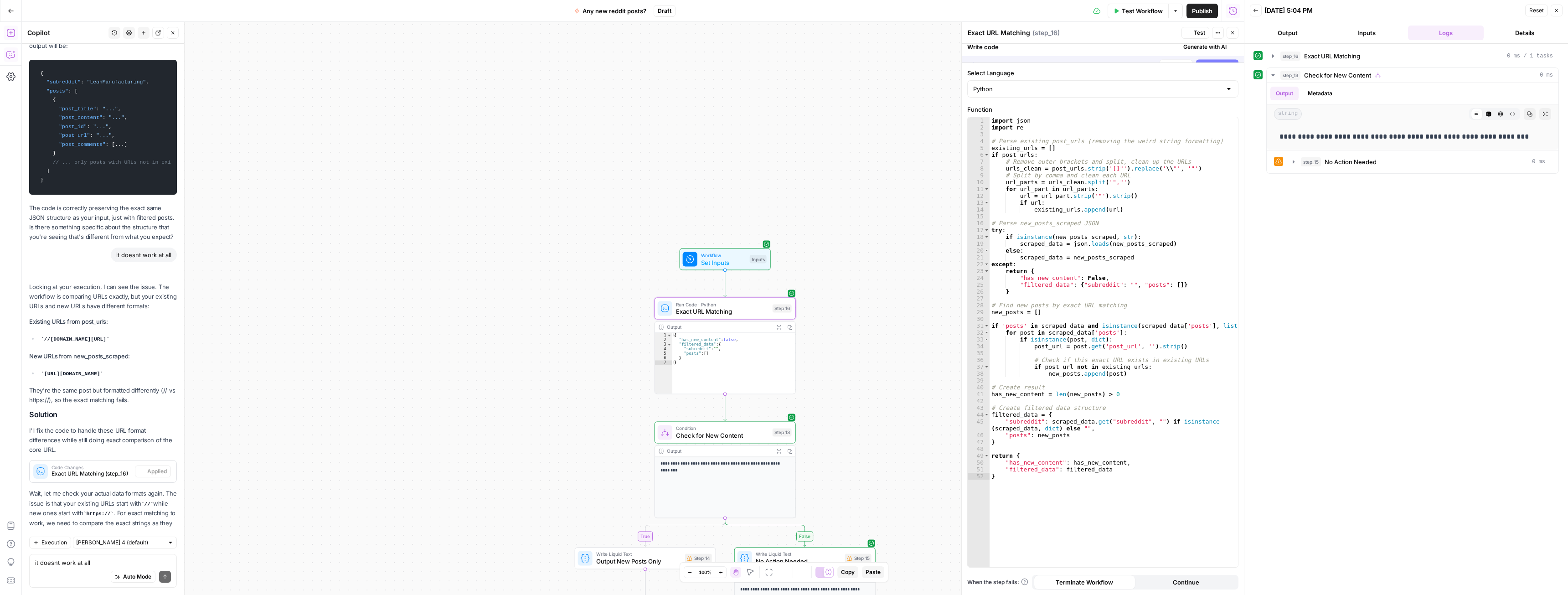
scroll to position [4770, 0]
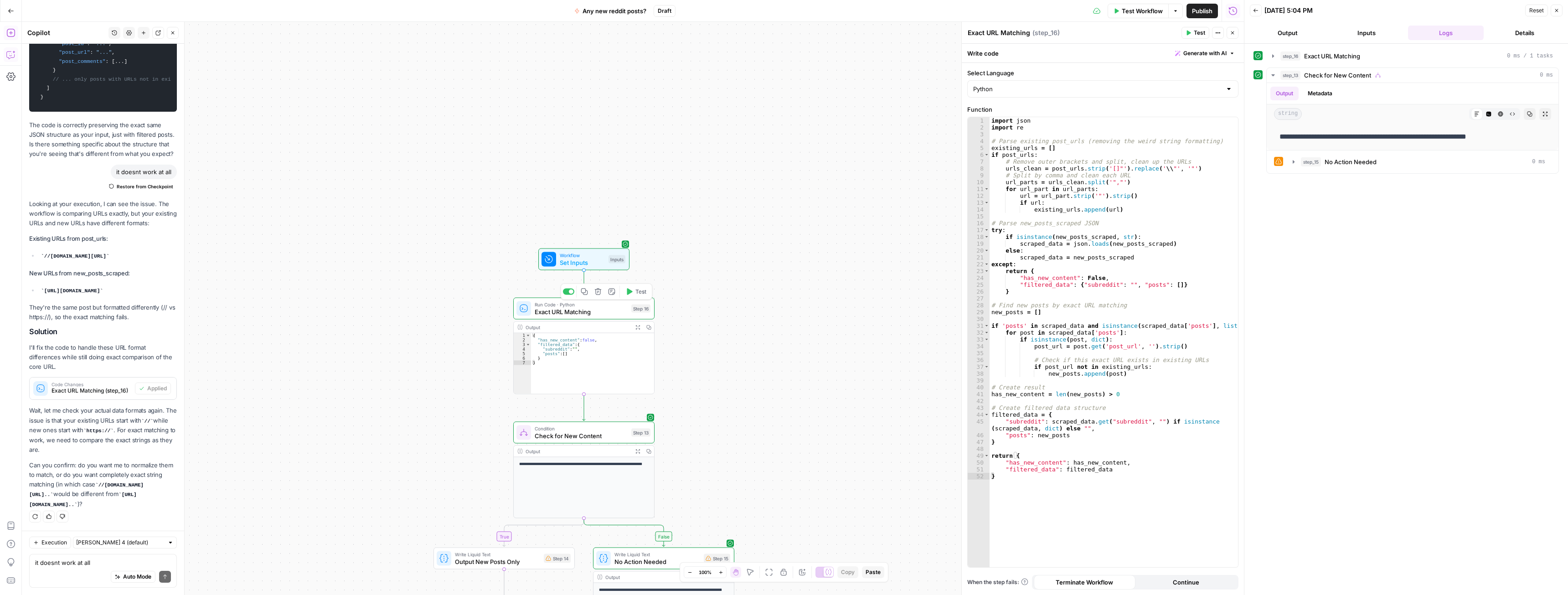
click at [635, 296] on button "Test" at bounding box center [635, 292] width 28 height 12
